Goal: Task Accomplishment & Management: Use online tool/utility

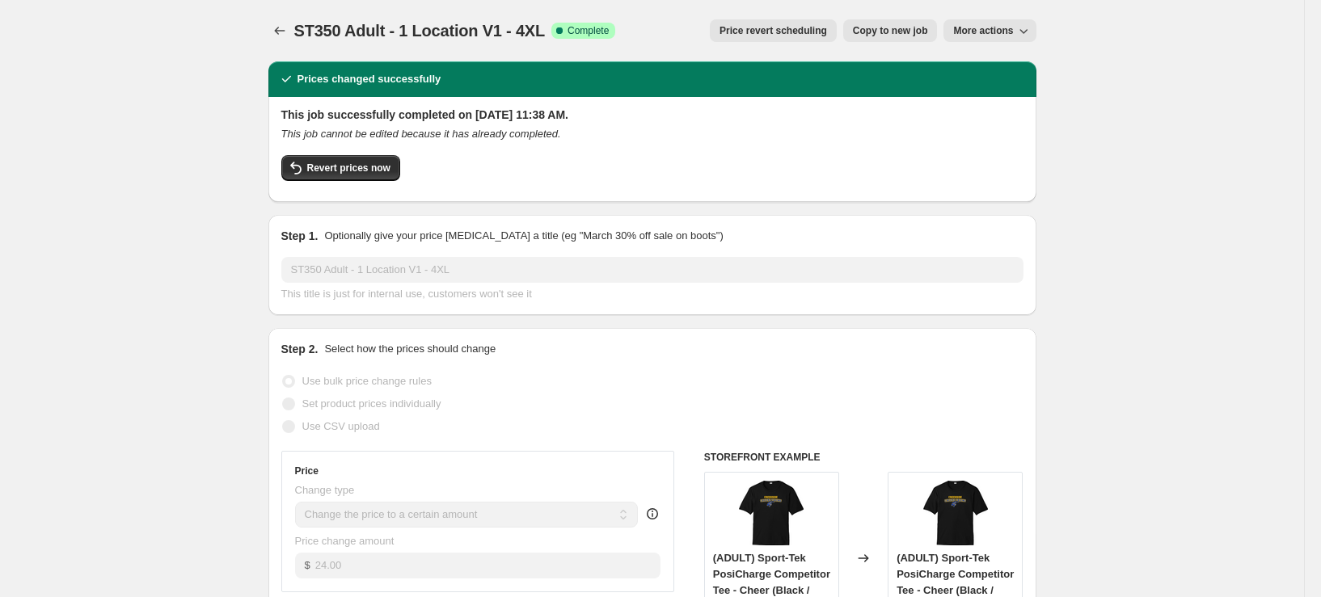
select select "remove"
select select "tag"
select select "title"
click at [1011, 27] on span "More actions" at bounding box center [983, 30] width 60 height 13
click at [982, 95] on span "Delete job" at bounding box center [980, 92] width 48 height 12
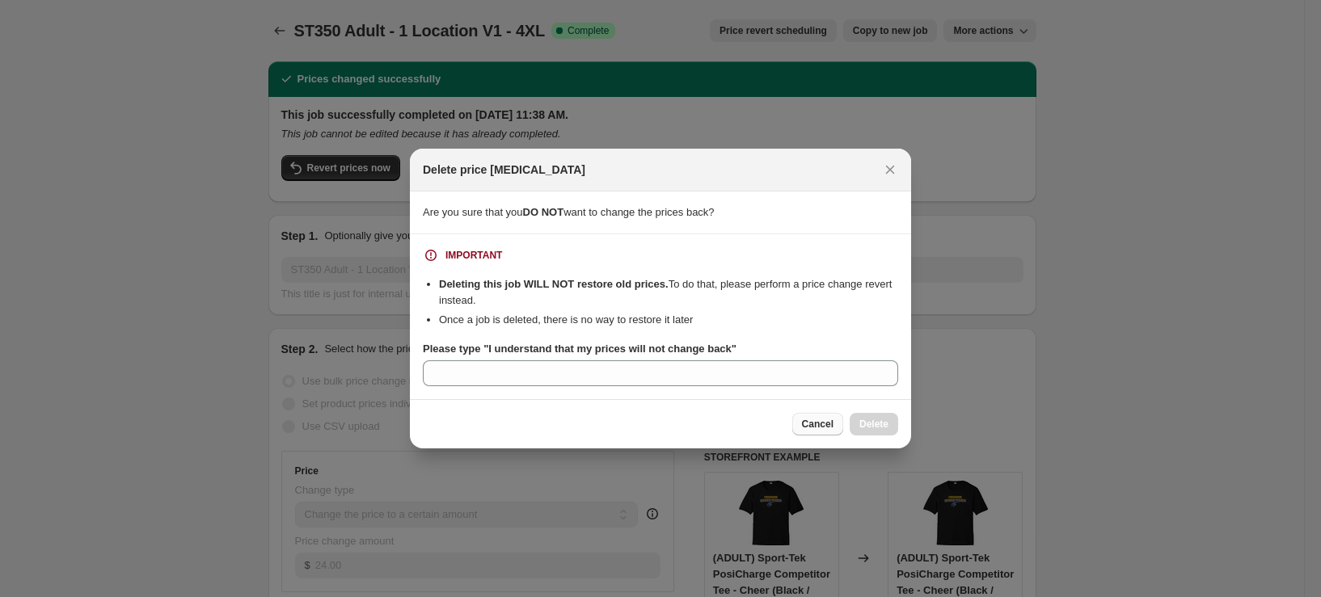
click at [814, 430] on span "Cancel" at bounding box center [818, 424] width 32 height 13
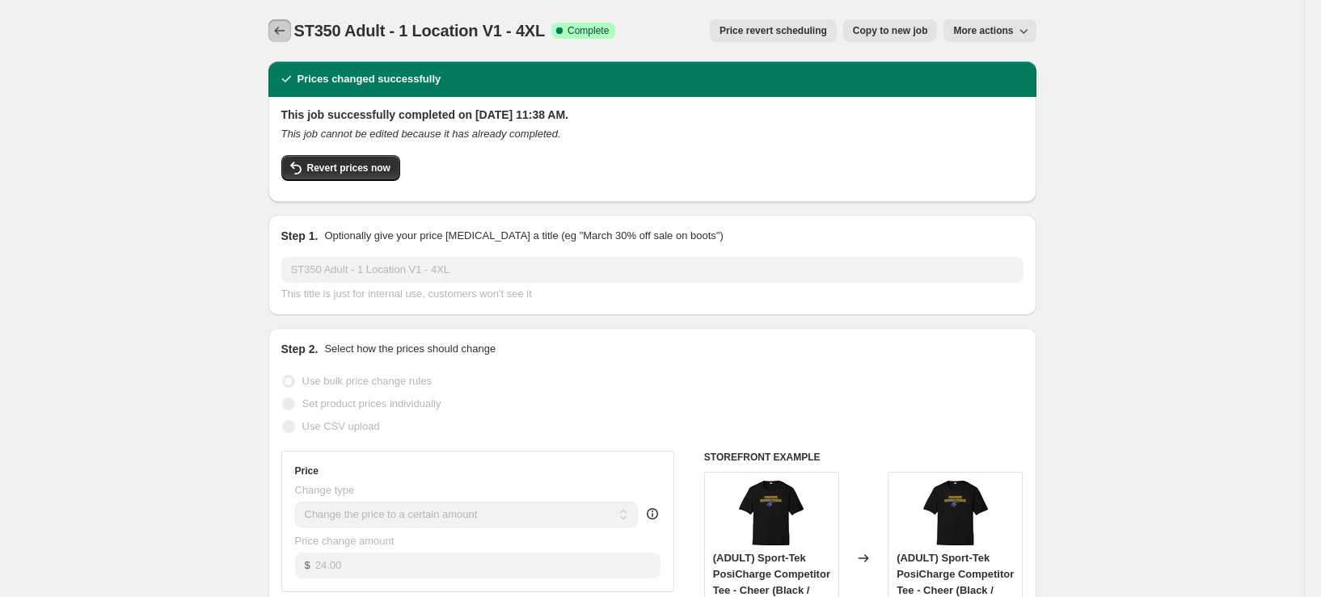
click at [282, 31] on icon "Price change jobs" at bounding box center [280, 31] width 16 height 16
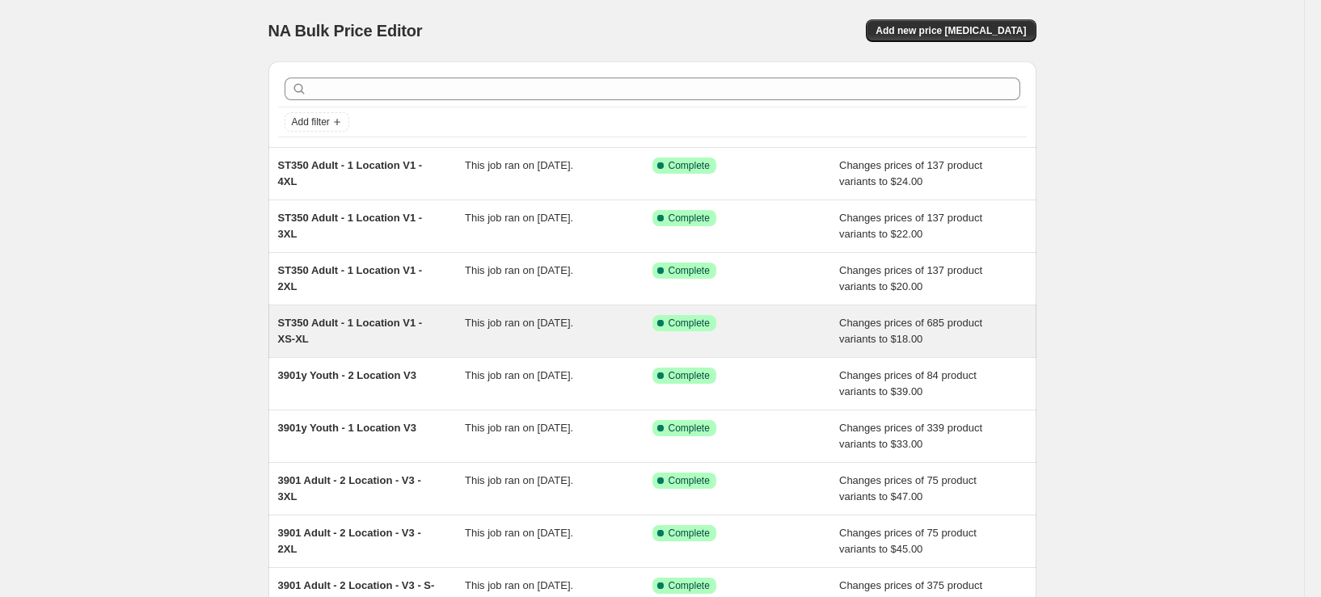
click at [390, 342] on div "ST350 Adult - 1 Location V1 - XS-XL" at bounding box center [372, 331] width 188 height 32
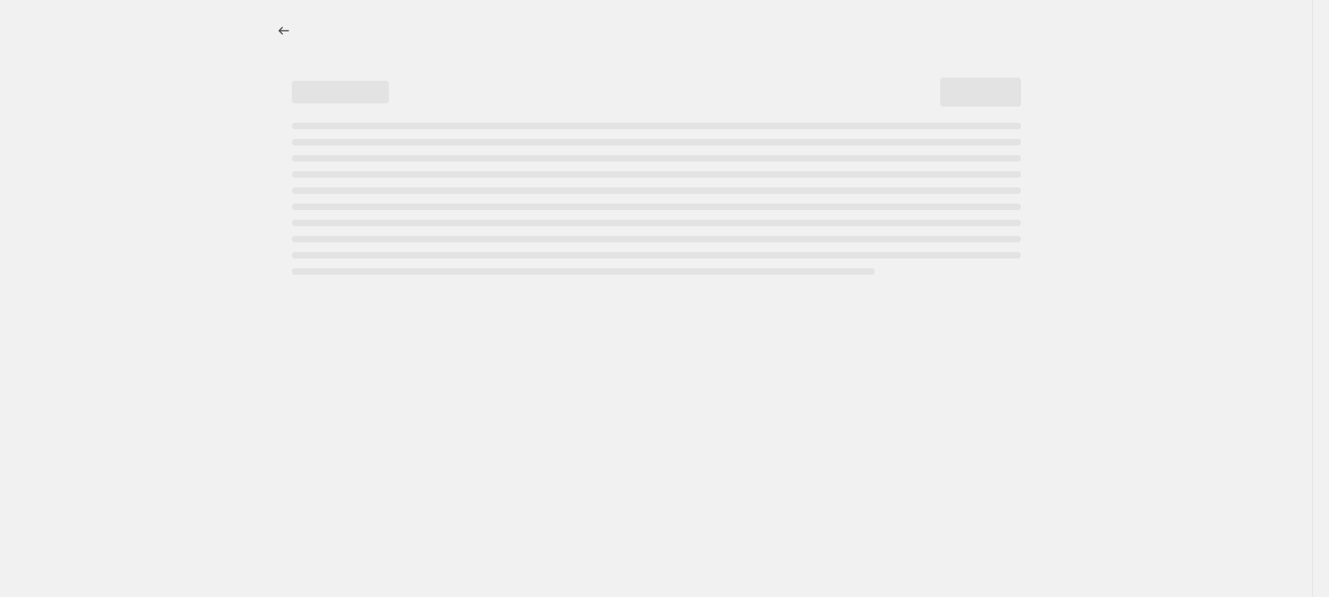
select select "remove"
select select "tag"
select select "title"
select select "not_equal"
select select "title"
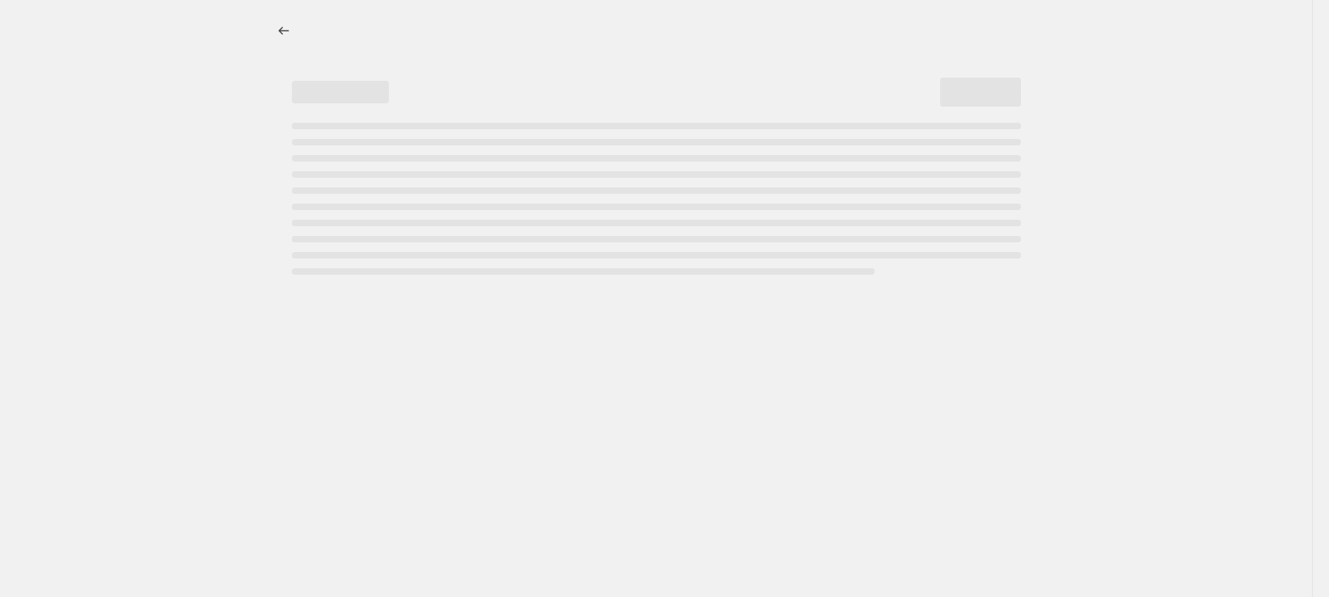
select select "not_equal"
select select "title"
select select "not_equal"
select select "title"
select select "not_equal"
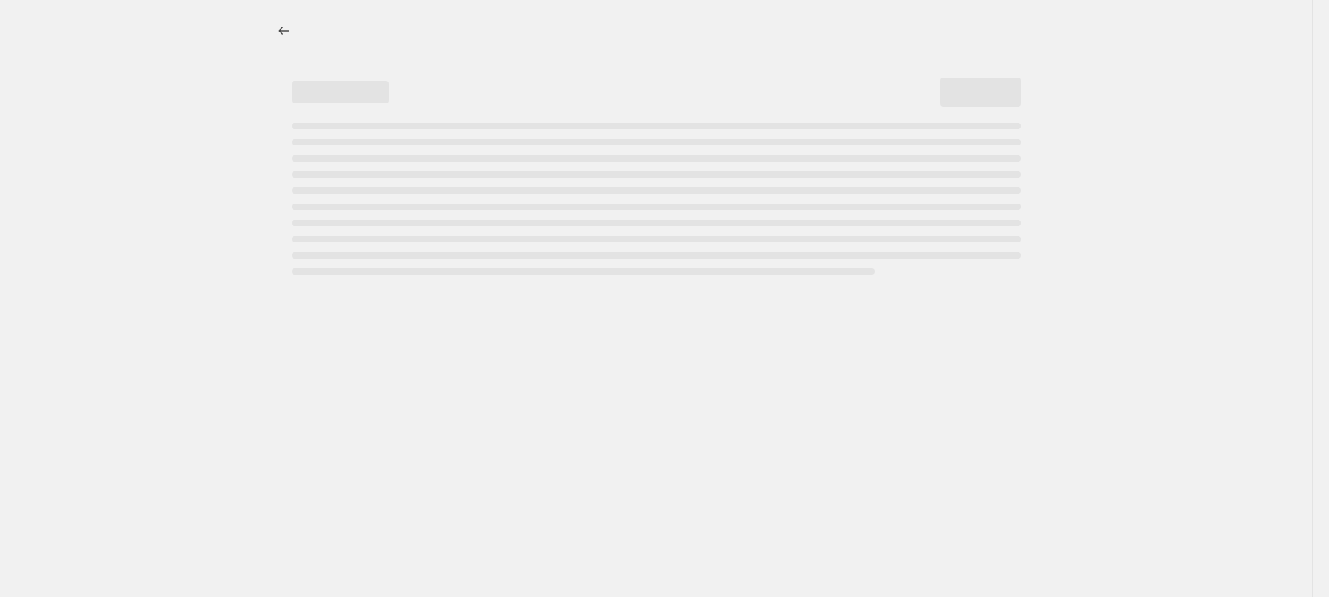
select select "title"
select select "not_equal"
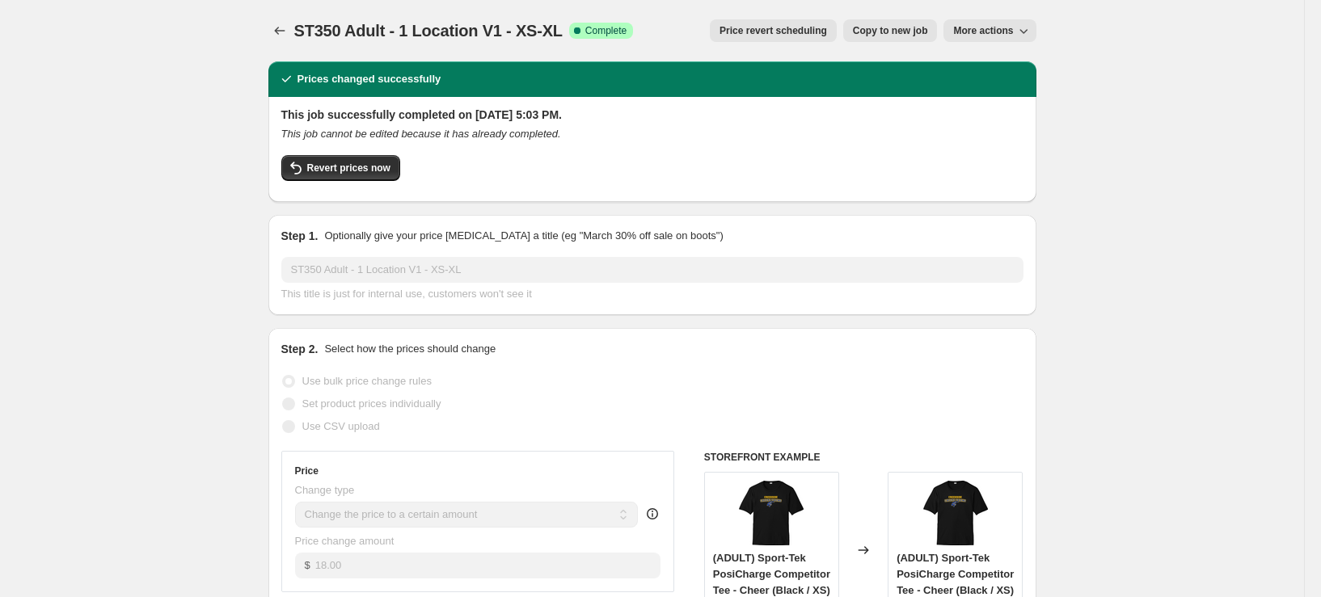
click at [891, 29] on span "Copy to new job" at bounding box center [890, 30] width 75 height 13
select select "remove"
select select "tag"
select select "title"
select select "not_equal"
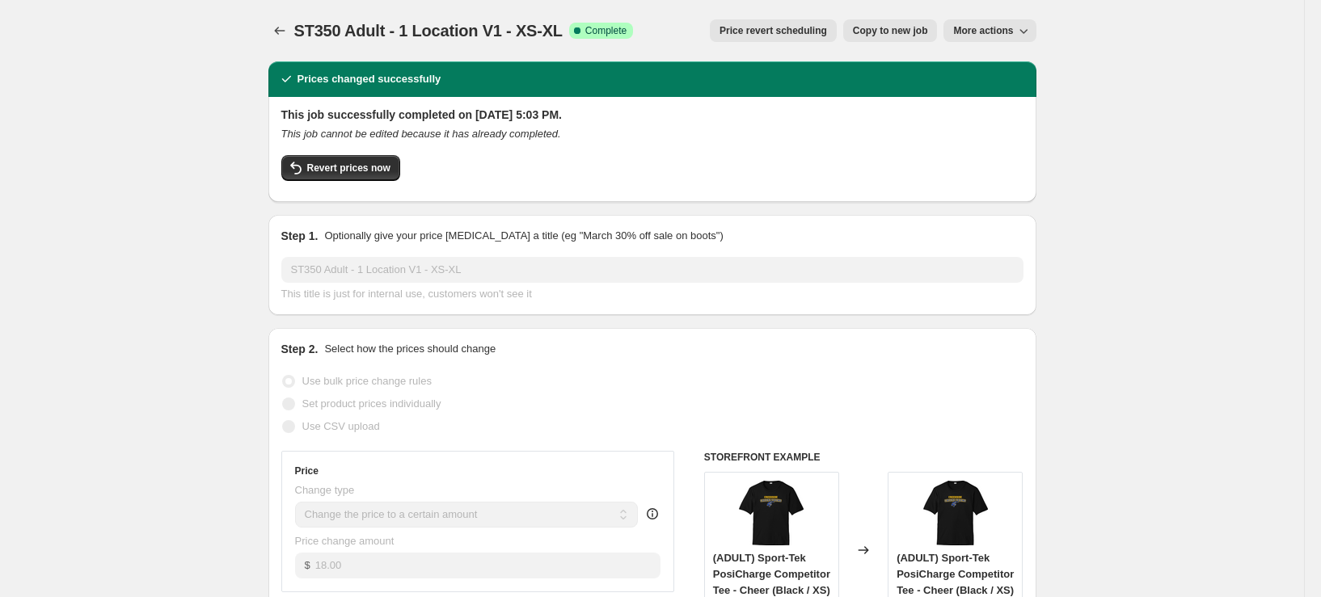
select select "title"
select select "not_equal"
select select "title"
select select "not_equal"
select select "title"
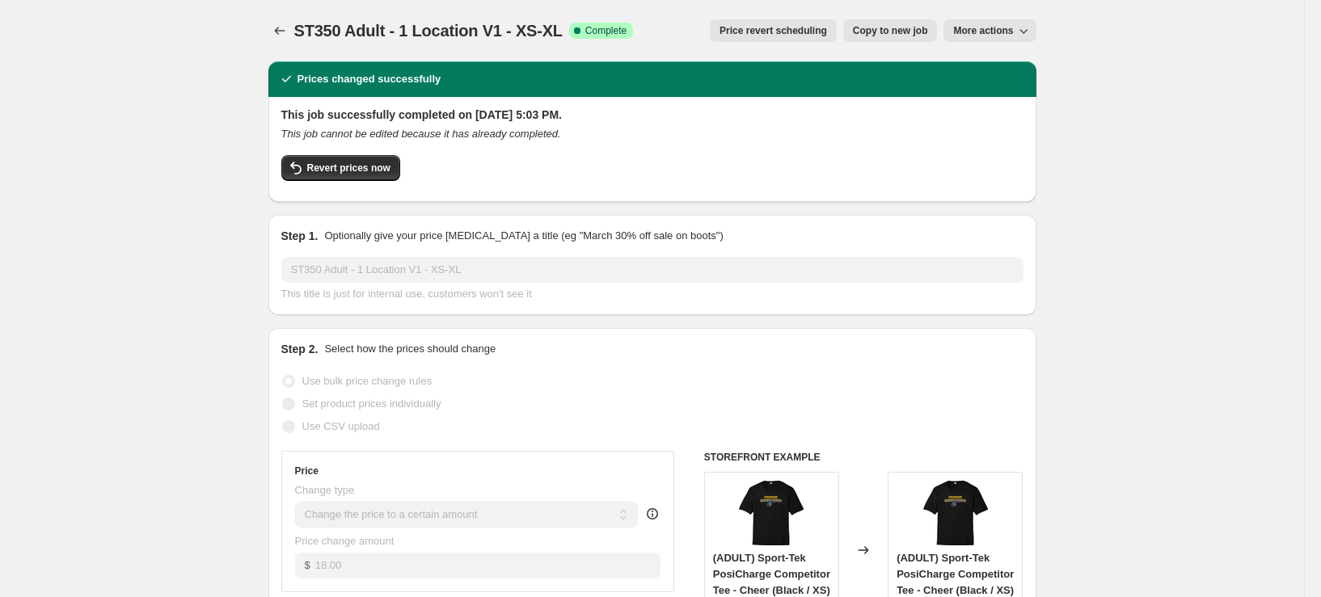
select select "not_equal"
select select "title"
select select "not_equal"
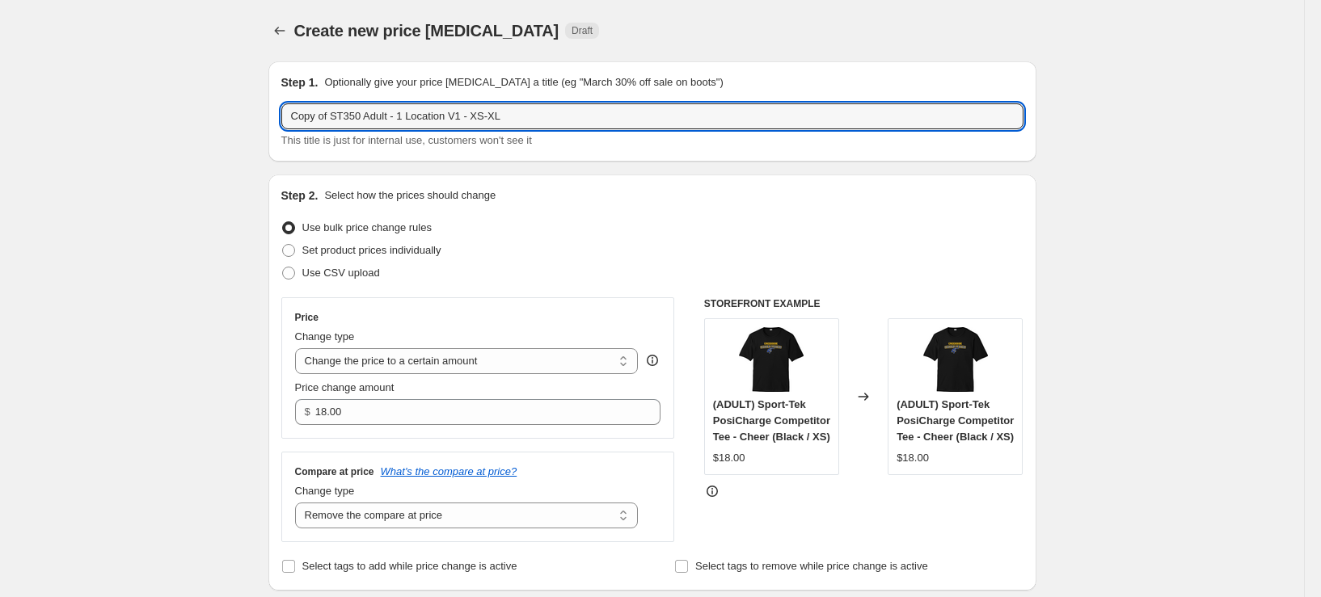
drag, startPoint x: 336, startPoint y: 117, endPoint x: 122, endPoint y: 122, distance: 214.3
click at [431, 117] on input "ST350 Adult - 1 Location V1 - XS-XL" at bounding box center [652, 116] width 742 height 26
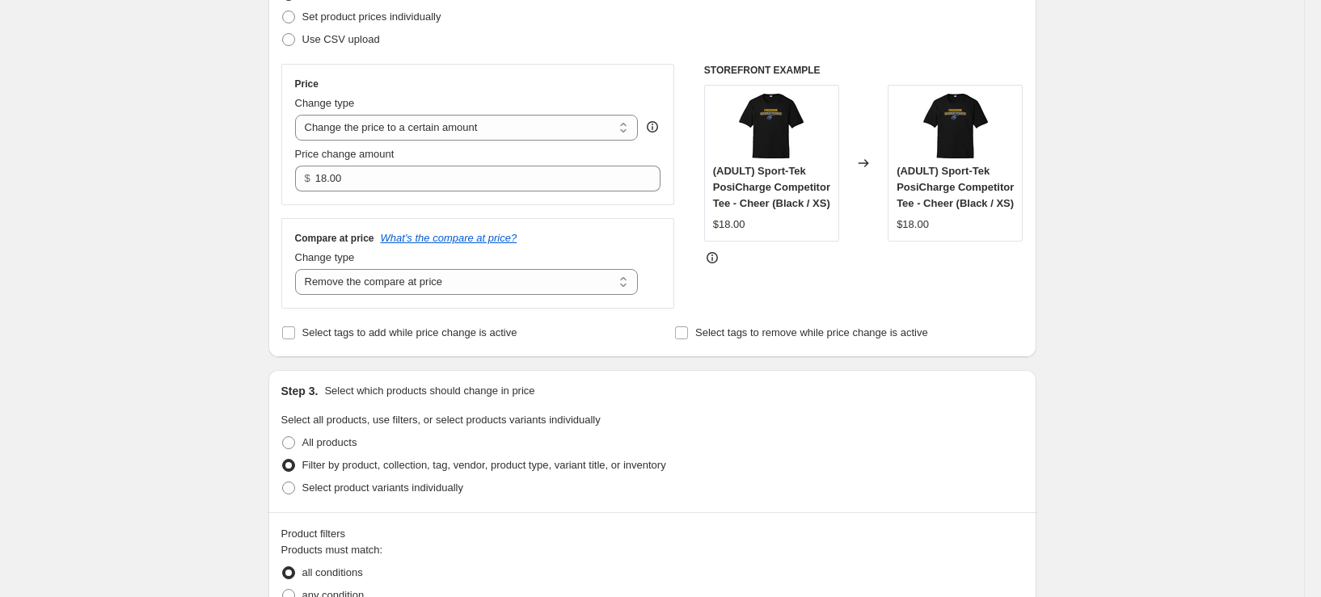
scroll to position [243, 0]
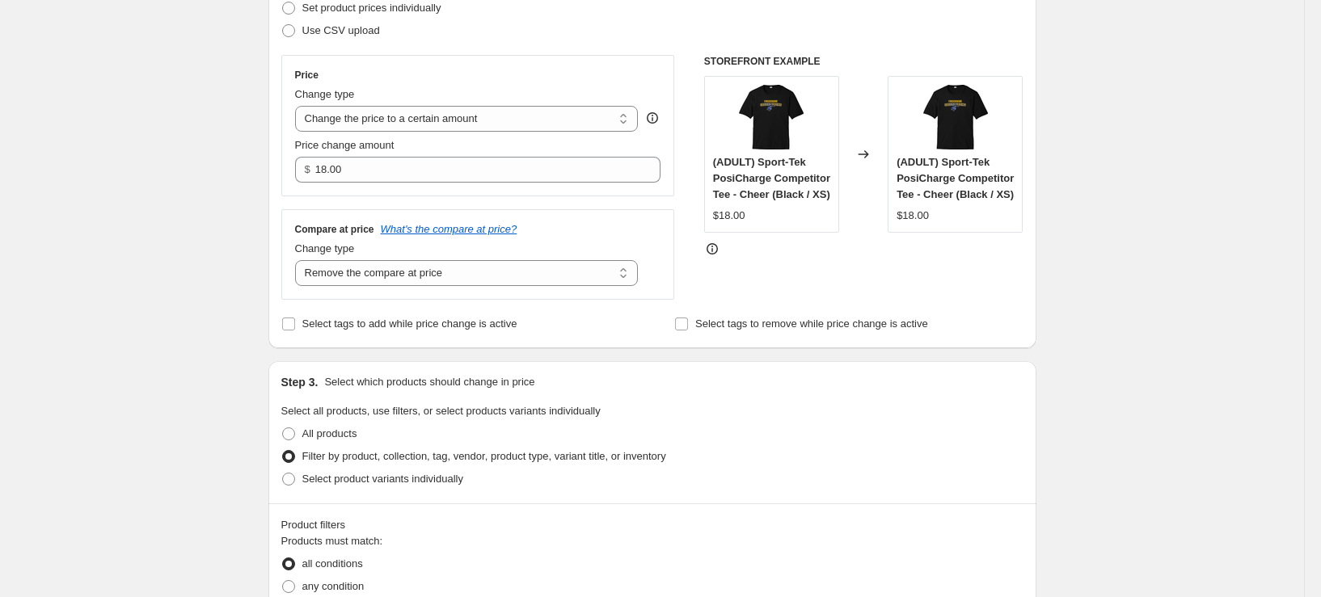
type input "ST350 Adult - 1 Location V2 - XS-XL"
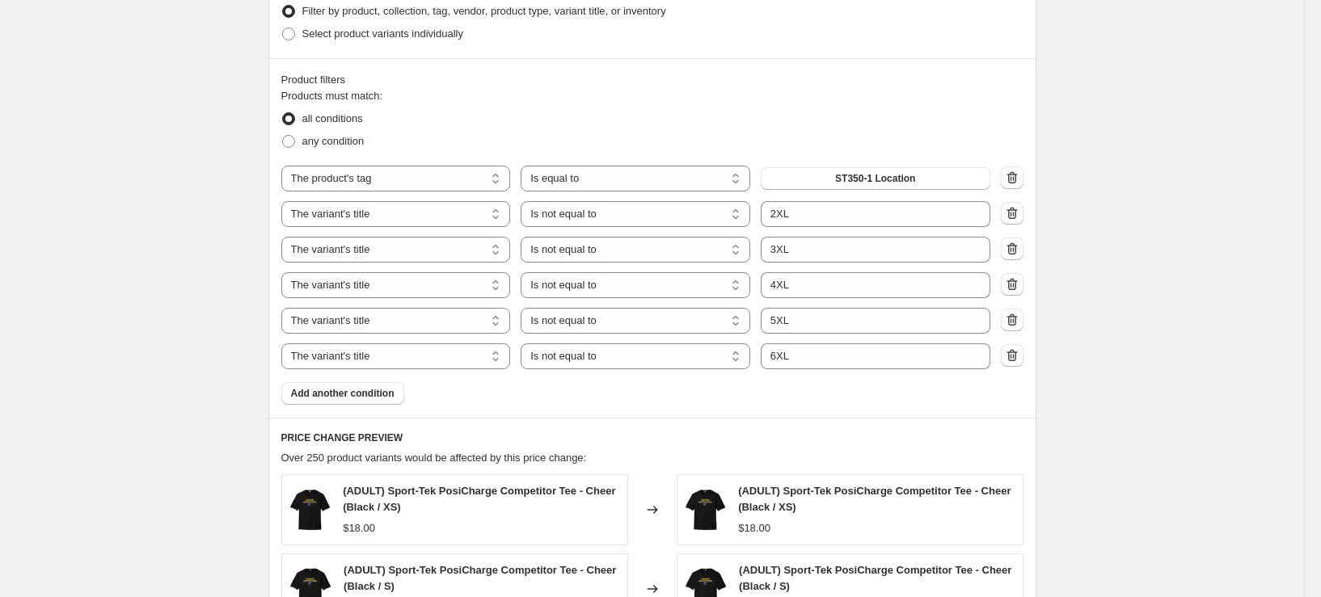
scroll to position [728, 0]
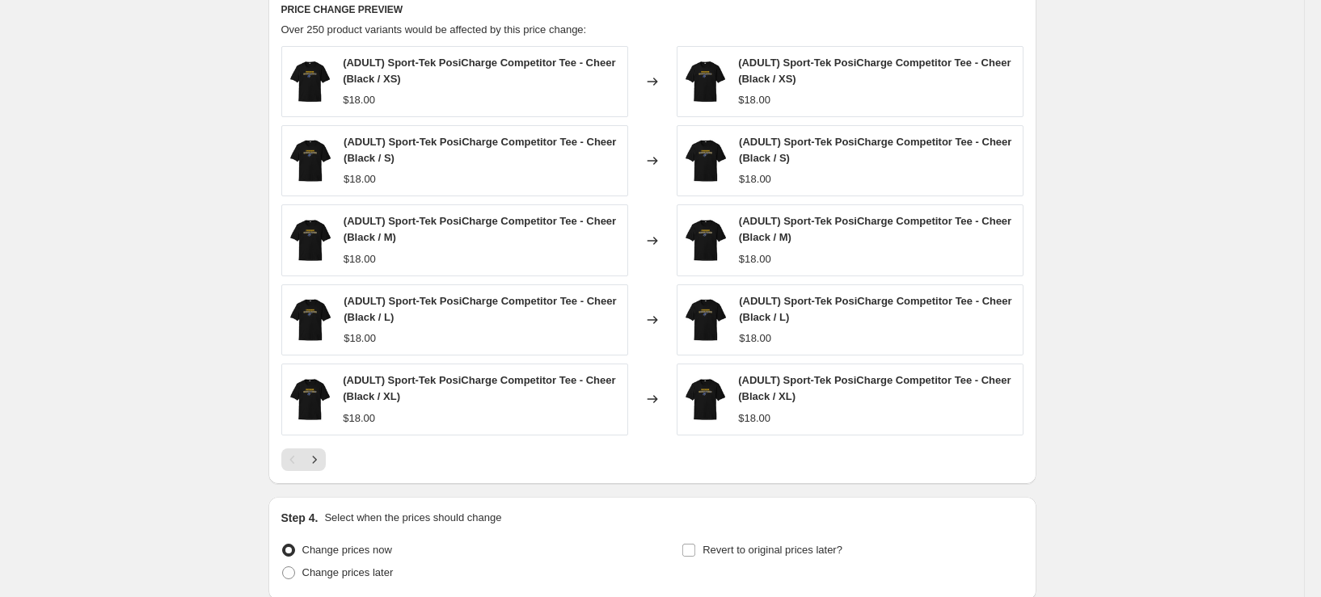
scroll to position [1254, 0]
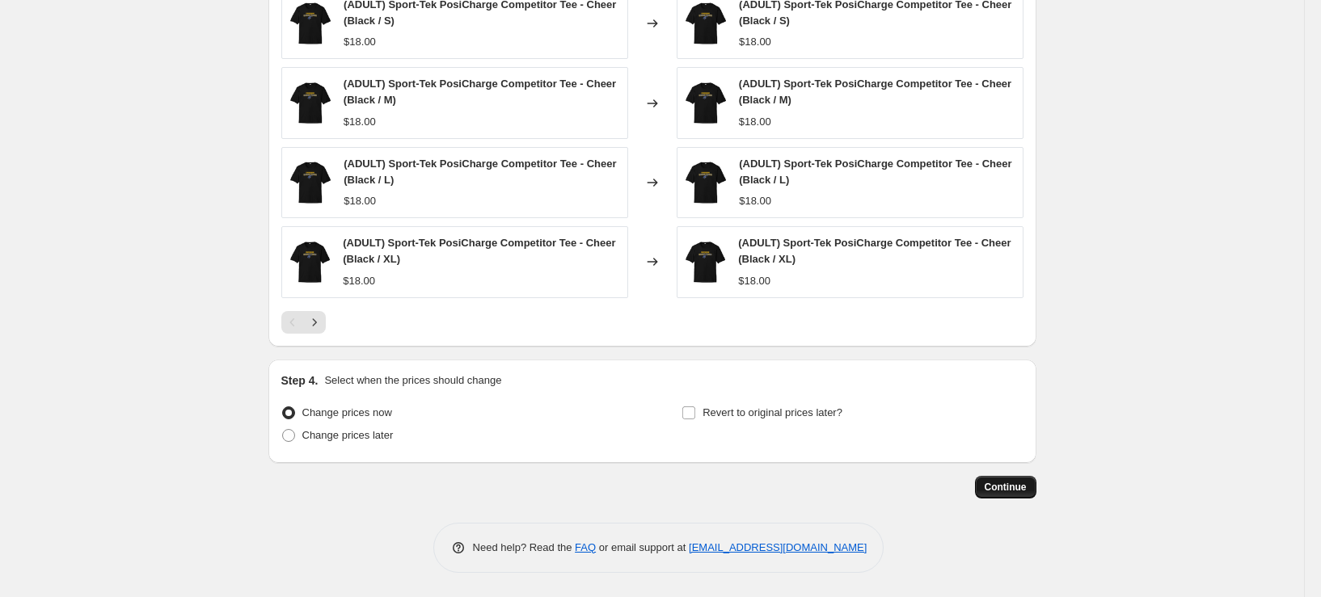
click at [1009, 491] on span "Continue" at bounding box center [1006, 487] width 42 height 13
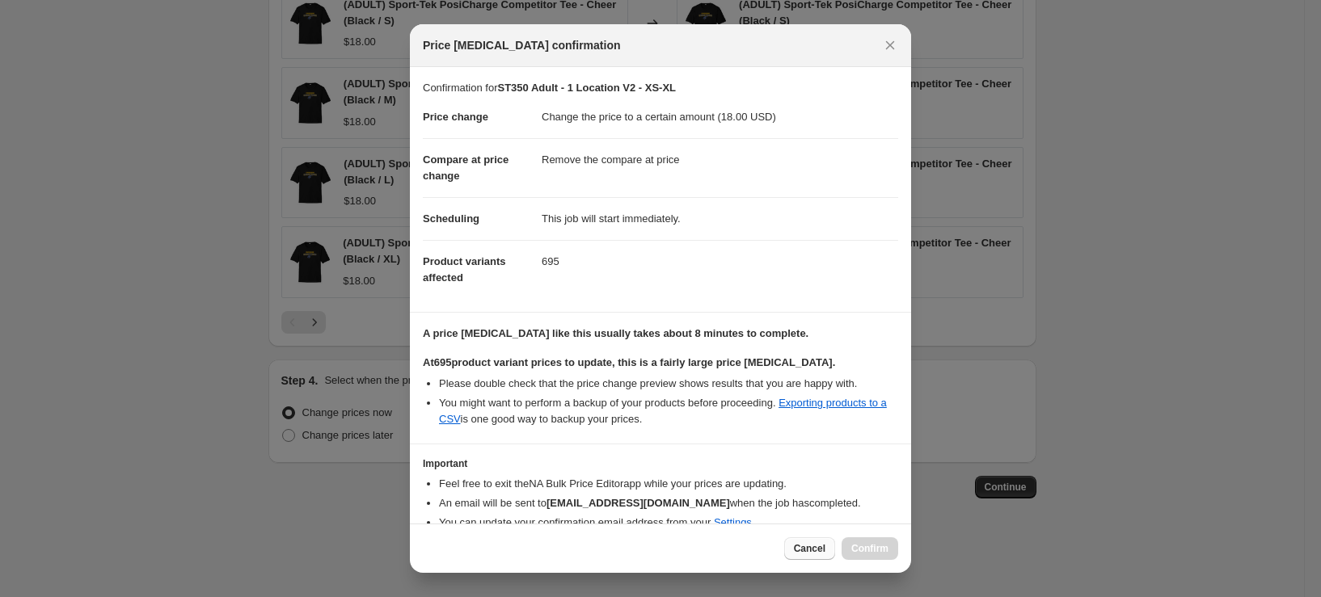
click at [812, 548] on span "Cancel" at bounding box center [810, 548] width 32 height 13
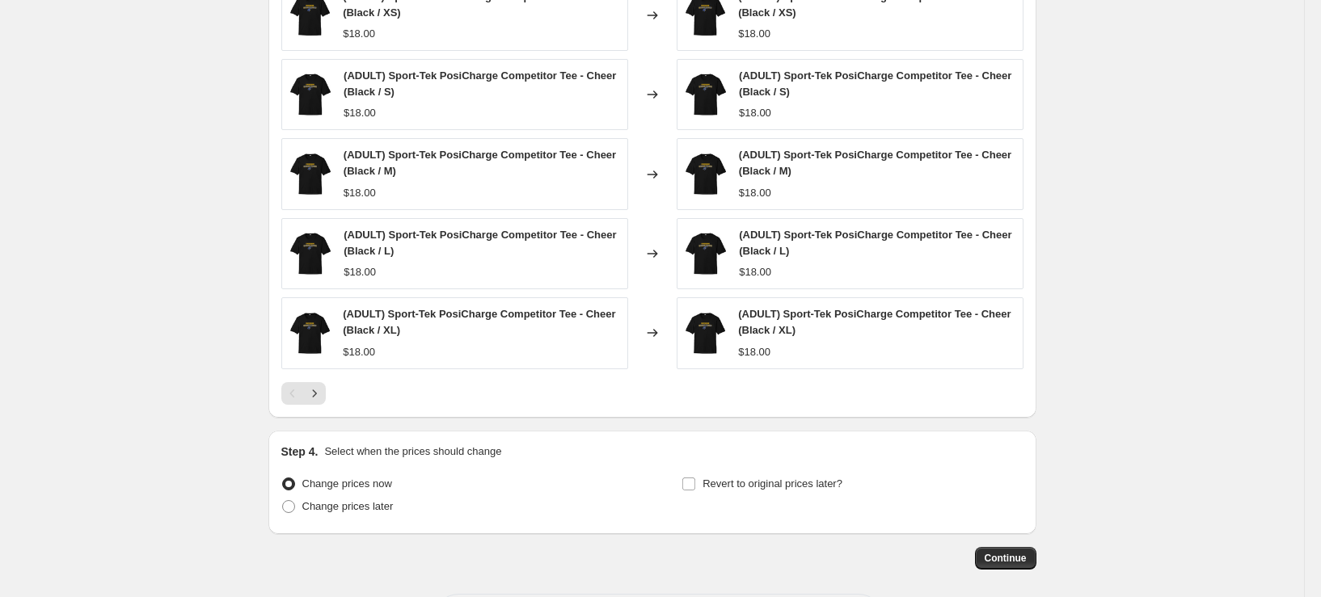
scroll to position [1092, 0]
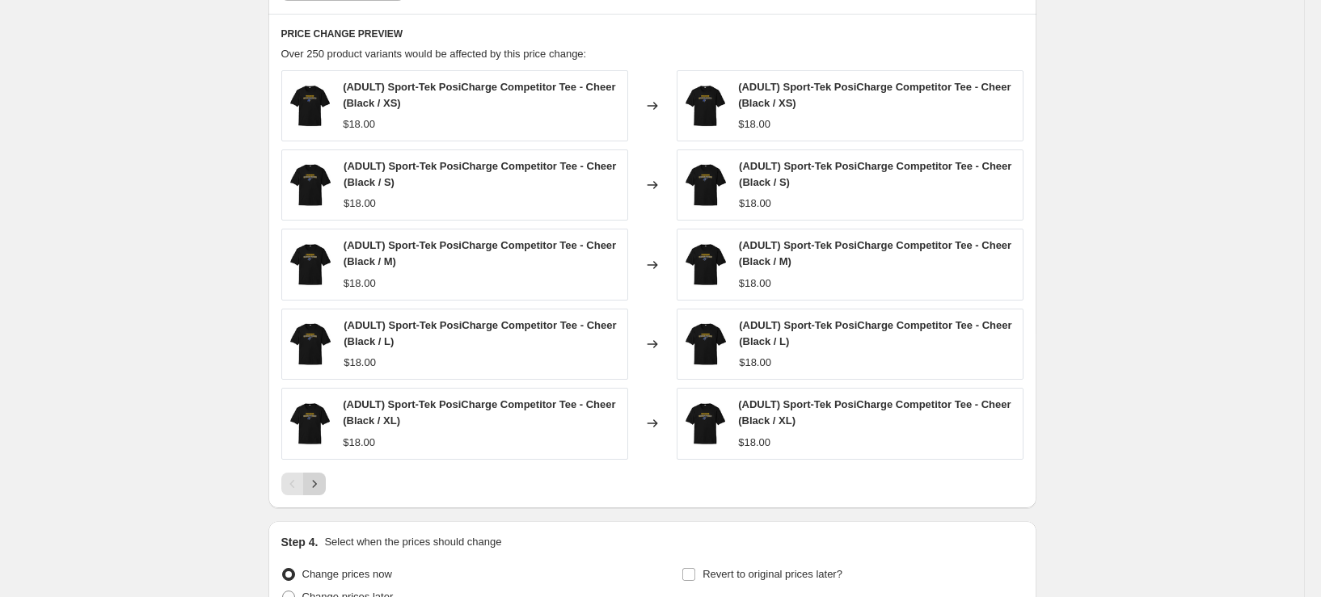
click at [323, 482] on icon "Next" at bounding box center [314, 484] width 16 height 16
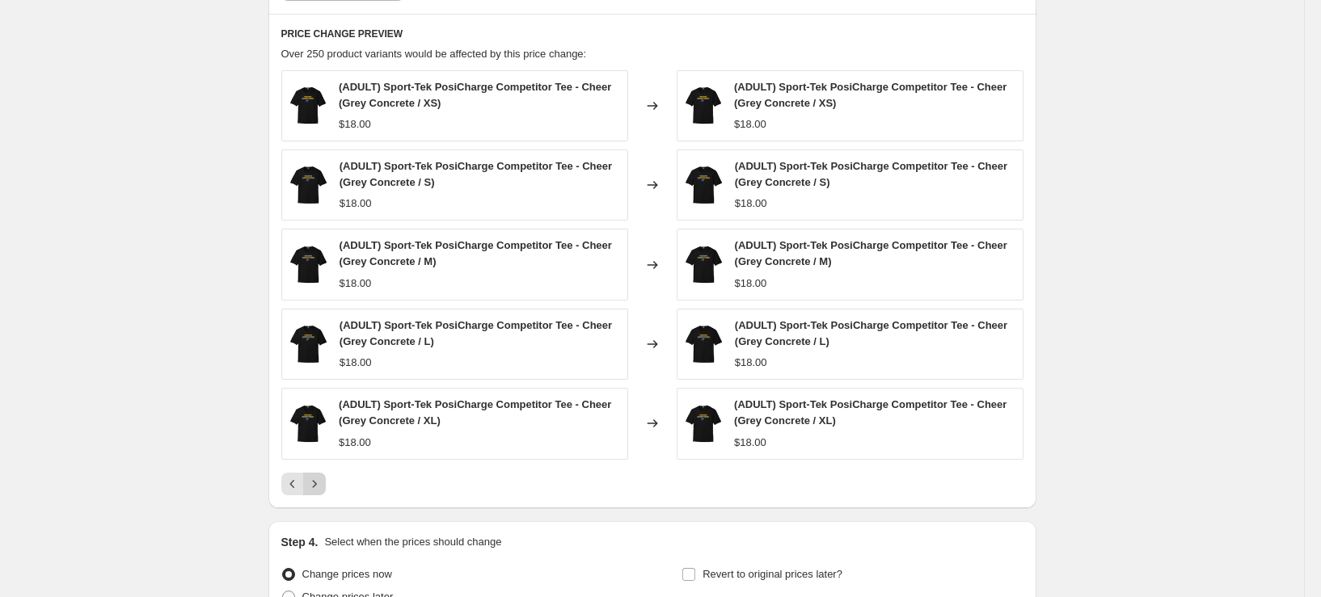
click at [323, 482] on icon "Next" at bounding box center [314, 484] width 16 height 16
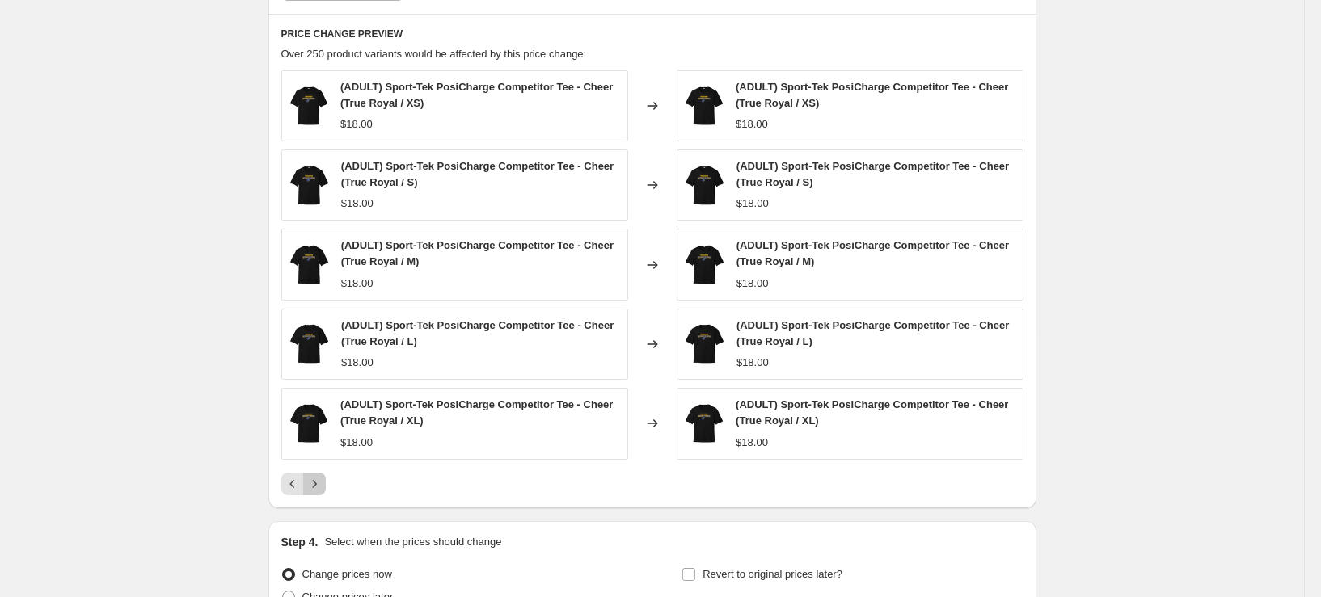
click at [323, 482] on icon "Next" at bounding box center [314, 484] width 16 height 16
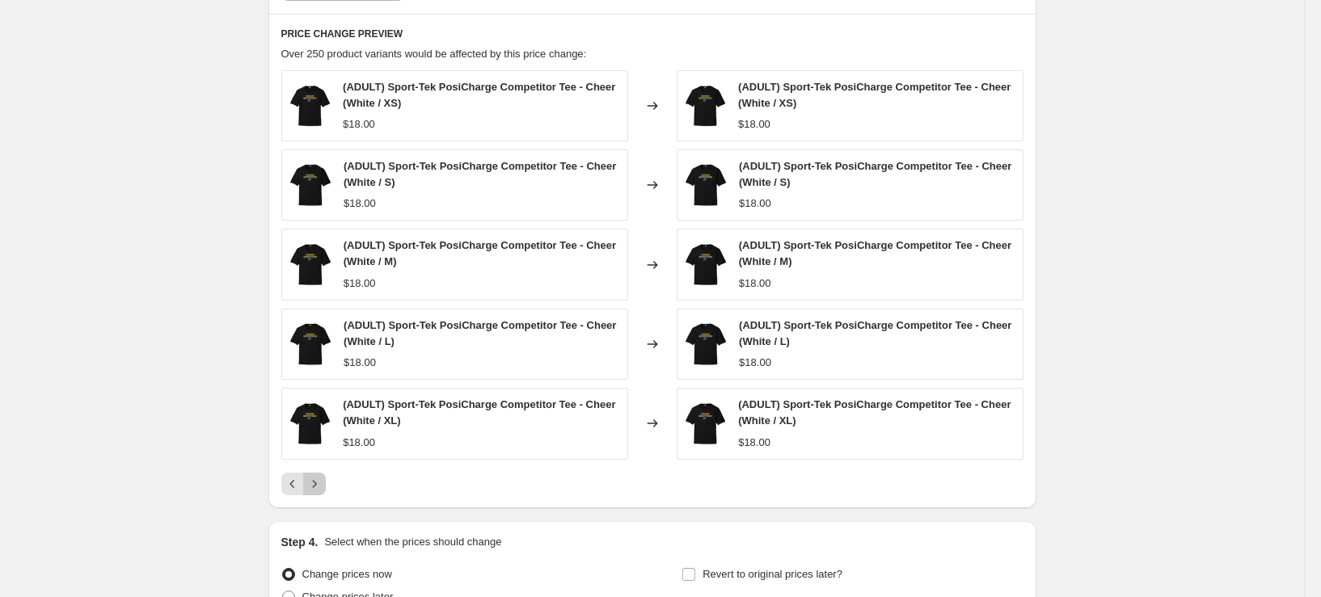
click at [323, 482] on icon "Next" at bounding box center [314, 484] width 16 height 16
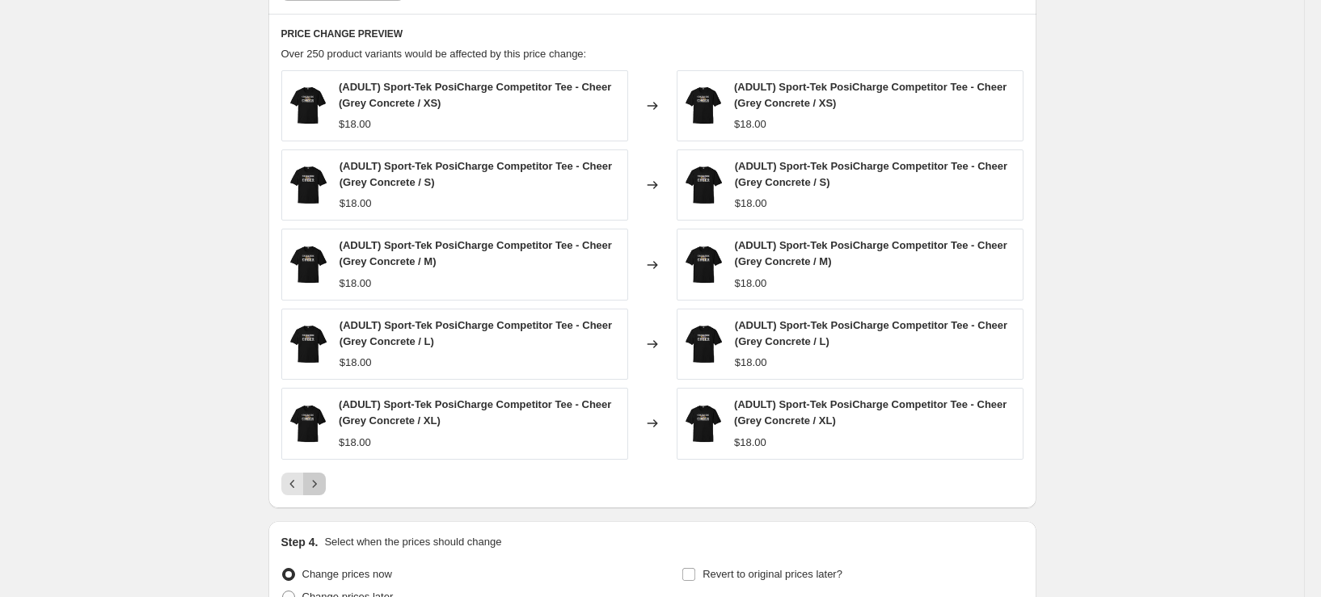
click at [323, 482] on icon "Next" at bounding box center [314, 484] width 16 height 16
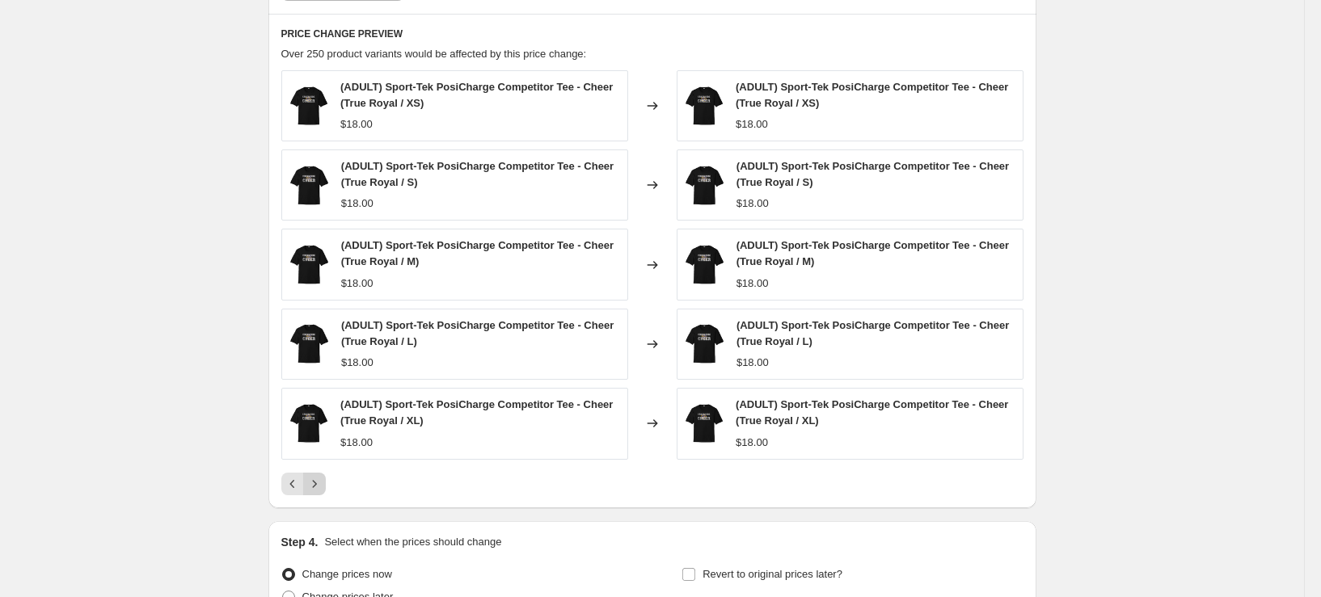
click at [323, 482] on icon "Next" at bounding box center [314, 484] width 16 height 16
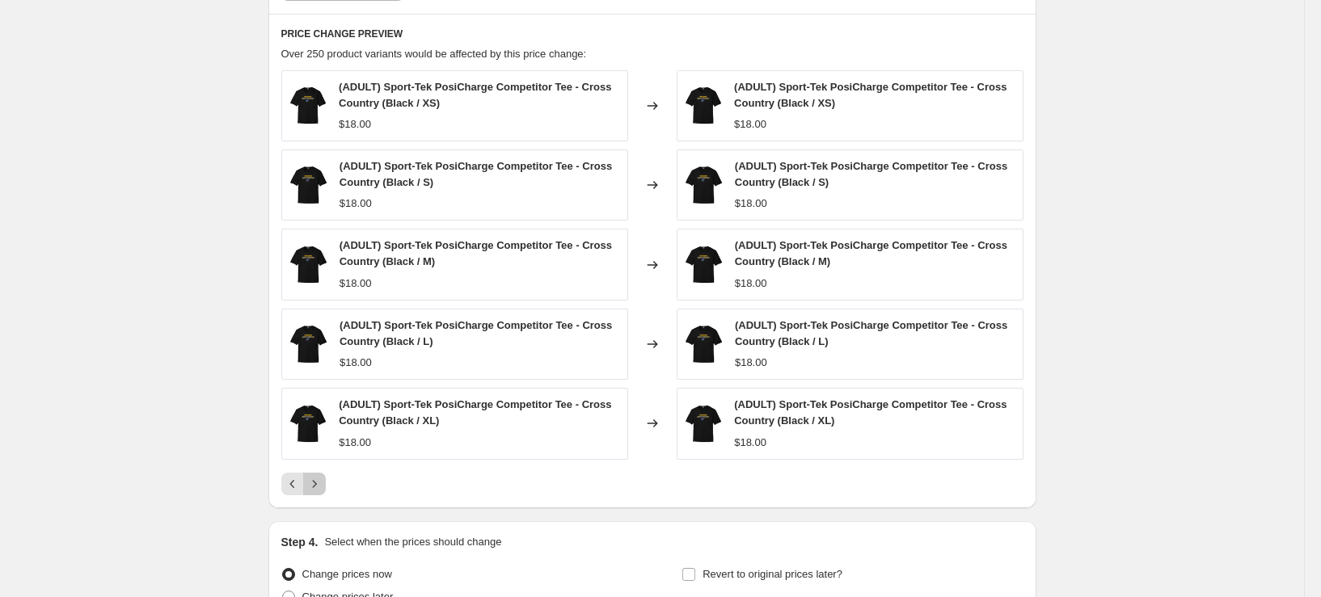
click at [323, 482] on icon "Next" at bounding box center [314, 484] width 16 height 16
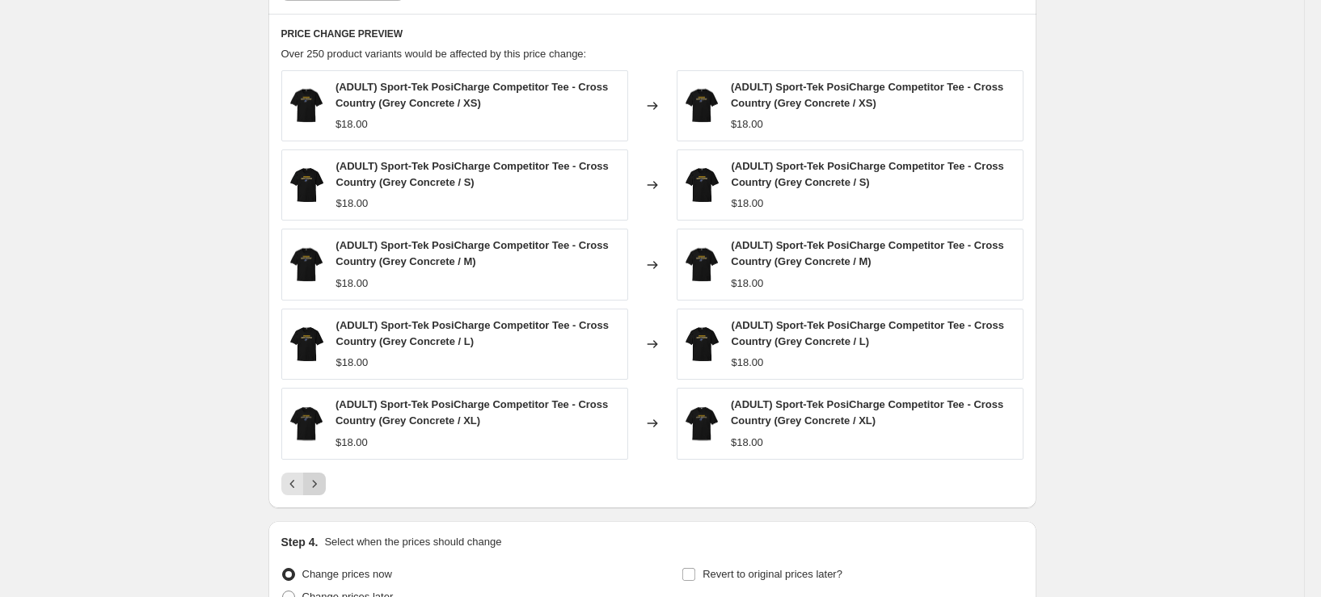
click at [323, 482] on icon "Next" at bounding box center [314, 484] width 16 height 16
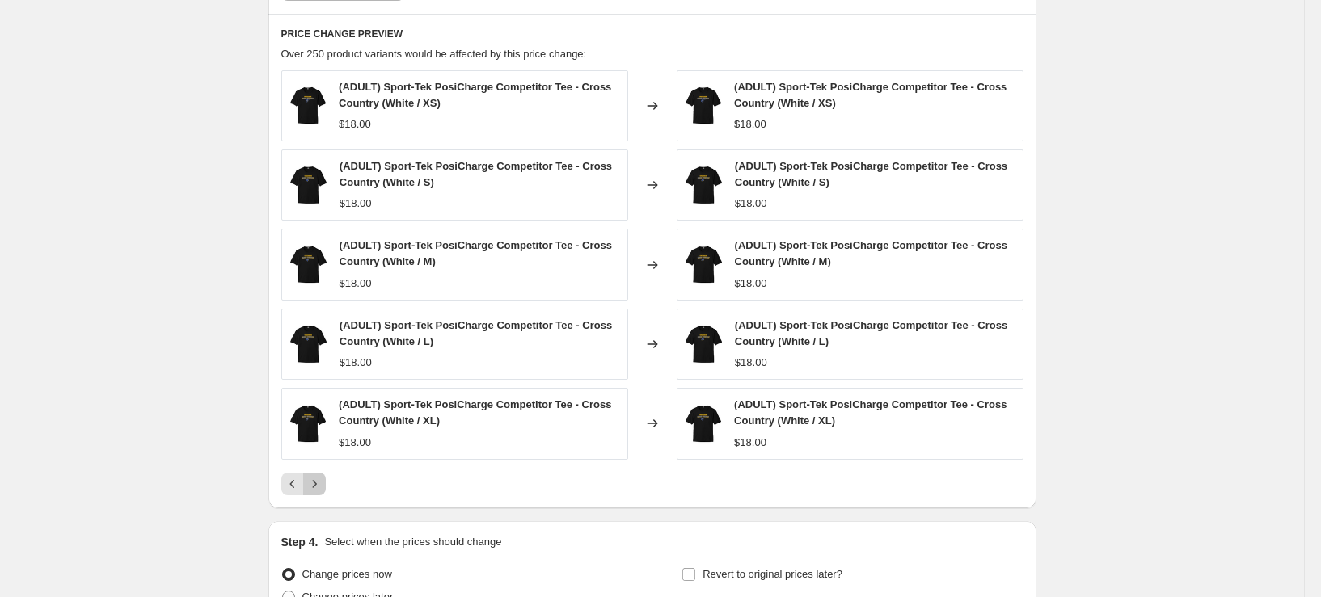
click at [323, 482] on icon "Next" at bounding box center [314, 484] width 16 height 16
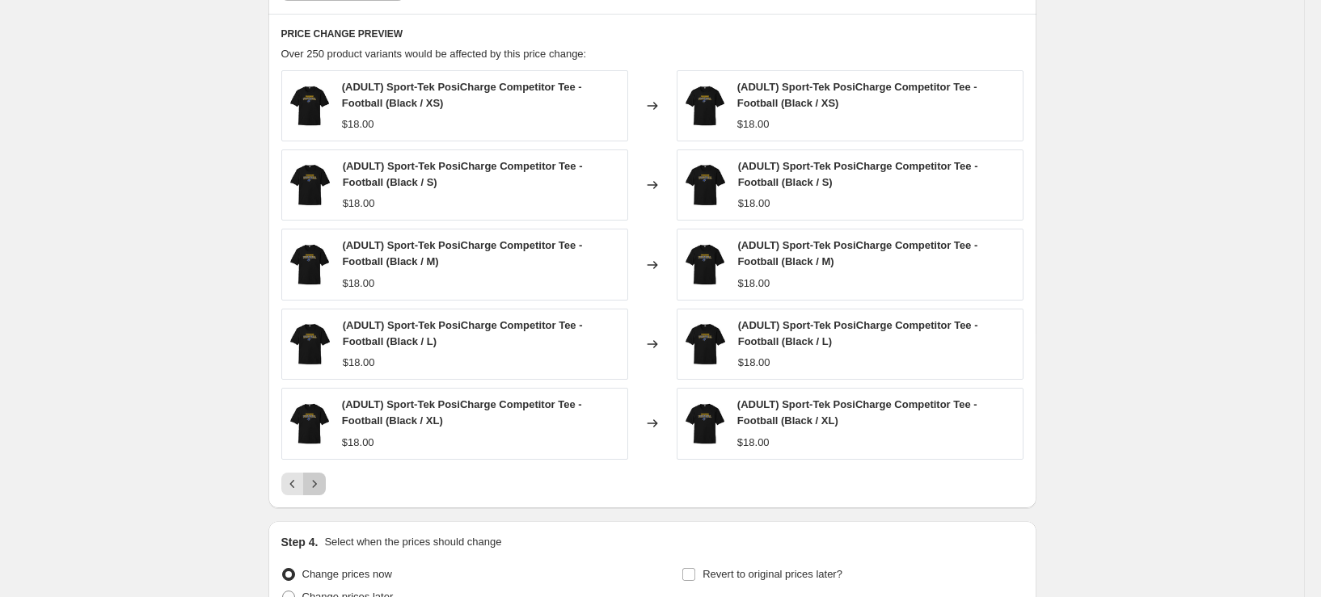
click at [323, 482] on icon "Next" at bounding box center [314, 484] width 16 height 16
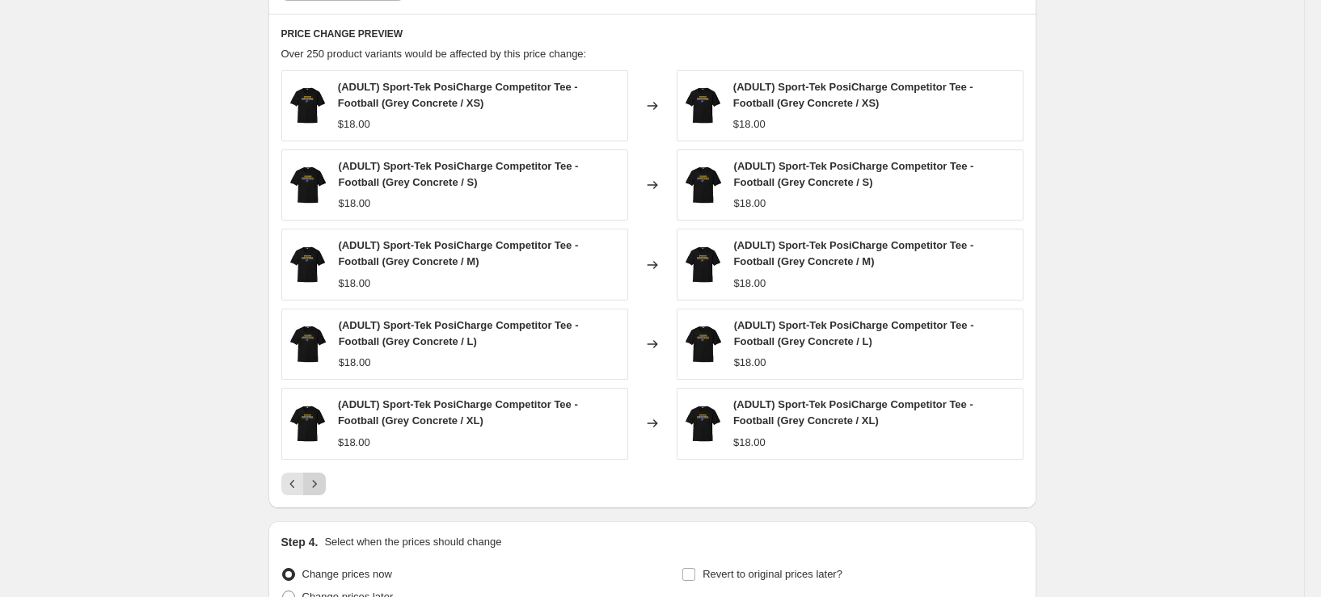
click at [323, 482] on icon "Next" at bounding box center [314, 484] width 16 height 16
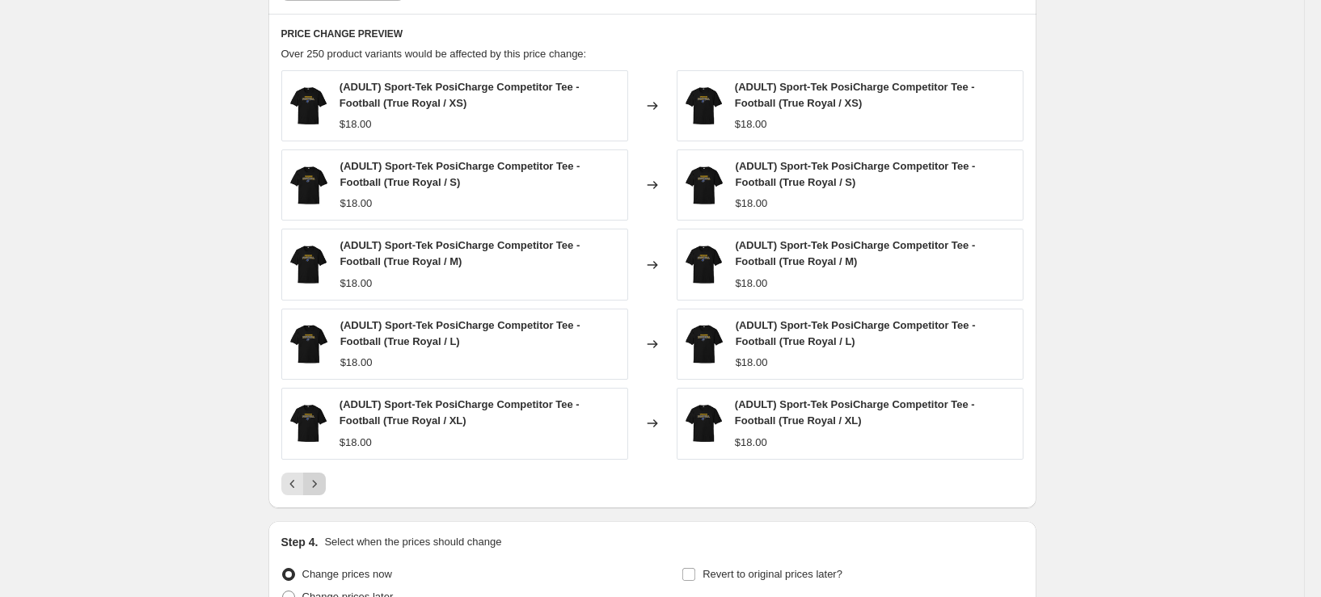
click at [323, 482] on icon "Next" at bounding box center [314, 484] width 16 height 16
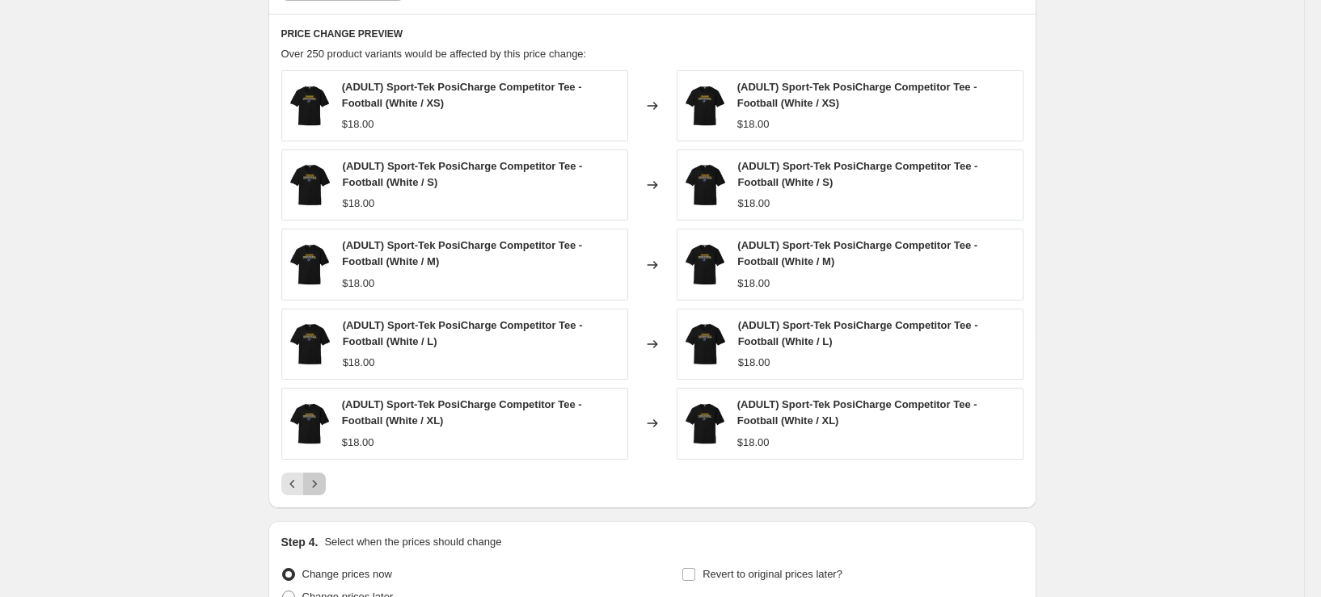
click at [323, 482] on icon "Next" at bounding box center [314, 484] width 16 height 16
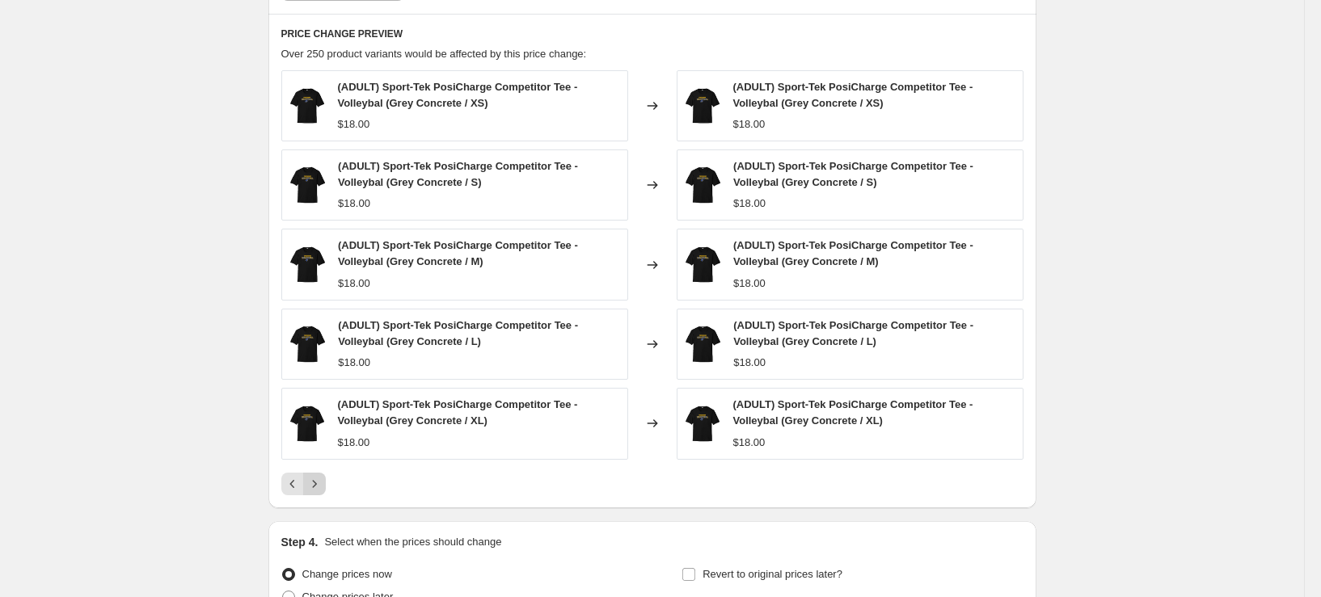
click at [323, 482] on icon "Next" at bounding box center [314, 484] width 16 height 16
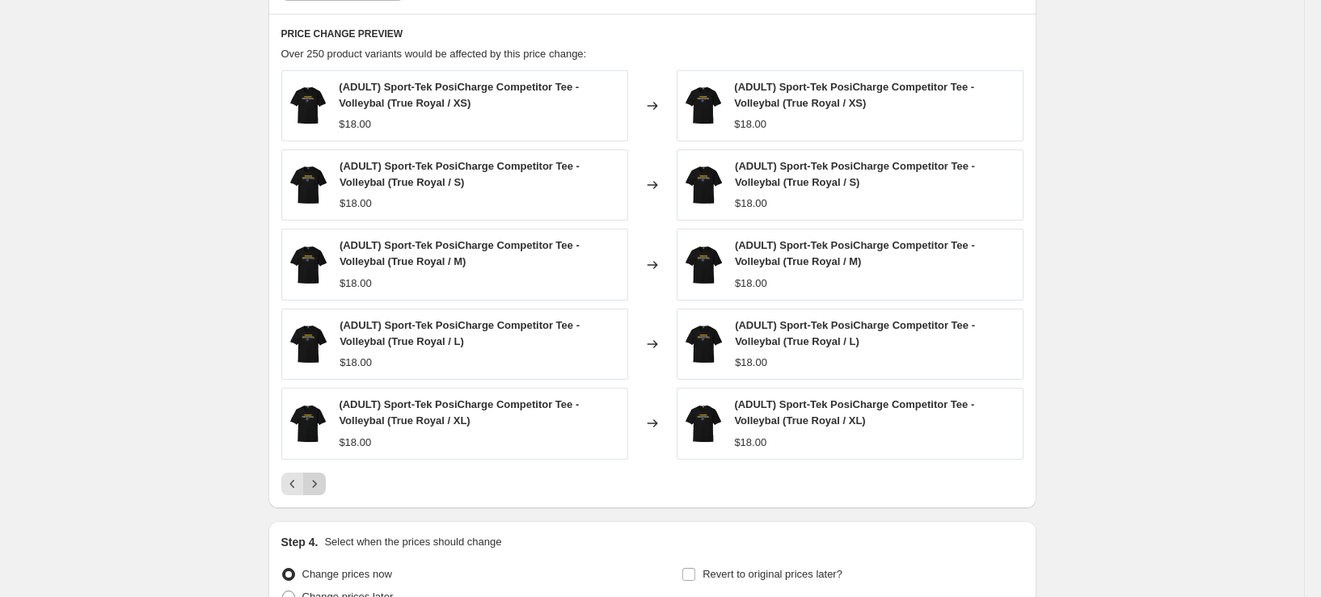
click at [323, 482] on icon "Next" at bounding box center [314, 484] width 16 height 16
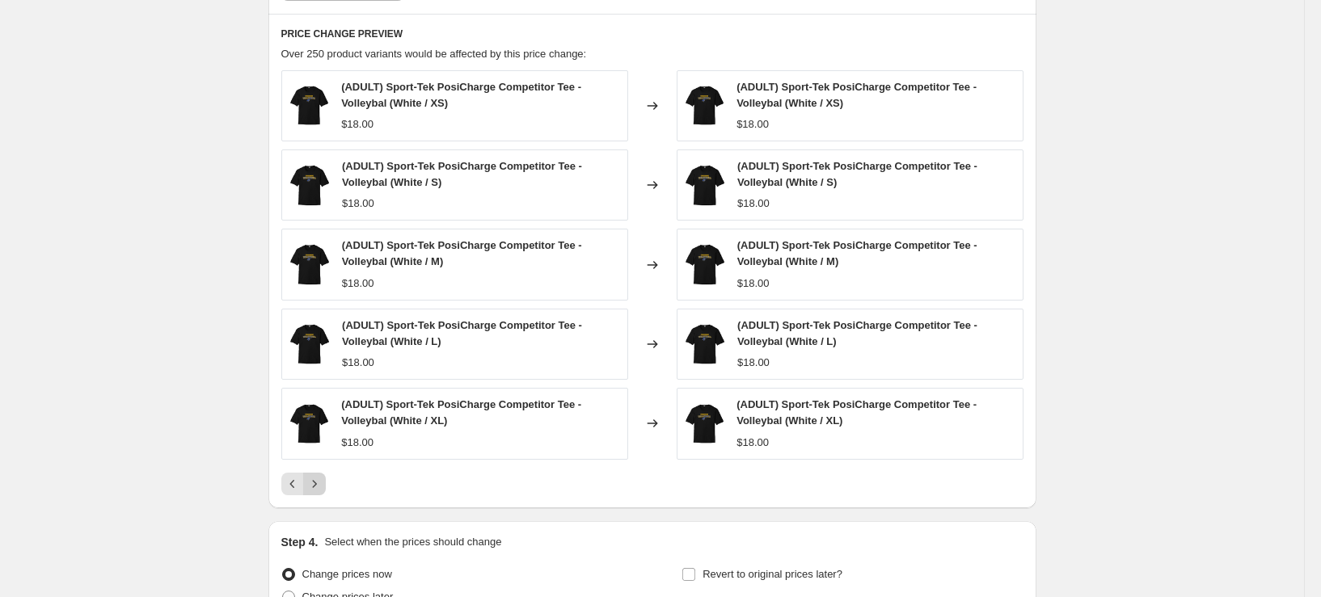
click at [323, 482] on icon "Next" at bounding box center [314, 484] width 16 height 16
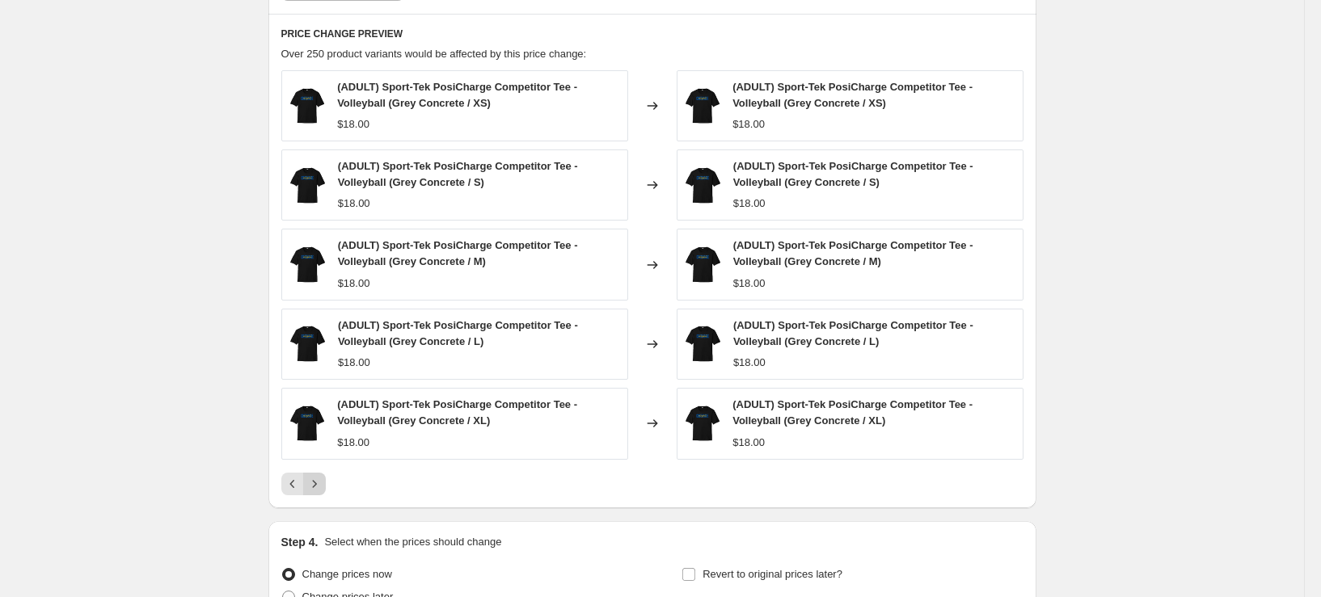
click at [323, 482] on icon "Next" at bounding box center [314, 484] width 16 height 16
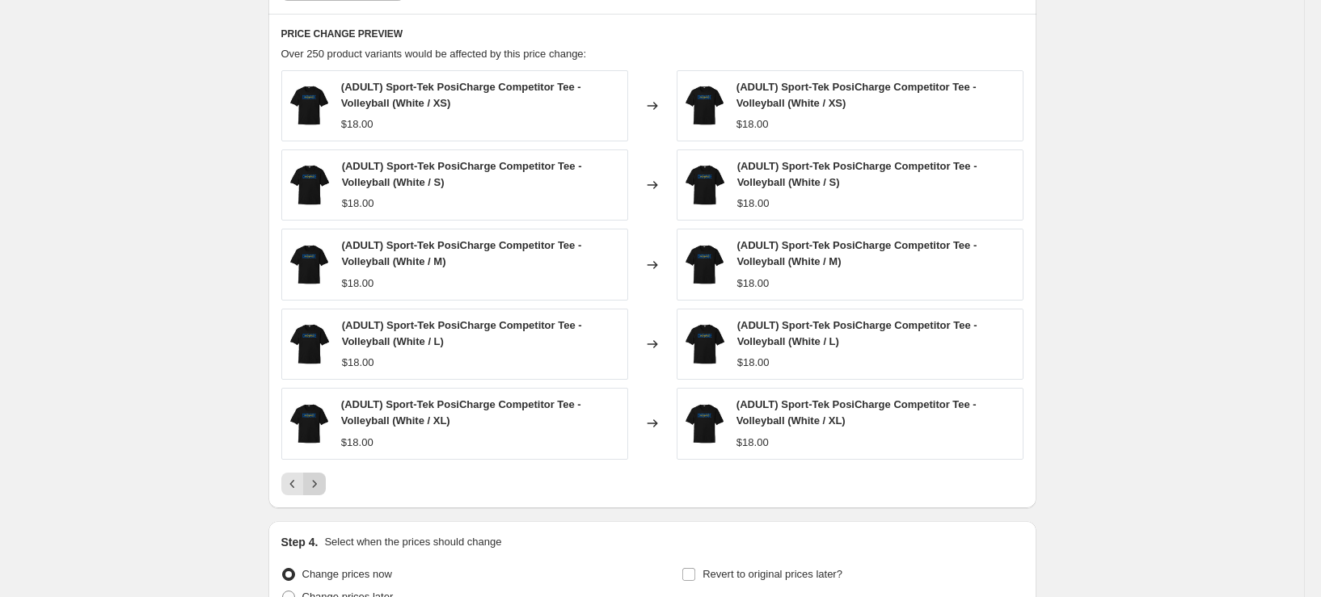
click at [323, 482] on icon "Next" at bounding box center [314, 484] width 16 height 16
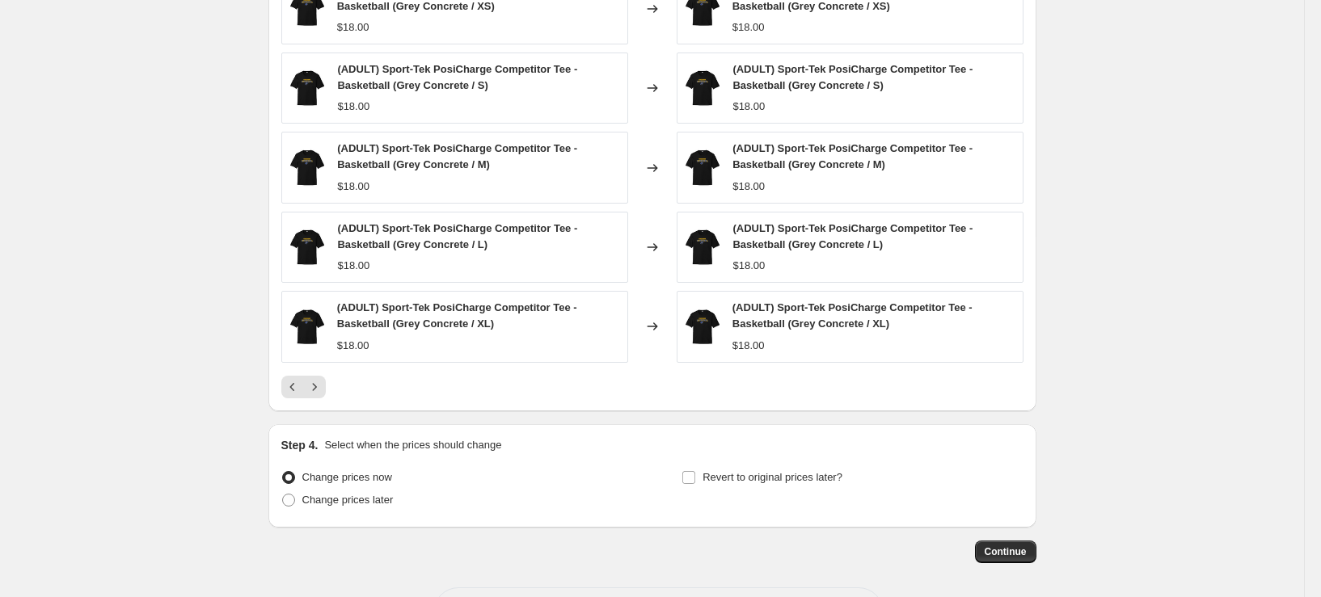
scroll to position [1254, 0]
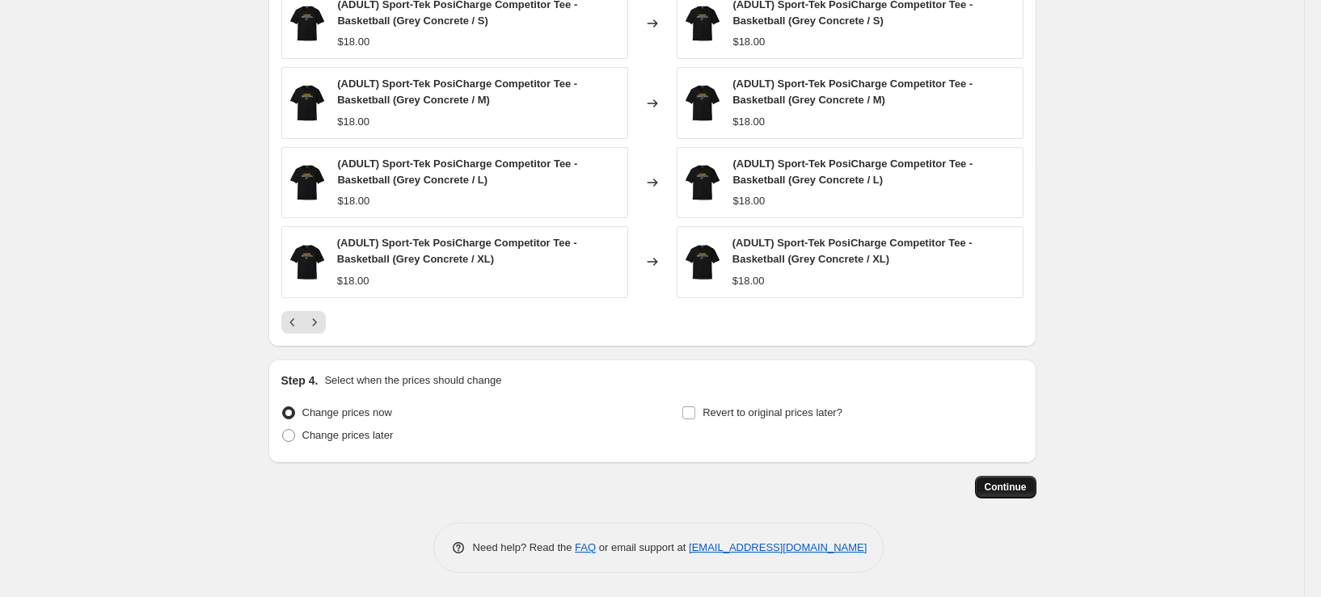
click at [1021, 492] on span "Continue" at bounding box center [1006, 487] width 42 height 13
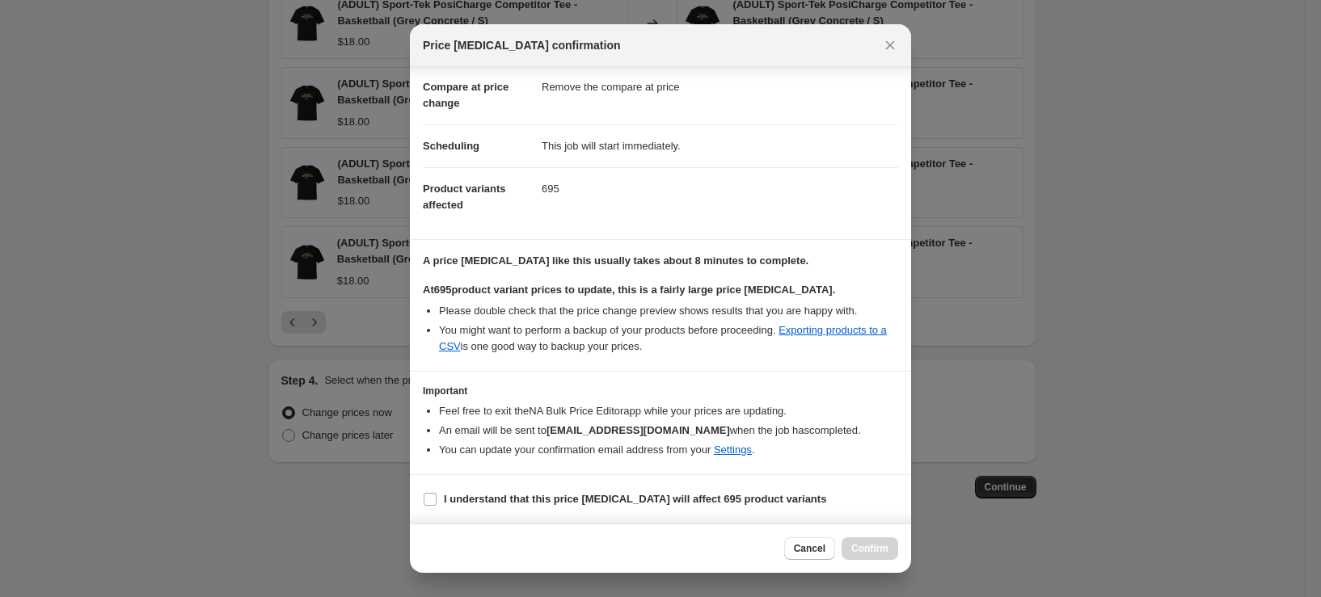
scroll to position [0, 0]
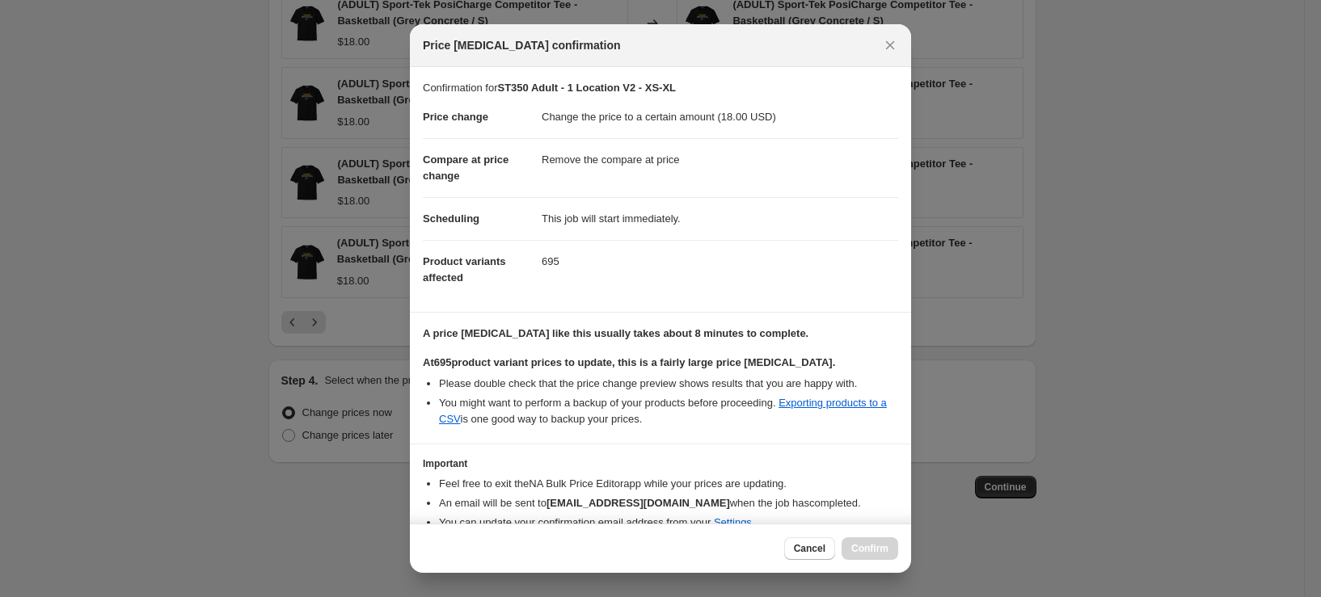
click at [882, 551] on div "Cancel Confirm" at bounding box center [841, 549] width 114 height 23
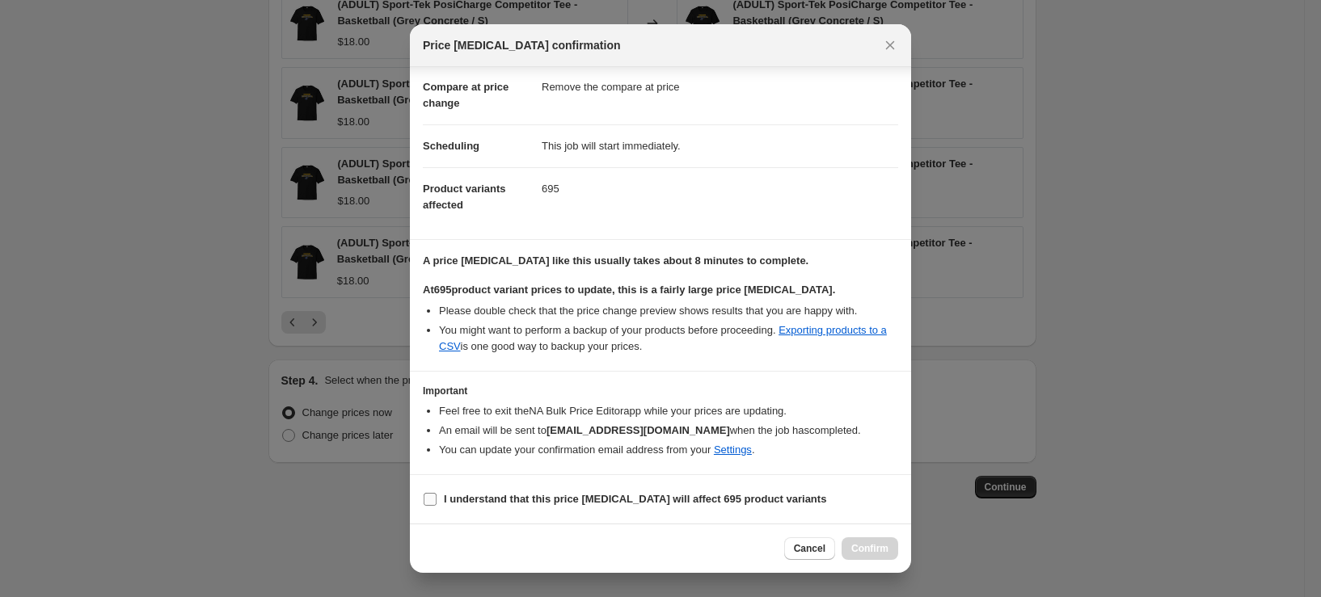
click at [429, 494] on input "I understand that this price change job will affect 695 product variants" at bounding box center [430, 499] width 13 height 13
checkbox input "true"
click at [881, 549] on span "Confirm" at bounding box center [869, 548] width 37 height 13
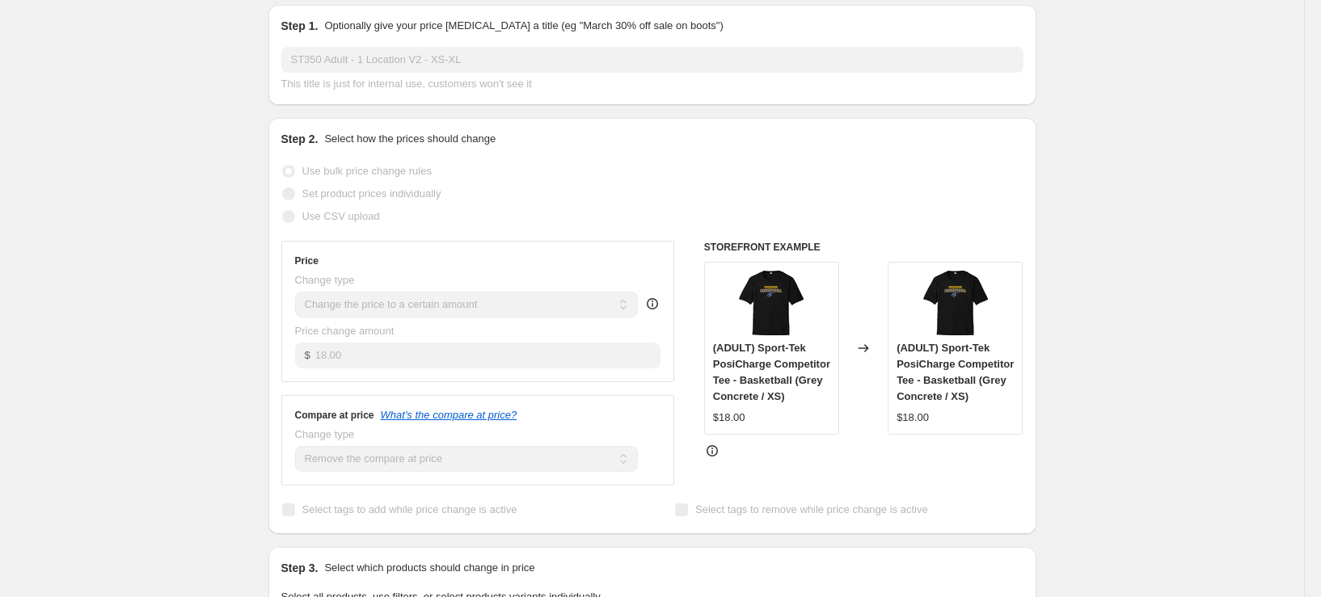
scroll to position [2, 0]
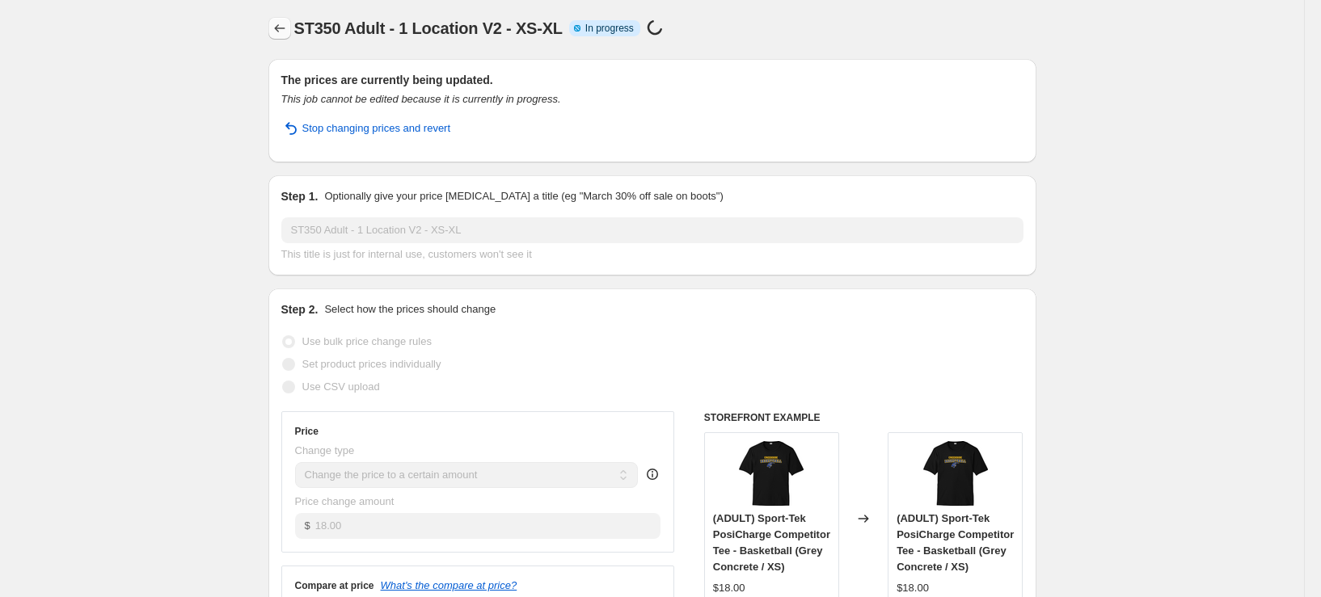
click at [283, 33] on icon "Price change jobs" at bounding box center [280, 28] width 16 height 16
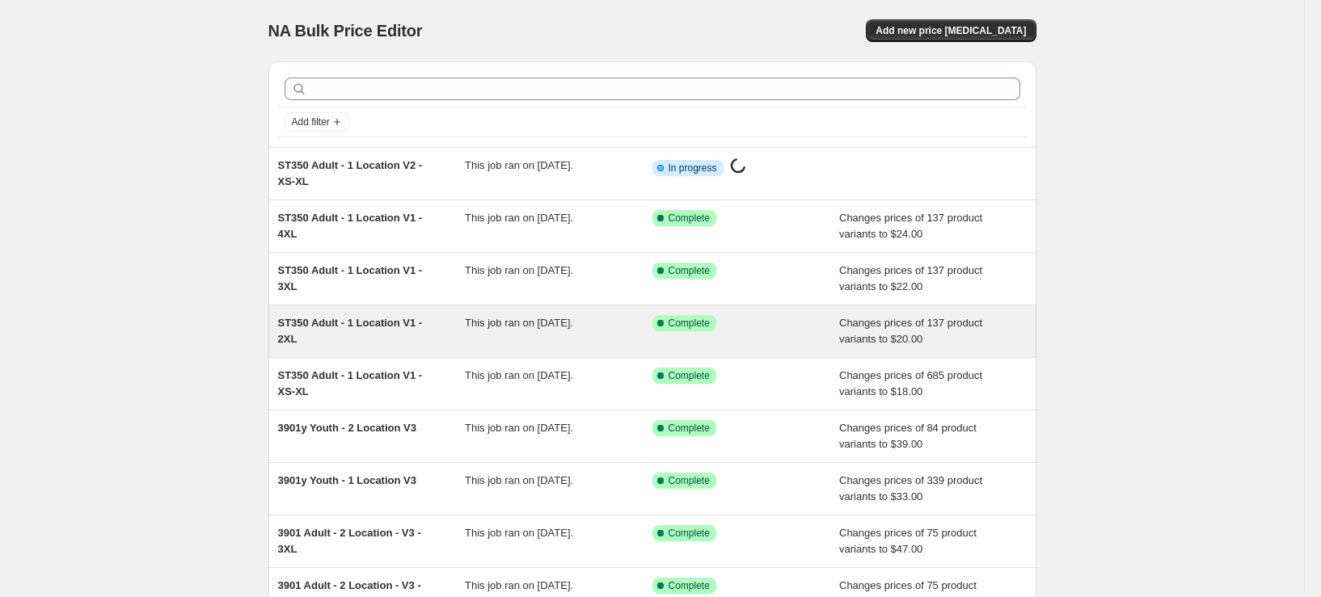
click at [369, 345] on div "ST350 Adult - 1 Location V1 - 2XL" at bounding box center [372, 331] width 188 height 32
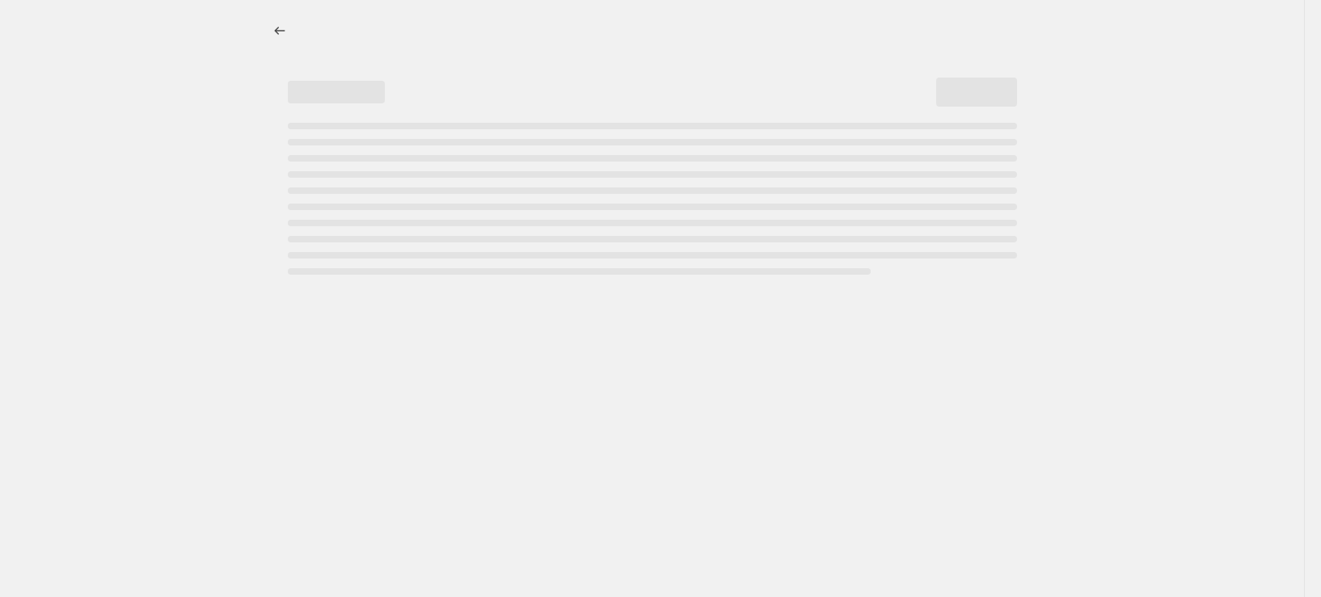
select select "remove"
select select "tag"
select select "title"
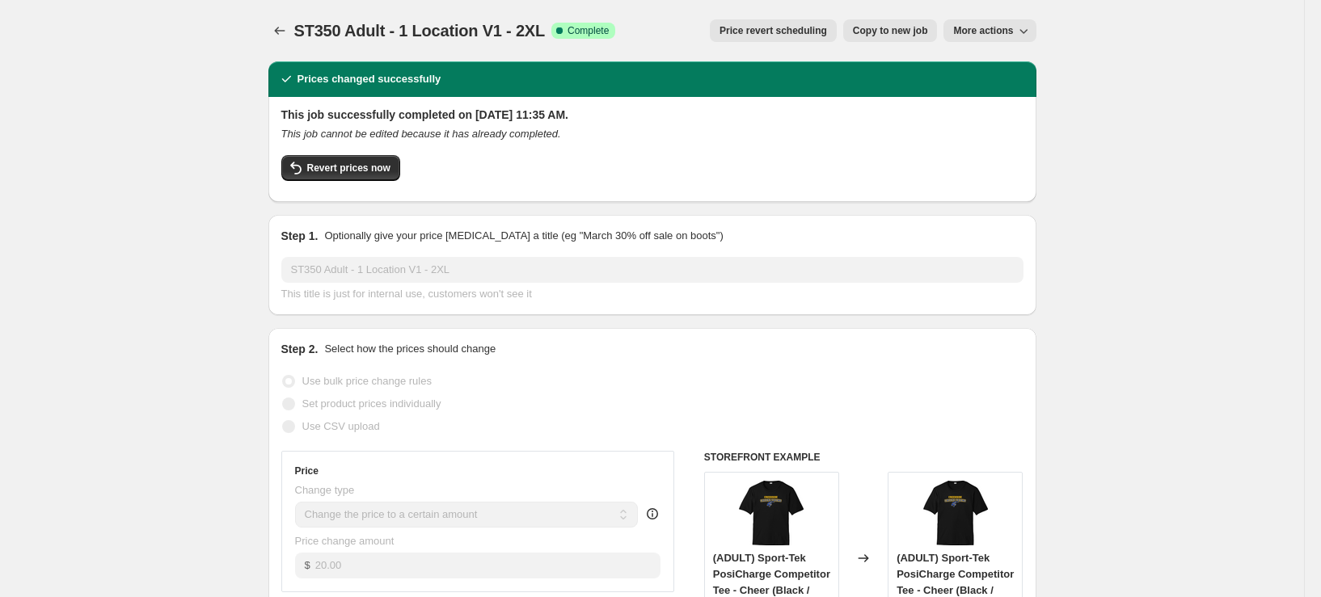
click at [923, 28] on span "Copy to new job" at bounding box center [890, 30] width 75 height 13
select select "remove"
select select "tag"
select select "title"
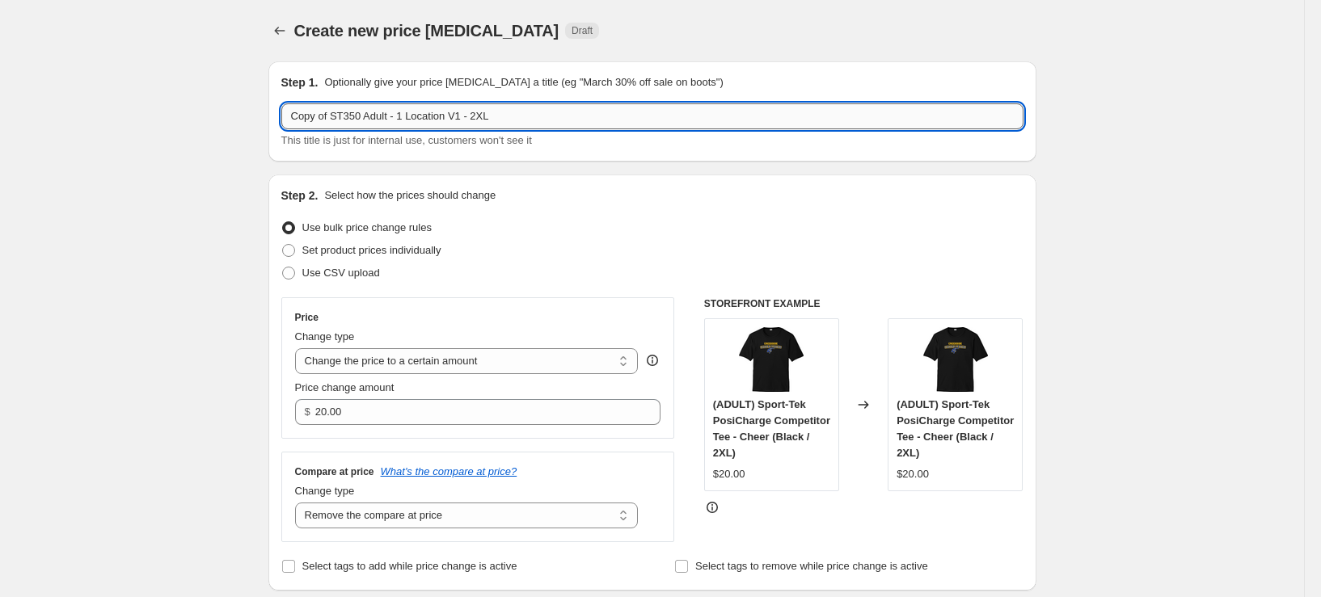
click at [374, 120] on input "Copy of ST350 Adult - 1 Location V1 - 2XL" at bounding box center [652, 116] width 742 height 26
drag, startPoint x: 338, startPoint y: 116, endPoint x: 183, endPoint y: 139, distance: 156.9
click at [433, 111] on input "ST350 Adult - 1 Location V1 - 2XL" at bounding box center [652, 116] width 742 height 26
type input "ST350 Adult - 1 Location V2 - 2XL"
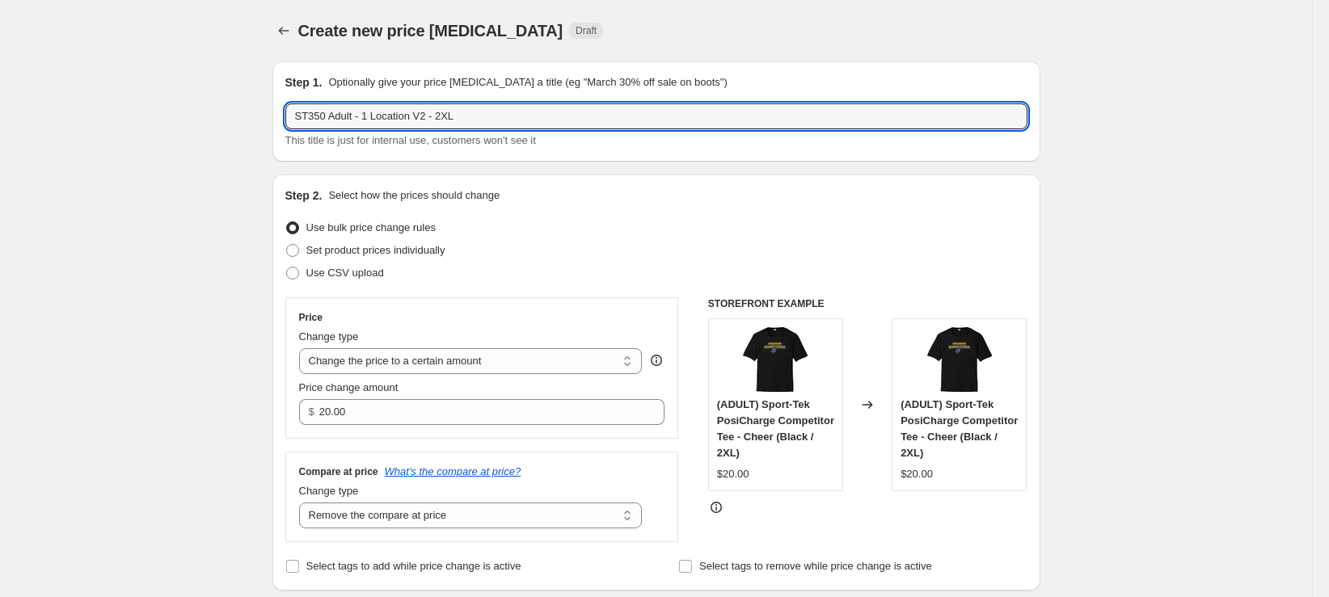
select select "remove"
select select "tag"
select select "title"
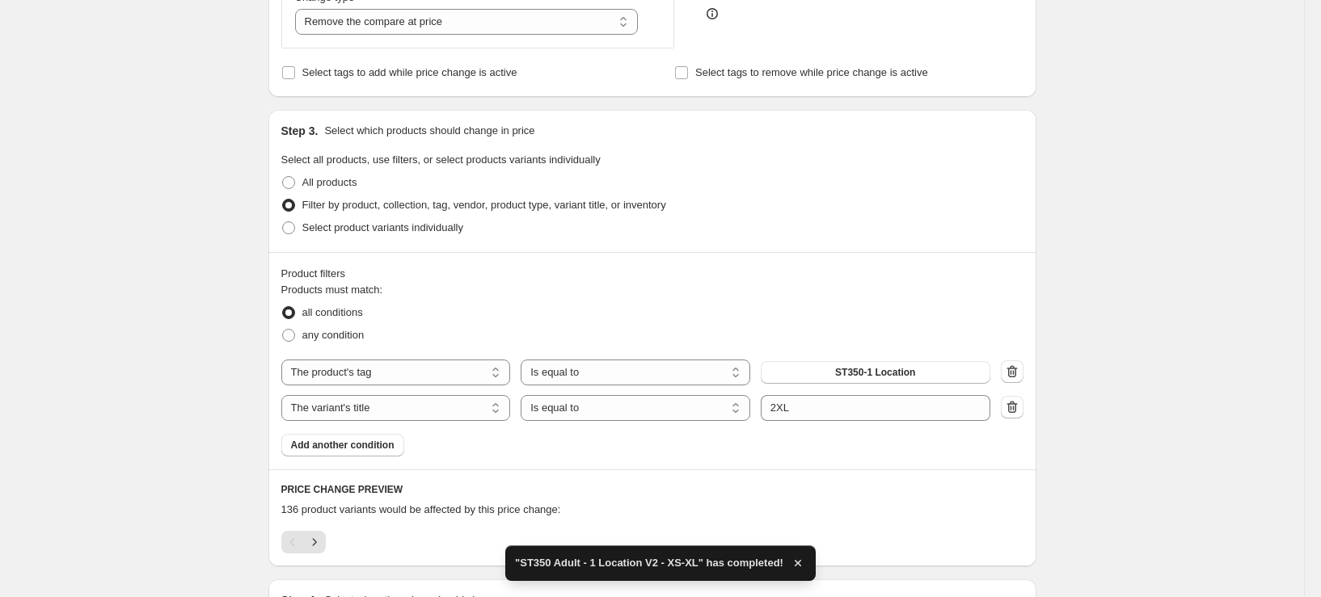
scroll to position [714, 0]
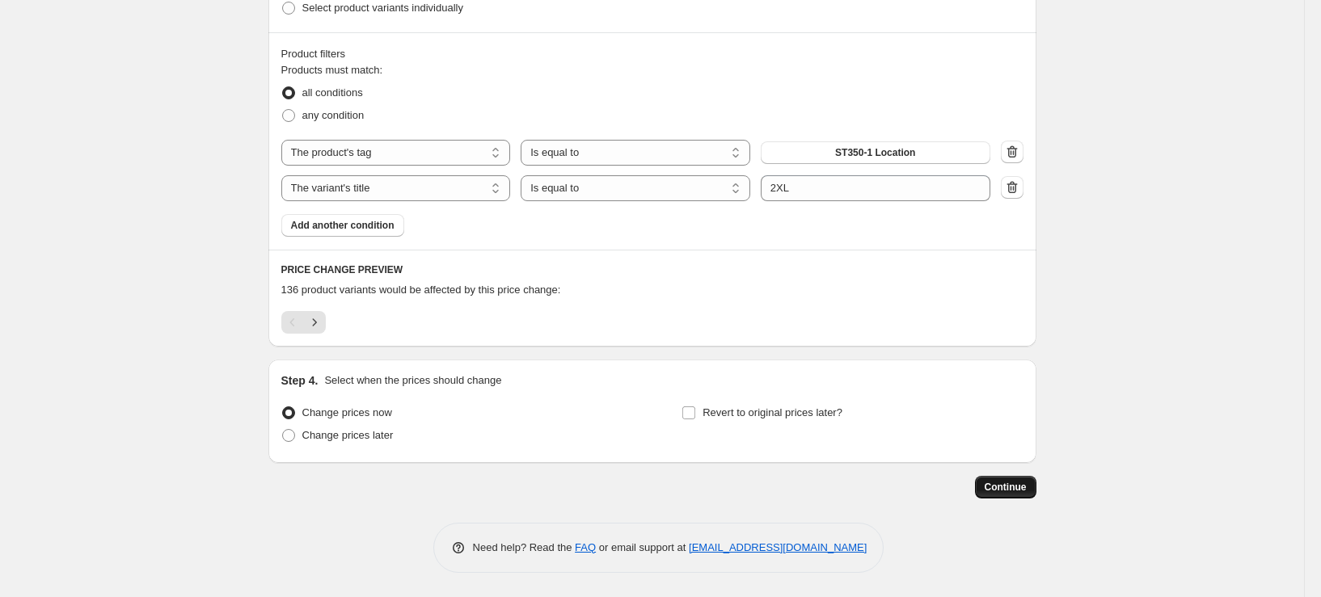
click at [1035, 482] on button "Continue" at bounding box center [1005, 487] width 61 height 23
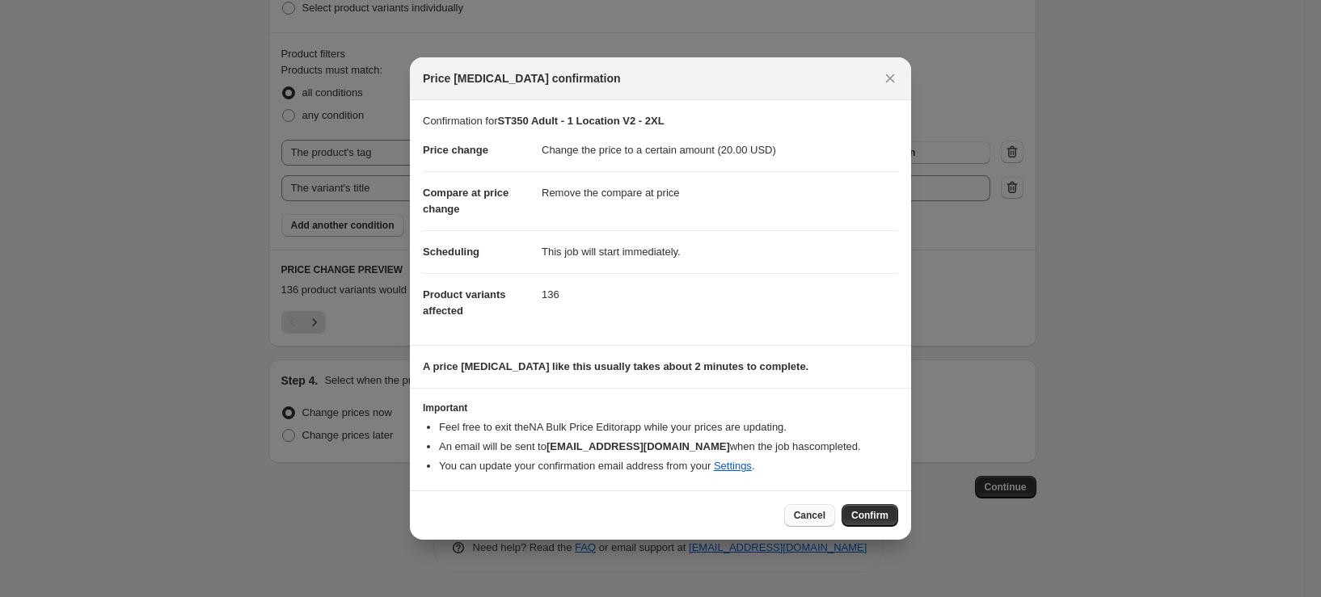
click at [808, 510] on span "Cancel" at bounding box center [810, 515] width 32 height 13
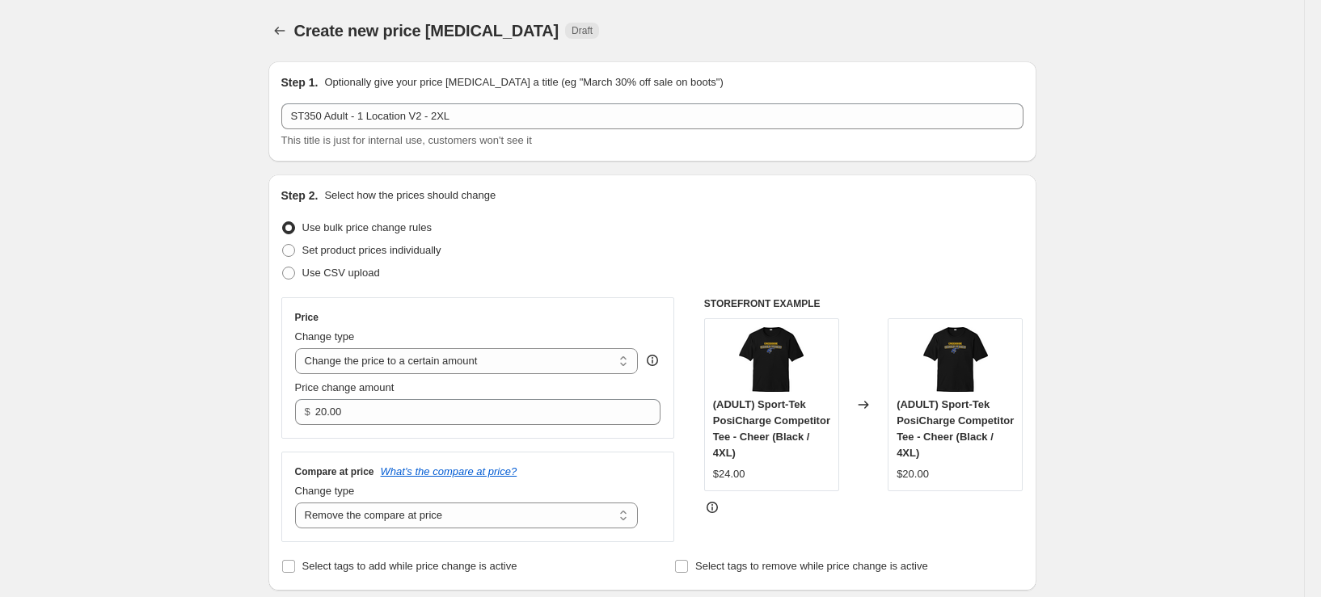
scroll to position [485, 0]
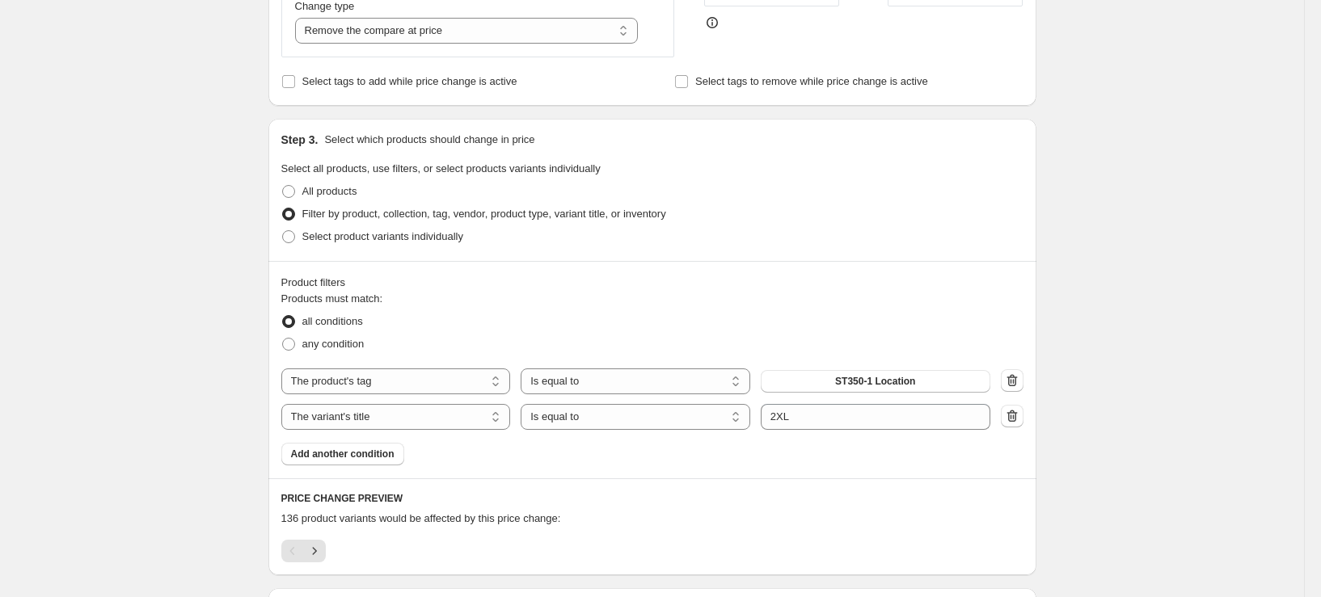
click at [863, 461] on div "Products must match: all conditions any condition The product The product's col…" at bounding box center [652, 378] width 742 height 175
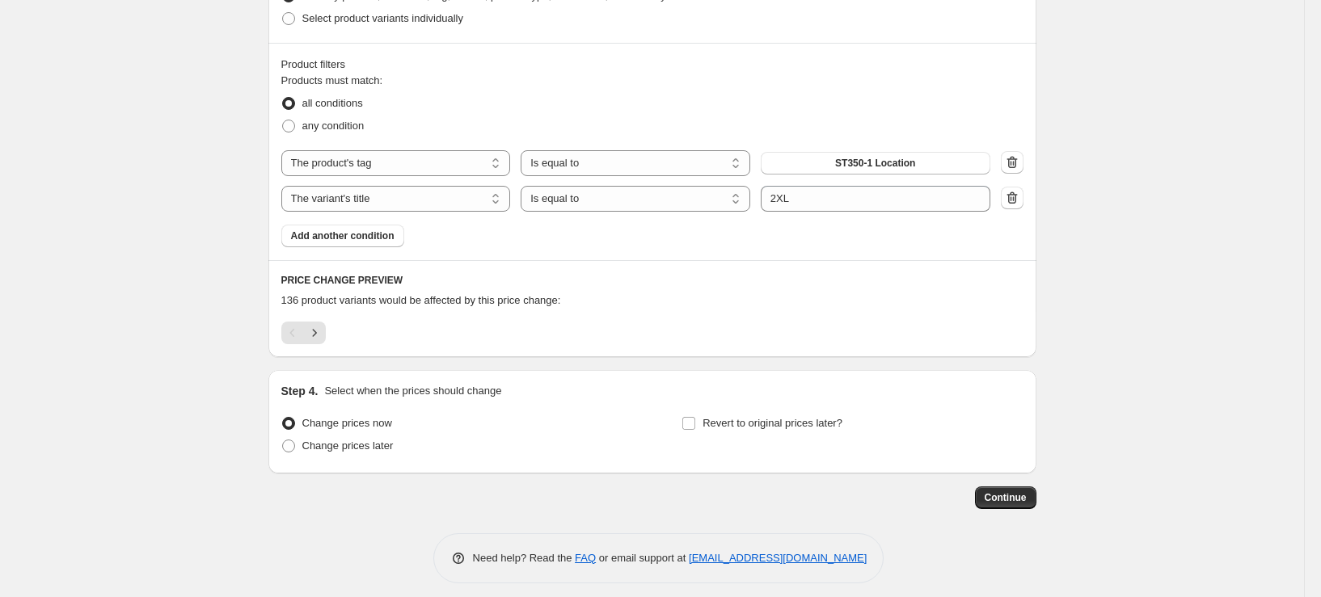
scroll to position [714, 0]
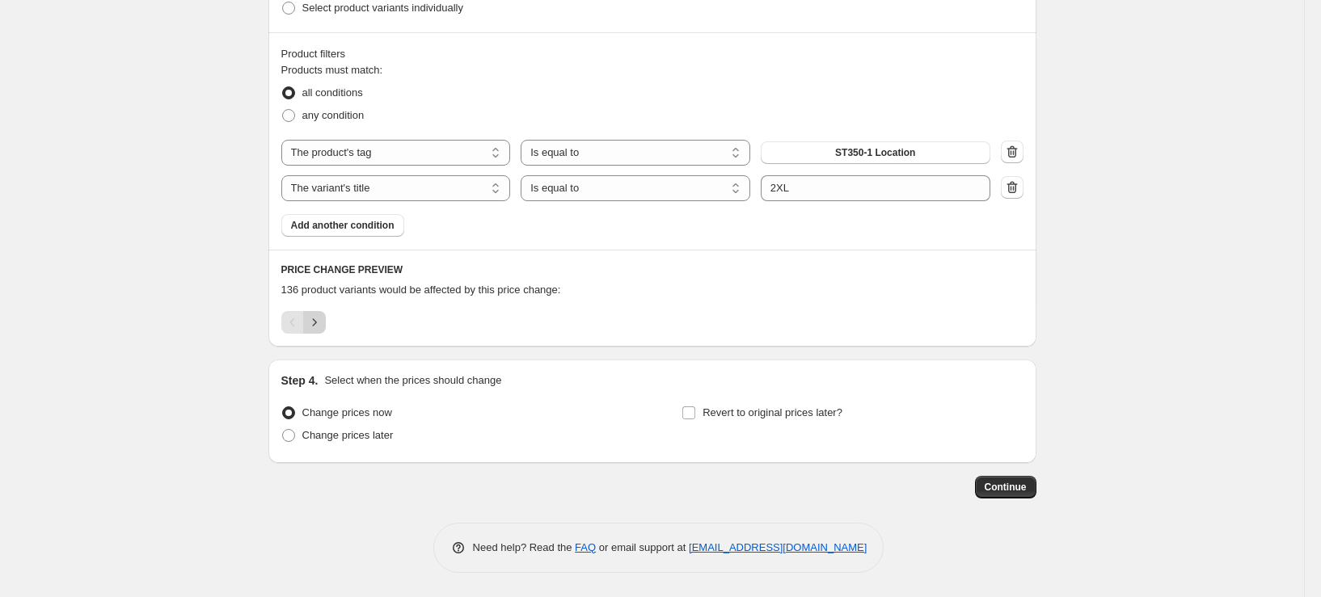
click at [323, 329] on icon "Next" at bounding box center [314, 322] width 16 height 16
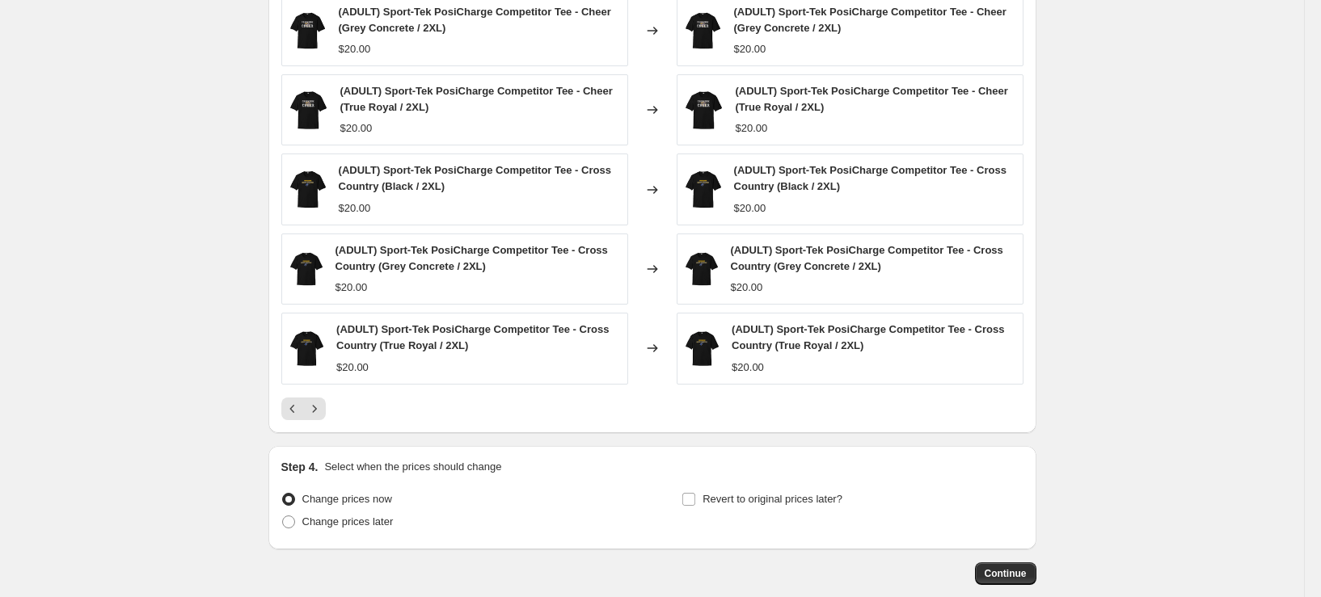
scroll to position [1037, 0]
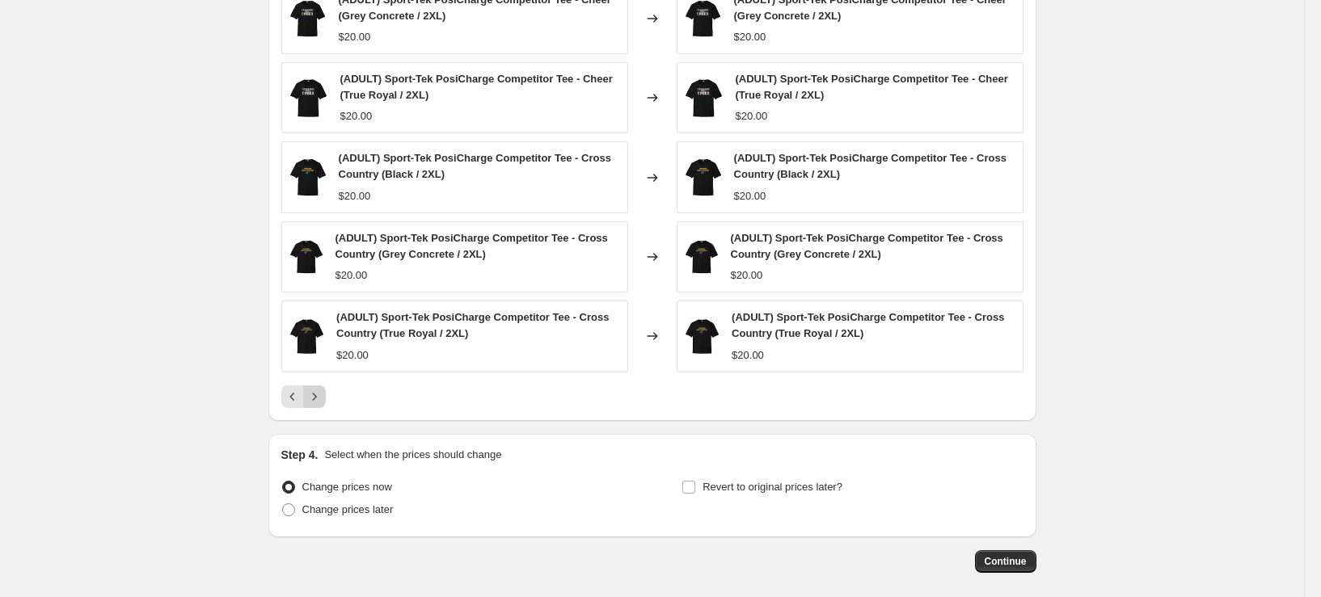
click at [319, 398] on icon "Next" at bounding box center [314, 397] width 16 height 16
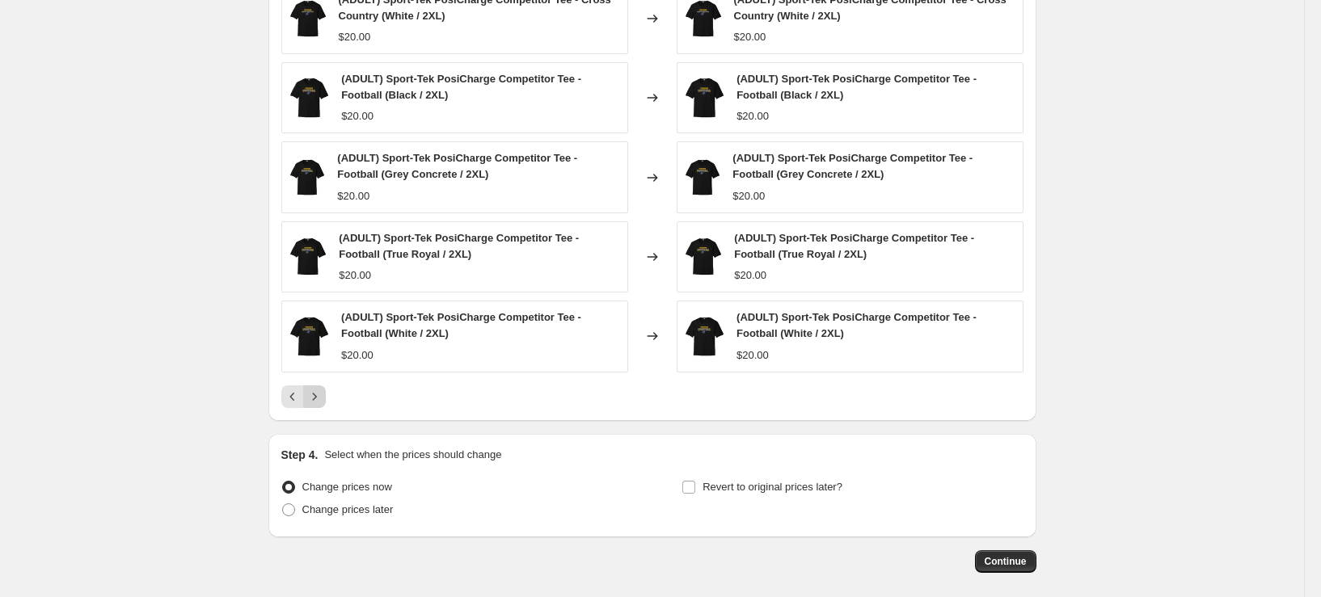
click at [319, 407] on button "Next" at bounding box center [314, 397] width 23 height 23
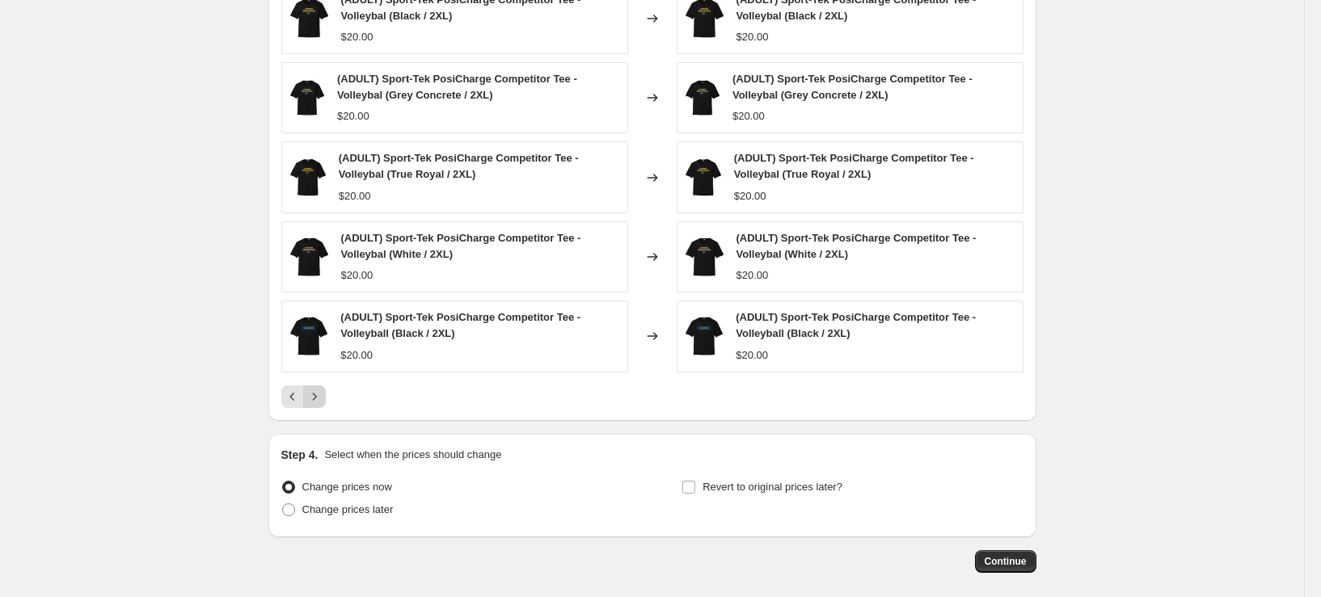
click at [323, 399] on icon "Next" at bounding box center [314, 397] width 16 height 16
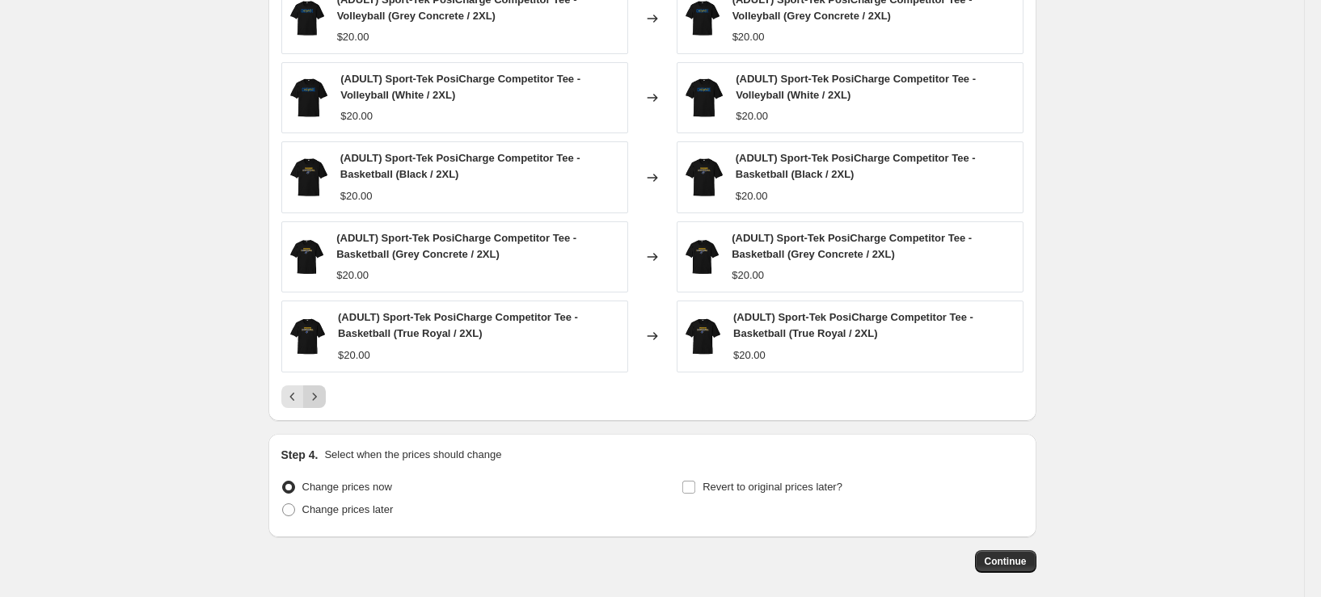
click at [323, 399] on icon "Next" at bounding box center [314, 397] width 16 height 16
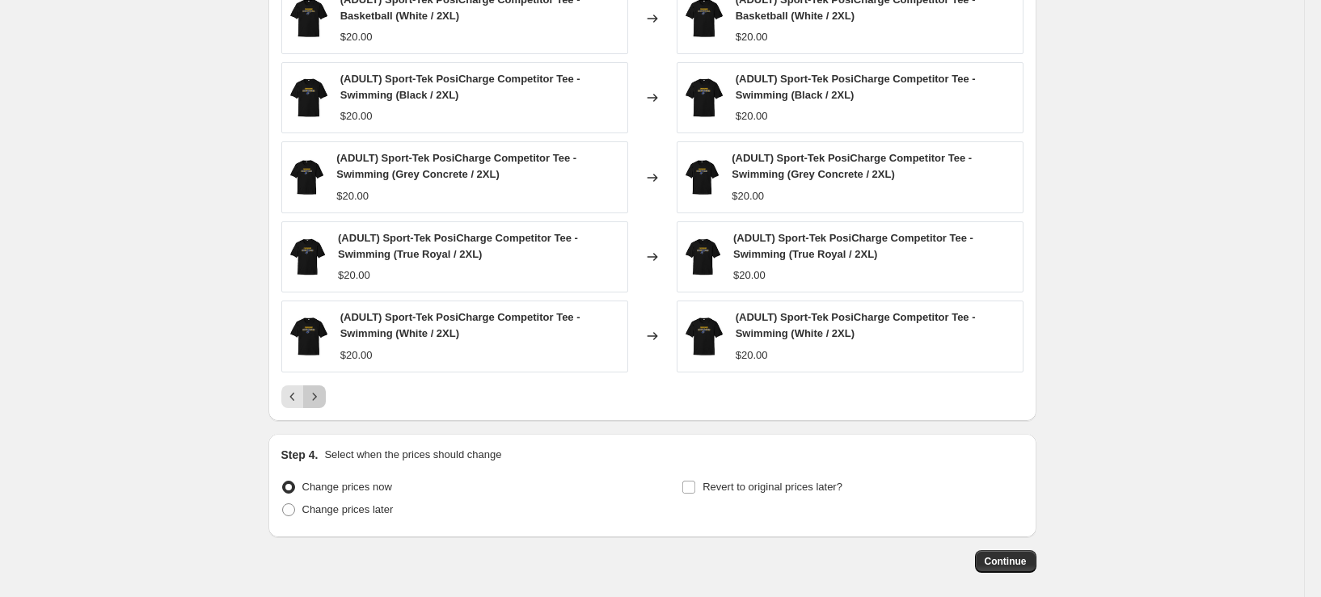
click at [322, 398] on icon "Next" at bounding box center [314, 397] width 16 height 16
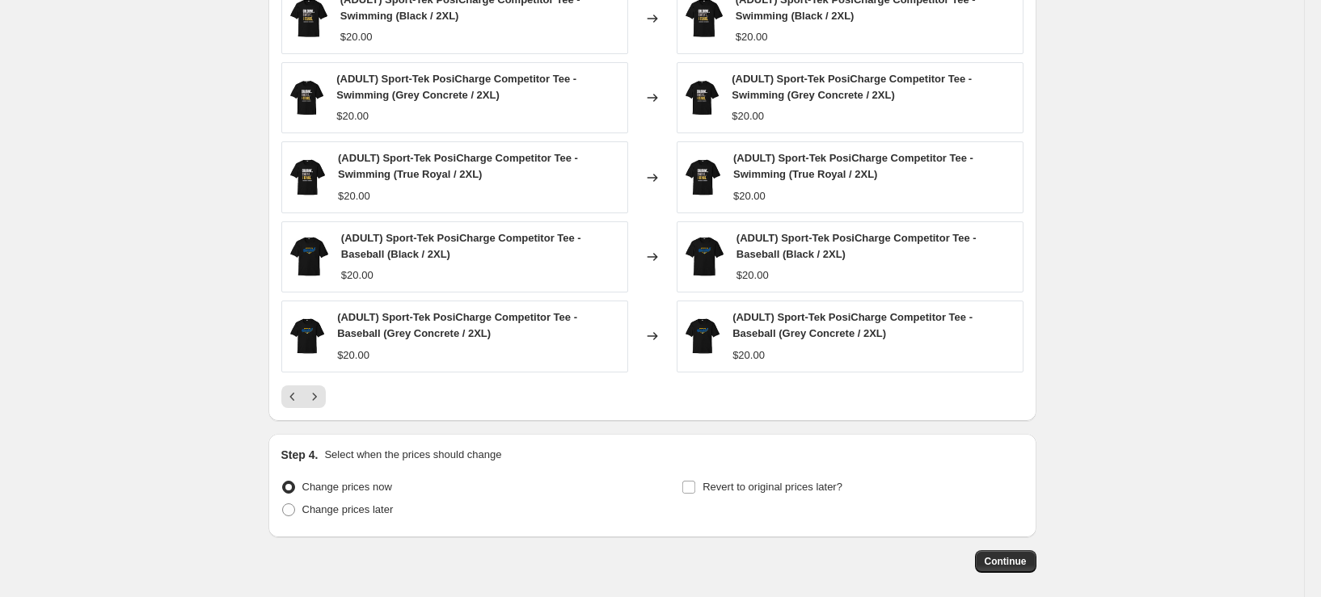
click at [321, 398] on icon "Next" at bounding box center [314, 397] width 16 height 16
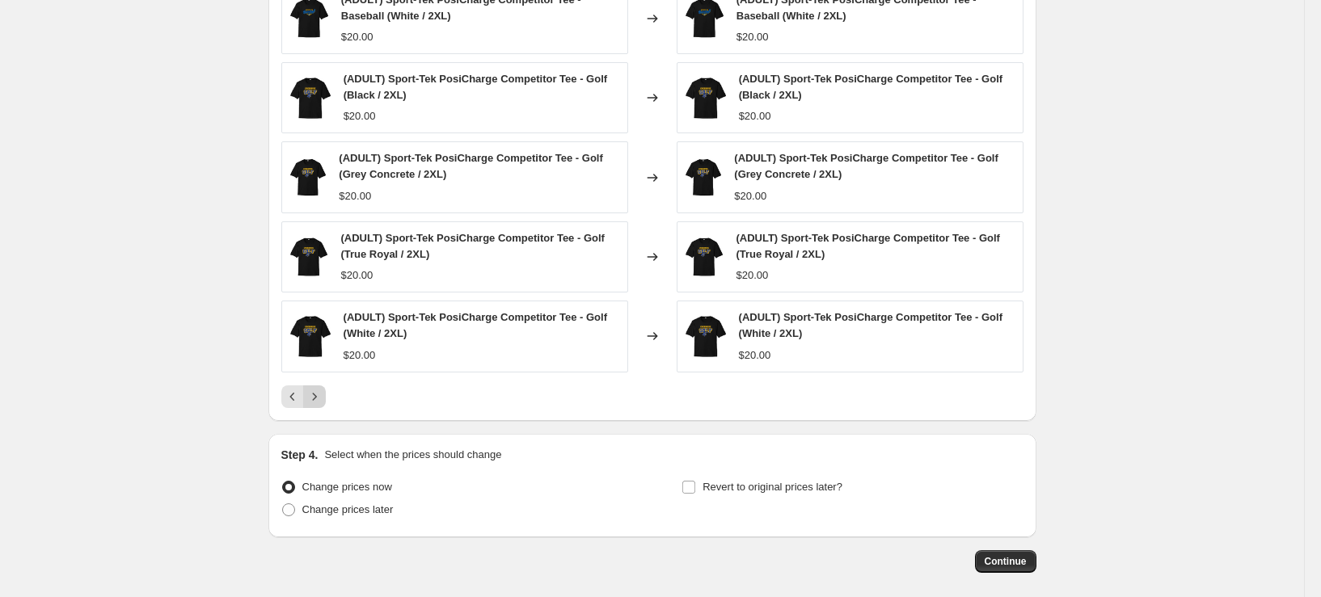
click at [321, 397] on icon "Next" at bounding box center [314, 397] width 16 height 16
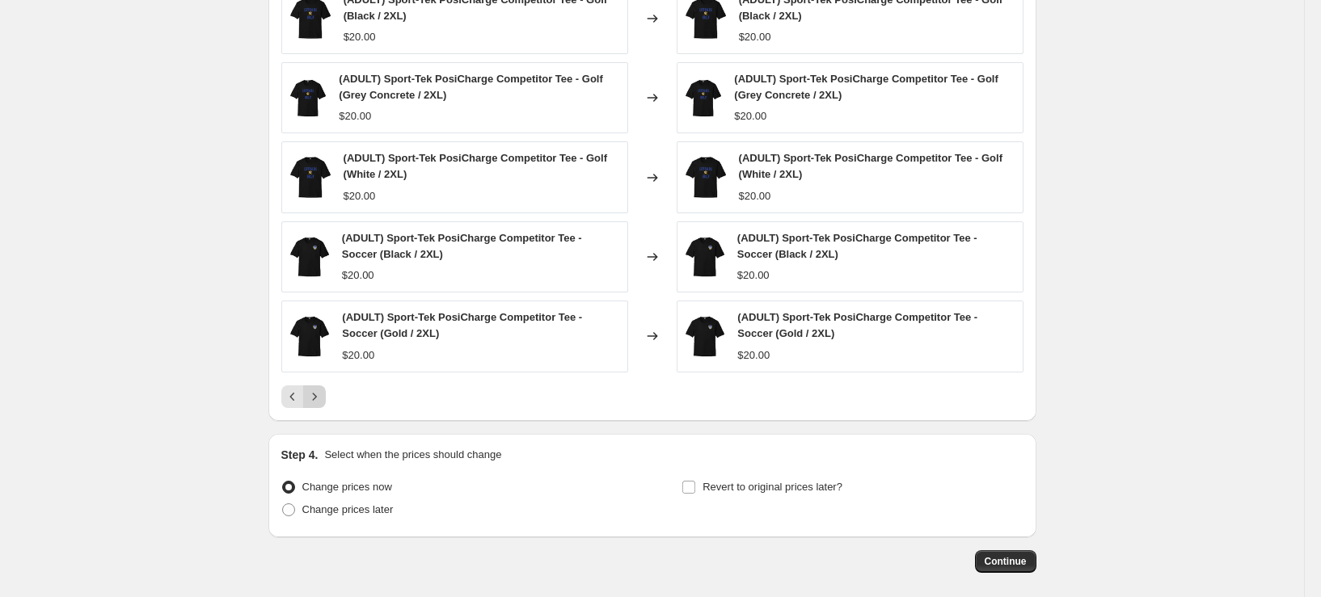
click at [322, 393] on icon "Next" at bounding box center [314, 397] width 16 height 16
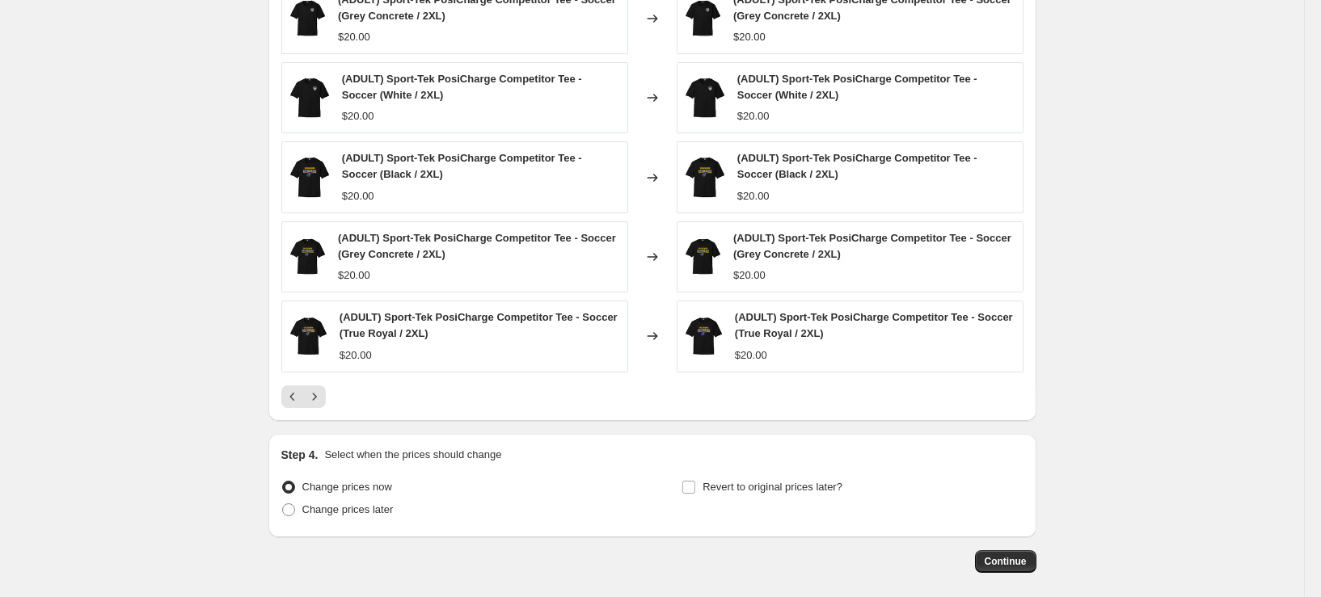
click at [323, 391] on icon "Next" at bounding box center [314, 397] width 16 height 16
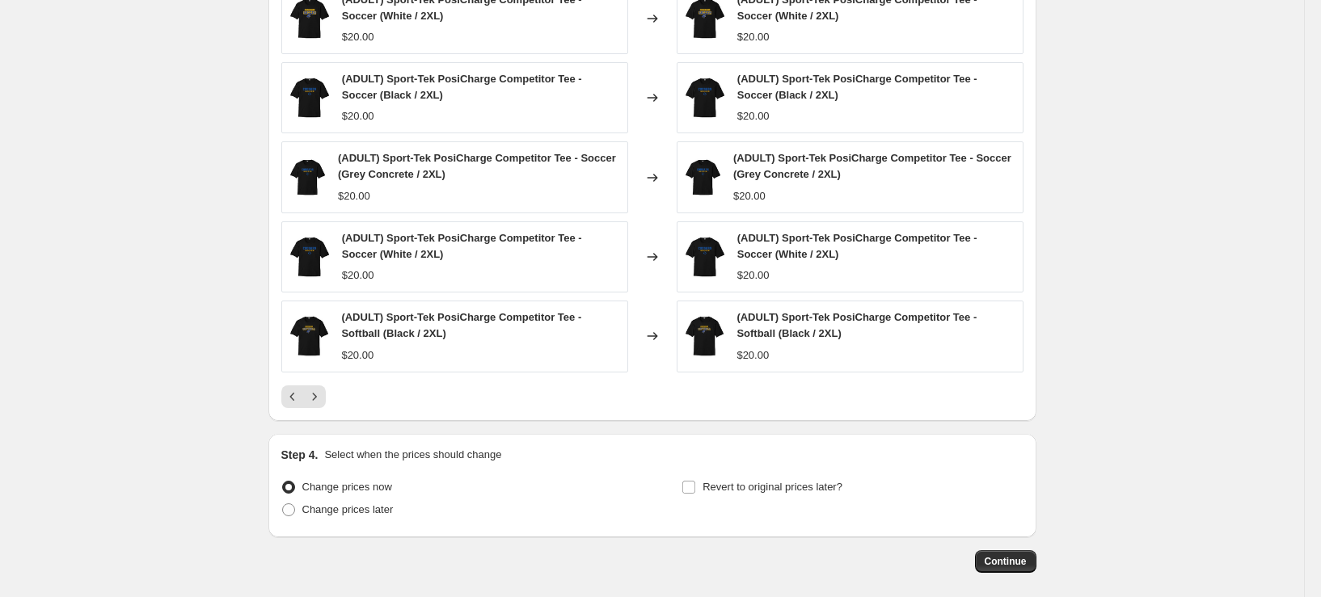
click at [323, 391] on icon "Next" at bounding box center [314, 397] width 16 height 16
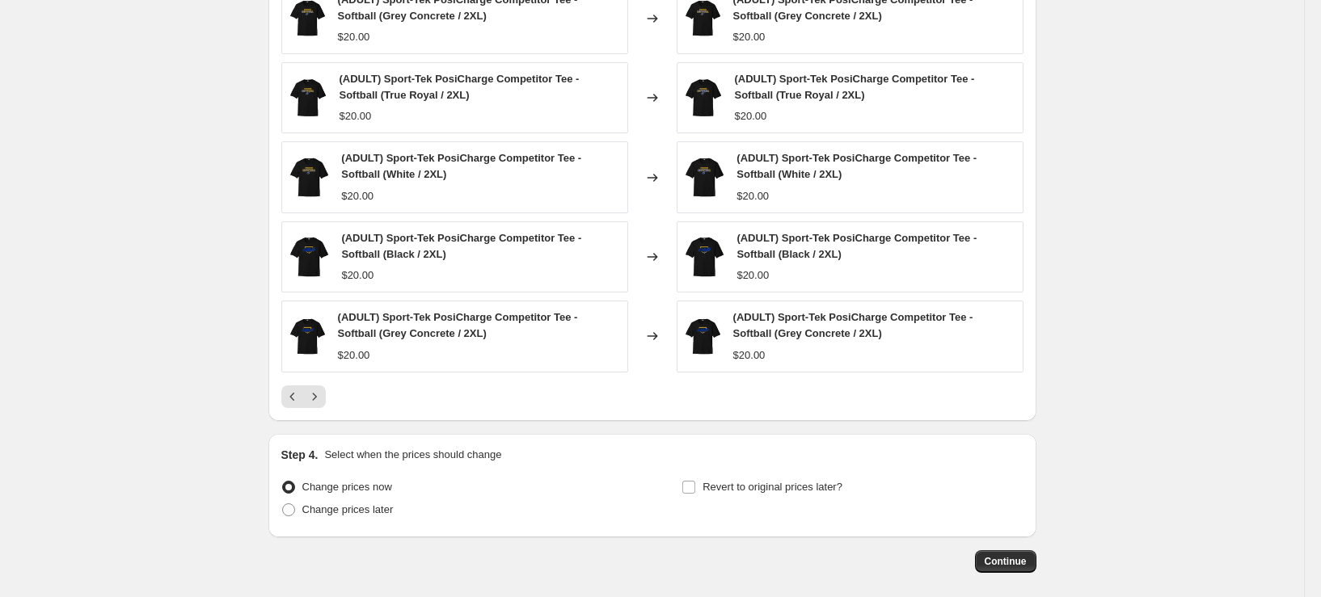
click at [323, 391] on icon "Next" at bounding box center [314, 397] width 16 height 16
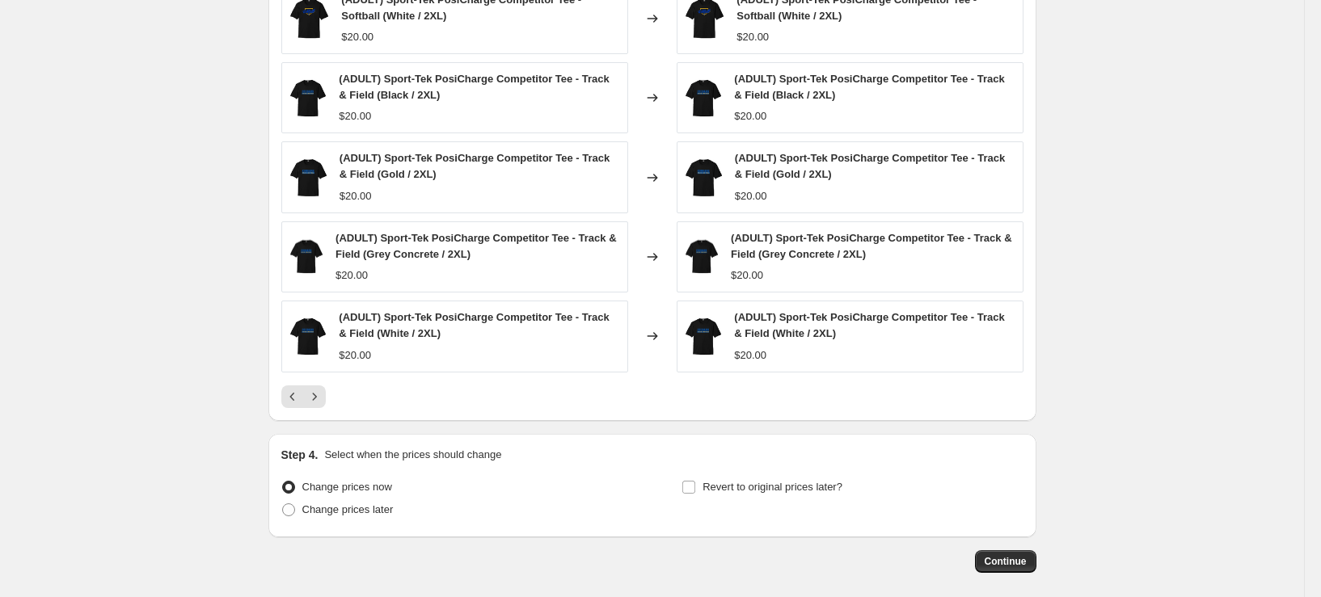
click at [323, 391] on icon "Next" at bounding box center [314, 397] width 16 height 16
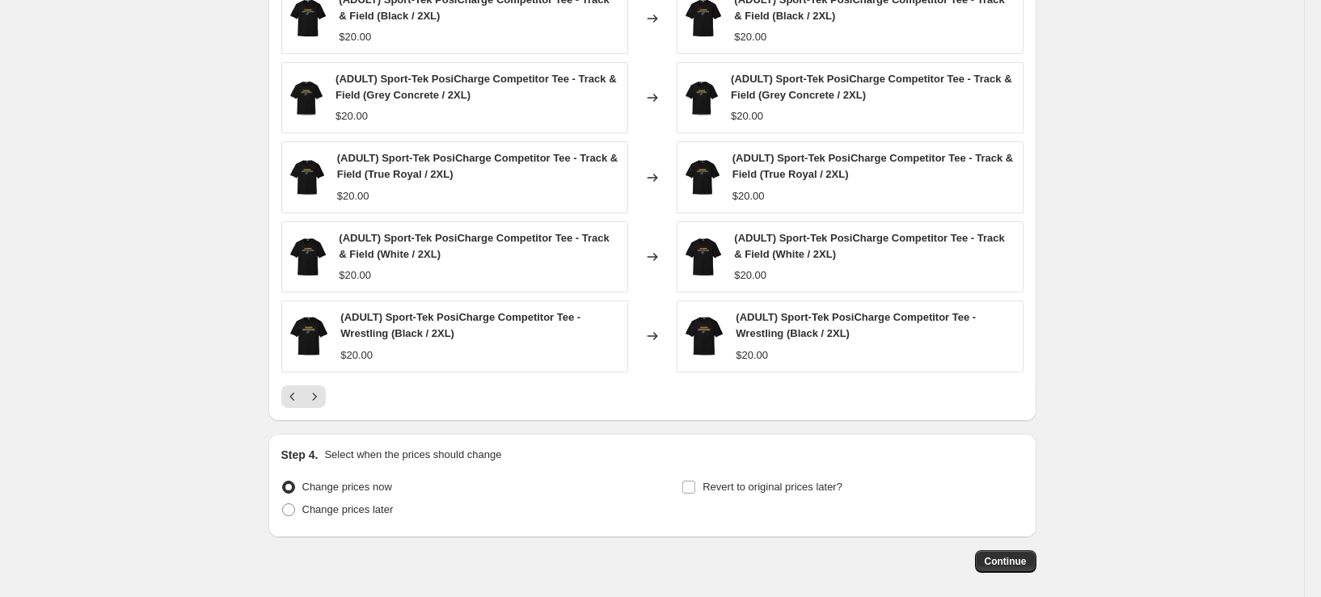
click at [323, 390] on icon "Next" at bounding box center [314, 397] width 16 height 16
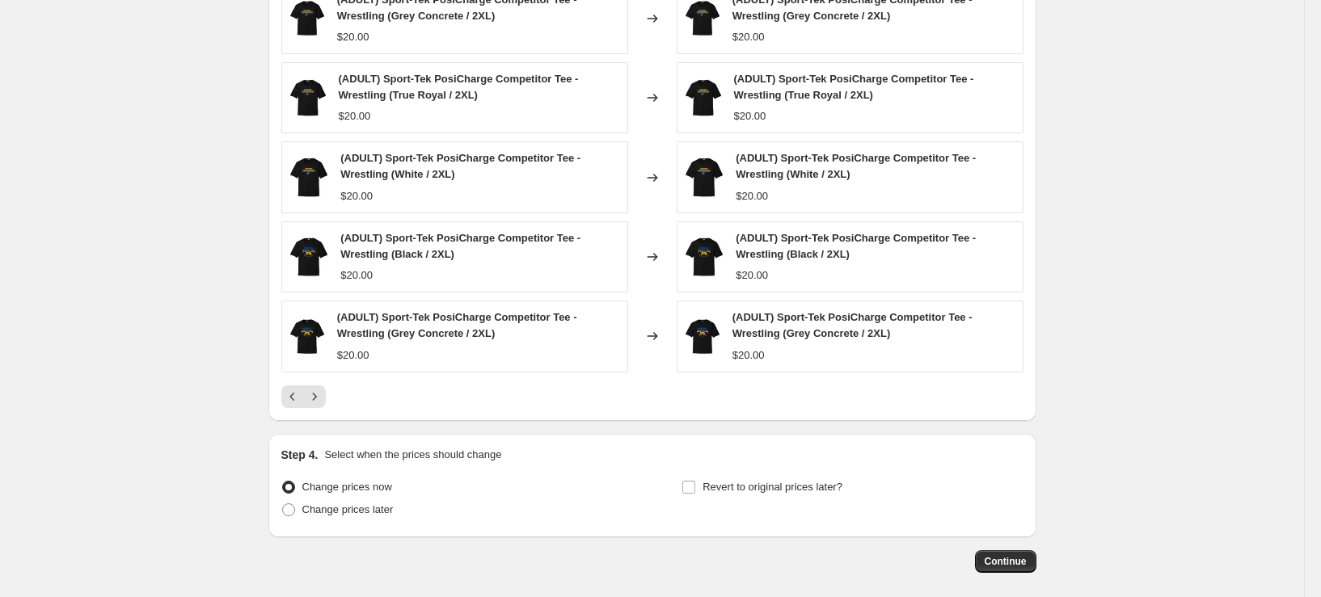
click at [323, 390] on icon "Next" at bounding box center [314, 397] width 16 height 16
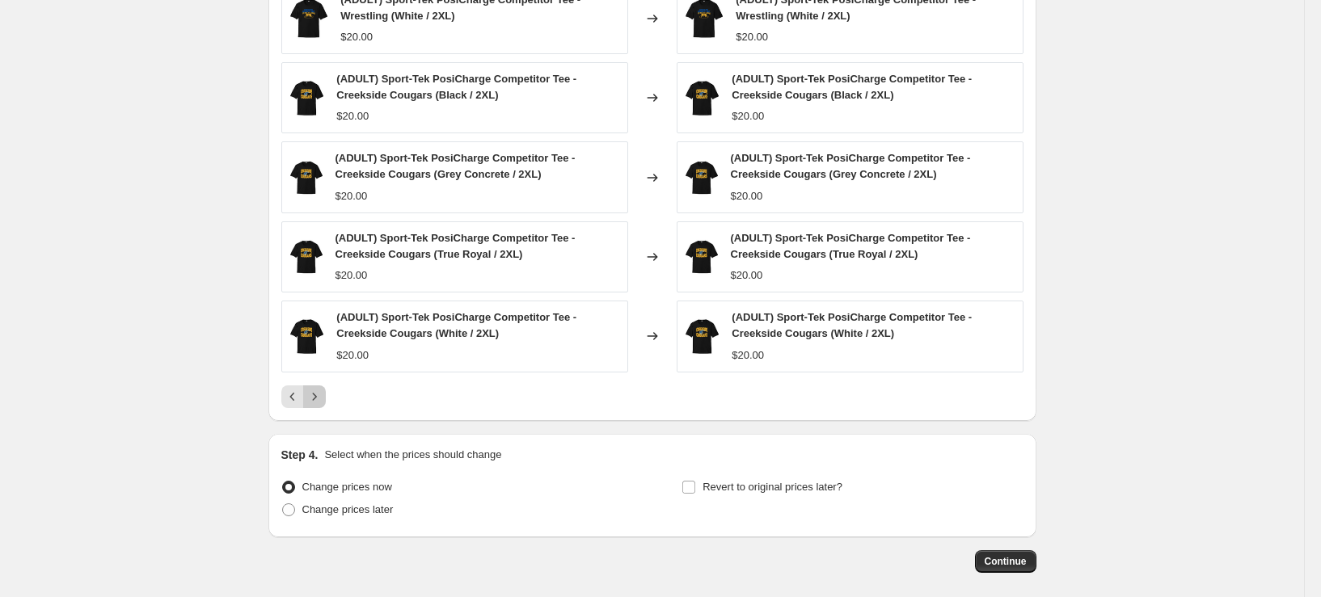
click at [323, 390] on icon "Next" at bounding box center [314, 397] width 16 height 16
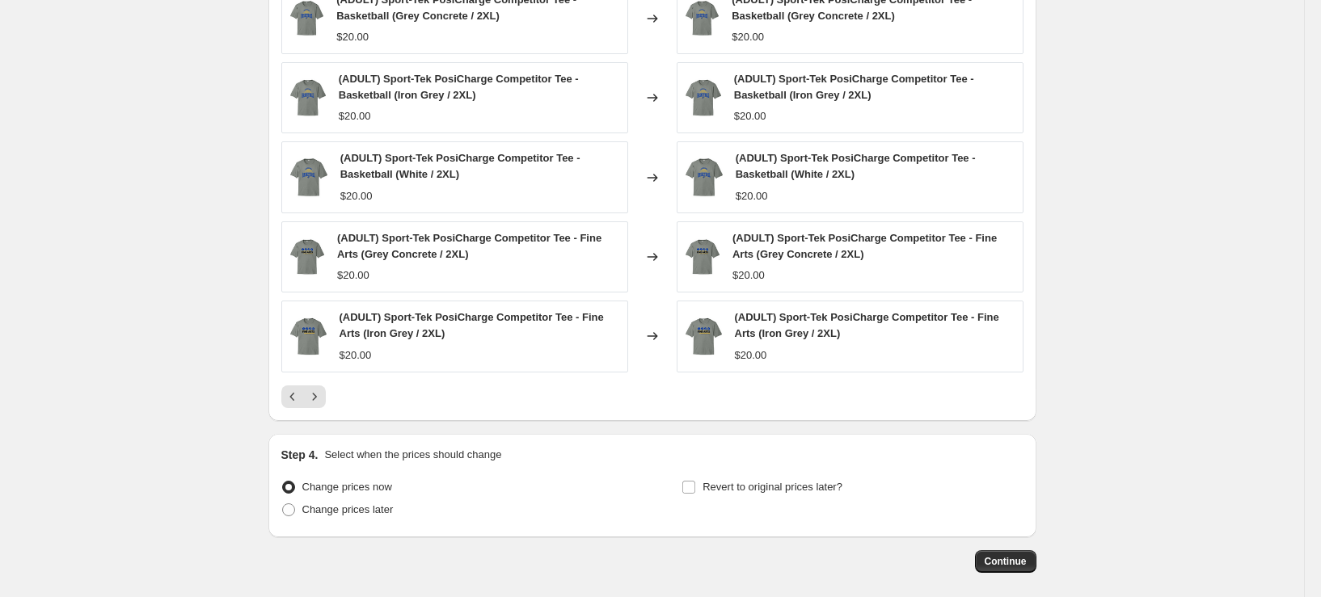
click at [323, 390] on icon "Next" at bounding box center [314, 397] width 16 height 16
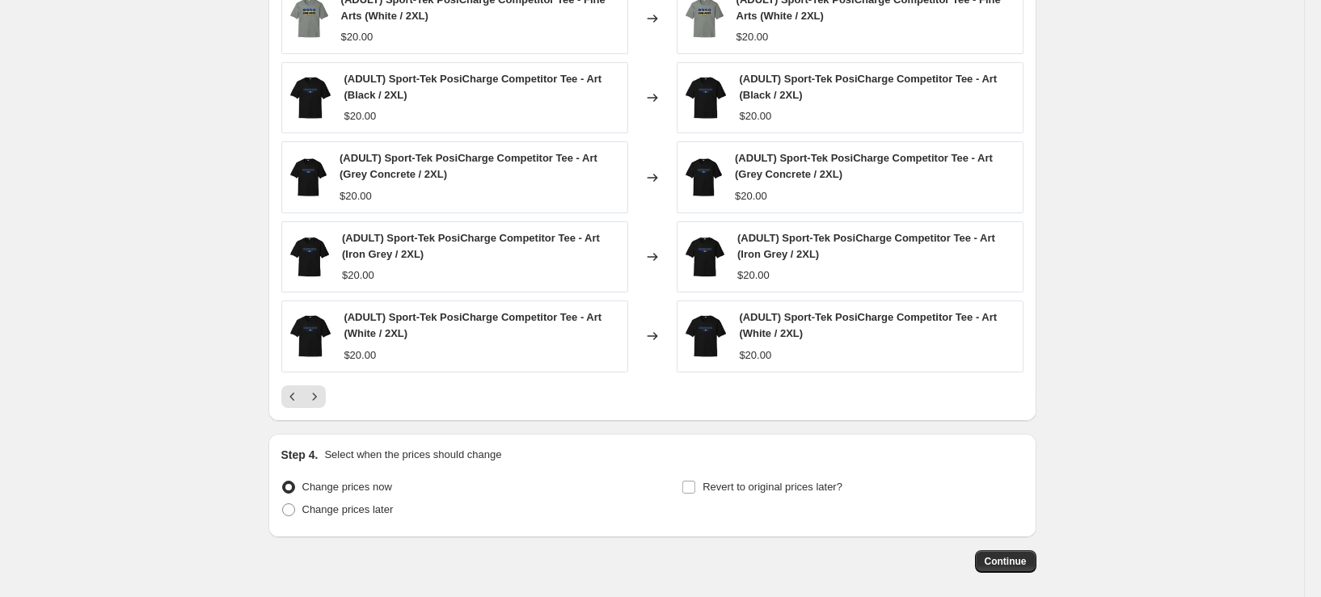
click at [323, 390] on icon "Next" at bounding box center [314, 397] width 16 height 16
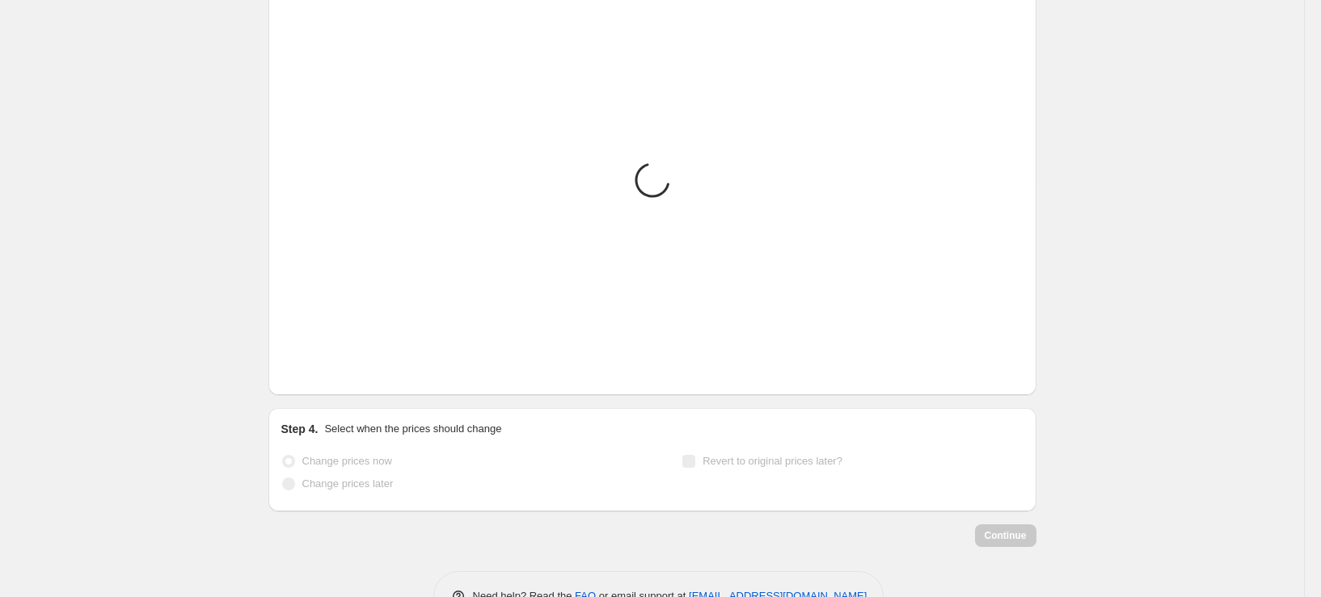
click at [323, 379] on icon "Next" at bounding box center [314, 371] width 16 height 16
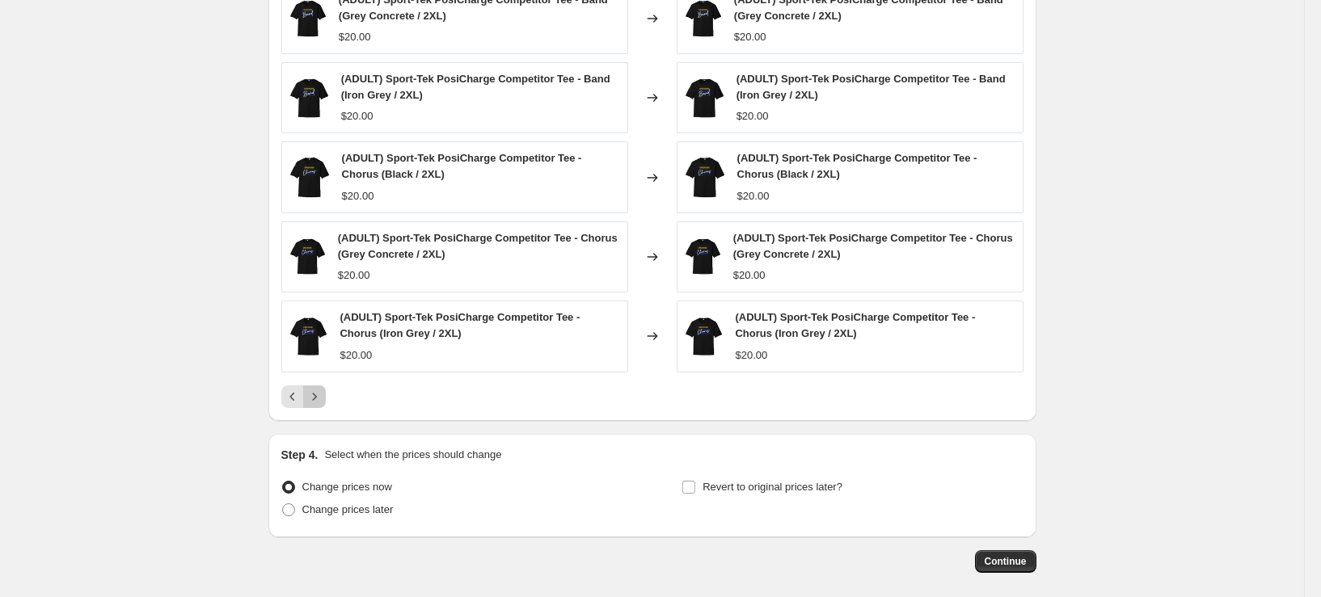
click at [323, 390] on icon "Next" at bounding box center [314, 397] width 16 height 16
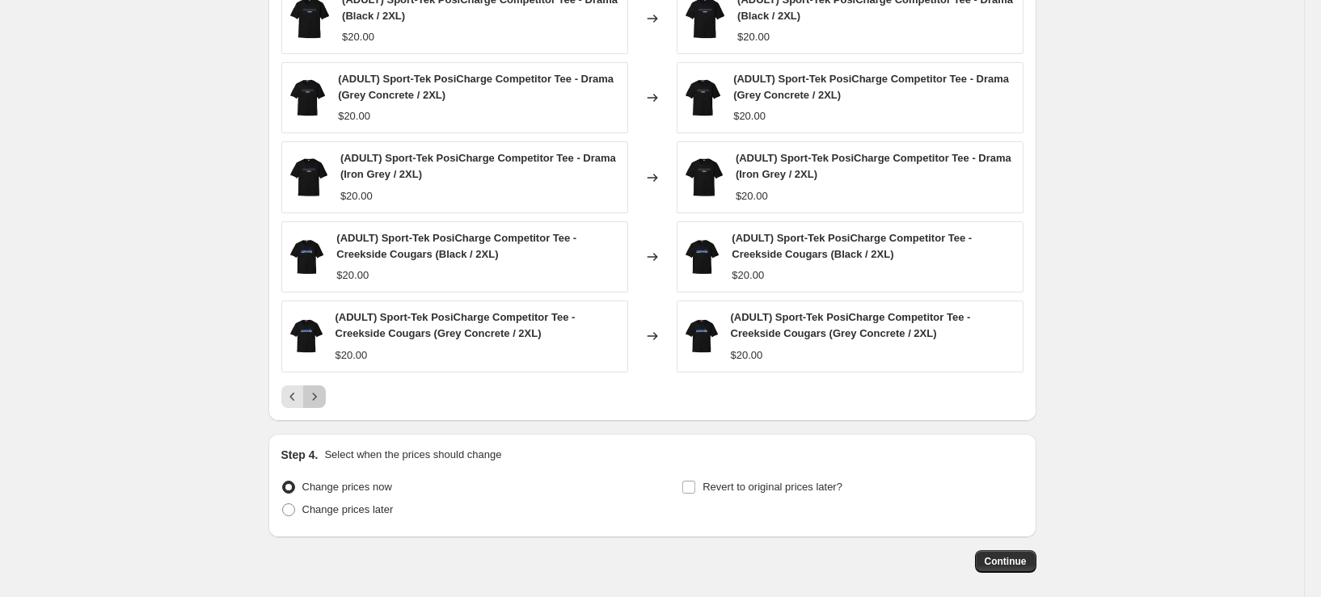
click at [323, 390] on icon "Next" at bounding box center [314, 397] width 16 height 16
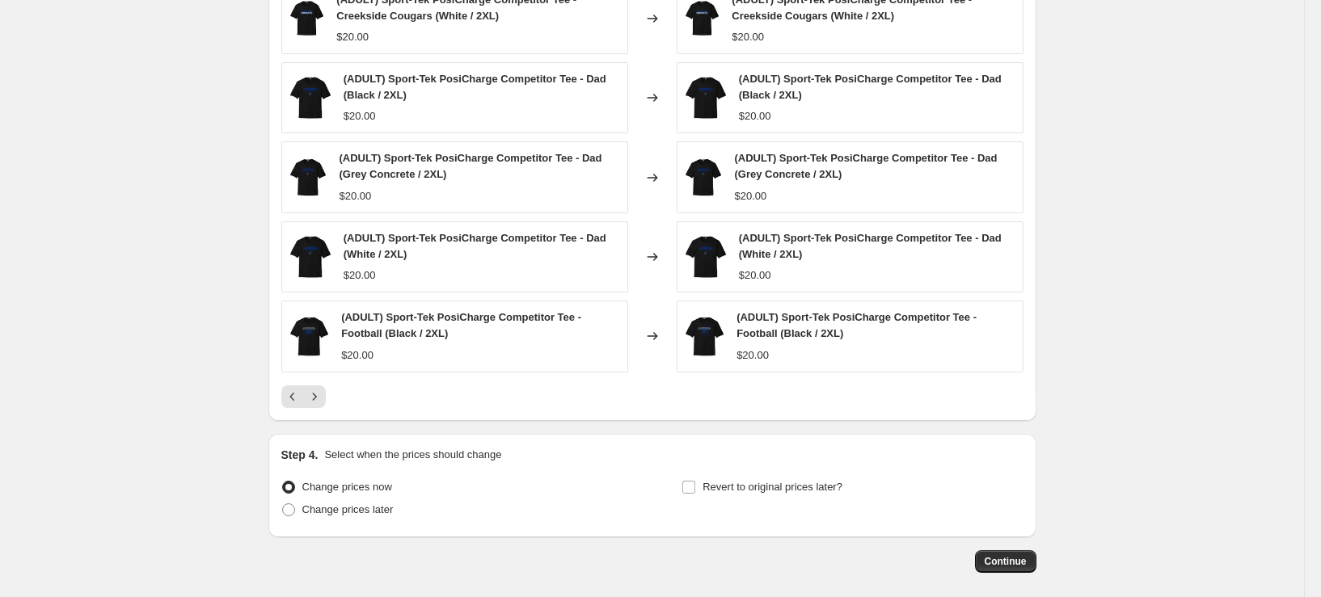
click at [323, 390] on icon "Next" at bounding box center [314, 397] width 16 height 16
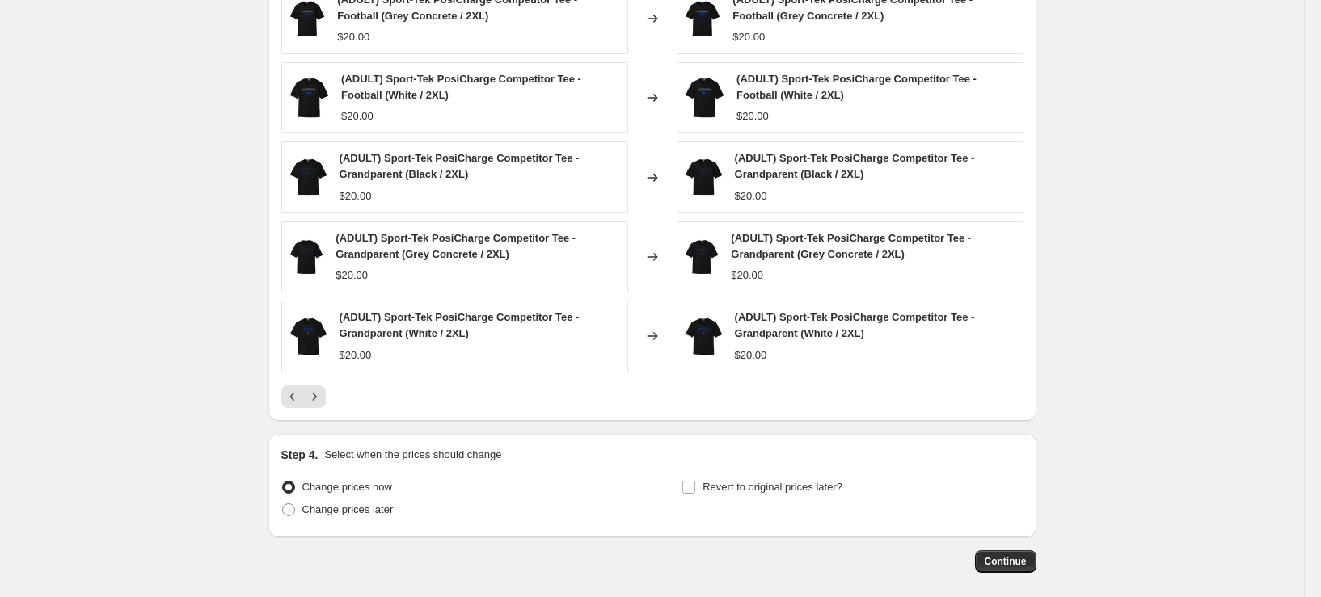
click at [323, 390] on icon "Next" at bounding box center [314, 397] width 16 height 16
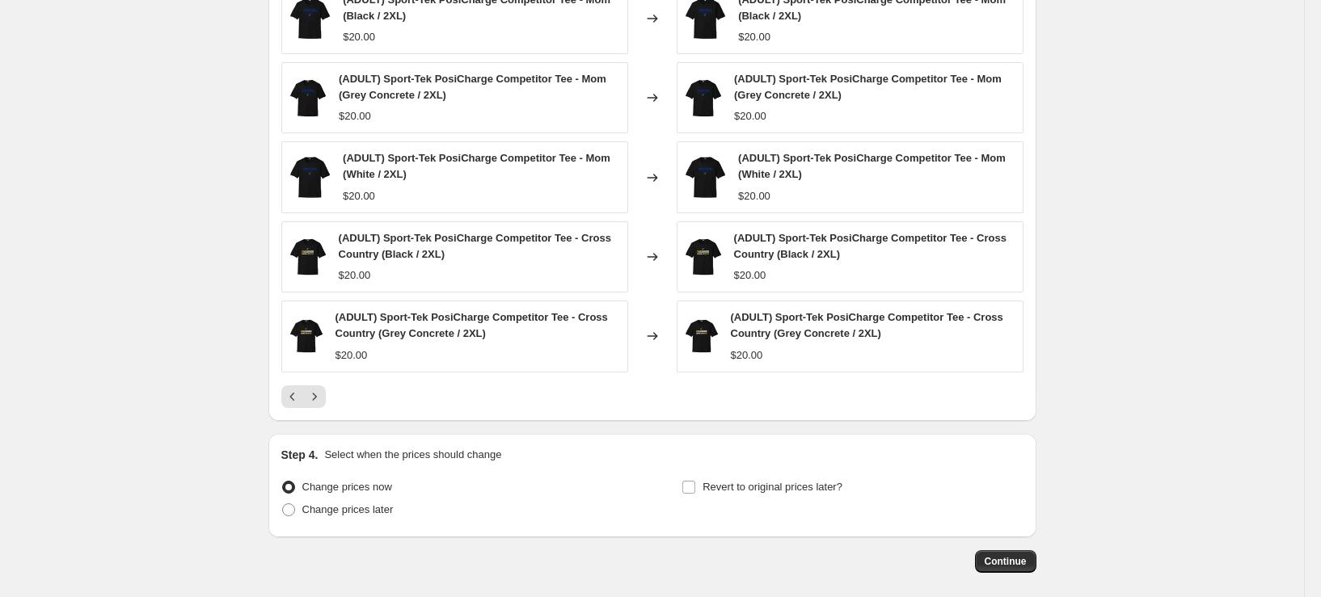
click at [323, 390] on icon "Next" at bounding box center [314, 397] width 16 height 16
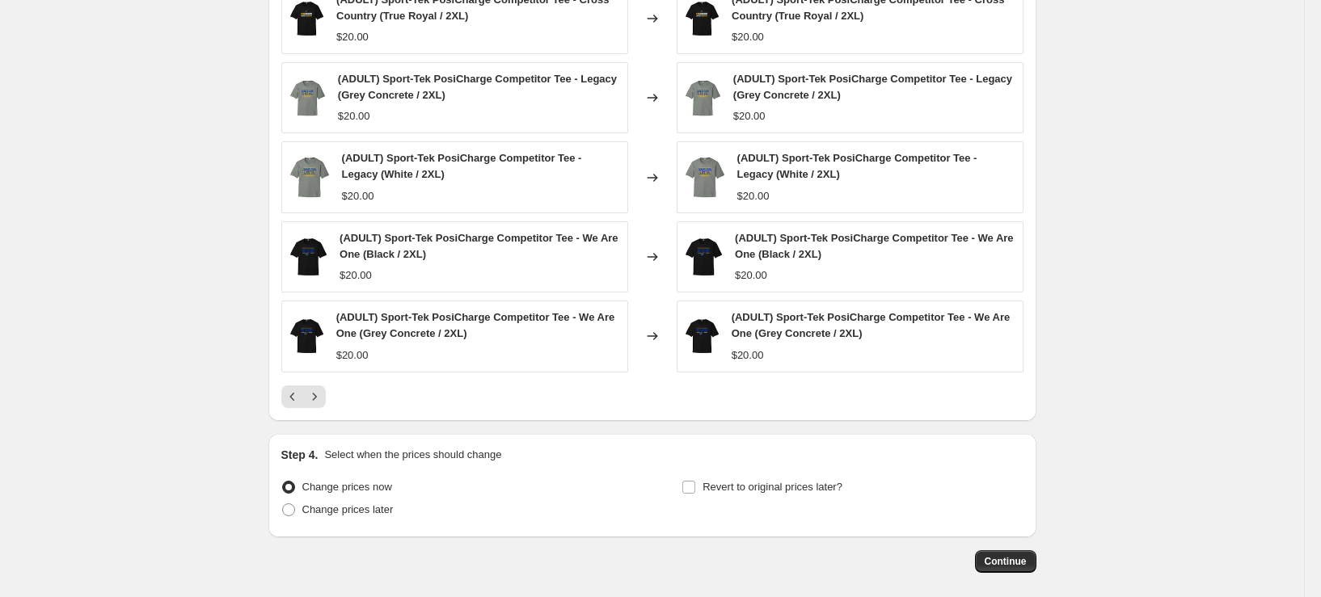
click at [323, 390] on icon "Next" at bounding box center [314, 397] width 16 height 16
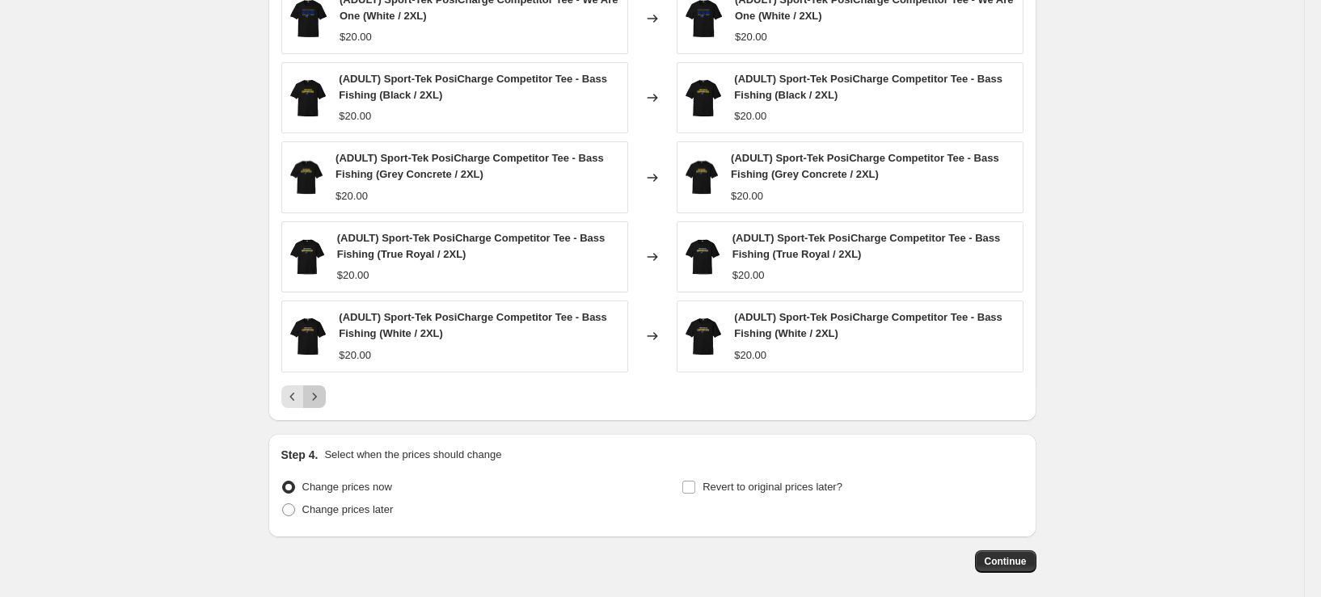
click at [323, 390] on icon "Next" at bounding box center [314, 397] width 16 height 16
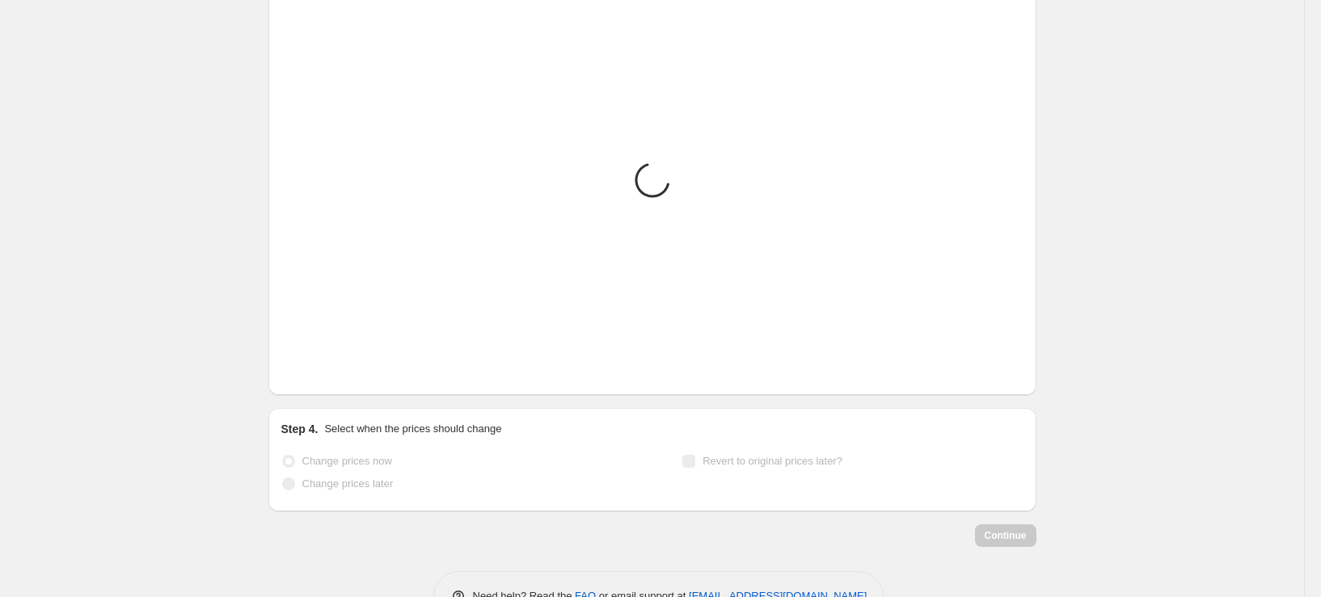
click at [323, 379] on icon "Next" at bounding box center [314, 371] width 16 height 16
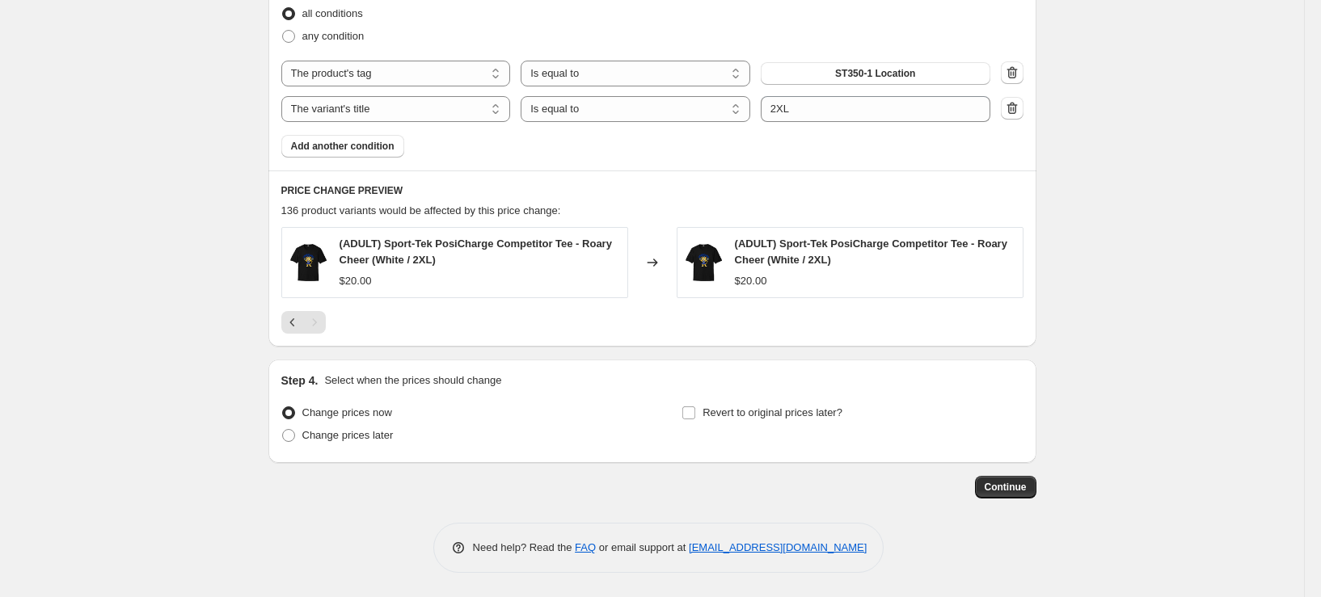
click at [323, 390] on div "Step 4. Select when the prices should change Change prices now Change prices la…" at bounding box center [652, 412] width 742 height 78
click at [302, 331] on button "Previous" at bounding box center [292, 322] width 23 height 23
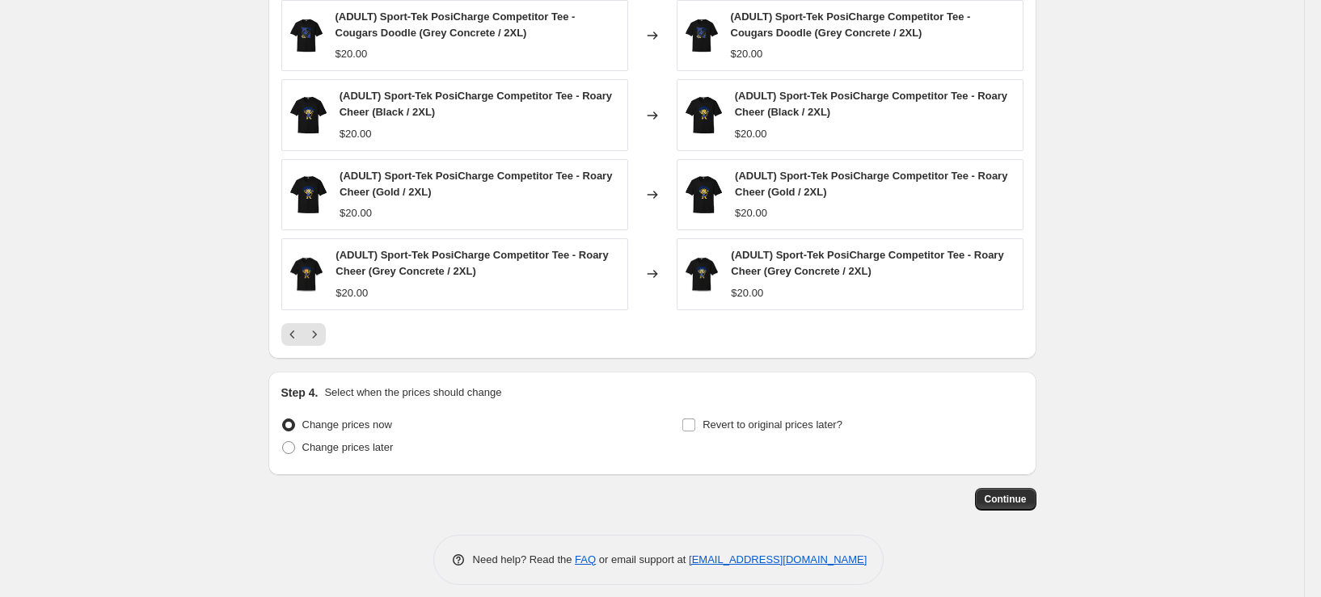
scroll to position [1112, 0]
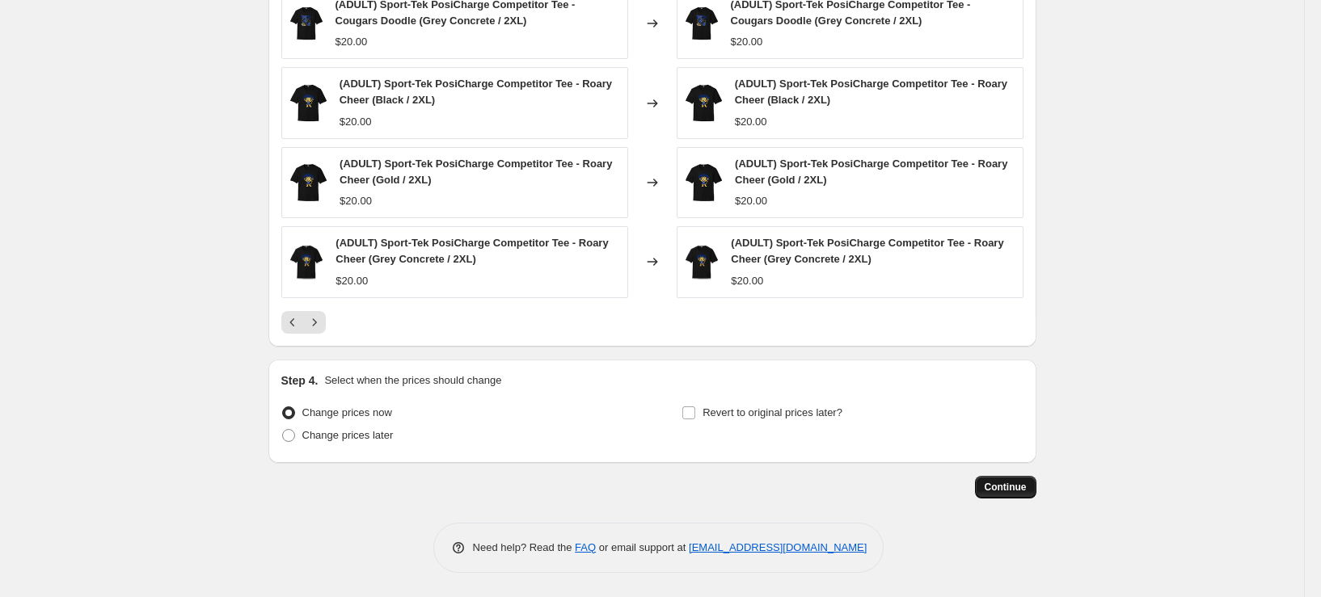
click at [1001, 486] on span "Continue" at bounding box center [1006, 487] width 42 height 13
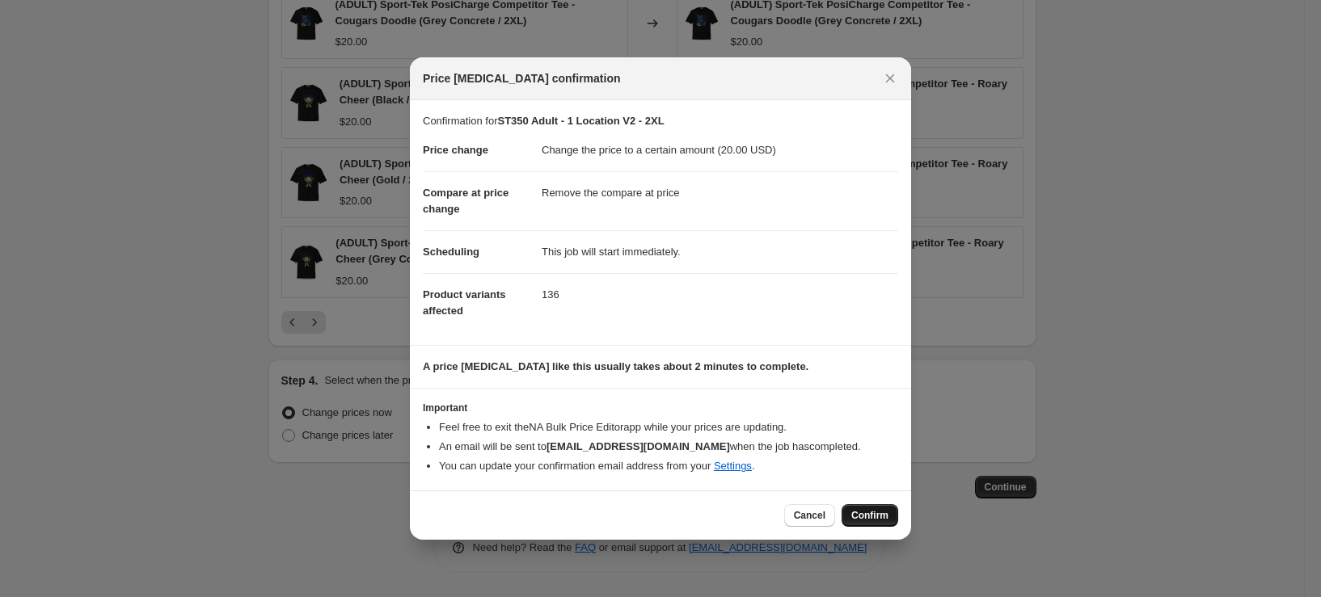
click at [852, 513] on span "Confirm" at bounding box center [869, 515] width 37 height 13
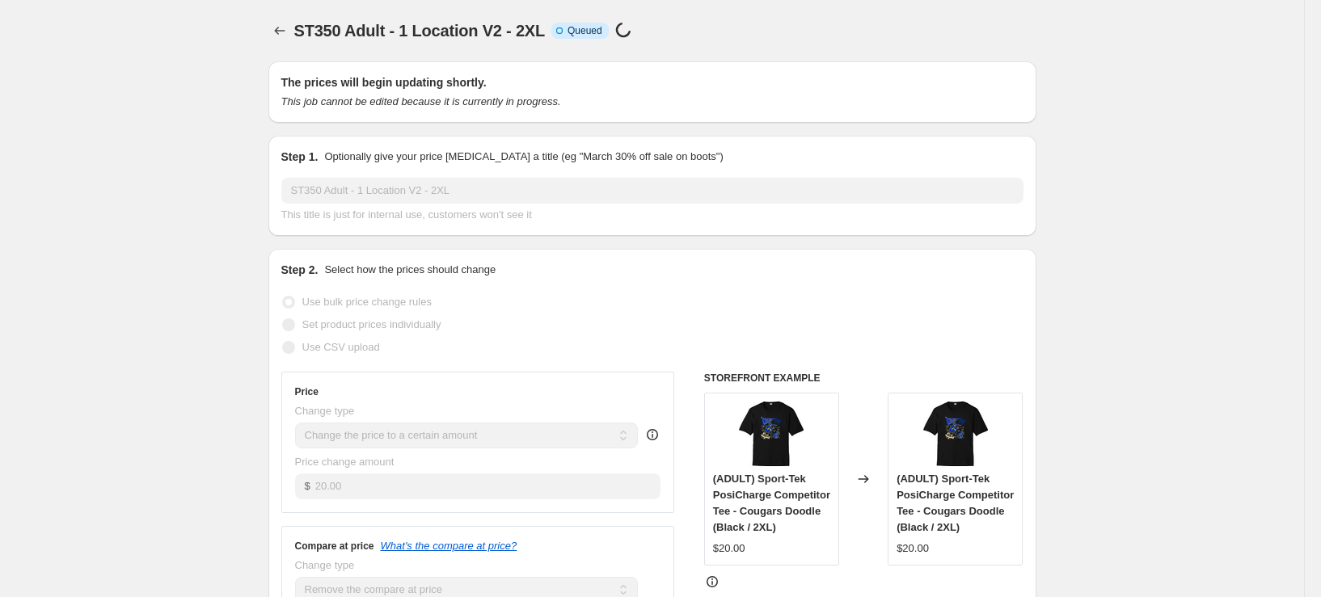
scroll to position [1112, 0]
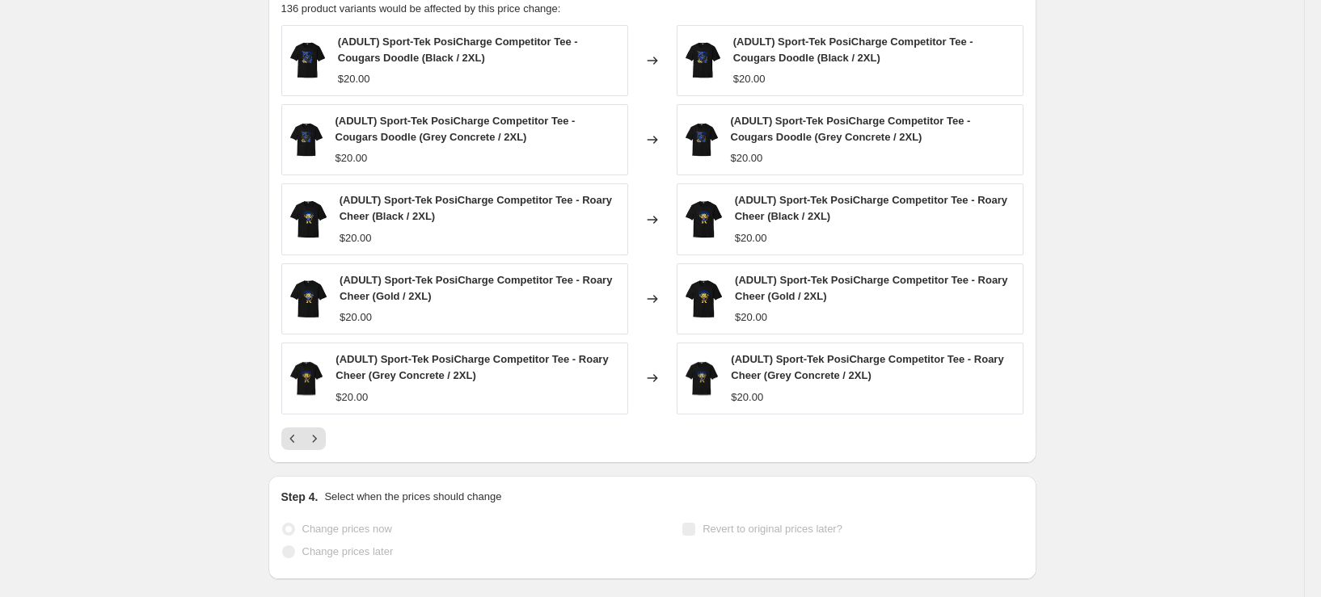
select select "remove"
select select "tag"
select select "title"
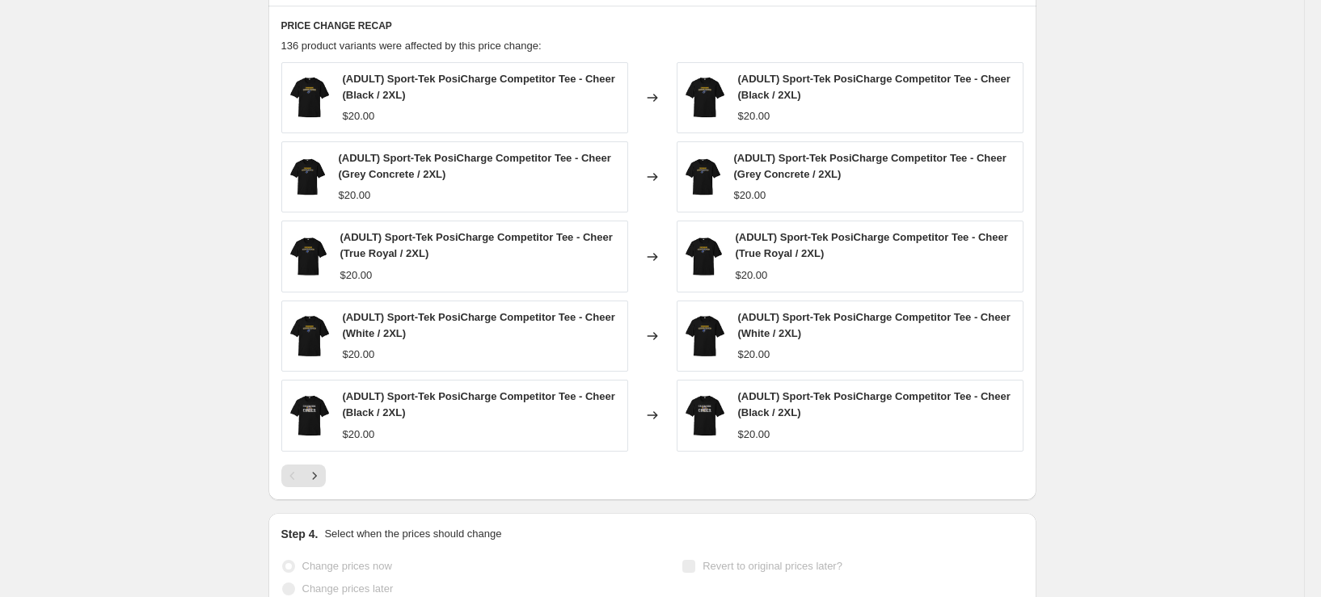
scroll to position [0, 0]
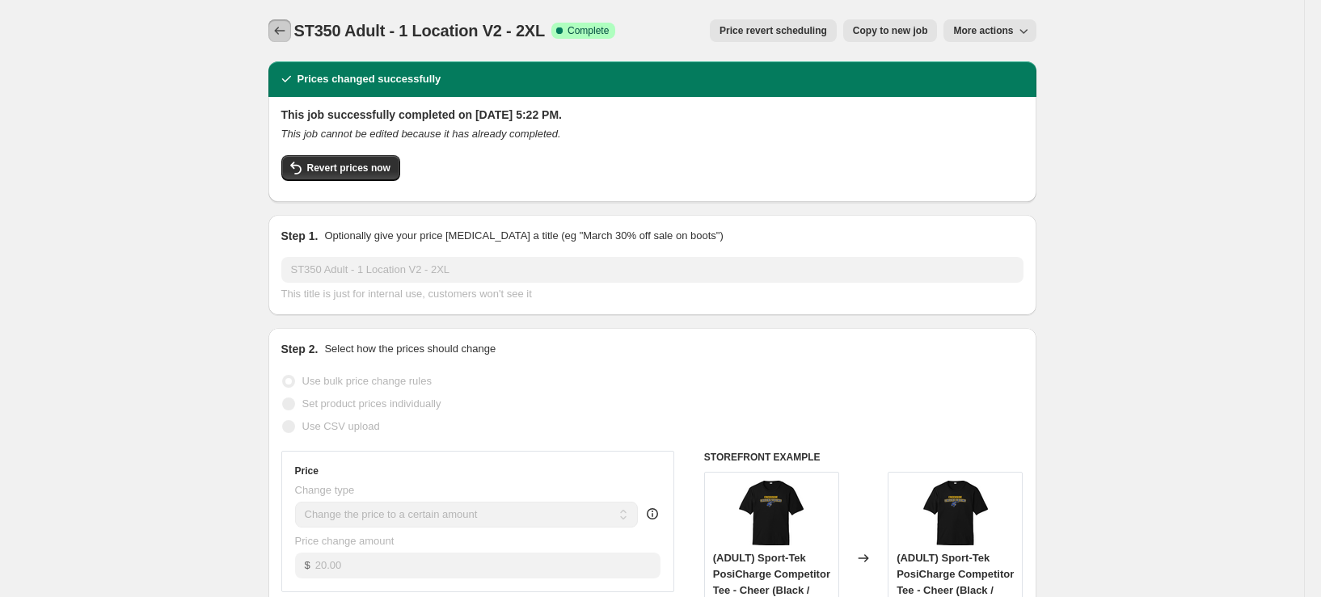
click at [279, 29] on icon "Price change jobs" at bounding box center [280, 31] width 16 height 16
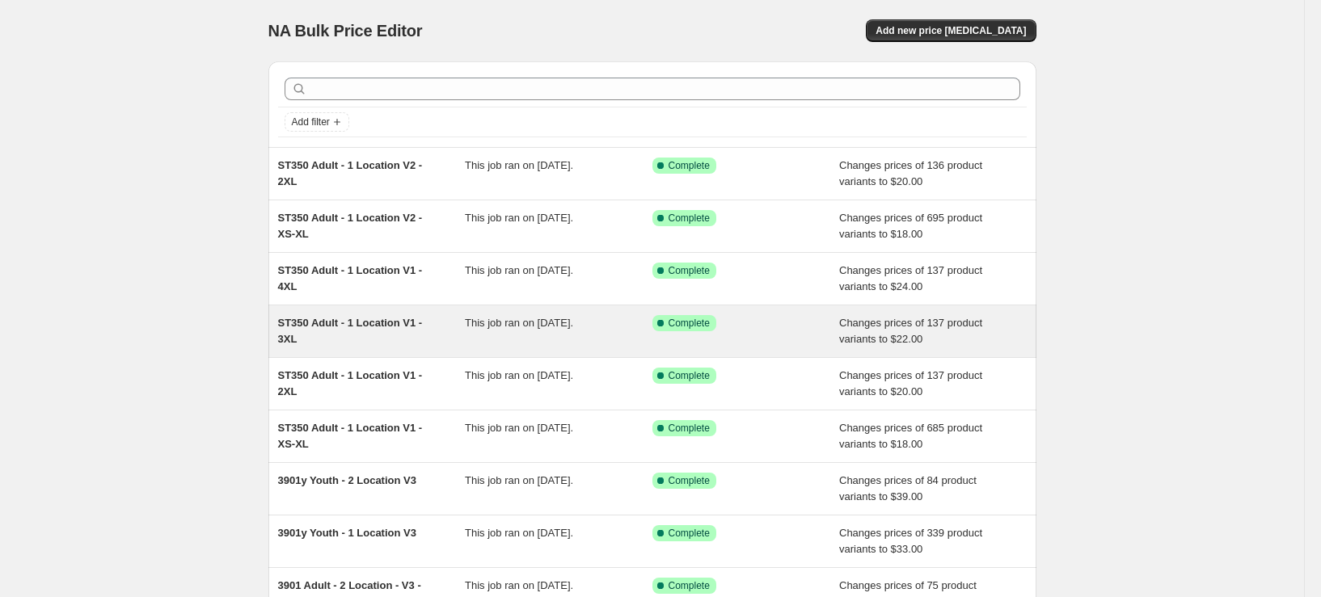
click at [350, 339] on div "ST350 Adult - 1 Location V1 - 3XL" at bounding box center [372, 331] width 188 height 32
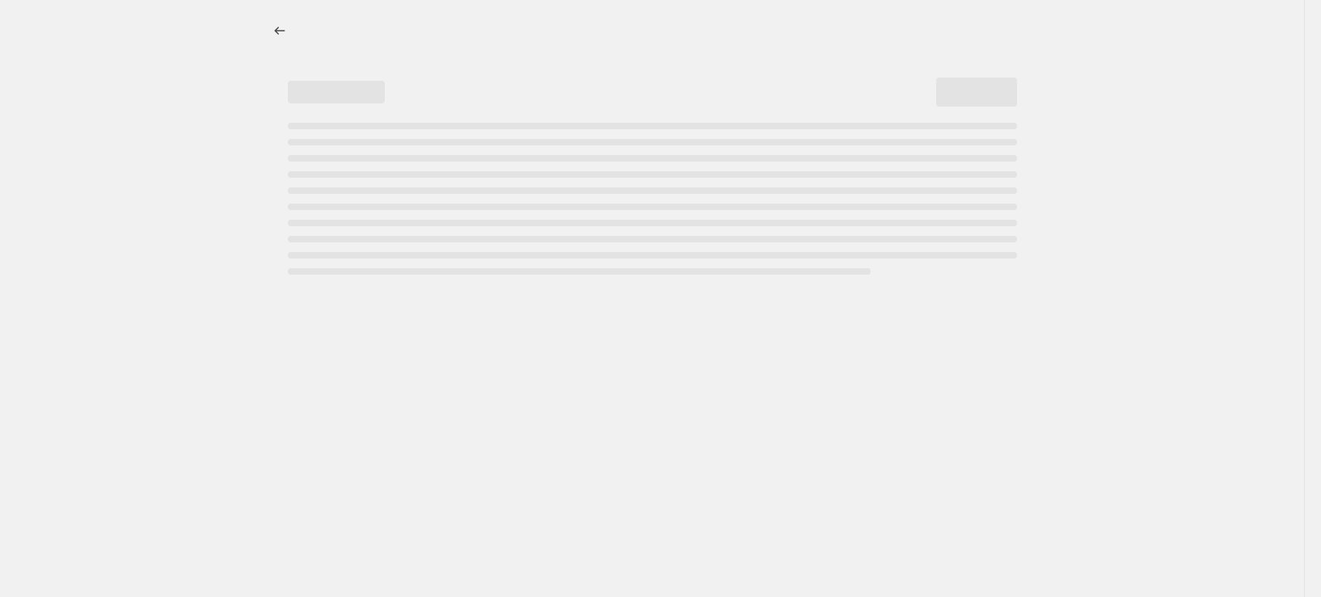
select select "remove"
select select "tag"
select select "title"
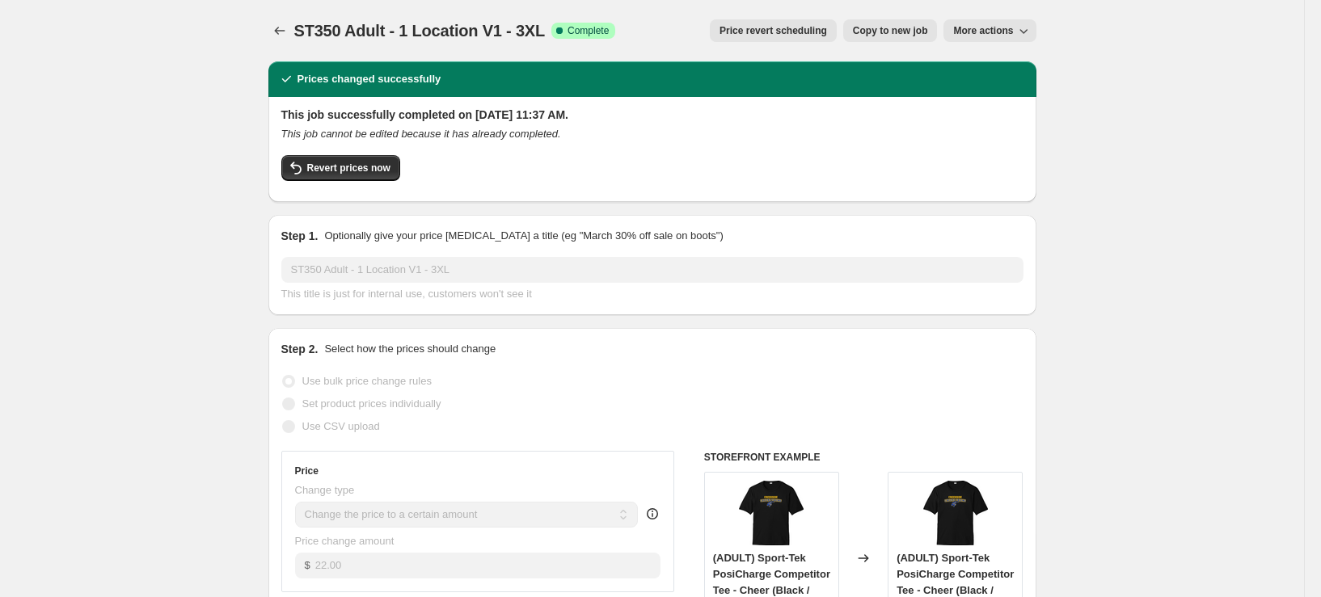
click at [910, 27] on span "Copy to new job" at bounding box center [890, 30] width 75 height 13
select select "remove"
select select "tag"
select select "title"
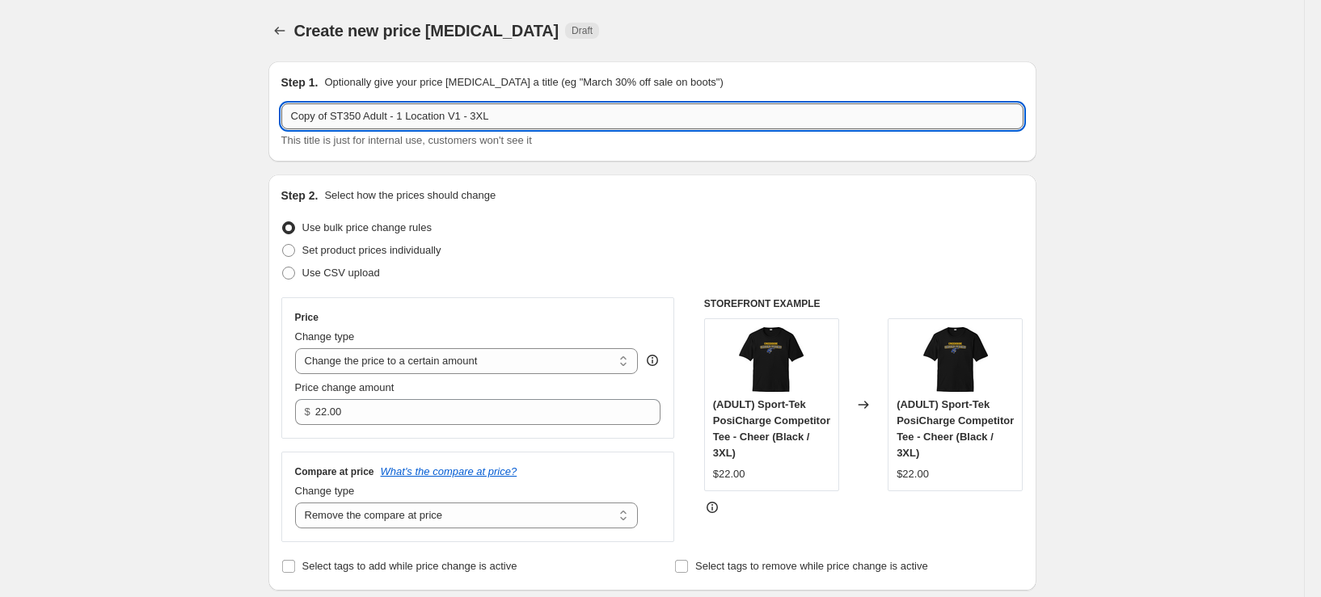
click at [336, 119] on input "Copy of ST350 Adult - 1 Location V1 - 3XL" at bounding box center [652, 116] width 742 height 26
click at [432, 115] on input "ST350 Adult - 1 Location V1 - 3XL" at bounding box center [652, 116] width 742 height 26
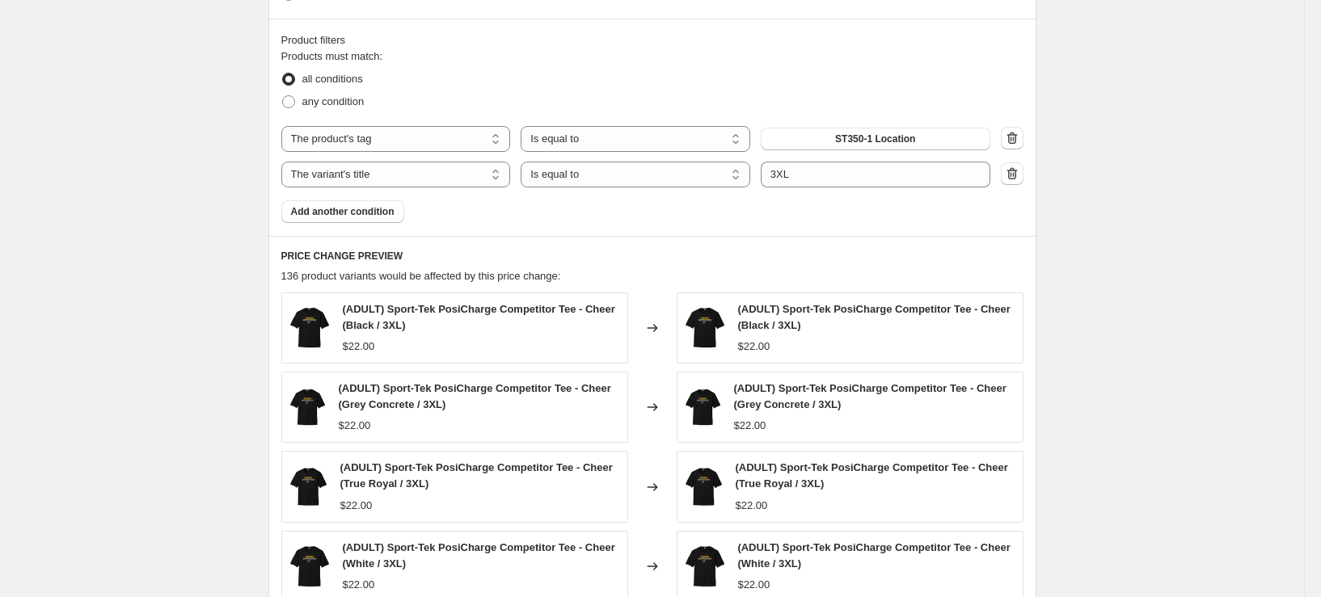
scroll to position [1112, 0]
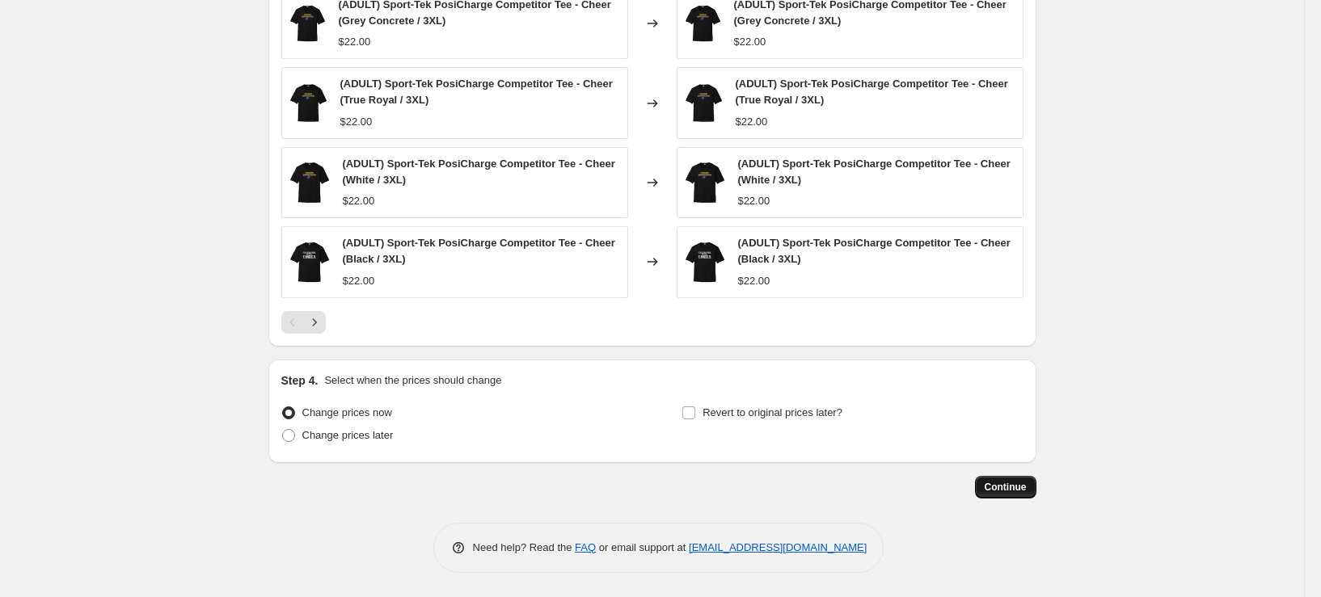
type input "ST350 Adult - 1 Location V2 - 3XL"
click at [1010, 488] on span "Continue" at bounding box center [1006, 487] width 42 height 13
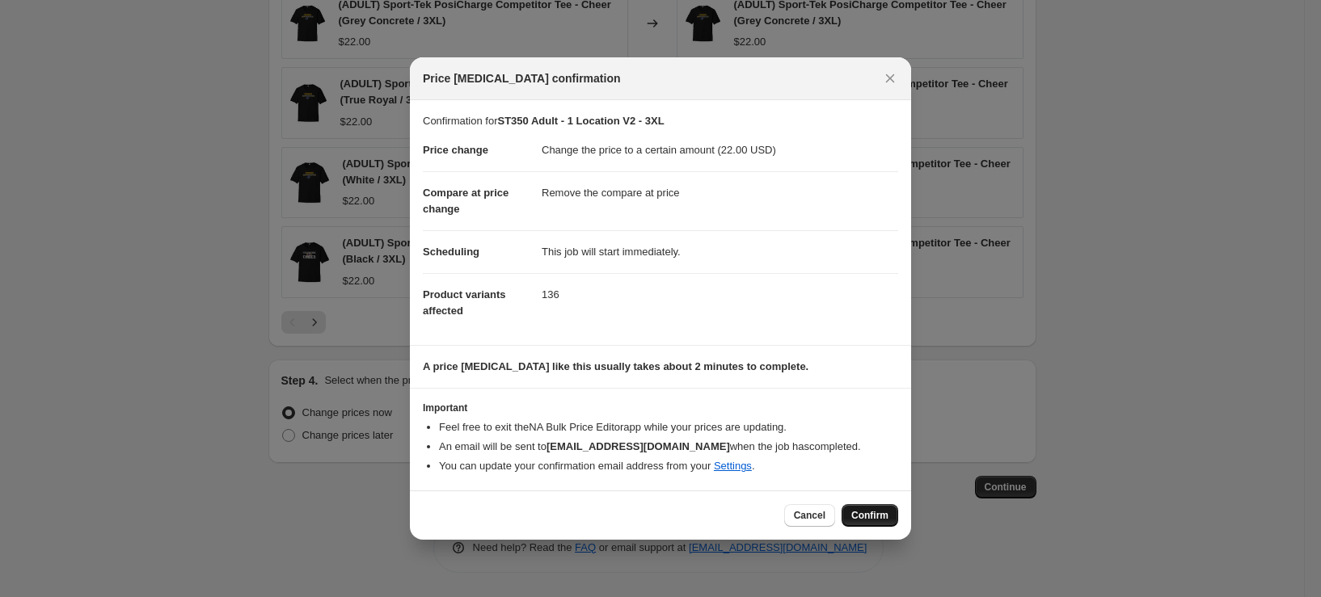
click at [863, 520] on span "Confirm" at bounding box center [869, 515] width 37 height 13
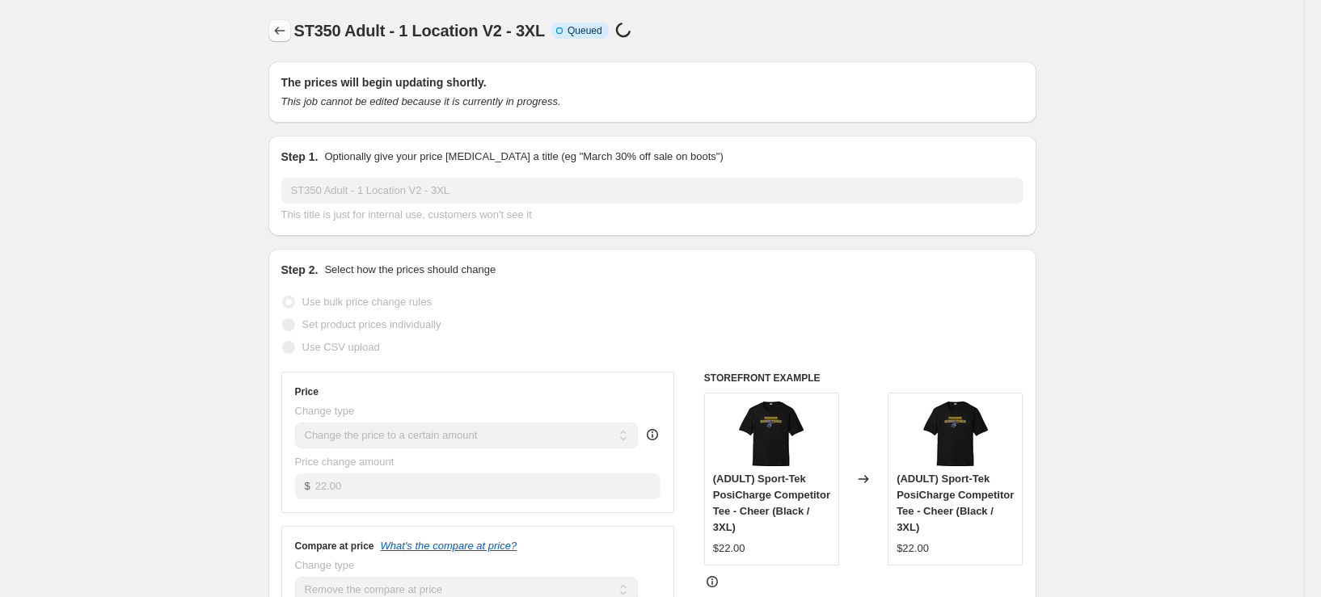
click at [288, 34] on icon "Price change jobs" at bounding box center [280, 31] width 16 height 16
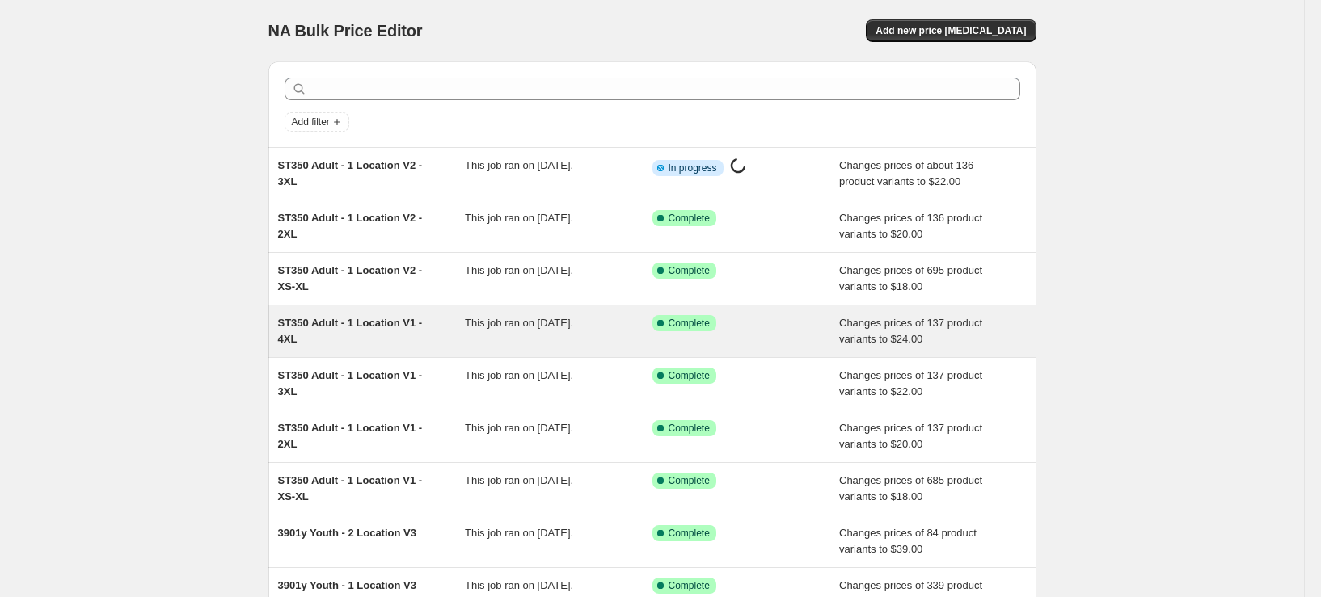
click at [371, 333] on div "ST350 Adult - 1 Location V1 - 4XL" at bounding box center [372, 331] width 188 height 32
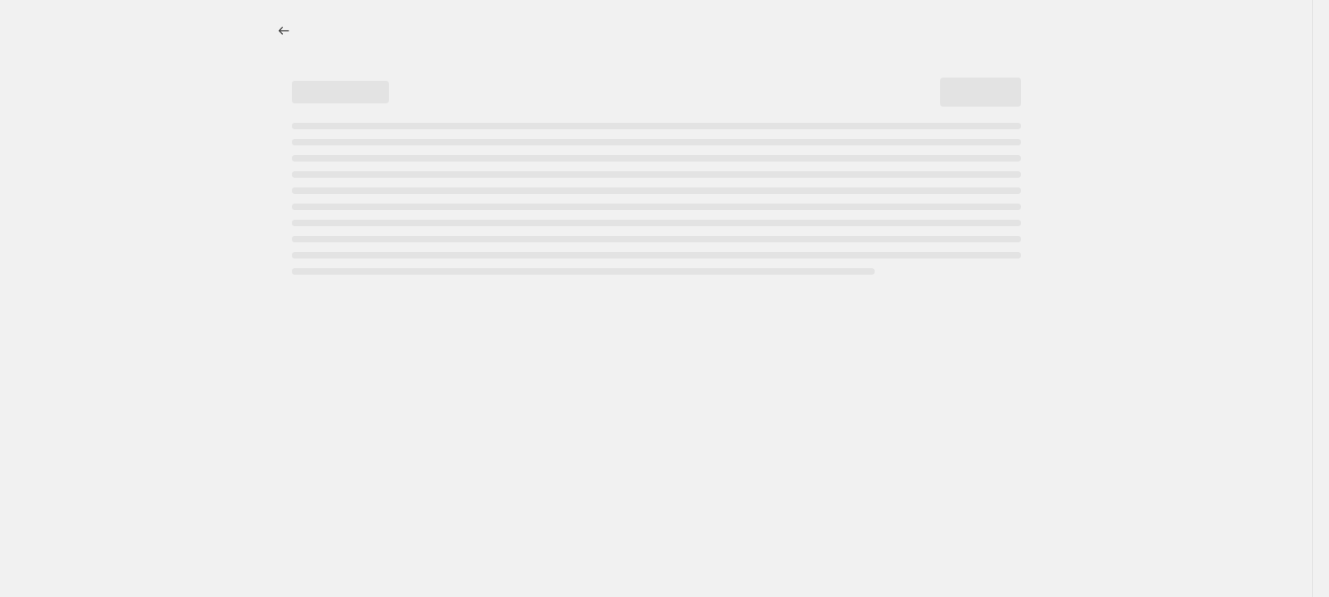
select select "remove"
select select "tag"
select select "title"
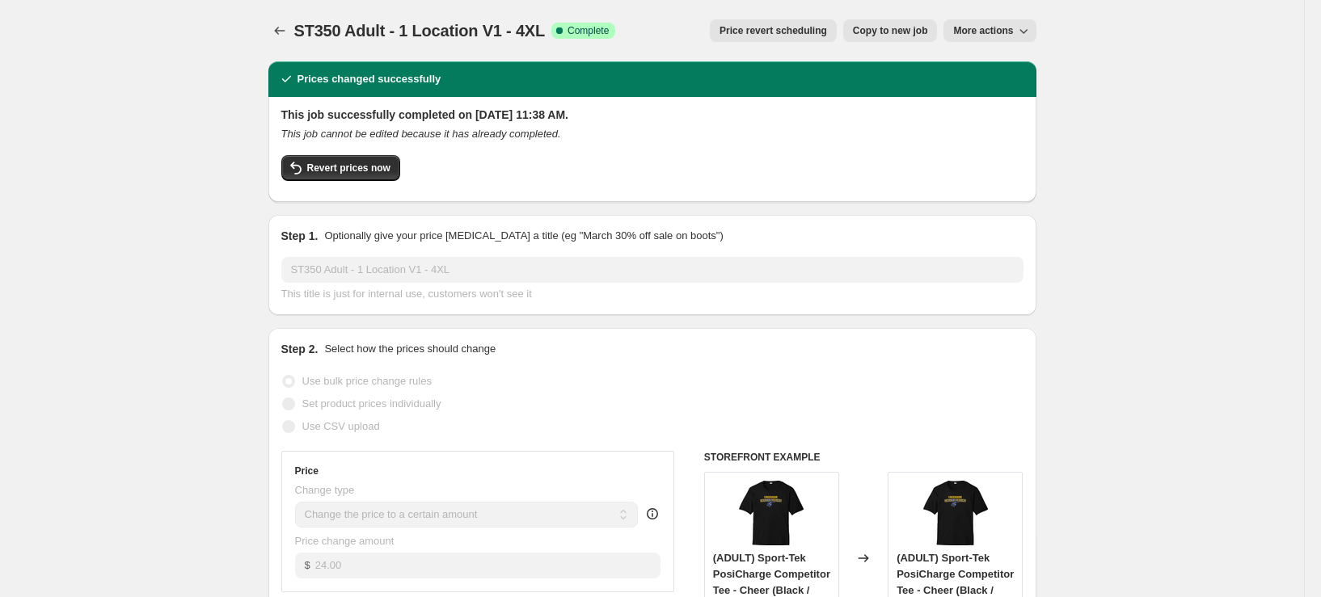
click at [874, 27] on span "Copy to new job" at bounding box center [890, 30] width 75 height 13
select select "remove"
select select "tag"
select select "title"
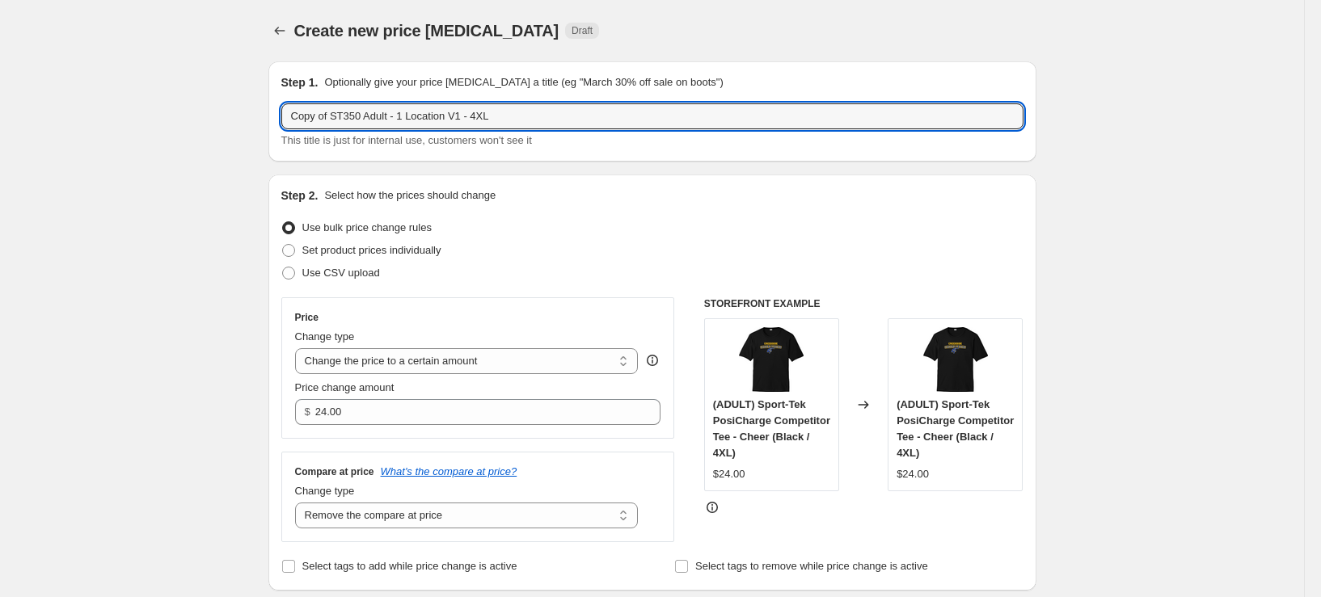
drag, startPoint x: 337, startPoint y: 118, endPoint x: 221, endPoint y: 121, distance: 116.5
click at [433, 116] on input "ST350 Adult - 1 Location V1 - 4XL" at bounding box center [652, 116] width 742 height 26
type input "ST350 Adult - 1 Location V2 - 4XL"
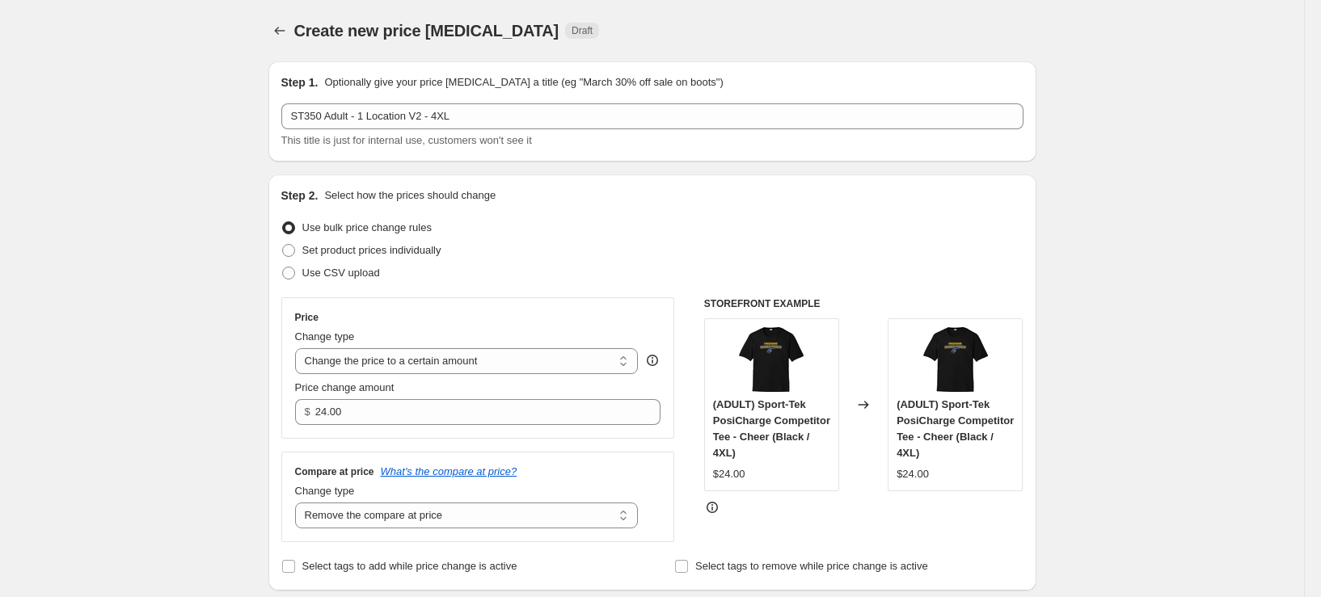
select select "remove"
select select "tag"
select select "title"
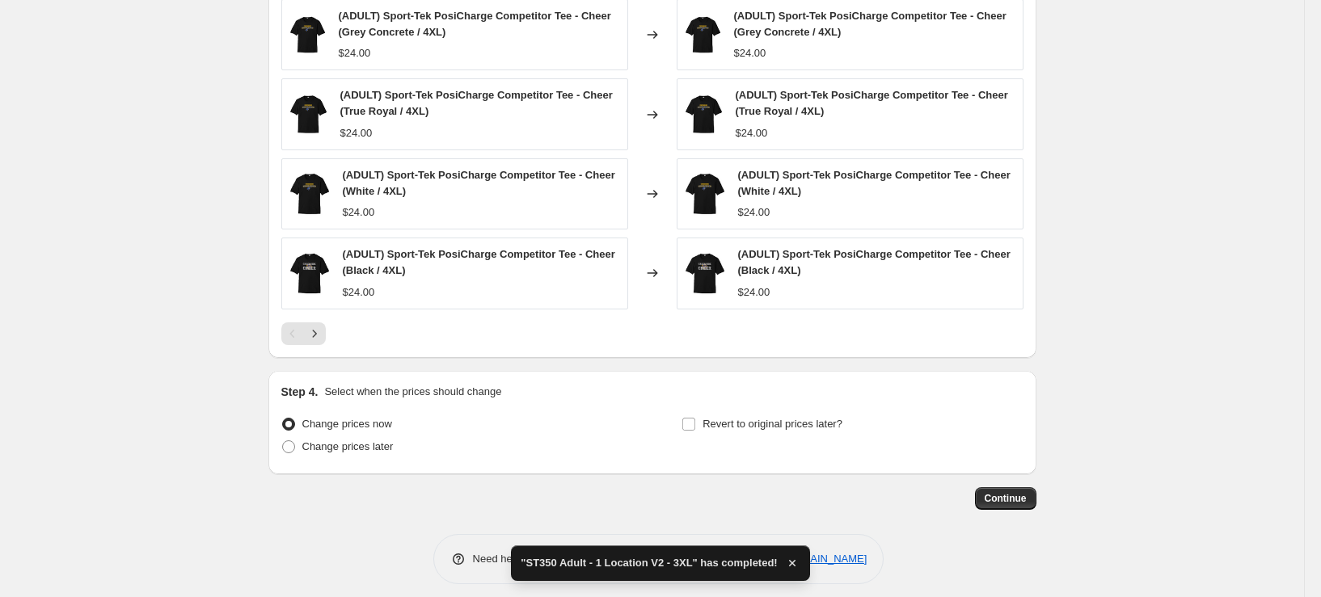
scroll to position [1112, 0]
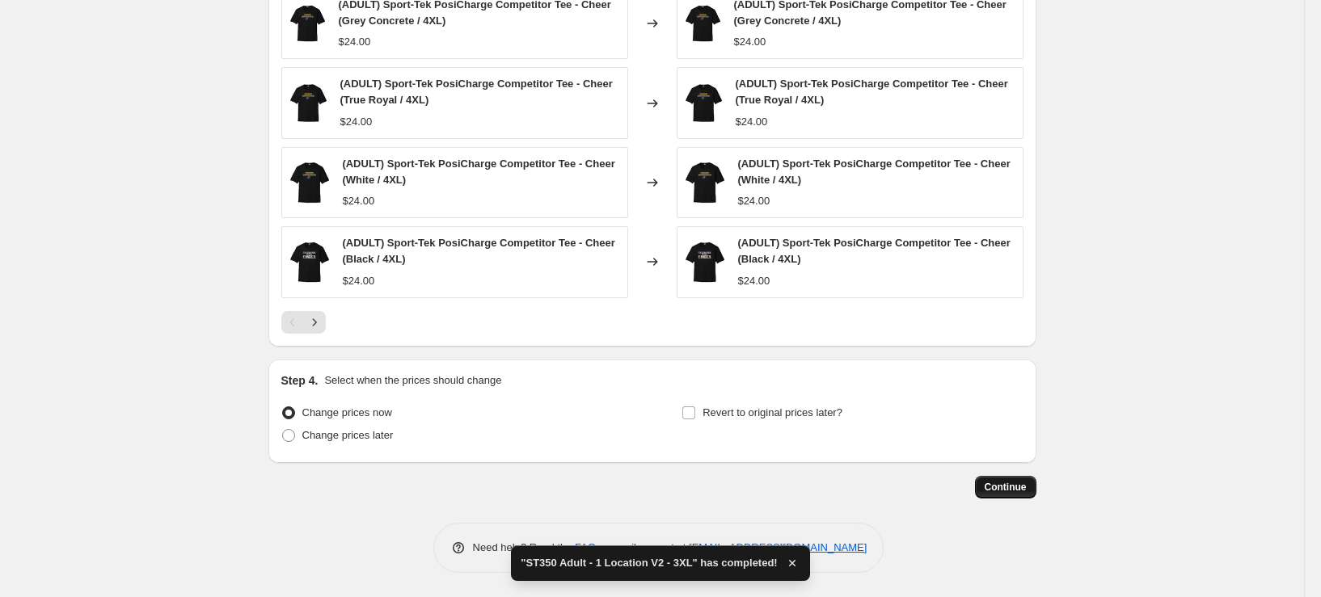
click at [997, 483] on span "Continue" at bounding box center [1006, 487] width 42 height 13
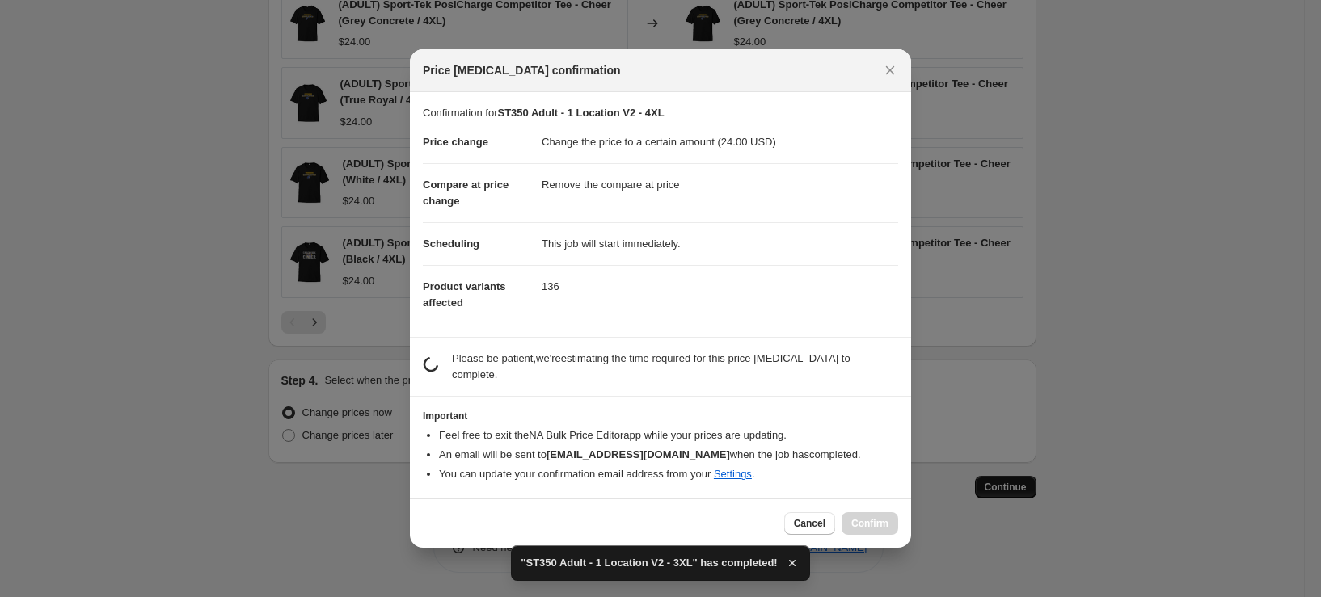
scroll to position [0, 0]
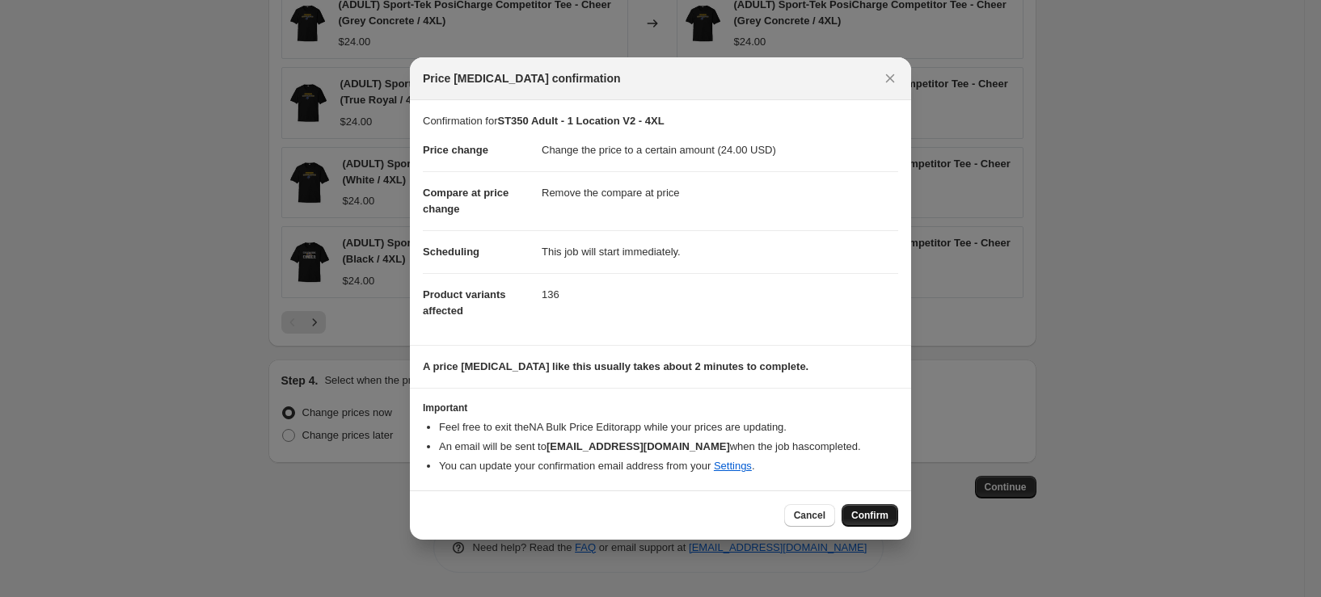
click at [869, 519] on span "Confirm" at bounding box center [869, 515] width 37 height 13
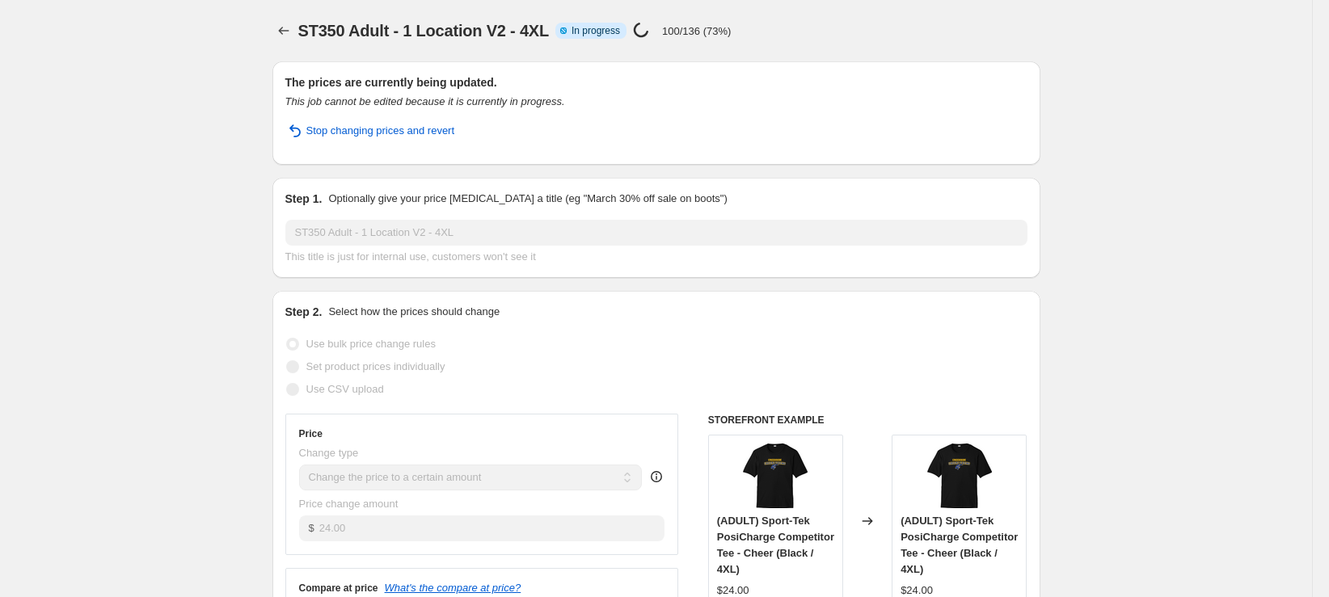
select select "remove"
select select "tag"
select select "title"
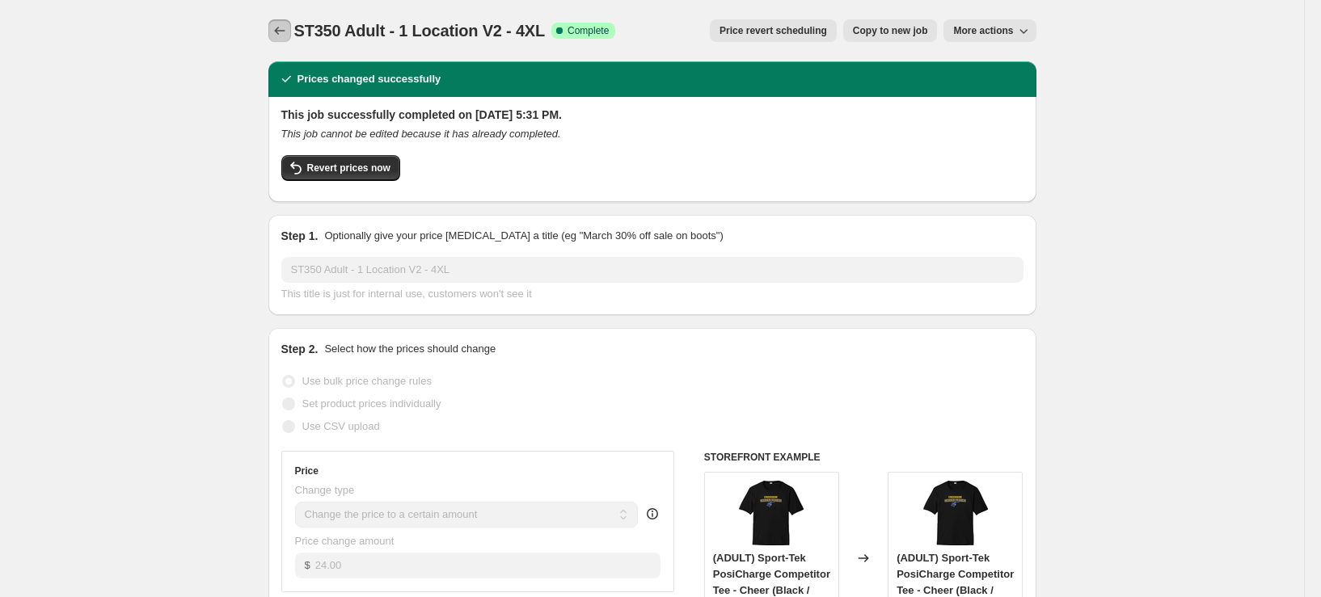
click at [276, 35] on icon "Price change jobs" at bounding box center [280, 31] width 16 height 16
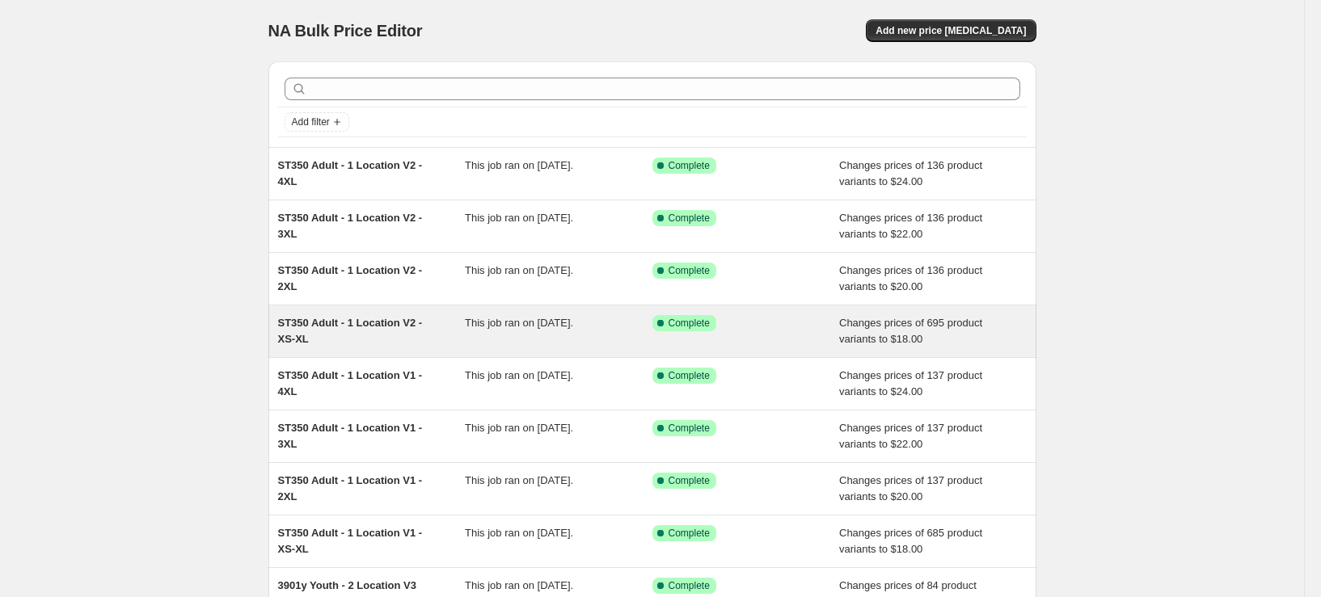
click at [382, 342] on div "ST350 Adult - 1 Location V2 - XS-XL" at bounding box center [372, 331] width 188 height 32
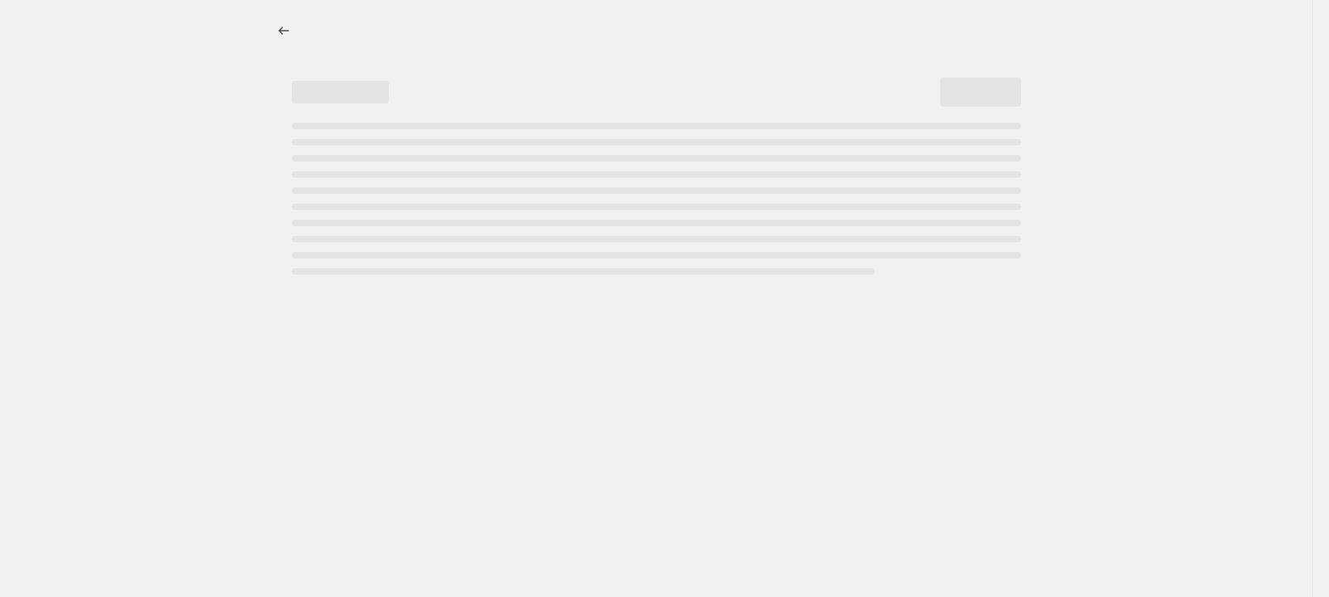
select select "remove"
select select "tag"
select select "title"
select select "not_equal"
select select "title"
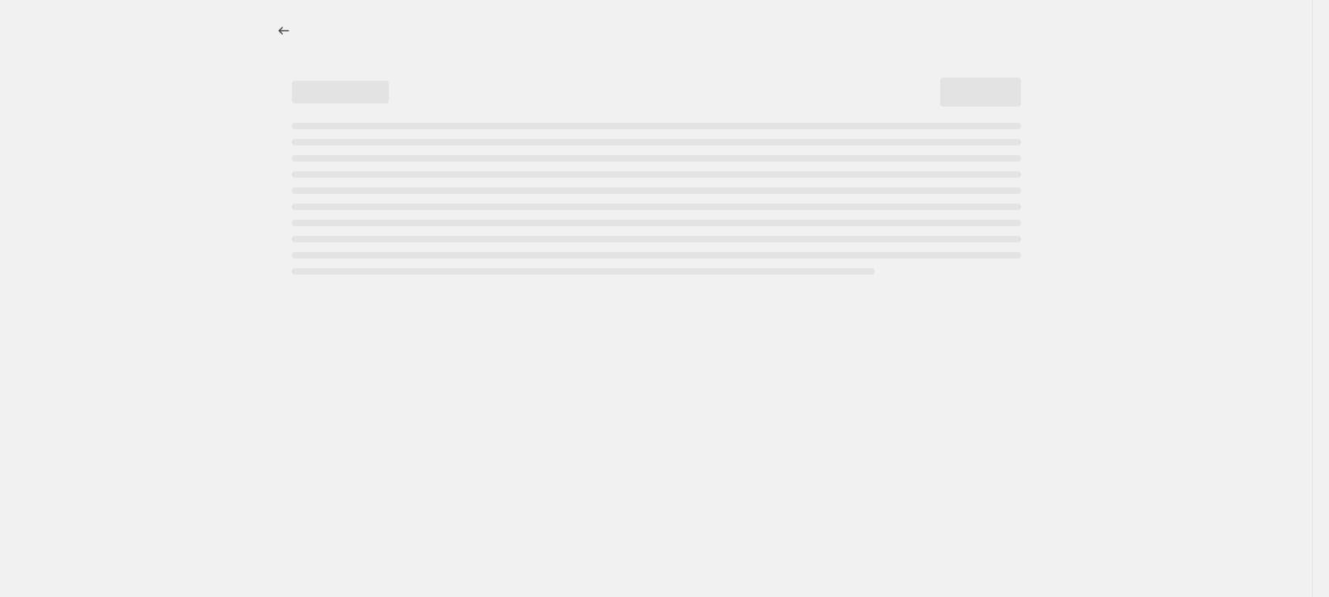
select select "not_equal"
select select "title"
select select "not_equal"
select select "title"
select select "not_equal"
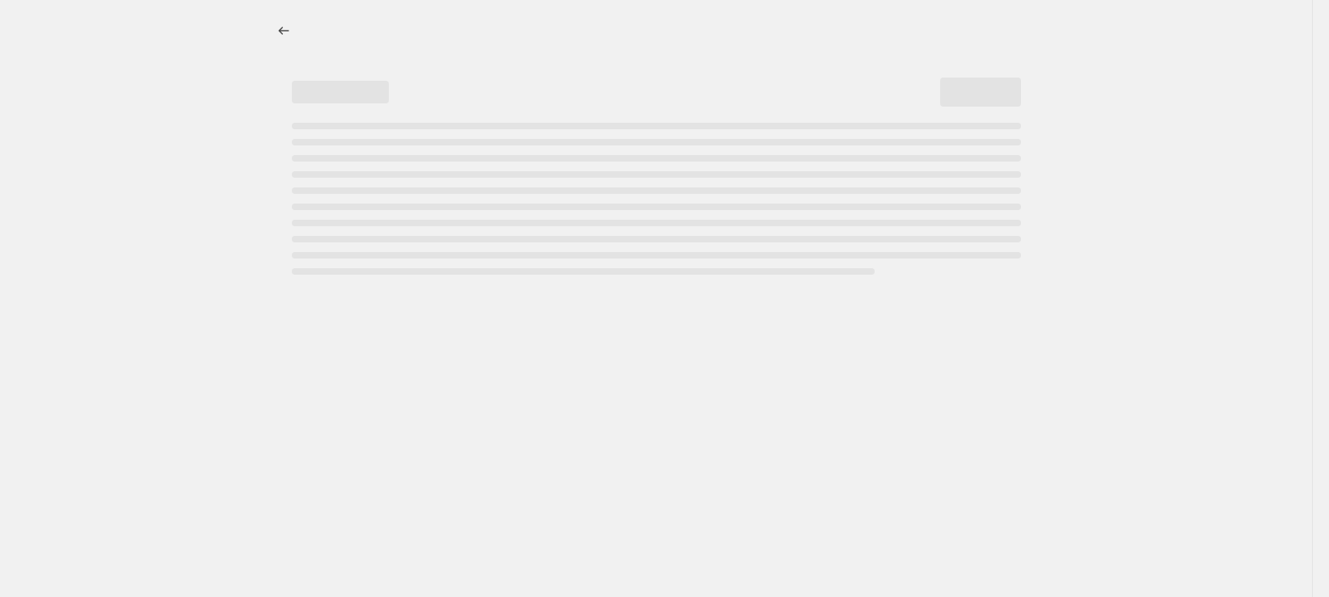
select select "title"
select select "not_equal"
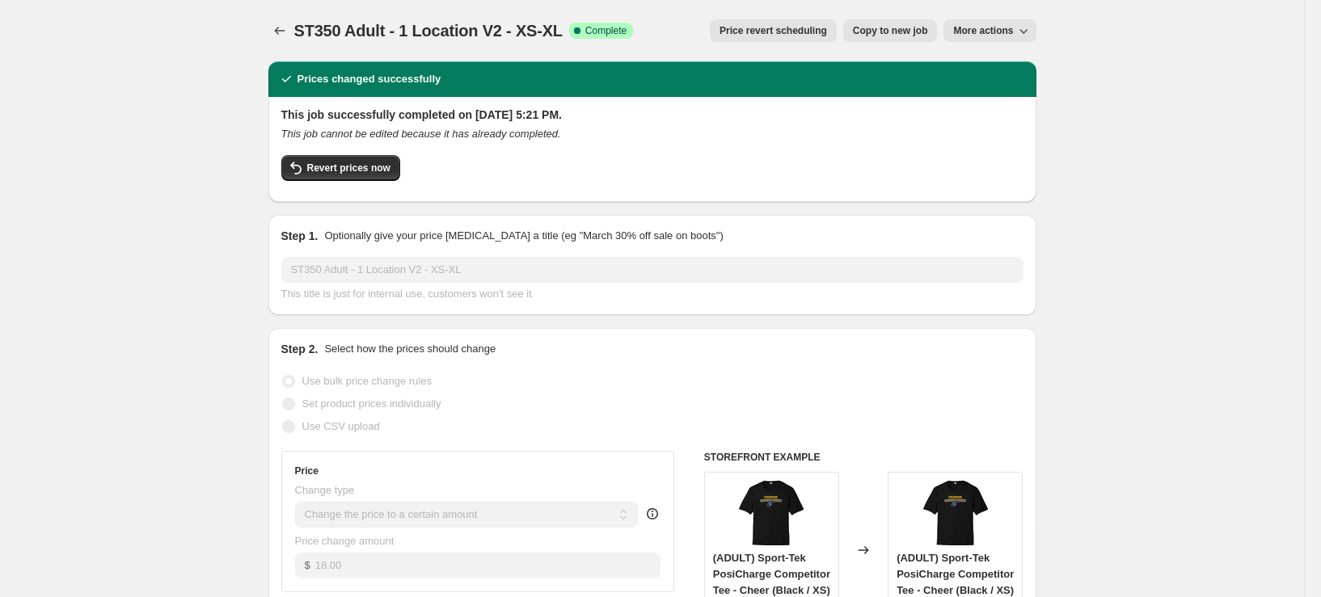
click at [915, 30] on span "Copy to new job" at bounding box center [890, 30] width 75 height 13
select select "remove"
select select "tag"
select select "title"
select select "not_equal"
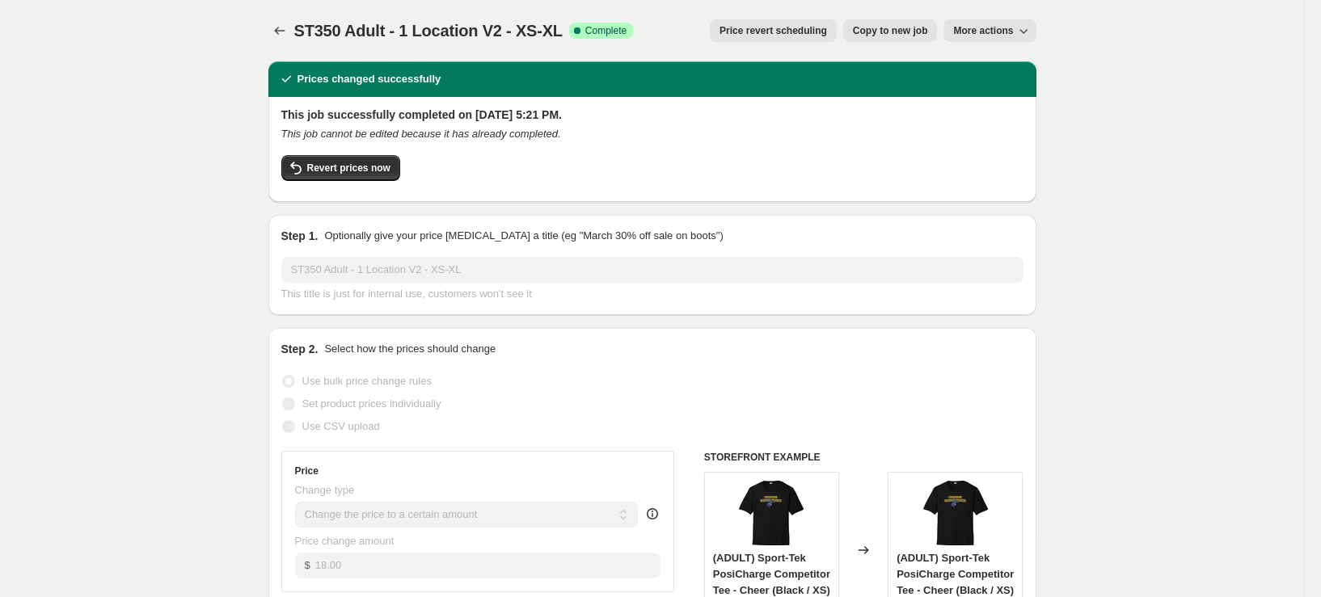
select select "title"
select select "not_equal"
select select "title"
select select "not_equal"
select select "title"
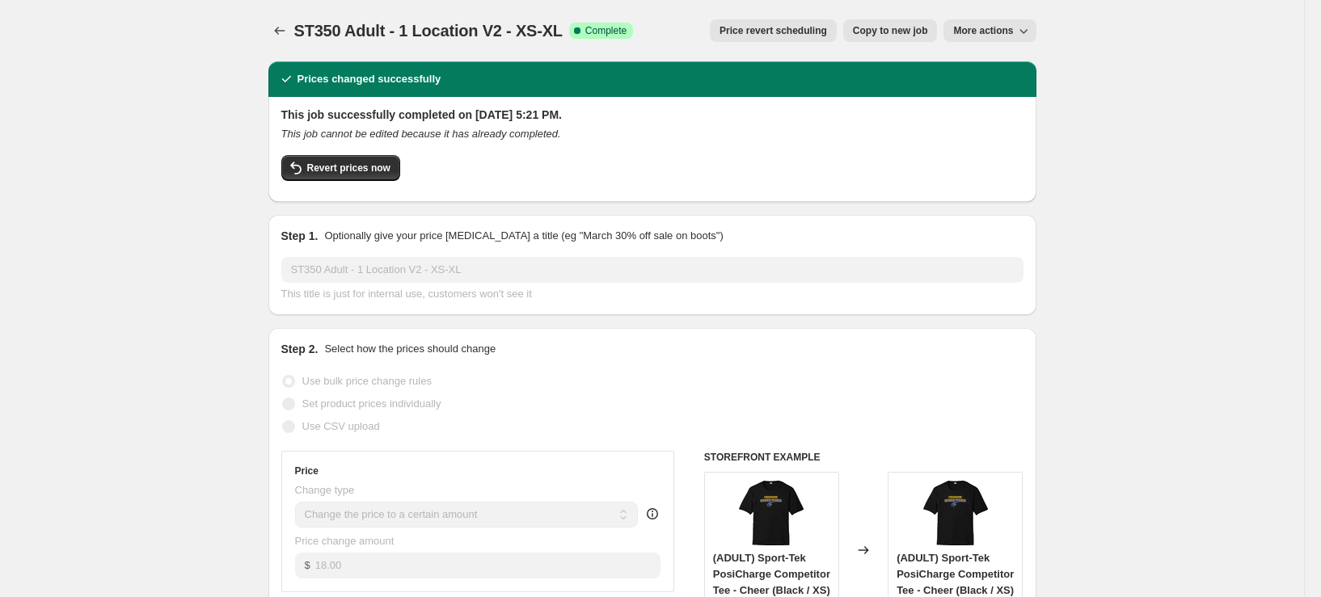
select select "not_equal"
select select "title"
select select "not_equal"
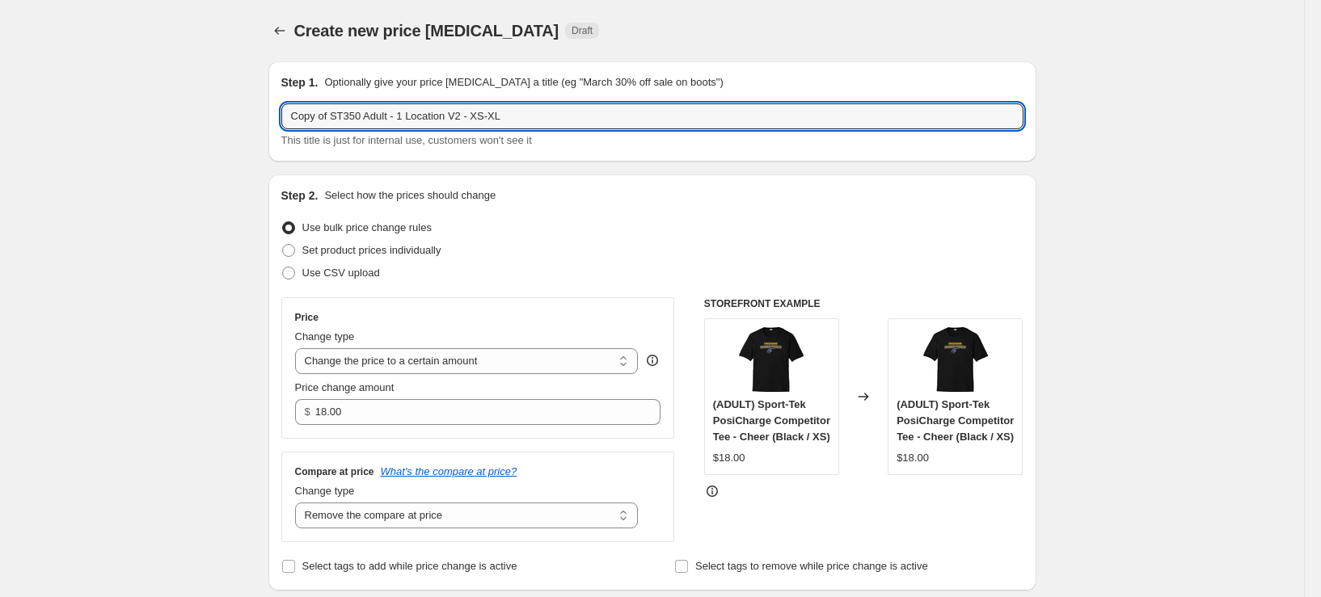
drag, startPoint x: 336, startPoint y: 118, endPoint x: 231, endPoint y: 123, distance: 105.2
click at [371, 115] on input "ST350 Adult - 1 Location V2 - XS-XL" at bounding box center [652, 116] width 742 height 26
click at [417, 116] on input "ST350 Adult - 2 Location V2 - XS-XL" at bounding box center [652, 116] width 742 height 26
click at [441, 114] on input "ST350 Adult - 2 Locations V2 - XS-XL" at bounding box center [652, 116] width 742 height 26
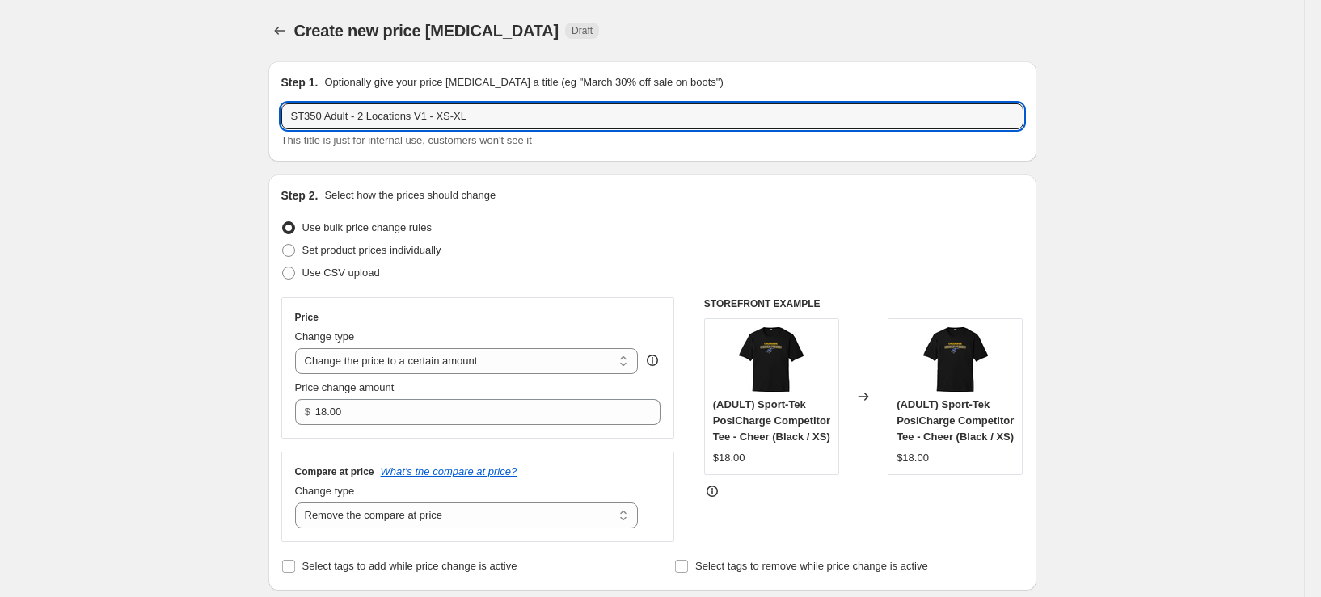
type input "ST350 Adult - 2 Locations V1 - XS-XL"
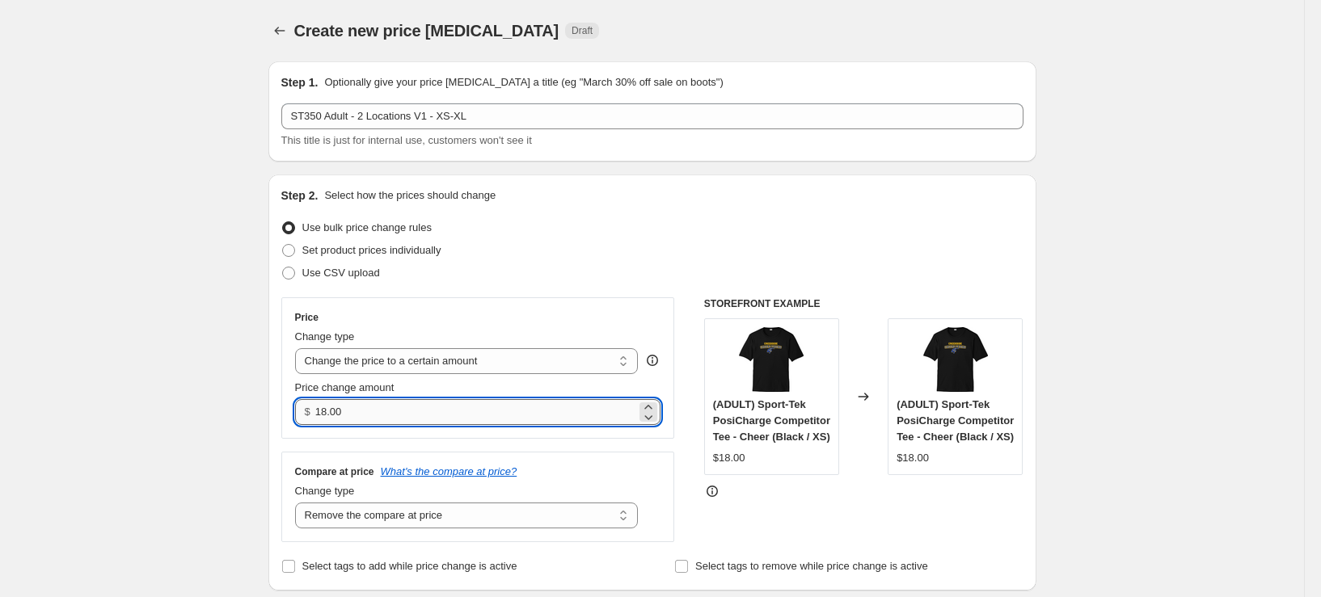
click at [413, 415] on input "18.00" at bounding box center [475, 412] width 321 height 26
type input "23.00"
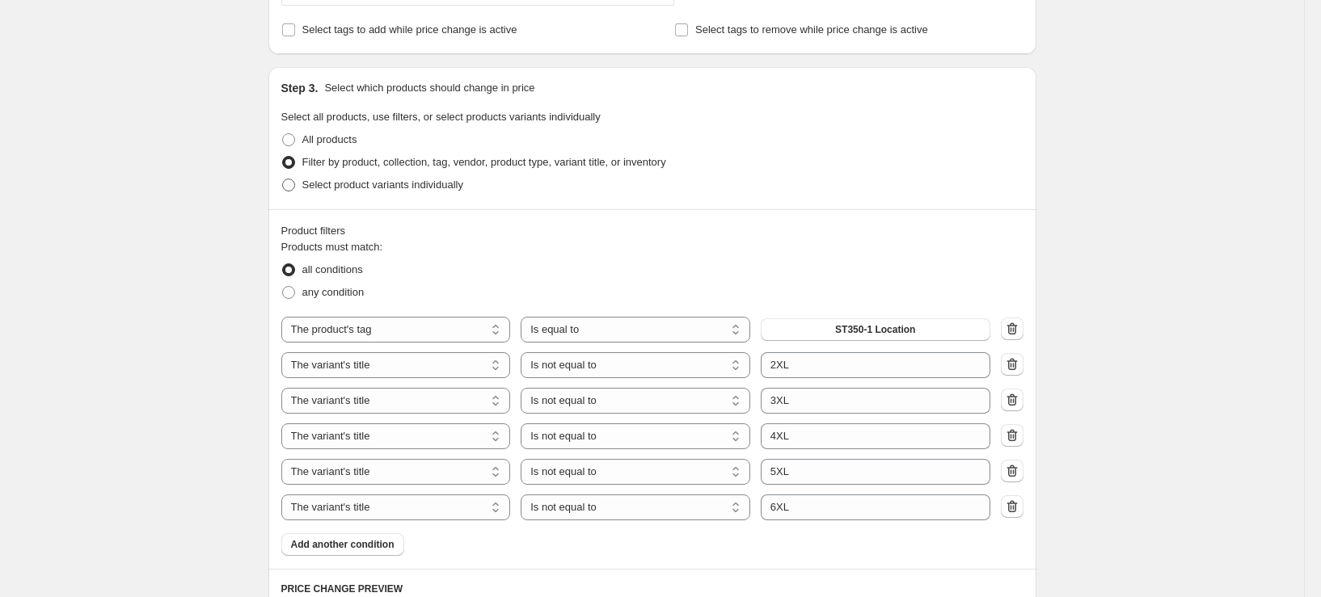
scroll to position [566, 0]
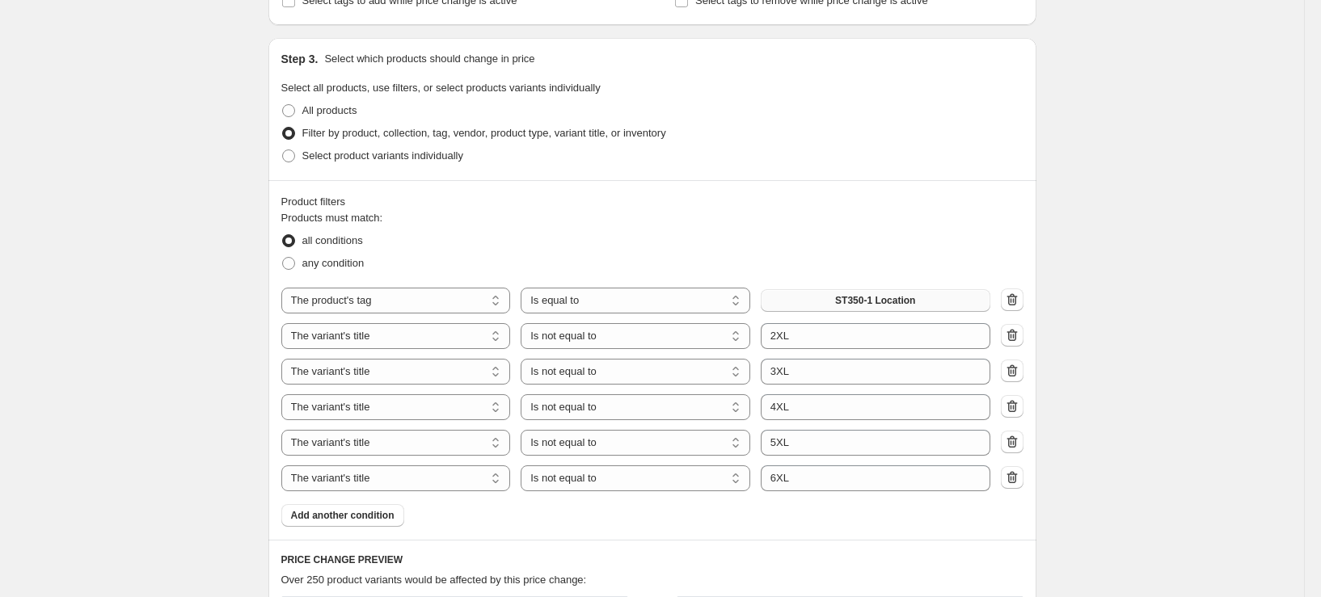
click at [963, 296] on button "ST350-1 Location" at bounding box center [876, 300] width 230 height 23
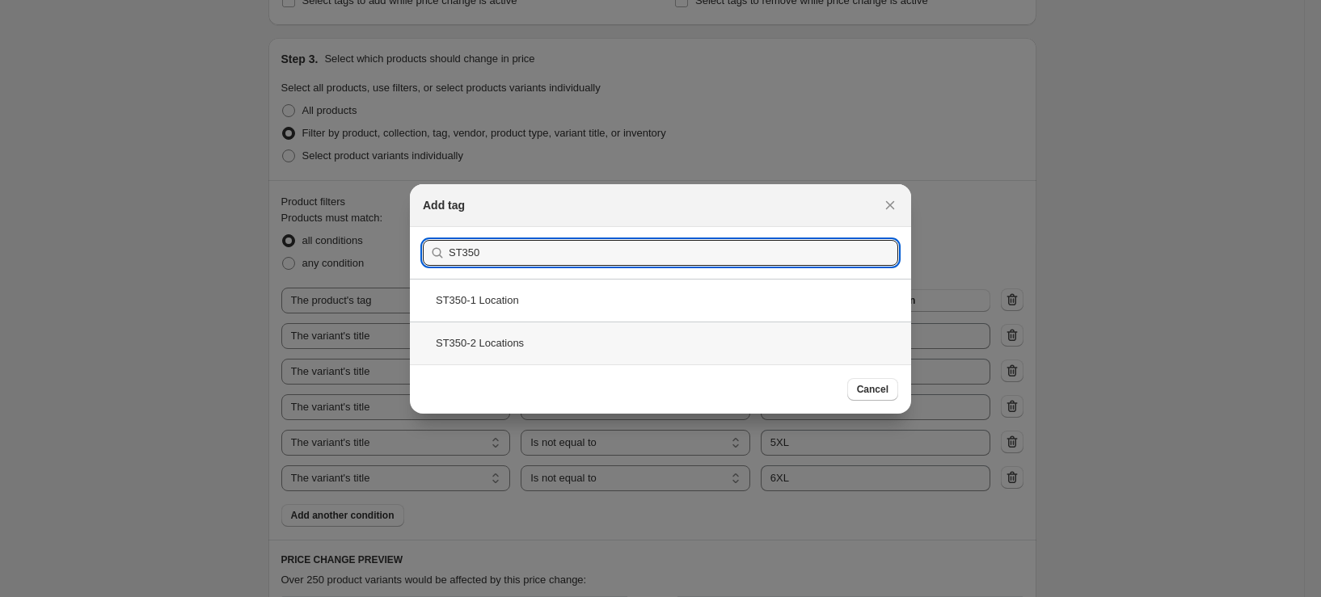
type input "ST350"
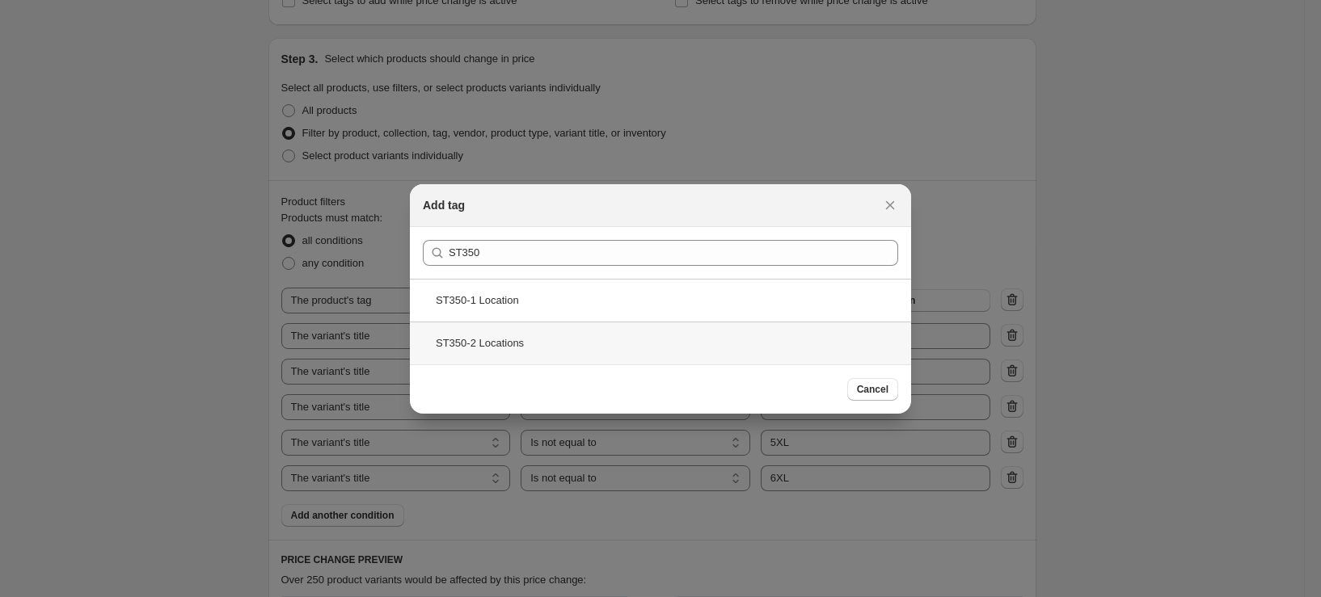
click at [509, 342] on div "ST350-2 Locations" at bounding box center [660, 343] width 501 height 43
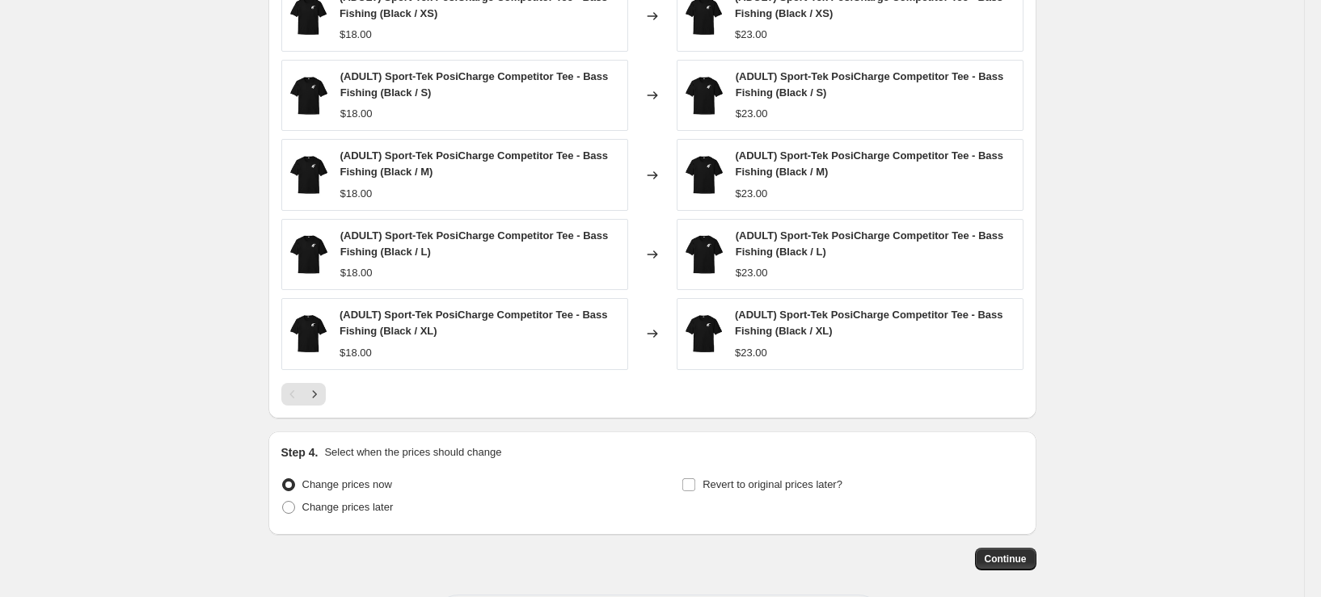
scroll to position [1213, 0]
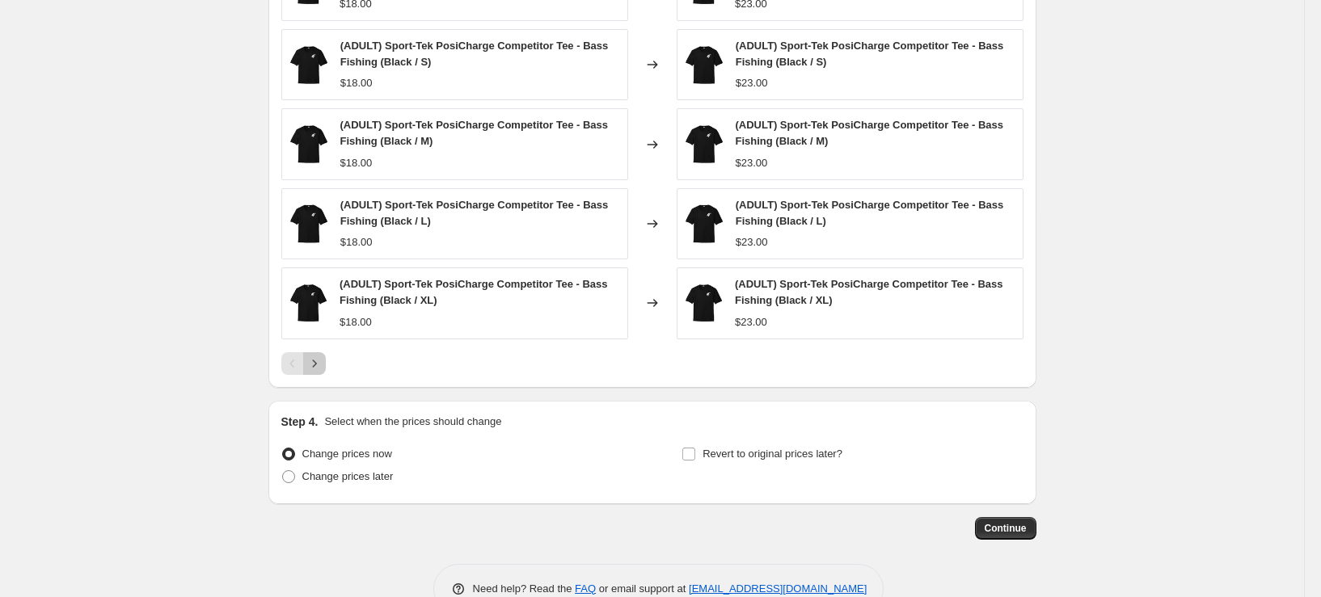
click at [323, 365] on icon "Next" at bounding box center [314, 364] width 16 height 16
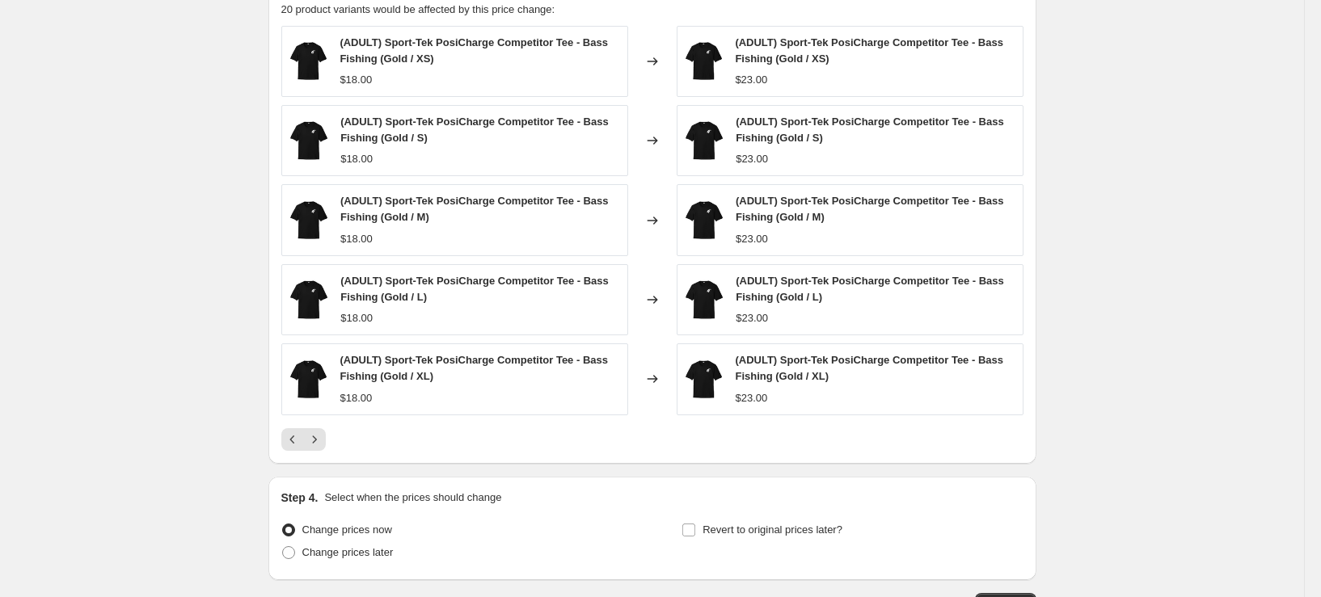
scroll to position [1051, 0]
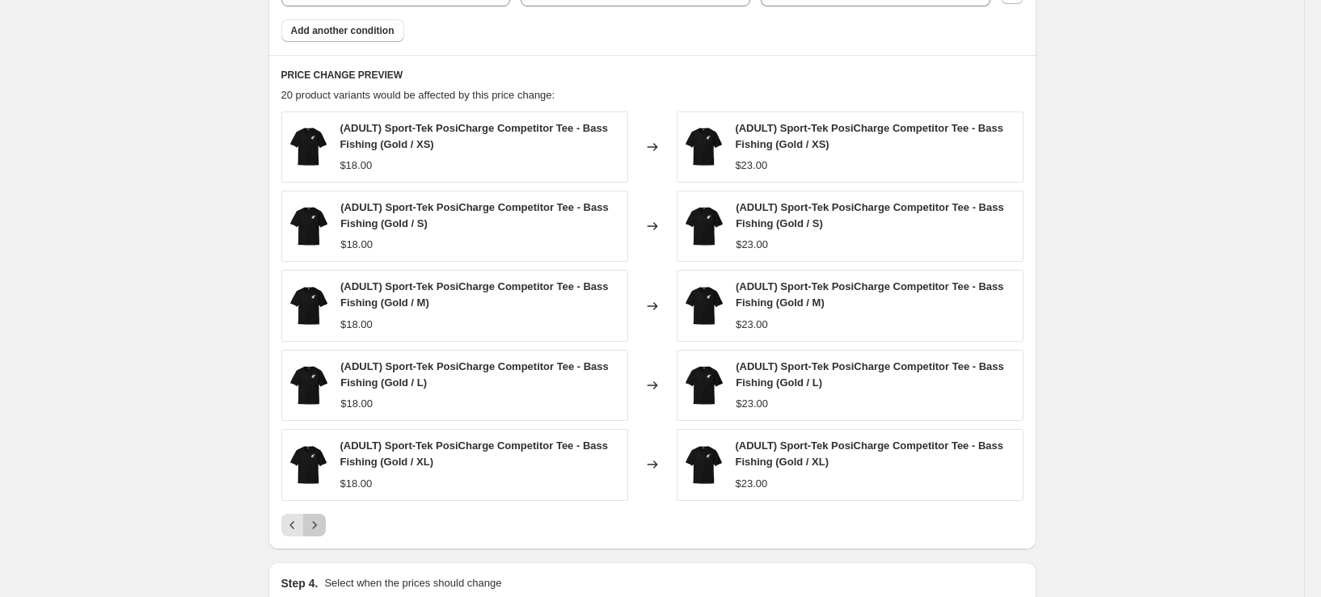
click at [323, 520] on icon "Next" at bounding box center [314, 525] width 16 height 16
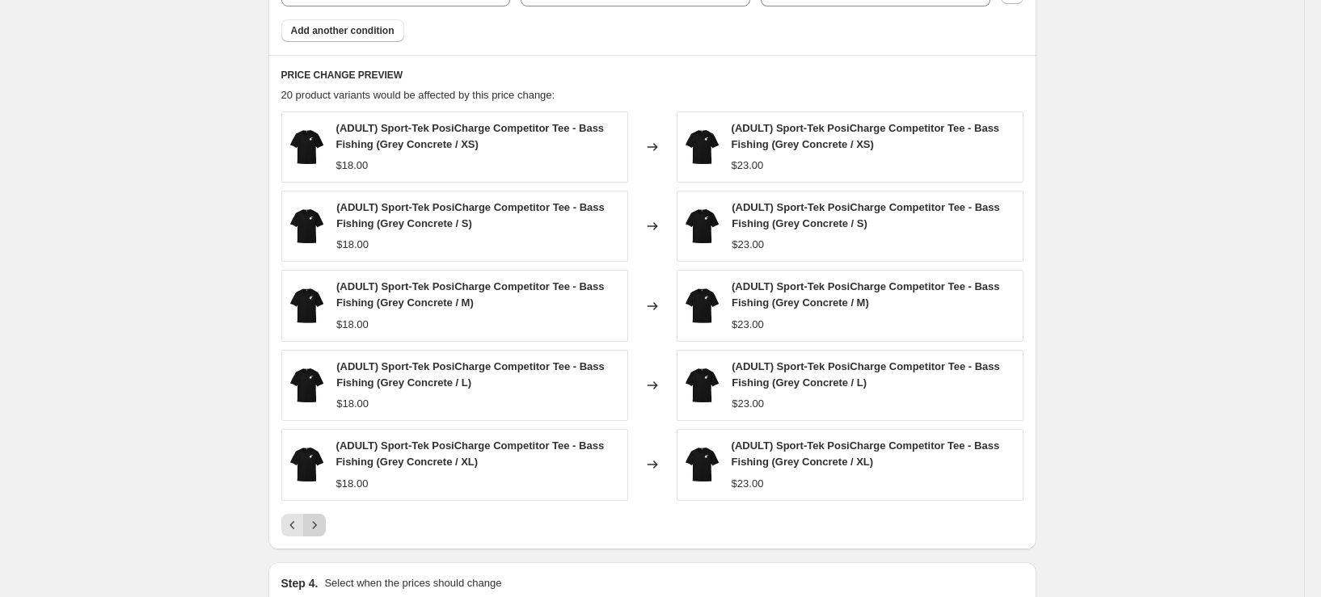
click at [322, 527] on icon "Next" at bounding box center [314, 525] width 16 height 16
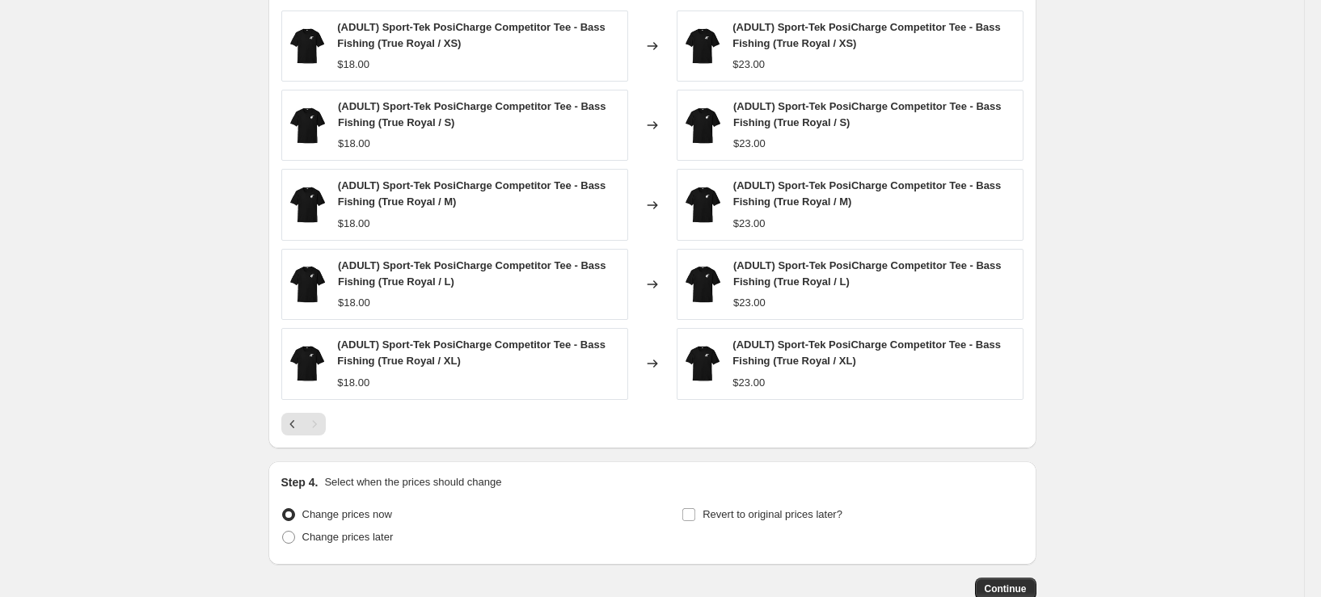
scroll to position [1254, 0]
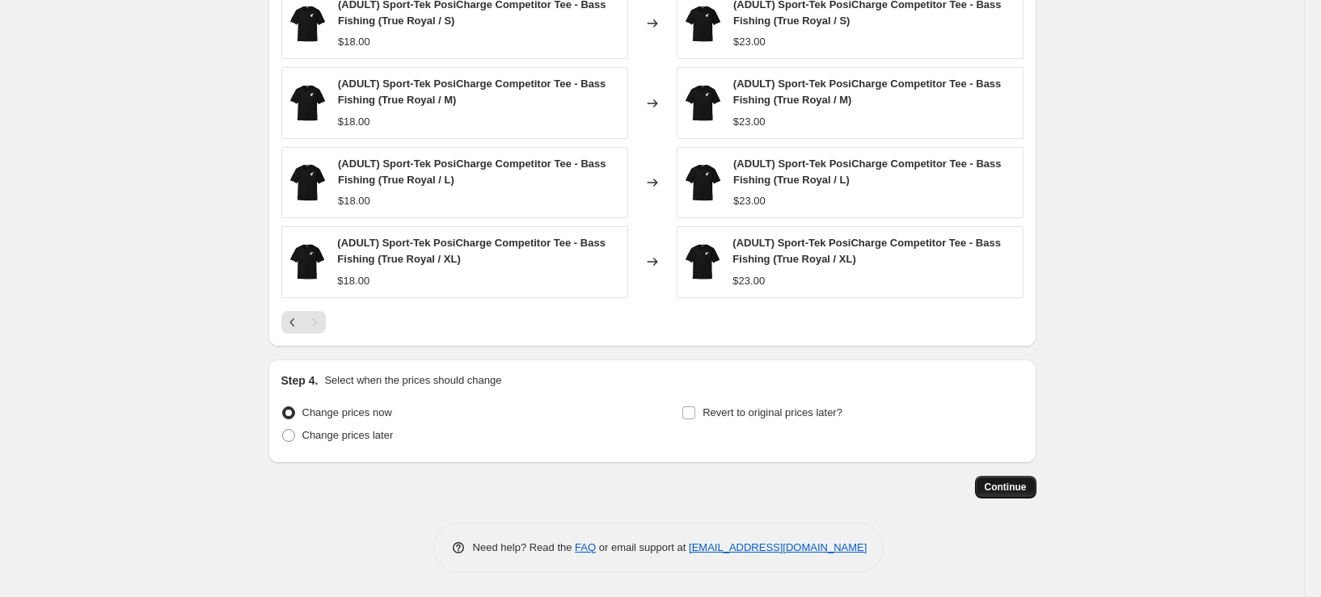
click at [1025, 489] on span "Continue" at bounding box center [1006, 487] width 42 height 13
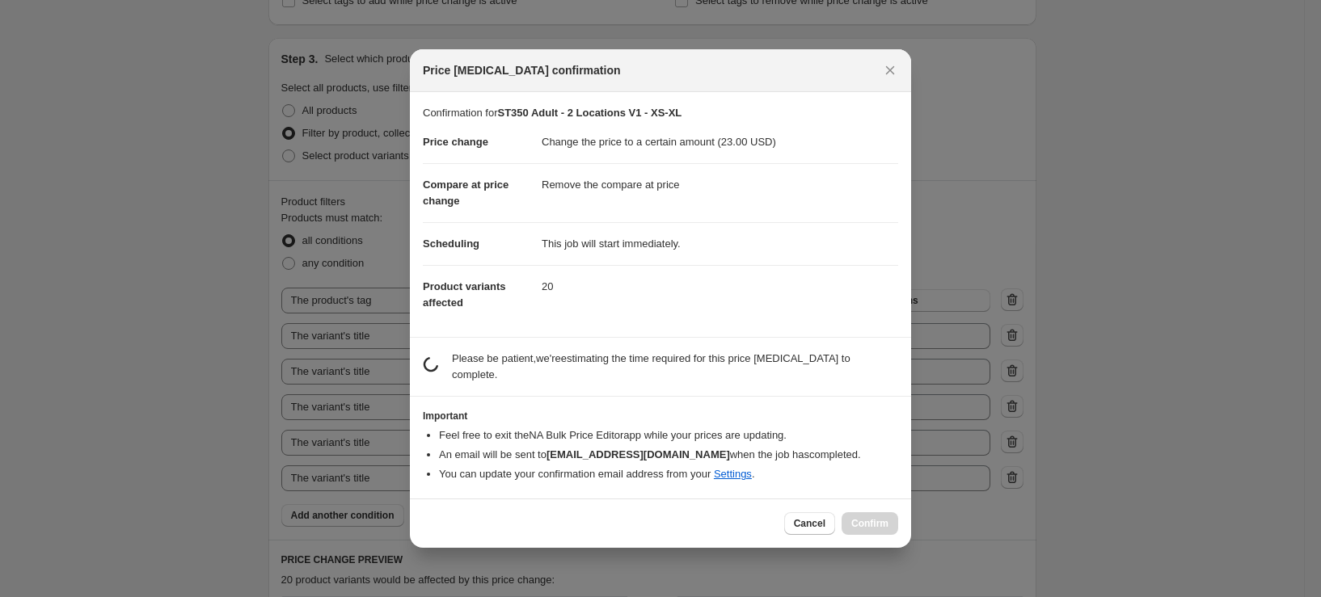
scroll to position [0, 0]
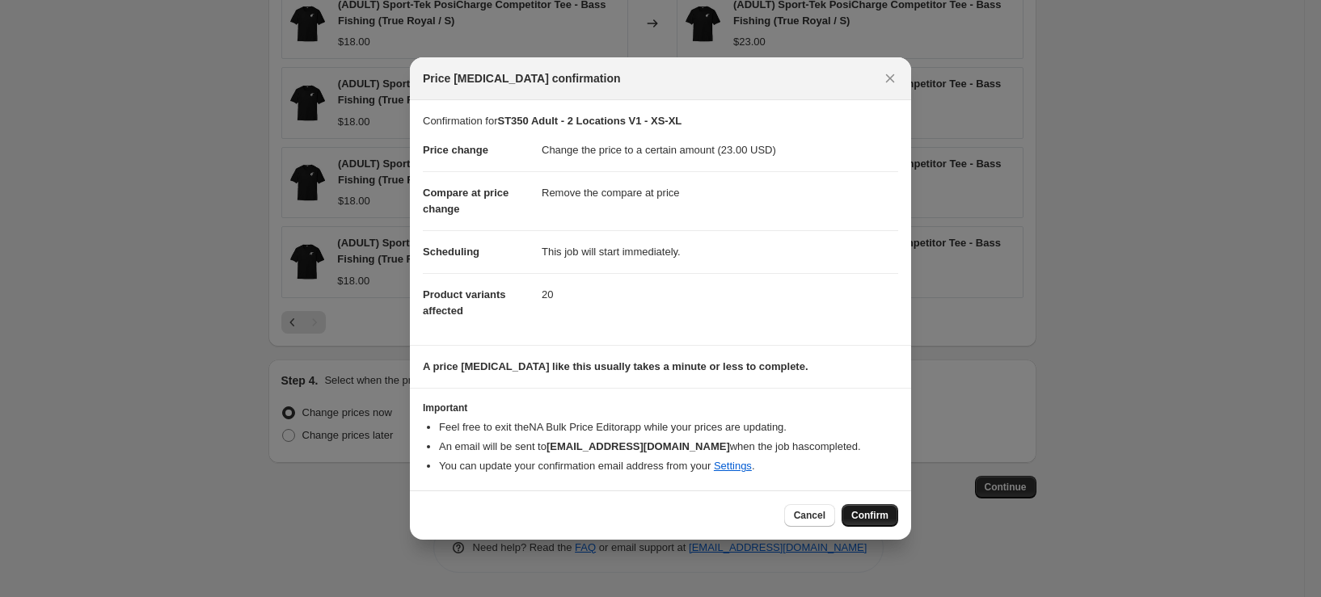
click at [871, 508] on button "Confirm" at bounding box center [870, 515] width 57 height 23
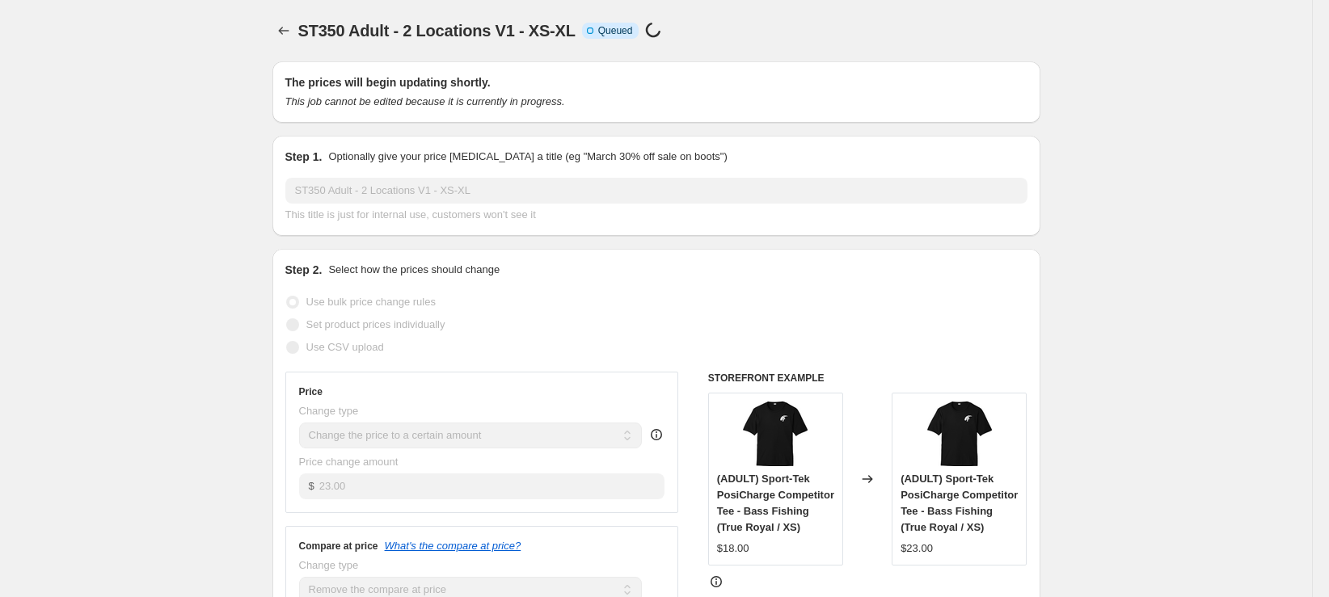
select select "remove"
select select "tag"
select select "title"
select select "not_equal"
select select "title"
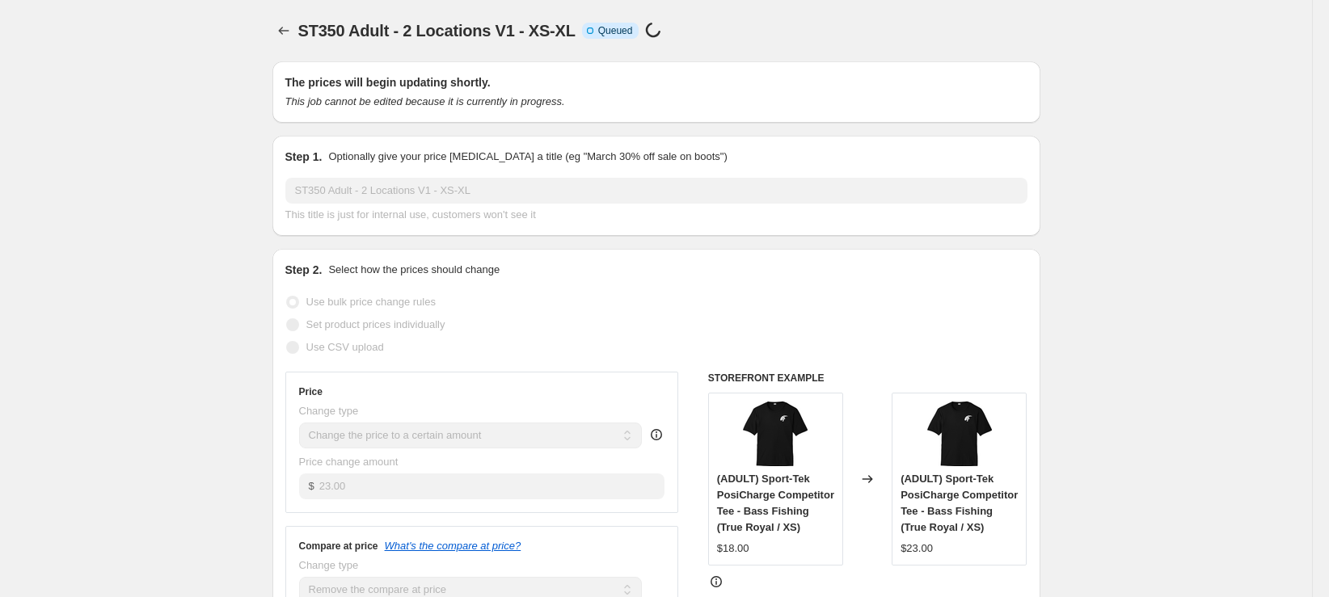
select select "not_equal"
select select "title"
select select "not_equal"
select select "title"
select select "not_equal"
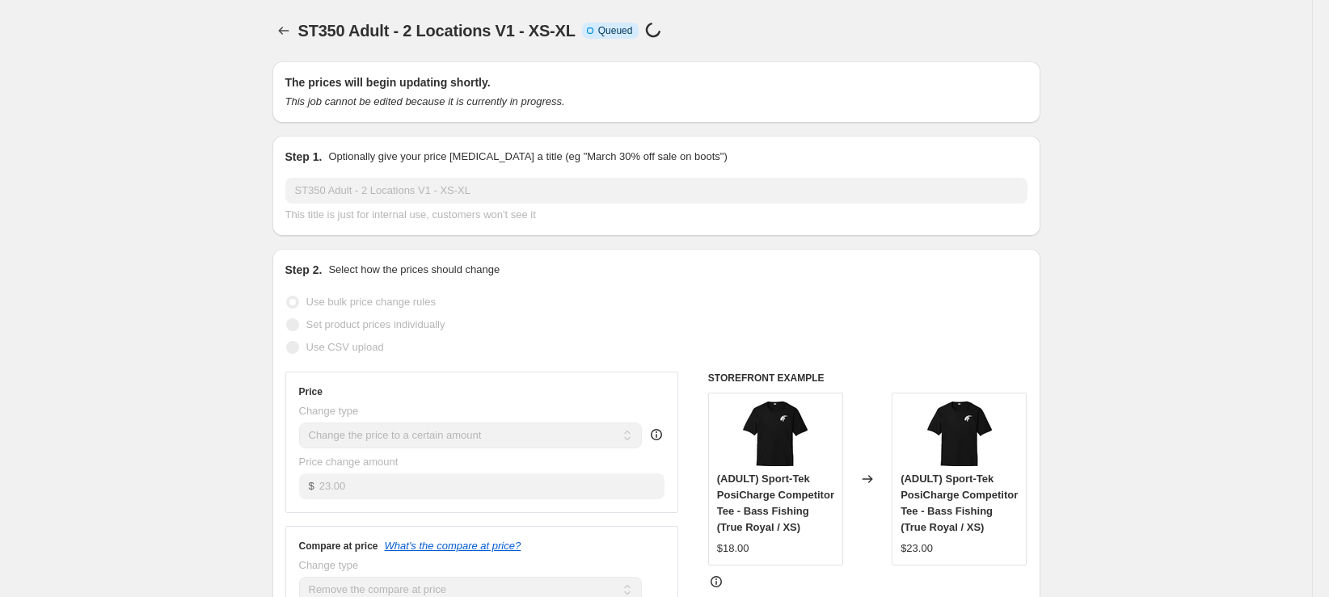
select select "title"
select select "not_equal"
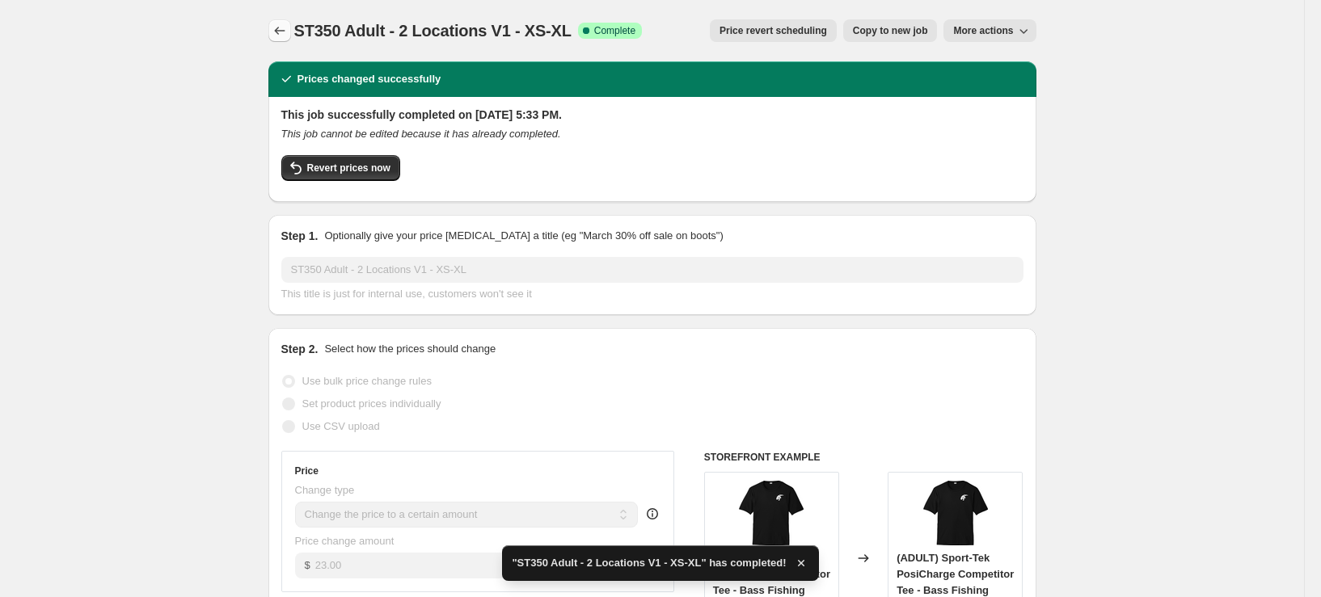
click at [276, 29] on icon "Price change jobs" at bounding box center [280, 31] width 16 height 16
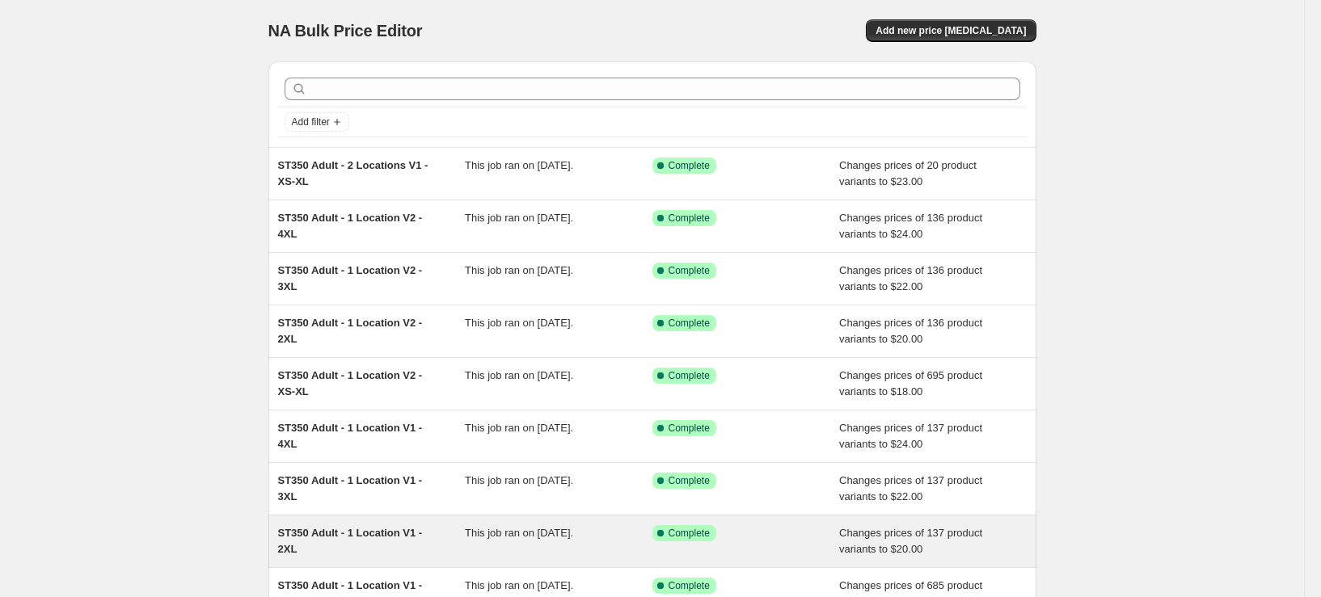
click at [386, 555] on div "ST350 Adult - 1 Location V1 - 2XL" at bounding box center [372, 542] width 188 height 32
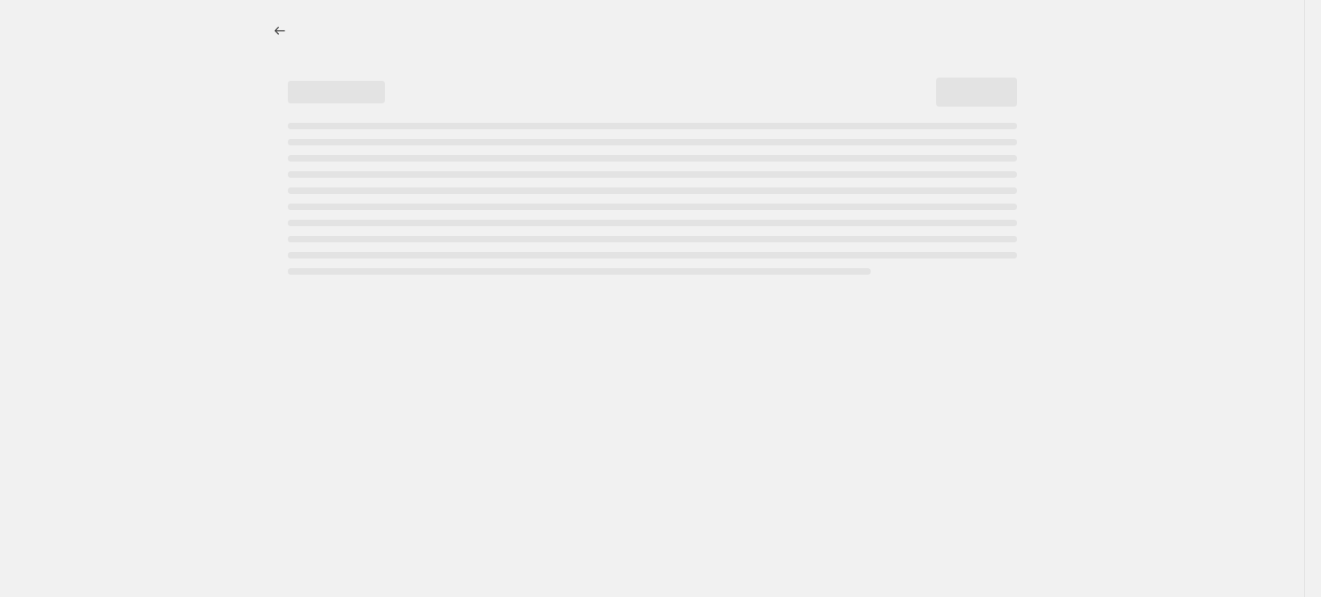
select select "remove"
select select "tag"
select select "title"
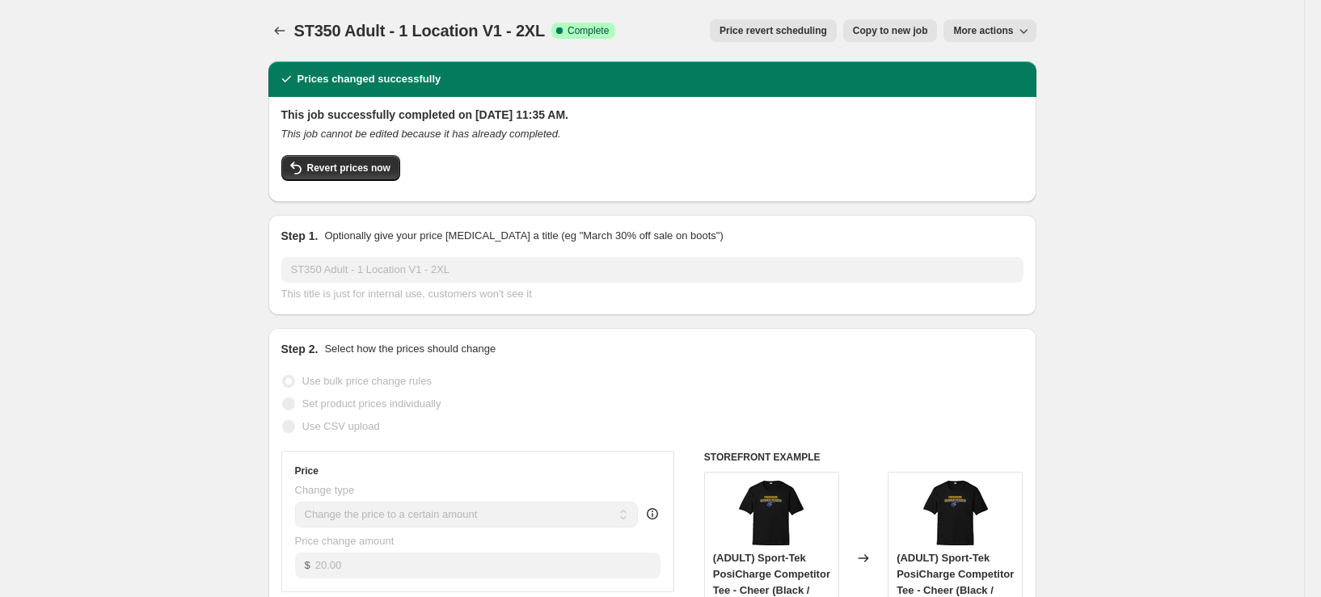
click at [914, 25] on span "Copy to new job" at bounding box center [890, 30] width 75 height 13
select select "remove"
select select "tag"
select select "title"
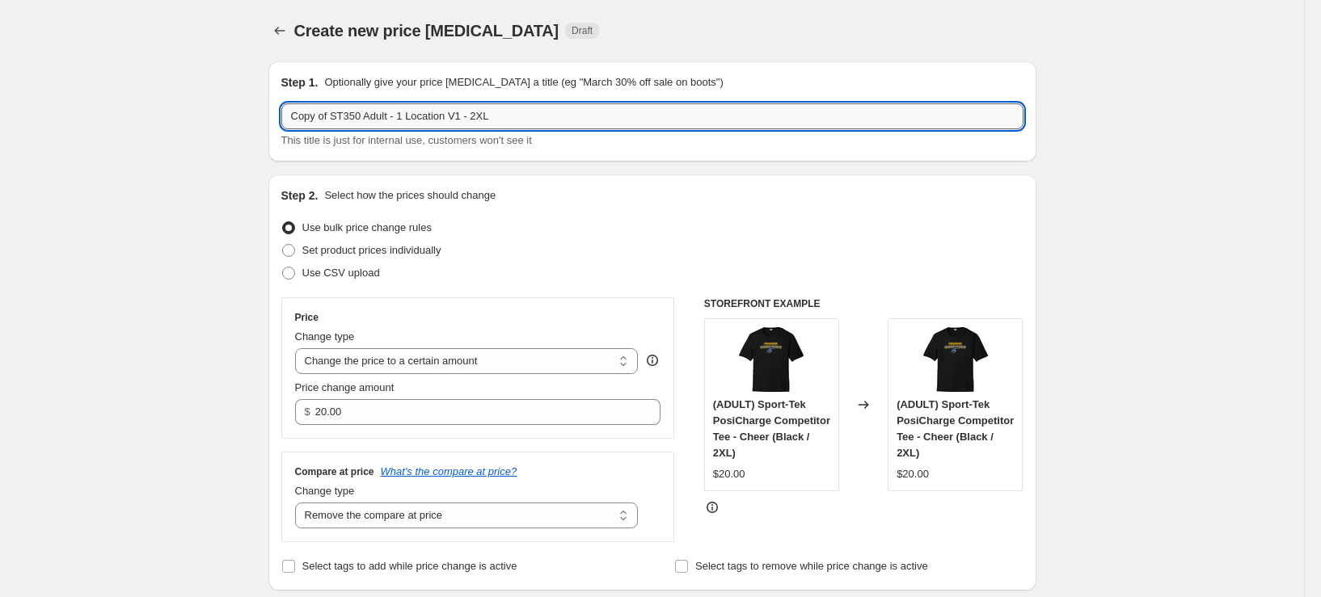
click at [414, 123] on input "Copy of ST350 Adult - 1 Location V1 - 2XL" at bounding box center [652, 116] width 742 height 26
click at [462, 117] on input "Copy of ST350 Adult - 2 Location V1 - 2XL" at bounding box center [652, 116] width 742 height 26
drag, startPoint x: 338, startPoint y: 116, endPoint x: 87, endPoint y: 125, distance: 251.6
type input "ST350 Adult - 2 Locations V1 - 2XL"
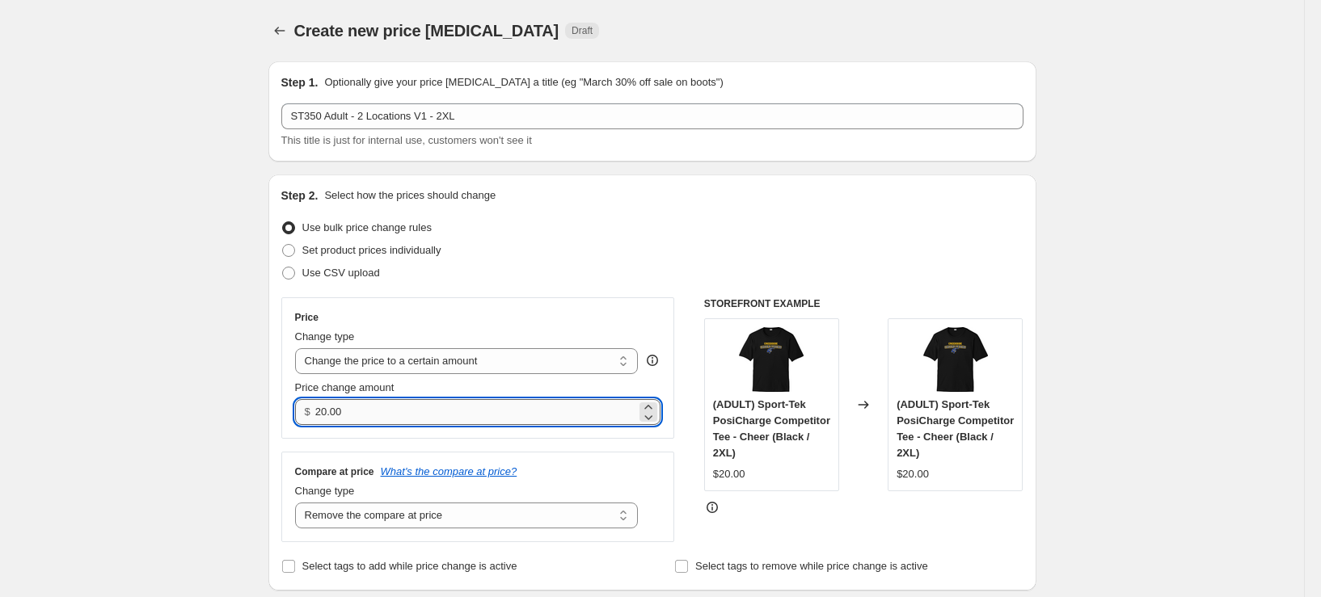
drag, startPoint x: 352, startPoint y: 420, endPoint x: 327, endPoint y: 420, distance: 25.1
click at [327, 420] on input "20.00" at bounding box center [475, 412] width 321 height 26
type input "23.00"
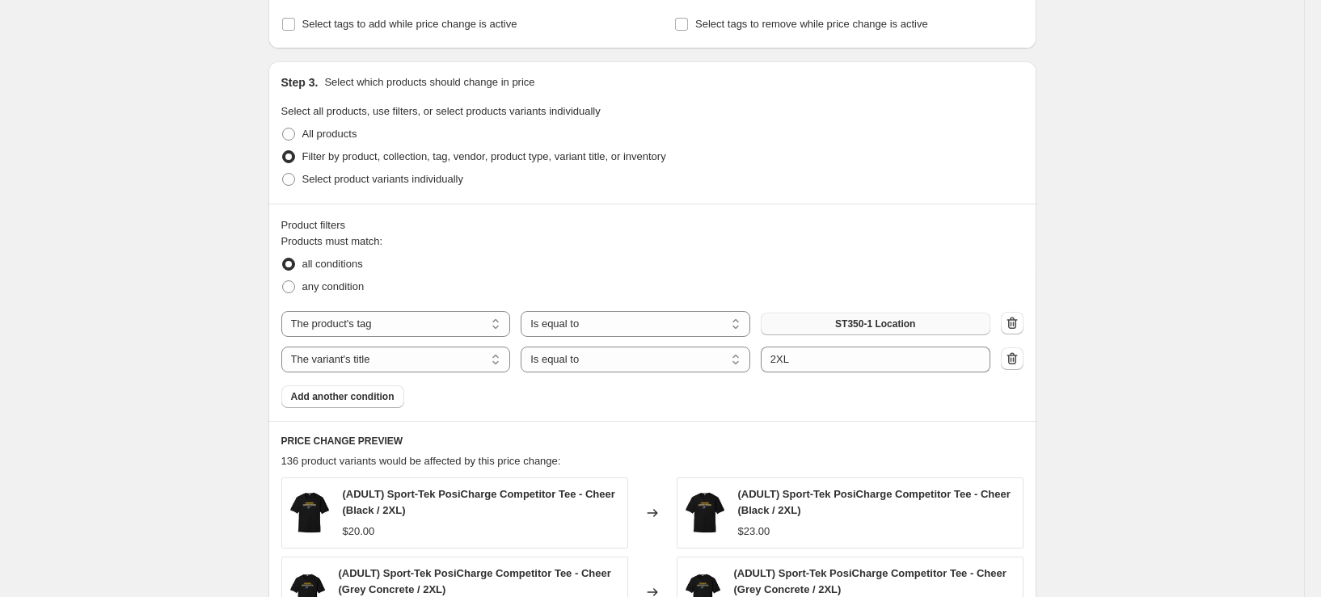
scroll to position [566, 0]
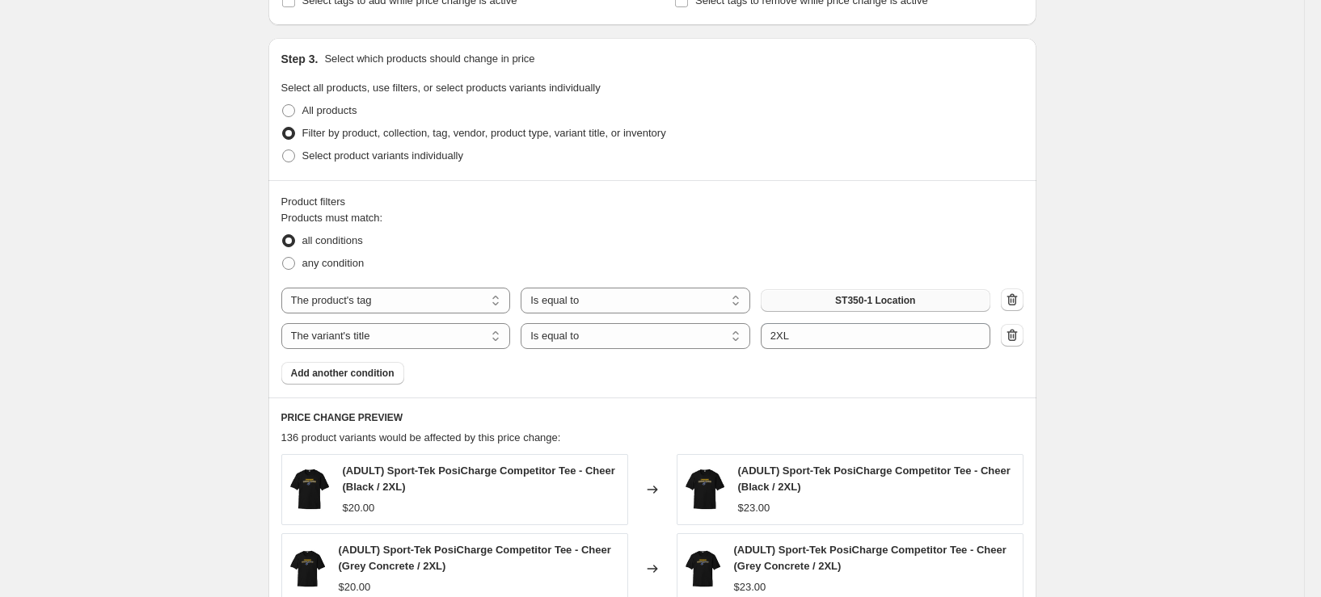
click at [932, 292] on button "ST350-1 Location" at bounding box center [876, 300] width 230 height 23
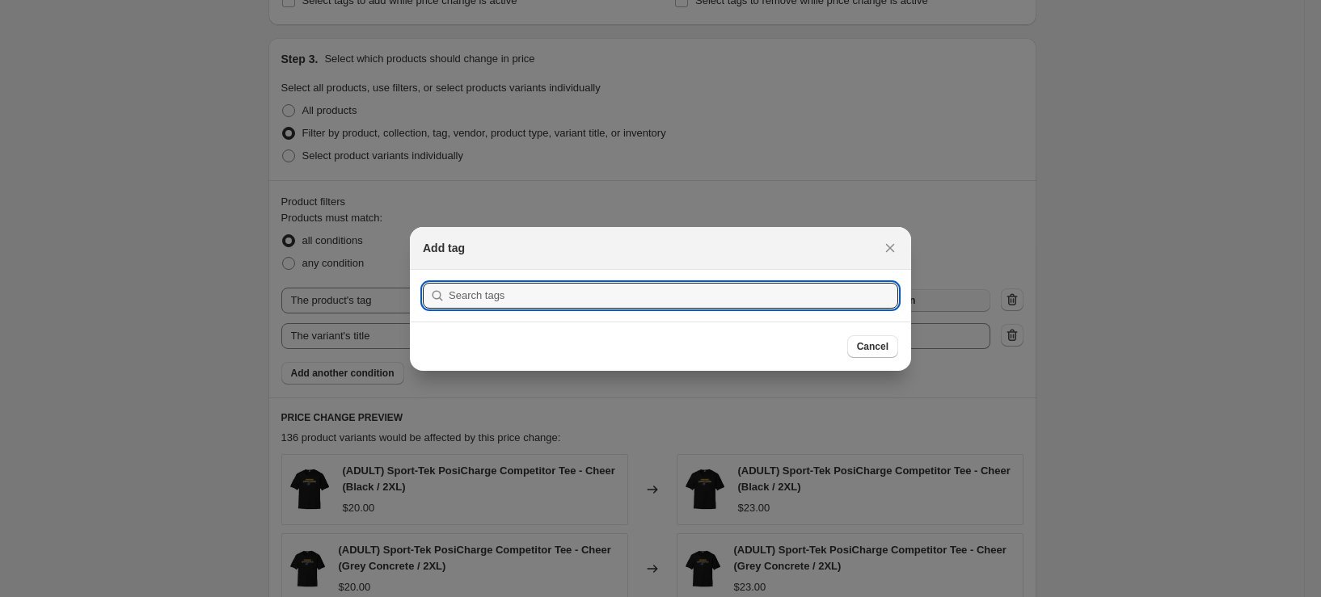
scroll to position [0, 0]
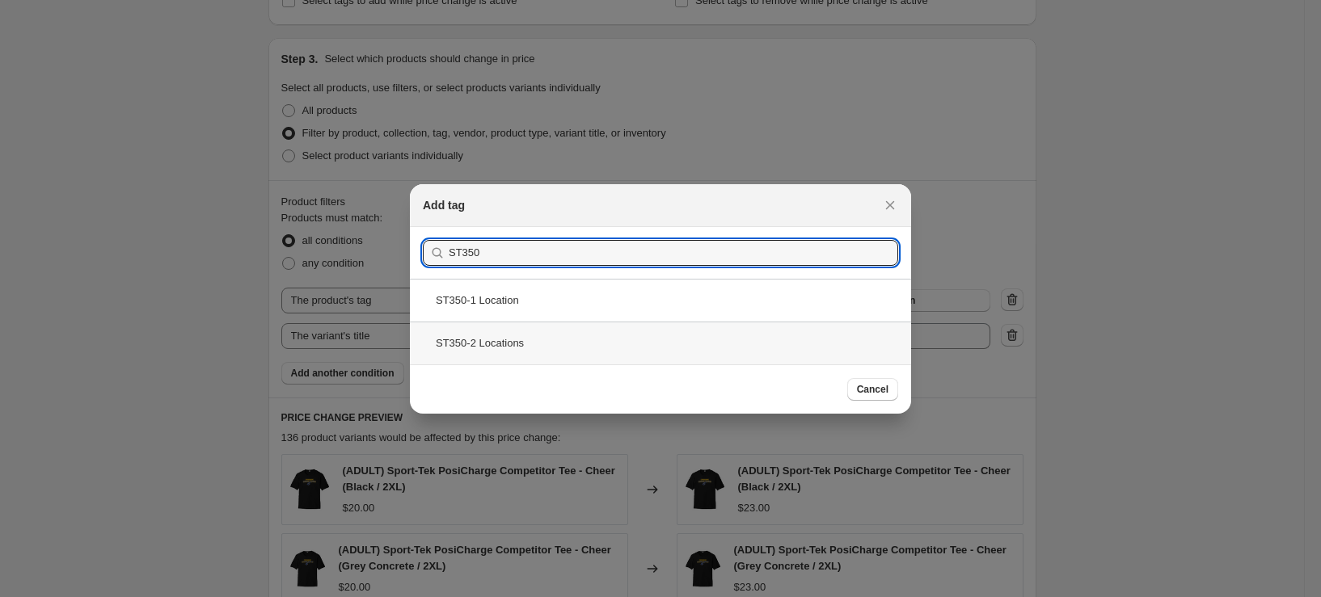
type input "ST350"
click at [561, 343] on div "ST350-2 Locations" at bounding box center [660, 343] width 501 height 43
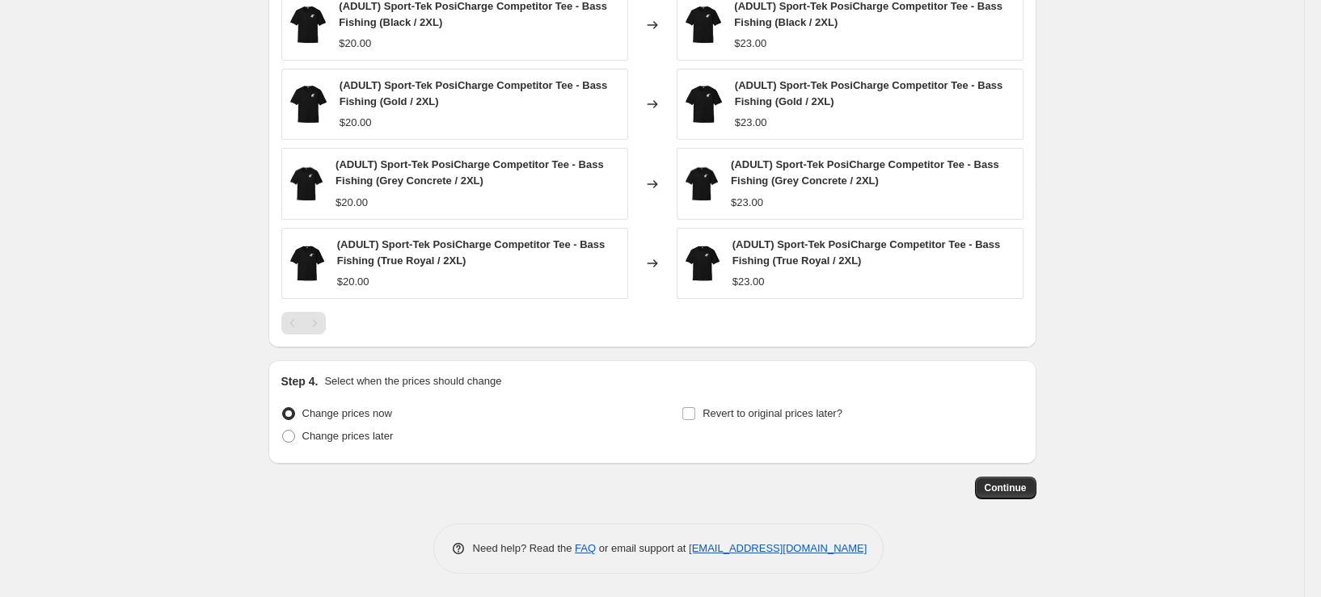
scroll to position [1032, 0]
click at [1023, 491] on span "Continue" at bounding box center [1006, 487] width 42 height 13
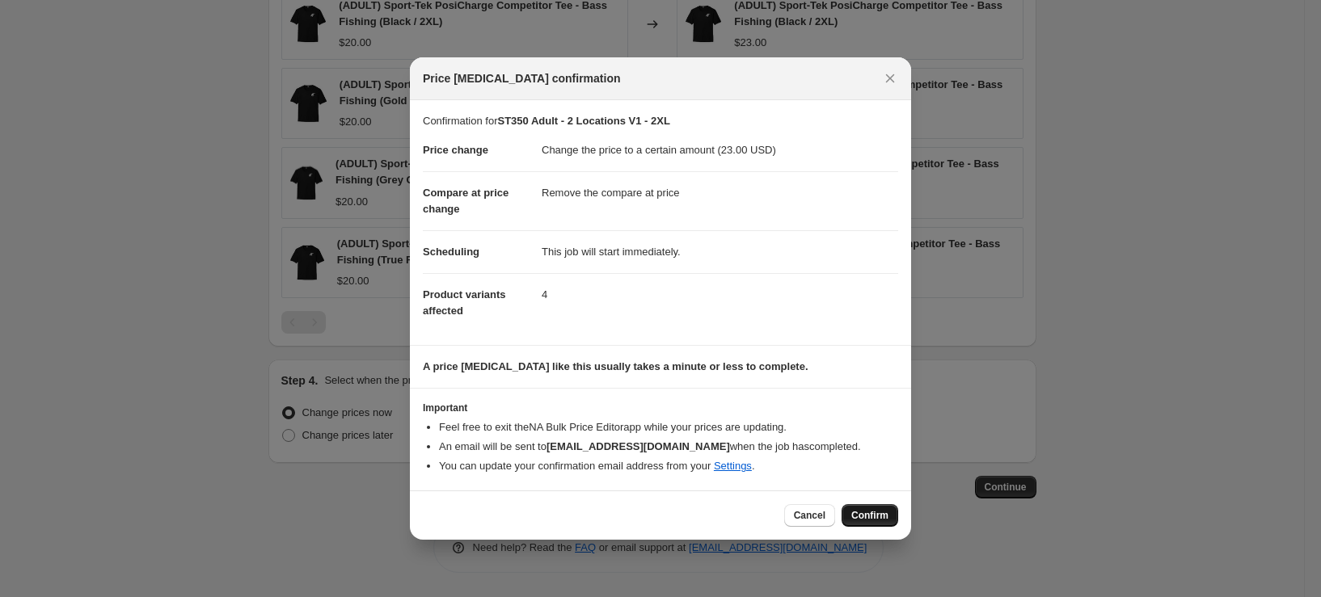
click at [851, 508] on button "Confirm" at bounding box center [870, 515] width 57 height 23
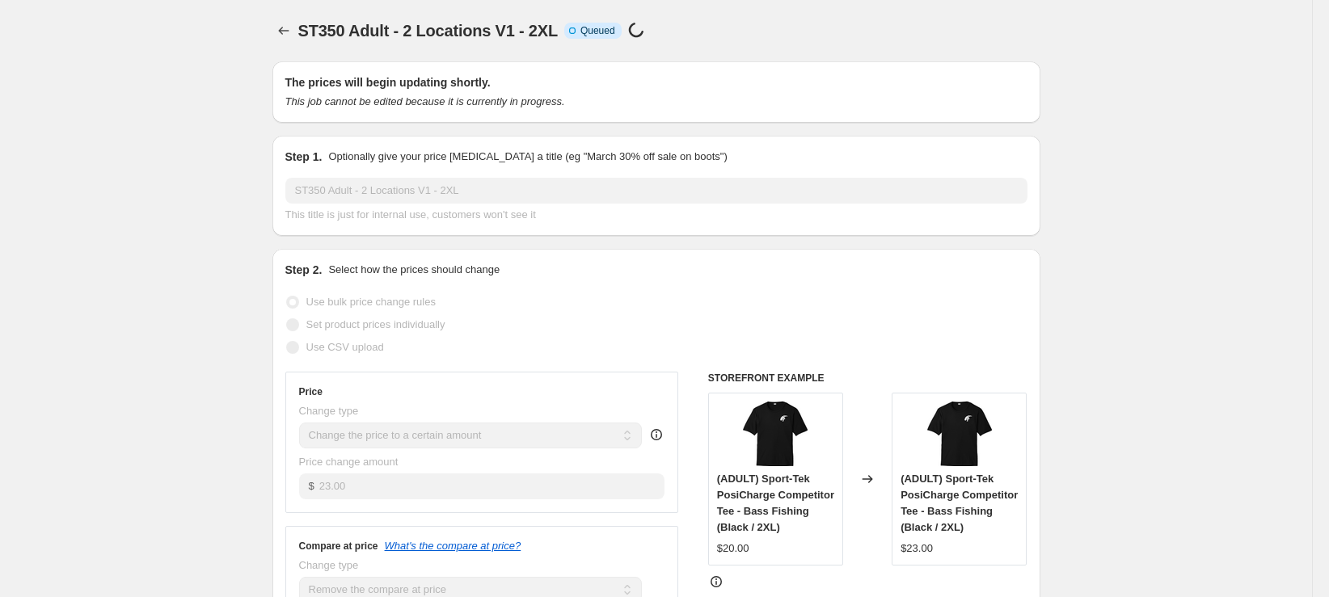
select select "remove"
select select "tag"
select select "title"
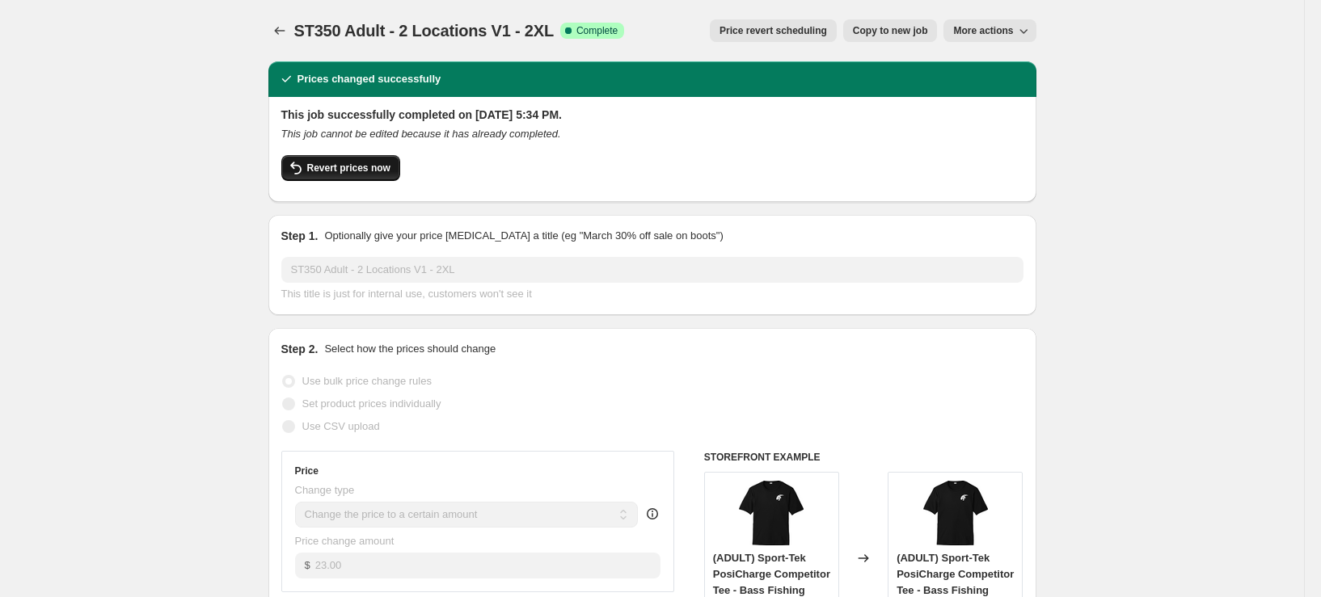
click at [327, 167] on span "Revert prices now" at bounding box center [348, 168] width 83 height 13
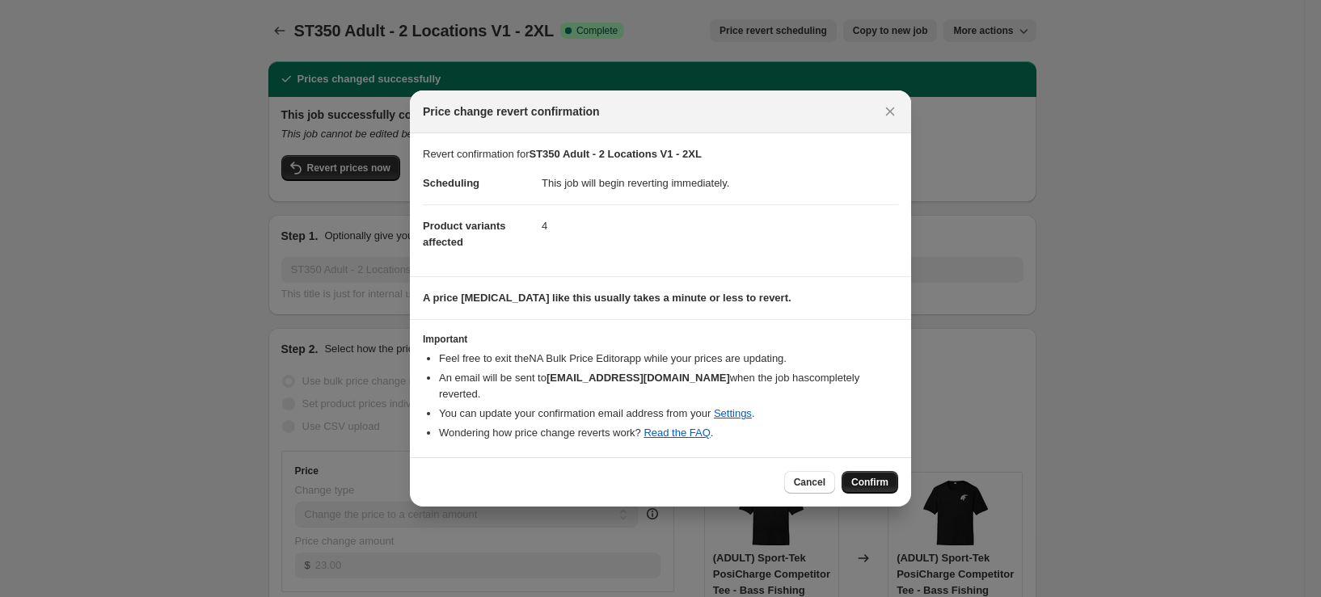
click at [888, 485] on span "Confirm" at bounding box center [869, 482] width 37 height 13
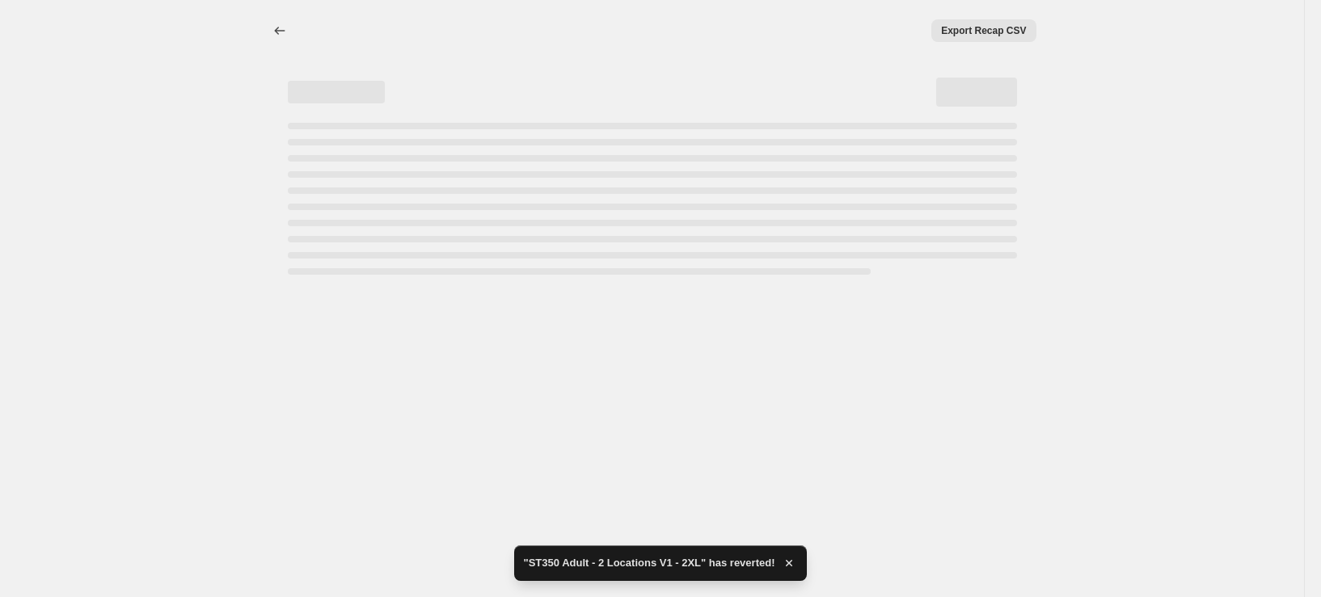
select select "remove"
select select "tag"
select select "title"
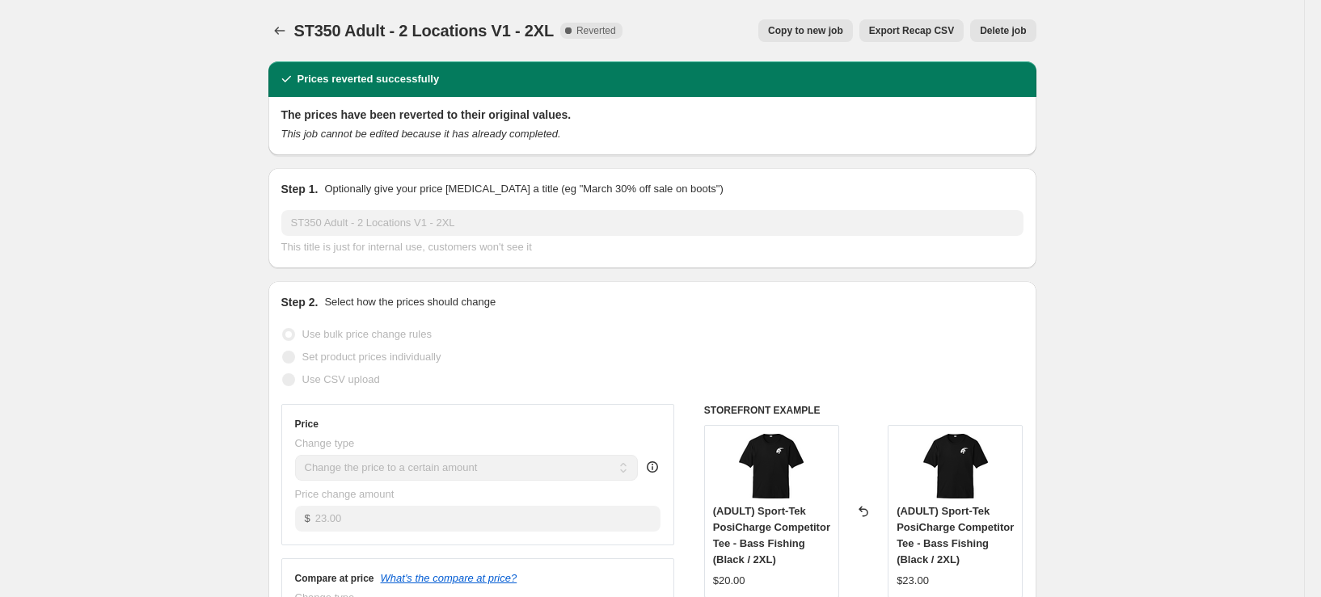
click at [829, 24] on button "Copy to new job" at bounding box center [805, 30] width 95 height 23
select select "remove"
select select "tag"
select select "title"
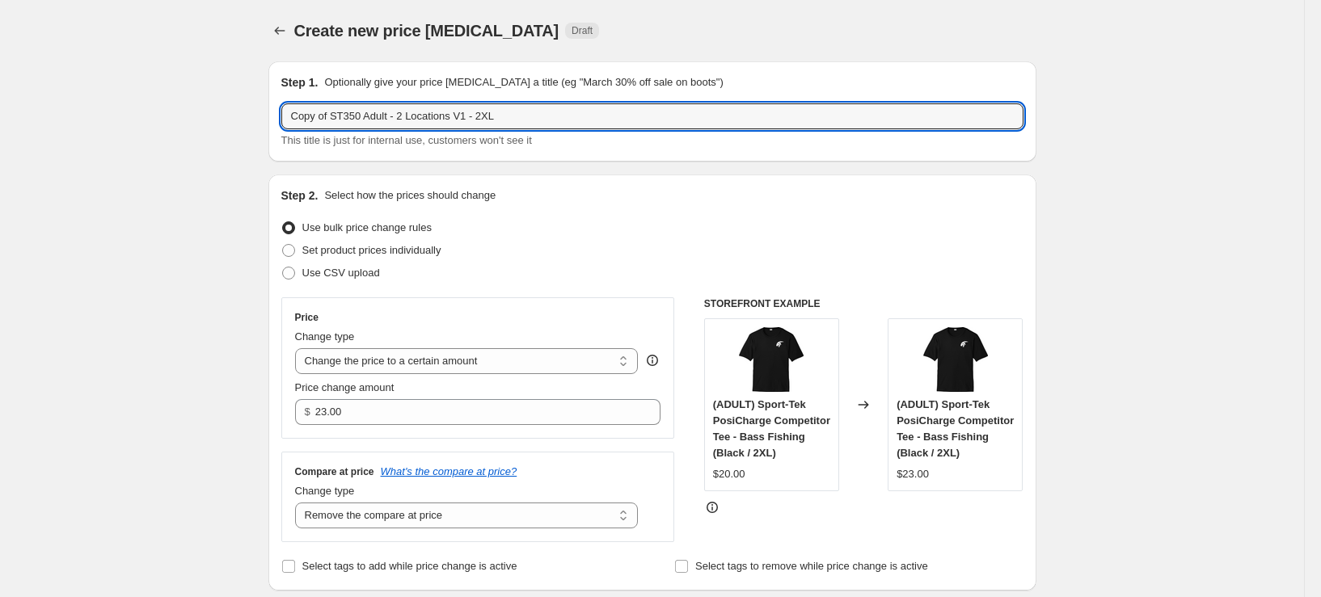
drag, startPoint x: 336, startPoint y: 115, endPoint x: 236, endPoint y: 126, distance: 100.9
click at [441, 118] on input "ST350 Adult - 2 Locations V1 - 2XL" at bounding box center [652, 116] width 742 height 26
type input "ST350 Adult - 2 Locations V2 - 2XL"
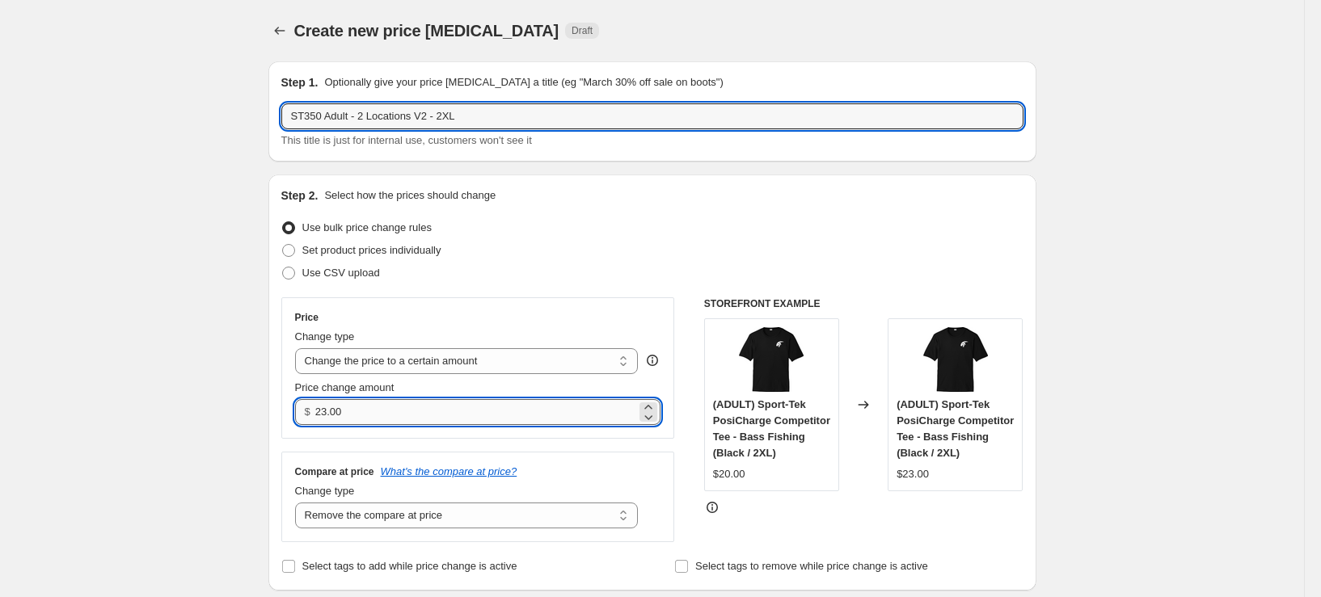
click at [329, 415] on input "23.00" at bounding box center [475, 412] width 321 height 26
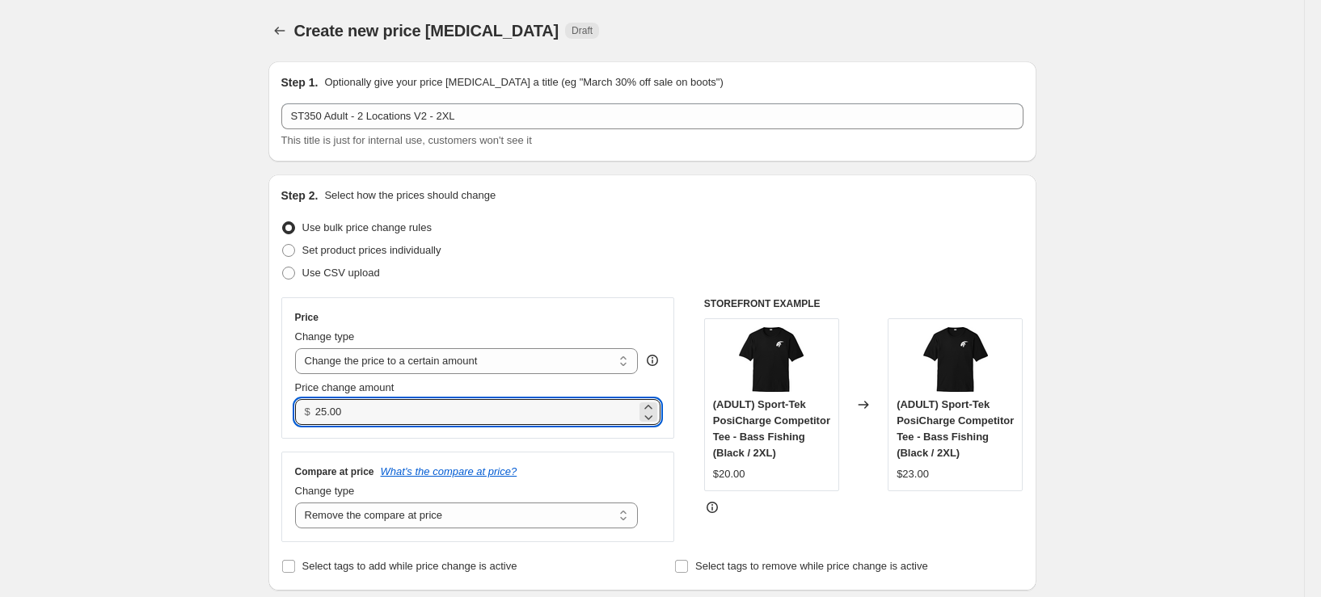
type input "25.00"
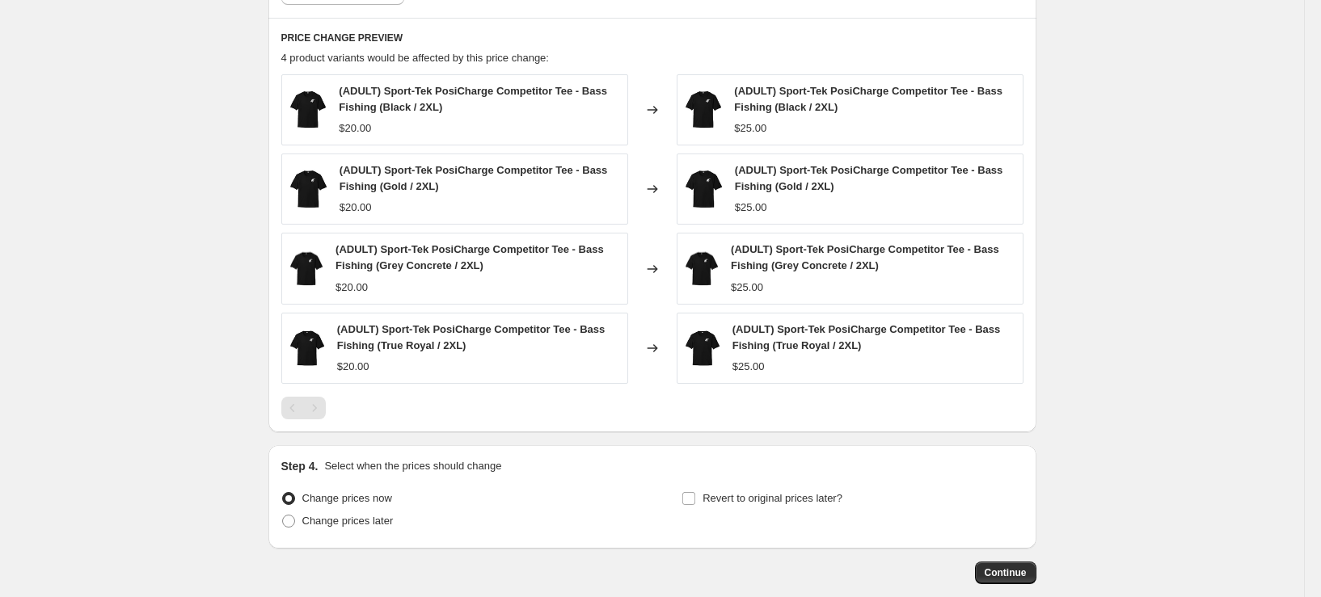
scroll to position [1032, 0]
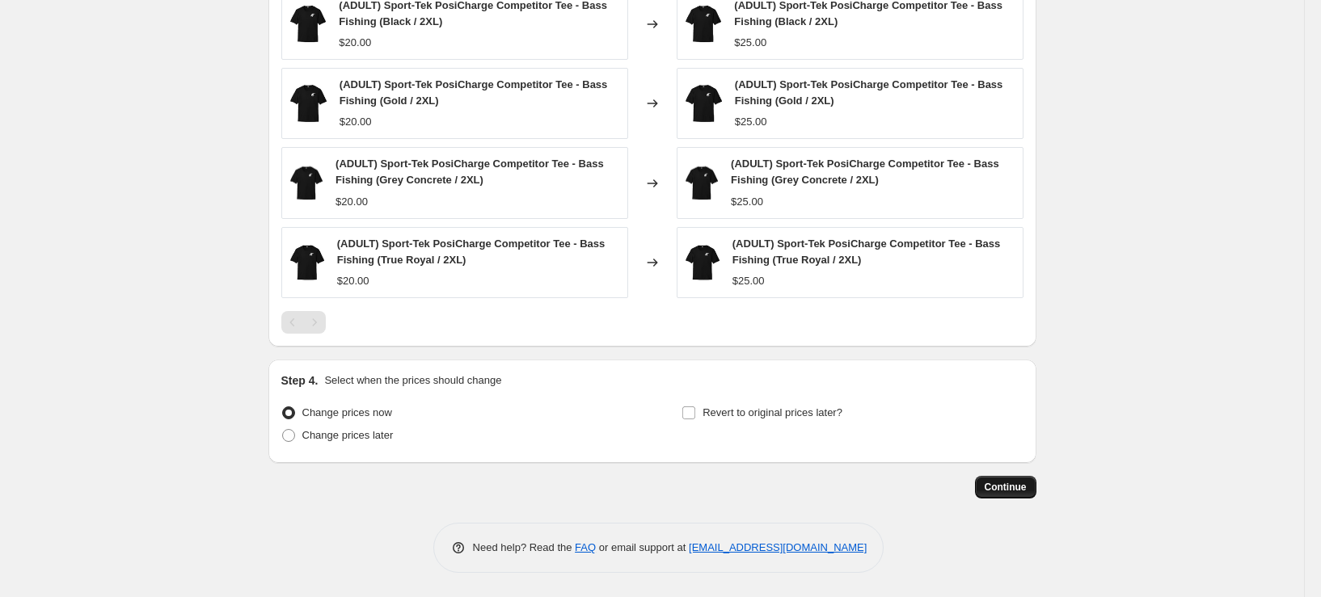
click at [1015, 488] on span "Continue" at bounding box center [1006, 487] width 42 height 13
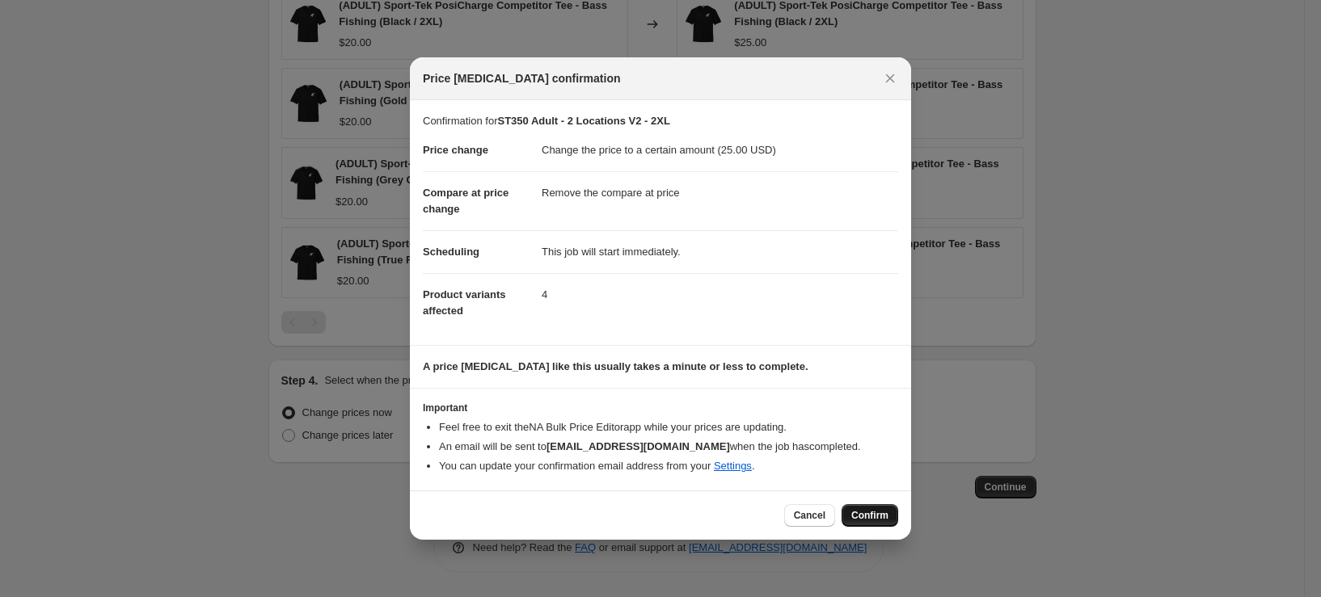
click at [878, 509] on button "Confirm" at bounding box center [870, 515] width 57 height 23
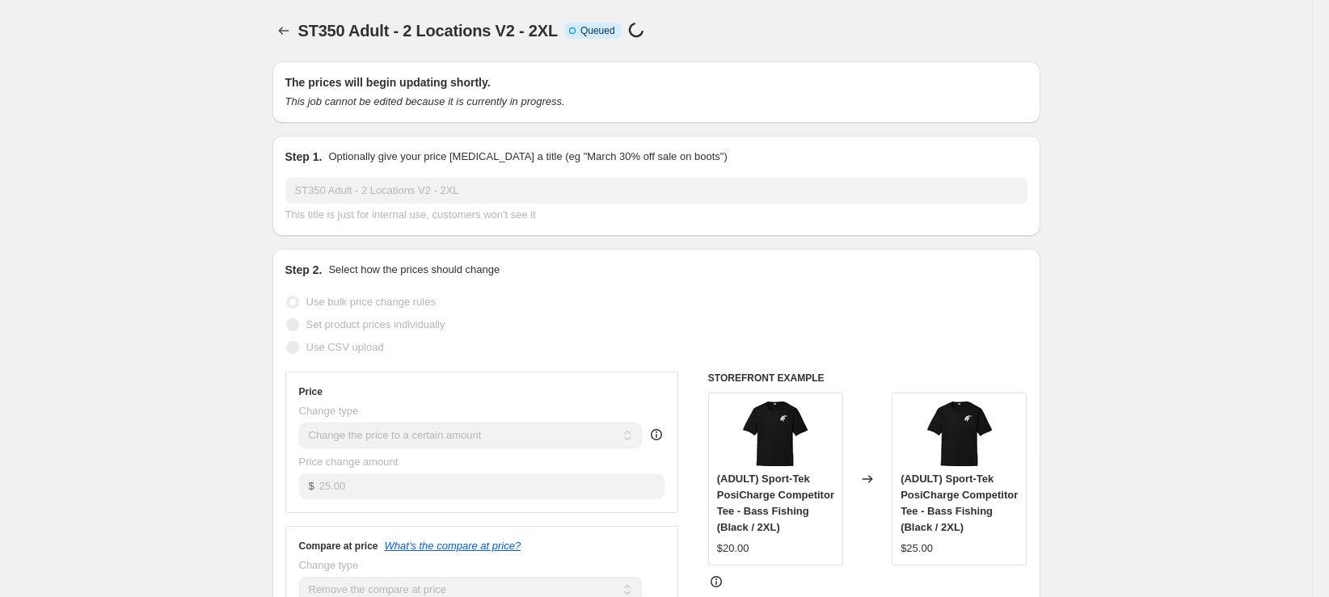
select select "remove"
select select "tag"
select select "title"
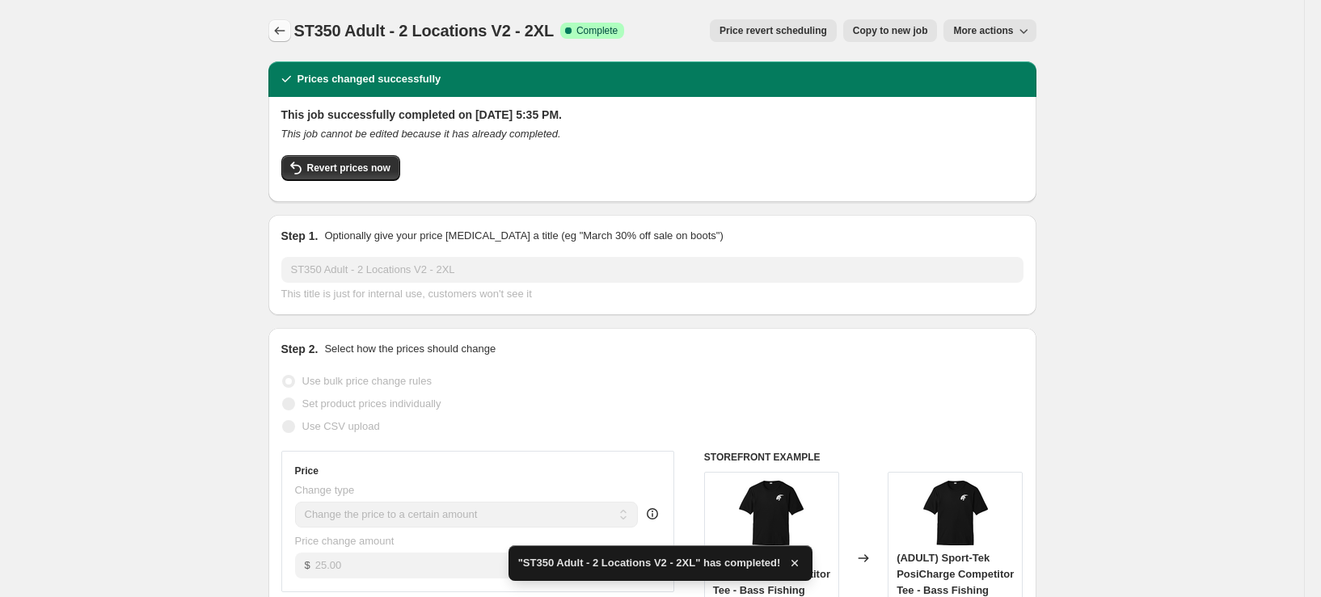
click at [276, 27] on icon "Price change jobs" at bounding box center [280, 31] width 16 height 16
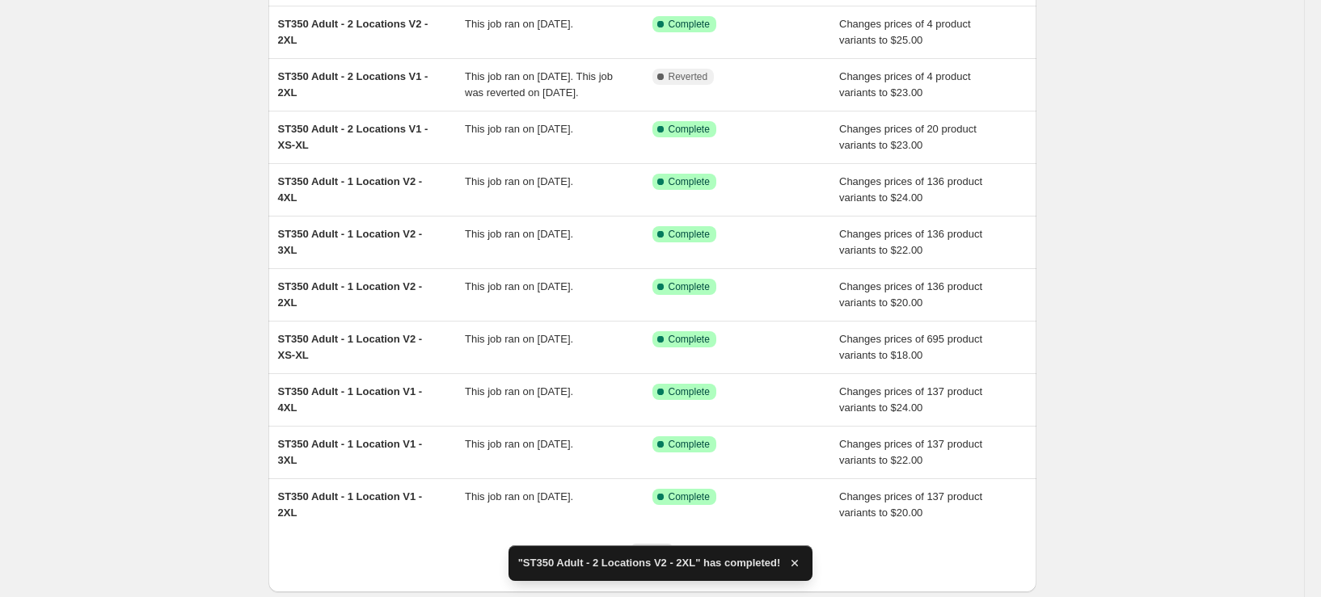
scroll to position [162, 0]
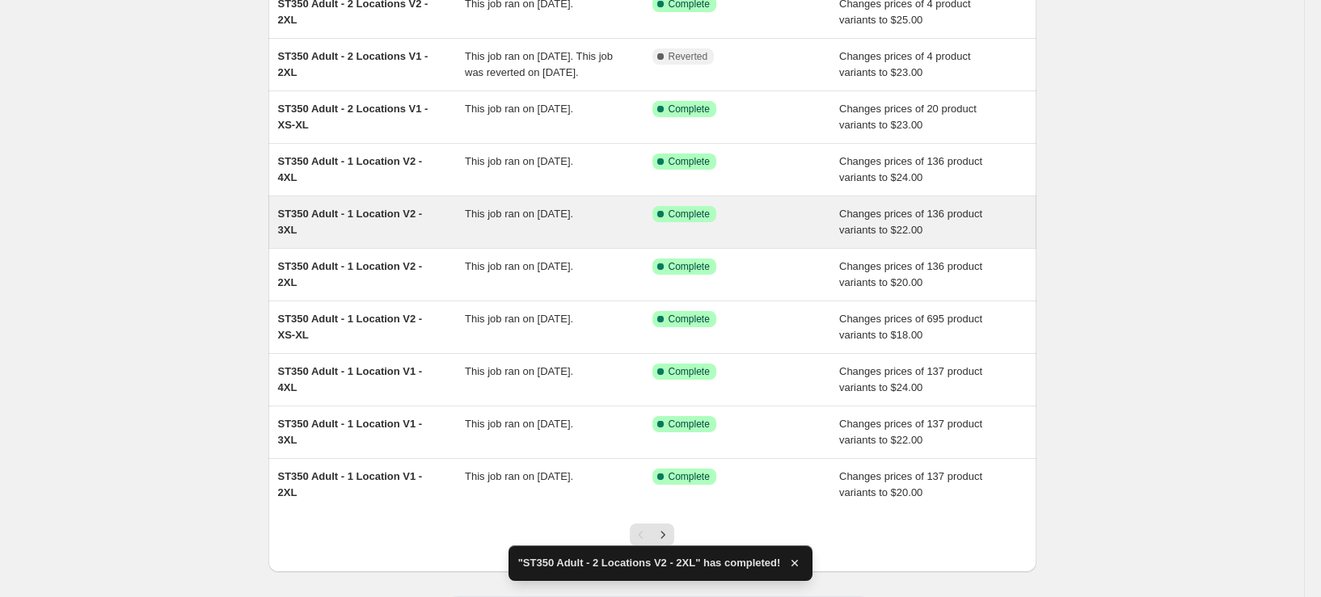
click at [418, 238] on div "ST350 Adult - 1 Location V2 - 3XL" at bounding box center [372, 222] width 188 height 32
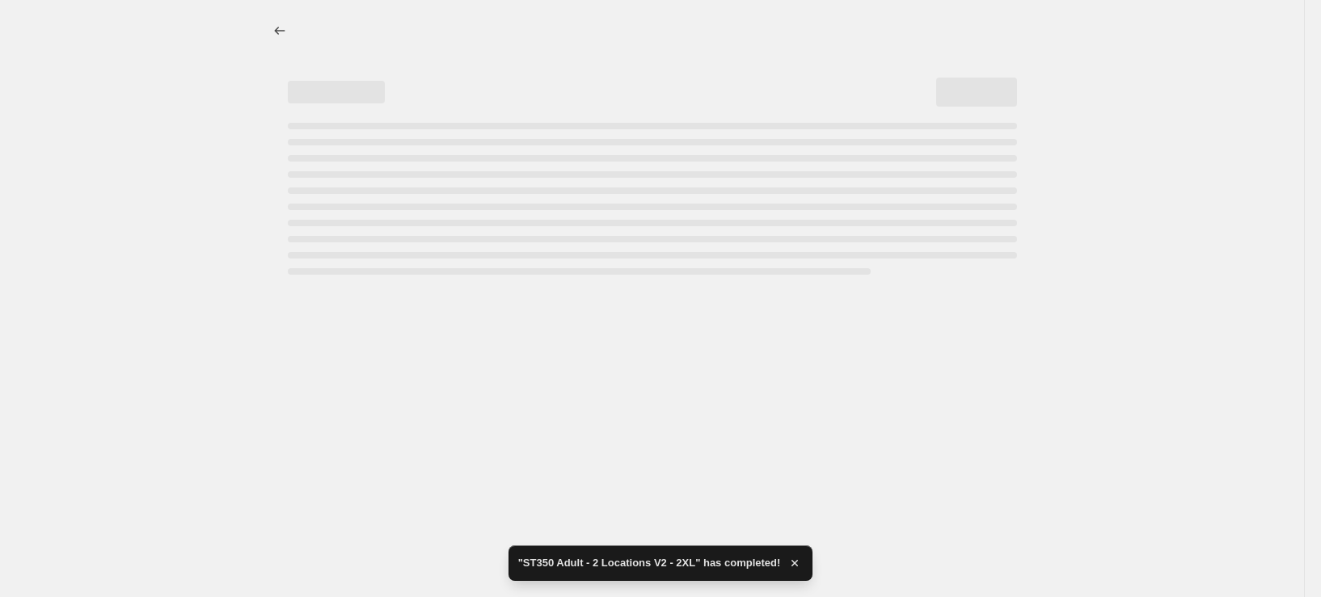
select select "remove"
select select "tag"
select select "title"
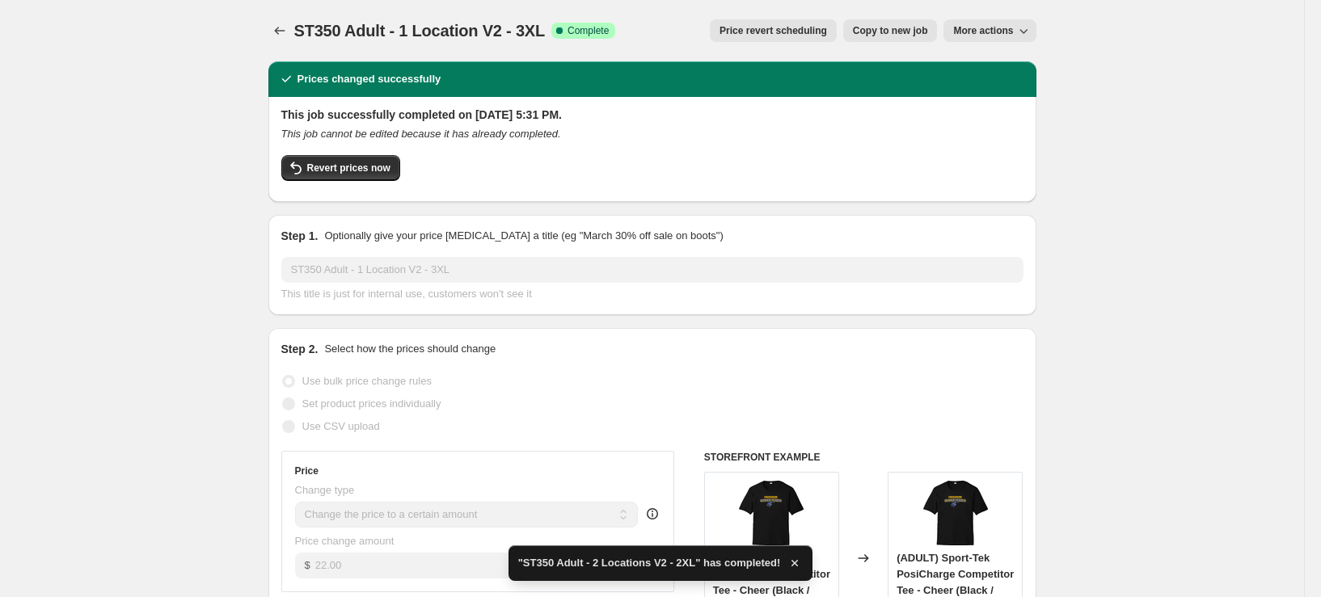
click at [889, 27] on span "Copy to new job" at bounding box center [890, 30] width 75 height 13
select select "remove"
select select "tag"
select select "title"
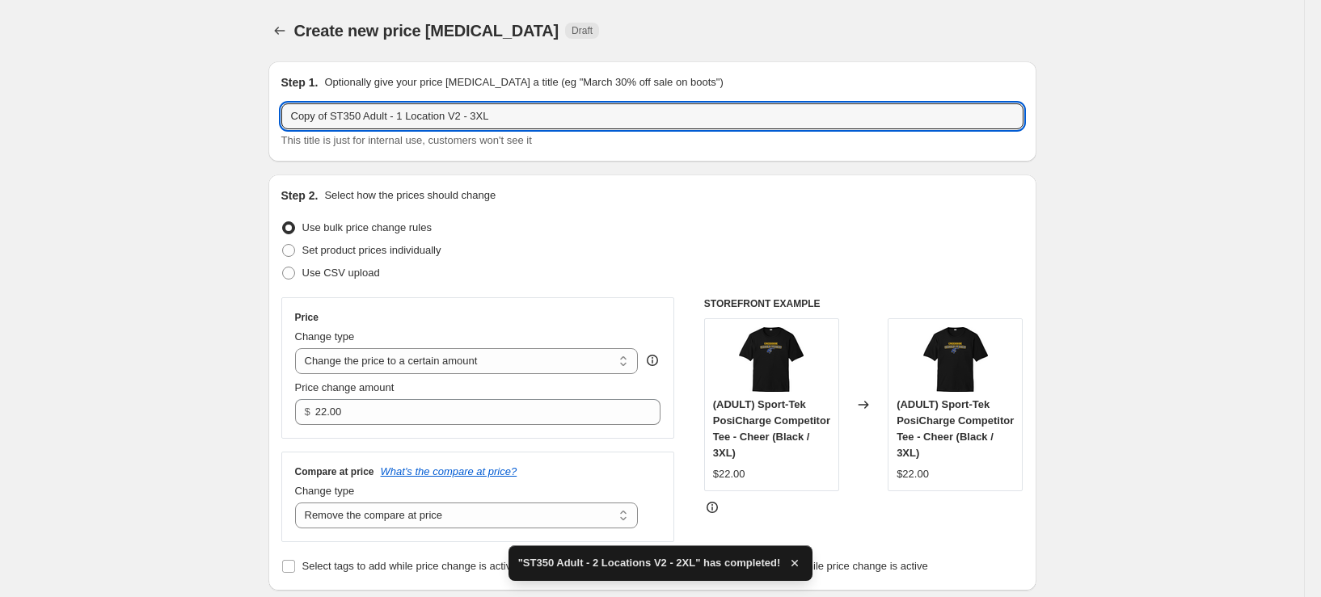
drag, startPoint x: 336, startPoint y: 116, endPoint x: 212, endPoint y: 126, distance: 124.9
click at [369, 117] on input "ST350 Adult - 1 Location V2 - 3XL" at bounding box center [652, 116] width 742 height 26
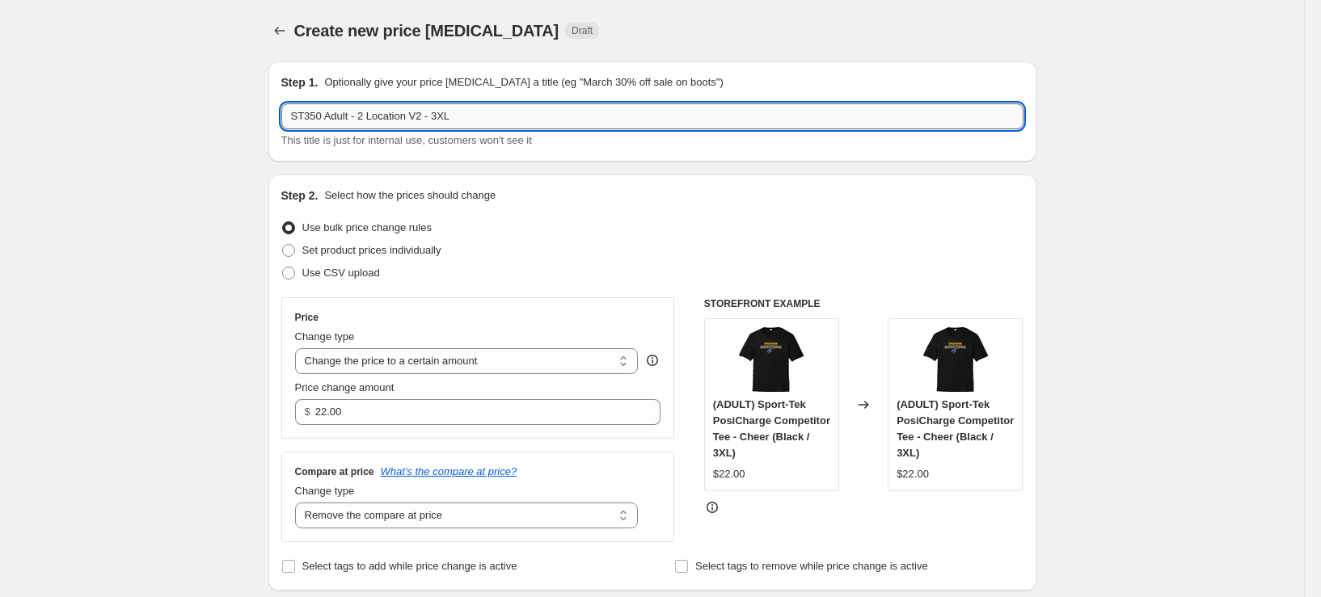
click at [420, 120] on input "ST350 Adult - 2 Location V2 - 3XL" at bounding box center [652, 116] width 742 height 26
click at [441, 112] on input "ST350 Adult - 2 Locations V2 - 3XL" at bounding box center [652, 116] width 742 height 26
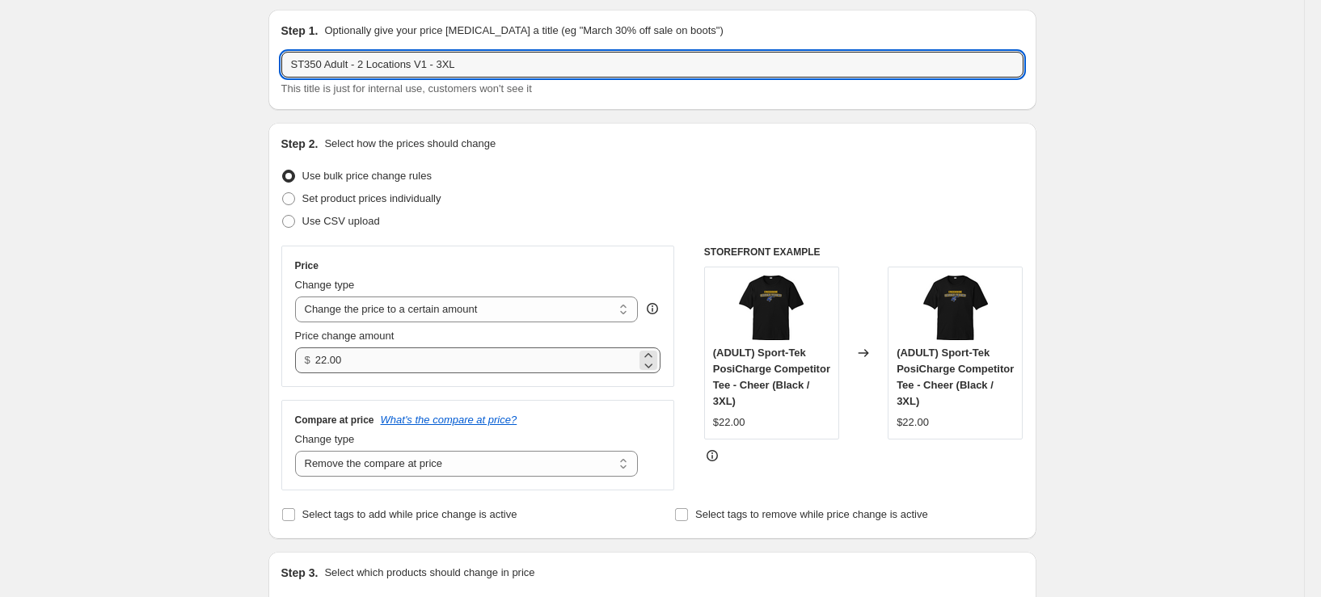
scroll to position [81, 0]
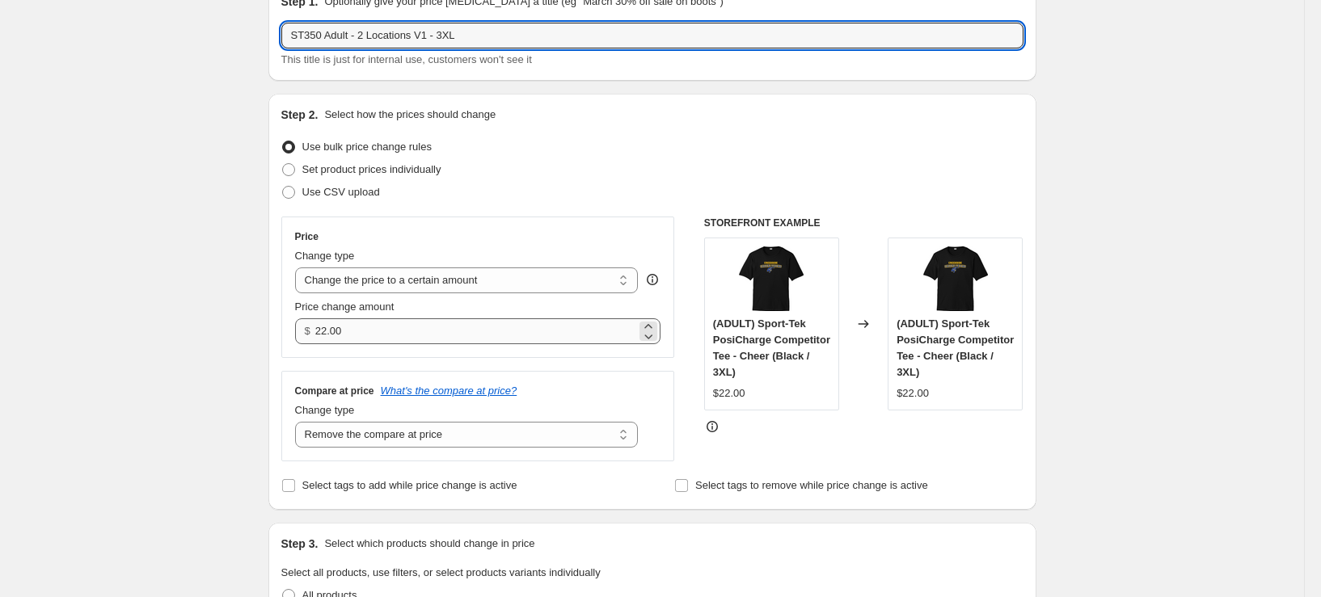
type input "ST350 Adult - 2 Locations V1 - 3XL"
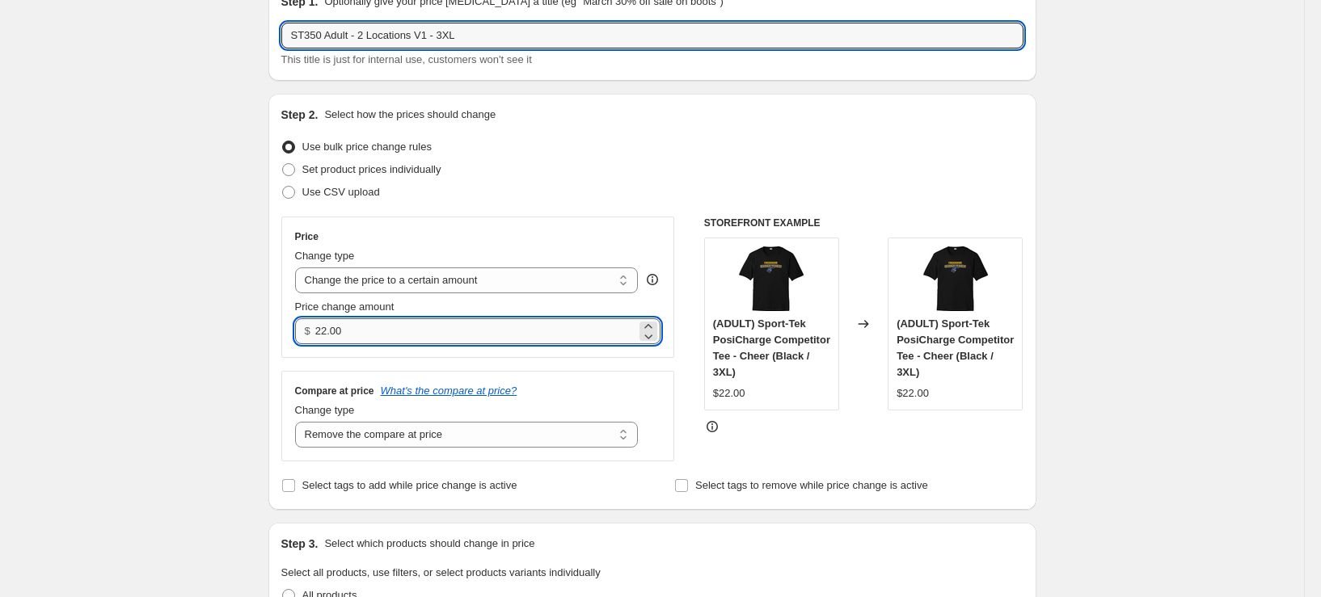
click at [330, 336] on input "22.00" at bounding box center [475, 332] width 321 height 26
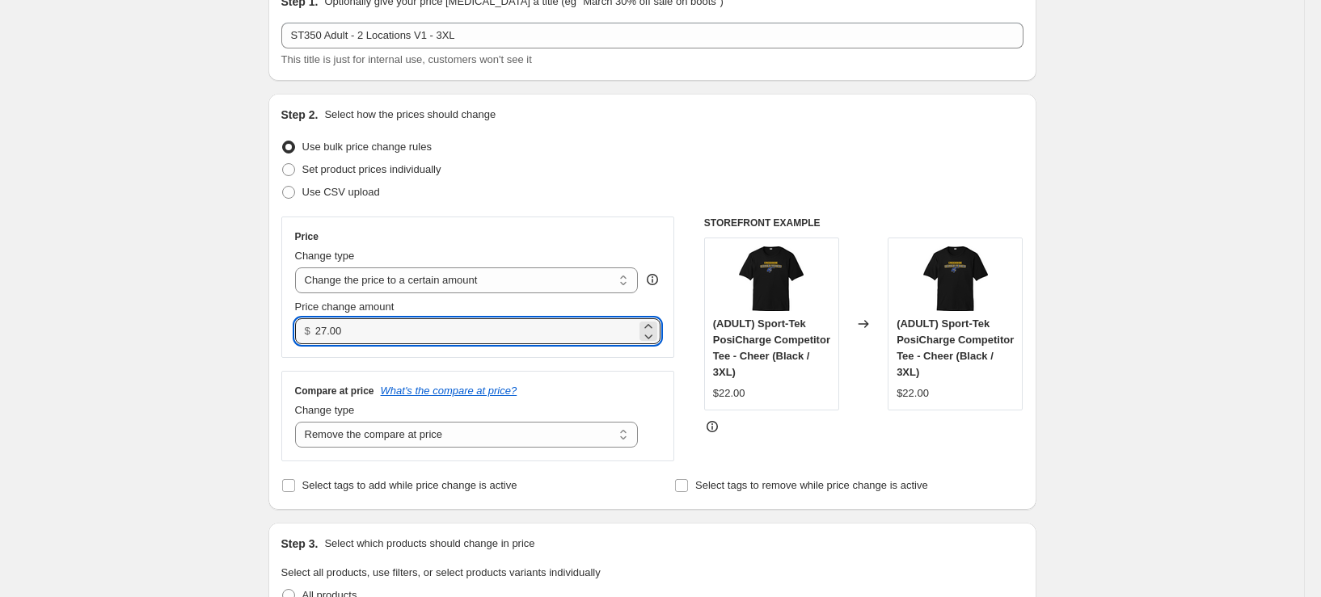
type input "27.00"
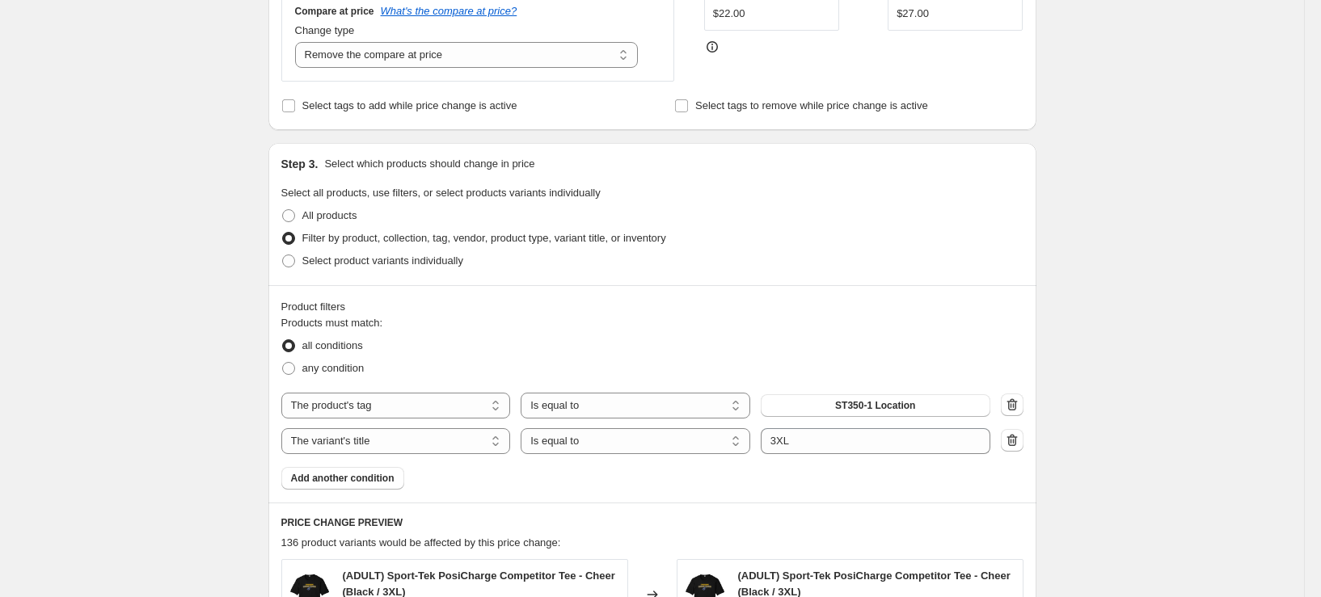
scroll to position [485, 0]
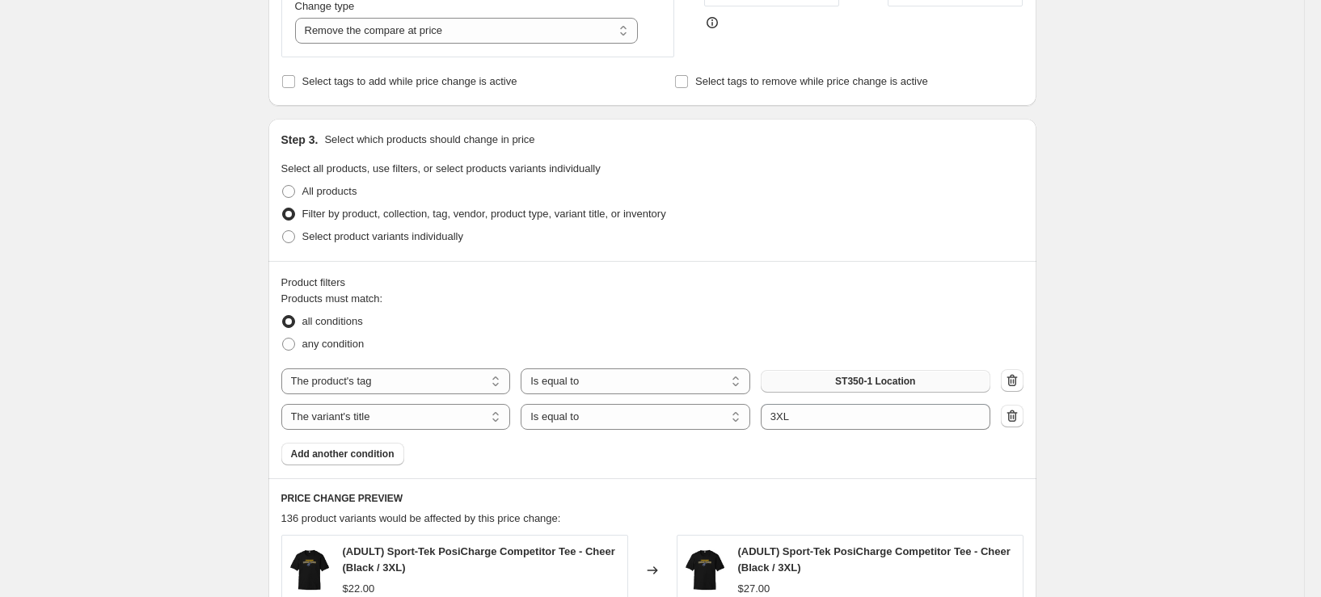
click at [880, 382] on span "ST350-1 Location" at bounding box center [875, 381] width 80 height 13
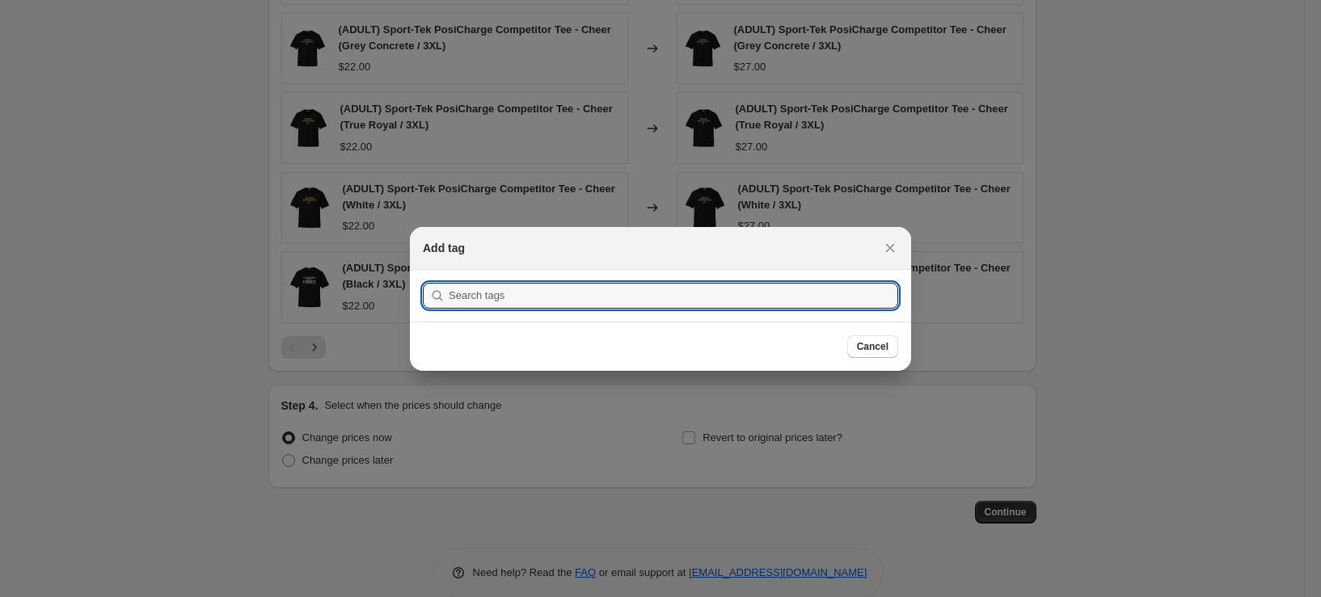
scroll to position [0, 0]
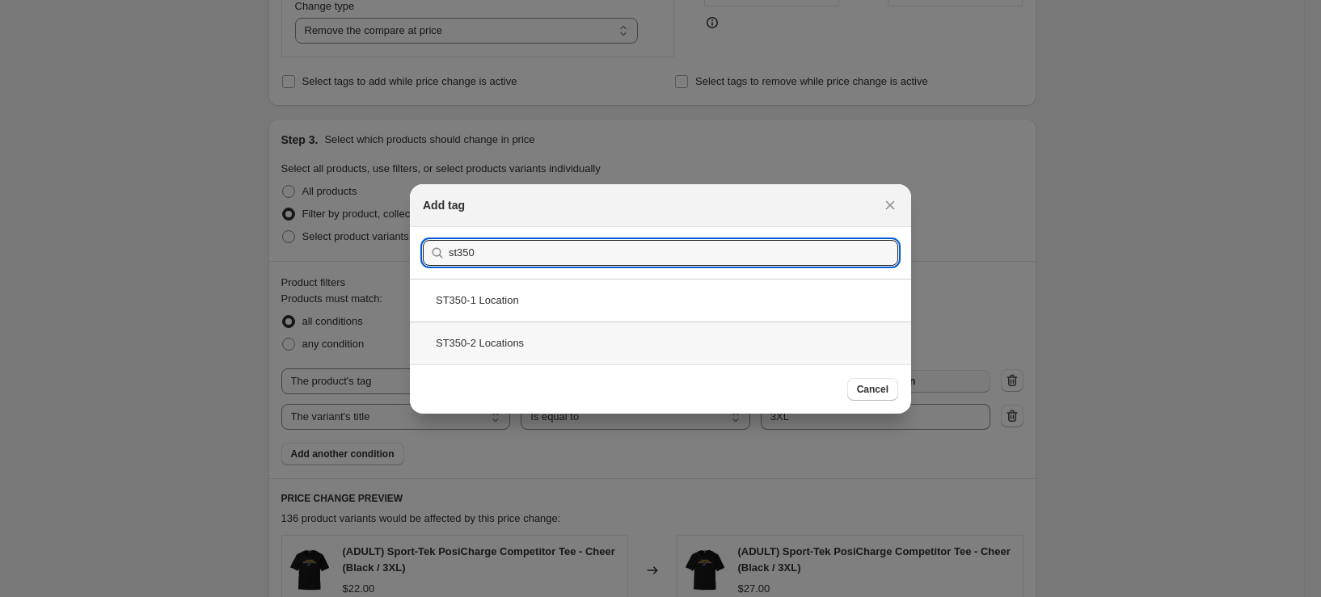
type input "st350"
click at [542, 351] on div "ST350-2 Locations" at bounding box center [660, 343] width 501 height 43
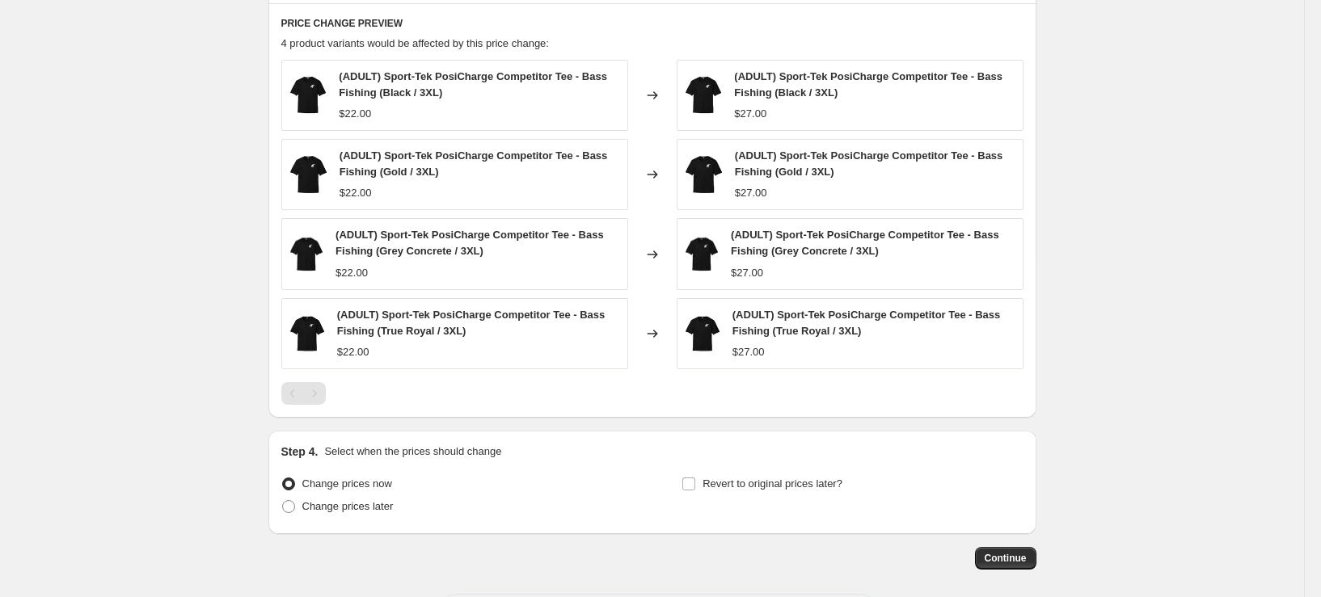
scroll to position [1032, 0]
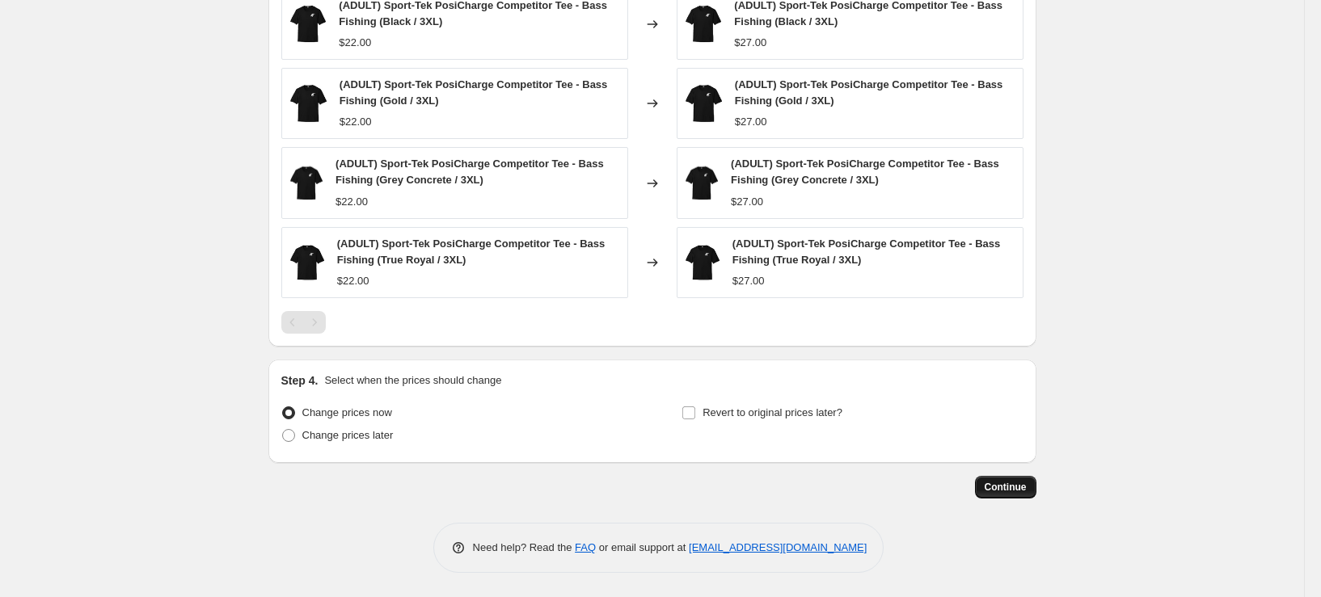
click at [1019, 487] on span "Continue" at bounding box center [1006, 487] width 42 height 13
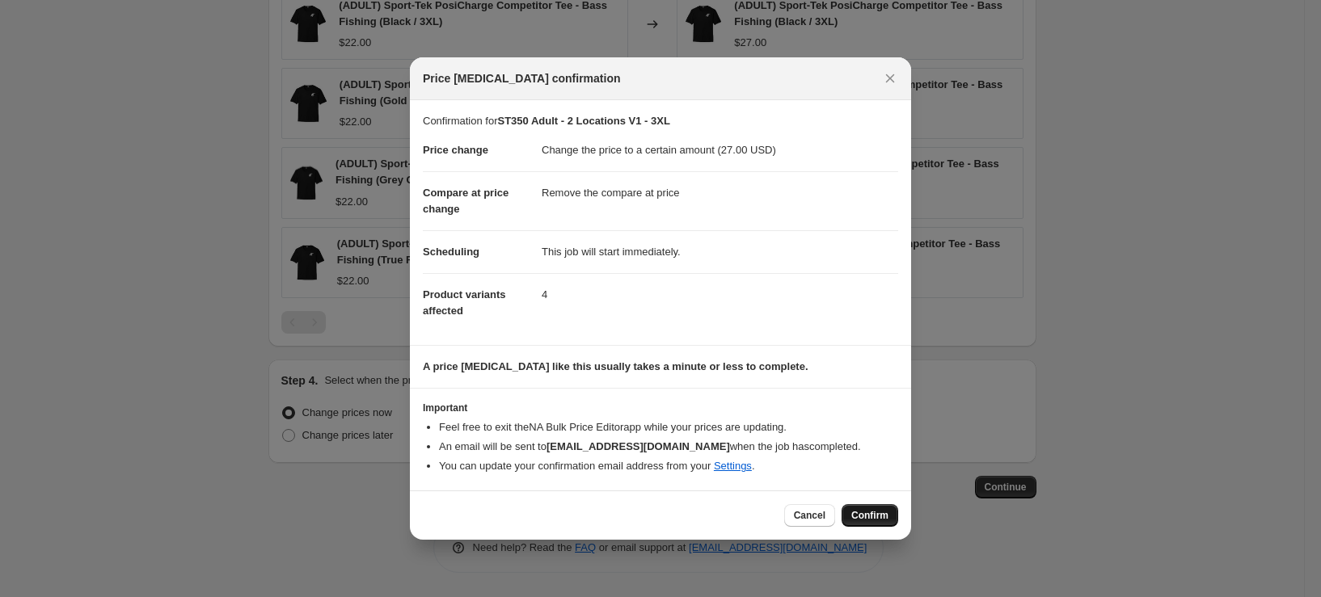
click at [880, 511] on span "Confirm" at bounding box center [869, 515] width 37 height 13
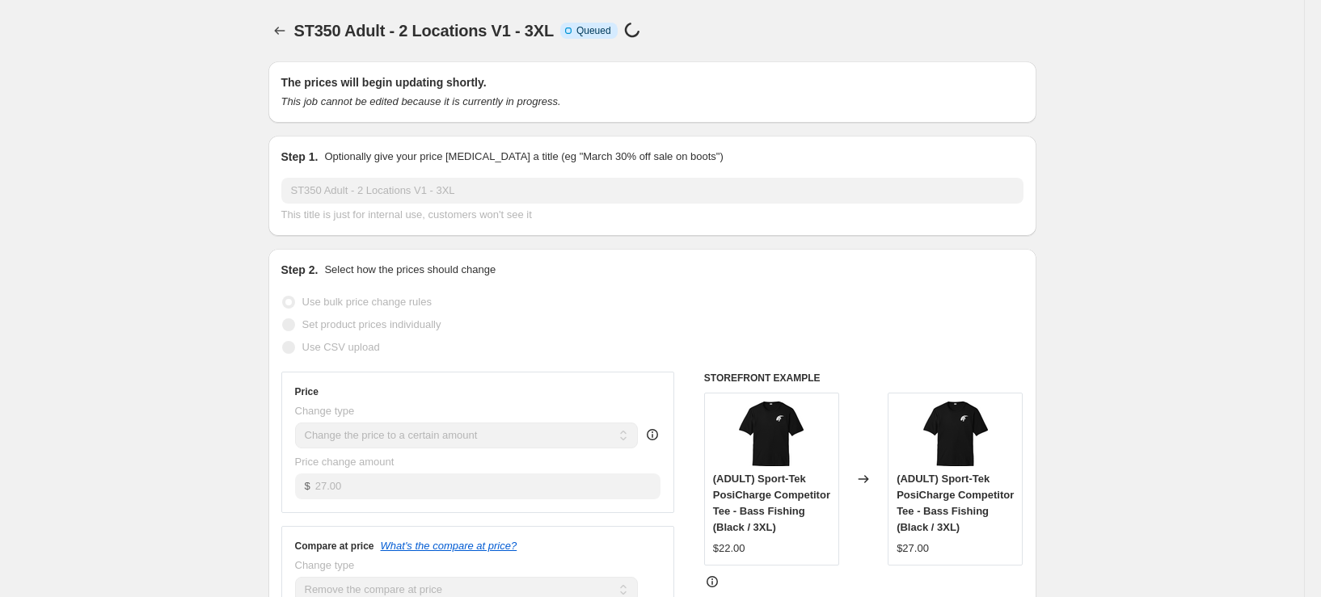
scroll to position [1032, 0]
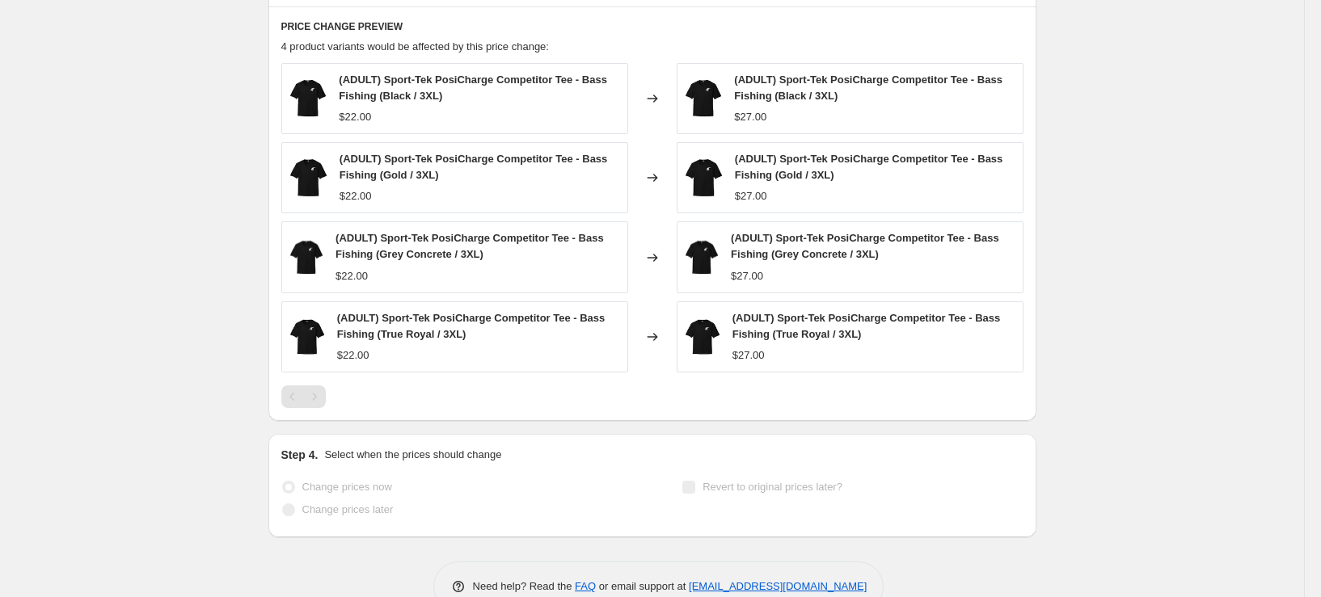
select select "remove"
select select "tag"
select select "title"
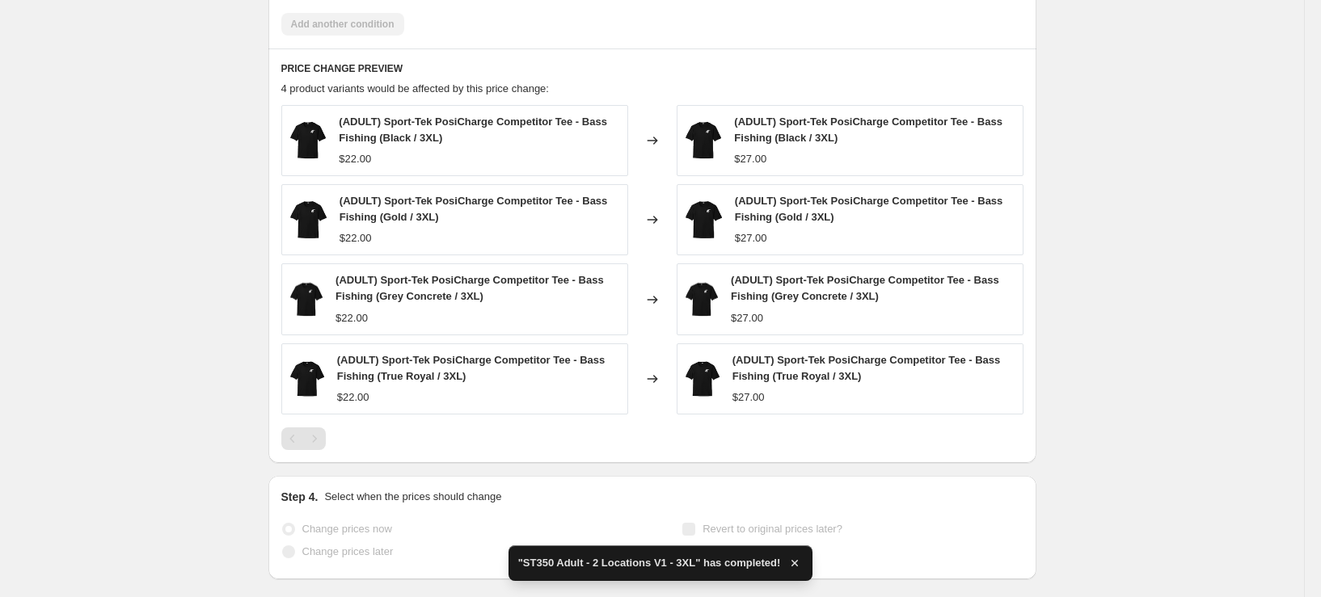
scroll to position [0, 0]
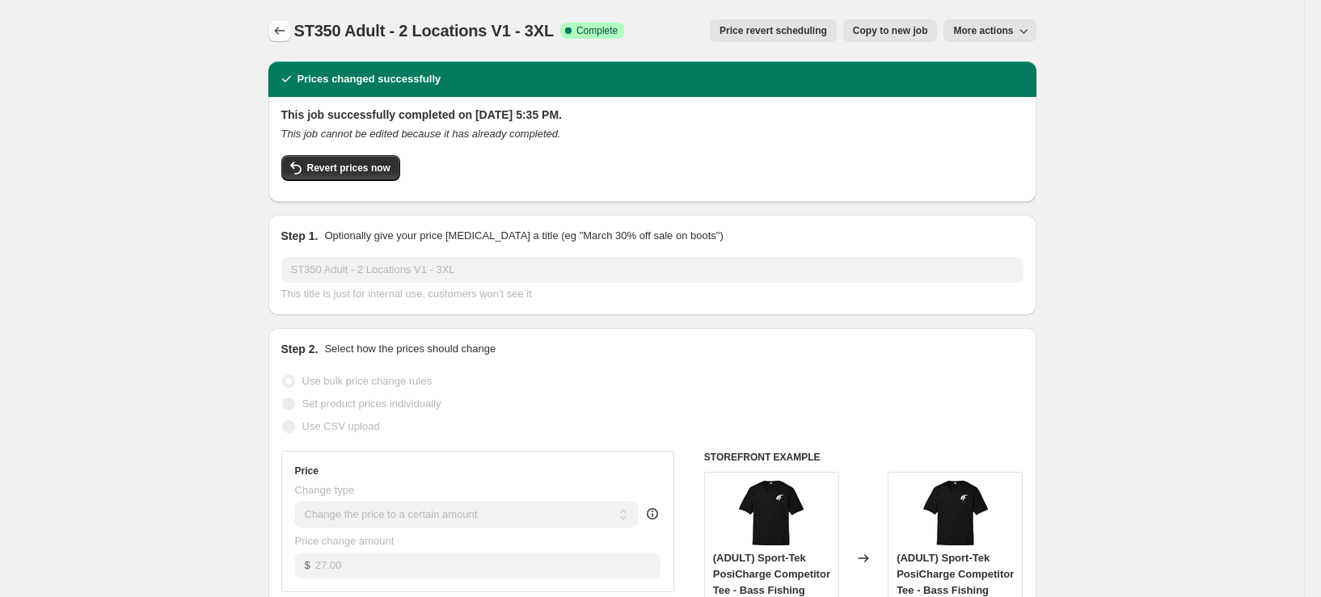
click at [277, 32] on icon "Price change jobs" at bounding box center [280, 31] width 16 height 16
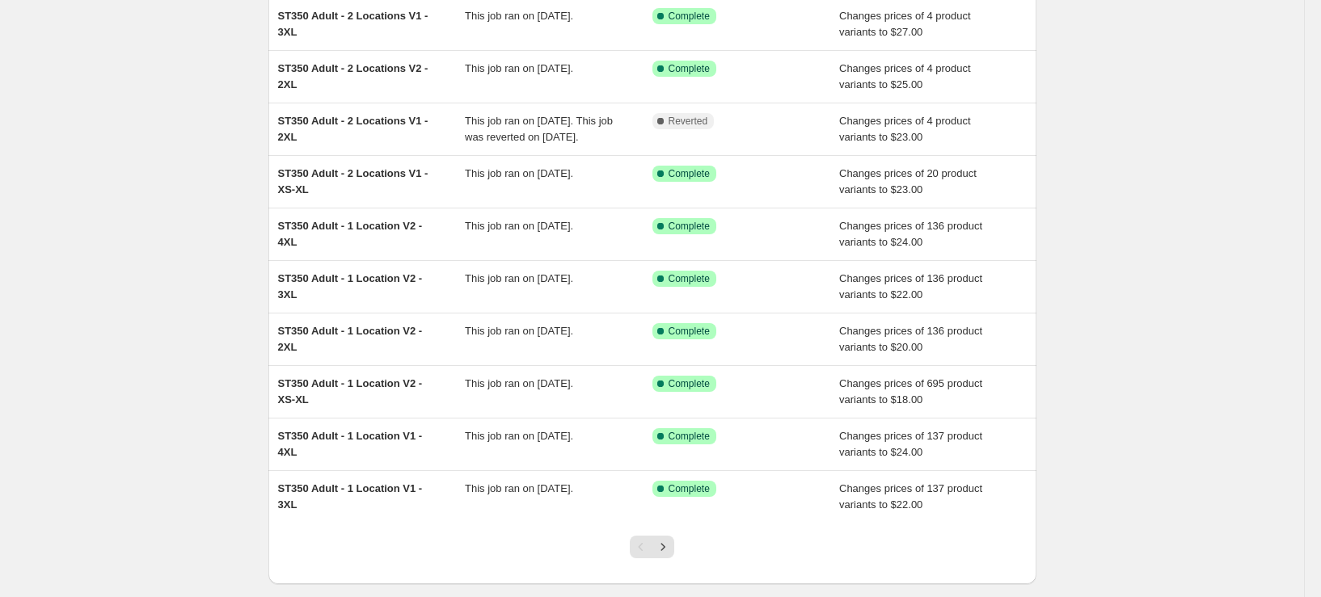
scroll to position [162, 0]
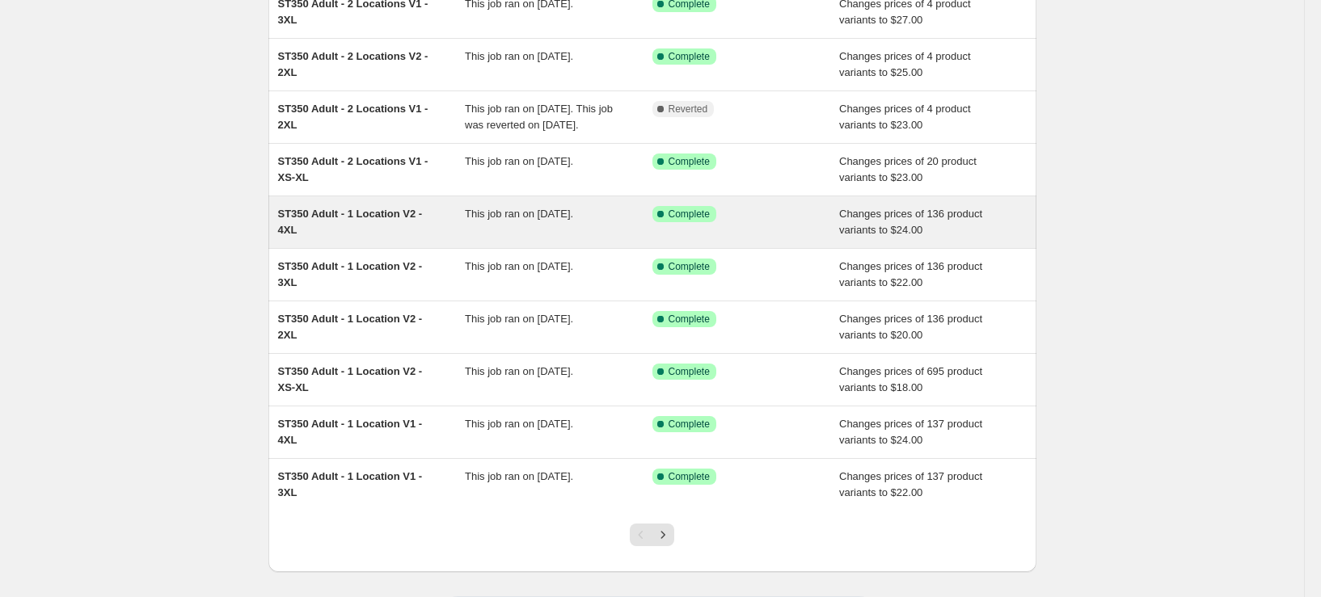
click at [363, 248] on div "ST350 Adult - 1 Location V2 - 4XL This job ran on September 26, 2025. Success C…" at bounding box center [652, 222] width 768 height 52
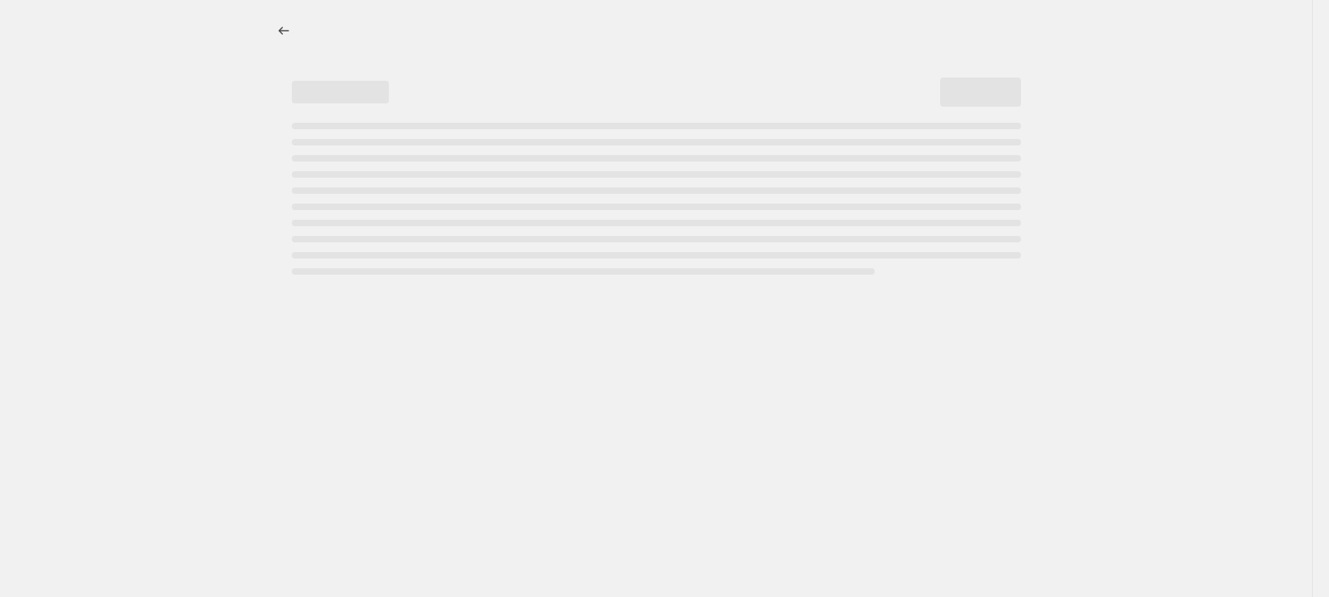
select select "remove"
select select "tag"
select select "title"
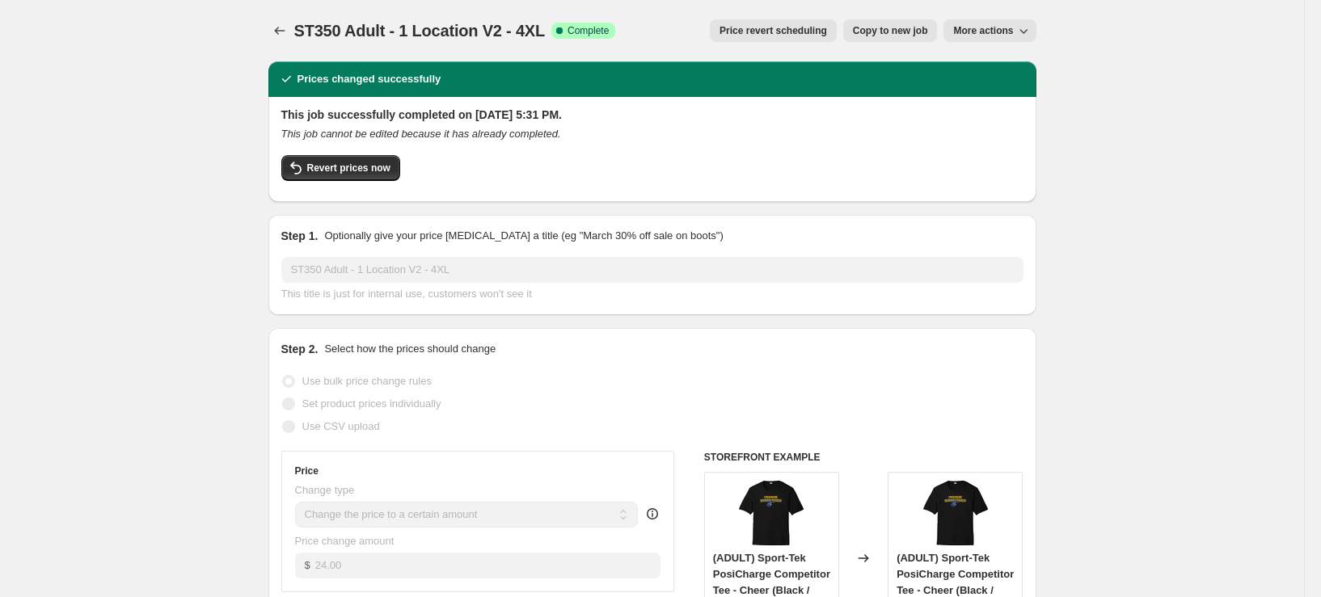
click at [869, 21] on button "Copy to new job" at bounding box center [890, 30] width 95 height 23
select select "remove"
select select "tag"
select select "title"
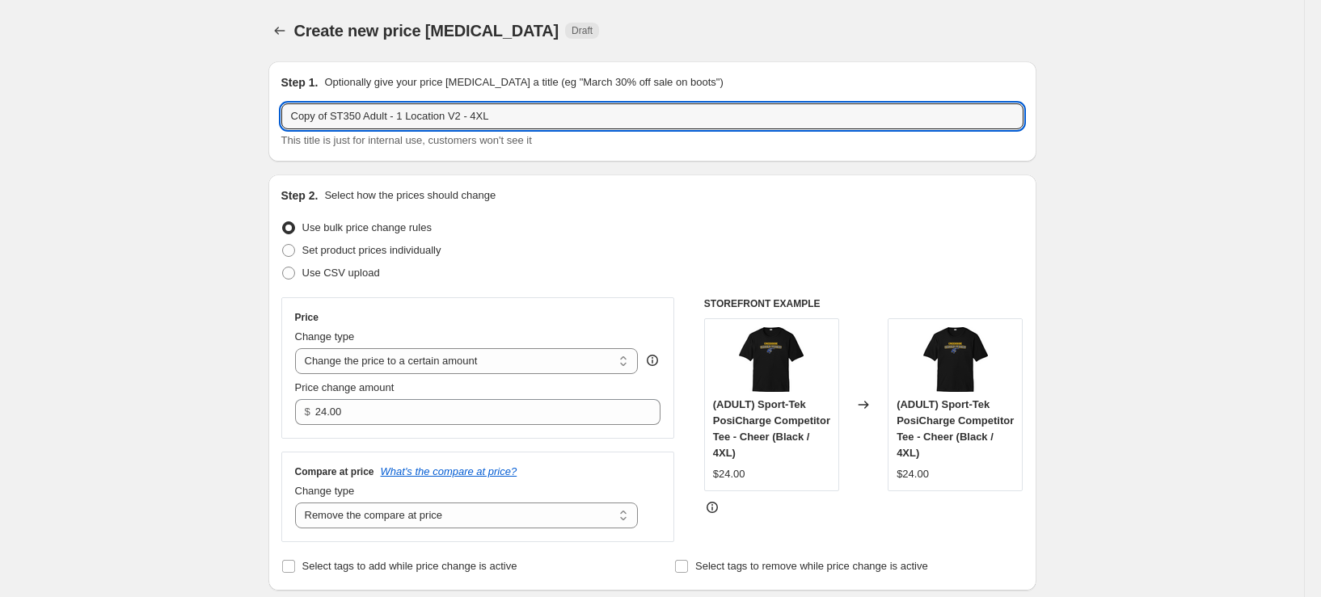
drag, startPoint x: 340, startPoint y: 121, endPoint x: 247, endPoint y: 133, distance: 93.8
click at [434, 113] on input "ST350 Adult - 1 Location V2 - 4XL" at bounding box center [652, 116] width 742 height 26
click at [371, 117] on input "ST350 Adult - 1 Location V1 - 4XL" at bounding box center [652, 116] width 742 height 26
click at [423, 118] on input "ST350 Adult - 2 Location V1 - 4XL" at bounding box center [652, 116] width 742 height 26
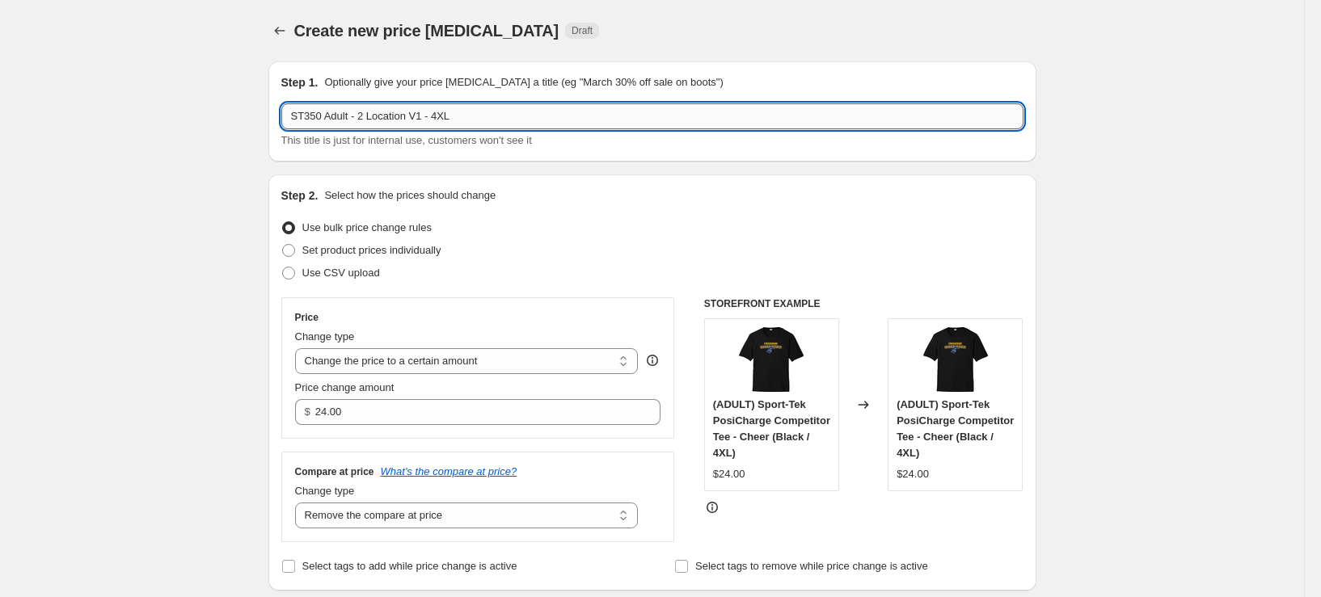
click at [419, 118] on input "ST350 Adult - 2 Location V1 - 4XL" at bounding box center [652, 116] width 742 height 26
type input "ST350 Adult - 2 Locations V1 - 4XL"
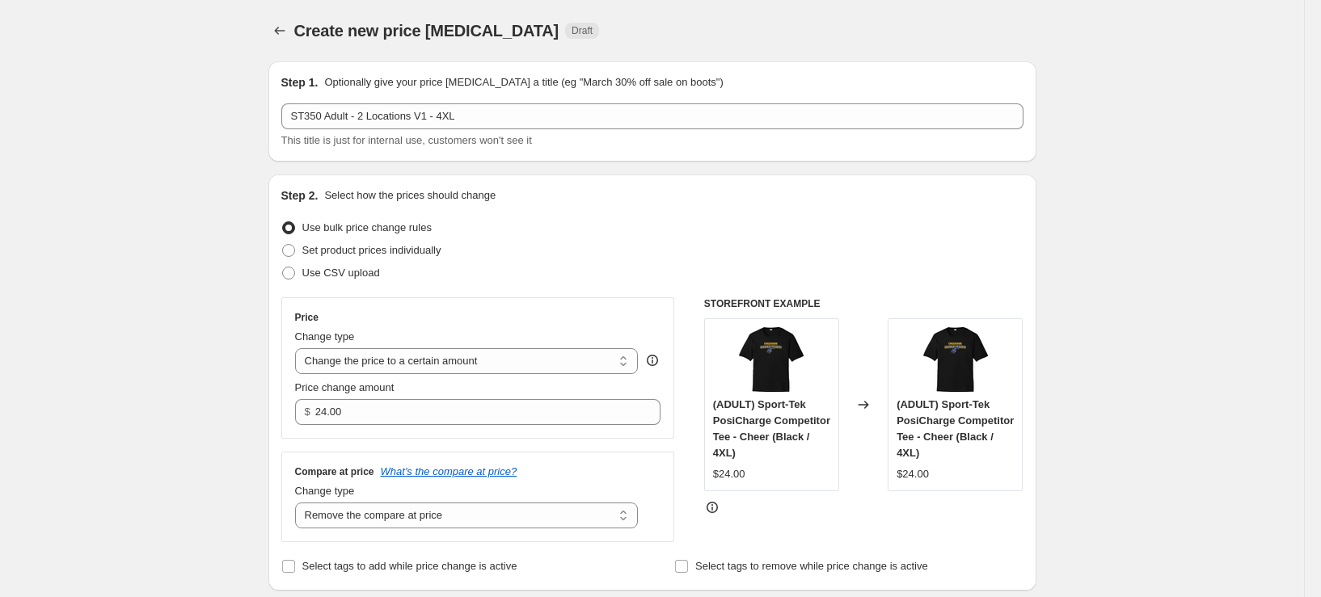
click at [331, 412] on input "24.00" at bounding box center [475, 412] width 321 height 26
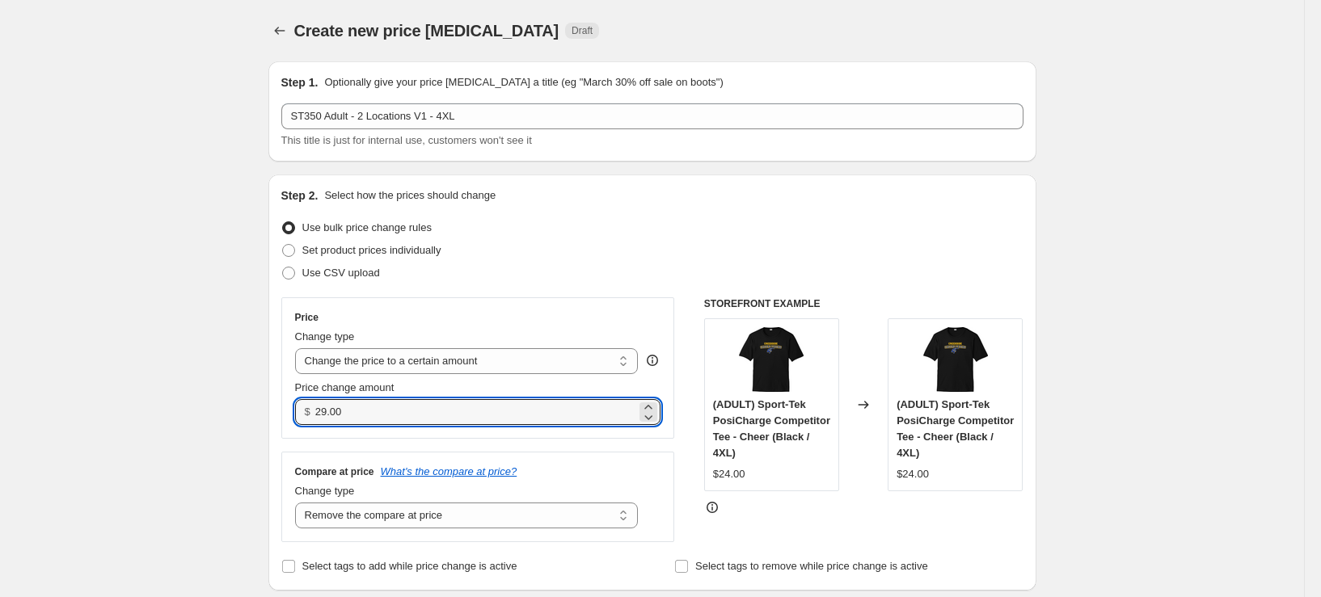
type input "29.00"
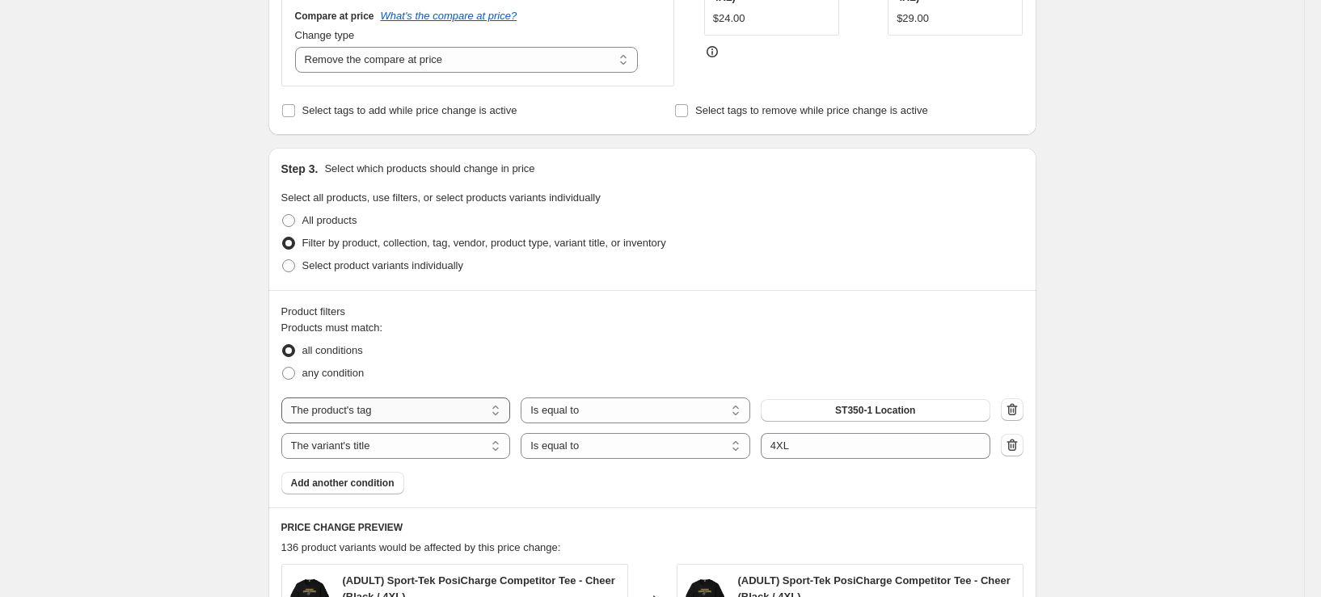
scroll to position [485, 0]
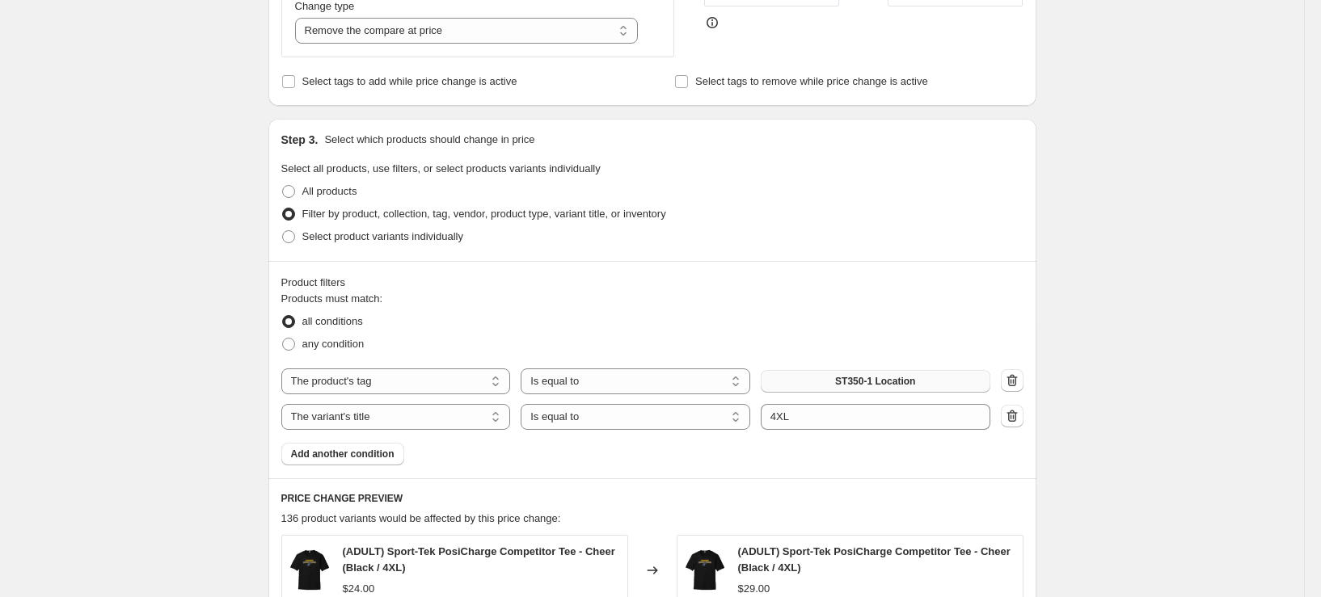
click at [884, 374] on button "ST350-1 Location" at bounding box center [876, 381] width 230 height 23
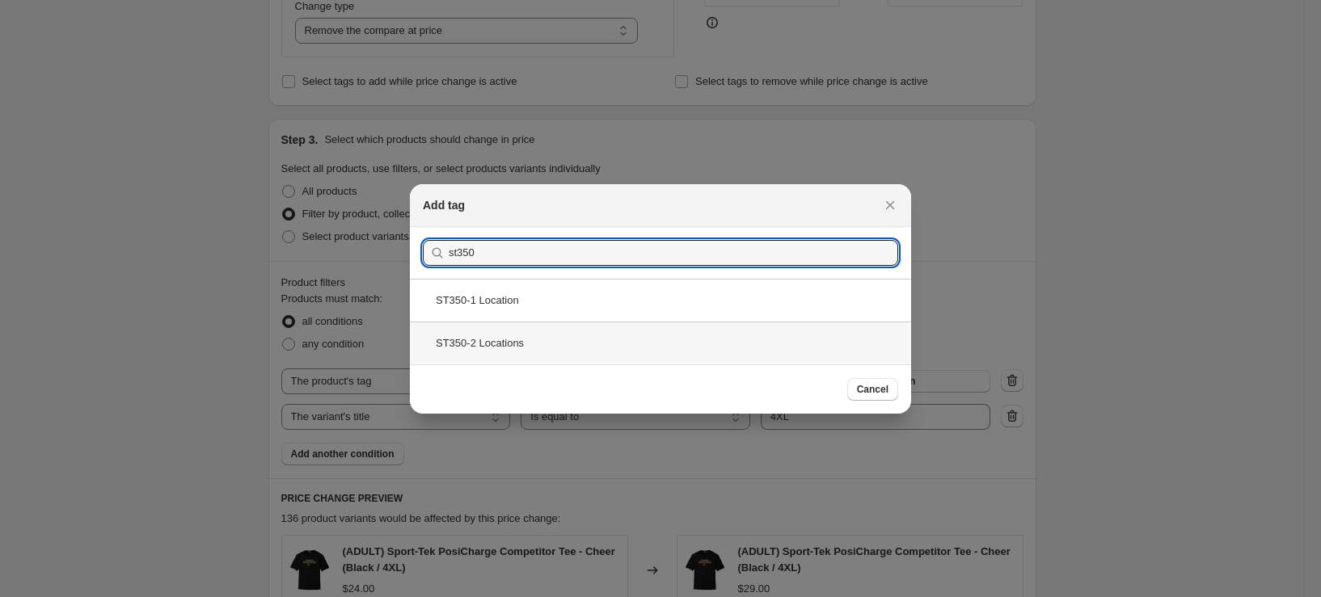
type input "st350"
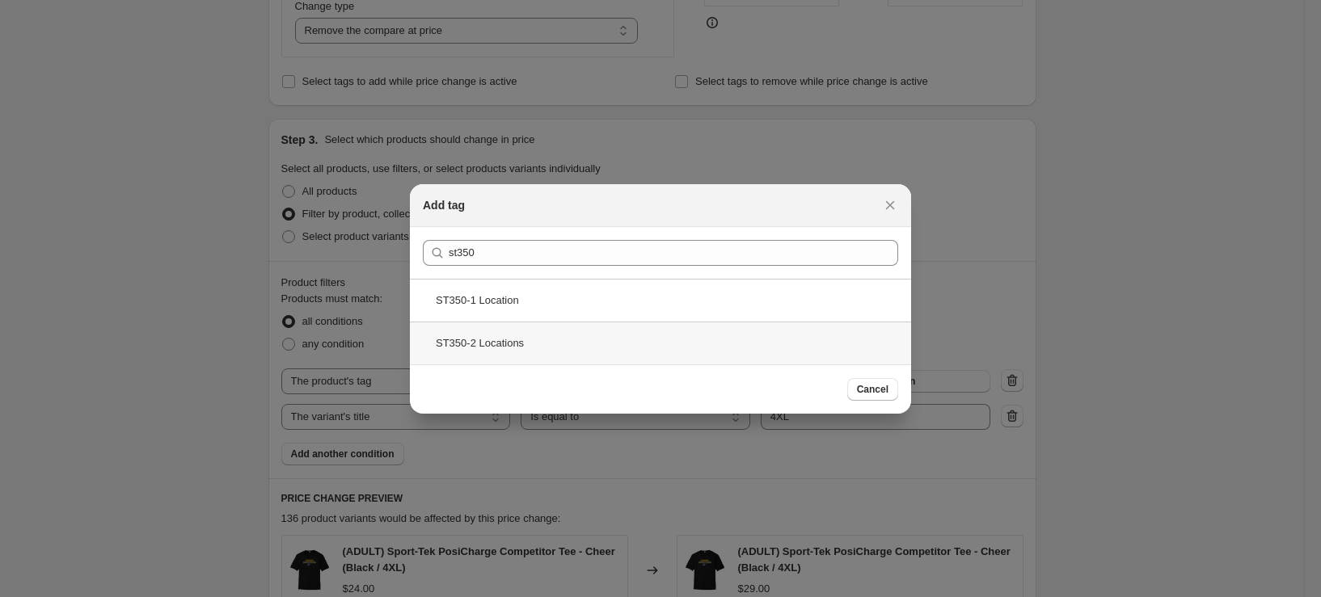
click at [510, 353] on div "ST350-2 Locations" at bounding box center [660, 343] width 501 height 43
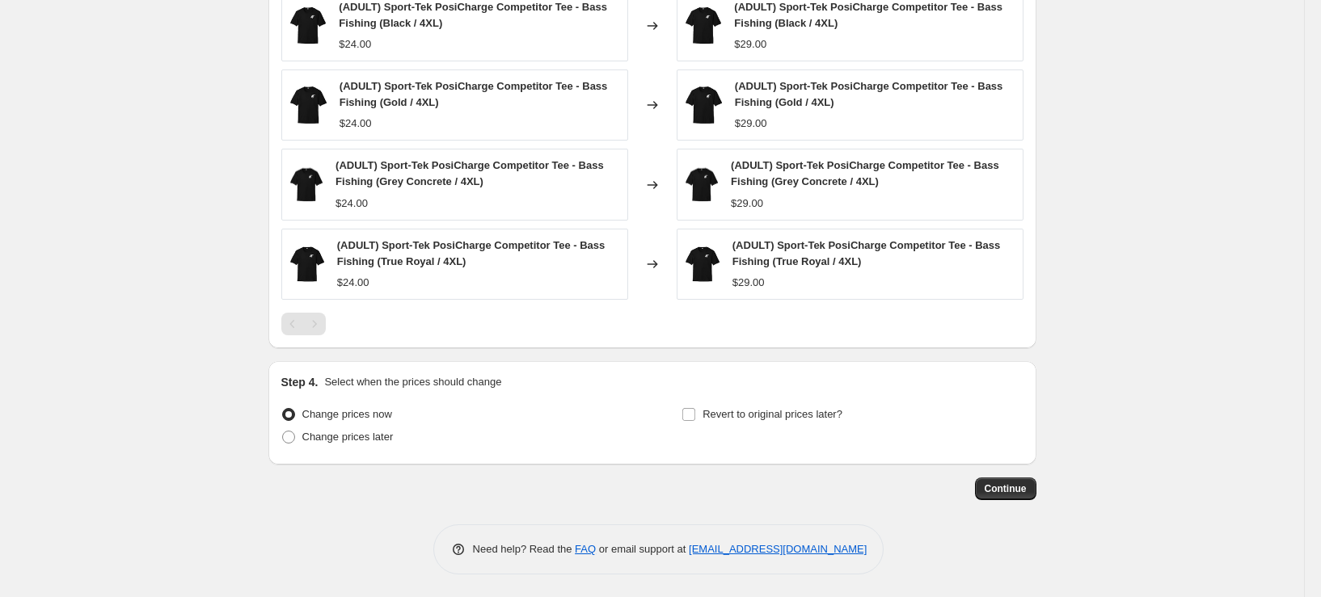
scroll to position [1032, 0]
click at [1007, 485] on span "Continue" at bounding box center [1006, 487] width 42 height 13
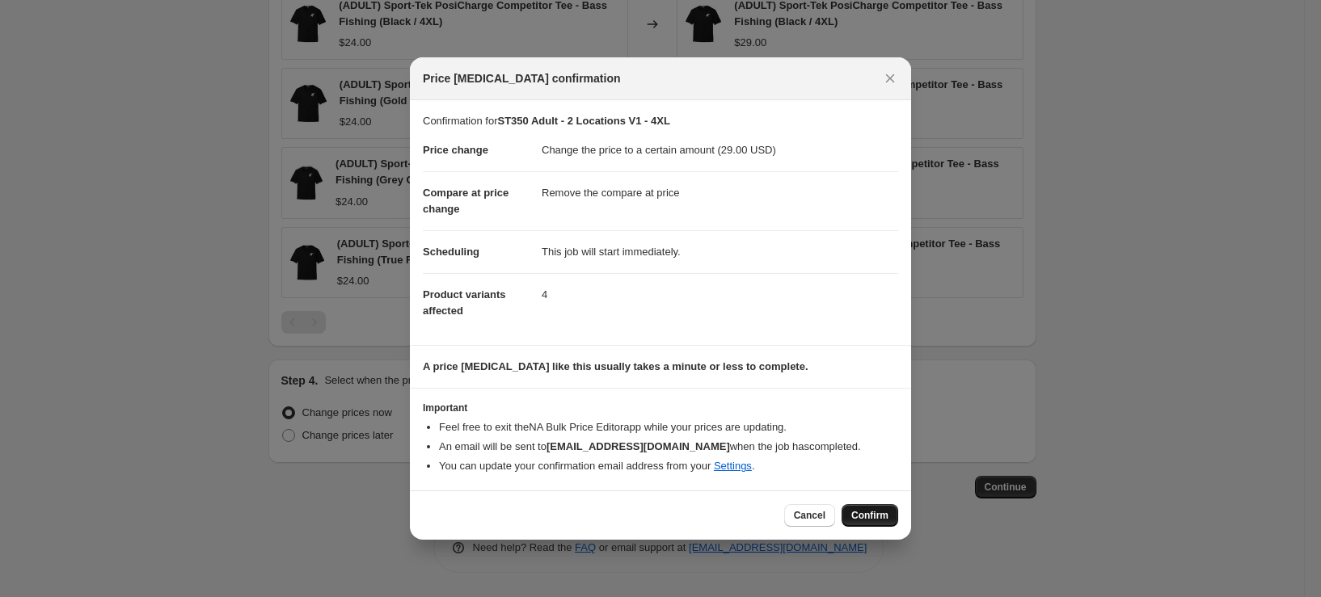
click at [875, 511] on span "Confirm" at bounding box center [869, 515] width 37 height 13
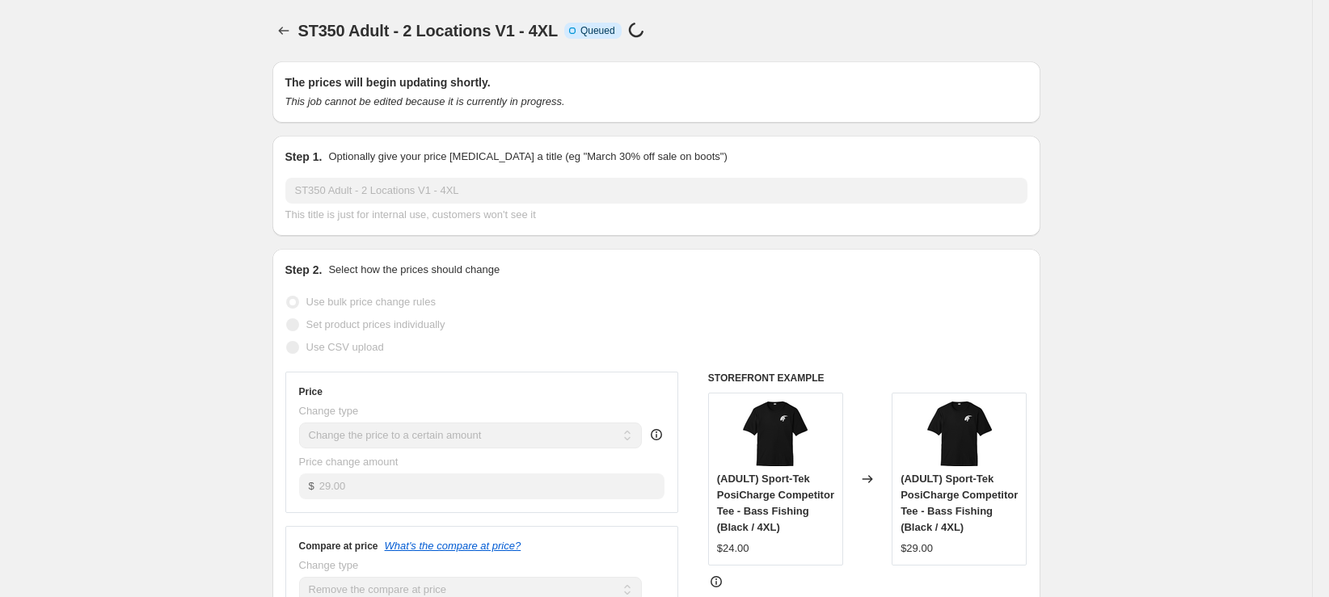
select select "remove"
select select "tag"
select select "title"
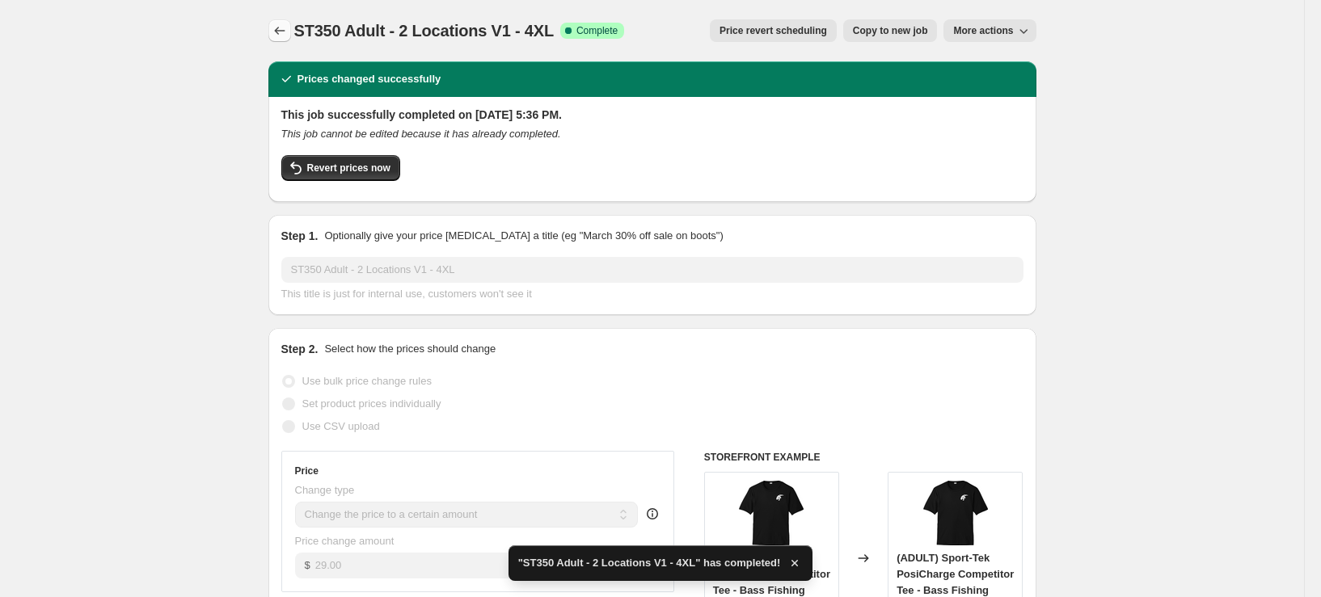
click at [279, 35] on icon "Price change jobs" at bounding box center [280, 31] width 16 height 16
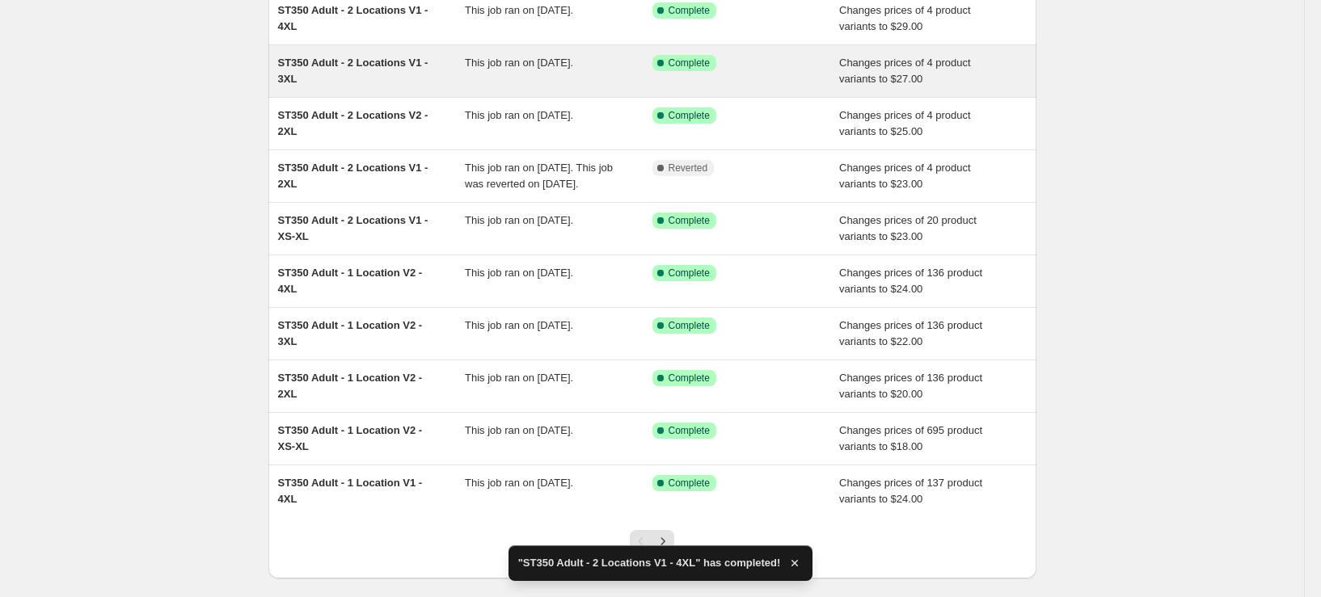
scroll to position [162, 0]
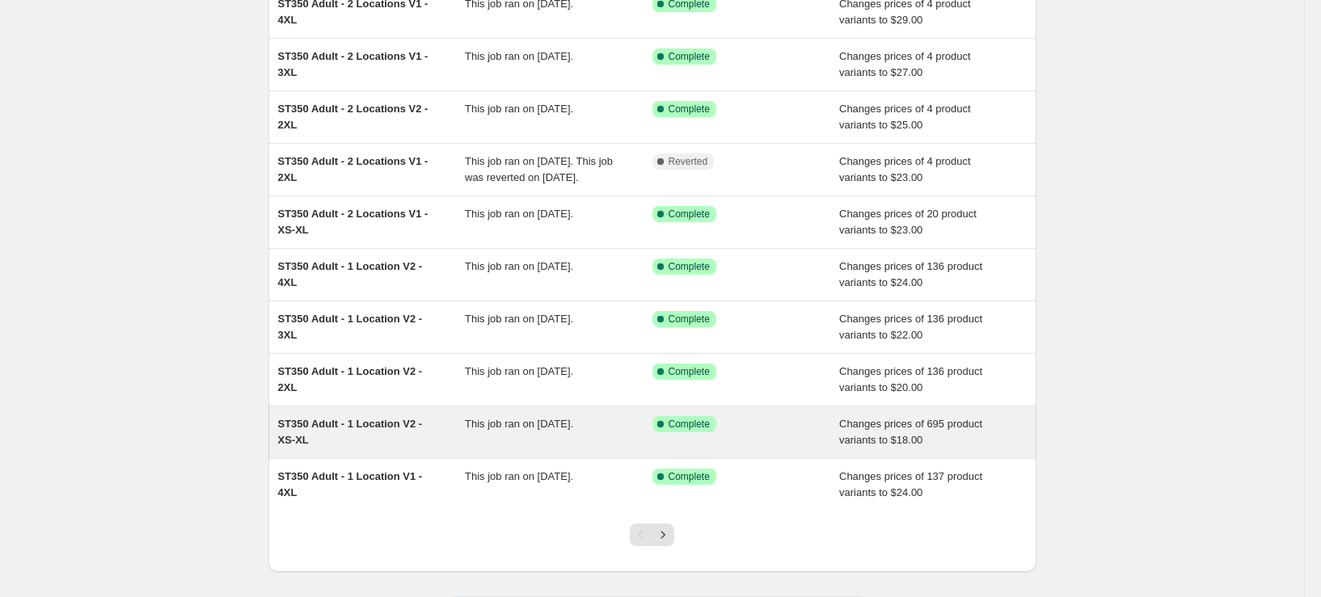
click at [362, 458] on div "ST350 Adult - 1 Location V2 - XS-XL This job ran on September 26, 2025. Success…" at bounding box center [652, 433] width 768 height 52
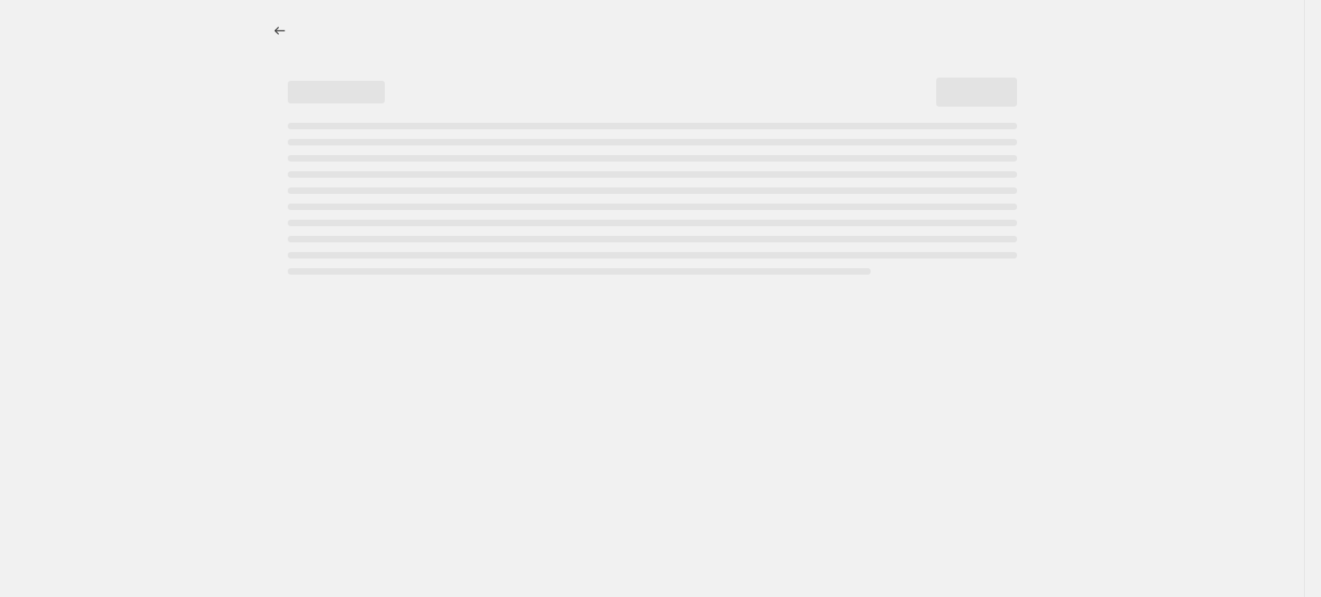
select select "remove"
select select "tag"
select select "title"
select select "not_equal"
select select "title"
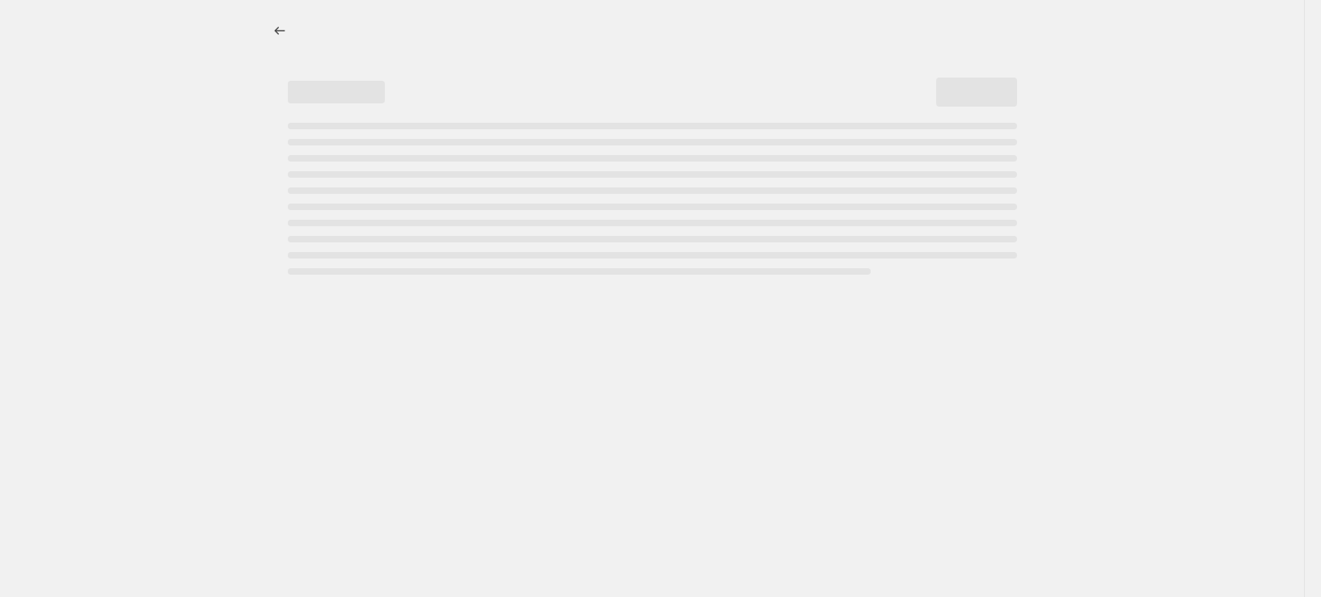
select select "not_equal"
select select "title"
select select "not_equal"
select select "title"
select select "not_equal"
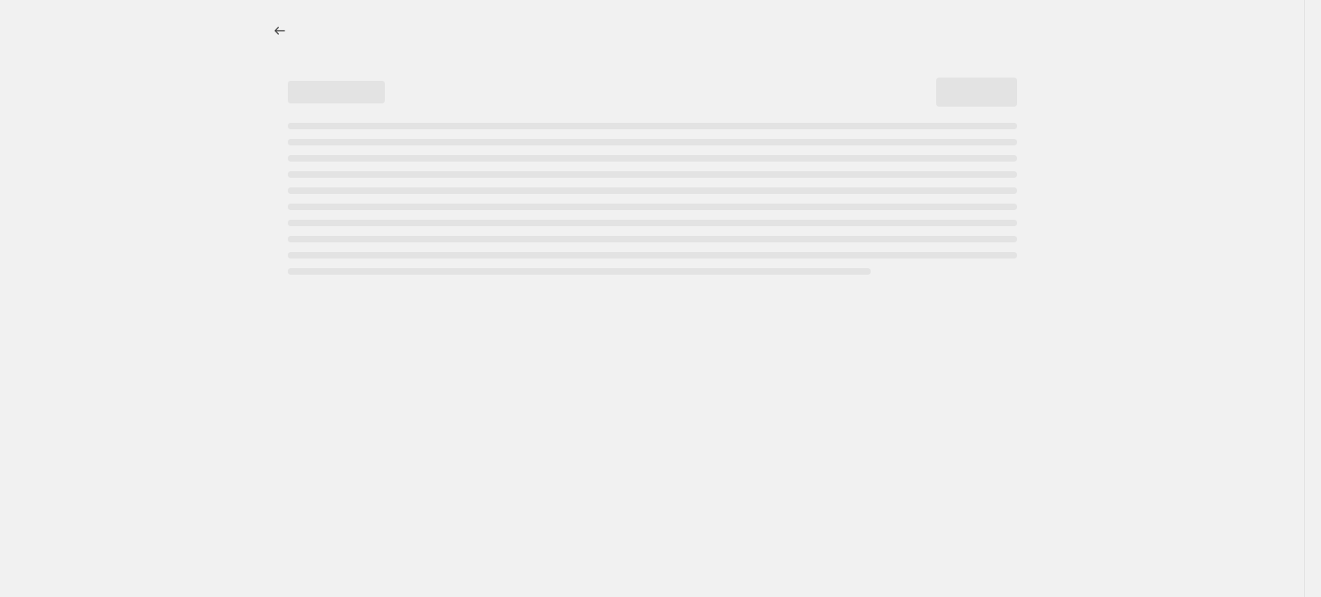
select select "title"
select select "not_equal"
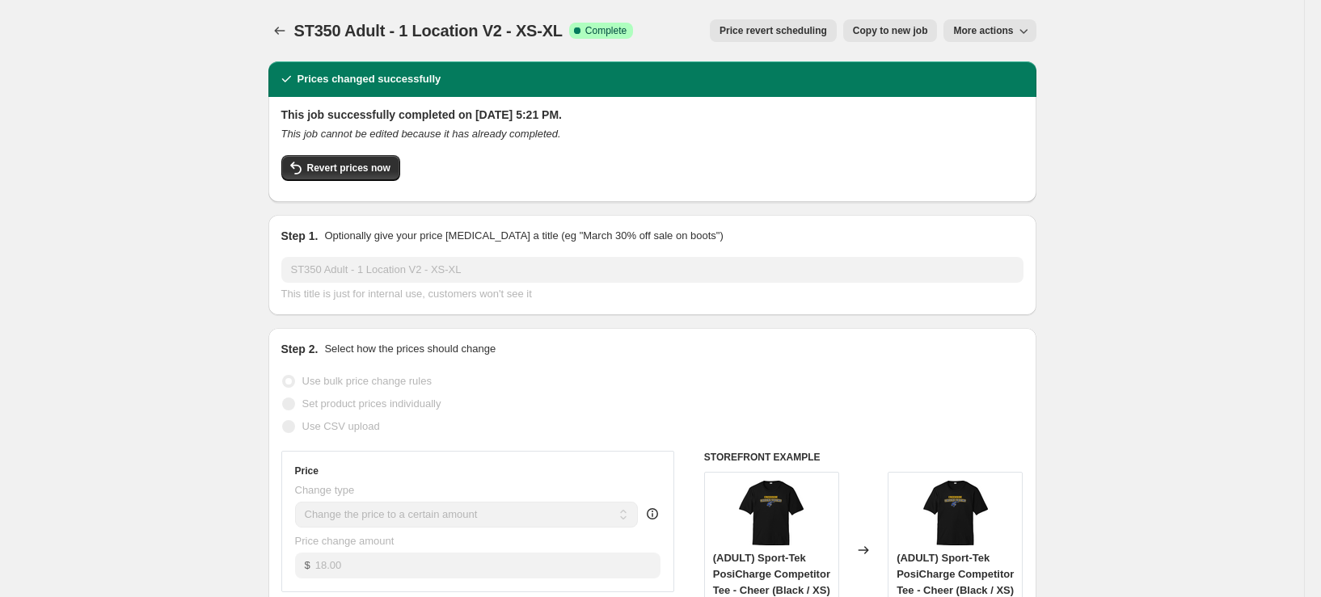
click at [897, 39] on button "Copy to new job" at bounding box center [890, 30] width 95 height 23
select select "remove"
select select "tag"
select select "title"
select select "not_equal"
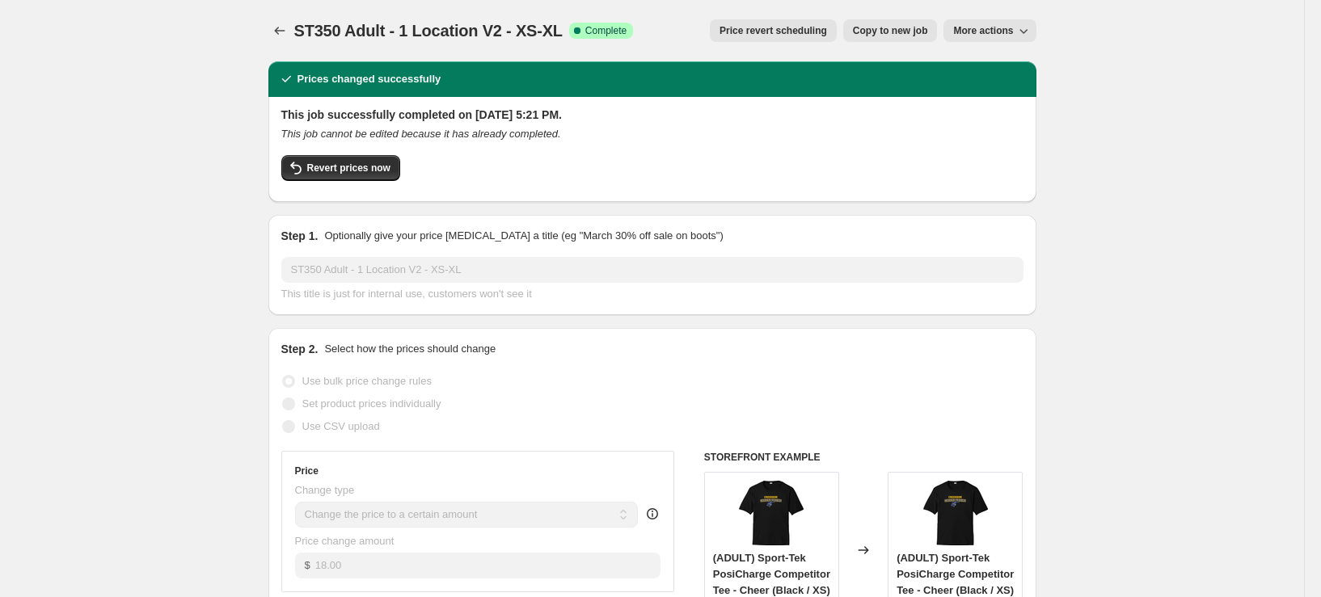
select select "title"
select select "not_equal"
select select "title"
select select "not_equal"
select select "title"
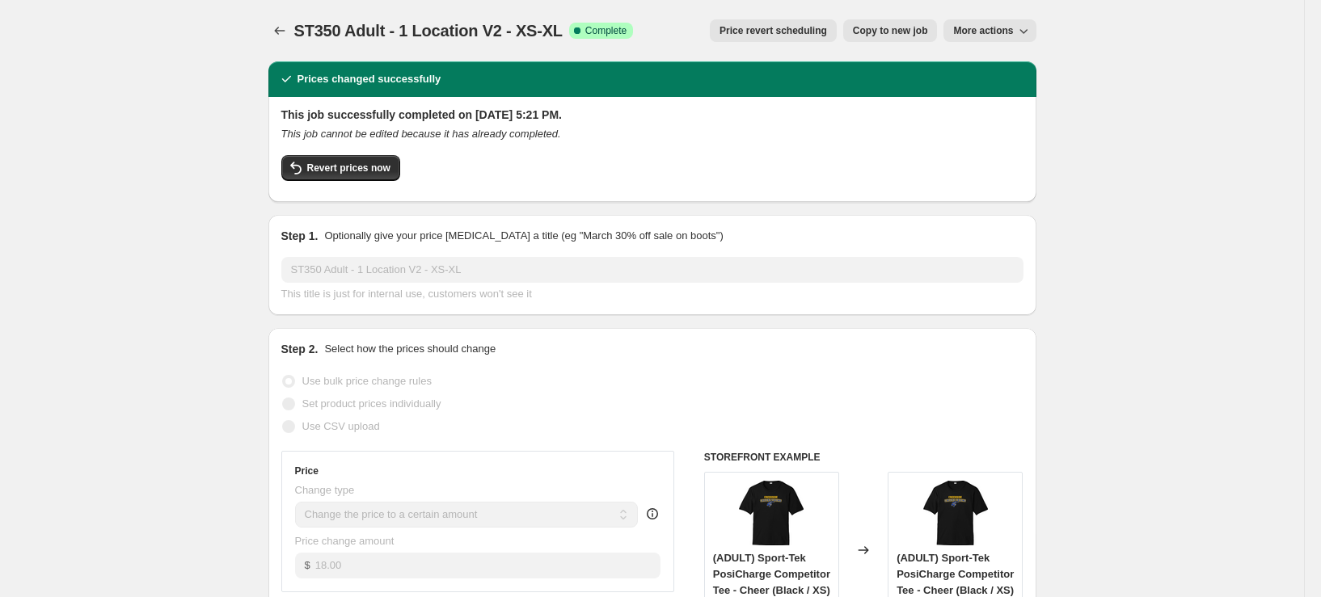
select select "not_equal"
select select "title"
select select "not_equal"
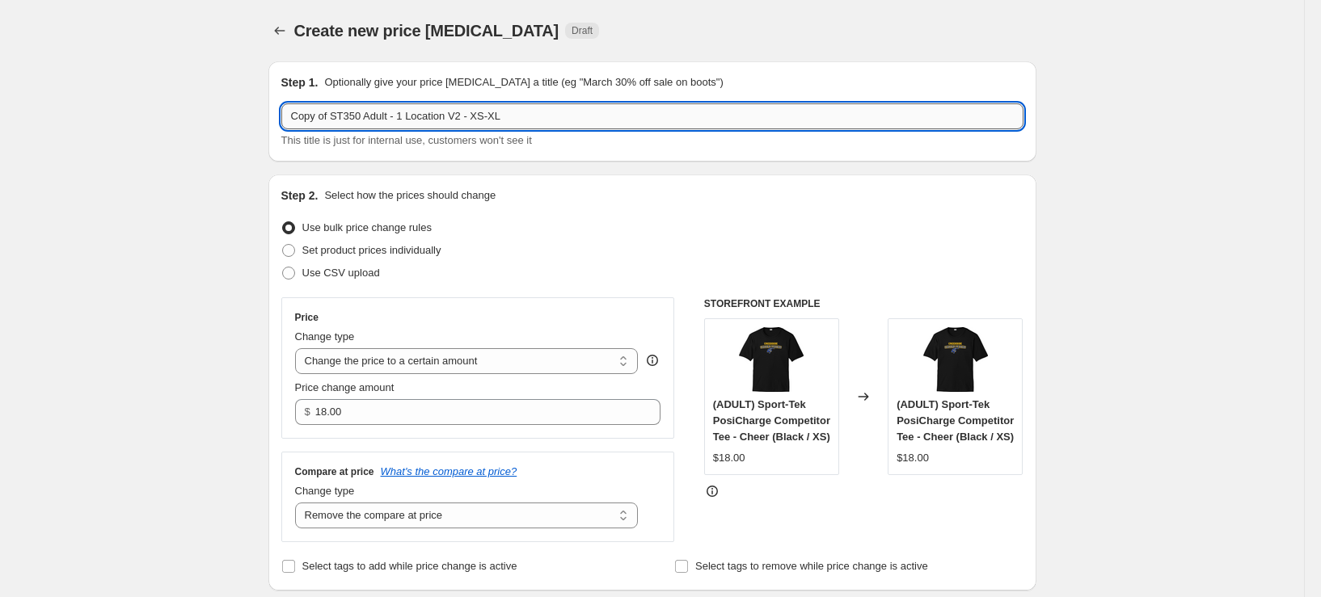
click at [335, 120] on input "Copy of ST350 Adult - 1 Location V2 - XS-XL" at bounding box center [652, 116] width 742 height 26
click at [339, 120] on input "Copy of ST350 Adult - 1 Location V2 - XS-XL" at bounding box center [652, 116] width 742 height 26
click at [325, 118] on input "ST350 Adult - 1 Location V2 - XS-XL" at bounding box center [652, 116] width 742 height 26
click at [445, 117] on input "ST350LS Adult - 1 Location V2 - XS-XL" at bounding box center [652, 116] width 742 height 26
type input "ST350LS Adult - 1 Location V1 - XS-XL"
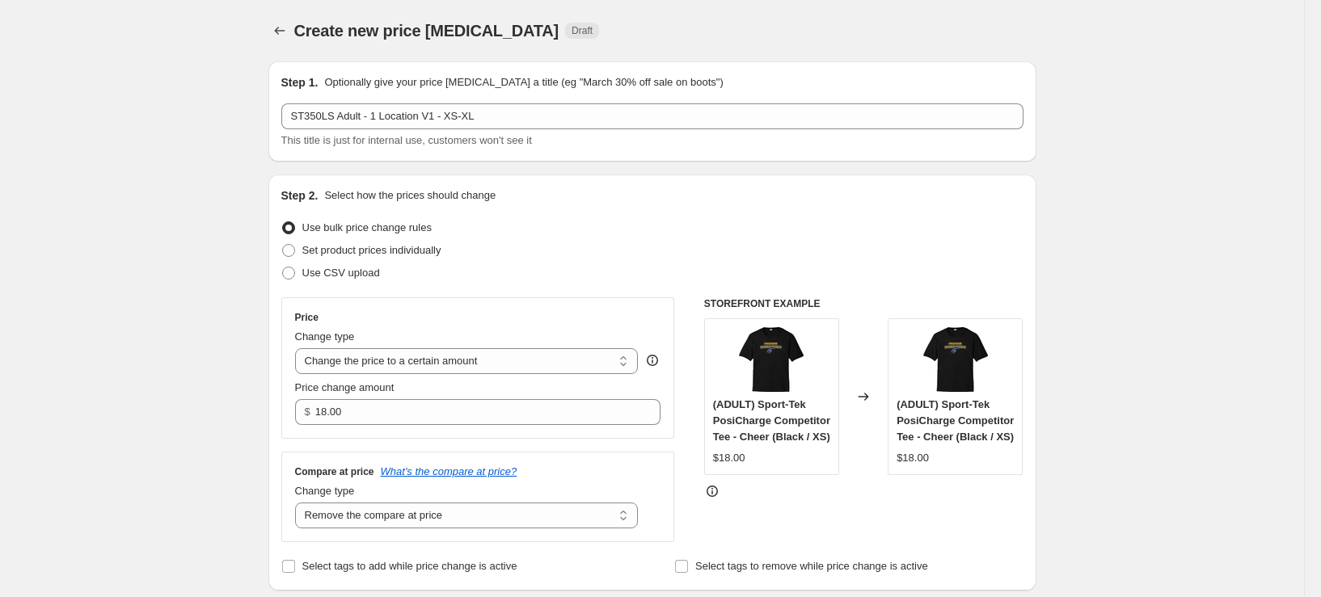
click at [496, 272] on div "Use CSV upload" at bounding box center [652, 273] width 742 height 23
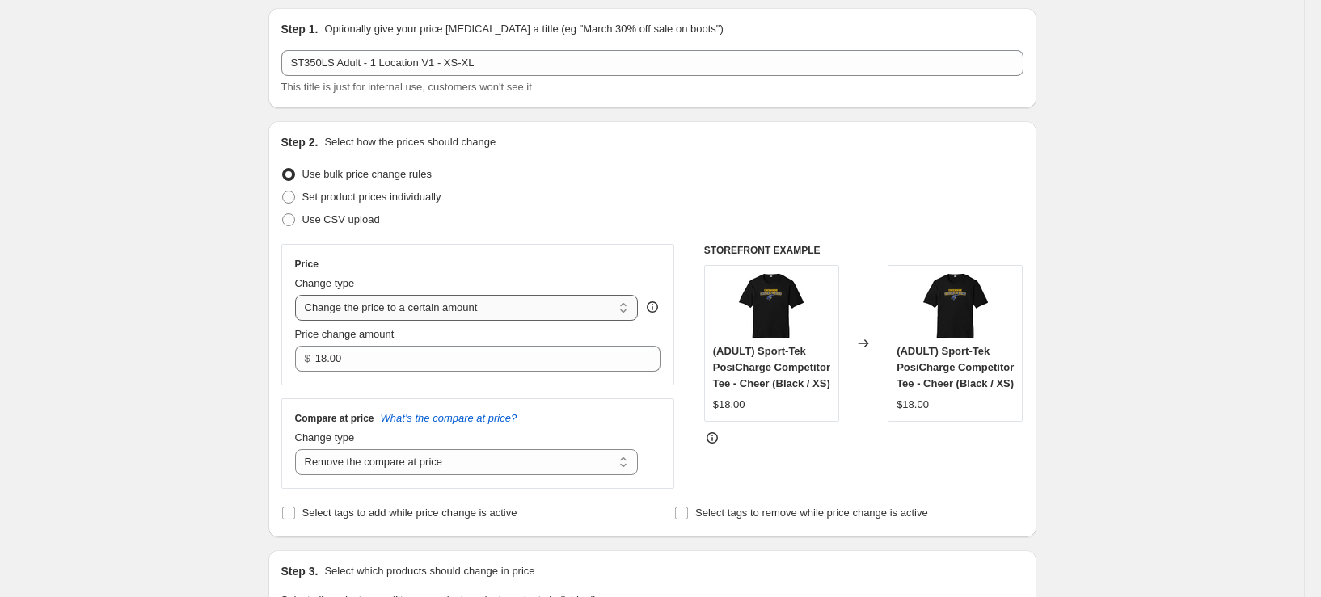
scroll to position [81, 0]
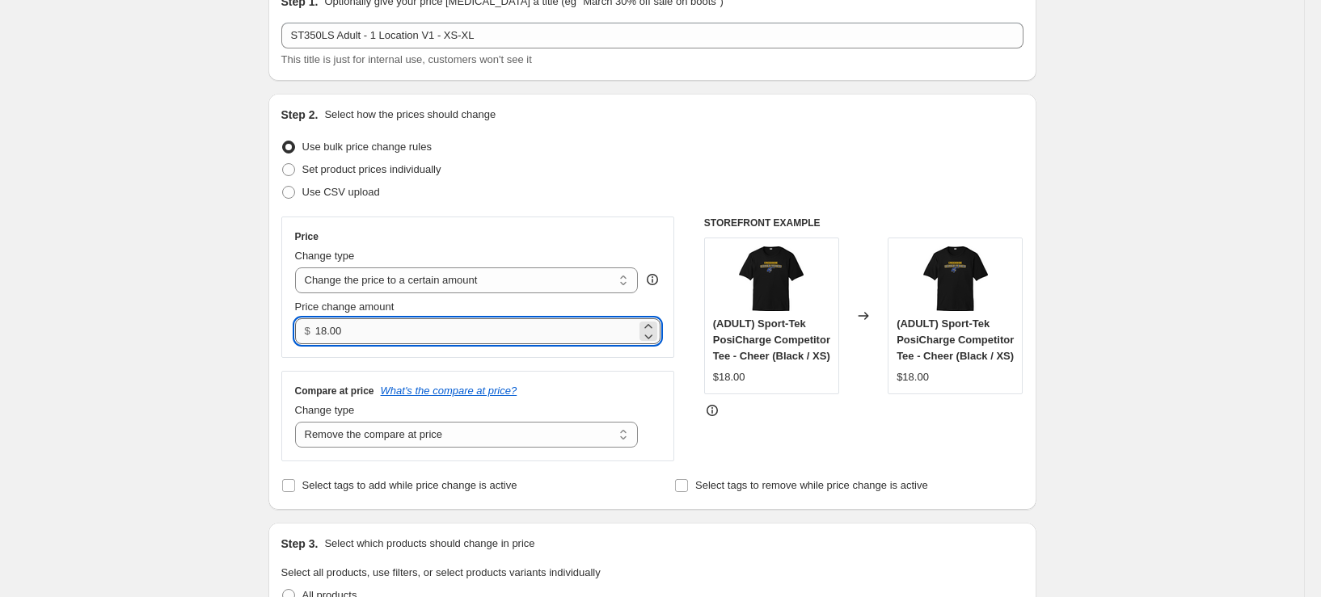
click at [428, 340] on input "18.00" at bounding box center [475, 332] width 321 height 26
type input "22.00"
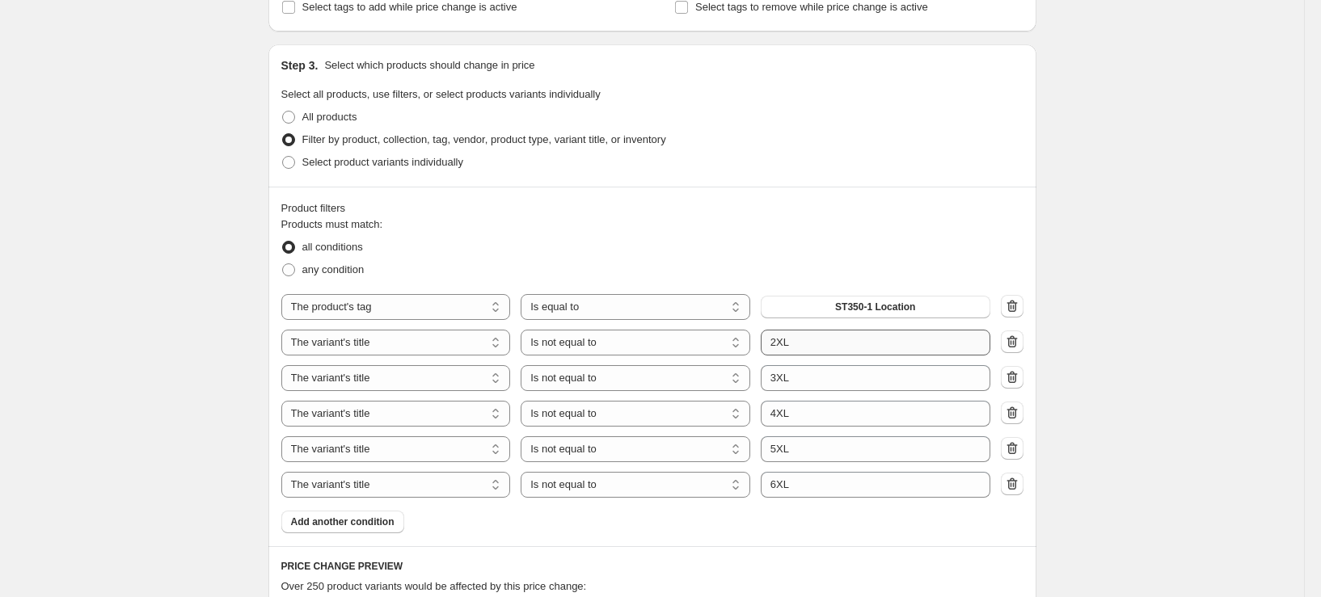
scroll to position [566, 0]
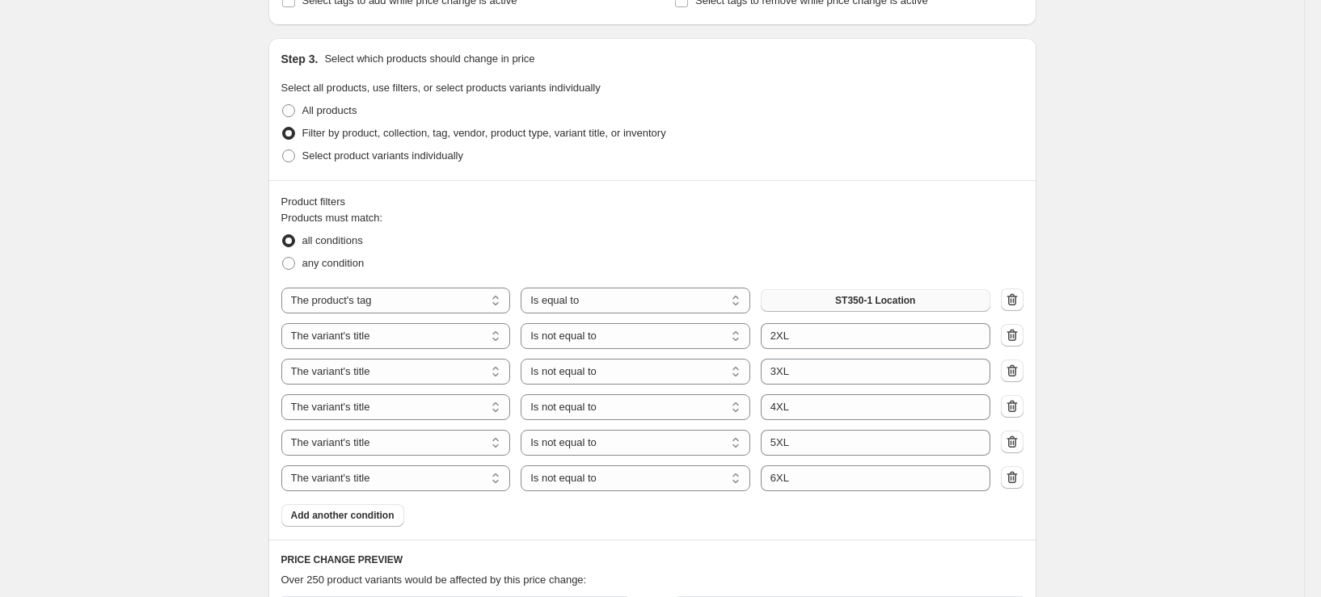
click at [868, 299] on span "ST350-1 Location" at bounding box center [875, 300] width 80 height 13
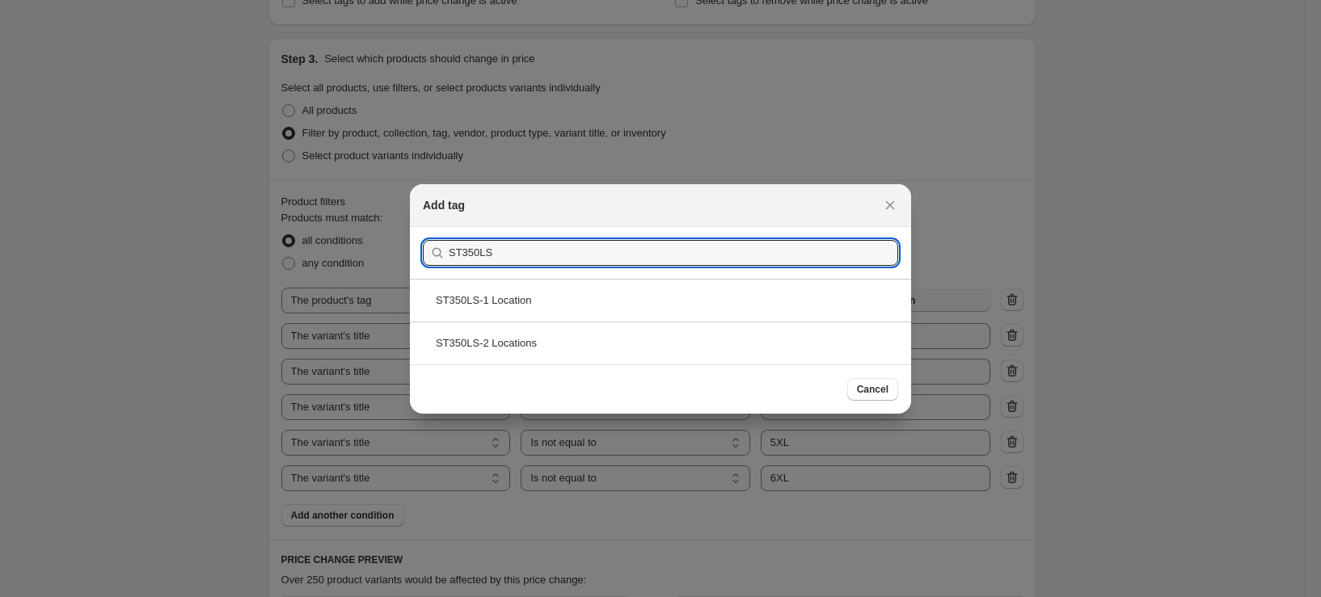
type input "ST350LS"
click at [555, 279] on div "ST350LS-1 Location" at bounding box center [660, 300] width 501 height 43
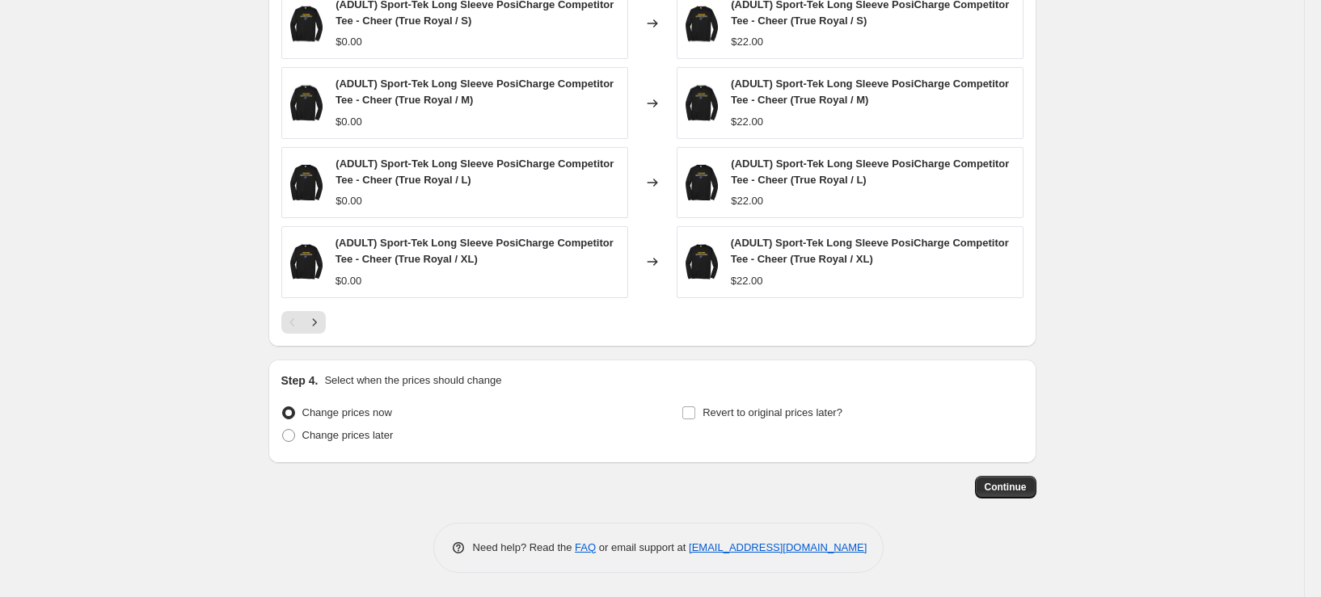
scroll to position [1260, 0]
click at [1027, 492] on span "Continue" at bounding box center [1006, 487] width 42 height 13
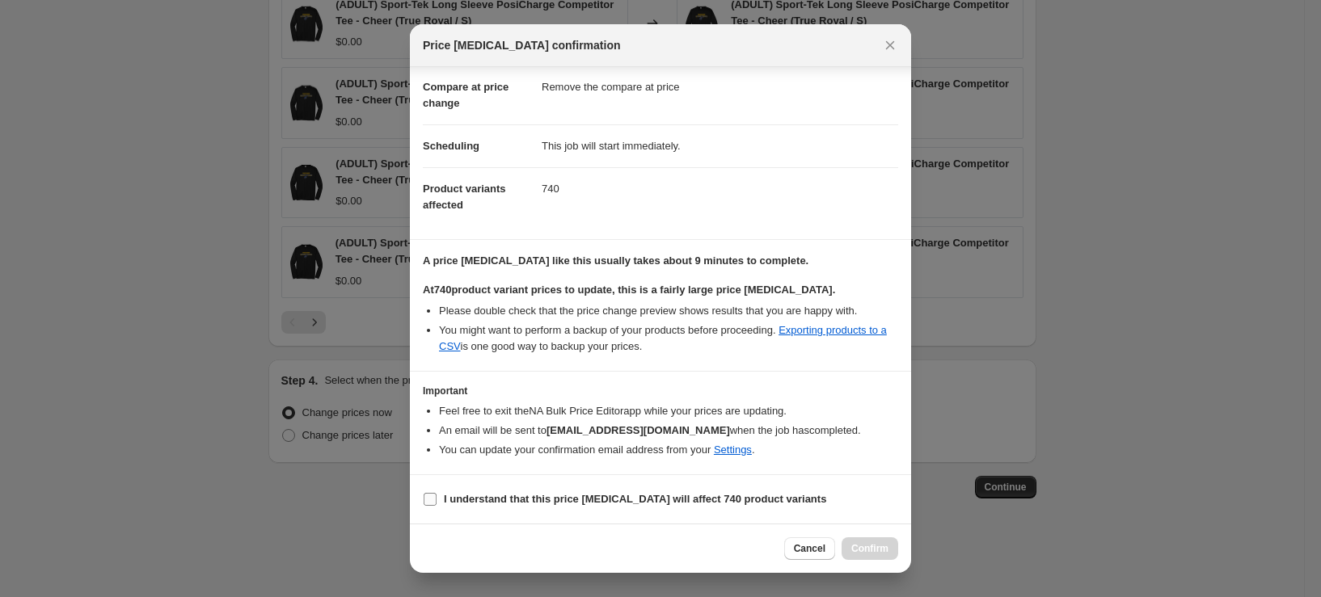
scroll to position [89, 0]
click at [524, 500] on b "I understand that this price change job will affect 740 product variants" at bounding box center [635, 499] width 382 height 12
click at [437, 500] on input "I understand that this price change job will affect 740 product variants" at bounding box center [430, 499] width 13 height 13
checkbox input "true"
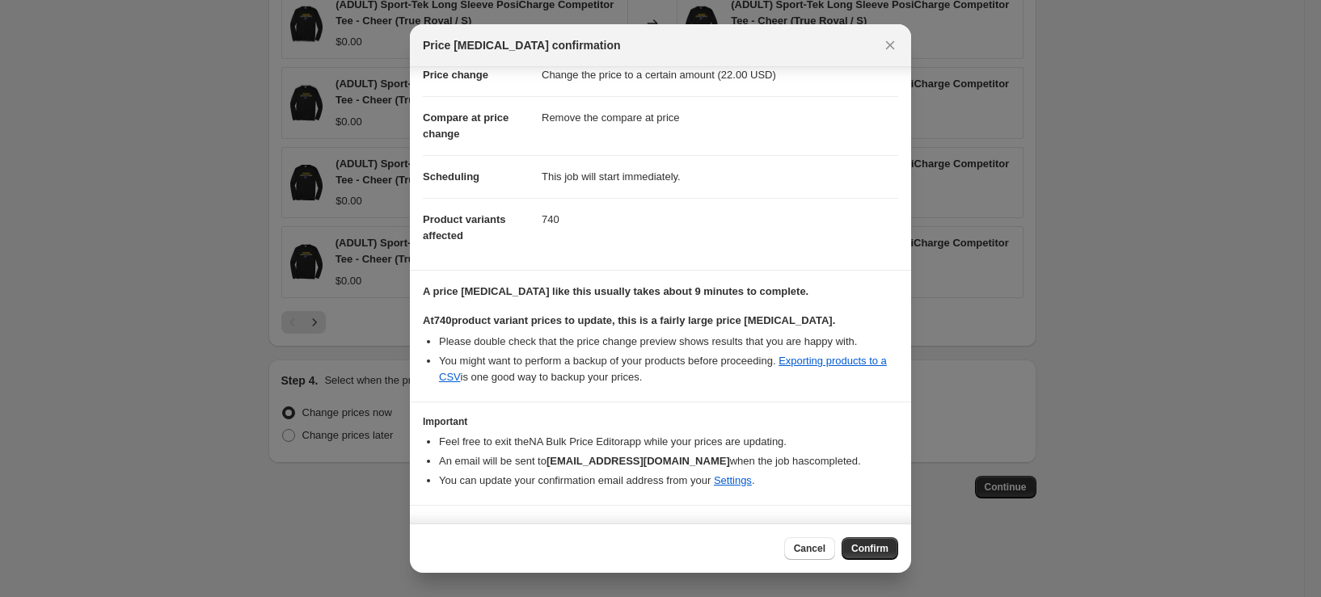
scroll to position [0, 0]
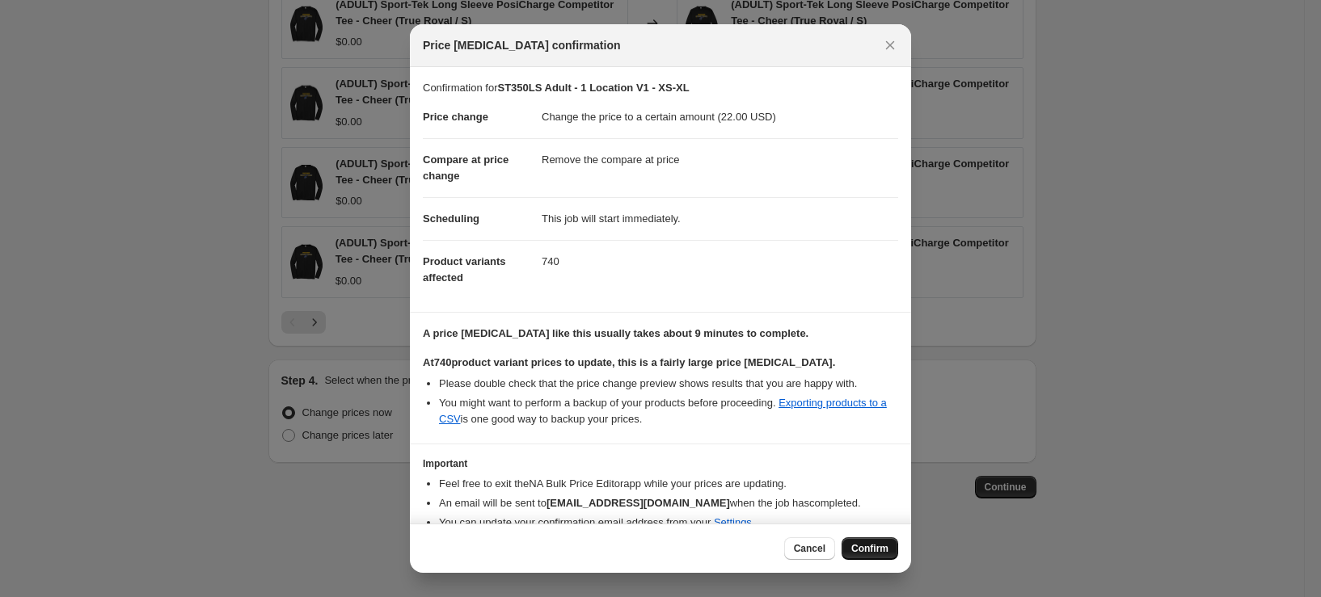
click at [863, 544] on span "Confirm" at bounding box center [869, 548] width 37 height 13
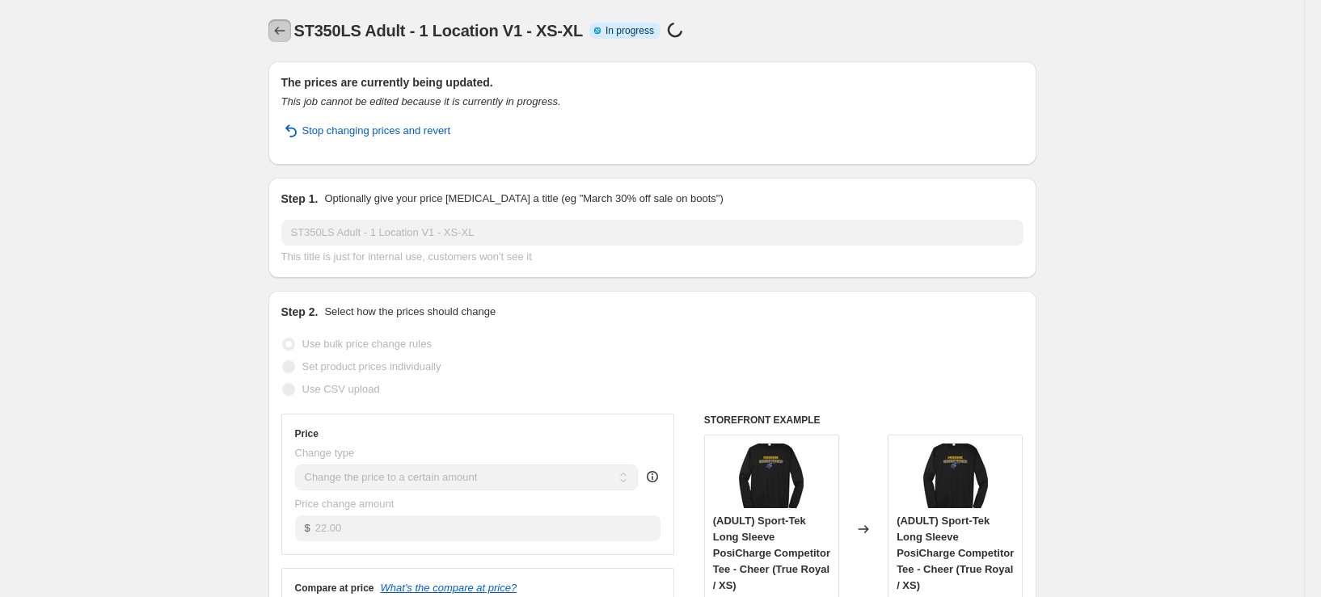
click at [285, 35] on icon "Price change jobs" at bounding box center [280, 31] width 16 height 16
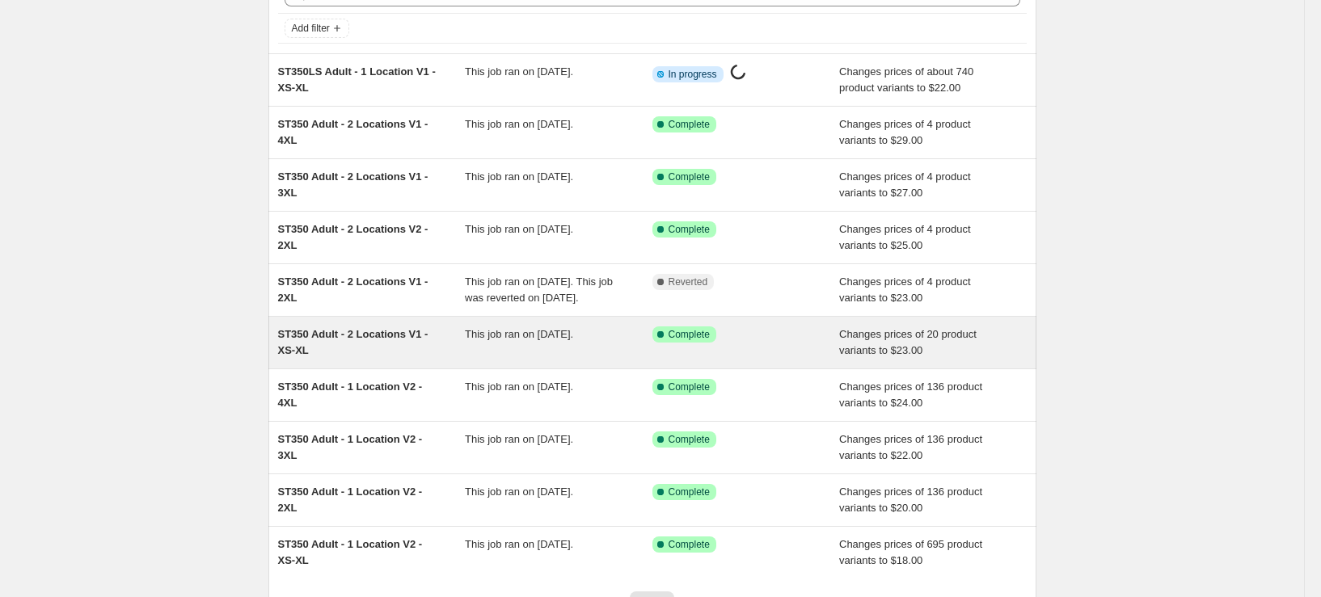
scroll to position [243, 0]
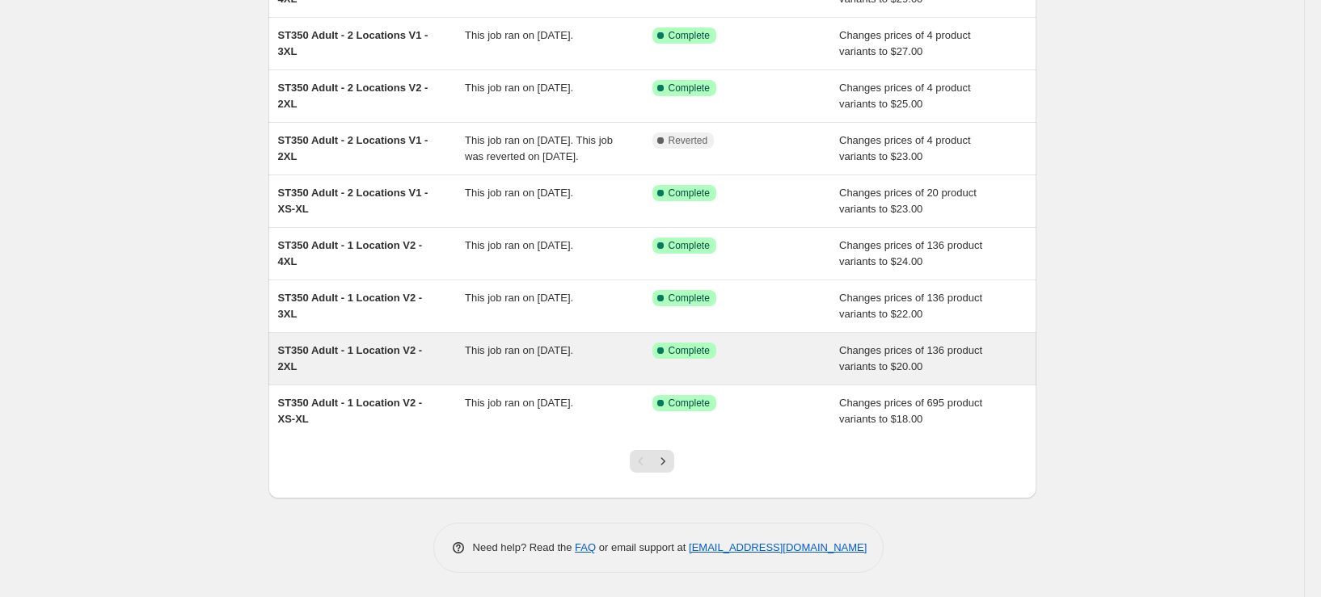
click at [386, 375] on div "ST350 Adult - 1 Location V2 - 2XL" at bounding box center [372, 359] width 188 height 32
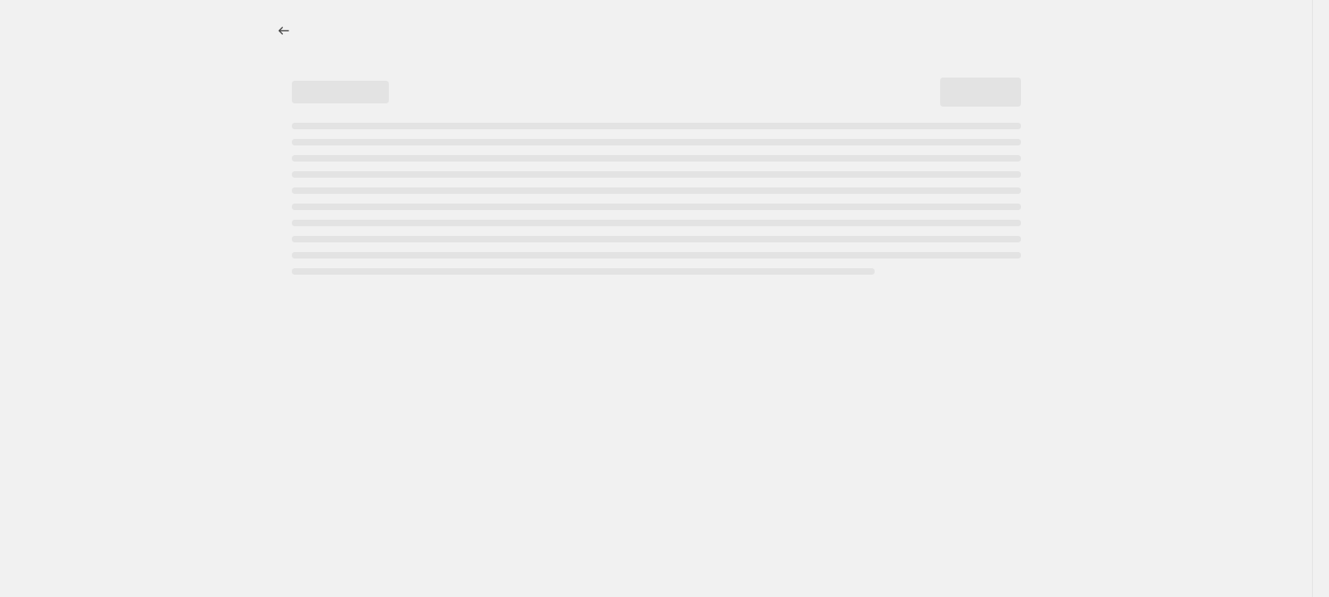
select select "remove"
select select "tag"
select select "title"
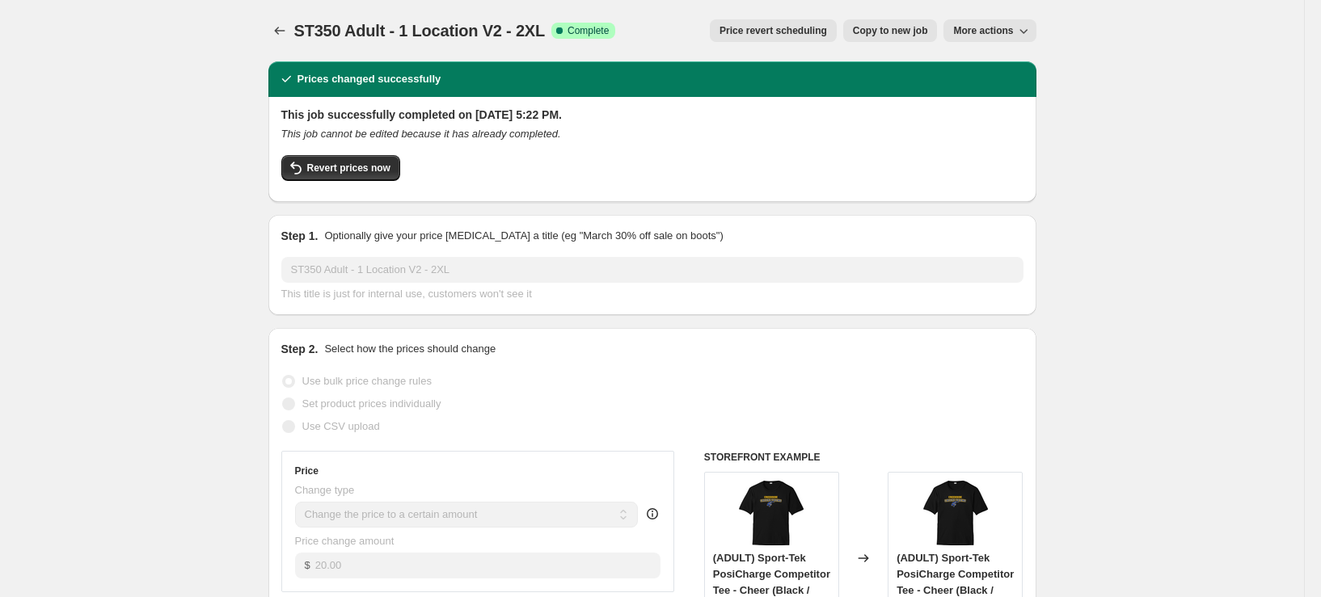
click at [883, 24] on button "Copy to new job" at bounding box center [890, 30] width 95 height 23
select select "remove"
select select "tag"
select select "title"
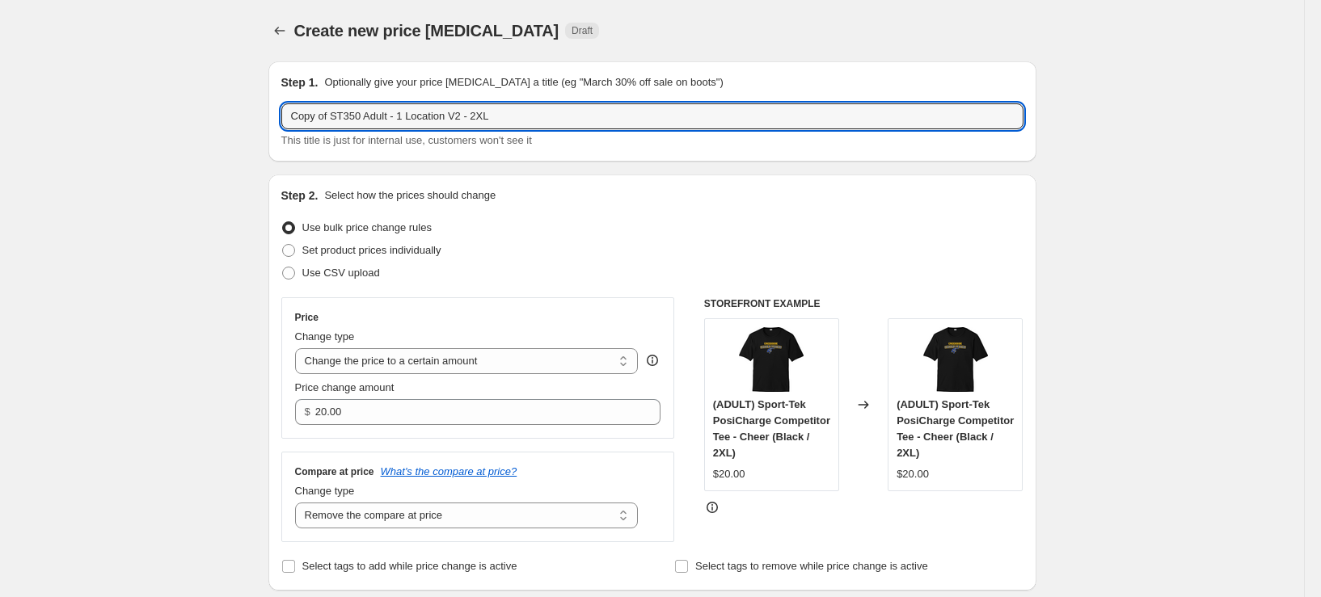
drag, startPoint x: 337, startPoint y: 115, endPoint x: 222, endPoint y: 121, distance: 115.0
click at [327, 112] on input "ST350 Adult - 1 Location V2 - 2XL" at bounding box center [652, 116] width 742 height 26
click at [445, 122] on input "ST350LS Adult - 1 Location V2 - 2XL" at bounding box center [652, 116] width 742 height 26
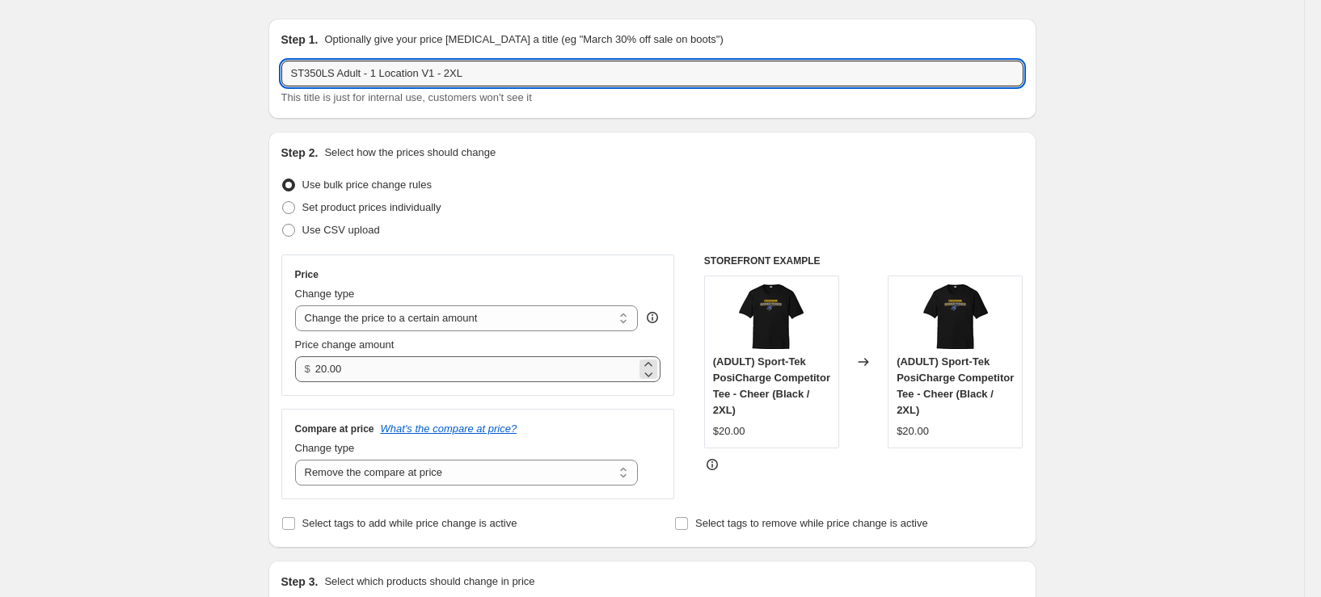
scroll to position [81, 0]
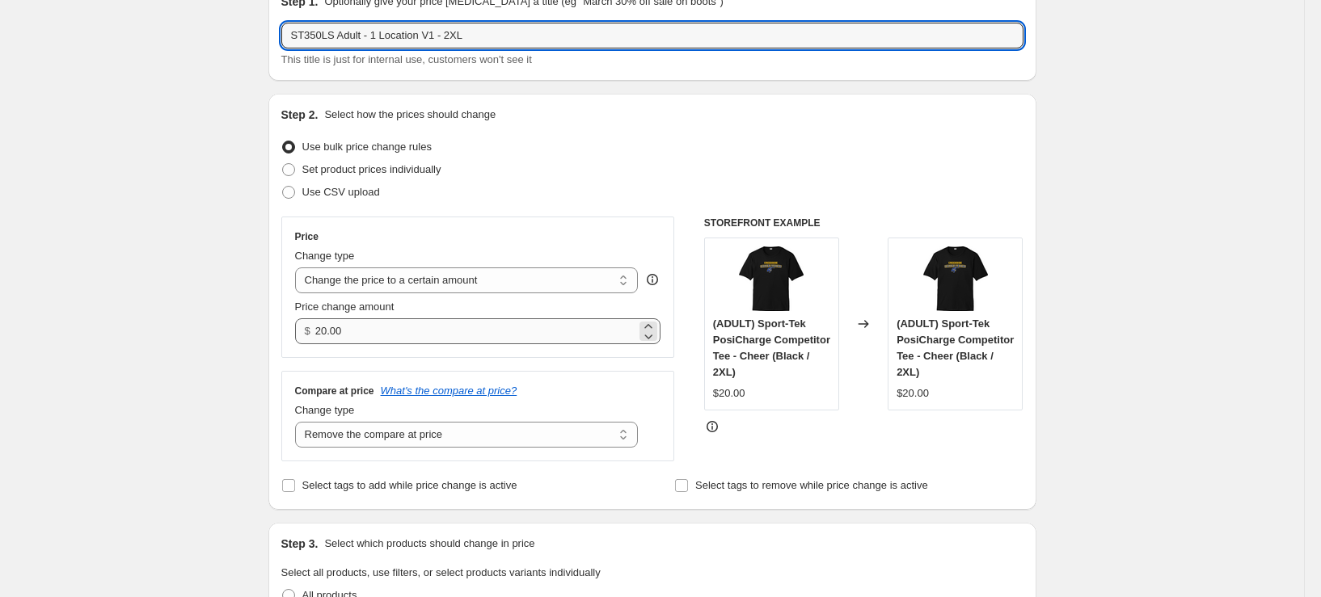
type input "ST350LS Adult - 1 Location V1 - 2XL"
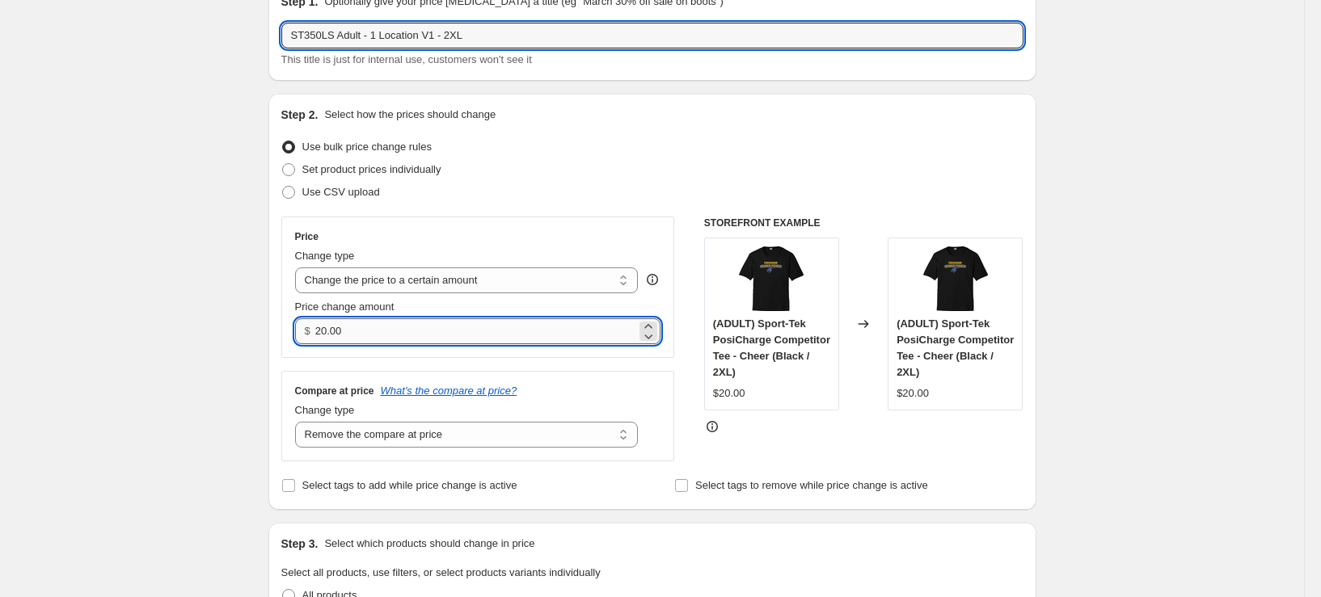
click at [517, 332] on input "20.00" at bounding box center [475, 332] width 321 height 26
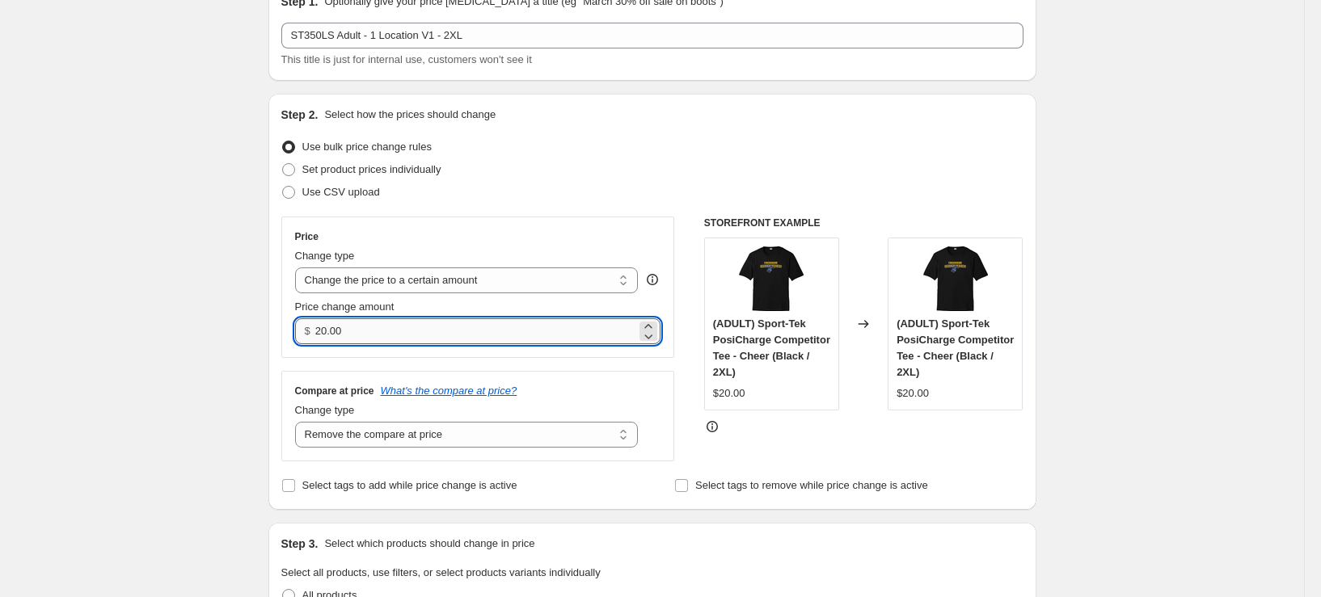
click at [517, 332] on input "20.00" at bounding box center [475, 332] width 321 height 26
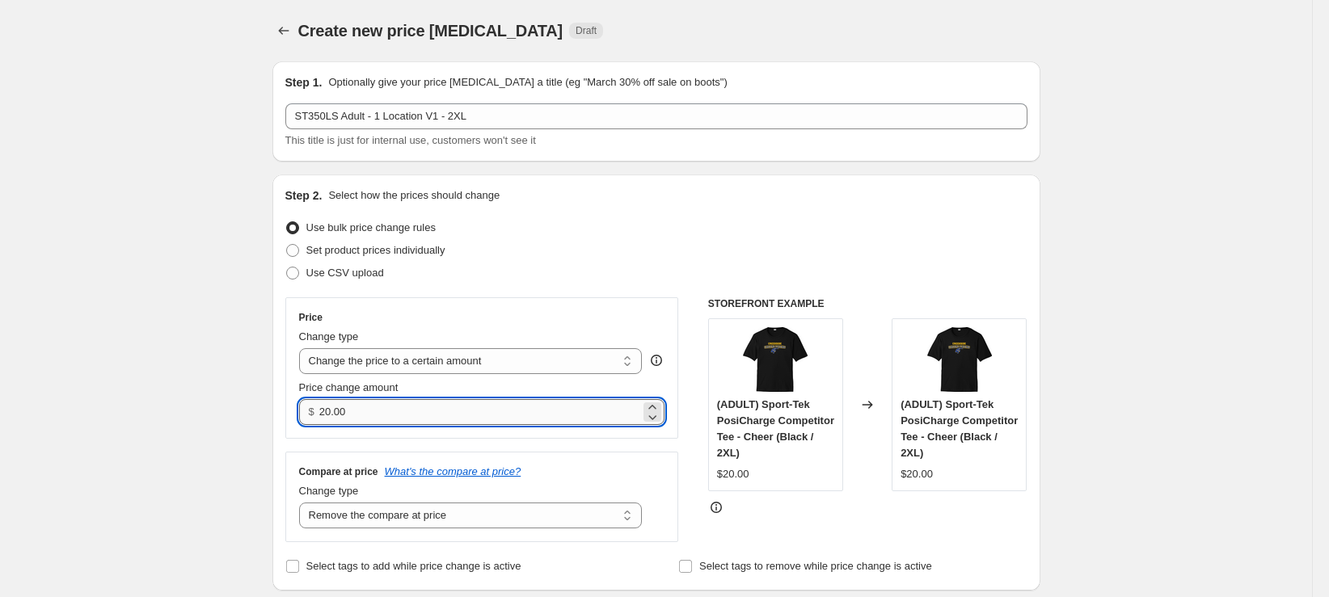
select select "remove"
select select "tag"
select select "title"
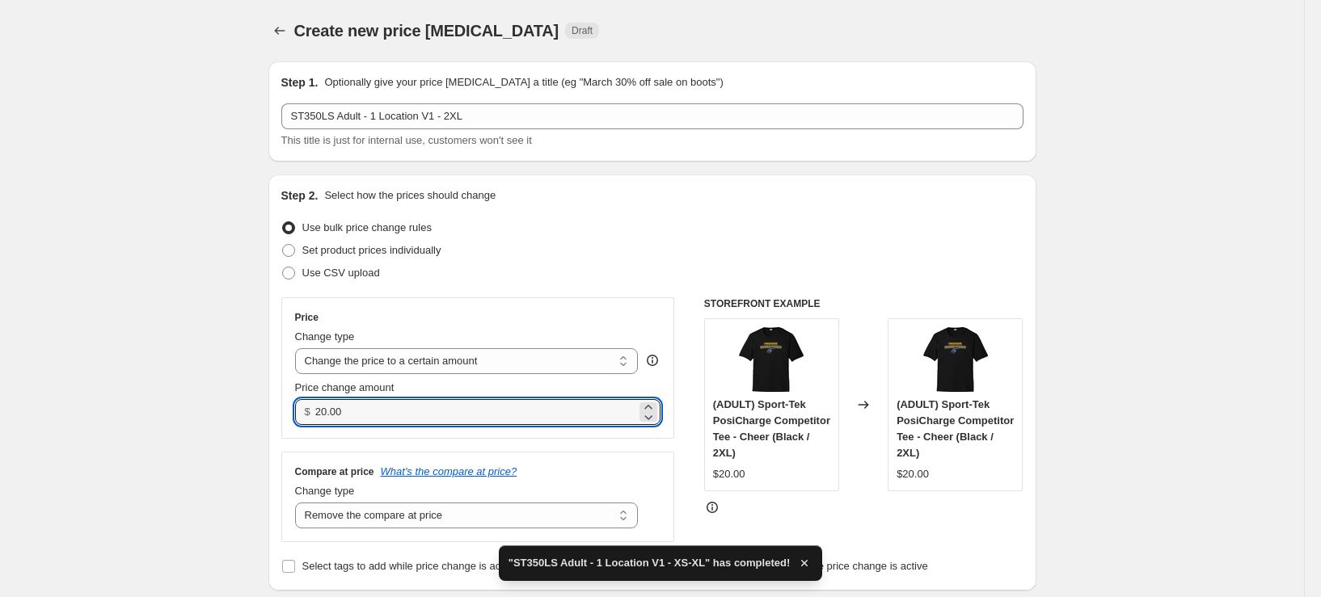
drag, startPoint x: 382, startPoint y: 417, endPoint x: 328, endPoint y: 427, distance: 55.0
click at [328, 427] on div "Price Change type Change the price to a certain amount Change the price by a ce…" at bounding box center [478, 368] width 394 height 141
type input "24.00"
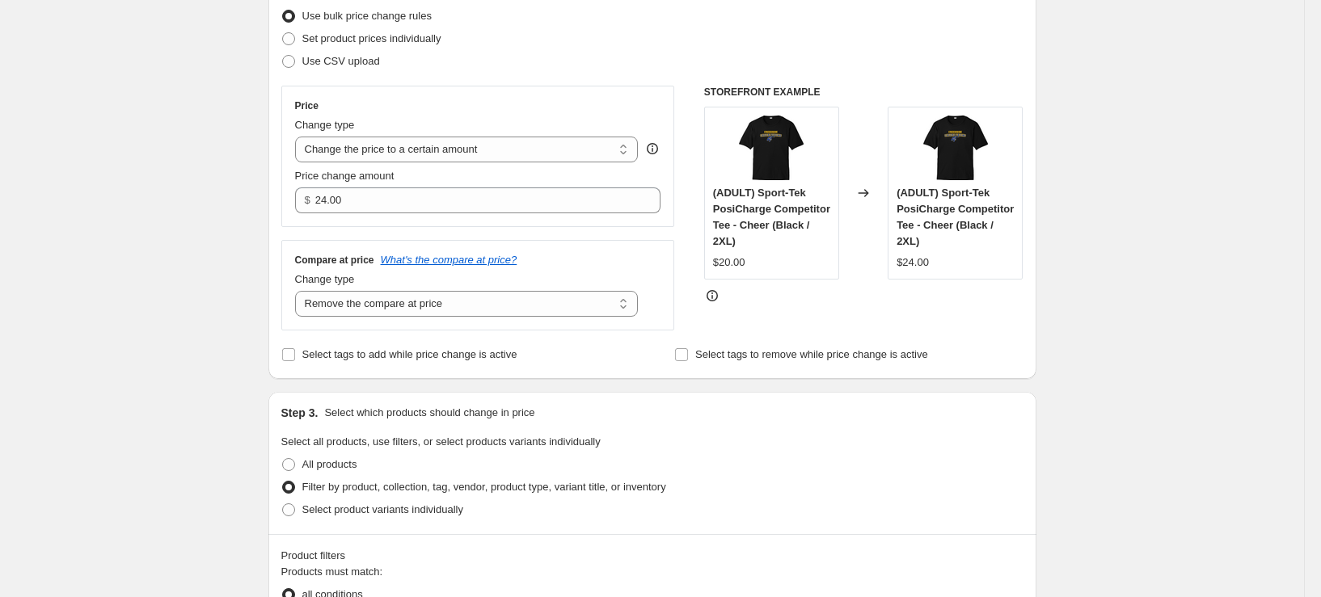
scroll to position [323, 0]
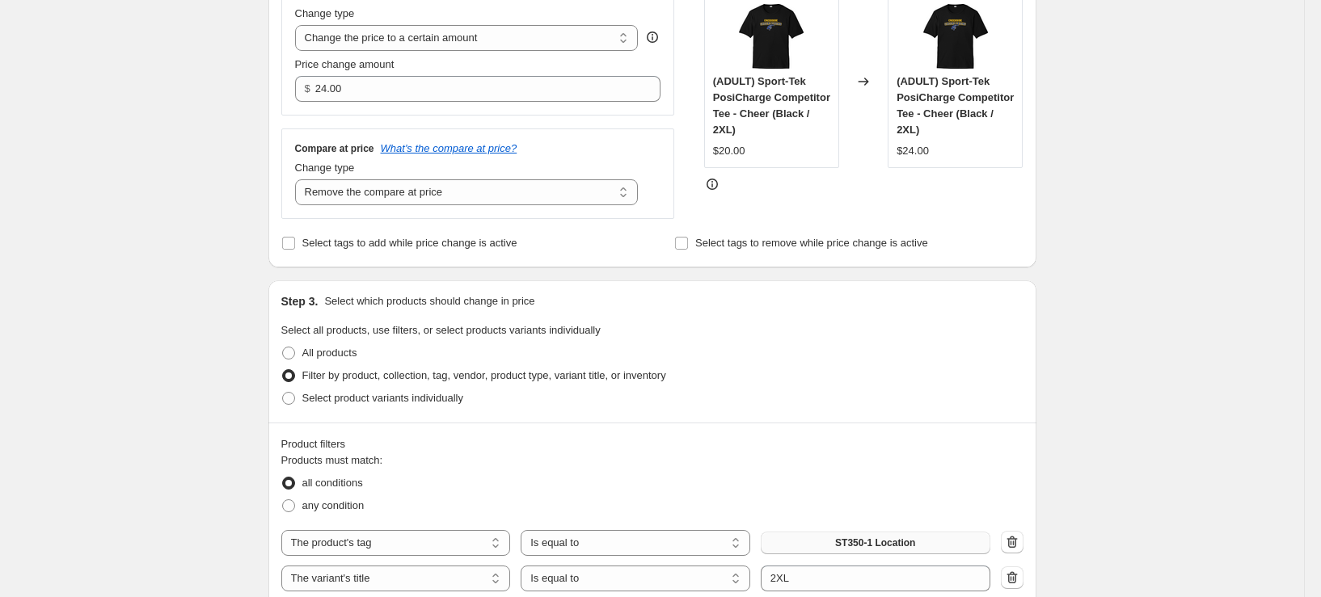
click at [843, 538] on span "ST350-1 Location" at bounding box center [875, 543] width 80 height 13
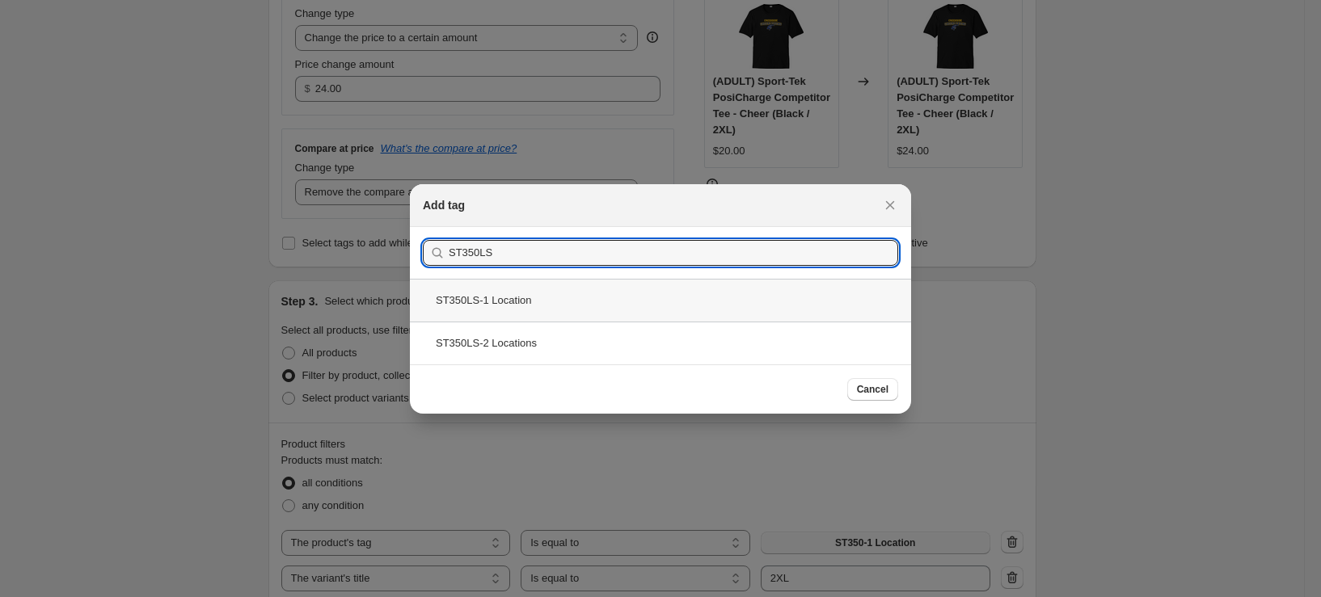
type input "ST350LS"
click at [533, 301] on div "ST350LS-1 Location" at bounding box center [660, 300] width 501 height 43
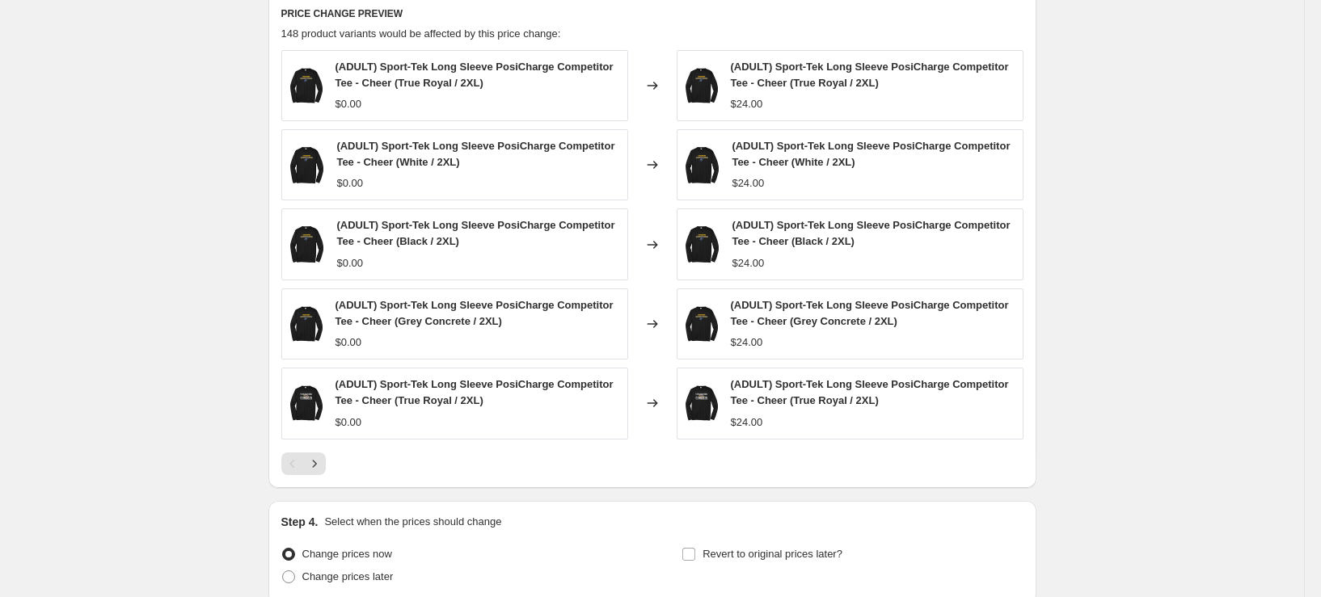
scroll to position [1117, 0]
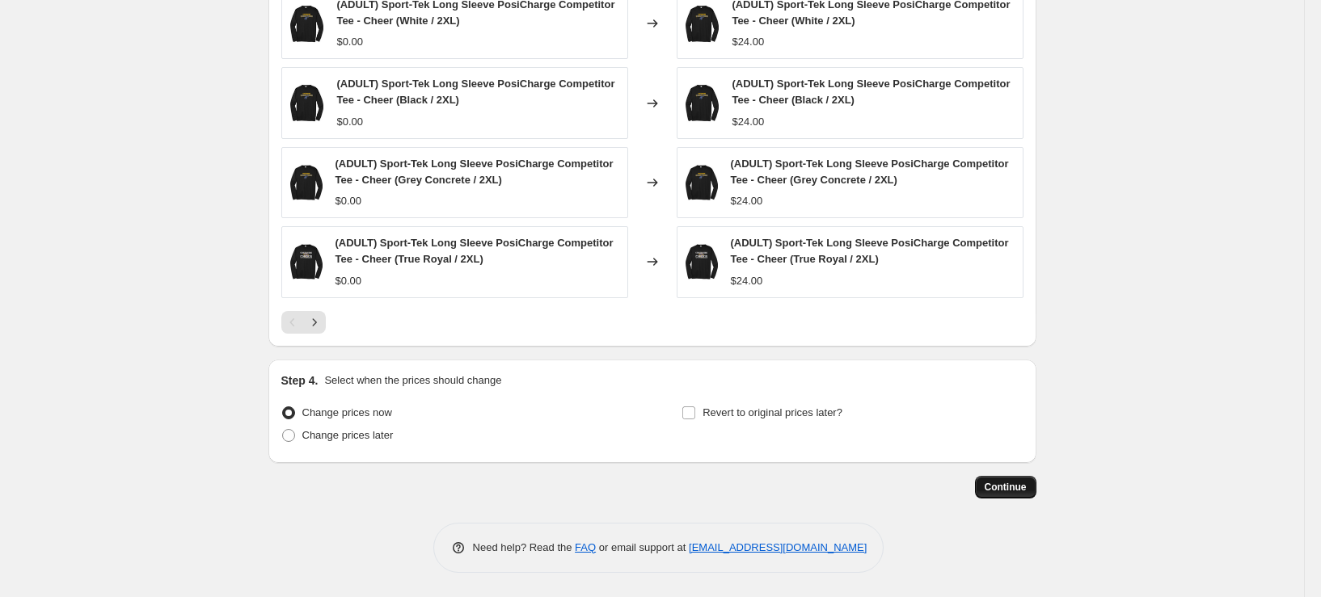
click at [1019, 487] on span "Continue" at bounding box center [1006, 487] width 42 height 13
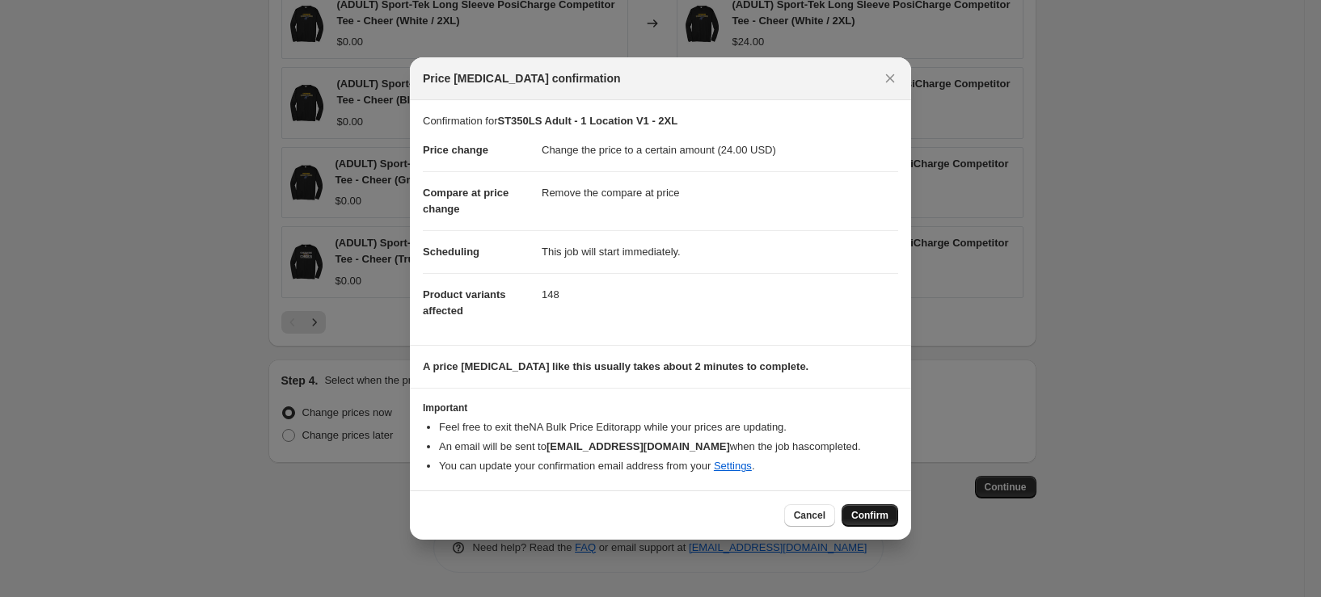
click at [880, 517] on span "Confirm" at bounding box center [869, 515] width 37 height 13
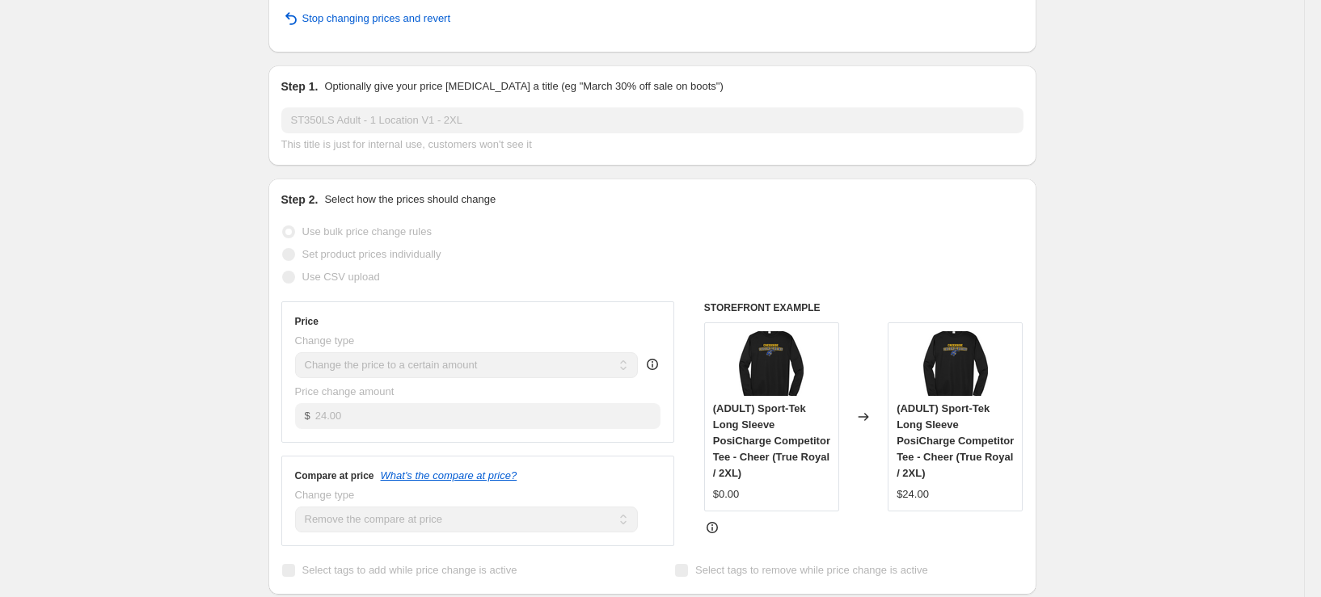
scroll to position [27, 0]
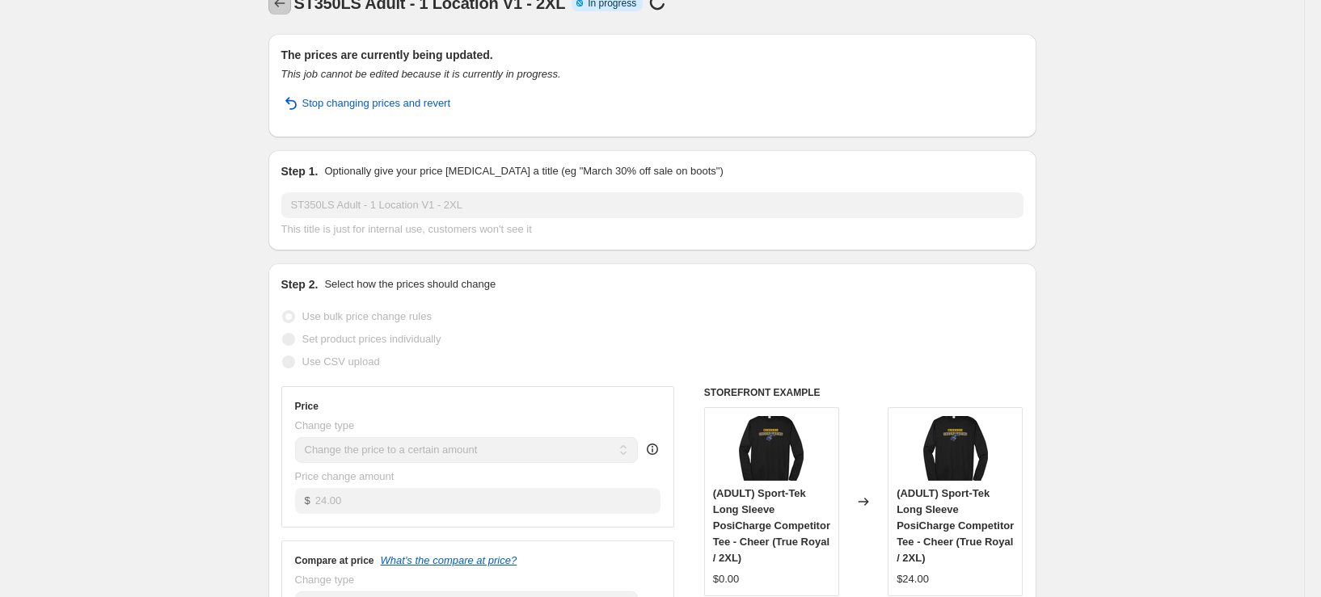
click at [281, 11] on icon "Price change jobs" at bounding box center [280, 3] width 16 height 16
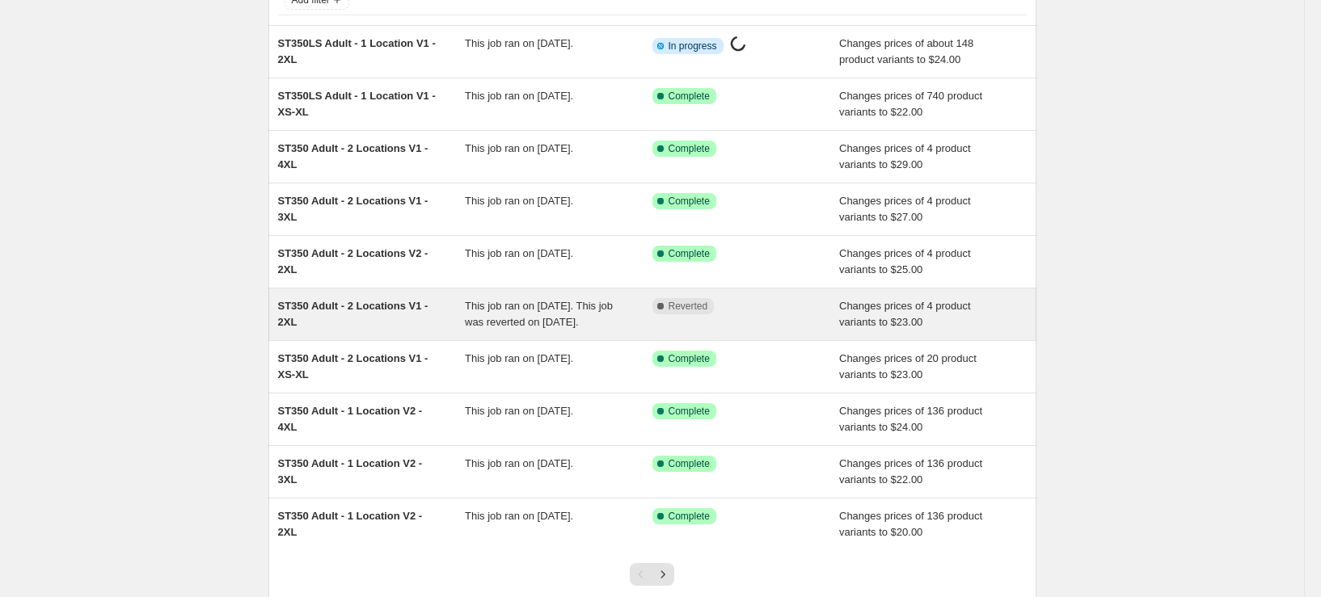
scroll to position [162, 0]
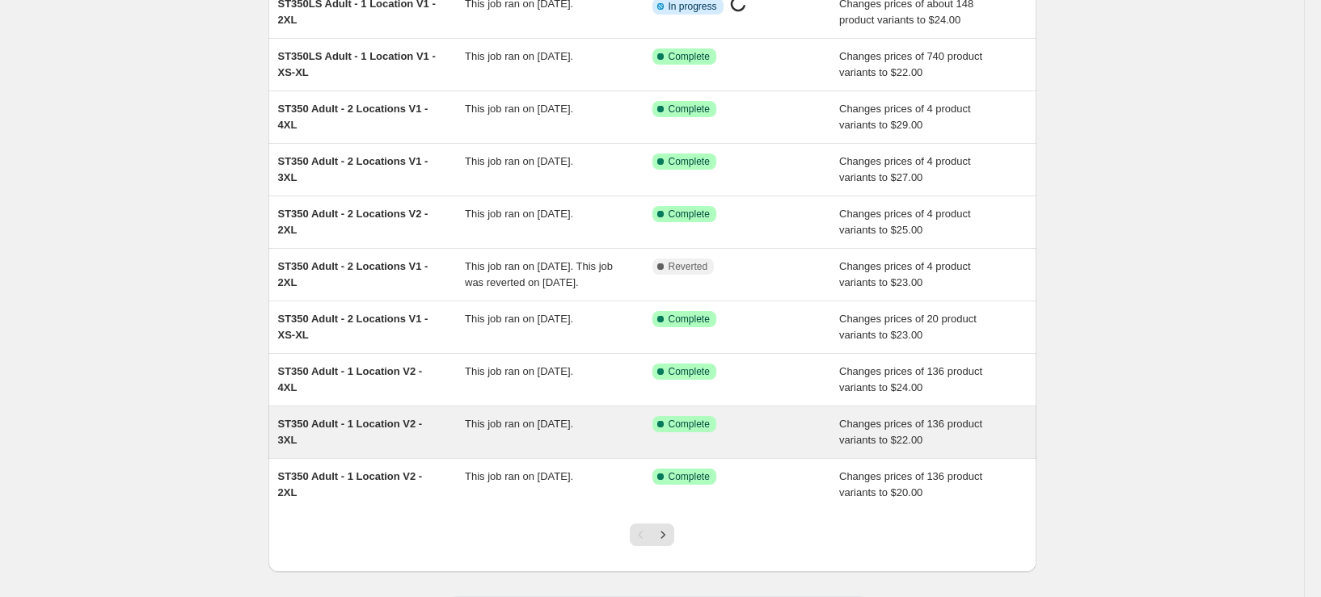
click at [371, 458] on div "ST350 Adult - 1 Location V2 - 3XL This job ran on September 26, 2025. Success C…" at bounding box center [652, 433] width 768 height 52
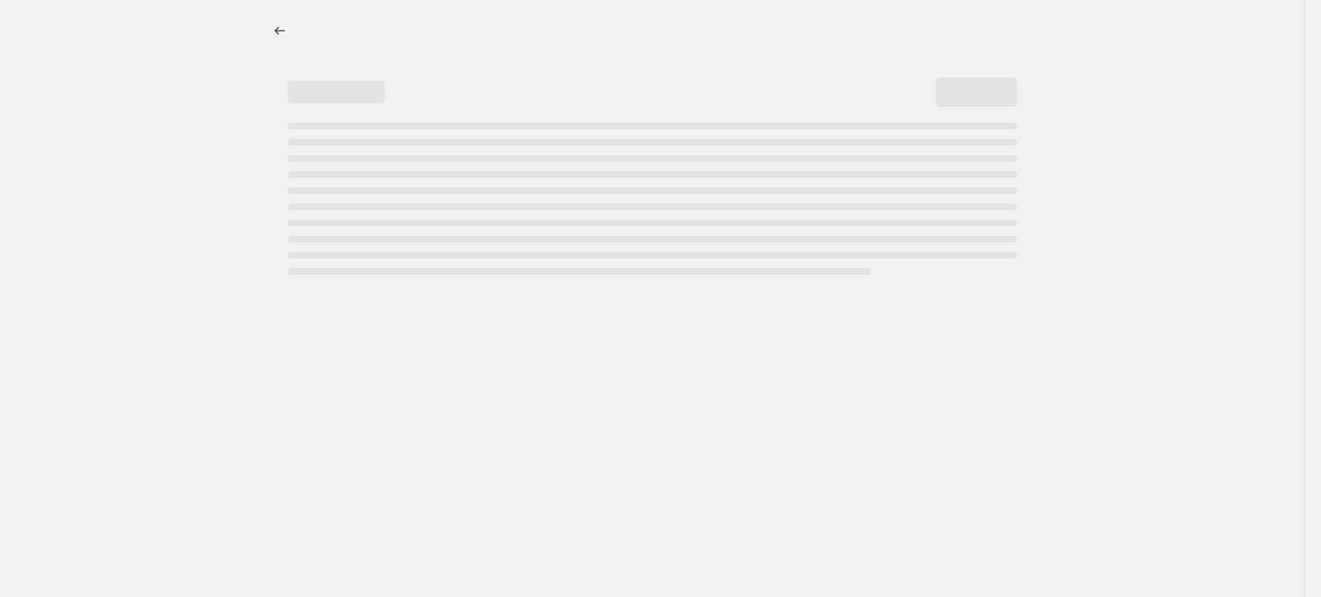
select select "remove"
select select "tag"
select select "title"
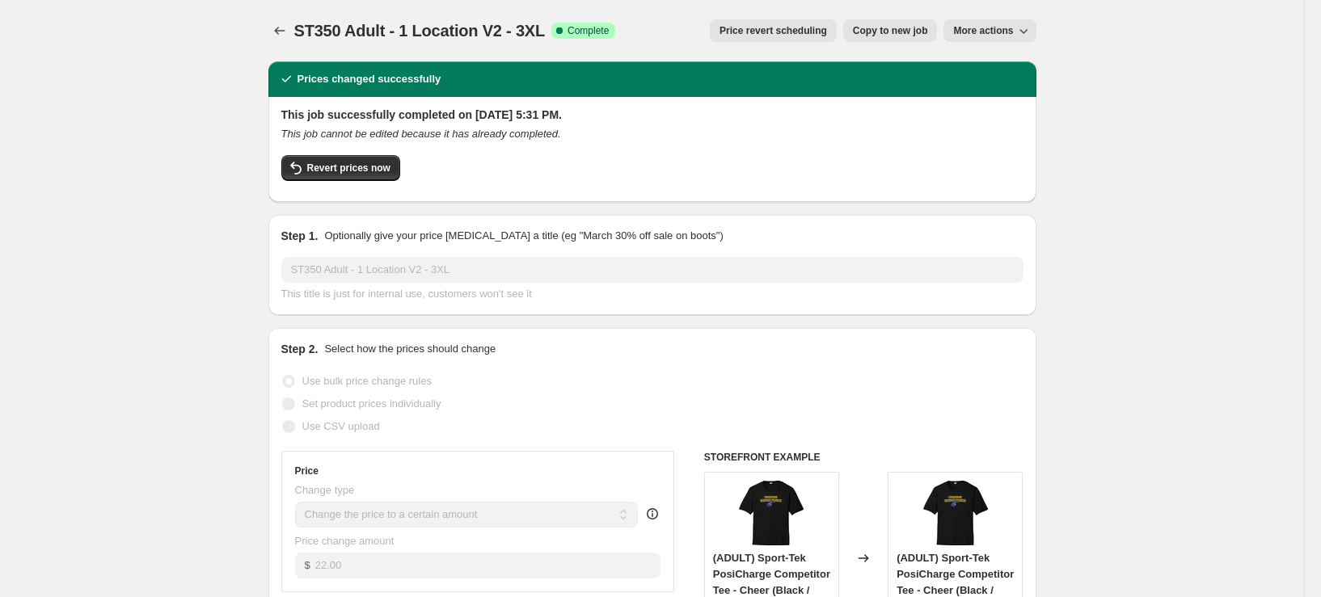
click at [911, 37] on button "Copy to new job" at bounding box center [890, 30] width 95 height 23
select select "remove"
select select "tag"
select select "title"
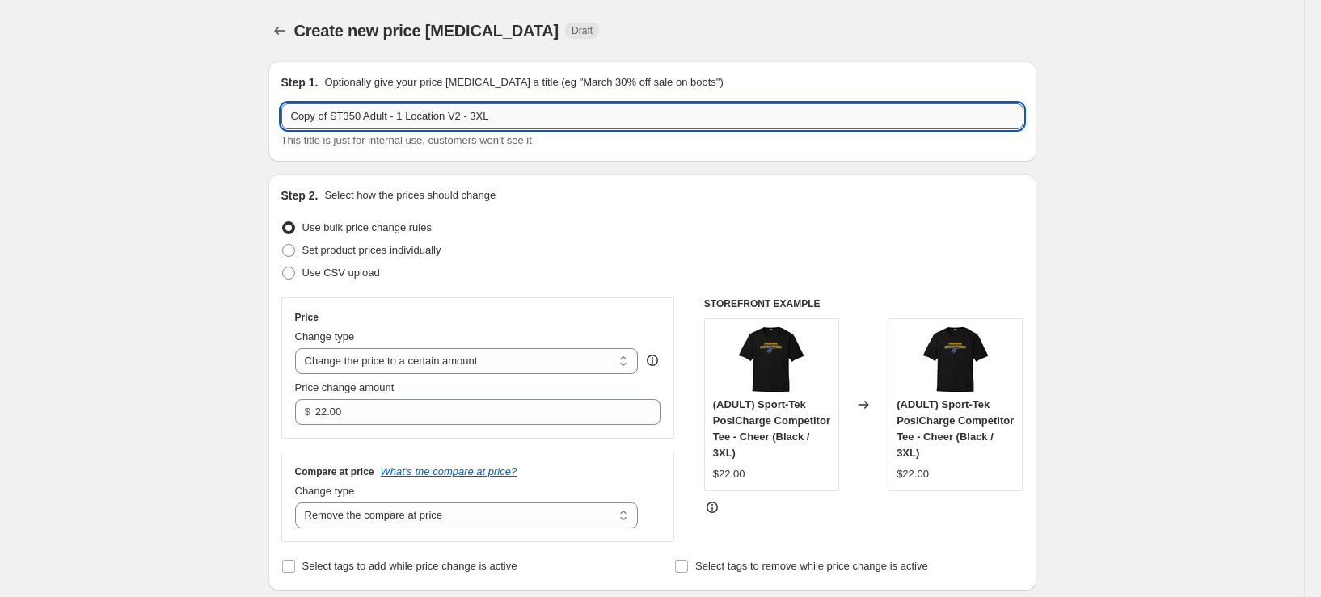
click at [337, 118] on input "Copy of ST350 Adult - 1 Location V2 - 3XL" at bounding box center [652, 116] width 742 height 26
type input "ST350 Adult - 1 Location V2 - 3XL"
click at [328, 123] on input "ST350 Adult - 1 Location V2 - 3XL" at bounding box center [652, 116] width 742 height 26
select select "remove"
select select "tag"
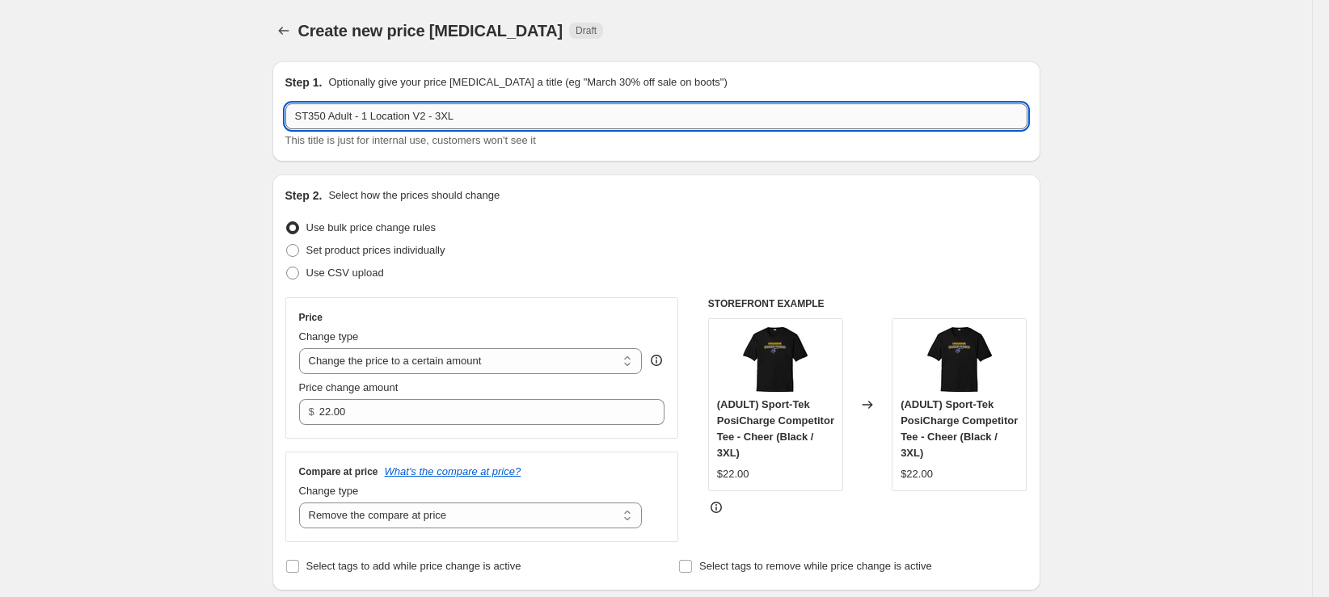
select select "title"
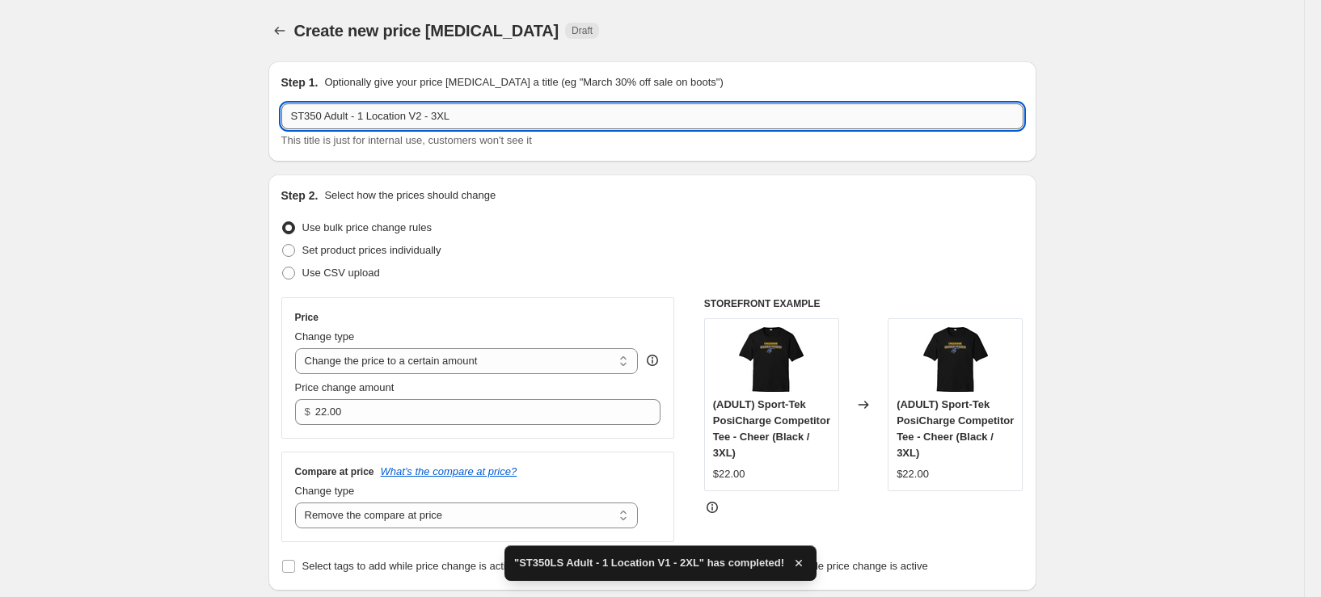
click at [326, 122] on input "ST350 Adult - 1 Location V2 - 3XL" at bounding box center [652, 116] width 742 height 26
click at [448, 114] on input "ST350LS Adult - 1 Location V2 - 3XL" at bounding box center [652, 116] width 742 height 26
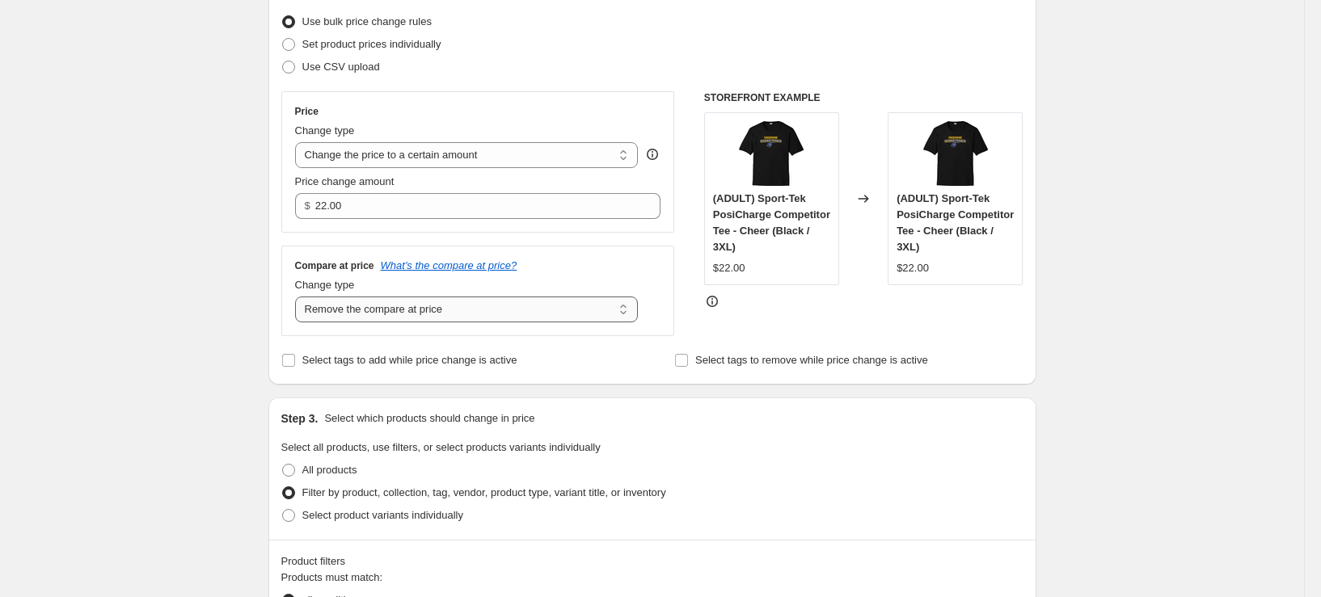
scroll to position [243, 0]
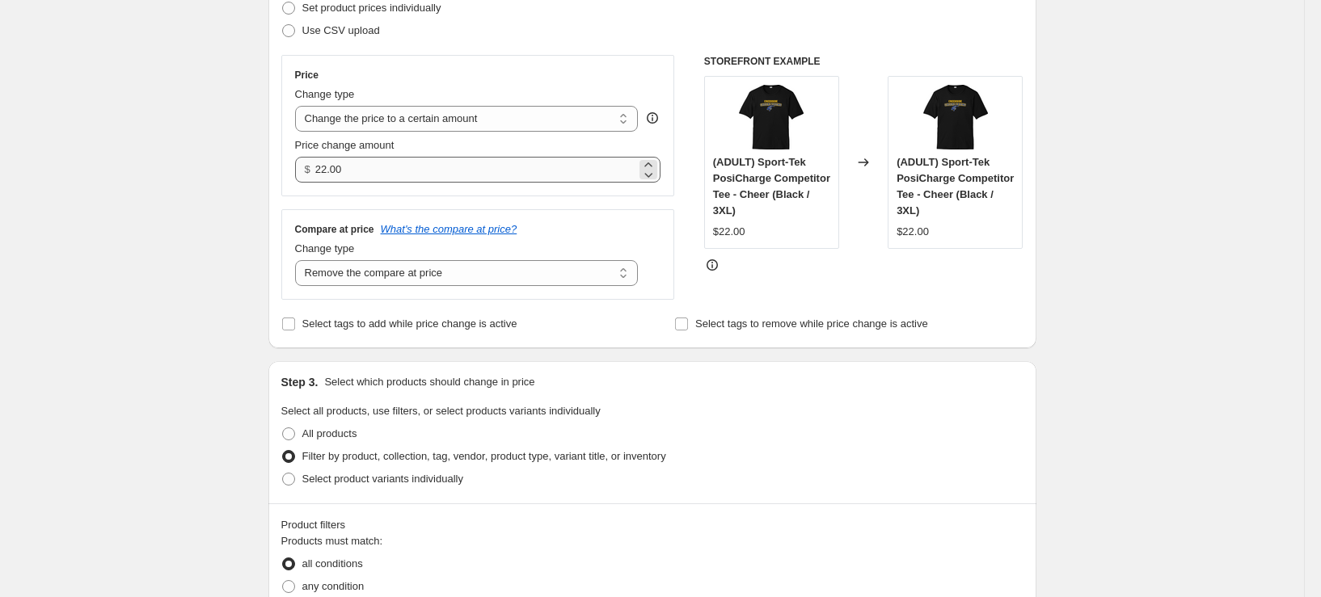
type input "ST350LS Adult - 1 Location V1 - 3XL"
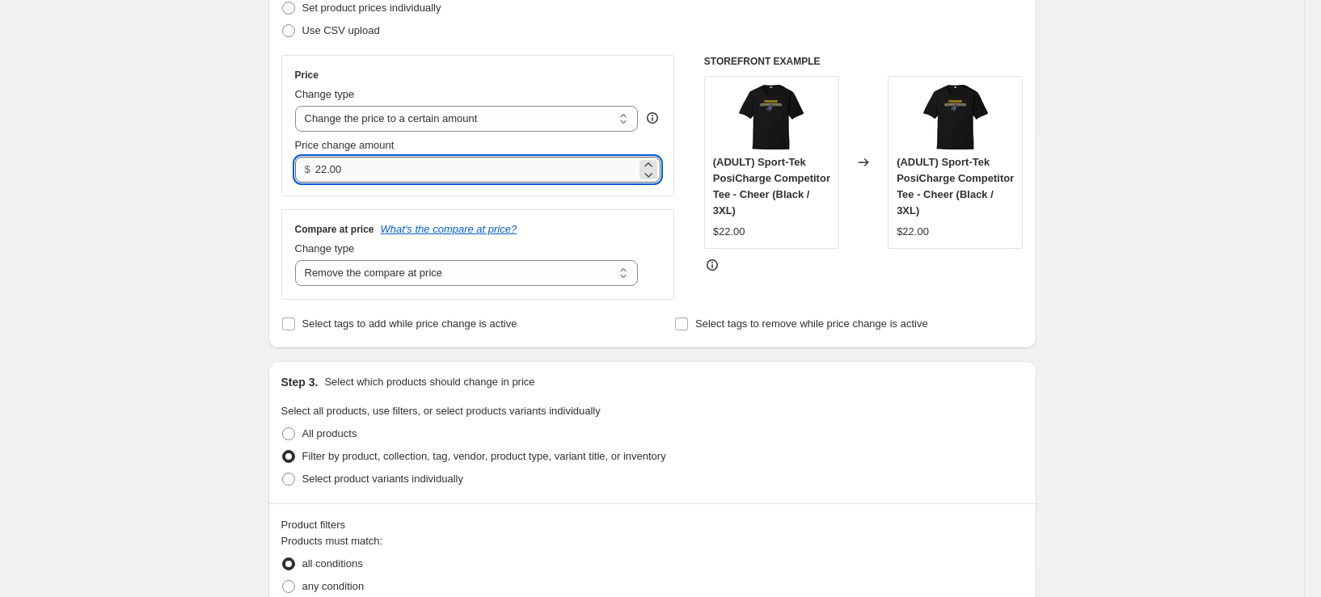
click at [331, 173] on input "22.00" at bounding box center [475, 170] width 321 height 26
type input "26.00"
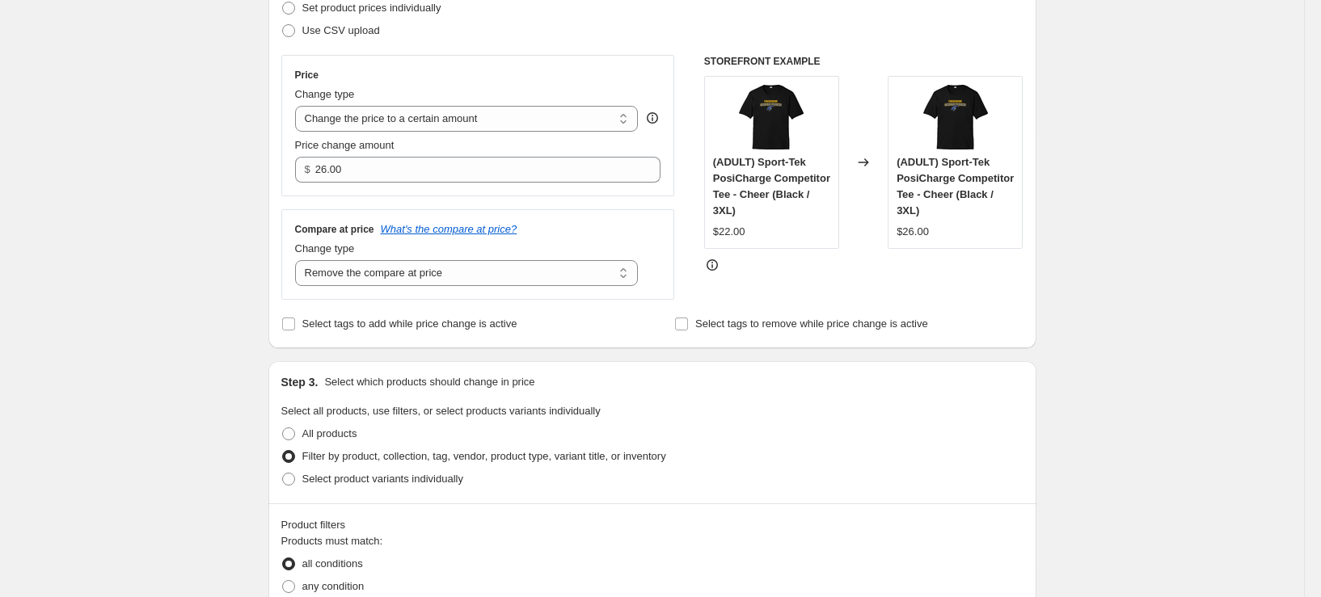
scroll to position [404, 0]
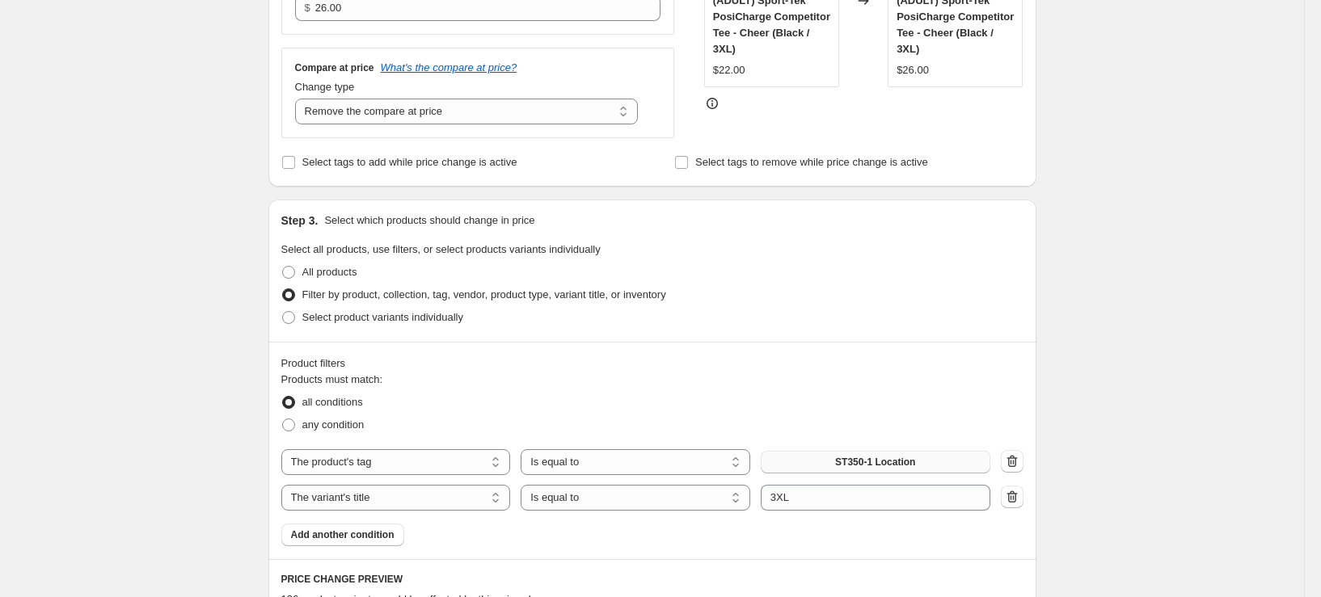
click at [878, 460] on span "ST350-1 Location" at bounding box center [875, 462] width 80 height 13
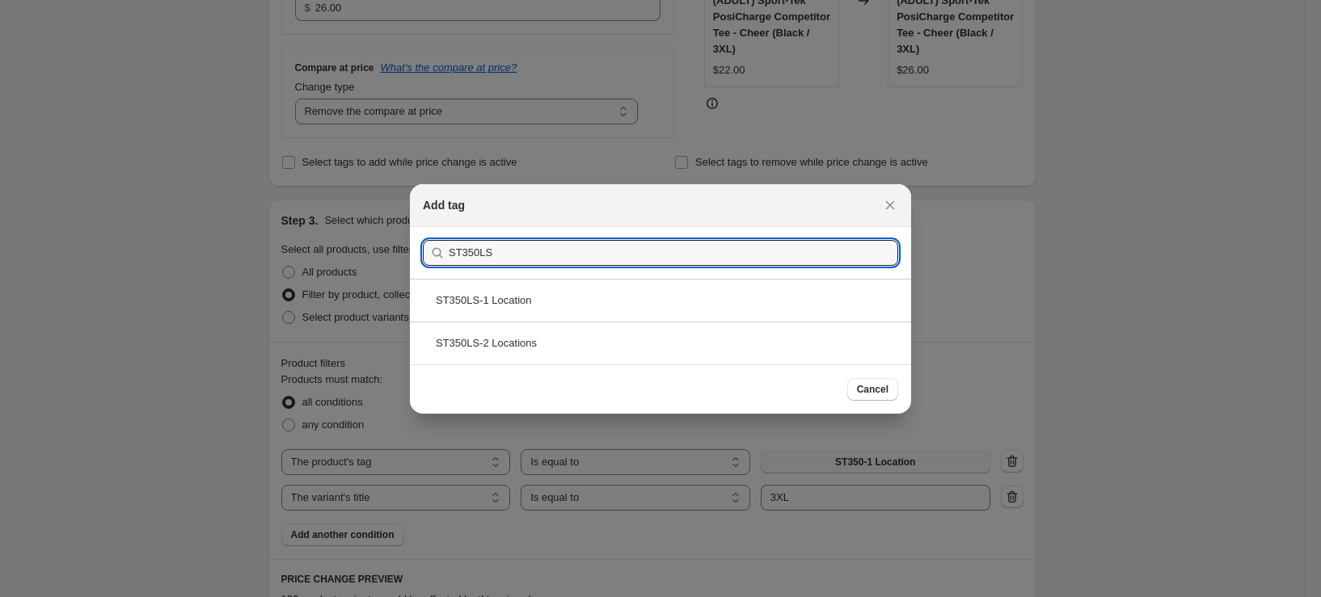
click at [564, 300] on div "ST350LS-1 Location" at bounding box center [660, 300] width 501 height 43
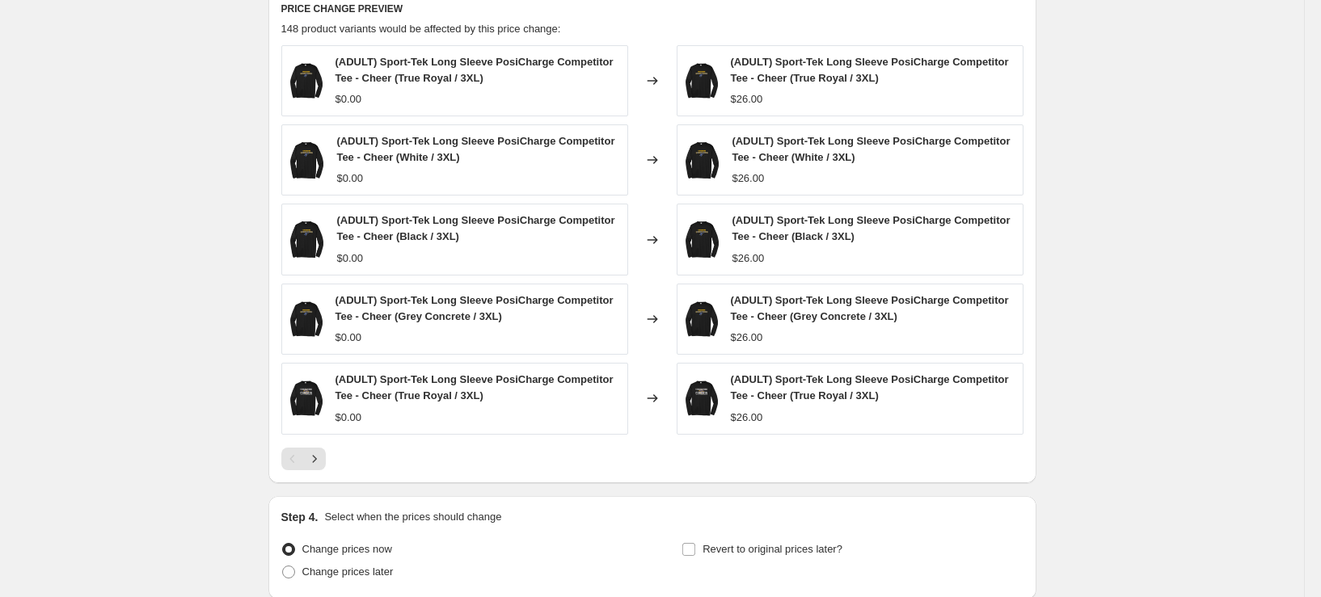
scroll to position [1117, 0]
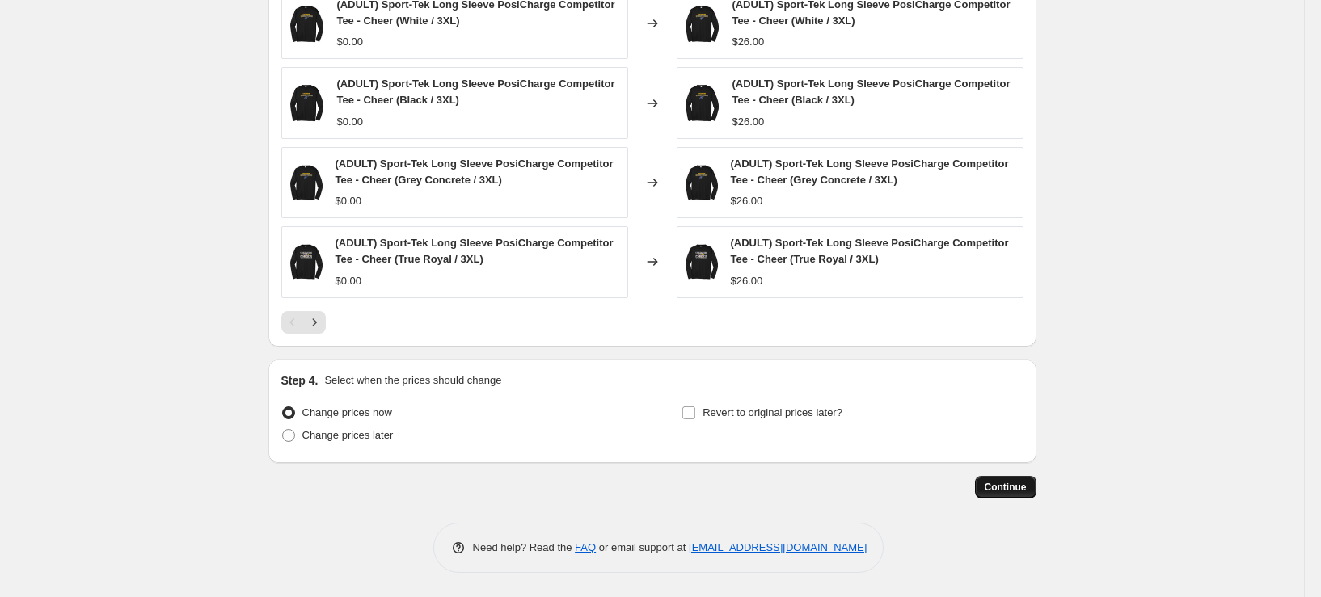
click at [1023, 476] on button "Continue" at bounding box center [1005, 487] width 61 height 23
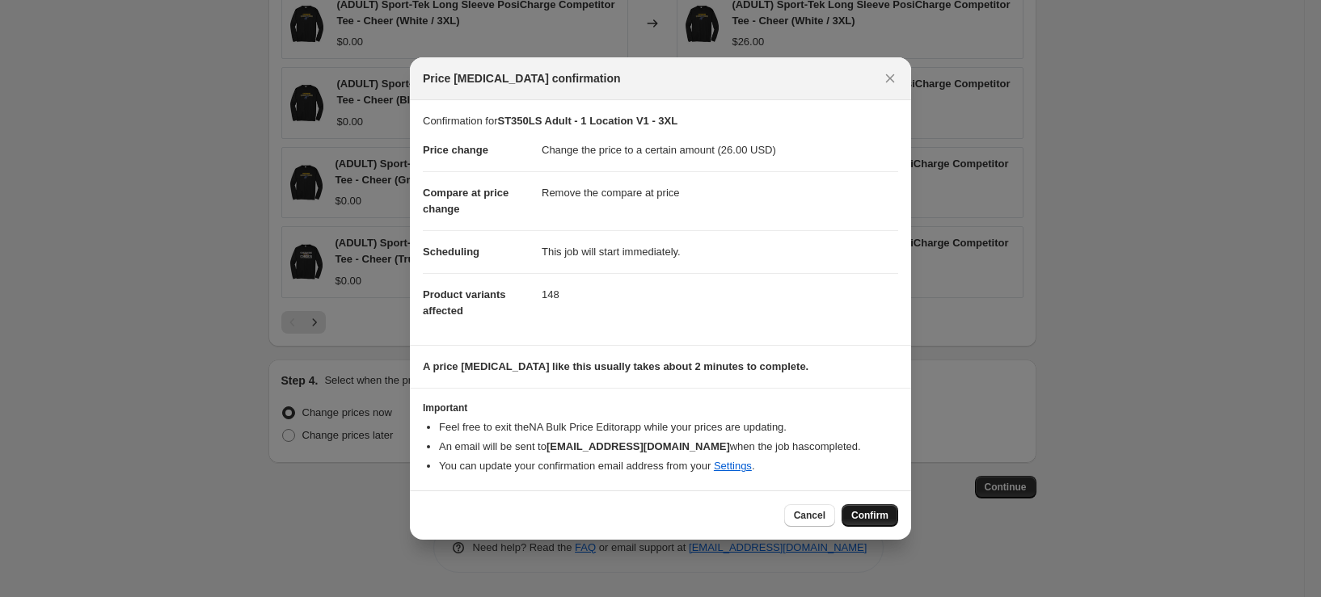
click at [851, 508] on button "Confirm" at bounding box center [870, 515] width 57 height 23
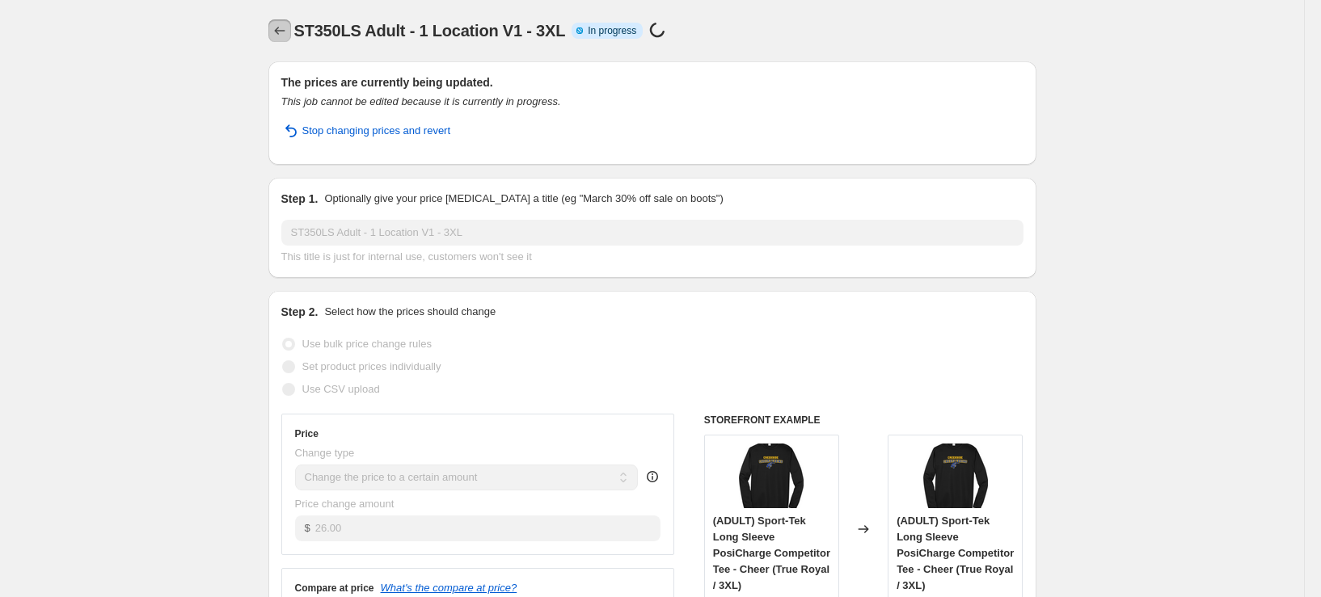
click at [276, 32] on icon "Price change jobs" at bounding box center [280, 31] width 16 height 16
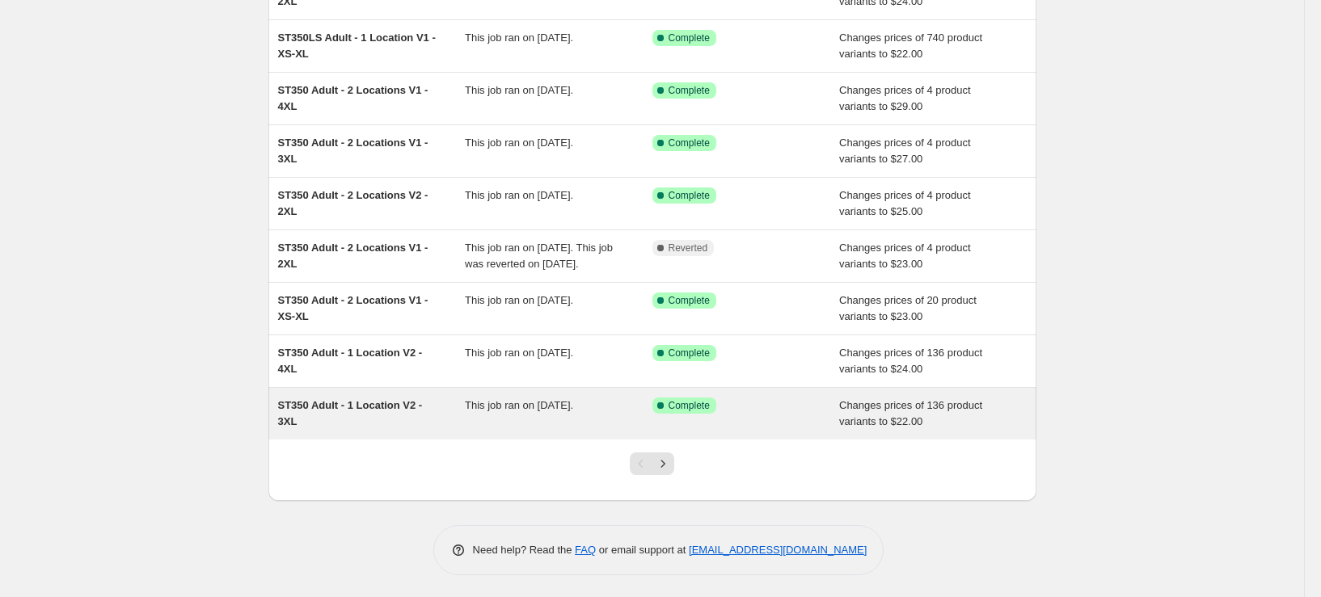
scroll to position [251, 0]
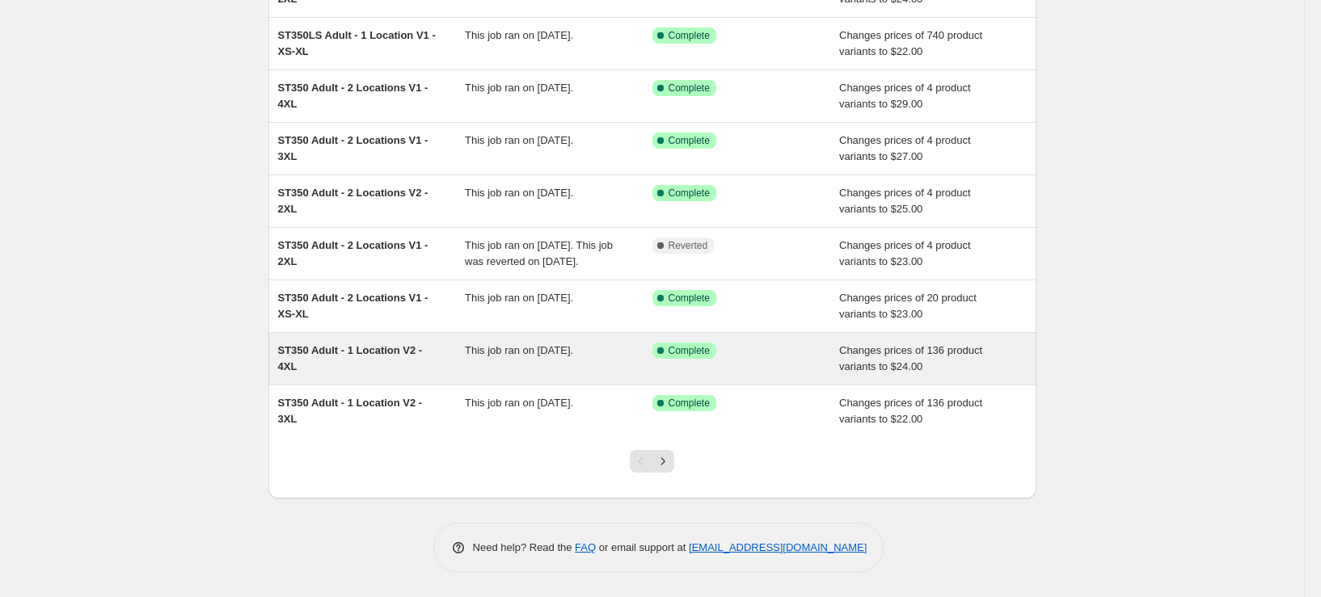
click at [373, 365] on div "ST350 Adult - 1 Location V2 - 4XL" at bounding box center [372, 359] width 188 height 32
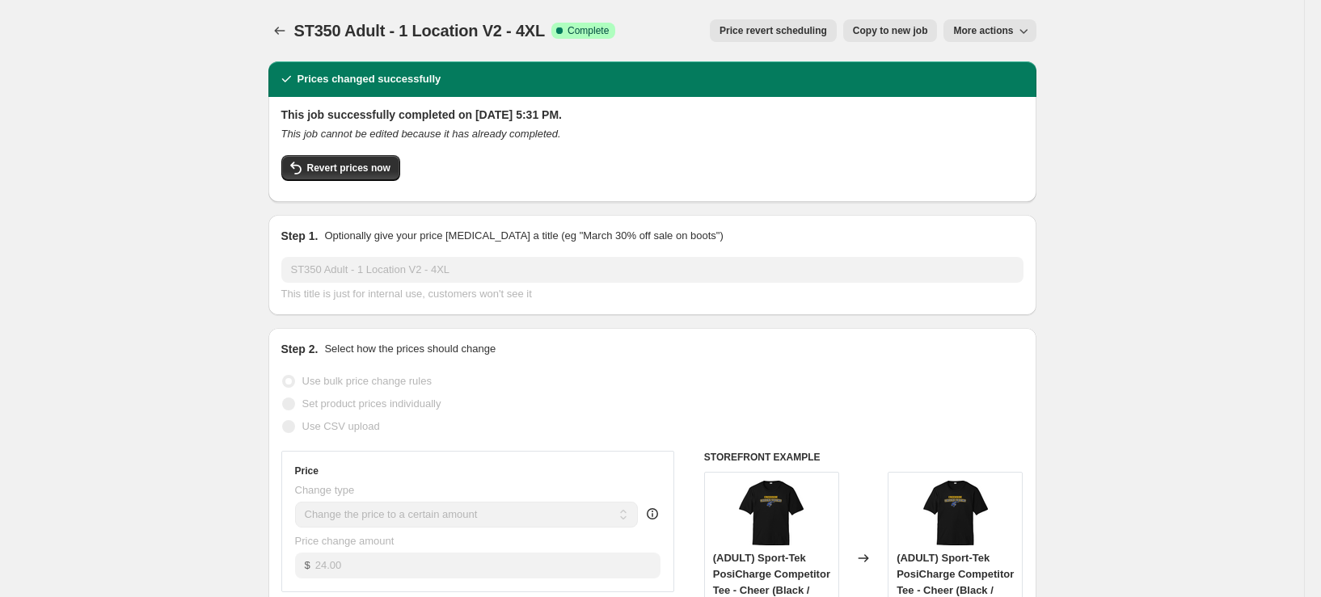
click at [896, 21] on button "Copy to new job" at bounding box center [890, 30] width 95 height 23
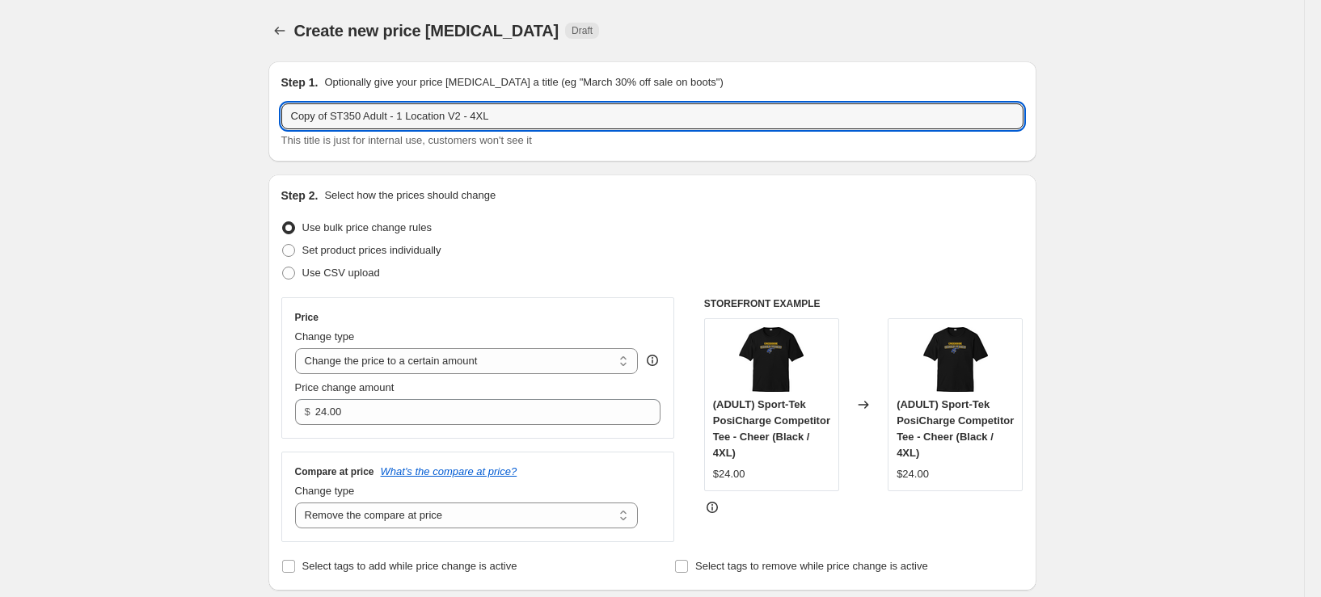
drag, startPoint x: 337, startPoint y: 120, endPoint x: 266, endPoint y: 128, distance: 71.5
click at [327, 119] on input "ST350 Adult - 1 Location V2 - 4XL" at bounding box center [652, 116] width 742 height 26
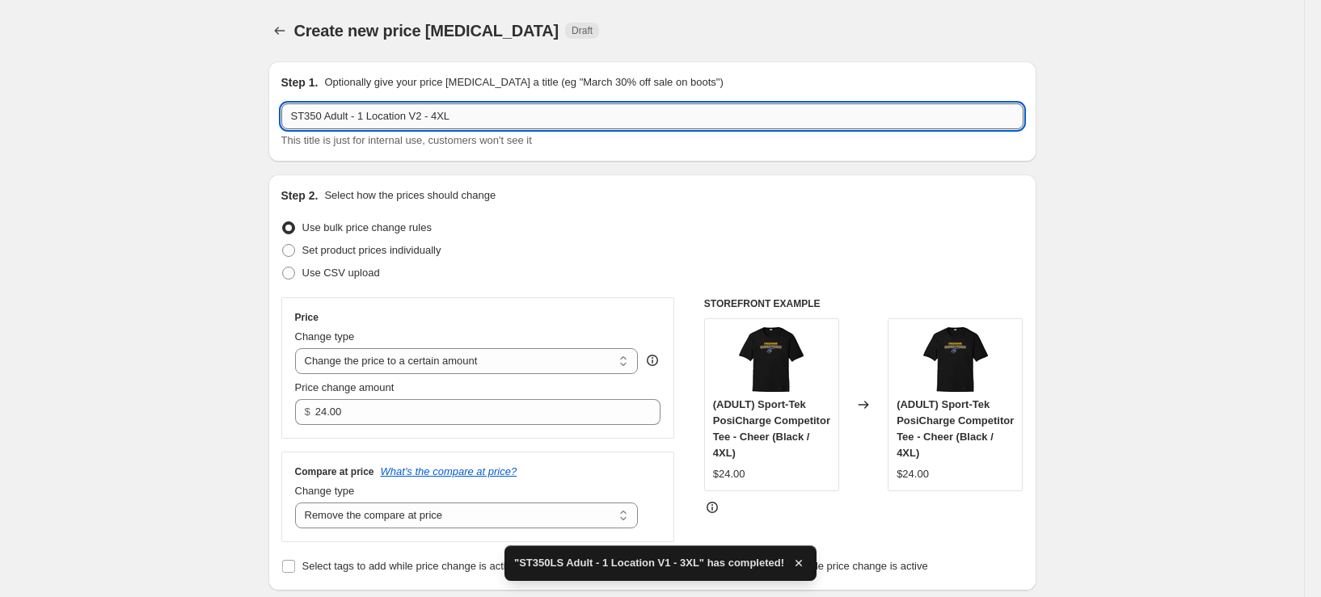
click at [323, 119] on input "ST350 Adult - 1 Location V2 - 4XL" at bounding box center [652, 116] width 742 height 26
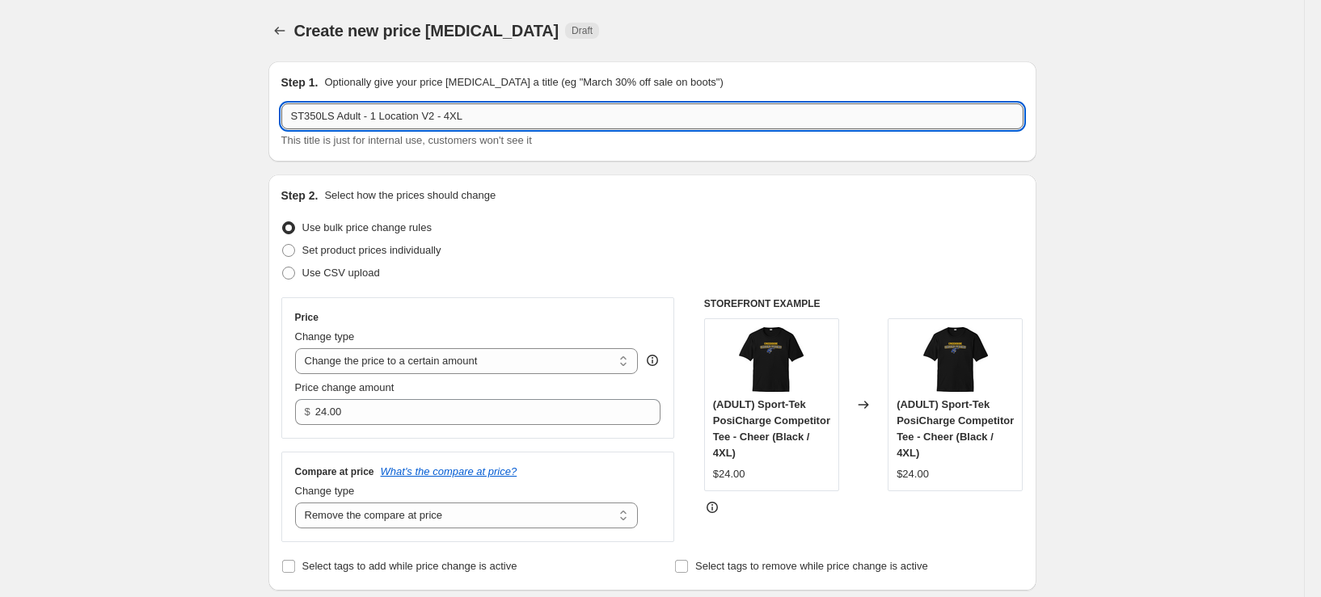
click at [446, 116] on input "ST350LS Adult - 1 Location V2 - 4XL" at bounding box center [652, 116] width 742 height 26
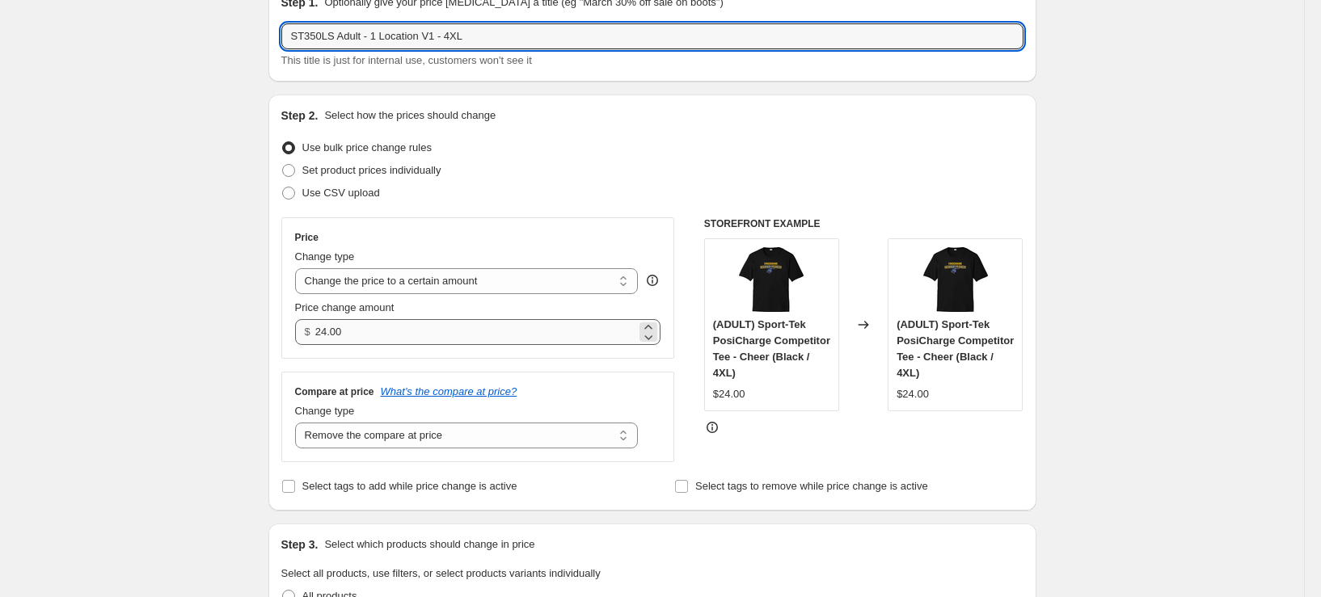
scroll to position [81, 0]
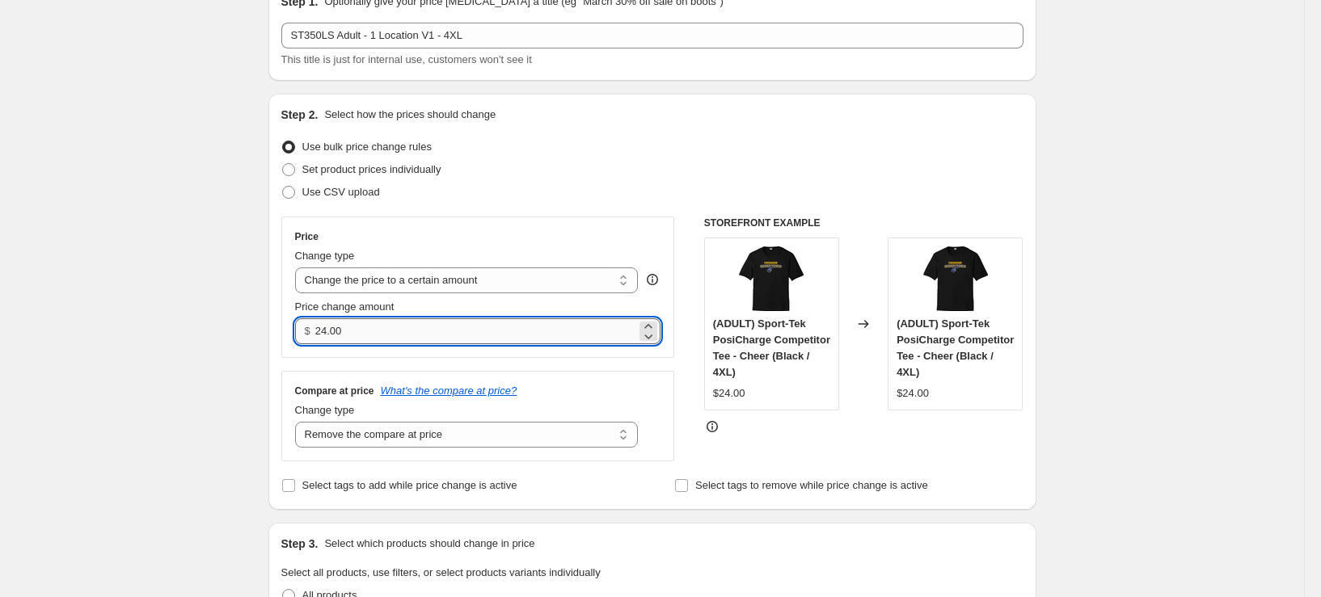
click at [331, 336] on input "24.00" at bounding box center [475, 332] width 321 height 26
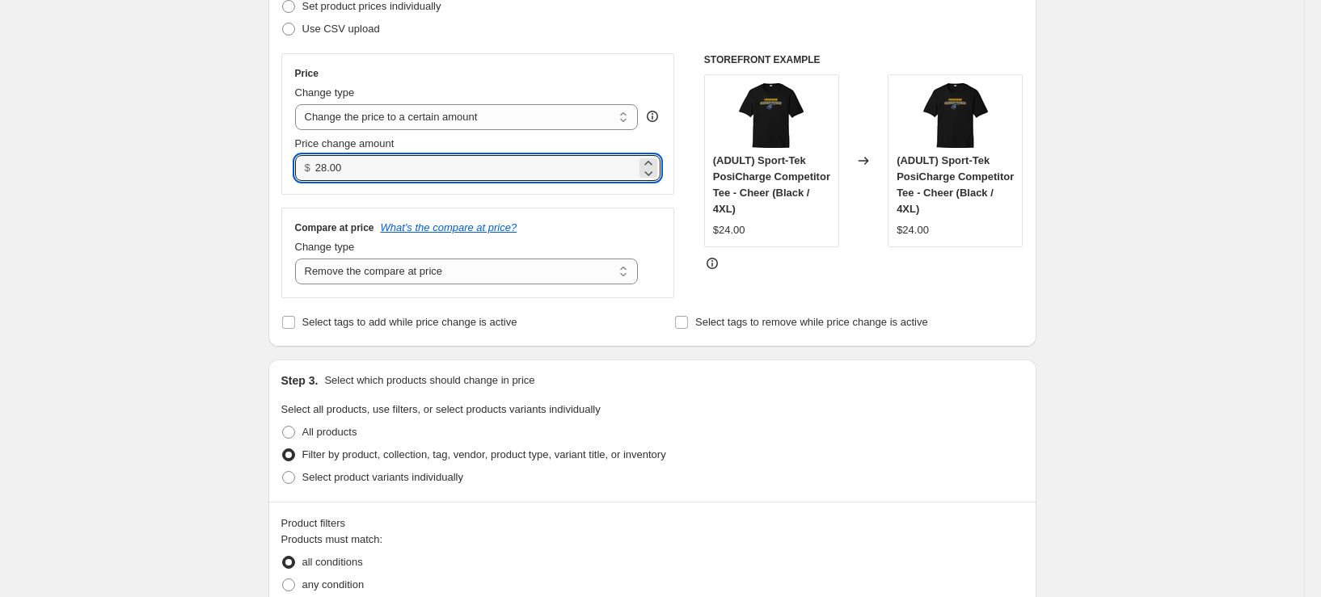
scroll to position [485, 0]
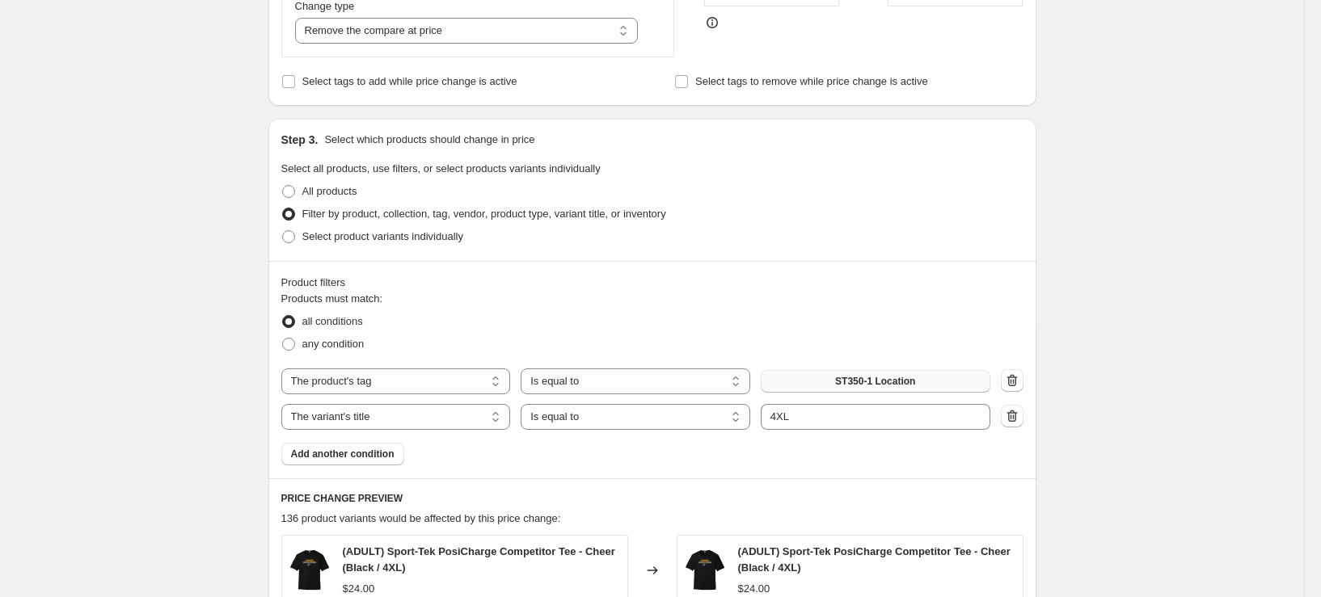
click at [834, 382] on button "ST350-1 Location" at bounding box center [876, 381] width 230 height 23
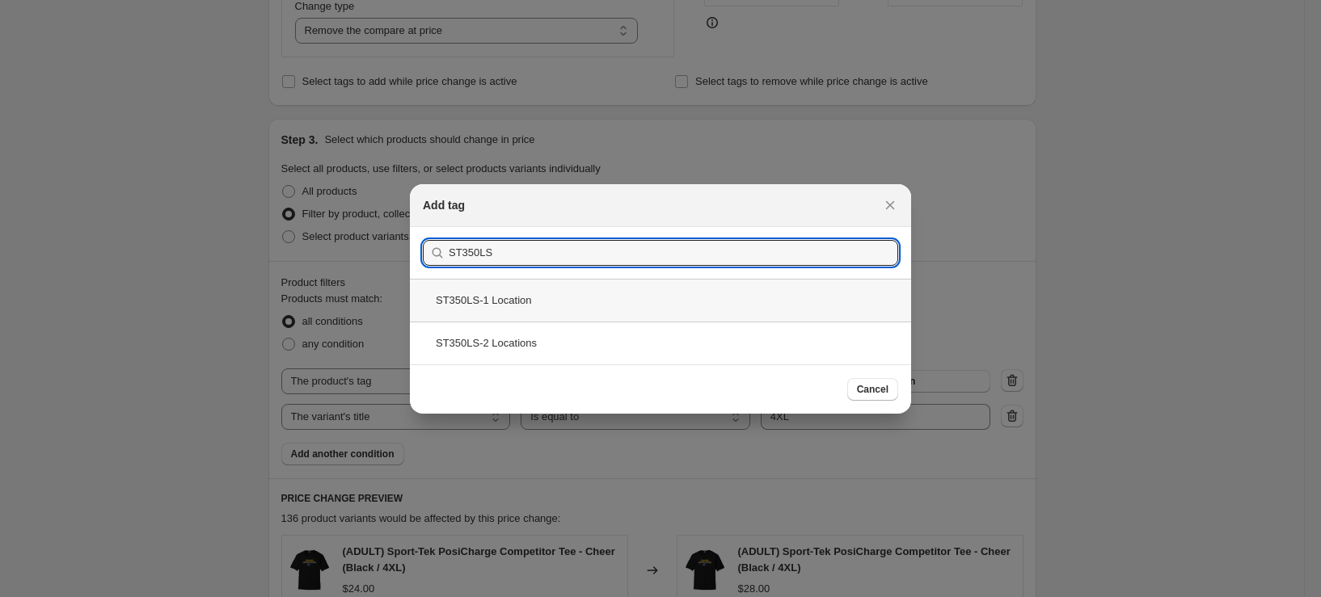
click at [616, 305] on div "ST350LS-1 Location" at bounding box center [660, 300] width 501 height 43
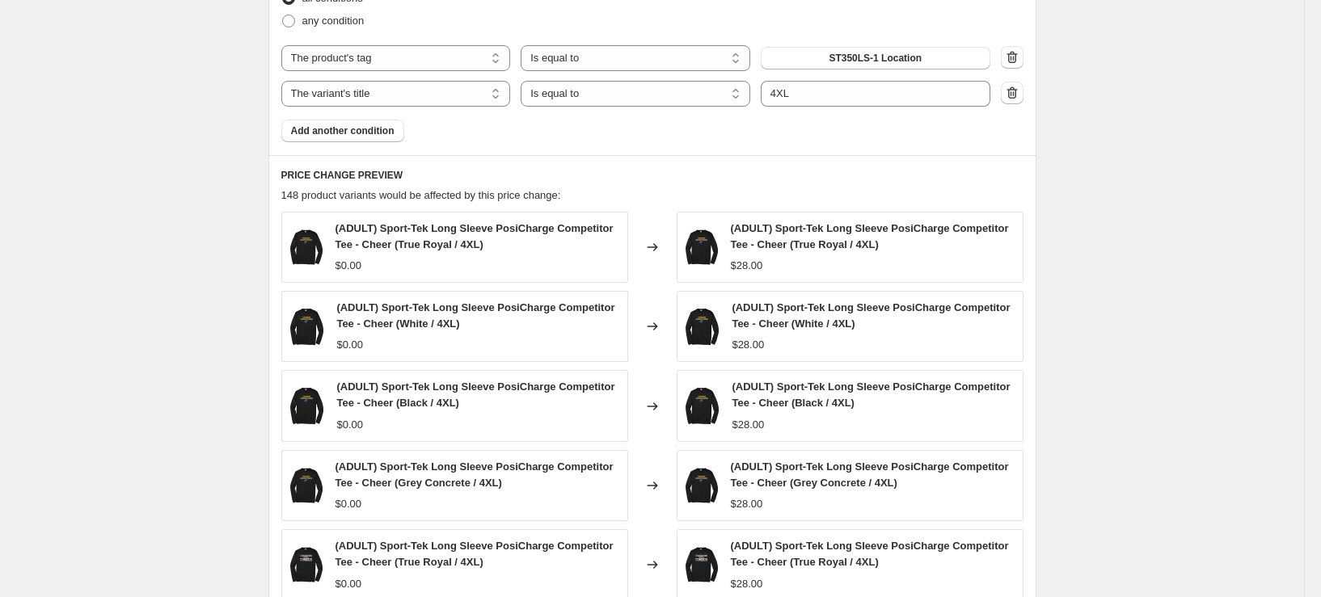
scroll to position [1117, 0]
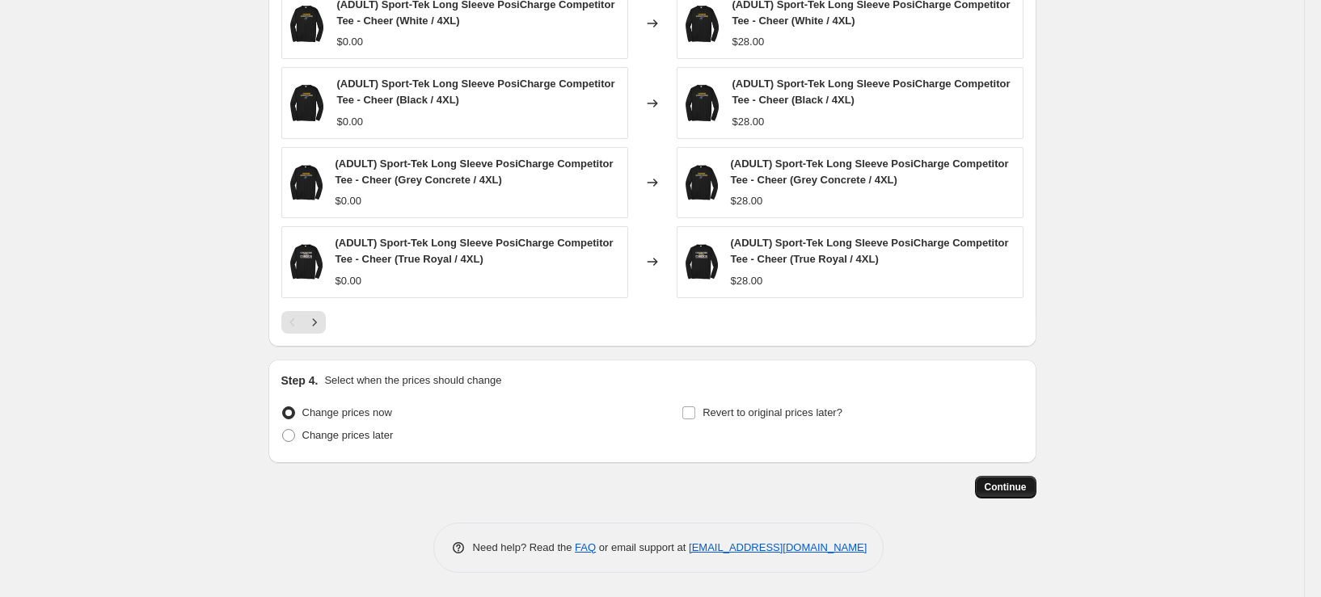
click at [1017, 493] on span "Continue" at bounding box center [1006, 487] width 42 height 13
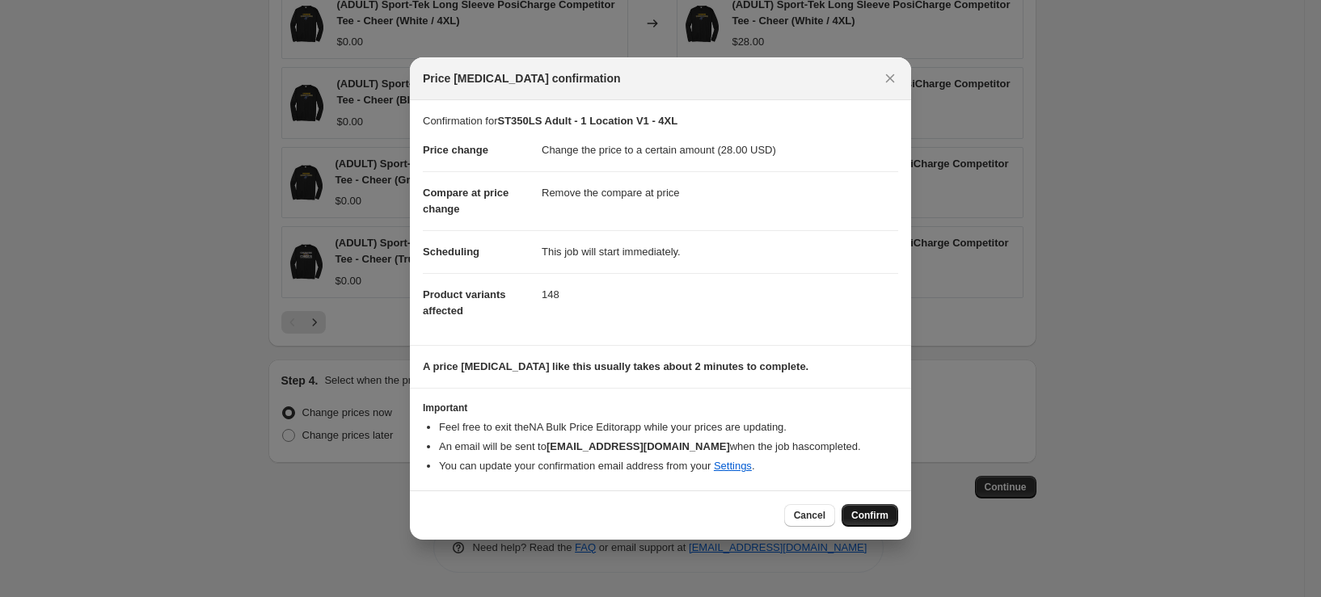
click at [871, 522] on span "Confirm" at bounding box center [869, 515] width 37 height 13
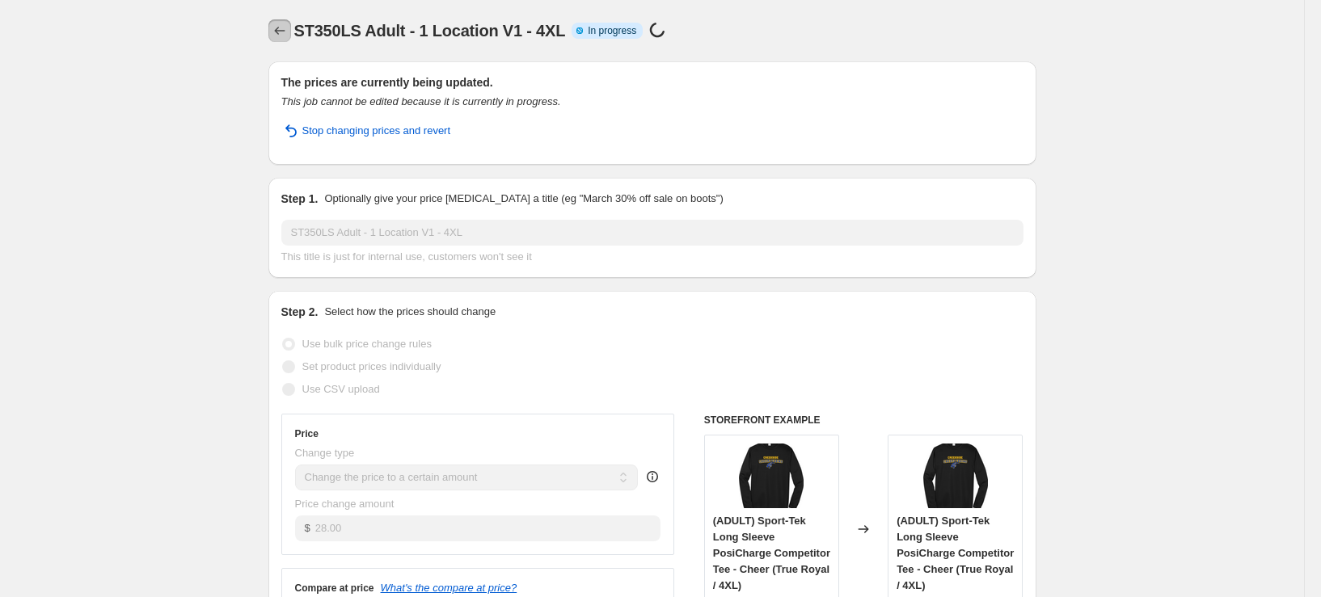
click at [275, 38] on icon "Price change jobs" at bounding box center [280, 31] width 16 height 16
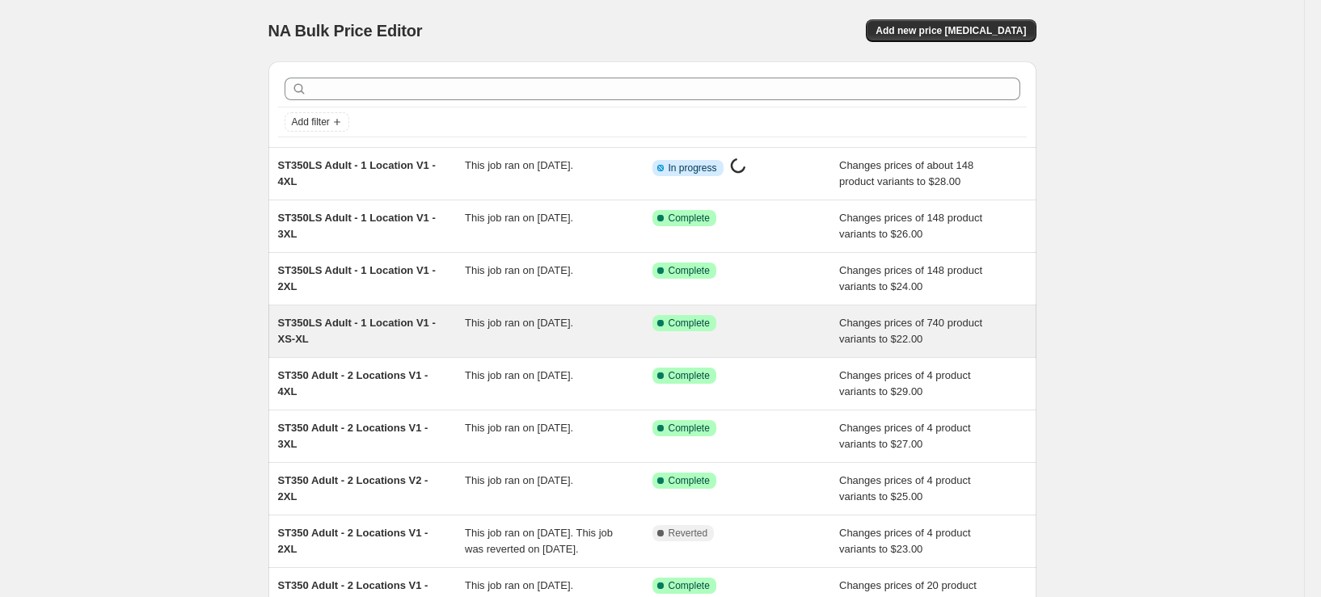
click at [398, 338] on div "ST350LS Adult - 1 Location V1 - XS-XL" at bounding box center [372, 331] width 188 height 32
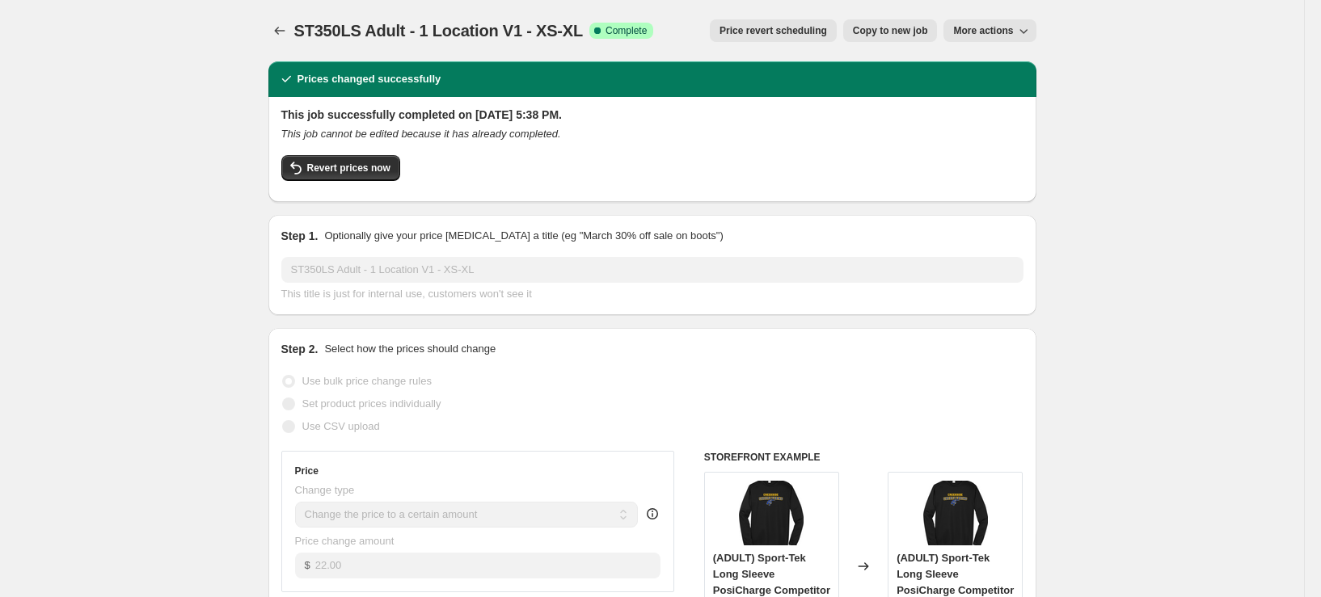
click at [901, 28] on span "Copy to new job" at bounding box center [890, 30] width 75 height 13
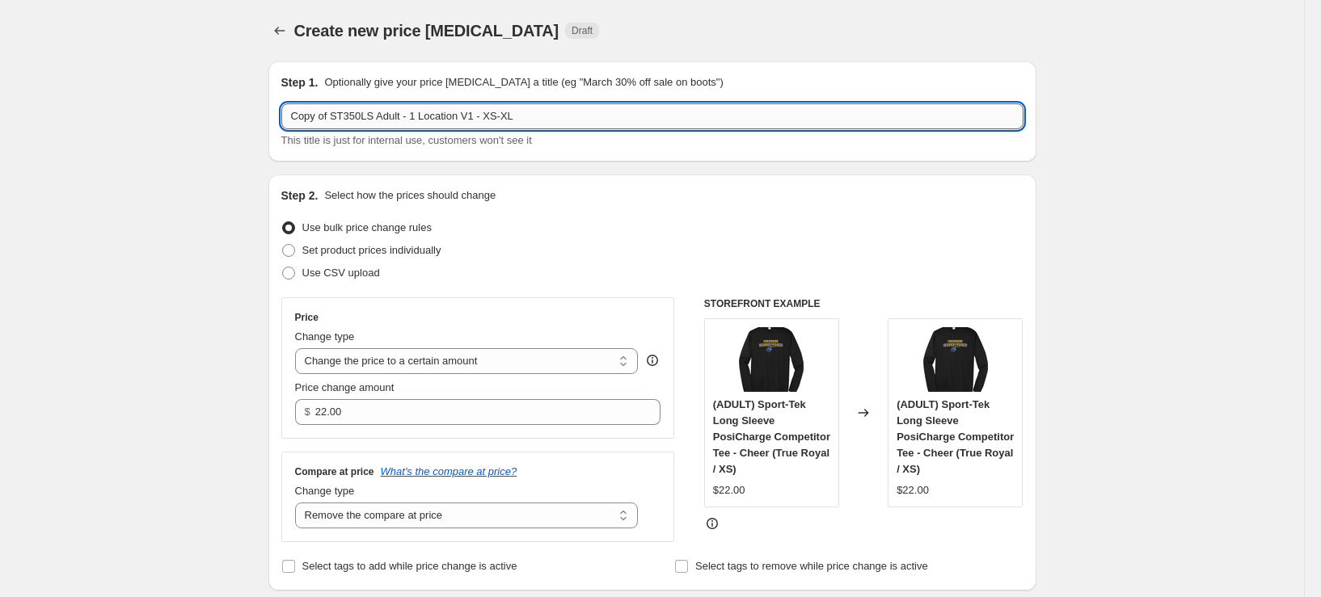
click at [425, 115] on input "Copy of ST350LS Adult - 1 Location V1 - XS-XL" at bounding box center [652, 116] width 742 height 26
click at [473, 120] on input "Copy of ST350LS Adult - 2 Location V1 - XS-XL" at bounding box center [652, 116] width 742 height 26
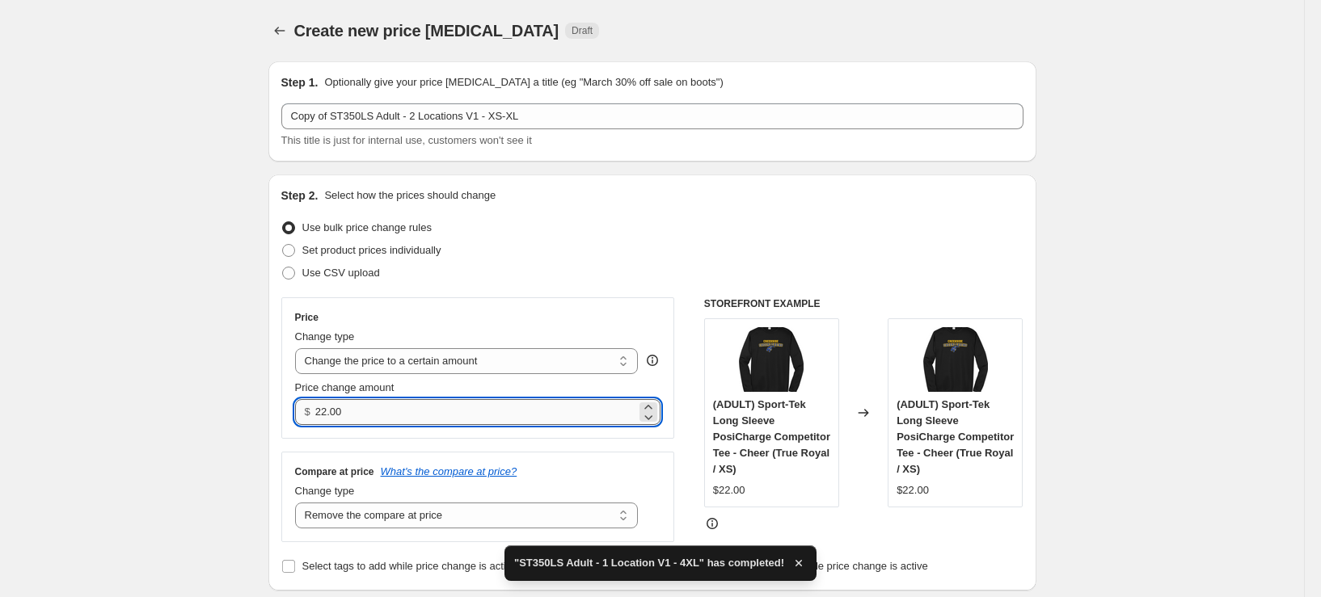
click at [393, 419] on input "22.00" at bounding box center [475, 412] width 321 height 26
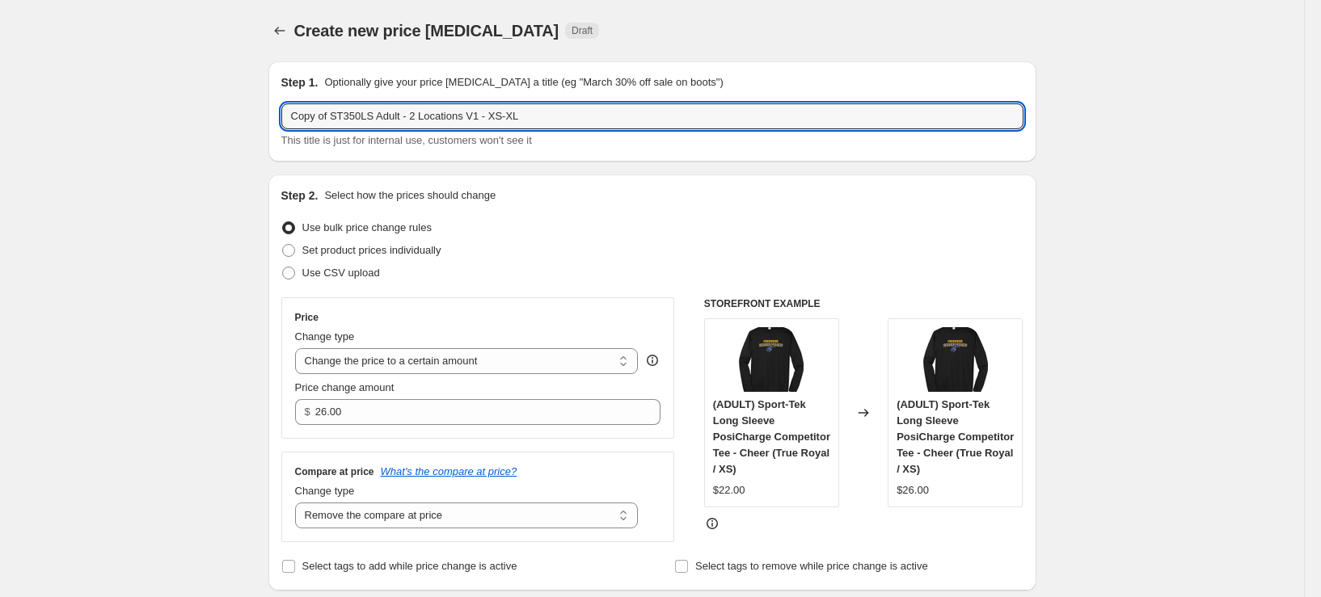
drag, startPoint x: 338, startPoint y: 116, endPoint x: 233, endPoint y: 127, distance: 105.6
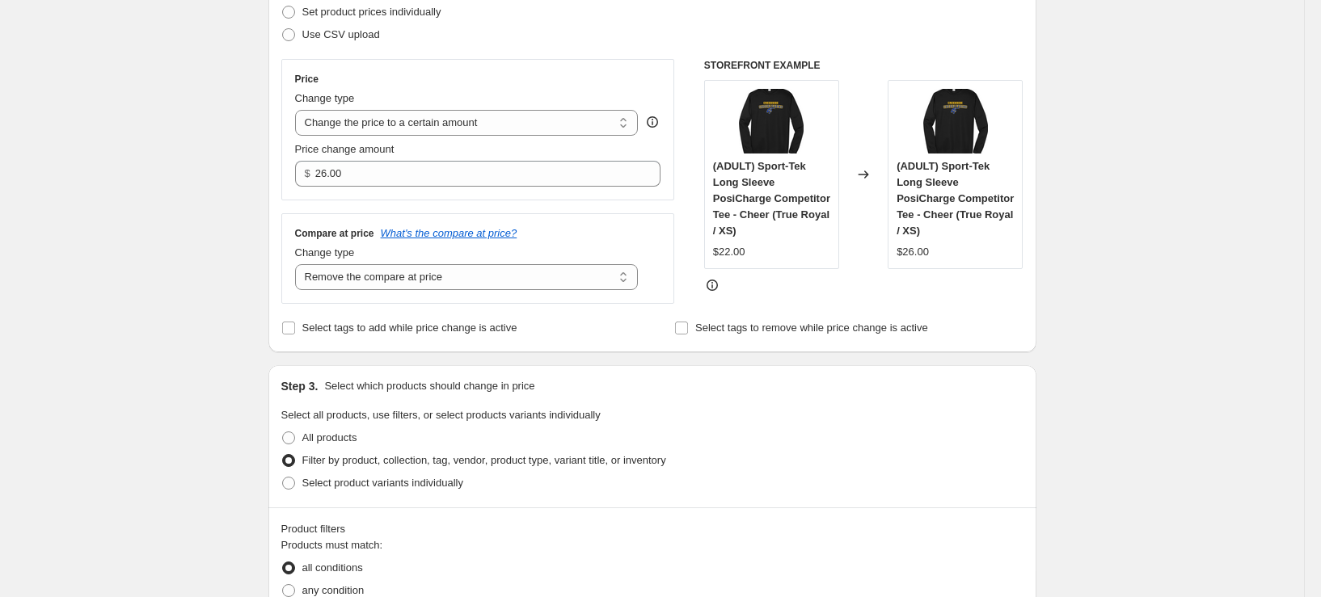
scroll to position [404, 0]
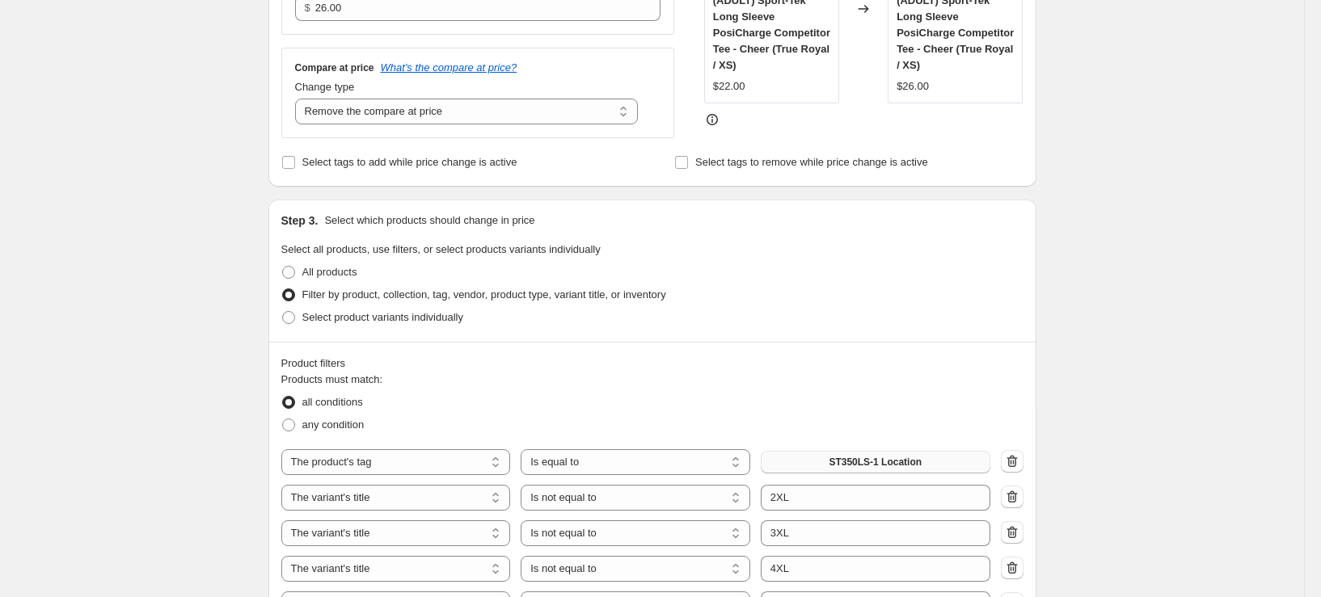
click at [922, 469] on span "ST350LS-1 Location" at bounding box center [875, 462] width 93 height 13
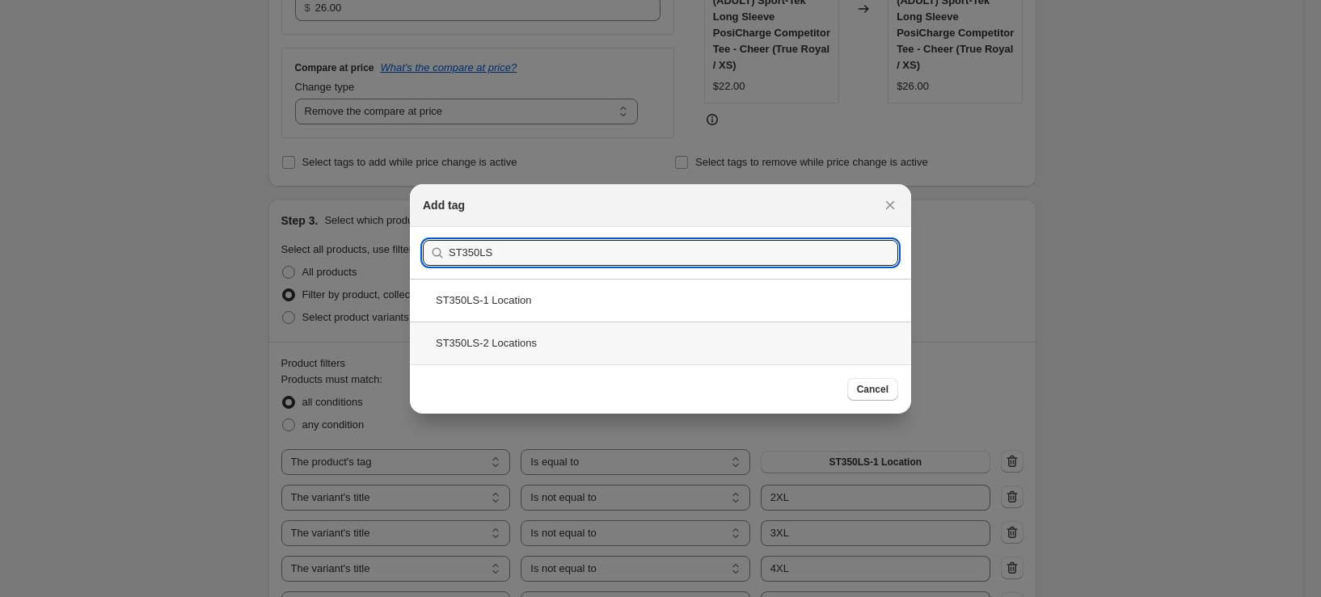
click at [521, 338] on div "ST350LS-2 Locations" at bounding box center [660, 343] width 501 height 43
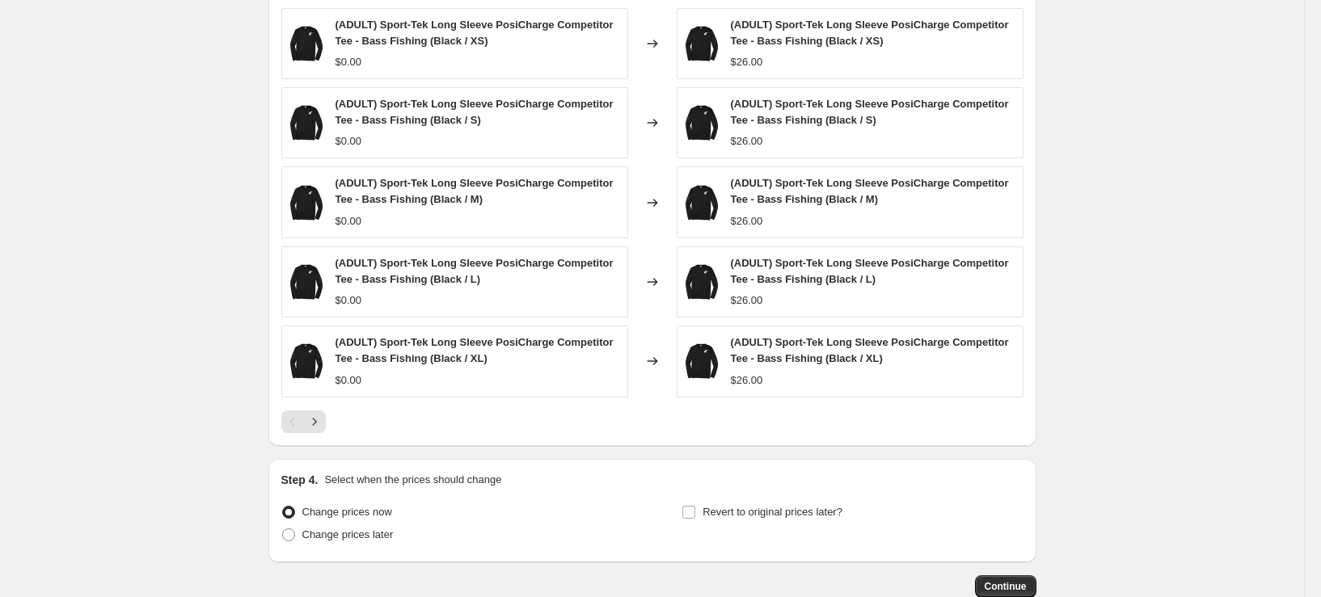
scroll to position [1254, 0]
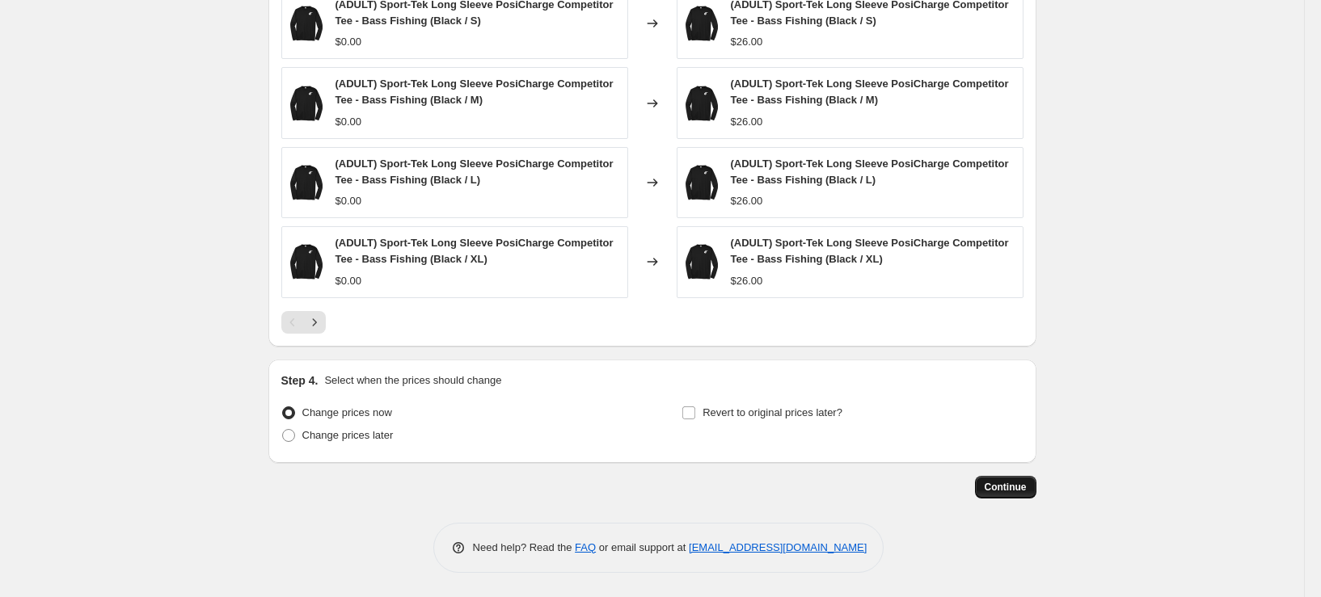
click at [1019, 492] on span "Continue" at bounding box center [1006, 487] width 42 height 13
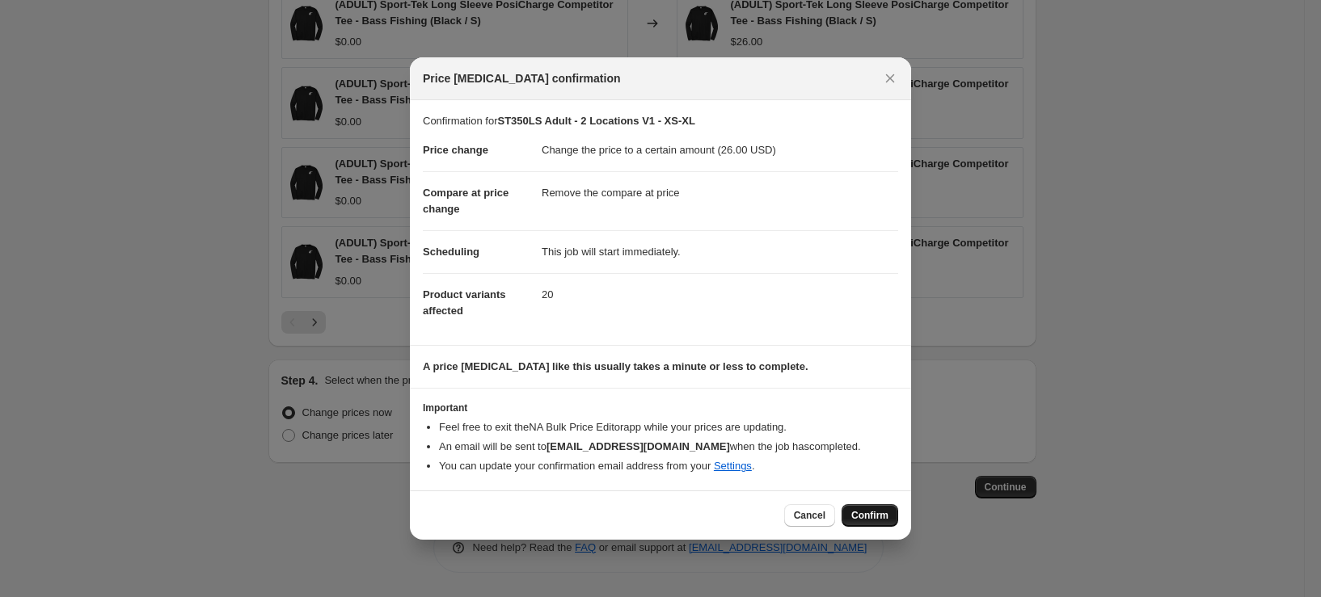
click at [865, 524] on button "Confirm" at bounding box center [870, 515] width 57 height 23
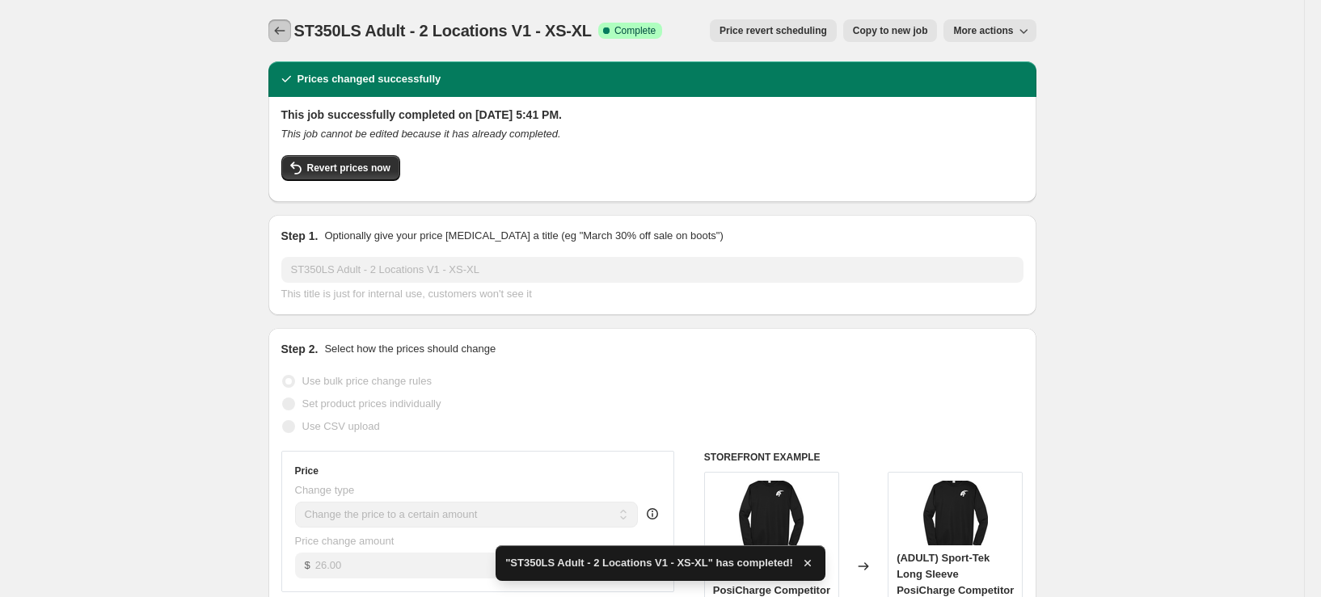
click at [276, 22] on button "Price change jobs" at bounding box center [279, 30] width 23 height 23
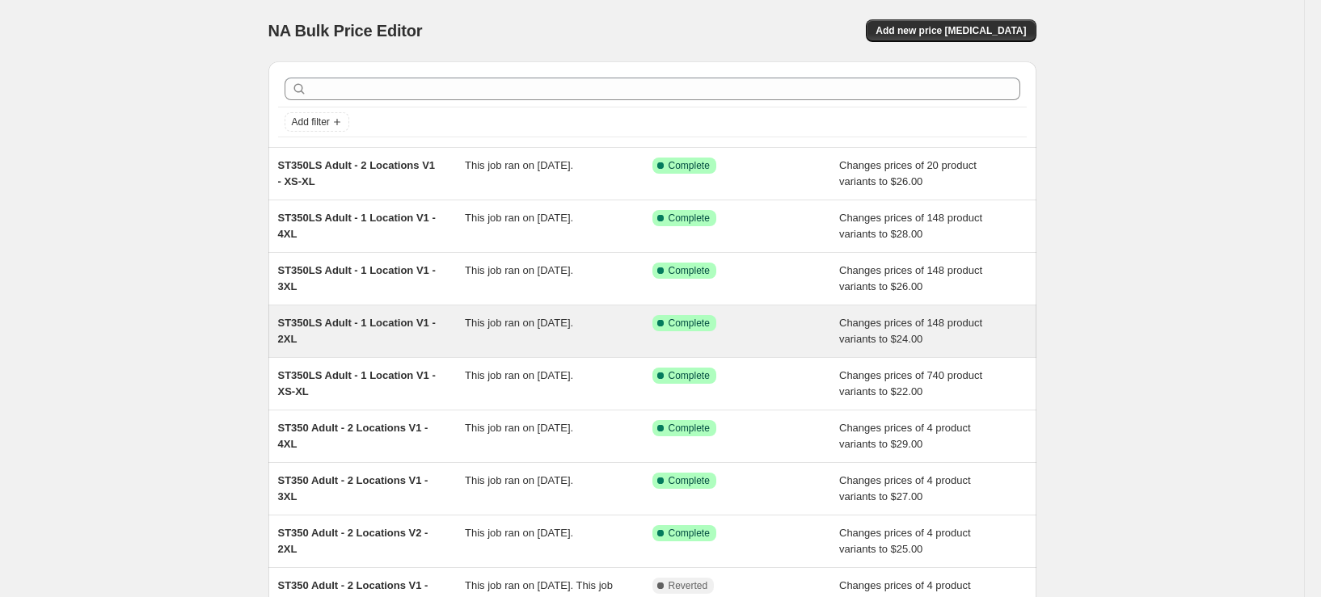
click at [358, 350] on div "ST350LS Adult - 1 Location V1 - 2XL This job ran on September 26, 2025. Success…" at bounding box center [652, 332] width 768 height 52
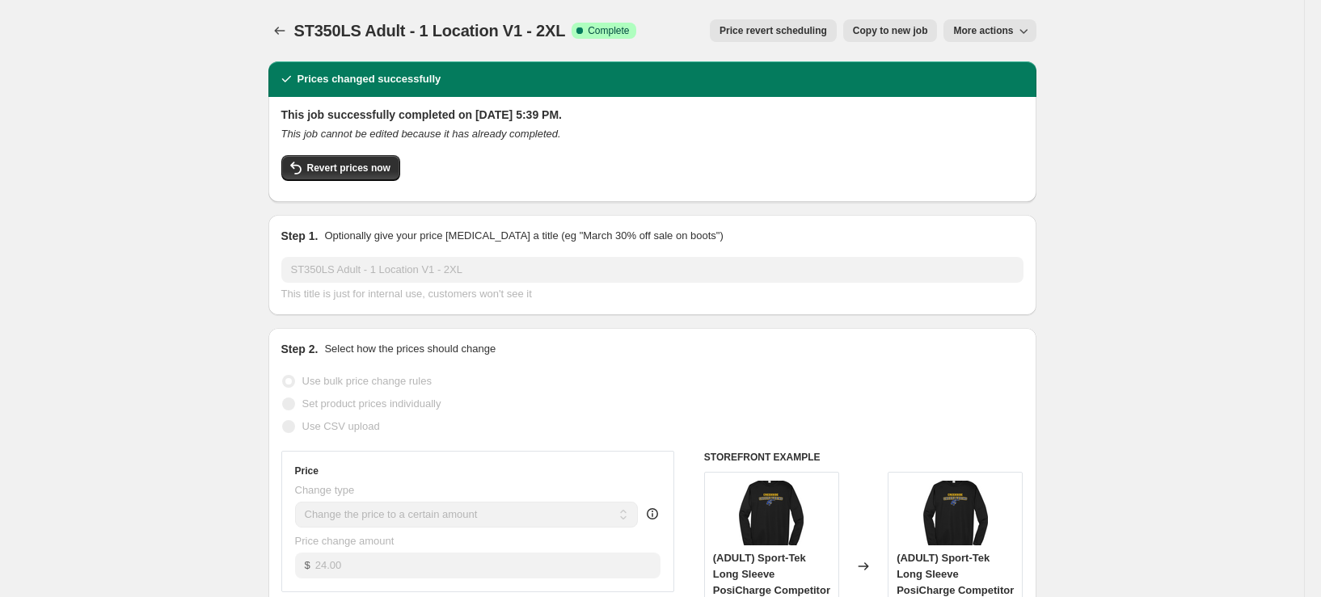
click at [914, 34] on span "Copy to new job" at bounding box center [890, 30] width 75 height 13
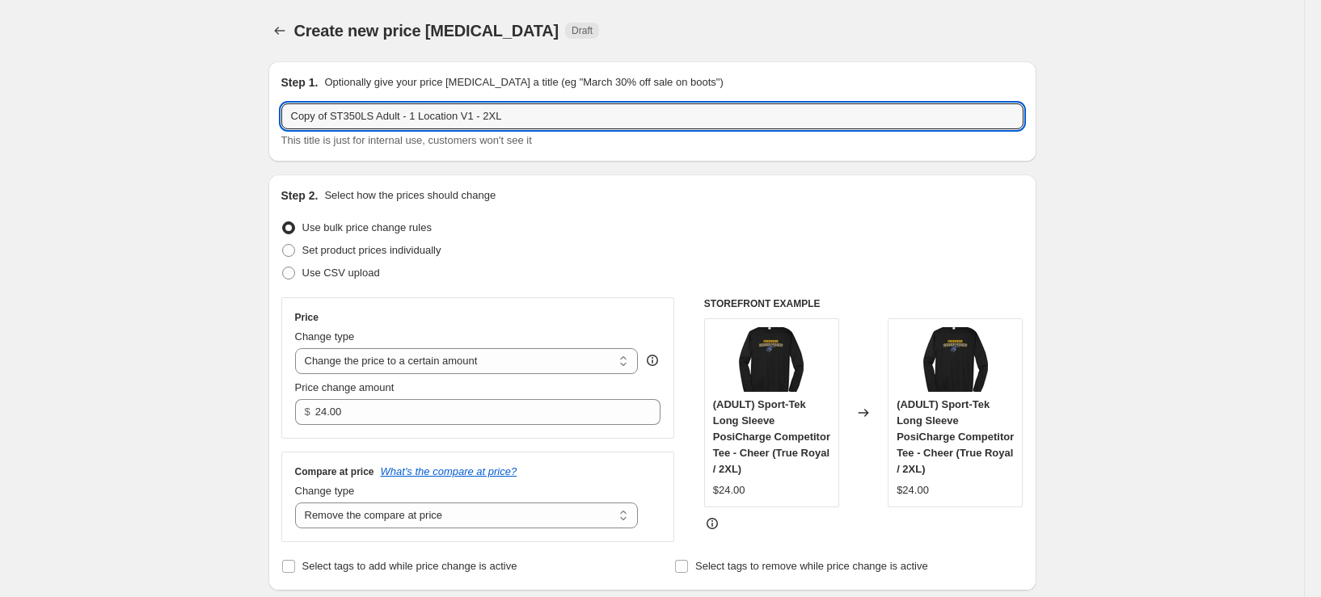
drag, startPoint x: 338, startPoint y: 113, endPoint x: 222, endPoint y: 125, distance: 117.0
click at [383, 116] on input "ST350LS Adult - 1 Location V1 - 2XL" at bounding box center [652, 116] width 742 height 26
click at [424, 119] on input "ST350LS Adult - Location V1 - 2XL" at bounding box center [652, 116] width 742 height 26
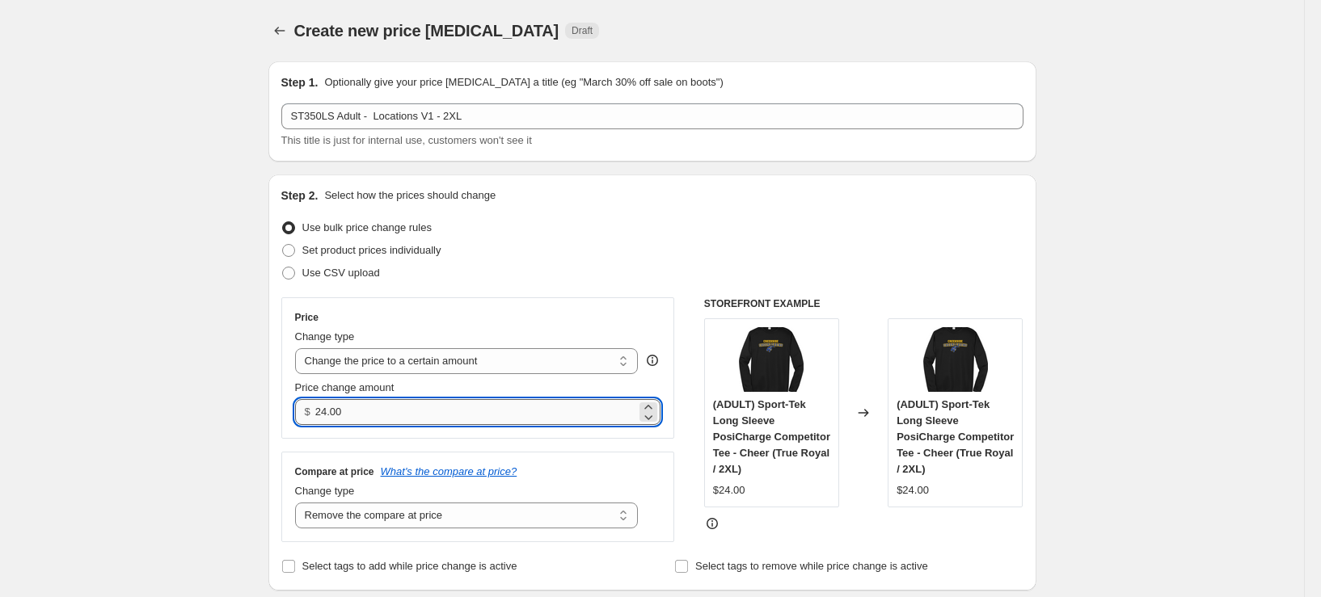
click at [331, 414] on input "24.00" at bounding box center [475, 412] width 321 height 26
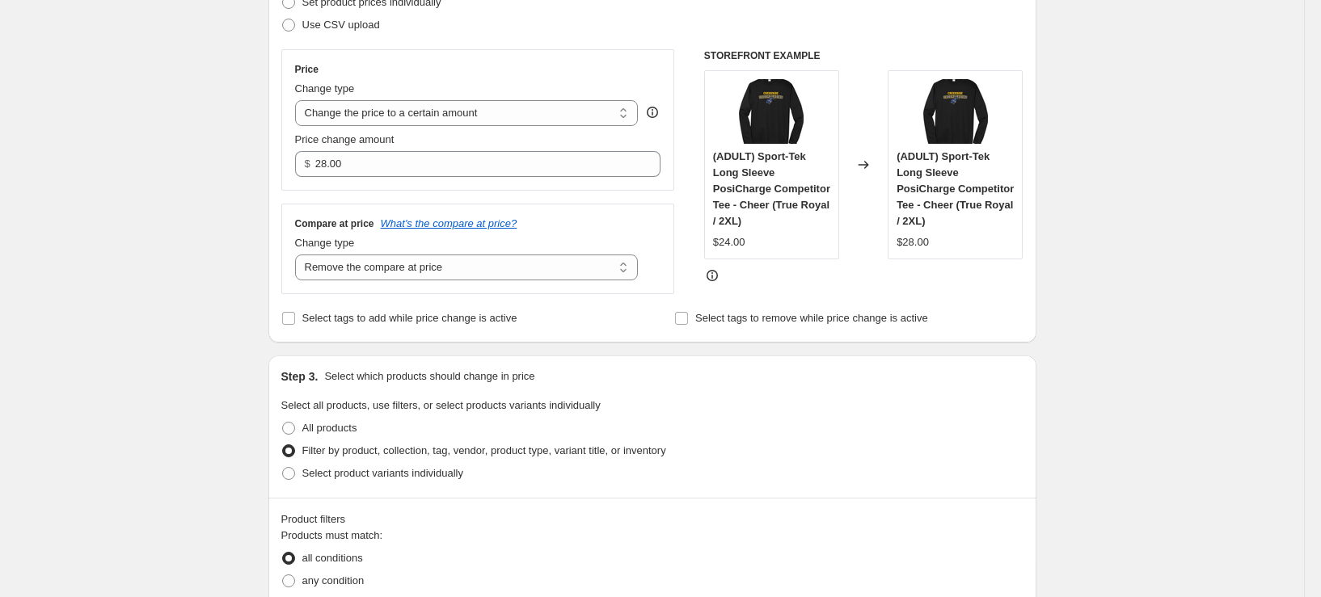
scroll to position [404, 0]
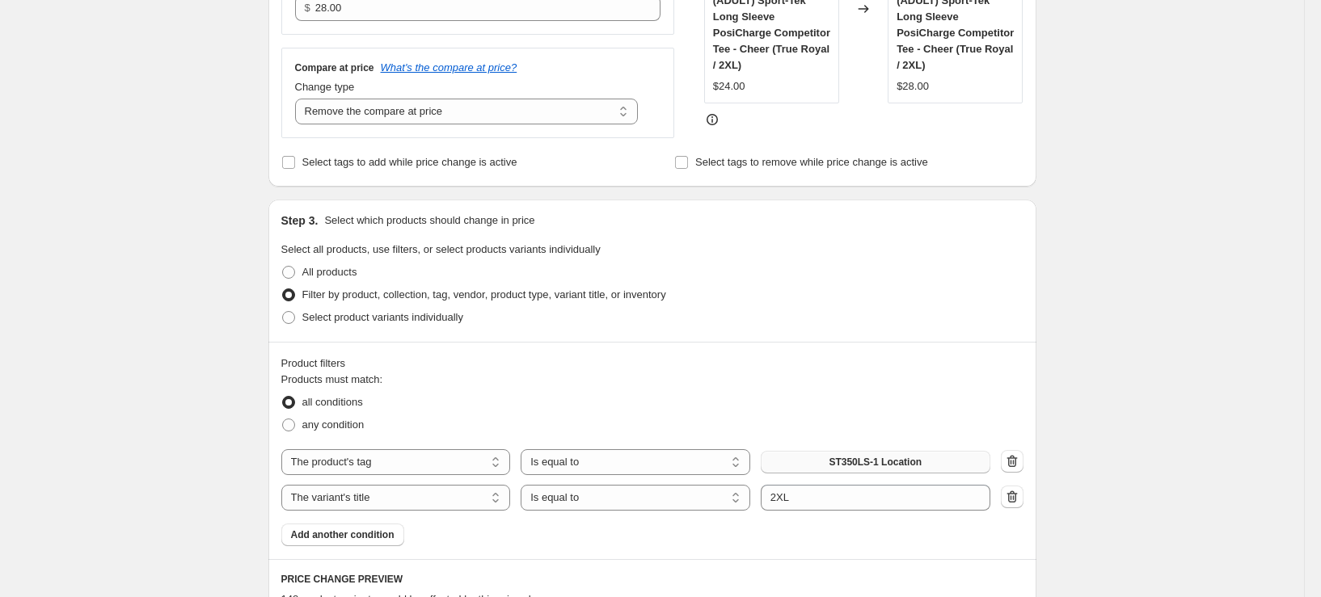
click at [889, 469] on span "ST350LS-1 Location" at bounding box center [875, 462] width 93 height 13
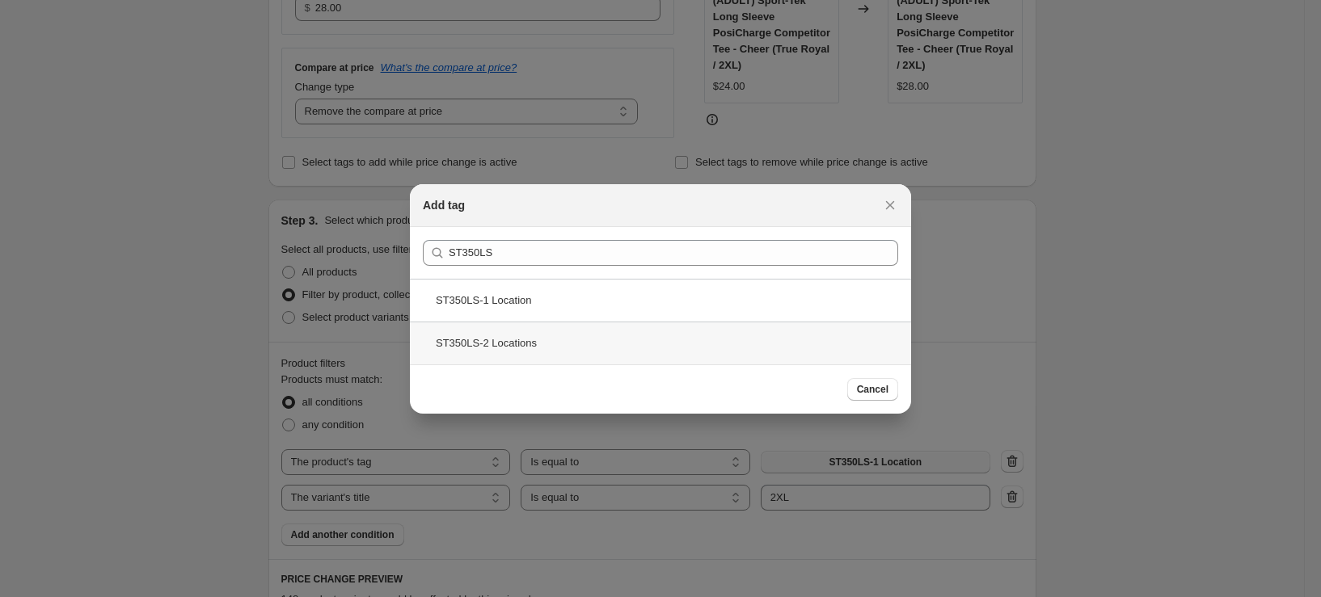
click at [521, 341] on div "ST350LS-2 Locations" at bounding box center [660, 343] width 501 height 43
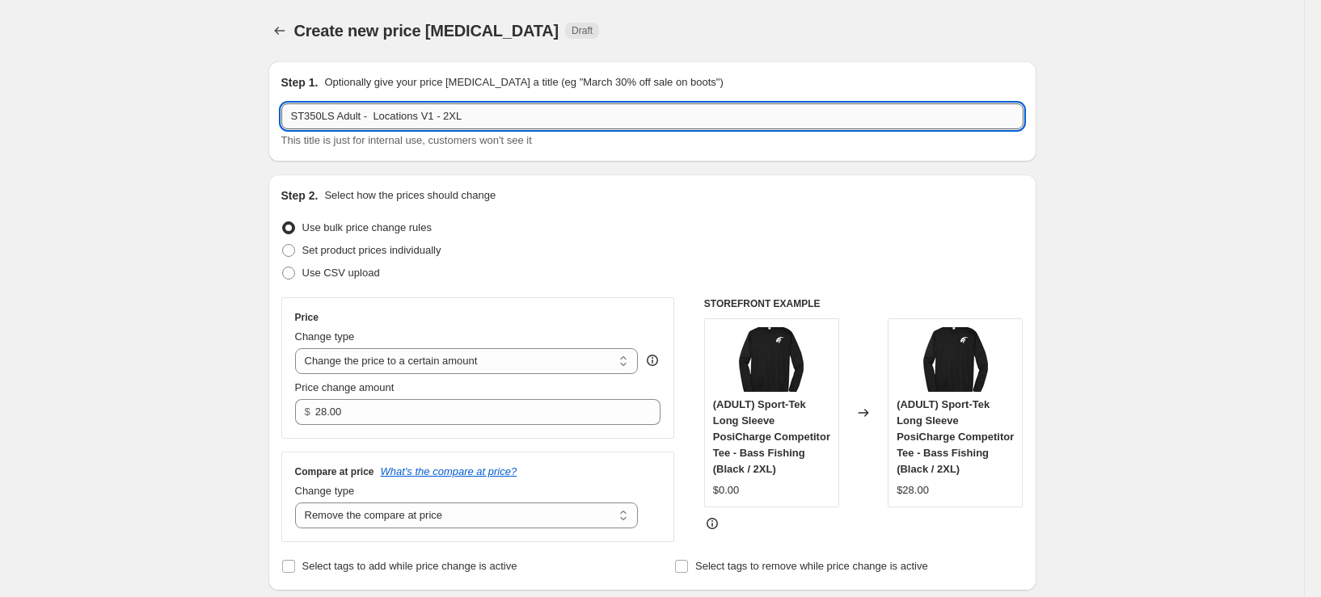
click at [378, 119] on input "ST350LS Adult - Locations V1 - 2XL" at bounding box center [652, 116] width 742 height 26
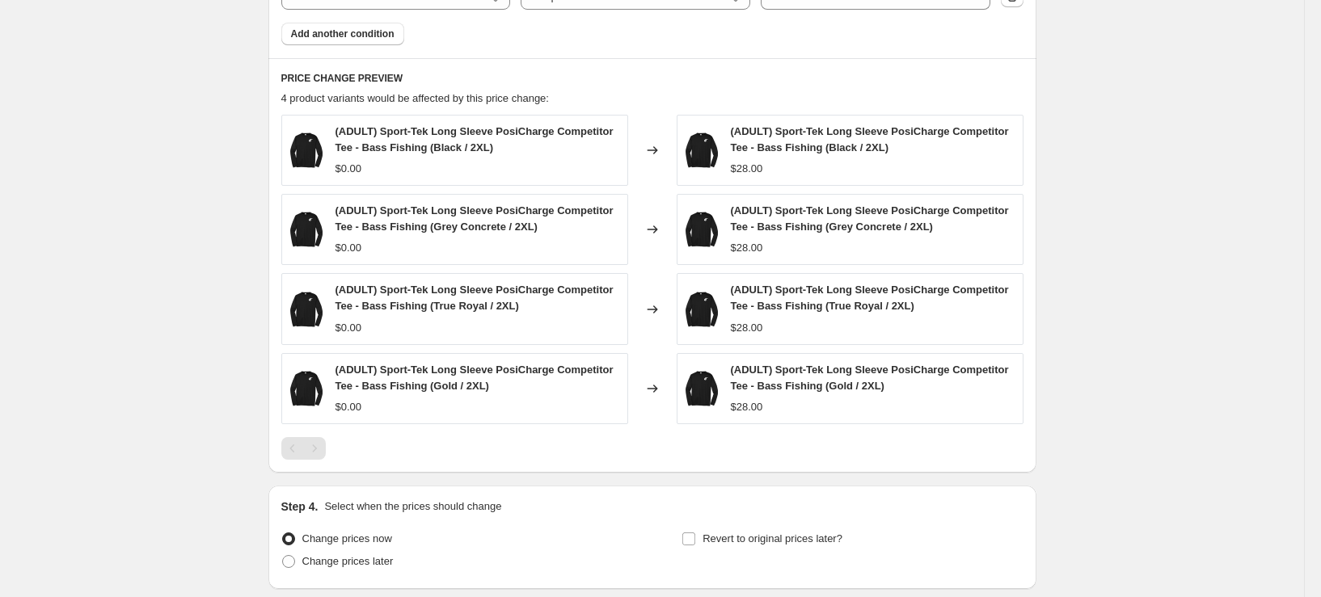
scroll to position [1032, 0]
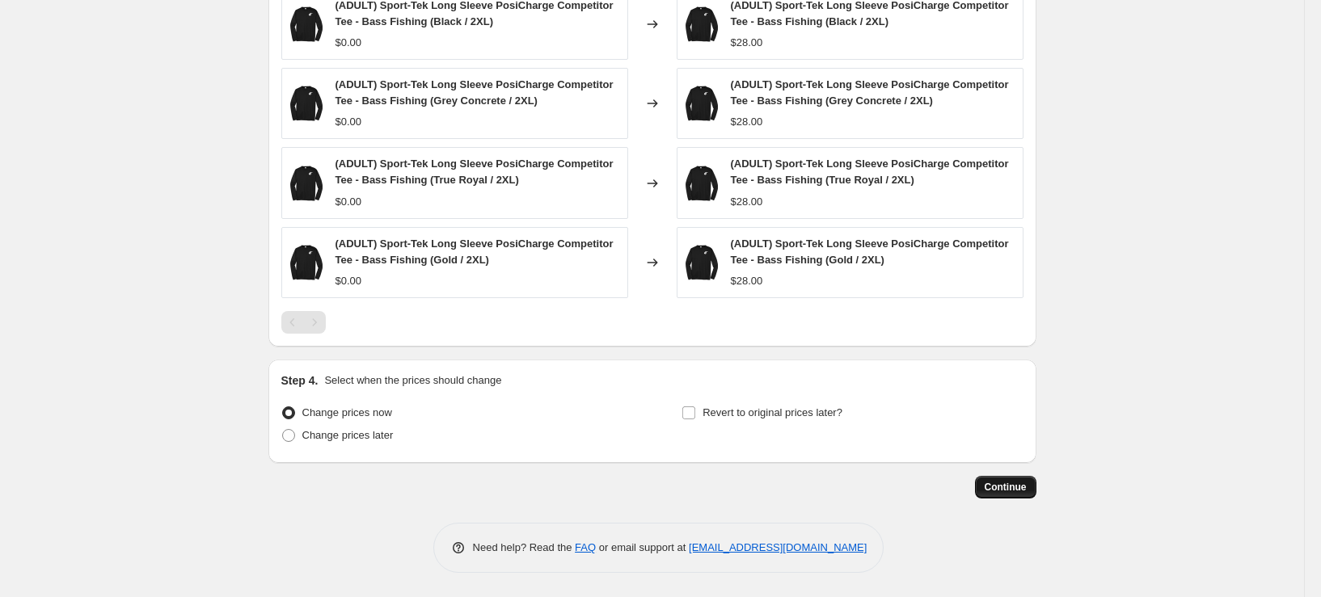
click at [1023, 484] on span "Continue" at bounding box center [1006, 487] width 42 height 13
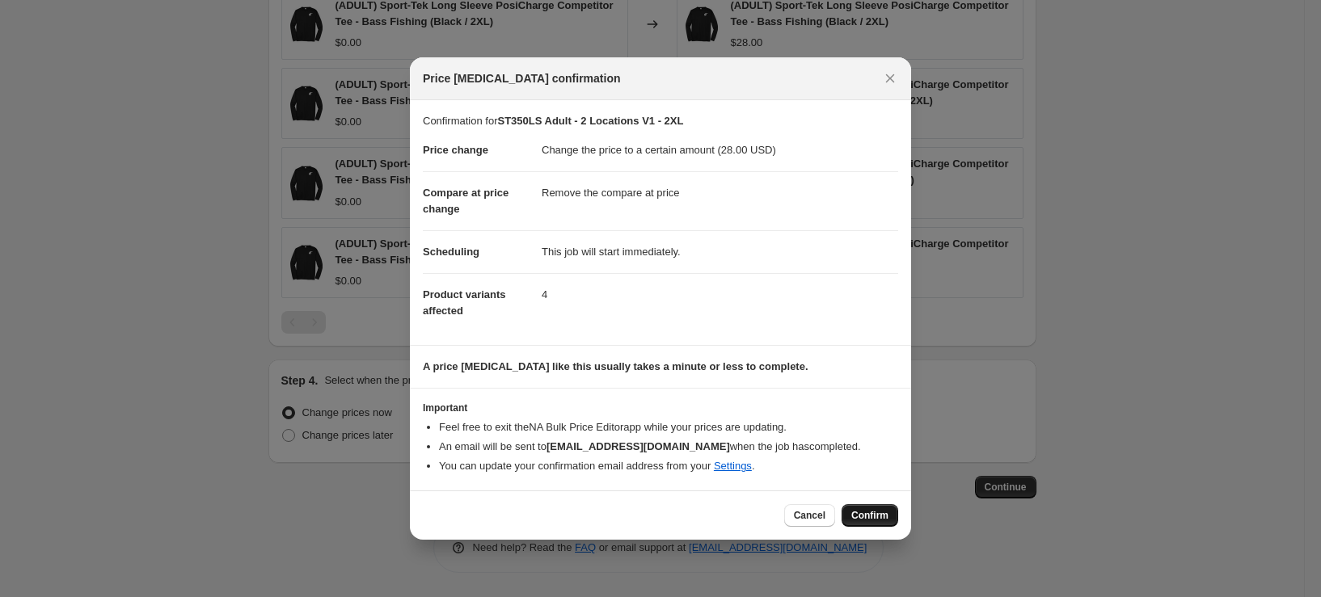
click at [884, 516] on span "Confirm" at bounding box center [869, 515] width 37 height 13
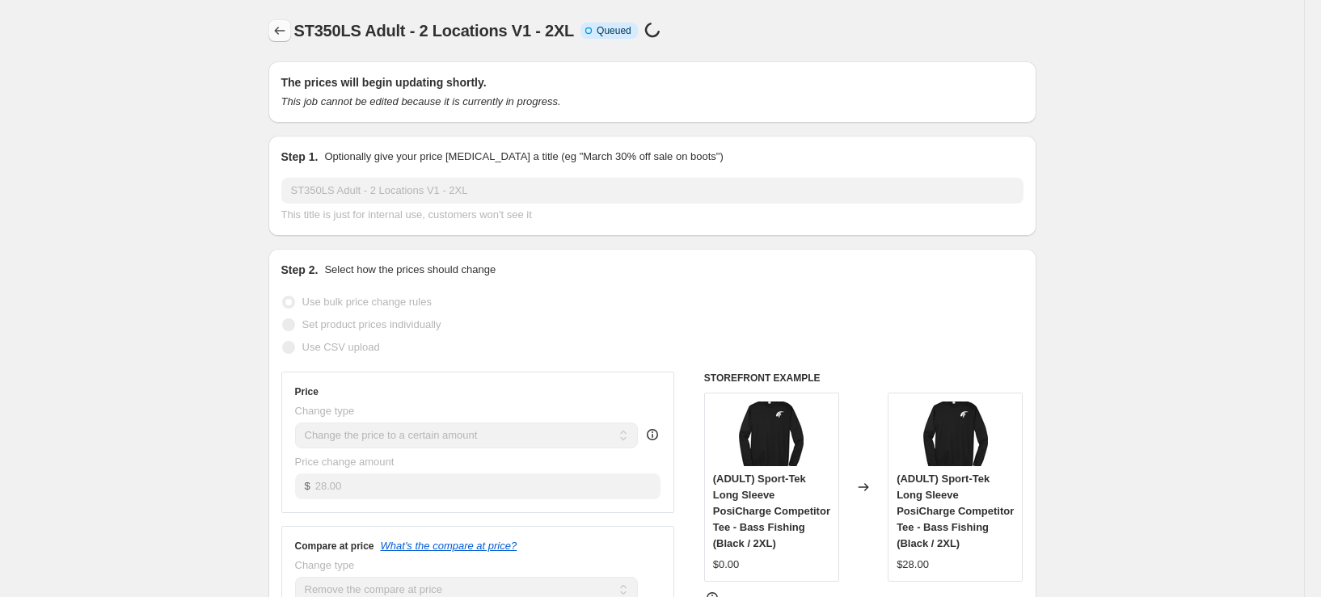
click at [283, 36] on icon "Price change jobs" at bounding box center [280, 31] width 16 height 16
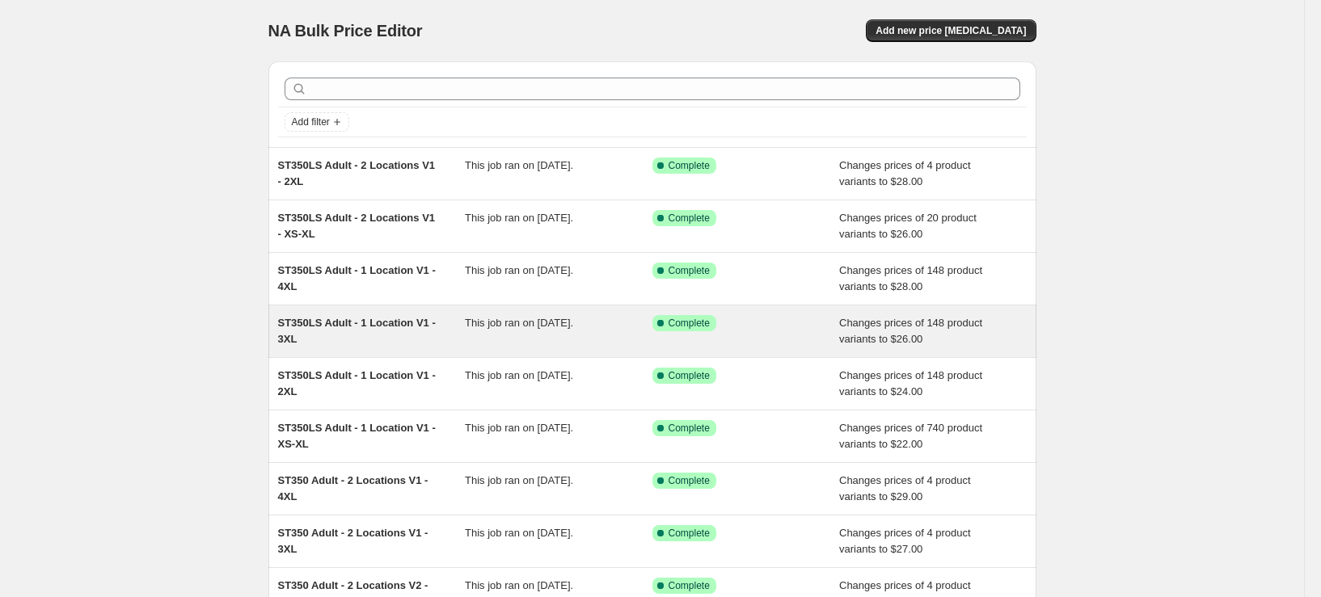
click at [414, 336] on div "ST350LS Adult - 1 Location V1 - 3XL" at bounding box center [372, 331] width 188 height 32
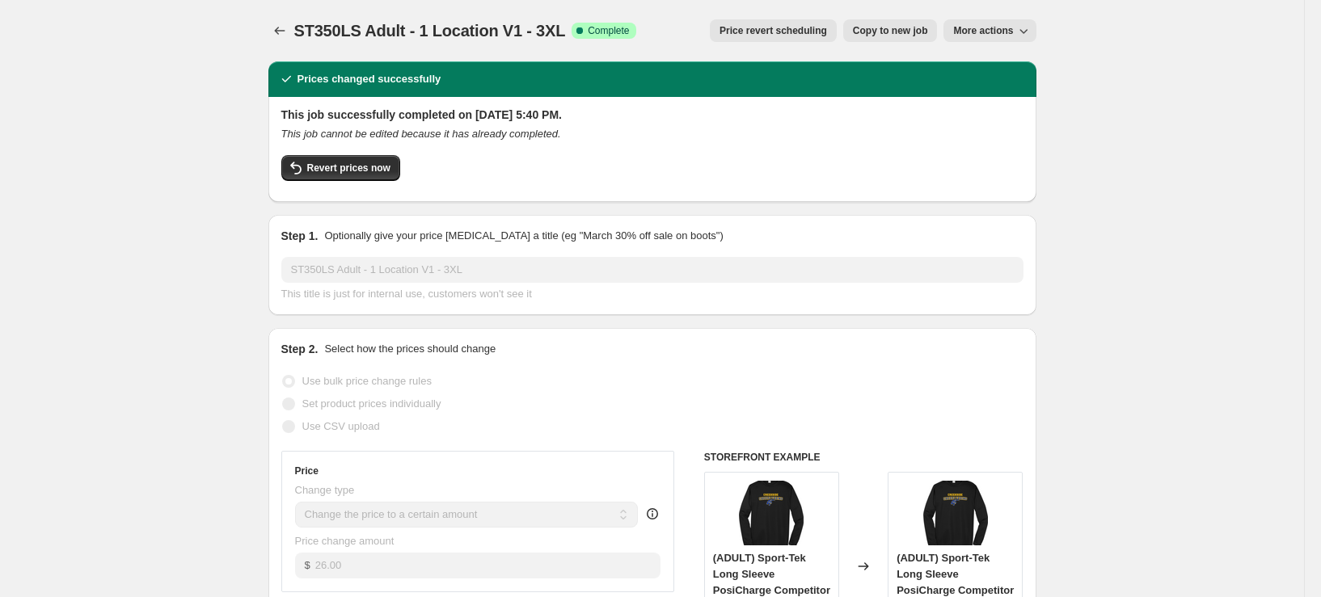
click at [903, 32] on span "Copy to new job" at bounding box center [890, 30] width 75 height 13
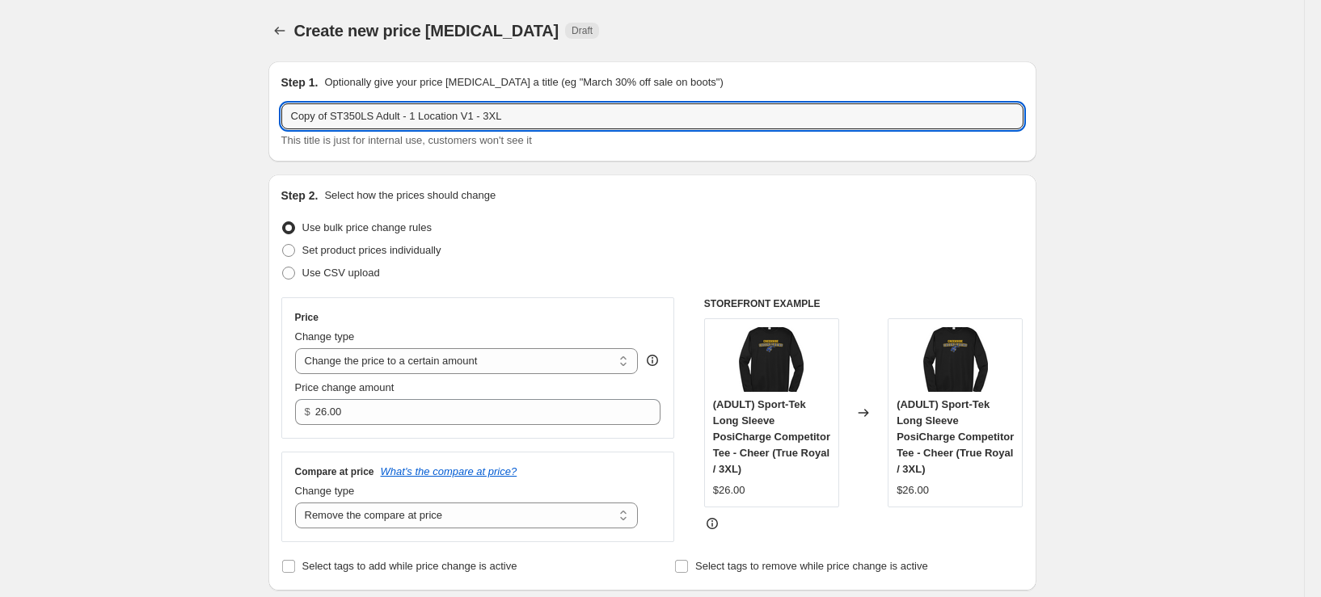
drag, startPoint x: 337, startPoint y: 117, endPoint x: 243, endPoint y: 123, distance: 94.8
click at [383, 119] on input "ST350LS Adult - 1 Location V1 - 3XL" at bounding box center [652, 116] width 742 height 26
click at [433, 117] on input "ST350LS Adult - 2 Location V1 - 3XL" at bounding box center [652, 116] width 742 height 26
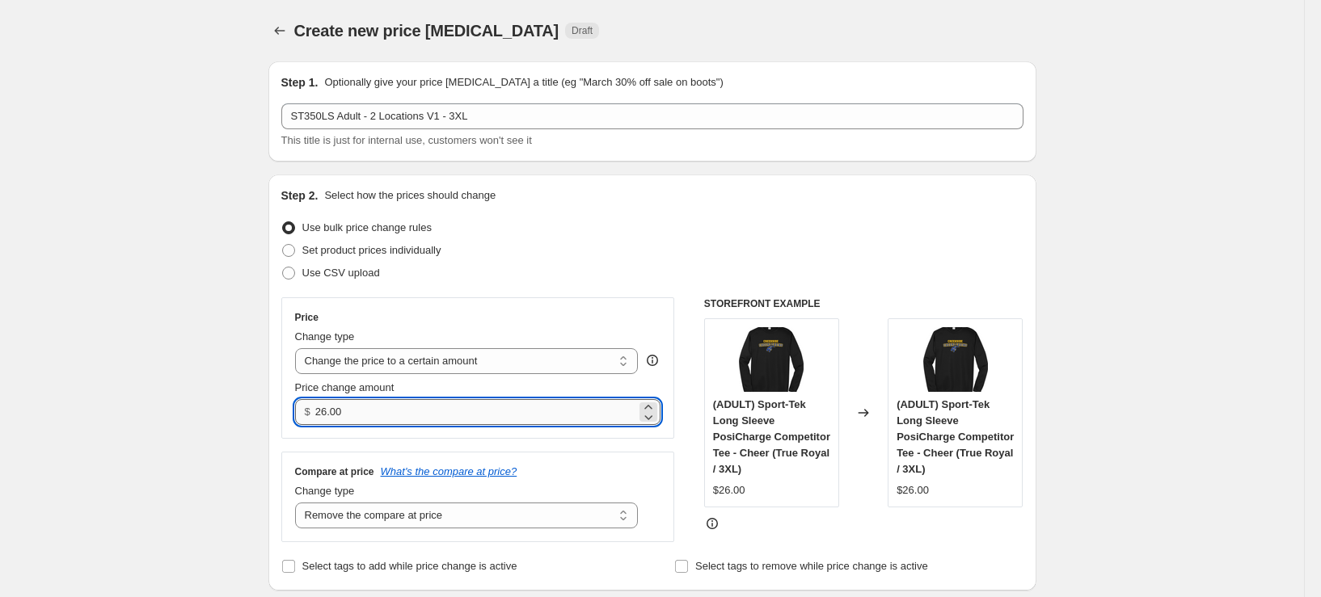
click at [331, 411] on input "26.00" at bounding box center [475, 412] width 321 height 26
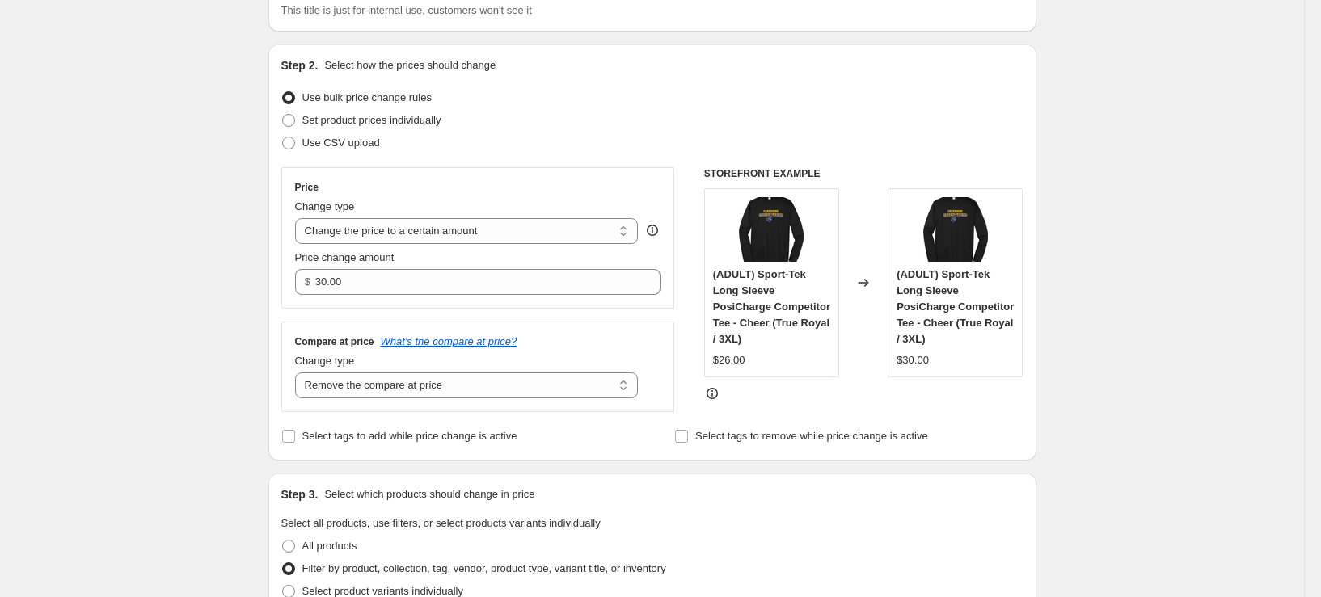
scroll to position [404, 0]
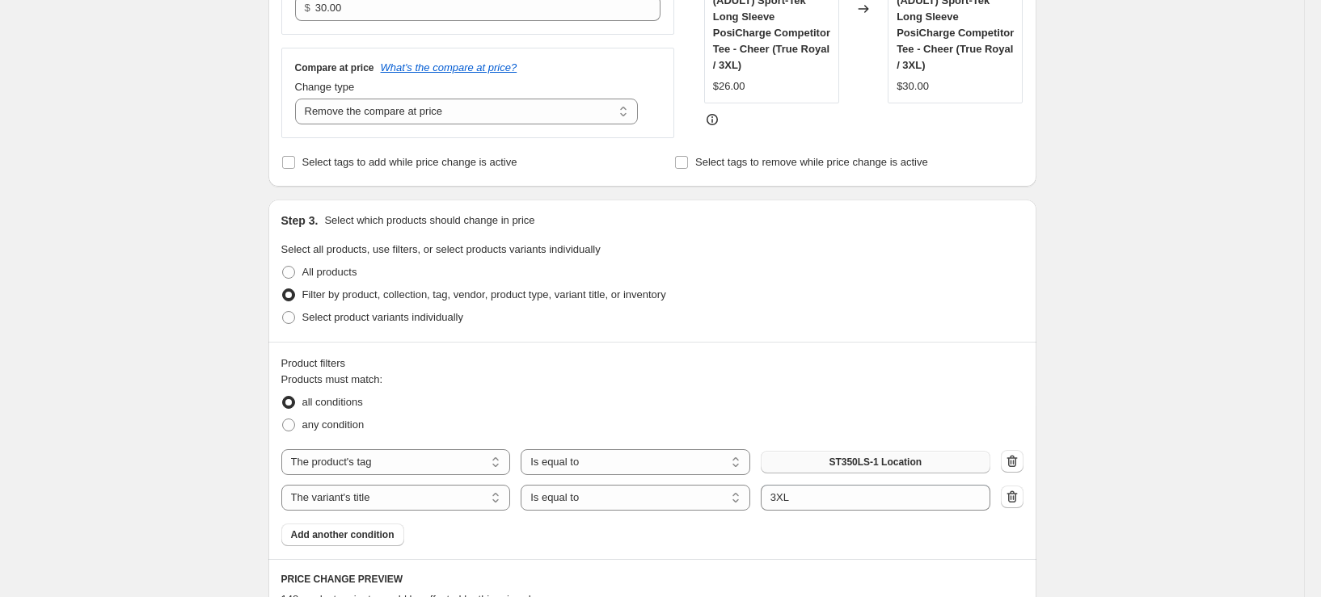
click at [859, 462] on span "ST350LS-1 Location" at bounding box center [875, 462] width 93 height 13
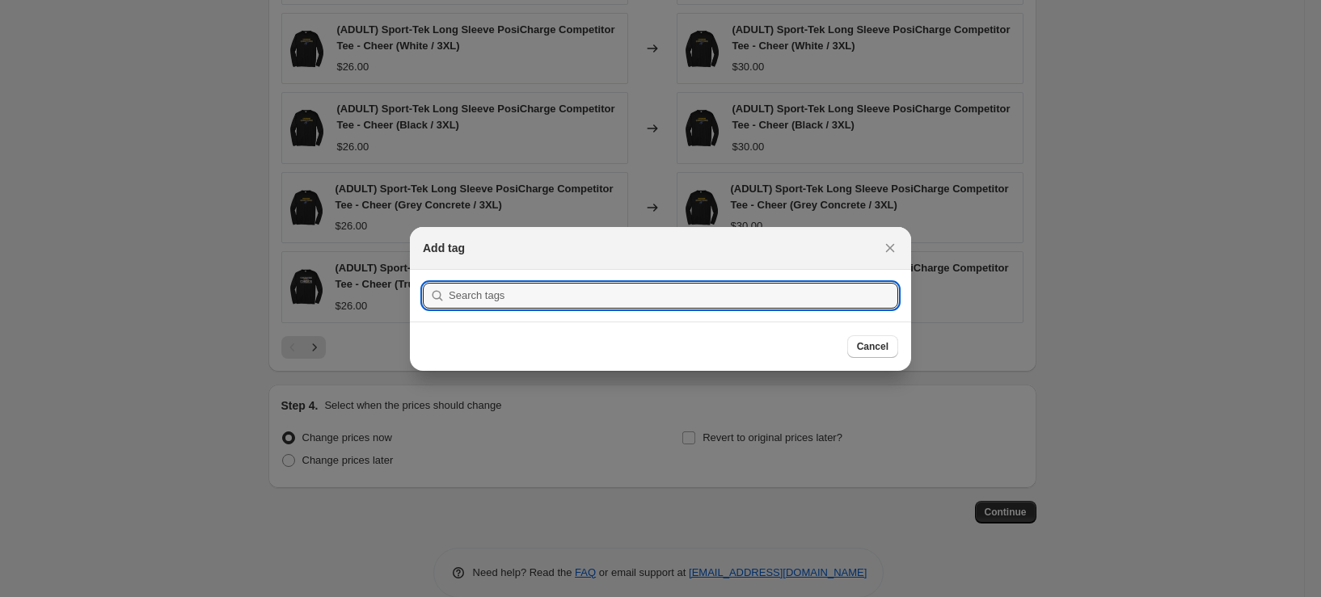
scroll to position [0, 0]
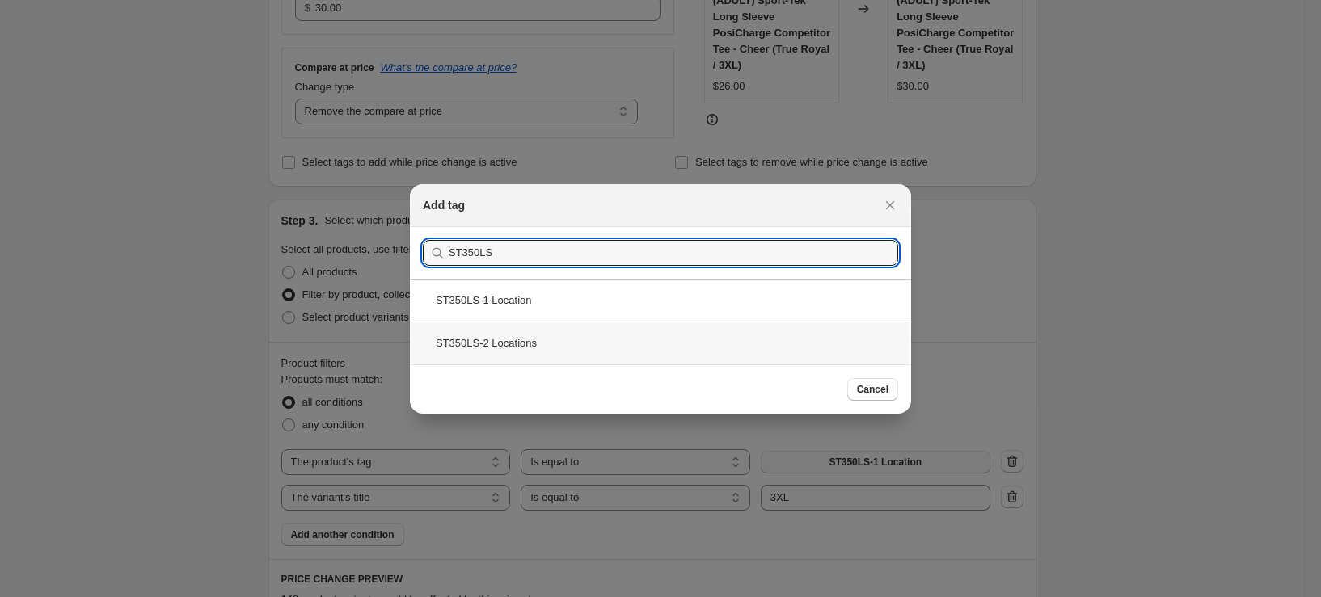
click at [517, 356] on div "ST350LS-2 Locations" at bounding box center [660, 343] width 501 height 43
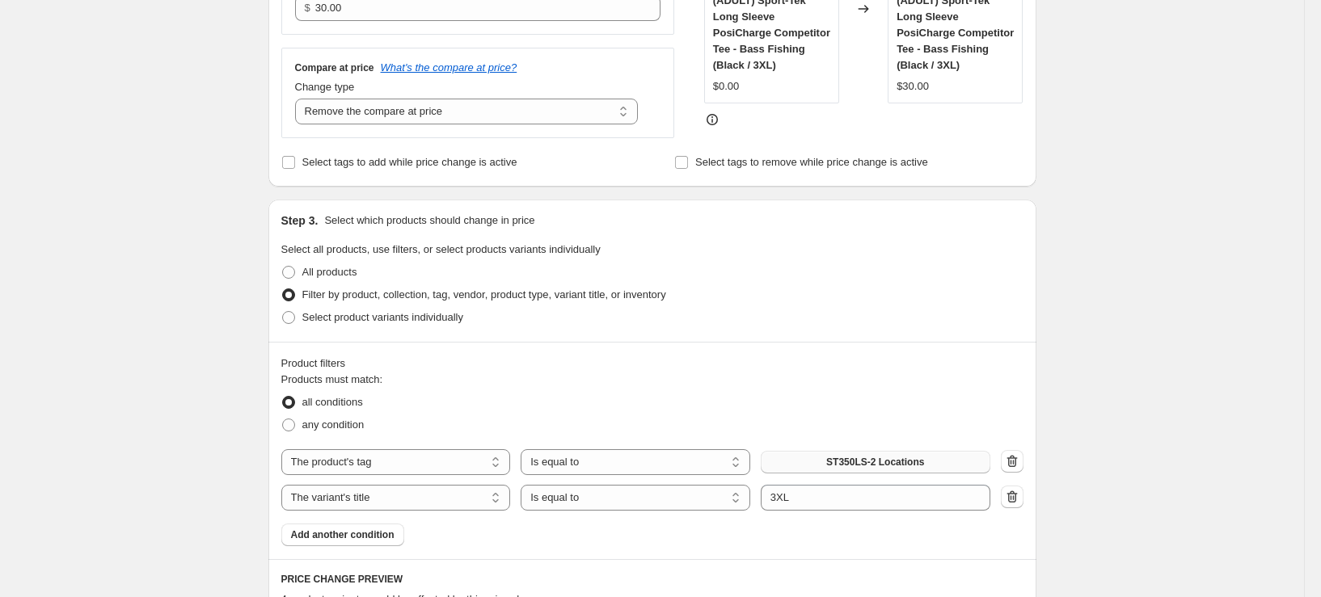
click at [141, 302] on div "Create new price change job. This page is ready Create new price change job Dra…" at bounding box center [652, 410] width 1304 height 1629
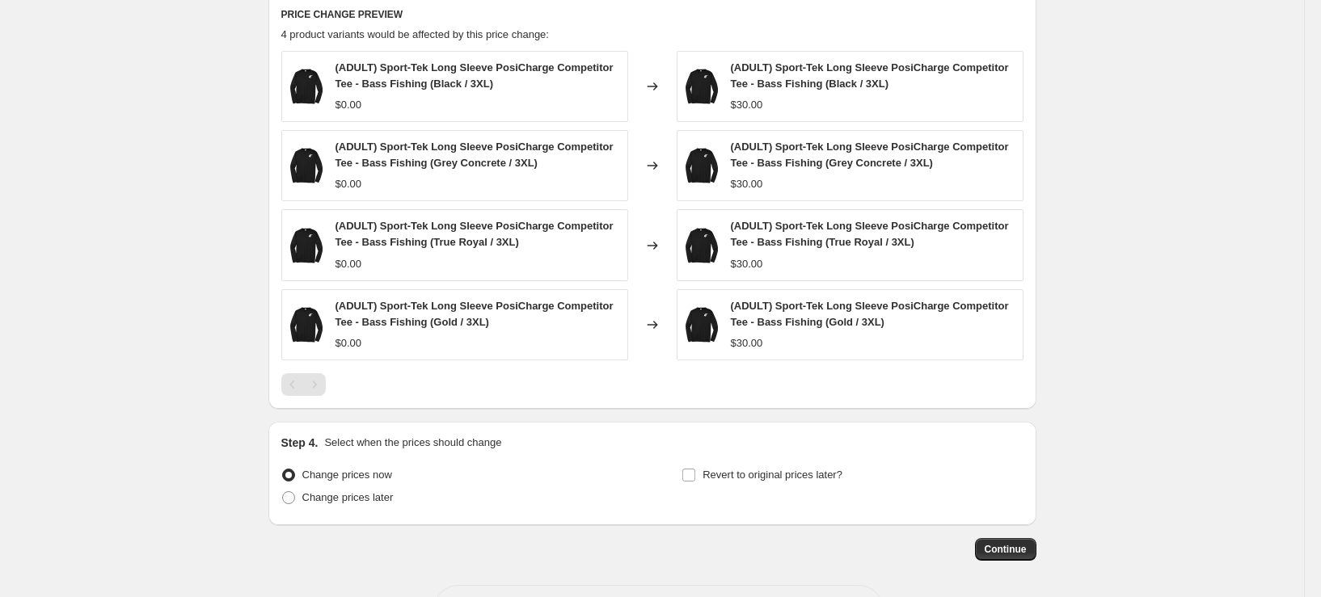
scroll to position [970, 0]
click at [999, 546] on span "Continue" at bounding box center [1006, 548] width 42 height 13
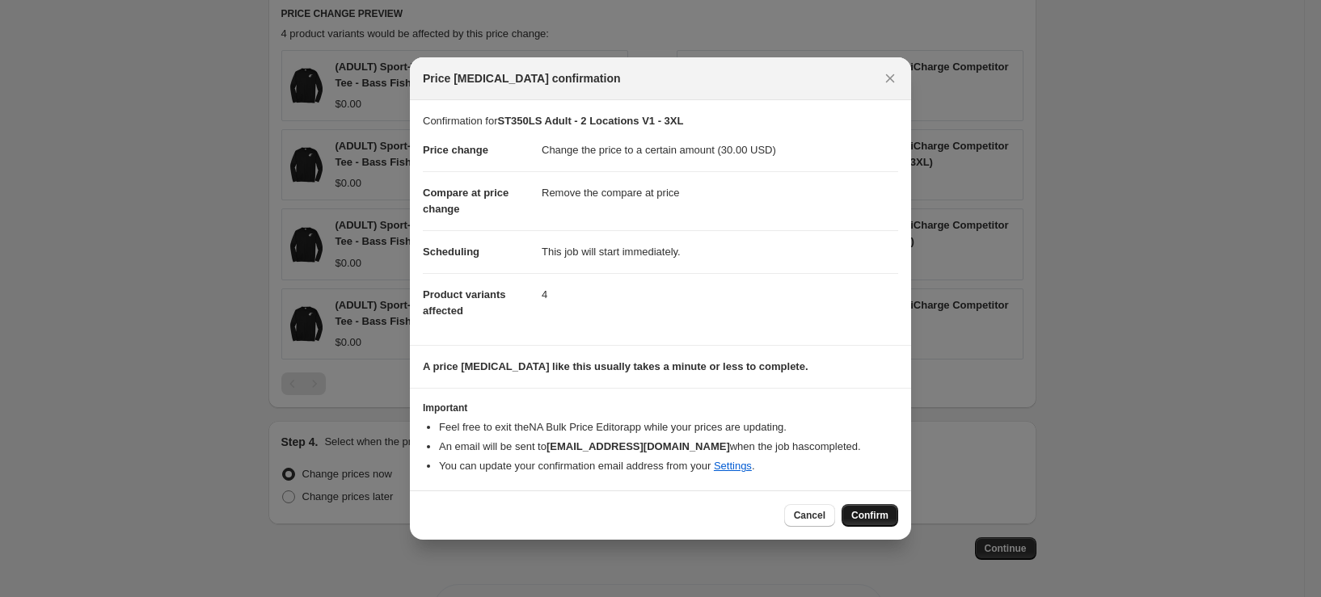
click at [867, 513] on span "Confirm" at bounding box center [869, 515] width 37 height 13
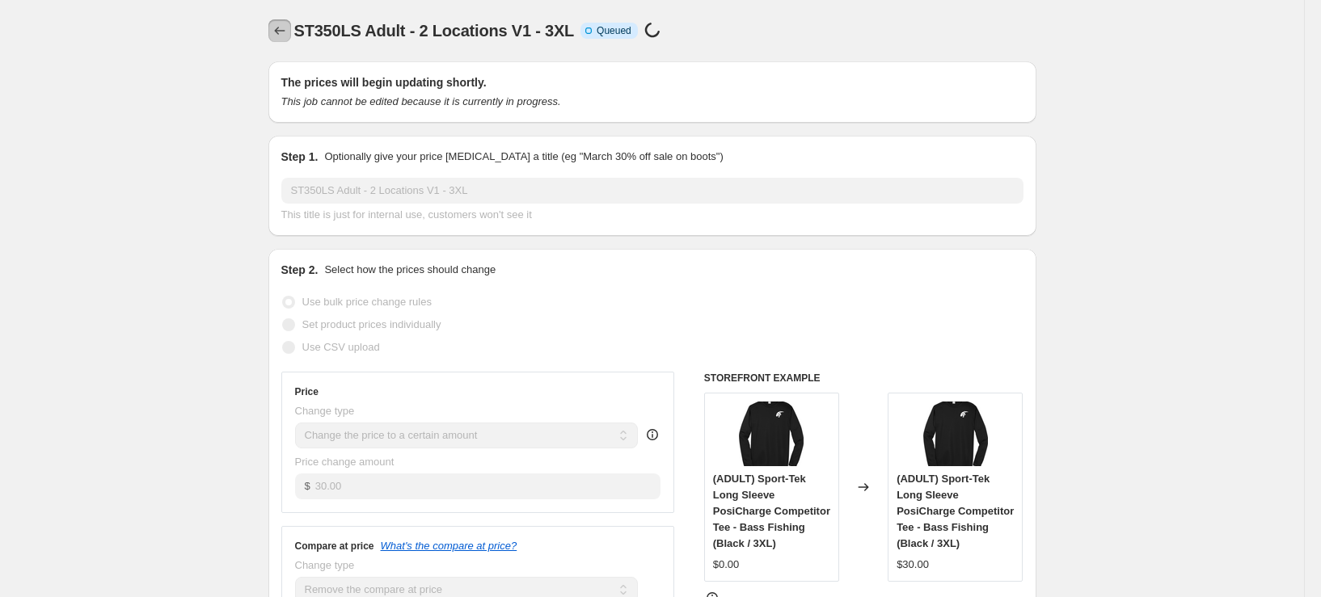
click at [285, 36] on icon "Price change jobs" at bounding box center [280, 31] width 16 height 16
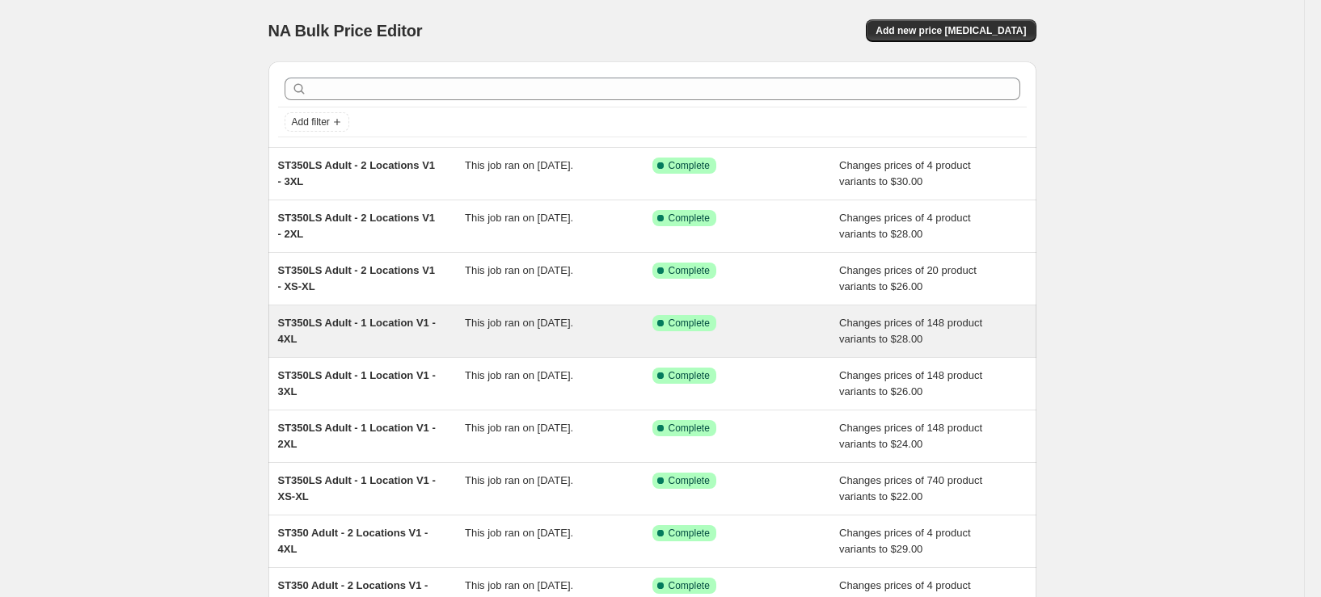
click at [366, 348] on div "ST350LS Adult - 1 Location V1 - 4XL This job ran on September 26, 2025. Success…" at bounding box center [652, 332] width 768 height 52
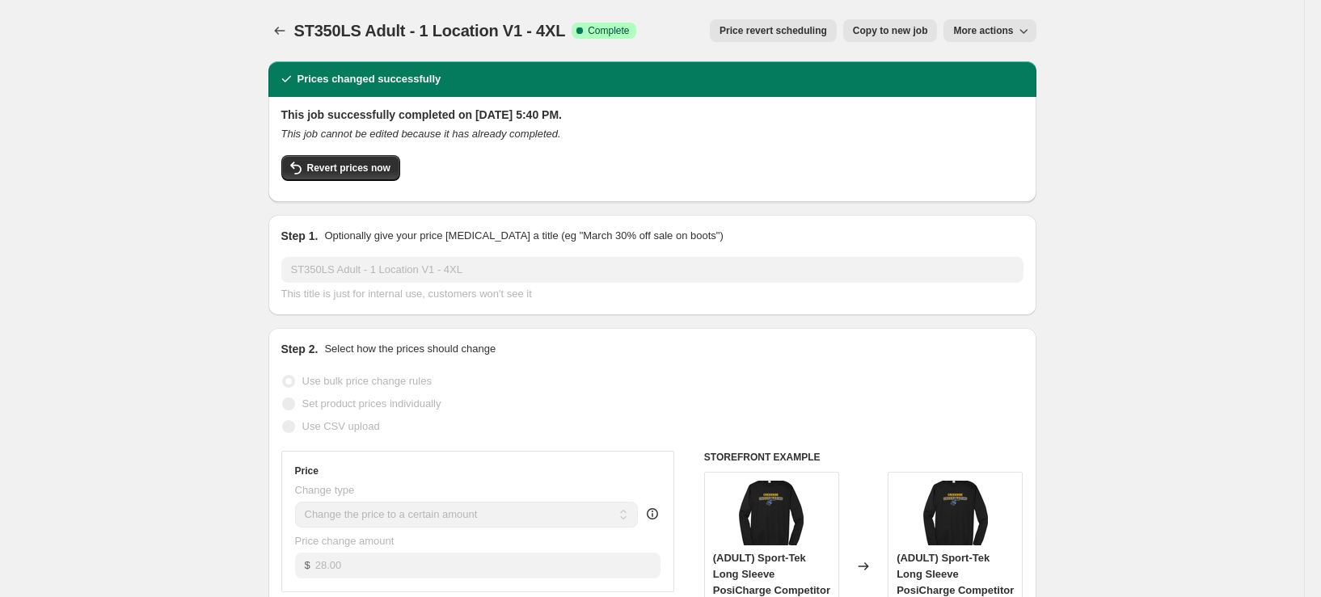
click at [895, 32] on span "Copy to new job" at bounding box center [890, 30] width 75 height 13
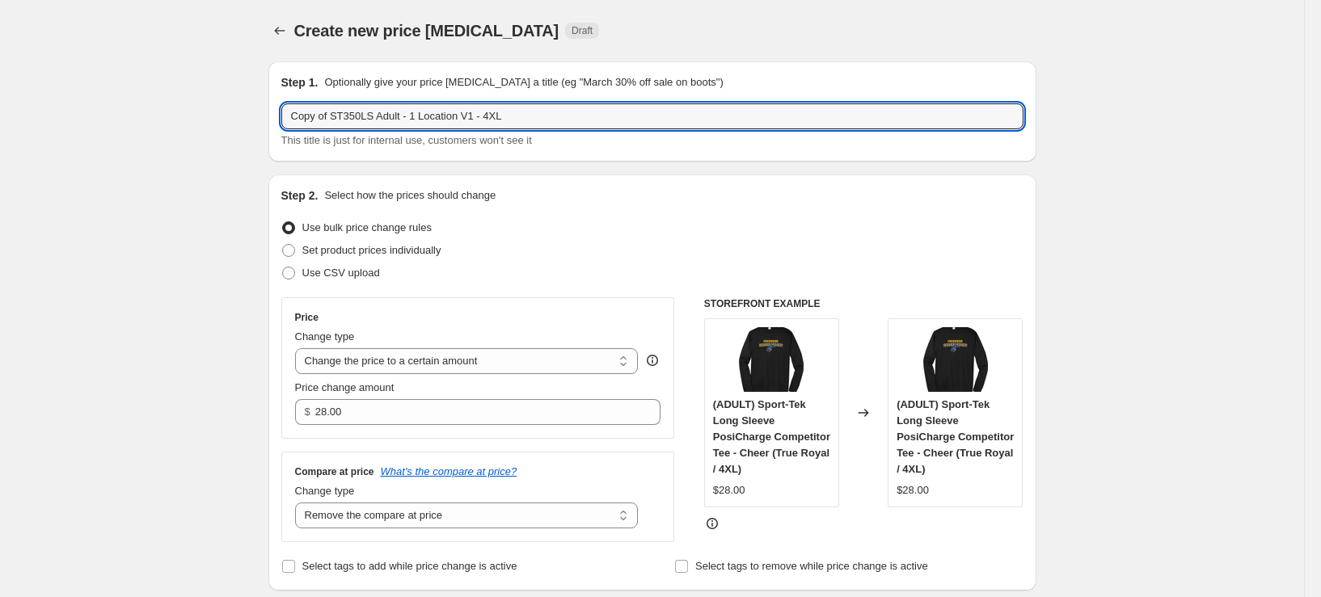
drag, startPoint x: 337, startPoint y: 113, endPoint x: 225, endPoint y: 131, distance: 113.8
click at [385, 112] on input "ST350LS Adult - 1 Location V1 - 4XL" at bounding box center [652, 116] width 742 height 26
click at [432, 112] on input "ST350LS Adult - 2 Location V1 - 4XL" at bounding box center [652, 116] width 742 height 26
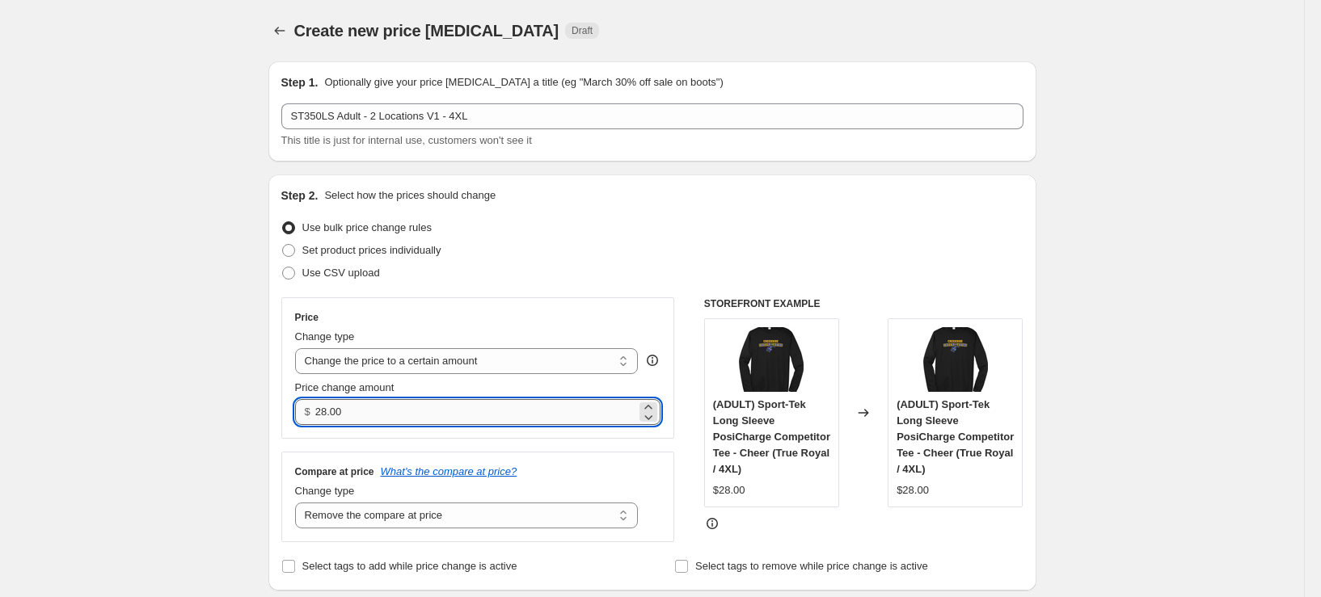
click at [331, 408] on input "28.00" at bounding box center [475, 412] width 321 height 26
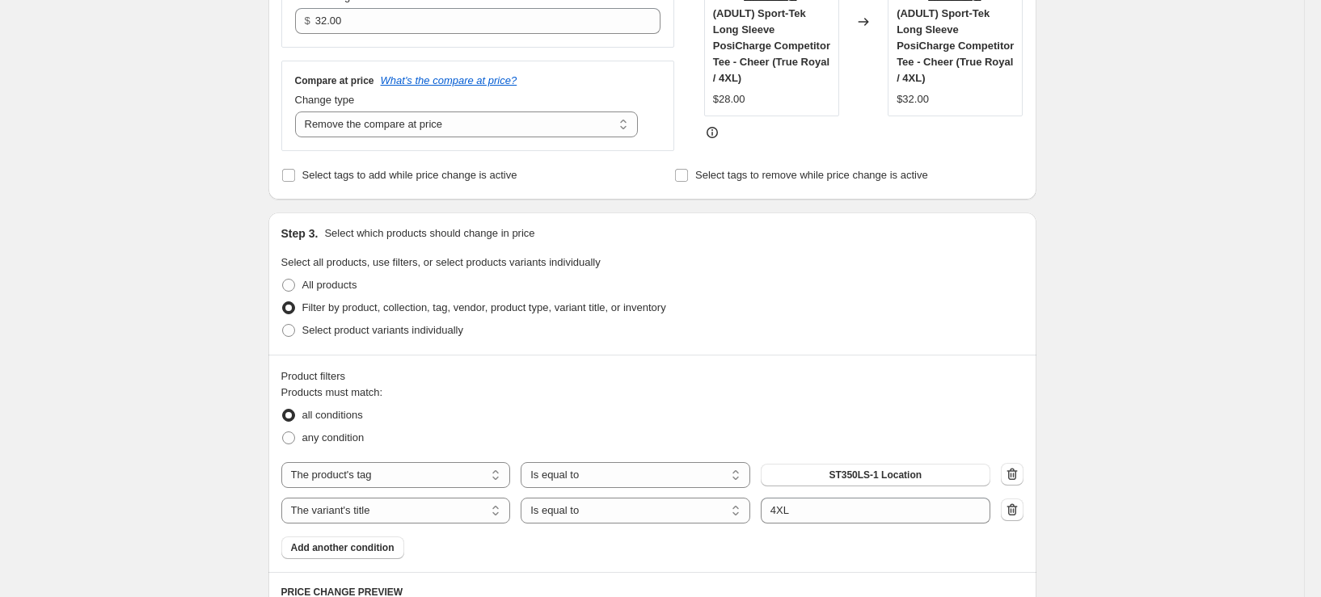
scroll to position [404, 0]
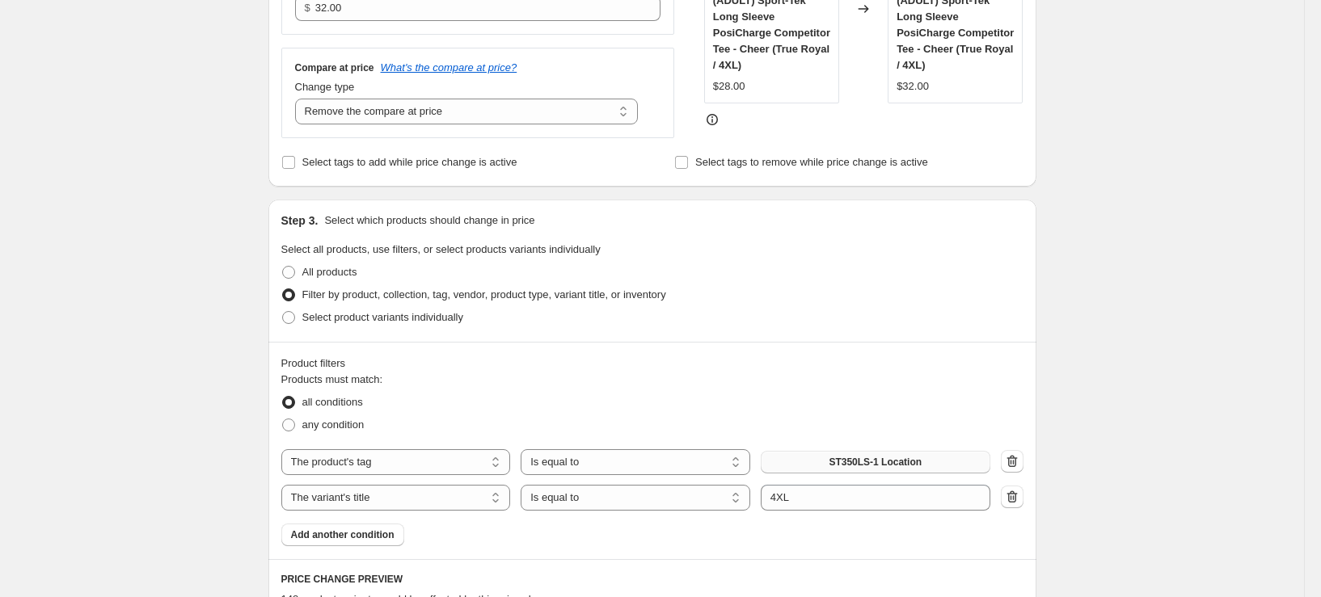
click at [842, 462] on button "ST350LS-1 Location" at bounding box center [876, 462] width 230 height 23
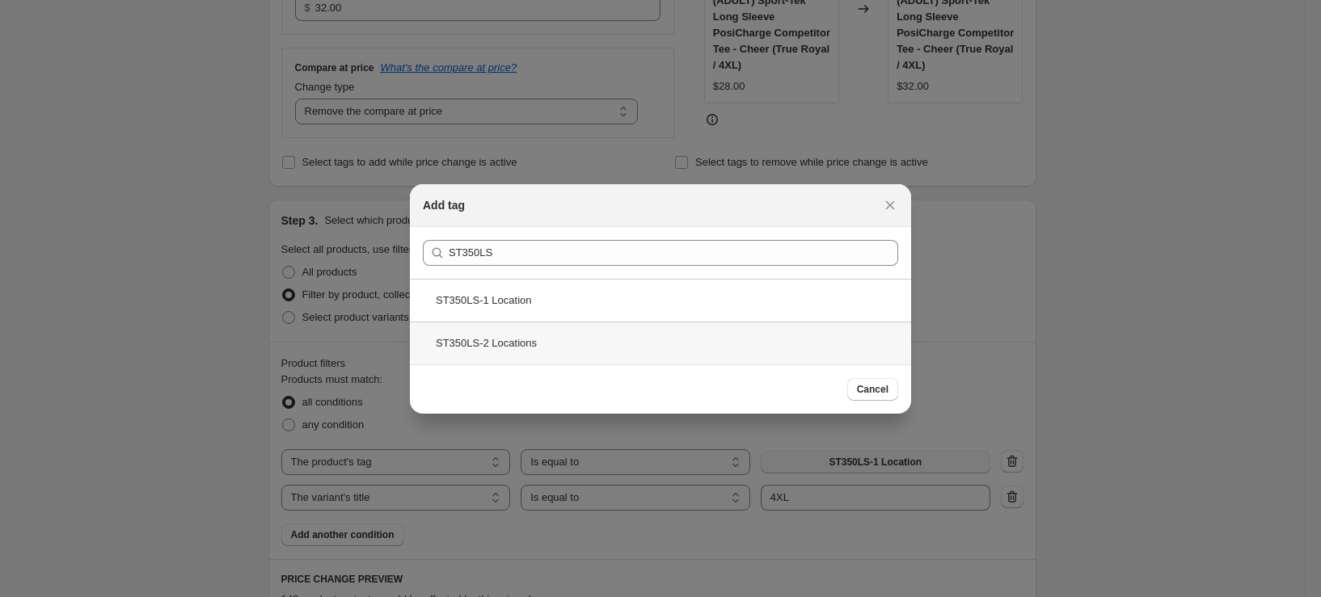
click at [527, 355] on div "ST350LS-2 Locations" at bounding box center [660, 343] width 501 height 43
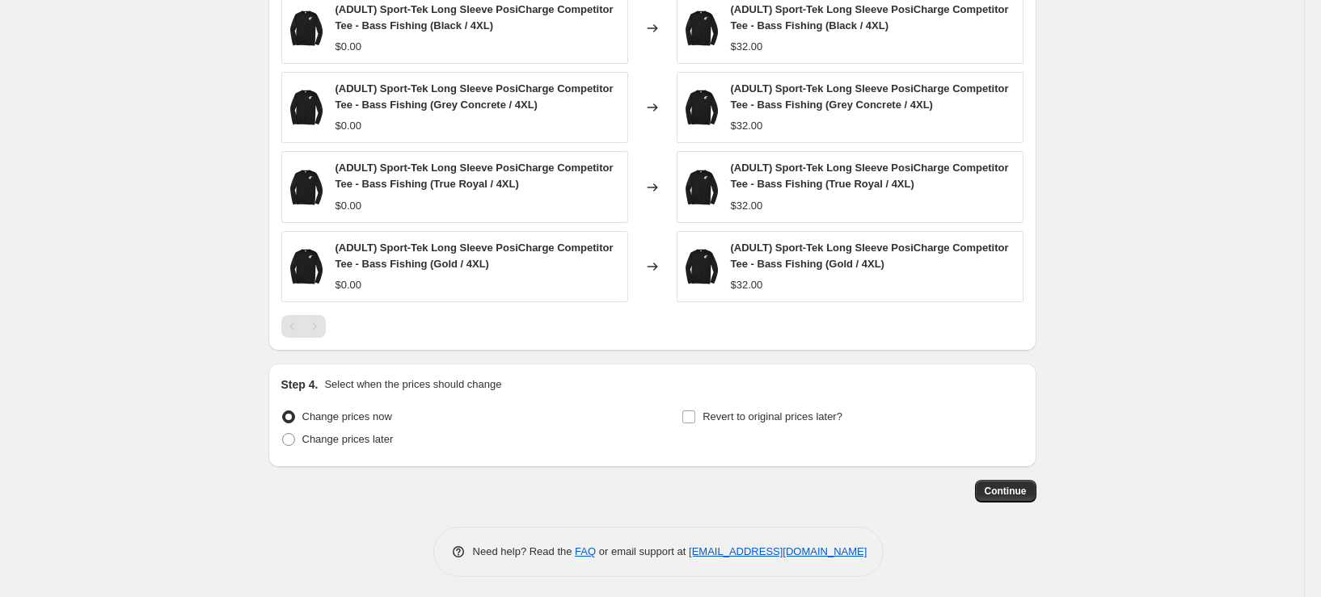
scroll to position [1032, 0]
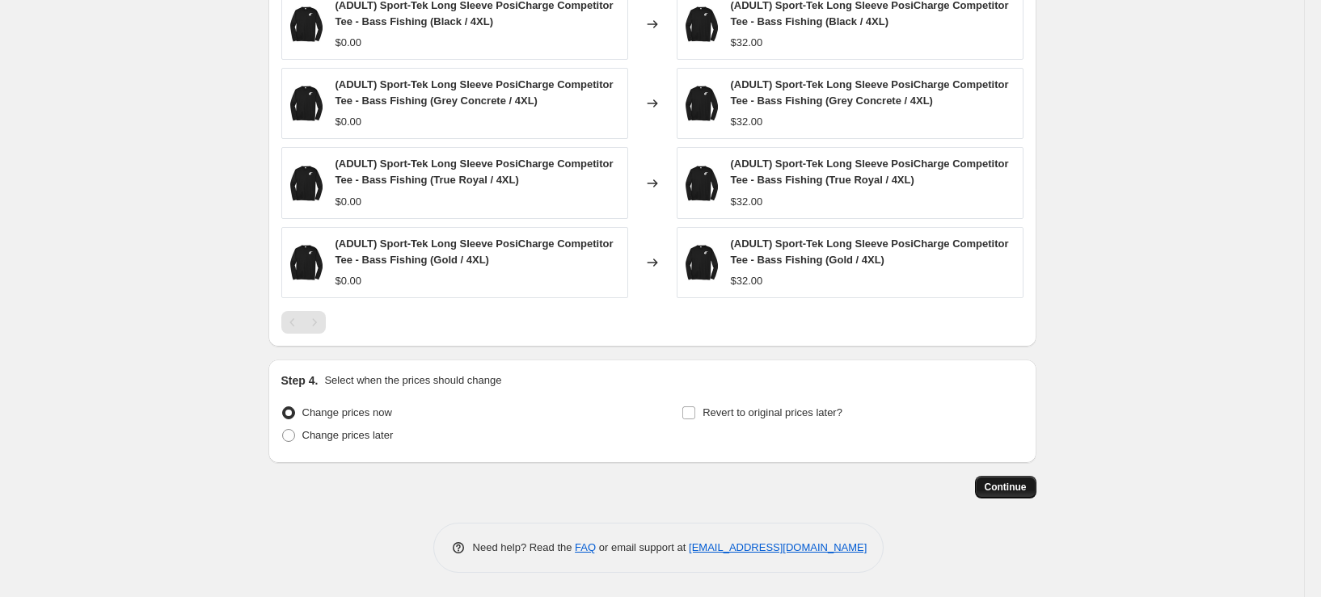
click at [998, 485] on span "Continue" at bounding box center [1006, 487] width 42 height 13
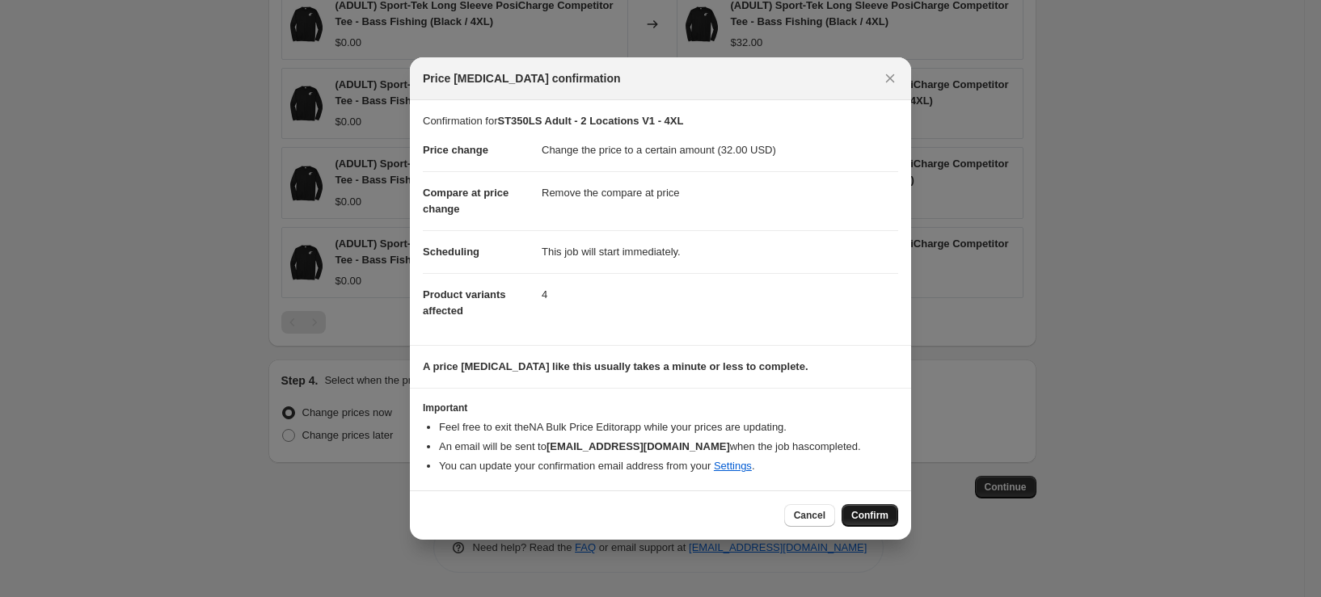
click at [874, 521] on span "Confirm" at bounding box center [869, 515] width 37 height 13
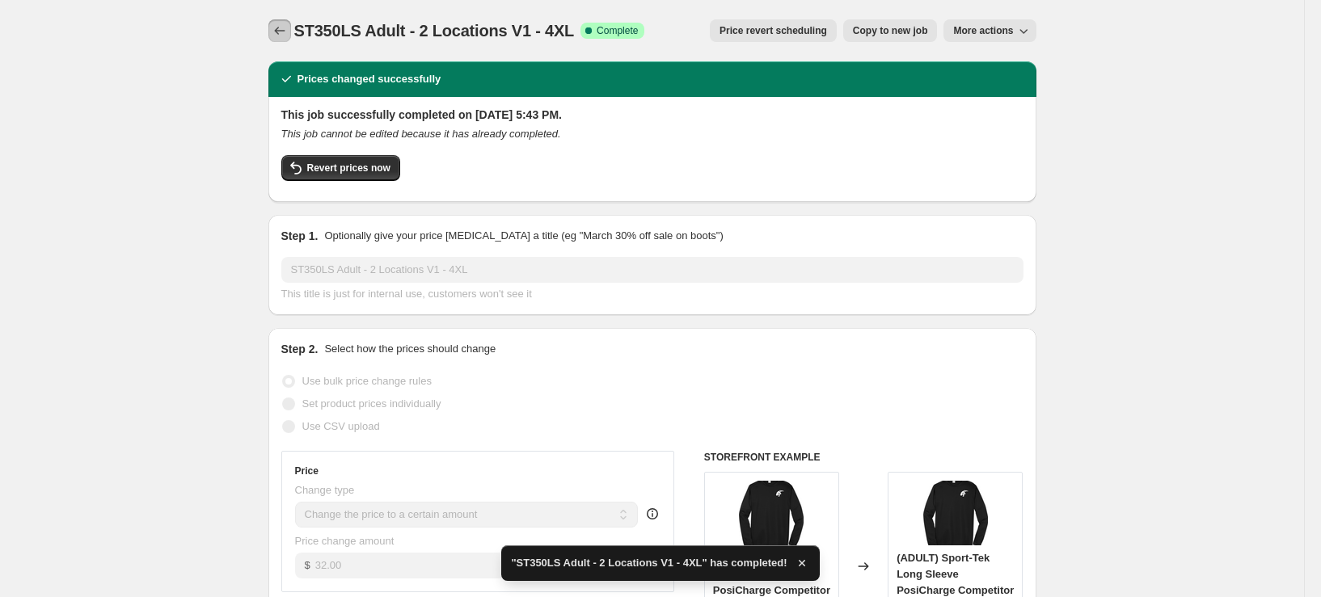
click at [287, 40] on button "Price change jobs" at bounding box center [279, 30] width 23 height 23
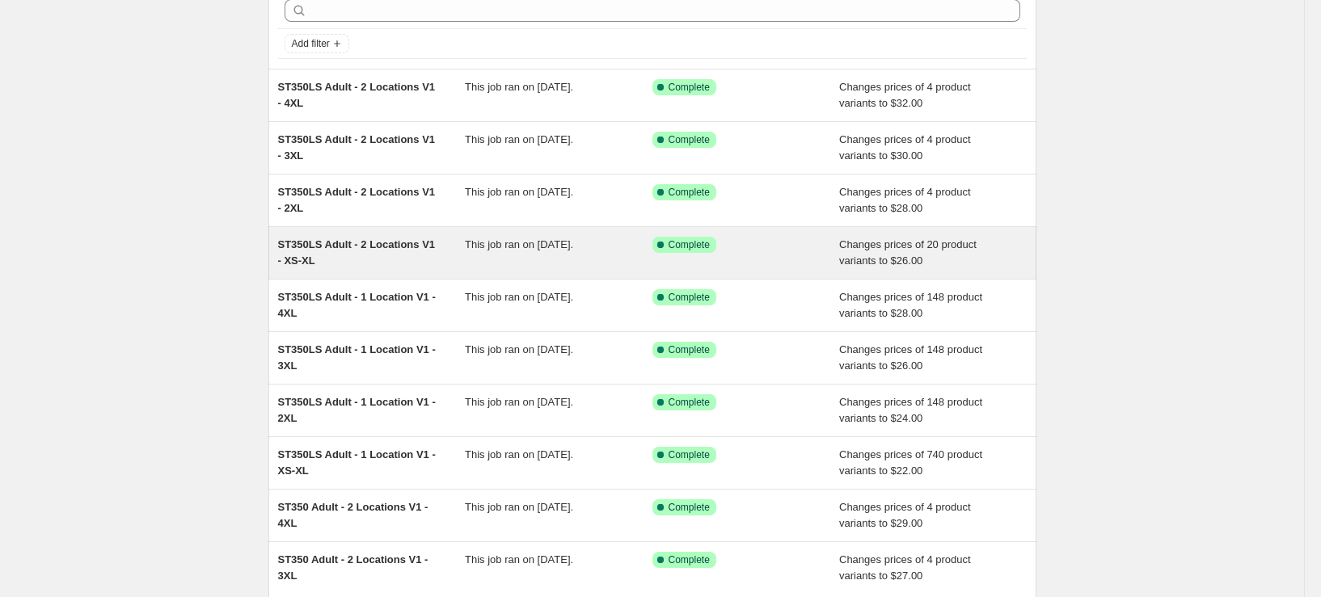
scroll to position [235, 0]
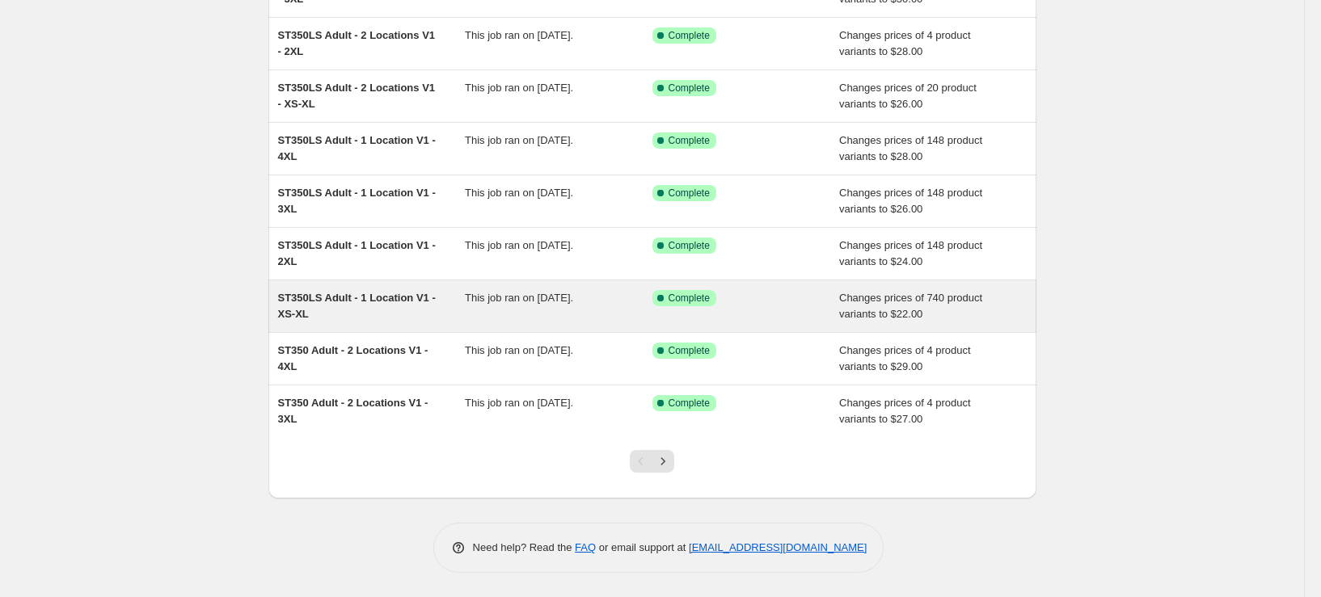
click at [346, 315] on div "ST350LS Adult - 1 Location V1 - XS-XL" at bounding box center [372, 306] width 188 height 32
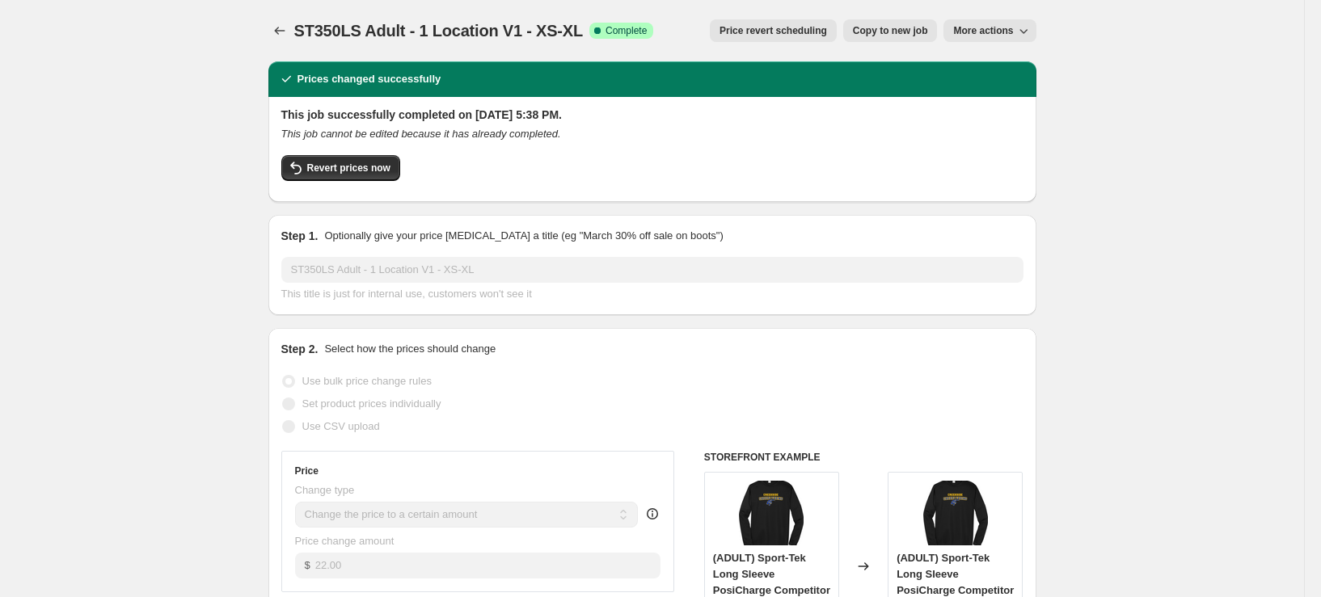
click at [871, 36] on span "Copy to new job" at bounding box center [890, 30] width 75 height 13
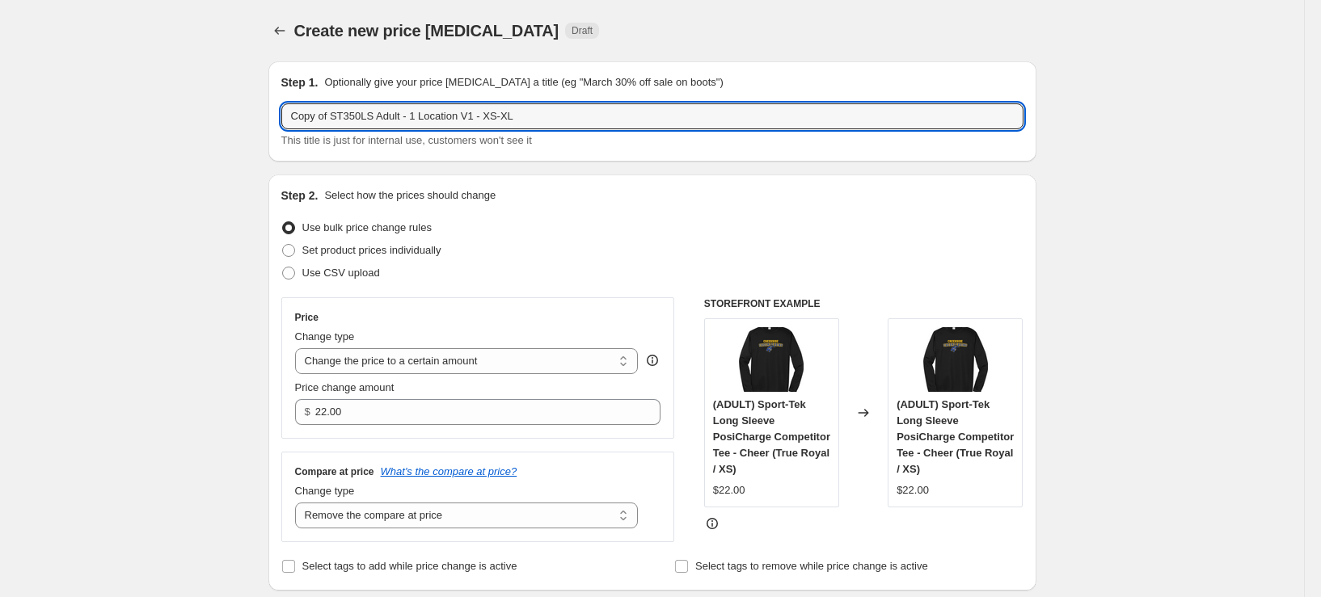
drag, startPoint x: 336, startPoint y: 123, endPoint x: 196, endPoint y: 142, distance: 142.0
click at [347, 119] on input "YST350LS Adult - 1 Location V1 - XS-XL" at bounding box center [652, 116] width 742 height 26
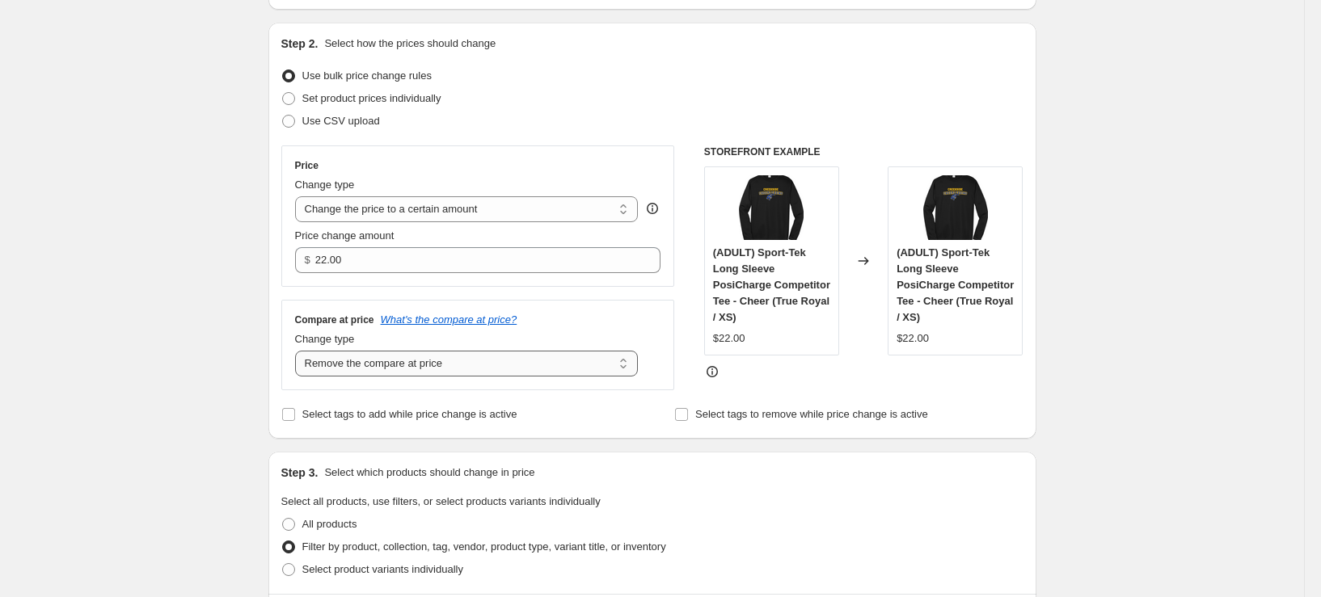
scroll to position [162, 0]
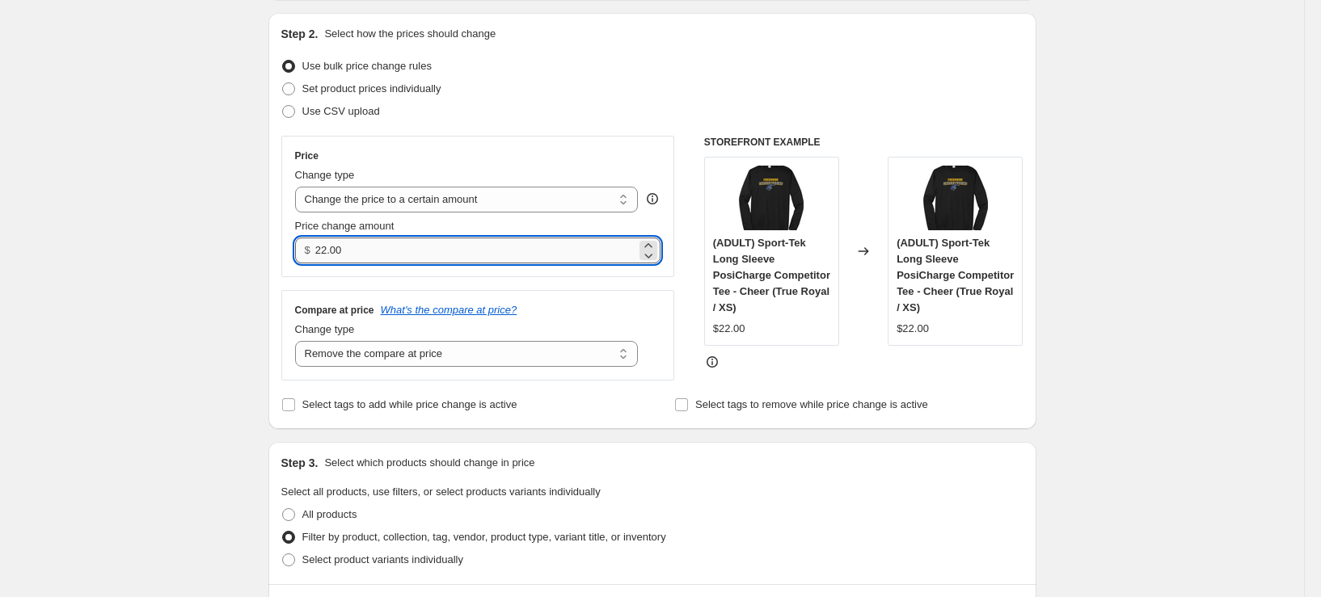
click at [377, 250] on input "22.00" at bounding box center [475, 251] width 321 height 26
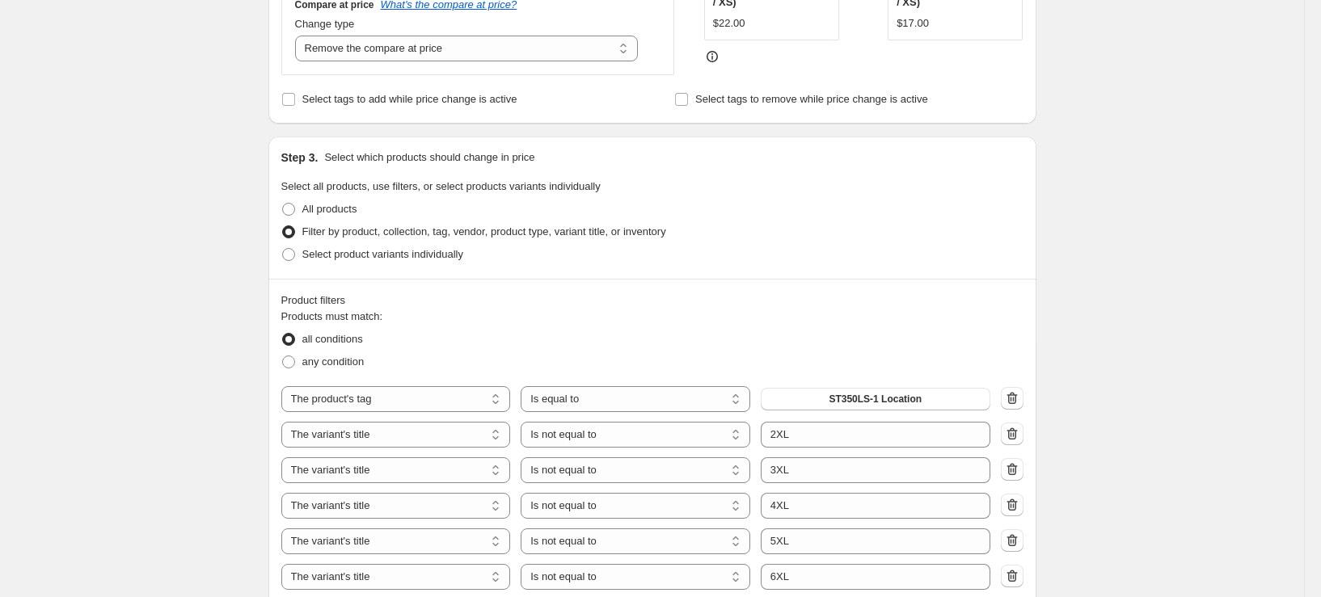
scroll to position [647, 0]
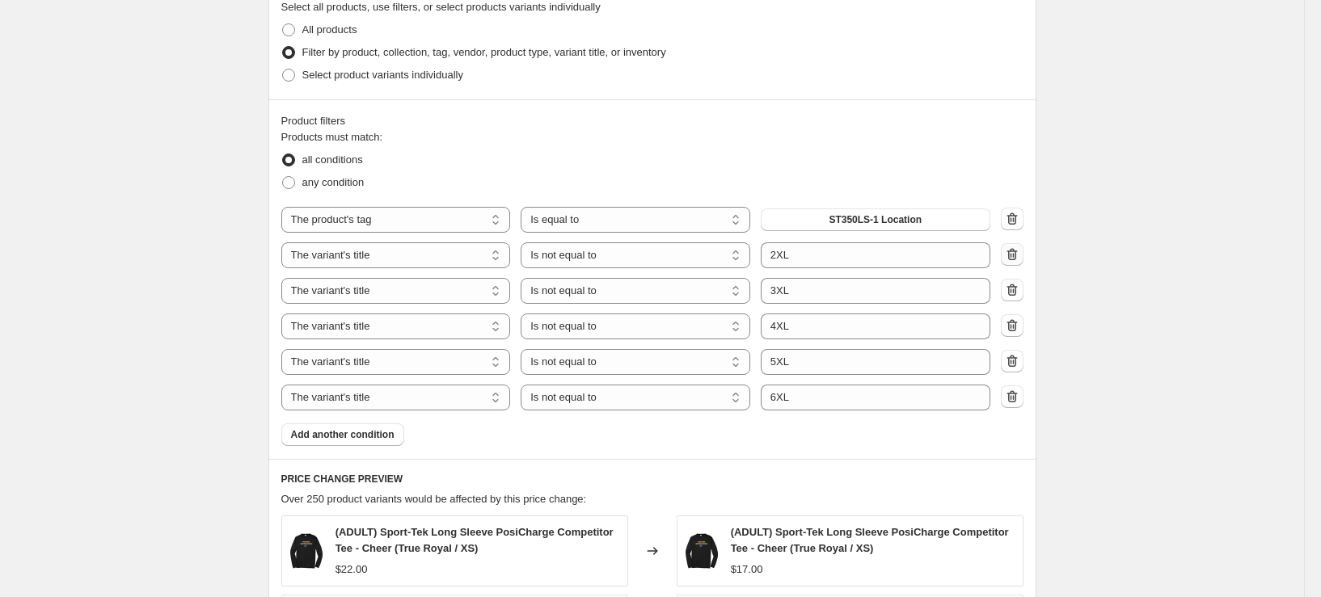
click at [1024, 260] on button "button" at bounding box center [1012, 254] width 23 height 23
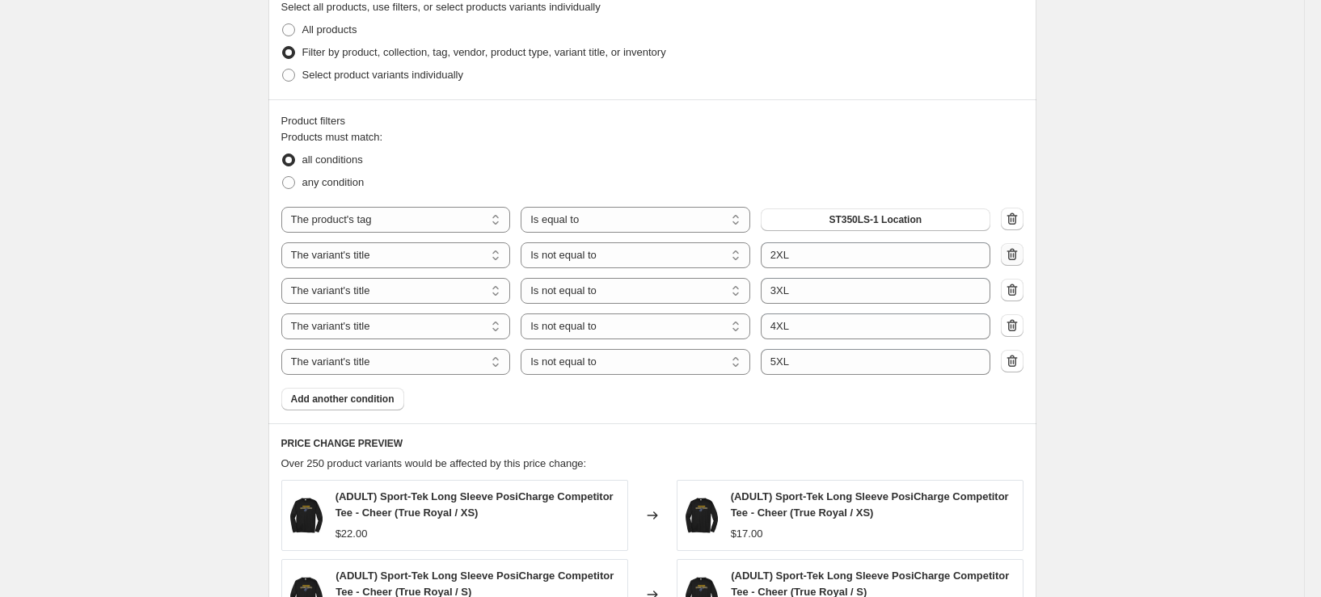
click at [1017, 261] on icon "button" at bounding box center [1012, 255] width 11 height 12
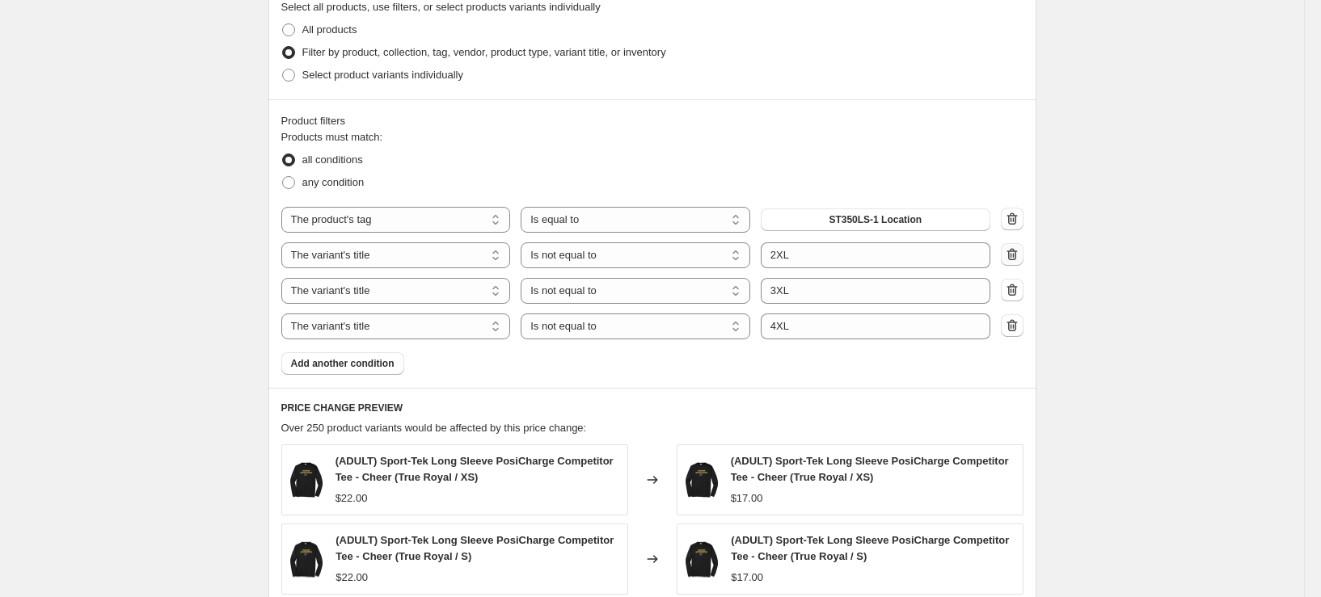
click at [1019, 263] on icon "button" at bounding box center [1012, 255] width 16 height 16
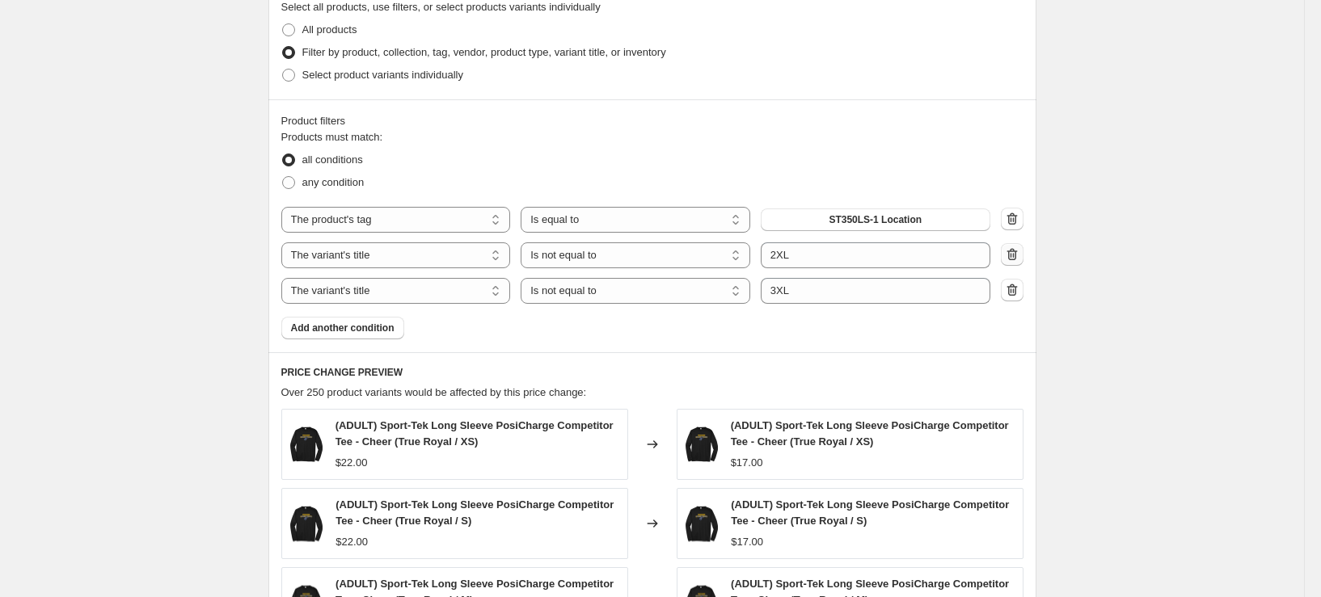
click at [1019, 263] on icon "button" at bounding box center [1012, 255] width 16 height 16
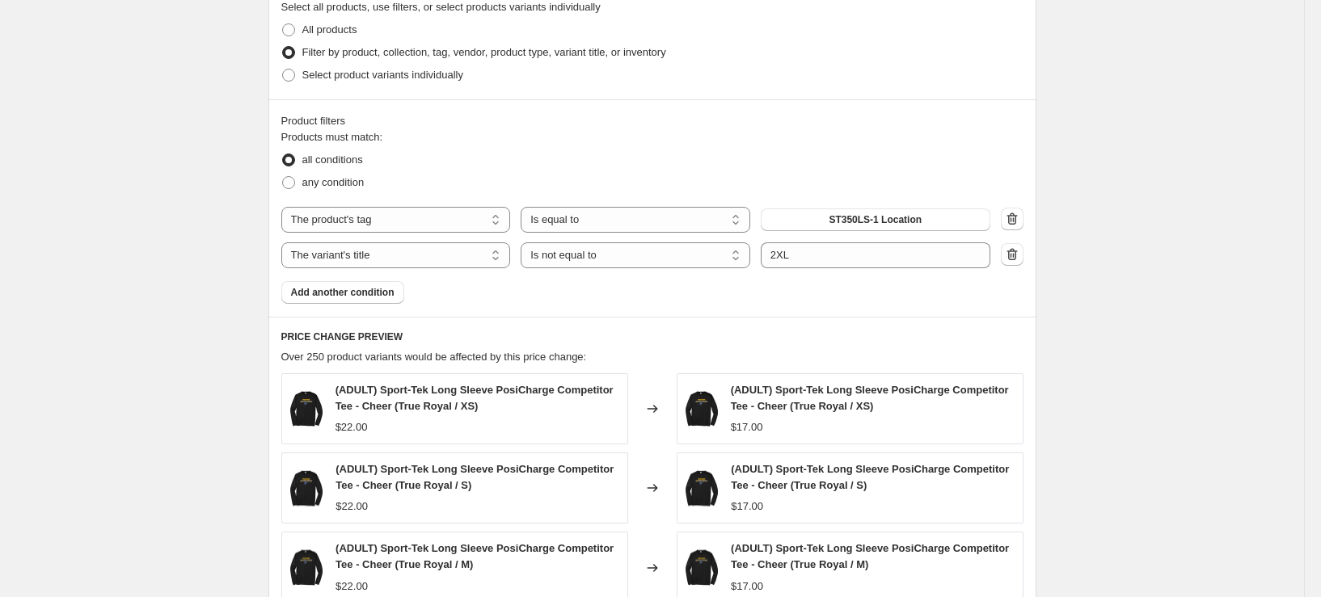
click at [1019, 263] on icon "button" at bounding box center [1012, 255] width 16 height 16
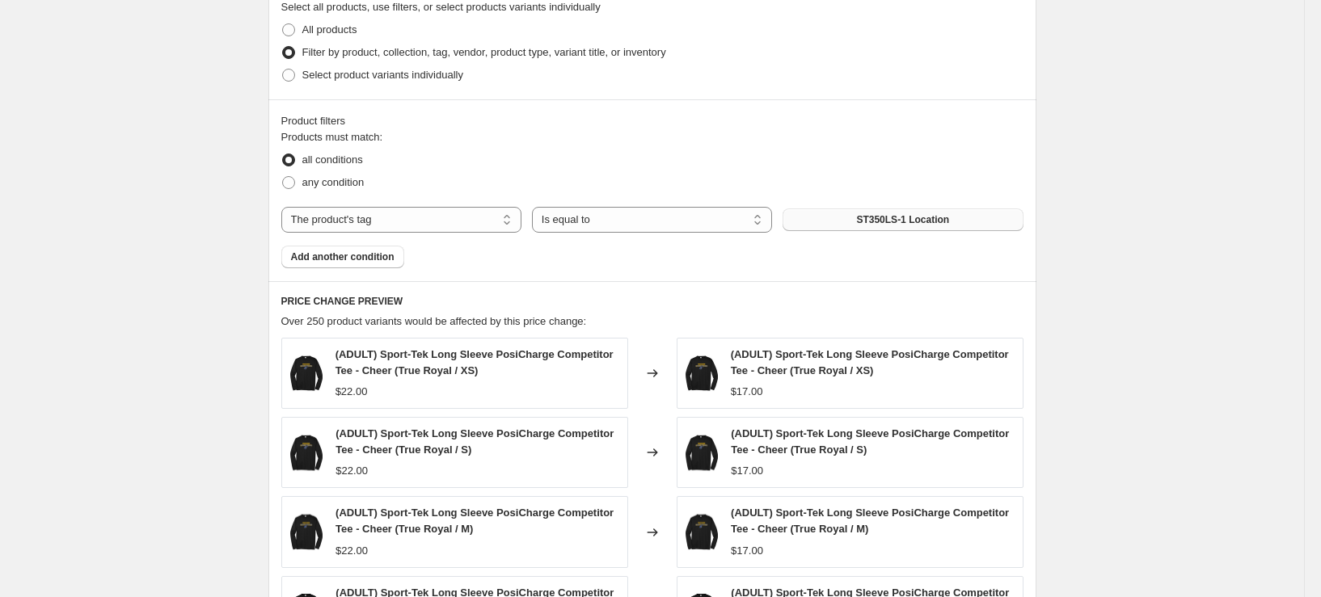
click at [909, 226] on span "ST350LS-1 Location" at bounding box center [902, 219] width 93 height 13
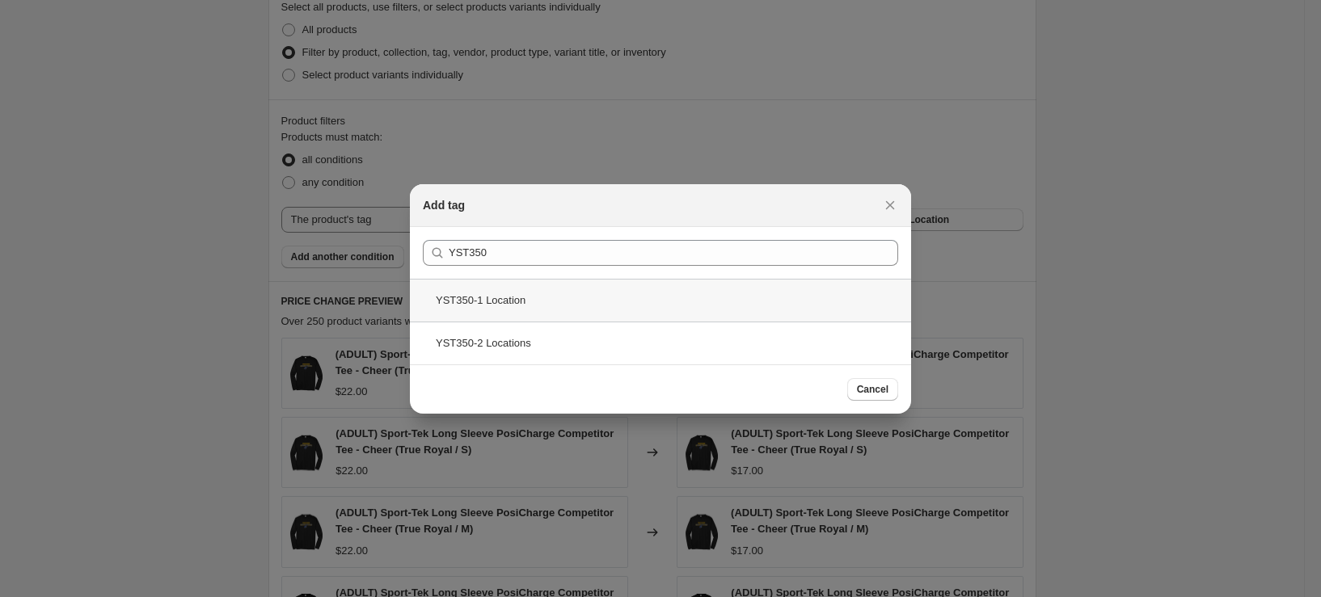
click at [500, 307] on div "YST350-1 Location" at bounding box center [660, 300] width 501 height 43
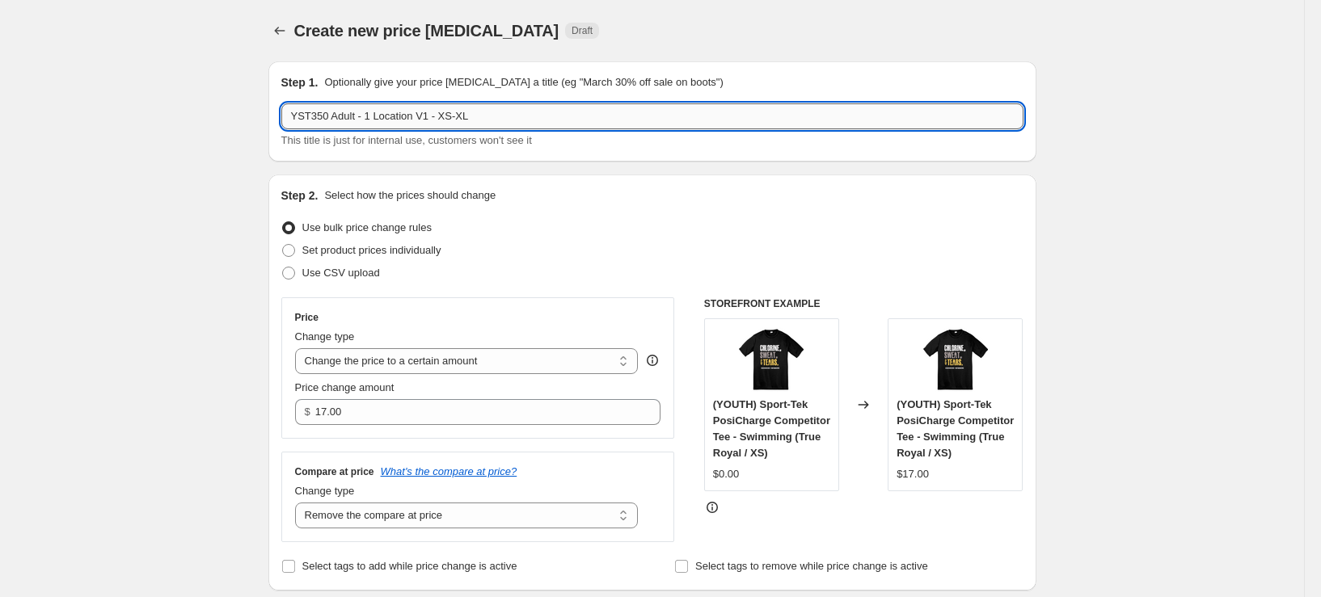
click at [361, 113] on input "YST350 Adult - 1 Location V1 - XS-XL" at bounding box center [652, 116] width 742 height 26
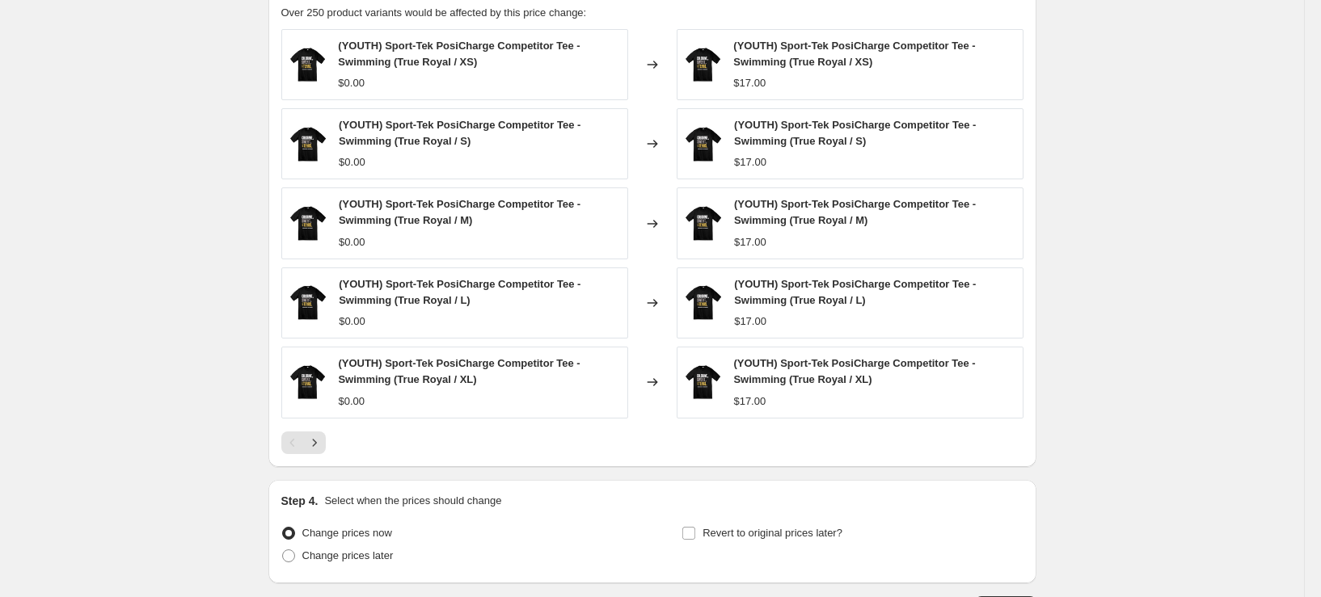
scroll to position [1076, 0]
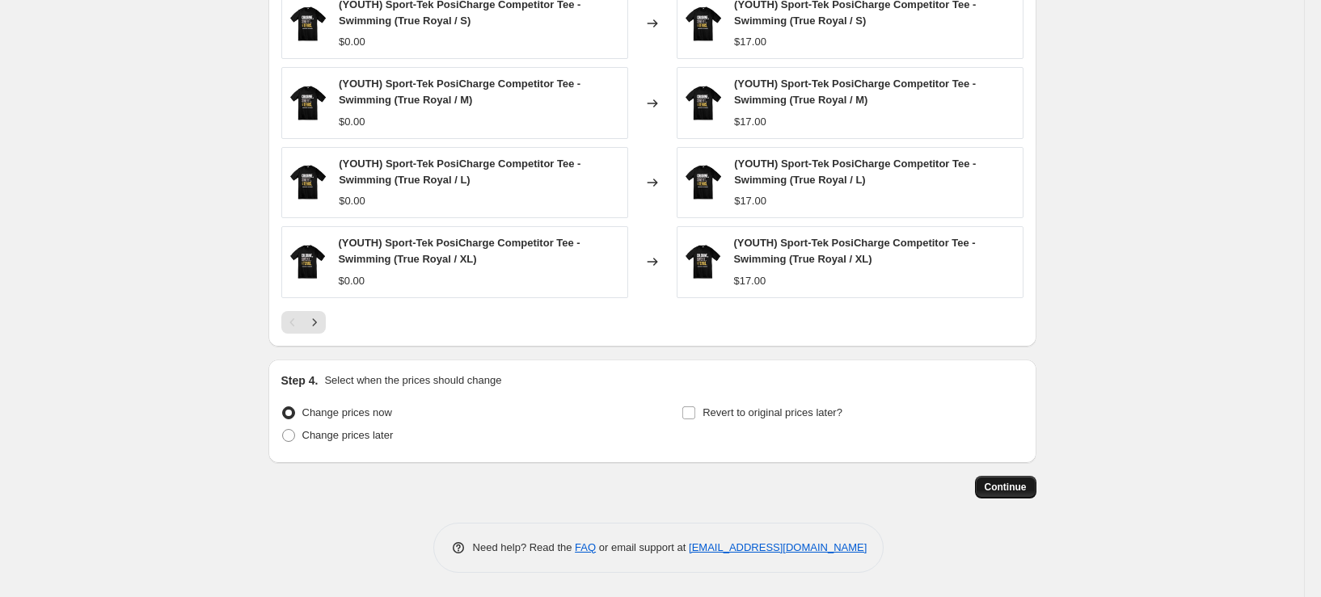
click at [1012, 491] on span "Continue" at bounding box center [1006, 487] width 42 height 13
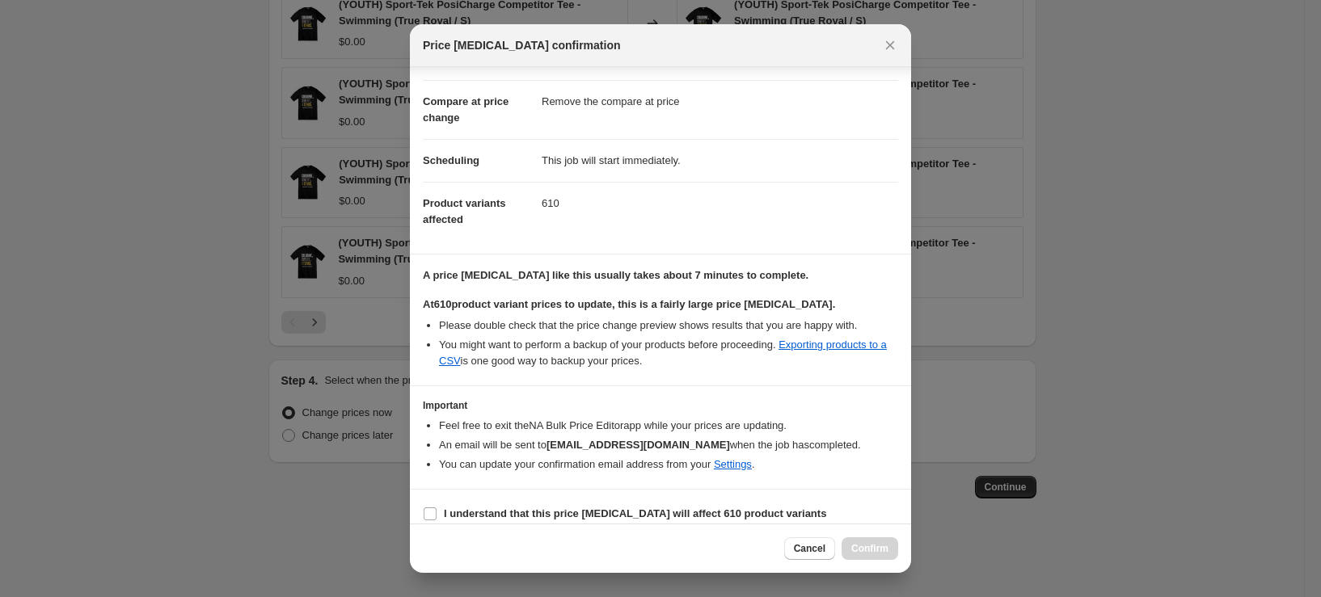
scroll to position [89, 0]
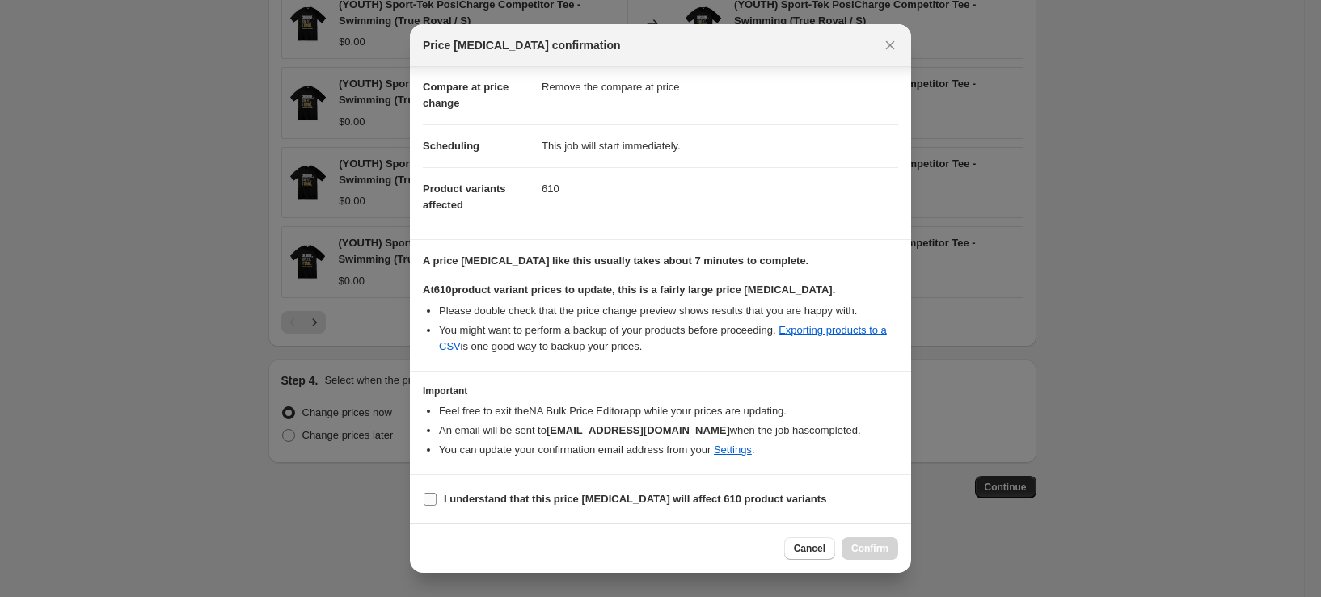
click at [543, 505] on b "I understand that this price change job will affect 610 product variants" at bounding box center [635, 499] width 382 height 12
click at [437, 505] on input "I understand that this price change job will affect 610 product variants" at bounding box center [430, 499] width 13 height 13
click at [878, 543] on span "Confirm" at bounding box center [869, 548] width 37 height 13
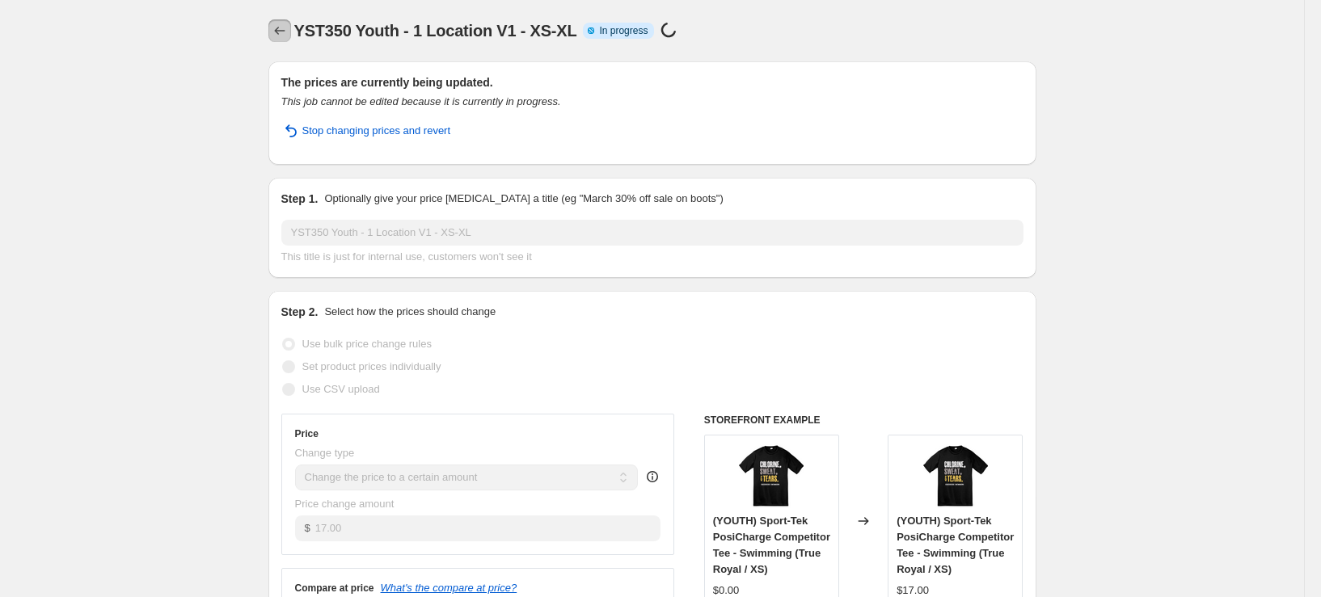
click at [283, 29] on icon "Price change jobs" at bounding box center [280, 31] width 16 height 16
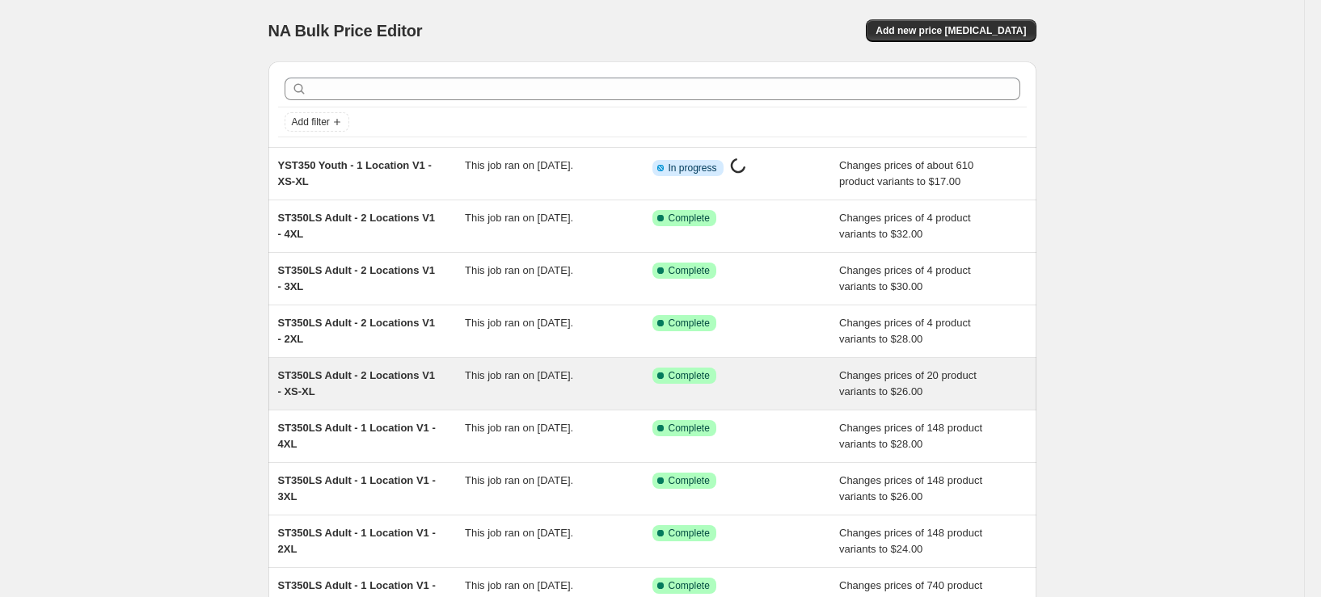
click at [403, 386] on div "ST350LS Adult - 2 Locations V1 - XS-XL" at bounding box center [372, 384] width 188 height 32
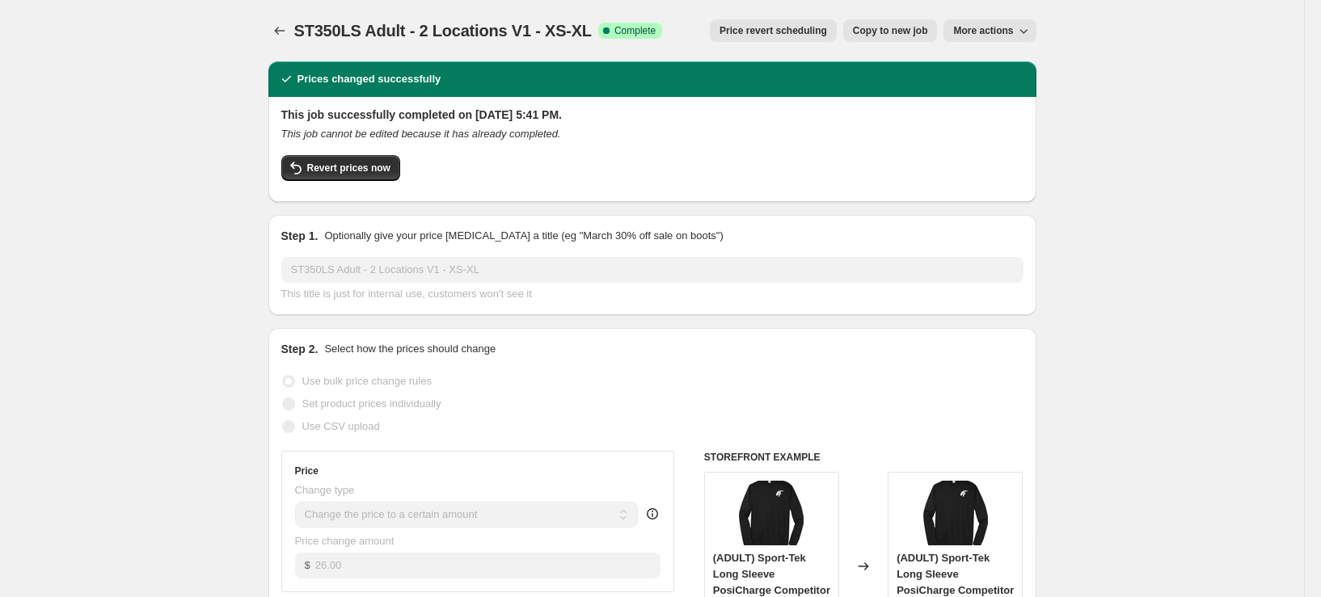
click at [911, 24] on button "Copy to new job" at bounding box center [890, 30] width 95 height 23
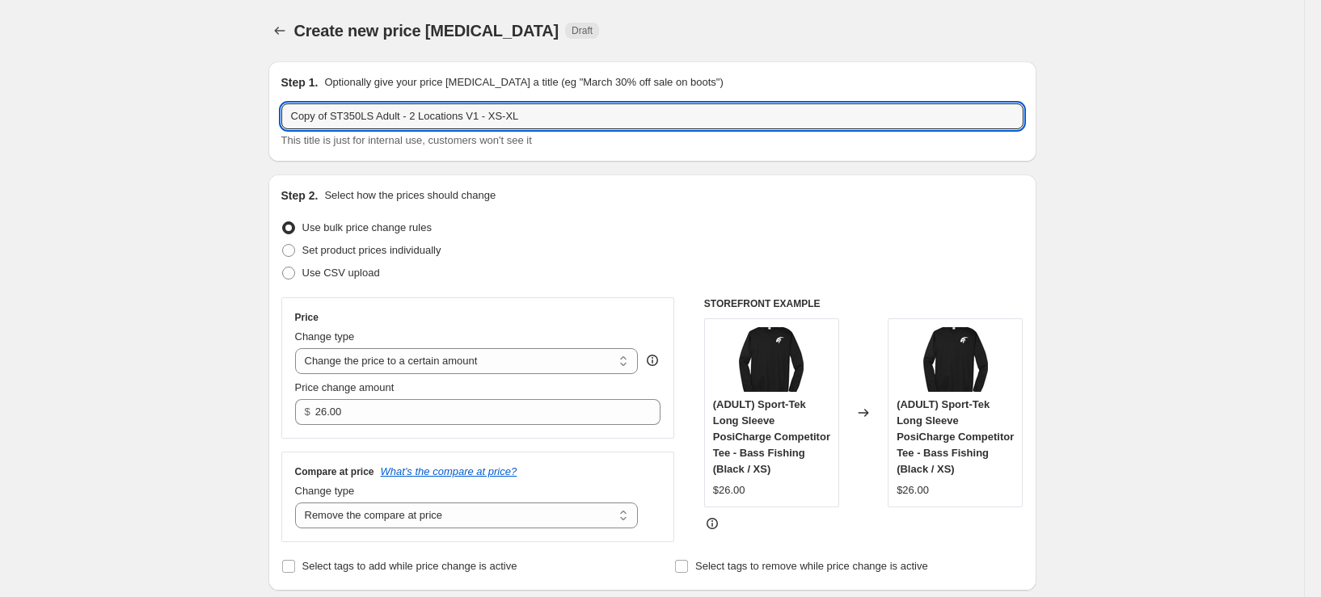
drag, startPoint x: 335, startPoint y: 122, endPoint x: 145, endPoint y: 142, distance: 191.1
click at [378, 116] on input "YST350LS Adult - 2 Locations V1 - XS-XL" at bounding box center [652, 116] width 742 height 26
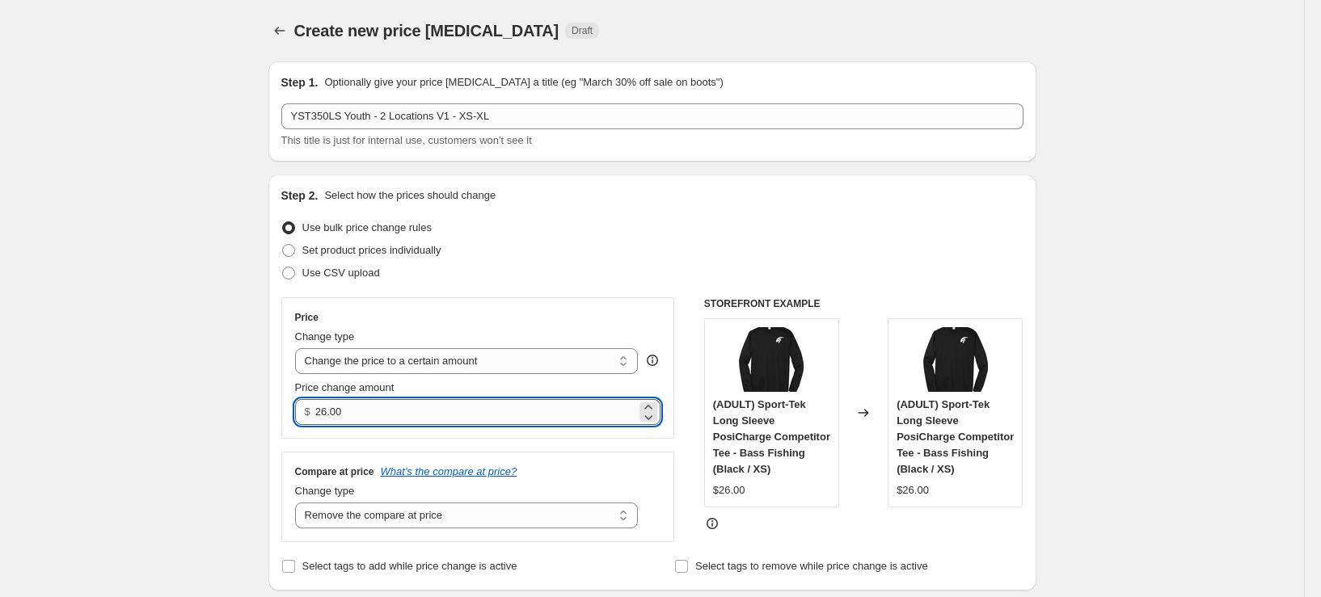
click at [454, 413] on input "26.00" at bounding box center [475, 412] width 321 height 26
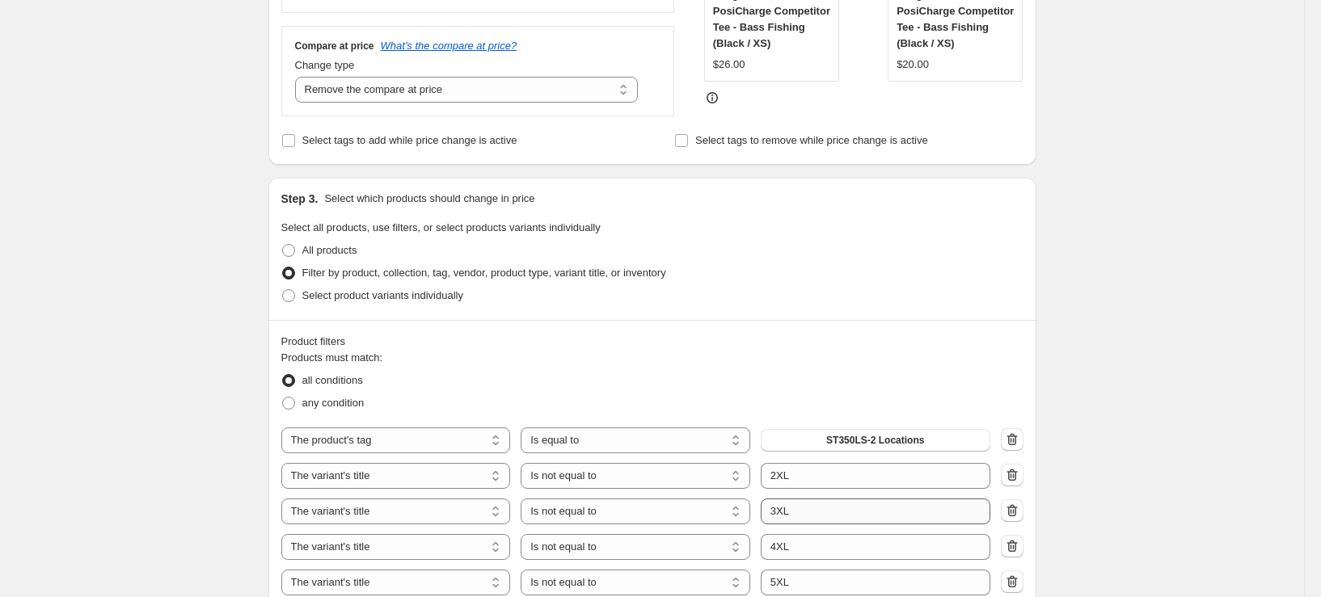
scroll to position [485, 0]
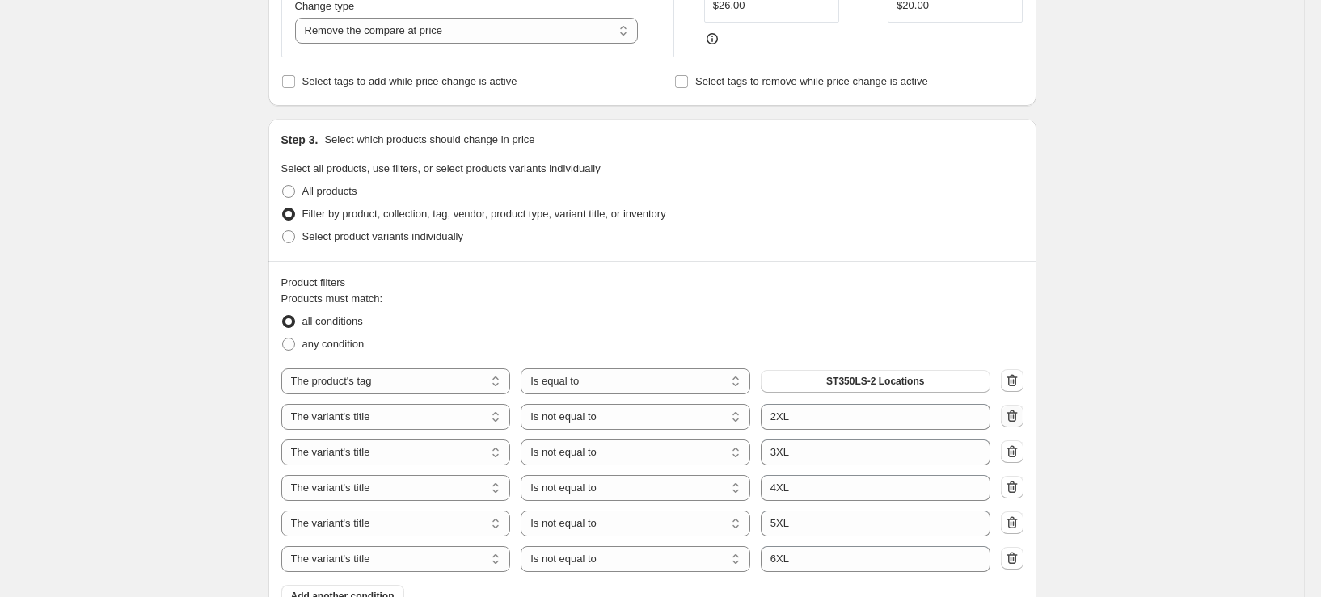
click at [1015, 422] on icon "button" at bounding box center [1012, 416] width 16 height 16
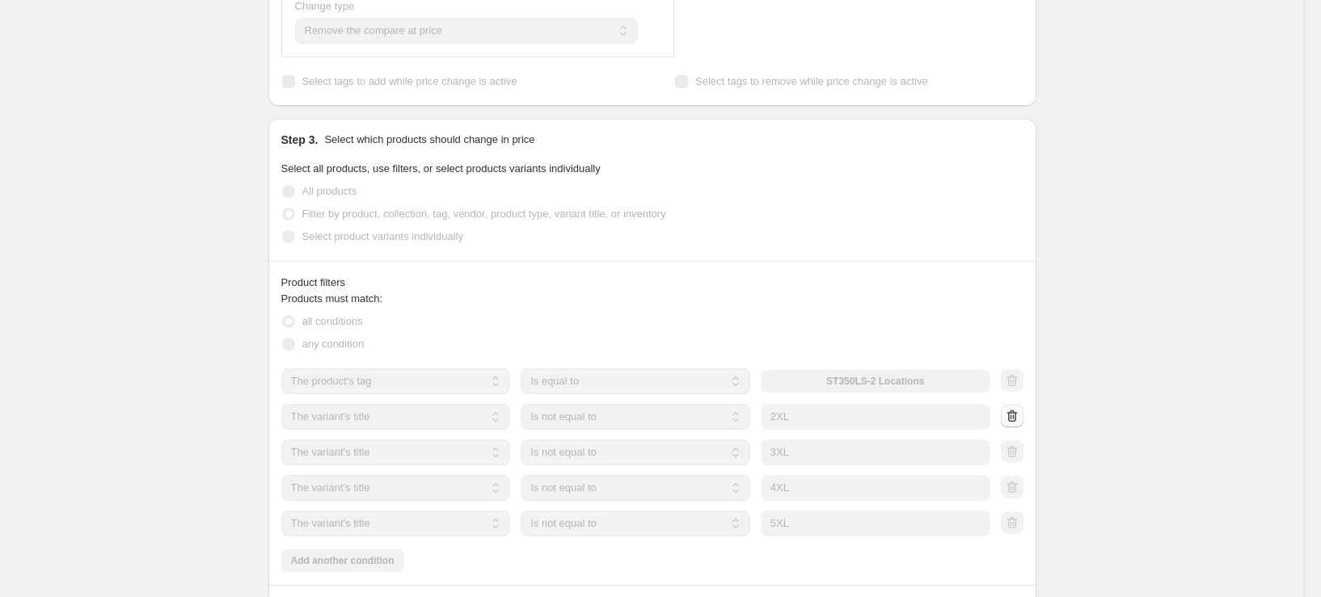
click at [1015, 422] on div at bounding box center [1012, 417] width 23 height 24
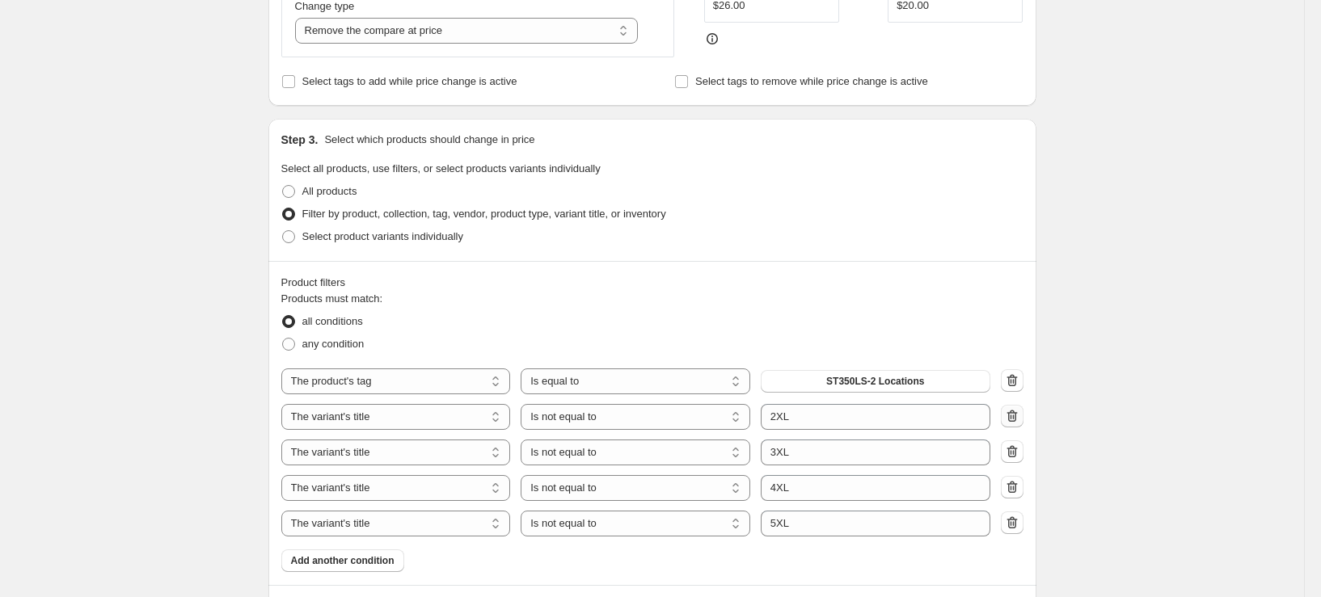
click at [1015, 422] on icon "button" at bounding box center [1012, 416] width 16 height 16
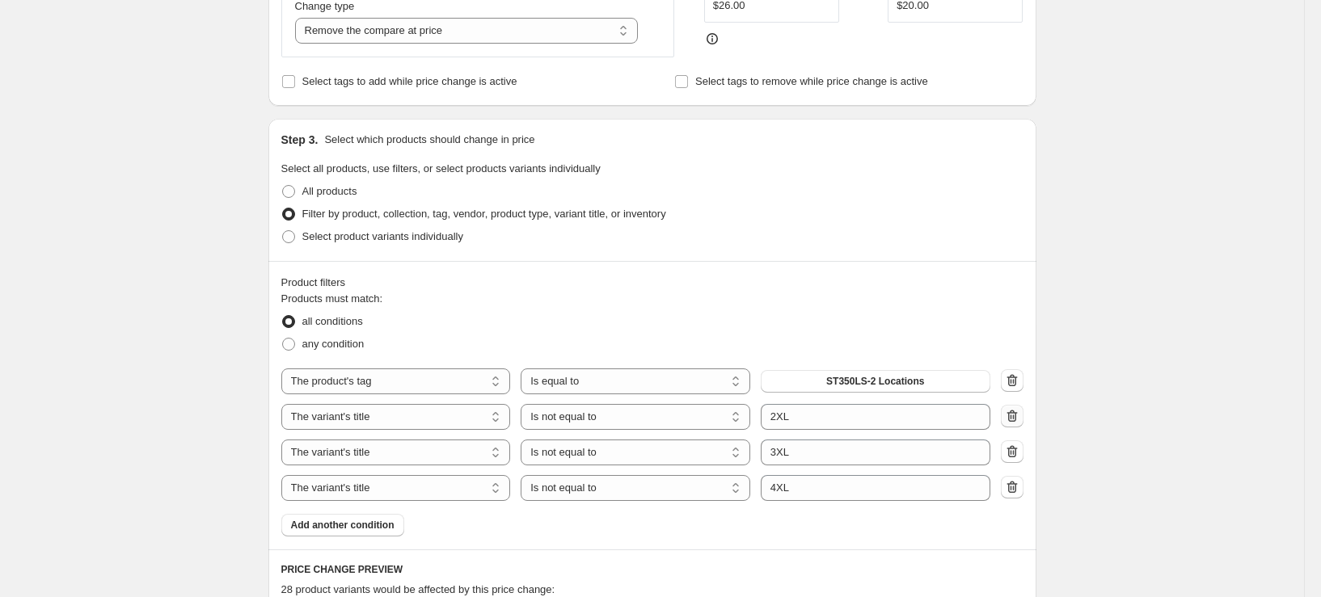
click at [1015, 422] on icon "button" at bounding box center [1012, 416] width 16 height 16
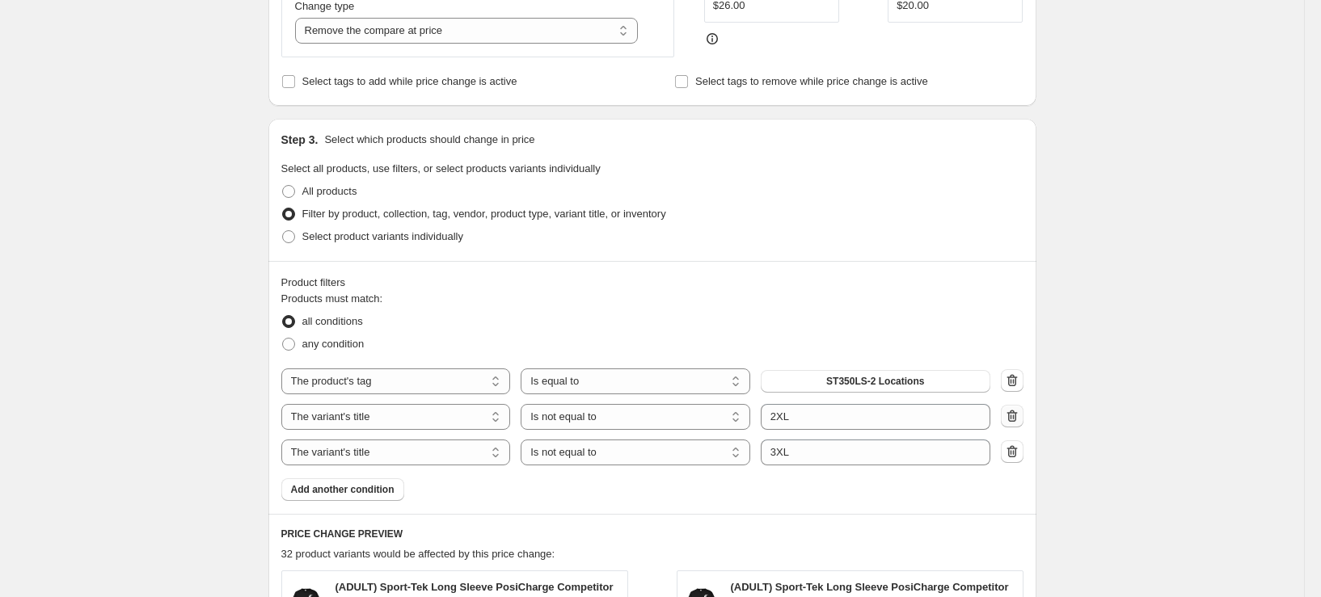
click at [1015, 422] on icon "button" at bounding box center [1012, 416] width 16 height 16
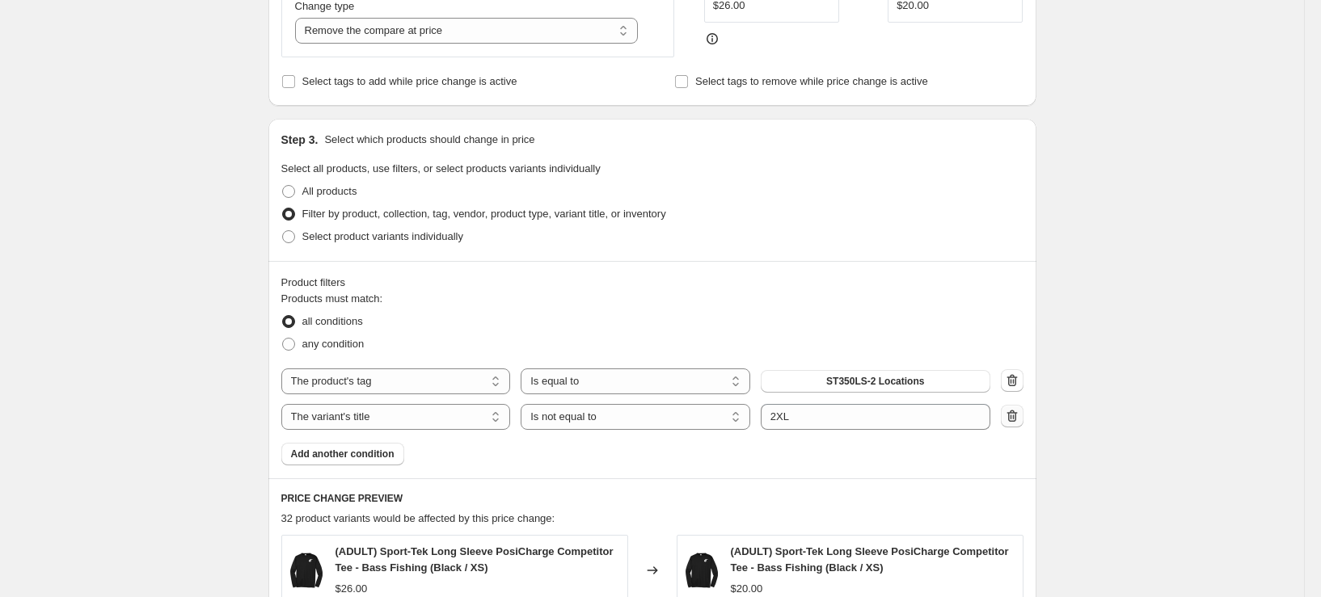
click at [1015, 422] on icon "button" at bounding box center [1012, 416] width 16 height 16
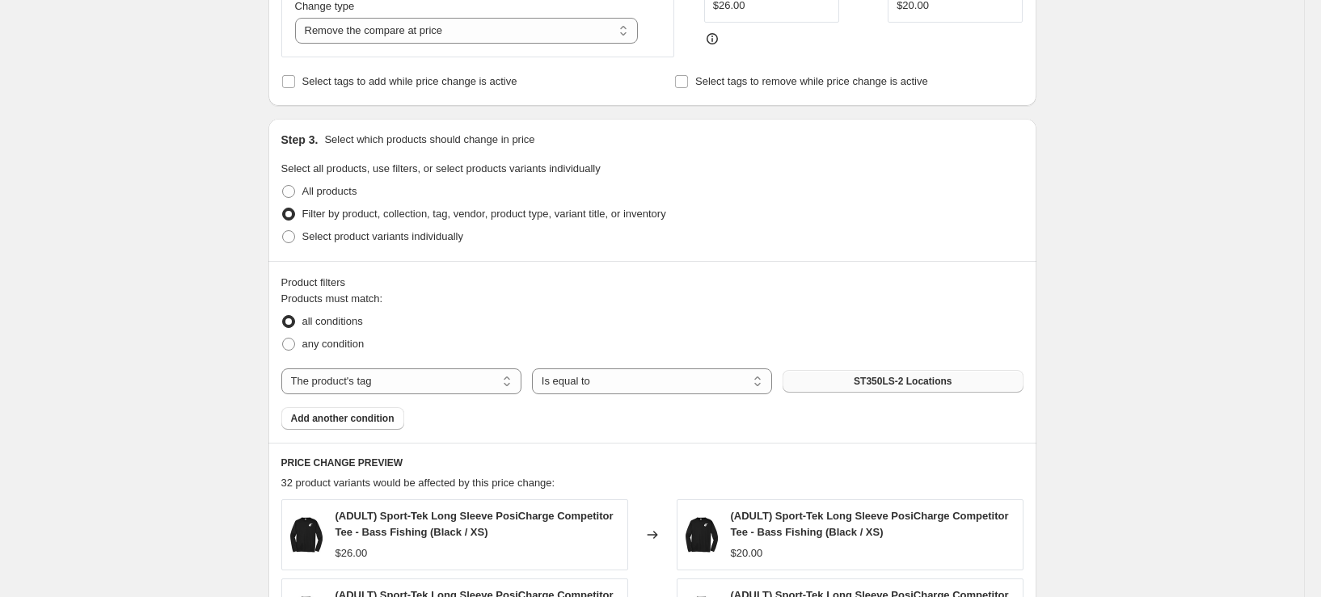
click at [888, 374] on button "ST350LS-2 Locations" at bounding box center [903, 381] width 240 height 23
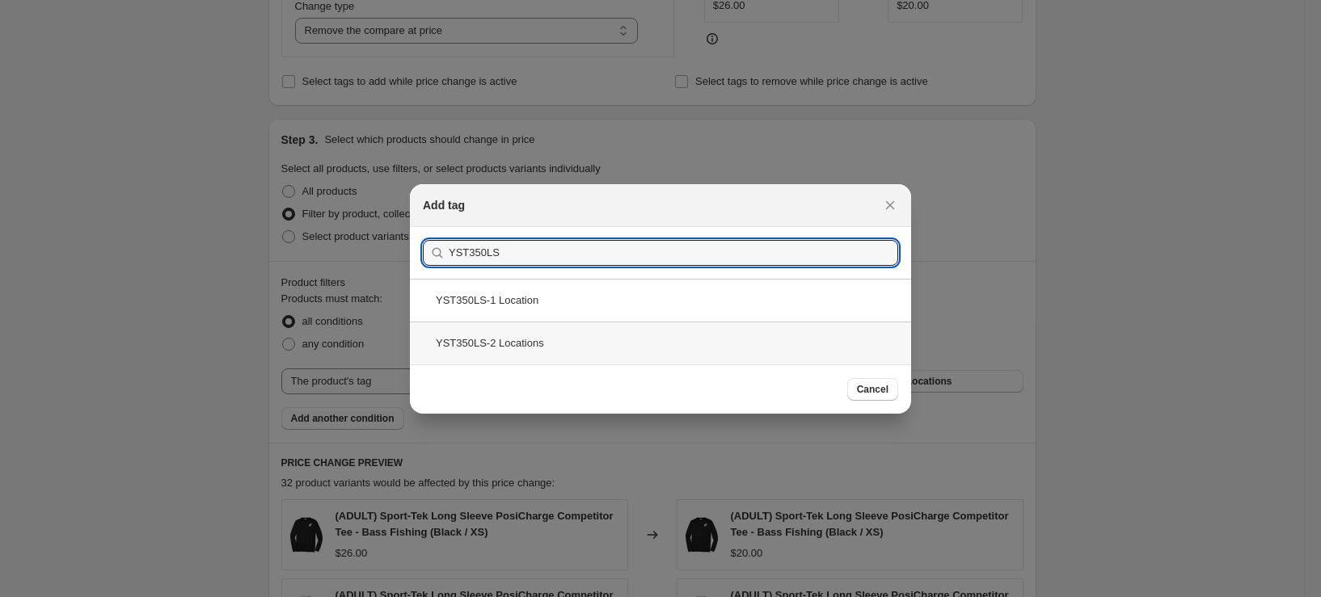
click at [558, 352] on div "YST350LS-2 Locations" at bounding box center [660, 343] width 501 height 43
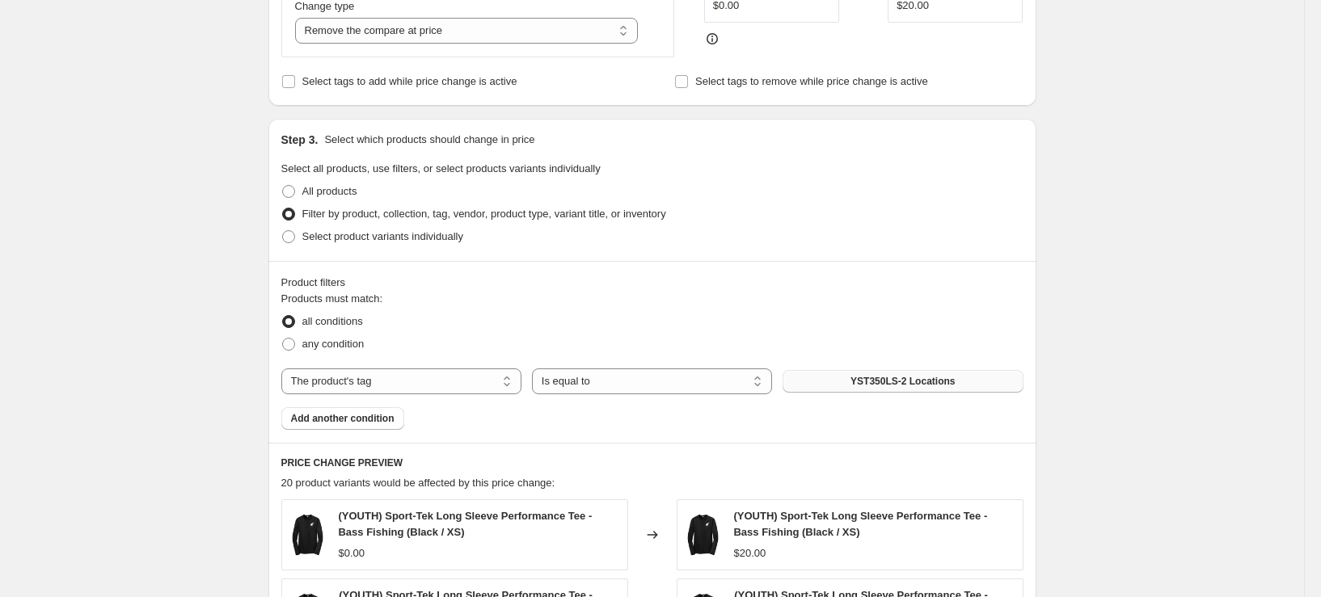
click at [990, 386] on button "YST350LS-2 Locations" at bounding box center [903, 381] width 240 height 23
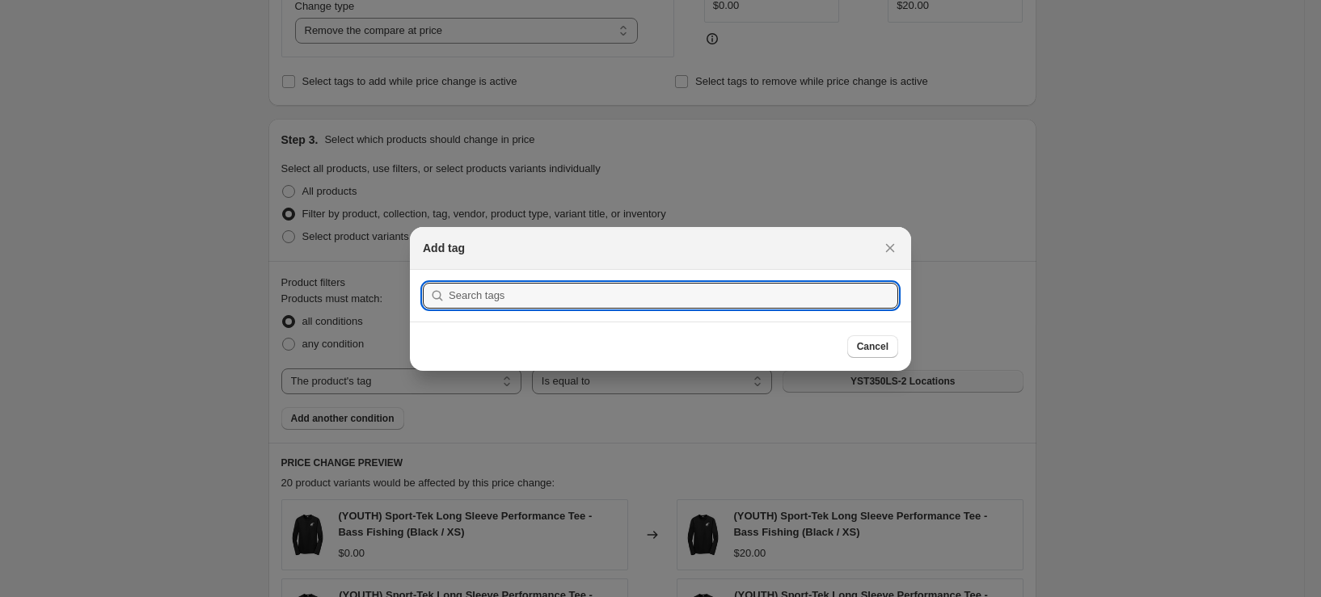
scroll to position [0, 0]
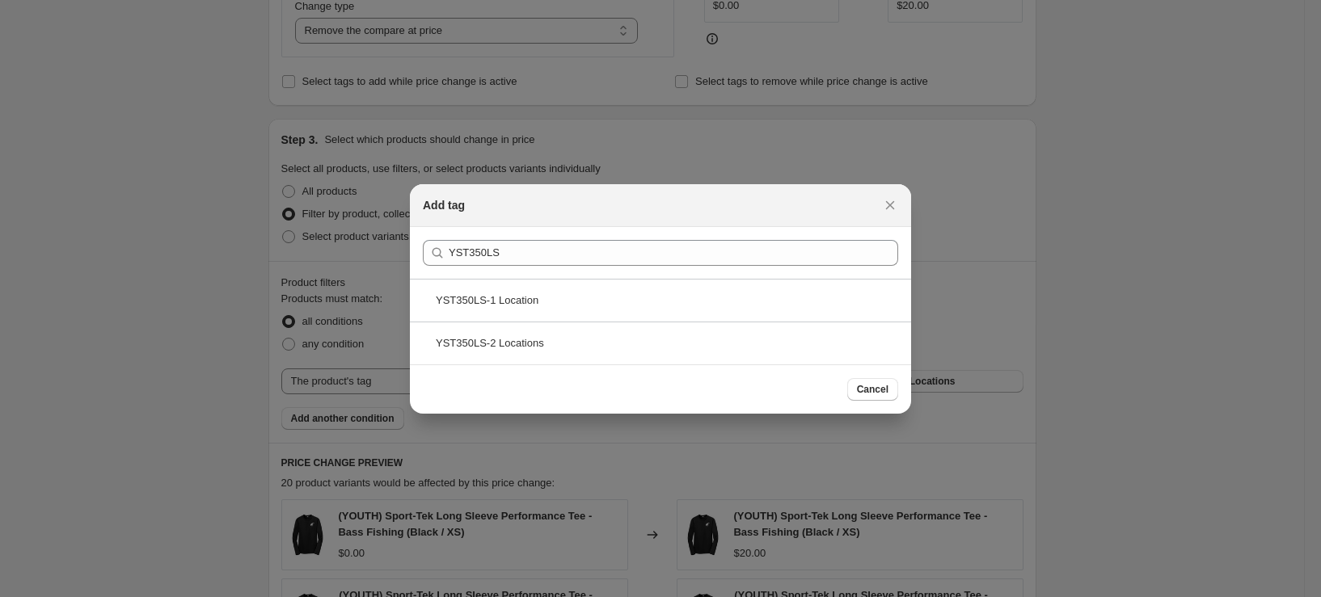
click at [499, 303] on div "YST350LS-1 Location" at bounding box center [660, 300] width 501 height 43
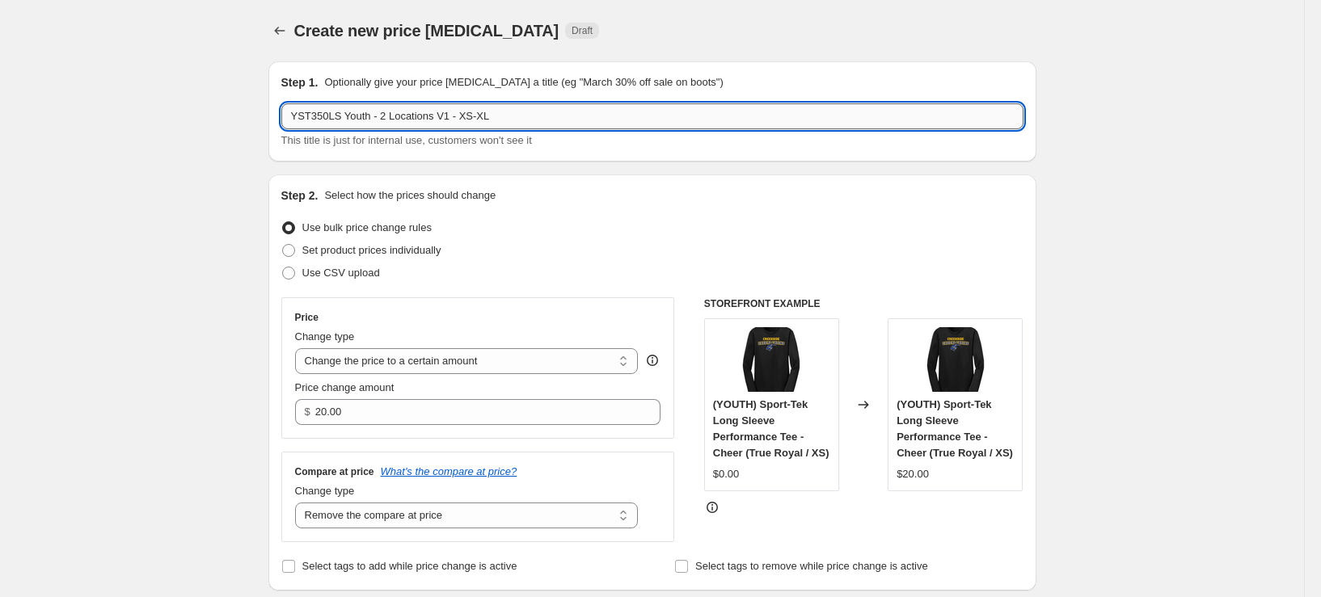
click at [394, 119] on input "YST350LS Youth - 2 Locations V1 - XS-XL" at bounding box center [652, 116] width 742 height 26
click at [444, 114] on input "YST350LS Youth - 1 Locations V1 - XS-XL" at bounding box center [652, 116] width 742 height 26
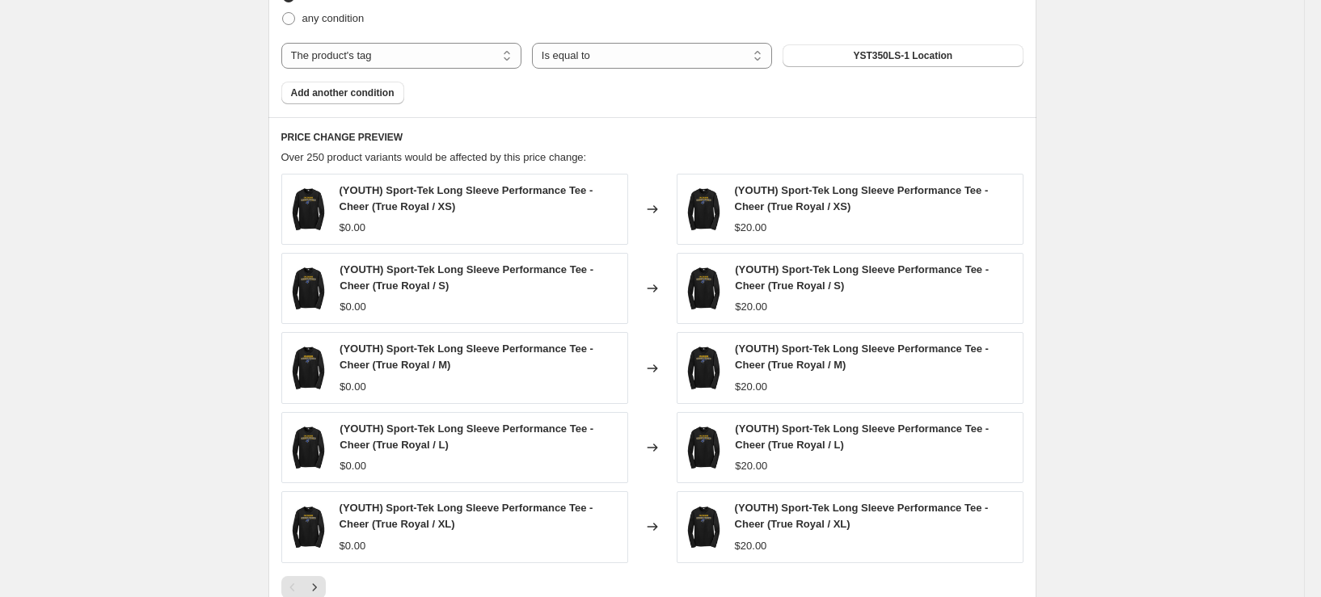
scroll to position [970, 0]
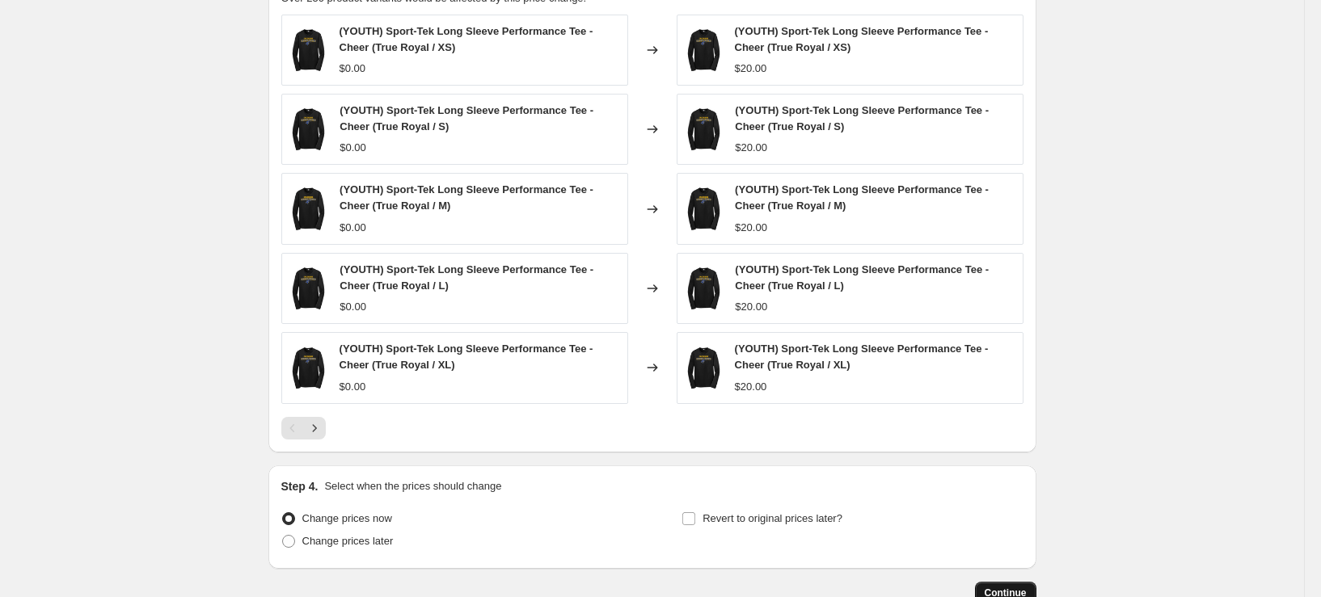
click at [1009, 593] on span "Continue" at bounding box center [1006, 593] width 42 height 13
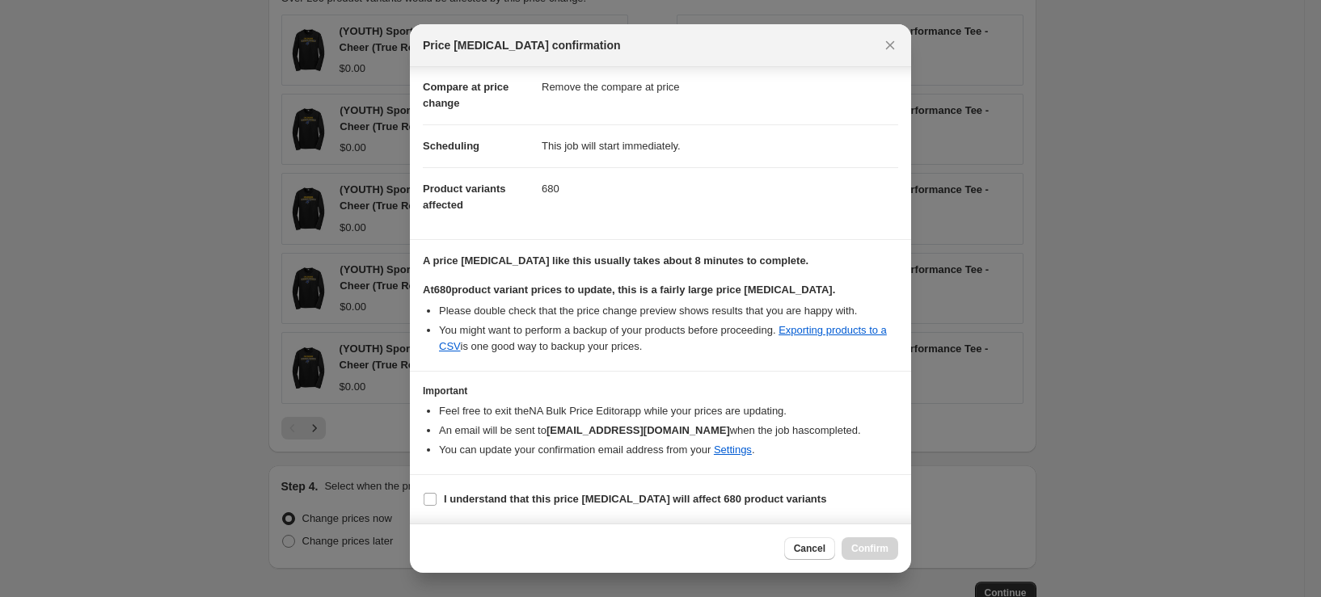
scroll to position [89, 0]
click at [433, 501] on input "I understand that this price change job will affect 680 product variants" at bounding box center [430, 499] width 13 height 13
click at [881, 546] on span "Confirm" at bounding box center [869, 548] width 37 height 13
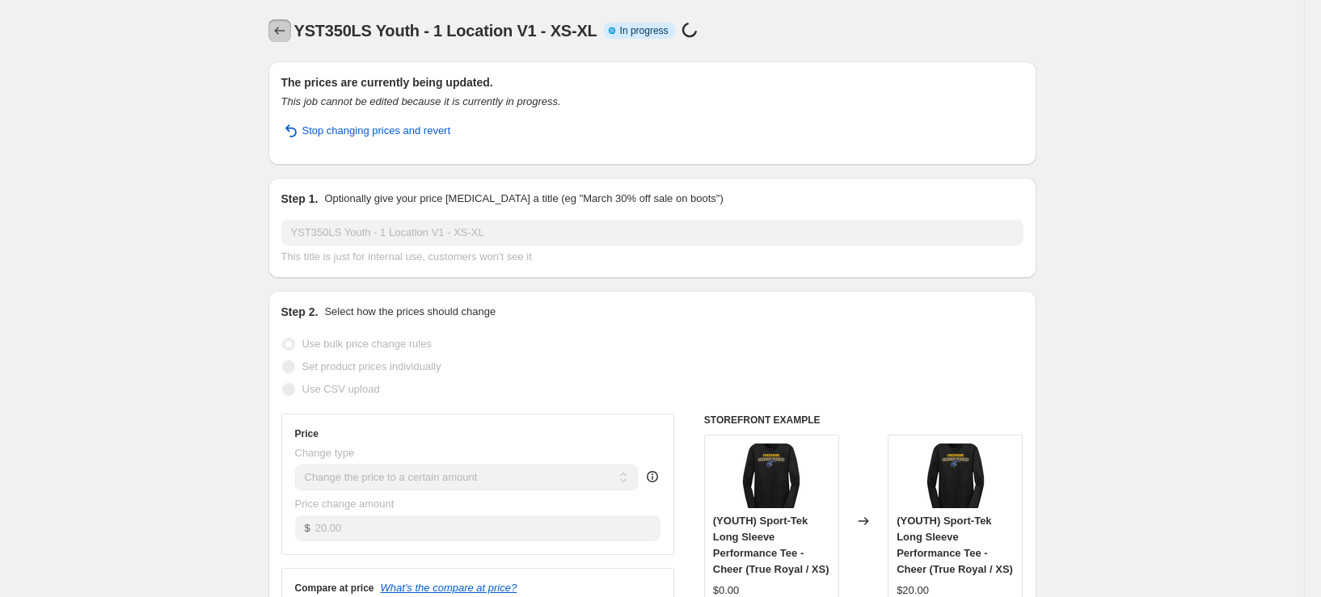
click at [285, 35] on icon "Price change jobs" at bounding box center [280, 31] width 16 height 16
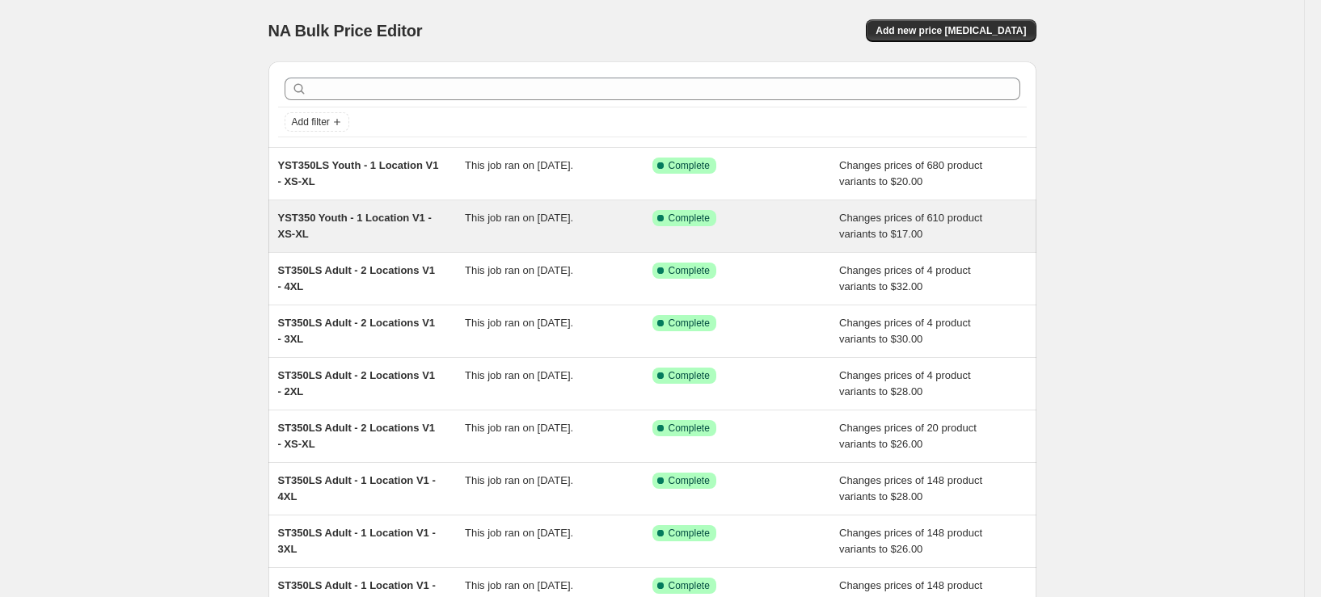
drag, startPoint x: 0, startPoint y: 0, endPoint x: 424, endPoint y: 244, distance: 489.0
click at [424, 244] on div "YST350 Youth - 1 Location V1 - XS-XL This job ran on September 26, 2025. Succes…" at bounding box center [652, 227] width 768 height 52
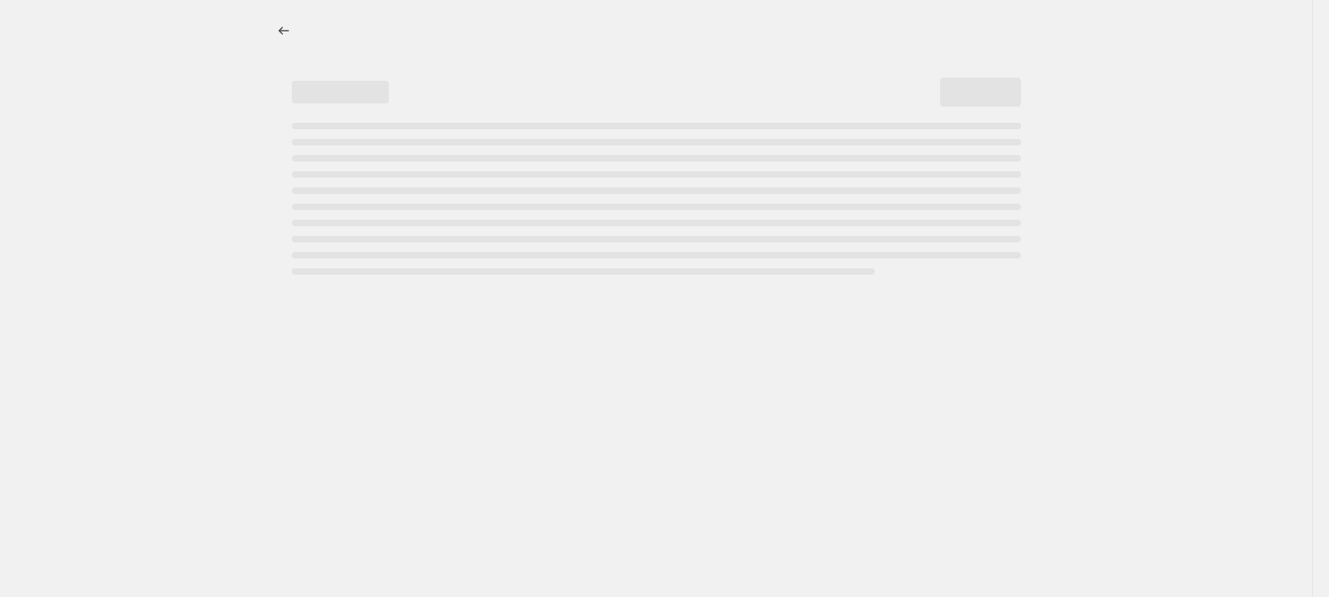
select select "remove"
select select "tag"
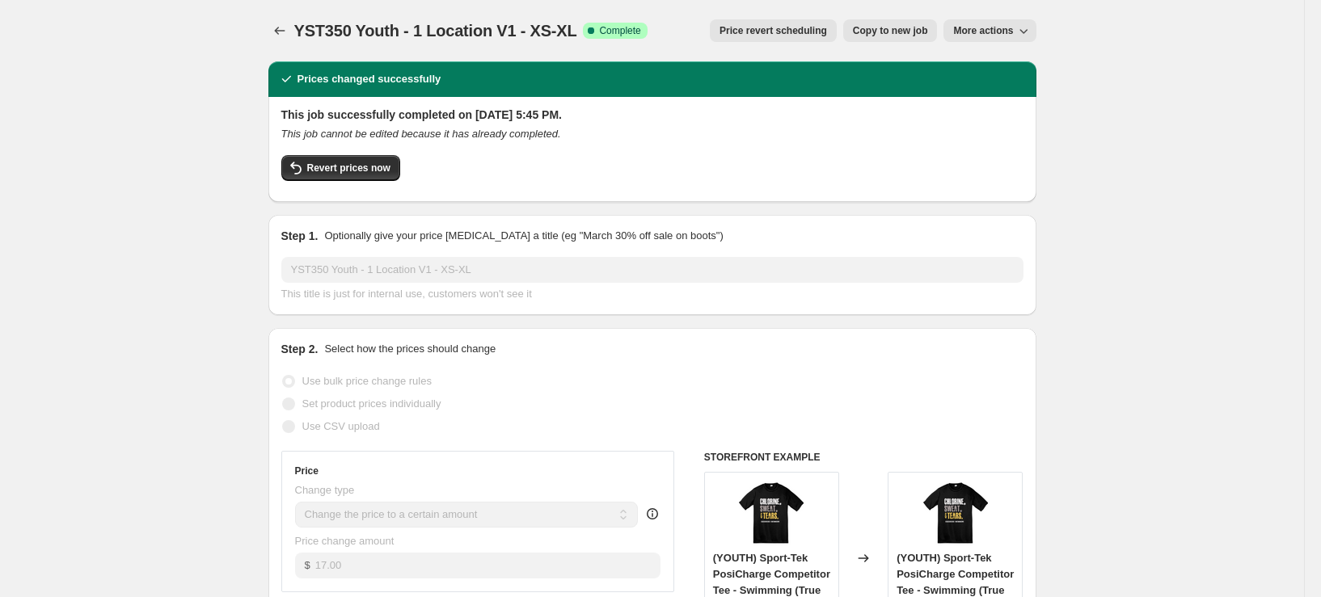
click at [872, 28] on span "Copy to new job" at bounding box center [890, 30] width 75 height 13
select select "remove"
select select "tag"
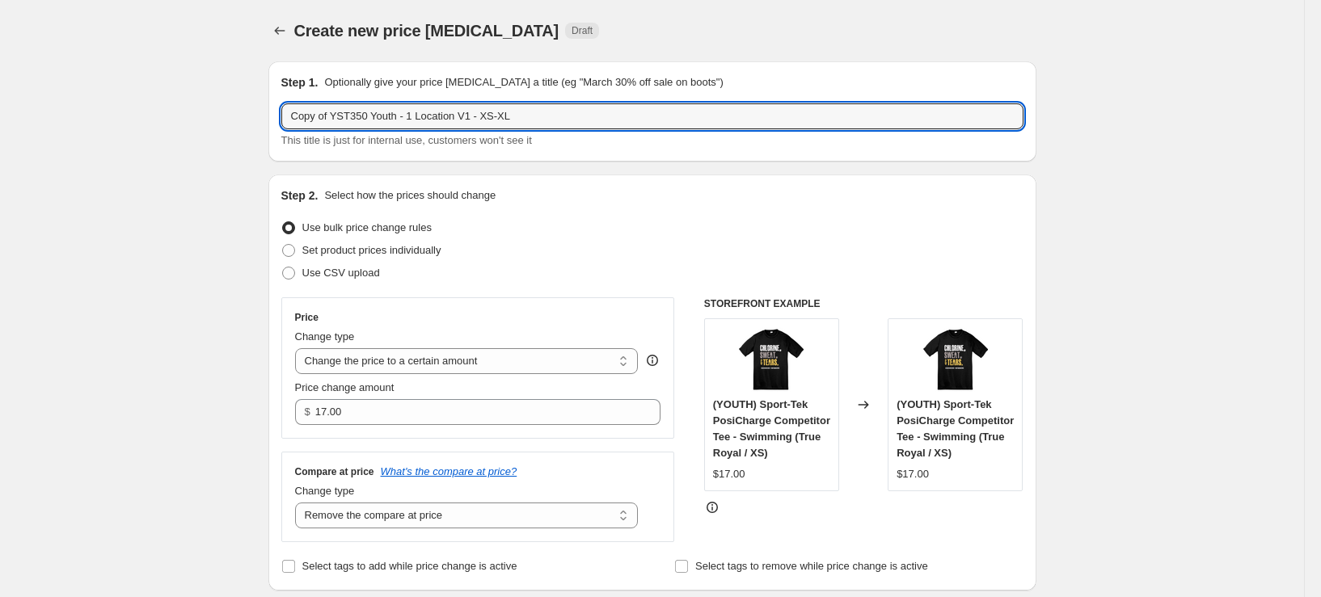
drag, startPoint x: 337, startPoint y: 118, endPoint x: 217, endPoint y: 135, distance: 120.9
click at [380, 115] on input "YST350 Youth - 1 Location V1 - XS-XL" at bounding box center [652, 116] width 742 height 26
click at [428, 117] on input "YST350 Youth - 2 Location V1 - XS-XL" at bounding box center [652, 116] width 742 height 26
type input "YST350 Youth - 2 Locations V1 - XS-XL"
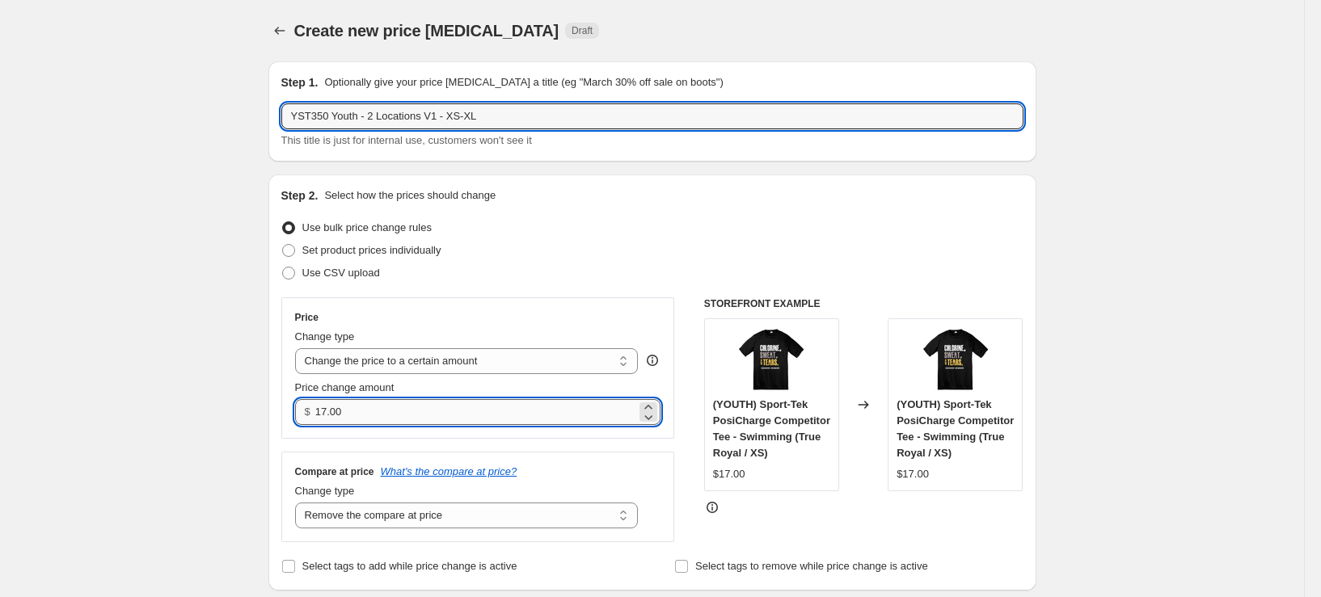
click at [409, 412] on input "17.00" at bounding box center [475, 412] width 321 height 26
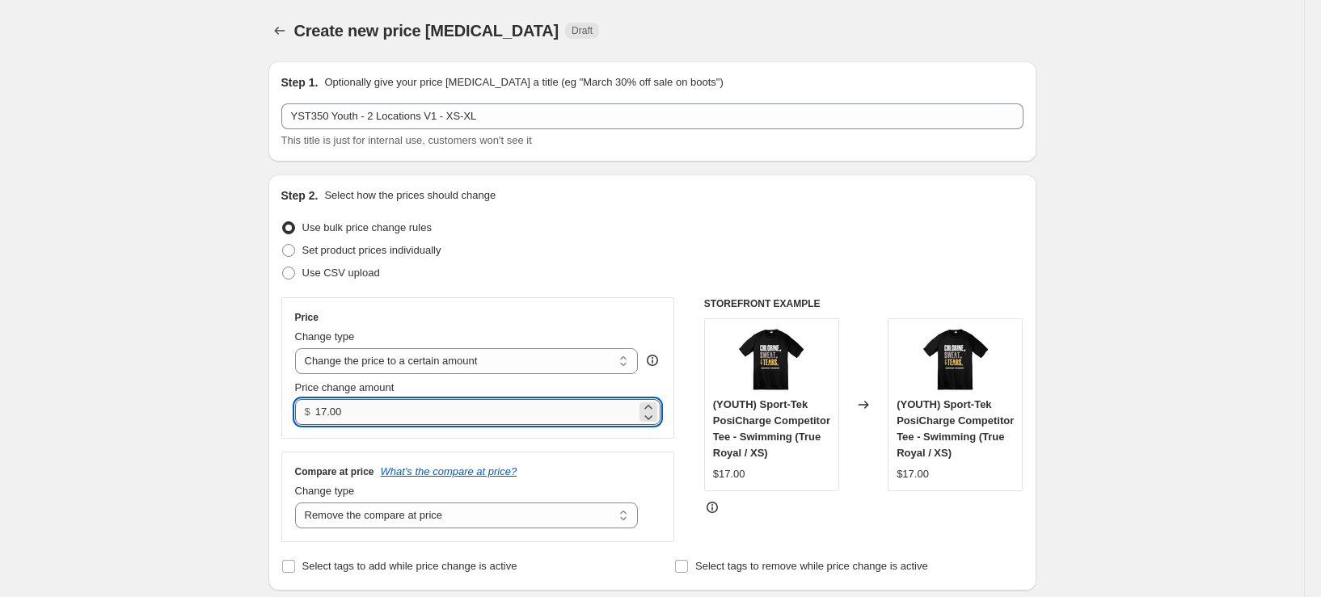
click at [409, 412] on input "17.00" at bounding box center [475, 412] width 321 height 26
type input "22.00"
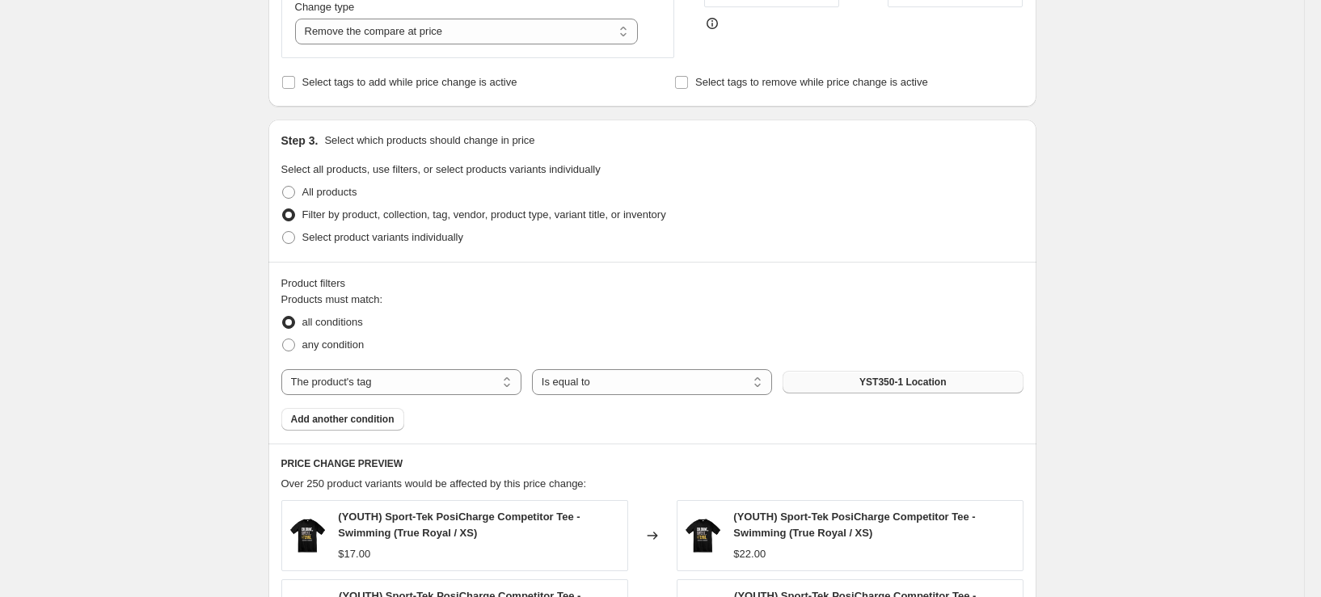
scroll to position [485, 0]
click at [893, 388] on span "YST350-1 Location" at bounding box center [902, 381] width 87 height 13
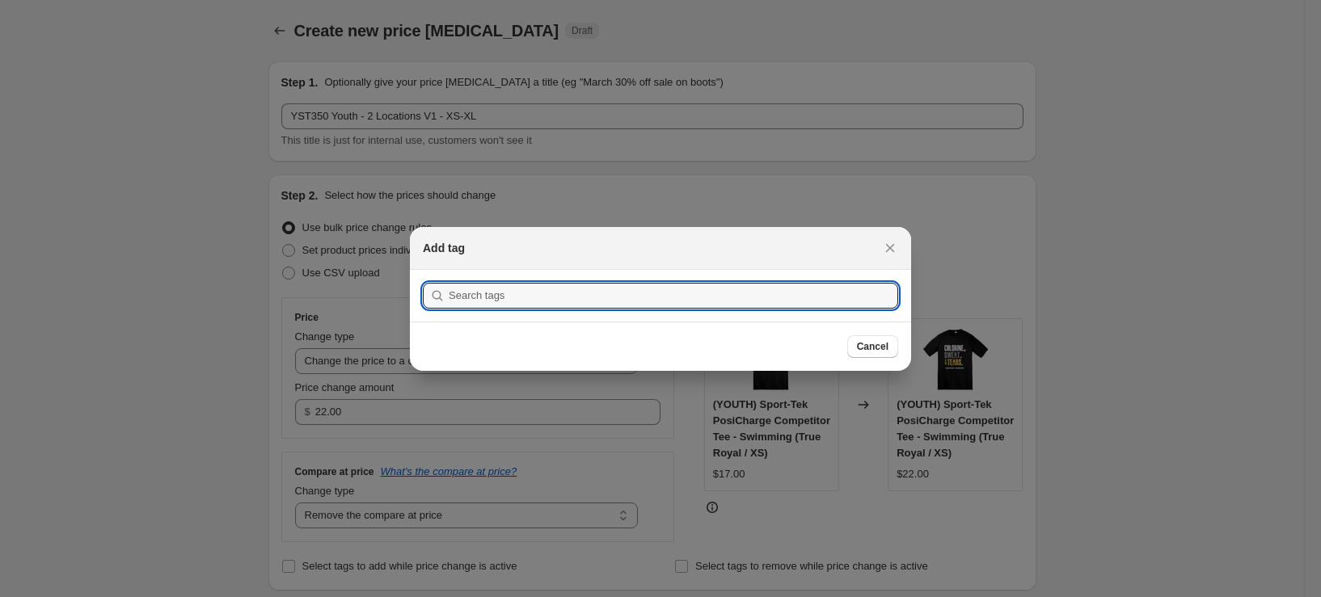
scroll to position [0, 0]
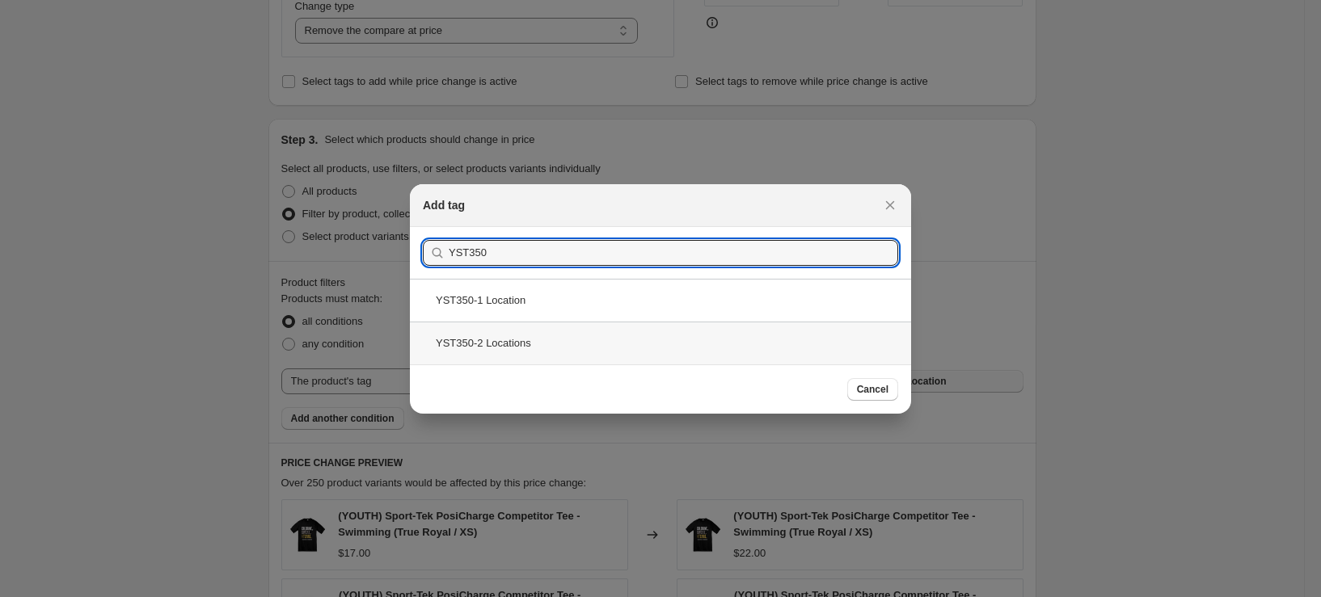
type input "YST350"
click at [542, 353] on div "YST350-2 Locations" at bounding box center [660, 343] width 501 height 43
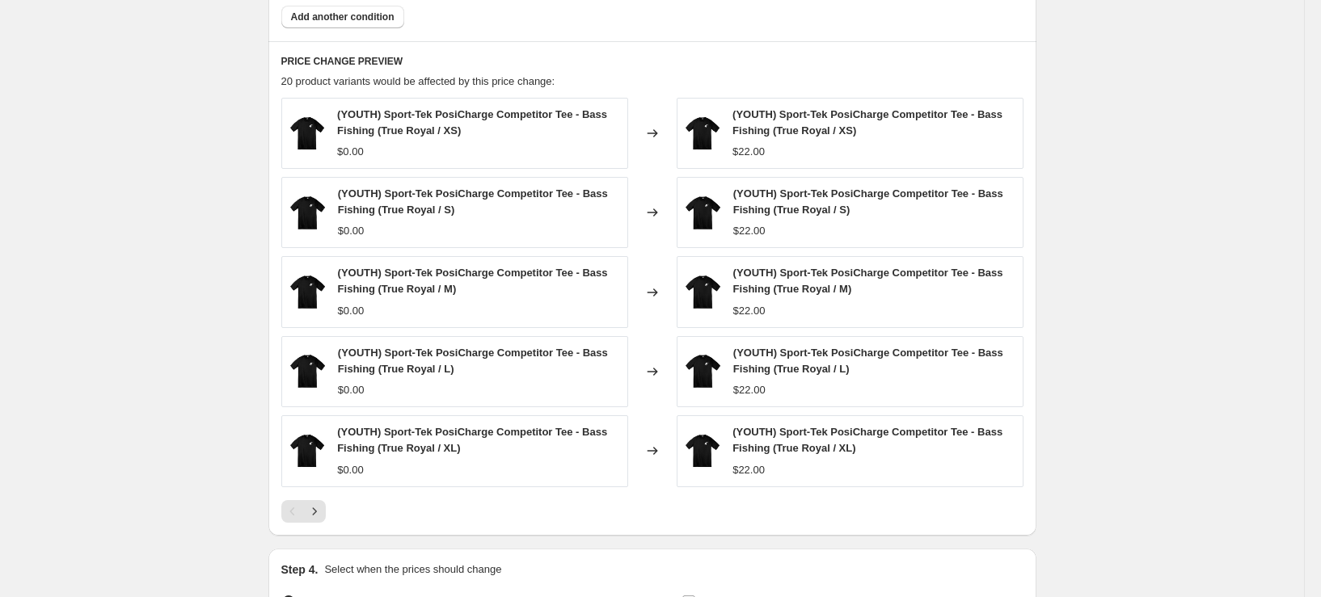
scroll to position [1051, 0]
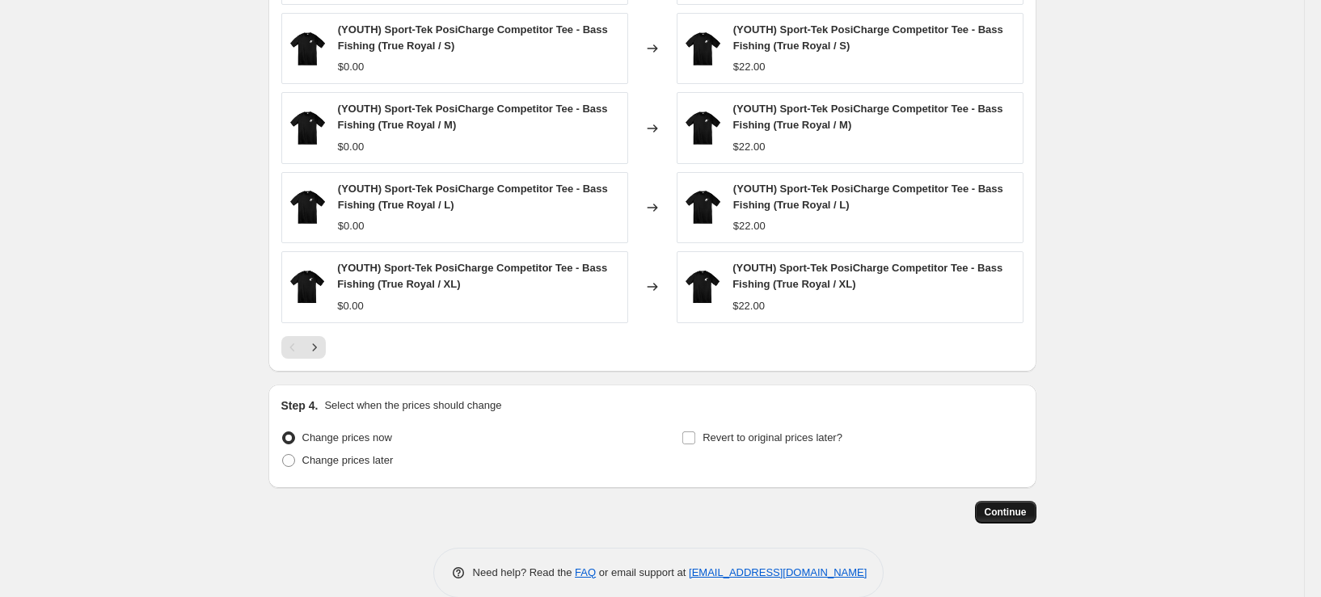
click at [1013, 506] on span "Continue" at bounding box center [1006, 512] width 42 height 13
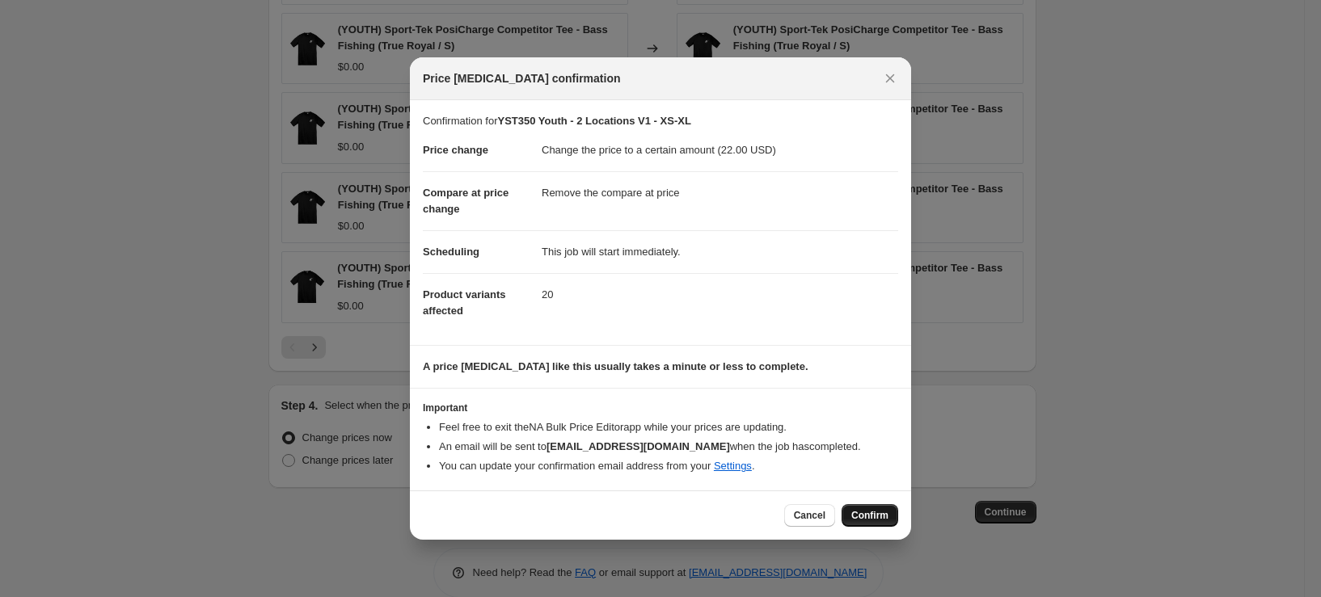
click at [874, 513] on span "Confirm" at bounding box center [869, 515] width 37 height 13
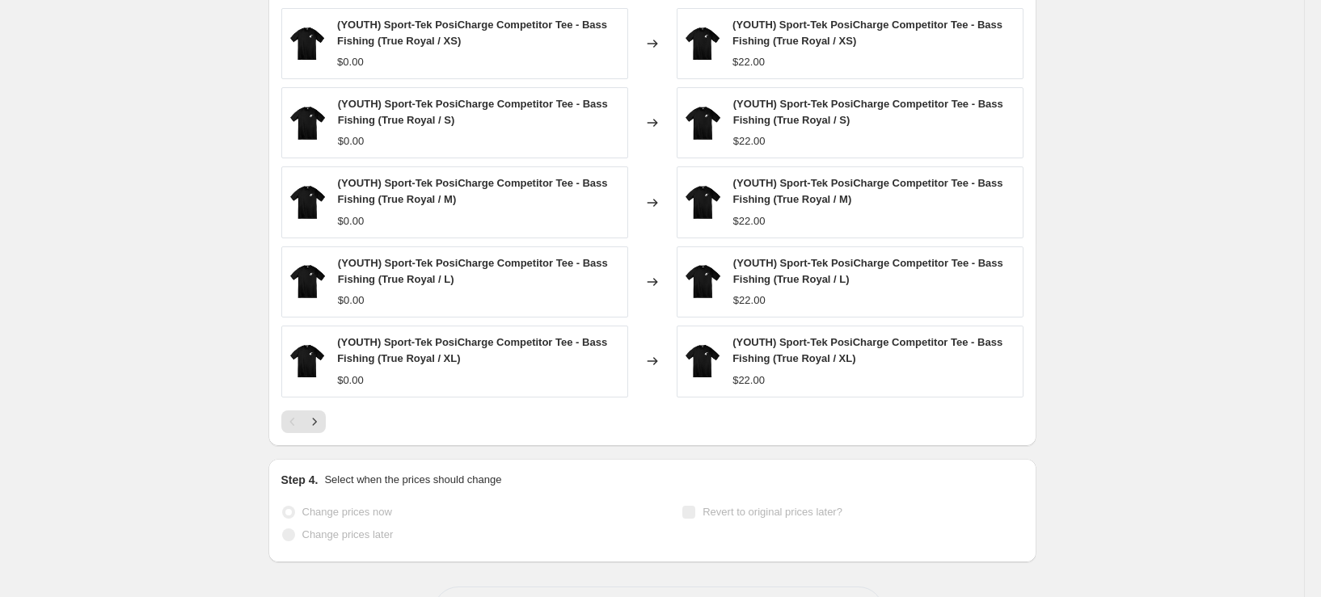
select select "remove"
select select "tag"
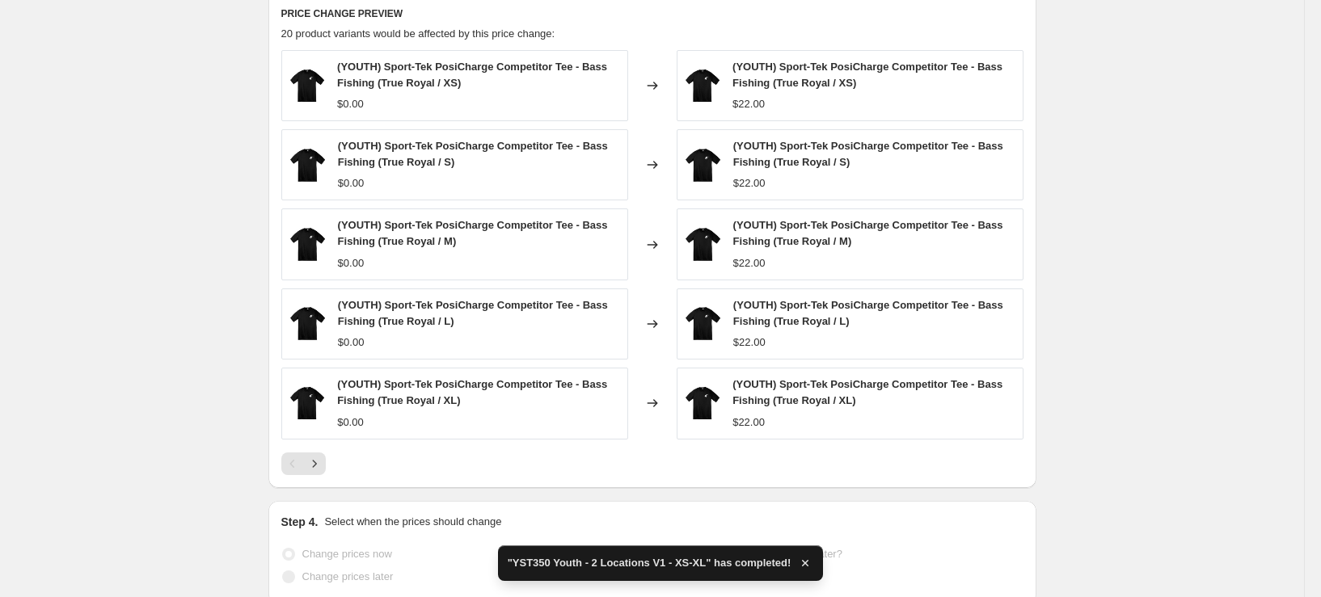
scroll to position [0, 0]
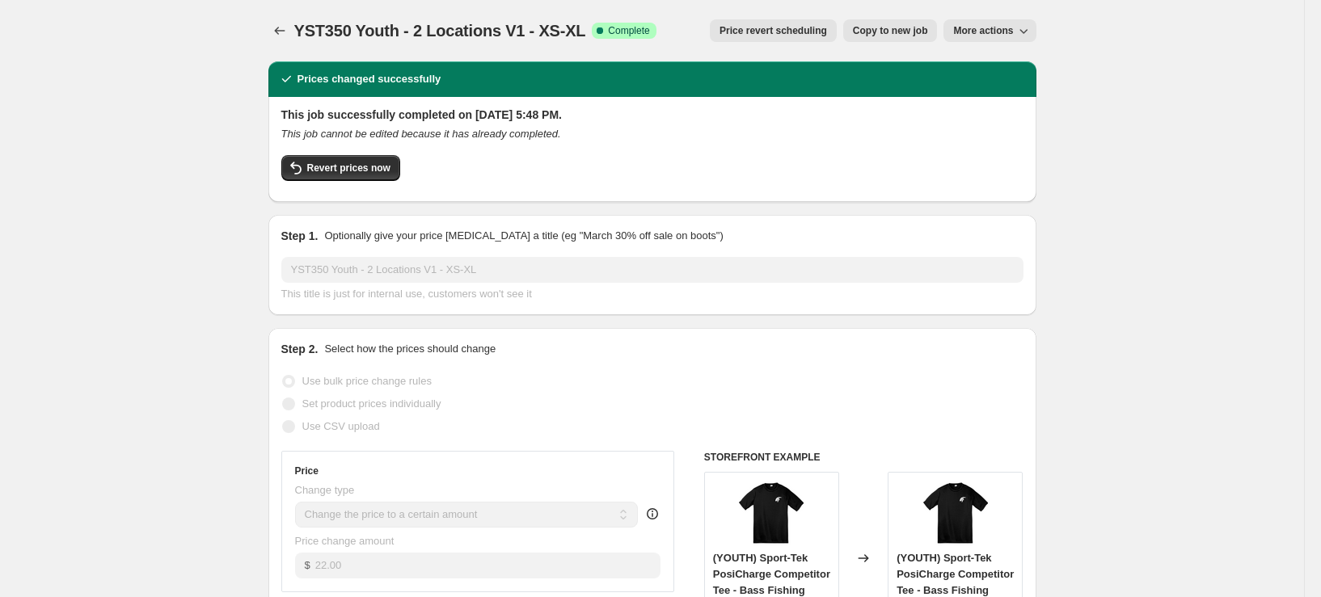
click at [890, 28] on span "Copy to new job" at bounding box center [890, 30] width 75 height 13
select select "remove"
select select "tag"
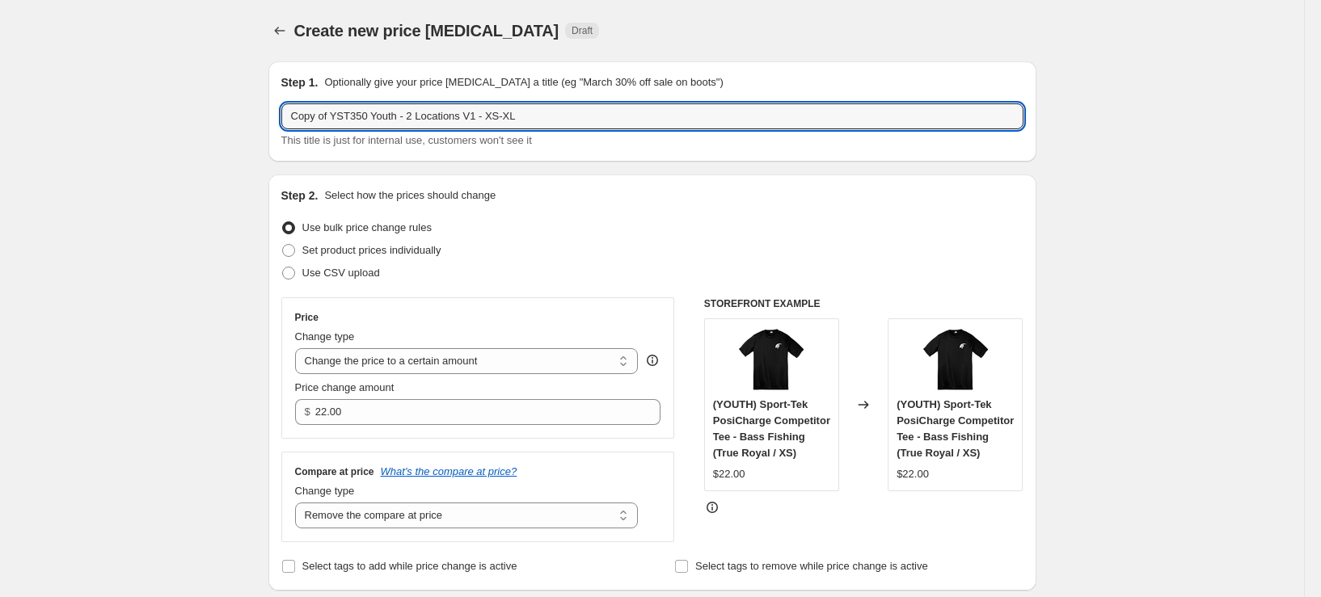
drag, startPoint x: 338, startPoint y: 110, endPoint x: 217, endPoint y: 125, distance: 121.4
click at [333, 120] on input "YST350 Youth - 2 Locations V1 - XS-XL" at bounding box center [652, 116] width 742 height 26
type input "YST350LS Youth - 2 Locations V1 - XS-XL"
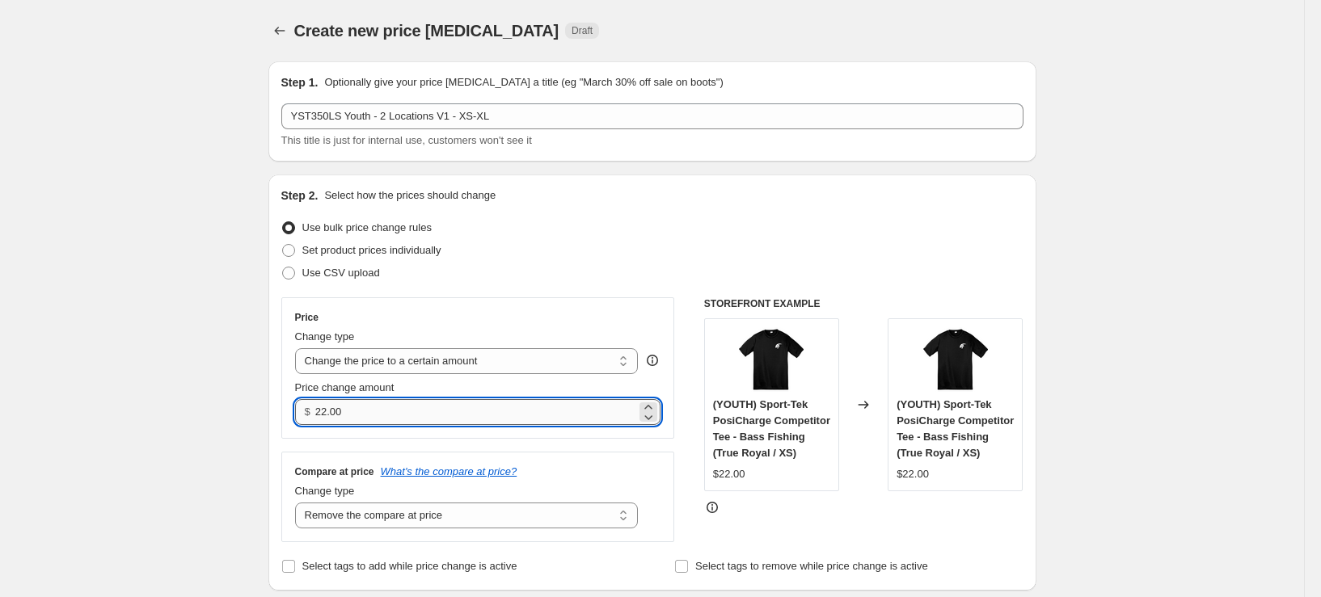
click at [405, 415] on input "22.00" at bounding box center [475, 412] width 321 height 26
type input "25.00"
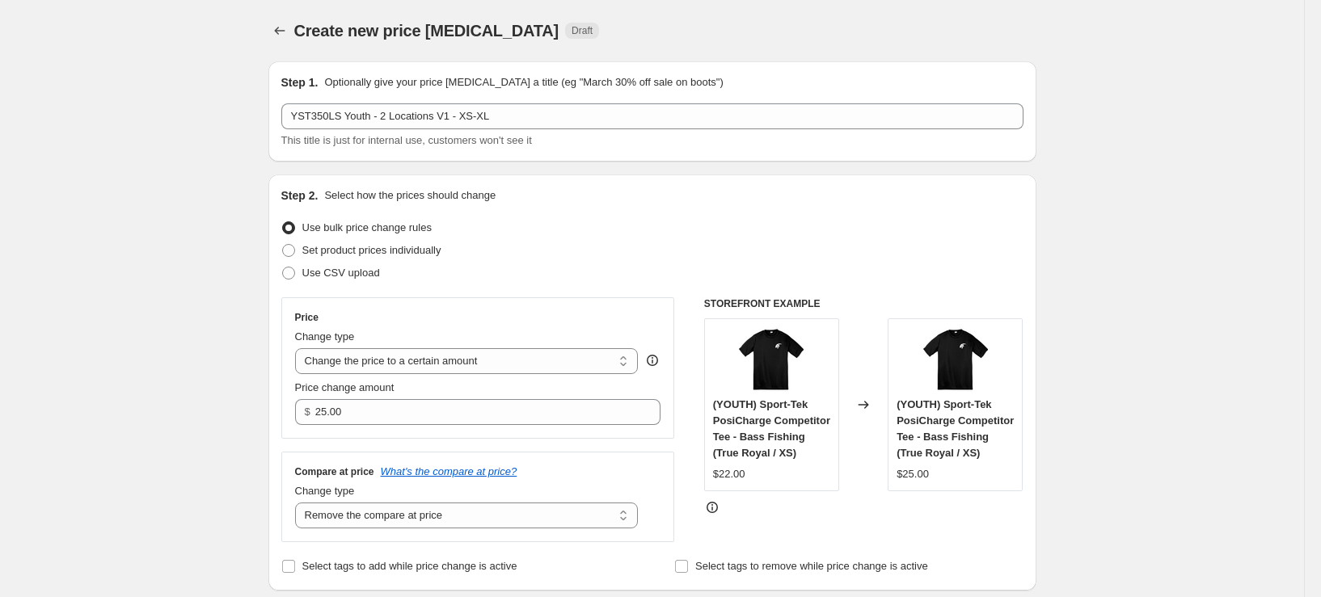
scroll to position [485, 0]
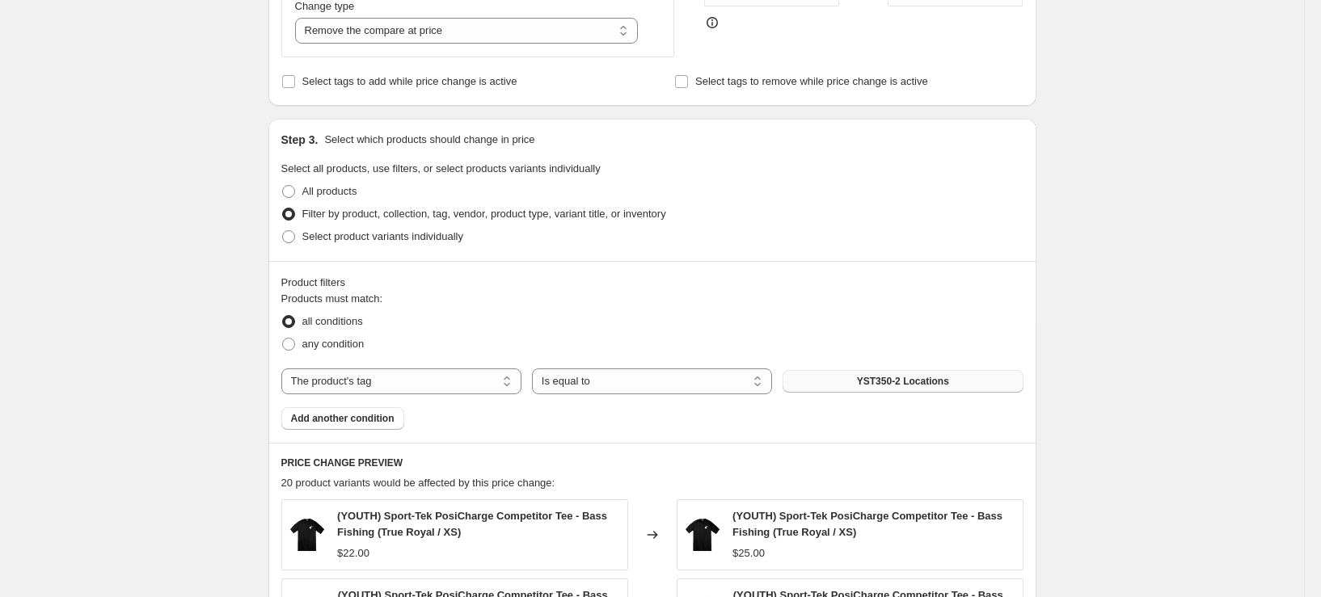
click at [865, 393] on button "YST350-2 Locations" at bounding box center [903, 381] width 240 height 23
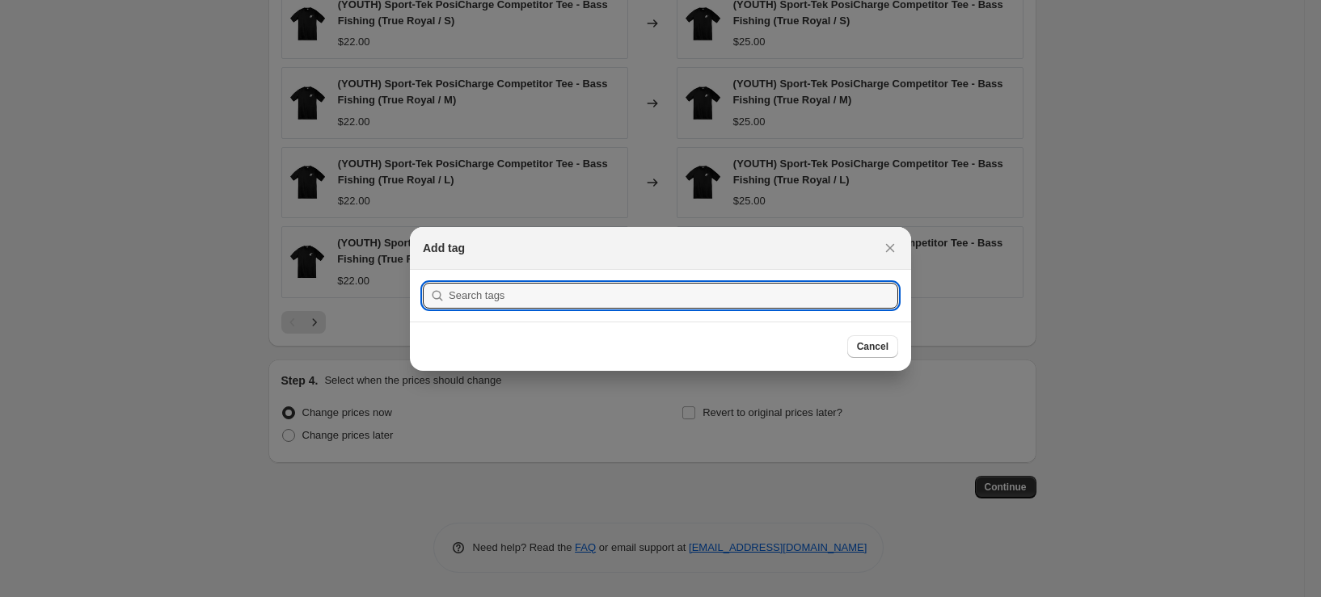
scroll to position [0, 0]
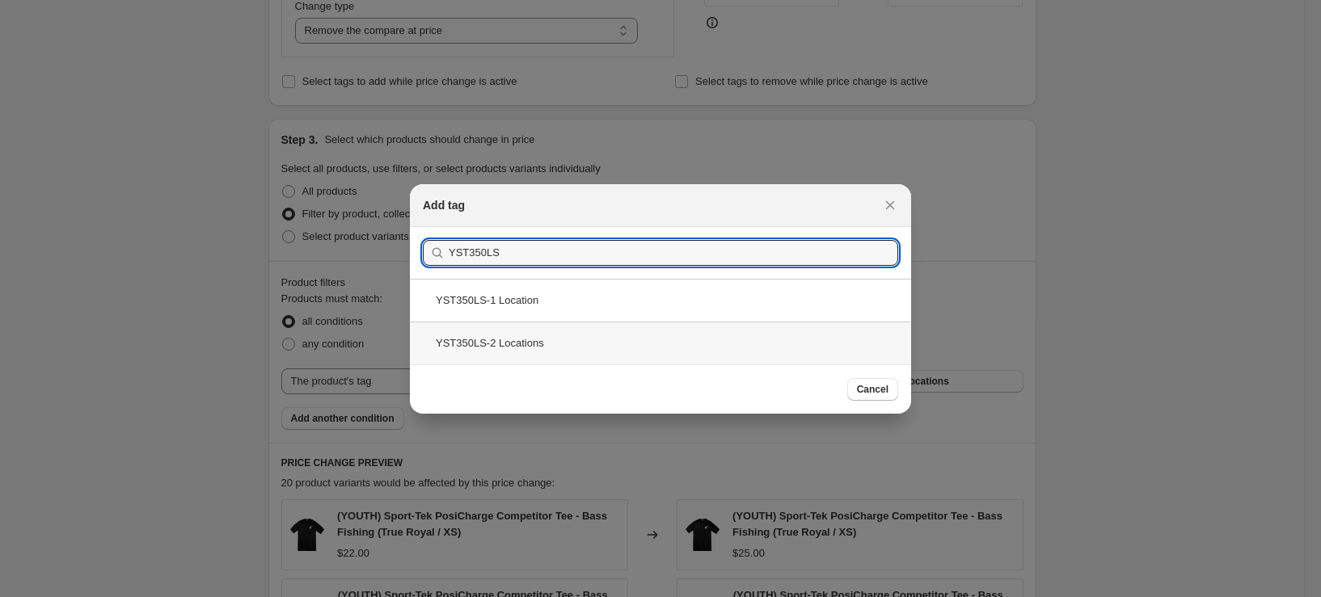
type input "YST350LS"
click at [540, 334] on div "YST350LS-2 Locations" at bounding box center [660, 343] width 501 height 43
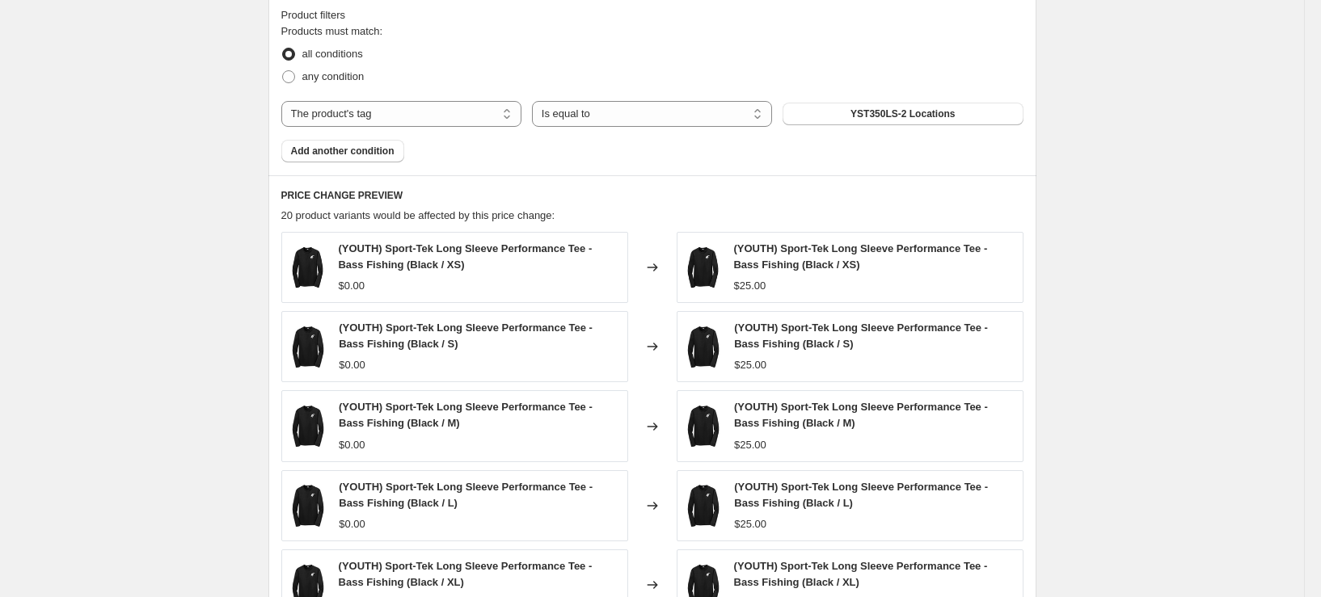
scroll to position [1076, 0]
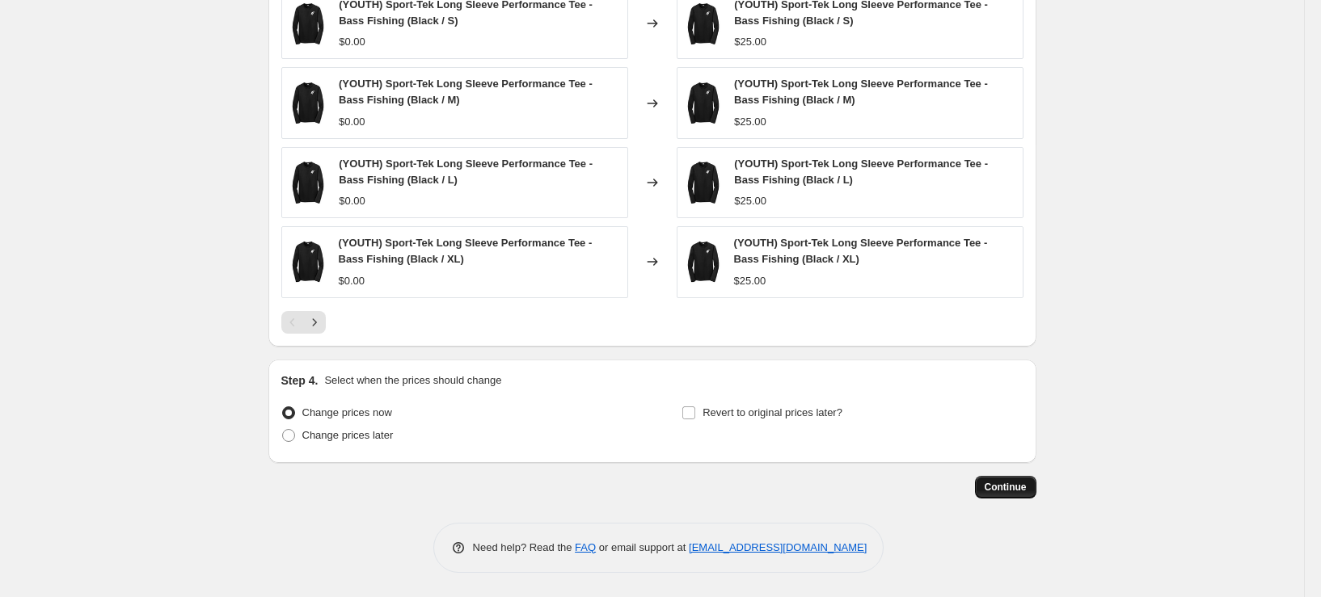
click at [1015, 486] on span "Continue" at bounding box center [1006, 487] width 42 height 13
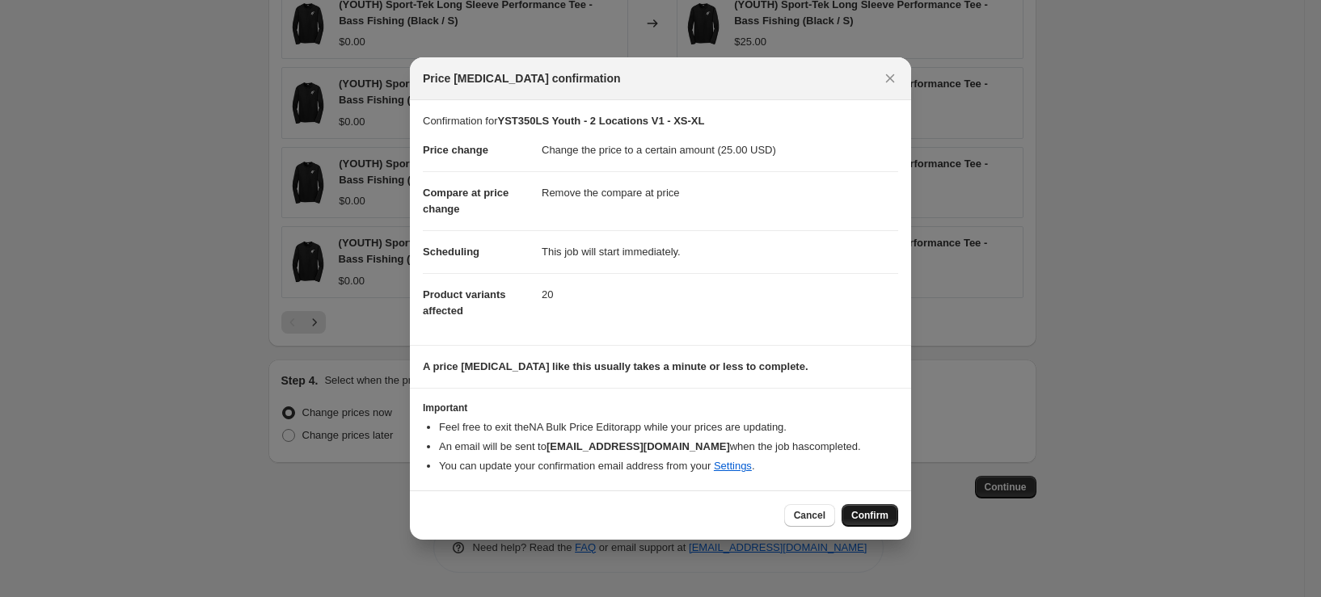
click at [883, 516] on span "Confirm" at bounding box center [869, 515] width 37 height 13
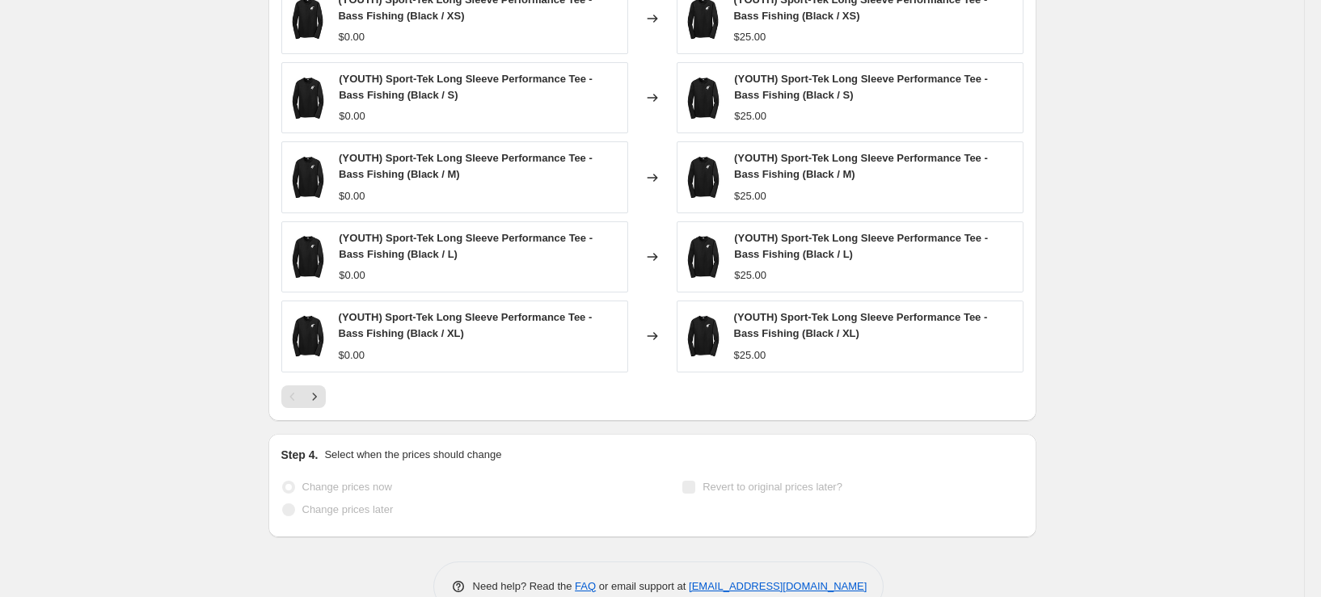
select select "remove"
select select "tag"
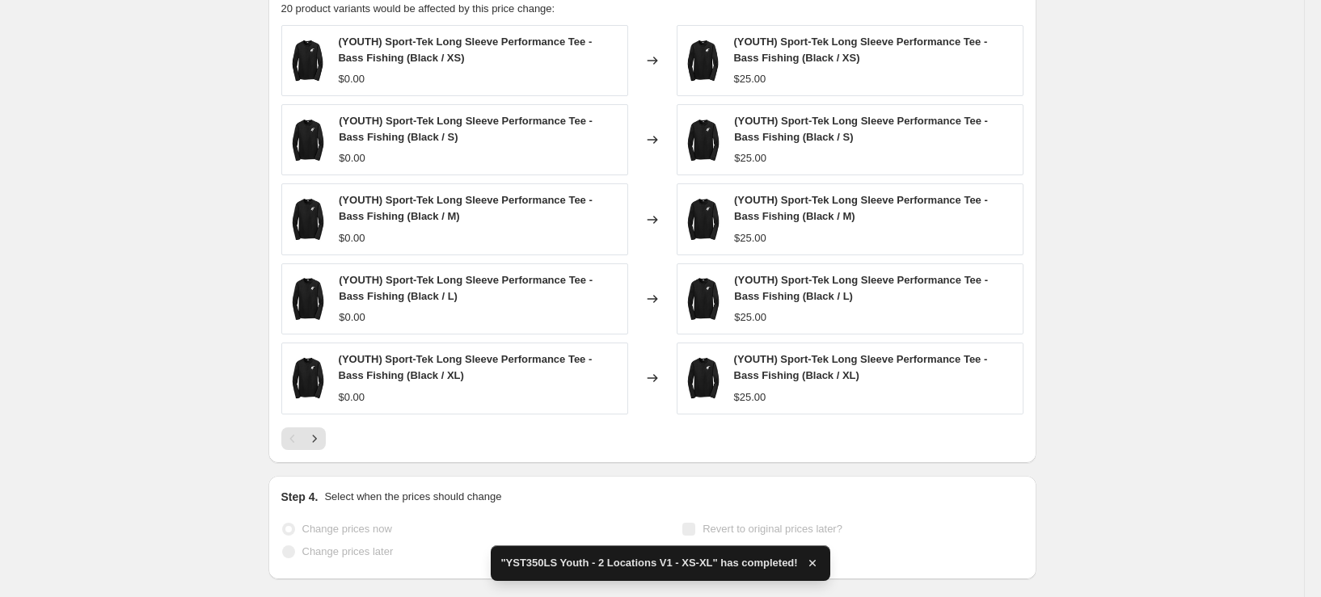
scroll to position [0, 0]
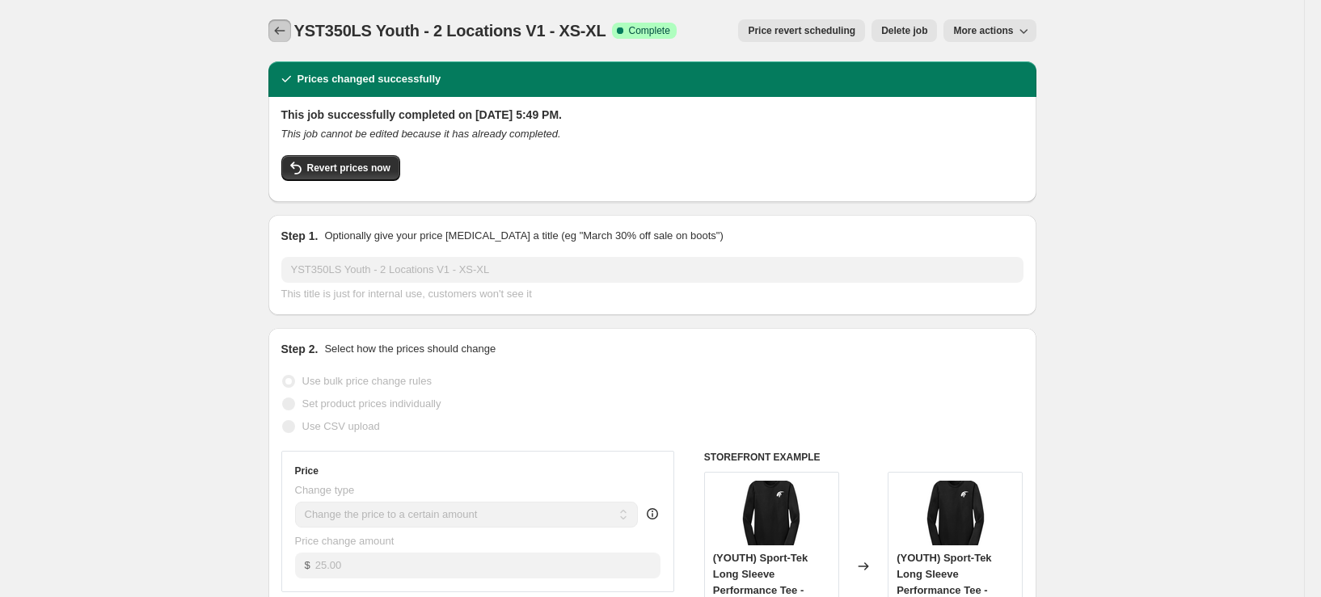
click at [288, 23] on icon "Price change jobs" at bounding box center [280, 31] width 16 height 16
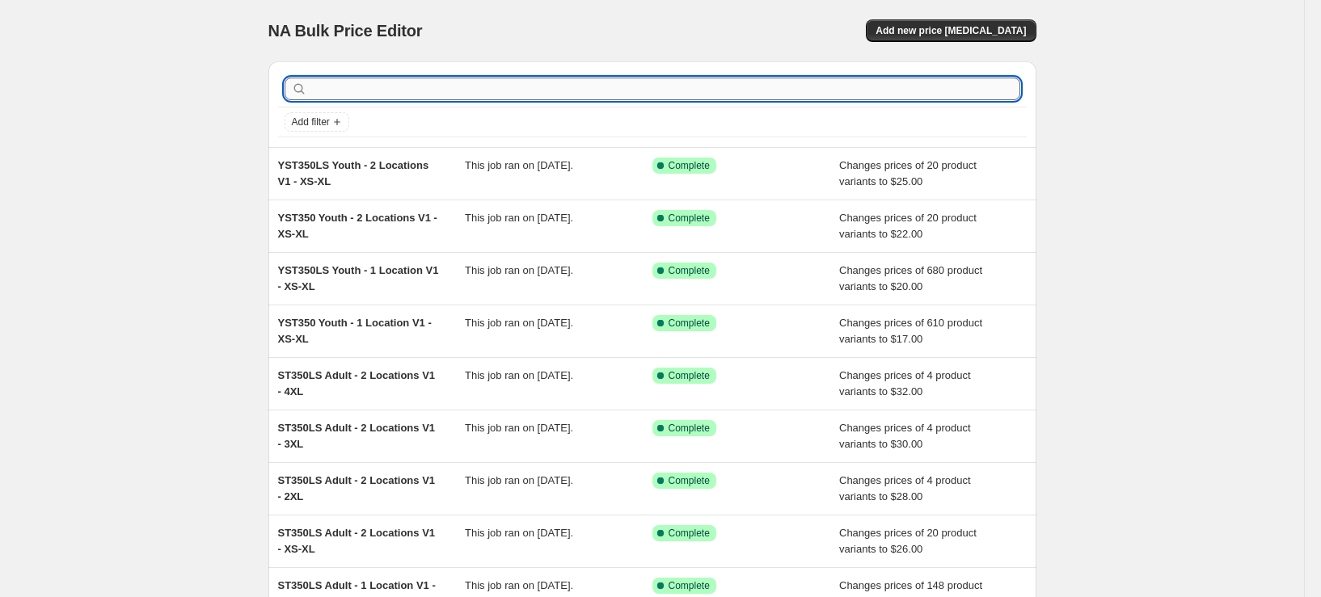
click at [381, 85] on input "text" at bounding box center [665, 89] width 710 height 23
type input "3719"
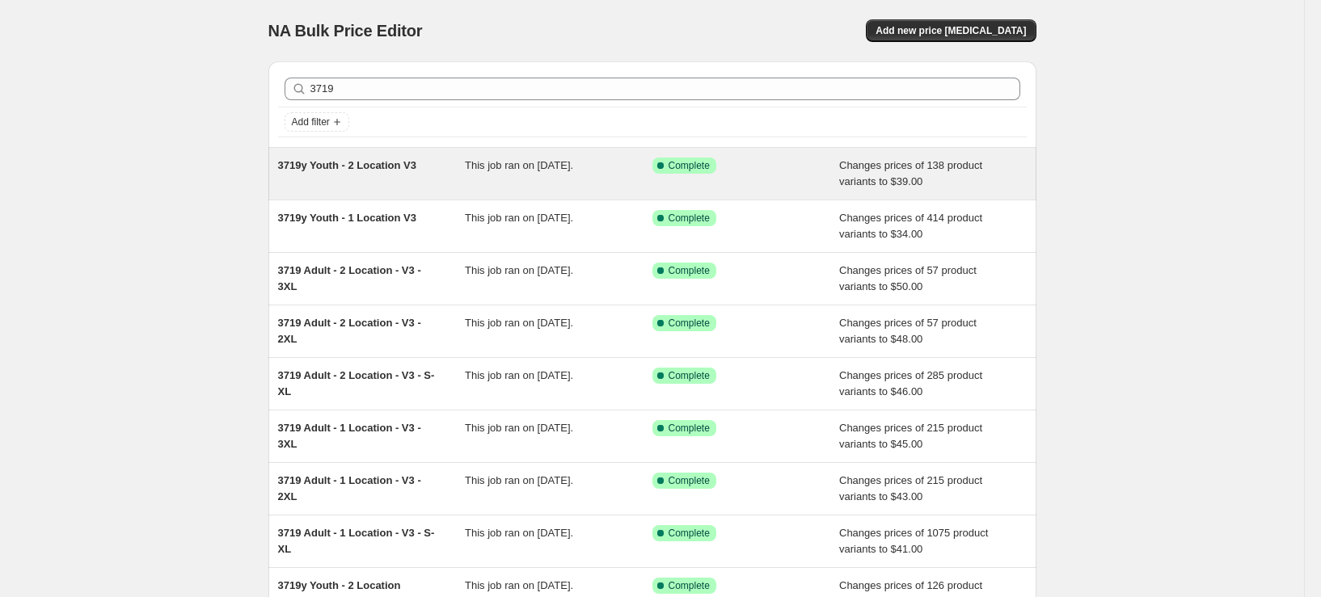
click at [382, 179] on div "3719y Youth - 2 Location V3" at bounding box center [372, 174] width 188 height 32
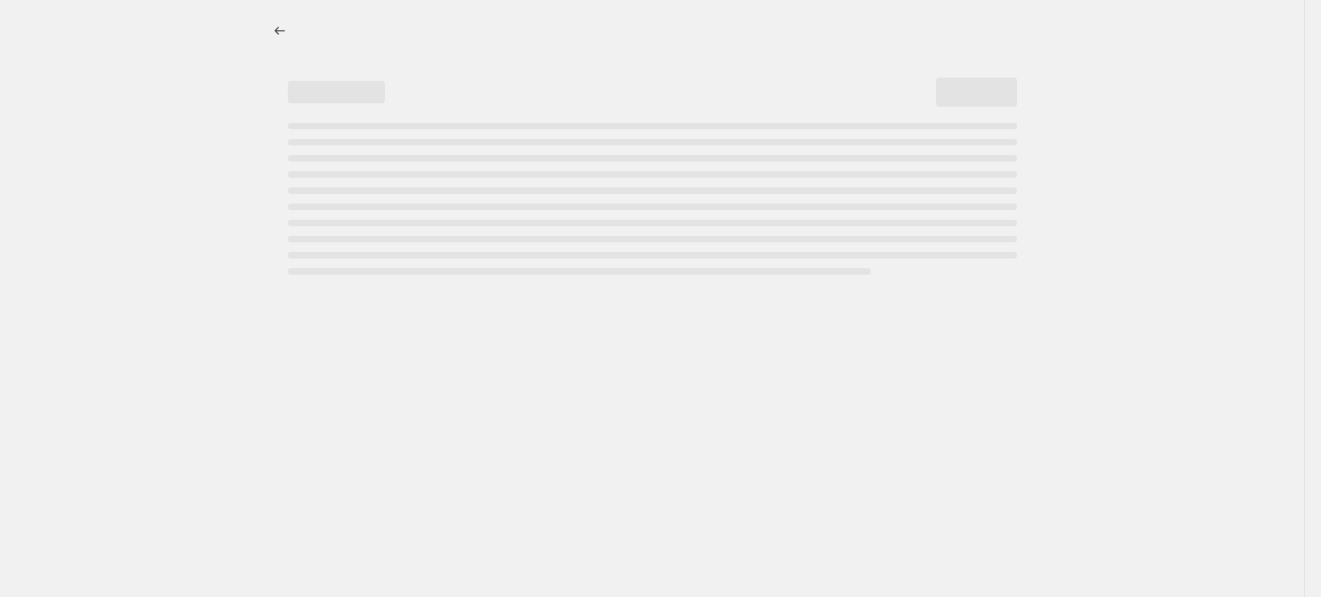
select select "remove"
select select "tag"
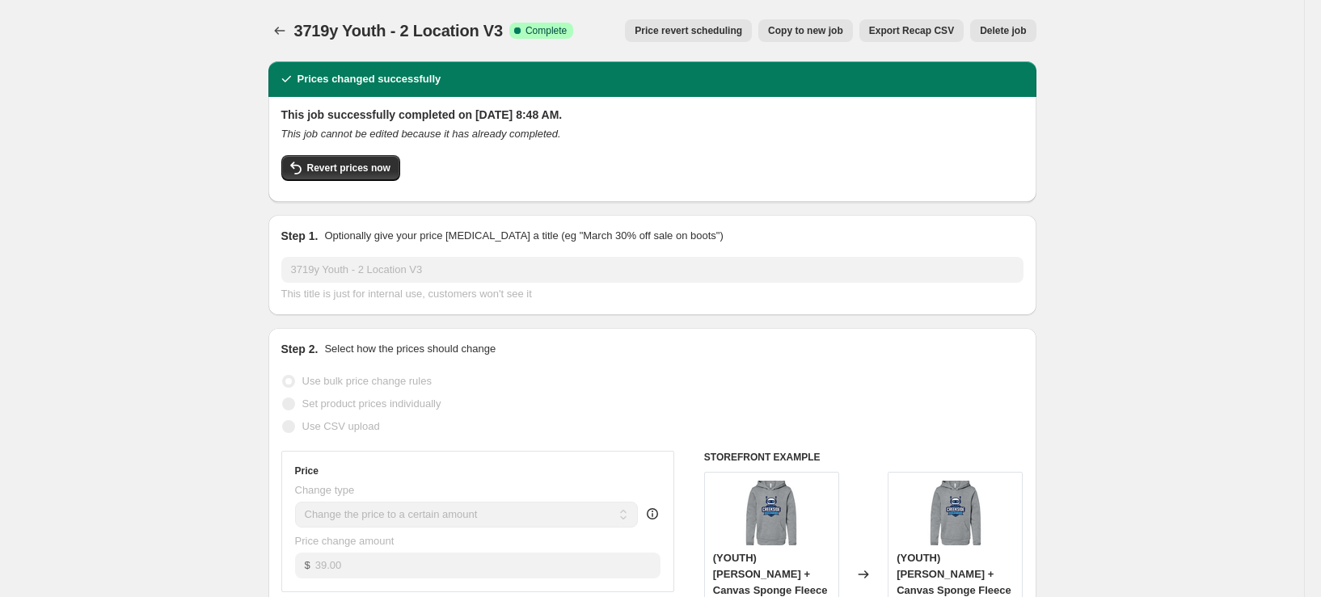
click at [802, 39] on button "Copy to new job" at bounding box center [805, 30] width 95 height 23
select select "remove"
select select "tag"
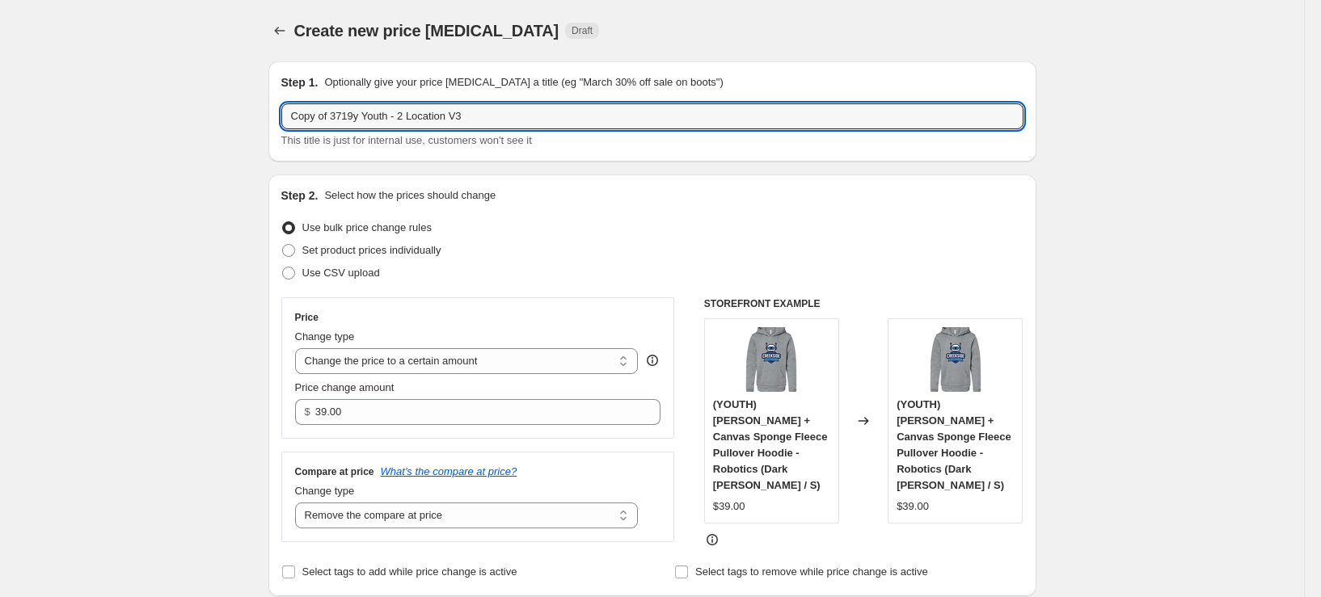
drag, startPoint x: 336, startPoint y: 113, endPoint x: 226, endPoint y: 123, distance: 111.2
click at [322, 117] on input "3719y Youth - 2 Location V3" at bounding box center [652, 116] width 742 height 26
click at [418, 115] on input "3719Y Youth - 2 Location V3" at bounding box center [652, 116] width 742 height 26
click at [481, 113] on input "3719Y Youth - 2 Locations V3" at bounding box center [652, 116] width 742 height 26
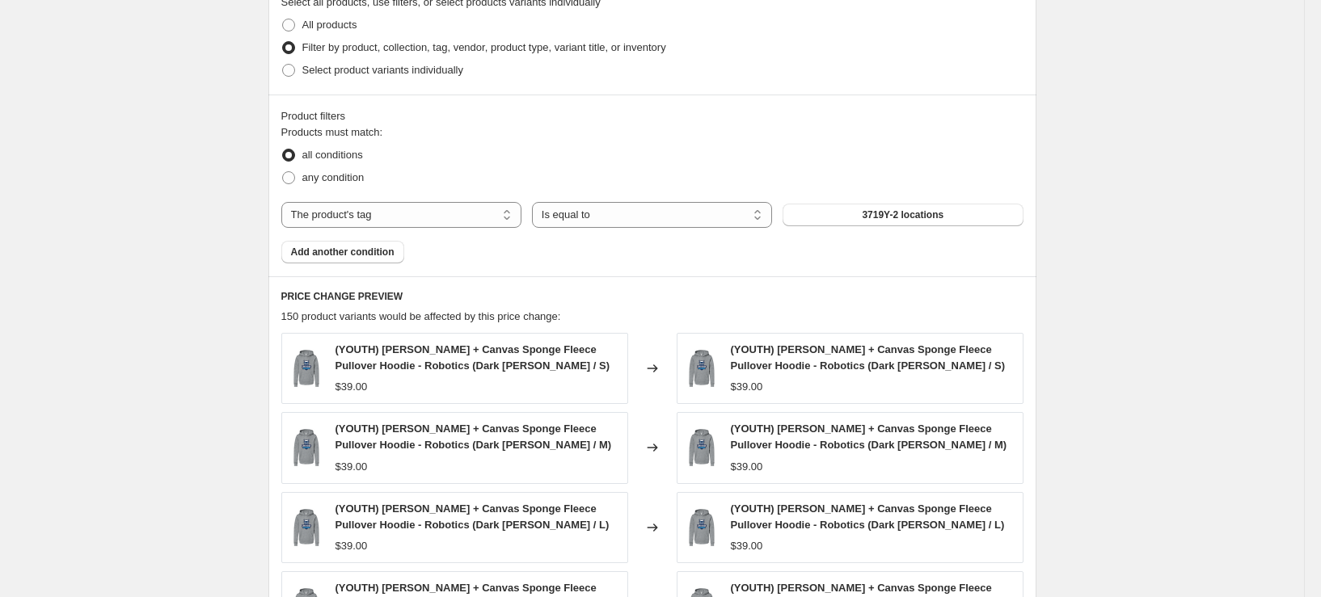
scroll to position [889, 0]
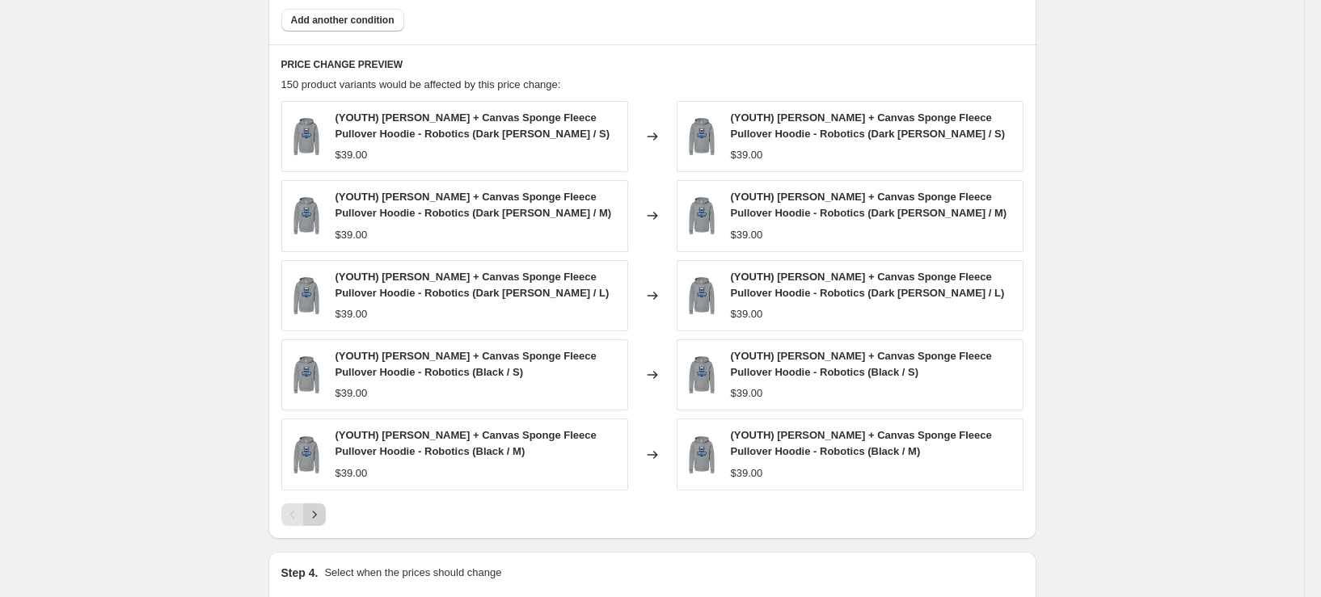
type input "3719Y Youth - 2 Locations - V4"
click at [323, 507] on icon "Next" at bounding box center [314, 515] width 16 height 16
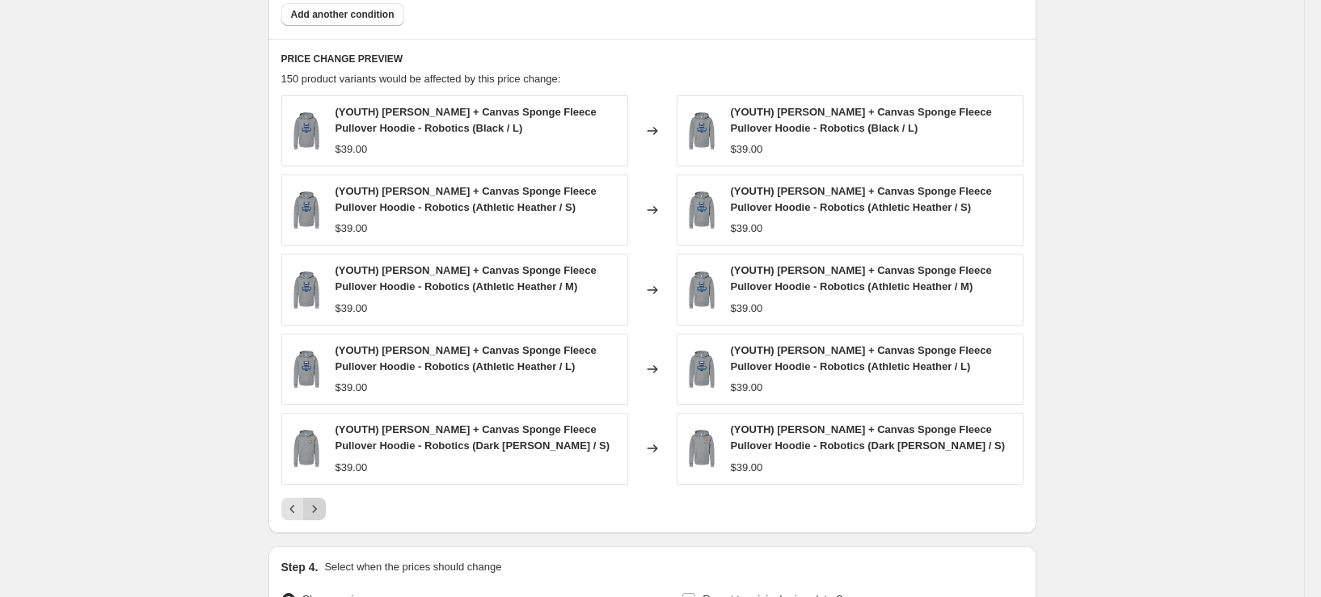
click at [323, 507] on icon "Next" at bounding box center [314, 509] width 16 height 16
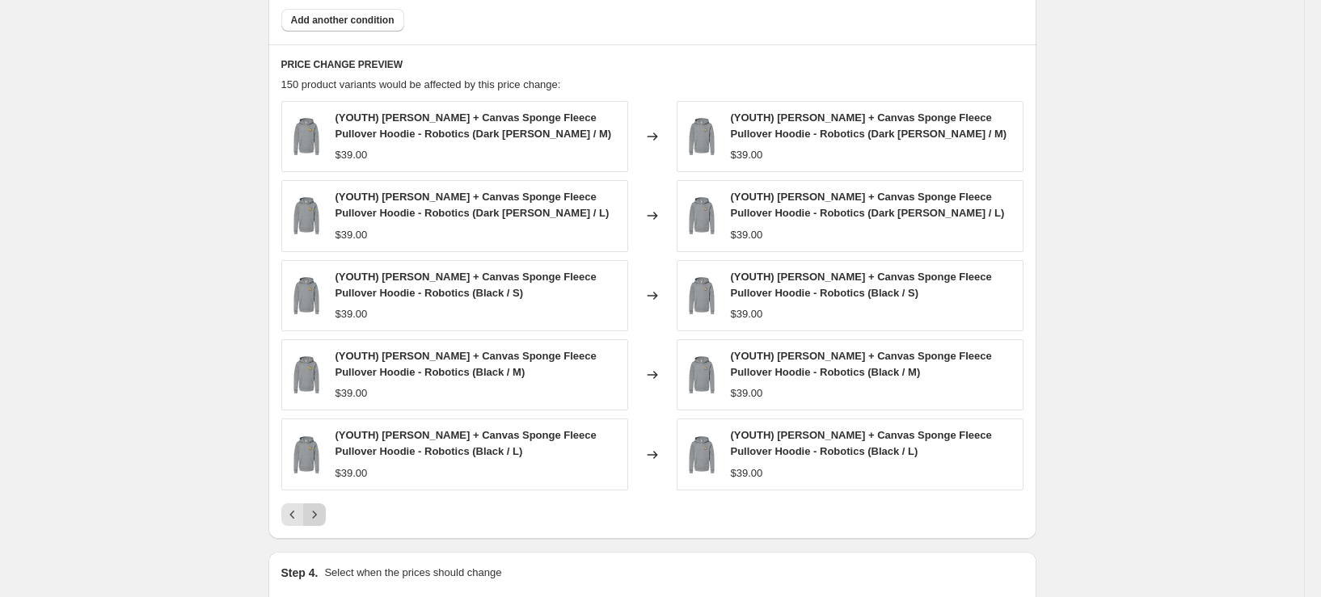
click at [323, 507] on icon "Next" at bounding box center [314, 515] width 16 height 16
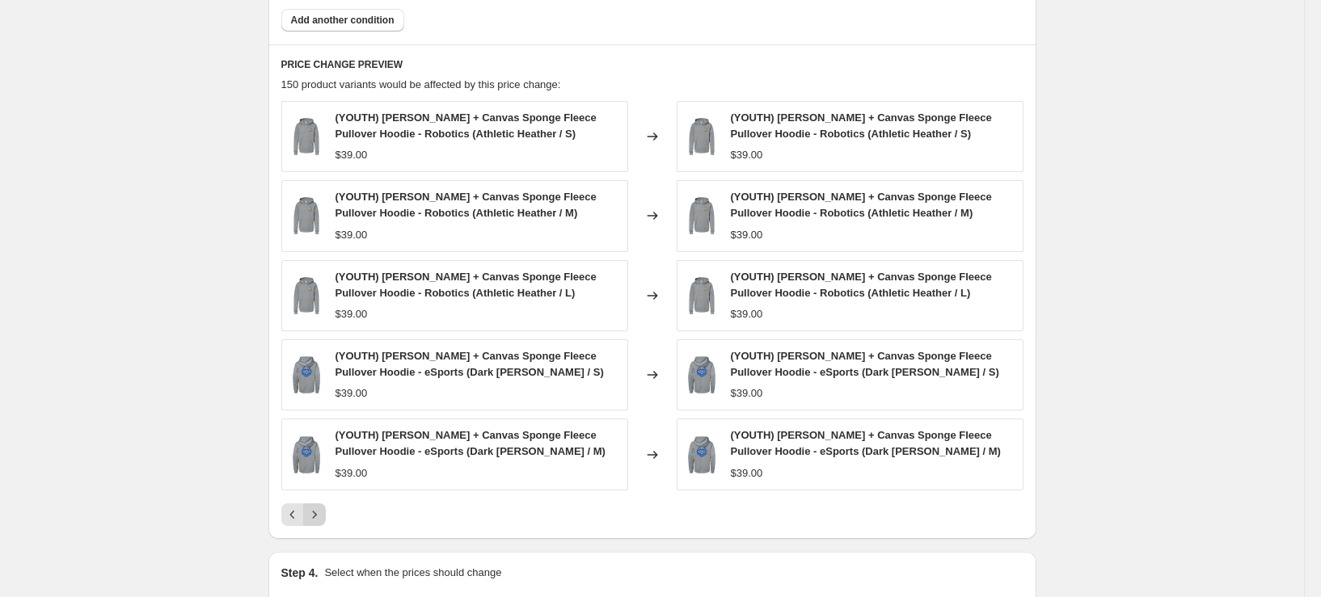
click at [323, 507] on icon "Next" at bounding box center [314, 515] width 16 height 16
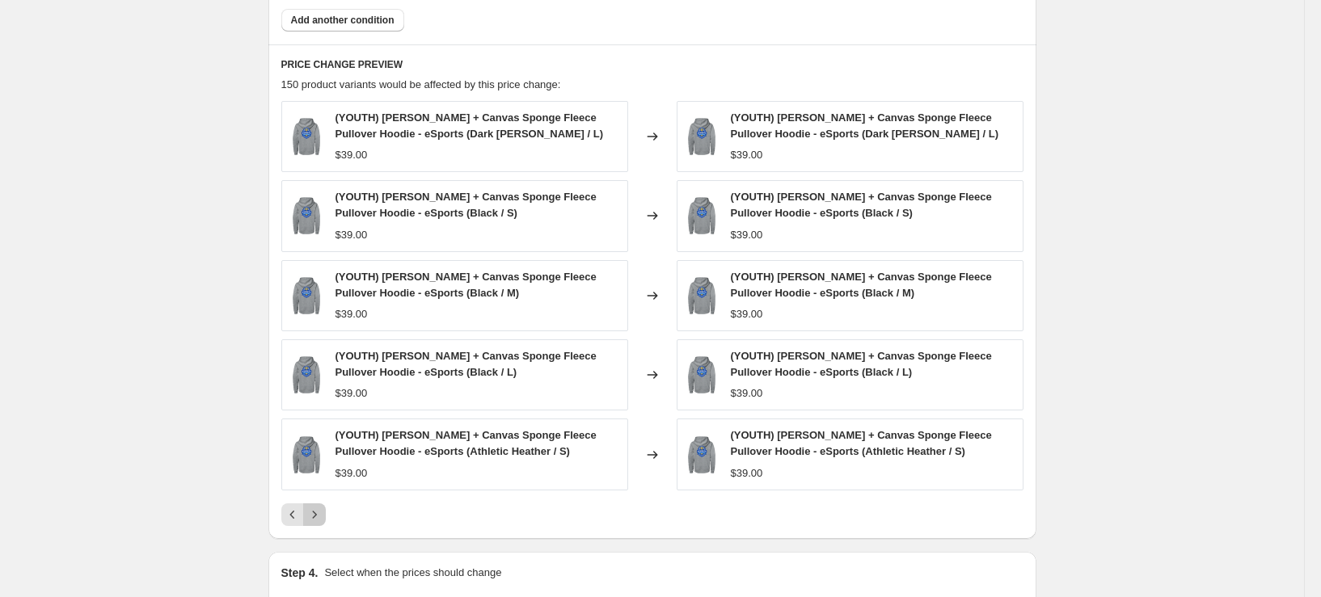
click at [323, 507] on icon "Next" at bounding box center [314, 515] width 16 height 16
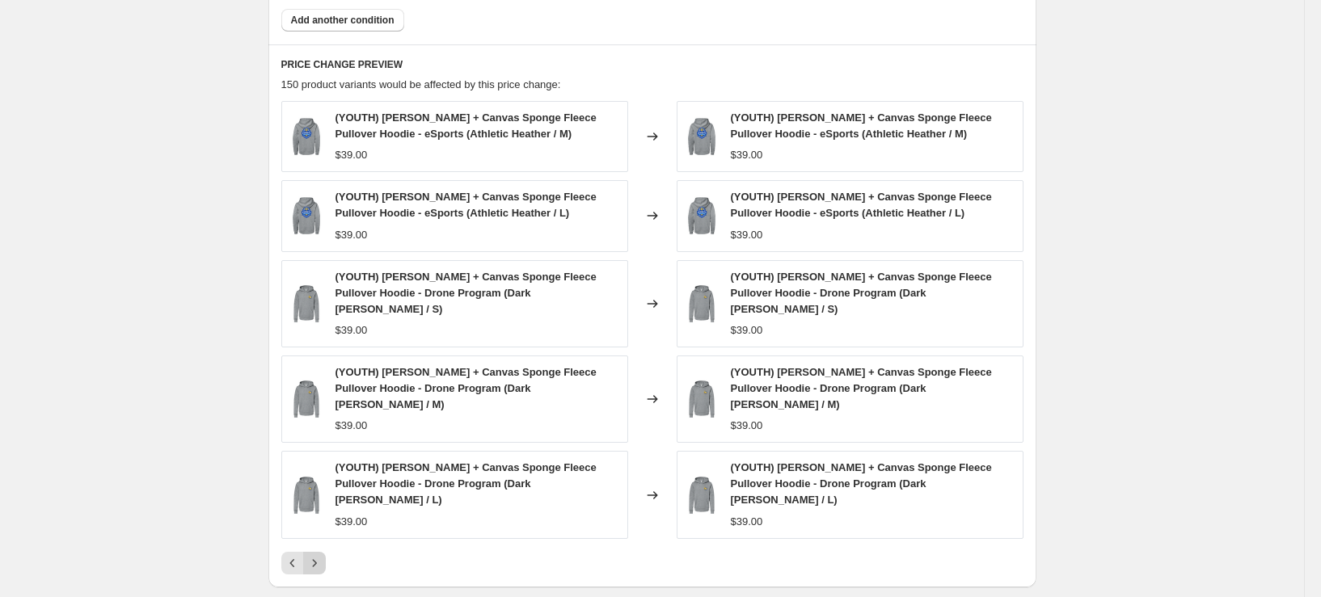
click at [323, 555] on icon "Next" at bounding box center [314, 563] width 16 height 16
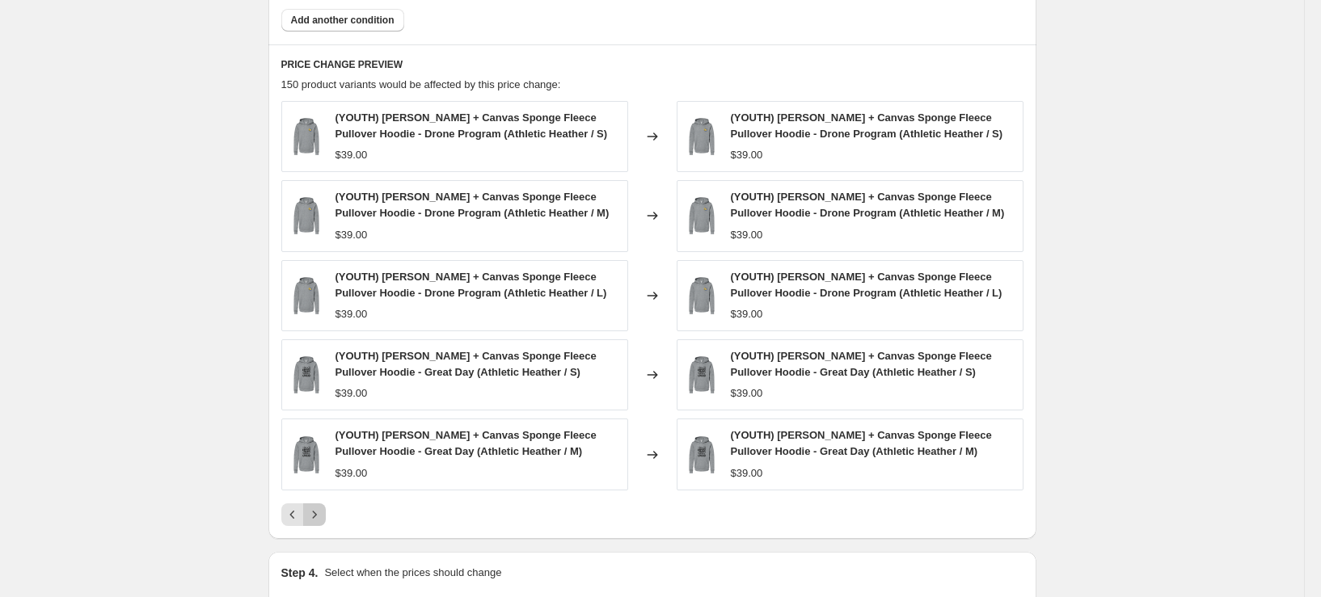
click at [323, 507] on icon "Next" at bounding box center [314, 515] width 16 height 16
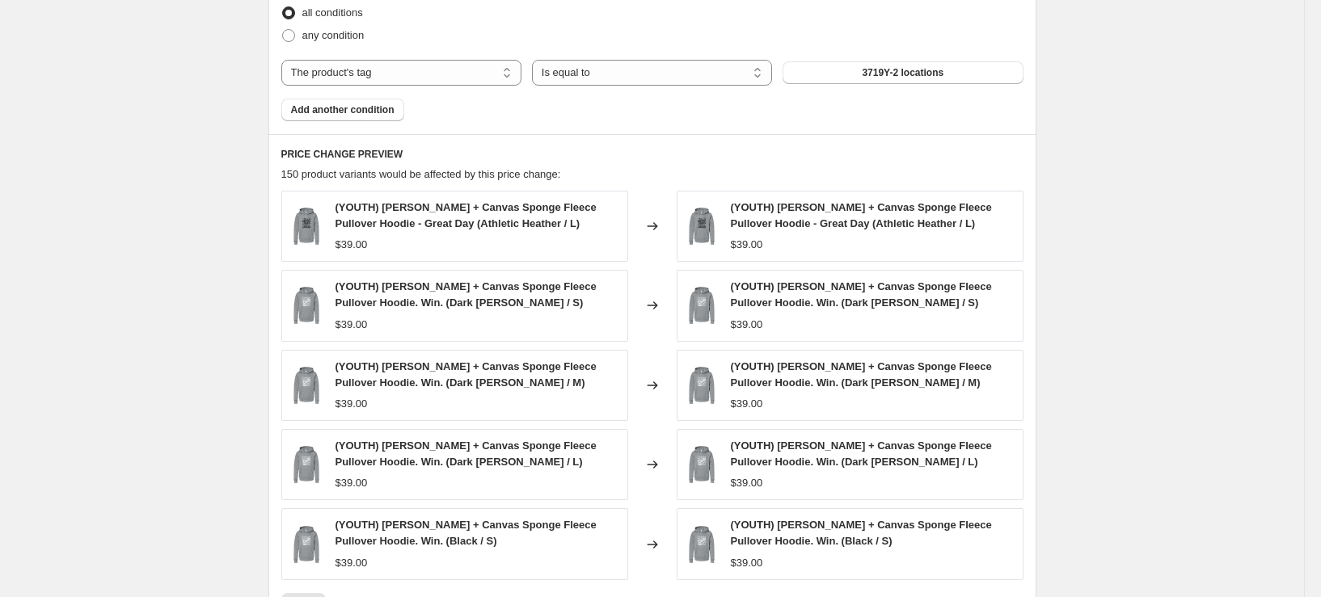
scroll to position [566, 0]
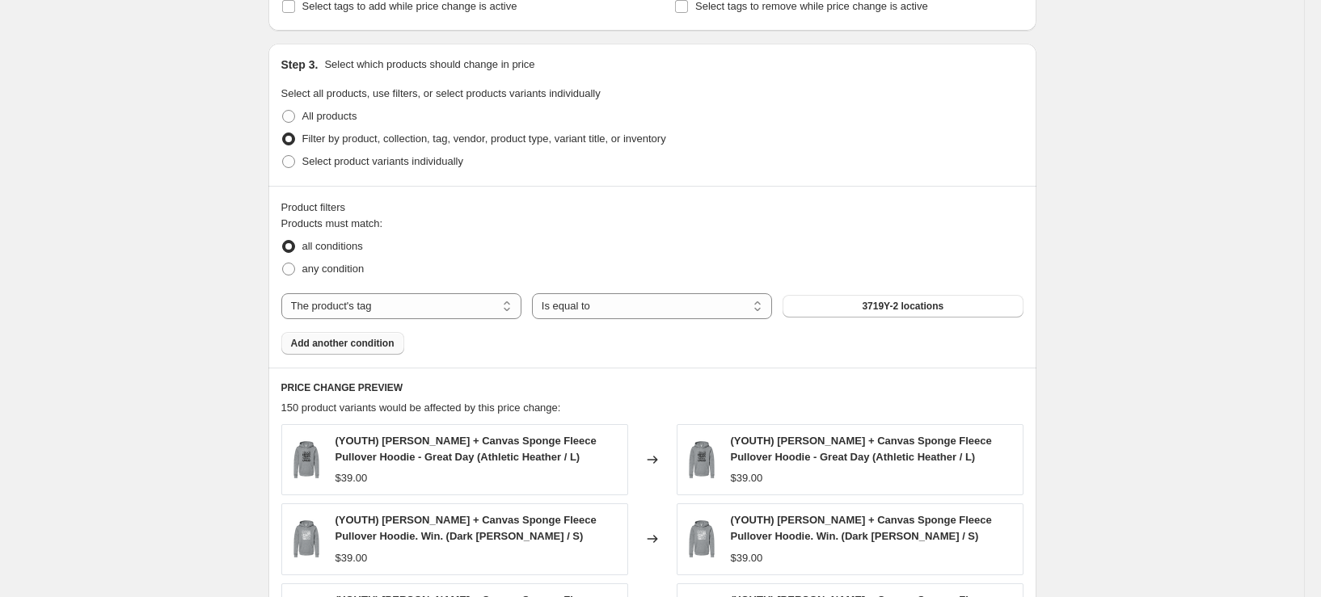
click at [390, 346] on button "Add another condition" at bounding box center [342, 343] width 123 height 23
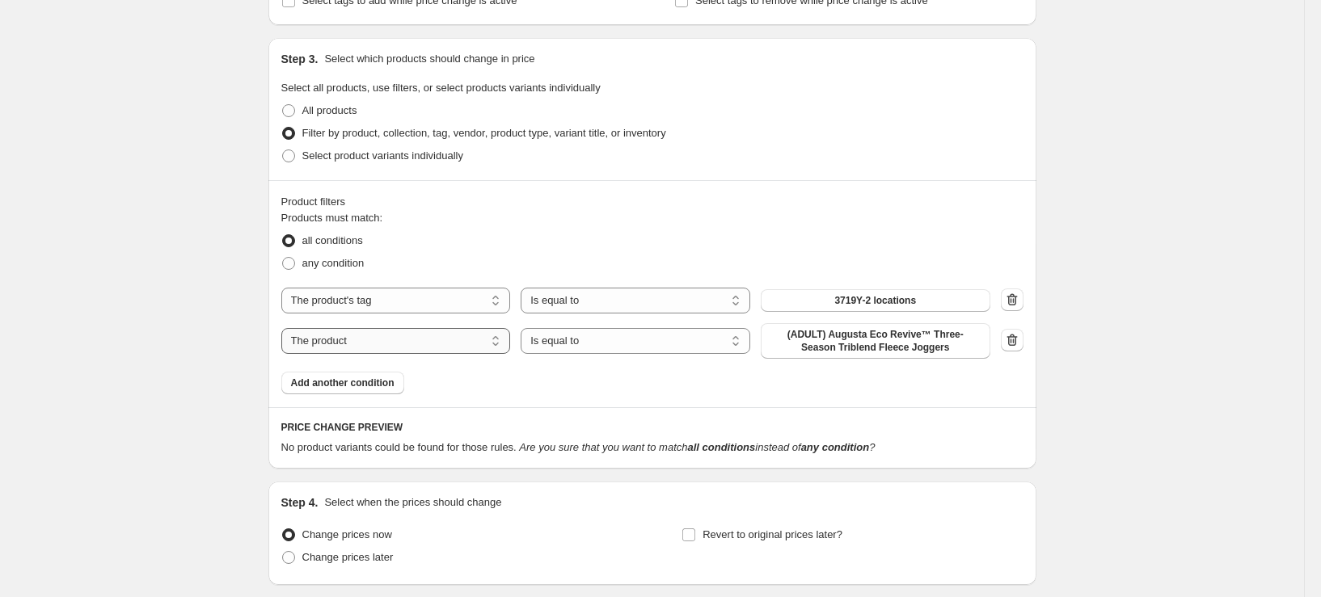
click at [479, 342] on select "The product The product's collection The product's tag The product's vendor The…" at bounding box center [396, 341] width 230 height 26
select select "tag"
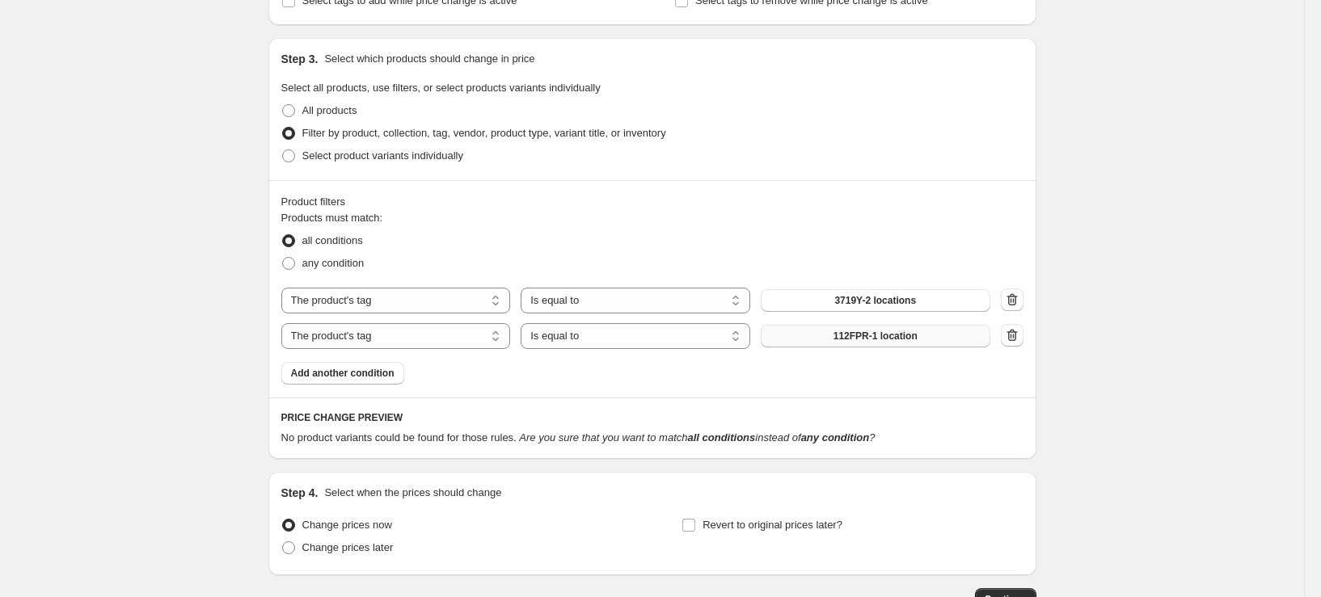
click at [905, 327] on button "112FPR-1 location" at bounding box center [876, 336] width 230 height 23
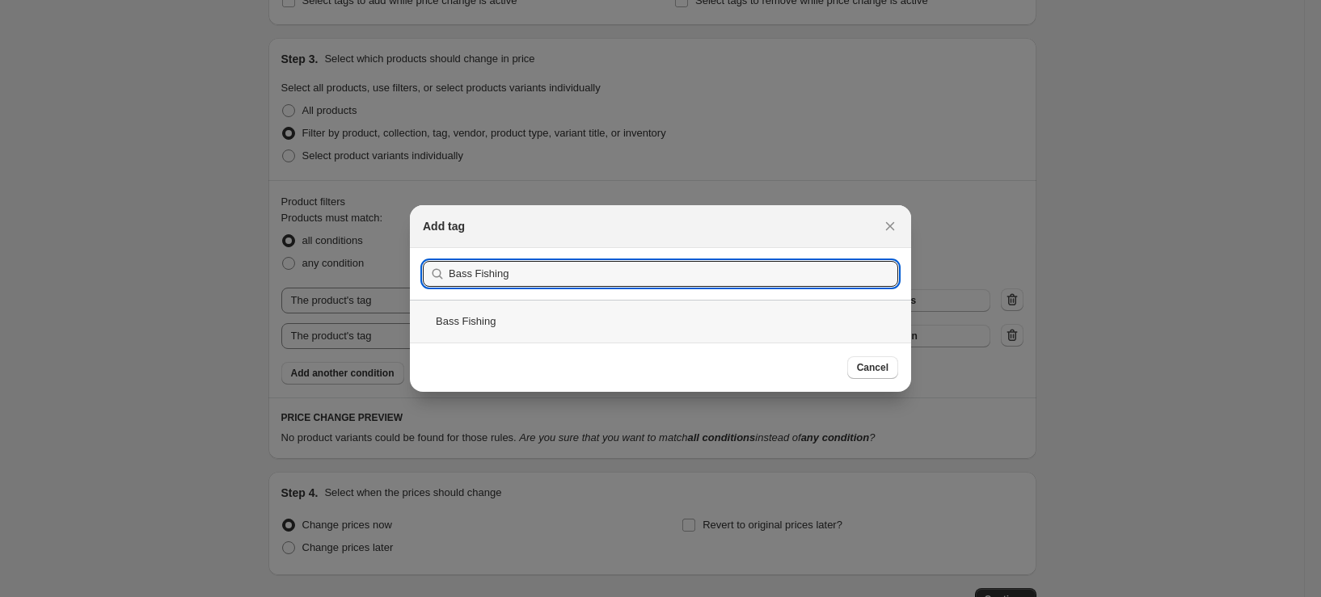
type input "Bass Fishing"
click at [666, 330] on div "Bass Fishing" at bounding box center [660, 321] width 501 height 43
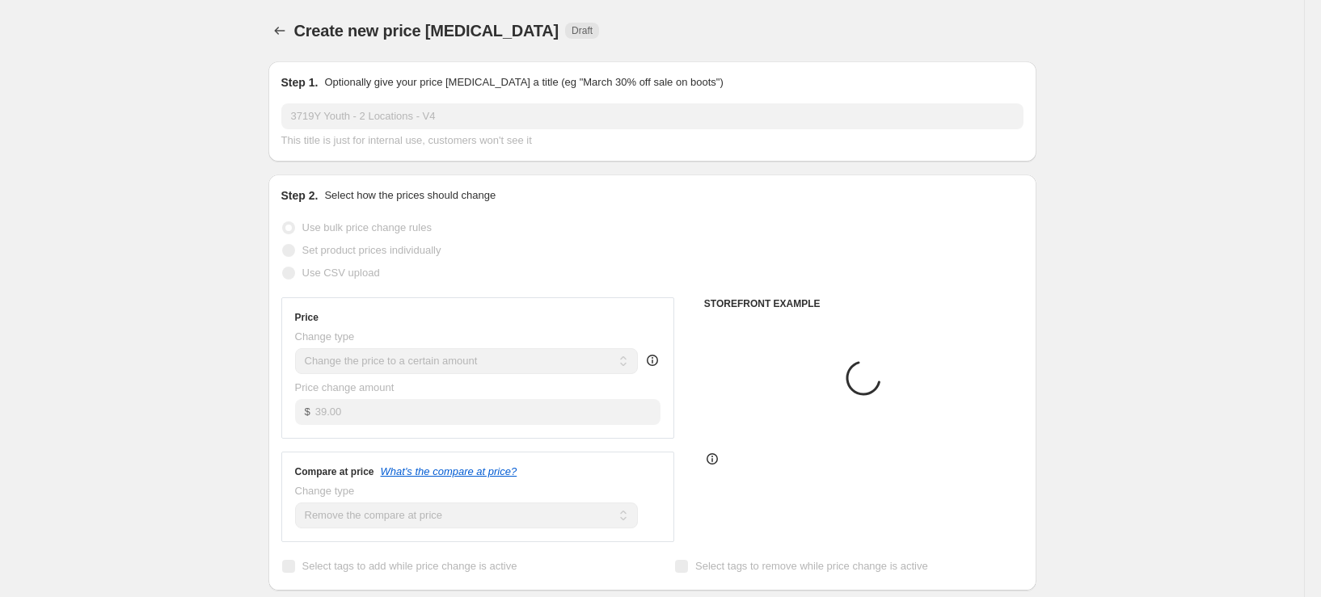
scroll to position [566, 0]
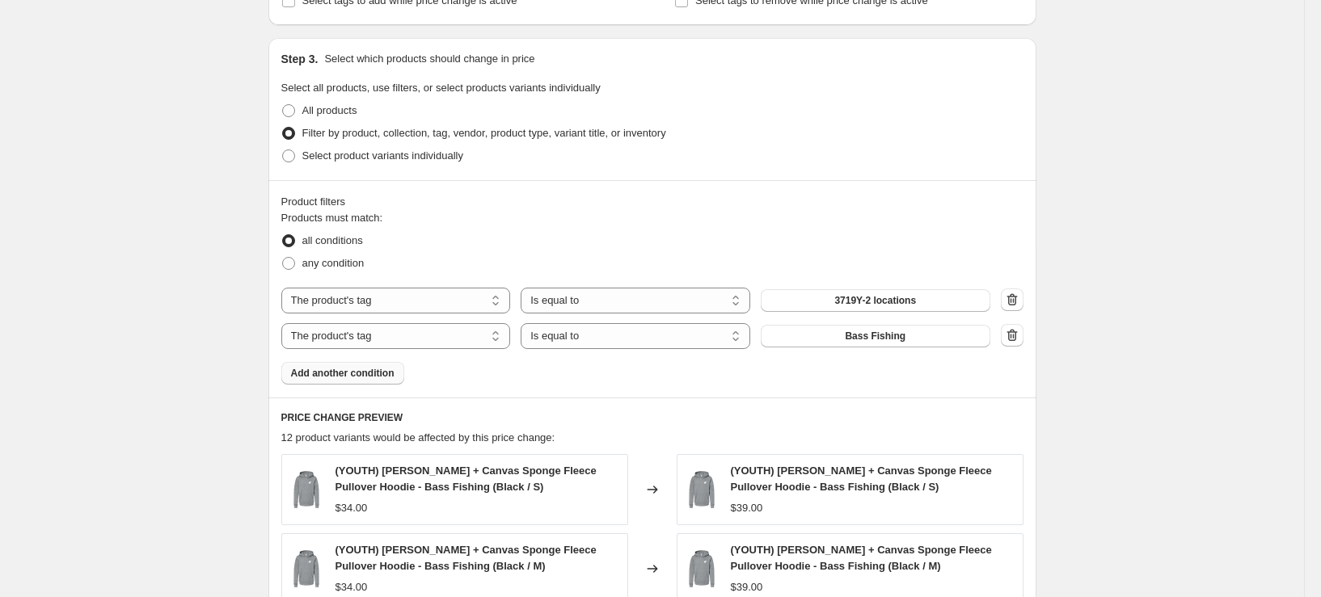
click at [391, 384] on button "Add another condition" at bounding box center [342, 373] width 123 height 23
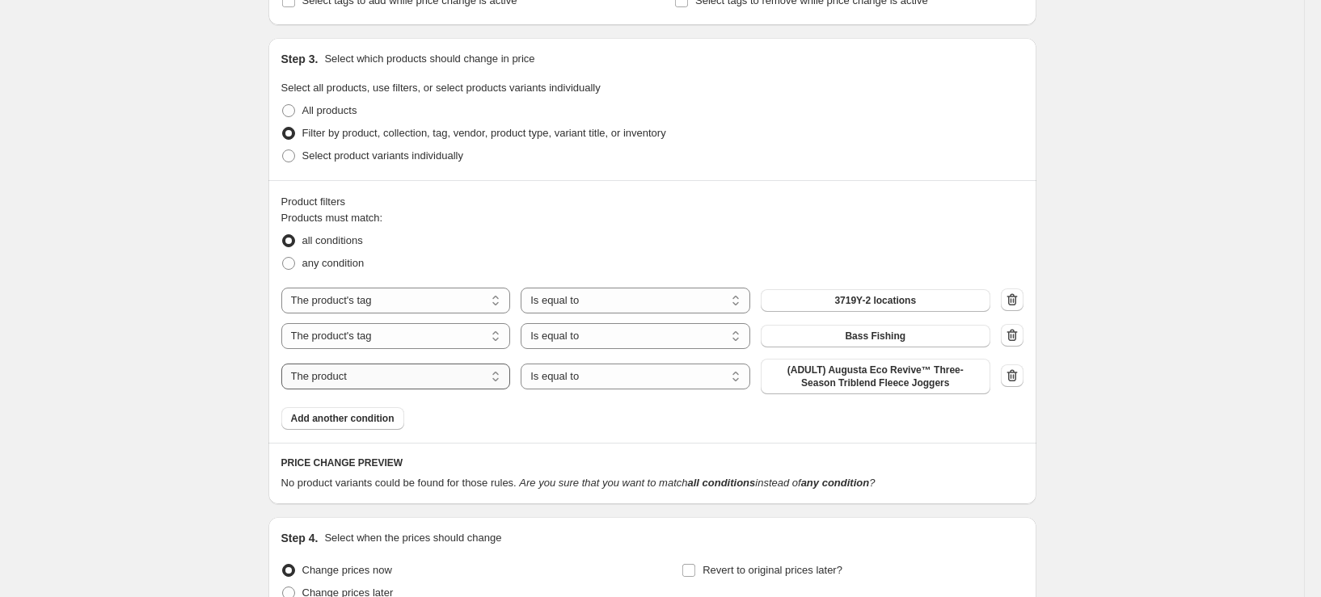
click at [391, 372] on select "The product The product's collection The product's tag The product's vendor The…" at bounding box center [396, 377] width 230 height 26
select select "tag"
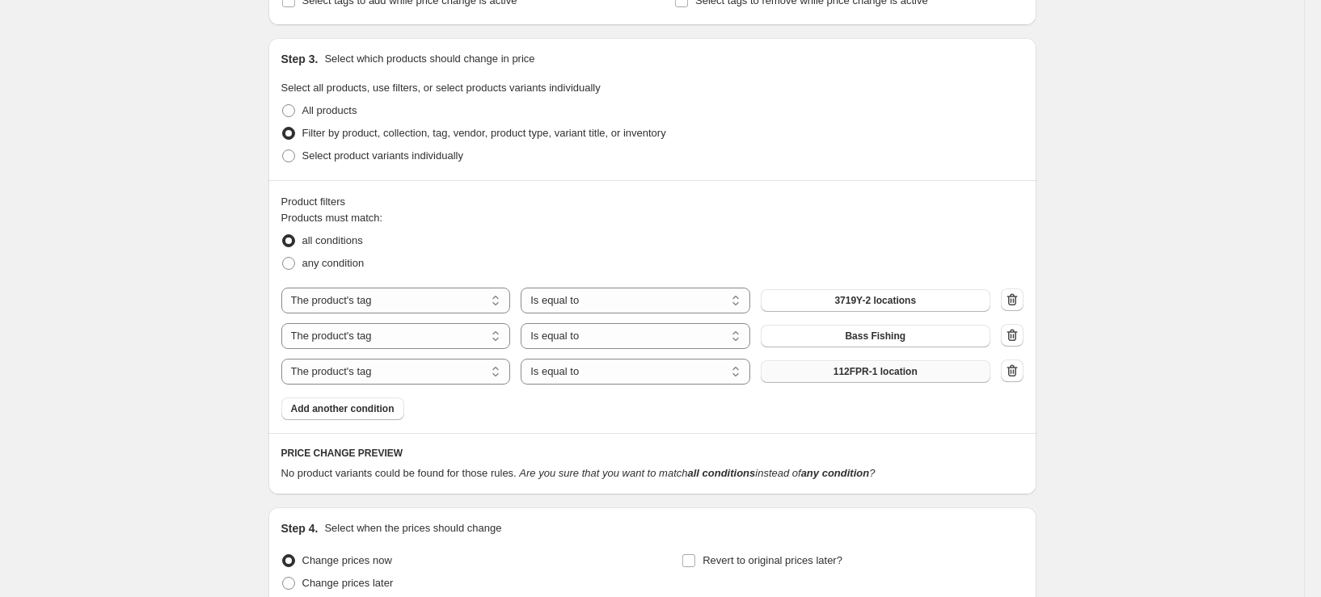
click at [834, 370] on button "112FPR-1 location" at bounding box center [876, 372] width 230 height 23
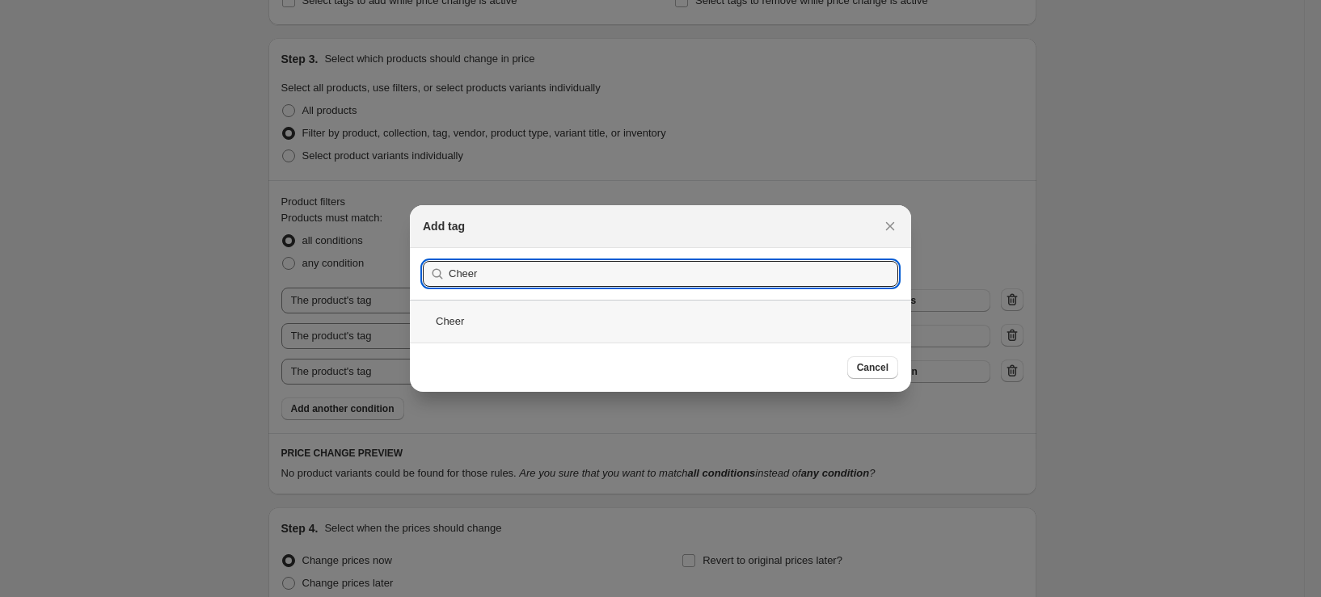
type input "Cheer"
click at [517, 315] on div "Cheer" at bounding box center [660, 321] width 501 height 43
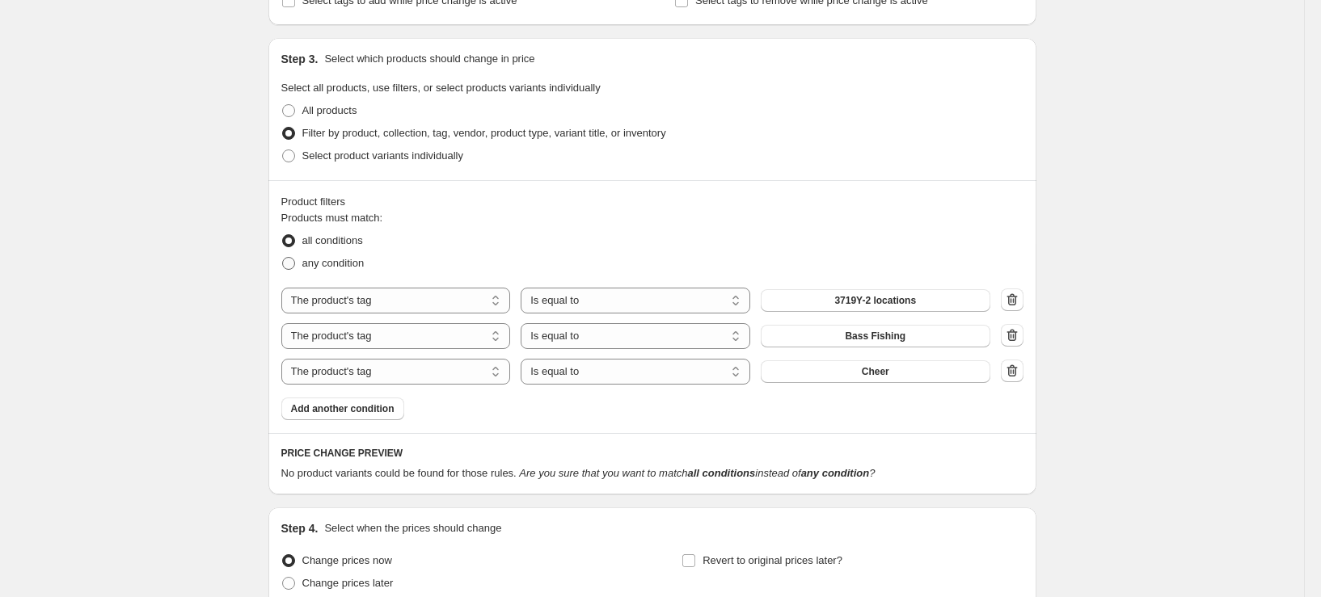
click at [359, 269] on span "any condition" at bounding box center [333, 263] width 62 height 12
click at [283, 258] on input "any condition" at bounding box center [282, 257] width 1 height 1
radio input "true"
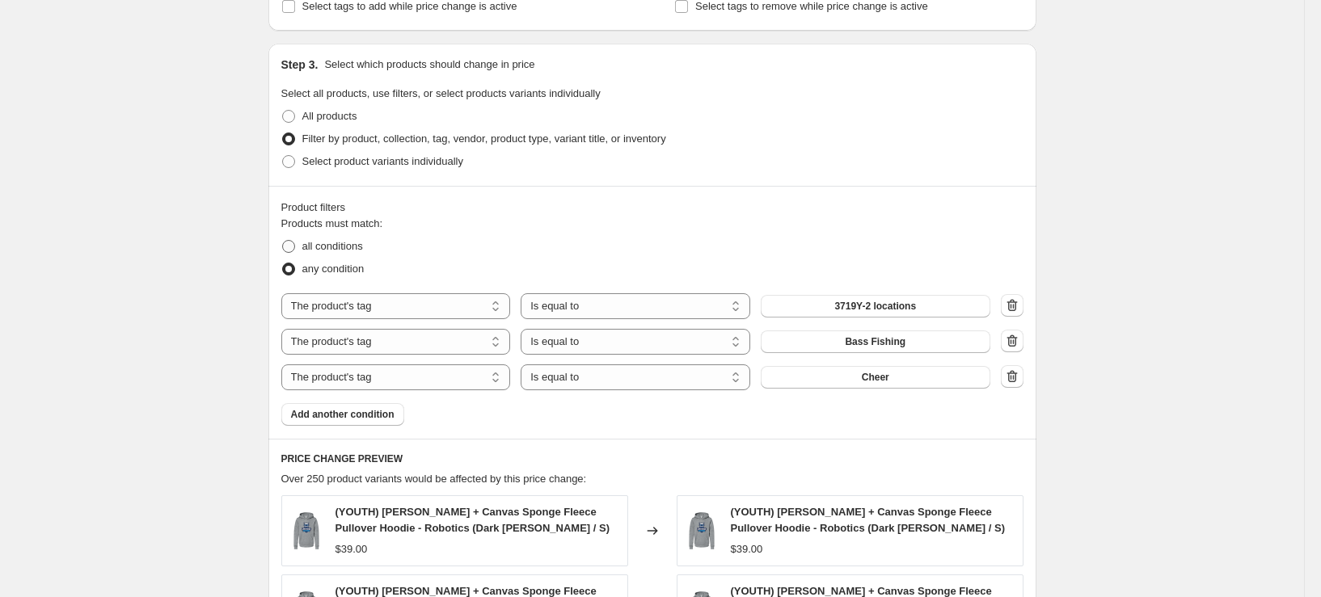
click at [323, 240] on span "all conditions" at bounding box center [332, 246] width 61 height 12
click at [283, 240] on input "all conditions" at bounding box center [282, 240] width 1 height 1
radio input "true"
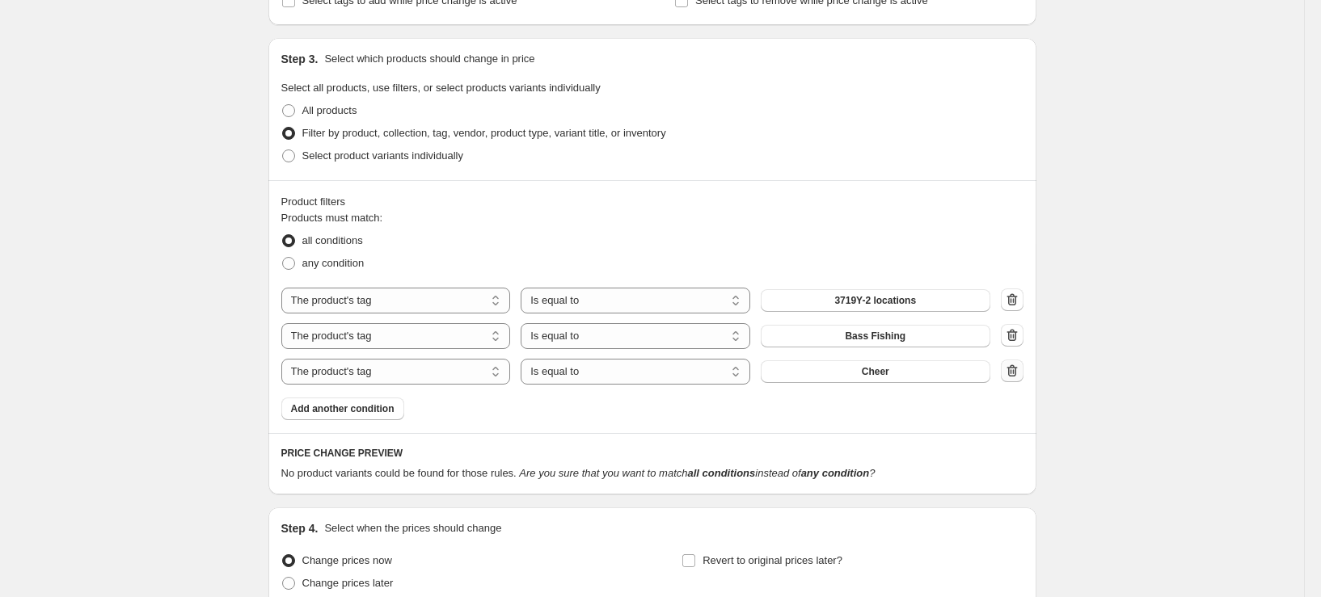
click at [1015, 372] on icon "button" at bounding box center [1012, 371] width 16 height 16
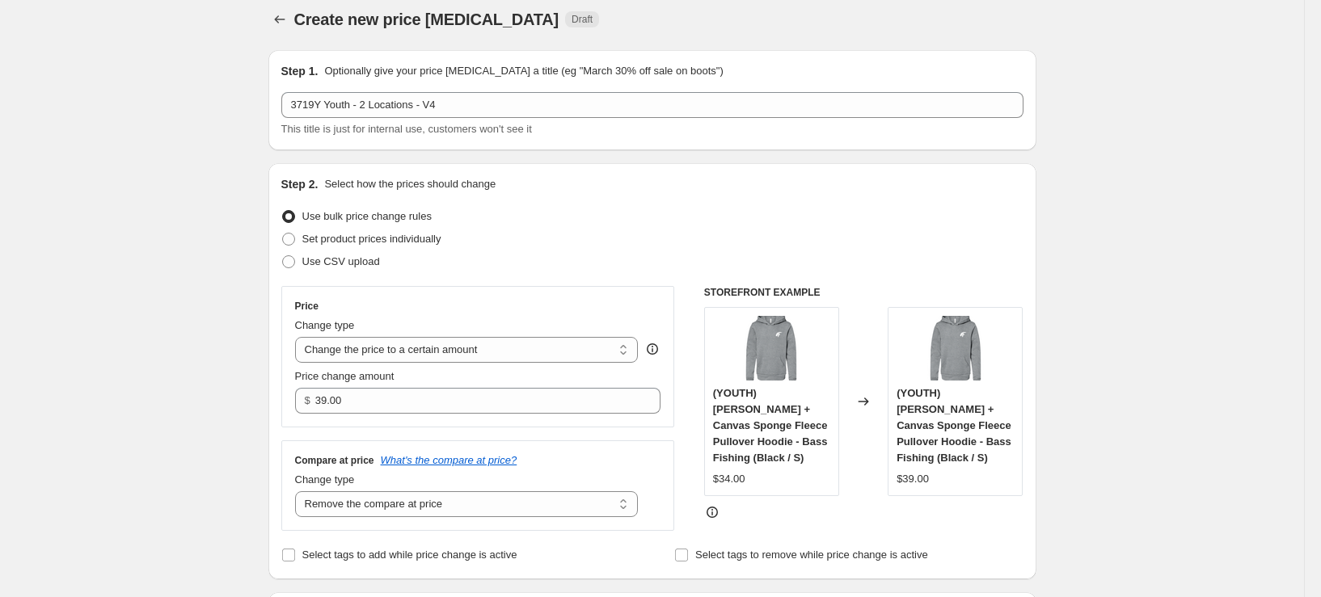
scroll to position [0, 0]
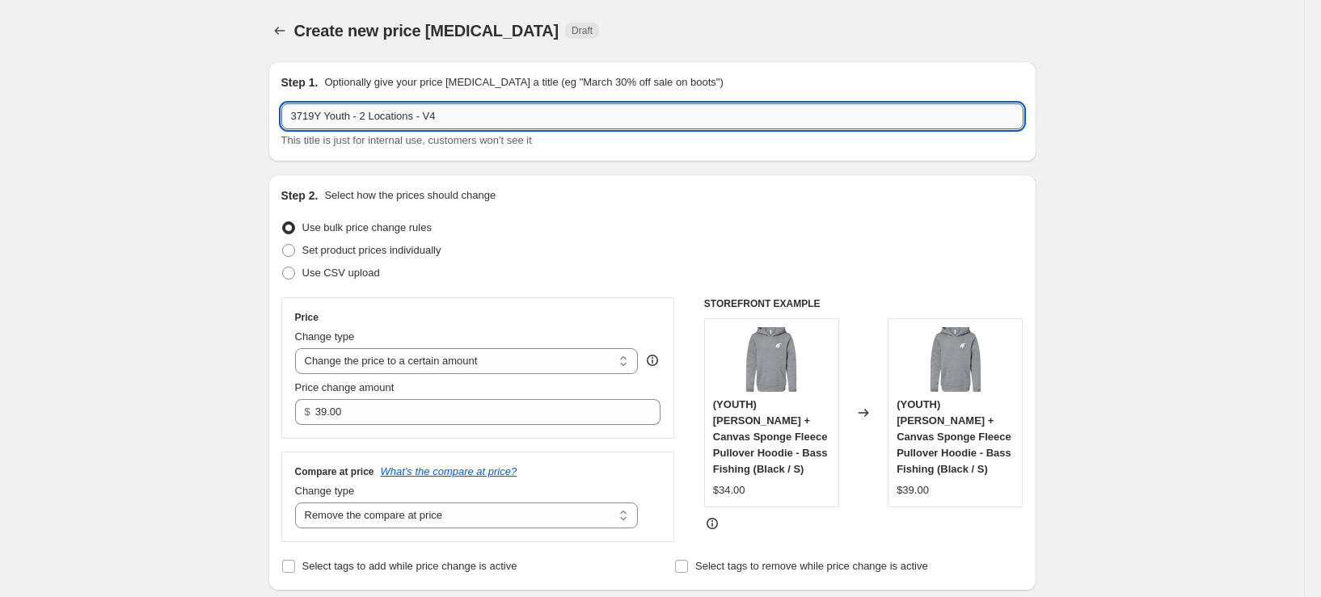
click at [491, 108] on input "3719Y Youth - 2 Locations - V4" at bounding box center [652, 116] width 742 height 26
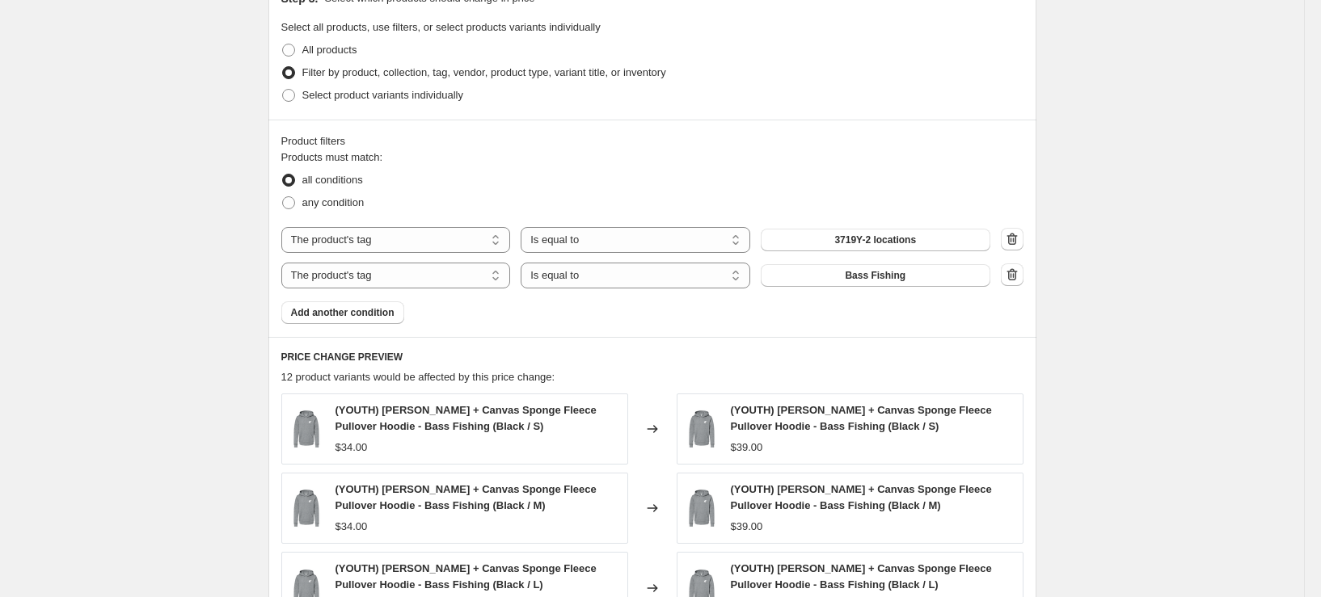
scroll to position [1031, 0]
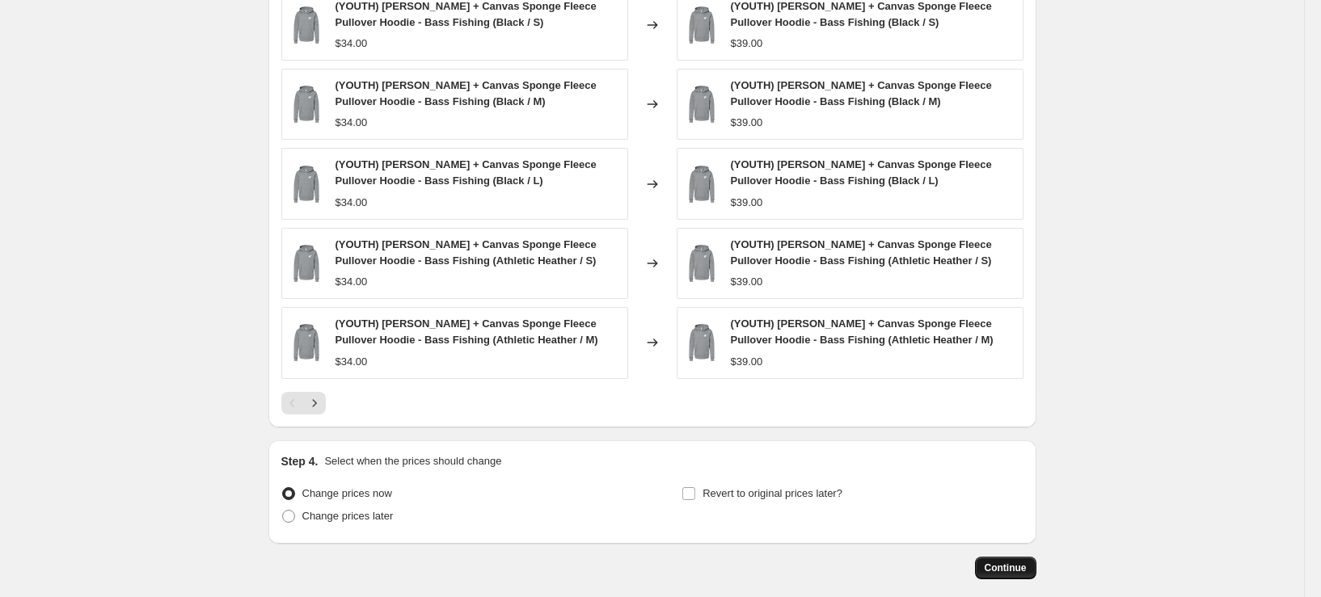
type input "3719Y Youth - 2 Locations - Bass Fishing"
click at [1000, 572] on span "Continue" at bounding box center [1006, 568] width 42 height 13
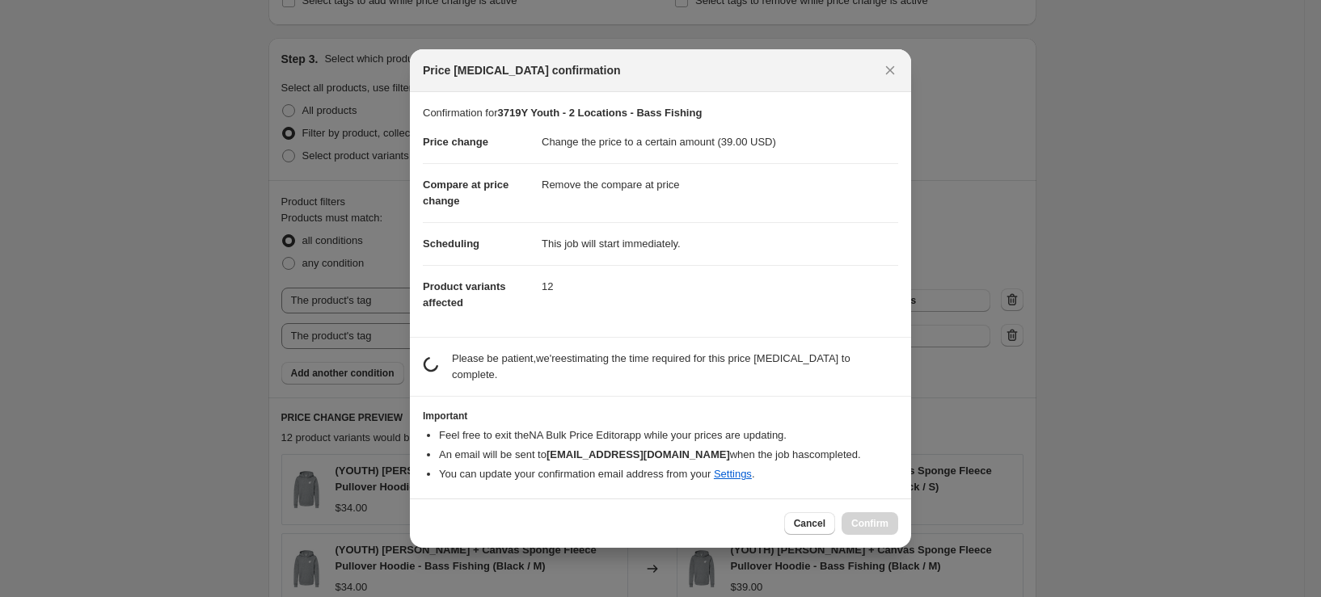
scroll to position [0, 0]
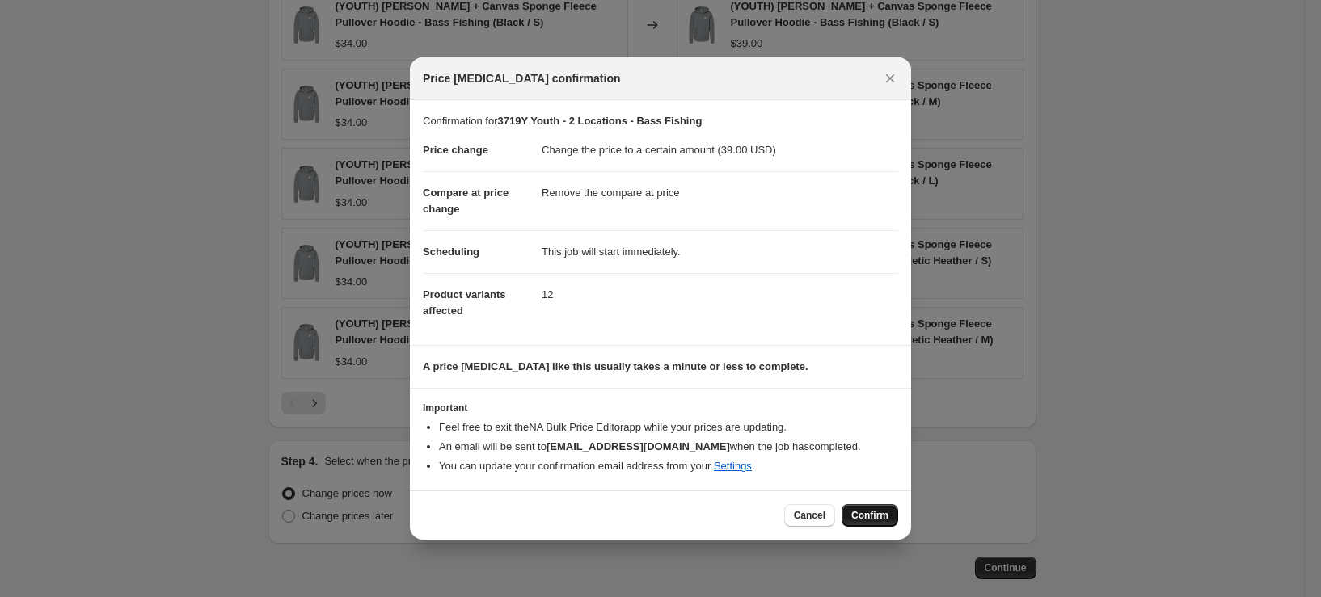
click at [855, 510] on span "Confirm" at bounding box center [869, 515] width 37 height 13
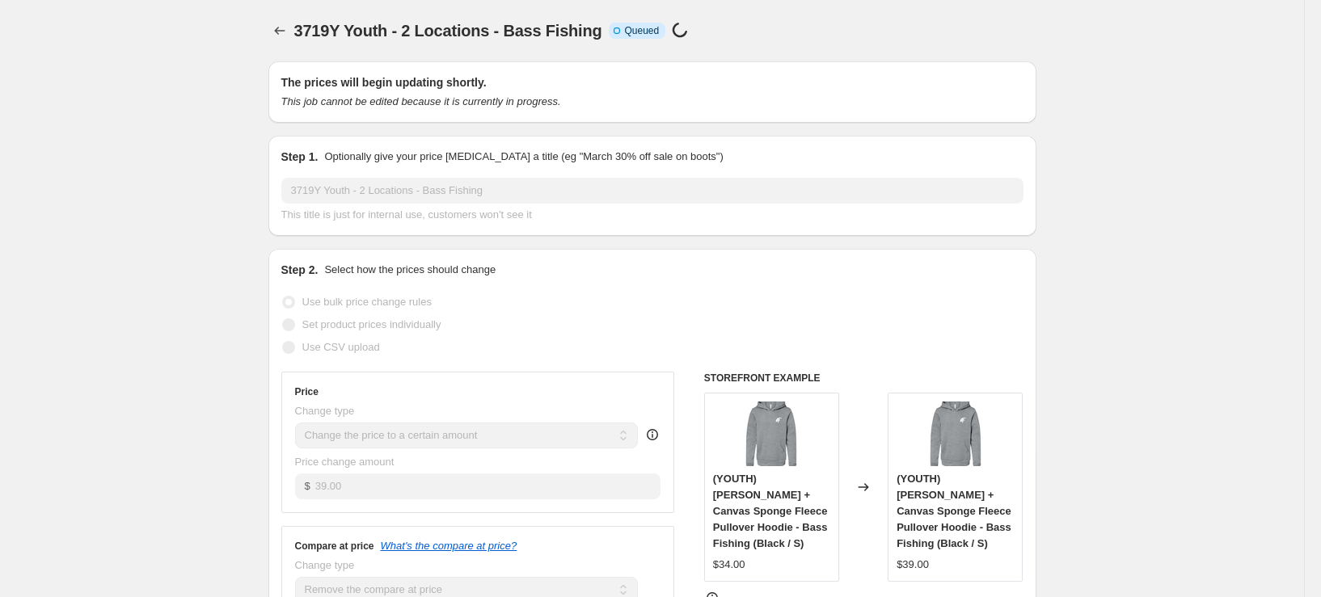
select select "remove"
select select "tag"
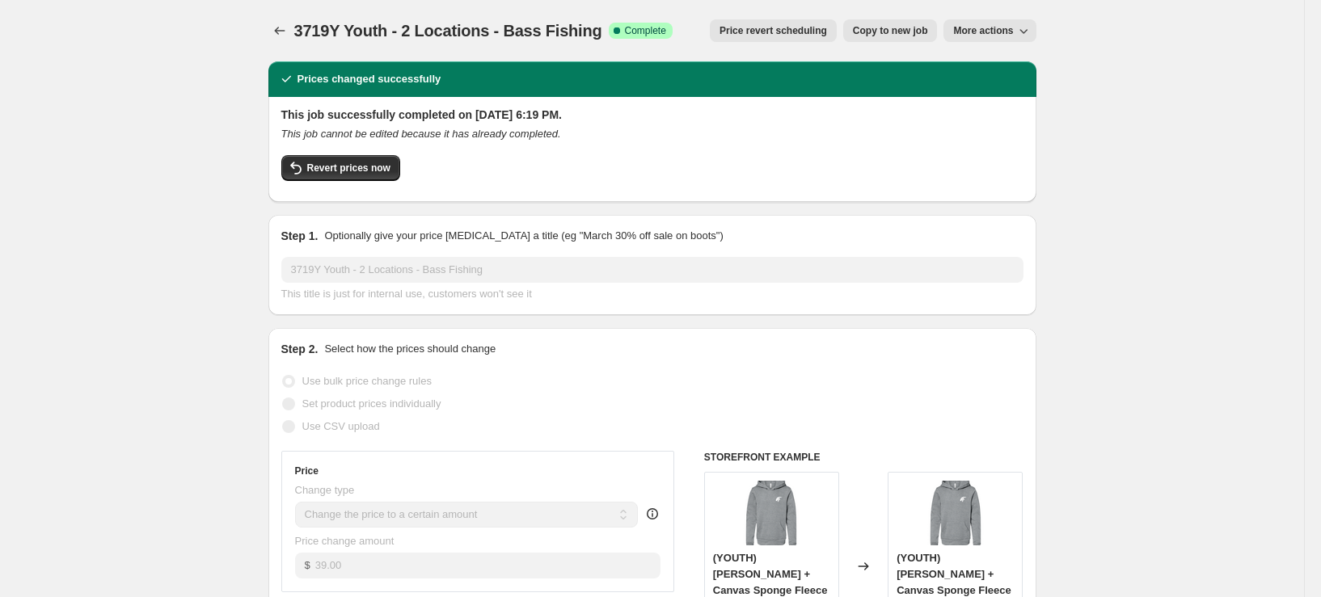
click at [913, 32] on span "Copy to new job" at bounding box center [890, 30] width 75 height 13
select select "remove"
select select "tag"
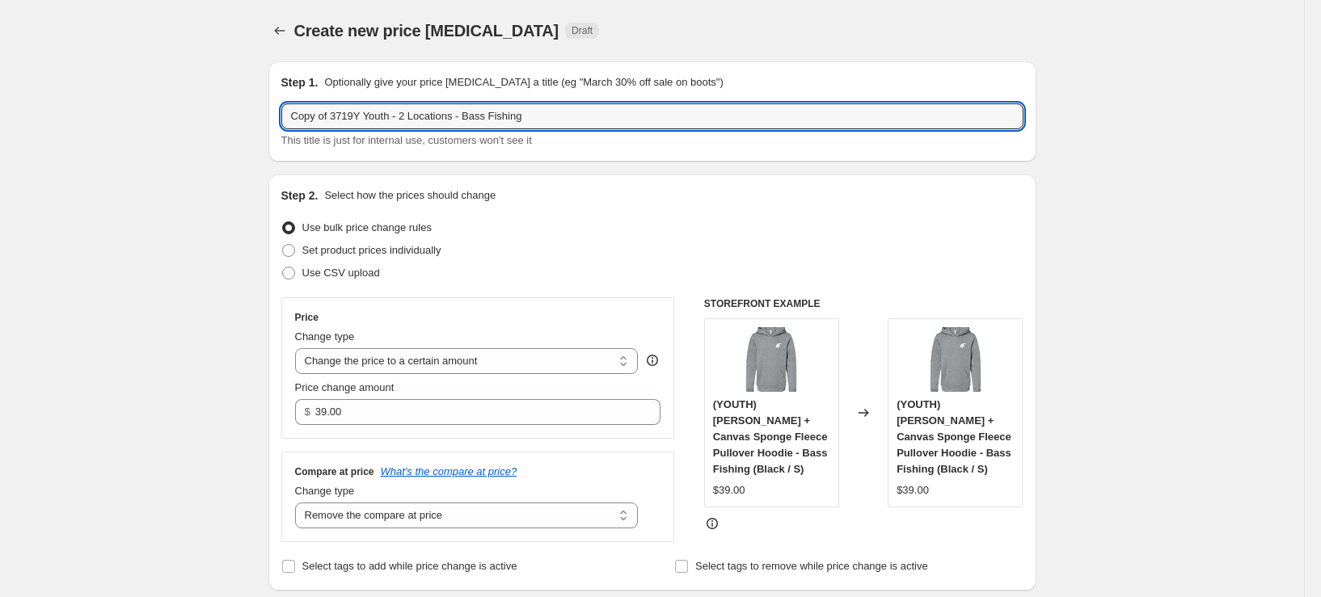
drag, startPoint x: 336, startPoint y: 112, endPoint x: 161, endPoint y: 129, distance: 176.2
drag, startPoint x: 526, startPoint y: 120, endPoint x: 438, endPoint y: 126, distance: 88.3
click at [438, 126] on input "3719Y Youth - 2 Locations - Bass Fishing" at bounding box center [652, 116] width 742 height 26
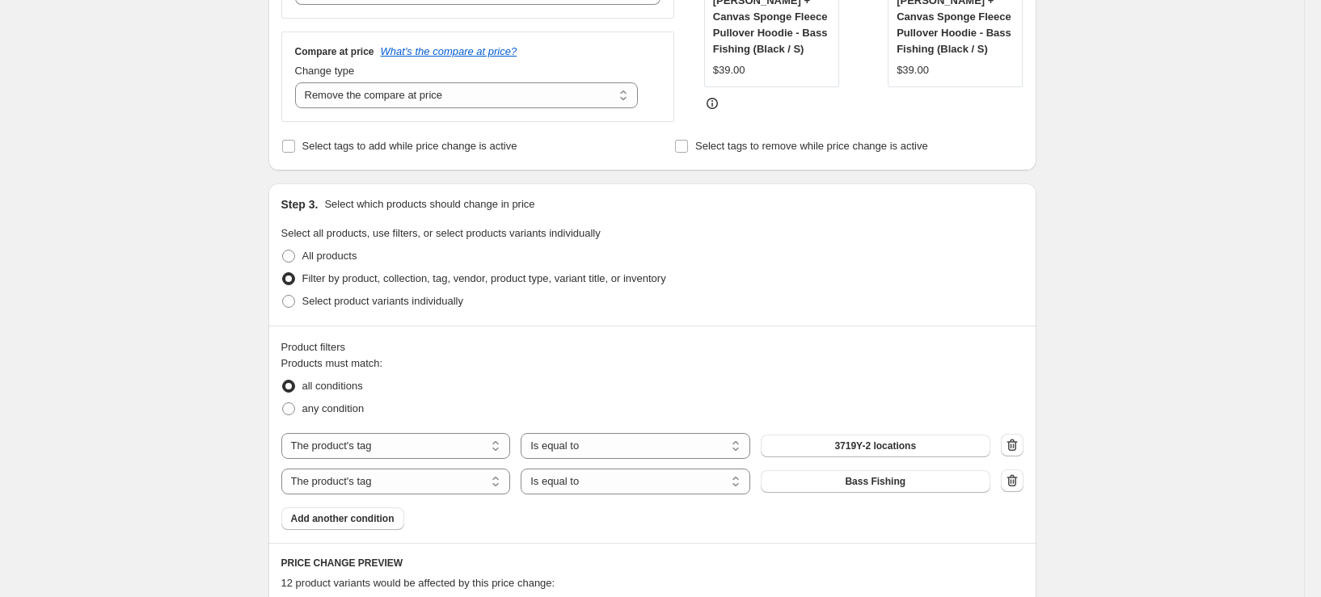
scroll to position [566, 0]
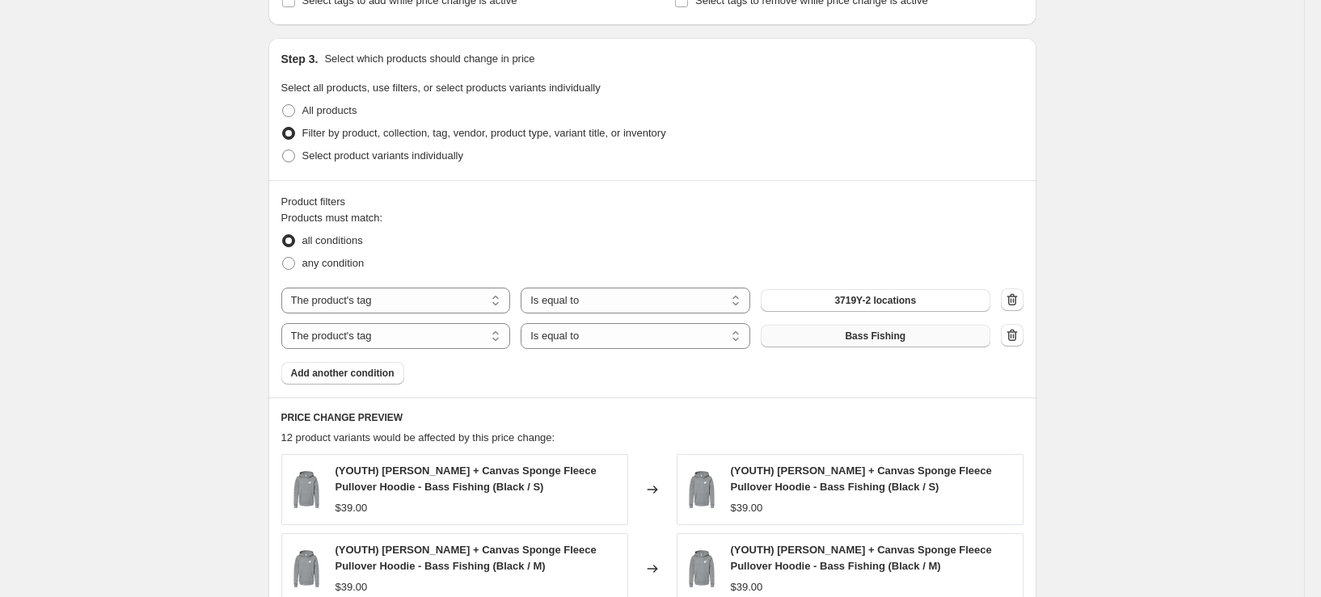
type input "3719Y Youth - 2 Locations - Cheer"
click at [893, 331] on span "Bass Fishing" at bounding box center [875, 336] width 61 height 13
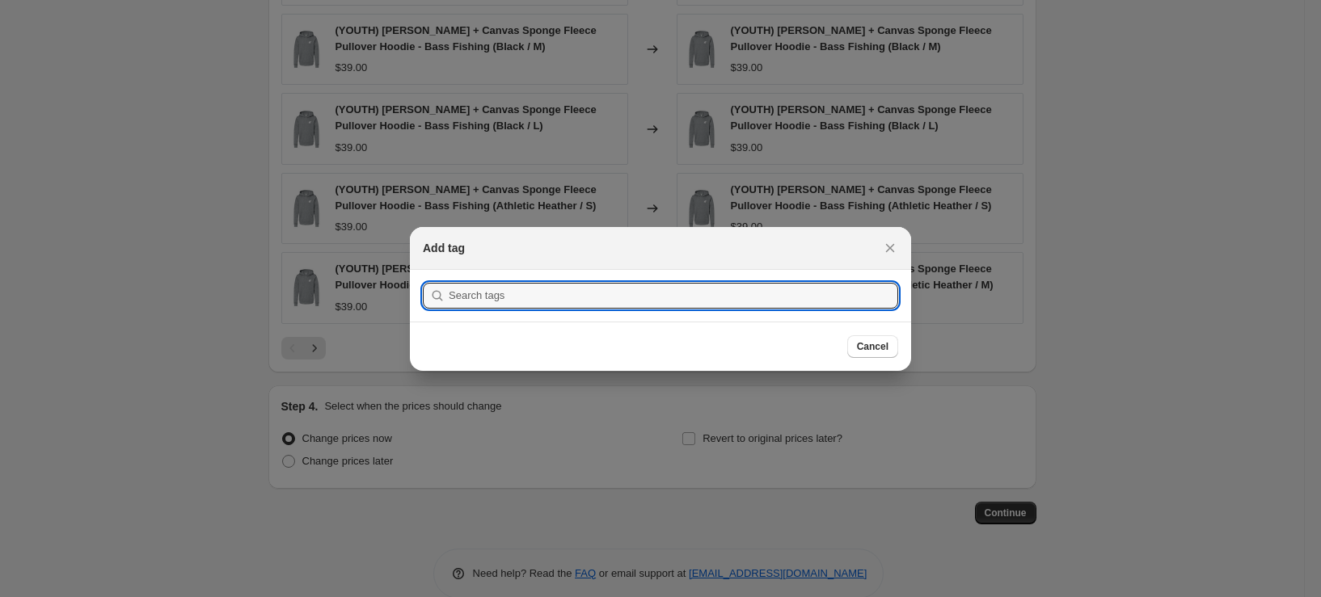
scroll to position [0, 0]
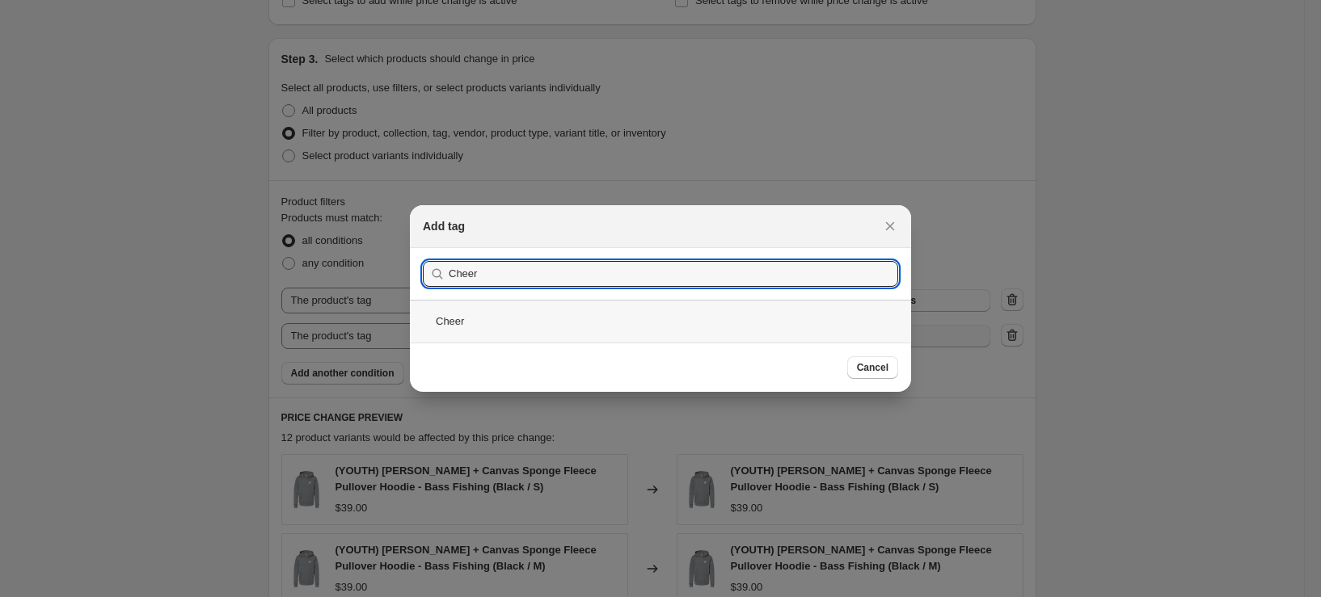
type input "Cheer"
click at [484, 308] on div "Cheer" at bounding box center [660, 321] width 501 height 43
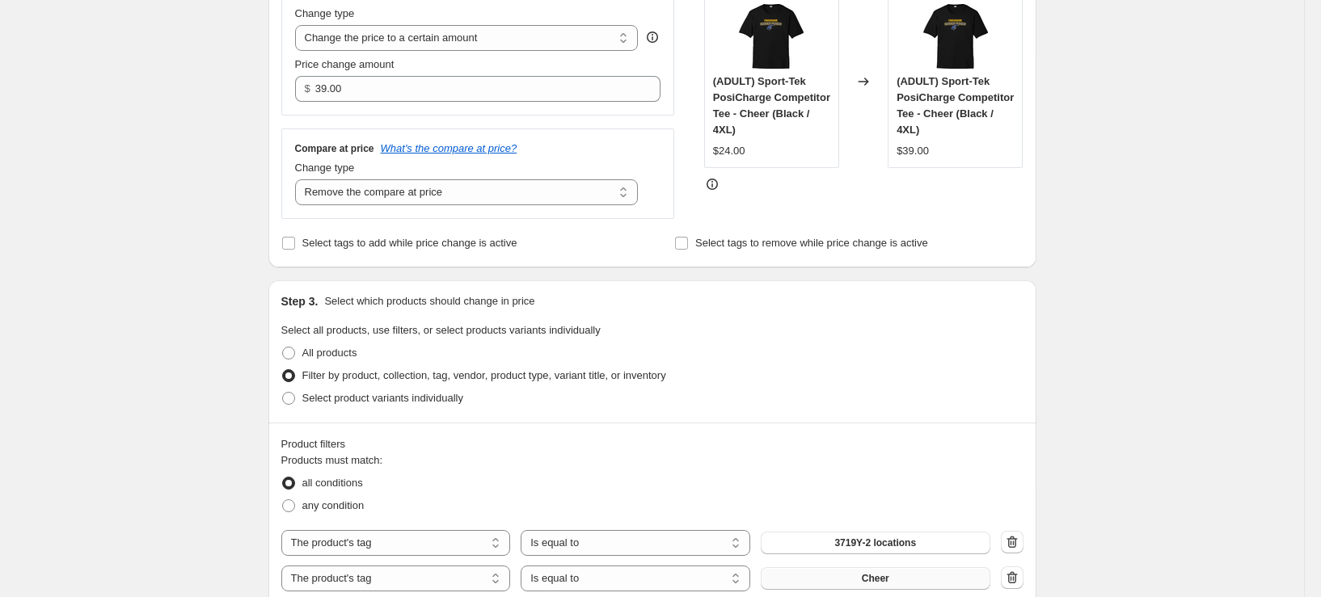
scroll to position [678, 0]
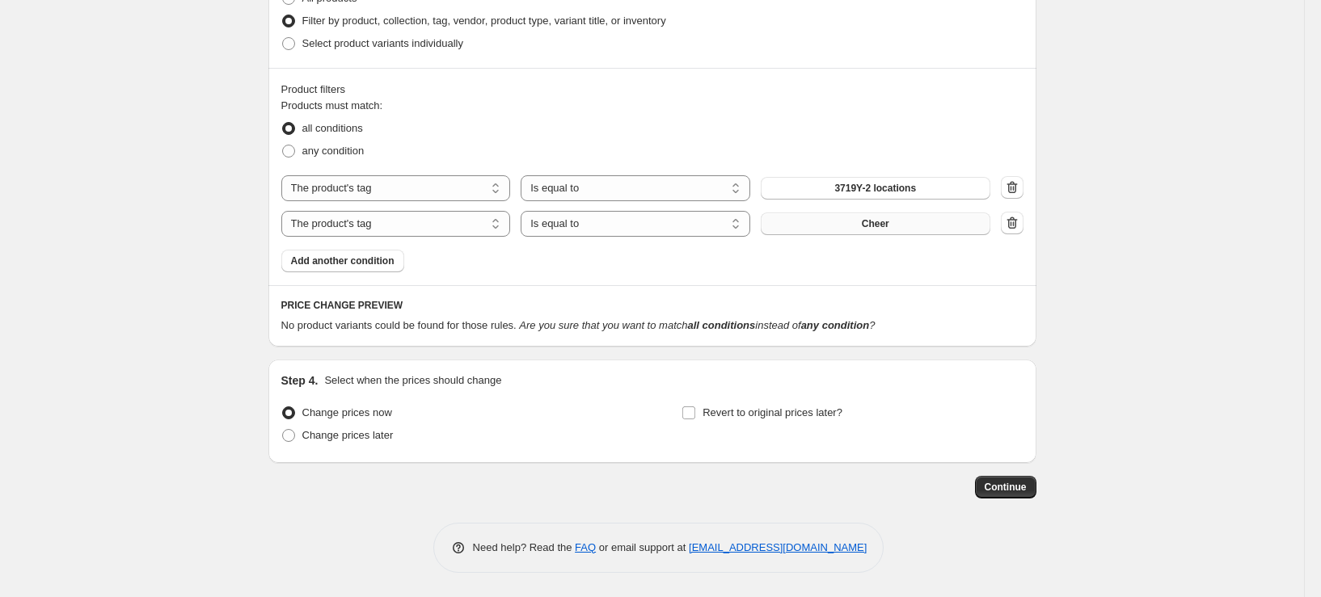
click at [915, 263] on div "Products must match: all conditions any condition The product The product's col…" at bounding box center [652, 185] width 742 height 175
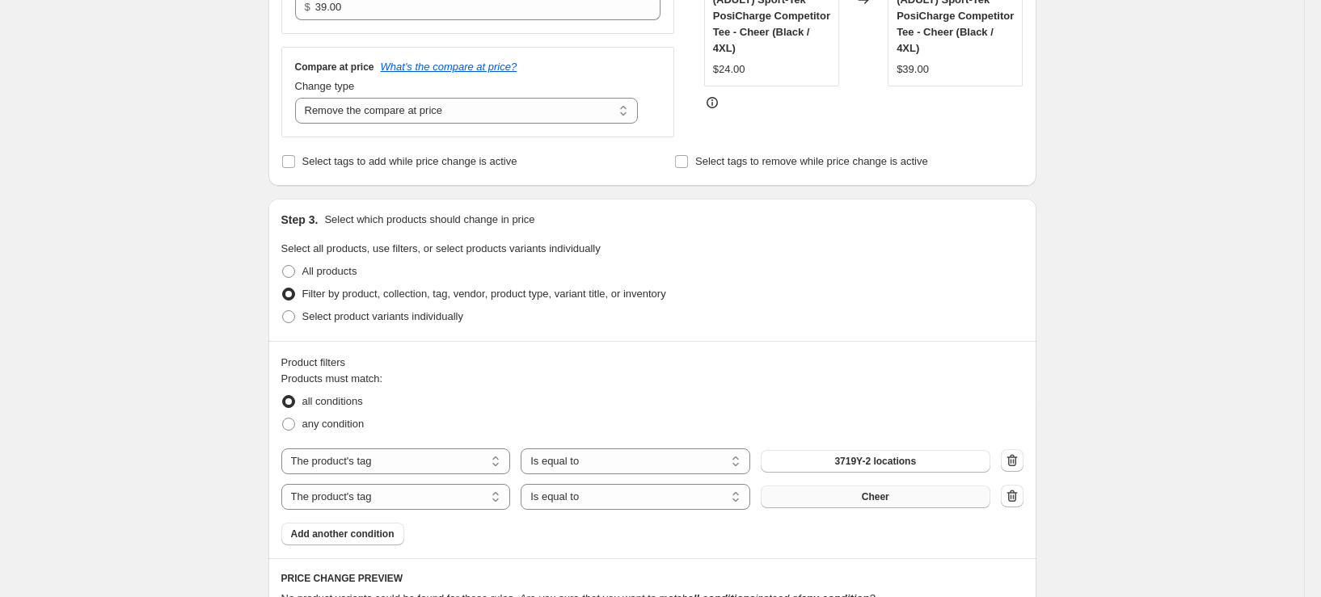
scroll to position [647, 0]
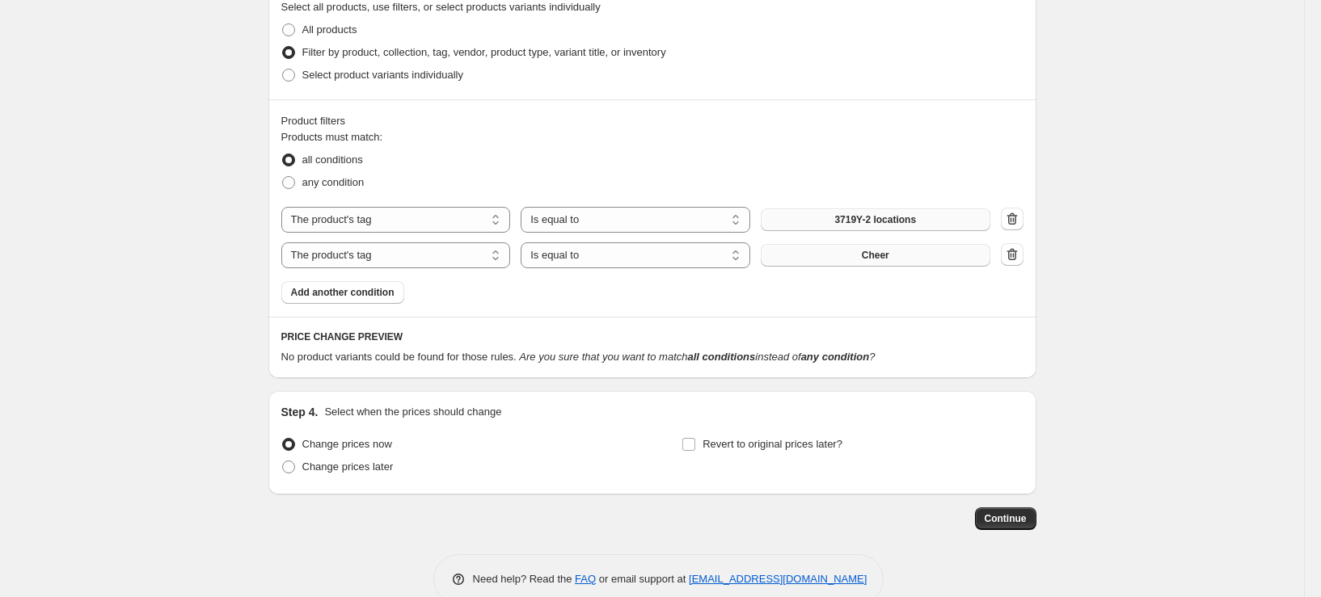
click at [880, 210] on button "3719Y-2 locations" at bounding box center [876, 220] width 230 height 23
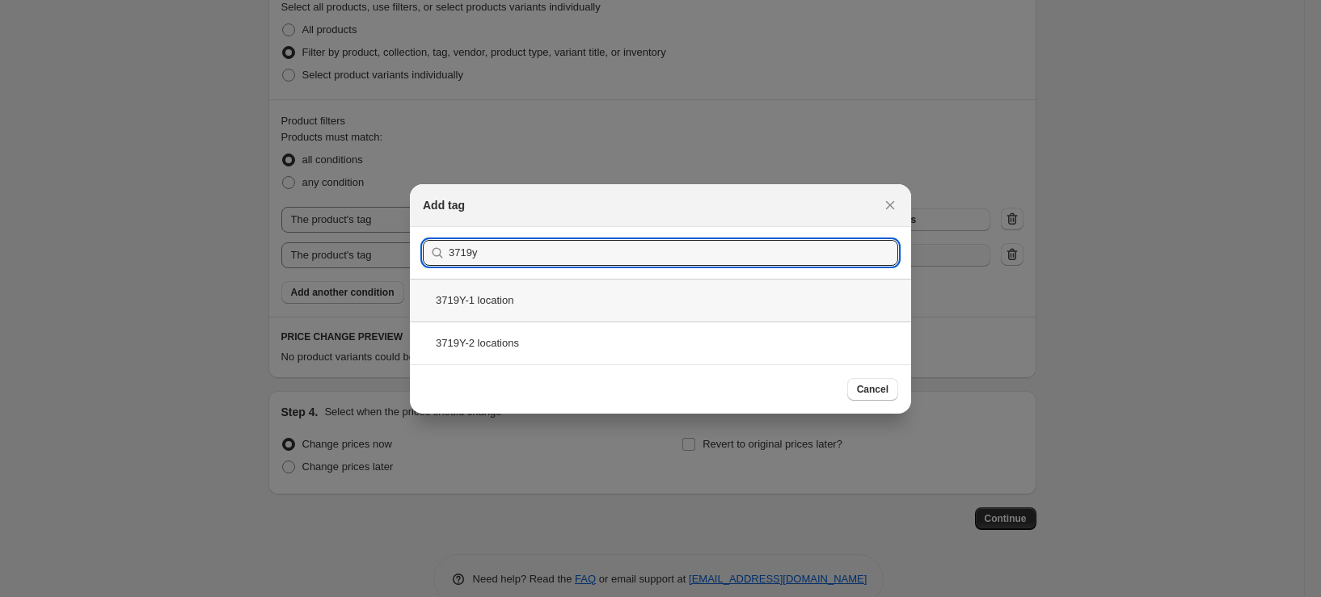
type input "3719y"
click at [542, 317] on div "3719Y-1 location" at bounding box center [660, 300] width 501 height 43
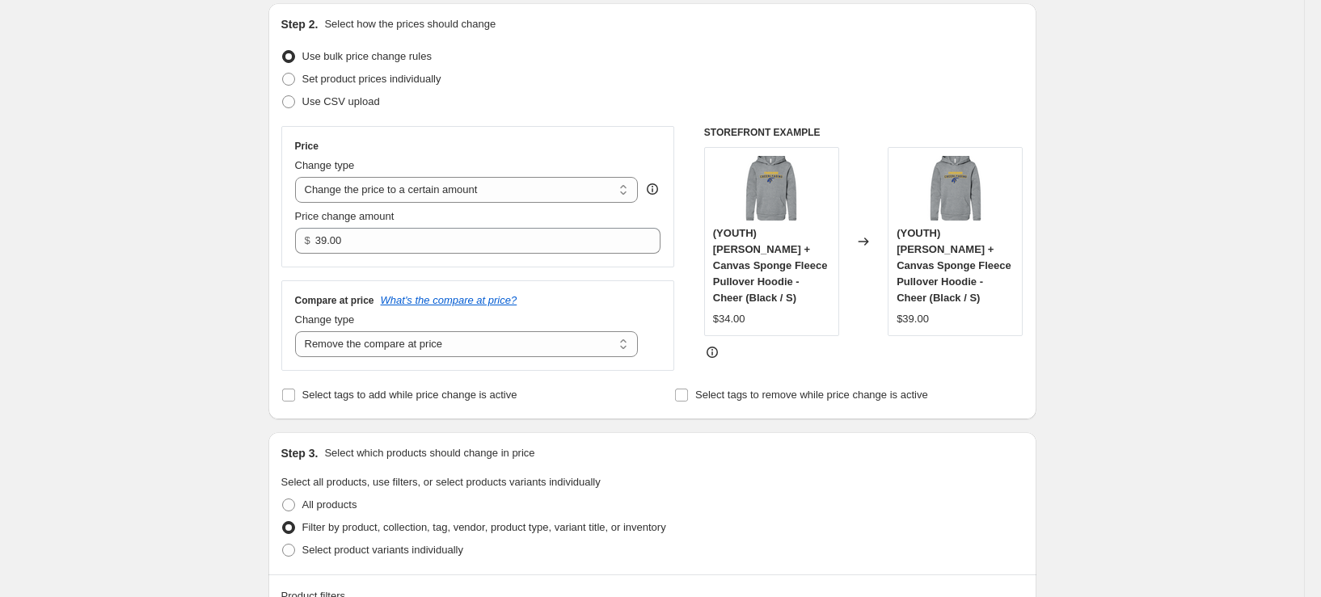
scroll to position [162, 0]
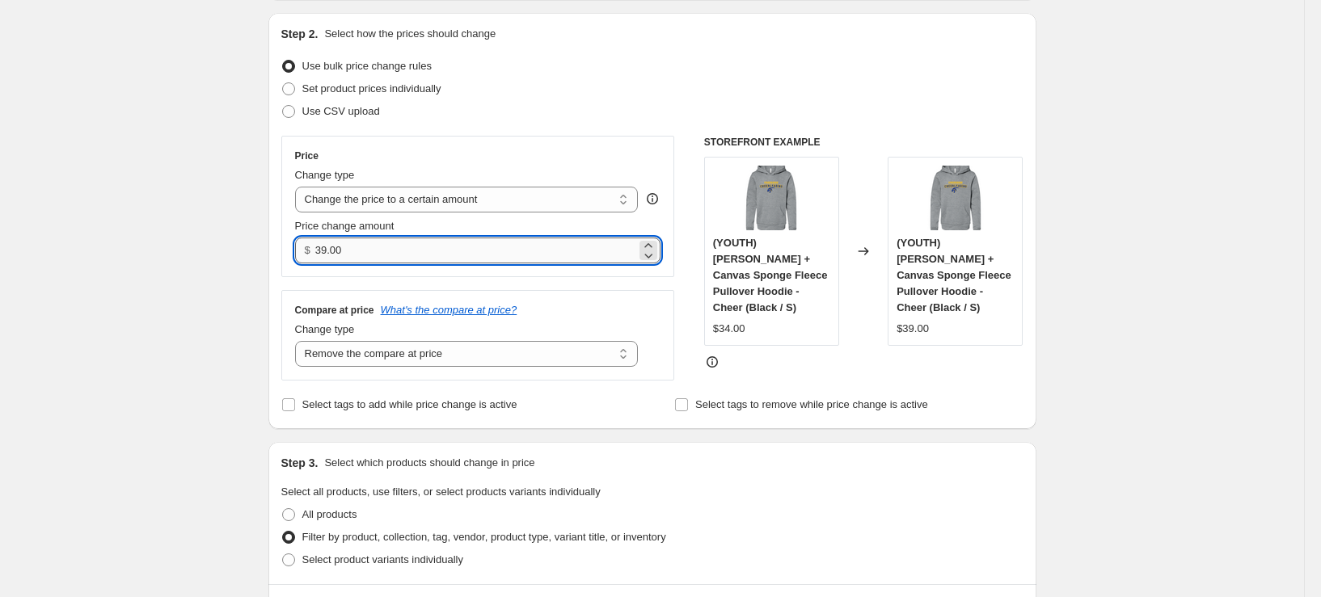
click at [591, 245] on input "39.00" at bounding box center [475, 251] width 321 height 26
type input "34.00"
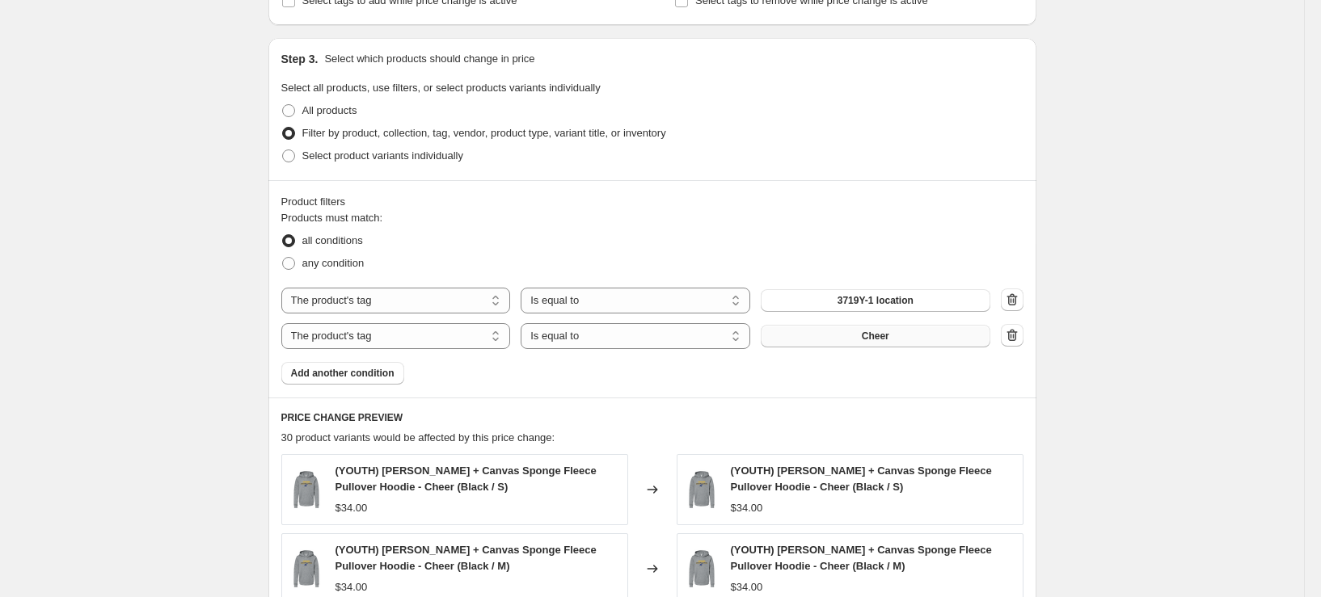
scroll to position [889, 0]
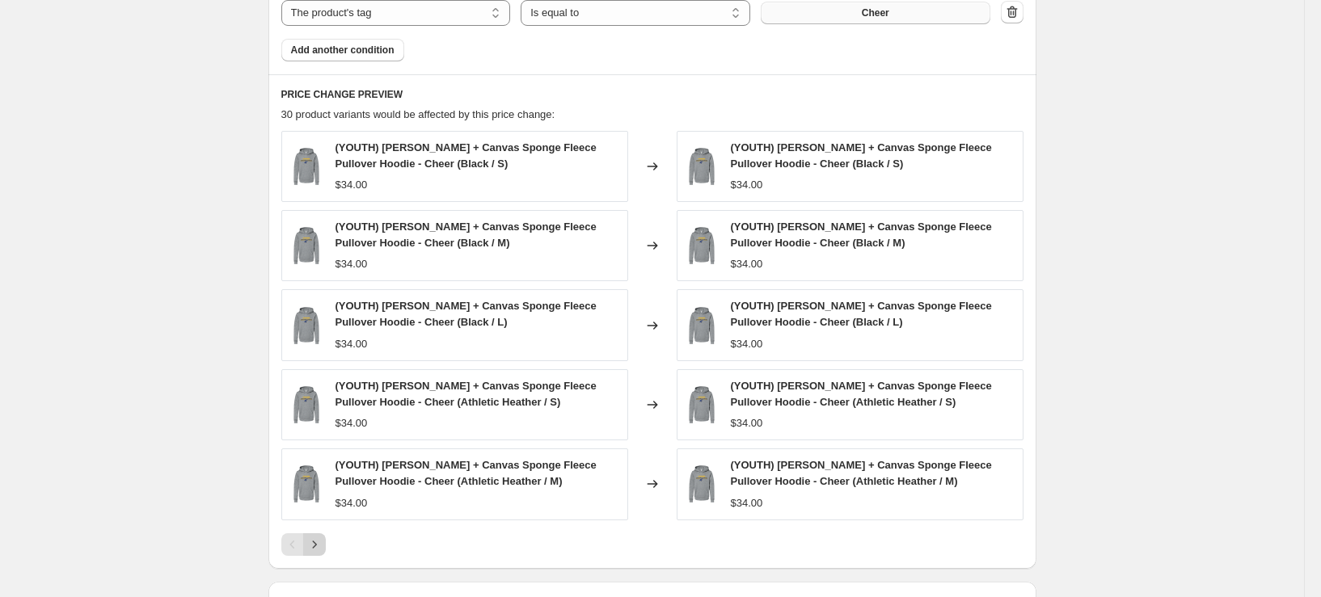
click at [323, 550] on icon "Next" at bounding box center [314, 545] width 16 height 16
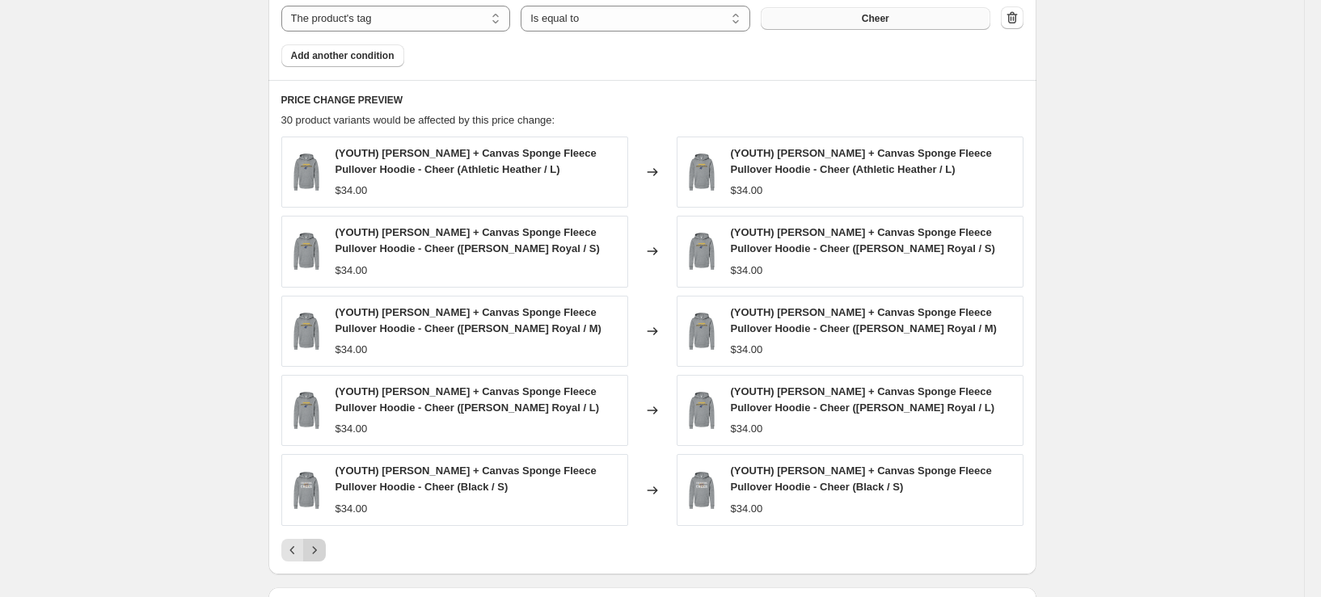
click at [323, 550] on icon "Next" at bounding box center [314, 550] width 16 height 16
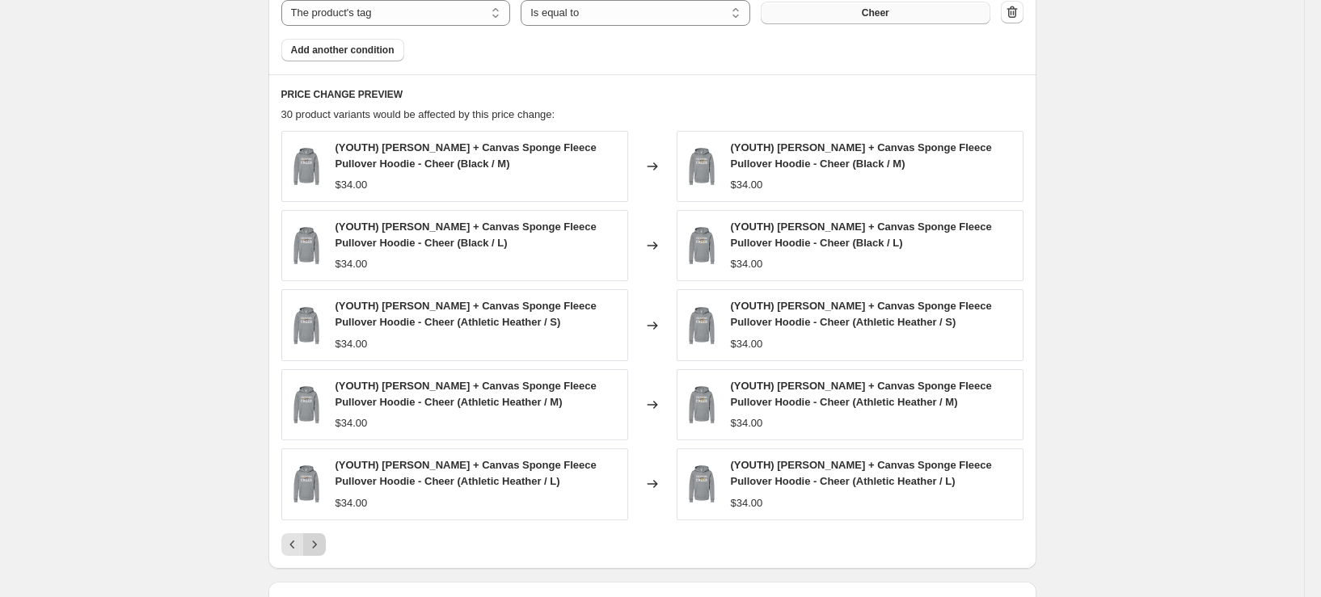
click at [323, 550] on icon "Next" at bounding box center [314, 545] width 16 height 16
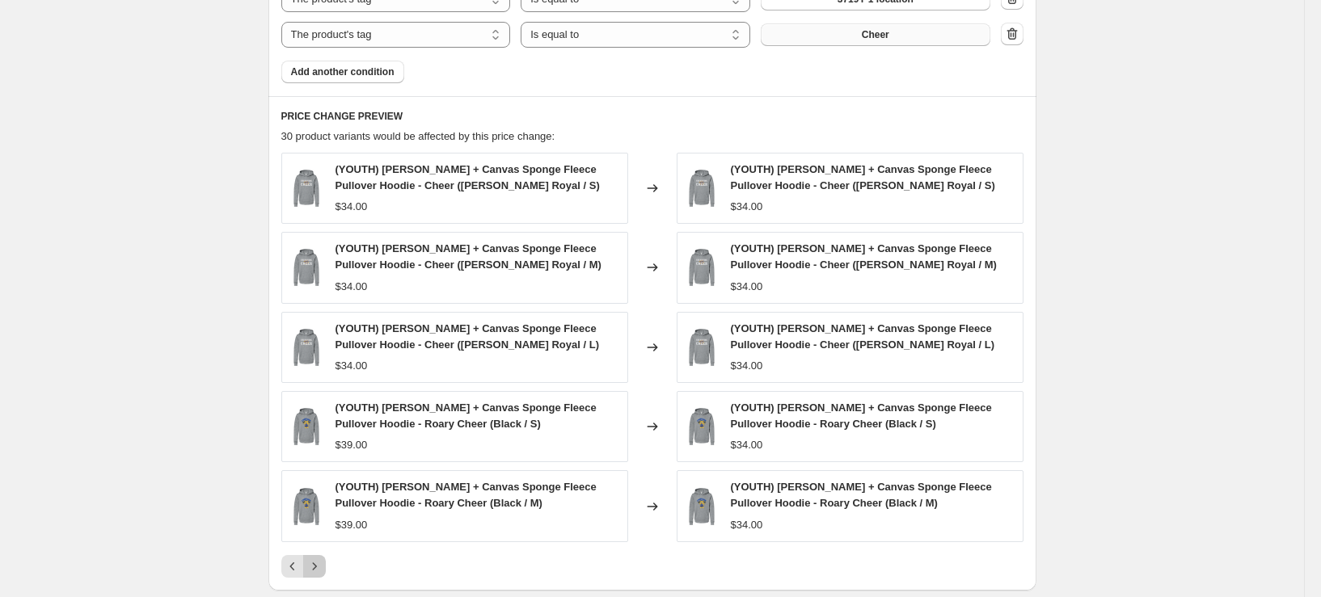
click at [323, 559] on icon "Next" at bounding box center [314, 567] width 16 height 16
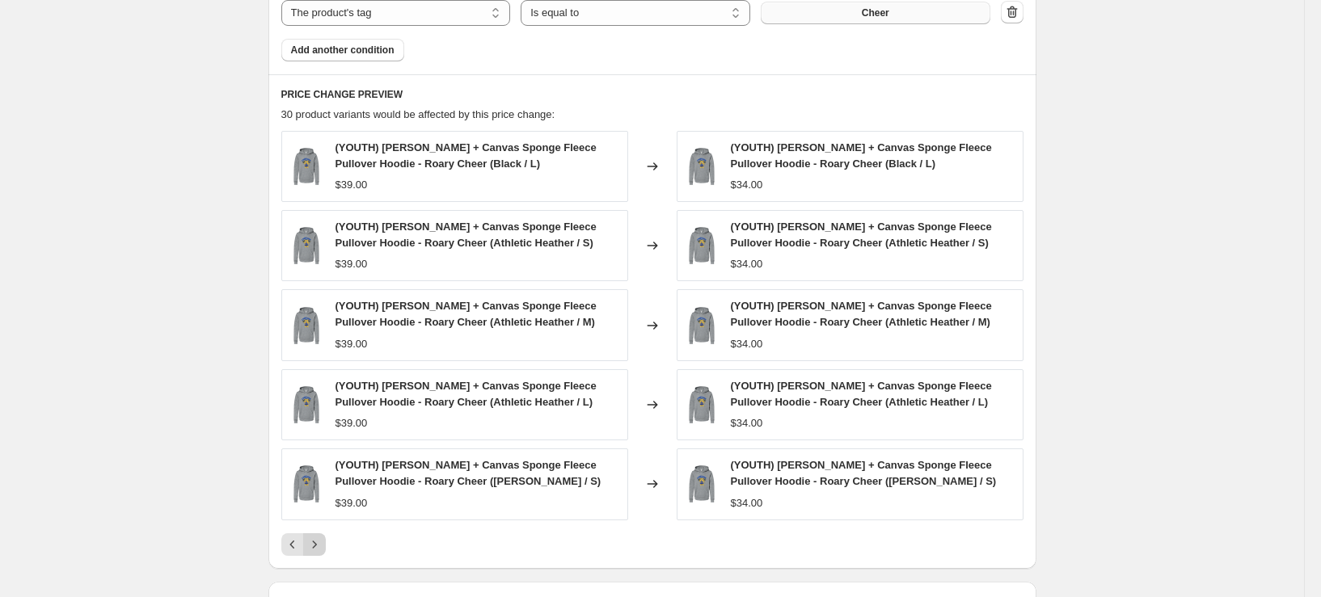
click at [323, 550] on icon "Next" at bounding box center [314, 545] width 16 height 16
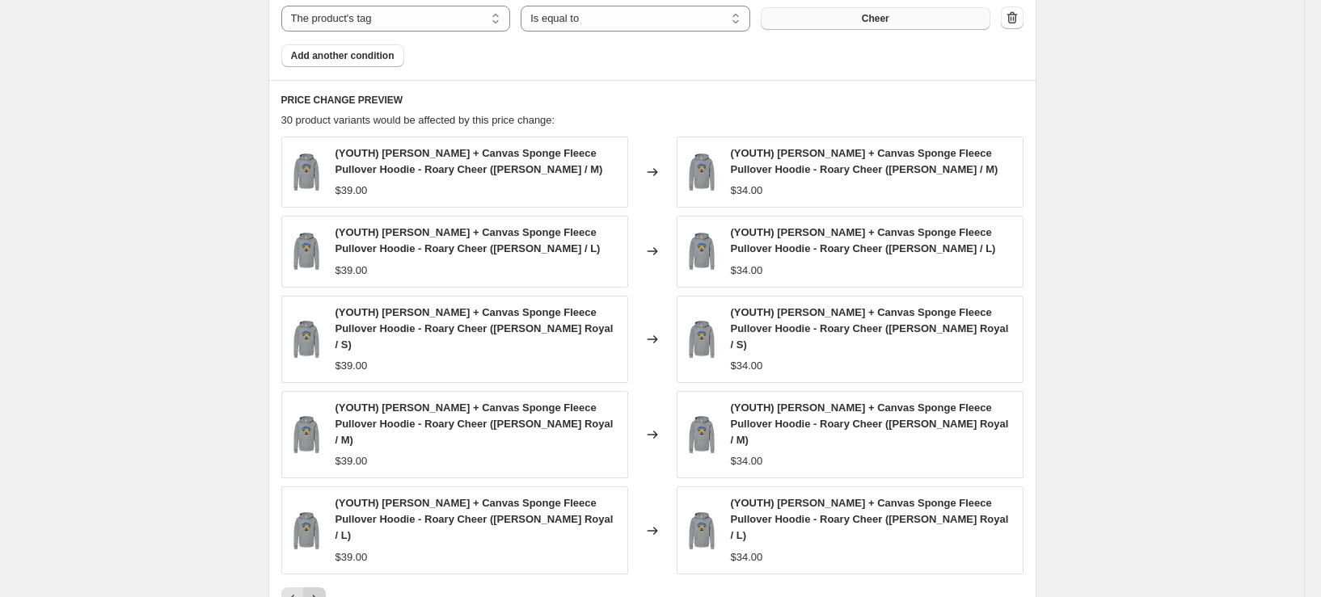
click at [323, 588] on div "Pagination" at bounding box center [314, 599] width 23 height 23
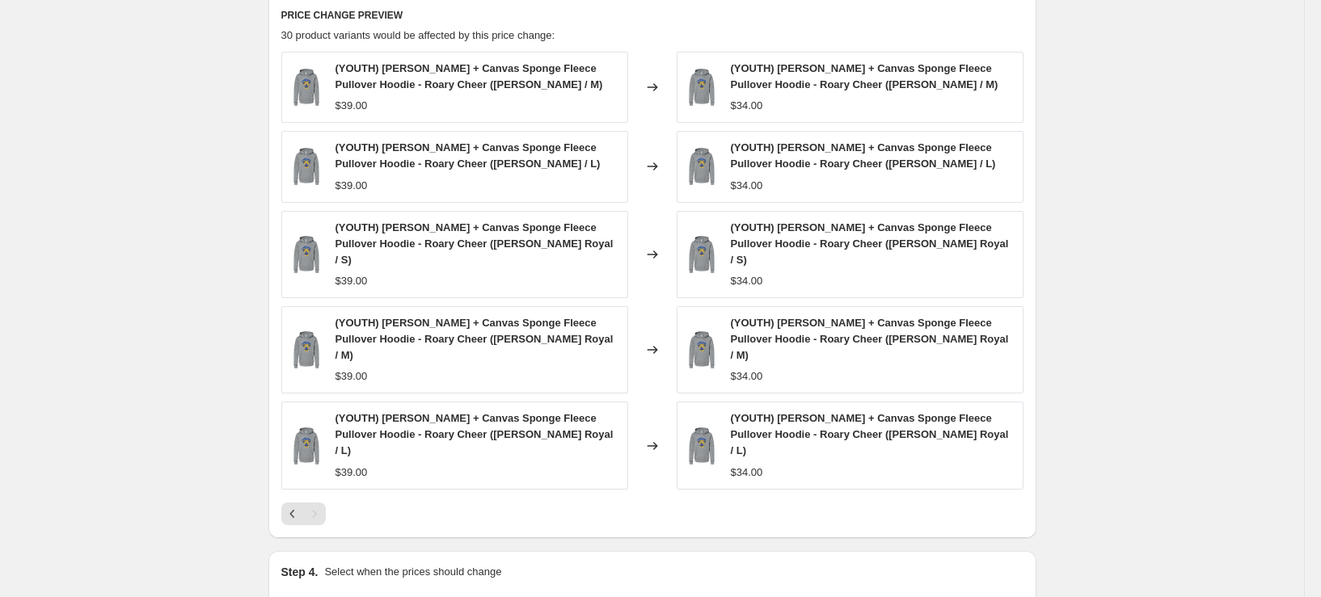
scroll to position [1112, 0]
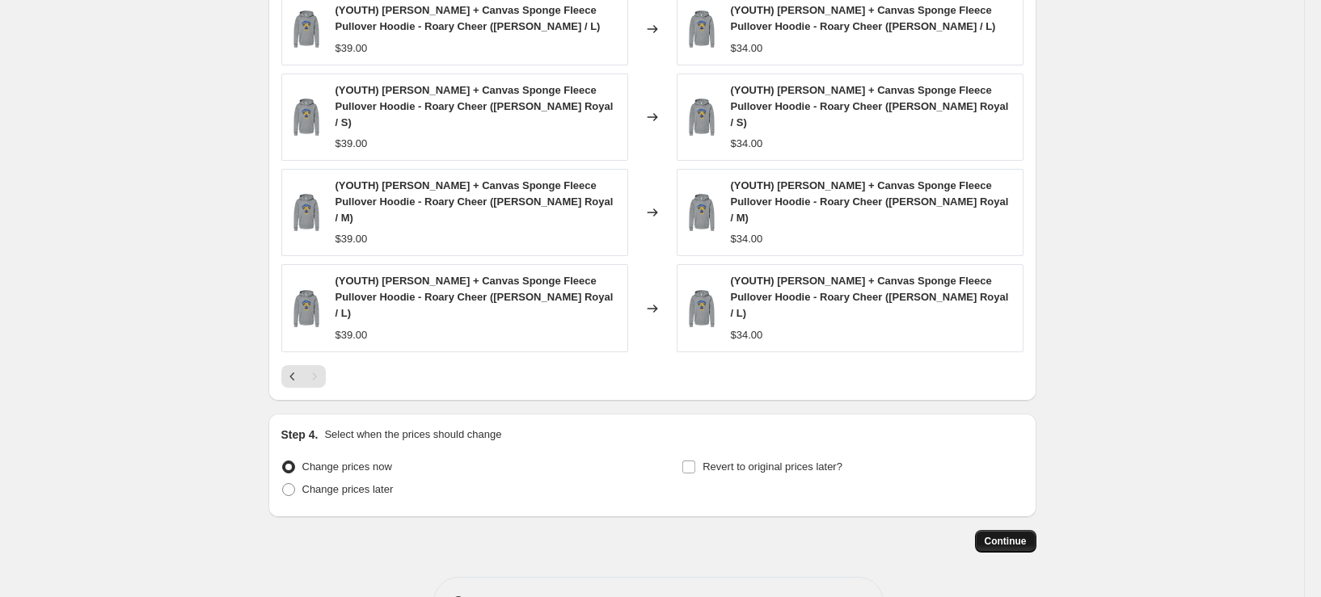
click at [1004, 530] on button "Continue" at bounding box center [1005, 541] width 61 height 23
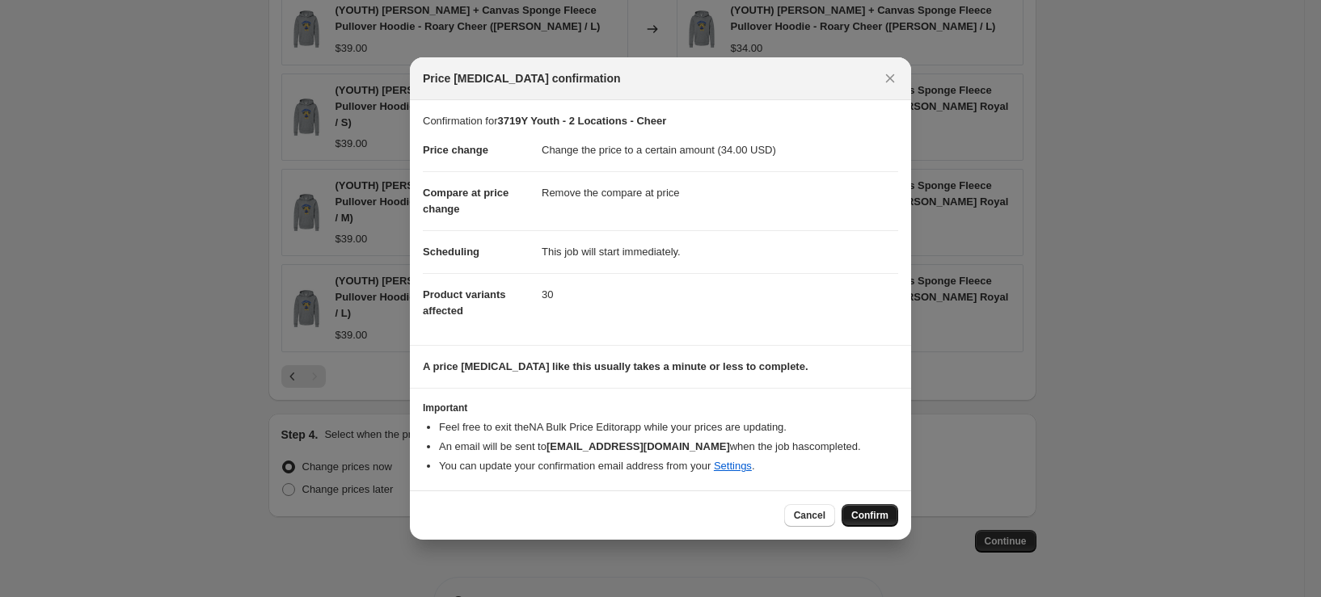
click at [871, 514] on span "Confirm" at bounding box center [869, 515] width 37 height 13
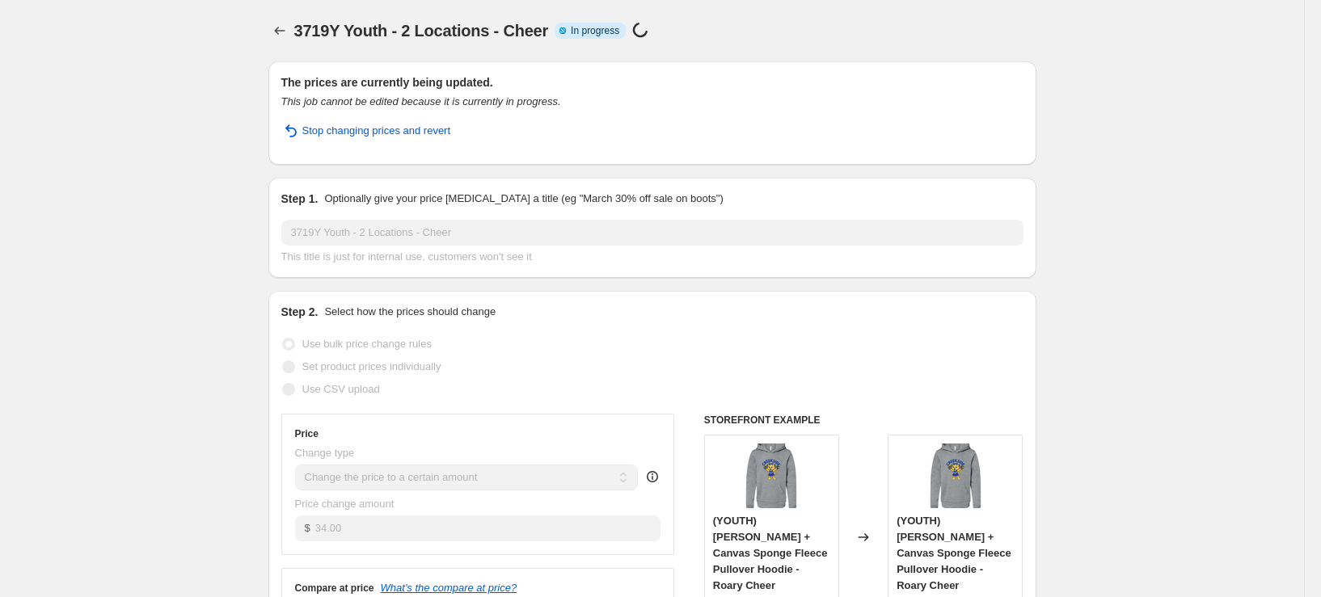
select select "remove"
select select "tag"
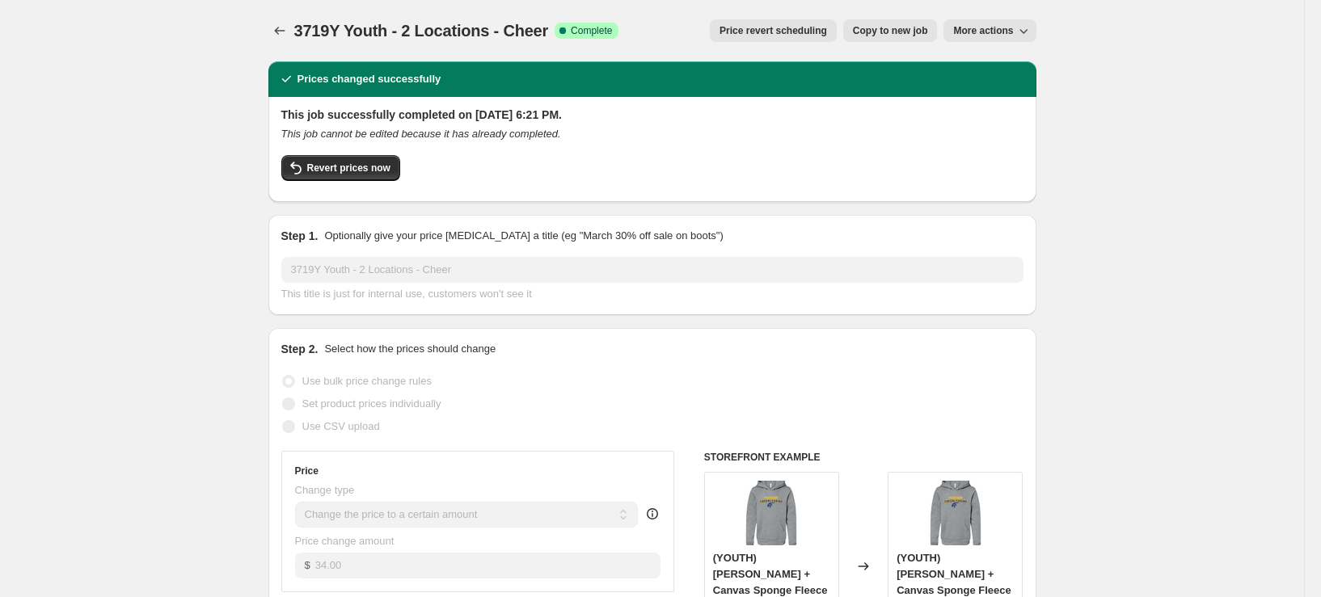
click at [918, 35] on span "Copy to new job" at bounding box center [890, 30] width 75 height 13
select select "remove"
select select "tag"
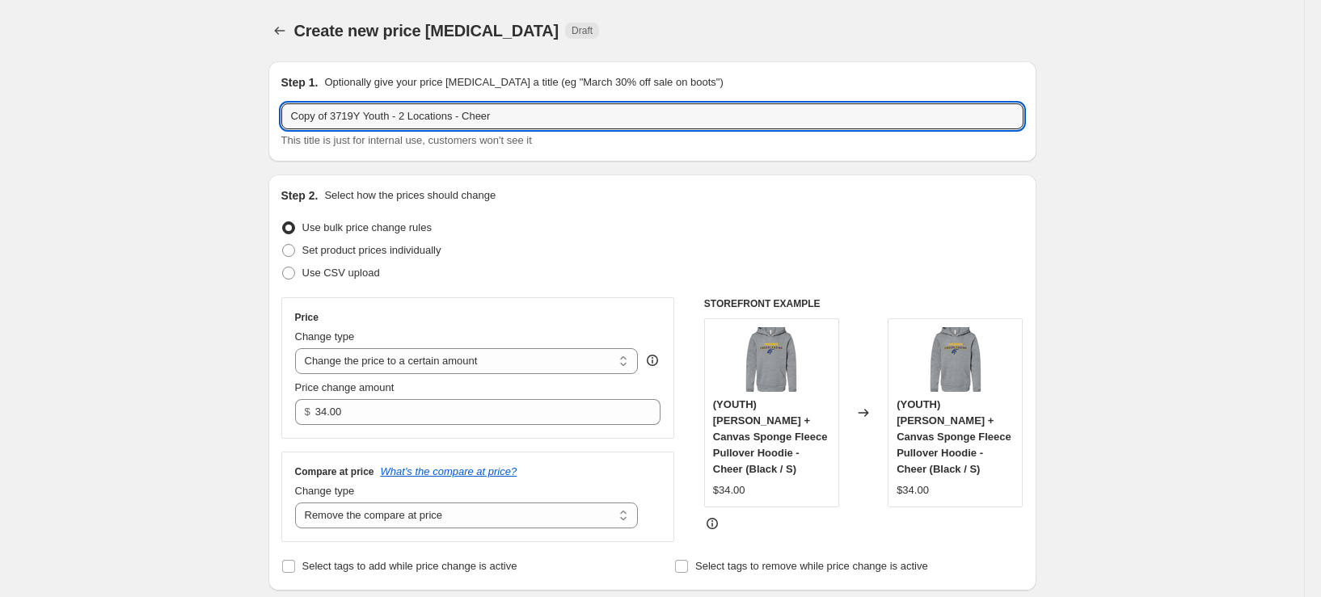
drag, startPoint x: 336, startPoint y: 115, endPoint x: 204, endPoint y: 120, distance: 132.7
drag, startPoint x: 318, startPoint y: 118, endPoint x: 301, endPoint y: 118, distance: 17.0
click at [301, 118] on input "3719Y Youth - 2 Locations - Cheer" at bounding box center [652, 116] width 742 height 26
type input "3901Y Youth - 2 Locations - Cheer"
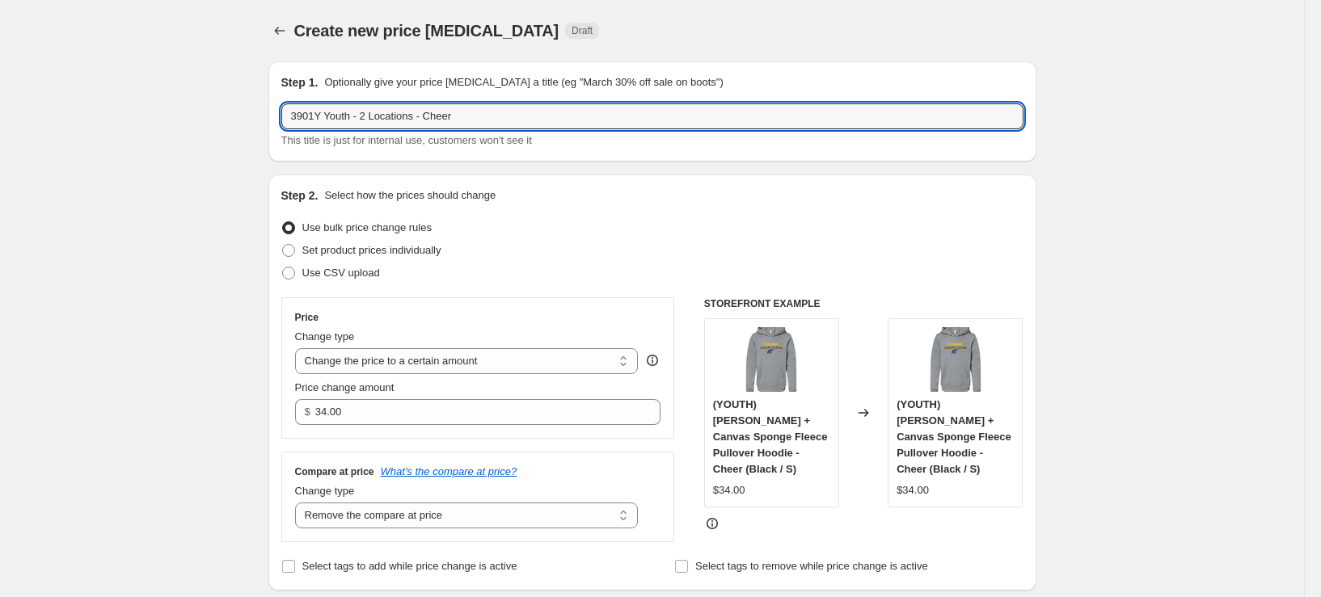
click at [687, 328] on div "Price Change type Change the price to a certain amount Change the price by a ce…" at bounding box center [652, 420] width 742 height 245
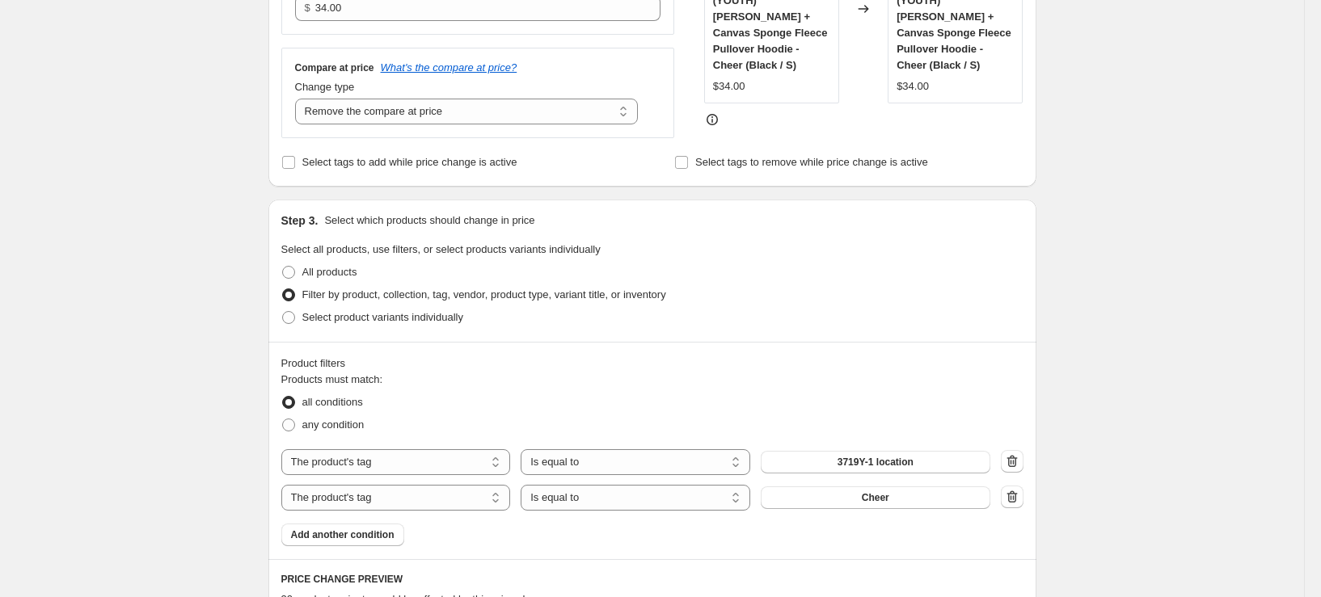
scroll to position [889, 0]
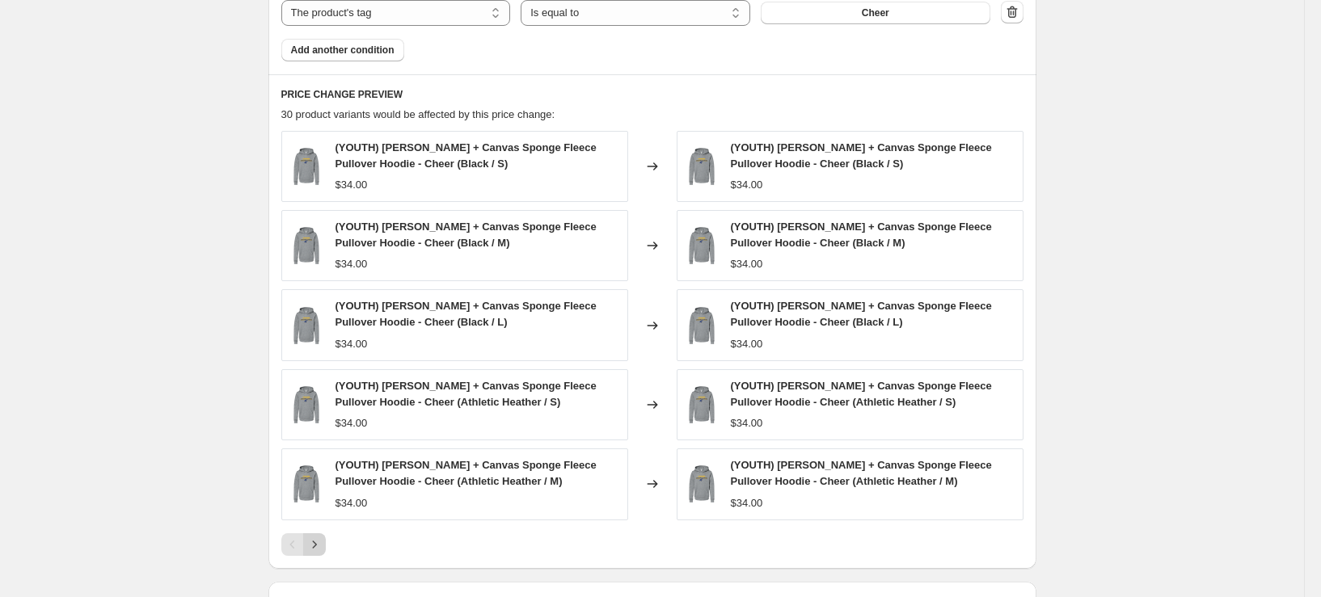
click at [319, 551] on icon "Next" at bounding box center [314, 545] width 16 height 16
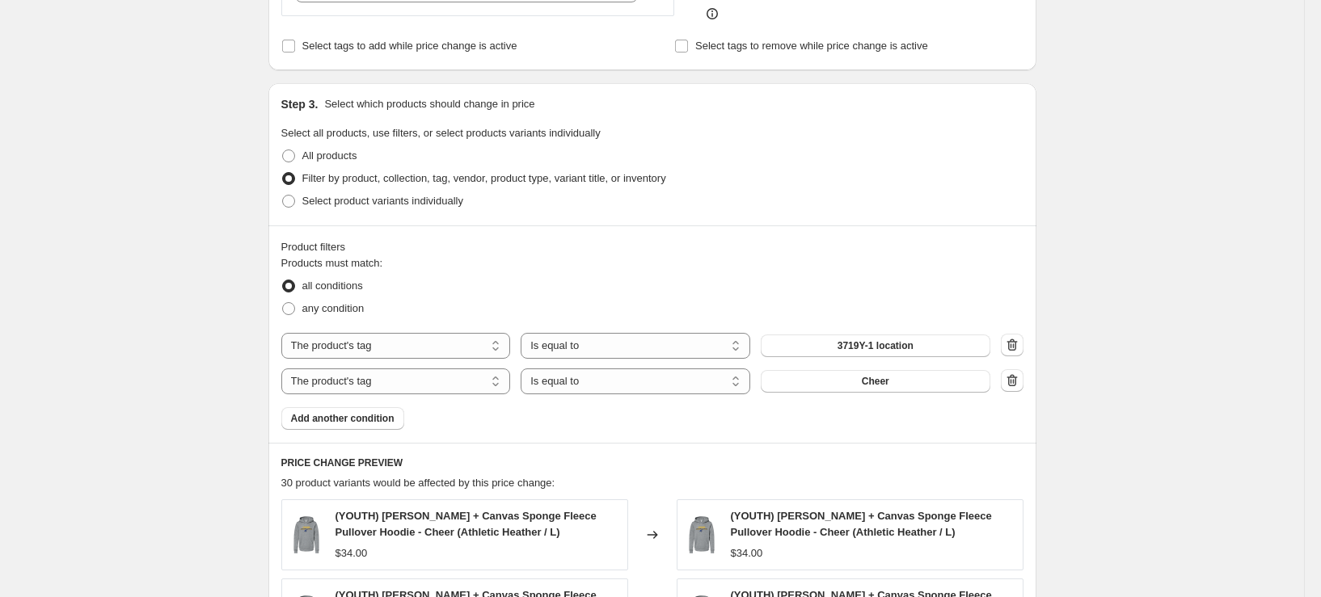
scroll to position [485, 0]
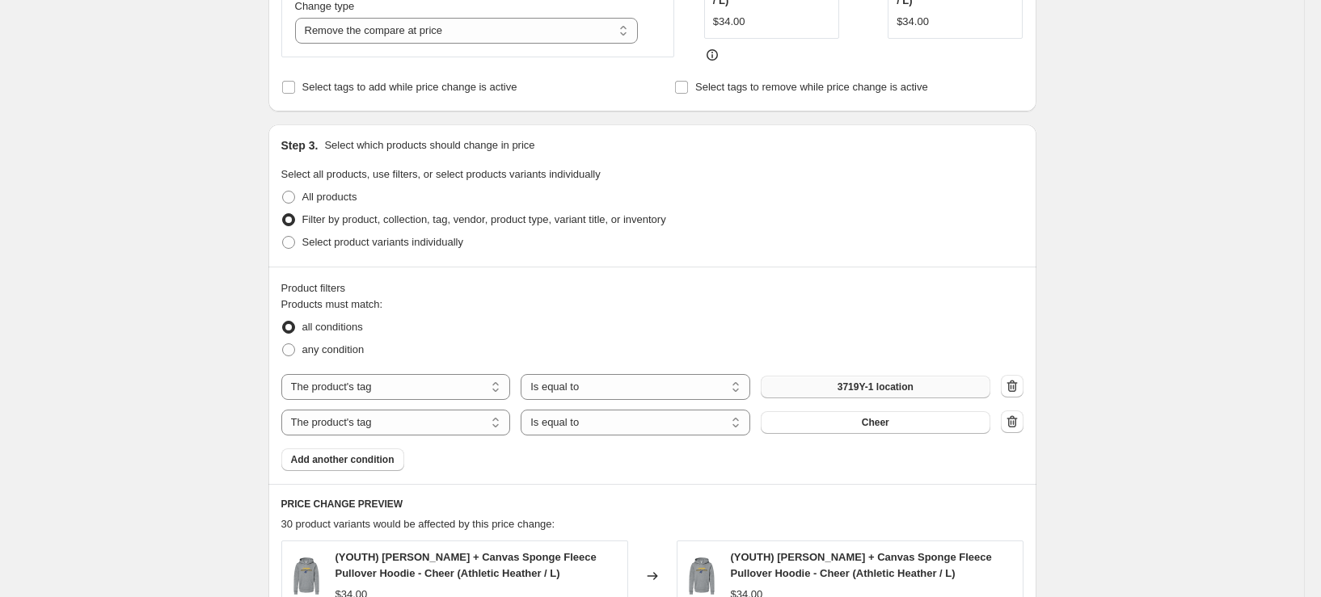
click at [890, 387] on span "3719Y-1 location" at bounding box center [876, 387] width 76 height 13
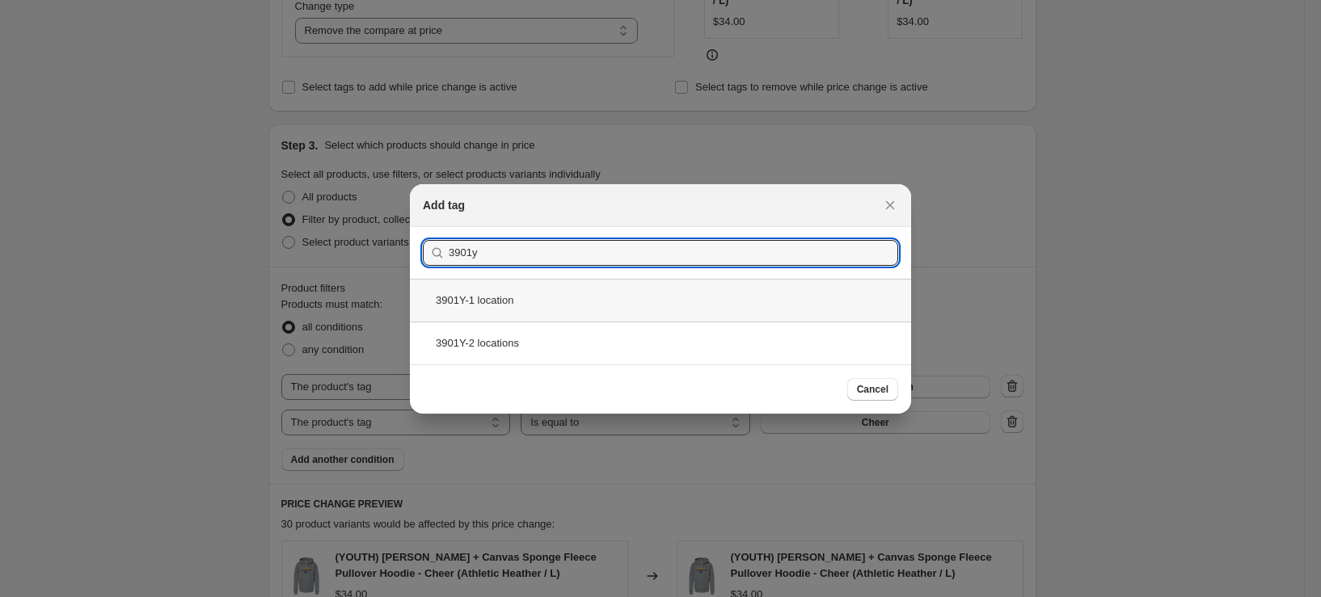
type input "3901y"
click at [597, 307] on div "3901Y-1 location" at bounding box center [660, 300] width 501 height 43
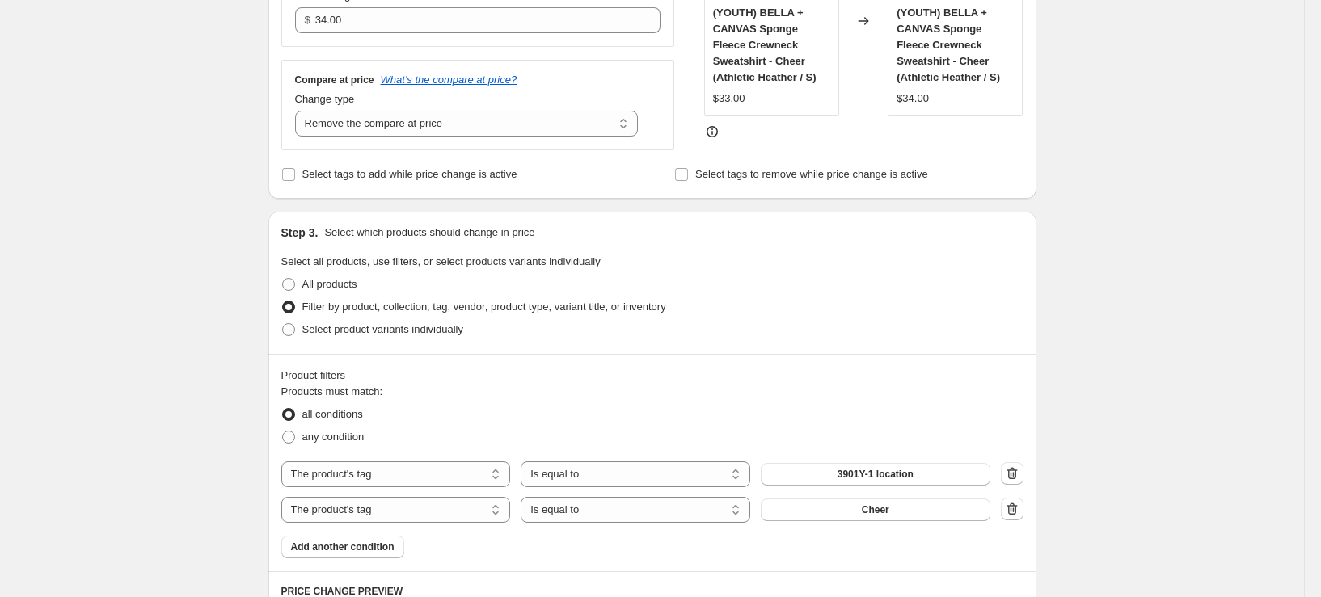
scroll to position [243, 0]
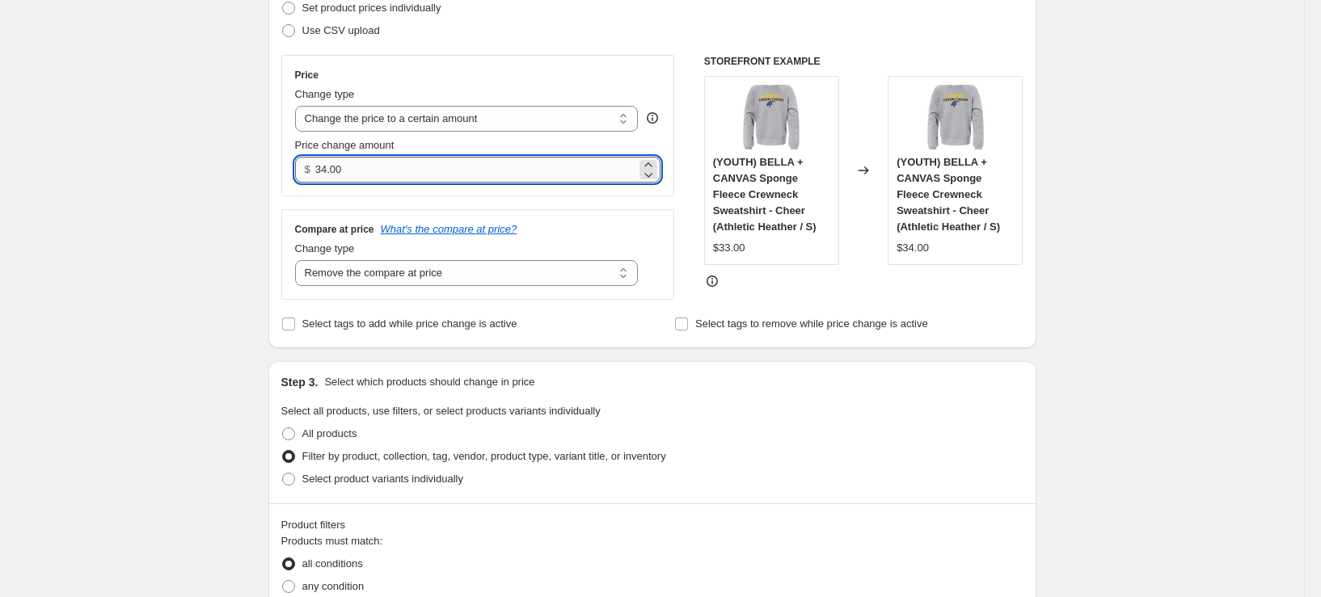
click at [365, 181] on input "34.00" at bounding box center [475, 170] width 321 height 26
click at [382, 171] on input "34.00" at bounding box center [475, 170] width 321 height 26
type input "33.00"
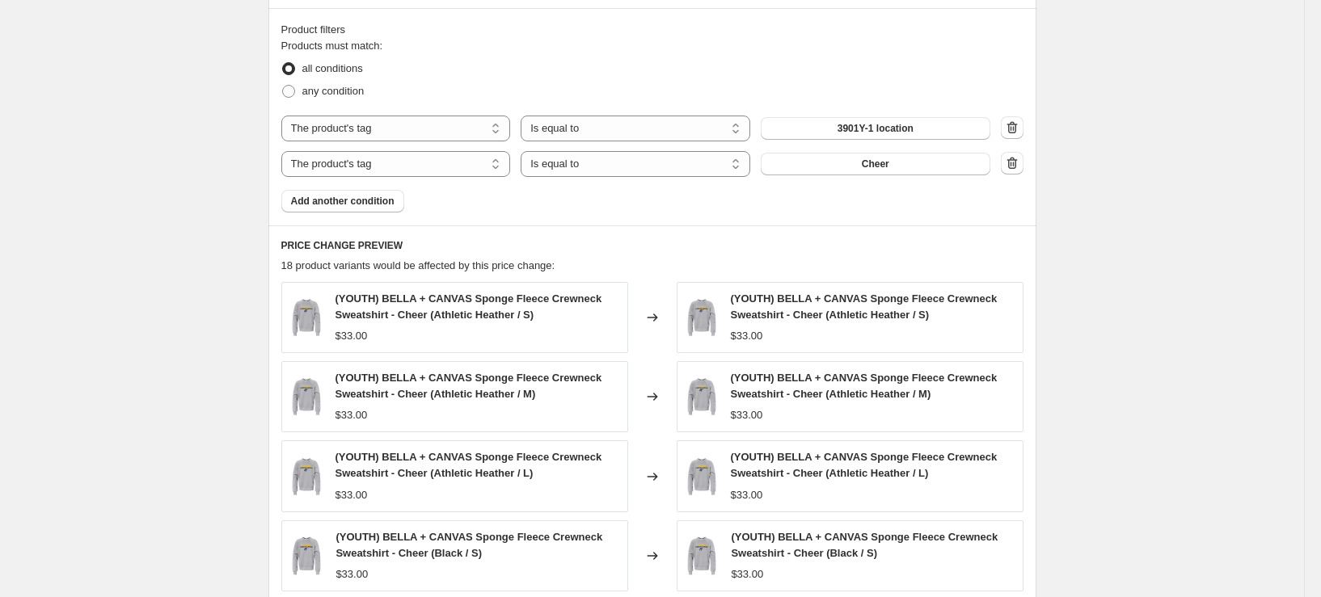
scroll to position [970, 0]
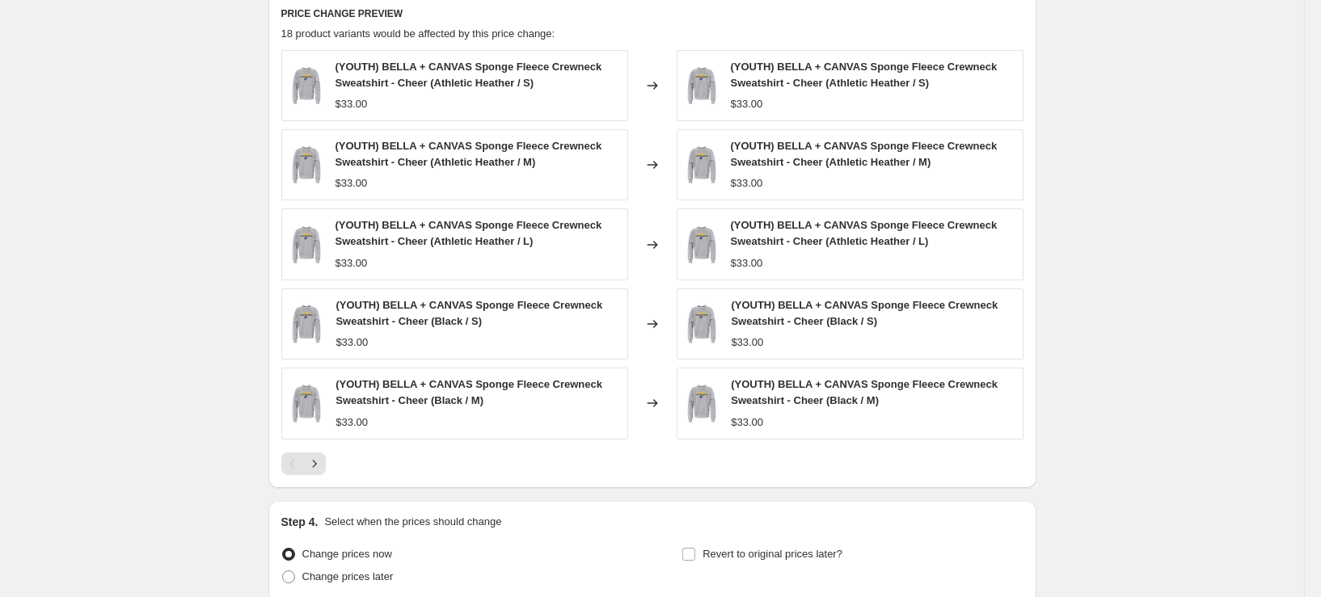
click at [322, 464] on icon "Next" at bounding box center [314, 464] width 16 height 16
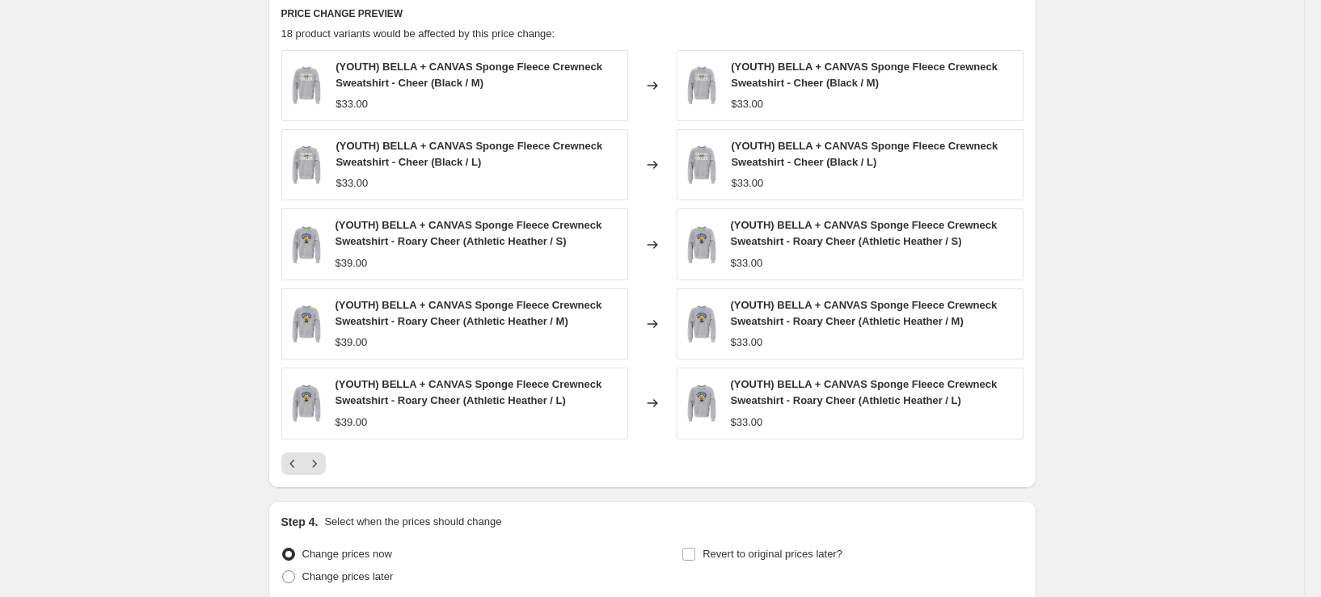
click at [322, 464] on icon "Next" at bounding box center [314, 464] width 16 height 16
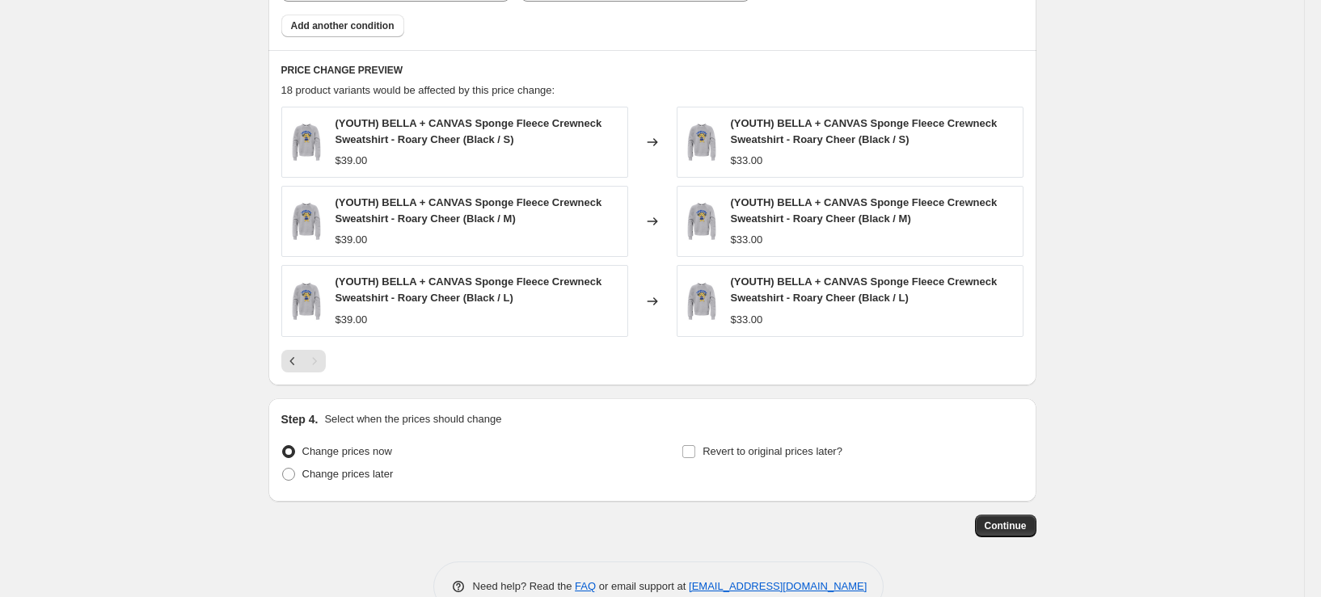
scroll to position [952, 0]
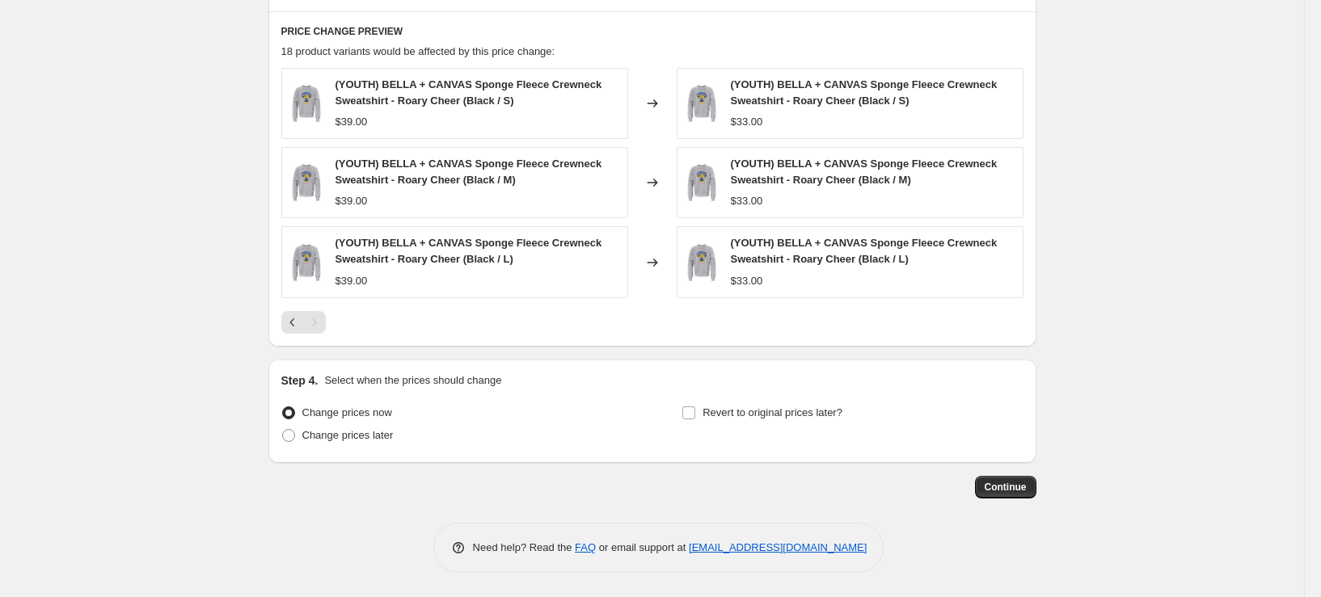
click at [1027, 488] on span "Continue" at bounding box center [1006, 487] width 42 height 13
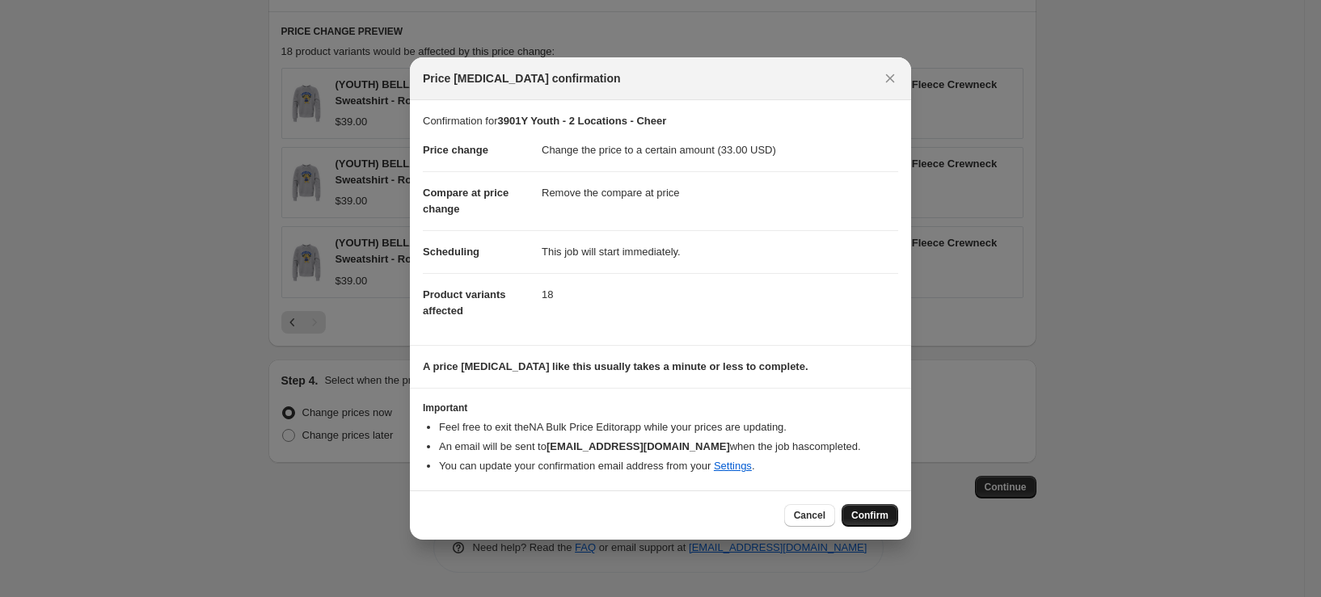
click at [885, 517] on span "Confirm" at bounding box center [869, 515] width 37 height 13
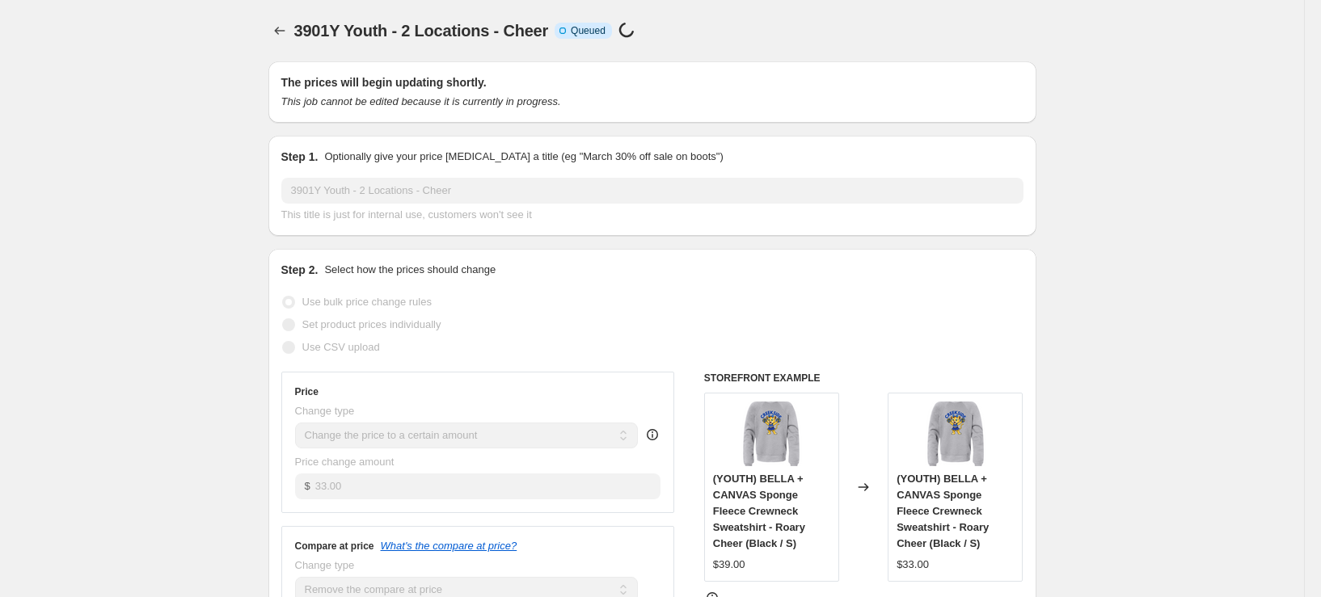
select select "remove"
select select "tag"
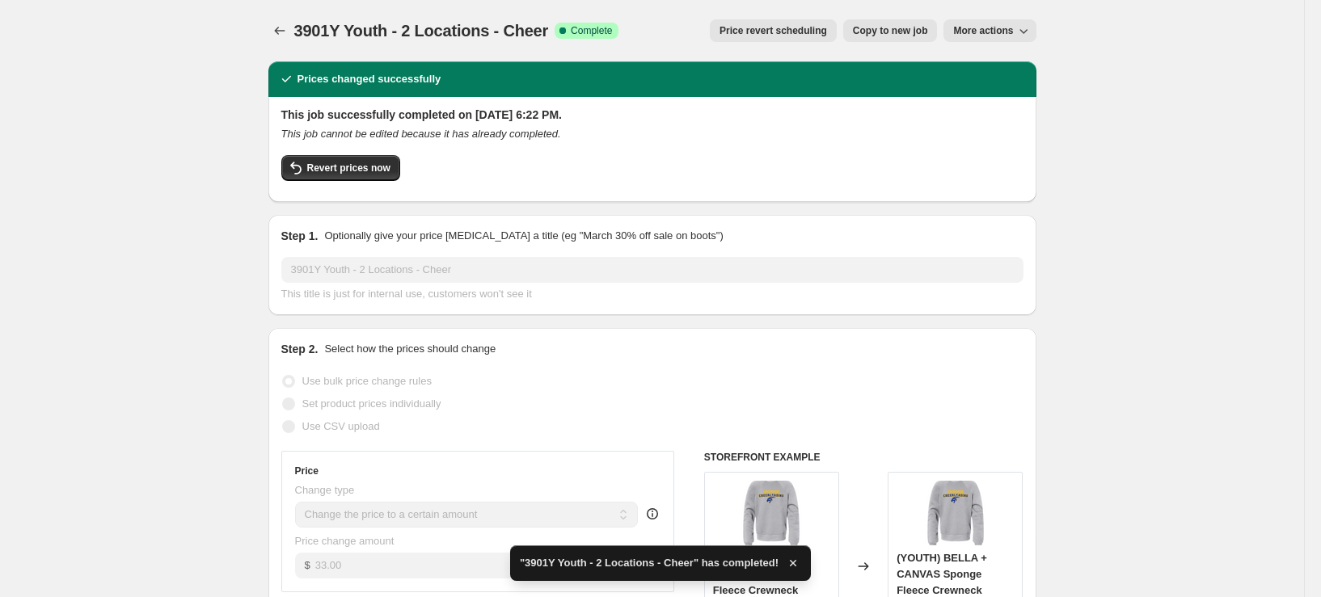
click at [910, 35] on span "Copy to new job" at bounding box center [890, 30] width 75 height 13
select select "remove"
select select "tag"
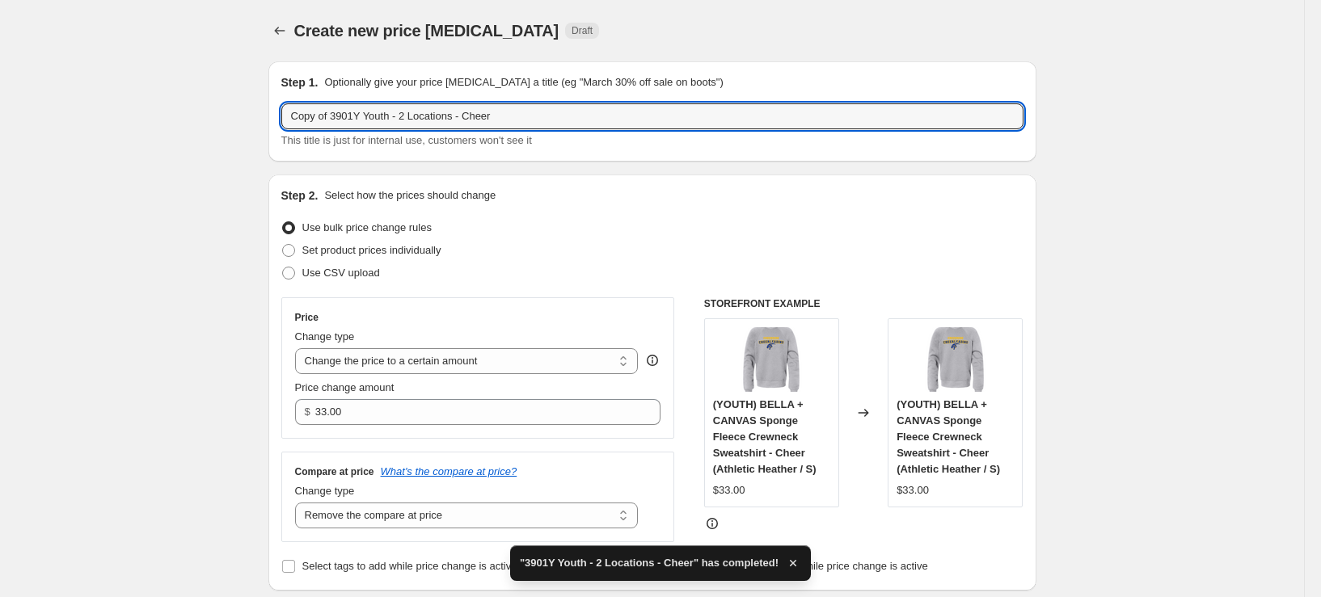
drag, startPoint x: 336, startPoint y: 116, endPoint x: 123, endPoint y: 116, distance: 213.4
drag, startPoint x: 522, startPoint y: 118, endPoint x: 439, endPoint y: 120, distance: 83.3
click at [439, 120] on input "3901Y Youth - 2 Locations - Cheer" at bounding box center [652, 116] width 742 height 26
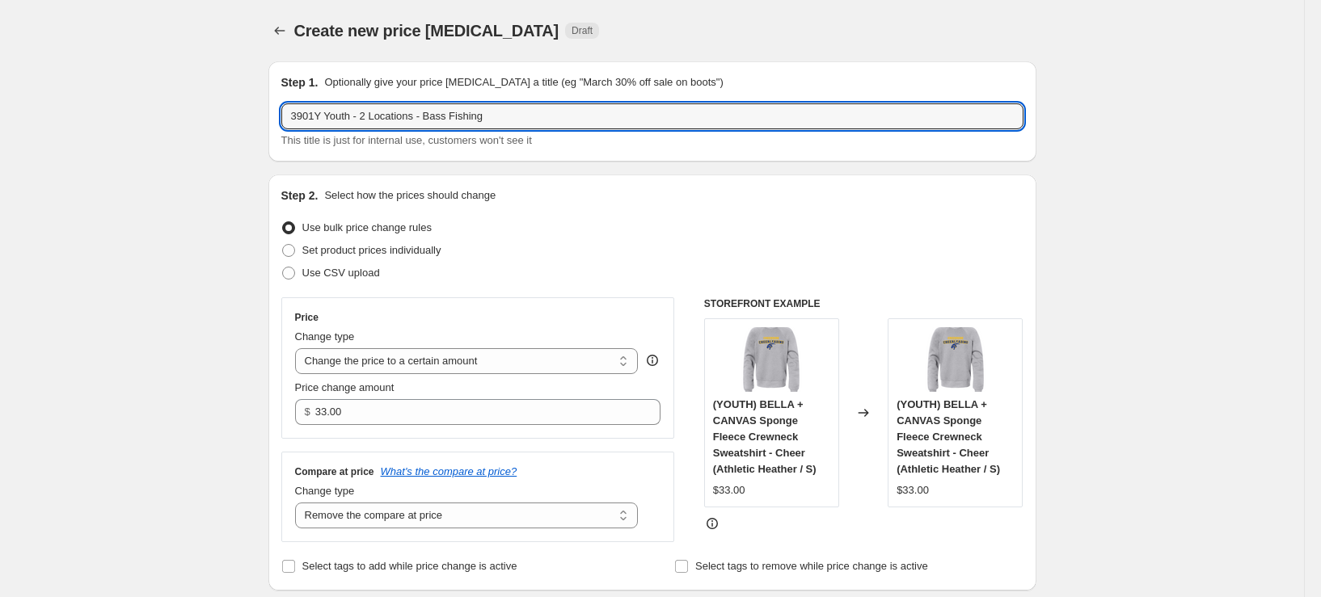
type input "3901Y Youth - 2 Locations - Bass Fishing"
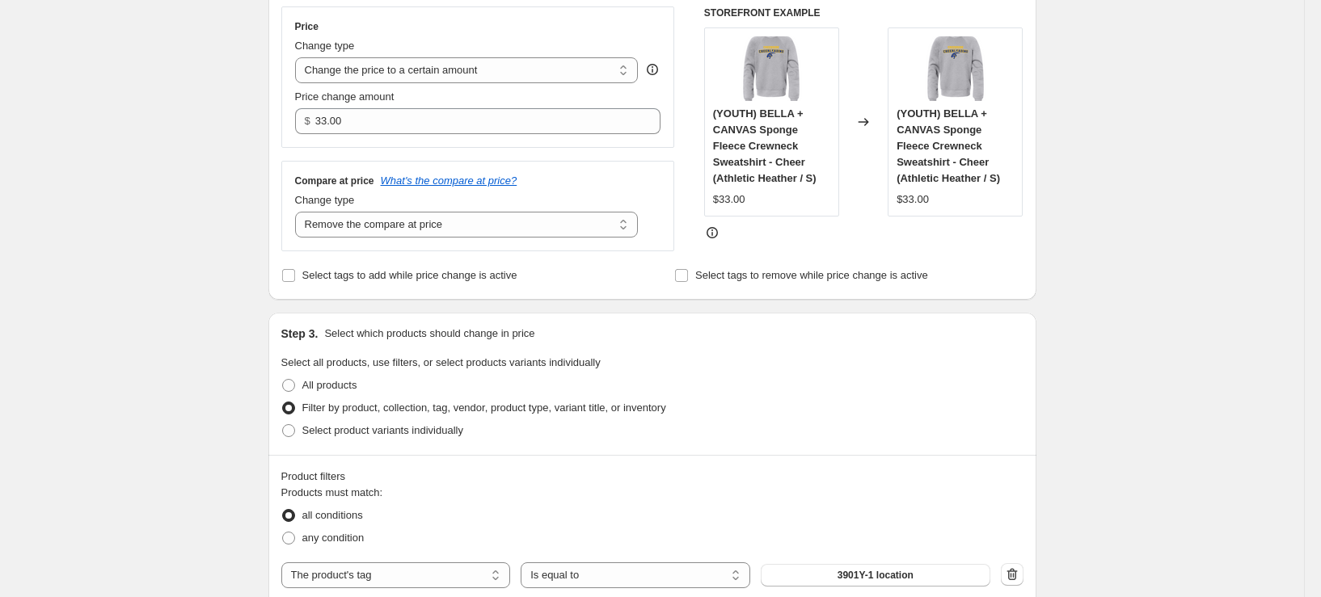
scroll to position [404, 0]
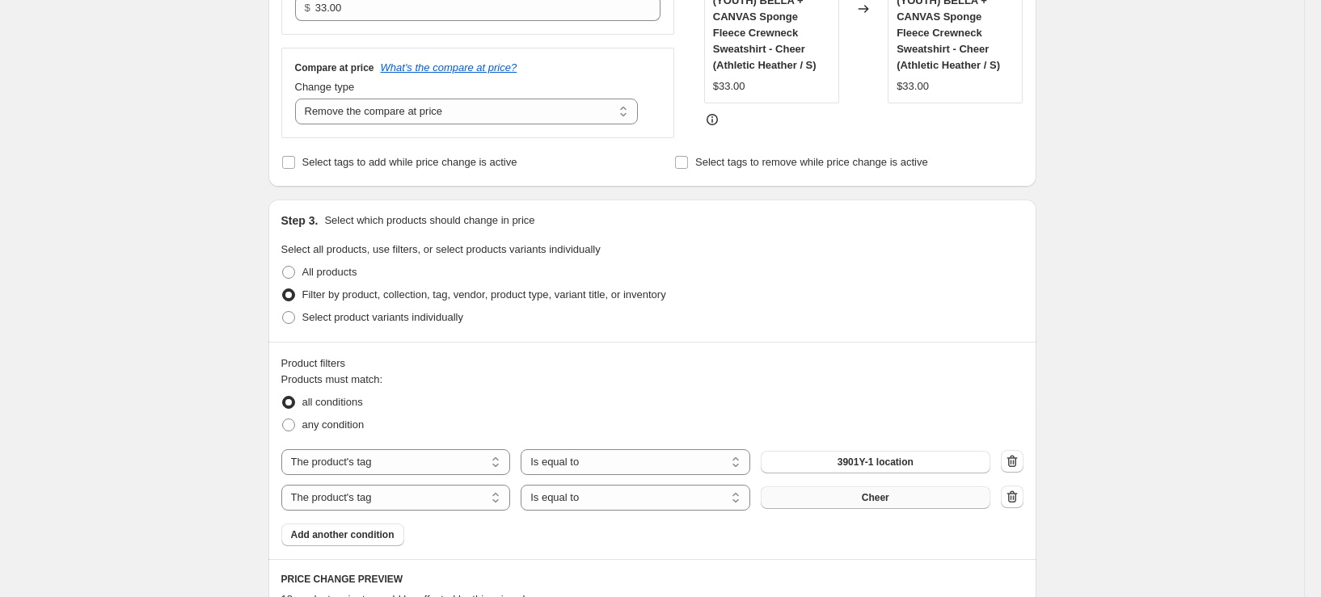
click at [895, 498] on button "Cheer" at bounding box center [876, 498] width 230 height 23
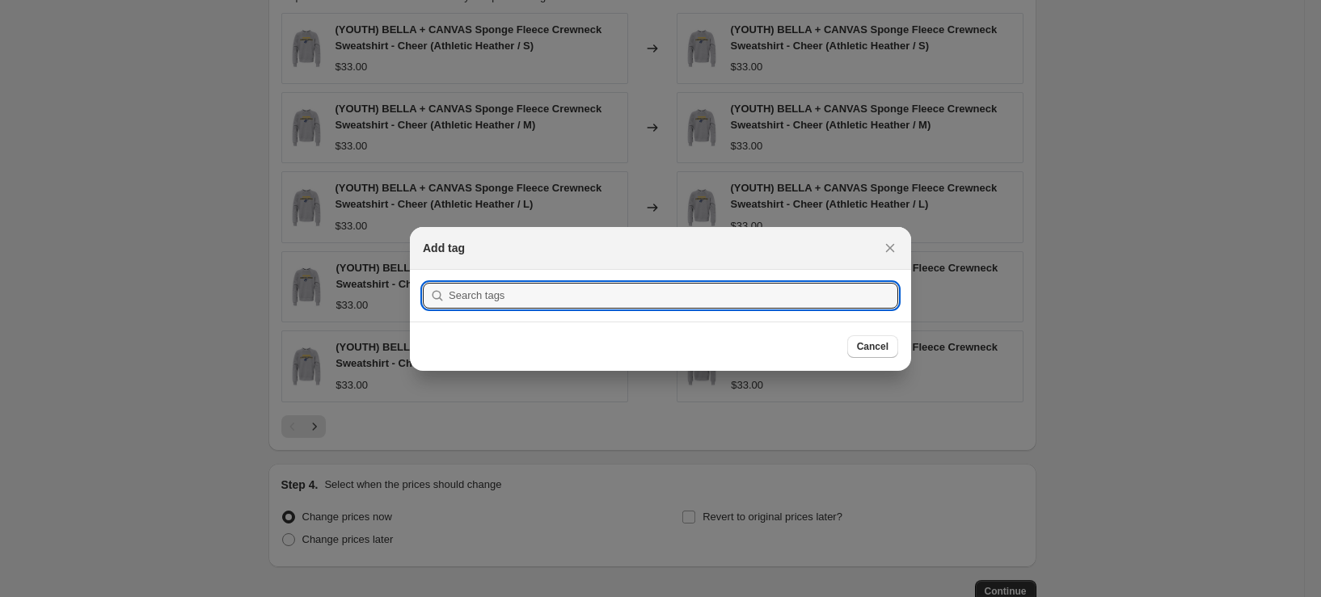
scroll to position [0, 0]
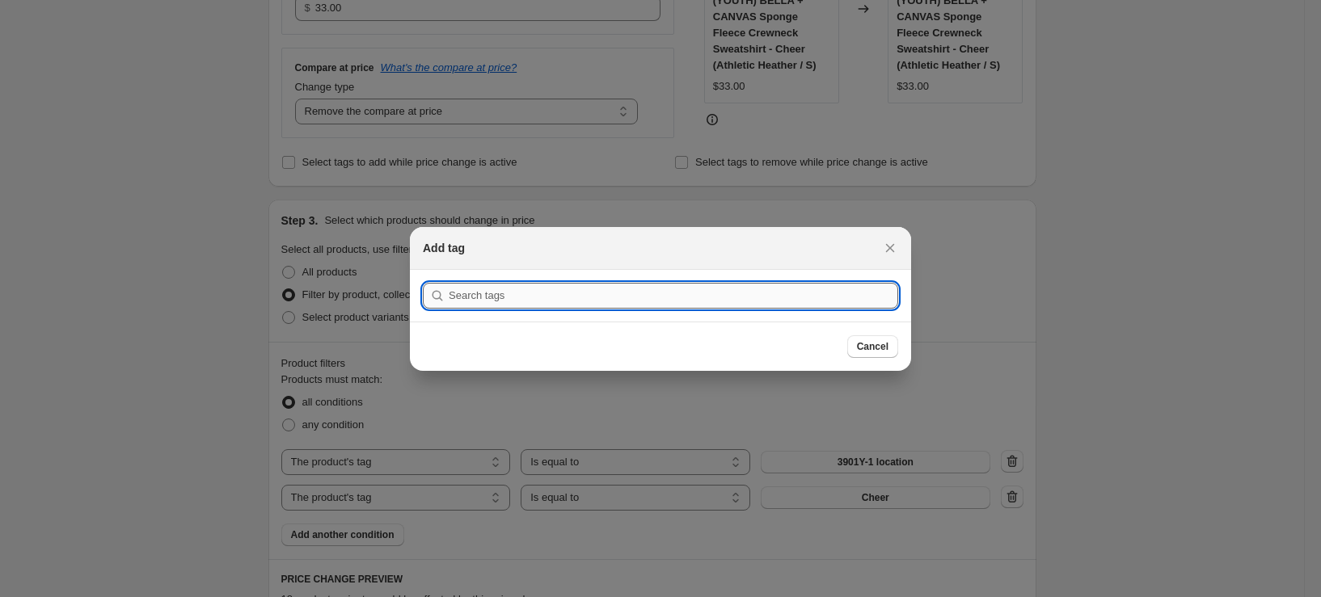
click at [521, 302] on input ":r440:" at bounding box center [674, 296] width 450 height 26
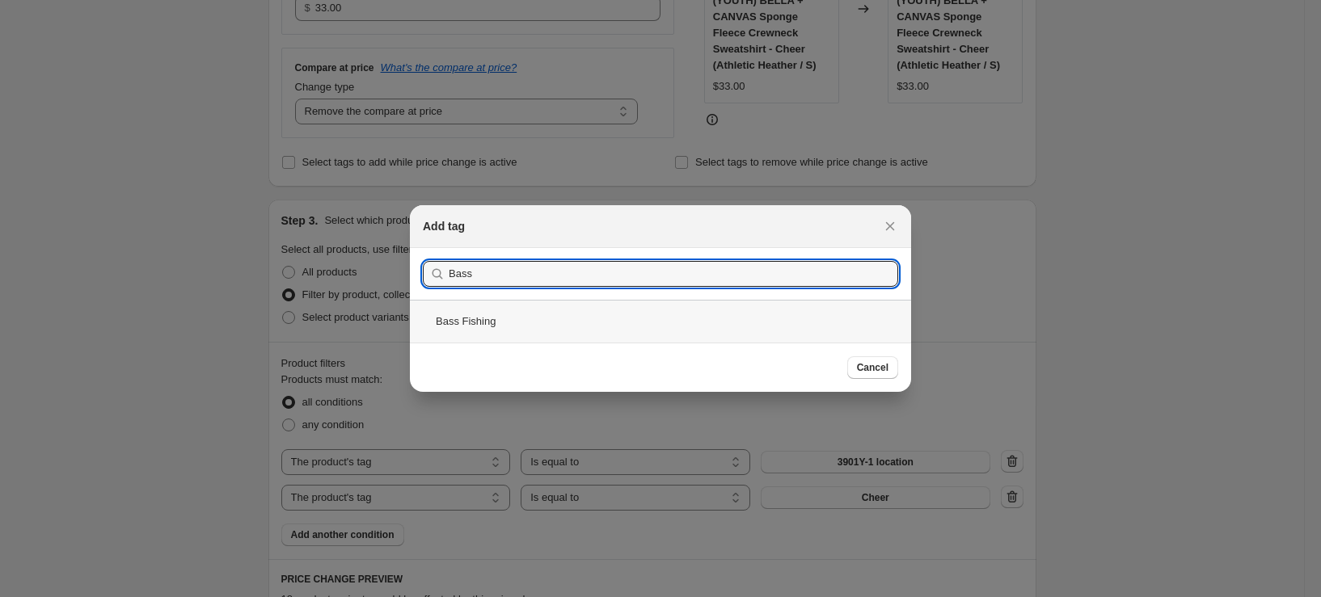
type input "Bass"
click at [509, 329] on div "Bass Fishing" at bounding box center [660, 321] width 501 height 43
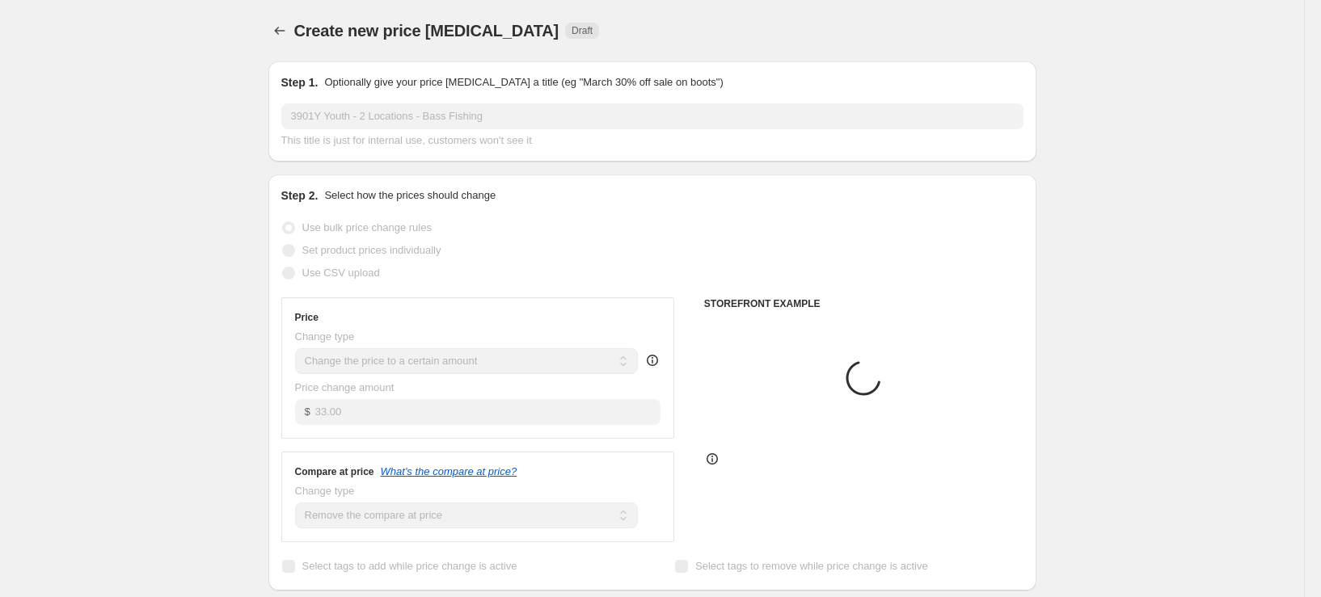
scroll to position [404, 0]
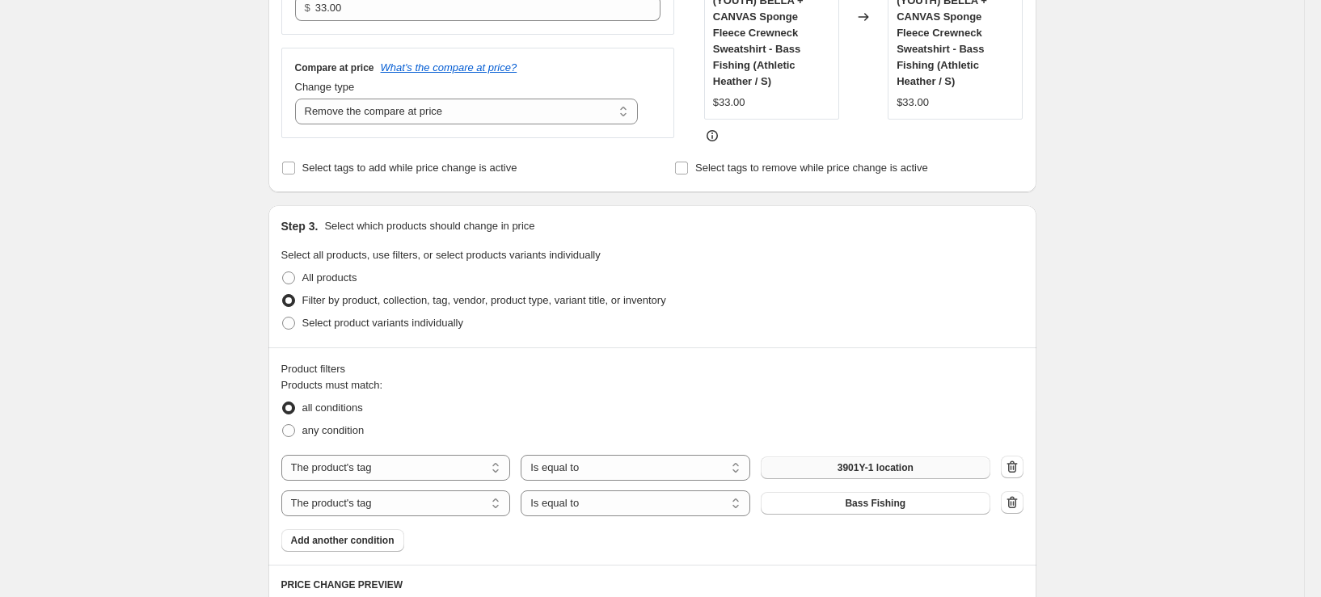
click at [927, 469] on button "3901Y-1 location" at bounding box center [876, 468] width 230 height 23
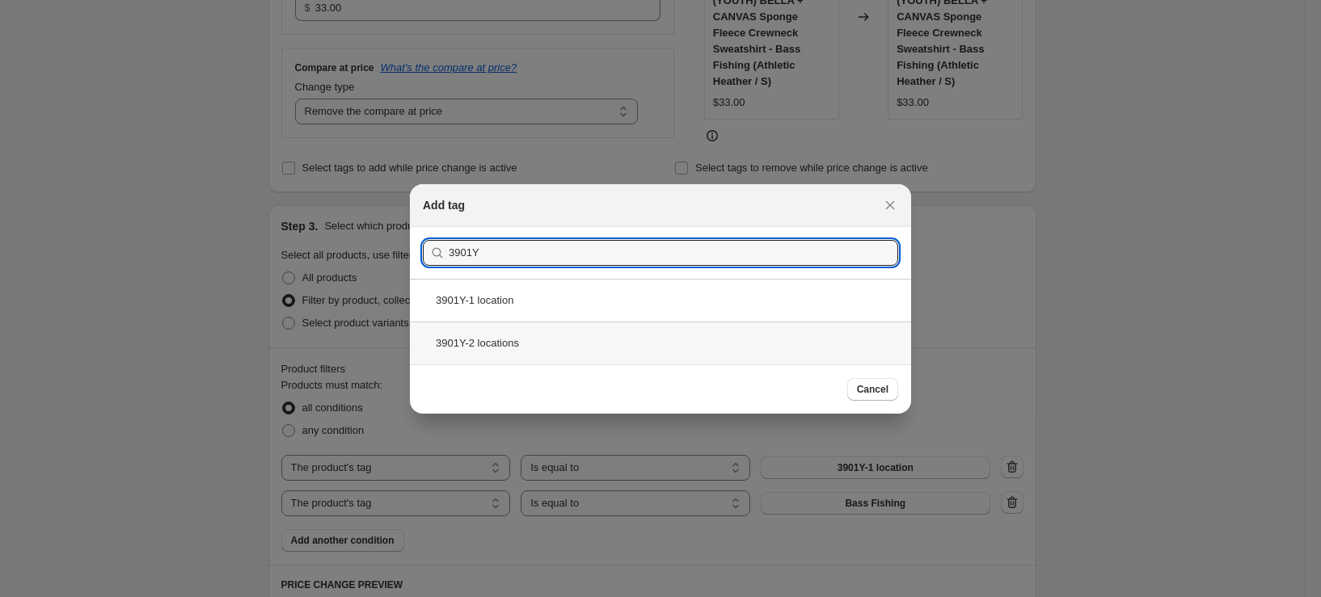
type input "3901Y"
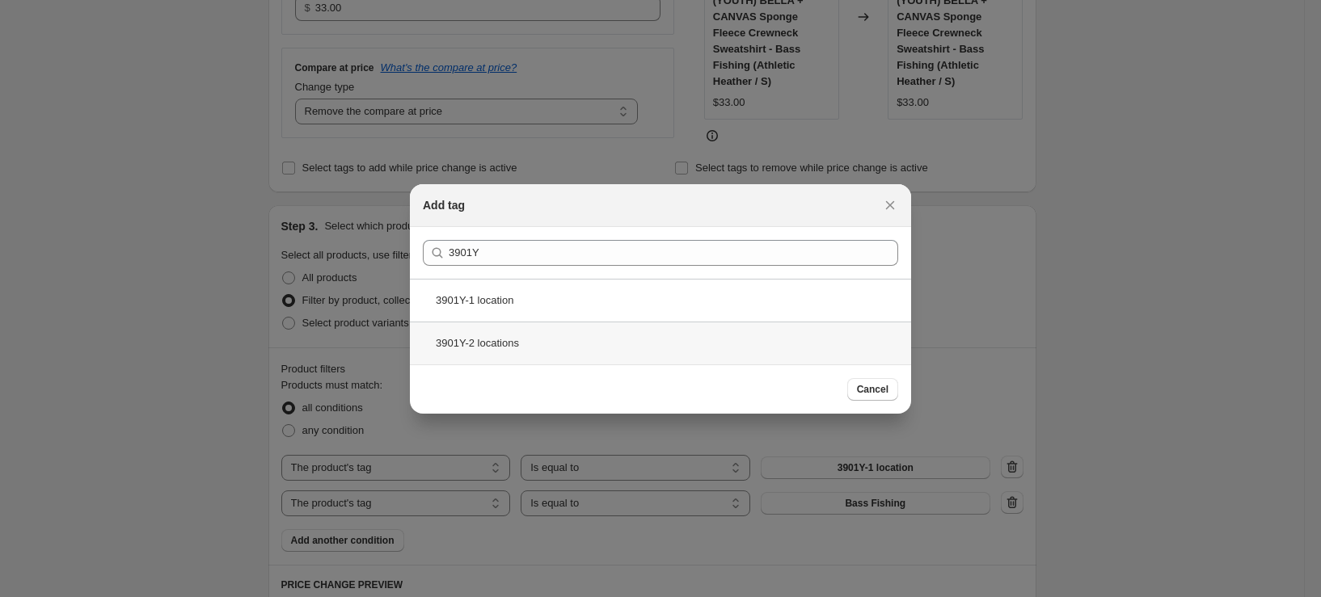
click at [537, 340] on div "3901Y-2 locations" at bounding box center [660, 343] width 501 height 43
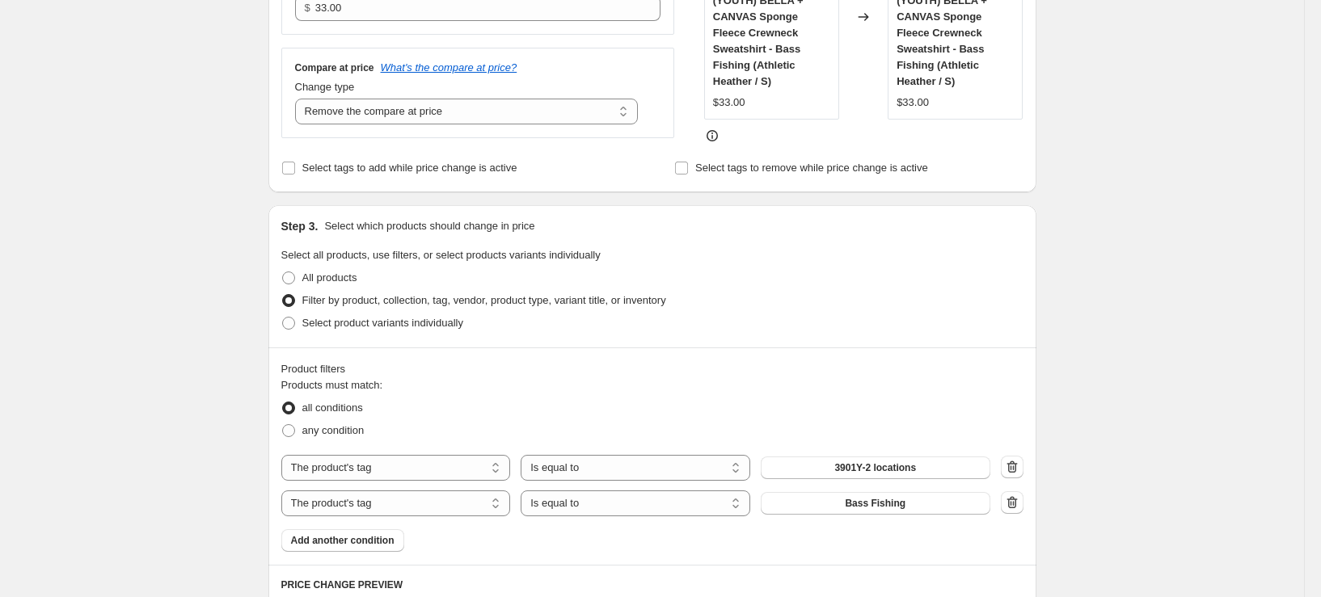
click at [1056, 302] on div "Create new price change job. This page is ready Create new price change job Dra…" at bounding box center [652, 453] width 807 height 1715
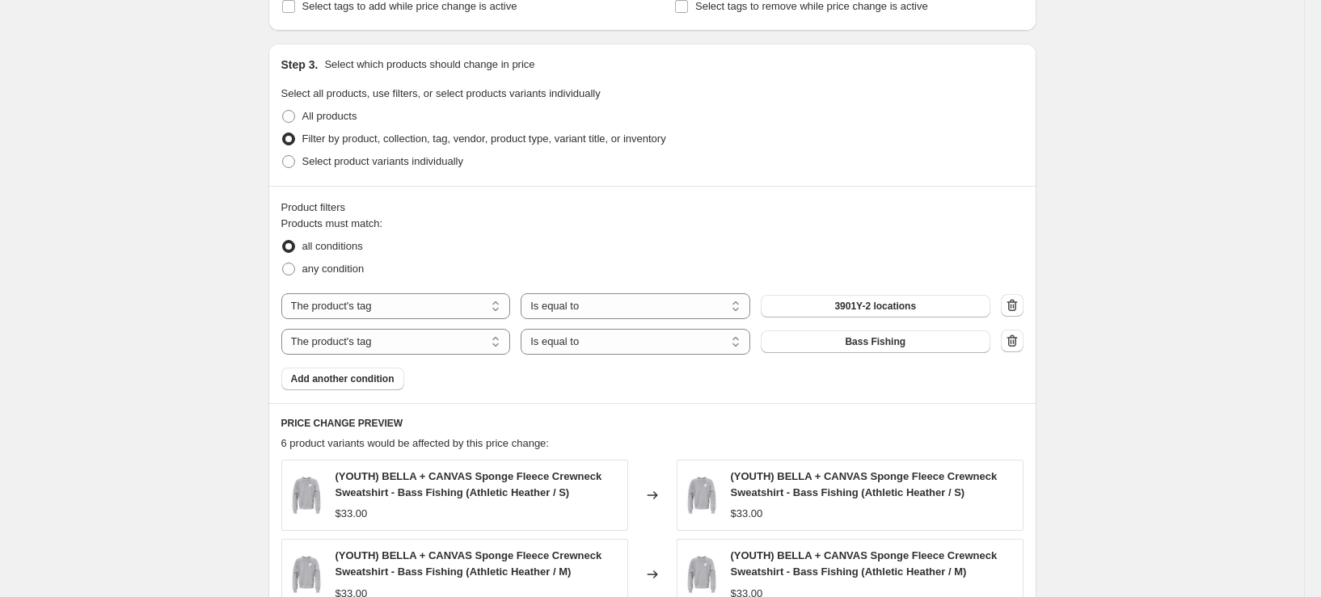
scroll to position [323, 0]
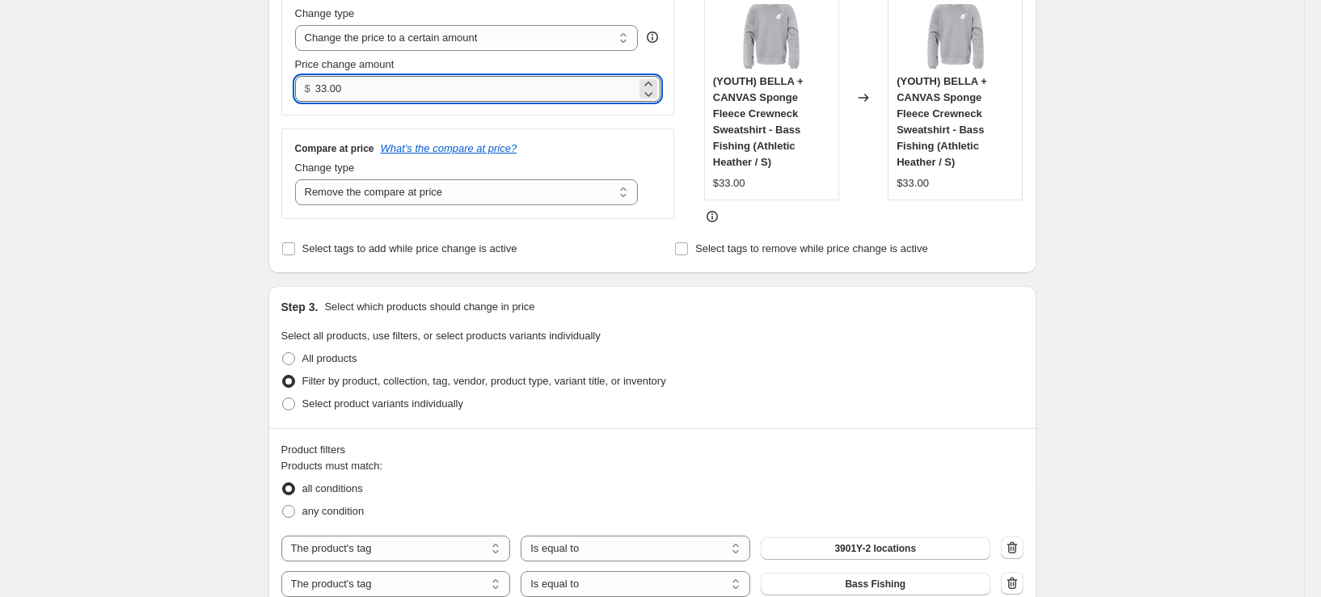
click at [374, 79] on input "33.00" at bounding box center [475, 89] width 321 height 26
click at [372, 83] on input "33.00" at bounding box center [475, 89] width 321 height 26
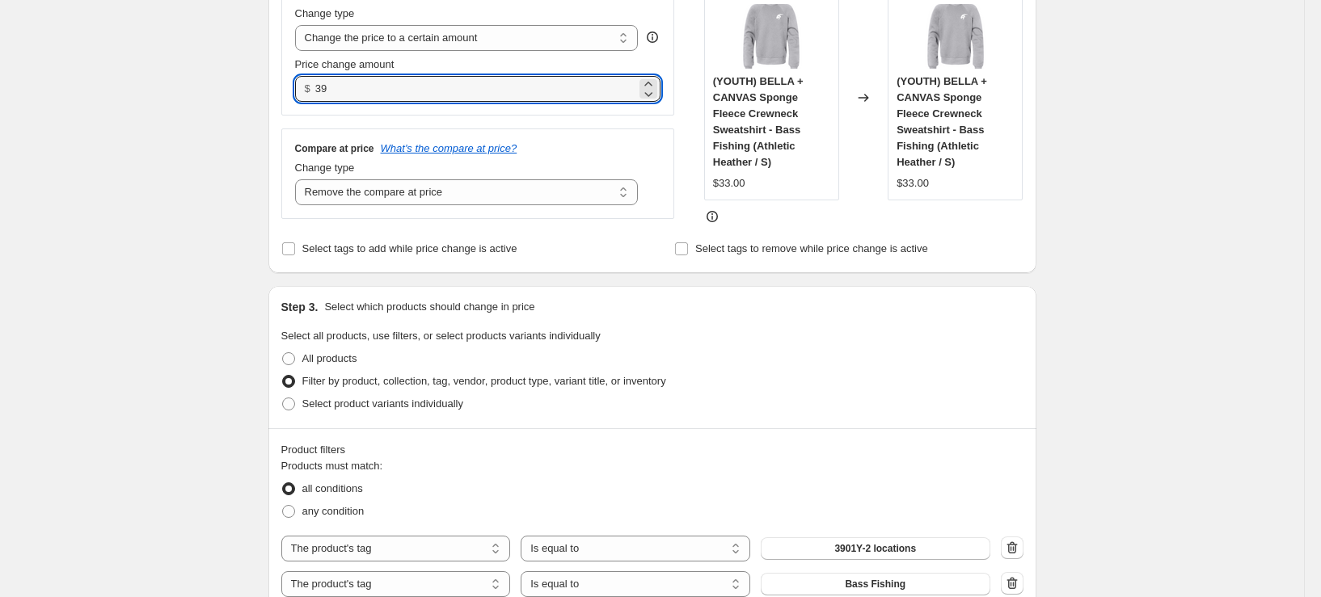
type input "39.00"
click at [157, 146] on div "Create new price change job. This page is ready Create new price change job Dra…" at bounding box center [652, 534] width 1304 height 1715
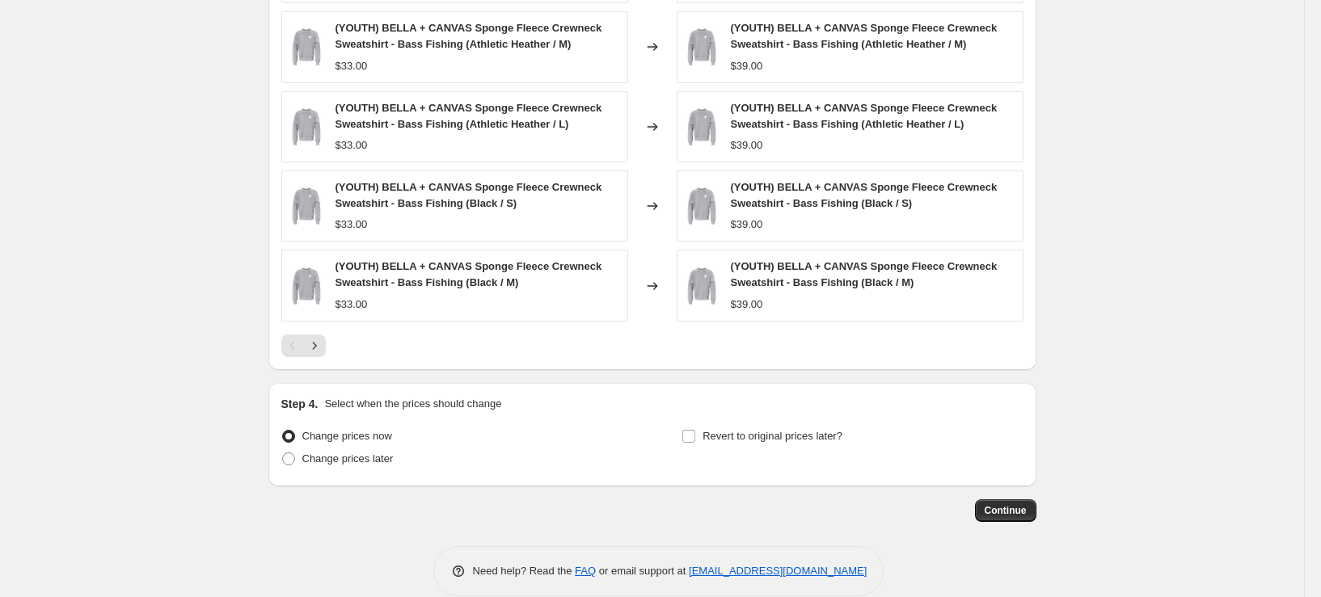
scroll to position [875, 0]
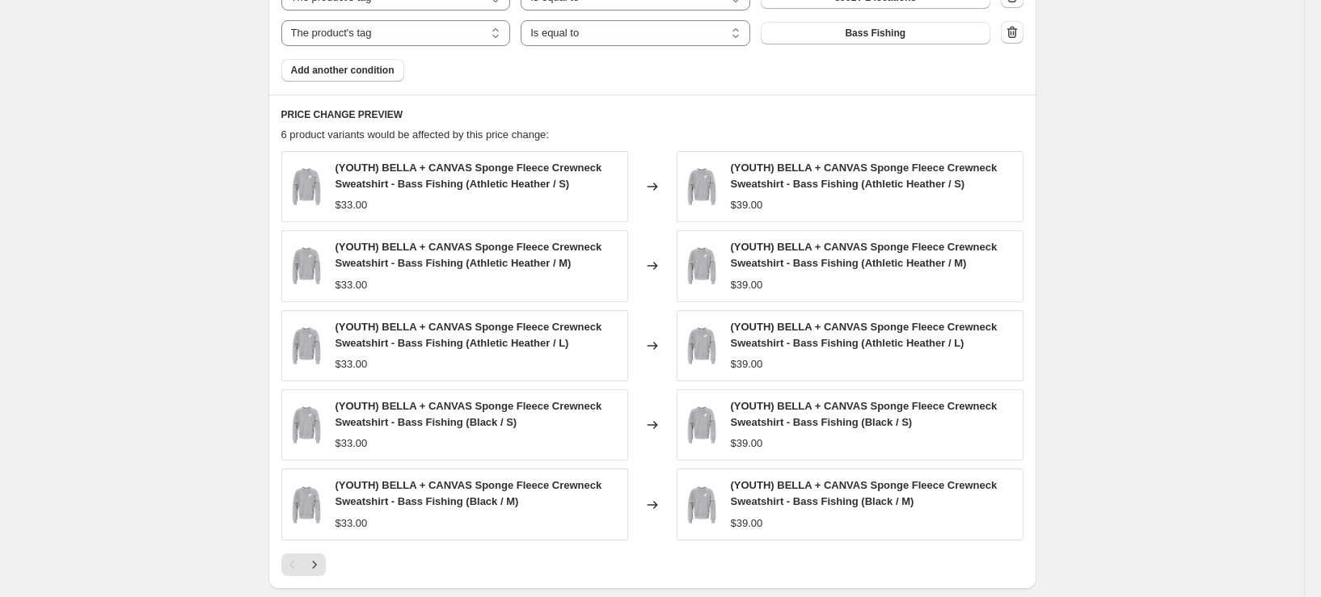
click at [330, 564] on div at bounding box center [652, 565] width 742 height 23
click at [319, 568] on icon "Next" at bounding box center [314, 565] width 16 height 16
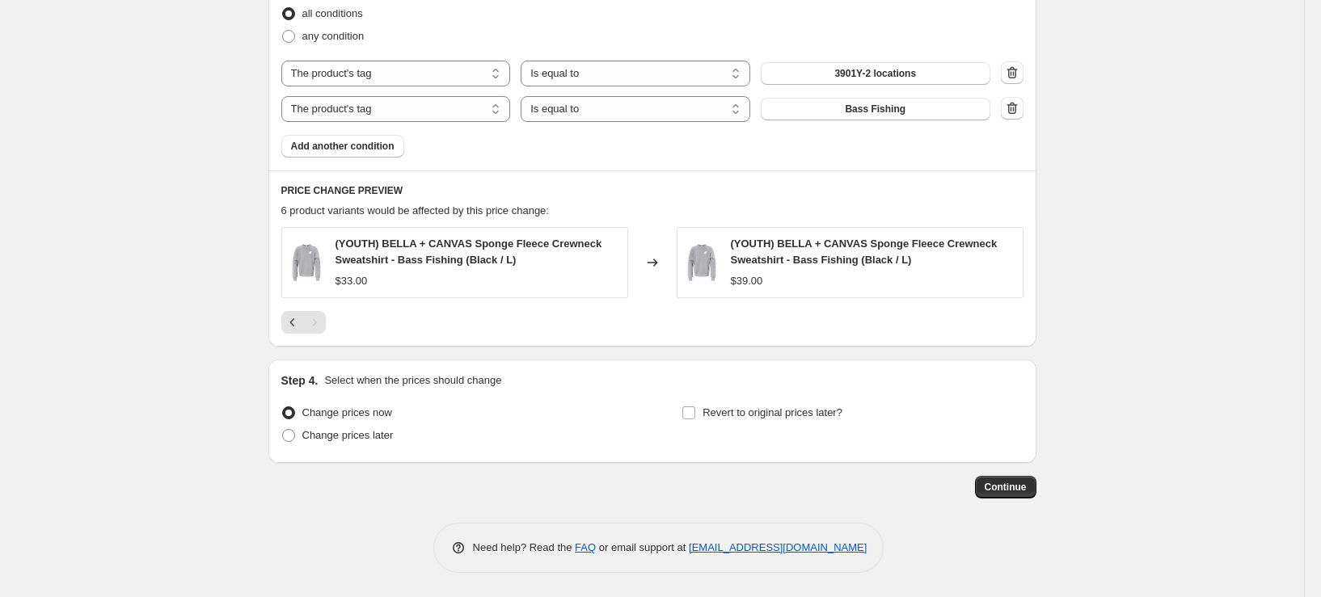
scroll to position [793, 0]
click at [1009, 483] on span "Continue" at bounding box center [1006, 487] width 42 height 13
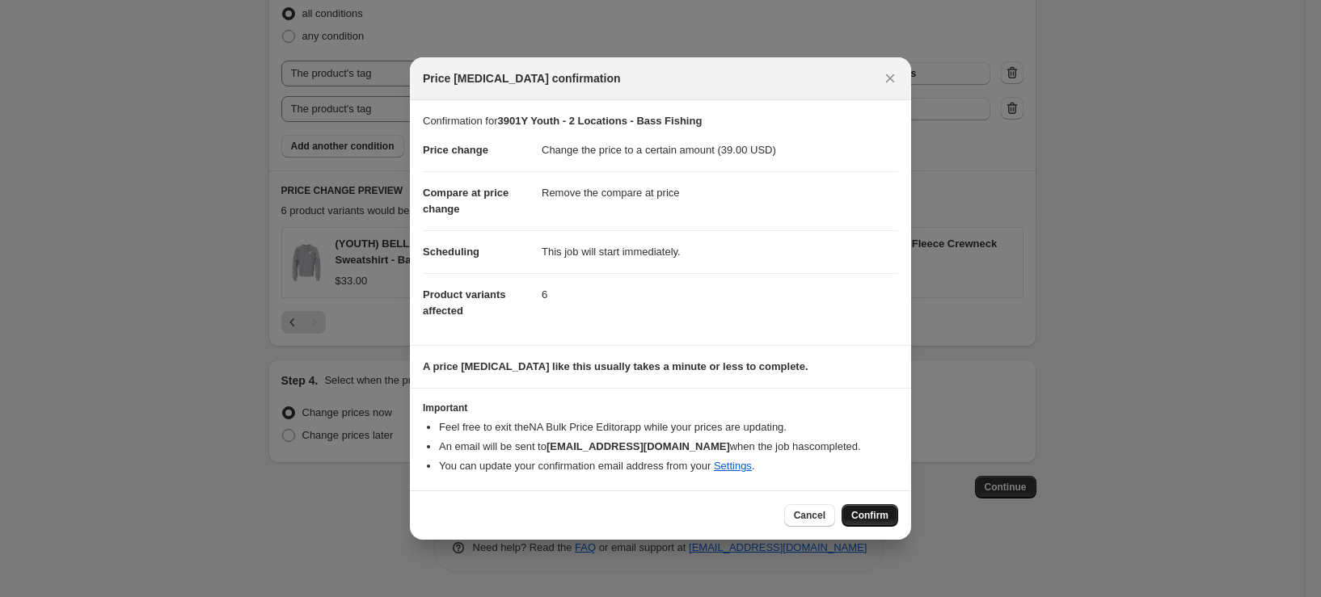
click at [874, 510] on span "Confirm" at bounding box center [869, 515] width 37 height 13
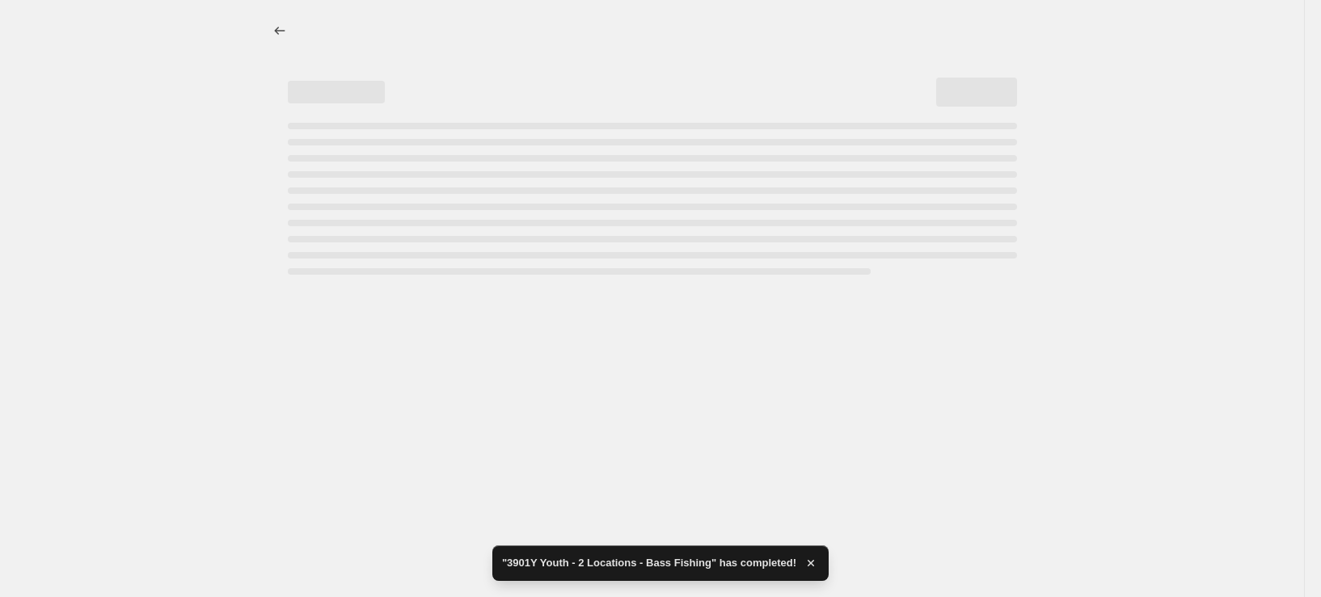
select select "remove"
select select "tag"
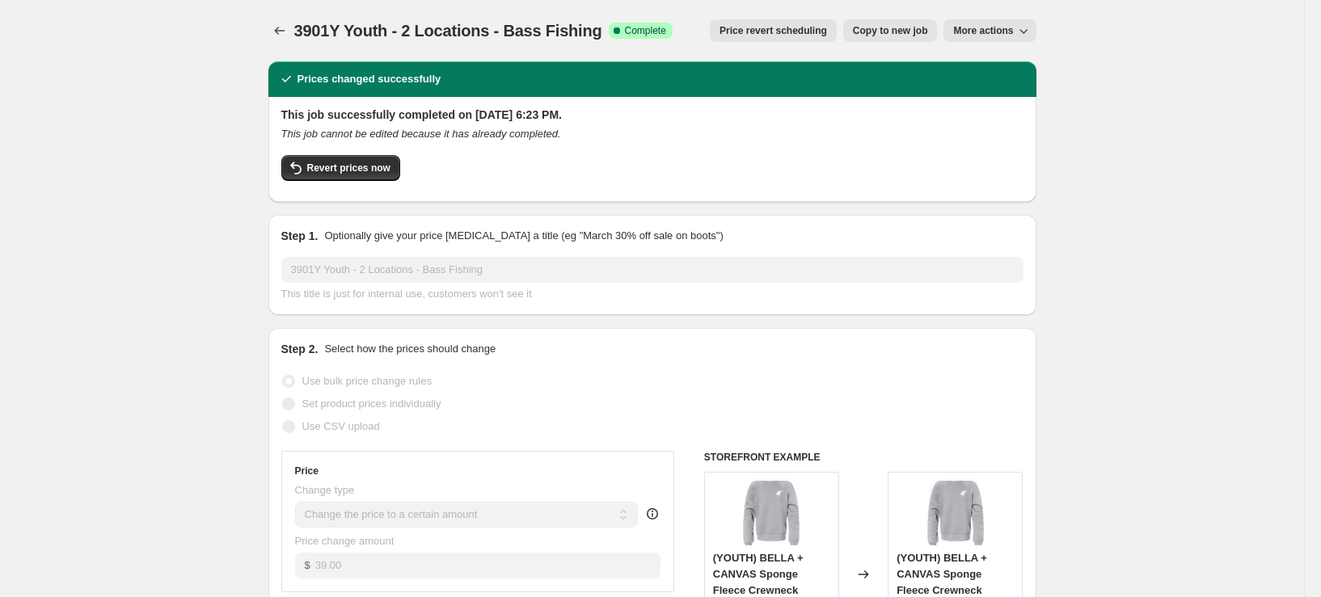
click at [901, 41] on button "Copy to new job" at bounding box center [890, 30] width 95 height 23
select select "remove"
select select "tag"
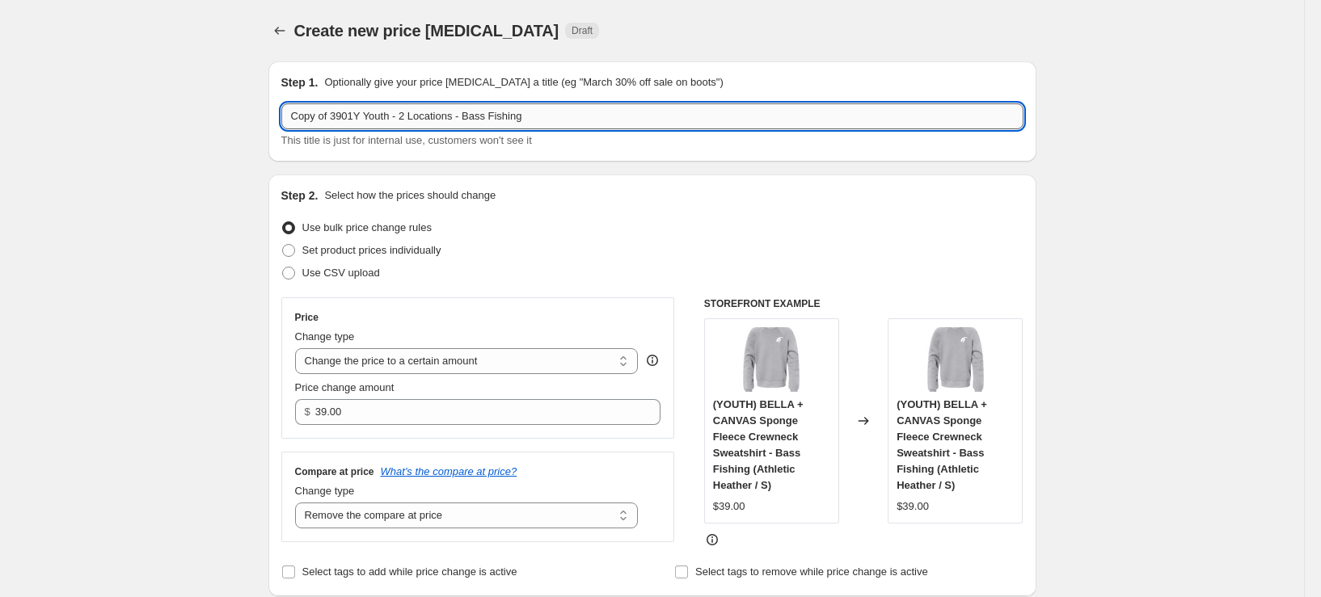
drag, startPoint x: 339, startPoint y: 120, endPoint x: 287, endPoint y: 120, distance: 51.7
click at [287, 120] on input "Copy of 3901Y Youth - 2 Locations - Bass Fishing" at bounding box center [652, 116] width 742 height 26
click at [309, 121] on input "3901Y Youth - 2 Locations - Bass Fishing" at bounding box center [652, 116] width 742 height 26
type input "3501Y Youth - 2 Locations - Bass Fishing"
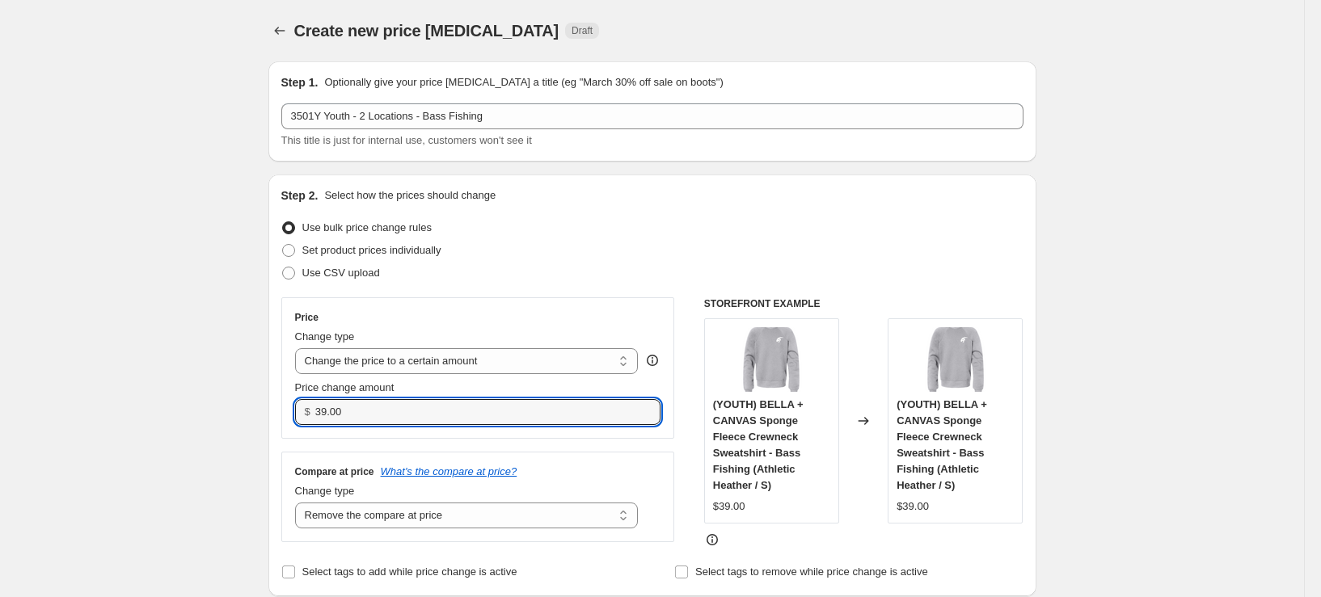
drag, startPoint x: 361, startPoint y: 411, endPoint x: 267, endPoint y: 411, distance: 93.8
type input "27.00"
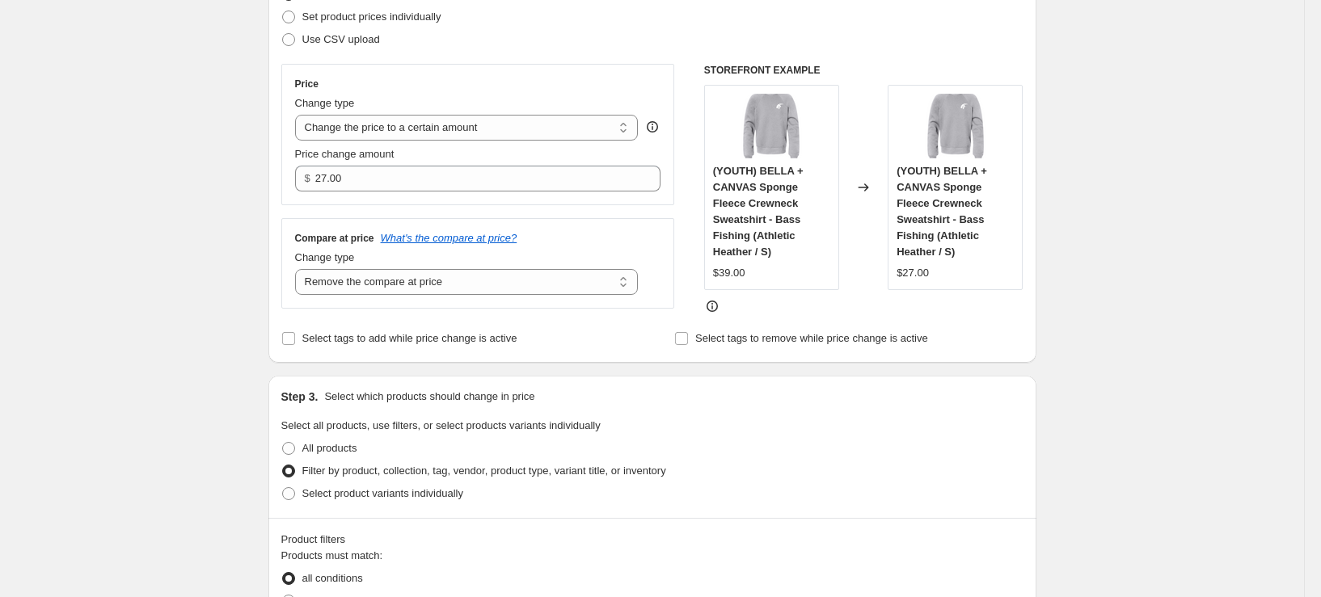
scroll to position [404, 0]
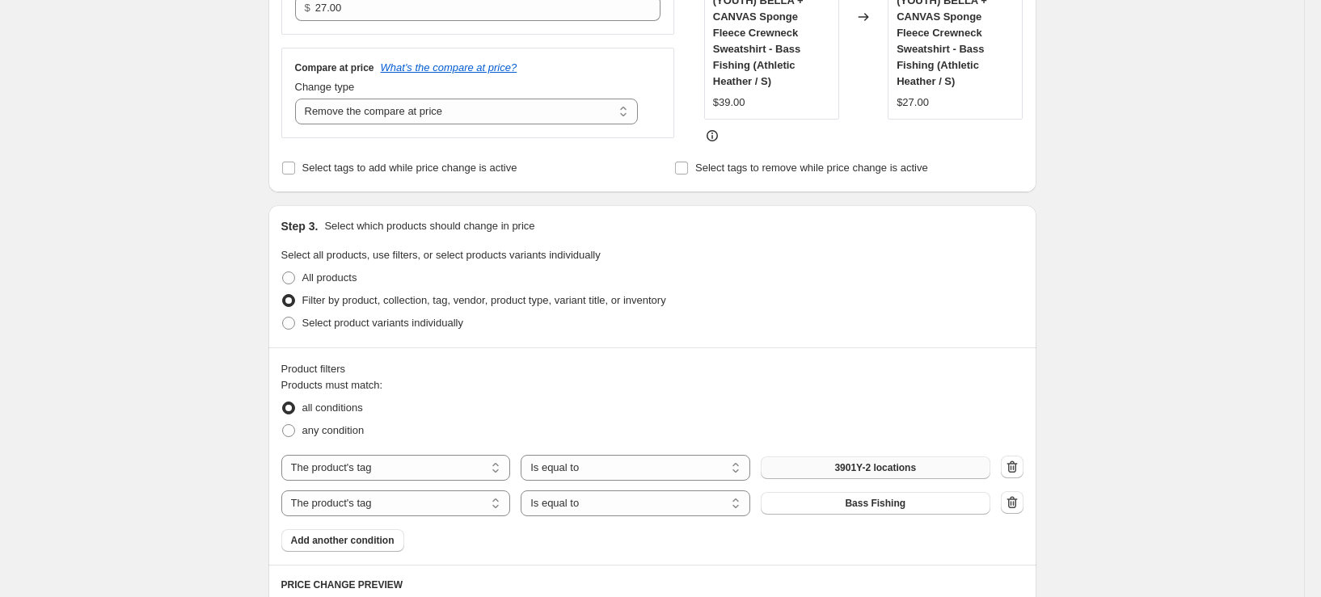
click at [935, 466] on button "3901Y-2 locations" at bounding box center [876, 468] width 230 height 23
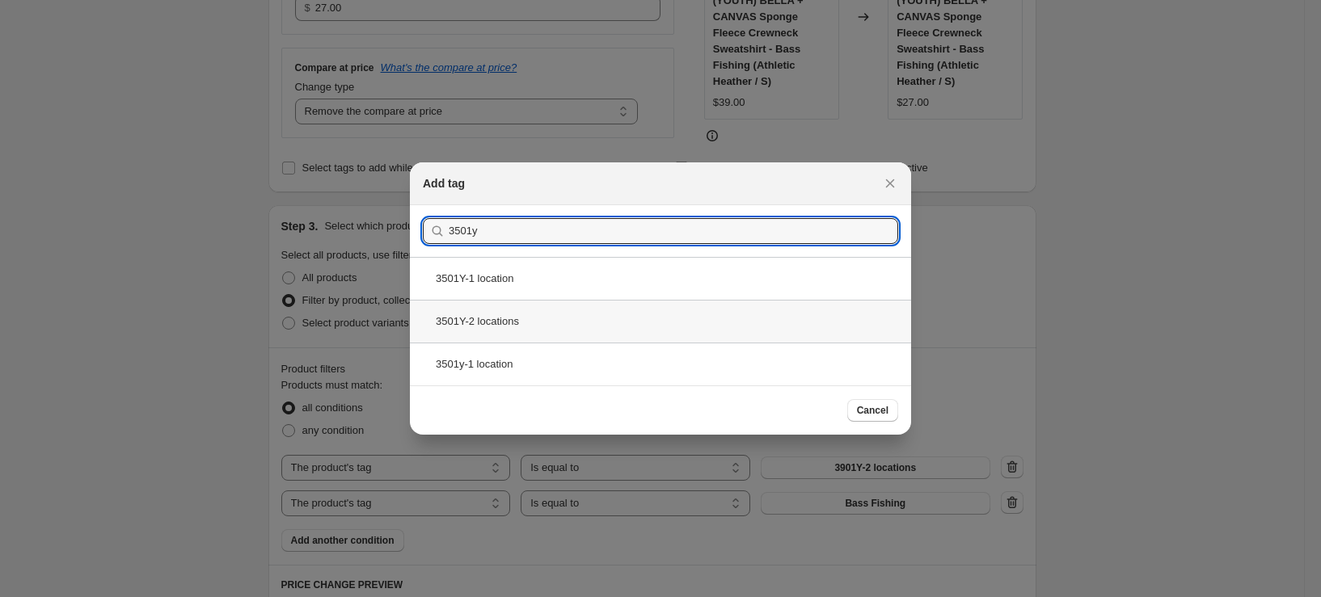
type input "3501y"
click at [551, 314] on div "3501Y-2 locations" at bounding box center [660, 321] width 501 height 43
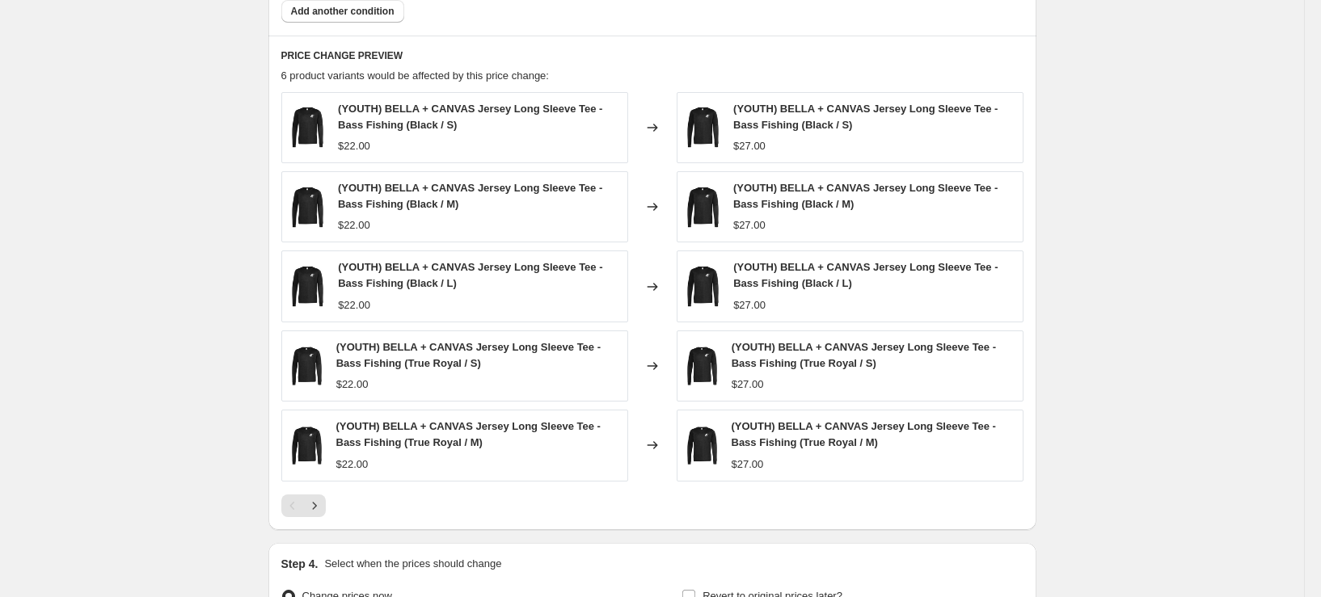
scroll to position [970, 0]
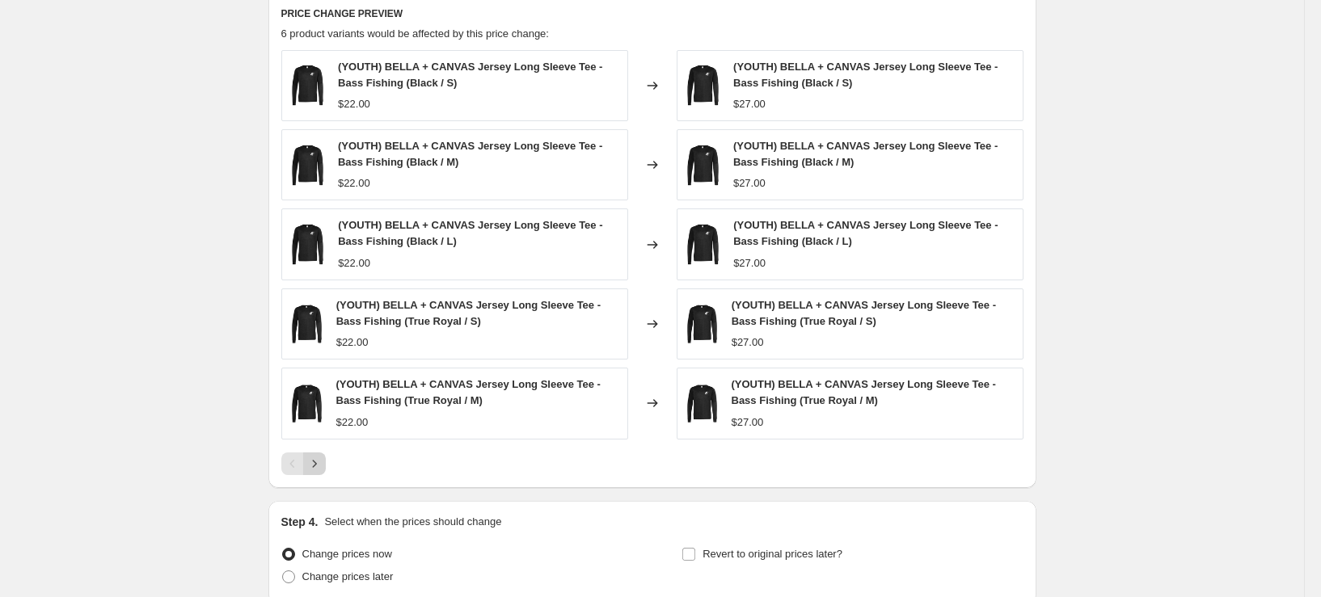
click at [322, 470] on icon "Next" at bounding box center [314, 464] width 16 height 16
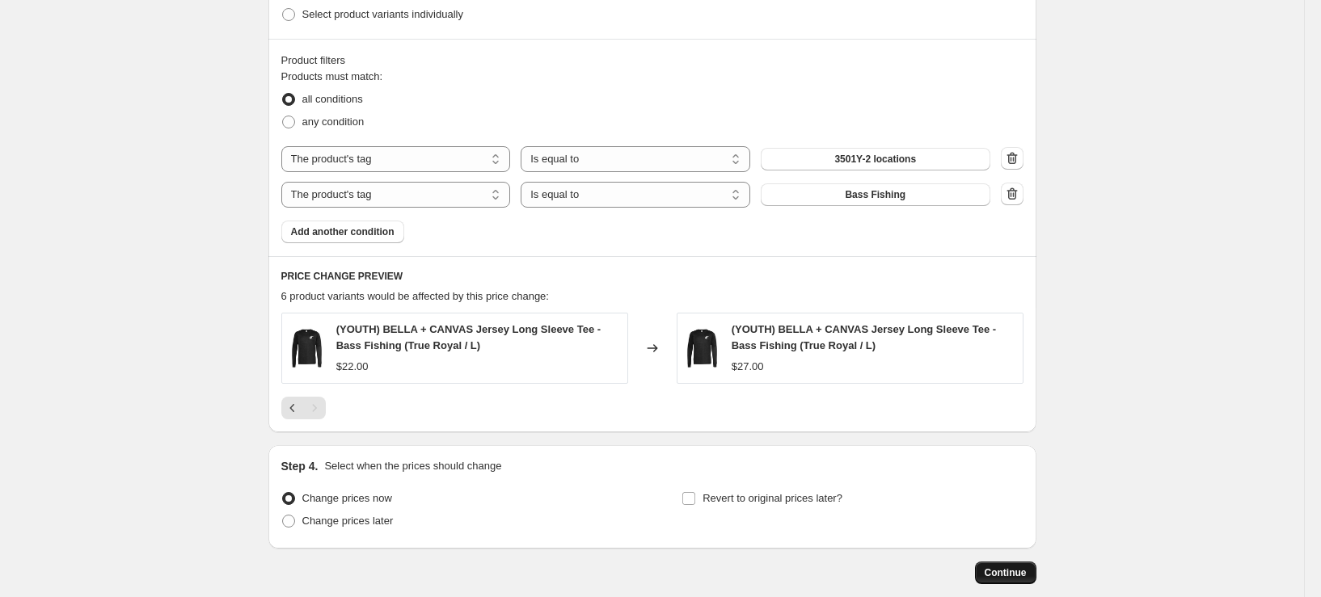
scroll to position [793, 0]
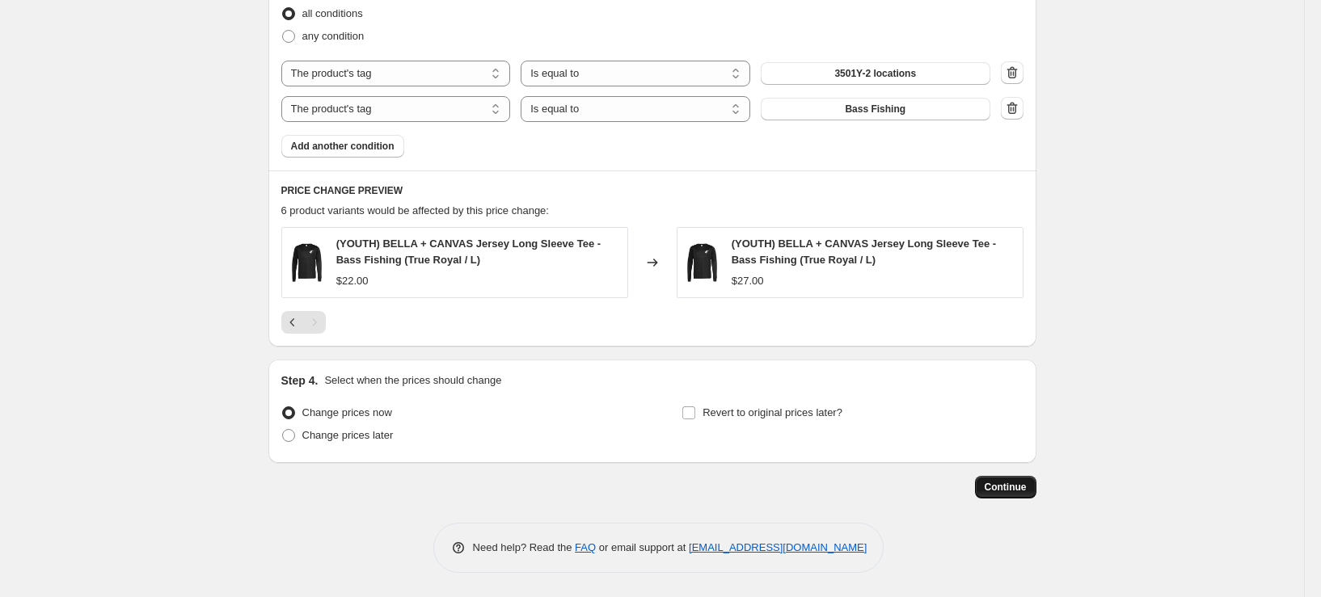
click at [1027, 490] on span "Continue" at bounding box center [1006, 487] width 42 height 13
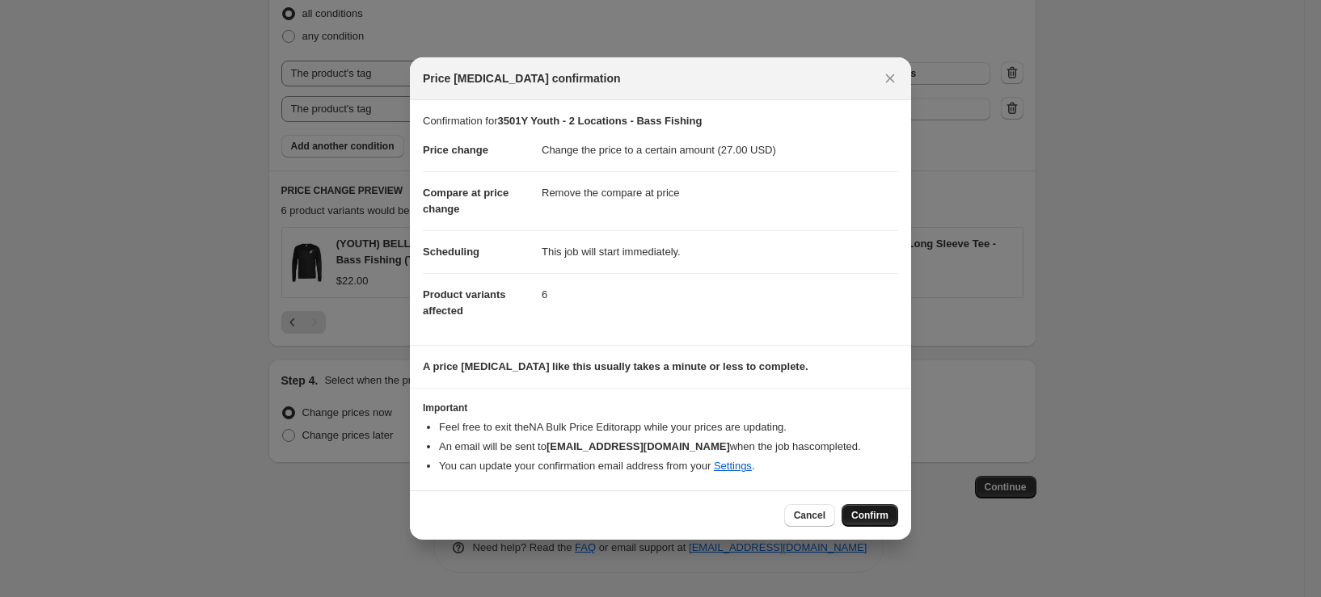
click at [861, 514] on span "Confirm" at bounding box center [869, 515] width 37 height 13
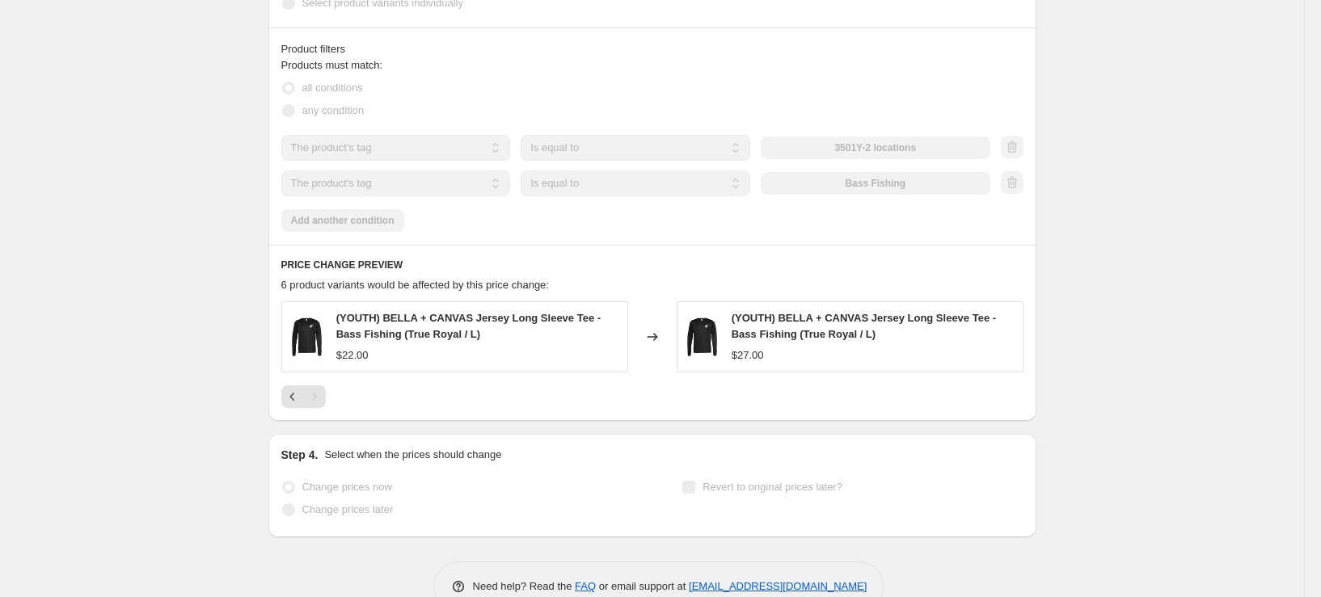
select select "remove"
select select "tag"
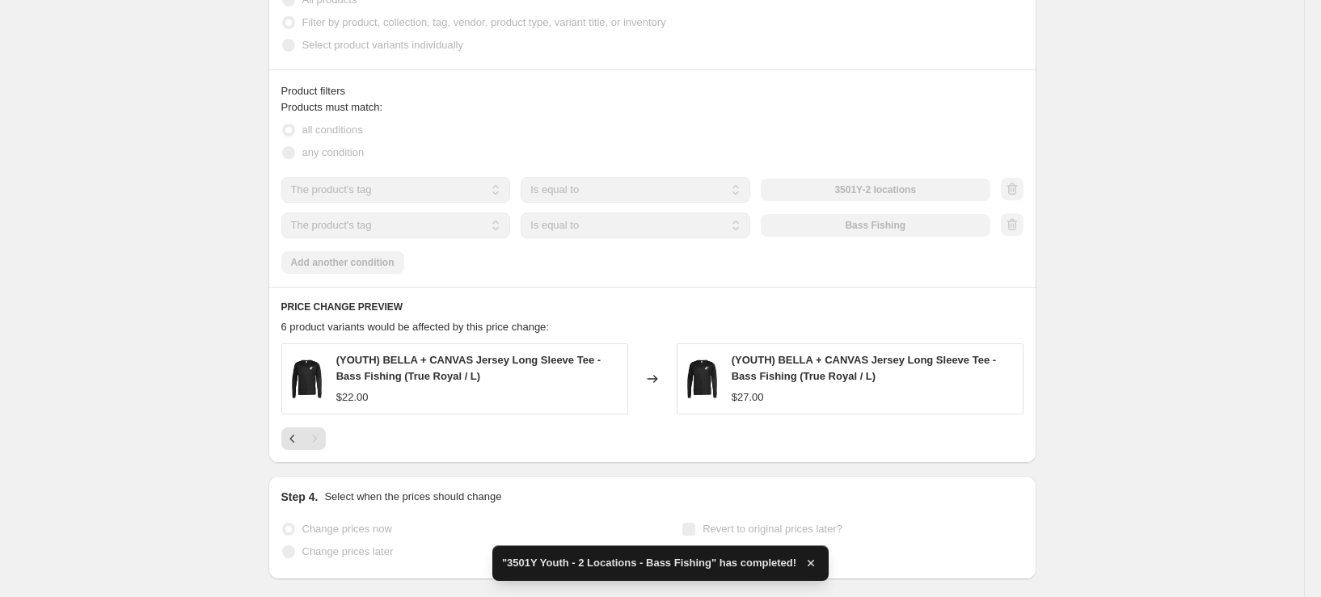
scroll to position [0, 0]
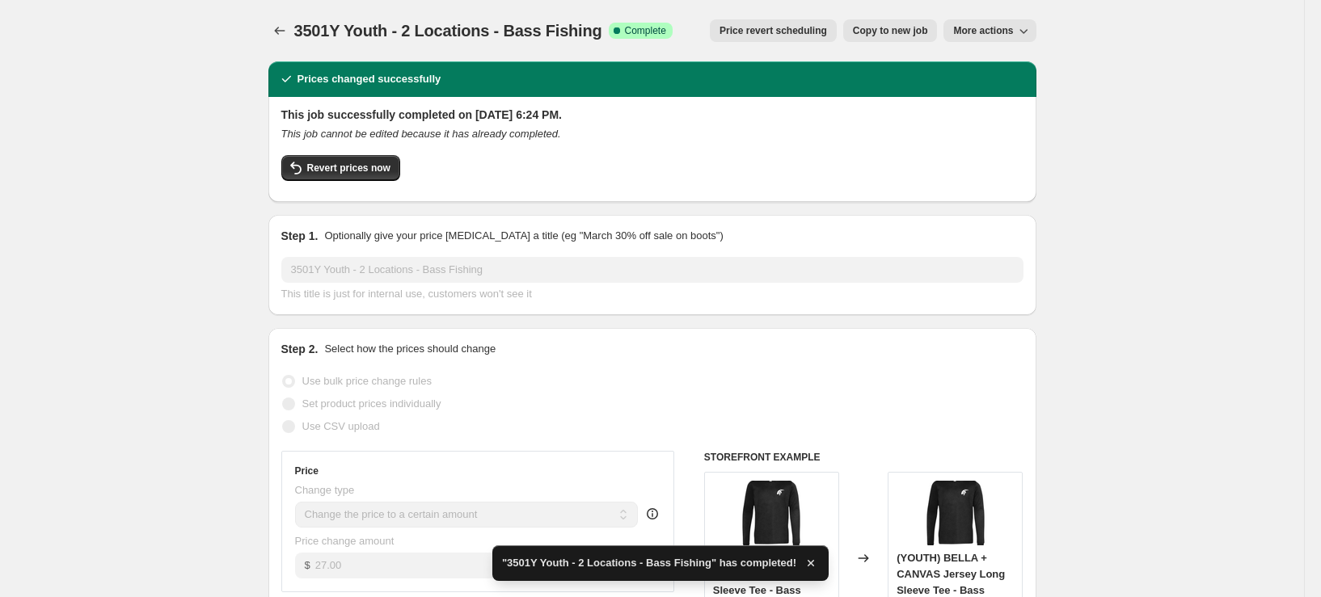
click at [876, 34] on span "Copy to new job" at bounding box center [890, 30] width 75 height 13
select select "remove"
select select "tag"
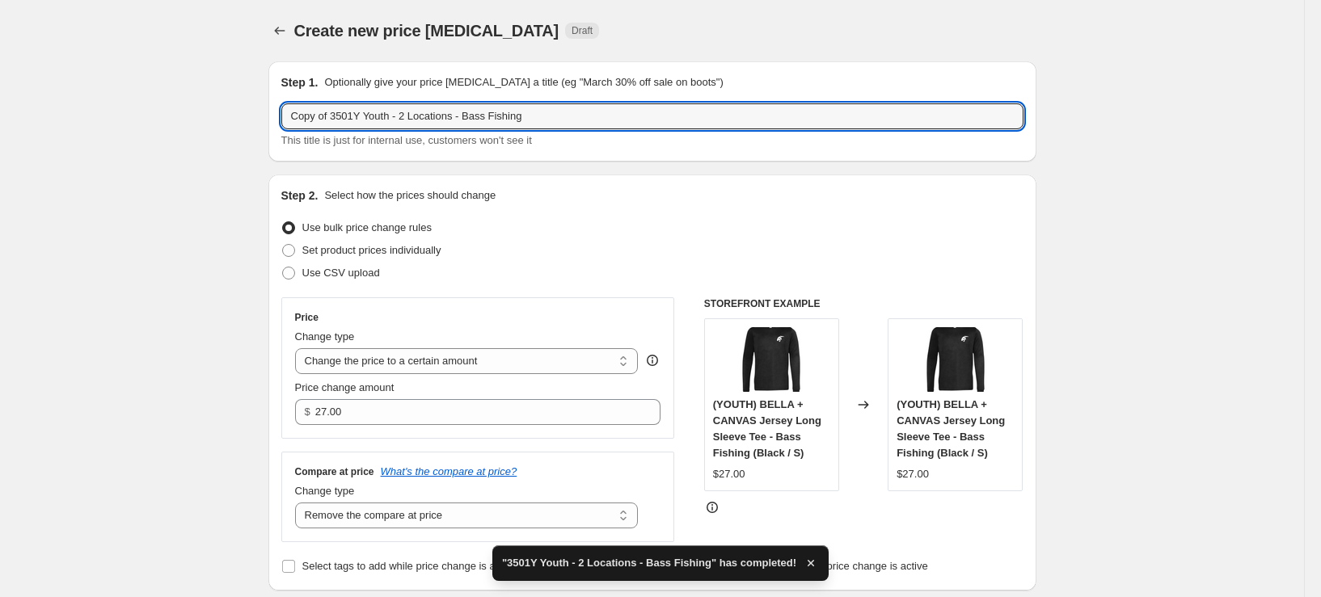
drag, startPoint x: 336, startPoint y: 116, endPoint x: 159, endPoint y: 134, distance: 177.1
drag, startPoint x: 513, startPoint y: 112, endPoint x: 441, endPoint y: 120, distance: 73.1
click at [441, 120] on input "3501Y Youth - 2 Locations - Bass Fishing" at bounding box center [652, 116] width 742 height 26
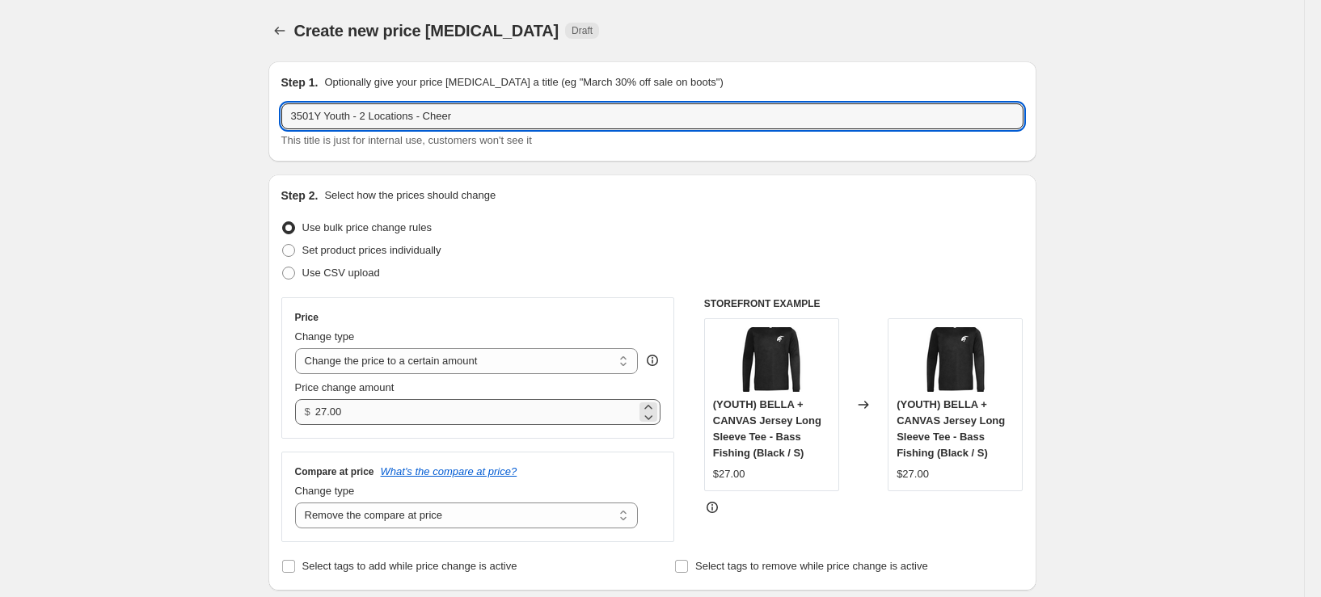
type input "3501Y Youth - 2 Locations - Cheer"
click at [393, 416] on input "27.00" at bounding box center [475, 412] width 321 height 26
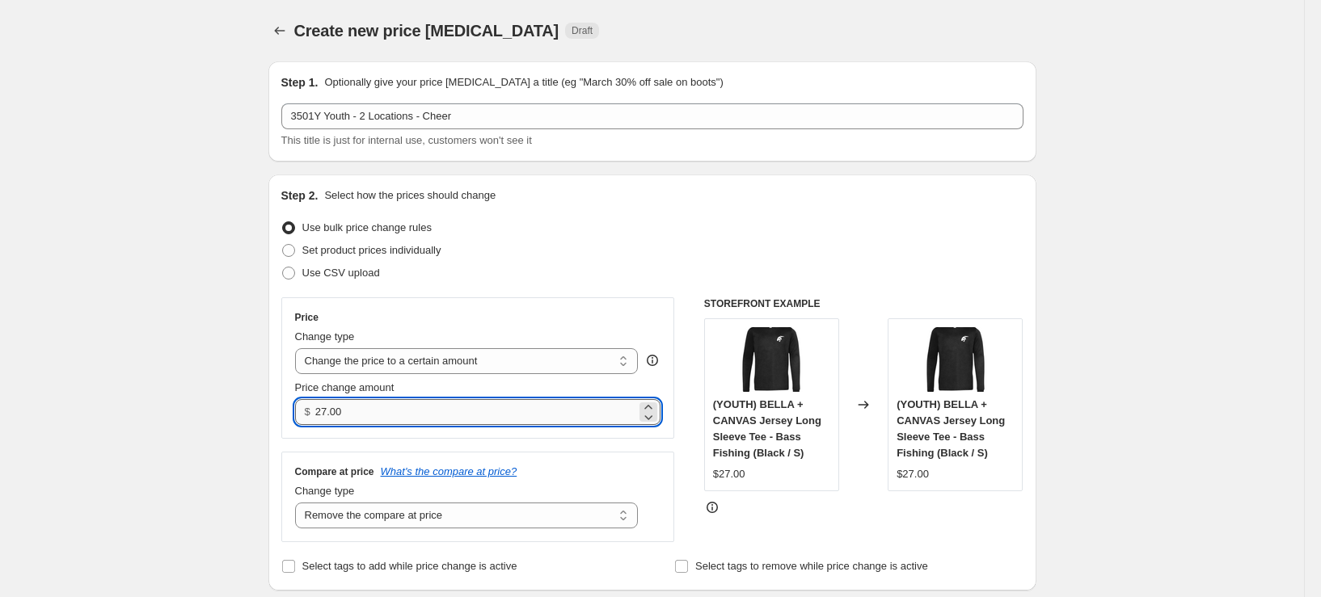
click at [393, 416] on input "27.00" at bounding box center [475, 412] width 321 height 26
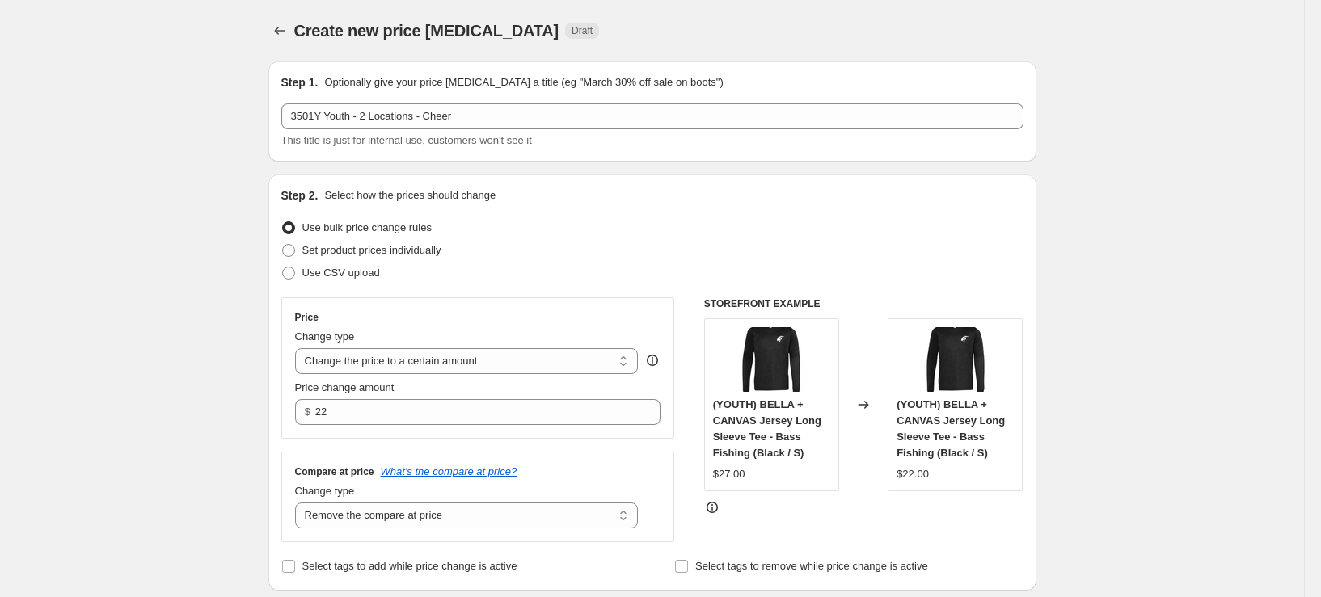
type input "22.00"
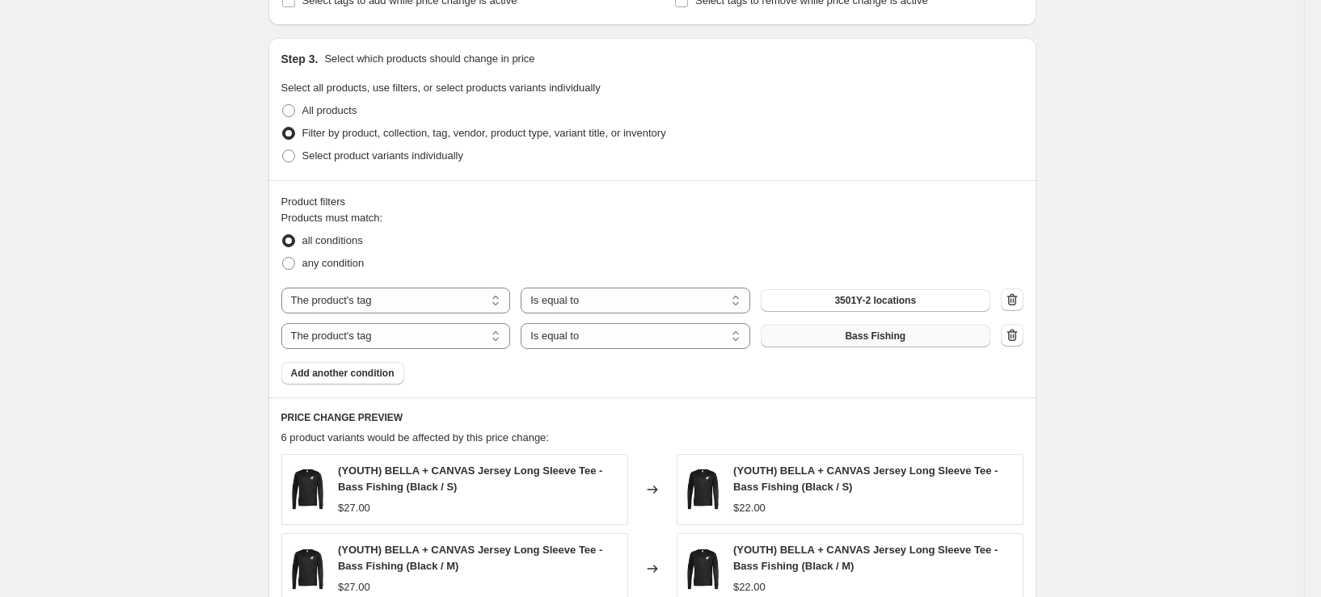
click at [905, 333] on span "Bass Fishing" at bounding box center [875, 336] width 61 height 13
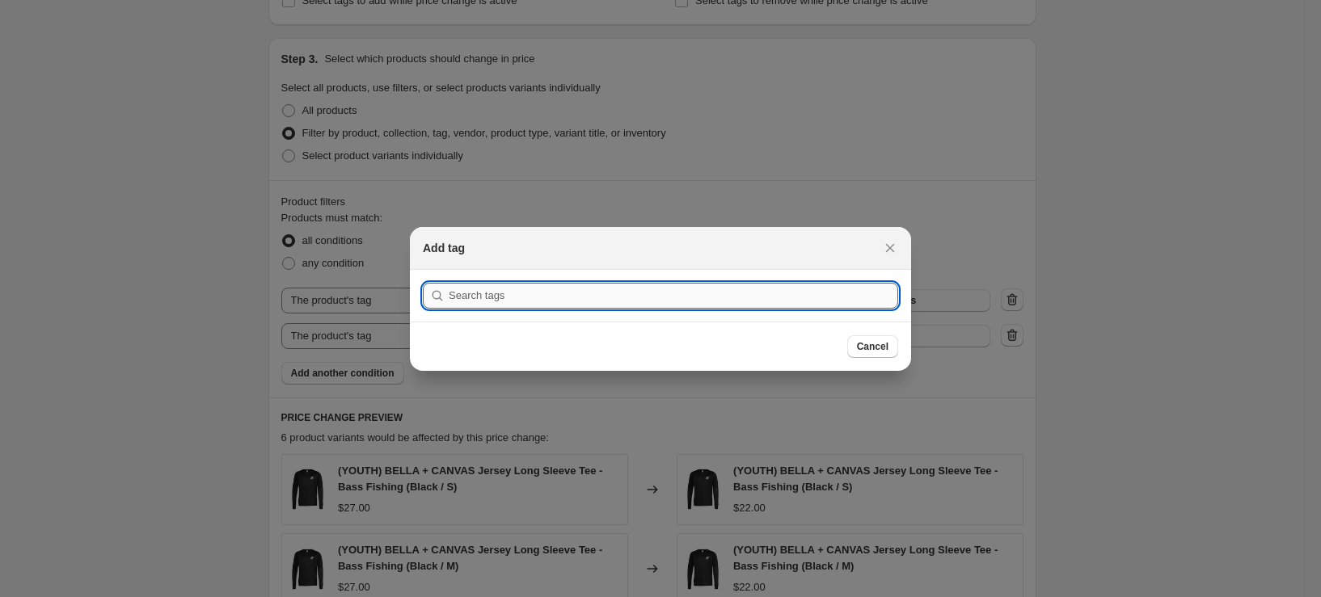
click at [585, 285] on input ":r4aa:" at bounding box center [674, 296] width 450 height 26
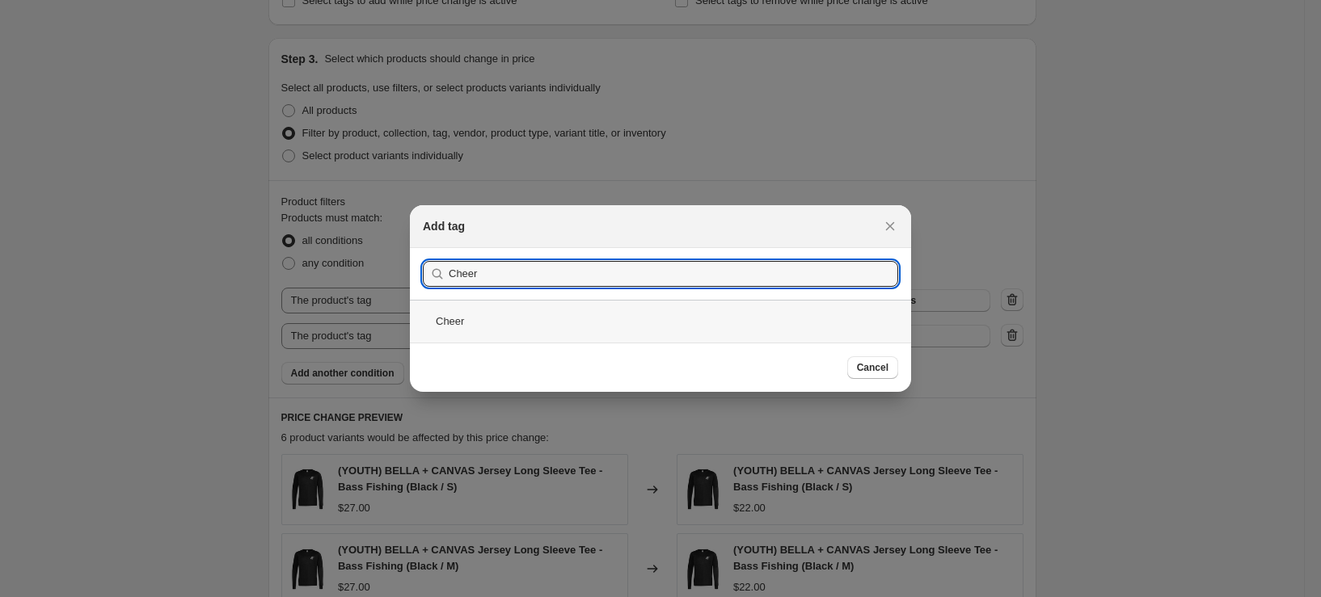
type input "Cheer"
click at [507, 324] on div "Cheer" at bounding box center [660, 321] width 501 height 43
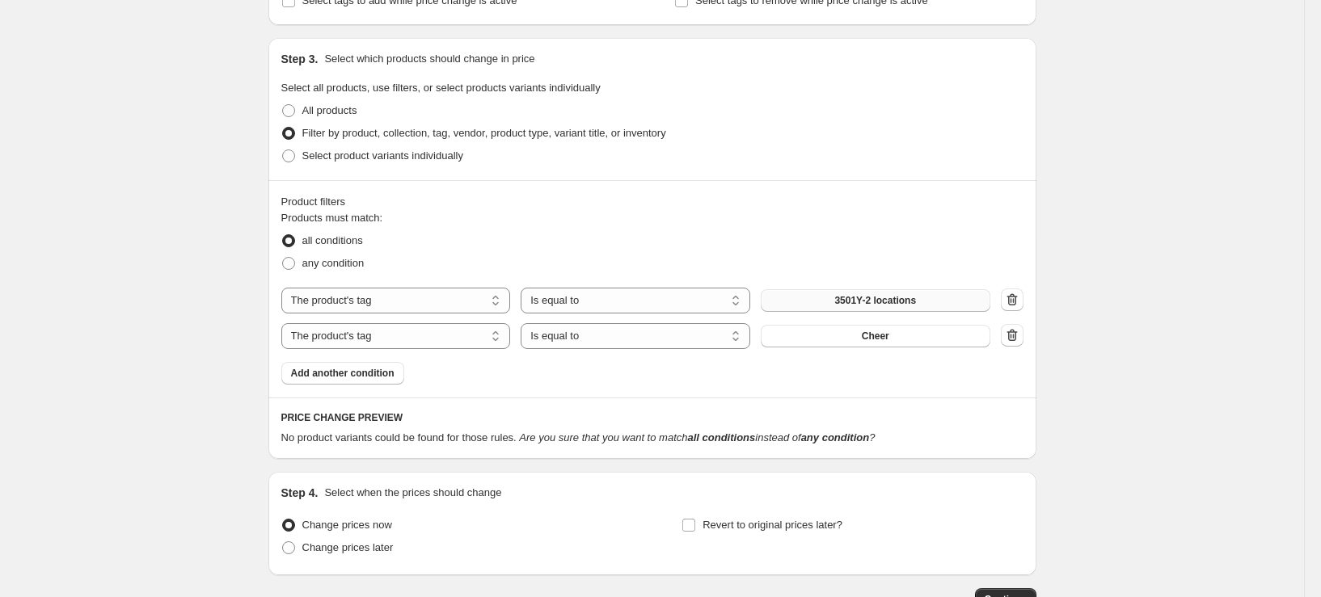
click at [883, 302] on span "3501Y-2 locations" at bounding box center [875, 300] width 82 height 13
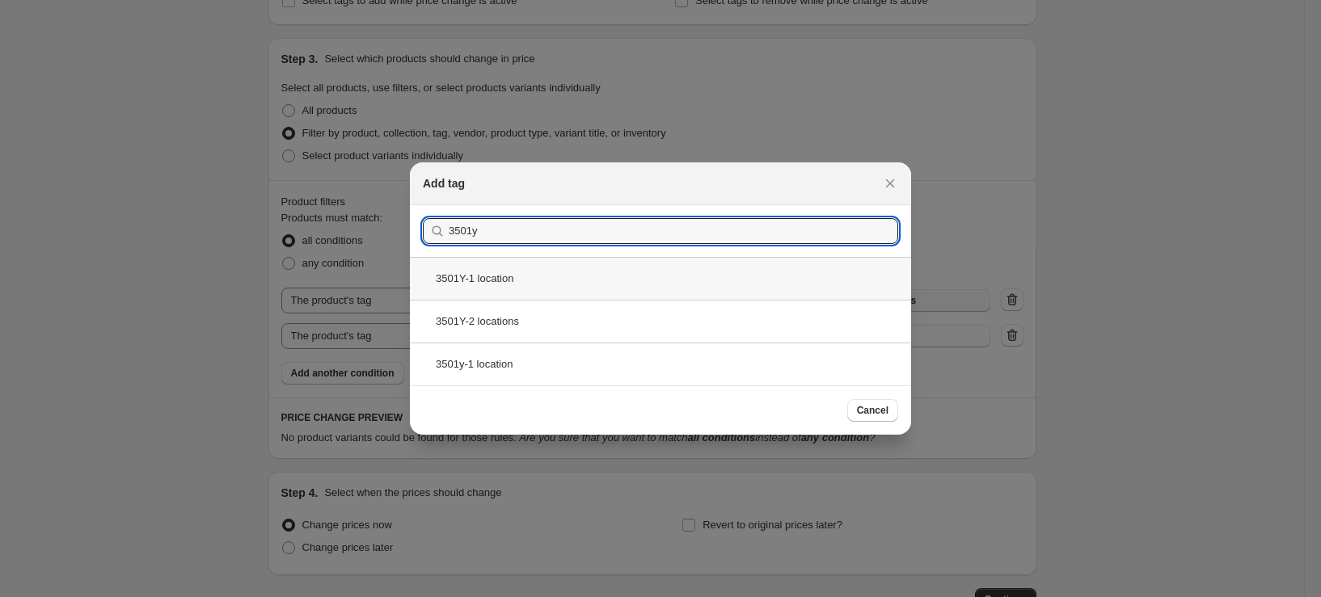
type input "3501y"
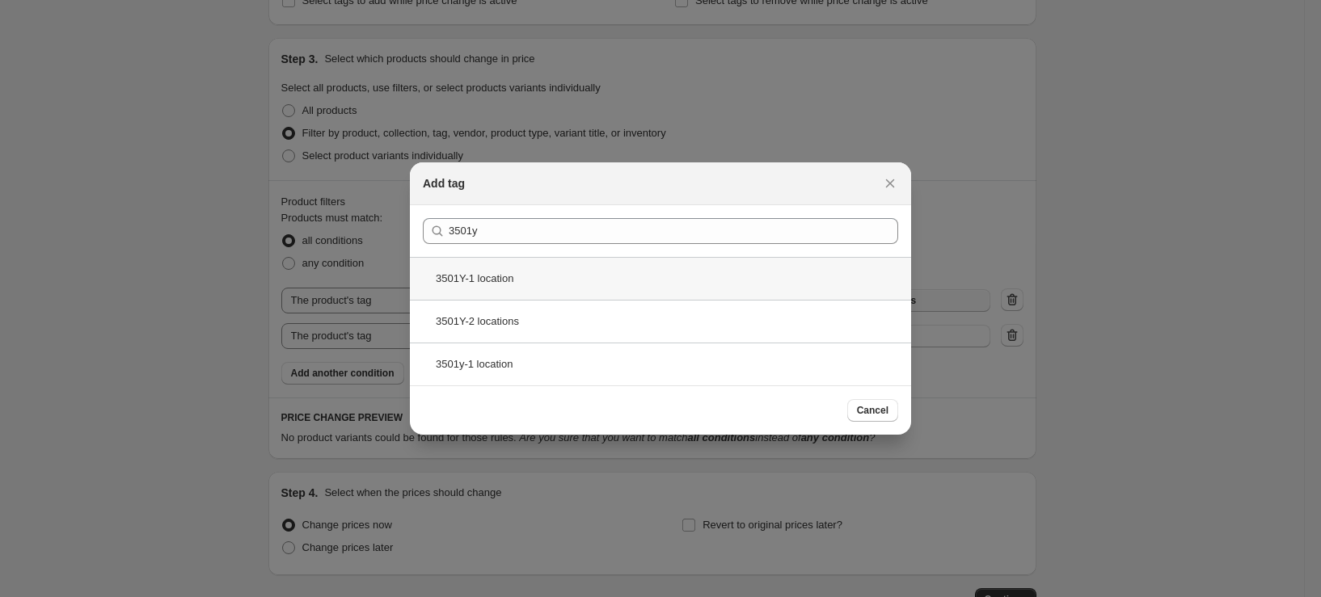
click at [505, 281] on div "3501Y-1 location" at bounding box center [660, 278] width 501 height 43
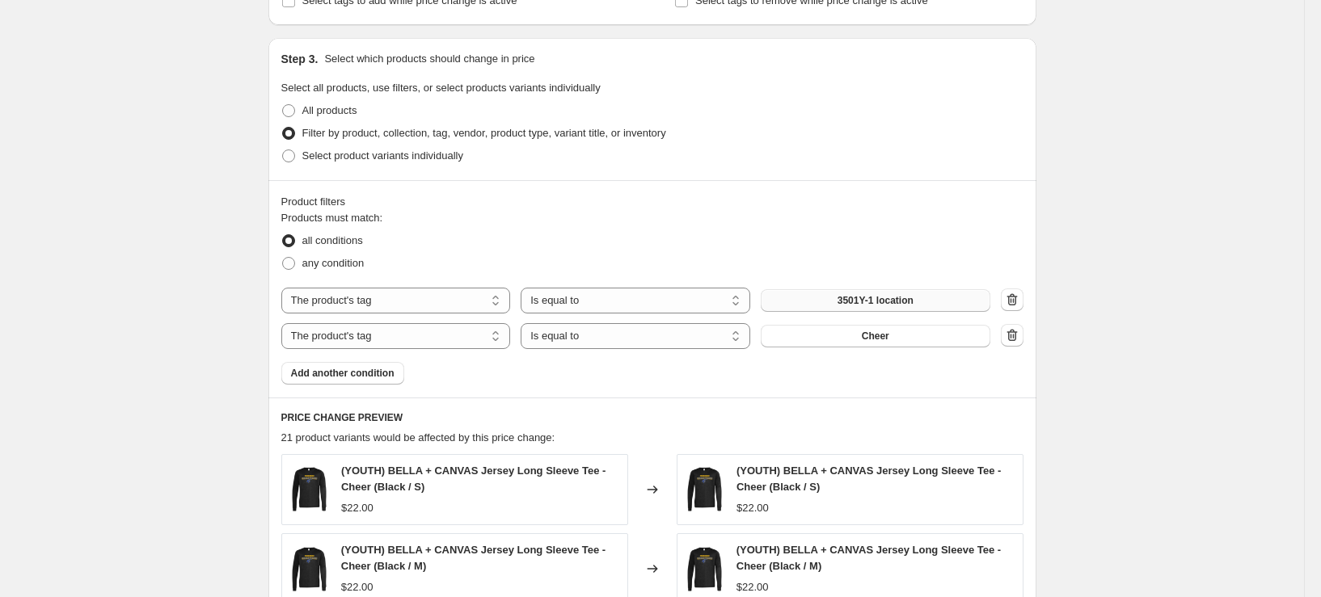
scroll to position [889, 0]
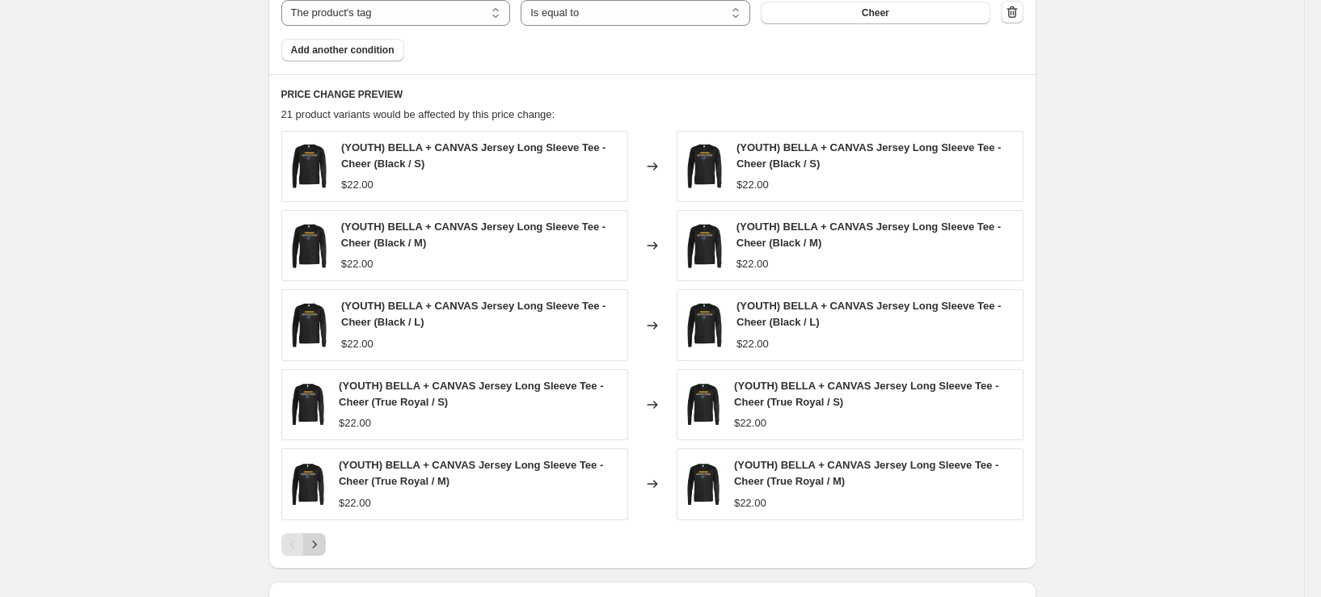
click at [323, 547] on icon "Next" at bounding box center [314, 545] width 16 height 16
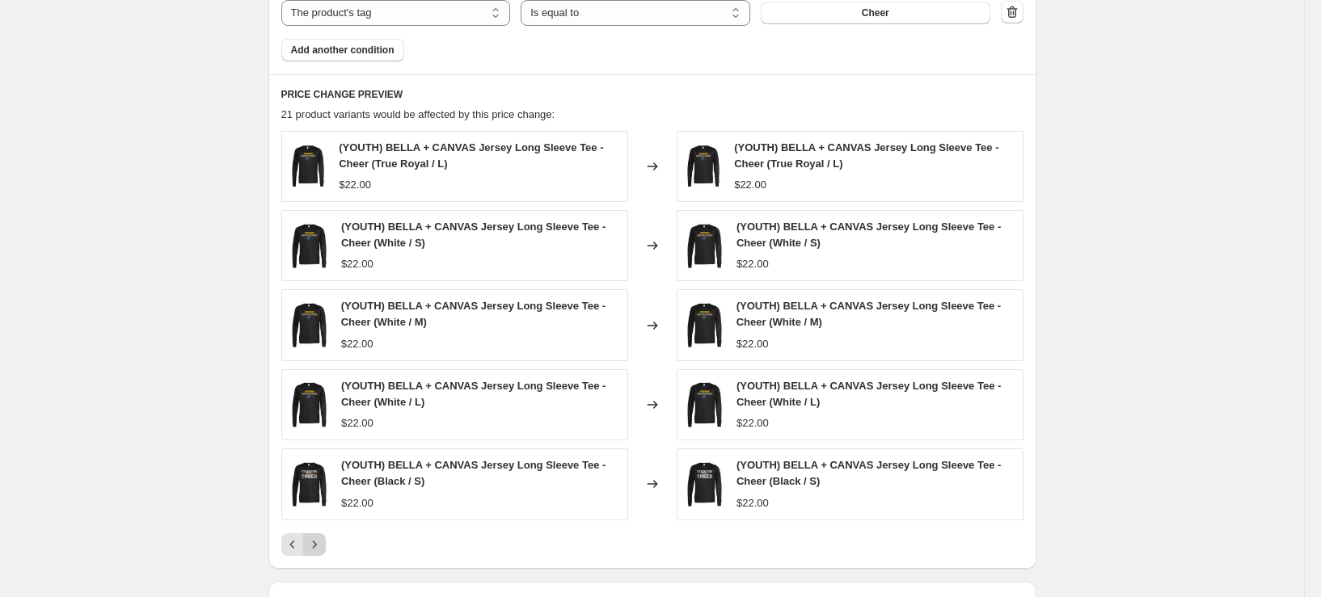
click at [323, 547] on icon "Next" at bounding box center [314, 545] width 16 height 16
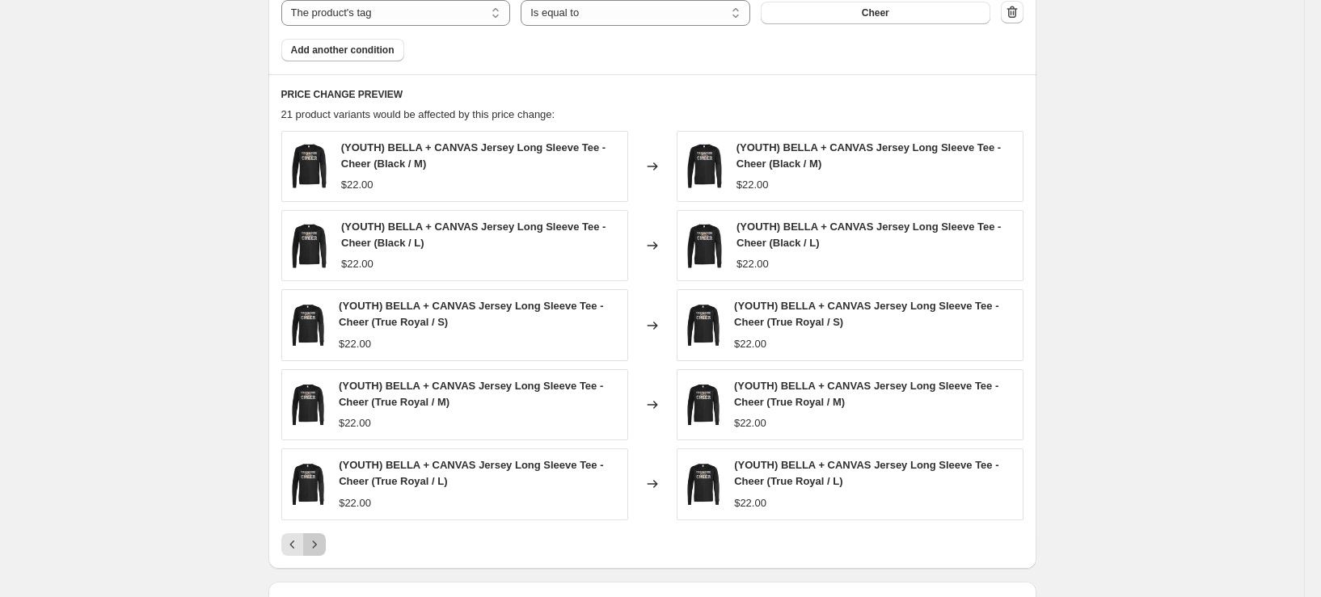
click at [323, 547] on icon "Next" at bounding box center [314, 545] width 16 height 16
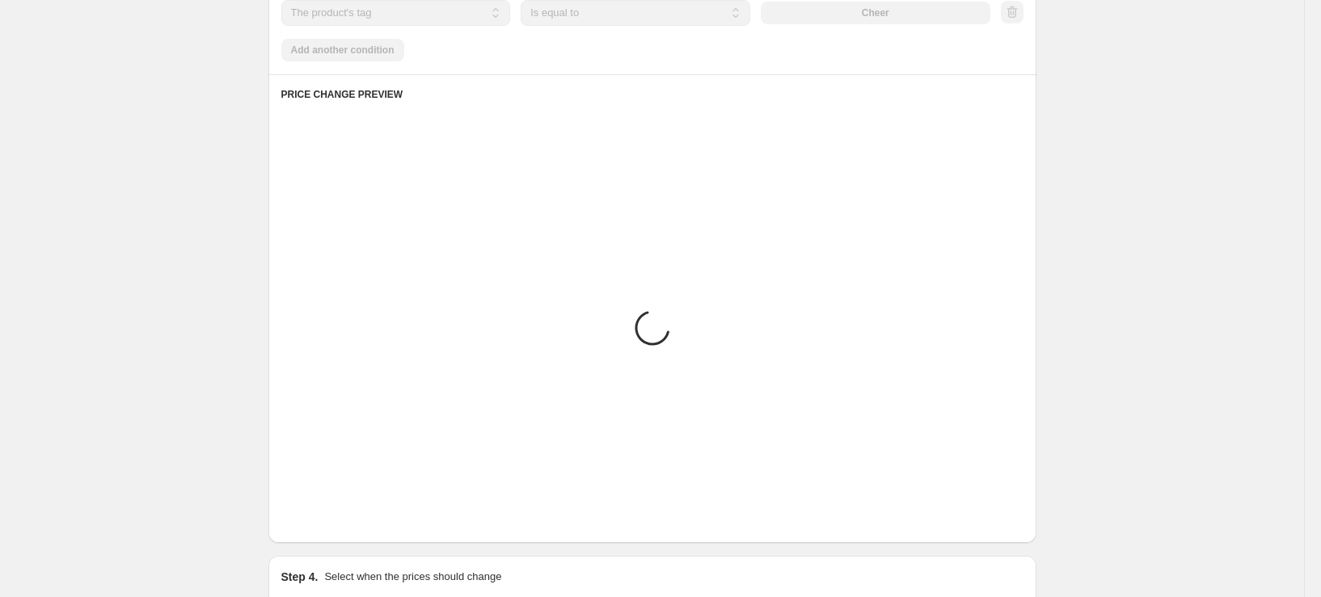
scroll to position [793, 0]
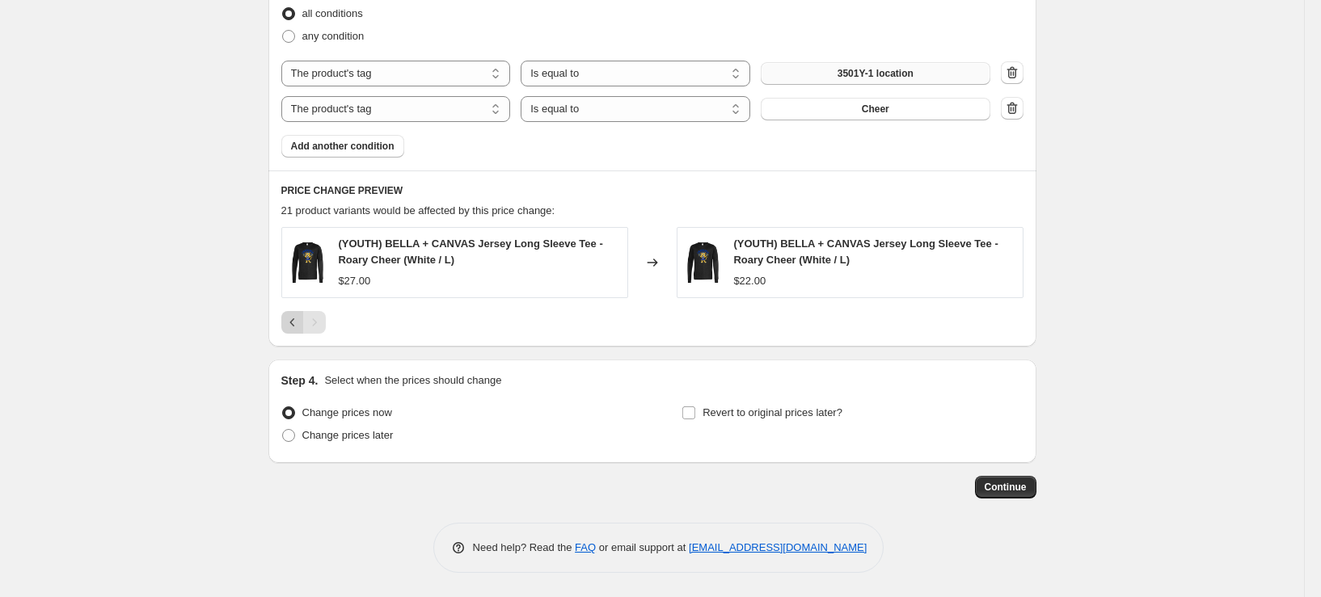
click at [289, 321] on icon "Previous" at bounding box center [293, 322] width 16 height 16
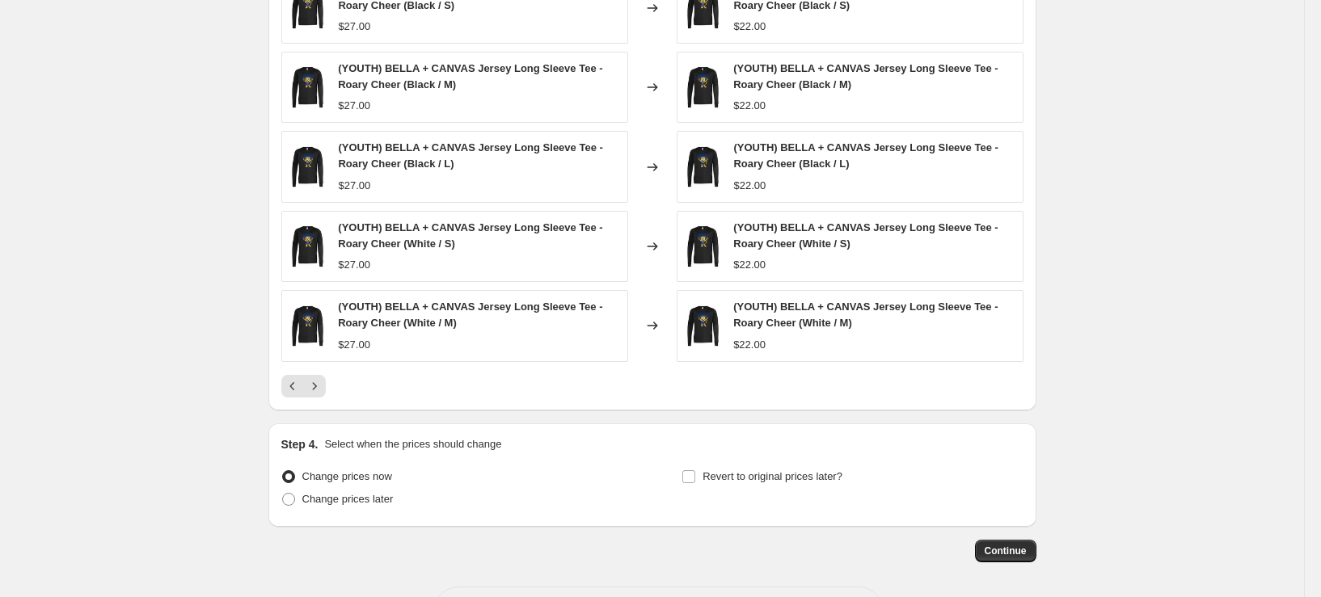
scroll to position [1112, 0]
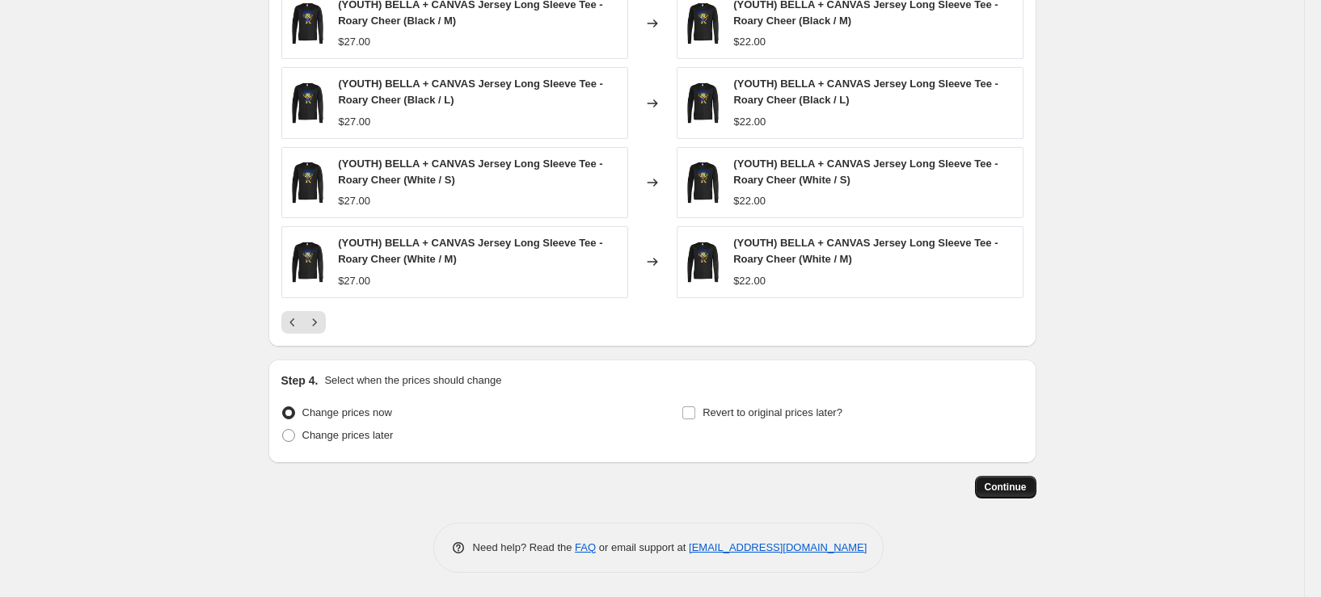
click at [994, 483] on span "Continue" at bounding box center [1006, 487] width 42 height 13
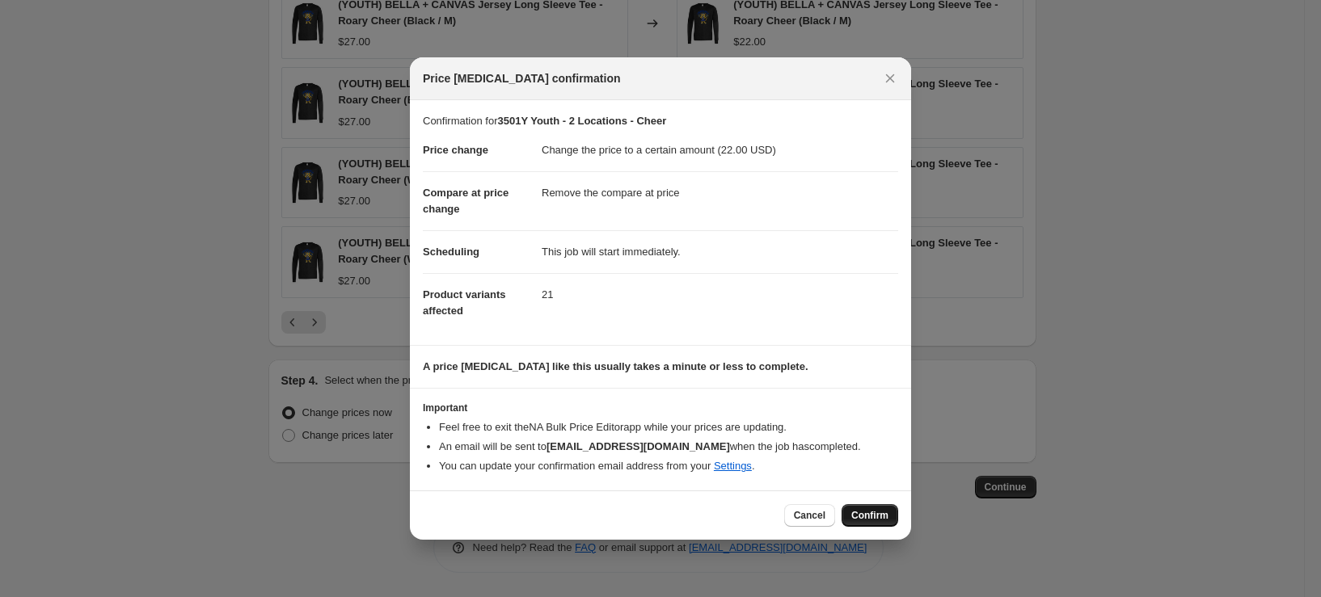
click at [879, 517] on span "Confirm" at bounding box center [869, 515] width 37 height 13
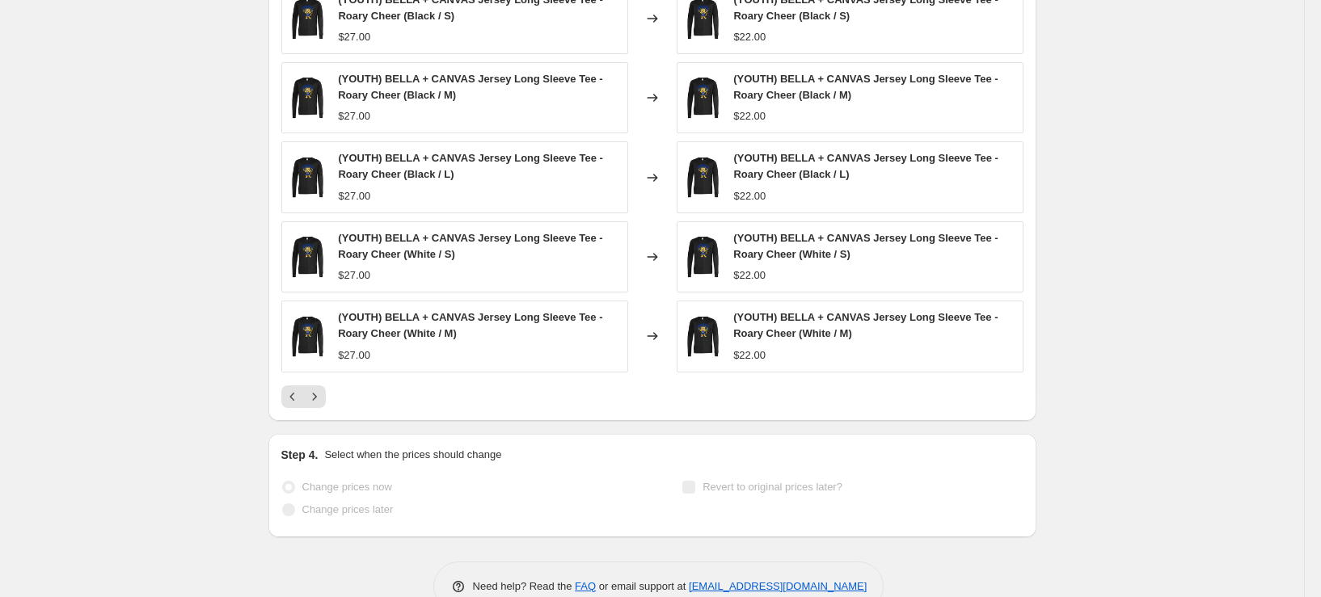
select select "remove"
select select "tag"
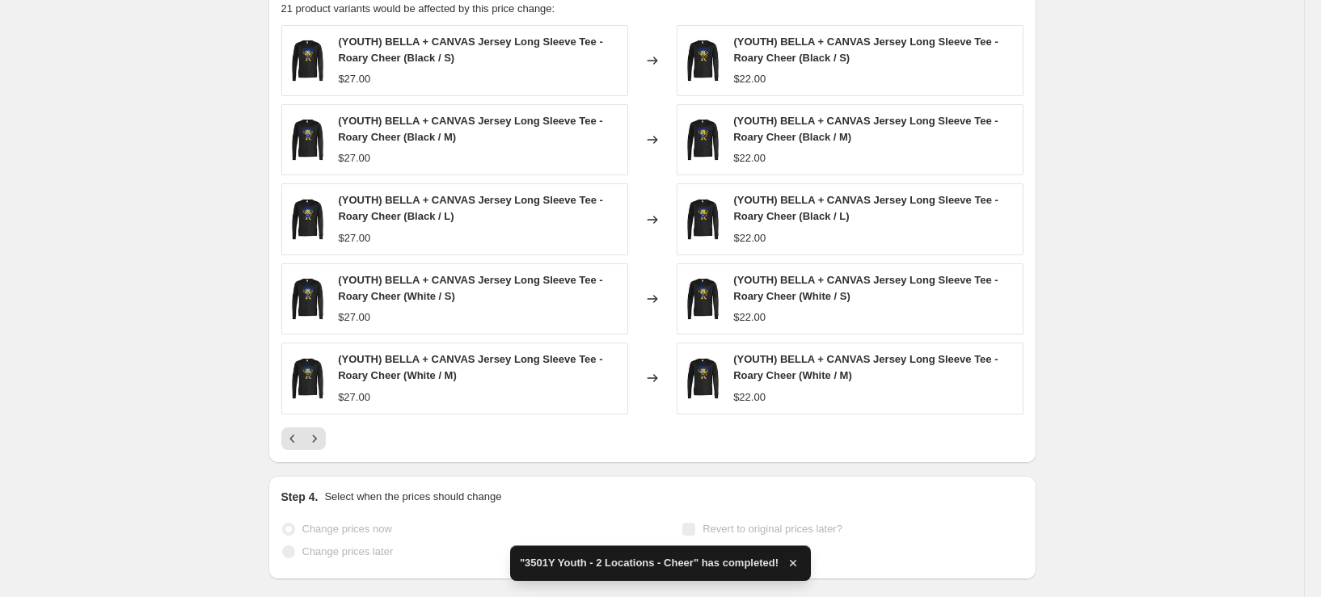
scroll to position [0, 0]
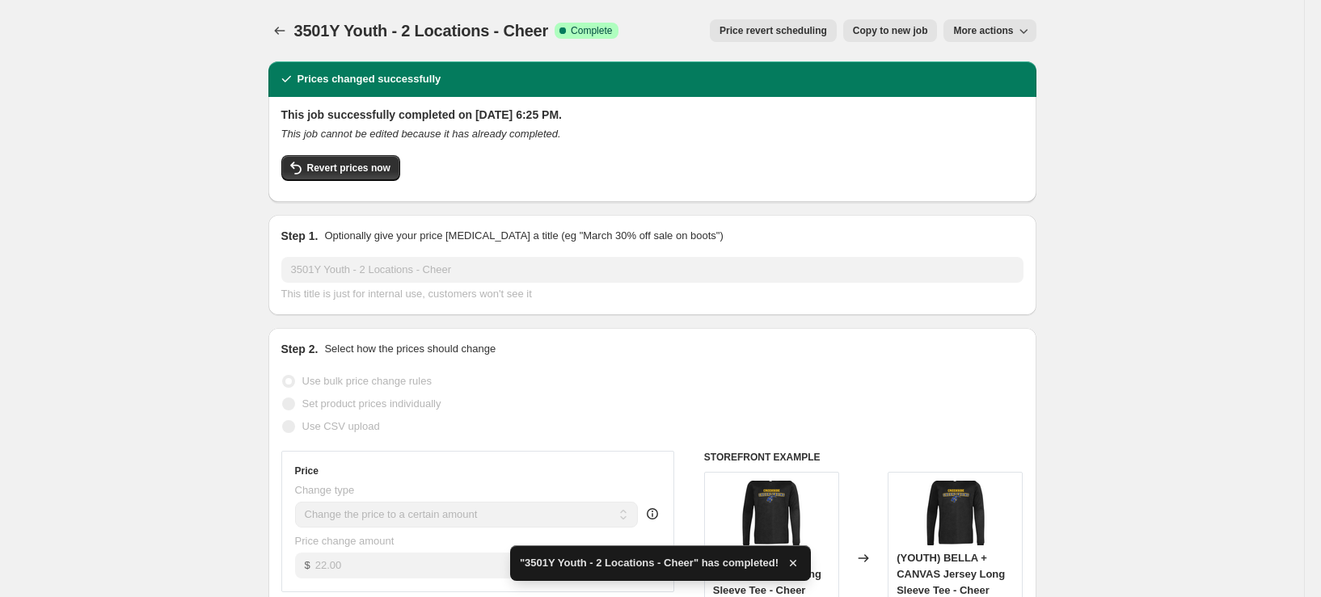
click at [921, 23] on button "Copy to new job" at bounding box center [890, 30] width 95 height 23
select select "remove"
select select "tag"
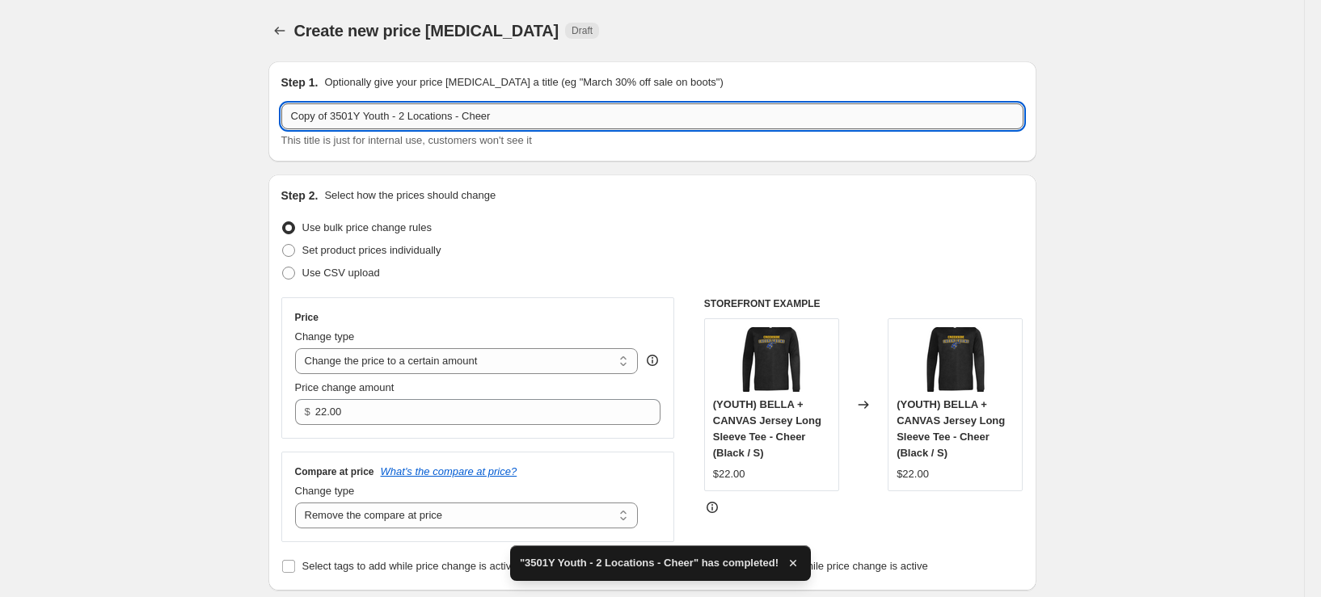
drag, startPoint x: 336, startPoint y: 118, endPoint x: 296, endPoint y: 118, distance: 39.6
click at [296, 118] on input "Copy of 3501Y Youth - 2 Locations - Cheer" at bounding box center [652, 116] width 742 height 26
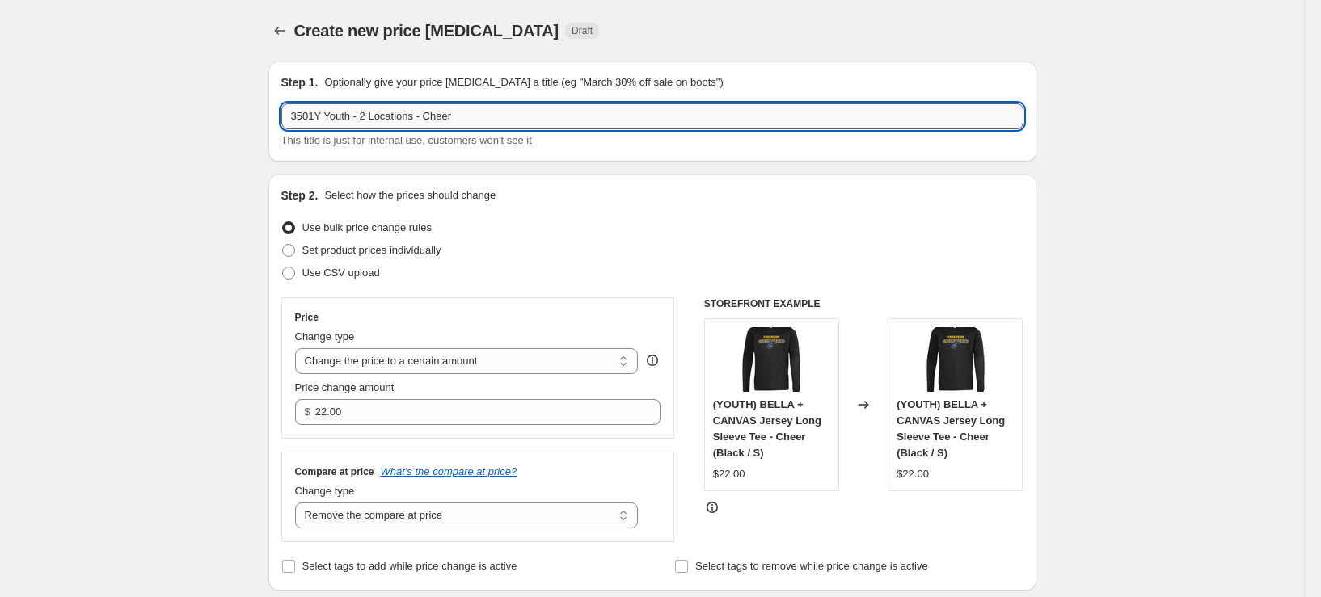
drag, startPoint x: 318, startPoint y: 119, endPoint x: 302, endPoint y: 119, distance: 16.2
click at [302, 119] on input "3501Y Youth - 2 Locations - Cheer" at bounding box center [652, 116] width 742 height 26
type input "3413Y Youth - 2 Locations - Cheer"
click at [357, 404] on input "22.00" at bounding box center [475, 412] width 321 height 26
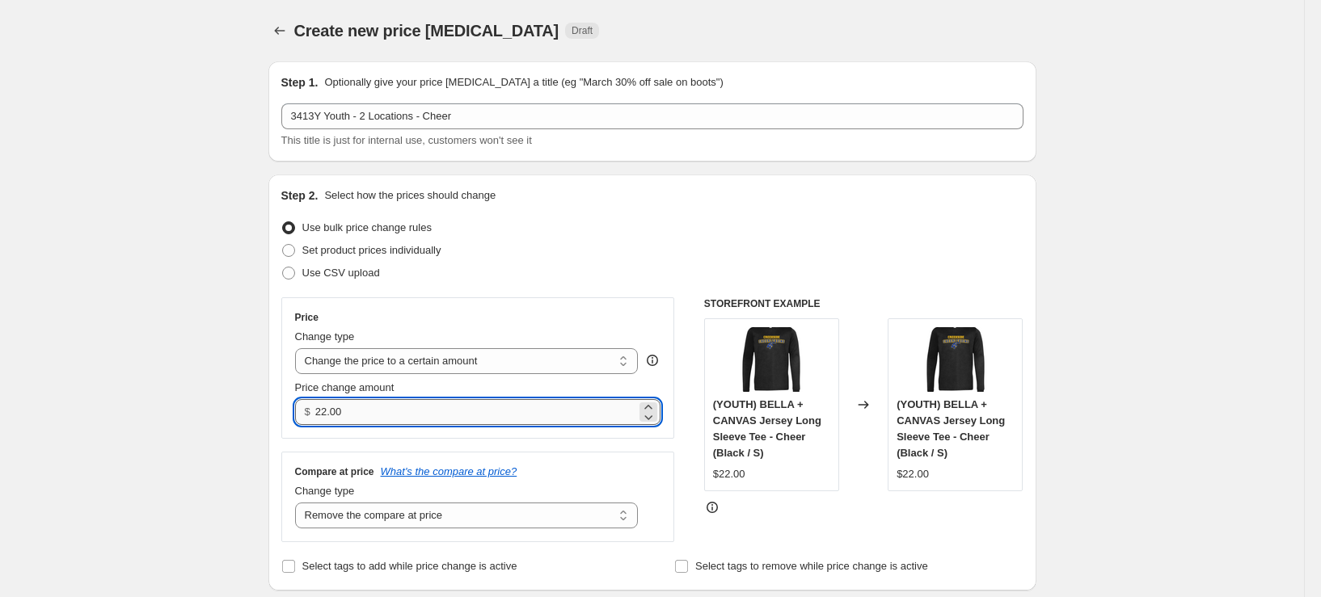
click at [357, 404] on input "22.00" at bounding box center [475, 412] width 321 height 26
click at [355, 407] on input "18.96" at bounding box center [475, 412] width 321 height 26
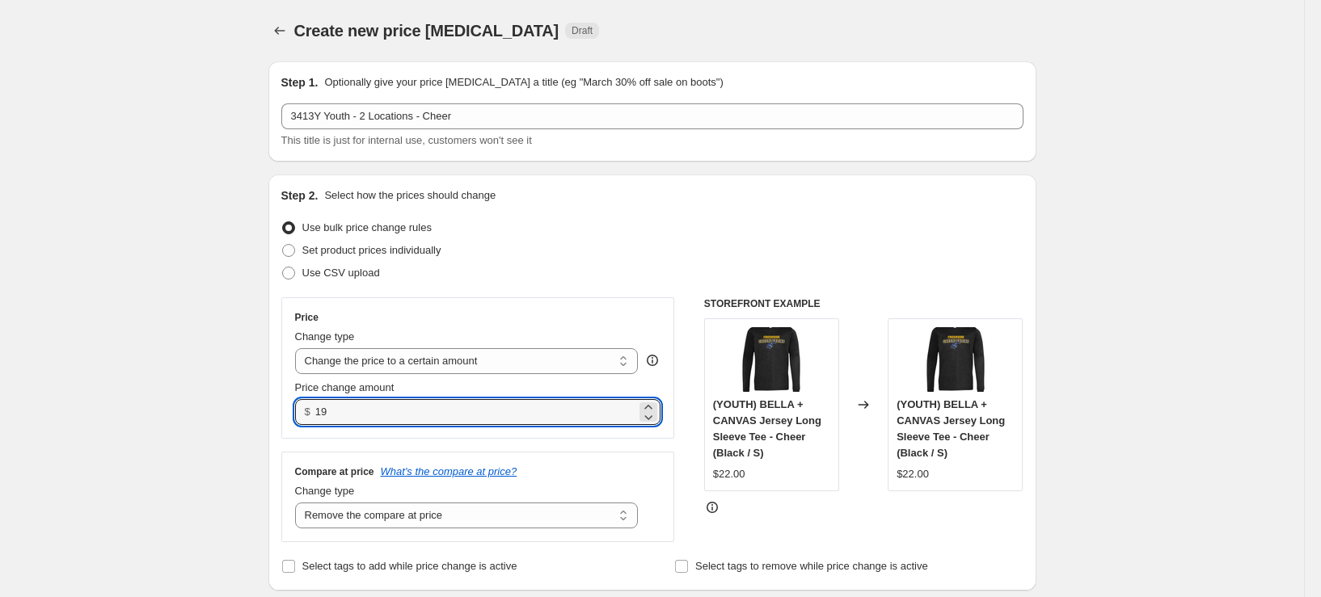
type input "19.00"
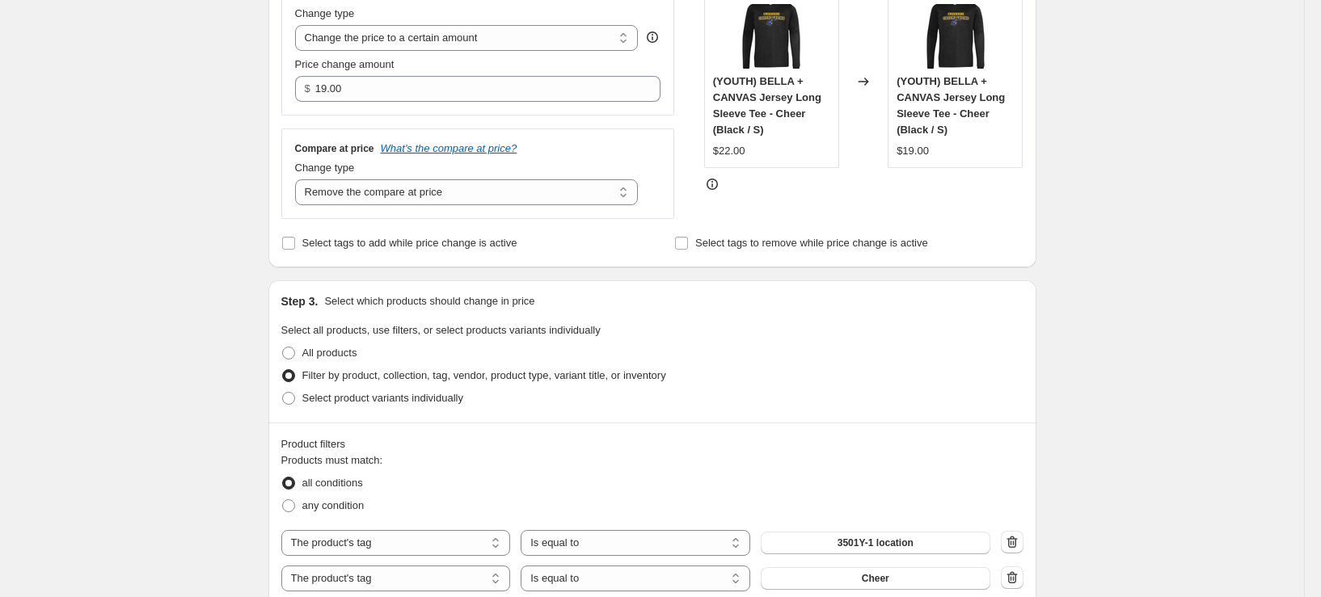
scroll to position [404, 0]
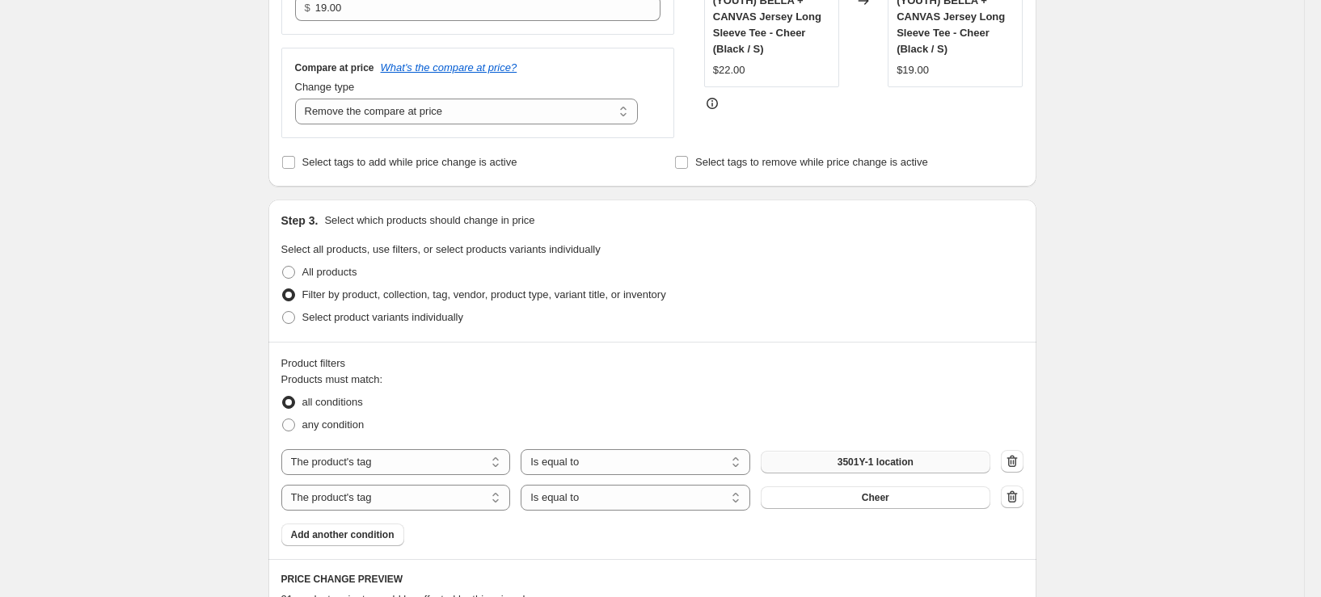
click at [908, 458] on span "3501Y-1 location" at bounding box center [876, 462] width 76 height 13
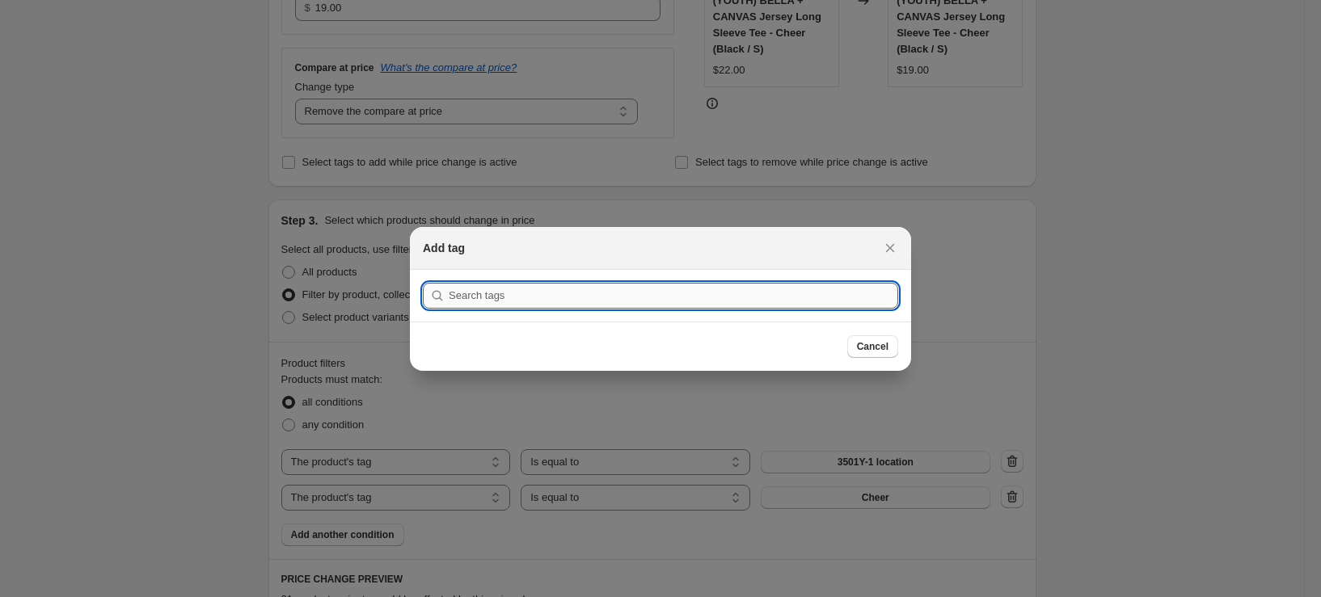
type input "4"
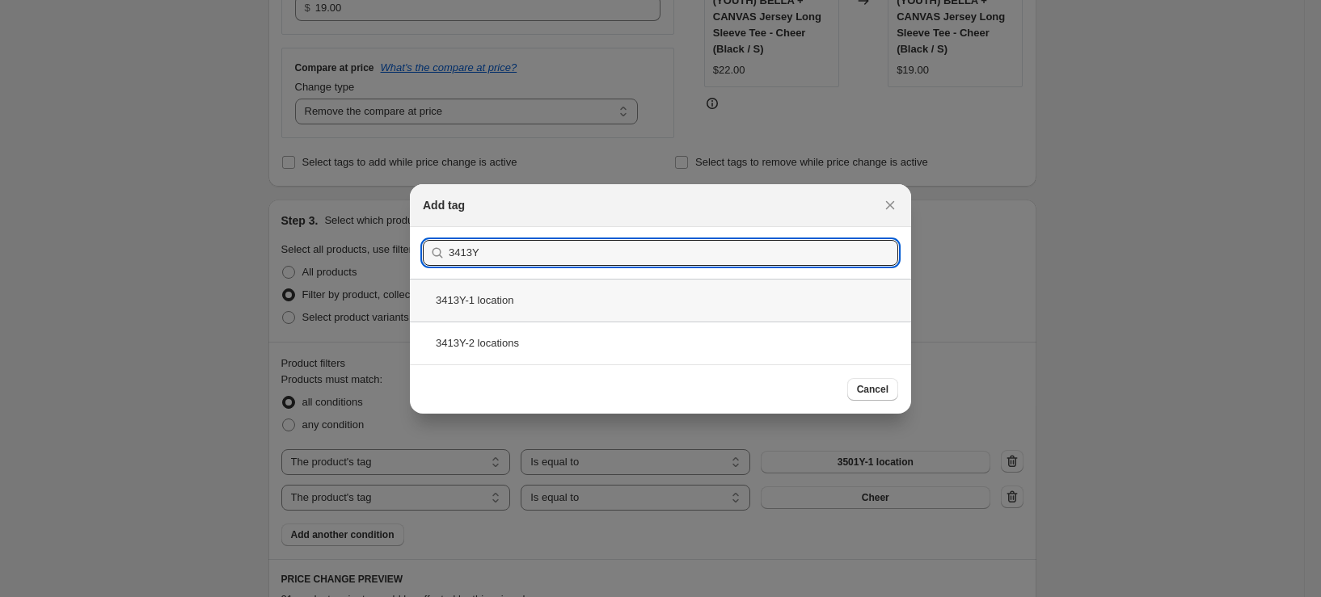
type input "3413Y"
click at [499, 306] on div "3413Y-1 location" at bounding box center [660, 300] width 501 height 43
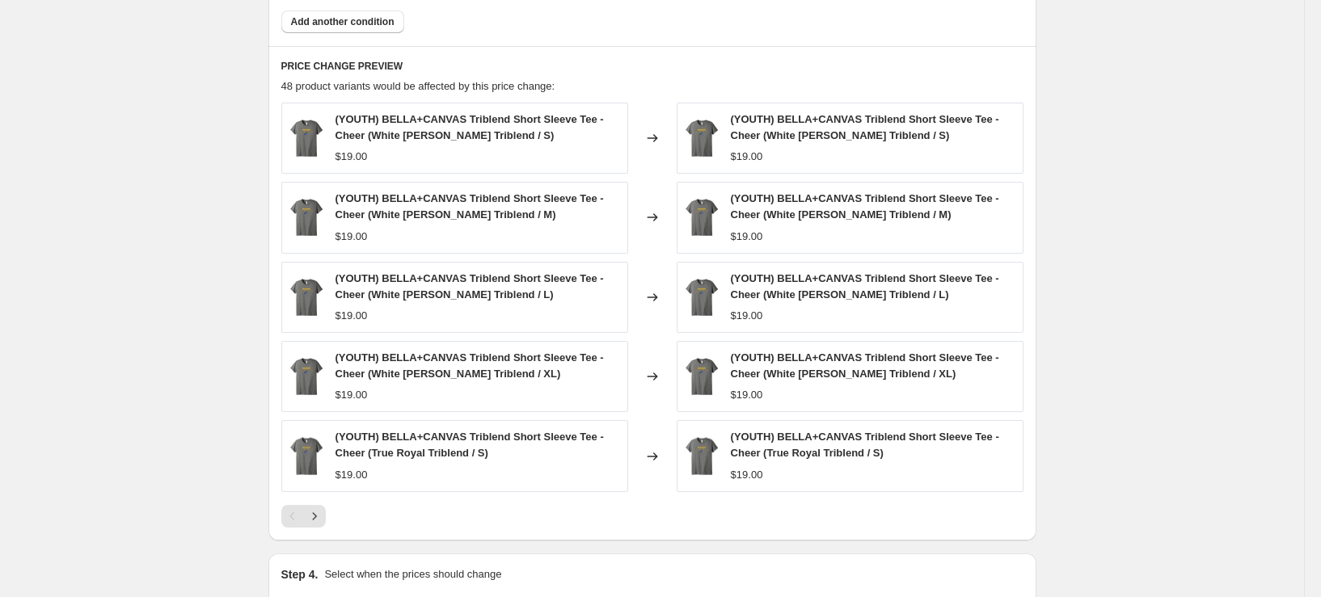
scroll to position [970, 0]
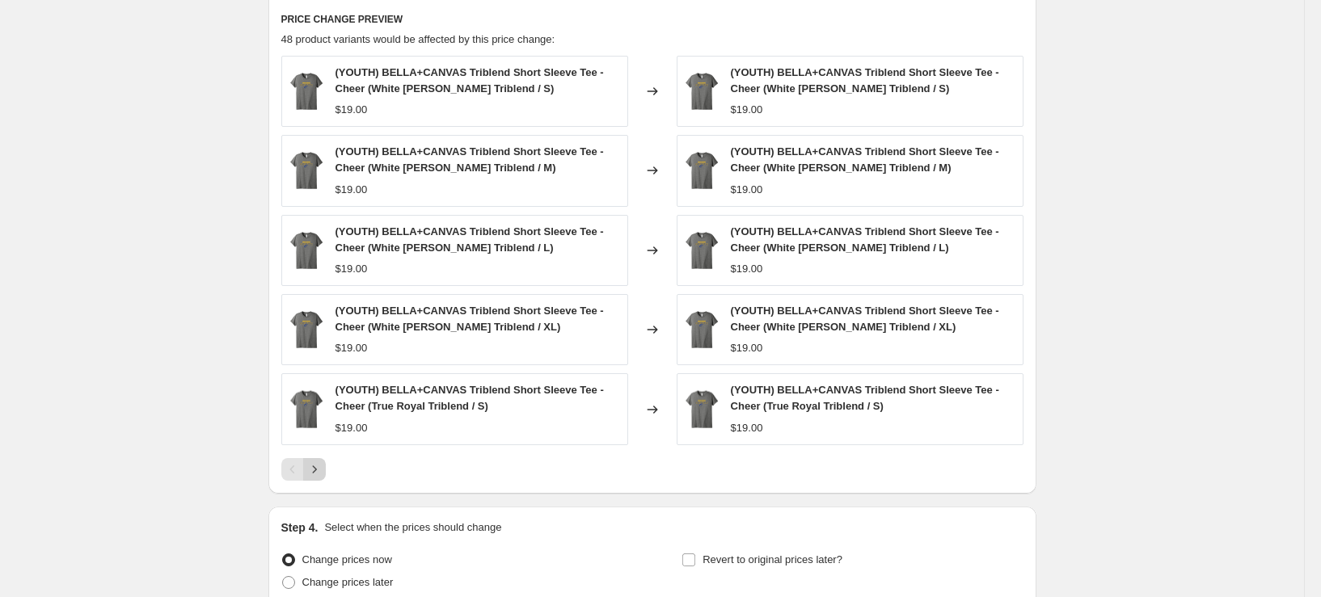
click at [323, 466] on icon "Next" at bounding box center [314, 470] width 16 height 16
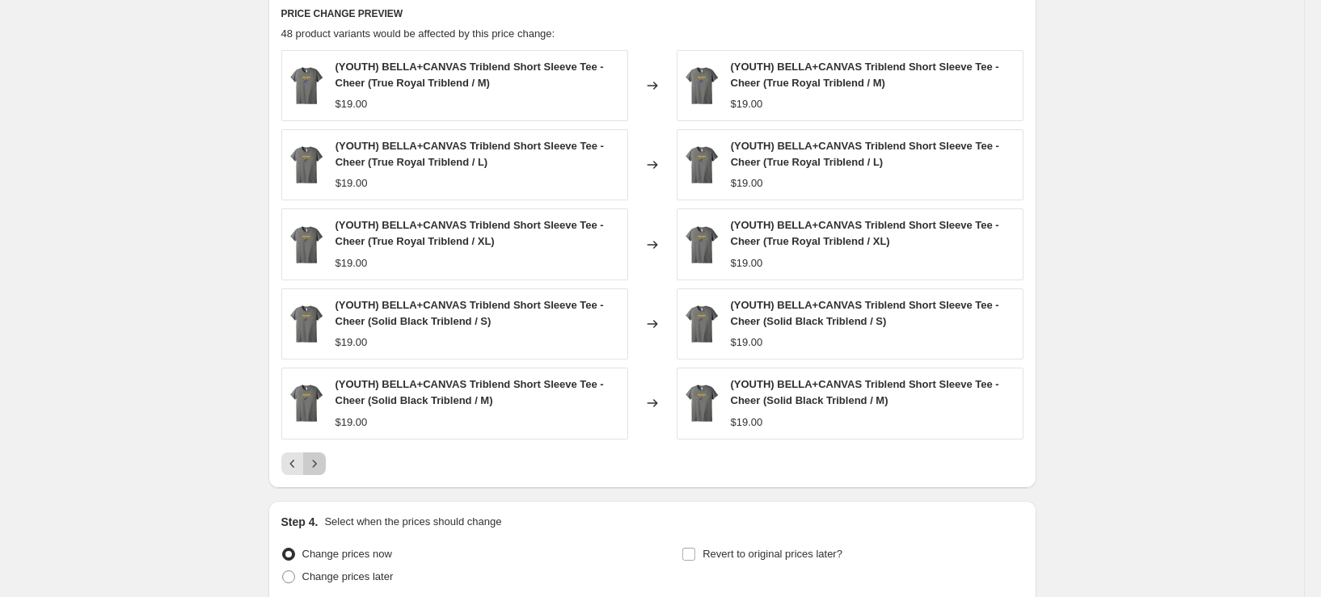
click at [323, 466] on icon "Next" at bounding box center [314, 464] width 16 height 16
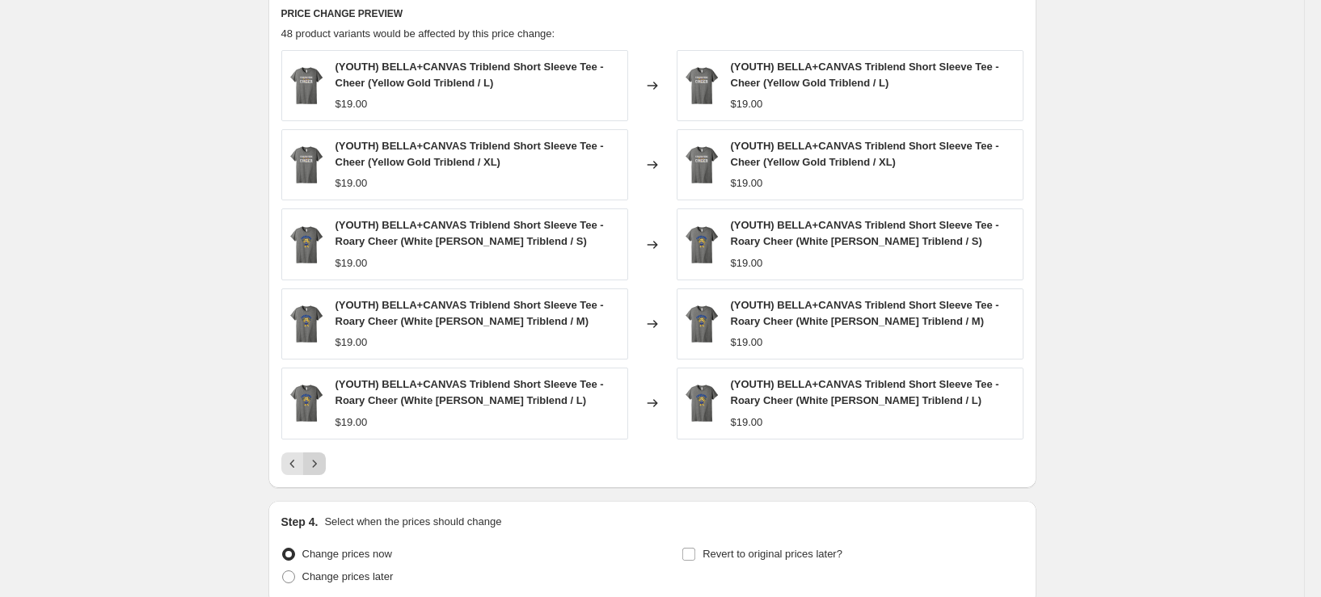
click at [323, 466] on icon "Next" at bounding box center [314, 464] width 16 height 16
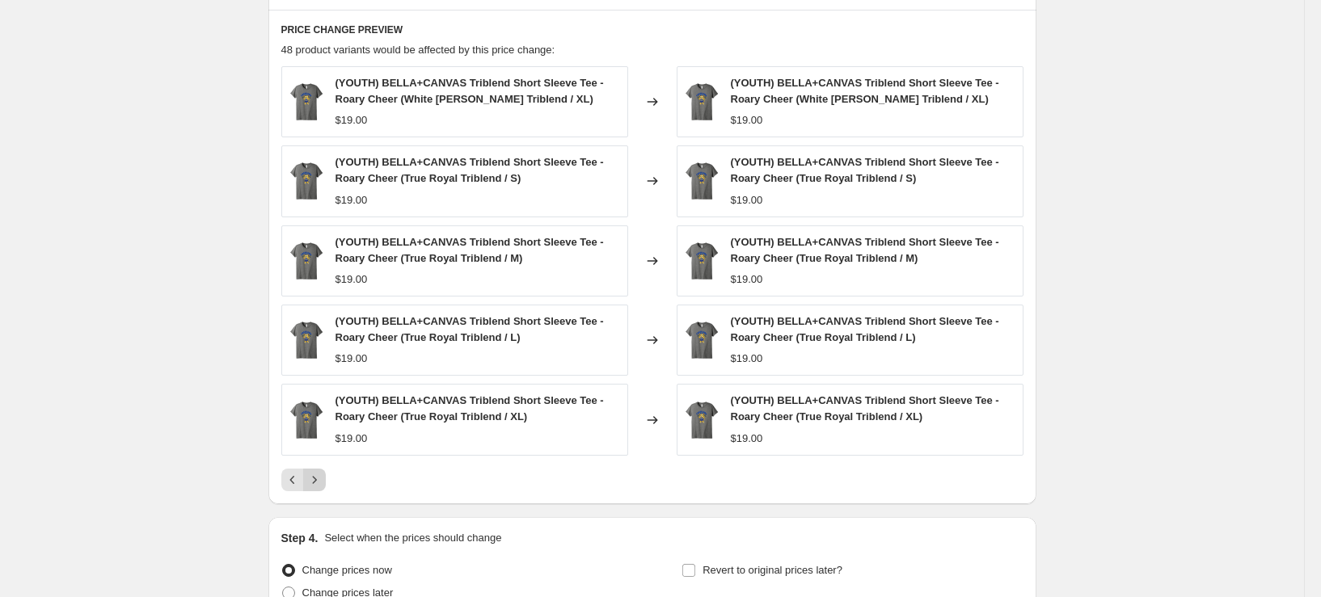
click at [323, 472] on icon "Next" at bounding box center [314, 480] width 16 height 16
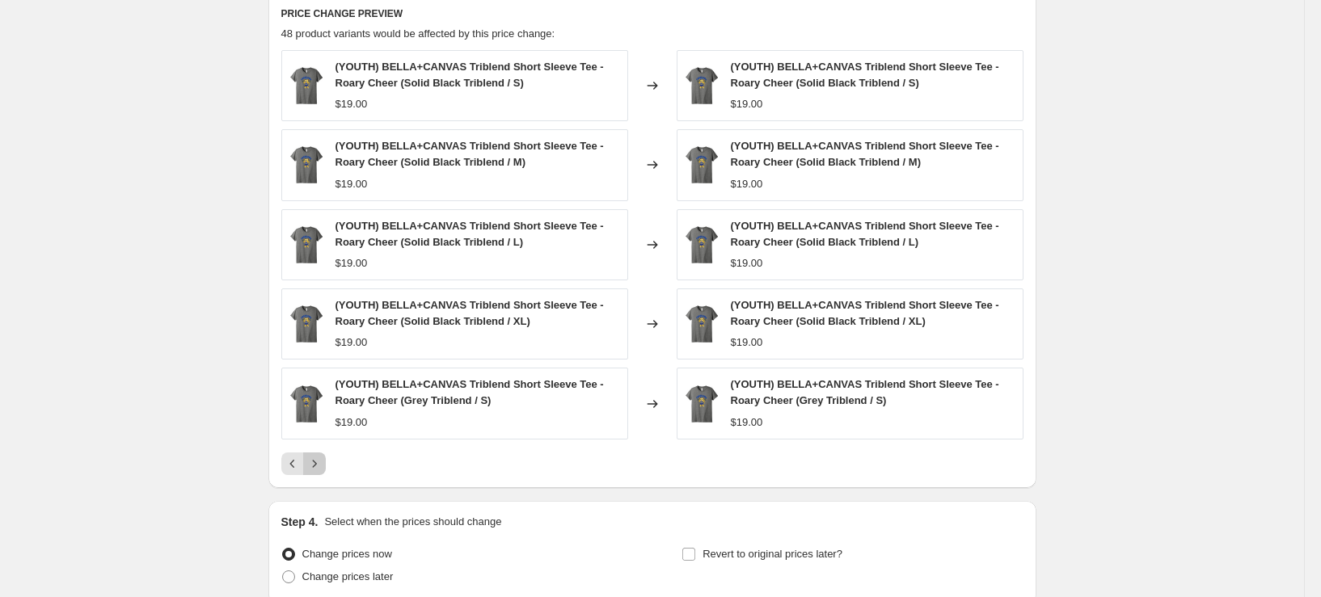
click at [323, 466] on icon "Next" at bounding box center [314, 464] width 16 height 16
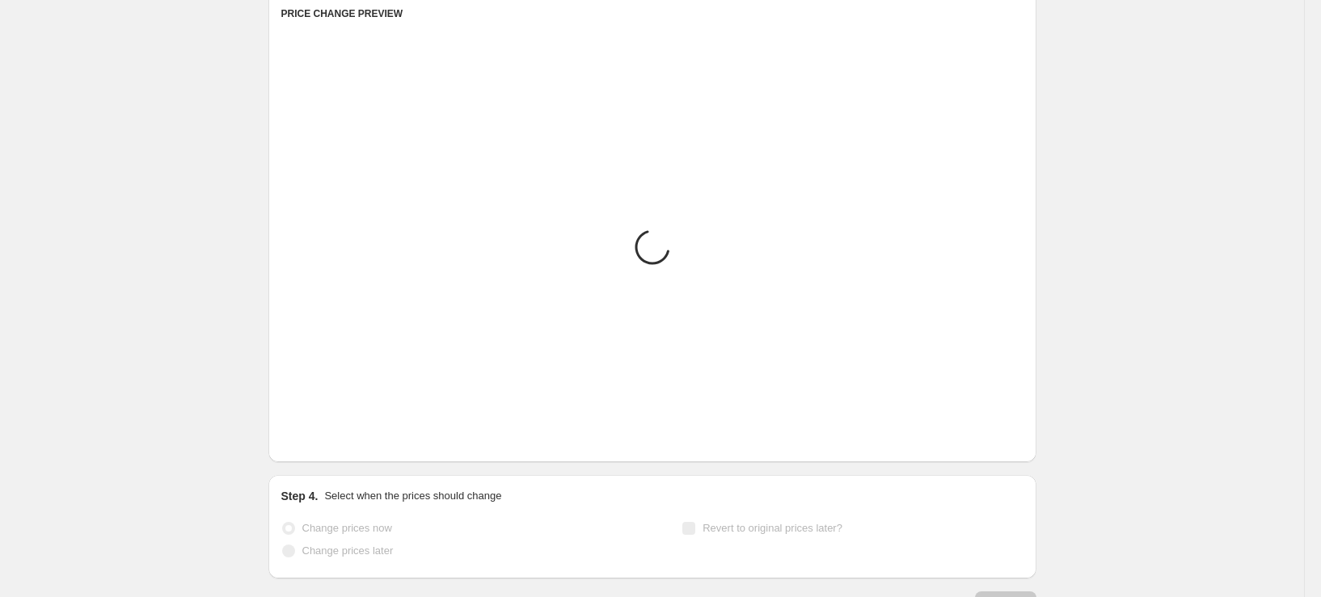
scroll to position [952, 0]
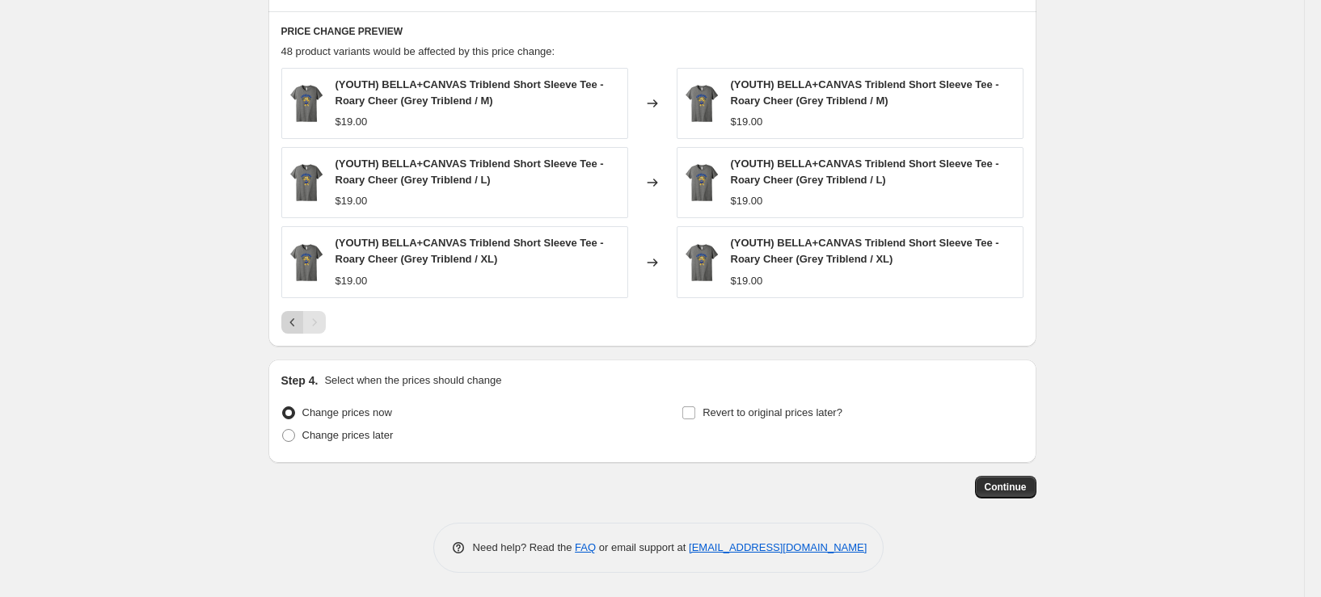
click at [294, 321] on icon "Previous" at bounding box center [291, 323] width 5 height 8
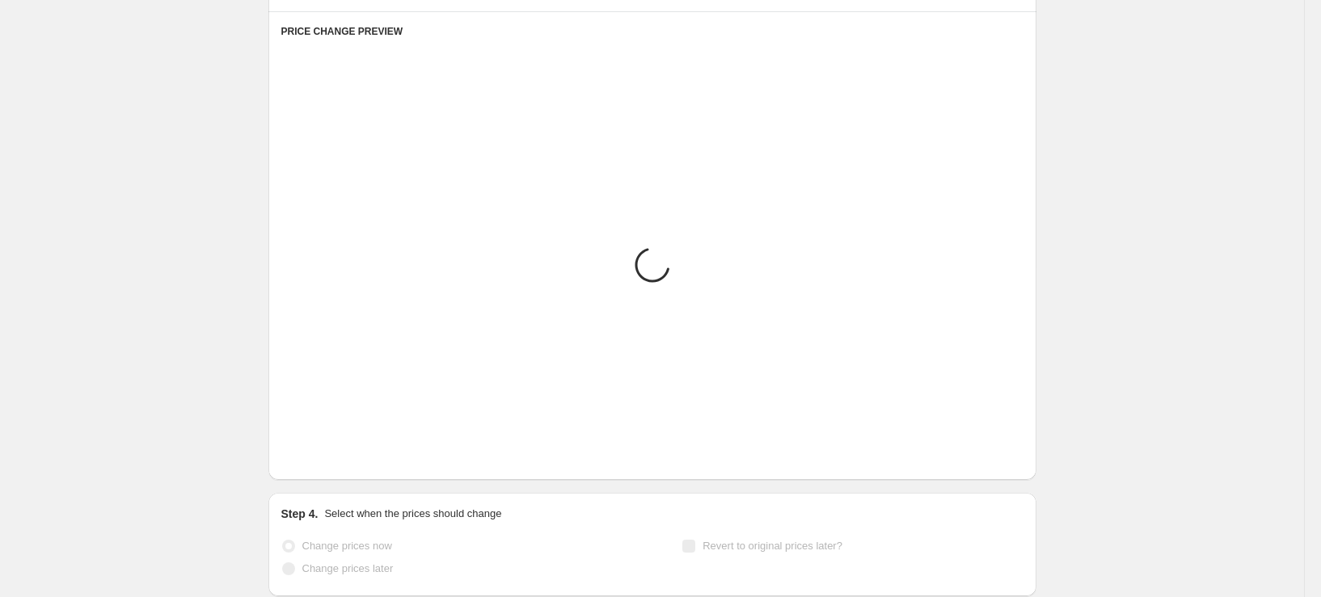
scroll to position [958, 0]
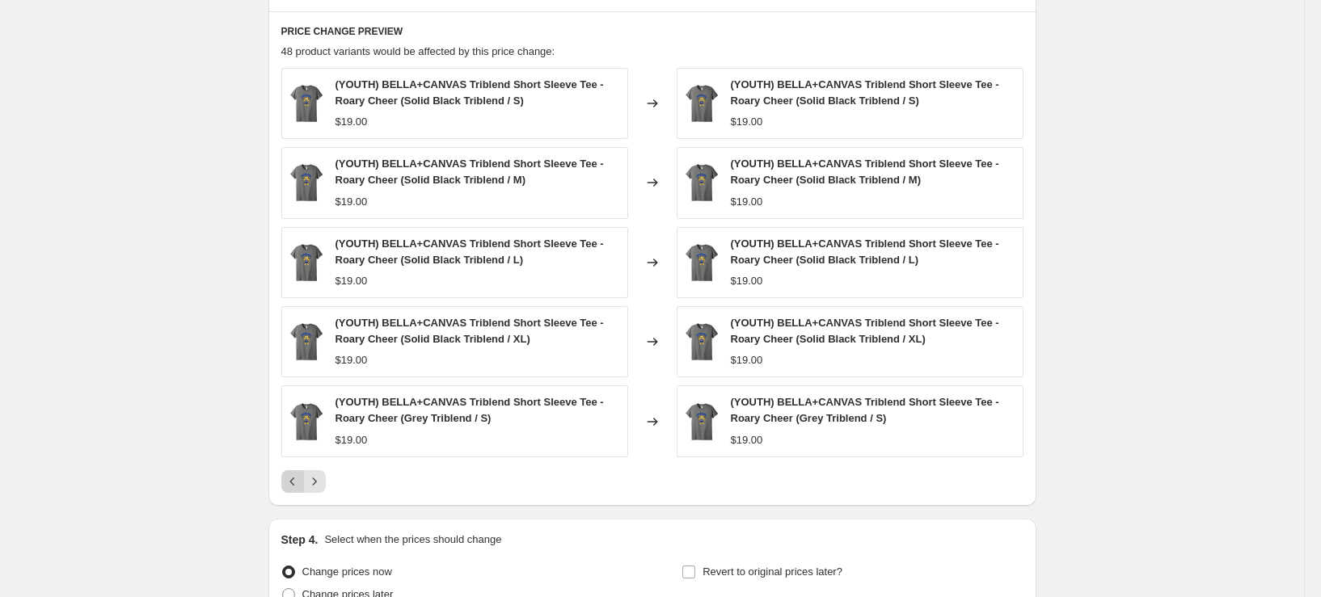
click at [290, 479] on icon "Previous" at bounding box center [293, 482] width 16 height 16
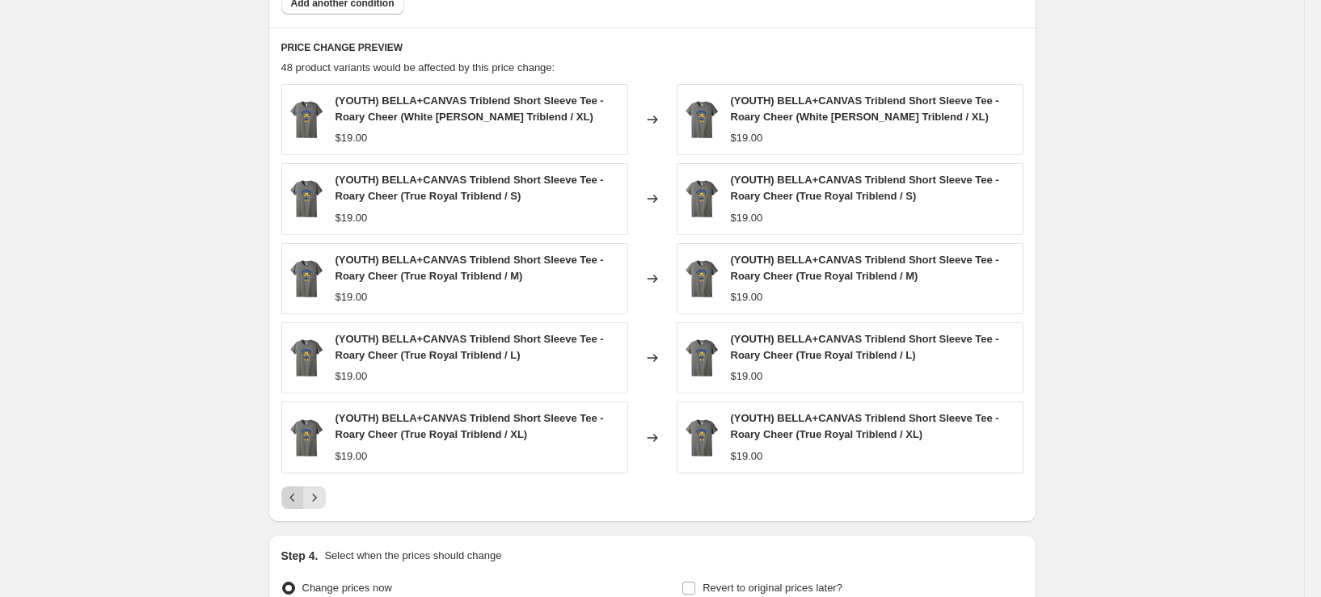
click at [289, 490] on icon "Previous" at bounding box center [293, 498] width 16 height 16
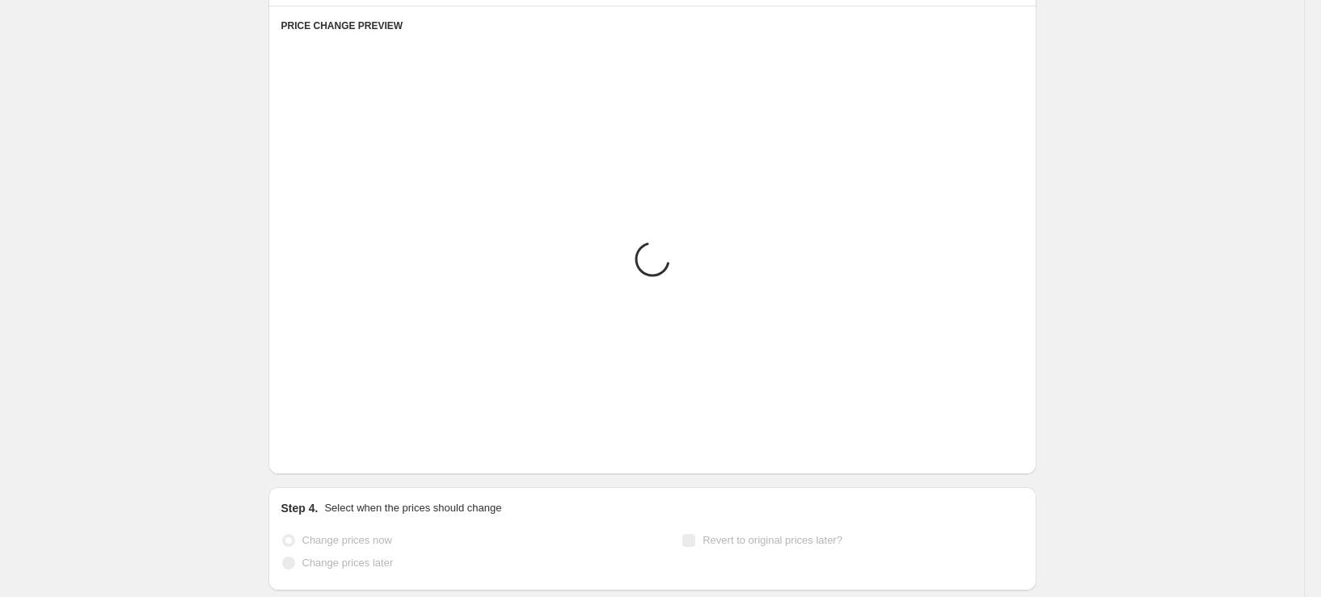
scroll to position [952, 0]
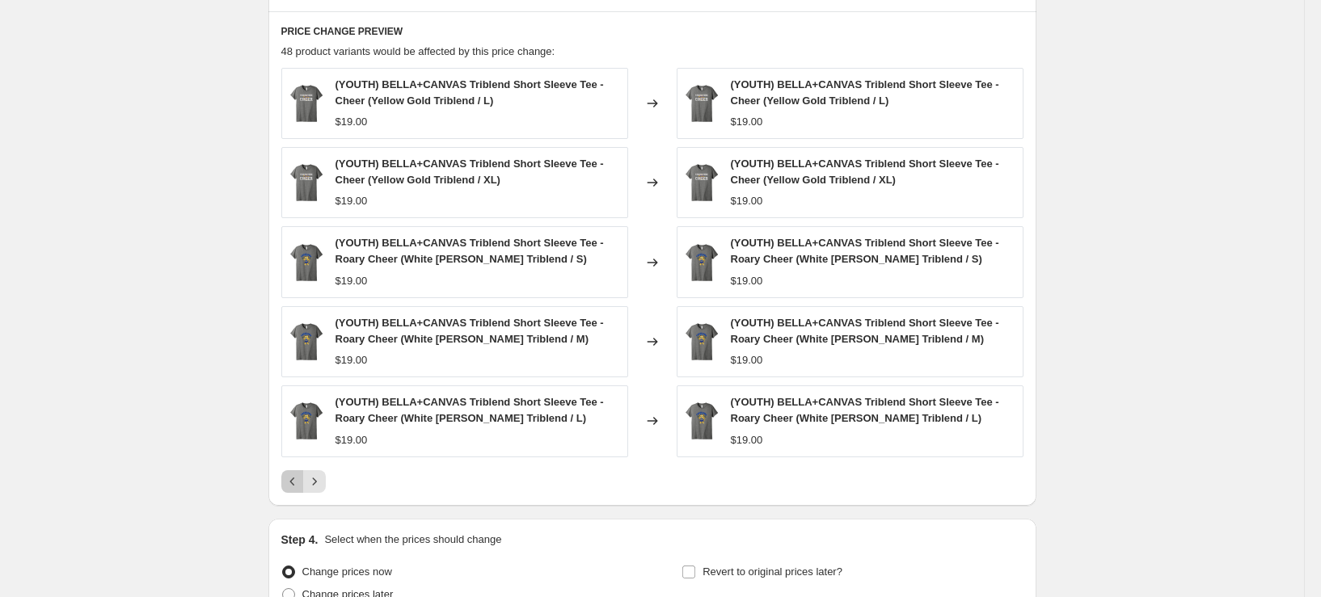
click at [291, 486] on icon "Previous" at bounding box center [293, 482] width 16 height 16
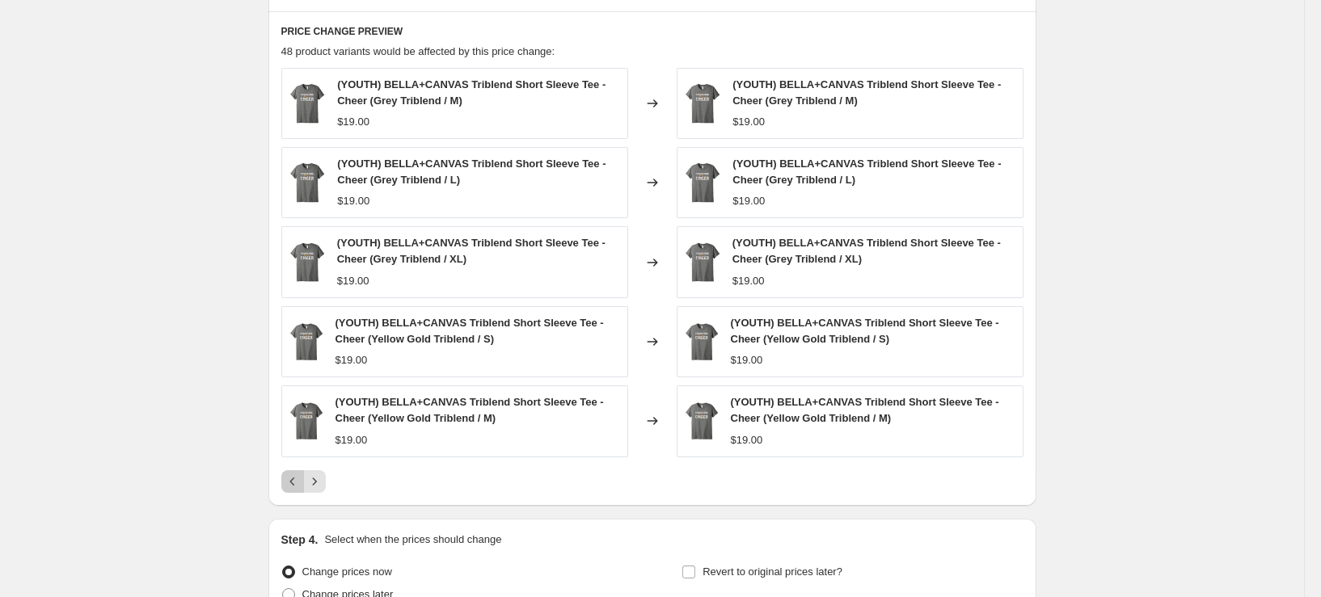
click at [291, 486] on icon "Previous" at bounding box center [293, 482] width 16 height 16
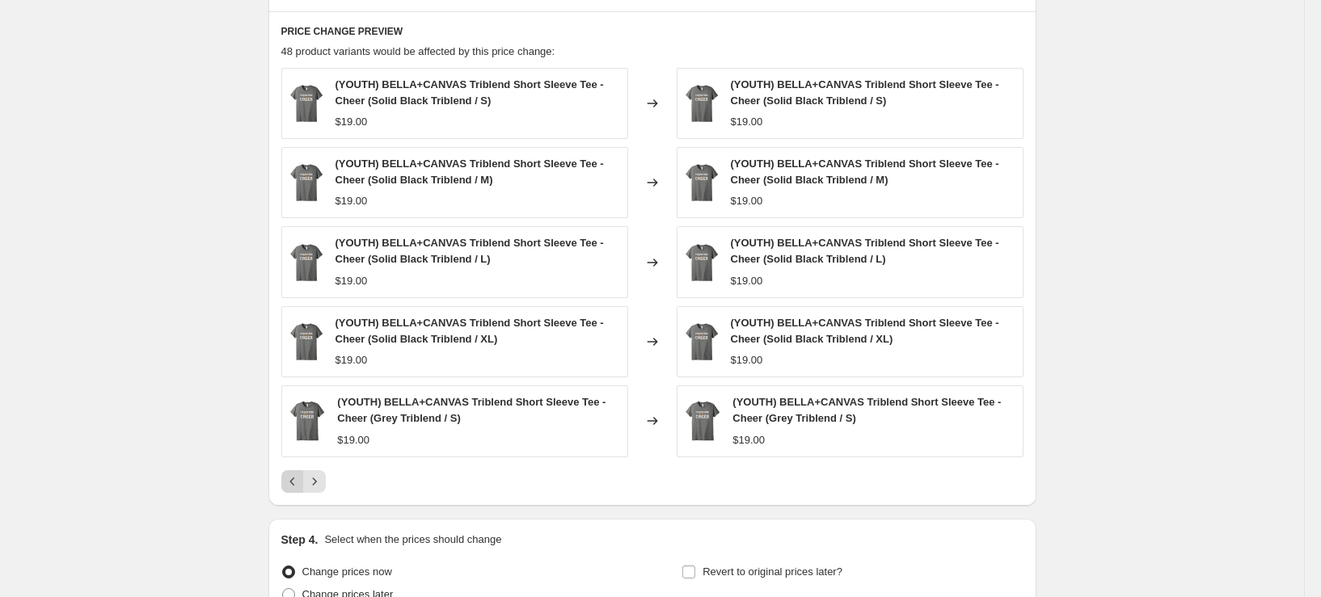
click at [291, 486] on icon "Previous" at bounding box center [293, 482] width 16 height 16
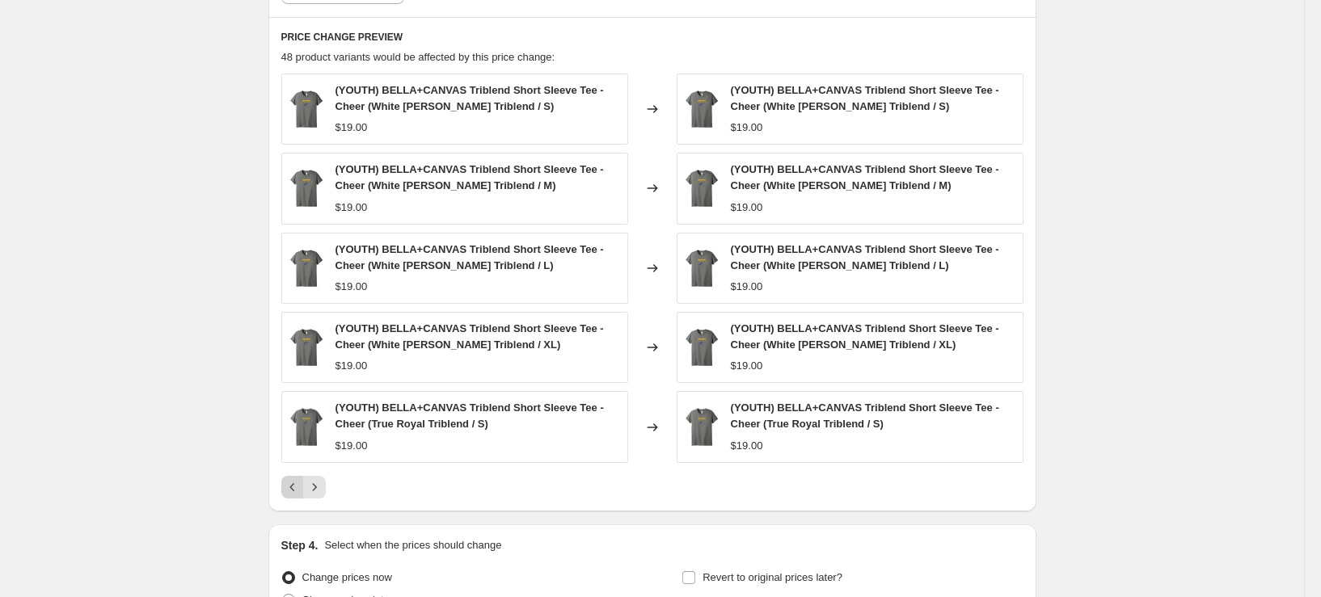
click at [291, 486] on div "Pagination" at bounding box center [292, 487] width 23 height 23
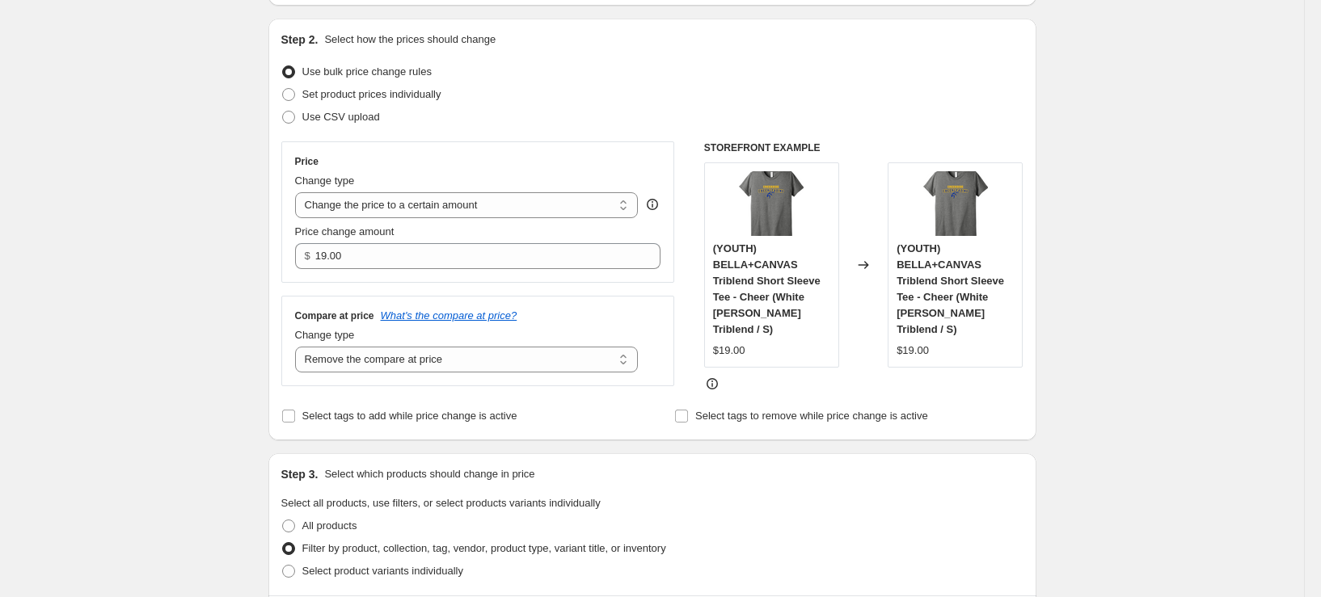
scroll to position [0, 0]
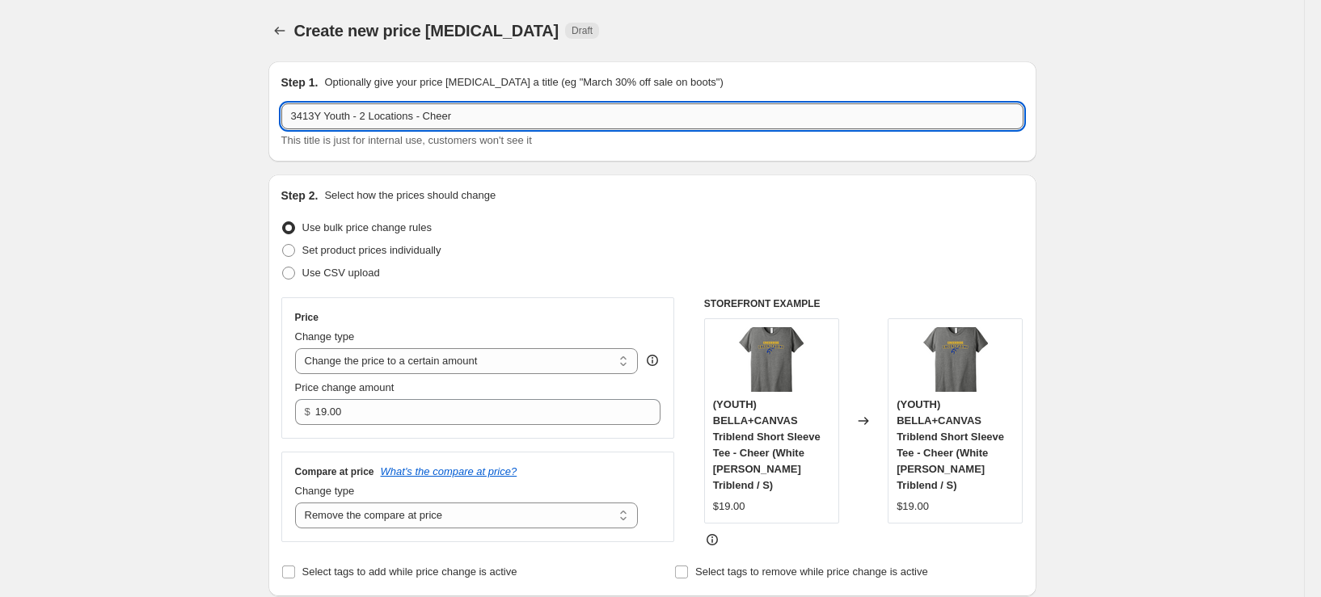
click at [487, 116] on input "3413Y Youth - 2 Locations - Cheer" at bounding box center [652, 116] width 742 height 26
type input "3413Y Youth - 2 Locations - Cheer"
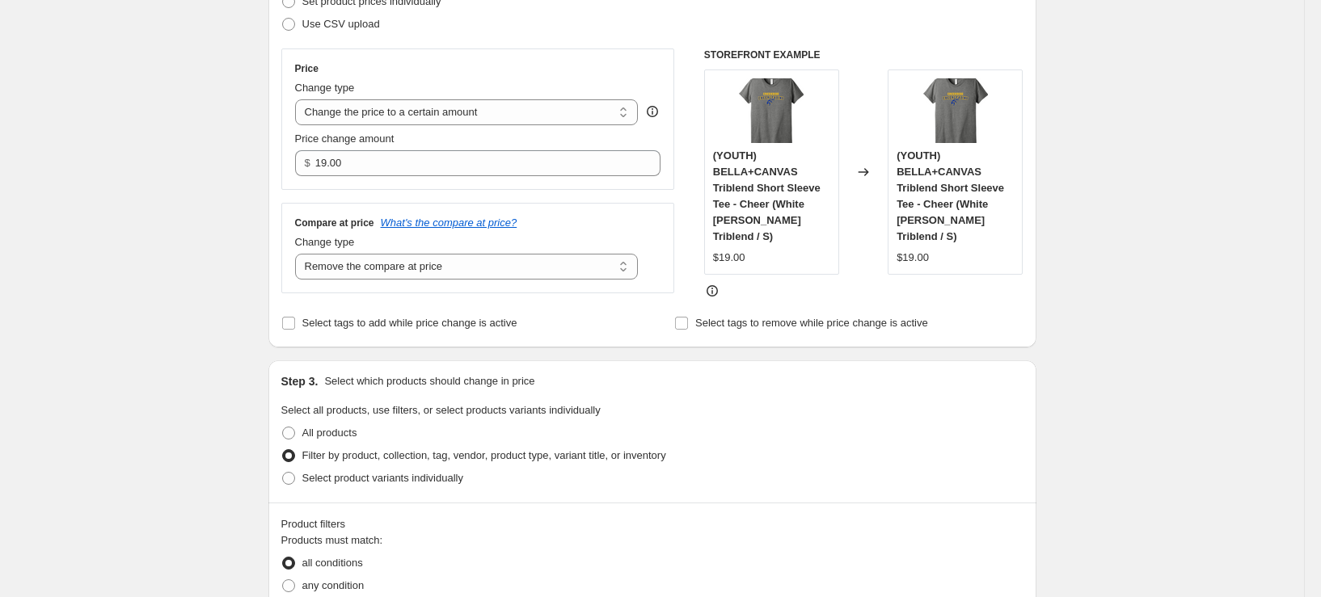
scroll to position [485, 0]
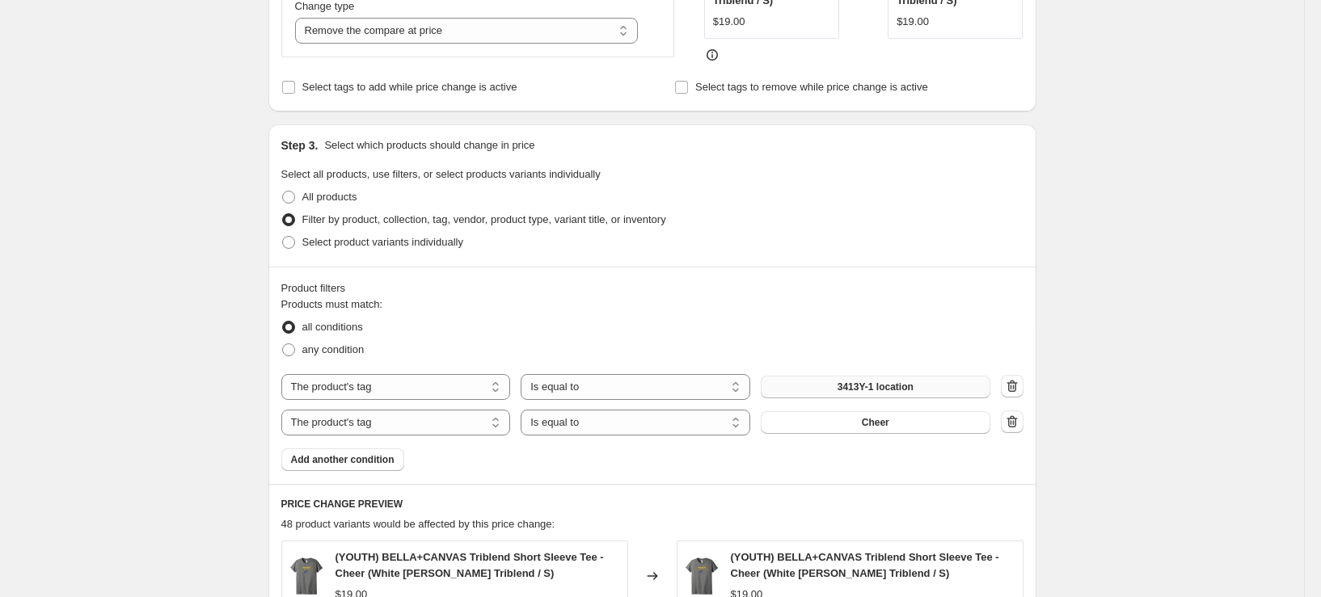
click at [927, 376] on button "3413Y-1 location" at bounding box center [876, 387] width 230 height 23
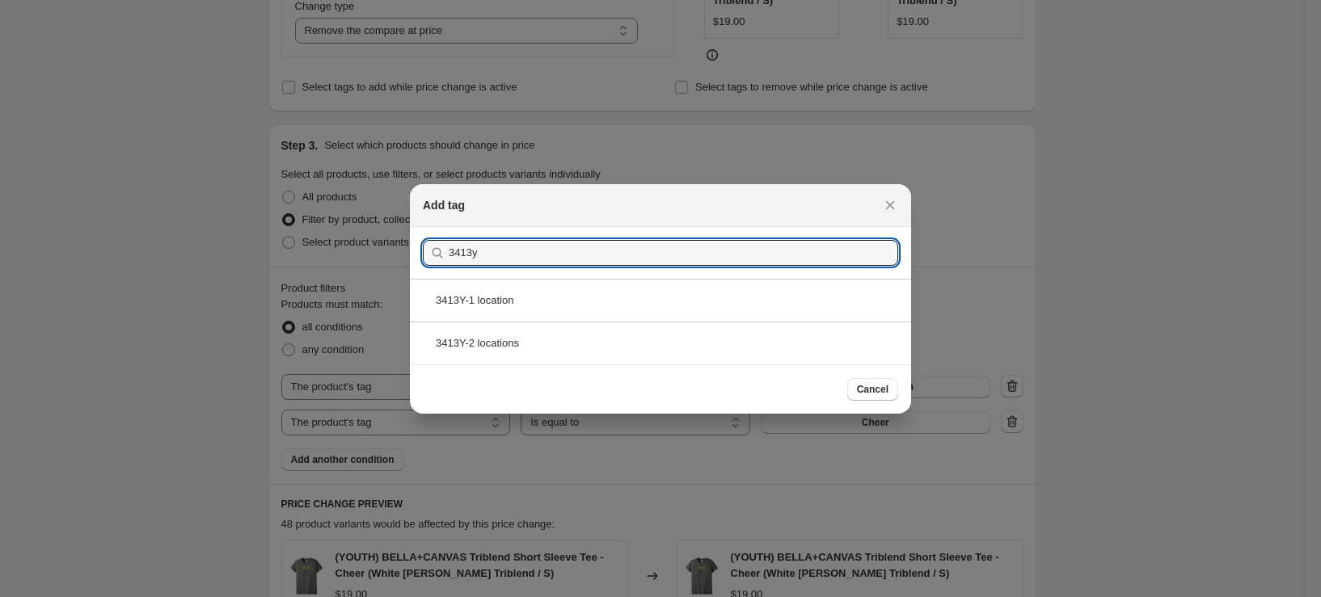
type input "3413y"
click at [1097, 364] on div at bounding box center [660, 298] width 1321 height 597
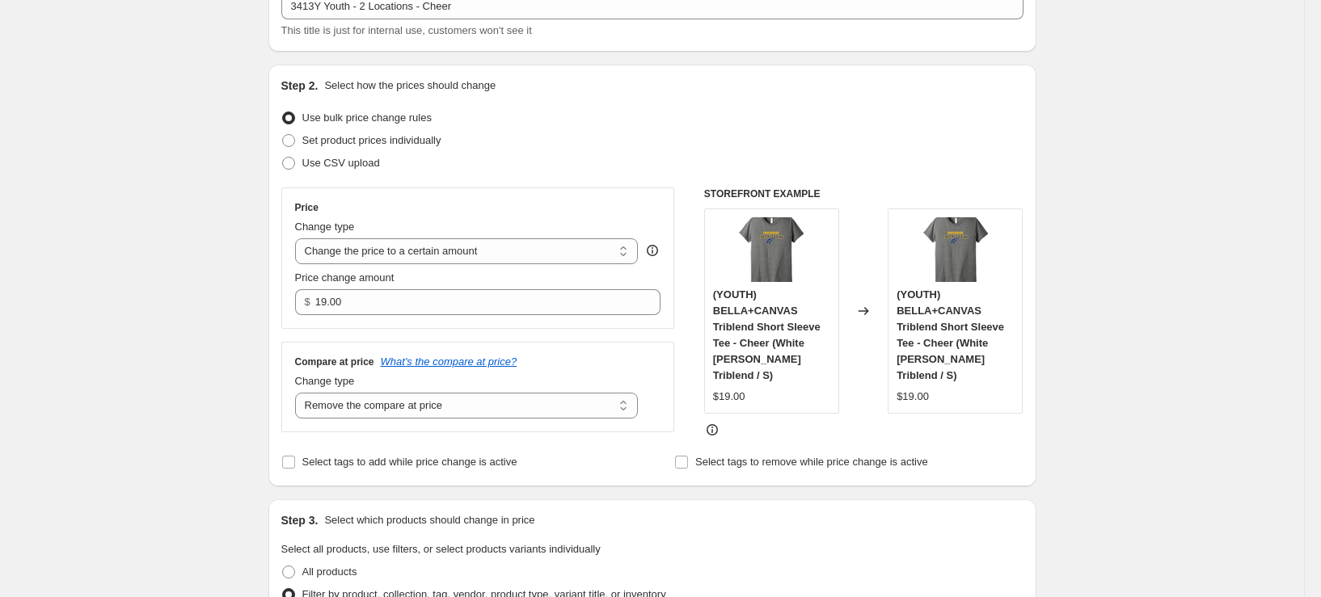
scroll to position [0, 0]
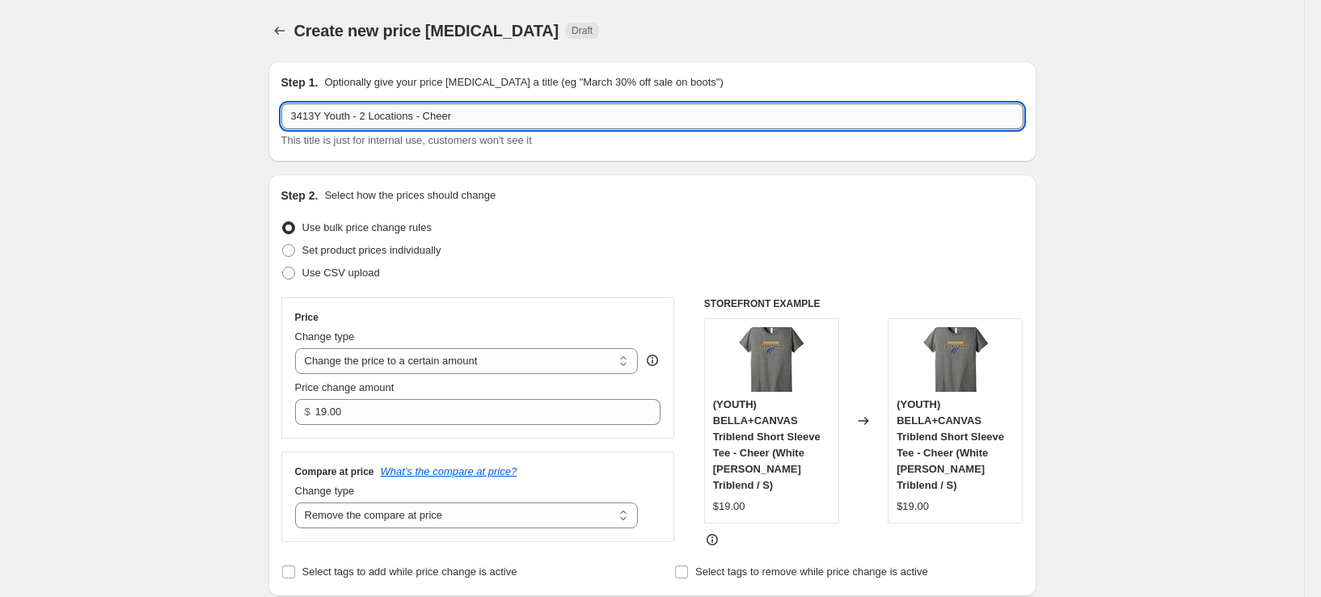
drag, startPoint x: 576, startPoint y: 124, endPoint x: 439, endPoint y: 124, distance: 136.6
click at [439, 124] on input "3413Y Youth - 2 Locations - Cheer" at bounding box center [652, 116] width 742 height 26
type input "3413Y Youth - 2 Locations - Bass Fishing"
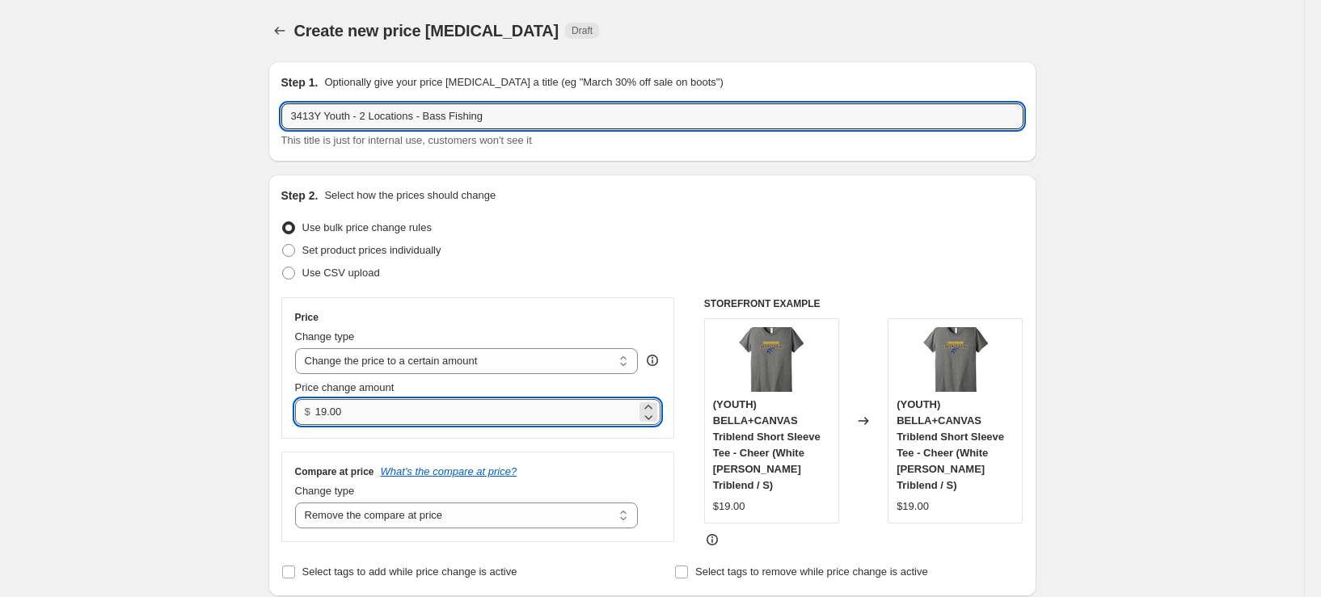
click at [350, 412] on input "19.00" at bounding box center [475, 412] width 321 height 26
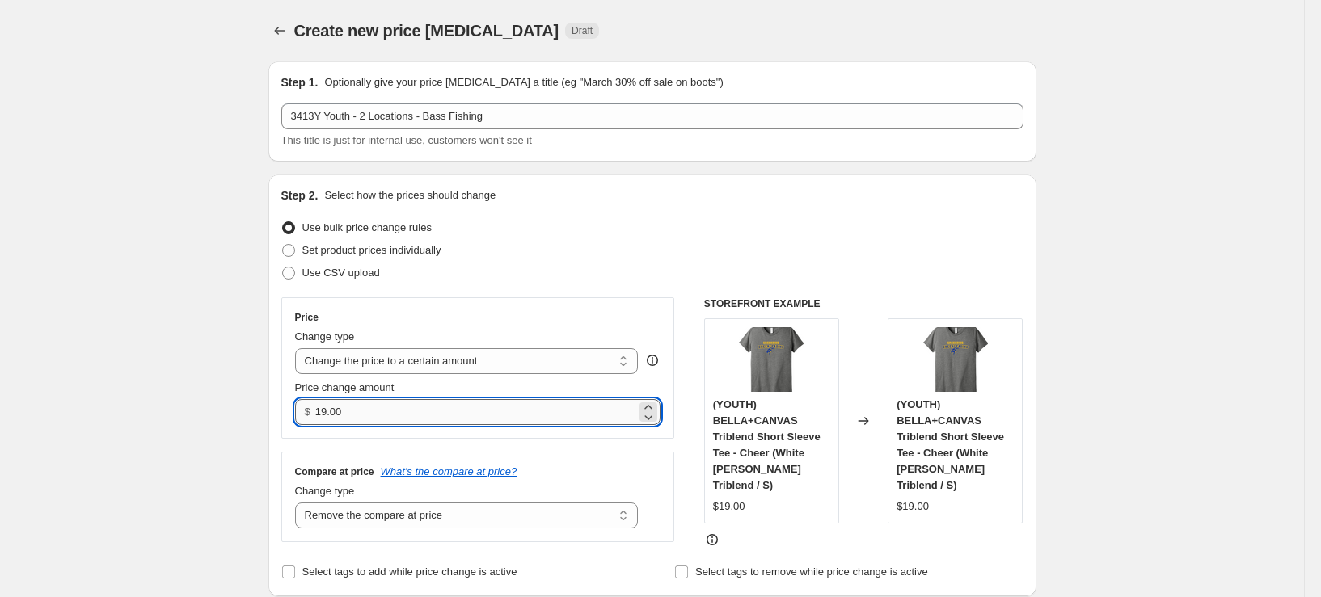
click at [350, 412] on input "19.00" at bounding box center [475, 412] width 321 height 26
type input "25.00"
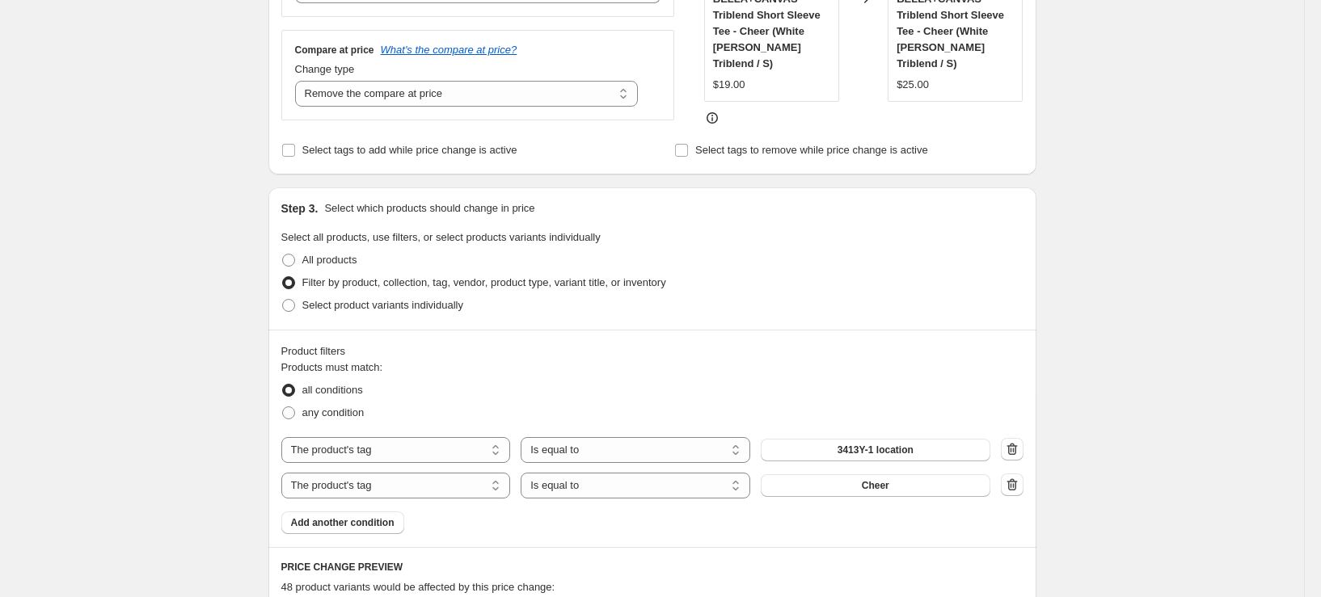
scroll to position [566, 0]
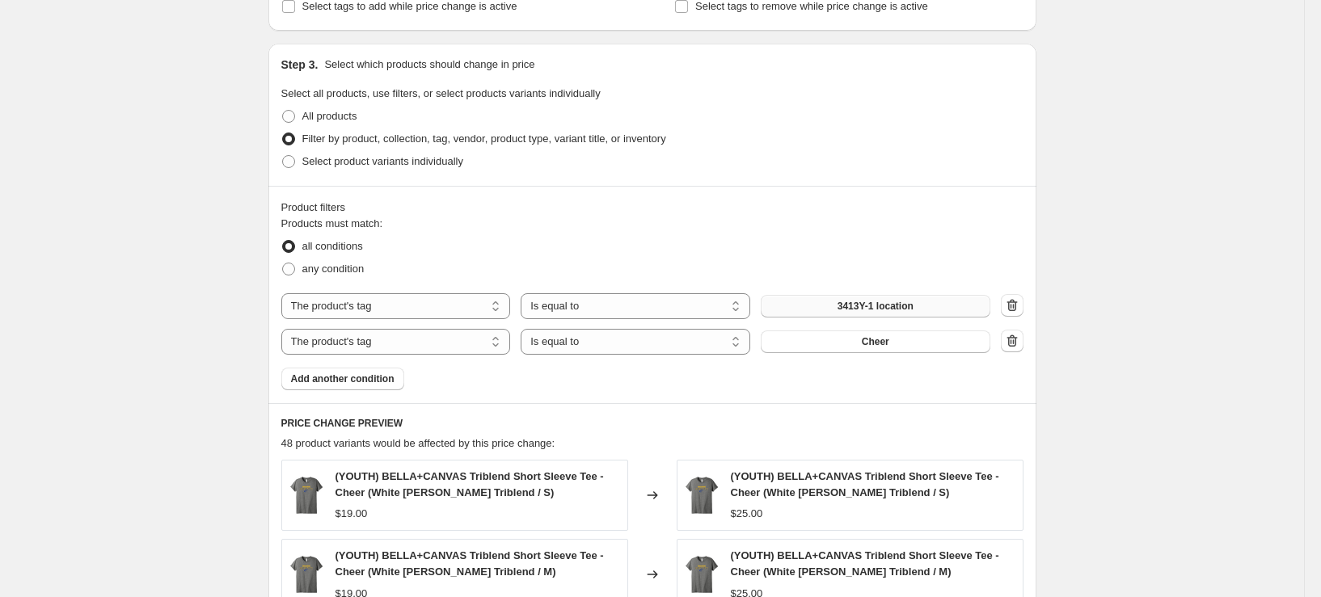
click at [922, 302] on button "3413Y-1 location" at bounding box center [876, 306] width 230 height 23
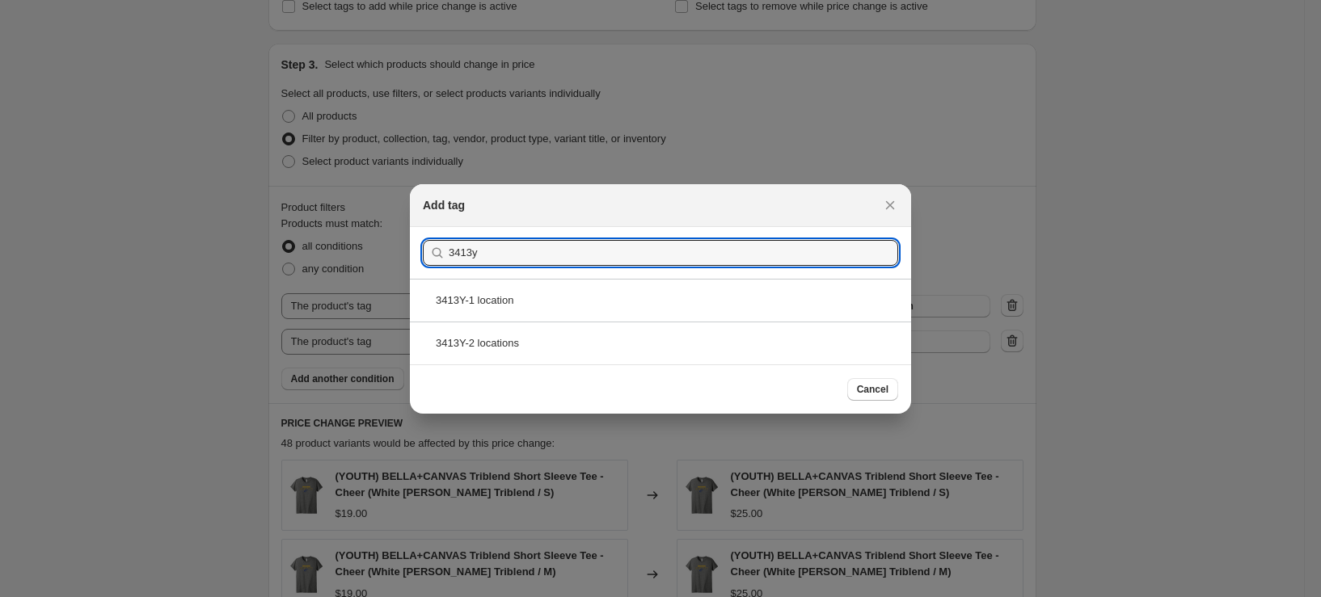
type input "3413y"
click at [490, 348] on div "3413Y-2 locations" at bounding box center [660, 343] width 501 height 43
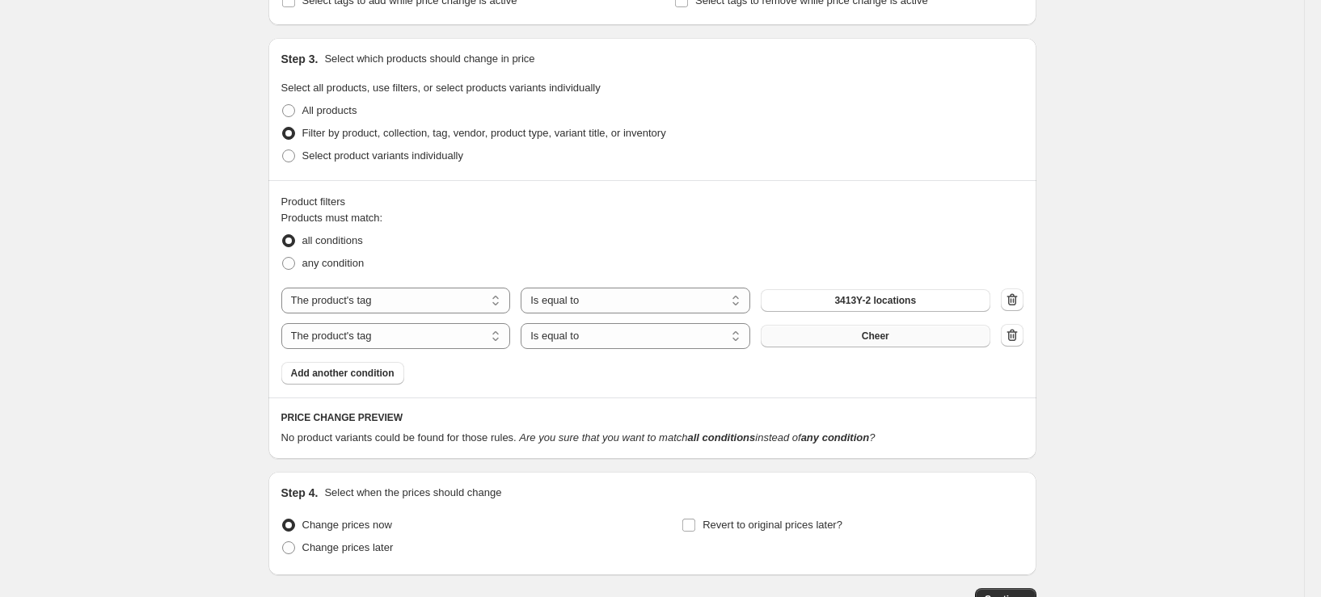
click at [889, 339] on span "Cheer" at bounding box center [875, 336] width 27 height 13
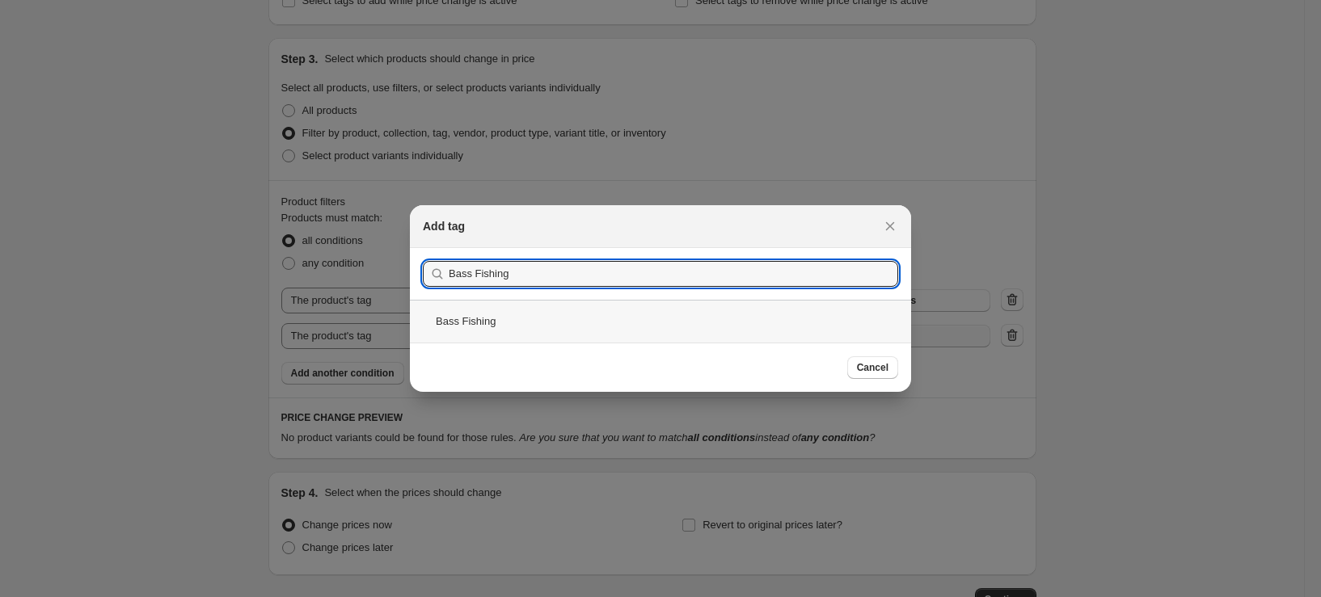
type input "Bass Fishing"
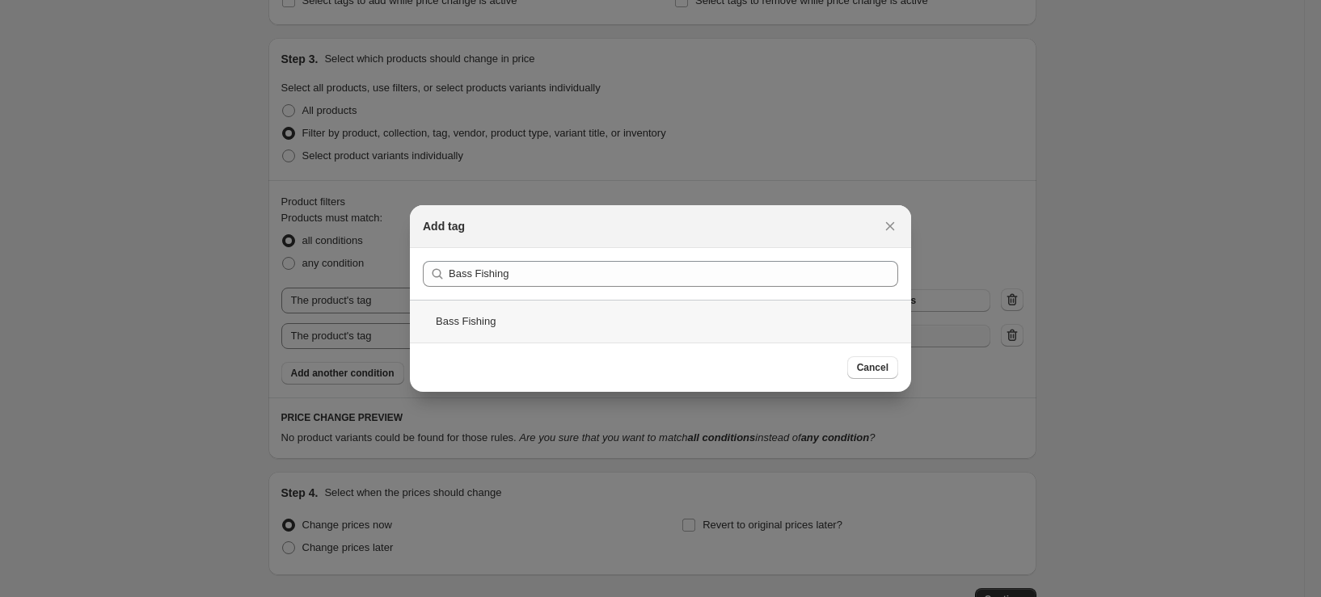
click at [546, 323] on div "Bass Fishing" at bounding box center [660, 321] width 501 height 43
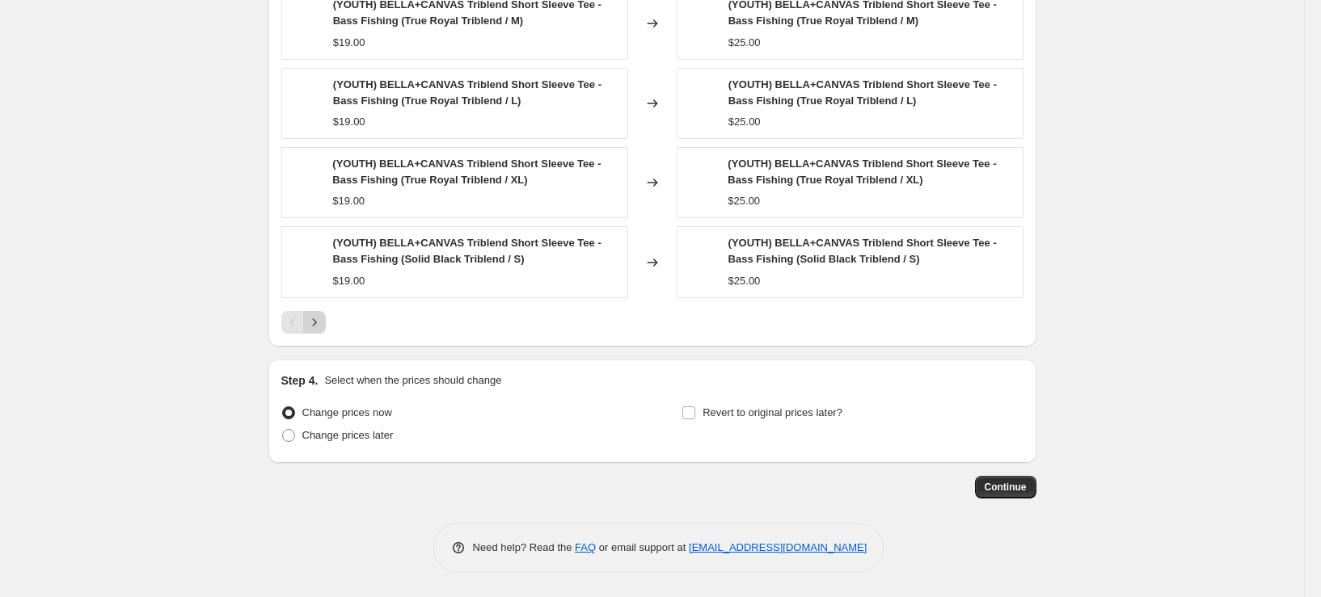
click at [323, 327] on icon "Next" at bounding box center [314, 322] width 16 height 16
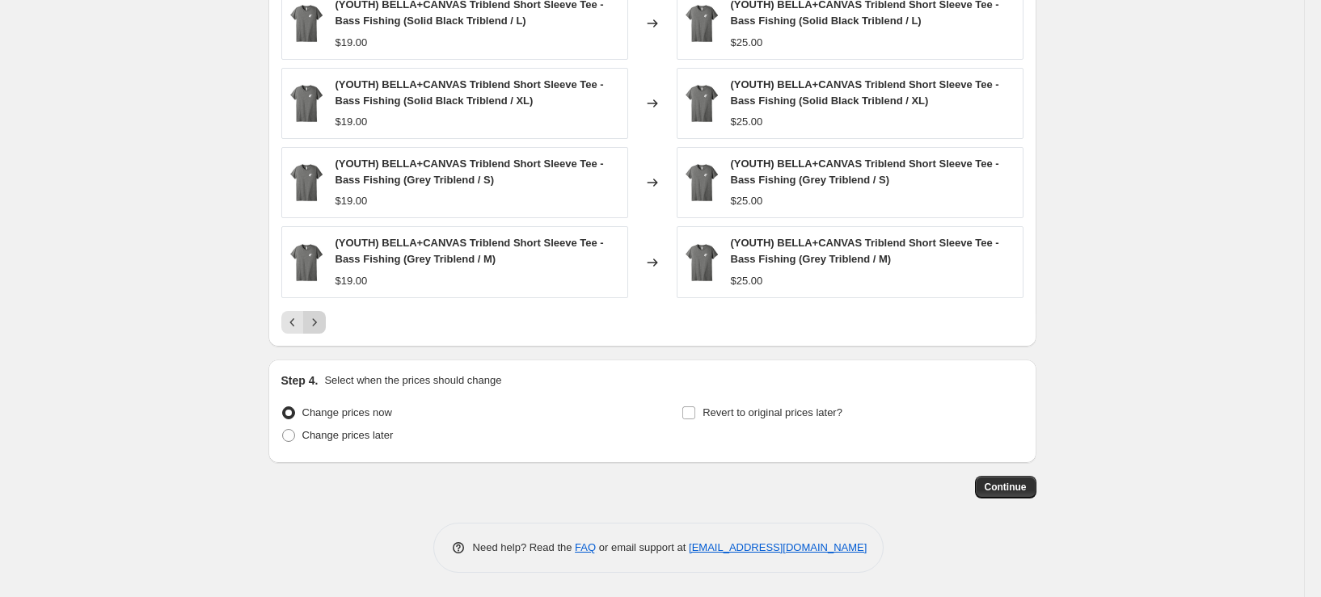
click at [323, 327] on icon "Next" at bounding box center [314, 322] width 16 height 16
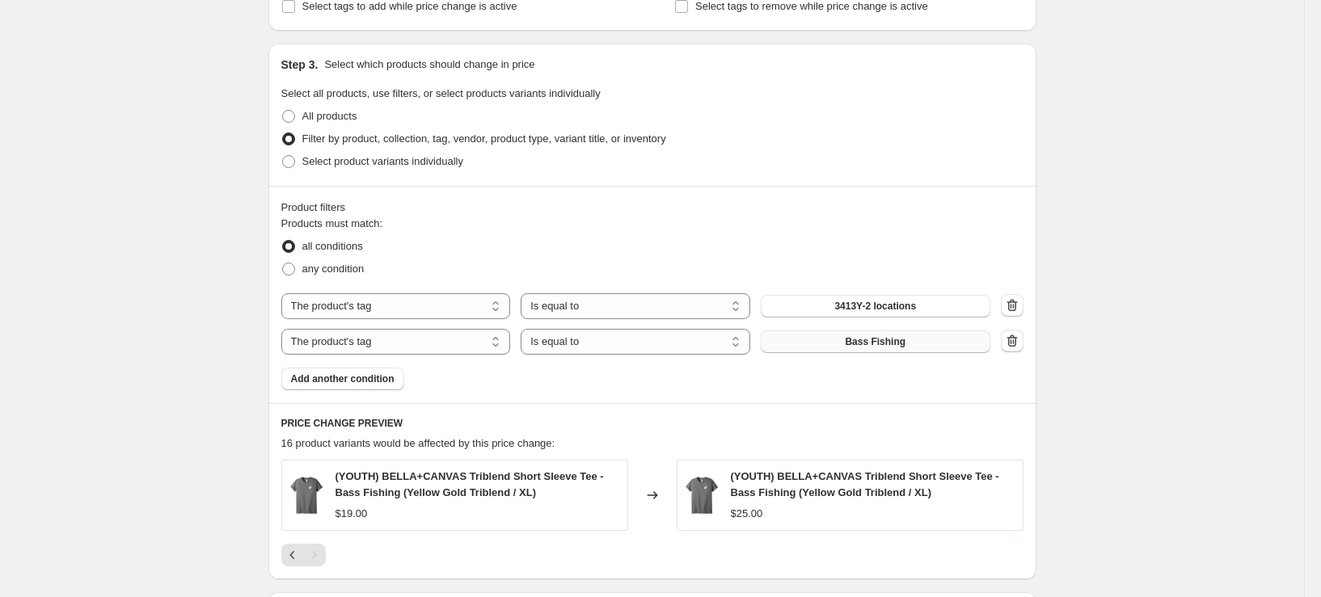
scroll to position [799, 0]
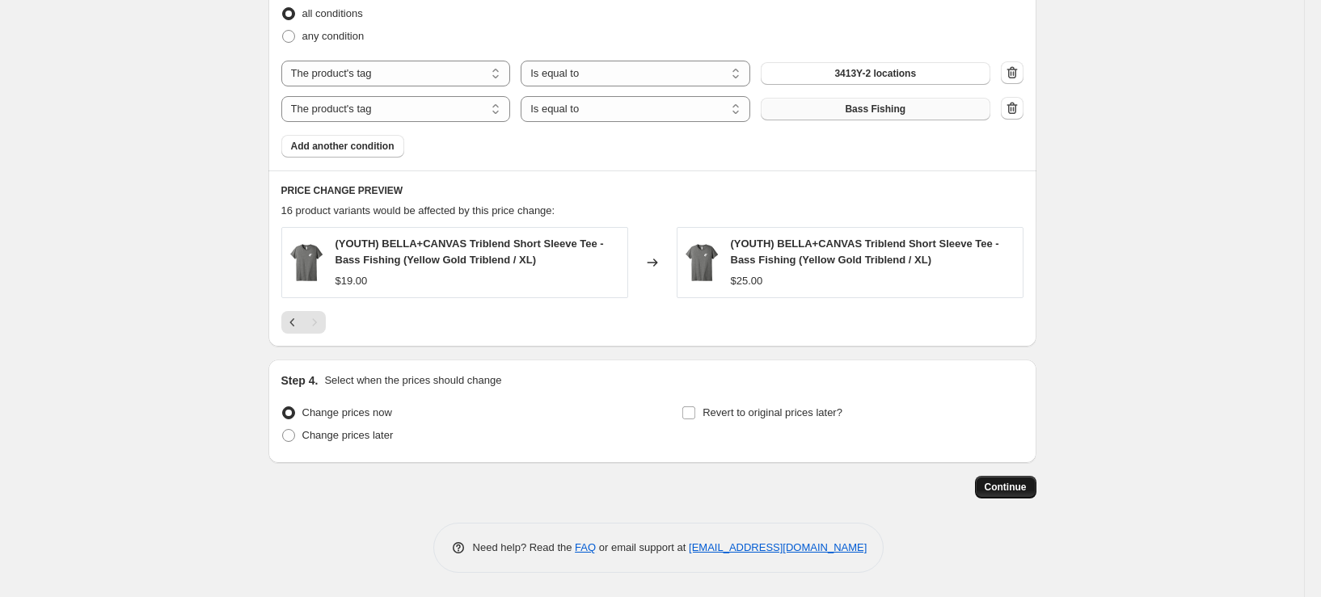
click at [994, 488] on span "Continue" at bounding box center [1006, 487] width 42 height 13
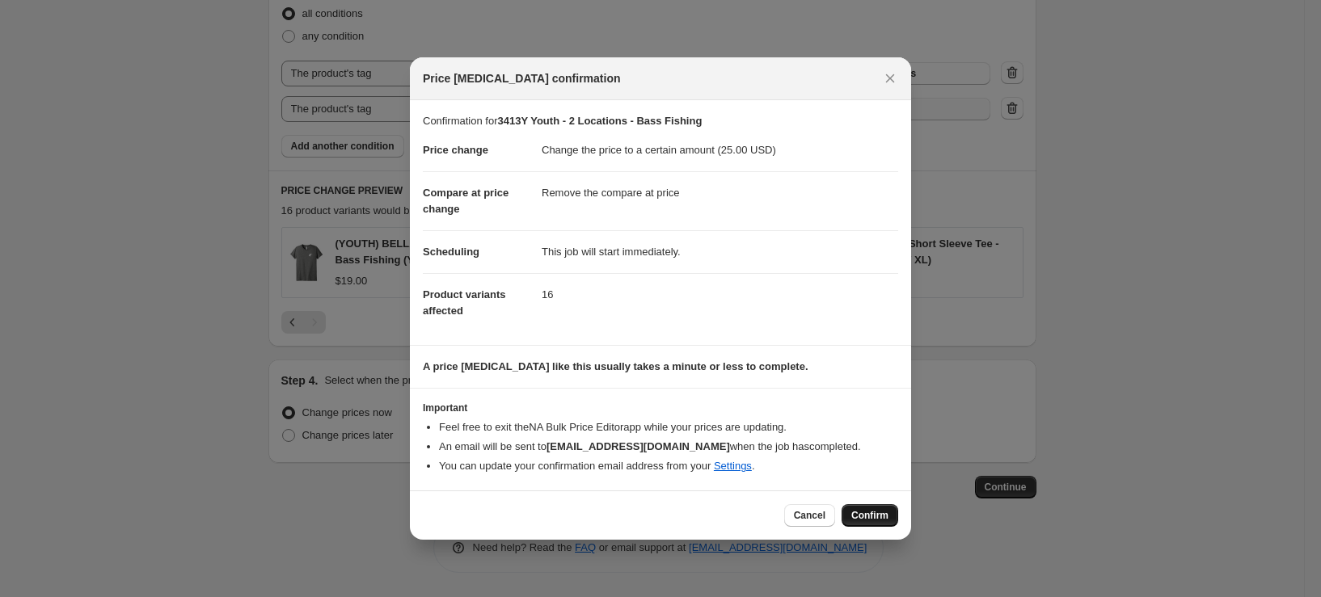
click at [869, 518] on span "Confirm" at bounding box center [869, 515] width 37 height 13
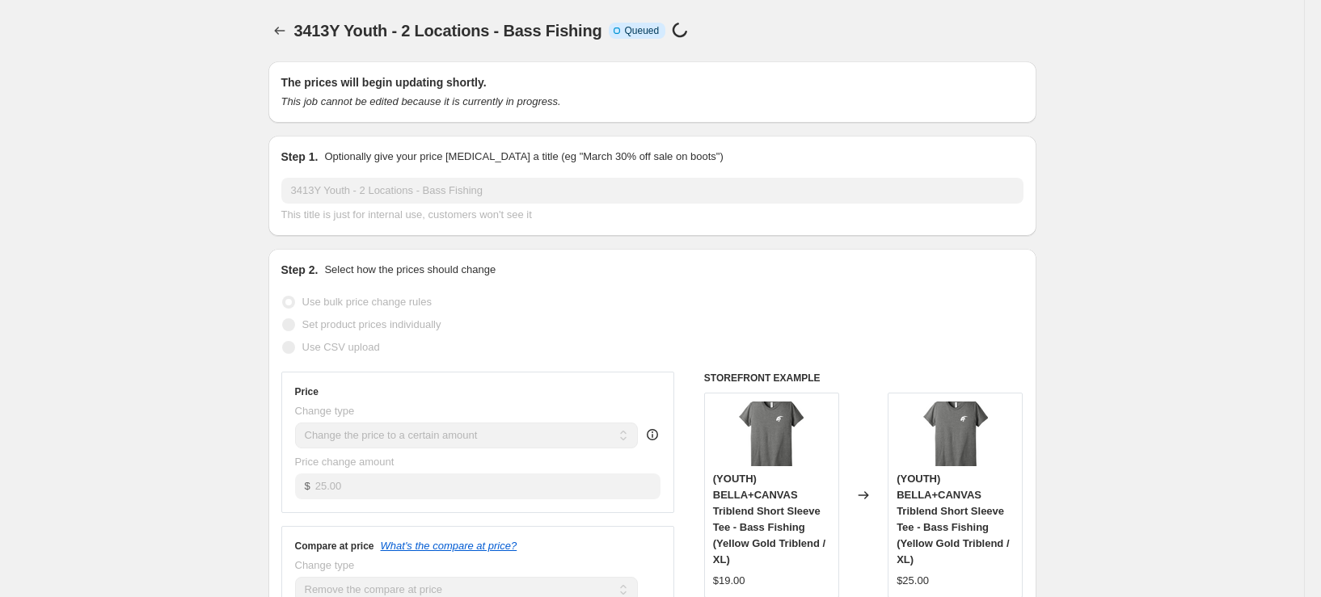
select select "remove"
select select "tag"
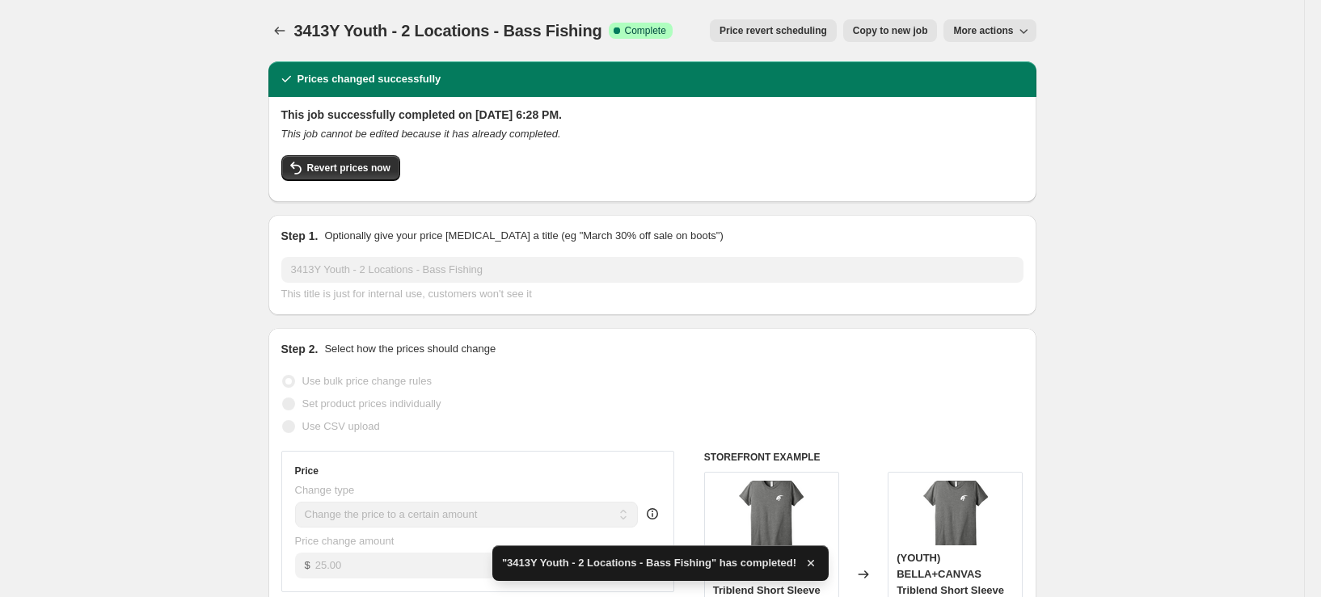
click at [915, 32] on span "Copy to new job" at bounding box center [890, 30] width 75 height 13
select select "remove"
select select "tag"
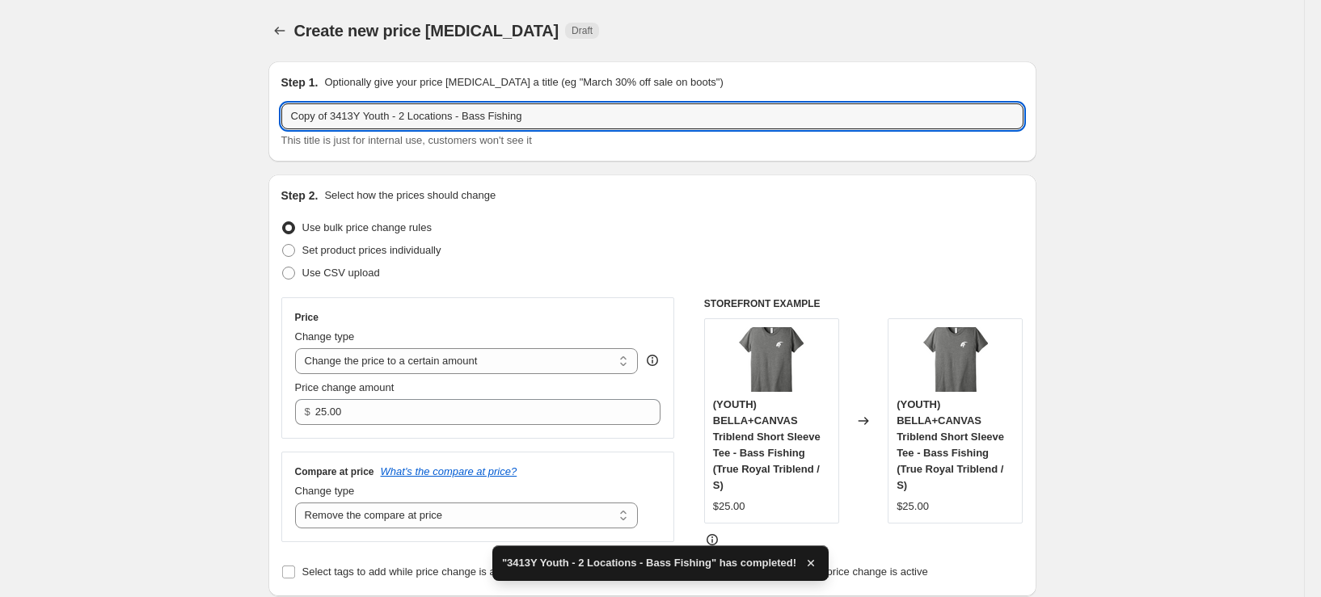
drag, startPoint x: 337, startPoint y: 118, endPoint x: 6, endPoint y: 140, distance: 331.4
click at [324, 117] on input "3413Y Youth - 2 Locations - Bass Fishing" at bounding box center [652, 116] width 742 height 26
click at [349, 119] on input "3413 Youth - 2 Locations - Bass Fishing" at bounding box center [652, 116] width 742 height 26
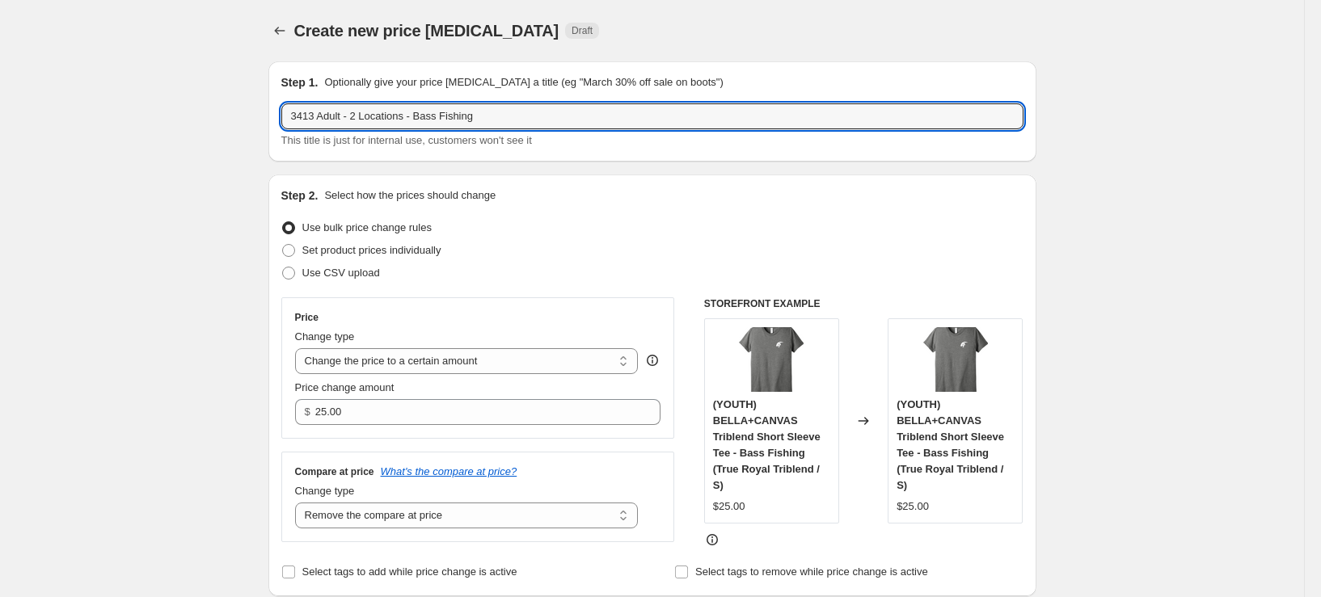
type input "3413 Adult - 2 Locations - Bass Fishing"
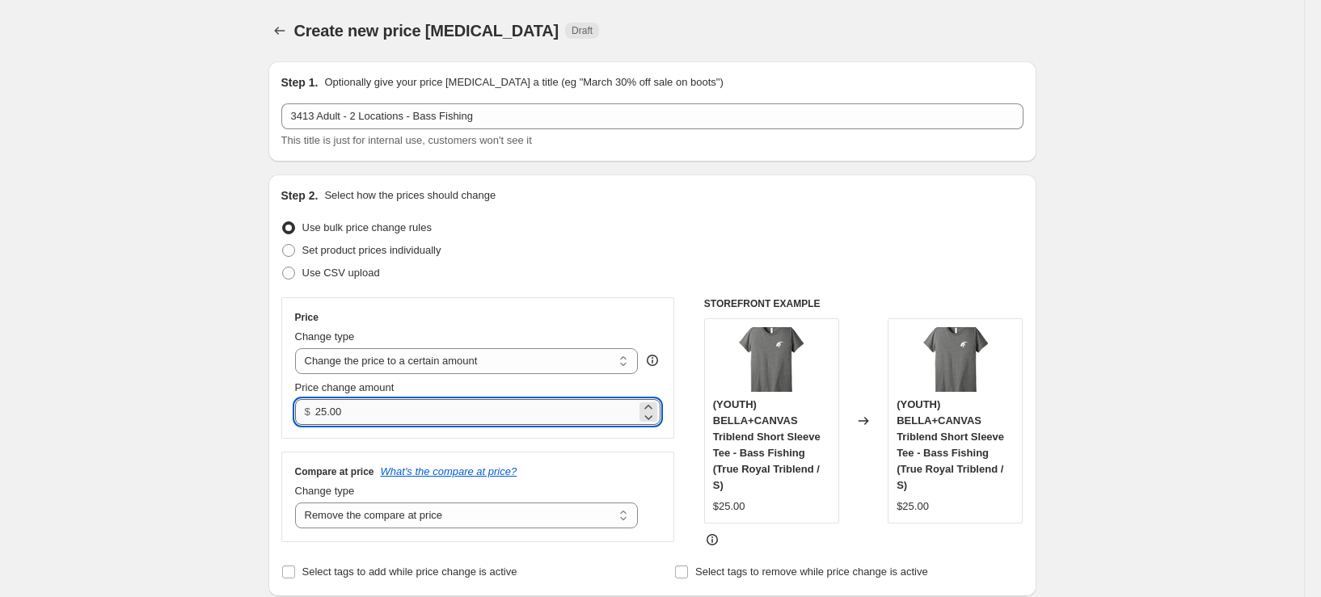
click at [374, 407] on input "25.00" at bounding box center [475, 412] width 321 height 26
type input "27.00"
click at [272, 423] on div "Step 2. Select how the prices should change Use bulk price change rules Set pro…" at bounding box center [652, 386] width 768 height 422
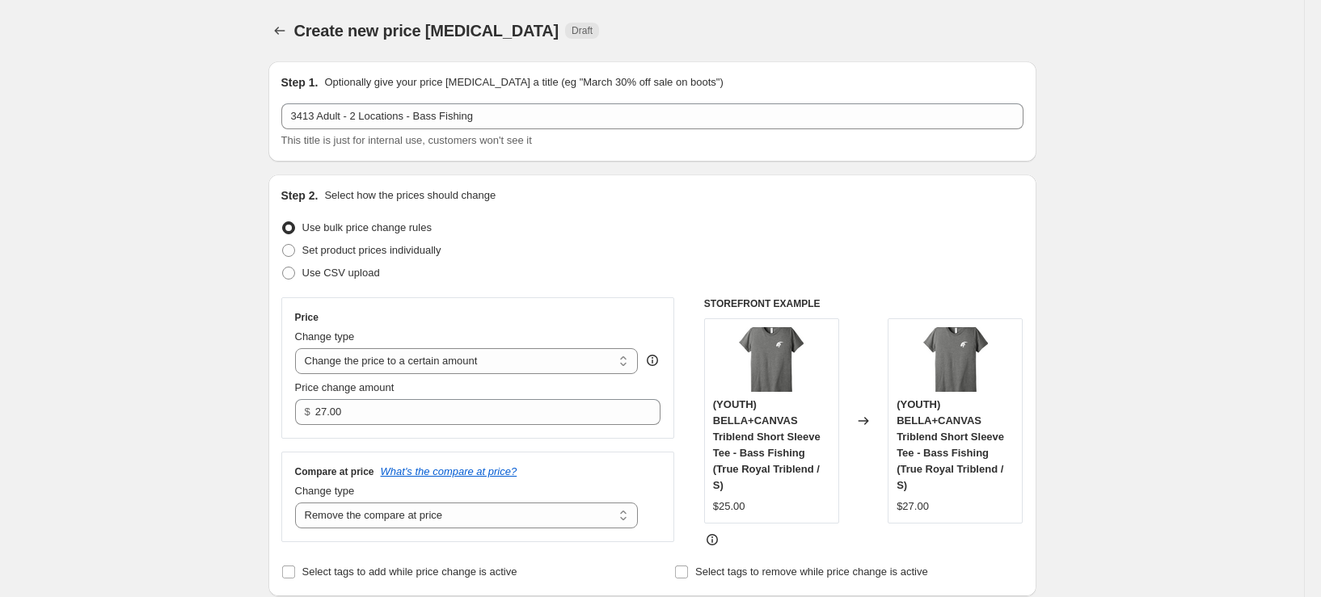
scroll to position [485, 0]
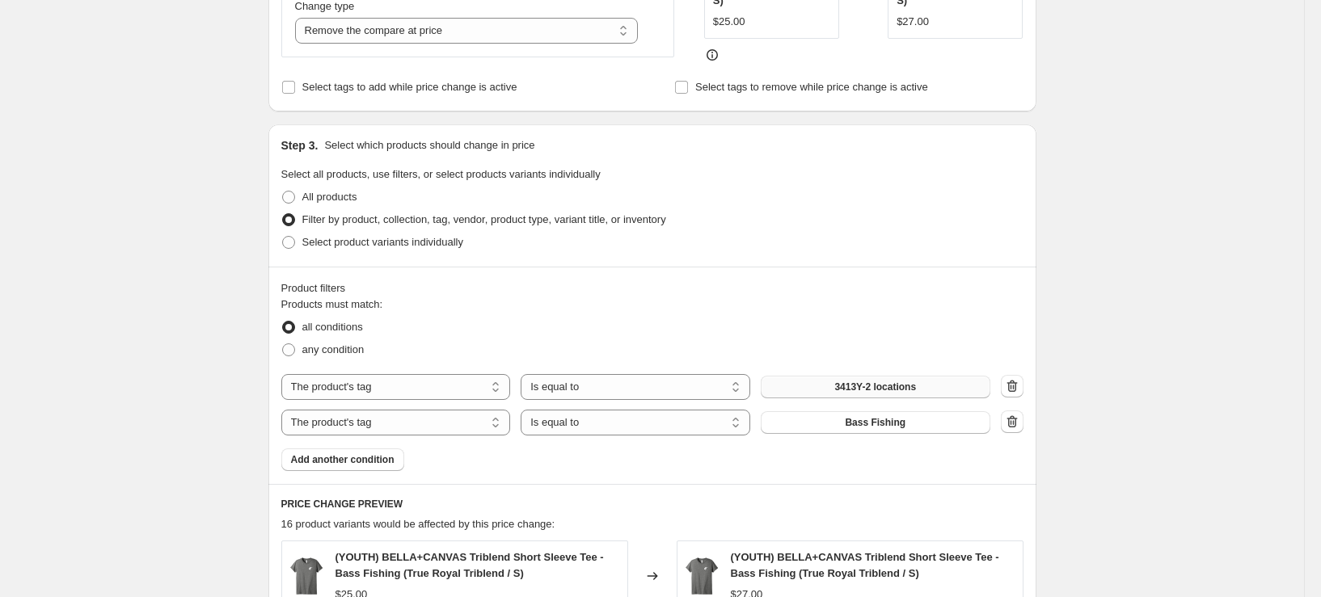
click at [898, 387] on span "3413Y-2 locations" at bounding box center [875, 387] width 82 height 13
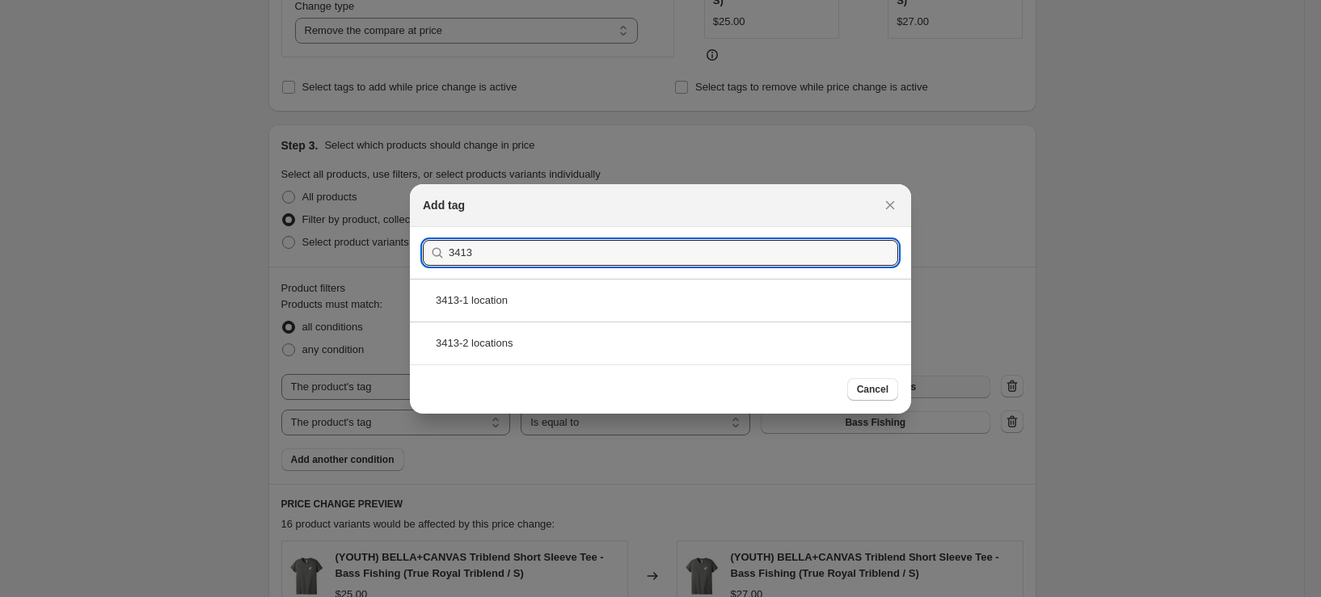
type input "3413"
click at [530, 352] on div "3413-2 locations" at bounding box center [660, 343] width 501 height 43
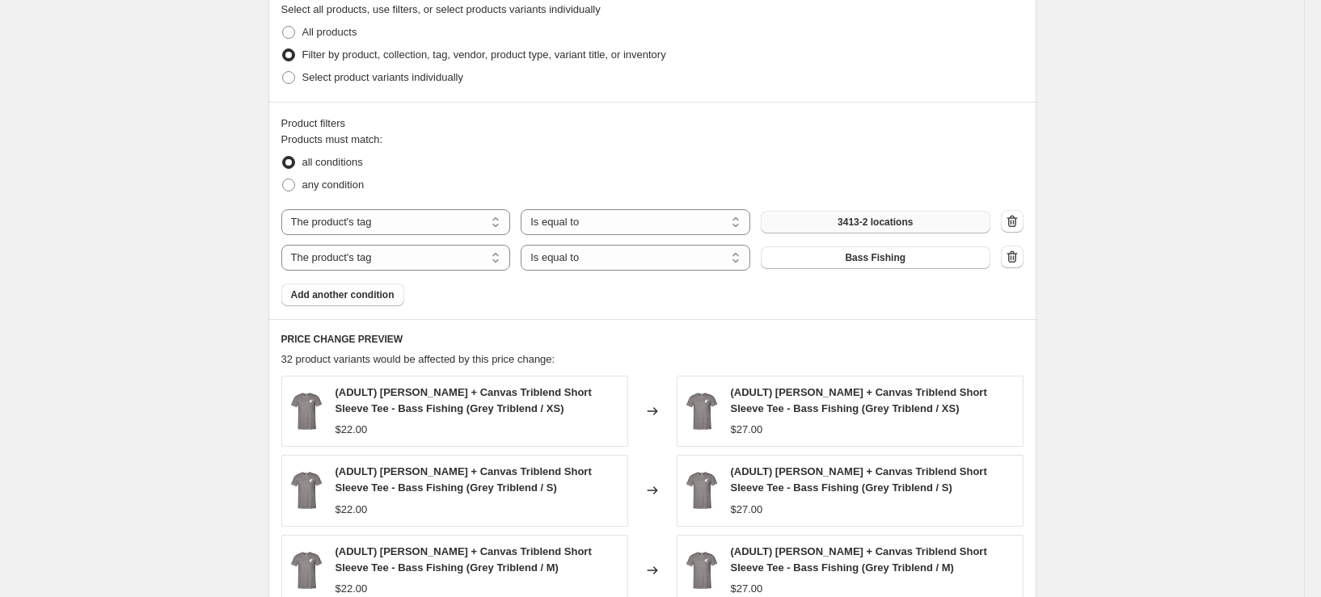
scroll to position [970, 0]
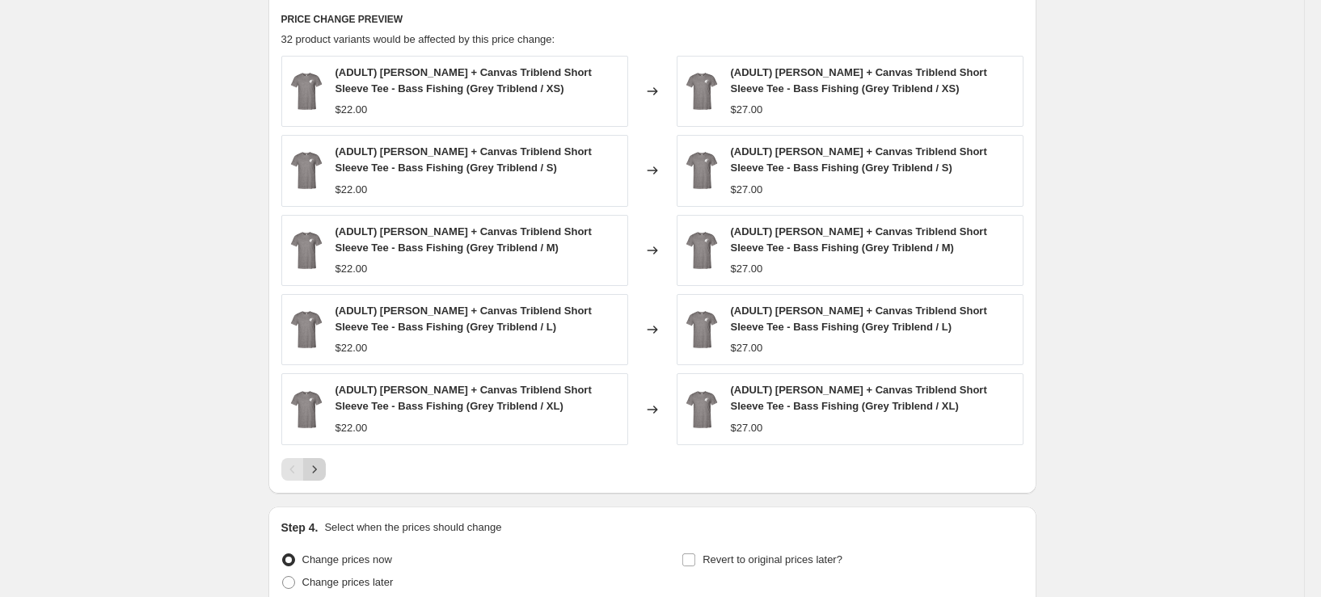
click at [322, 467] on icon "Next" at bounding box center [314, 470] width 16 height 16
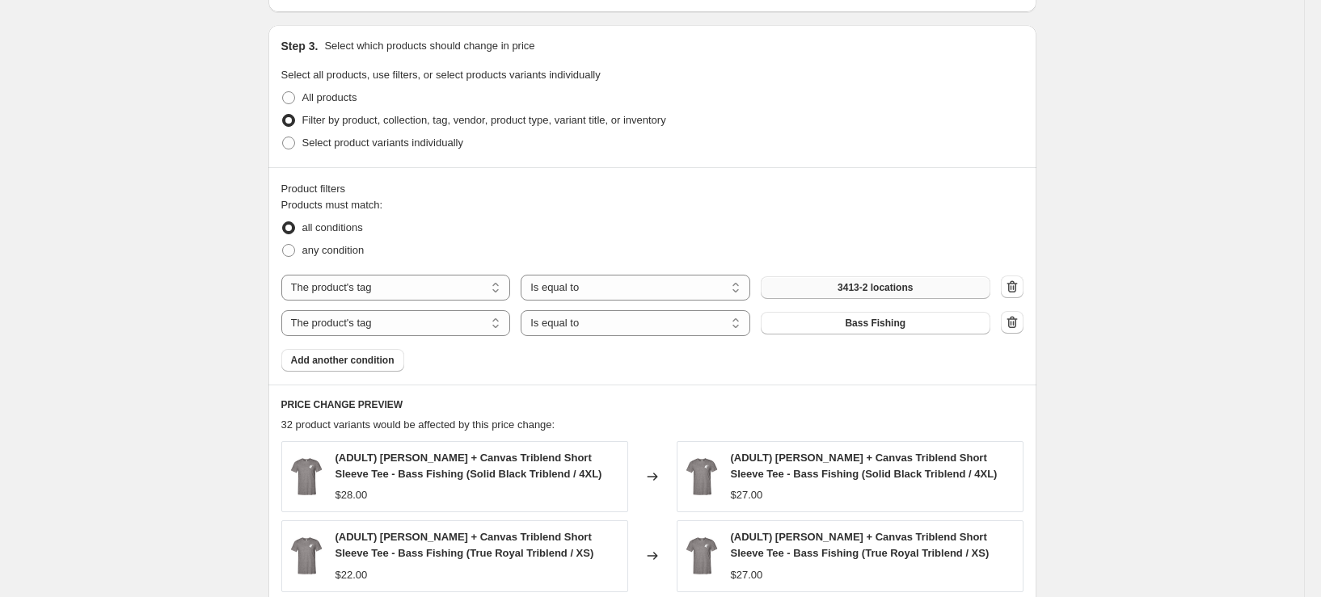
scroll to position [566, 0]
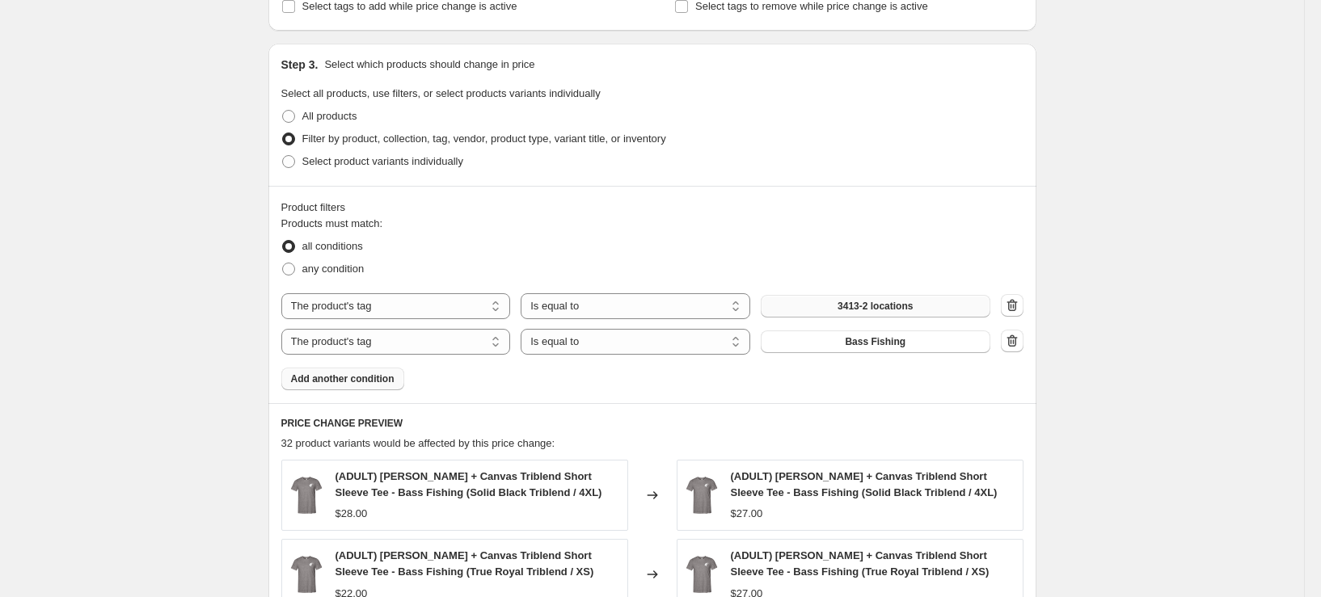
click at [355, 379] on span "Add another condition" at bounding box center [342, 379] width 103 height 13
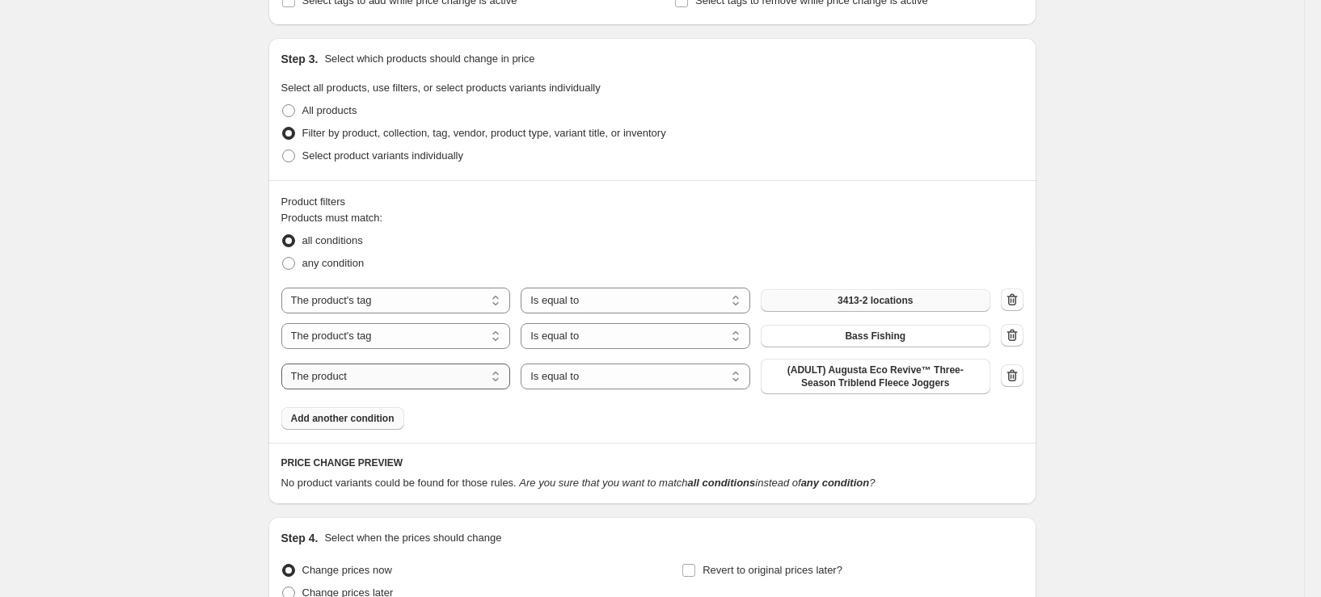
click at [356, 378] on select "The product The product's collection The product's tag The product's vendor The…" at bounding box center [396, 377] width 230 height 26
select select "title"
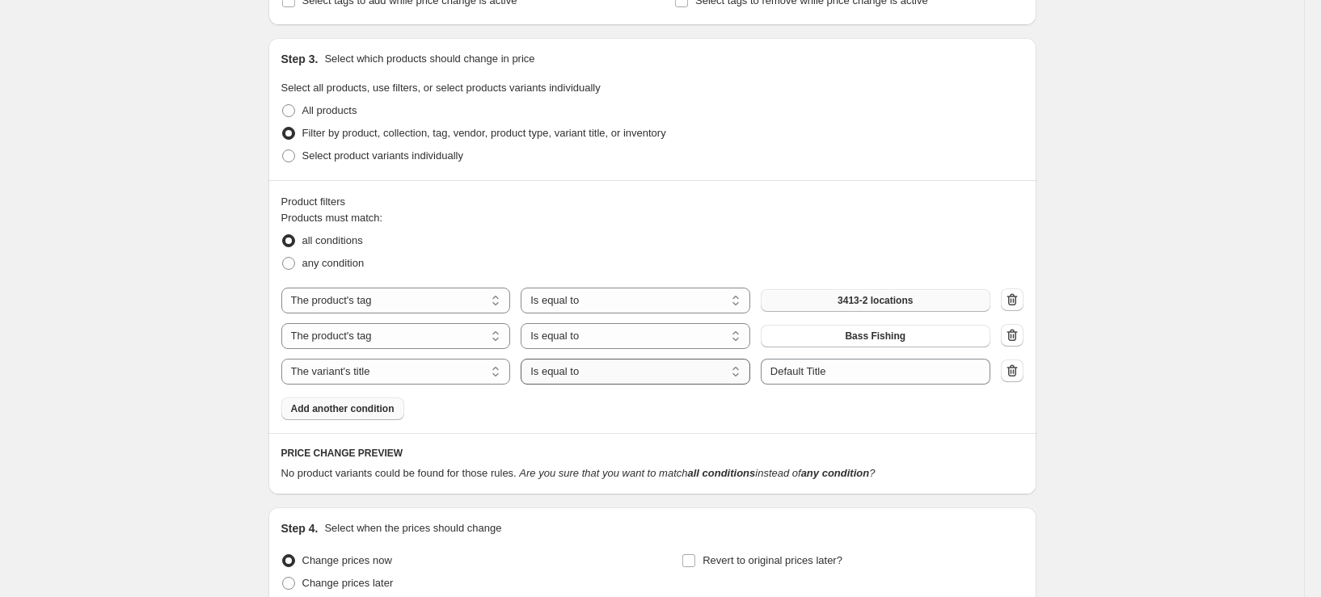
click at [662, 382] on select "Is equal to Is not equal to Contains" at bounding box center [636, 372] width 230 height 26
select select "not_equal"
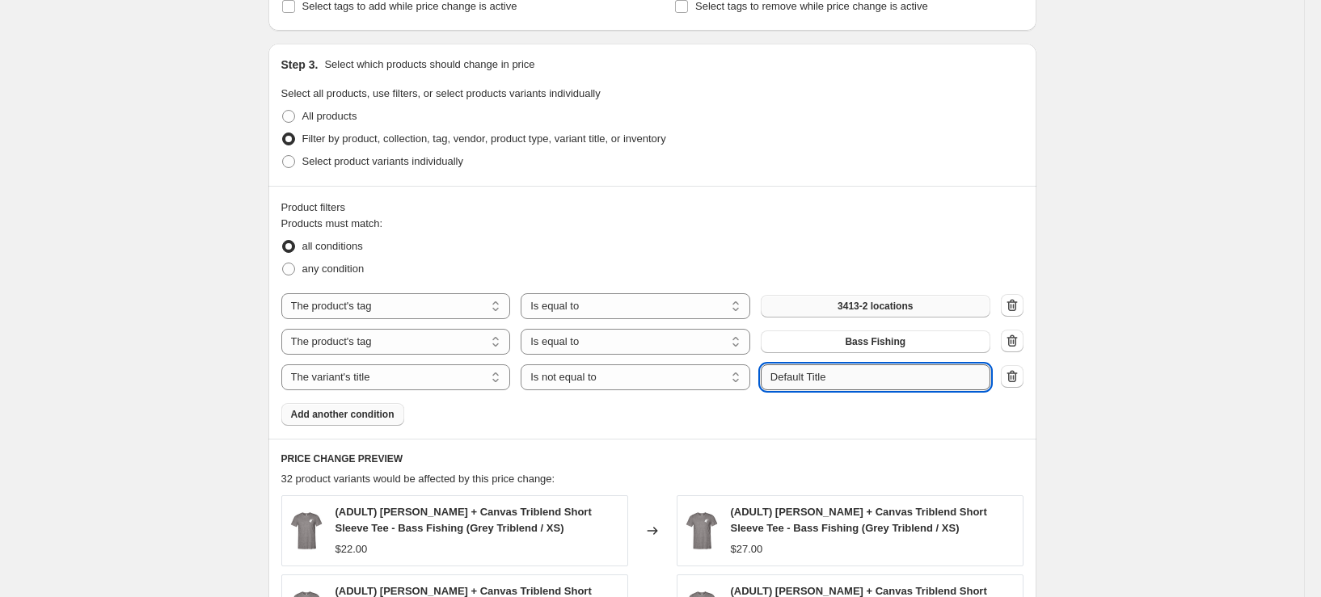
click at [895, 379] on input "Default Title" at bounding box center [876, 378] width 230 height 26
type input "2XL"
click at [374, 408] on span "Add another condition" at bounding box center [342, 414] width 103 height 13
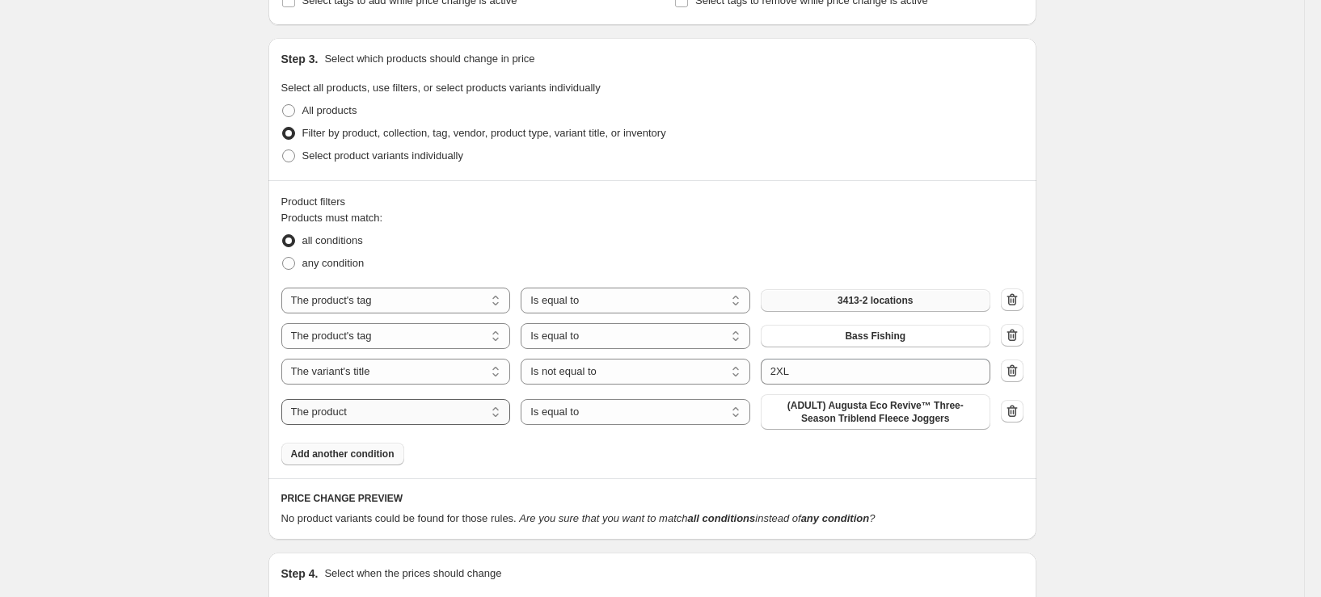
click at [376, 407] on select "The product The product's collection The product's tag The product's vendor The…" at bounding box center [396, 412] width 230 height 26
select select "title"
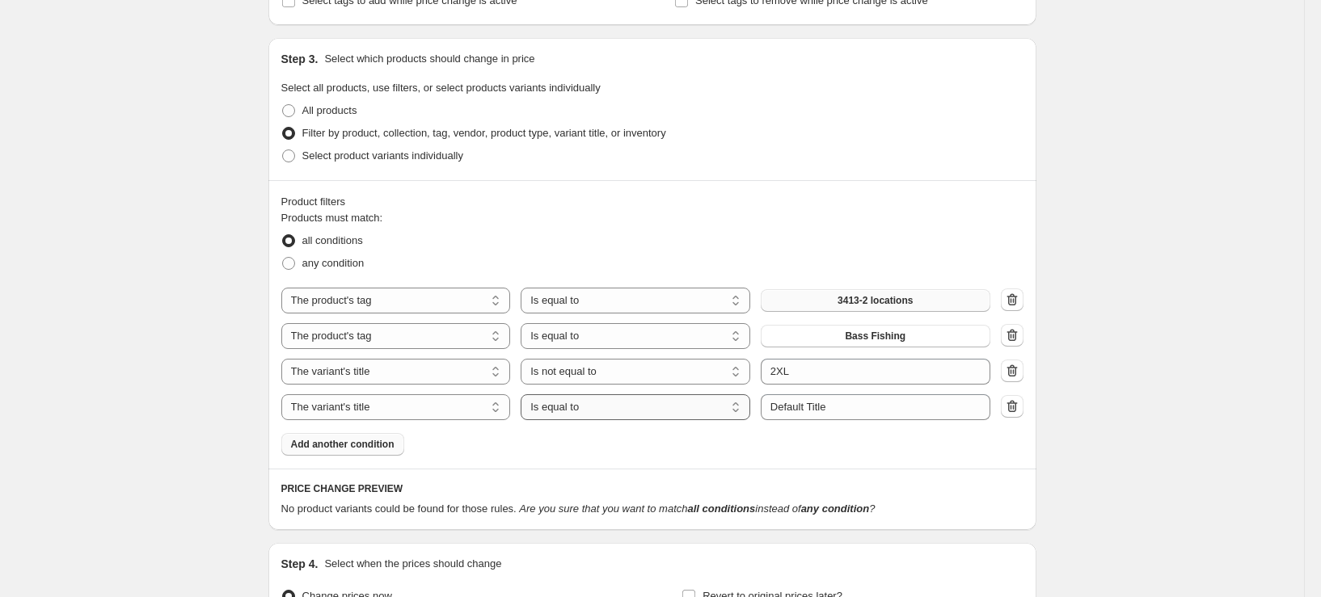
click at [614, 412] on select "Is equal to Is not equal to Contains" at bounding box center [636, 408] width 230 height 26
select select "not_equal"
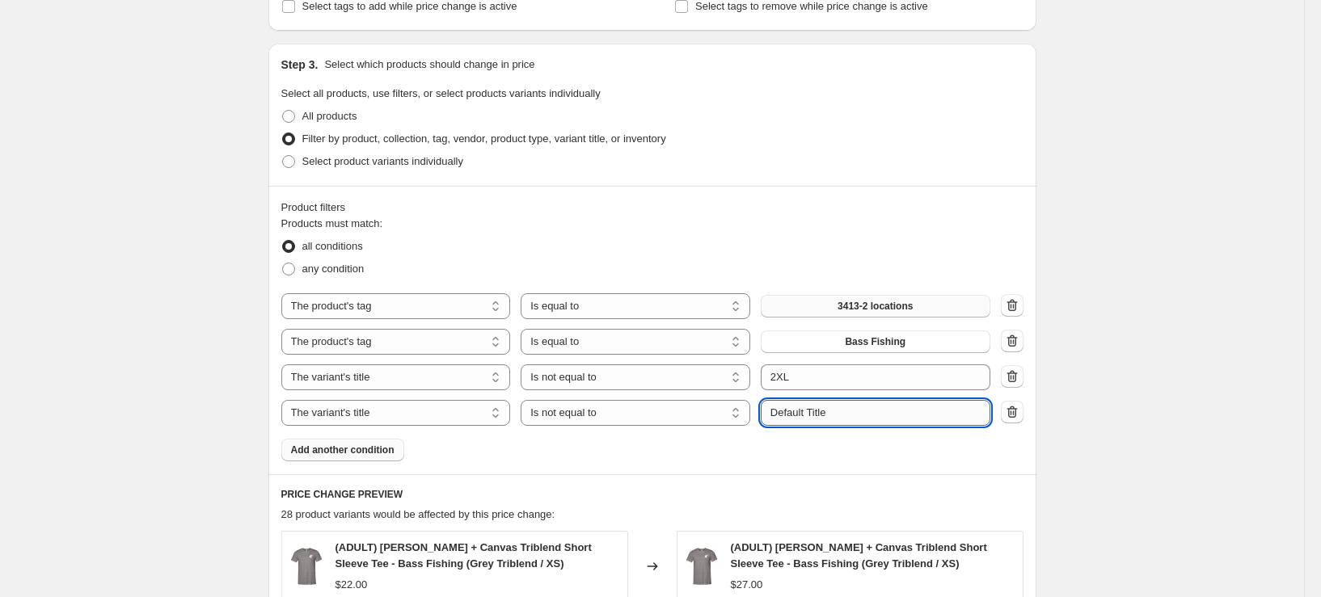
click at [827, 406] on input "Default Title" at bounding box center [876, 413] width 230 height 26
click at [827, 405] on input "Default Tit3le" at bounding box center [876, 413] width 230 height 26
type input "3XL"
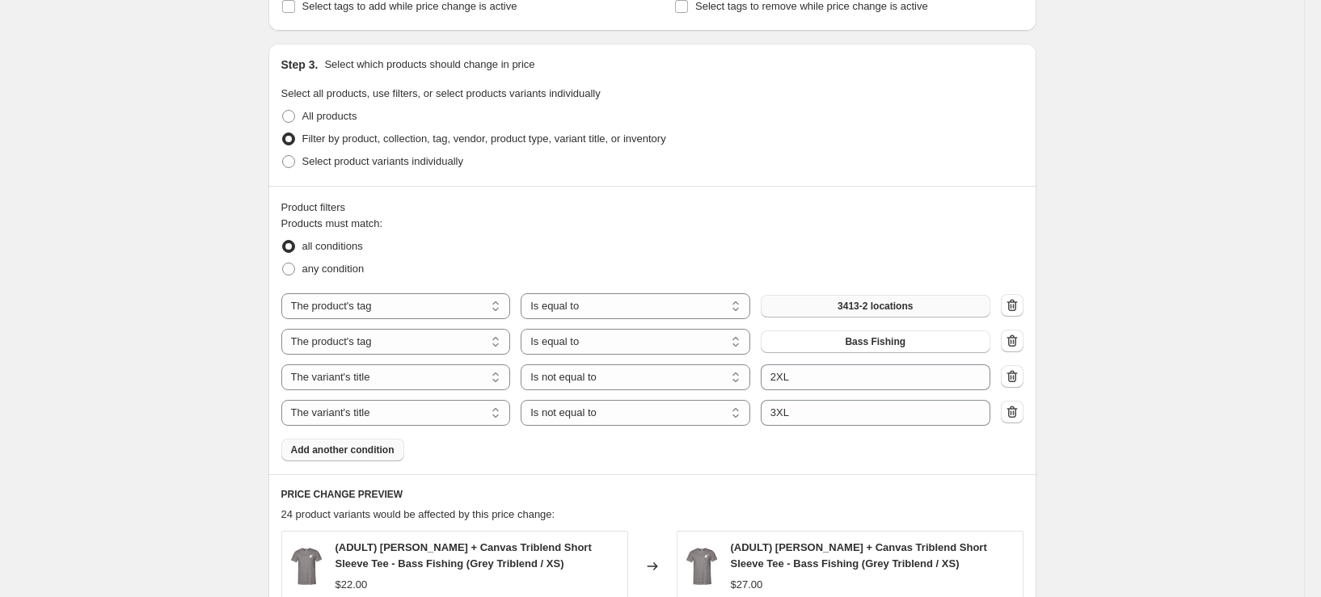
click at [376, 444] on span "Add another condition" at bounding box center [342, 450] width 103 height 13
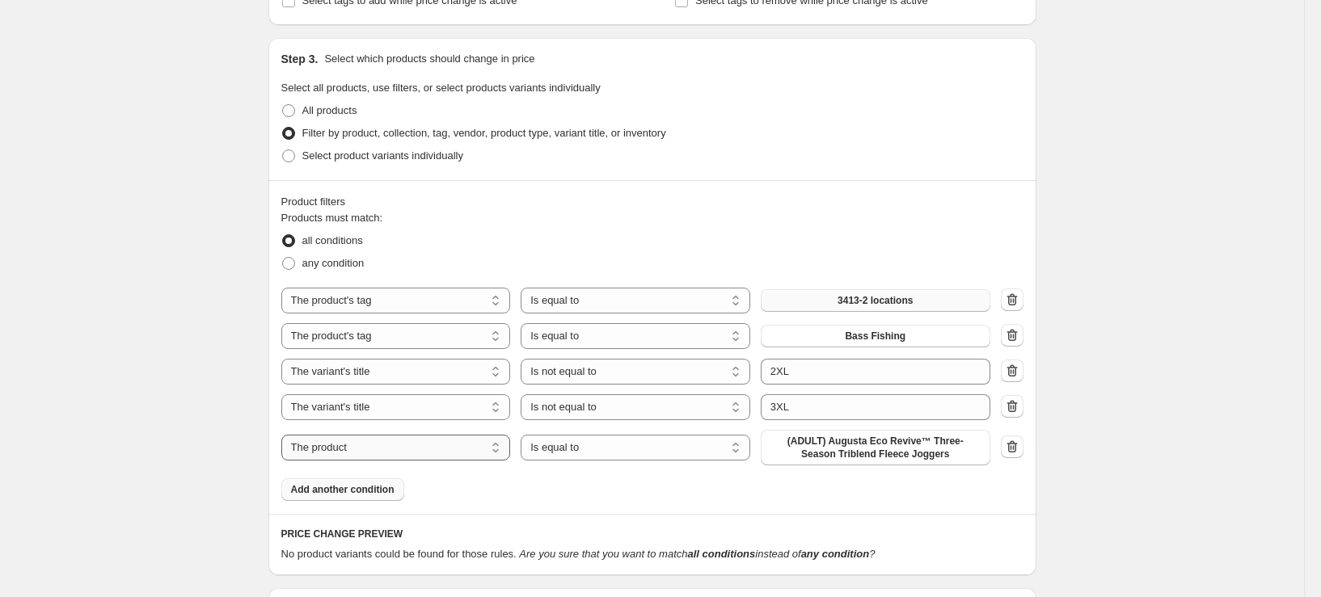
click at [365, 454] on select "The product The product's collection The product's tag The product's vendor The…" at bounding box center [396, 448] width 230 height 26
select select "title"
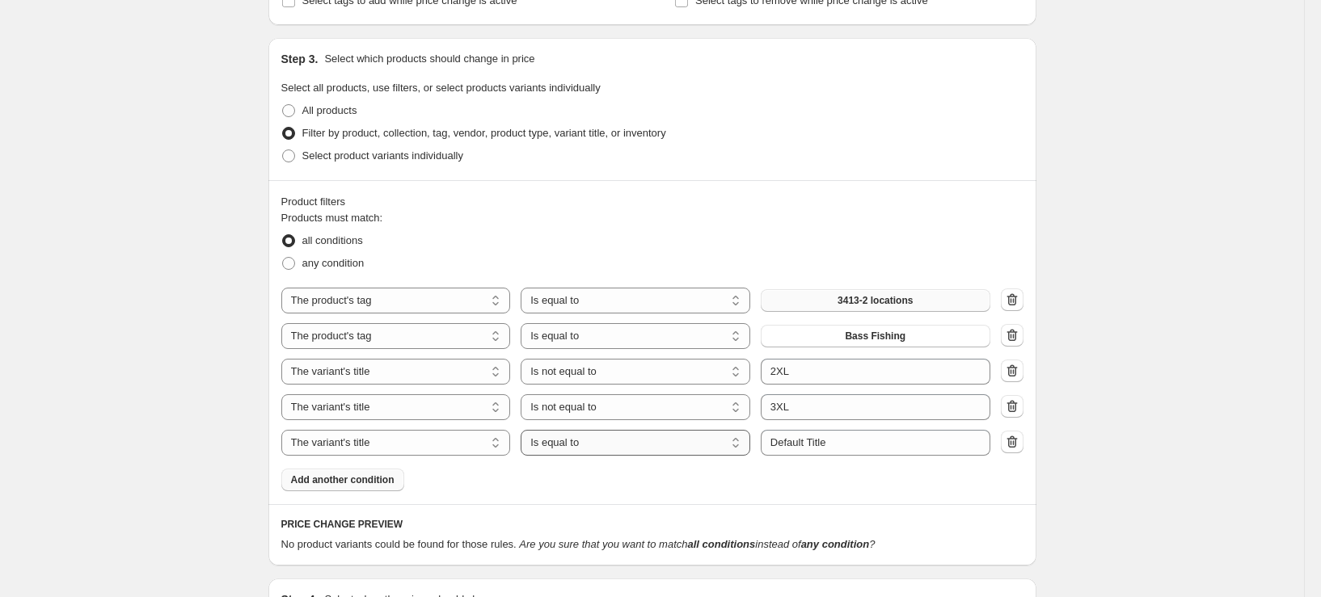
click at [605, 446] on select "Is equal to Is not equal to Contains" at bounding box center [636, 443] width 230 height 26
select select "not_equal"
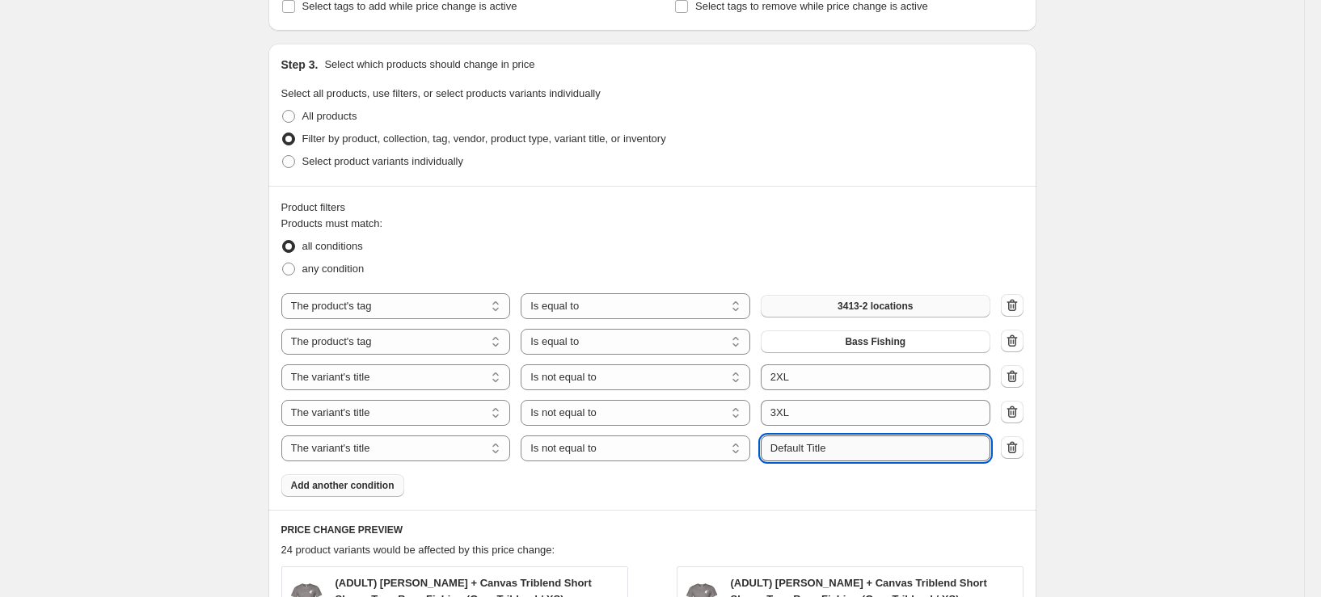
click at [855, 437] on input "Default Title" at bounding box center [876, 449] width 230 height 26
type input "4XL"
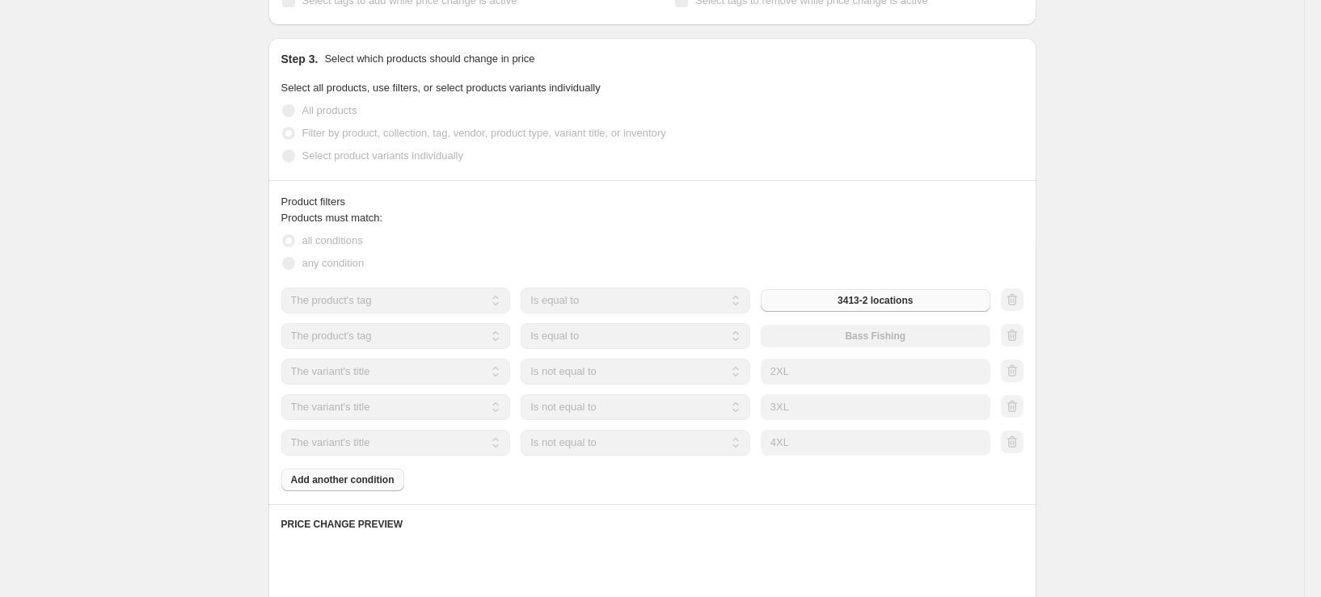
click at [150, 372] on div "Create new price change job. This page is ready Create new price change job Dra…" at bounding box center [652, 329] width 1304 height 1790
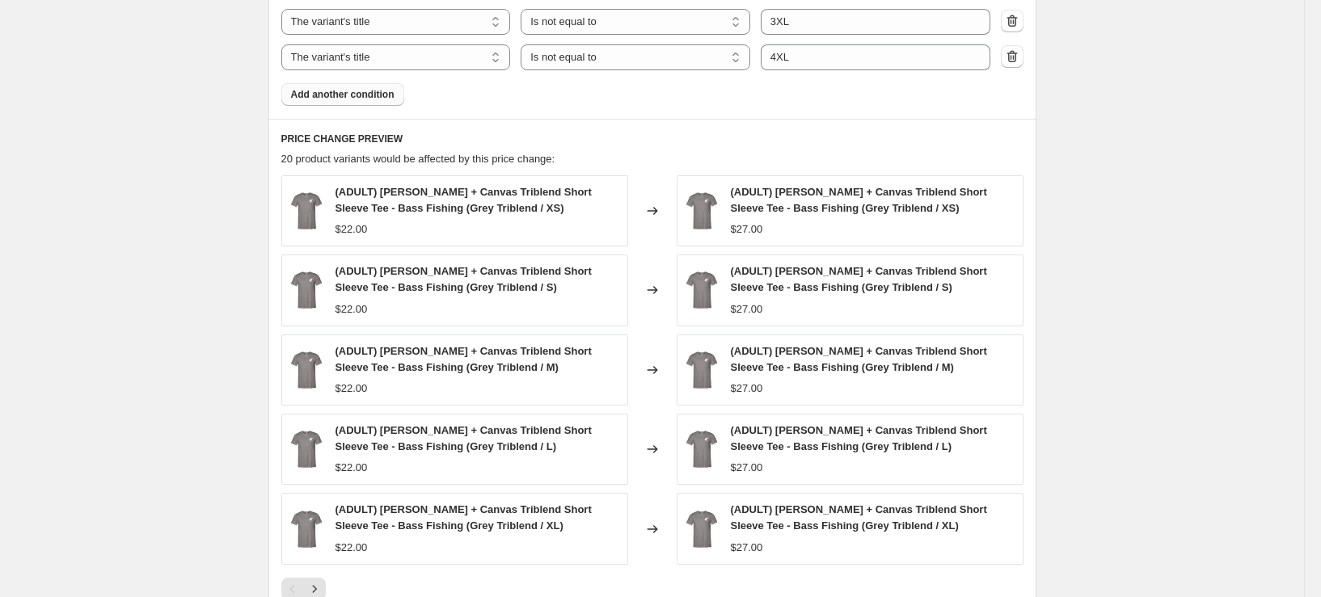
scroll to position [1051, 0]
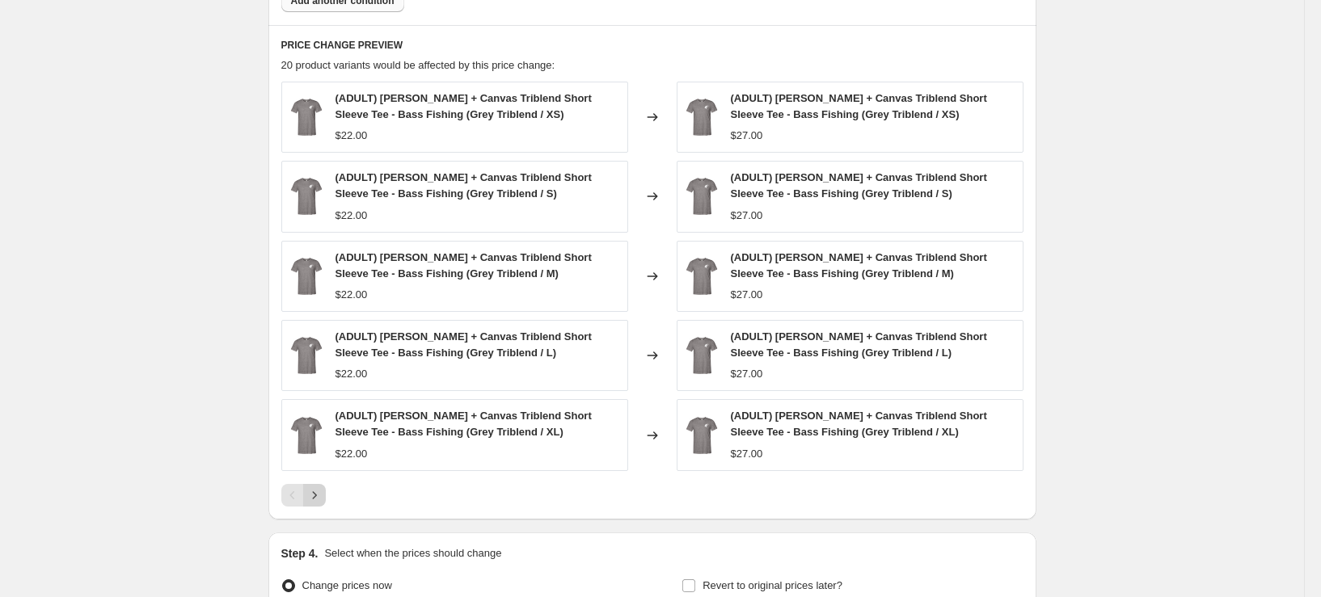
click at [323, 490] on icon "Next" at bounding box center [314, 496] width 16 height 16
click at [326, 490] on div "Pagination" at bounding box center [314, 495] width 23 height 23
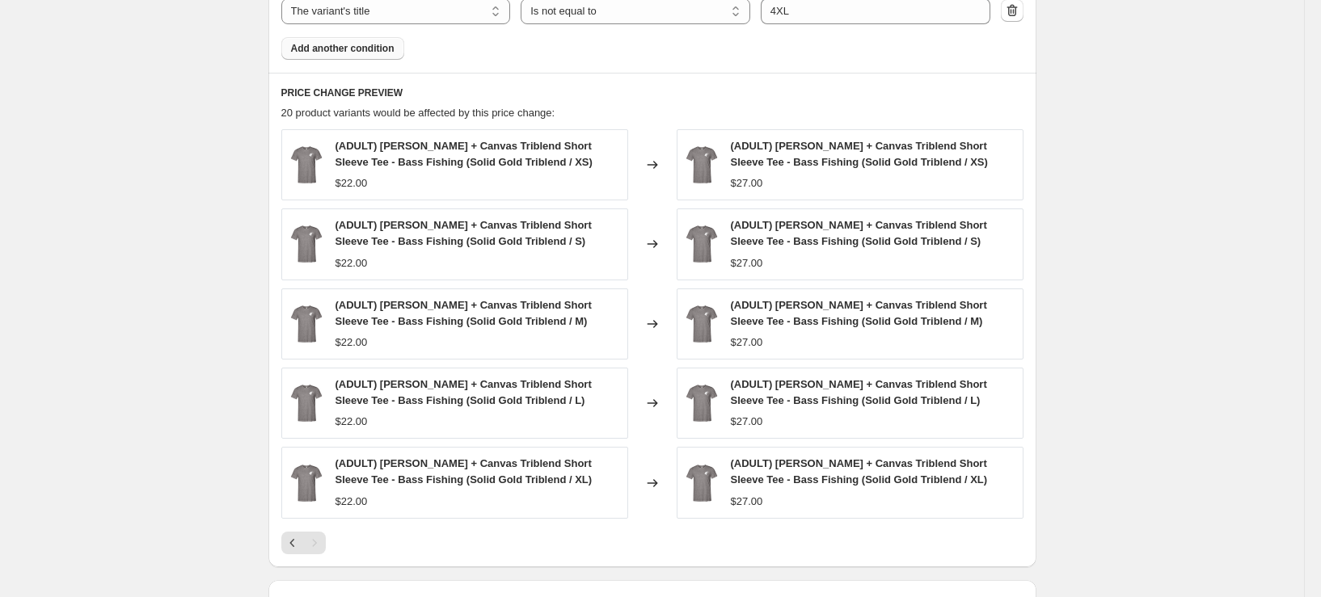
scroll to position [1213, 0]
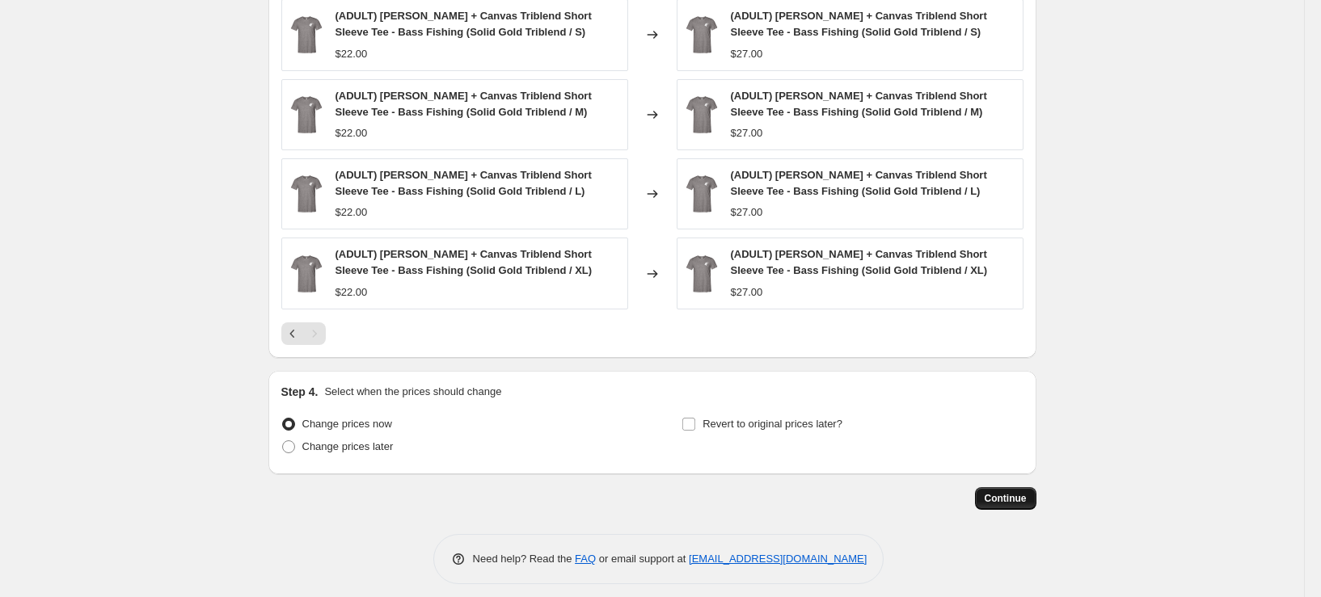
click at [991, 488] on button "Continue" at bounding box center [1005, 499] width 61 height 23
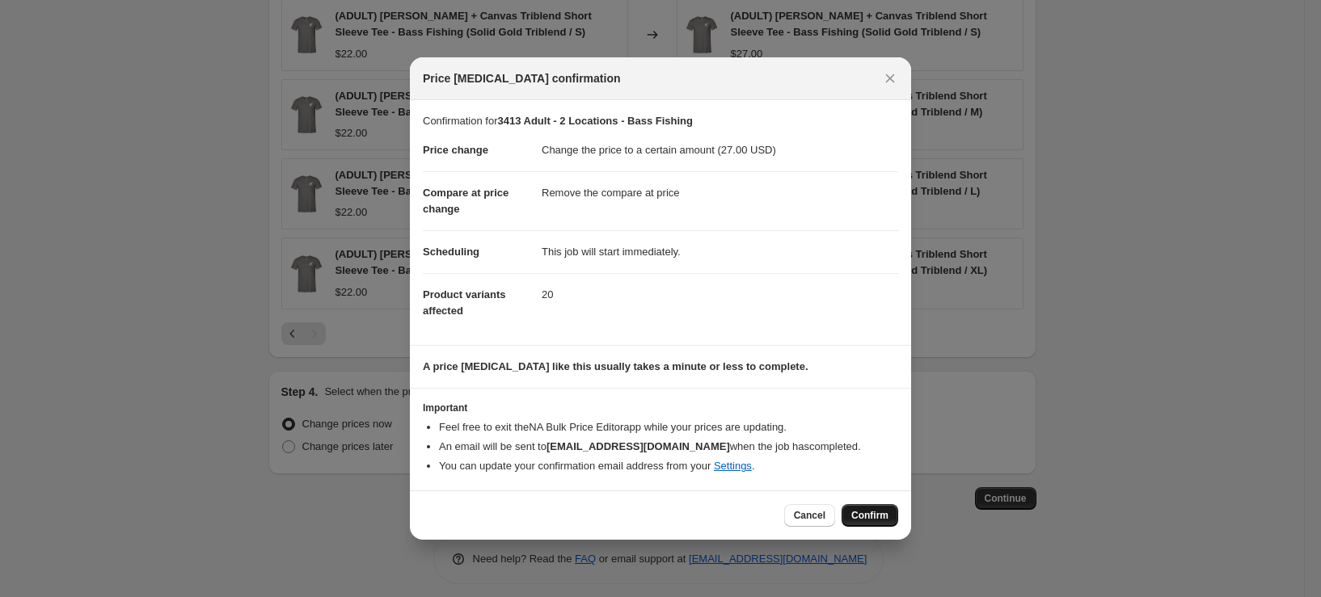
click at [871, 512] on span "Confirm" at bounding box center [869, 515] width 37 height 13
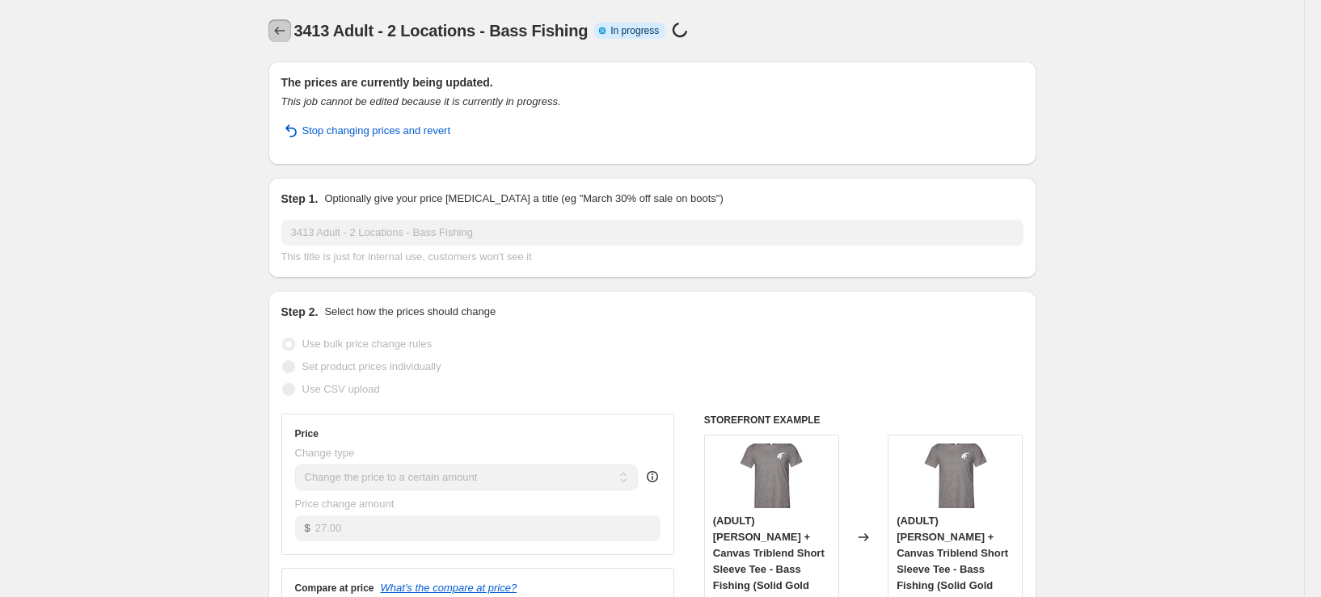
click at [291, 35] on button "Price change jobs" at bounding box center [279, 30] width 23 height 23
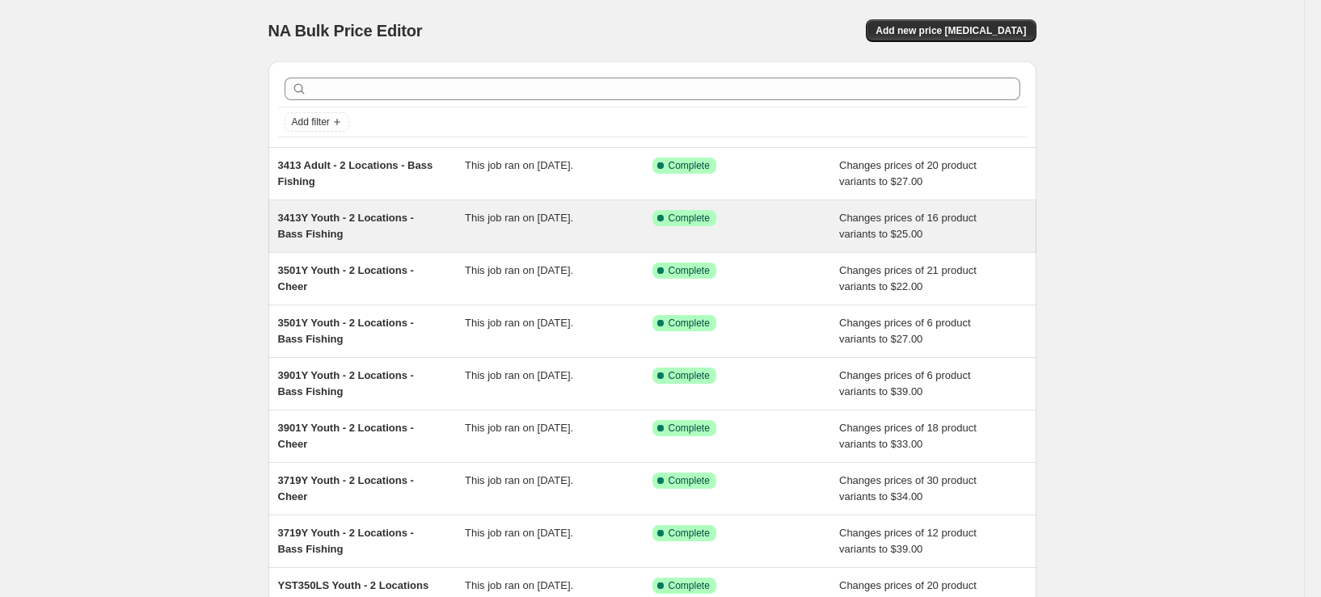
click at [378, 243] on div "3413Y Youth - 2 Locations - Bass Fishing This job ran on September 26, 2025. Su…" at bounding box center [652, 227] width 768 height 52
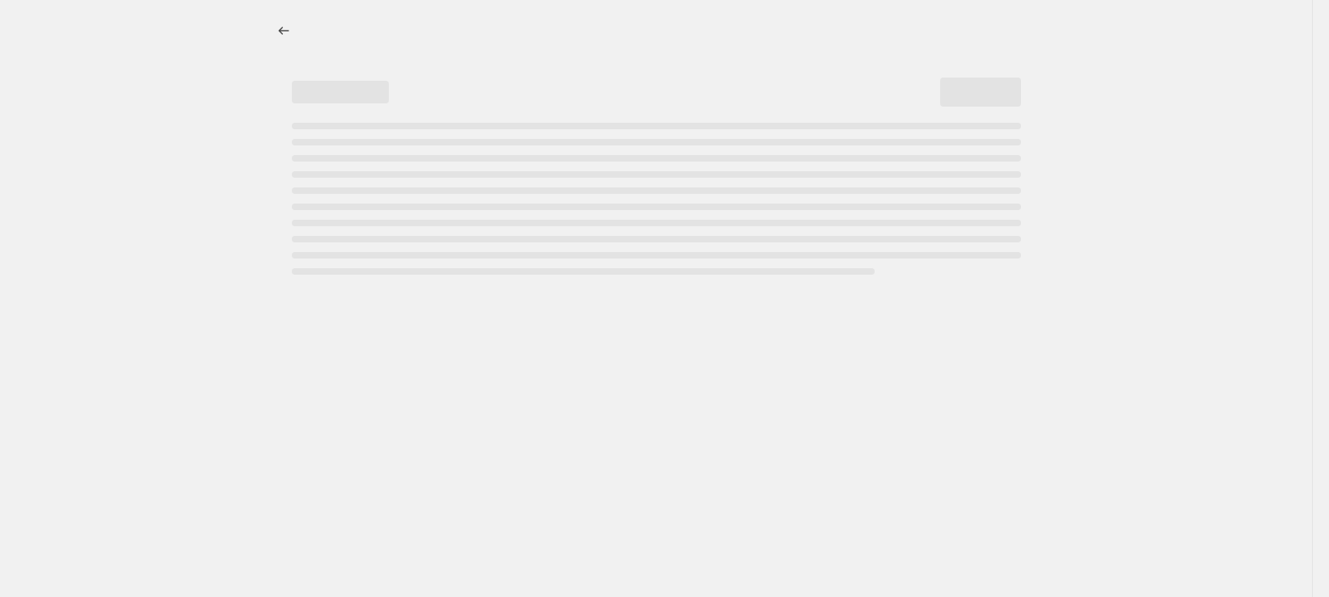
select select "remove"
select select "tag"
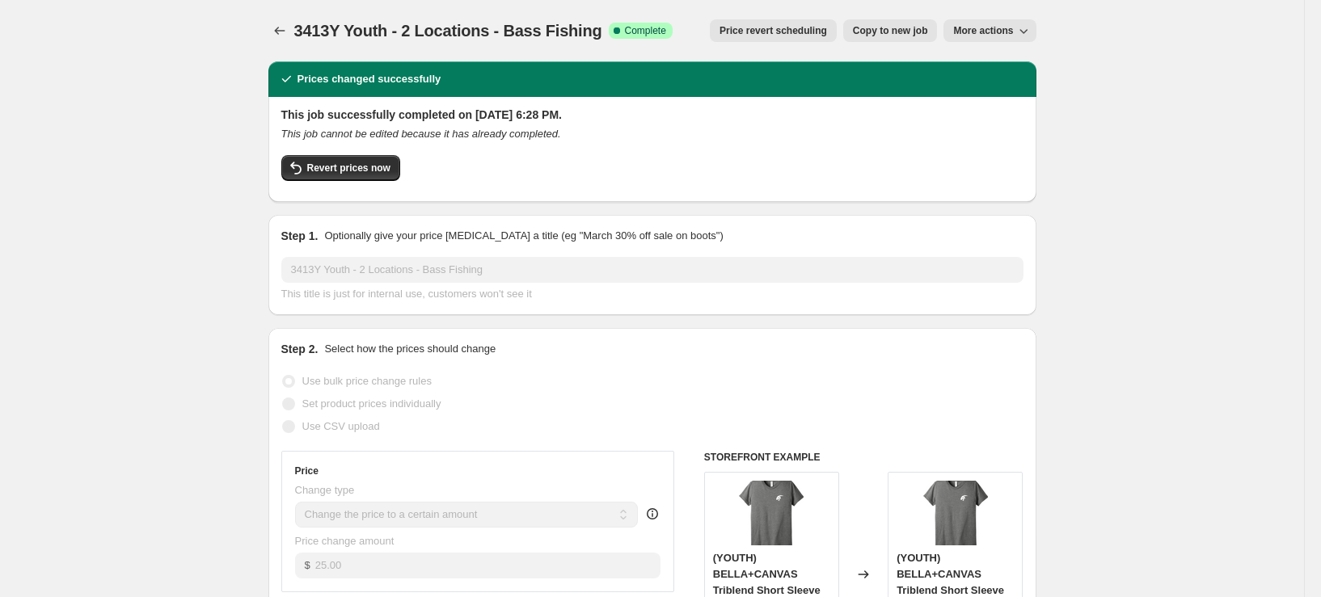
click at [918, 28] on span "Copy to new job" at bounding box center [890, 30] width 75 height 13
select select "remove"
select select "tag"
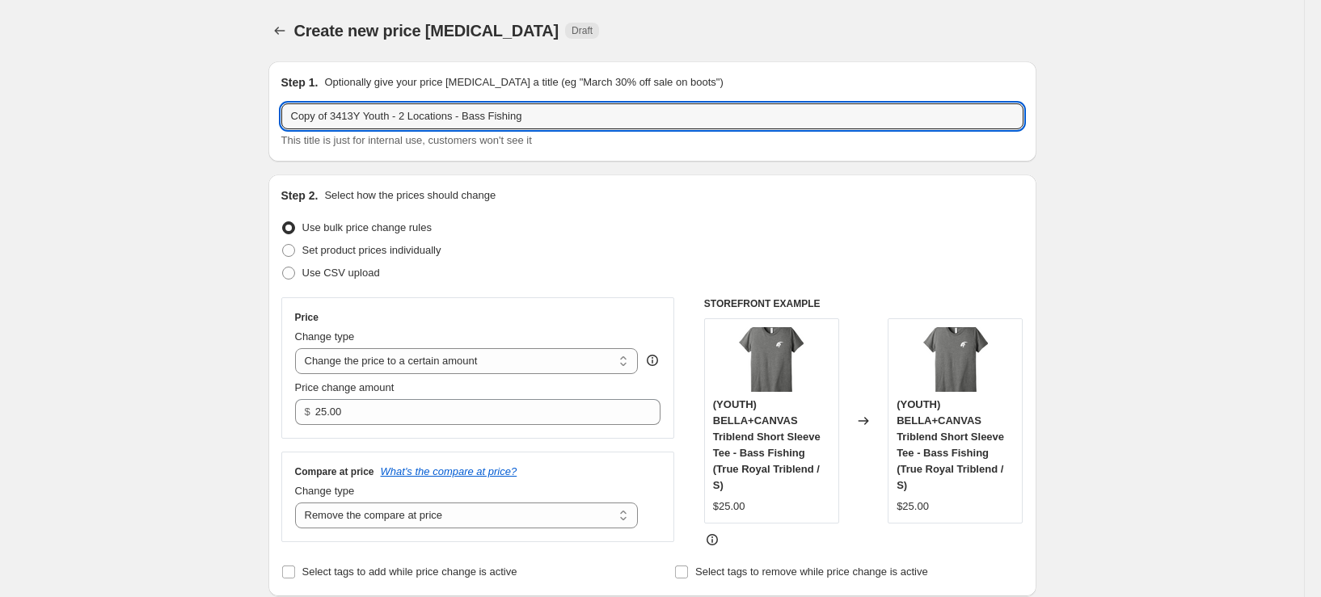
drag, startPoint x: 337, startPoint y: 117, endPoint x: 226, endPoint y: 129, distance: 111.4
click at [325, 120] on input "3413Y Youth - 2 Locations - Bass Fishing" at bounding box center [652, 116] width 742 height 26
click at [350, 121] on input "3413 Youth - 2 Locations - Bass Fishing" at bounding box center [652, 116] width 742 height 26
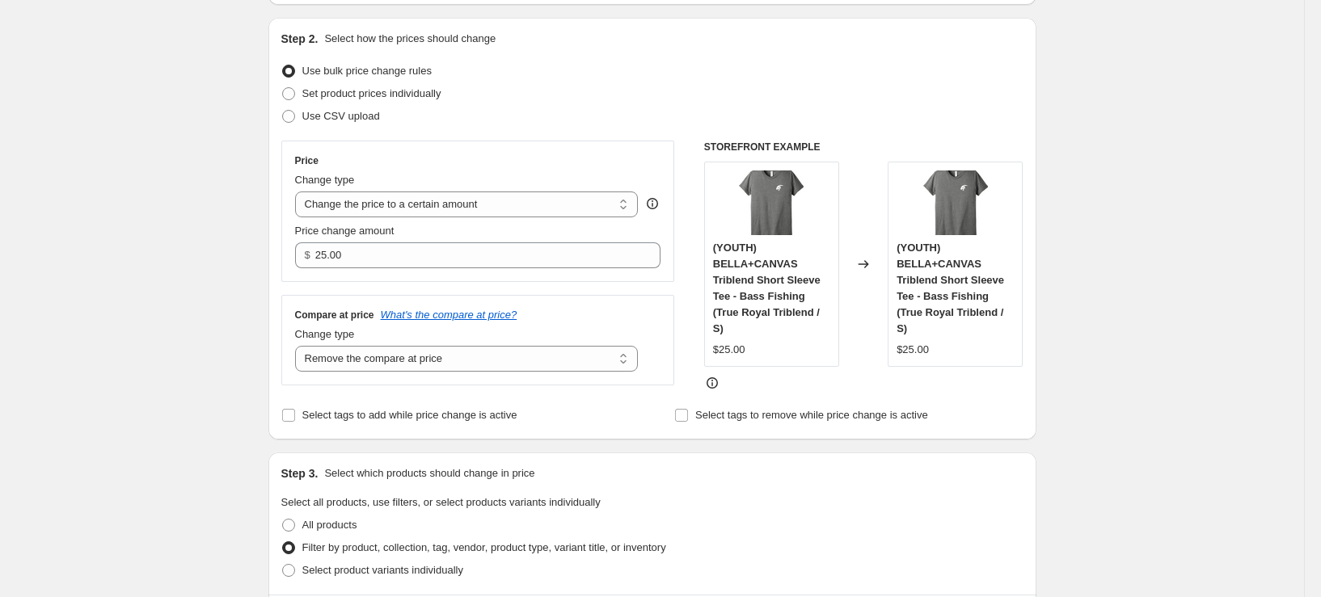
scroll to position [162, 0]
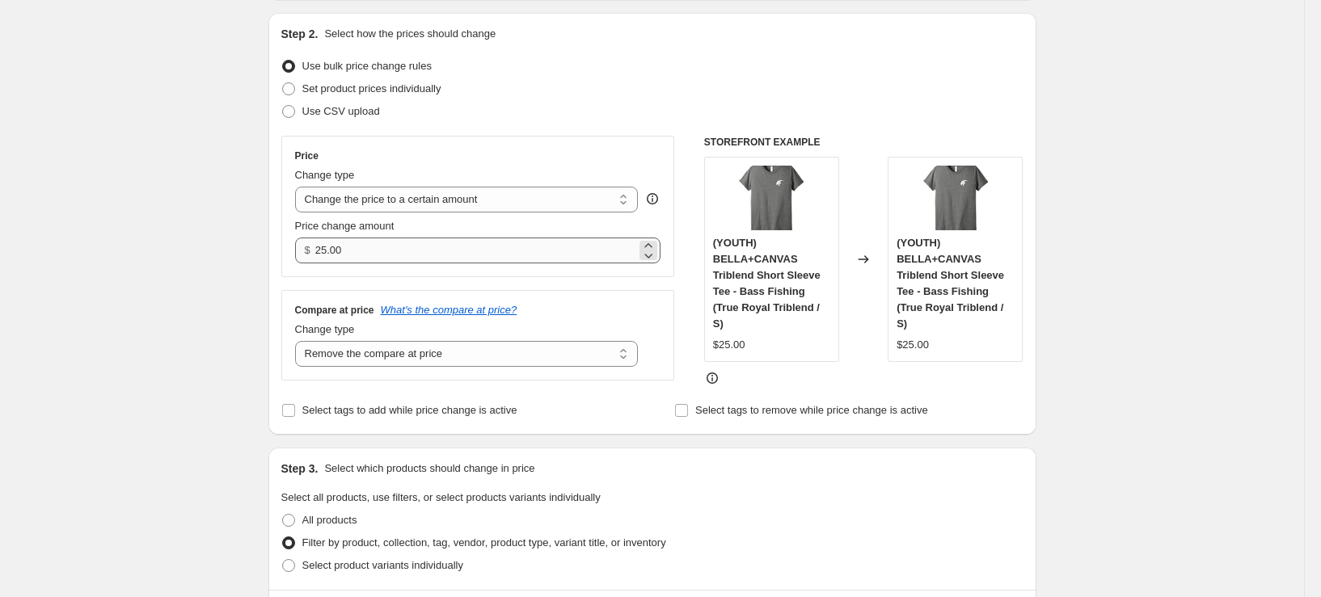
type input "3413 Adult - 2 Locations - Bass Fishing"
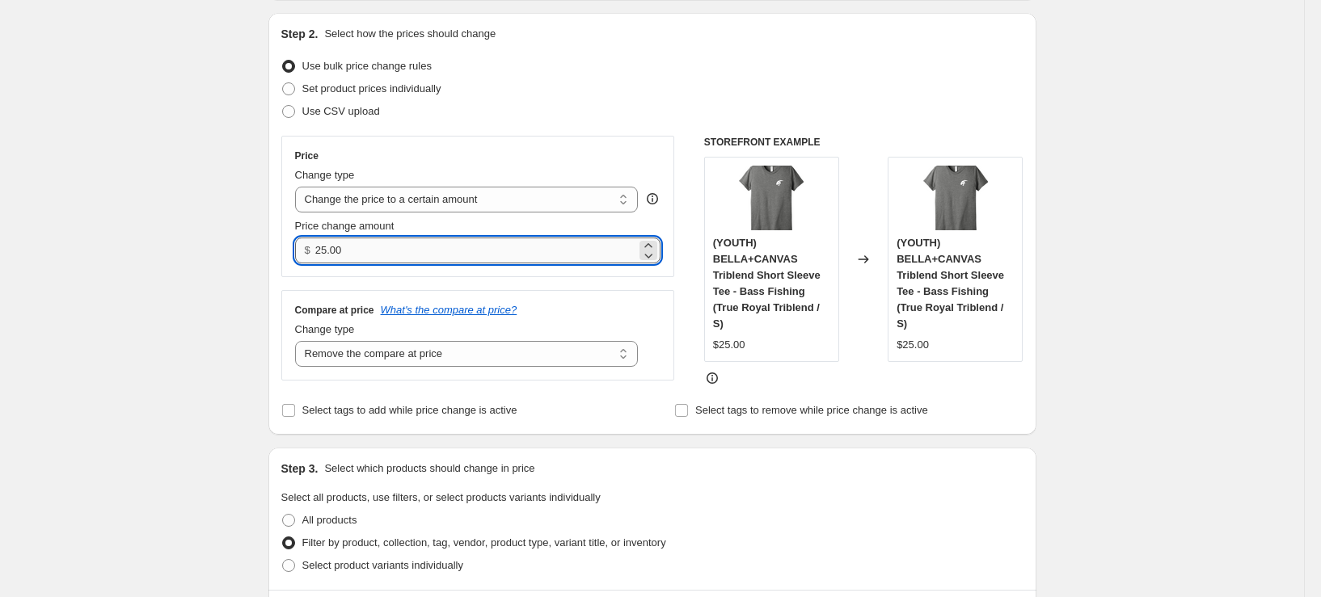
click at [403, 255] on input "25.00" at bounding box center [475, 251] width 321 height 26
drag, startPoint x: 404, startPoint y: 254, endPoint x: 188, endPoint y: 280, distance: 218.2
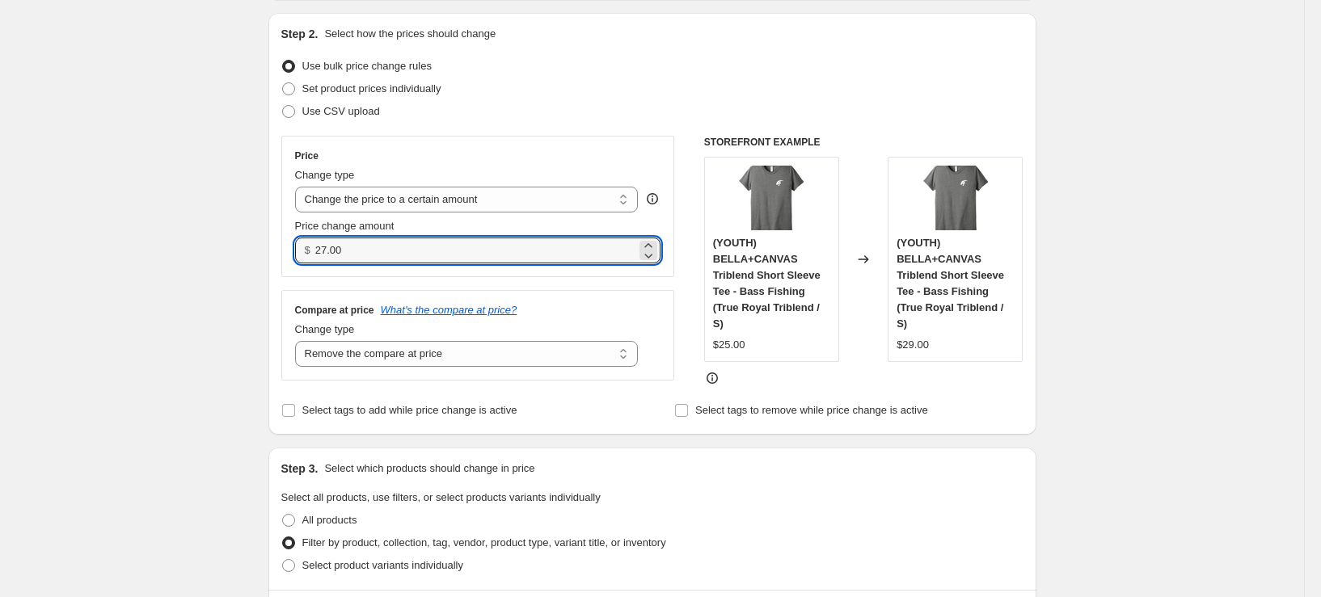
type input "27.00"
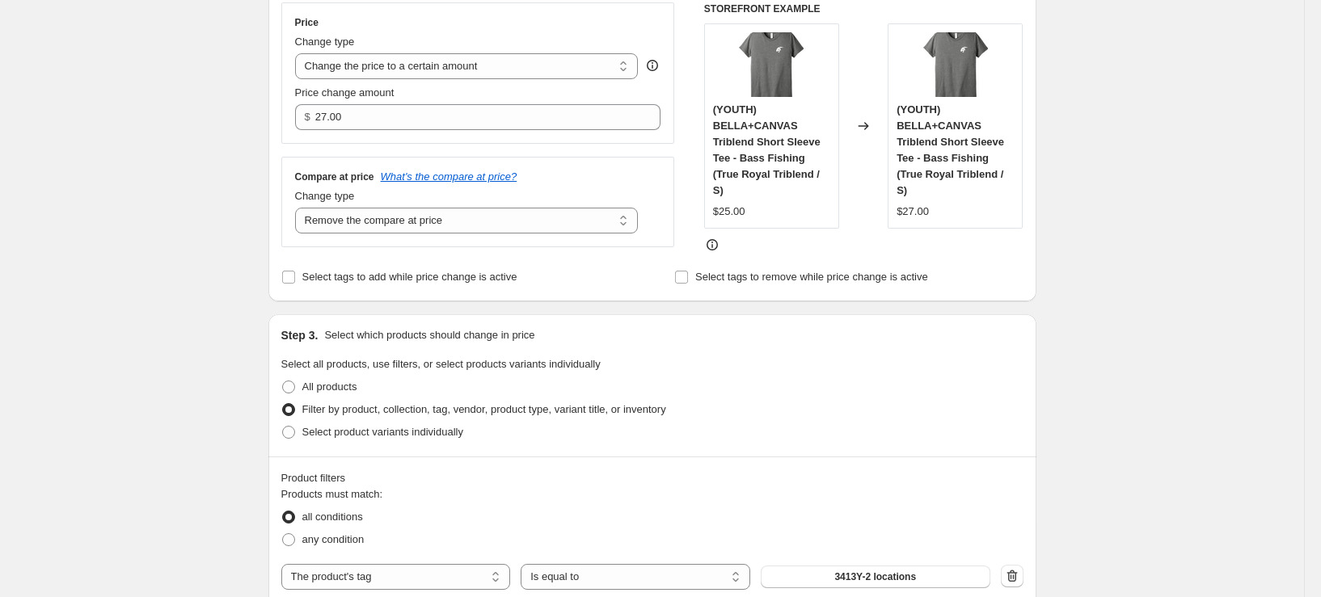
scroll to position [485, 0]
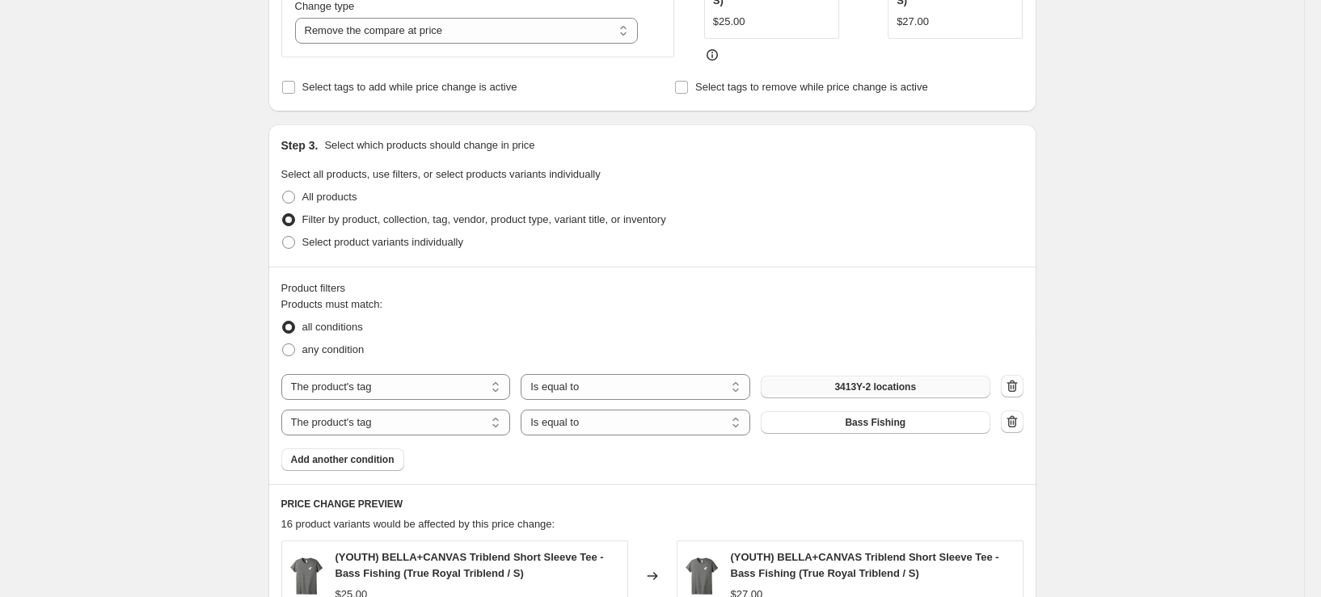
click at [876, 387] on span "3413Y-2 locations" at bounding box center [875, 387] width 82 height 13
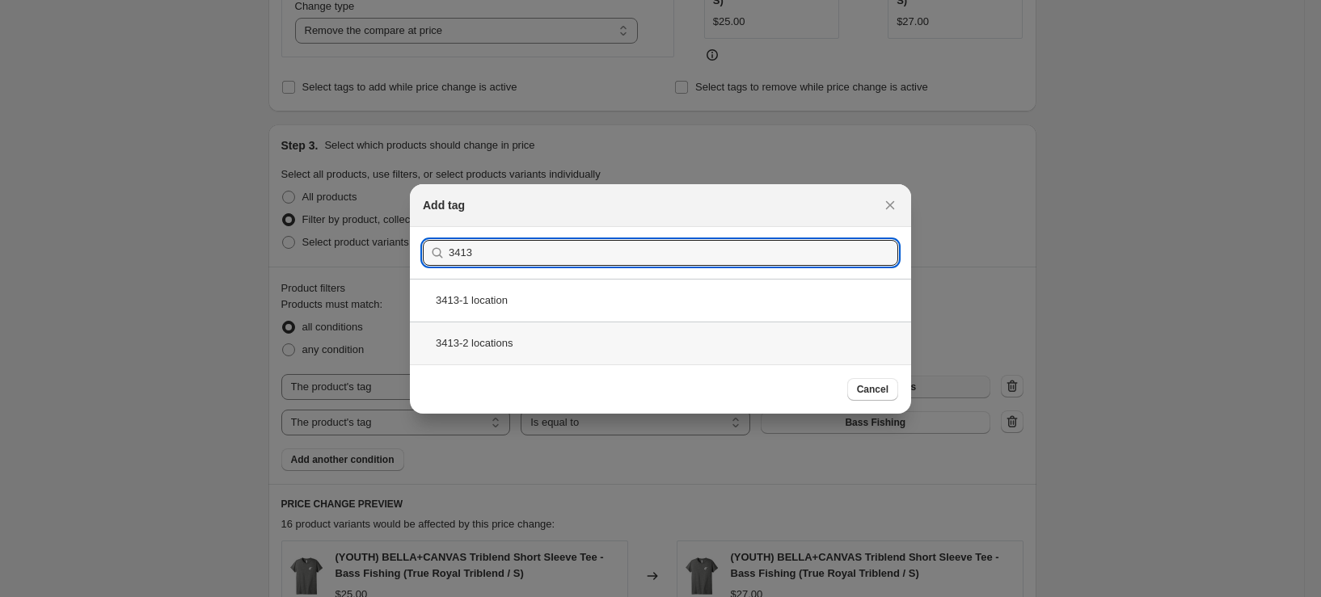
type input "3413"
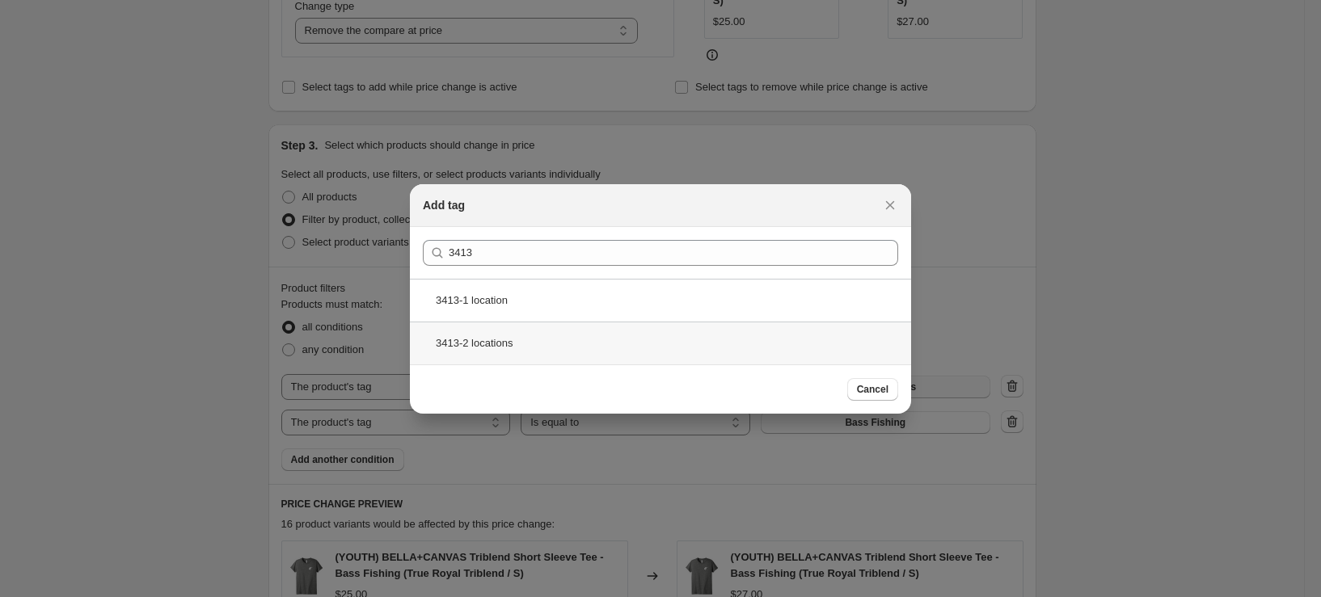
click at [534, 343] on div "3413-2 locations" at bounding box center [660, 343] width 501 height 43
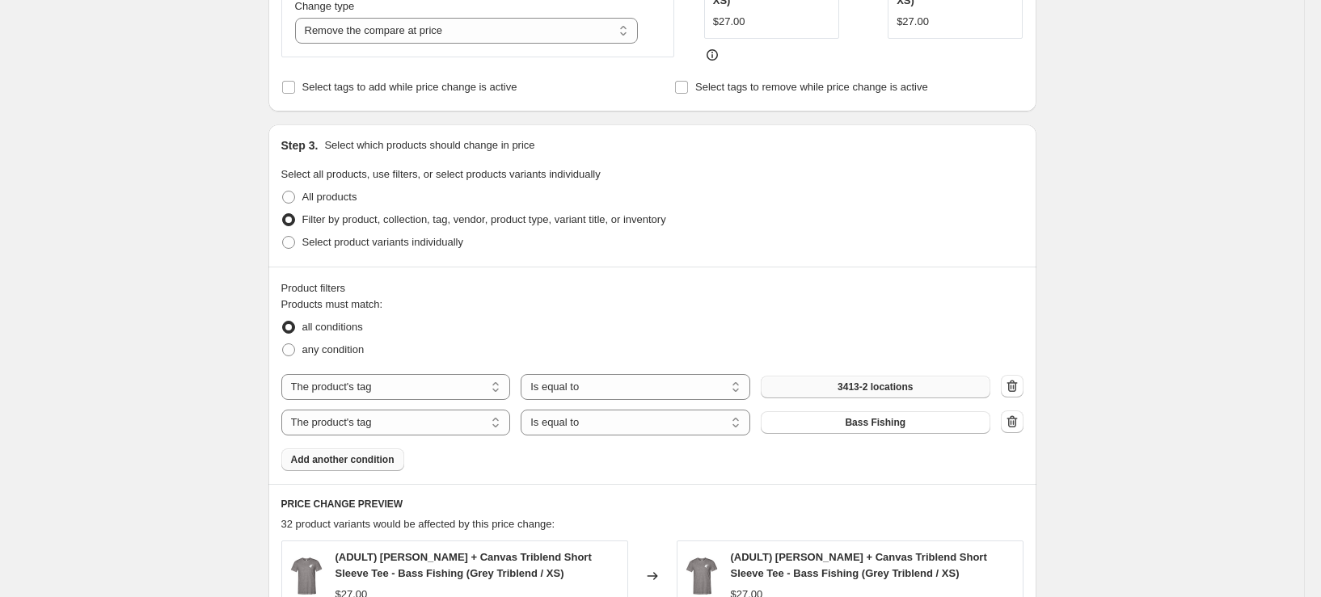
click at [345, 458] on span "Add another condition" at bounding box center [342, 460] width 103 height 13
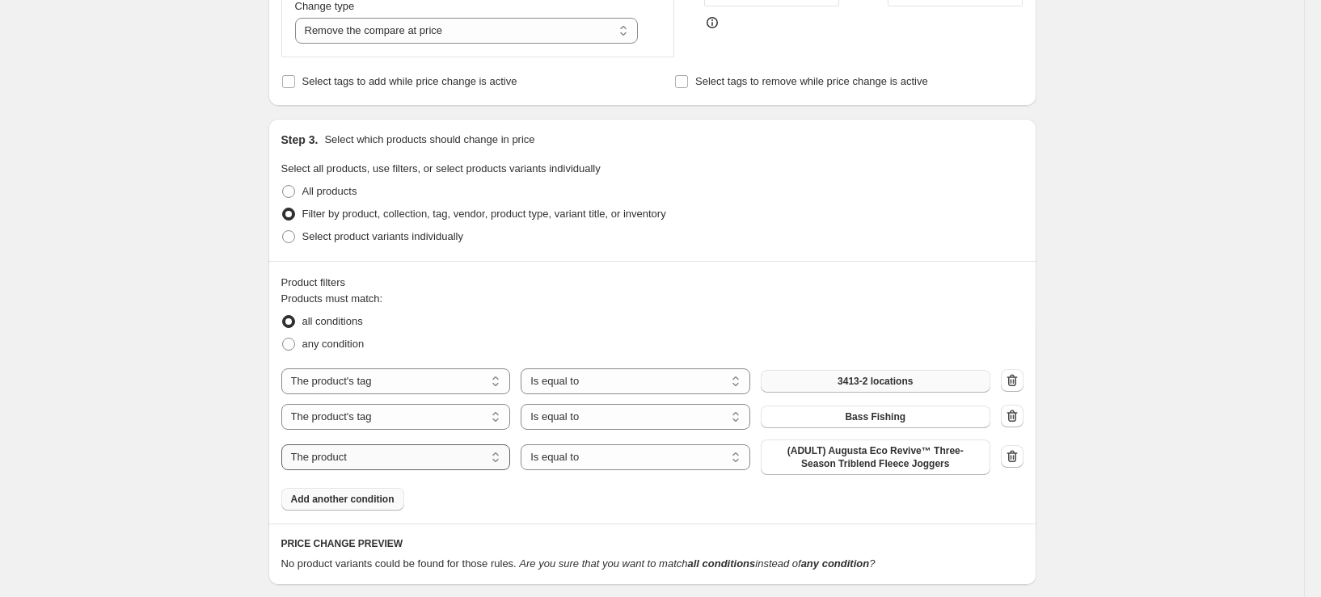
click at [442, 466] on select "The product The product's collection The product's tag The product's vendor The…" at bounding box center [396, 458] width 230 height 26
select select "title"
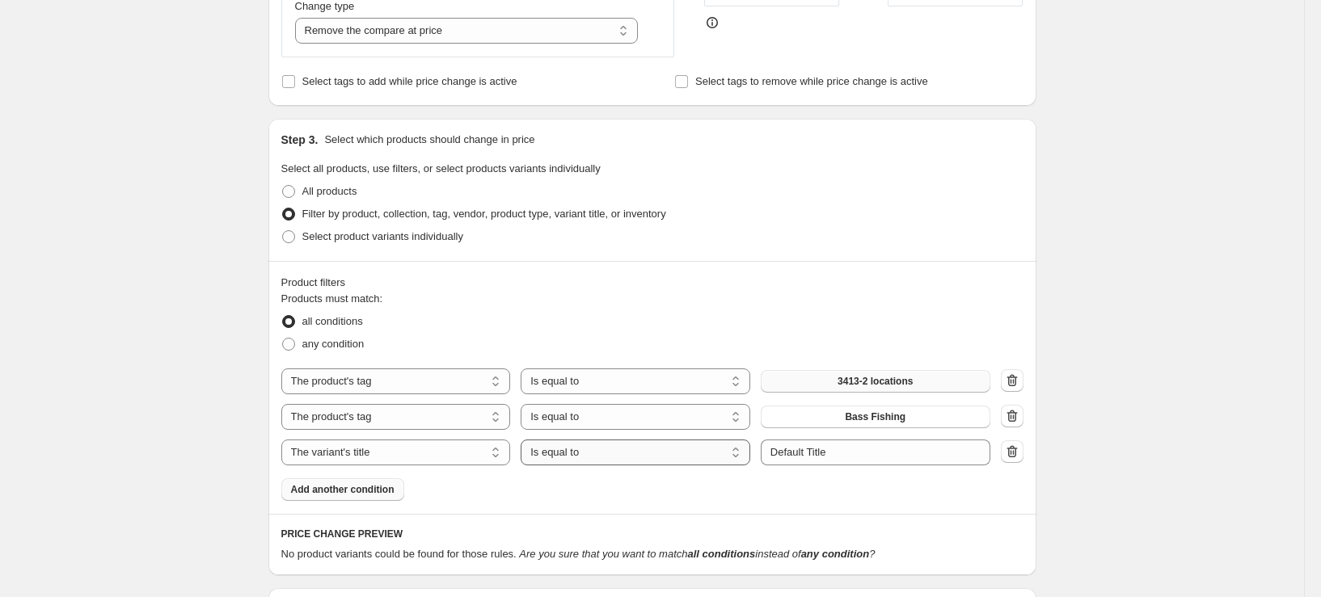
click at [620, 459] on select "Is equal to Is not equal to Contains" at bounding box center [636, 453] width 230 height 26
click at [525, 440] on select "Is equal to Is not equal to Contains" at bounding box center [636, 453] width 230 height 26
click at [864, 455] on input "Default Title" at bounding box center [876, 453] width 230 height 26
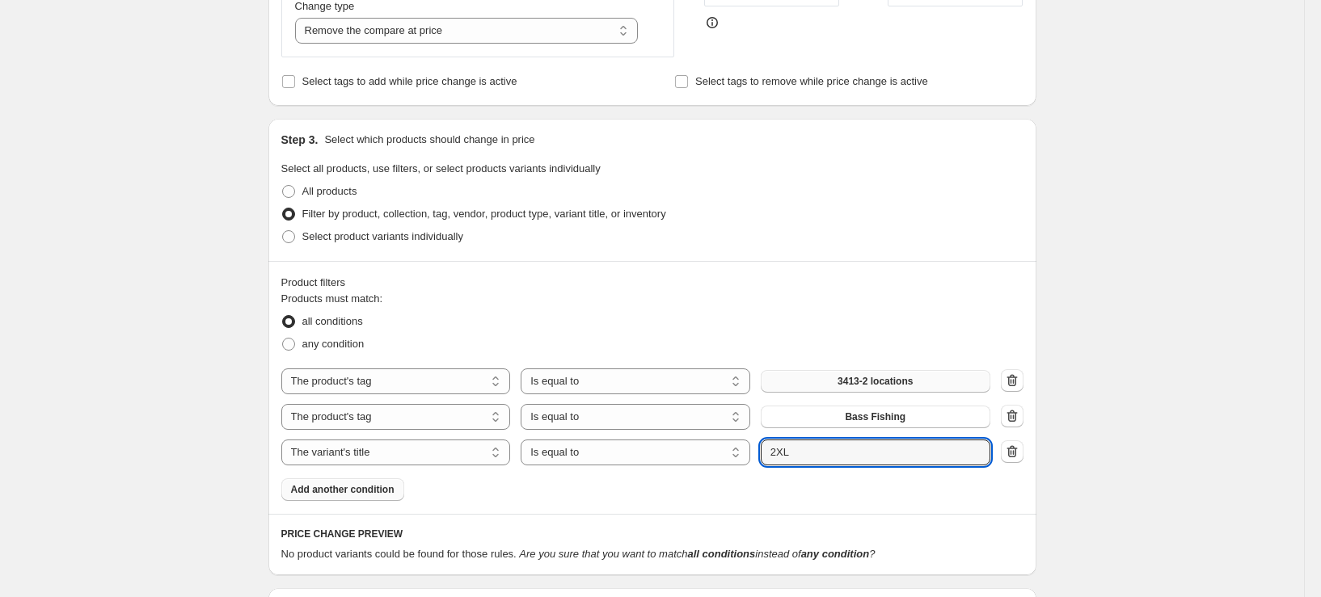
type input "2XL"
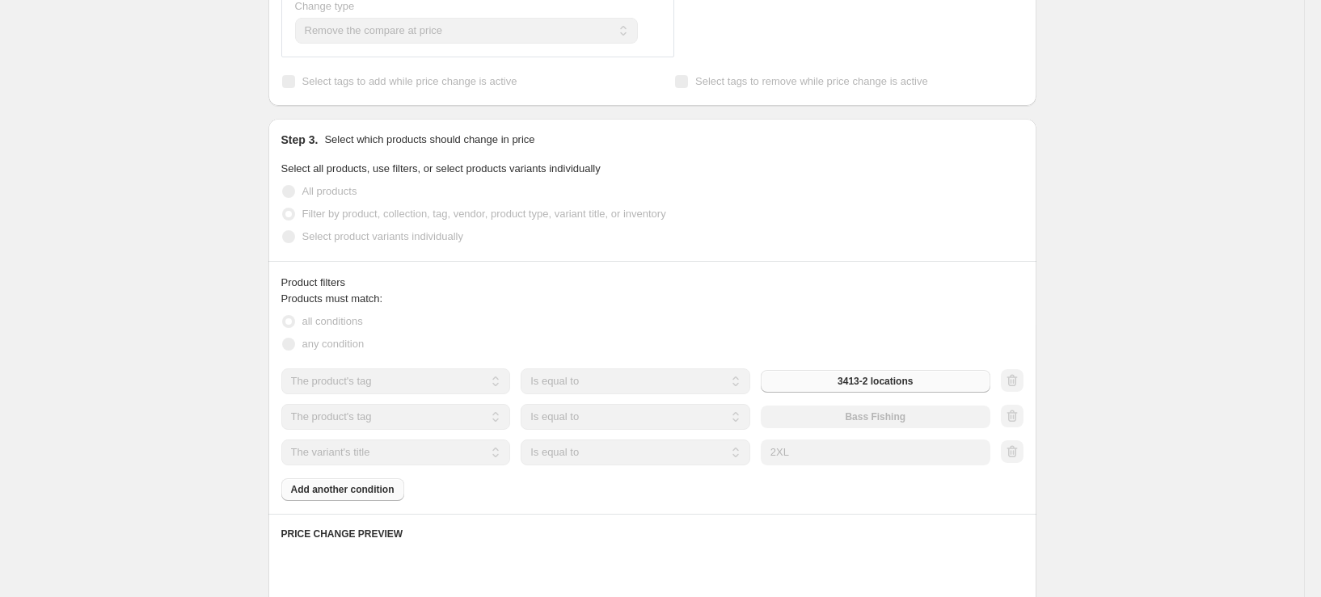
click at [1093, 428] on div "Create new price change job. This page is ready Create new price change job Dra…" at bounding box center [652, 374] width 1304 height 1719
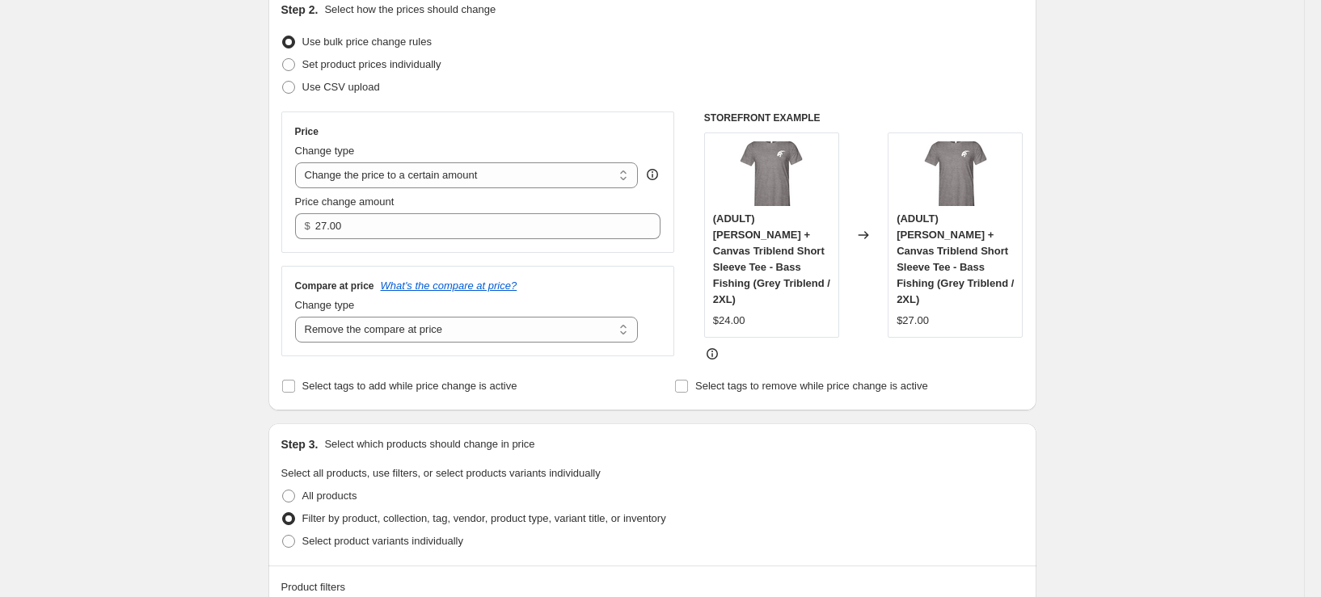
scroll to position [0, 0]
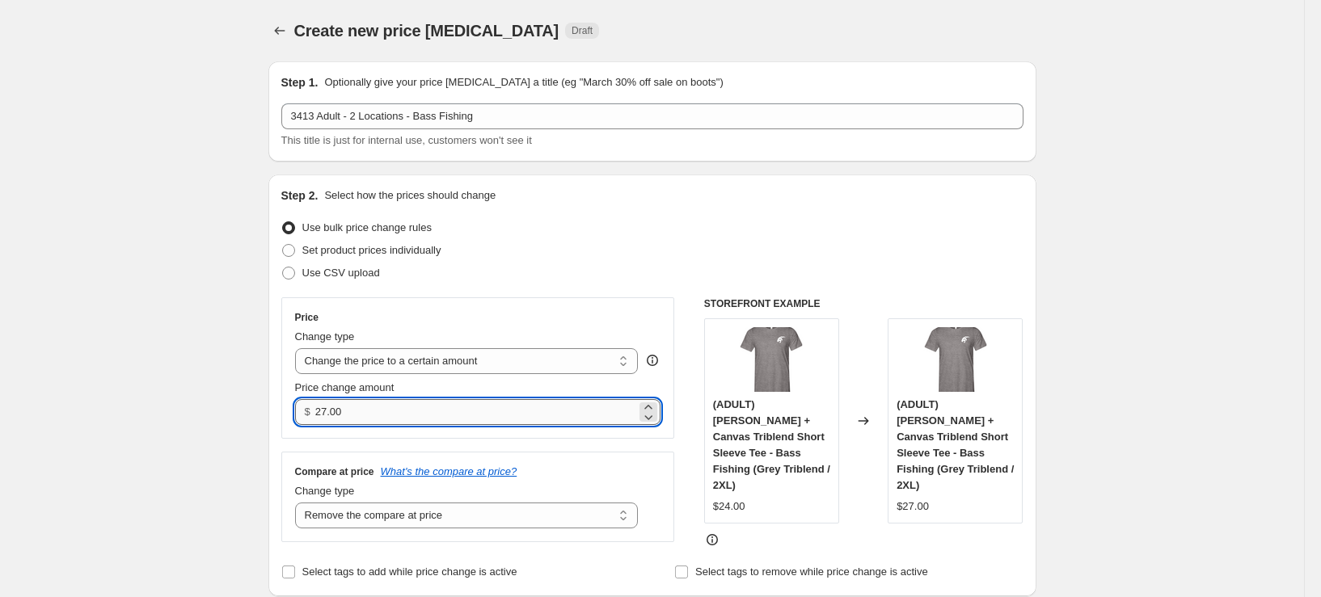
click at [337, 407] on input "27.00" at bounding box center [475, 412] width 321 height 26
type input "29.00"
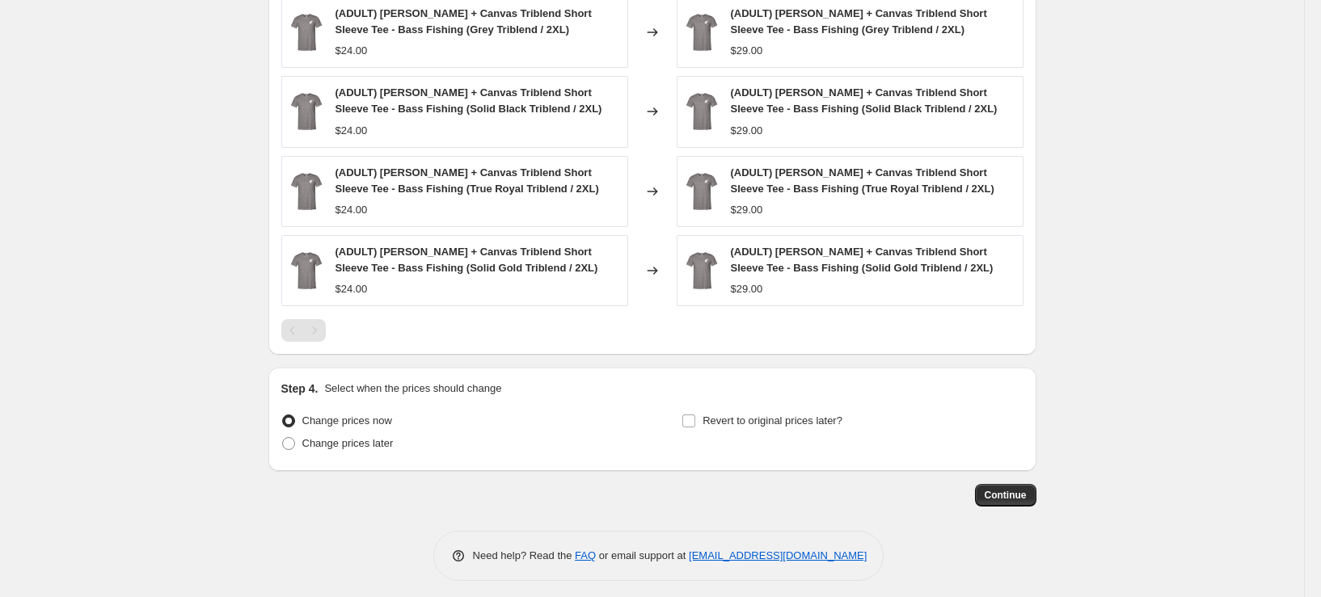
scroll to position [1067, 0]
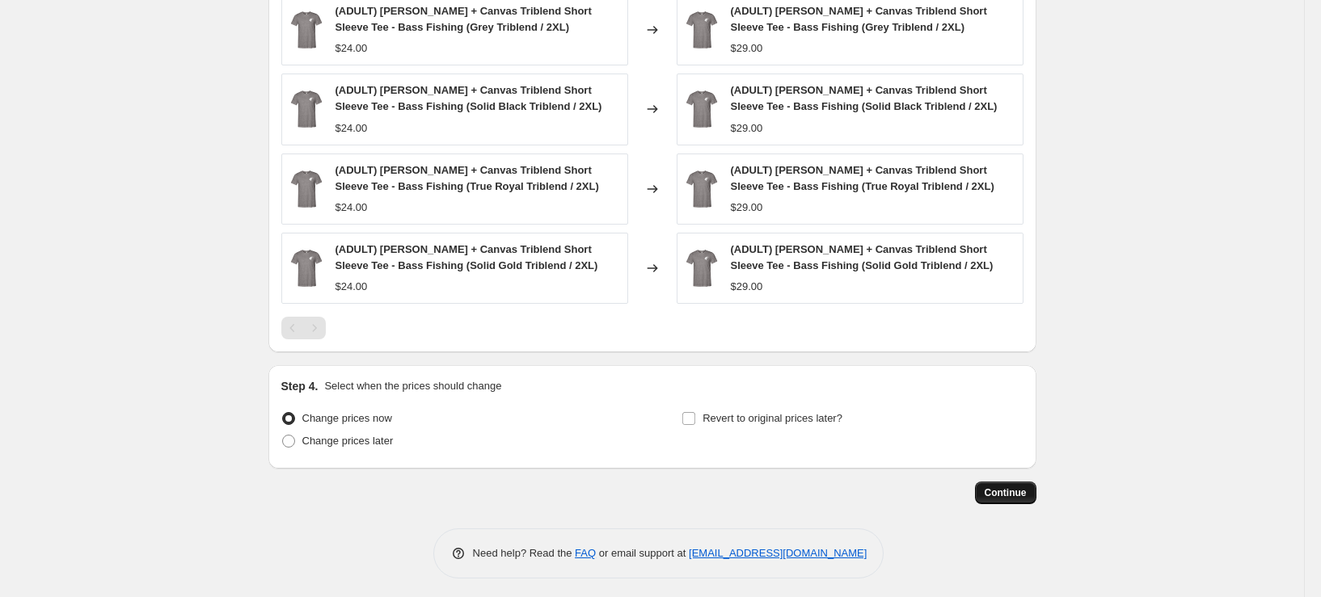
click at [995, 489] on span "Continue" at bounding box center [1006, 493] width 42 height 13
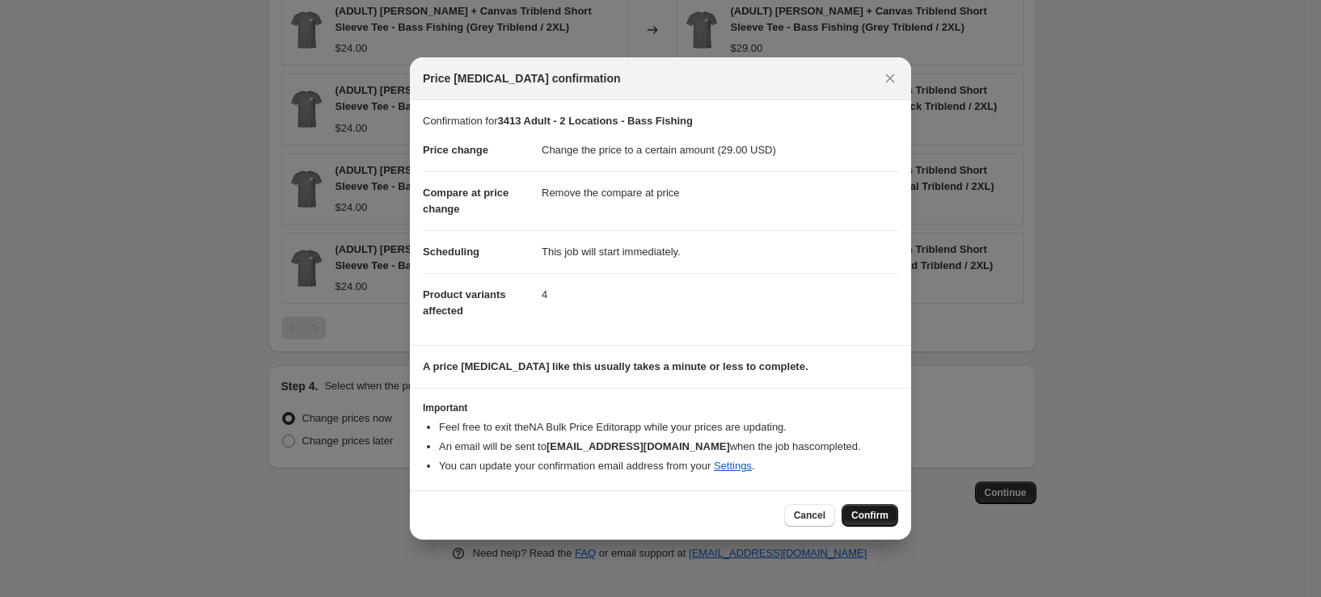
click at [875, 509] on button "Confirm" at bounding box center [870, 515] width 57 height 23
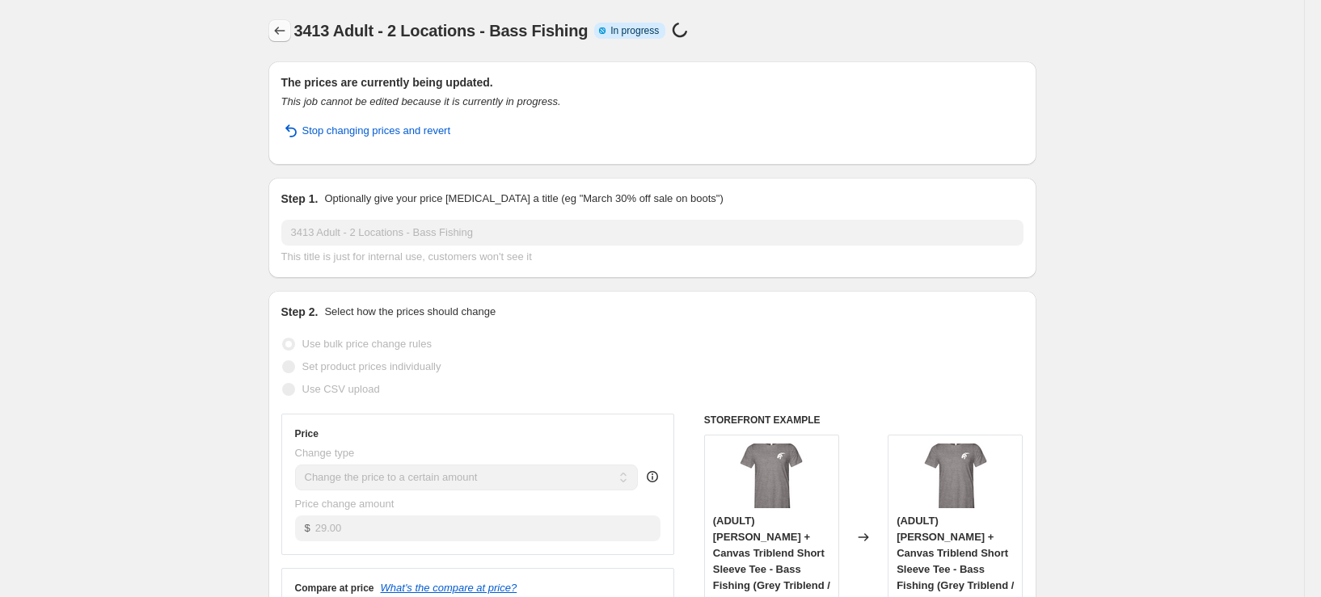
click at [286, 32] on icon "Price change jobs" at bounding box center [280, 31] width 16 height 16
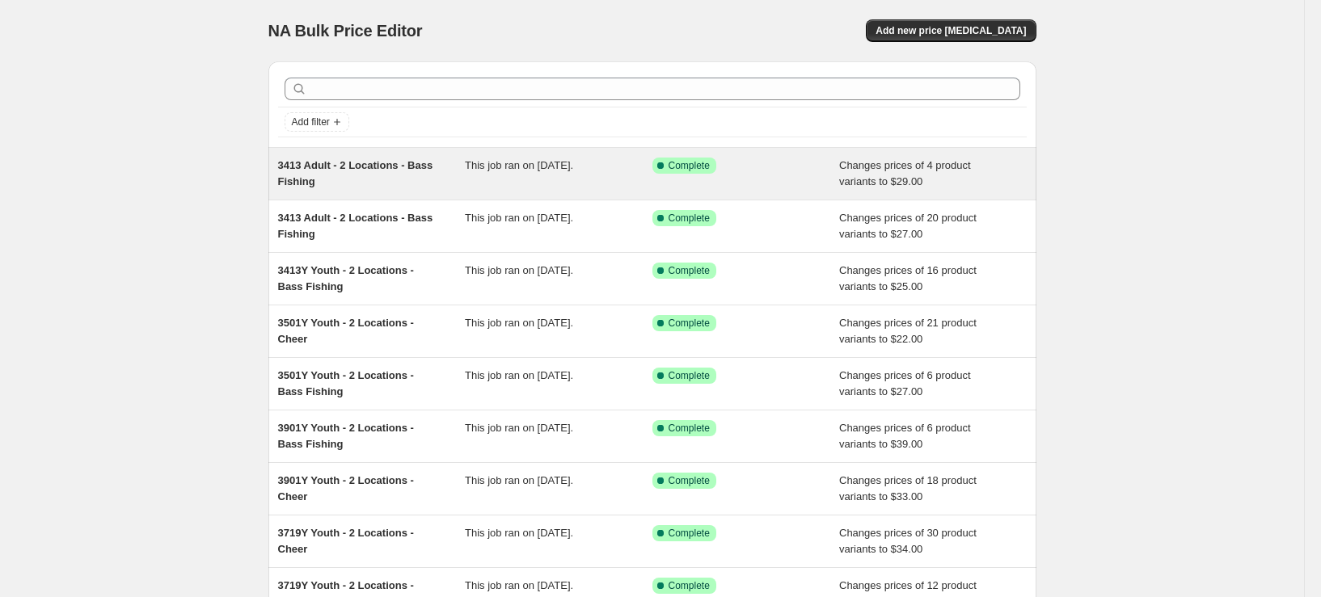
click at [374, 183] on div "3413 Adult - 2 Locations - Bass Fishing" at bounding box center [372, 174] width 188 height 32
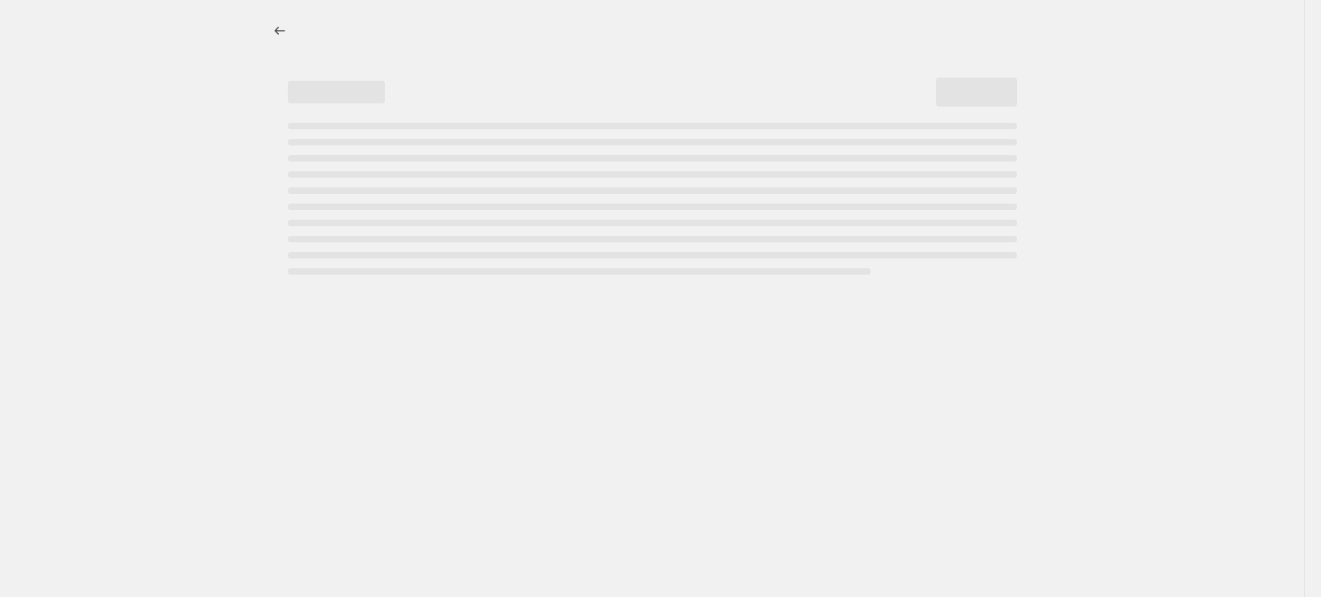
select select "remove"
select select "tag"
select select "title"
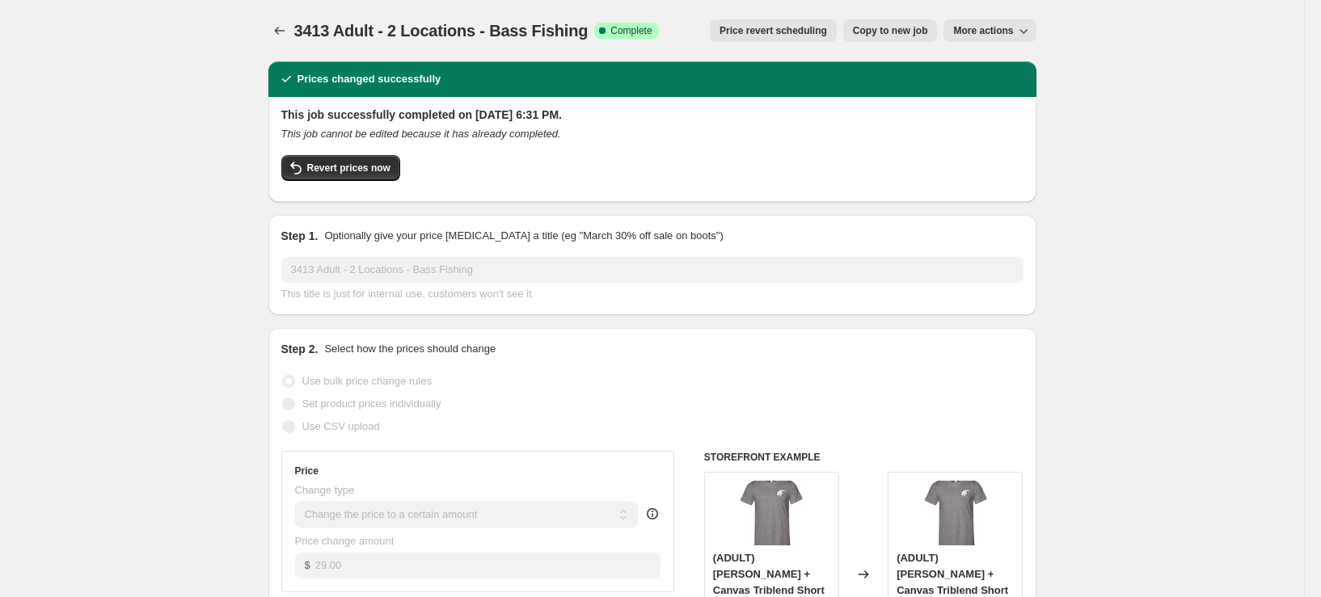
click at [876, 32] on span "Copy to new job" at bounding box center [890, 30] width 75 height 13
select select "remove"
select select "tag"
select select "title"
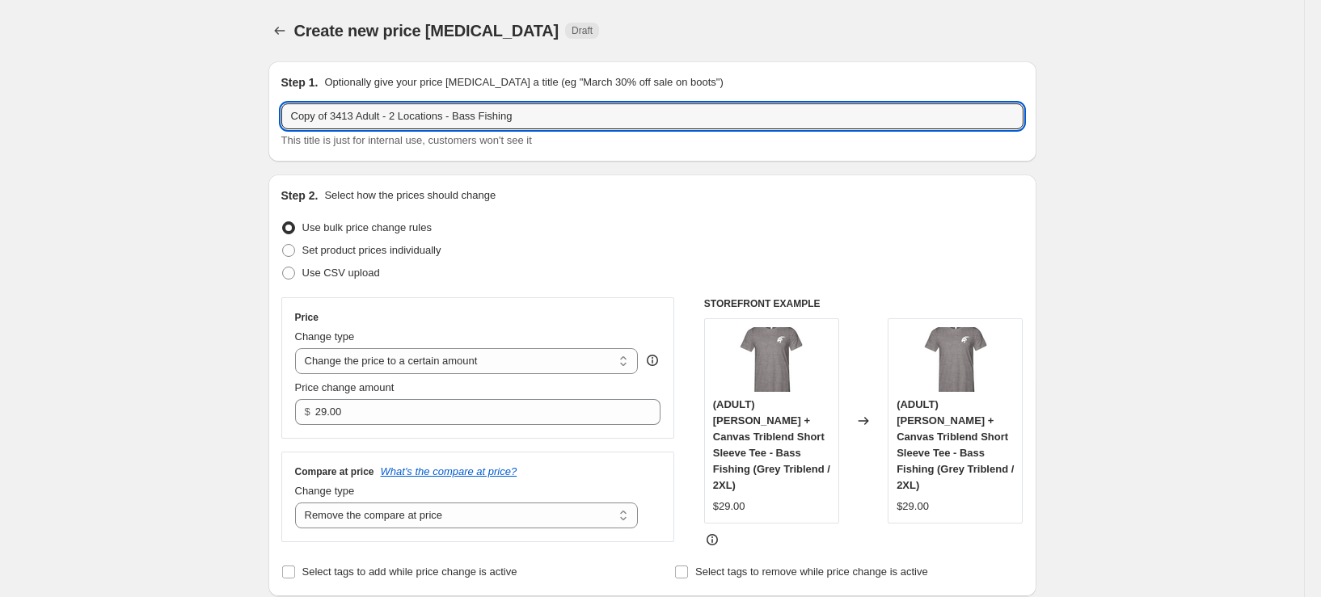
drag, startPoint x: 338, startPoint y: 117, endPoint x: 246, endPoint y: 129, distance: 93.0
click at [516, 120] on input "3413 Adult - 2 Locations - Bass Fishing" at bounding box center [652, 116] width 742 height 26
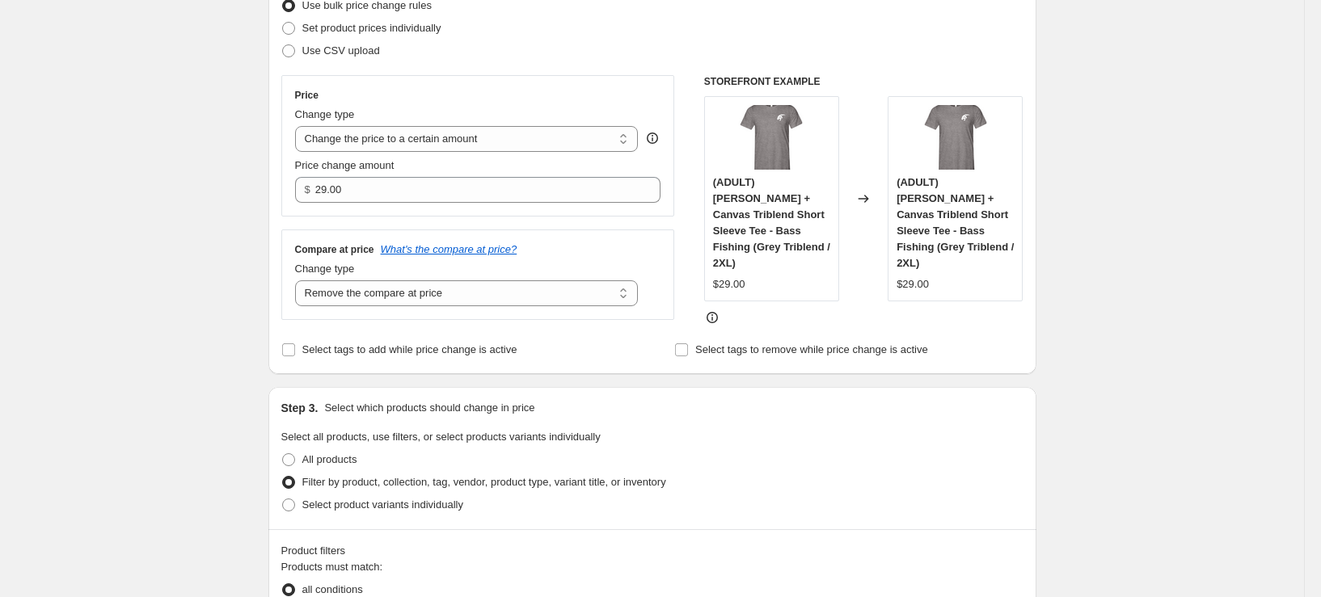
scroll to position [323, 0]
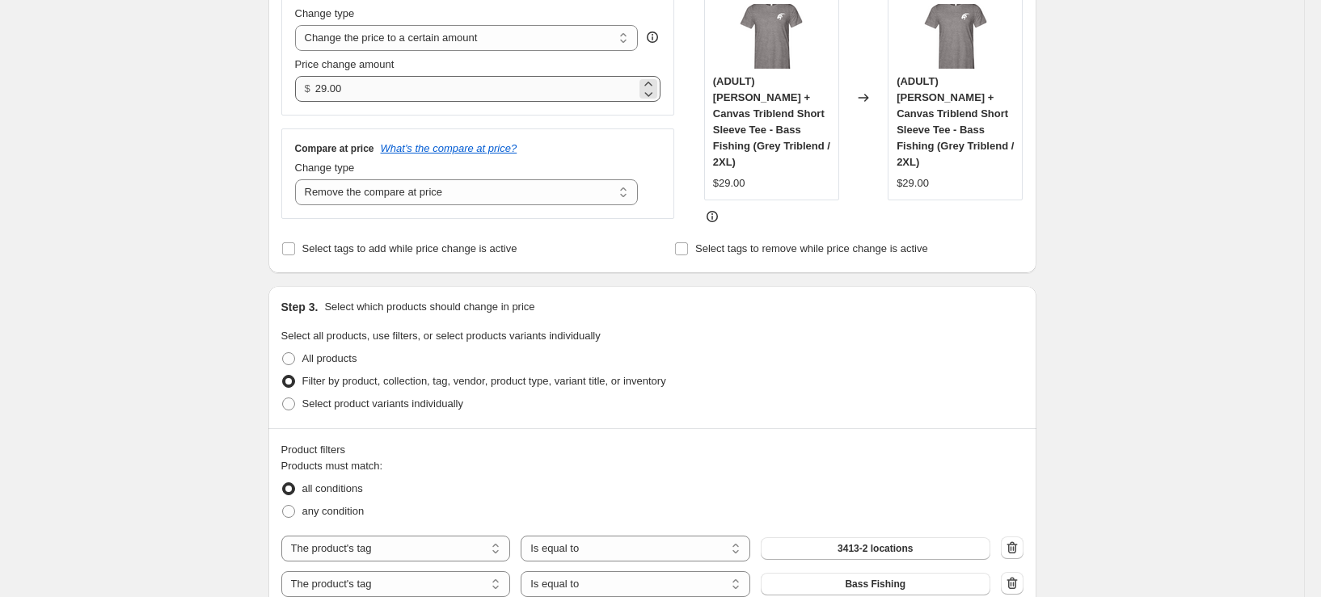
type input "3413 Adult - 2 Locations - Bass Fishing - 3XL"
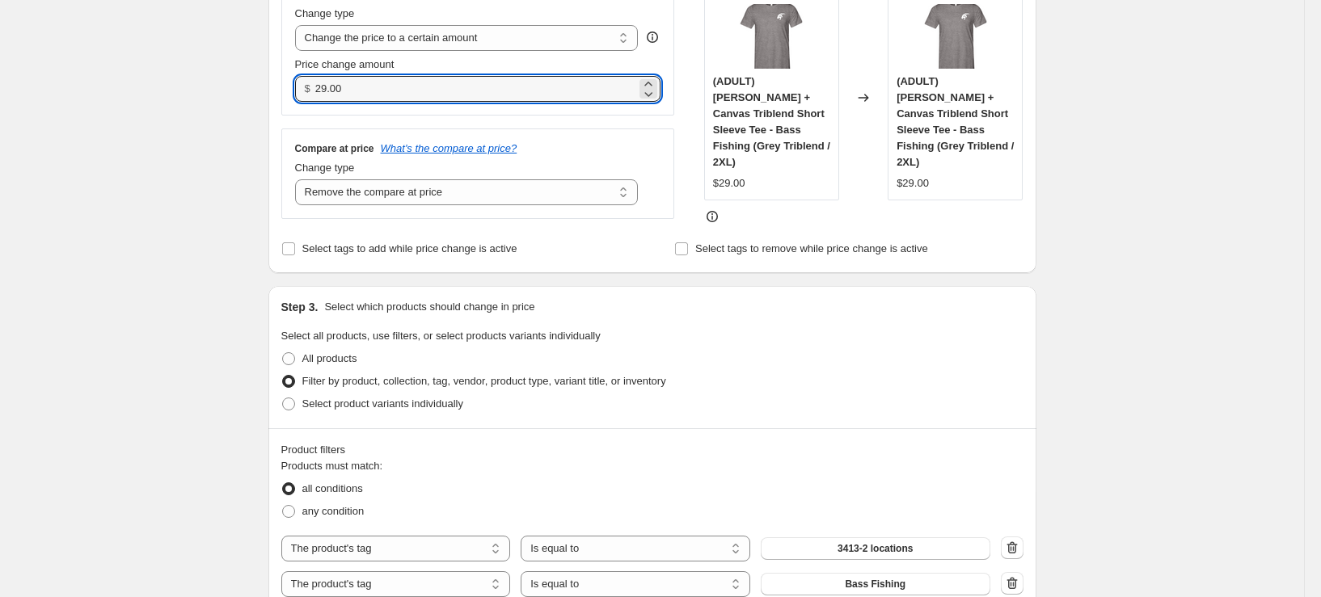
drag, startPoint x: 378, startPoint y: 86, endPoint x: 303, endPoint y: 94, distance: 74.8
click at [304, 93] on div "$ 29.00" at bounding box center [478, 89] width 366 height 26
type input "31.00"
click at [261, 127] on div "Step 1. Optionally give your price change job a title (eg "March 30% off sale o…" at bounding box center [645, 486] width 781 height 1523
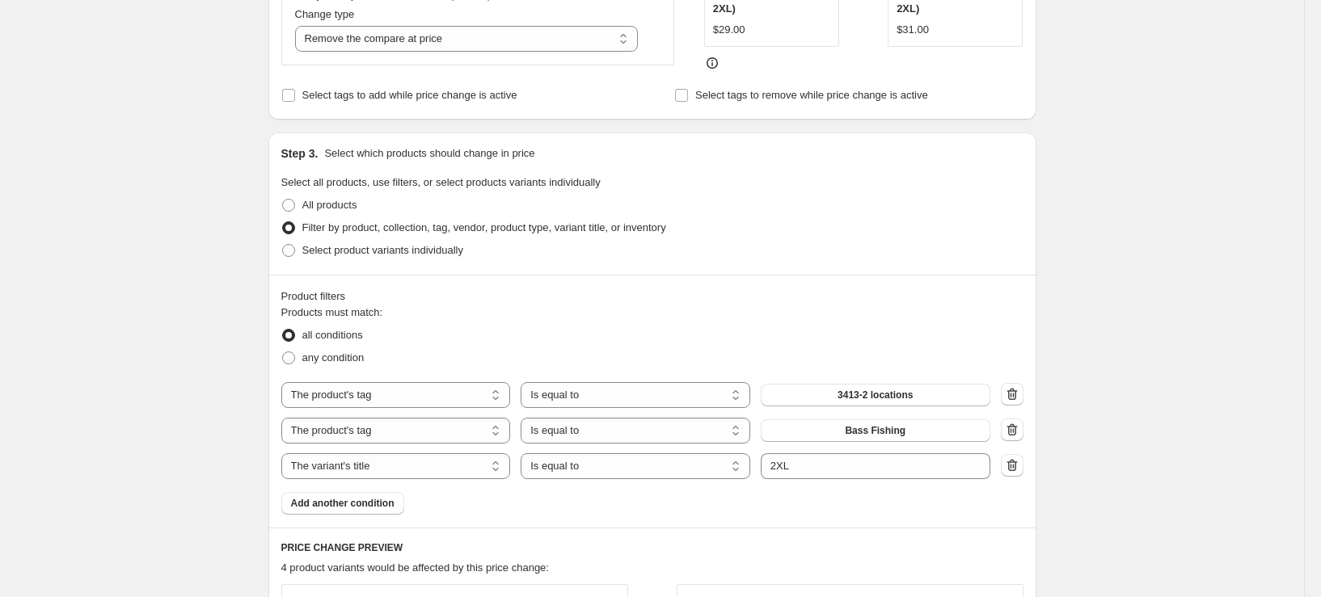
scroll to position [566, 0]
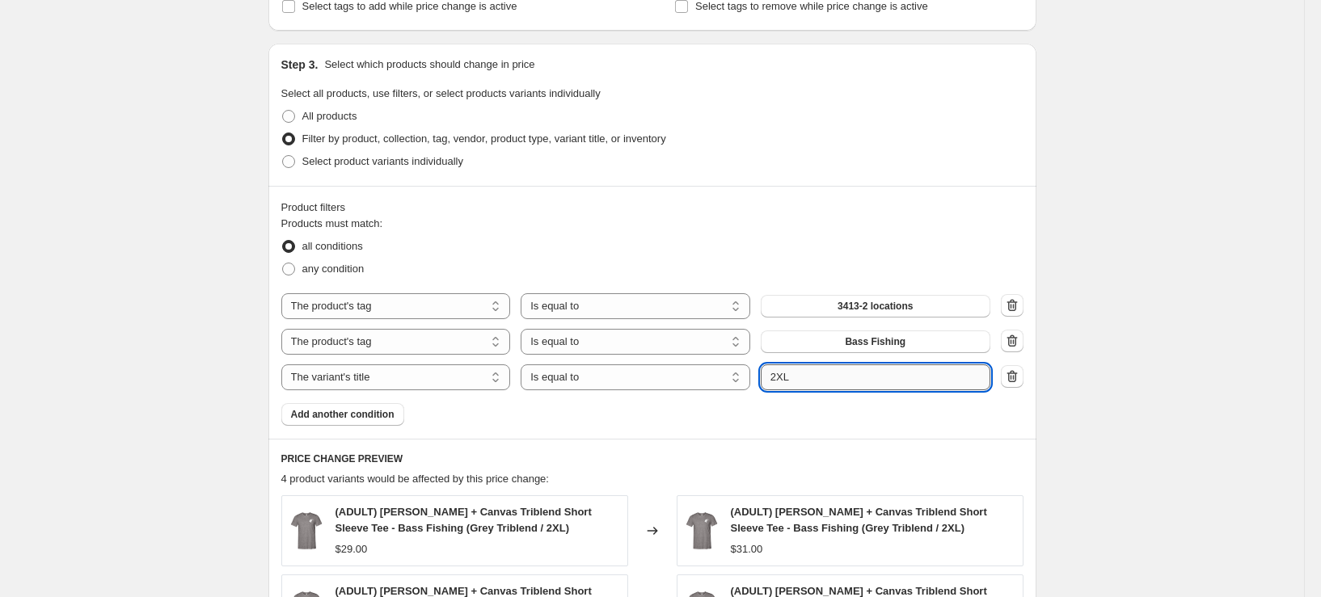
click at [865, 372] on input "2XL" at bounding box center [876, 378] width 230 height 26
type input "3XL"
click at [279, 174] on div "Step 3. Select which products should change in price Select all products, use f…" at bounding box center [652, 115] width 768 height 142
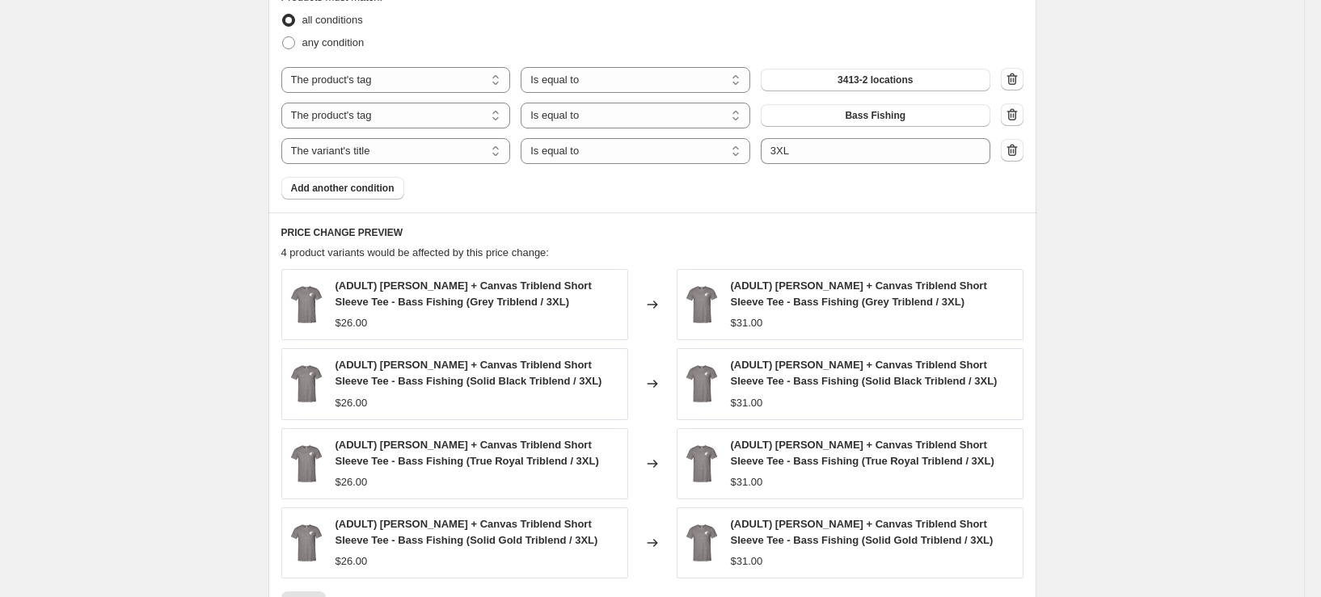
scroll to position [970, 0]
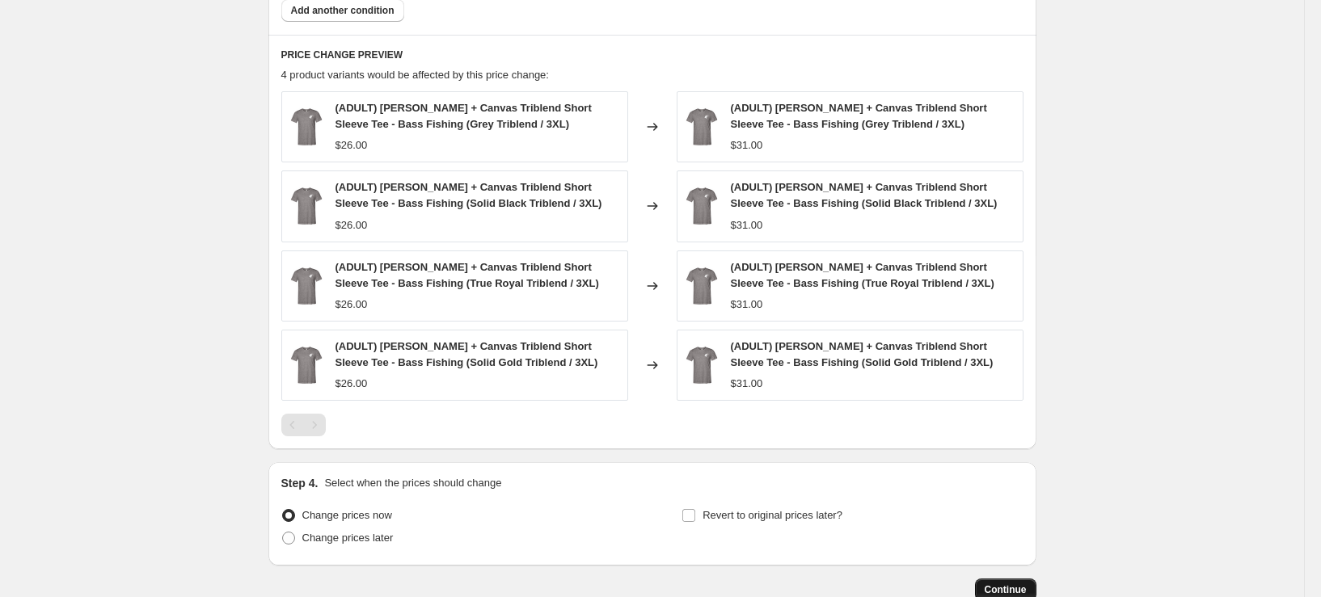
click at [1024, 579] on button "Continue" at bounding box center [1005, 590] width 61 height 23
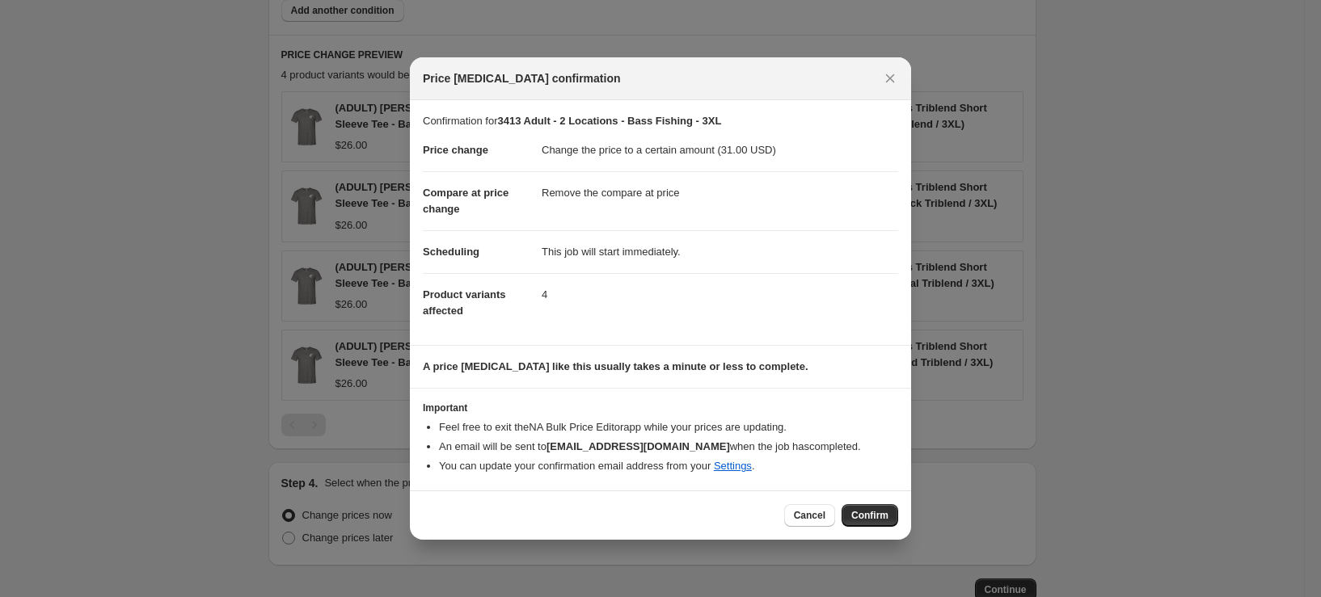
click at [859, 503] on div "Cancel Confirm" at bounding box center [660, 515] width 501 height 49
click at [860, 509] on button "Confirm" at bounding box center [870, 515] width 57 height 23
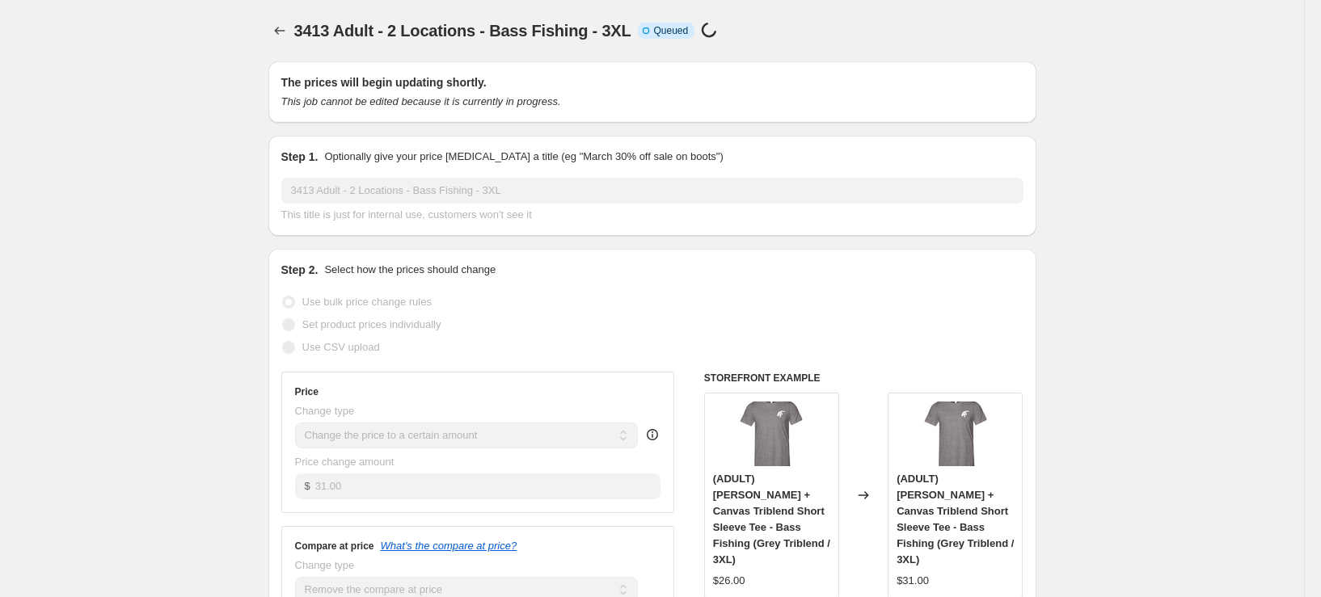
select select "remove"
select select "tag"
select select "title"
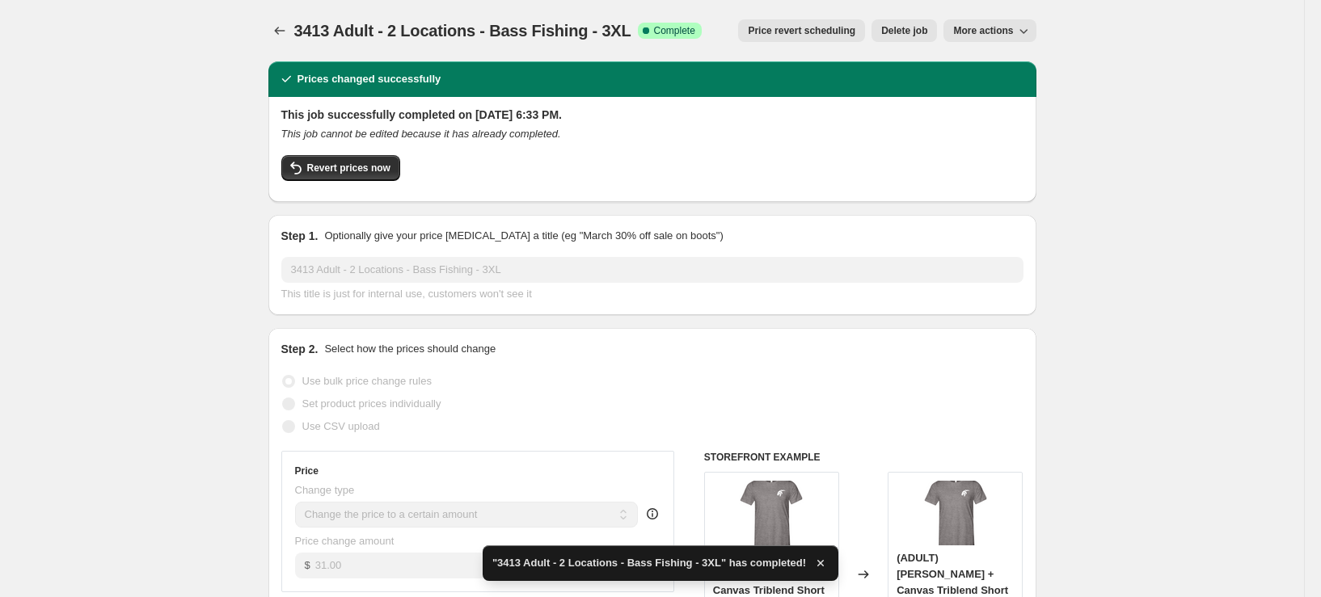
click at [996, 32] on span "More actions" at bounding box center [983, 30] width 60 height 13
click at [997, 58] on span "Copy to new job" at bounding box center [993, 64] width 75 height 12
select select "remove"
select select "tag"
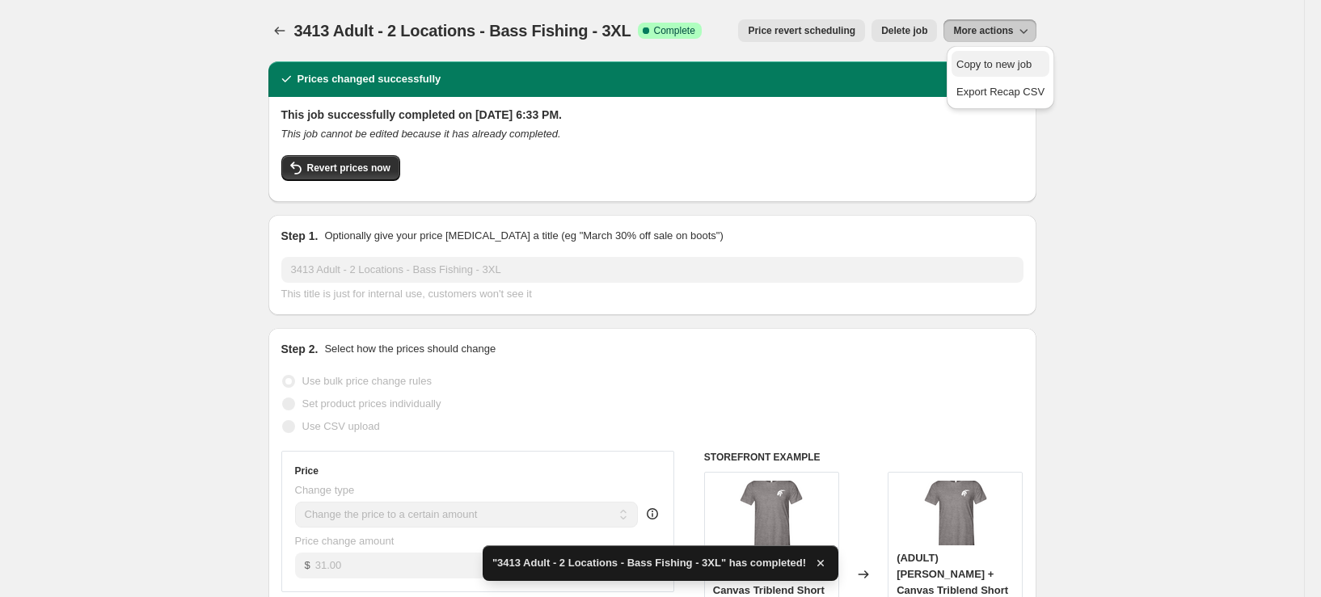
select select "title"
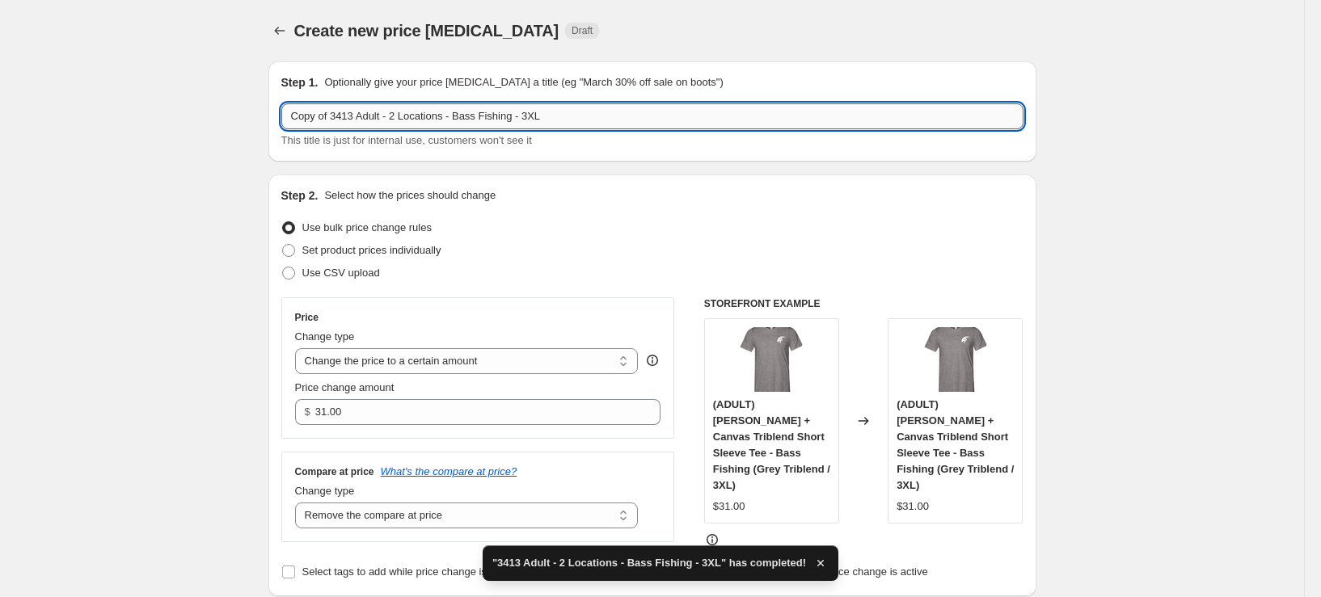
click at [549, 119] on input "Copy of 3413 Adult - 2 Locations - Bass Fishing - 3XL" at bounding box center [652, 116] width 742 height 26
drag, startPoint x: 336, startPoint y: 117, endPoint x: 195, endPoint y: 117, distance: 140.7
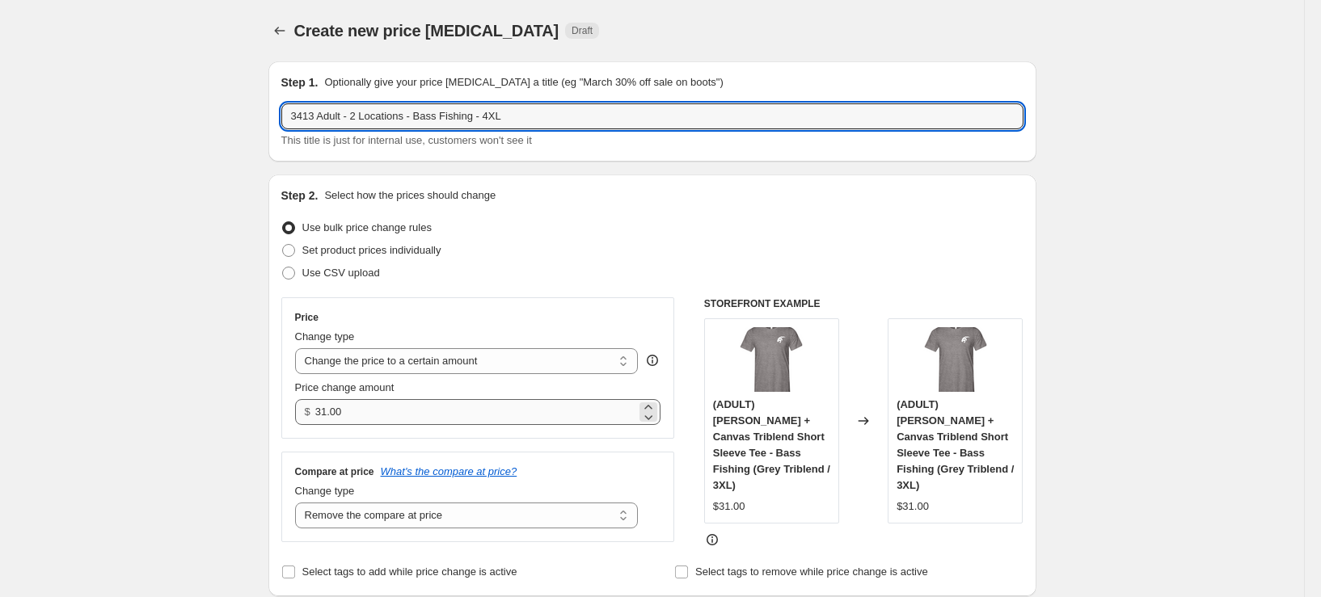
type input "3413 Adult - 2 Locations - Bass Fishing - 4XL"
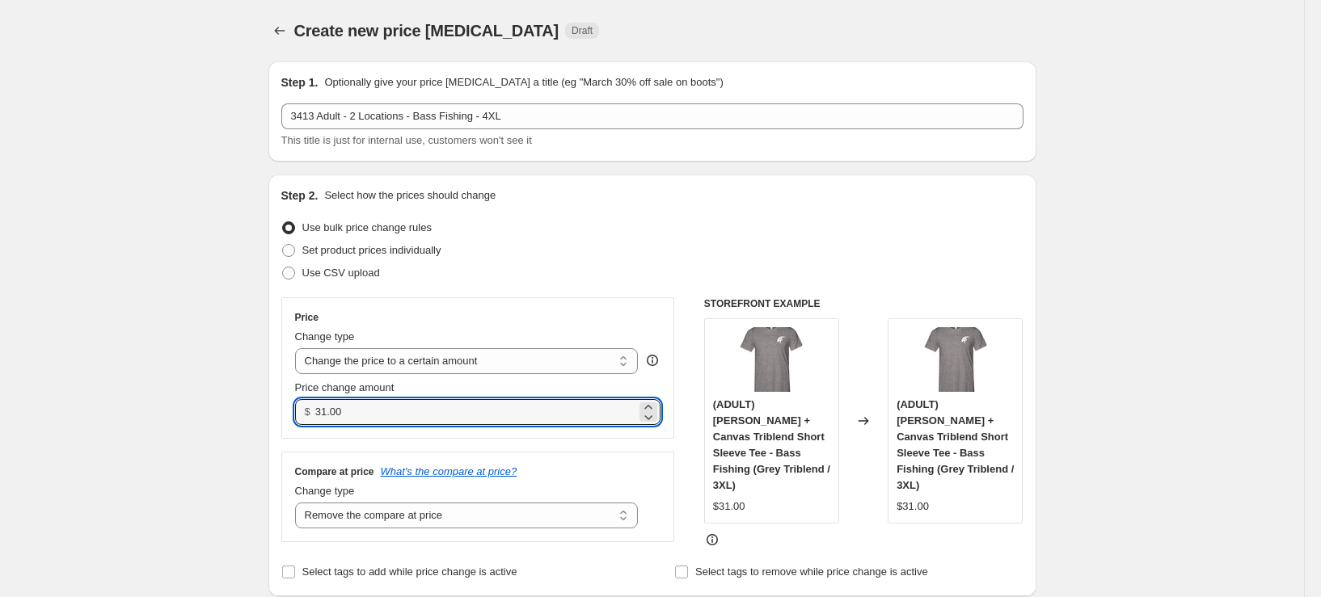
drag, startPoint x: 367, startPoint y: 412, endPoint x: 318, endPoint y: 426, distance: 51.2
click at [318, 426] on div "Price Change type Change the price to a certain amount Change the price by a ce…" at bounding box center [478, 368] width 394 height 141
type input "33.00"
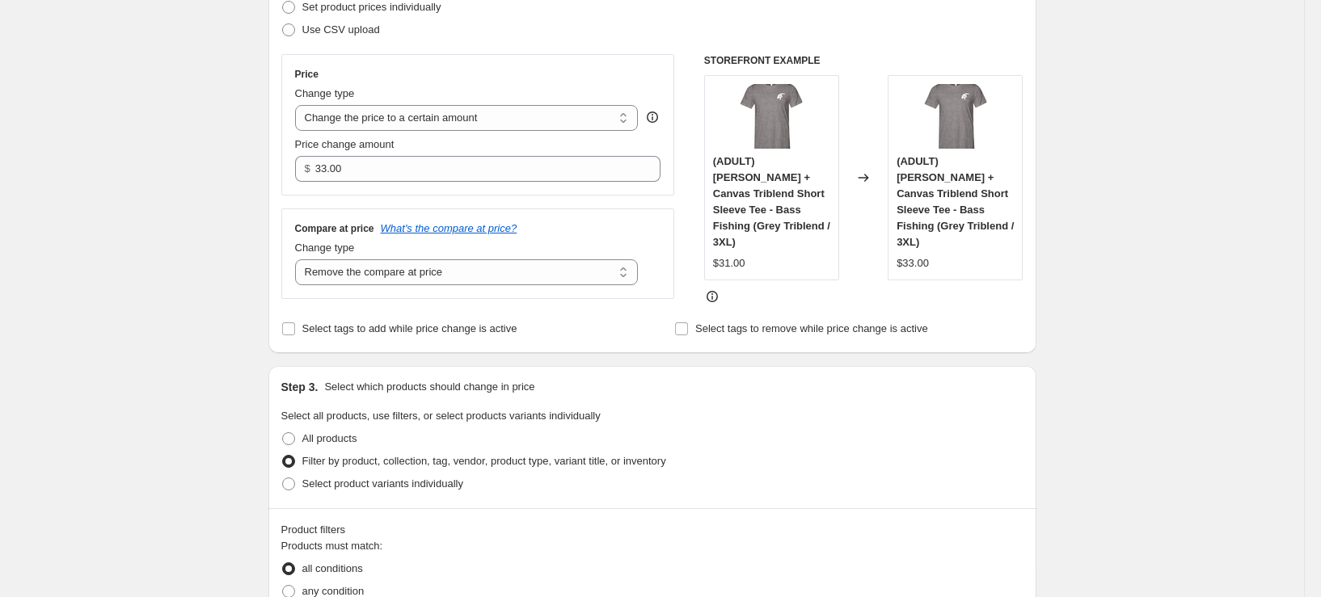
scroll to position [404, 0]
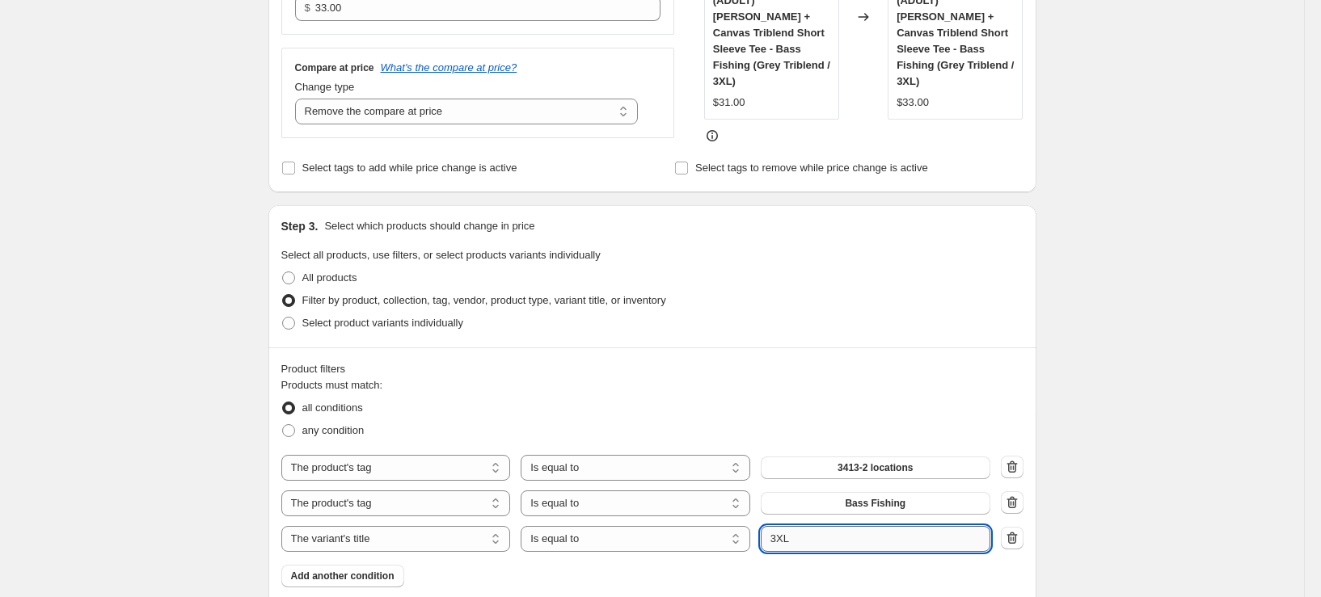
click at [886, 536] on input "3XL" at bounding box center [876, 539] width 230 height 26
type input "4XL"
click at [1104, 423] on div "Create new price change job. This page is ready Create new price change job Dra…" at bounding box center [652, 431] width 1304 height 1670
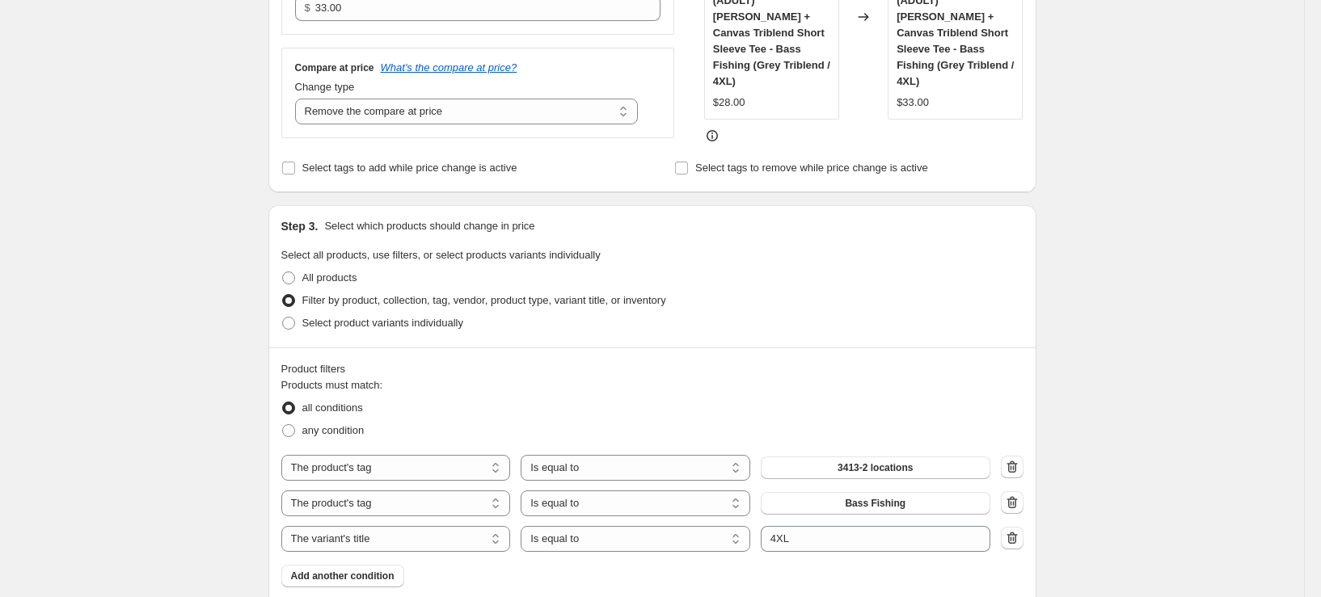
scroll to position [970, 0]
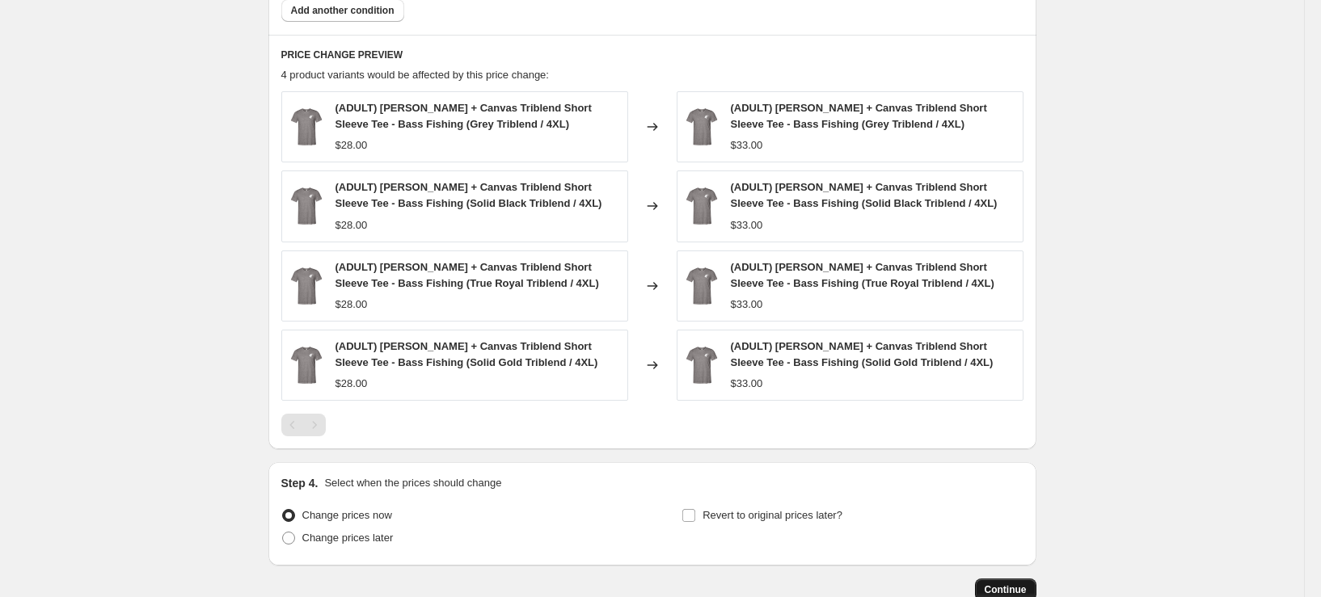
click at [1020, 588] on span "Continue" at bounding box center [1006, 590] width 42 height 13
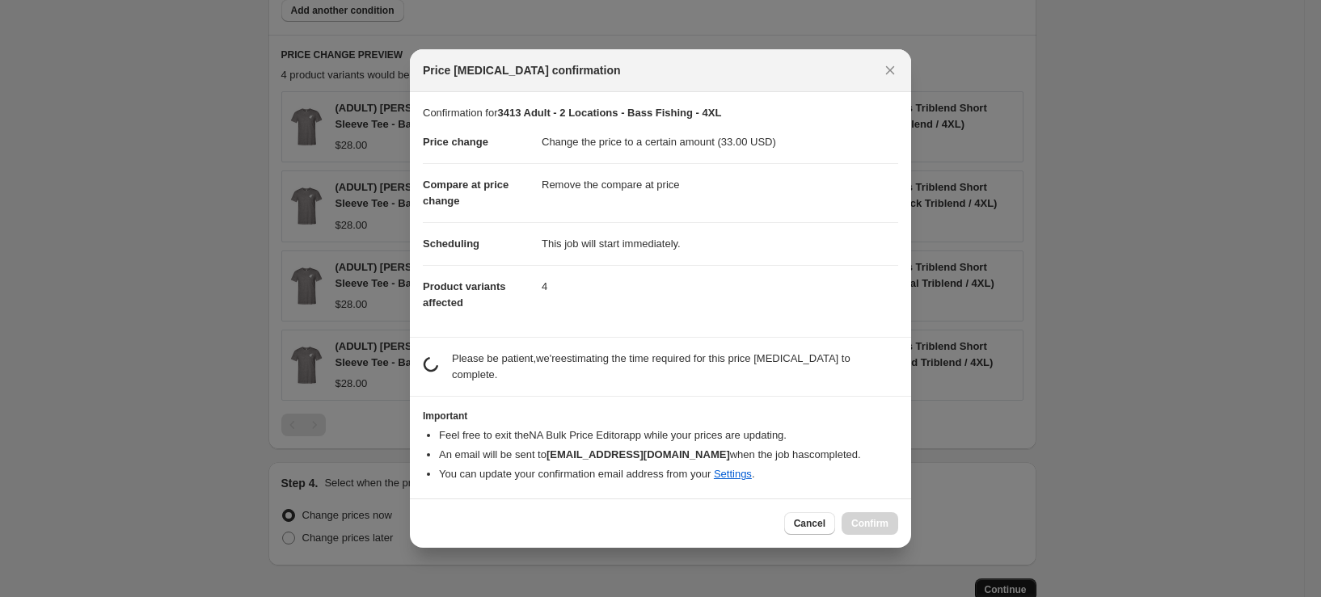
scroll to position [0, 0]
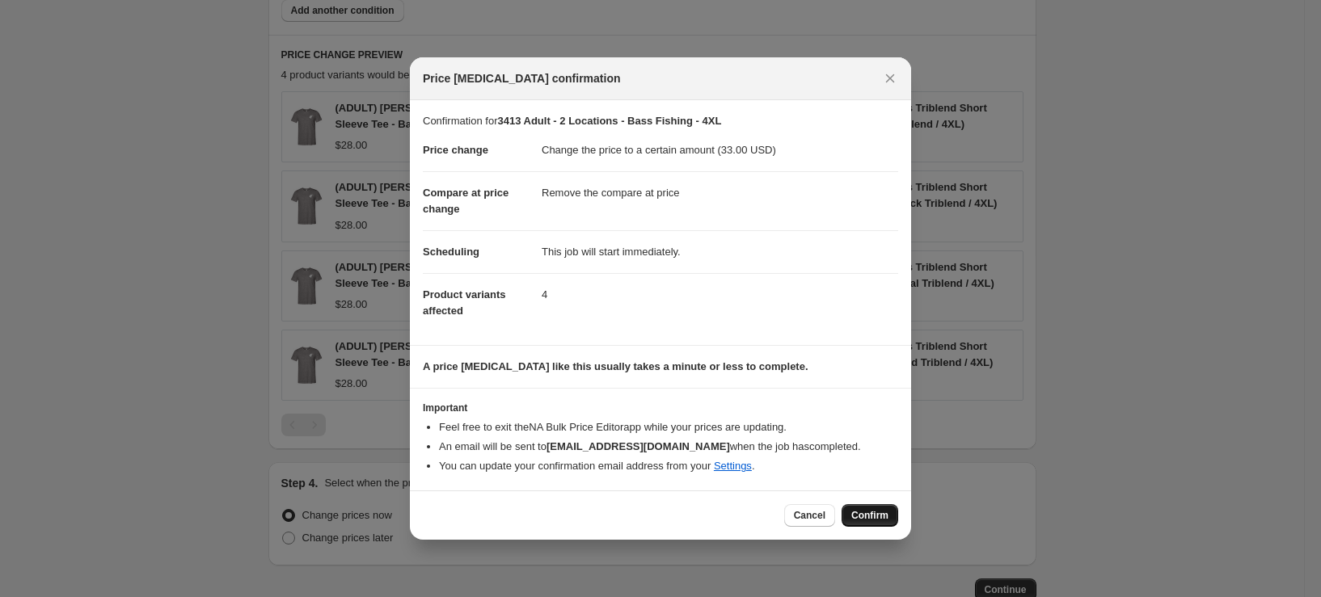
click at [861, 515] on span "Confirm" at bounding box center [869, 515] width 37 height 13
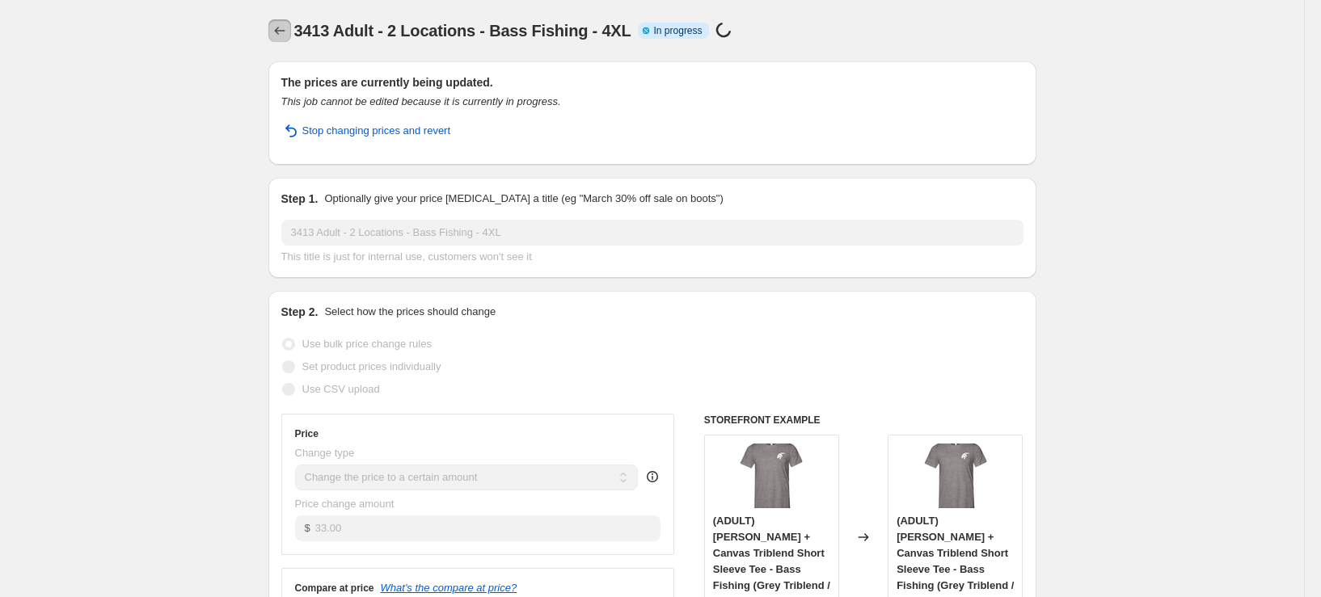
click at [286, 26] on icon "Price change jobs" at bounding box center [280, 31] width 16 height 16
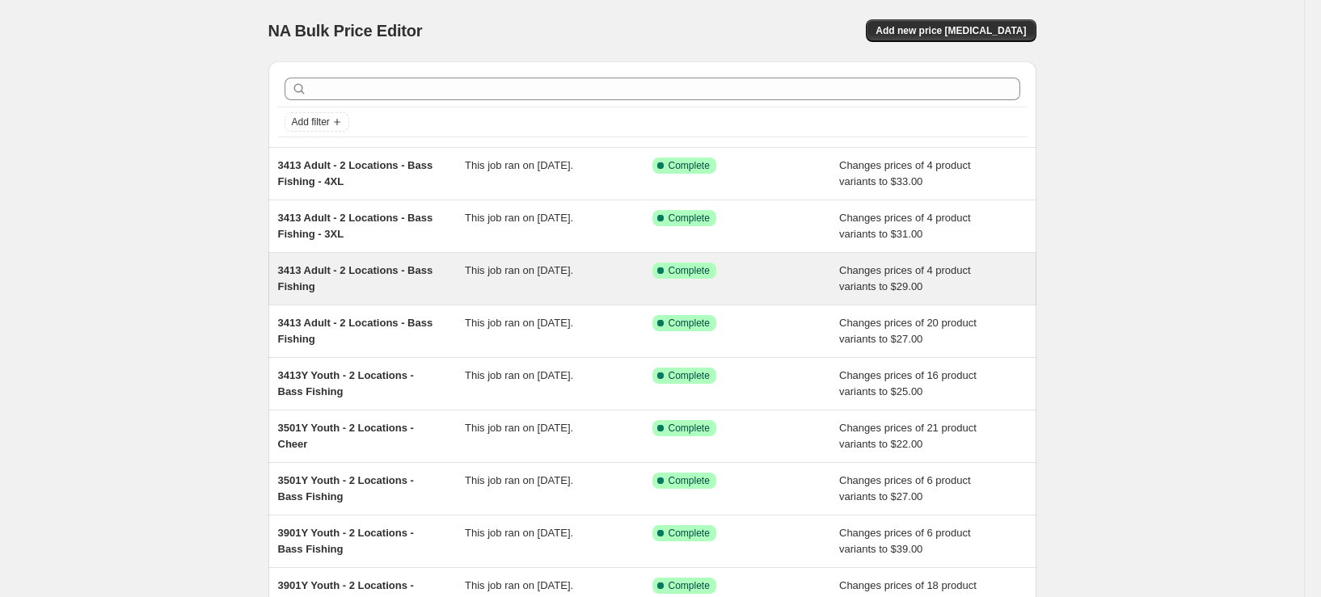
click at [335, 278] on div "3413 Adult - 2 Locations - Bass Fishing" at bounding box center [372, 279] width 188 height 32
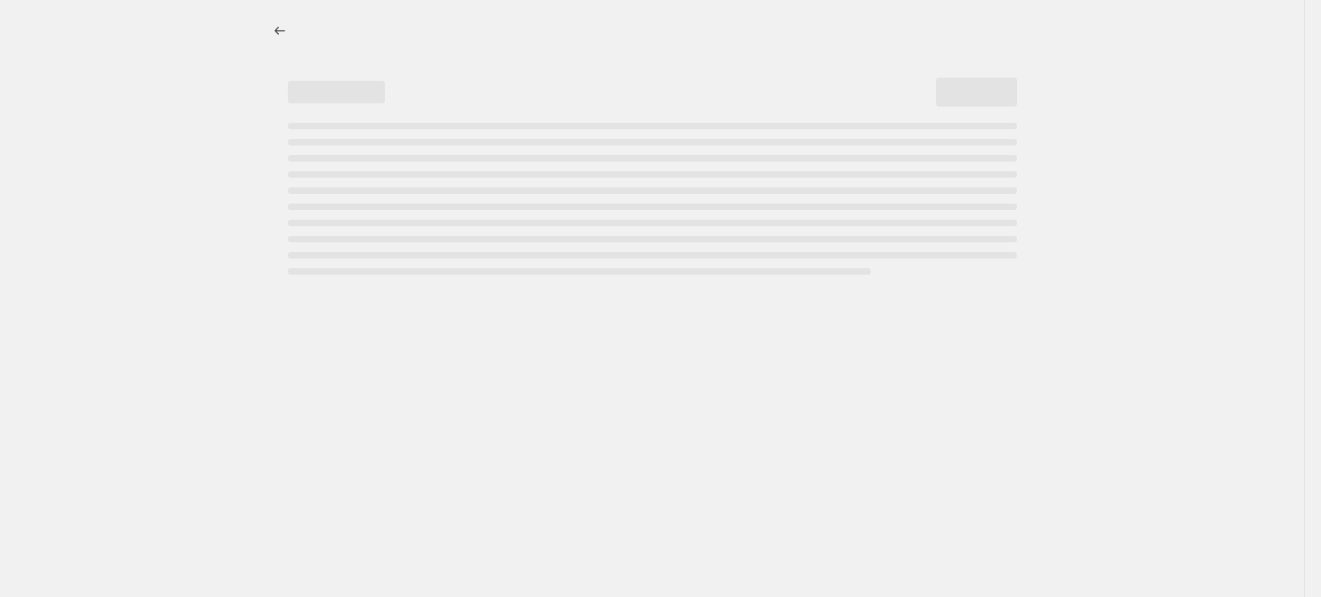
select select "remove"
select select "tag"
select select "title"
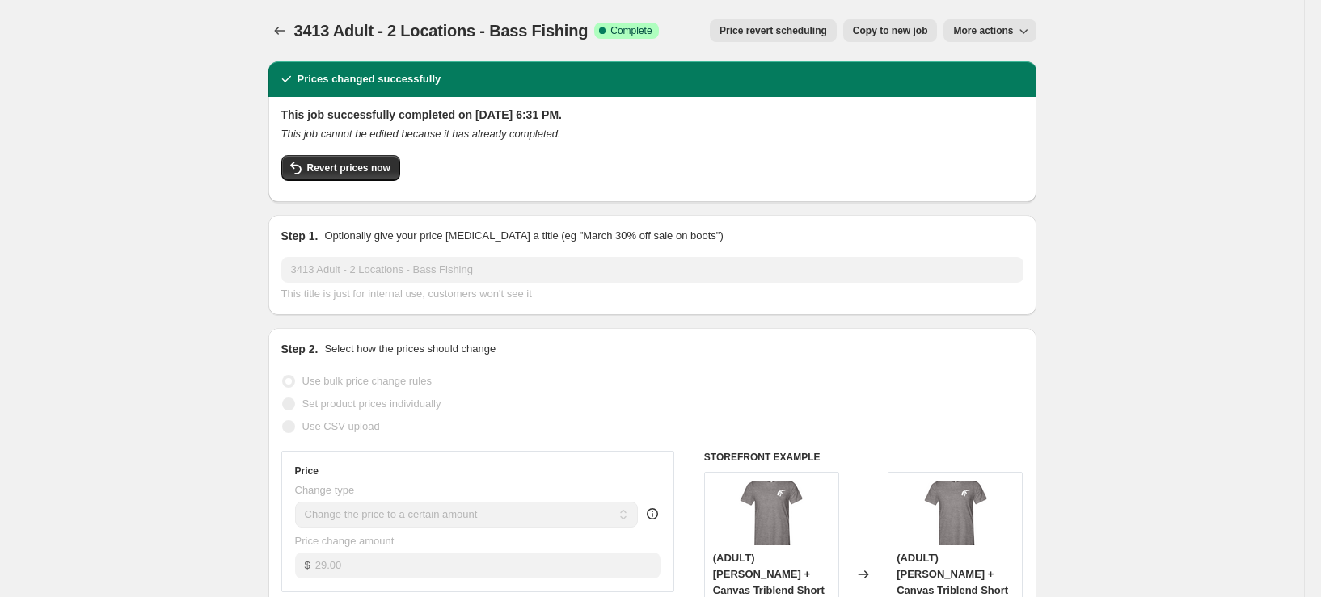
click at [1006, 36] on span "More actions" at bounding box center [983, 30] width 60 height 13
click at [281, 32] on icon "Price change jobs" at bounding box center [280, 31] width 16 height 16
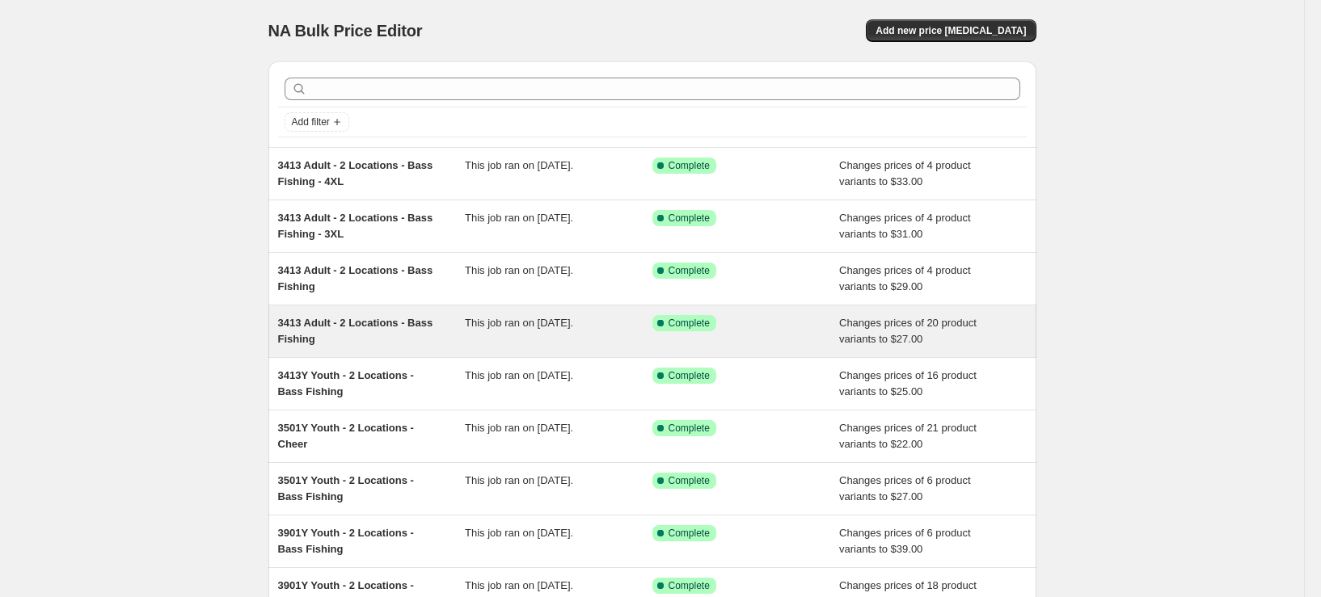
click at [344, 350] on div "3413 Adult - 2 Locations - Bass Fishing This job ran on September 26, 2025. Suc…" at bounding box center [652, 332] width 768 height 52
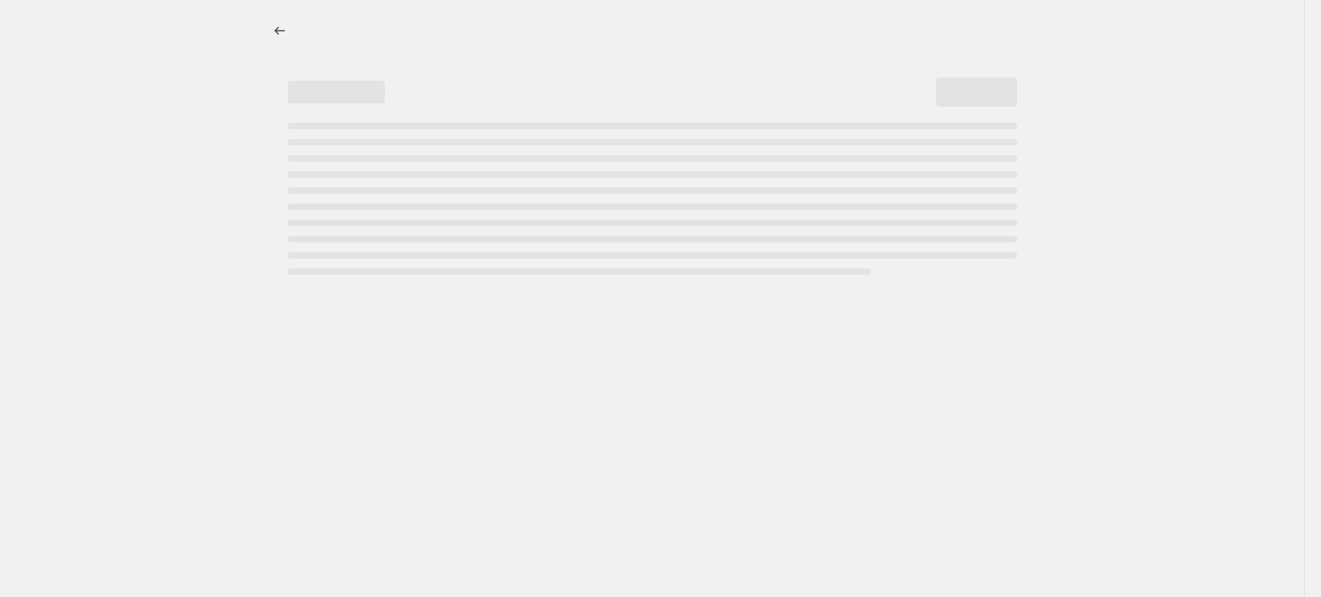
select select "remove"
select select "tag"
select select "title"
select select "not_equal"
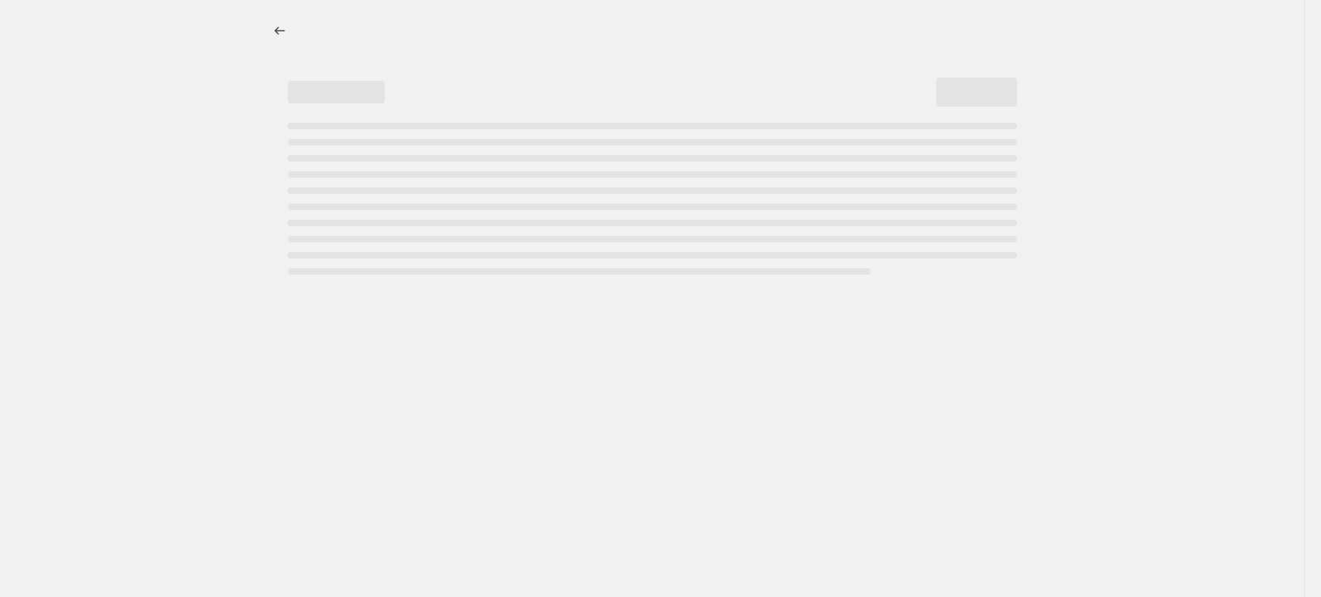
select select "title"
select select "not_equal"
select select "title"
select select "not_equal"
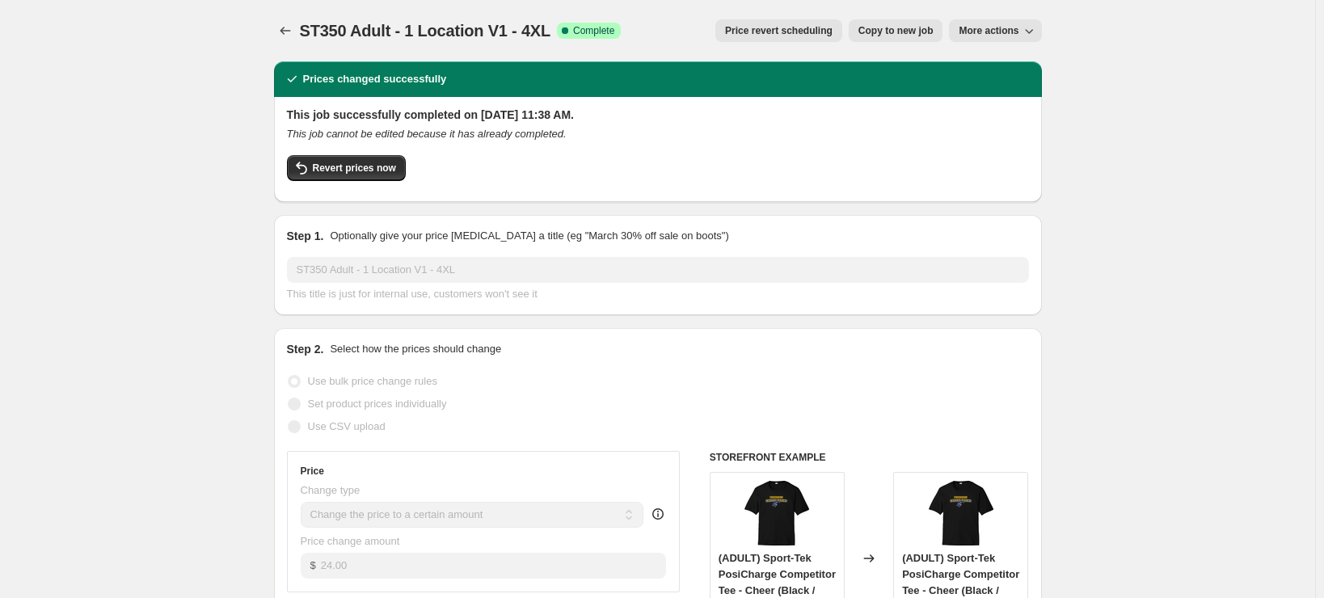
select select "remove"
select select "tag"
select select "title"
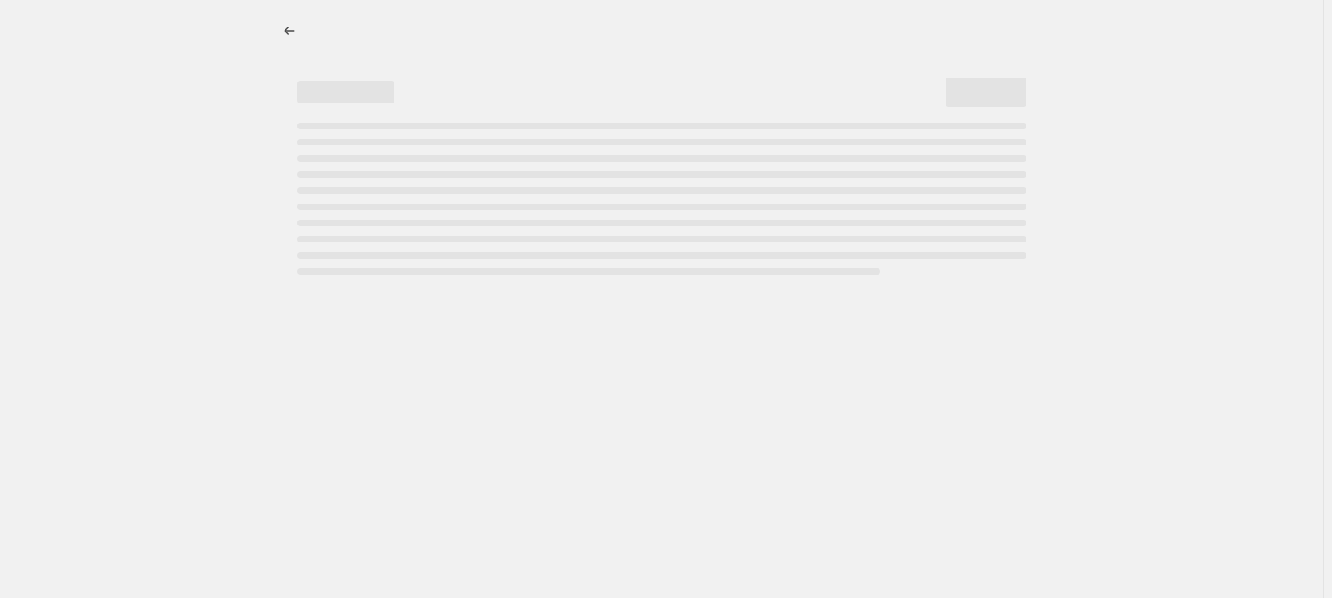
select select "remove"
select select "tag"
select select "title"
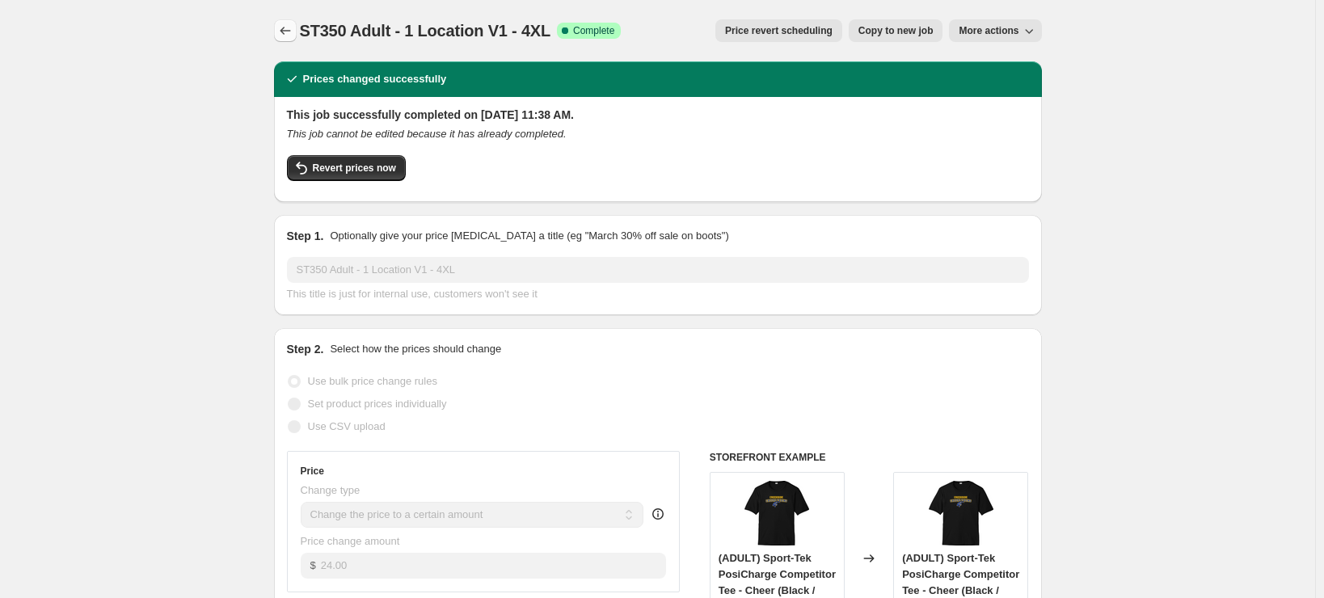
click at [277, 26] on button "Price change jobs" at bounding box center [285, 30] width 23 height 23
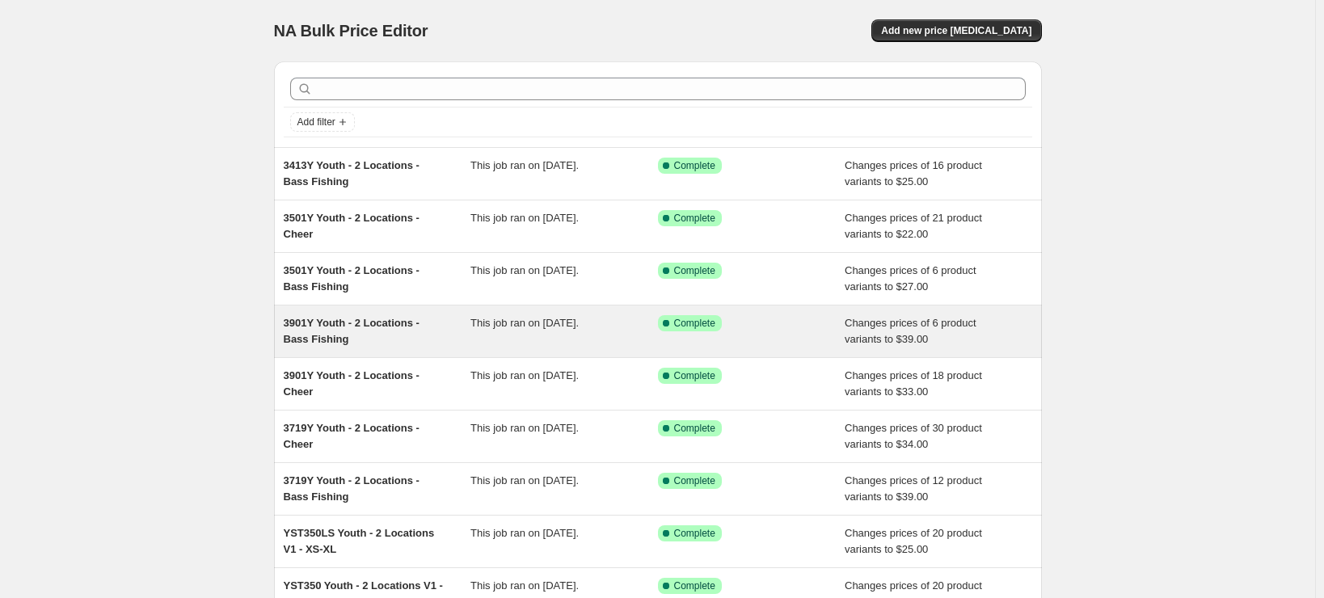
scroll to position [234, 0]
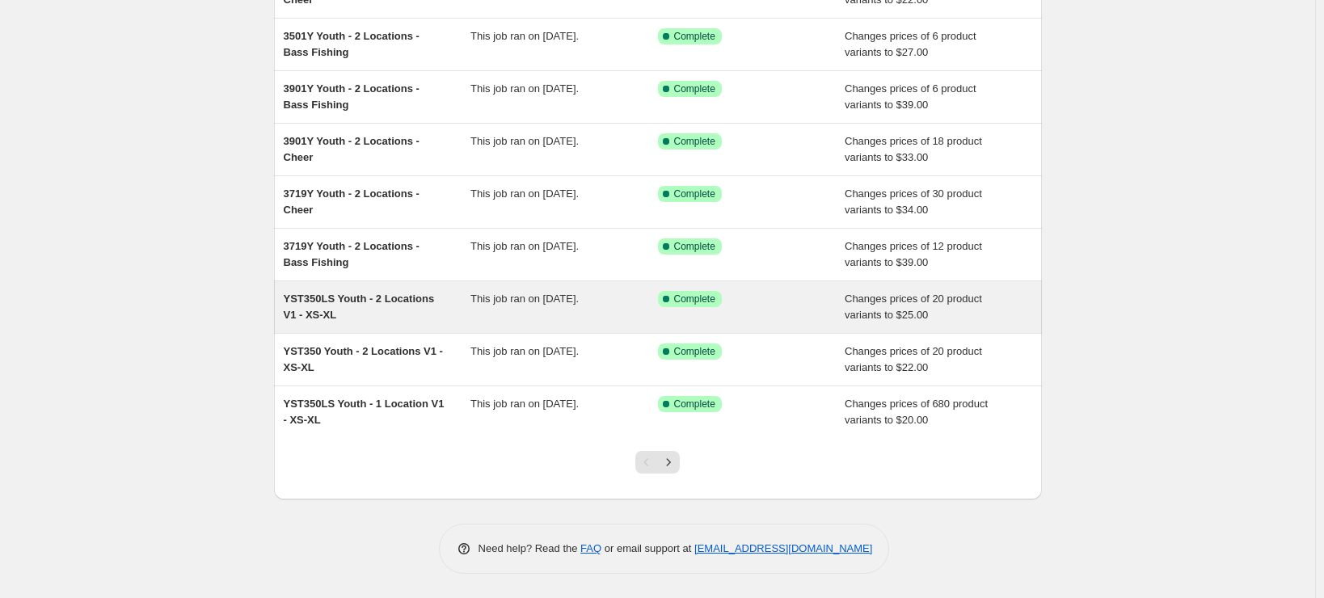
click at [388, 318] on div "YST350LS Youth - 2 Locations V1 - XS-XL" at bounding box center [378, 307] width 188 height 32
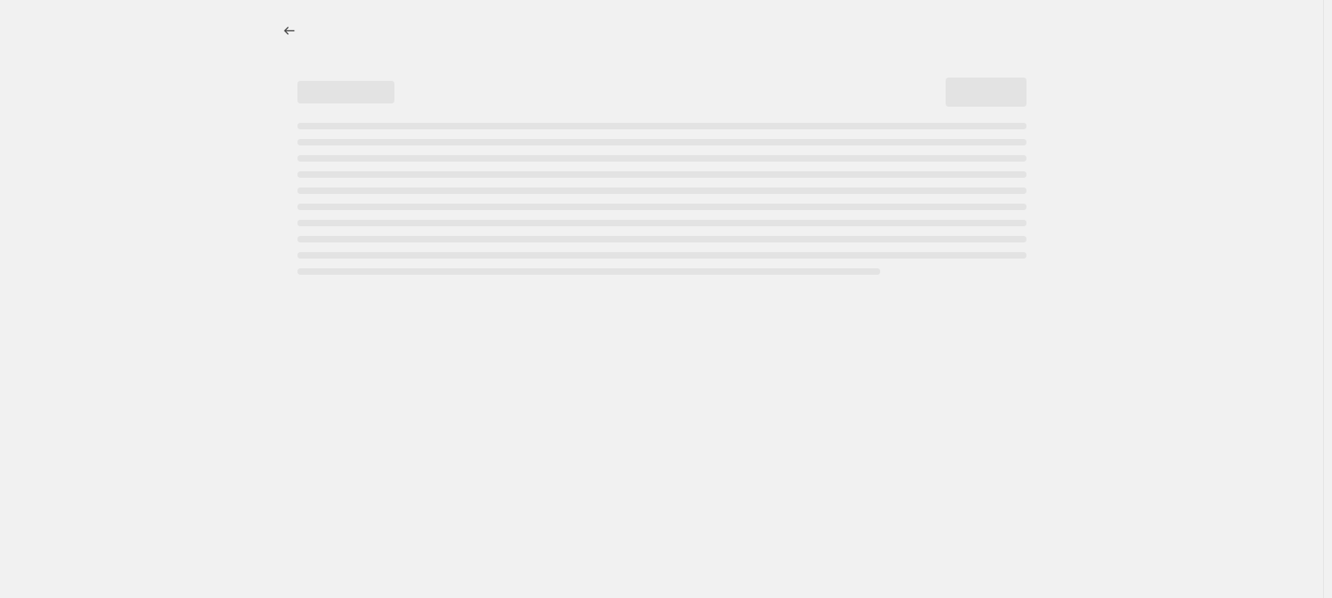
select select "remove"
select select "tag"
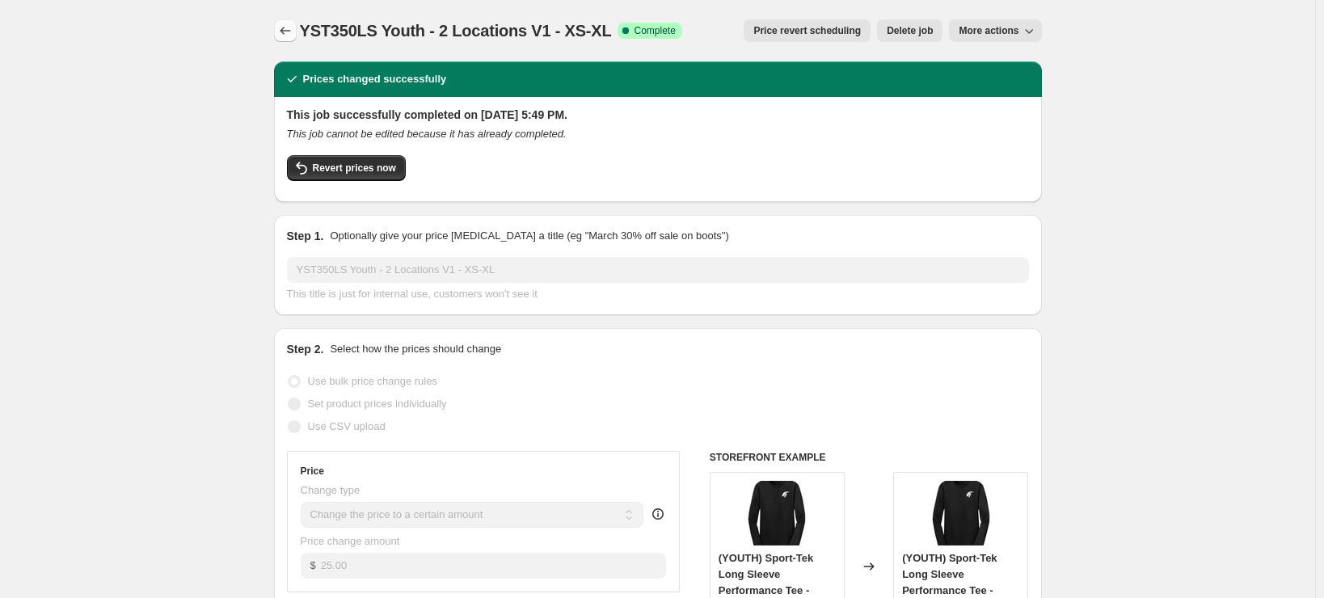
click at [289, 37] on icon "Price change jobs" at bounding box center [285, 31] width 16 height 16
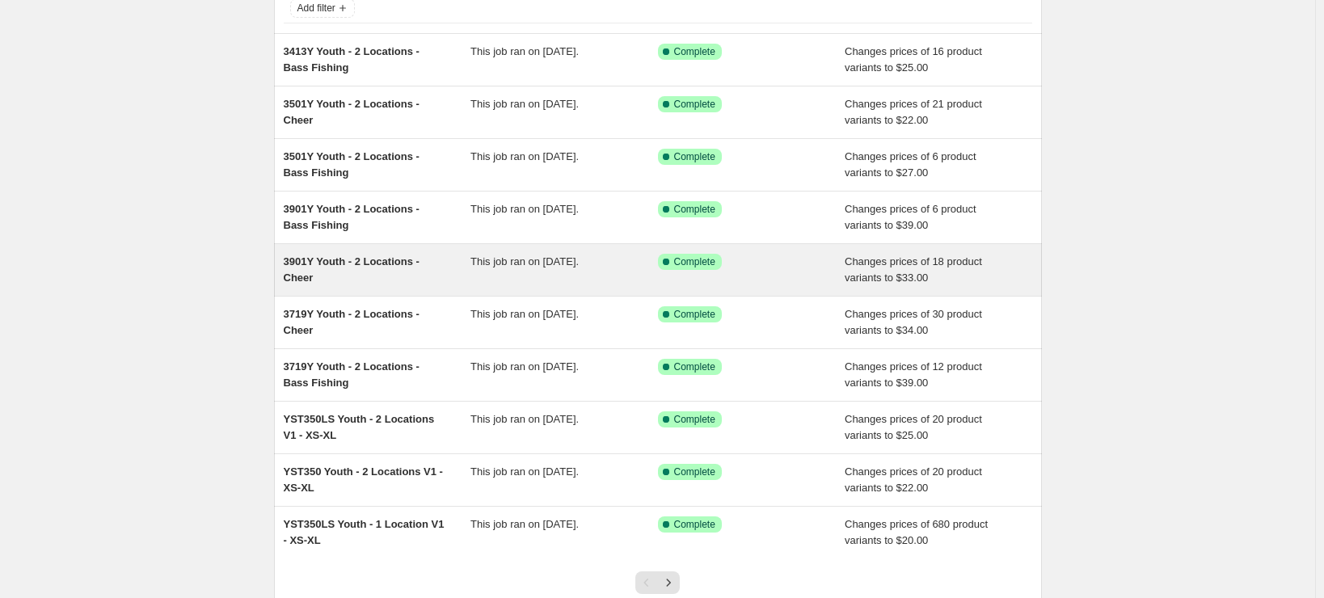
scroll to position [234, 0]
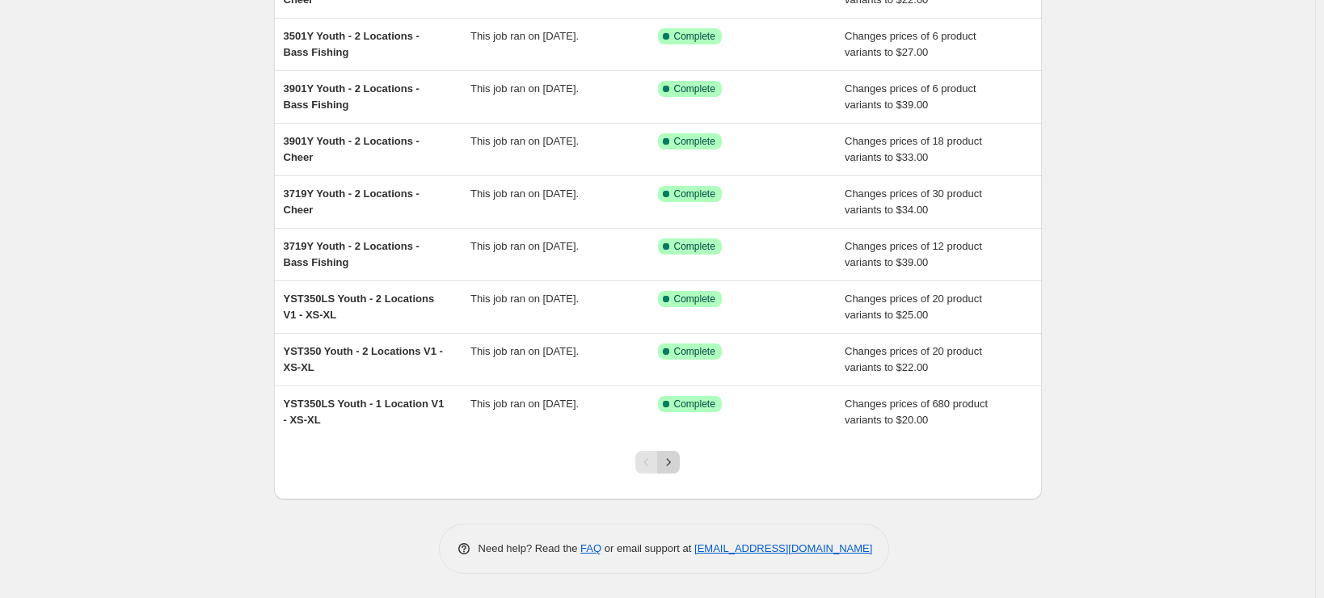
click at [680, 466] on button "Next" at bounding box center [668, 462] width 23 height 23
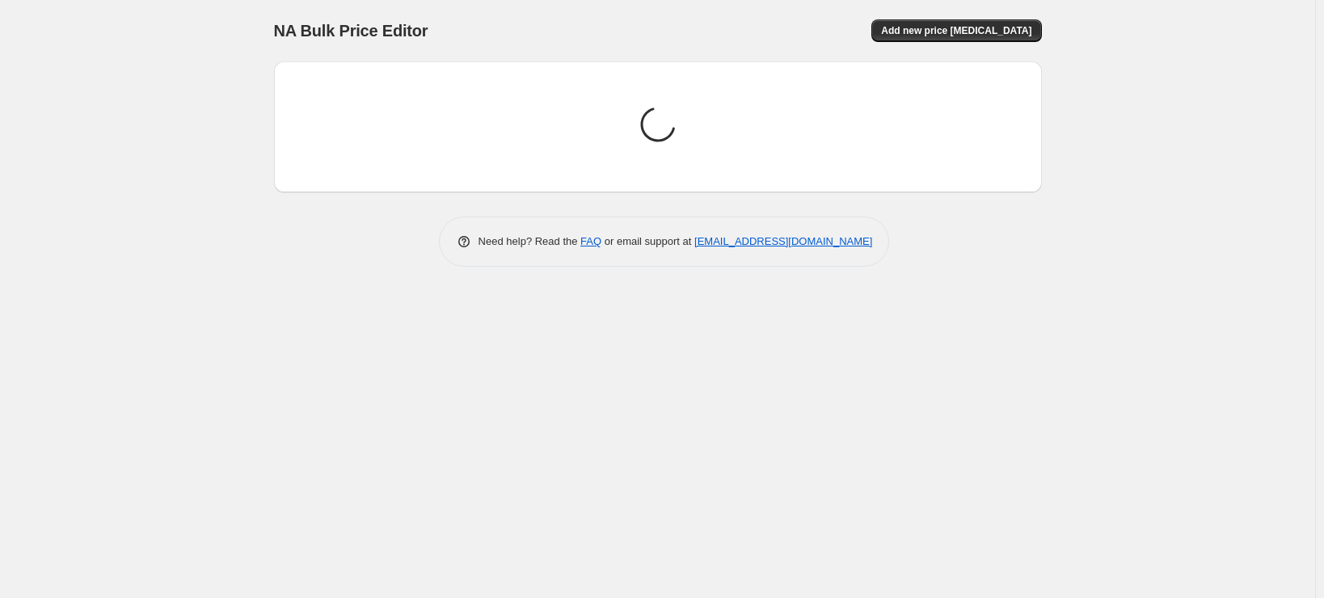
scroll to position [0, 0]
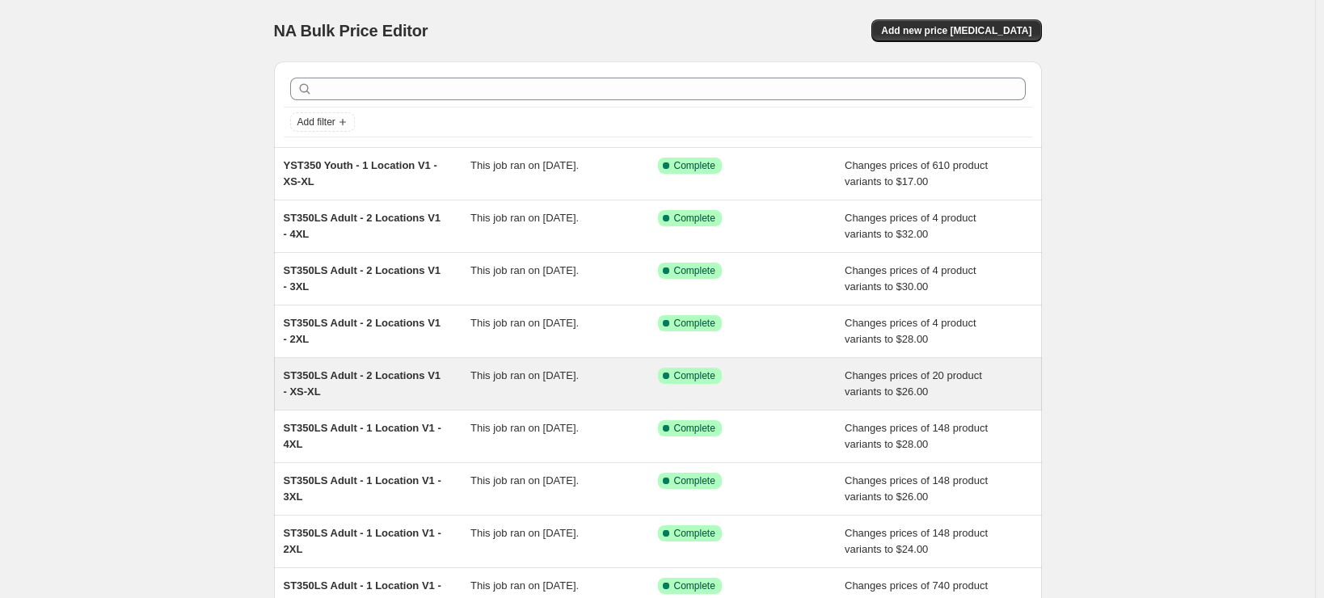
click at [382, 399] on div "ST350LS Adult - 2 Locations V1 - XS-XL" at bounding box center [378, 384] width 188 height 32
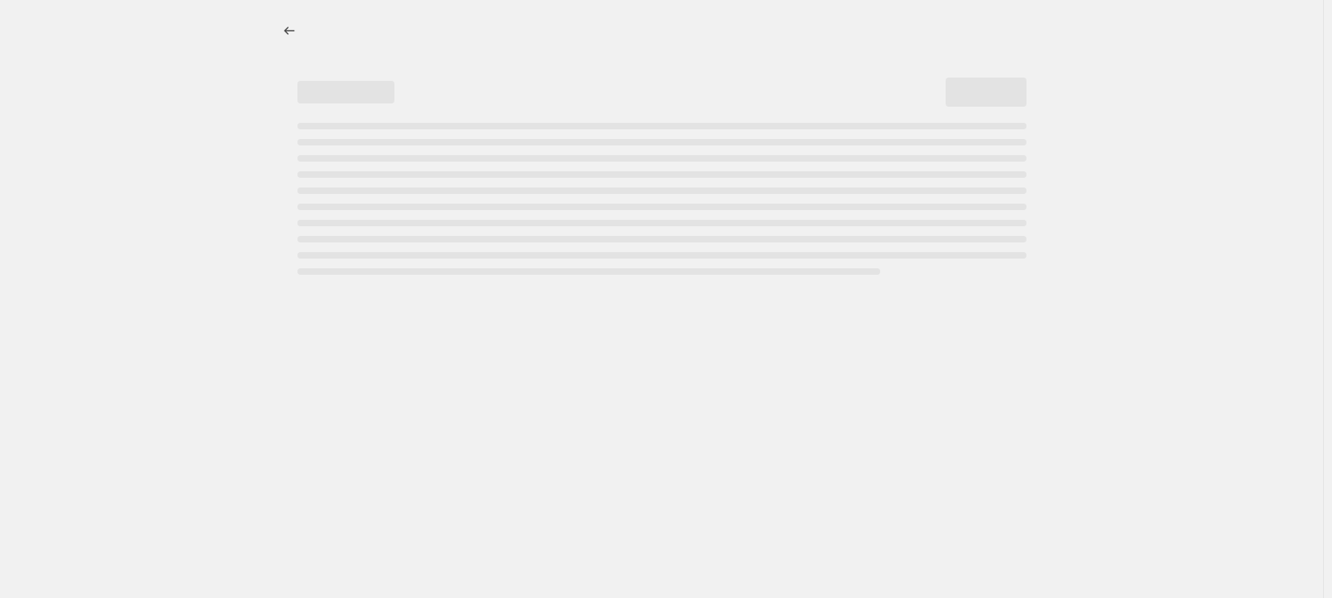
select select "remove"
select select "tag"
select select "title"
select select "not_equal"
select select "title"
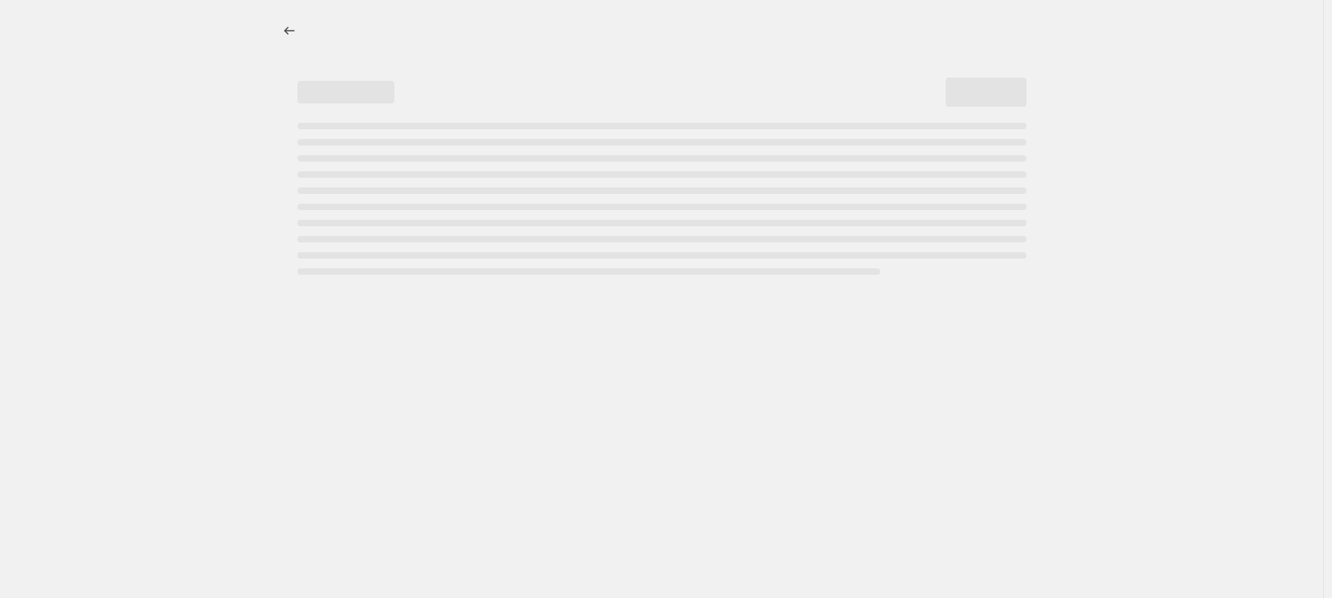
select select "not_equal"
select select "title"
select select "not_equal"
select select "title"
select select "not_equal"
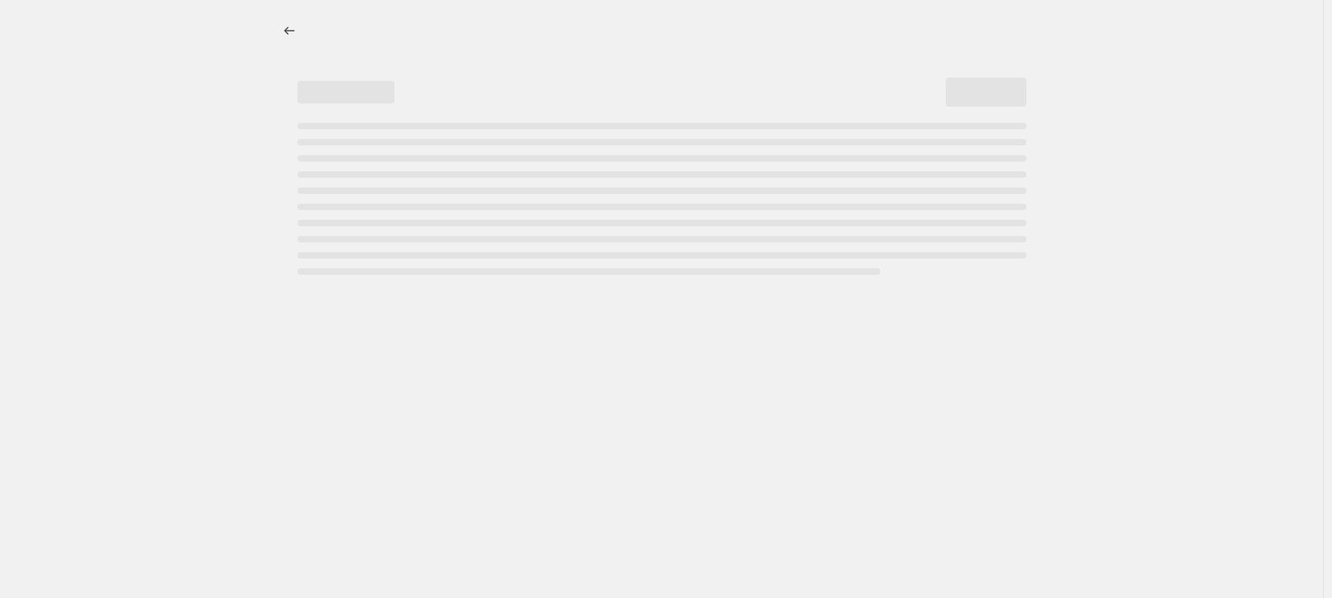
select select "title"
select select "not_equal"
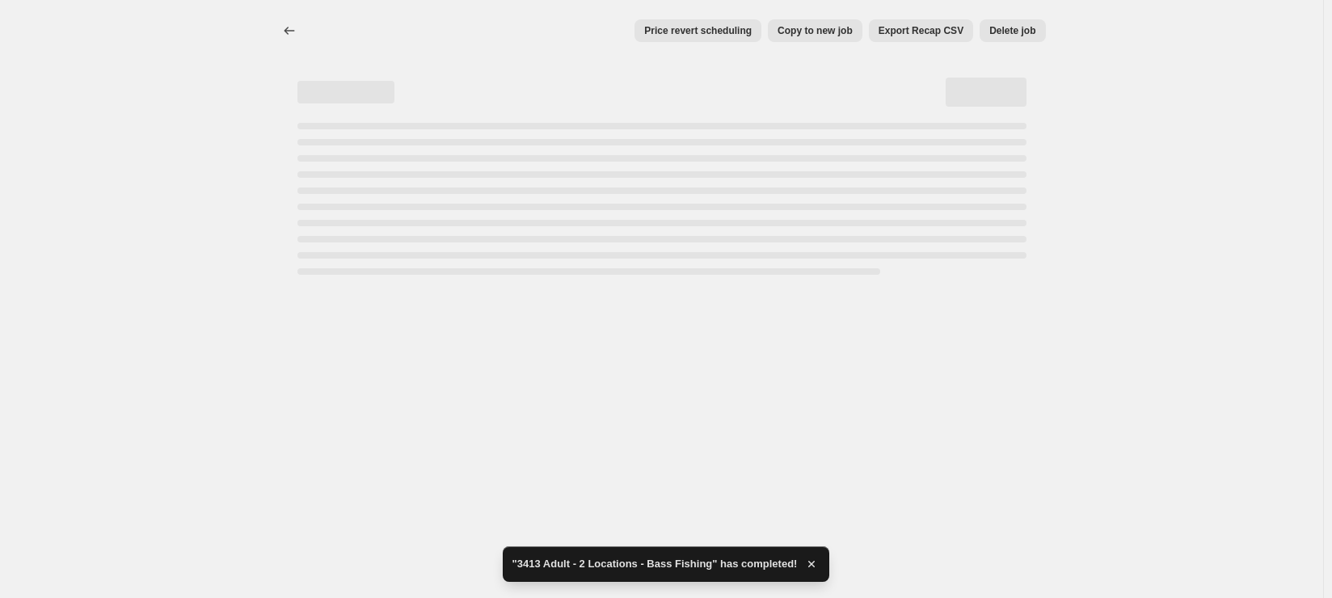
select select "remove"
select select "tag"
select select "title"
select select "not_equal"
select select "title"
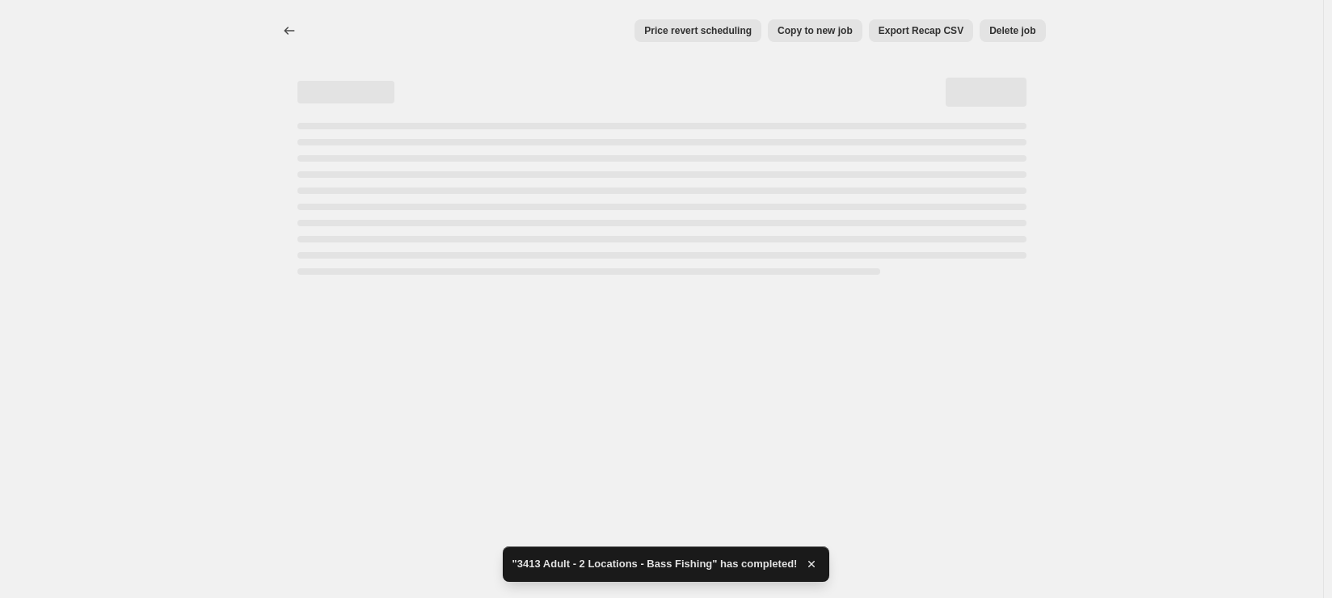
select select "not_equal"
select select "title"
select select "not_equal"
select select "title"
select select "not_equal"
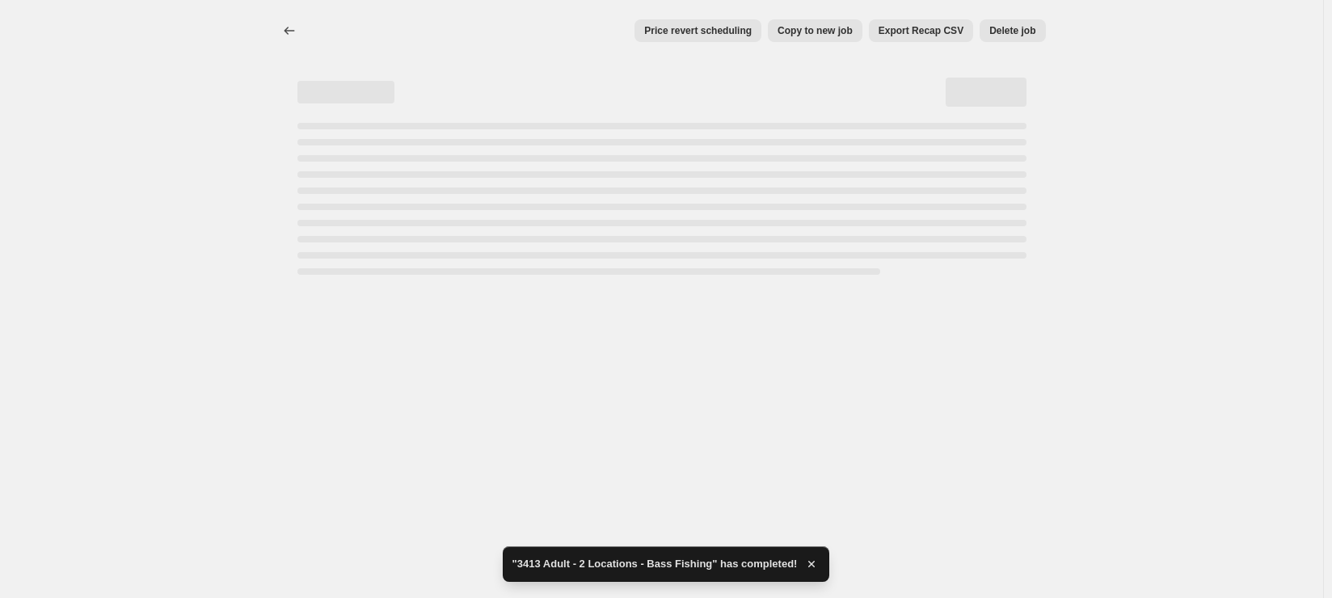
select select "title"
select select "not_equal"
select select "remove"
select select "tag"
select select "title"
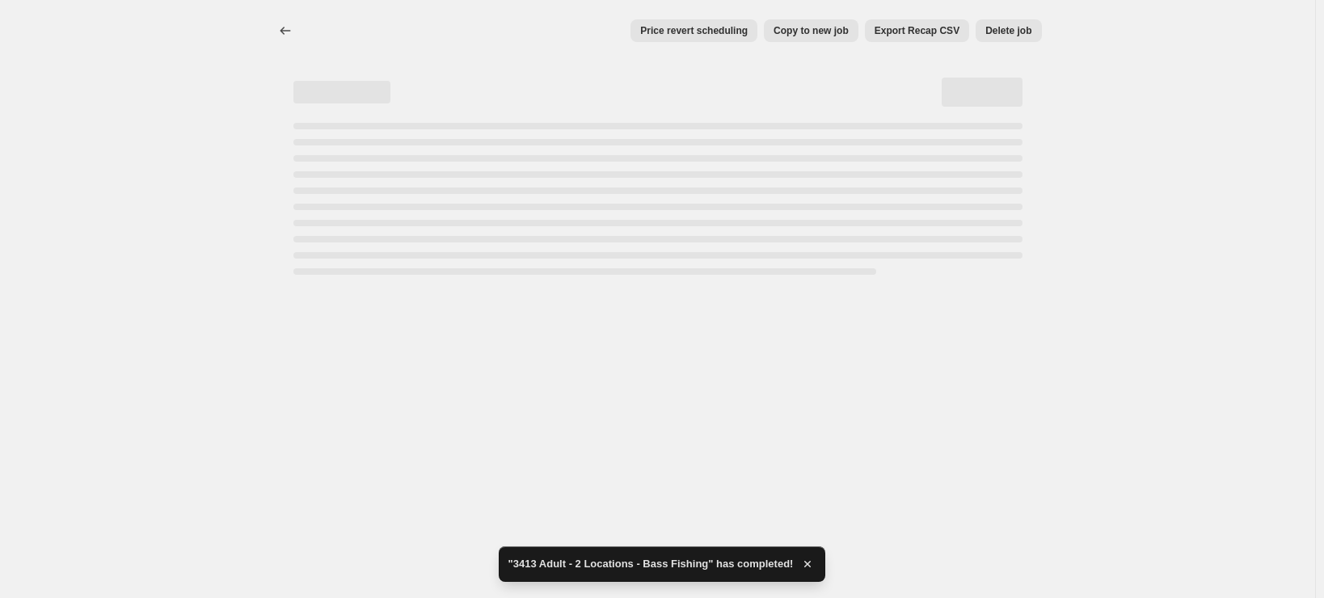
select select "not_equal"
select select "title"
select select "not_equal"
select select "title"
select select "not_equal"
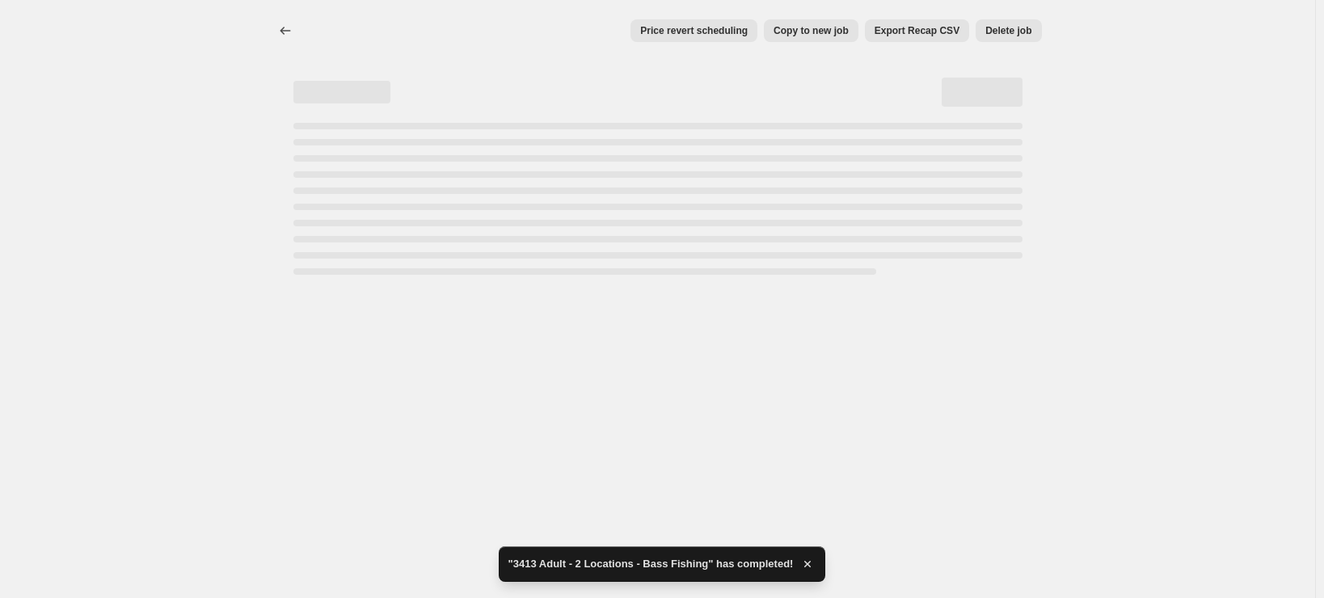
select select "title"
select select "not_equal"
select select "title"
select select "not_equal"
select select "remove"
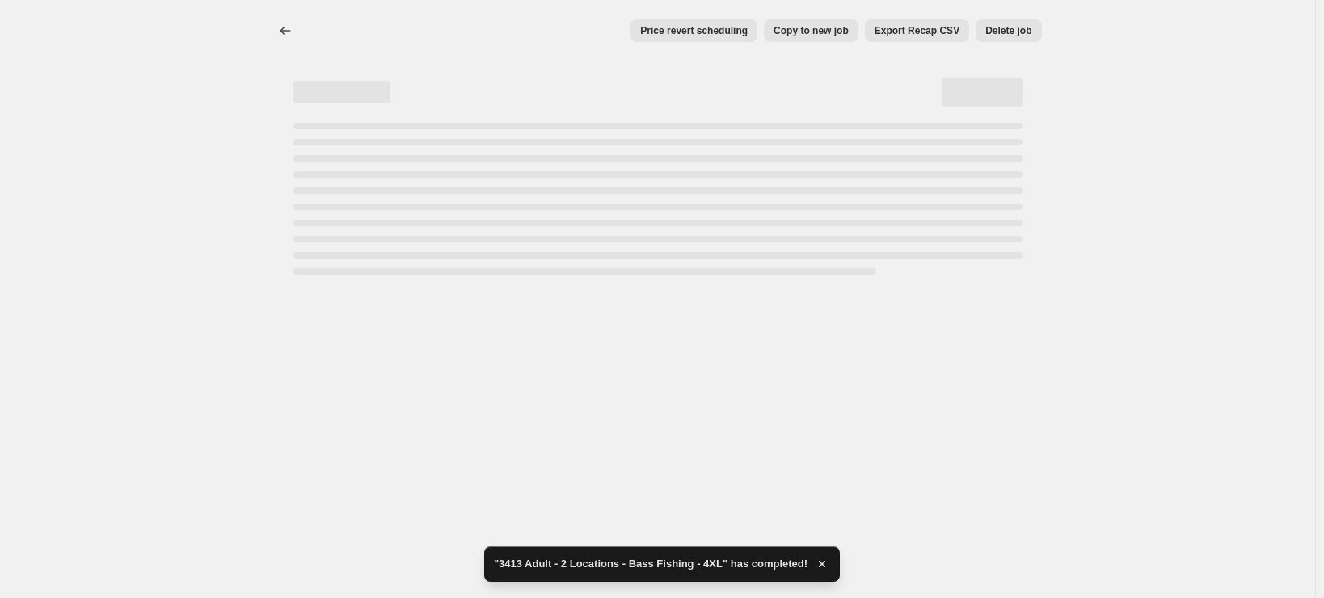
select select "tag"
select select "title"
select select "not_equal"
select select "title"
select select "not_equal"
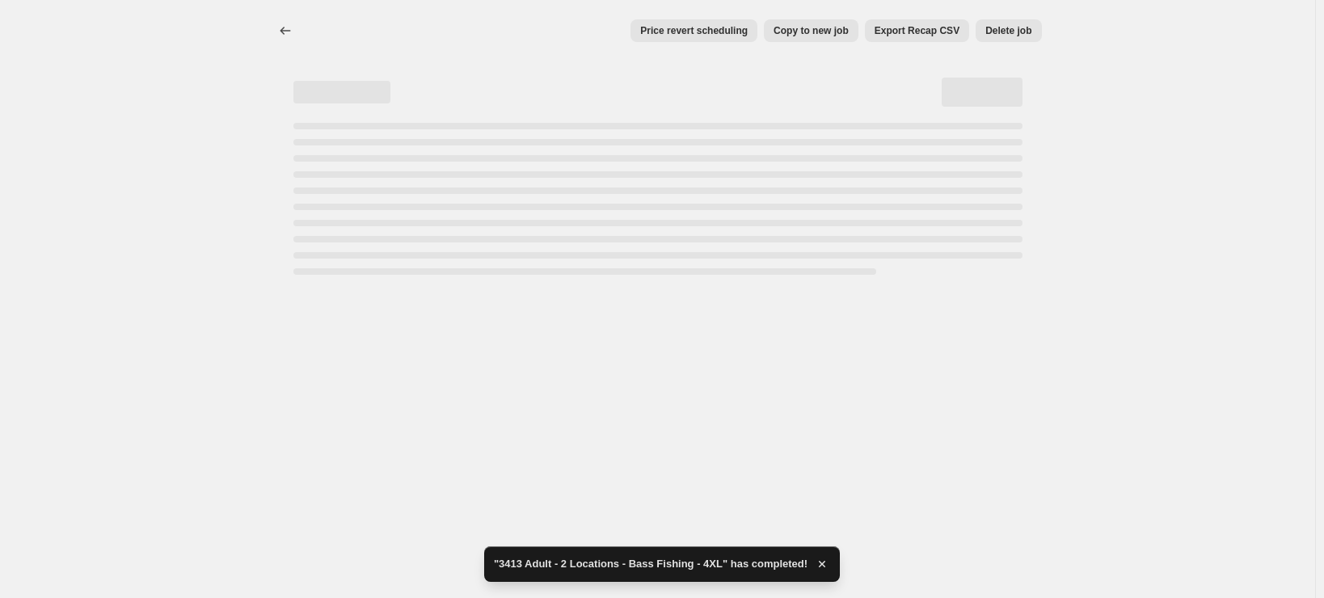
select select "title"
select select "not_equal"
select select "title"
select select "not_equal"
select select "title"
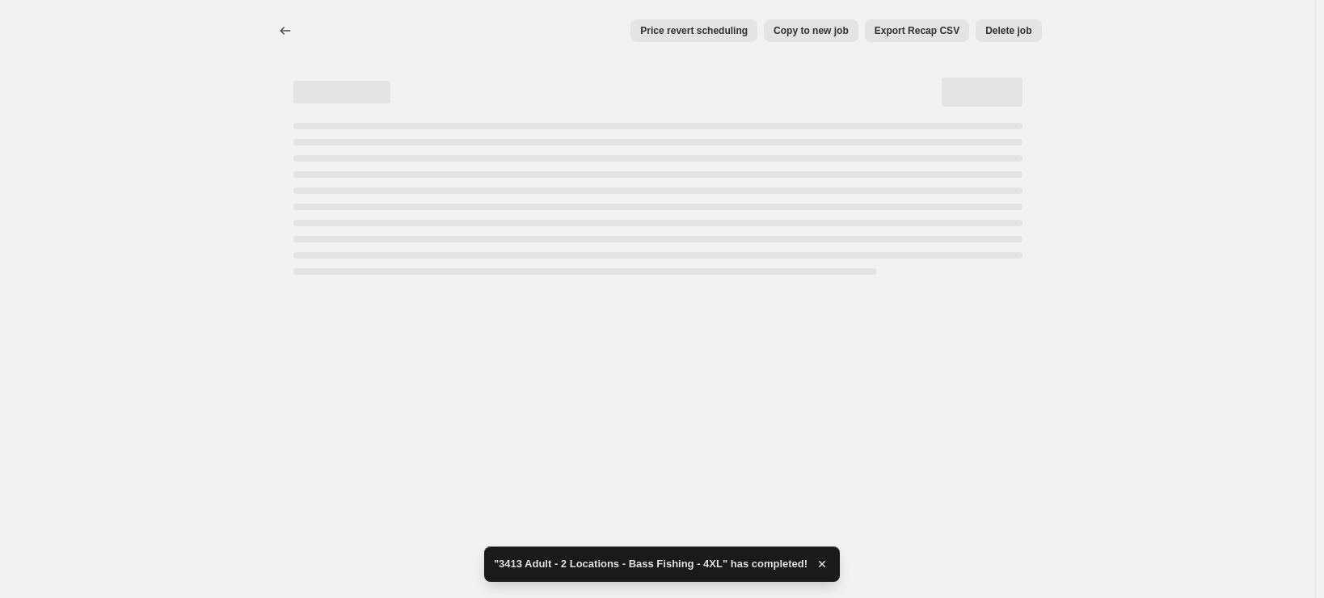
select select "not_equal"
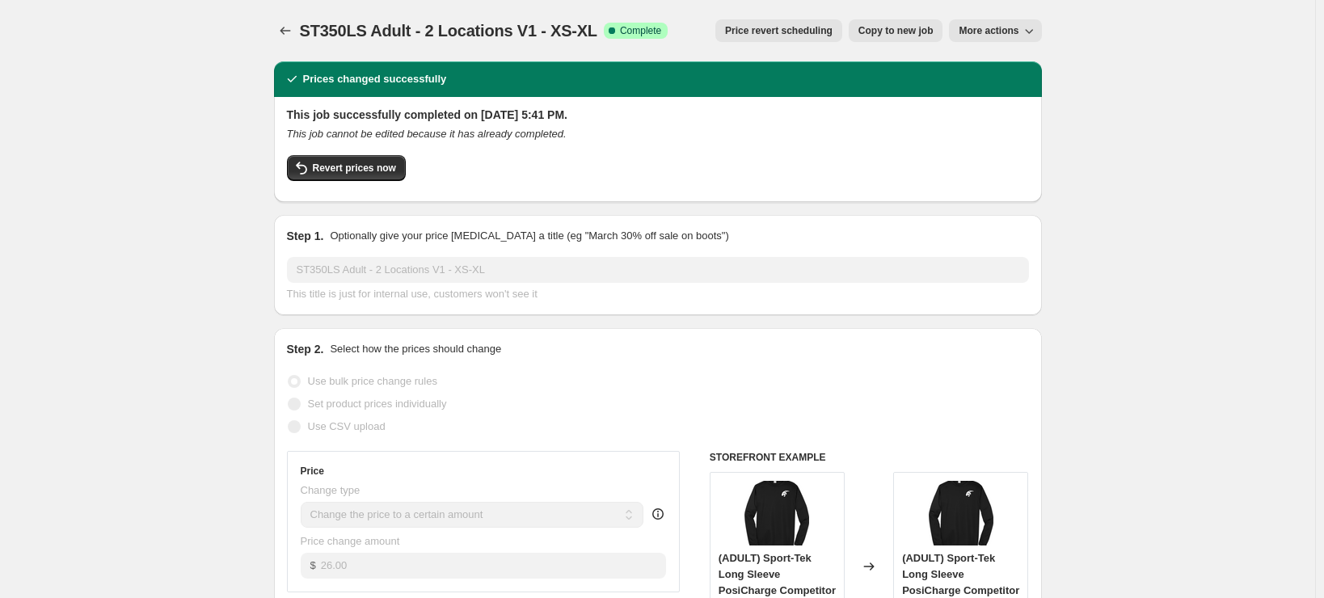
select select "remove"
select select "tag"
select select "title"
select select "not_equal"
select select "title"
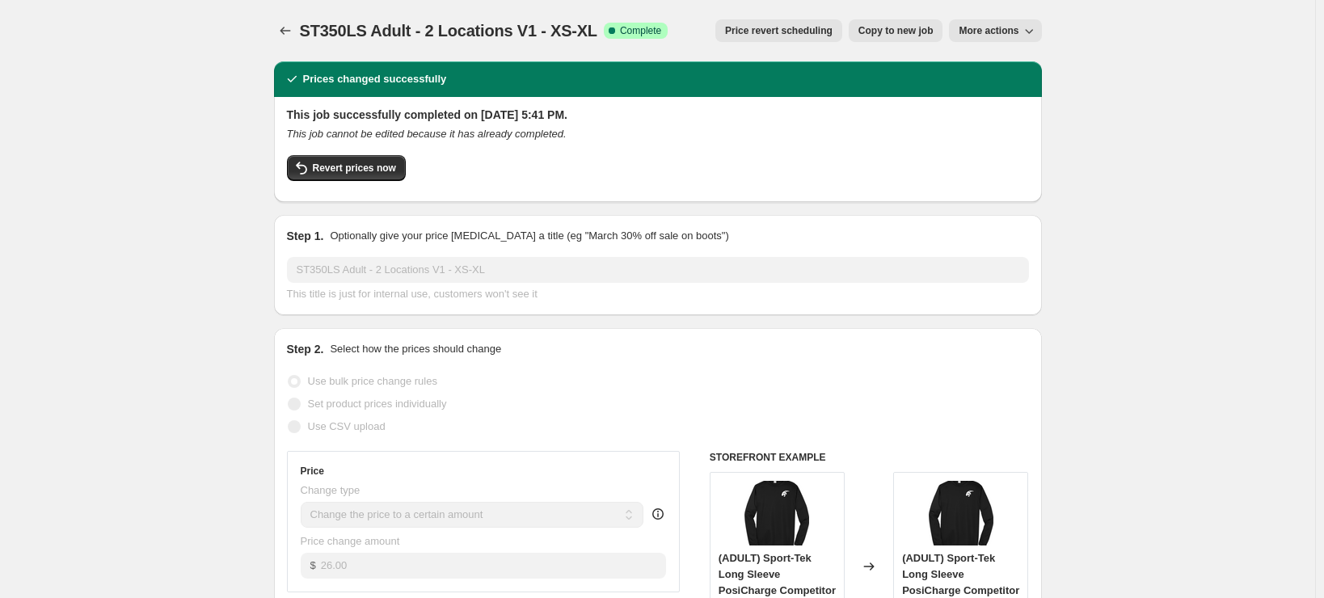
select select "not_equal"
select select "title"
select select "not_equal"
select select "title"
select select "not_equal"
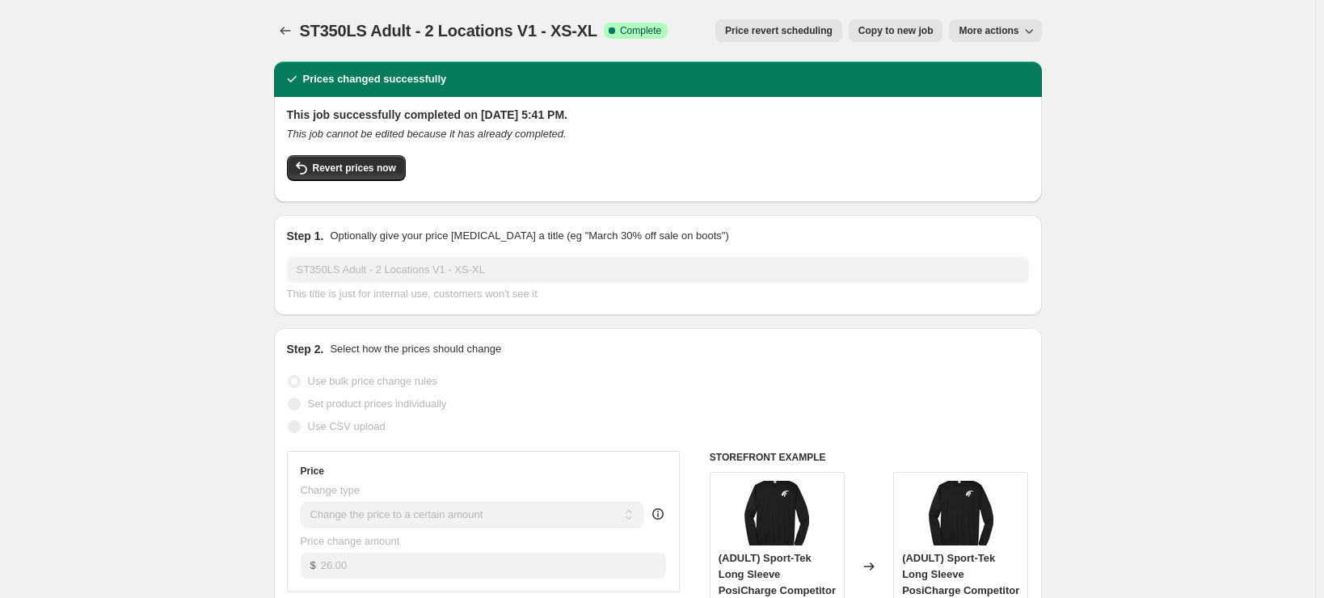
select select "title"
select select "not_equal"
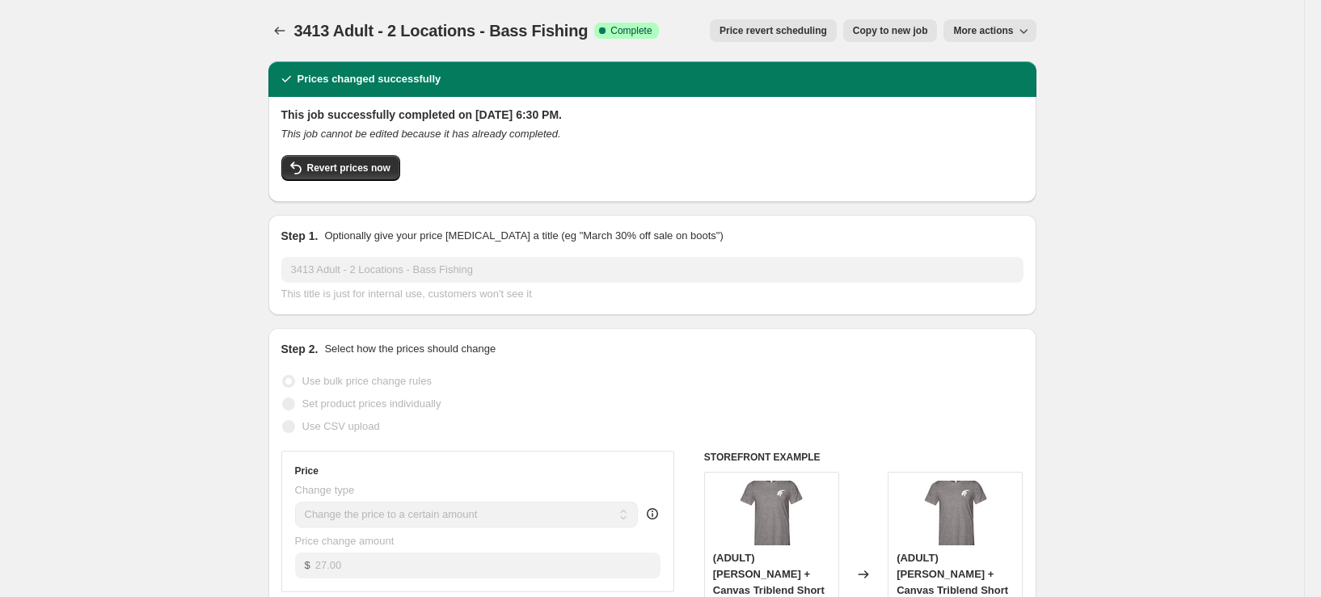
select select "remove"
select select "tag"
select select "title"
select select "not_equal"
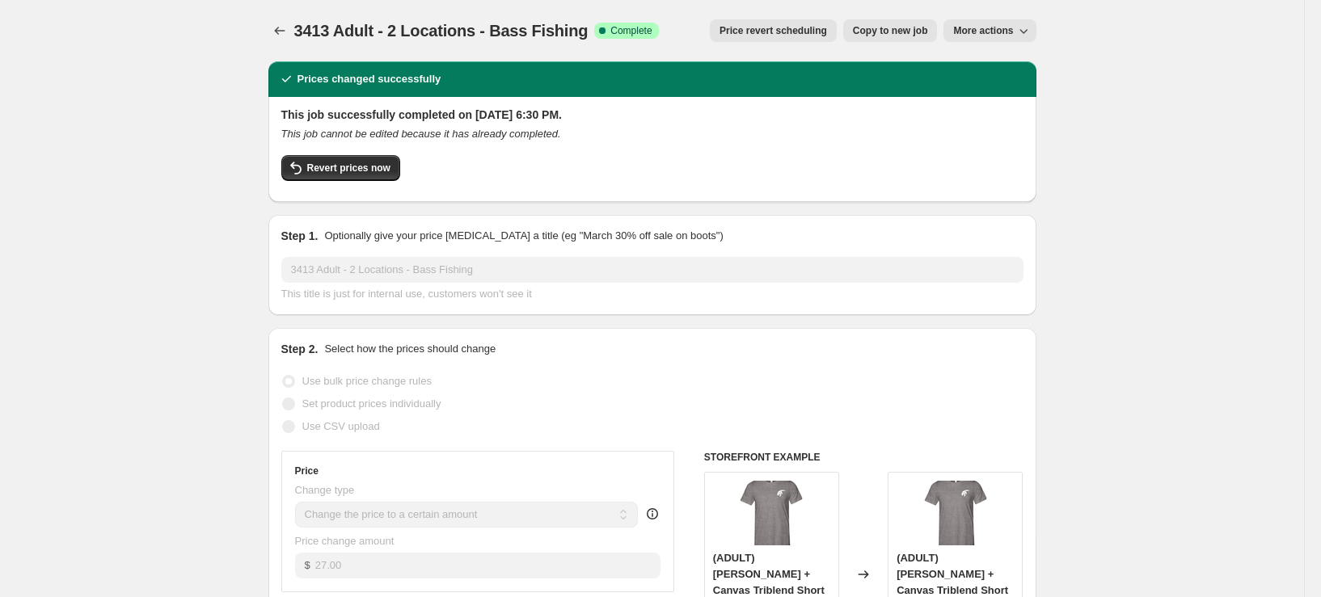
select select "title"
select select "not_equal"
select select "title"
select select "not_equal"
click at [916, 30] on span "Copy to new job" at bounding box center [890, 30] width 75 height 13
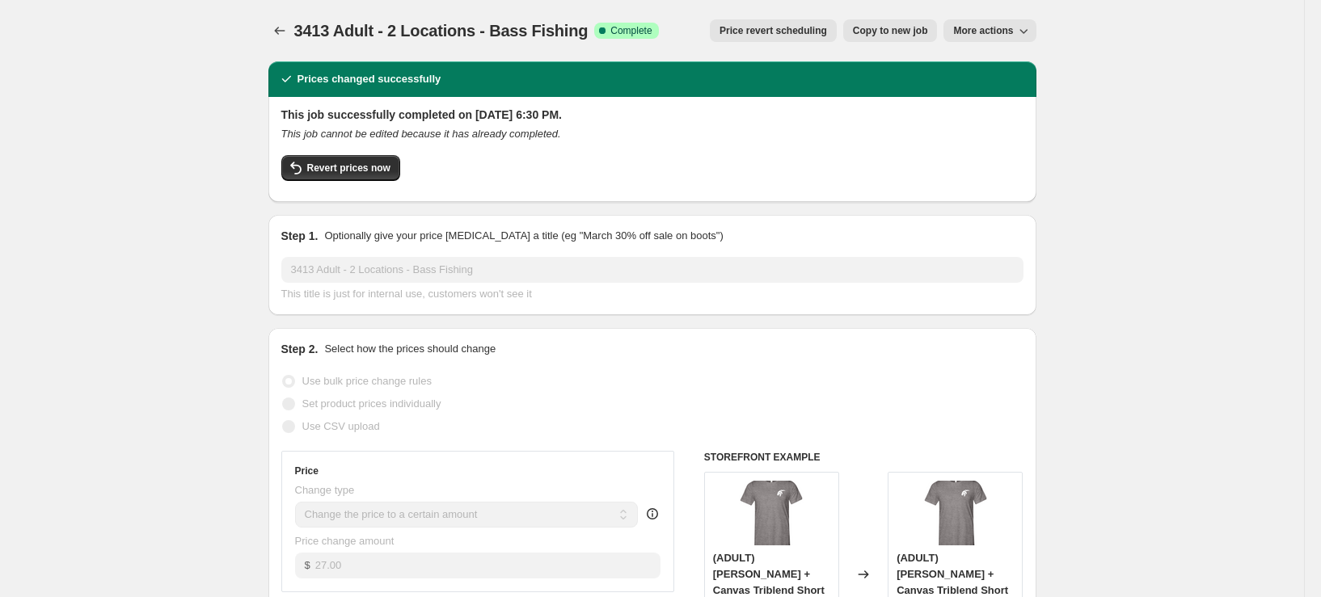
select select "remove"
select select "tag"
select select "title"
select select "not_equal"
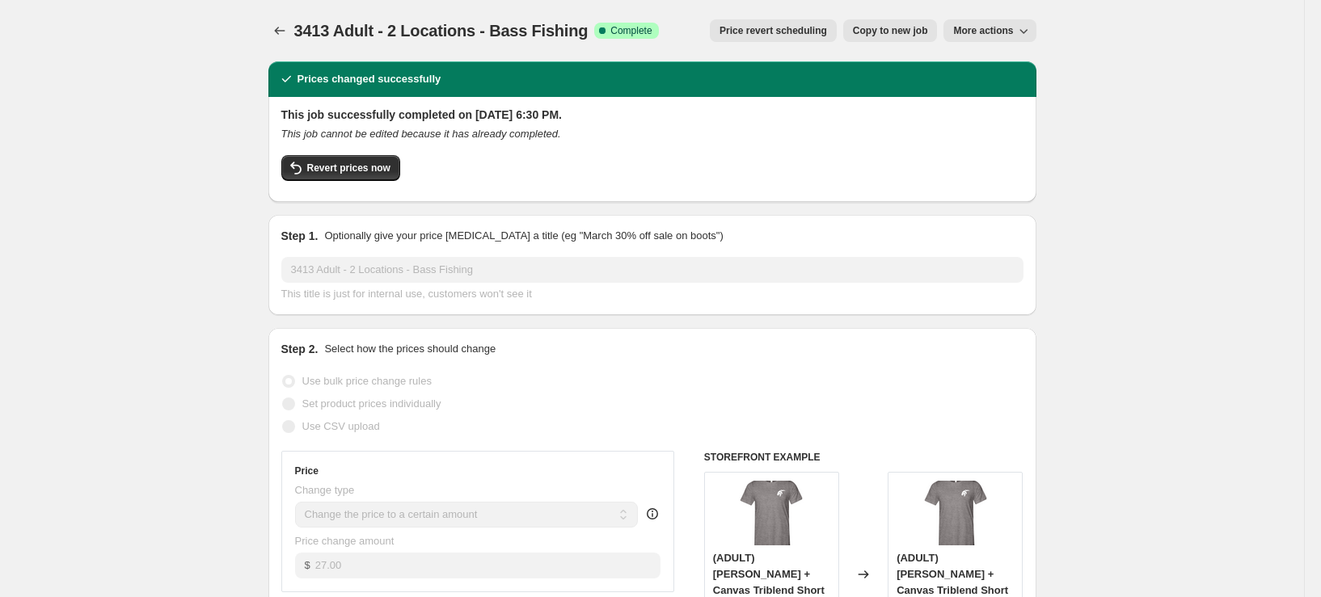
select select "title"
select select "not_equal"
select select "title"
select select "not_equal"
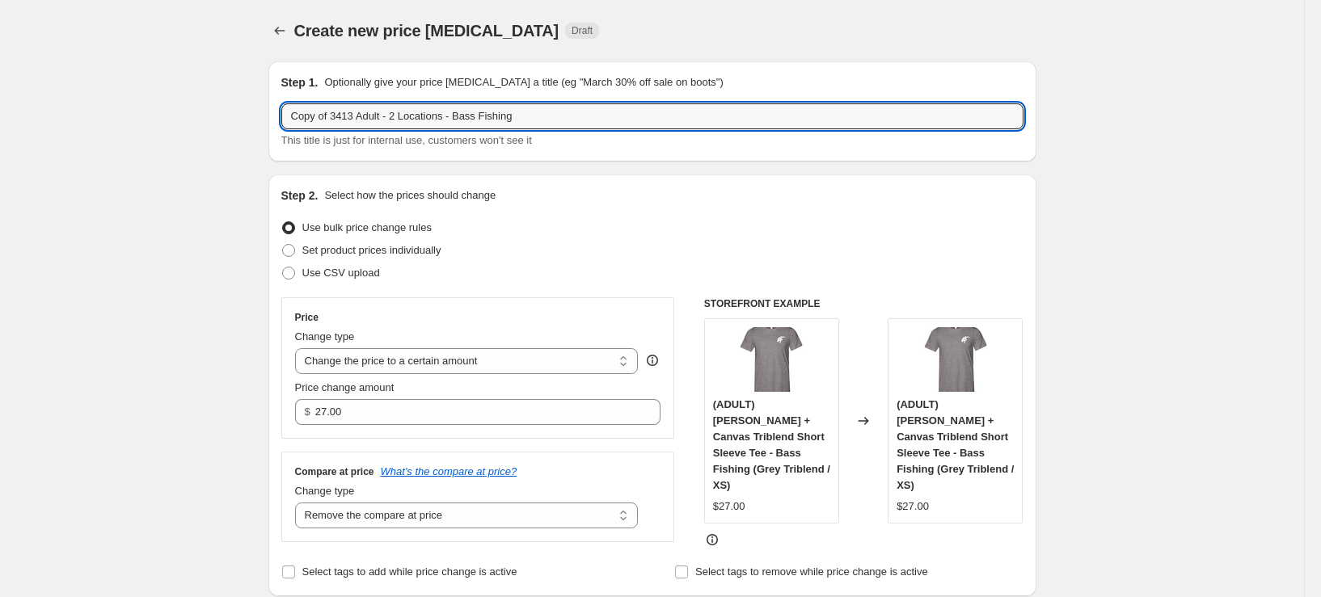
drag, startPoint x: 339, startPoint y: 114, endPoint x: 169, endPoint y: 113, distance: 169.8
drag, startPoint x: 549, startPoint y: 125, endPoint x: 428, endPoint y: 125, distance: 121.3
click at [428, 125] on input "3413 Adult - 2 Locations - Bass Fishing" at bounding box center [652, 116] width 742 height 26
click at [318, 119] on input "3413 Adult - 2 Locations - Bass Fishing" at bounding box center [652, 116] width 742 height 26
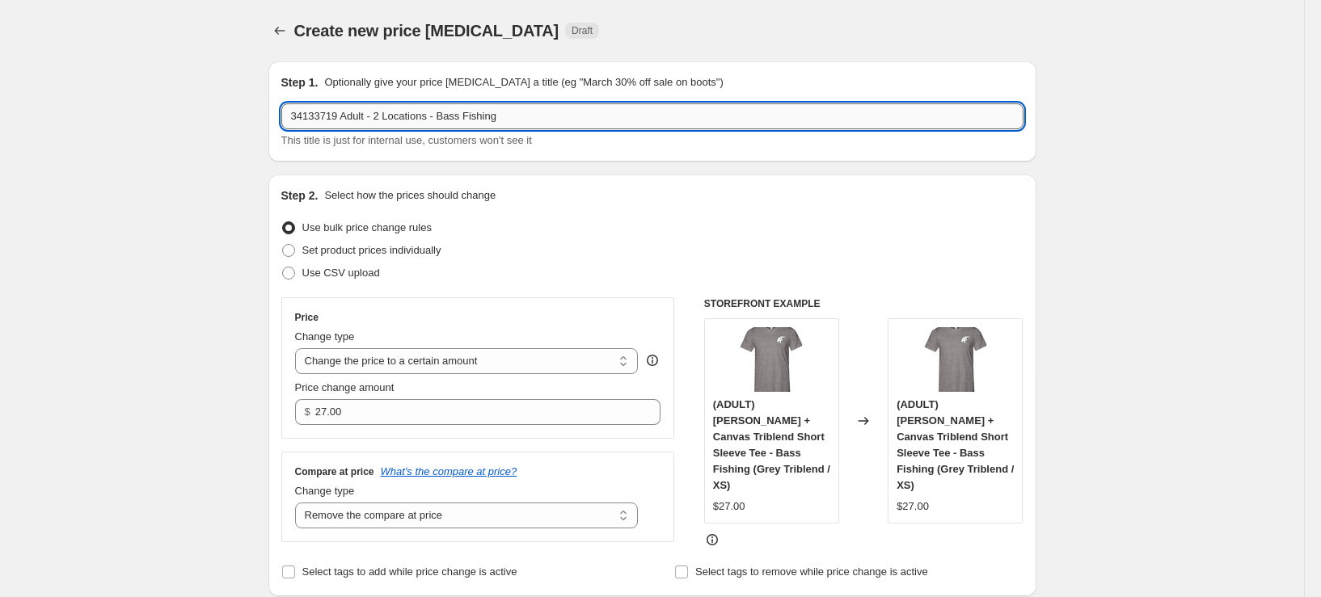
click at [534, 123] on input "34133719 Adult - 2 Locations - Bass Fishing" at bounding box center [652, 116] width 742 height 26
drag, startPoint x: 321, startPoint y: 124, endPoint x: 220, endPoint y: 122, distance: 101.1
type input "3719 Adult - 2 Locations - Bass Fishing -XS-XL"
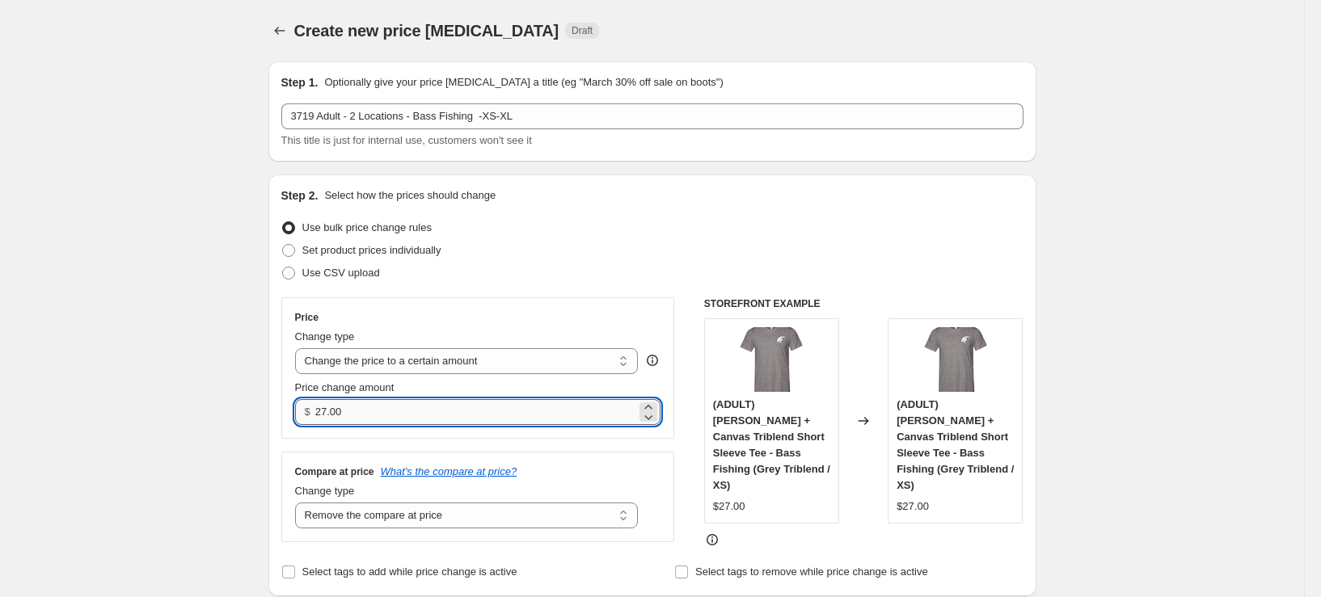
click at [422, 411] on input "27.00" at bounding box center [475, 412] width 321 height 26
click at [386, 413] on input "45.95" at bounding box center [475, 412] width 321 height 26
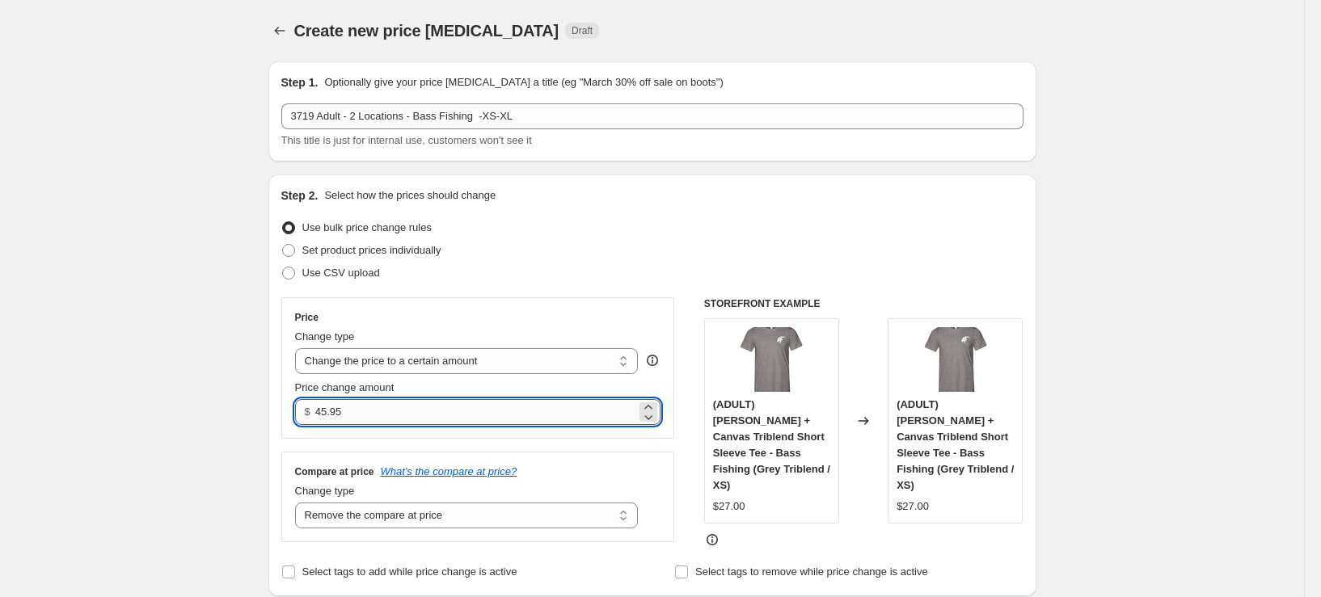
click at [386, 413] on input "45.95" at bounding box center [475, 412] width 321 height 26
type input "46.00"
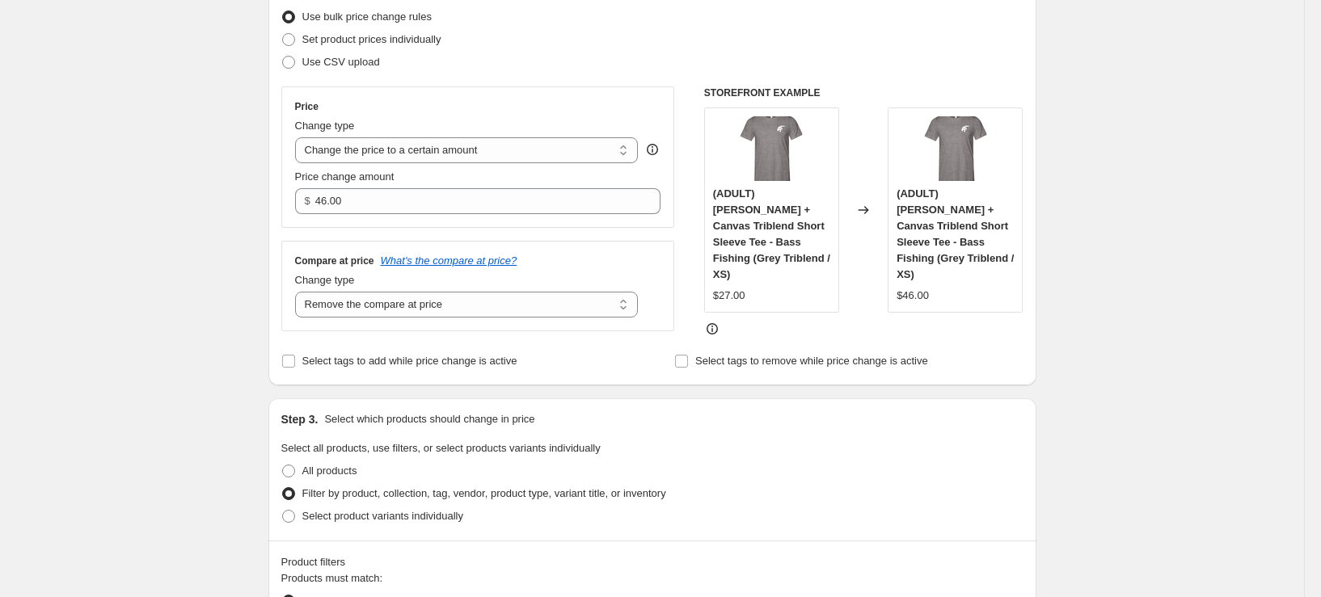
scroll to position [485, 0]
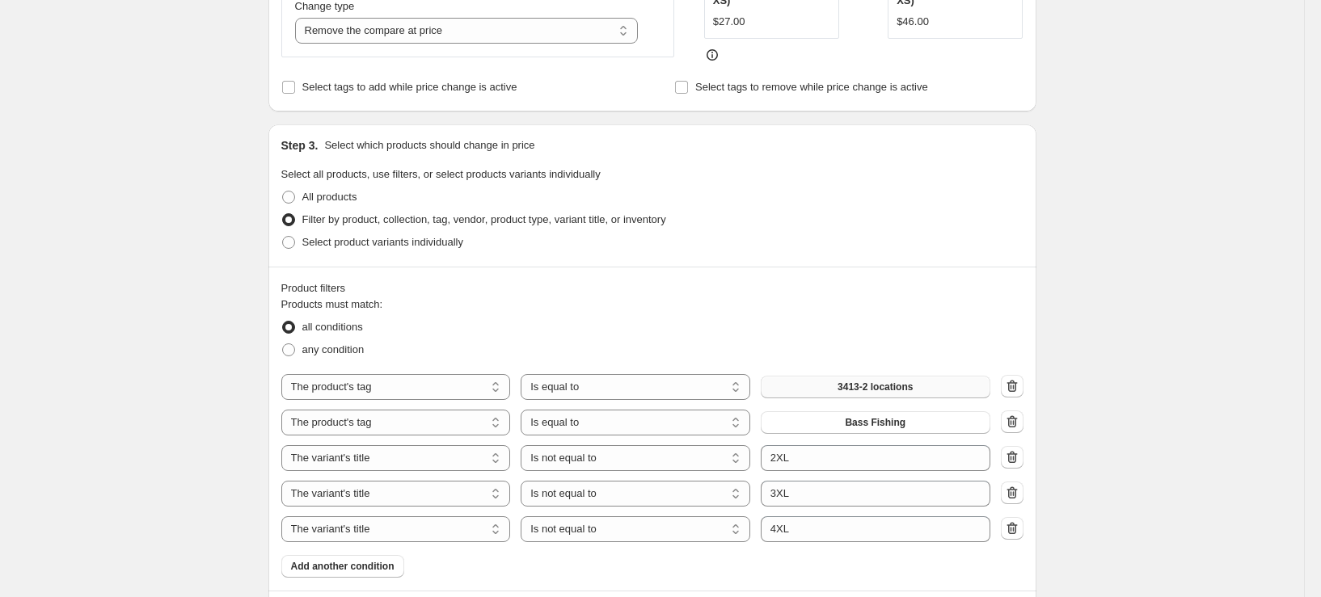
click at [863, 376] on button "3413-2 locations" at bounding box center [876, 387] width 230 height 23
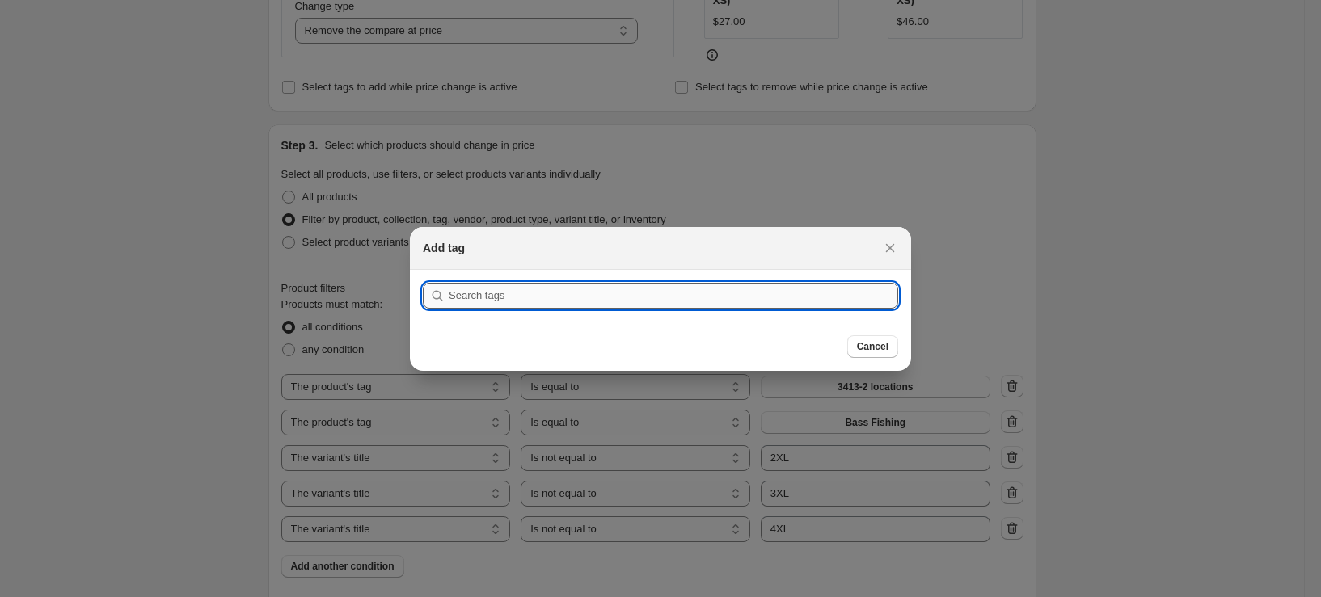
click at [637, 298] on input ":r556:" at bounding box center [674, 296] width 450 height 26
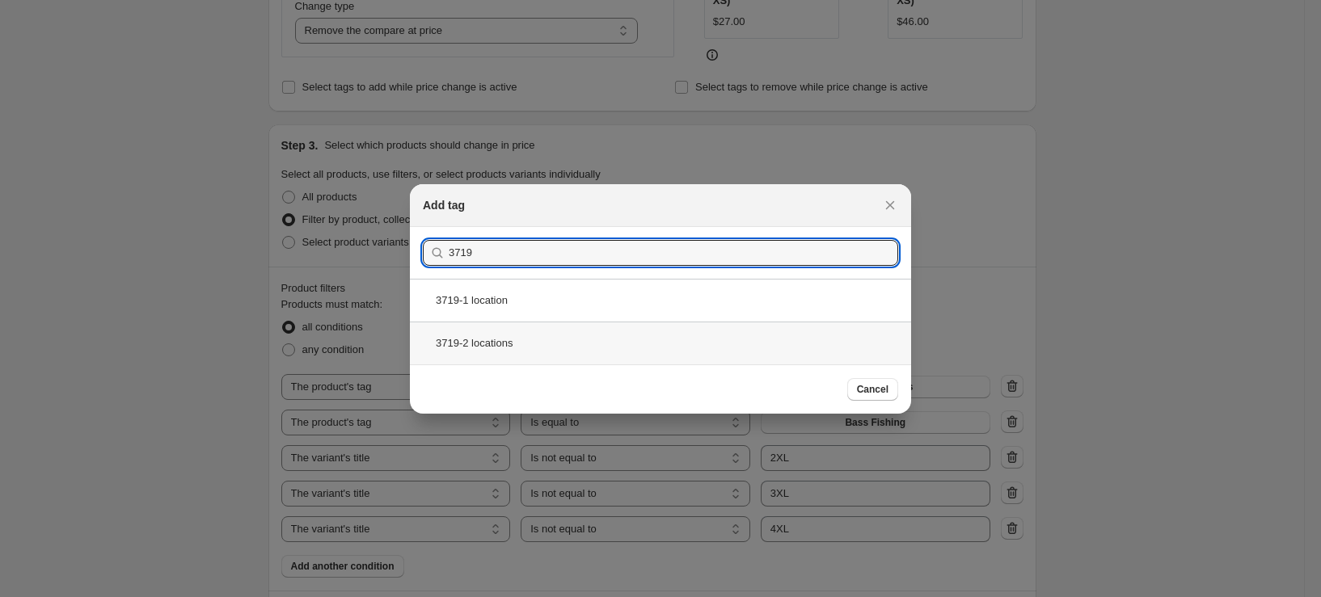
type input "3719"
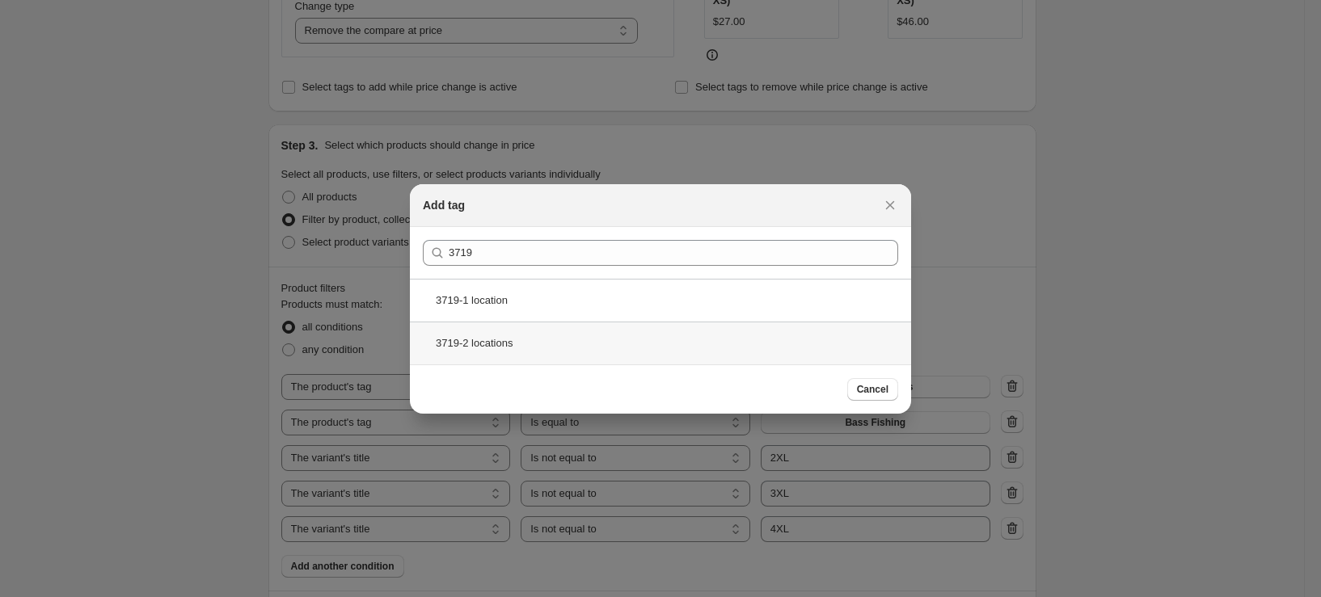
click at [559, 353] on div "3719-2 locations" at bounding box center [660, 343] width 501 height 43
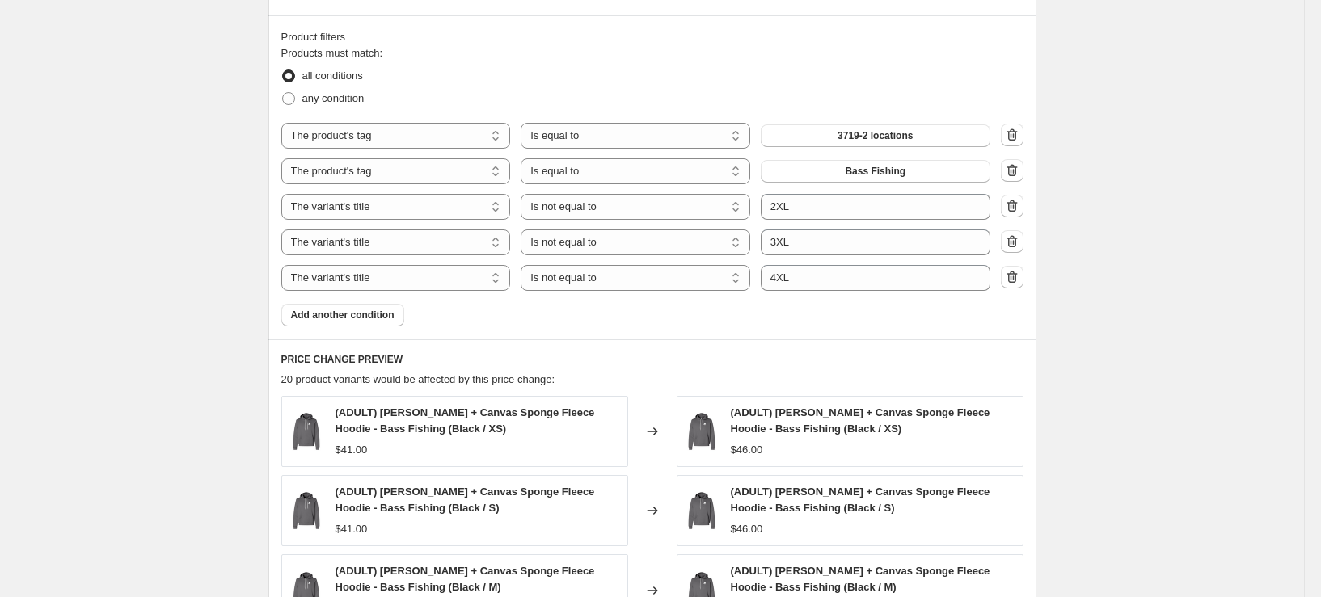
scroll to position [970, 0]
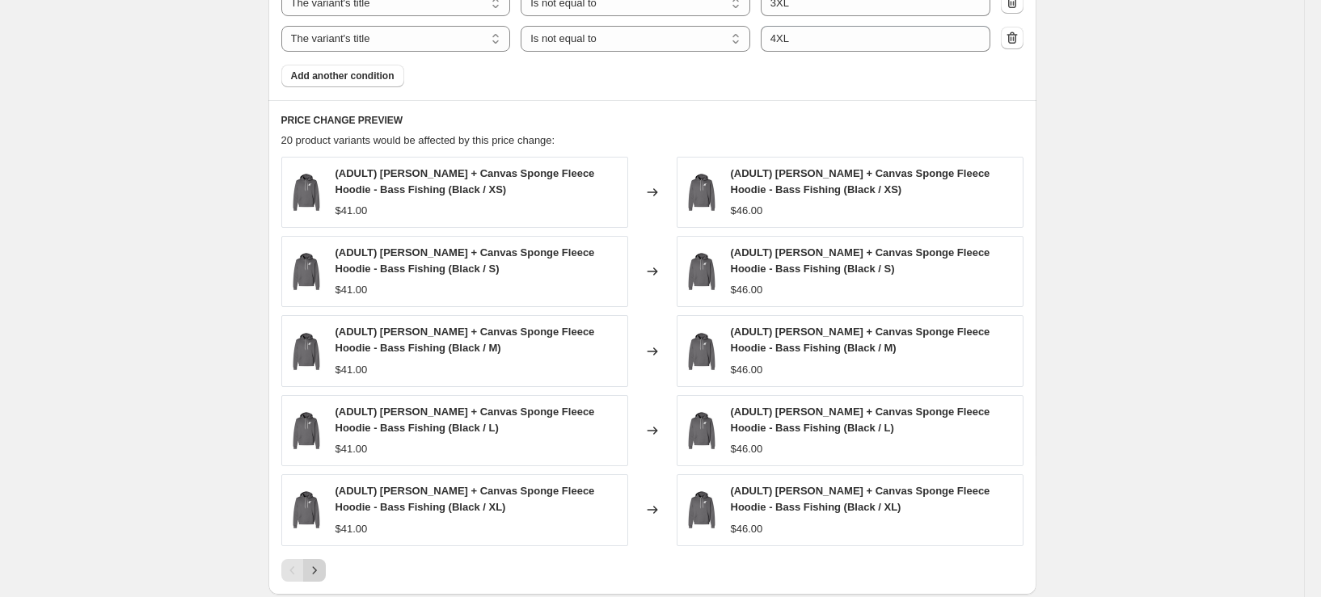
click at [320, 568] on icon "Next" at bounding box center [314, 571] width 16 height 16
click at [320, 568] on div "Pagination" at bounding box center [314, 570] width 23 height 23
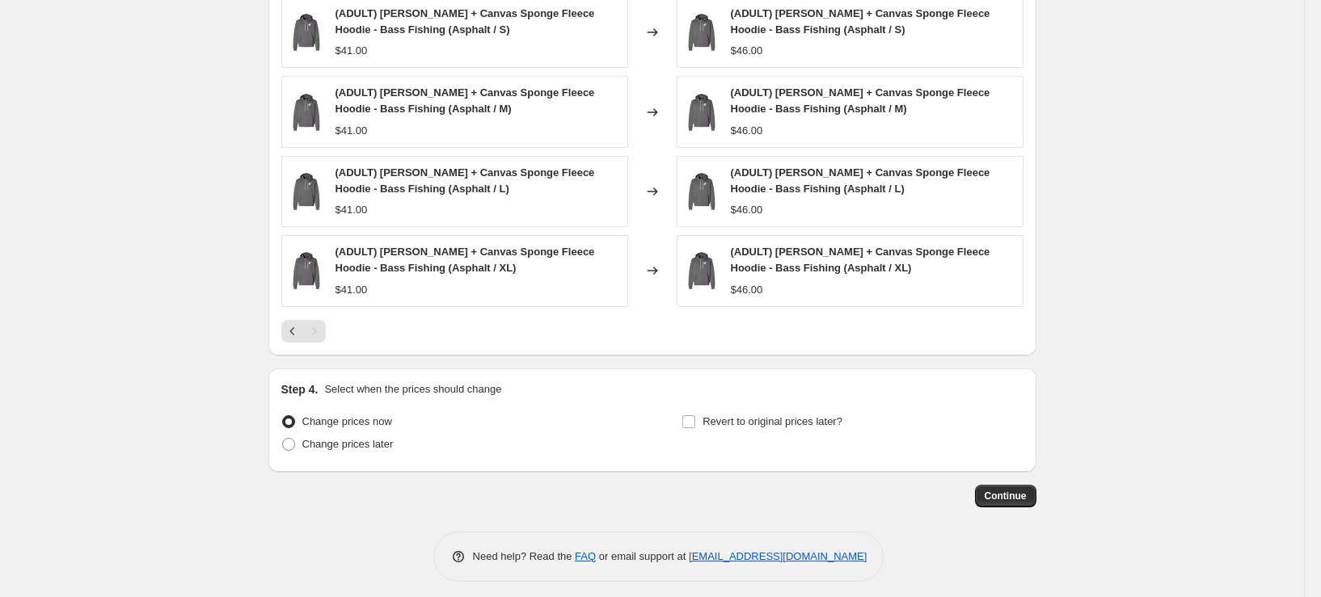
scroll to position [1218, 0]
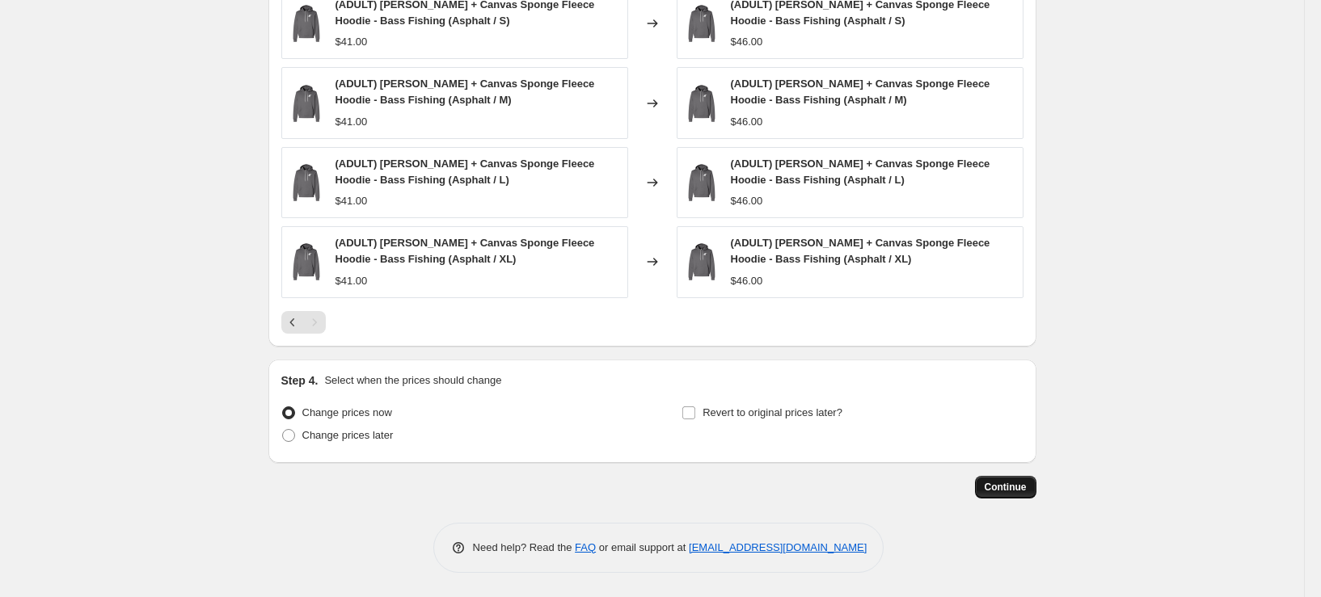
click at [999, 480] on button "Continue" at bounding box center [1005, 487] width 61 height 23
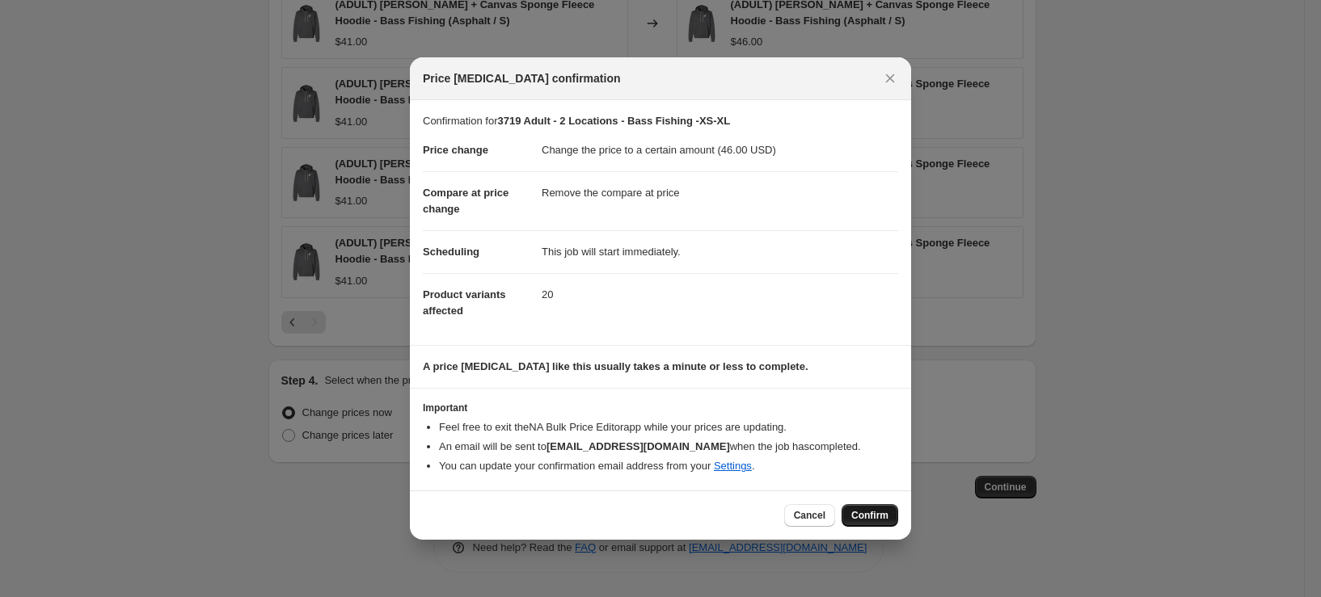
click at [888, 515] on span "Confirm" at bounding box center [869, 515] width 37 height 13
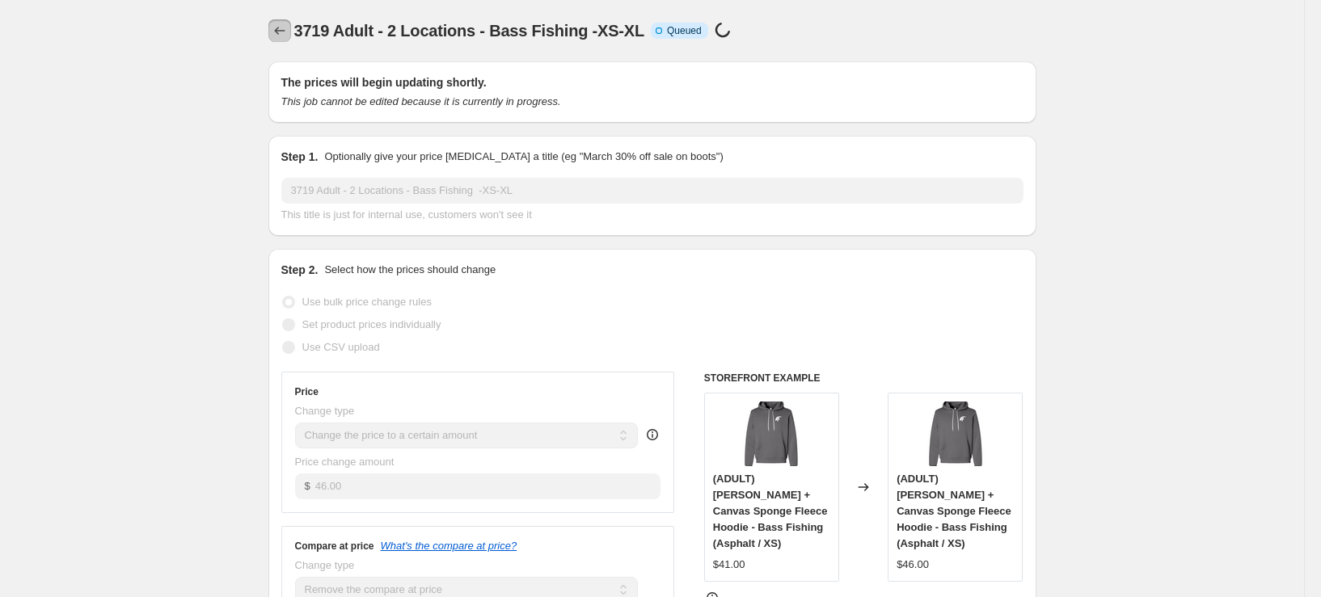
click at [274, 25] on button "Price change jobs" at bounding box center [279, 30] width 23 height 23
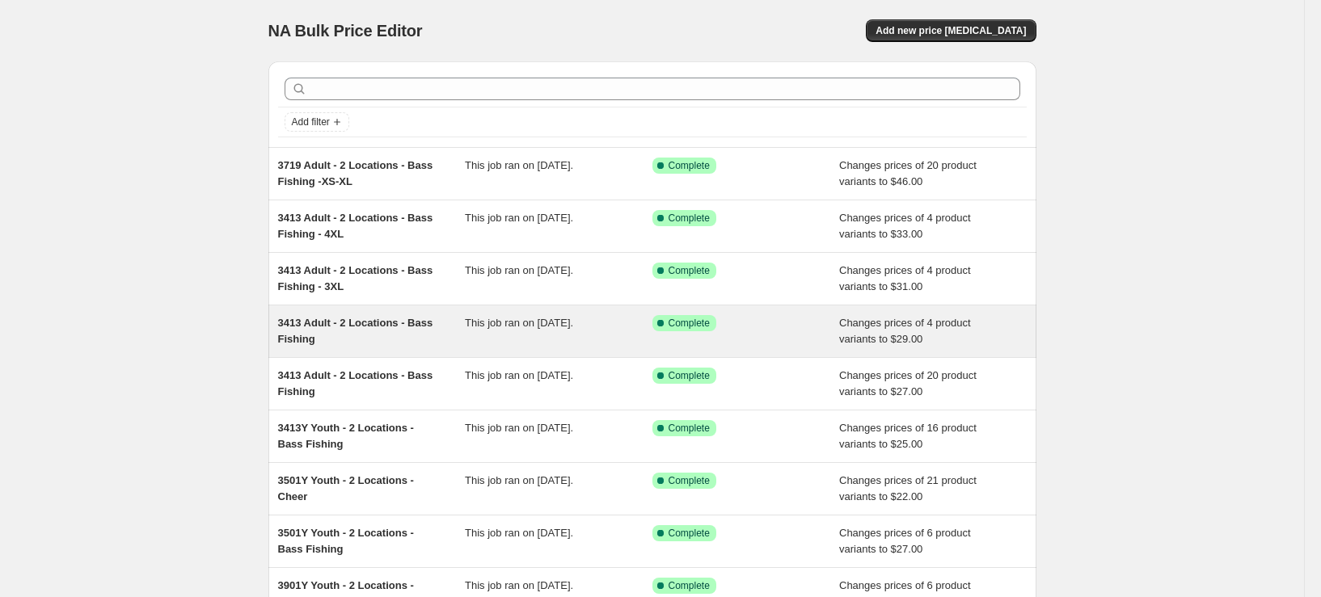
click at [386, 331] on div "3413 Adult - 2 Locations - Bass Fishing" at bounding box center [372, 331] width 188 height 32
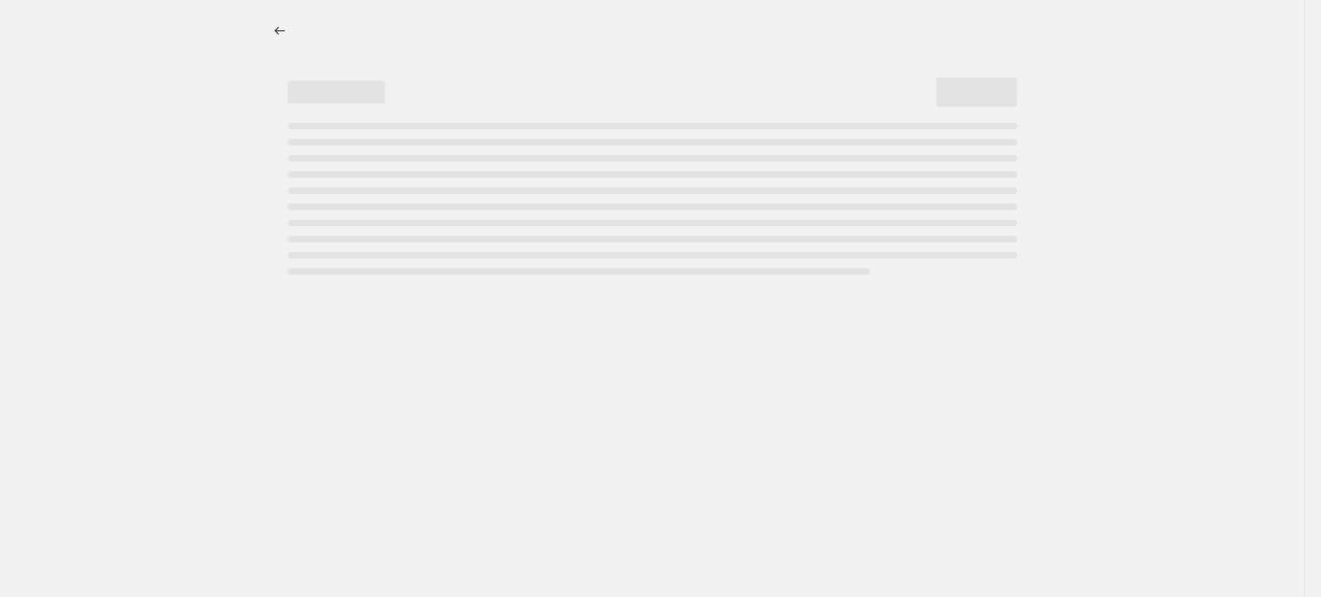
select select "remove"
select select "tag"
select select "title"
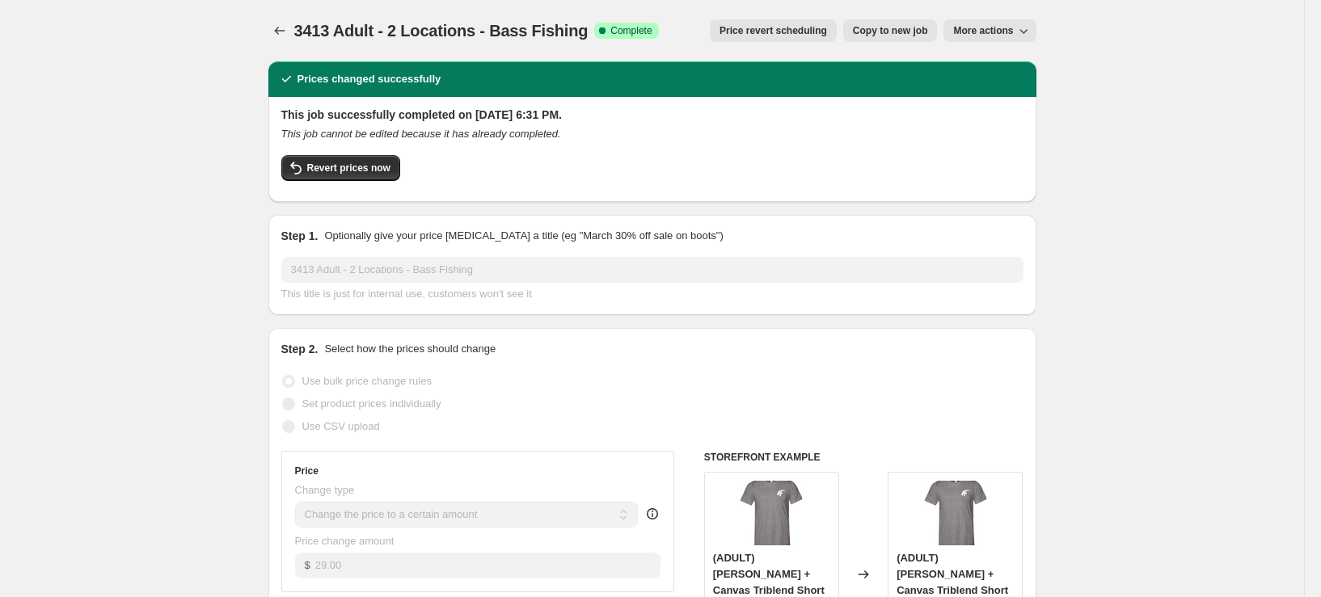
click at [867, 30] on span "Copy to new job" at bounding box center [890, 30] width 75 height 13
select select "remove"
select select "tag"
select select "title"
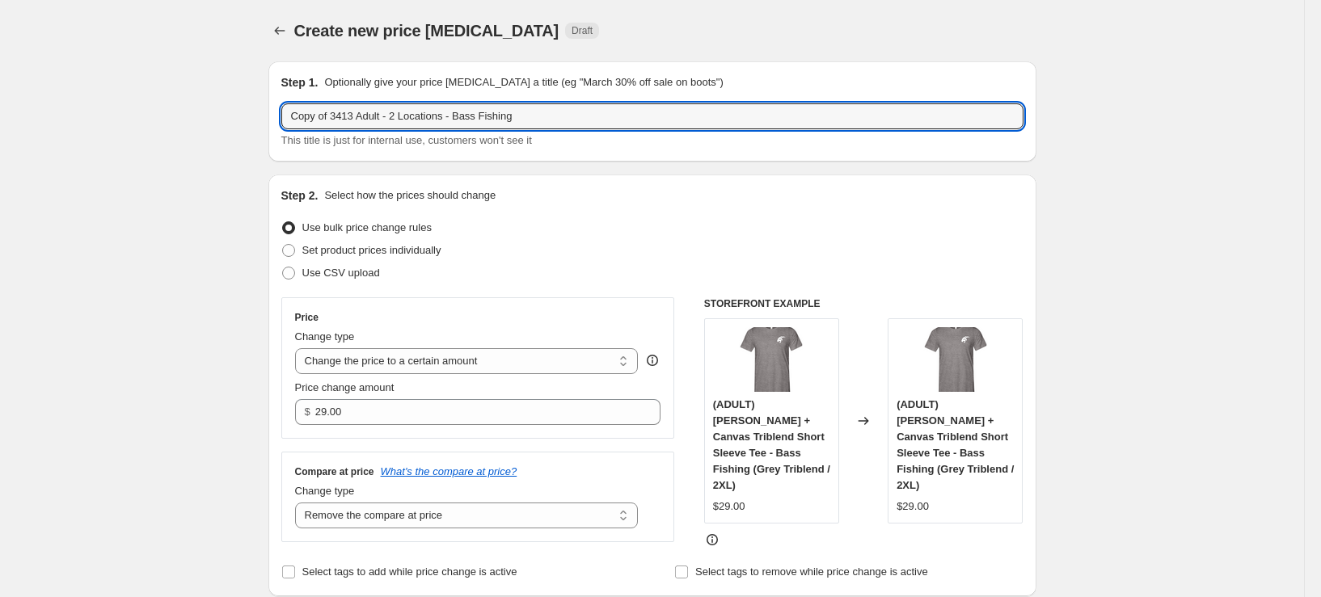
drag, startPoint x: 359, startPoint y: 120, endPoint x: 249, endPoint y: 130, distance: 110.4
type input "3719 Adult - 2 Locations - Bass Fishing"
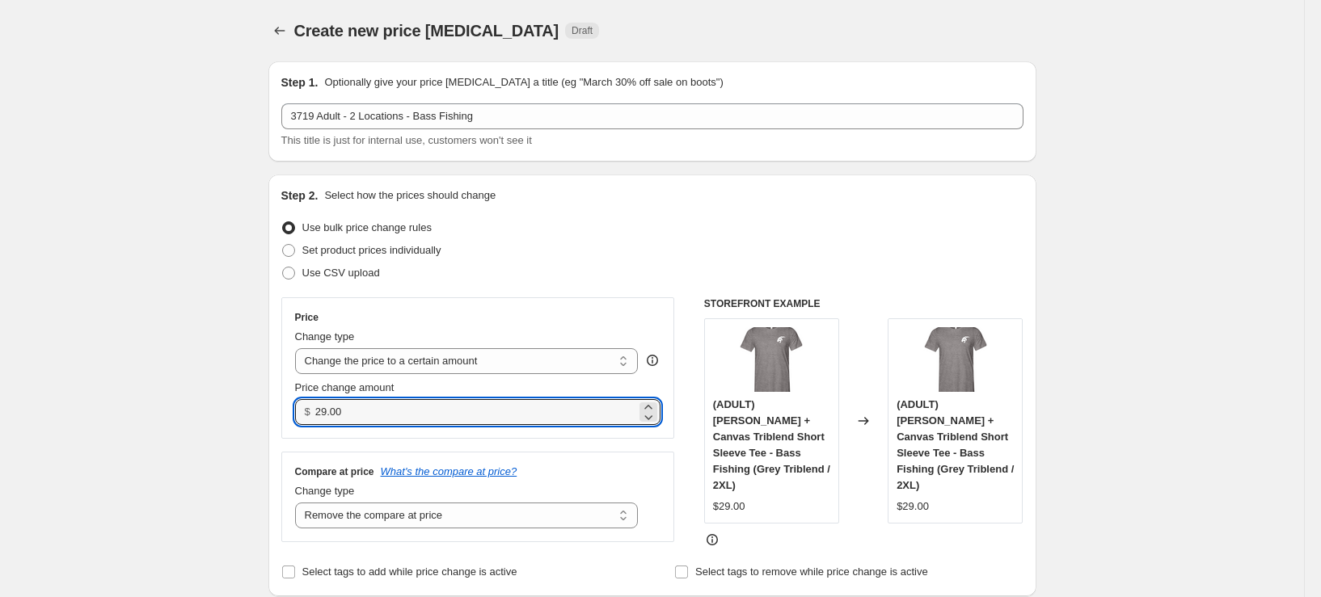
drag, startPoint x: 372, startPoint y: 412, endPoint x: 213, endPoint y: 416, distance: 158.5
type input "48.00"
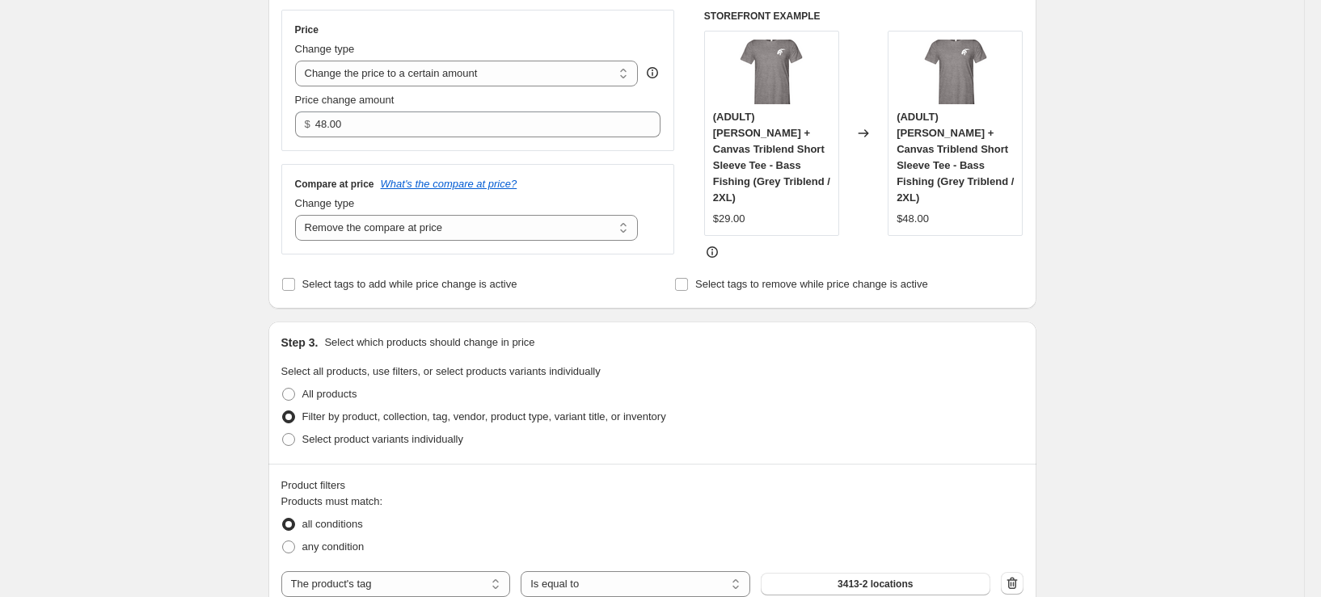
scroll to position [323, 0]
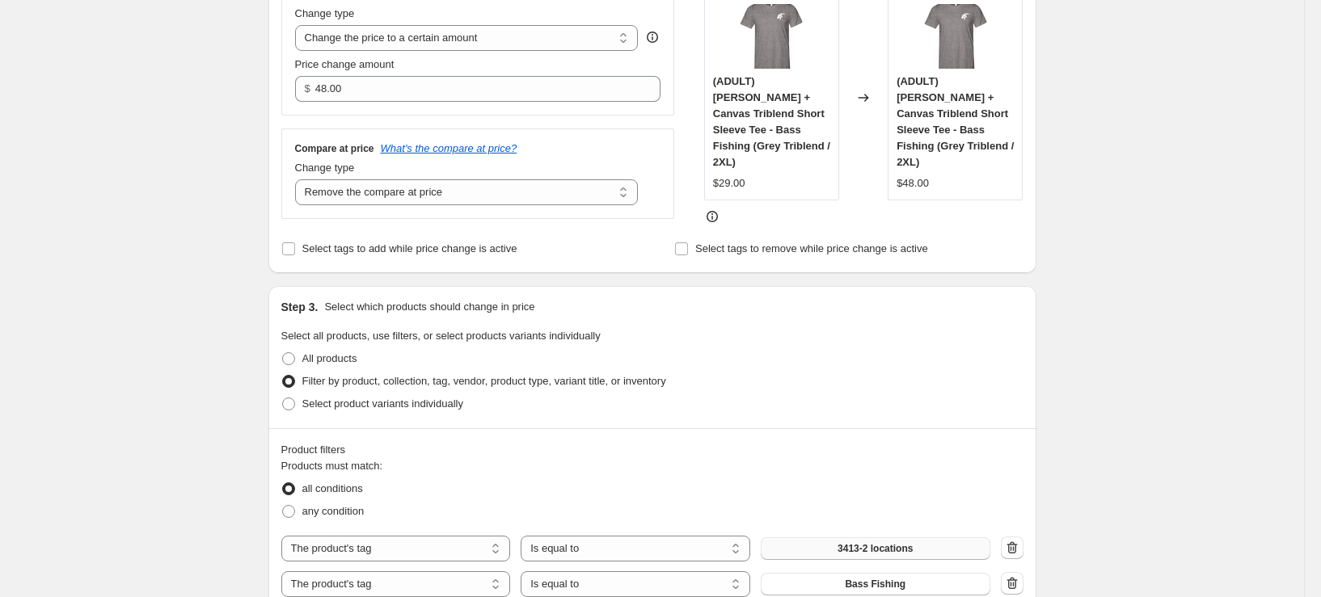
click at [852, 538] on button "3413-2 locations" at bounding box center [876, 549] width 230 height 23
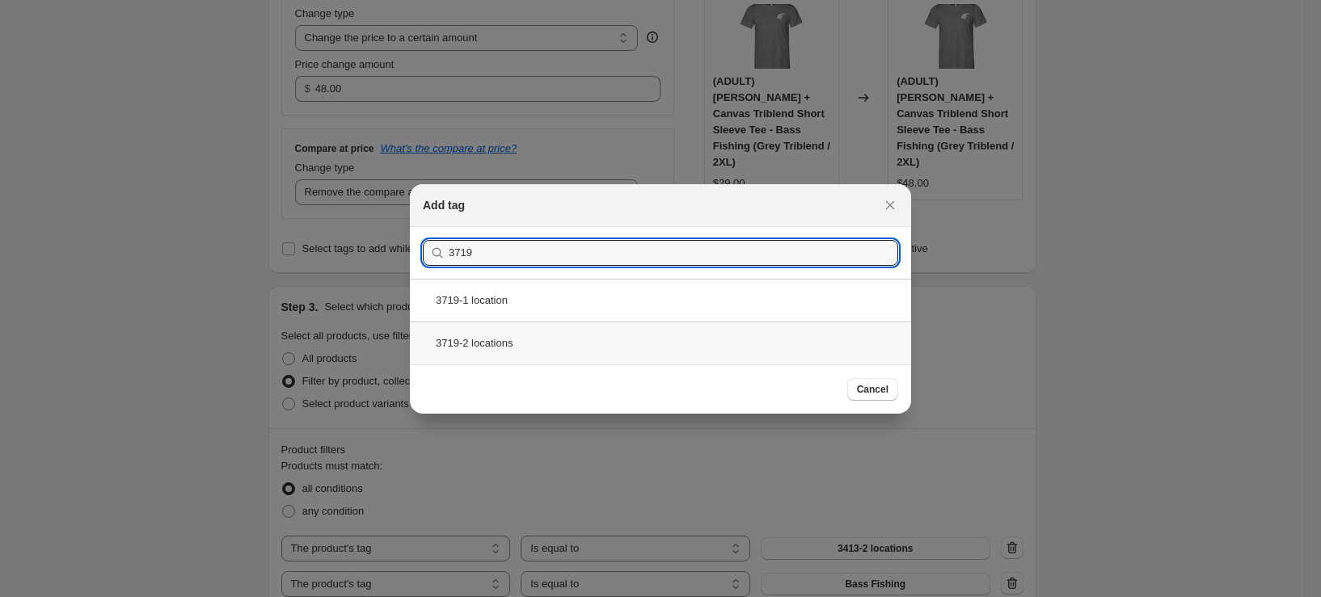
type input "3719"
click at [516, 333] on div "3719-2 locations" at bounding box center [660, 343] width 501 height 43
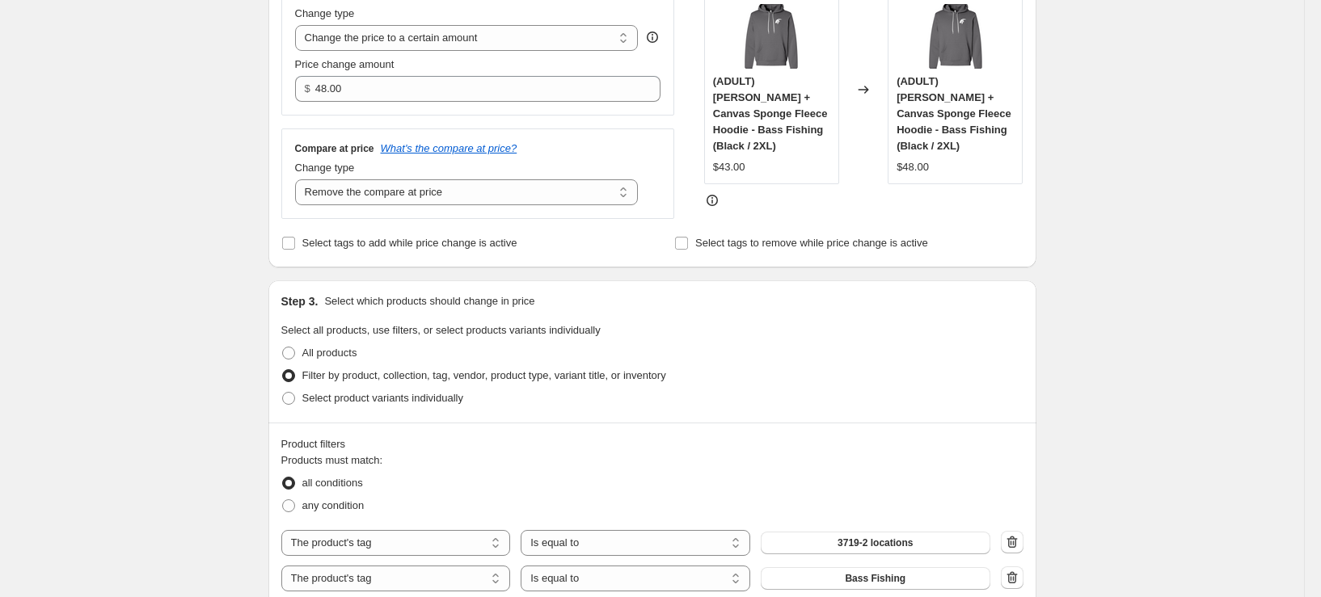
click at [211, 320] on div "Create new price change job. This page is ready Create new price change job Dra…" at bounding box center [652, 509] width 1304 height 1665
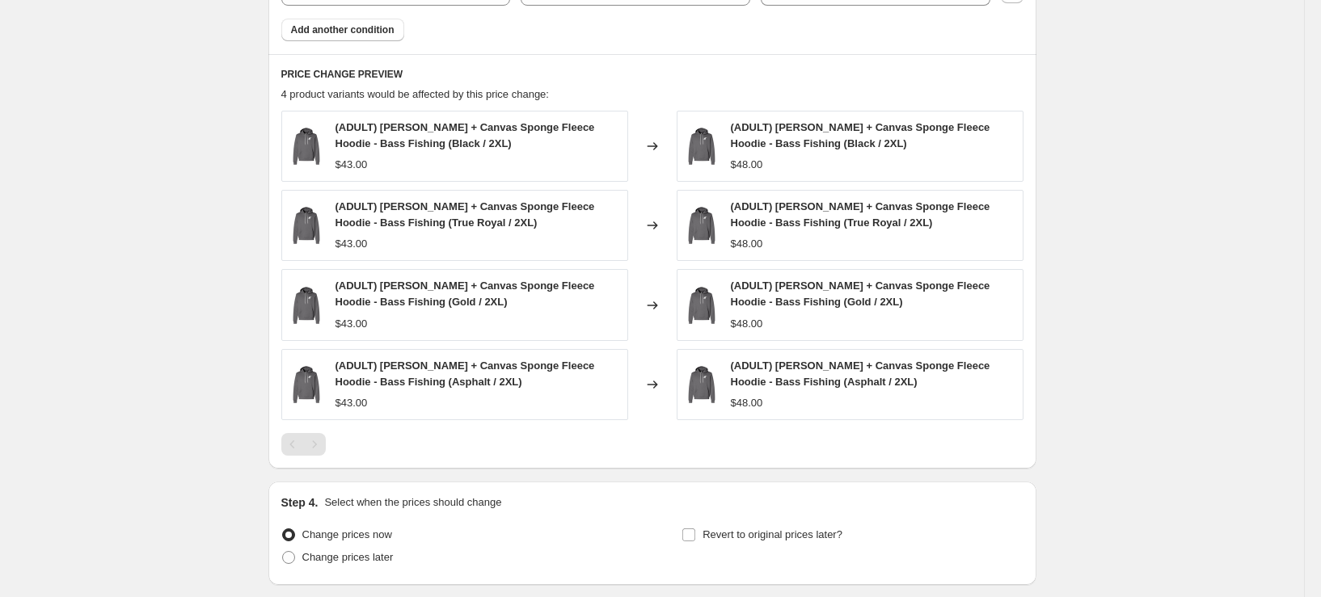
scroll to position [1051, 0]
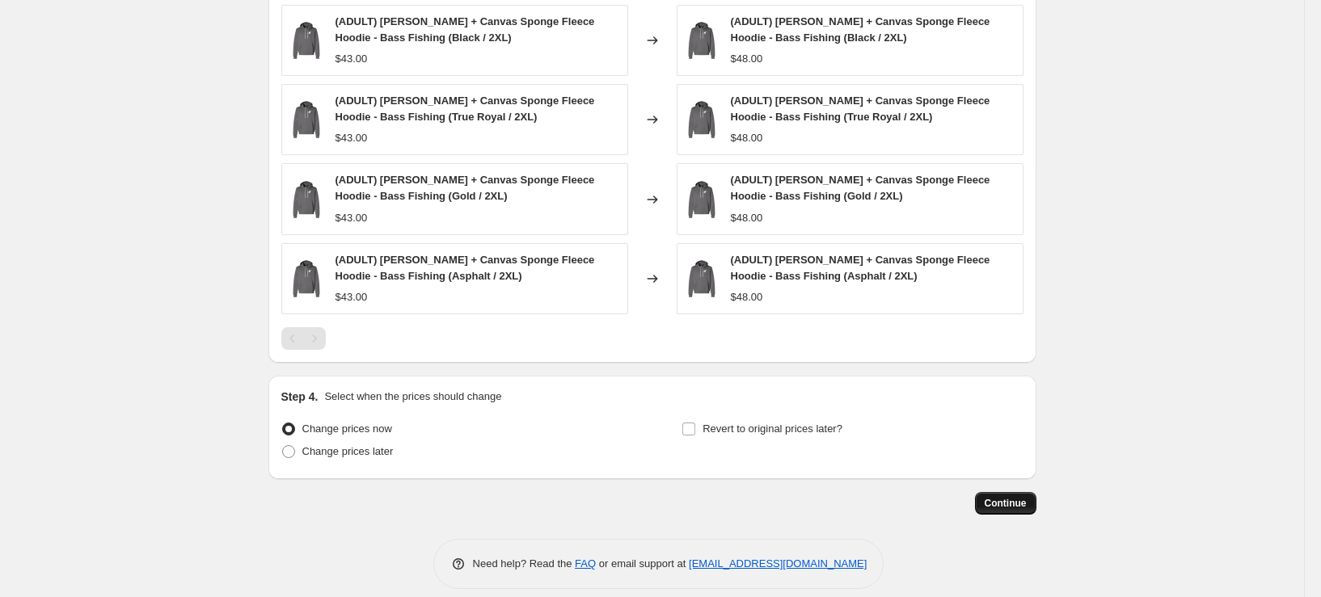
click at [999, 504] on span "Continue" at bounding box center [1006, 503] width 42 height 13
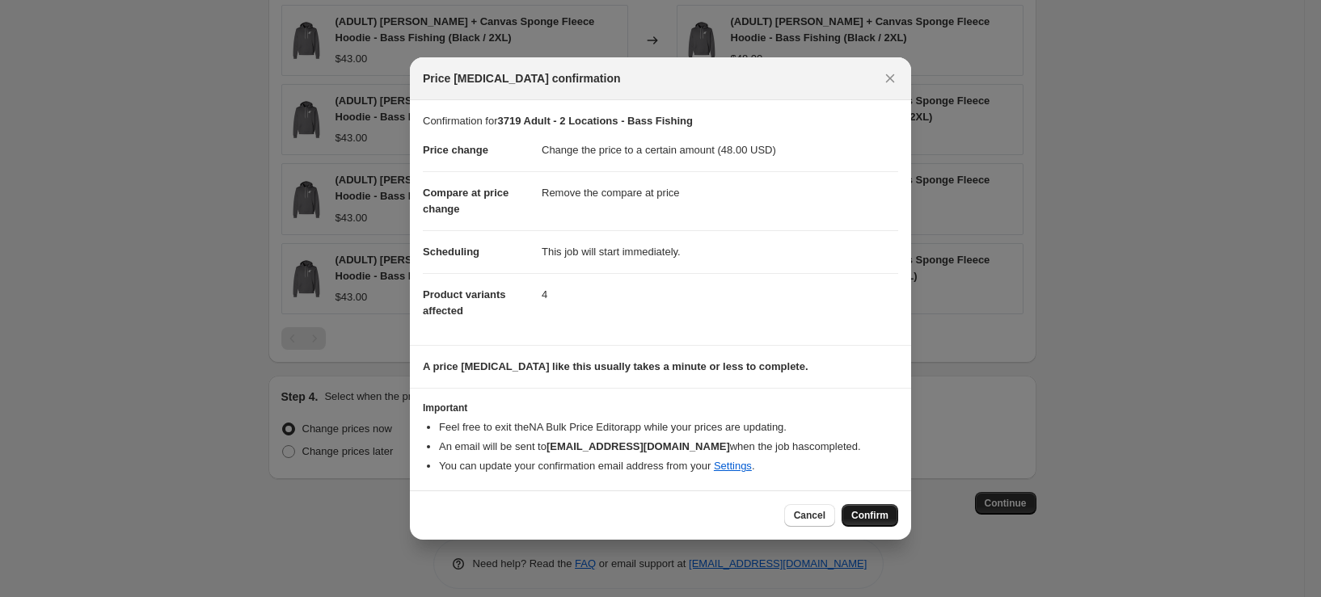
click at [860, 511] on span "Confirm" at bounding box center [869, 515] width 37 height 13
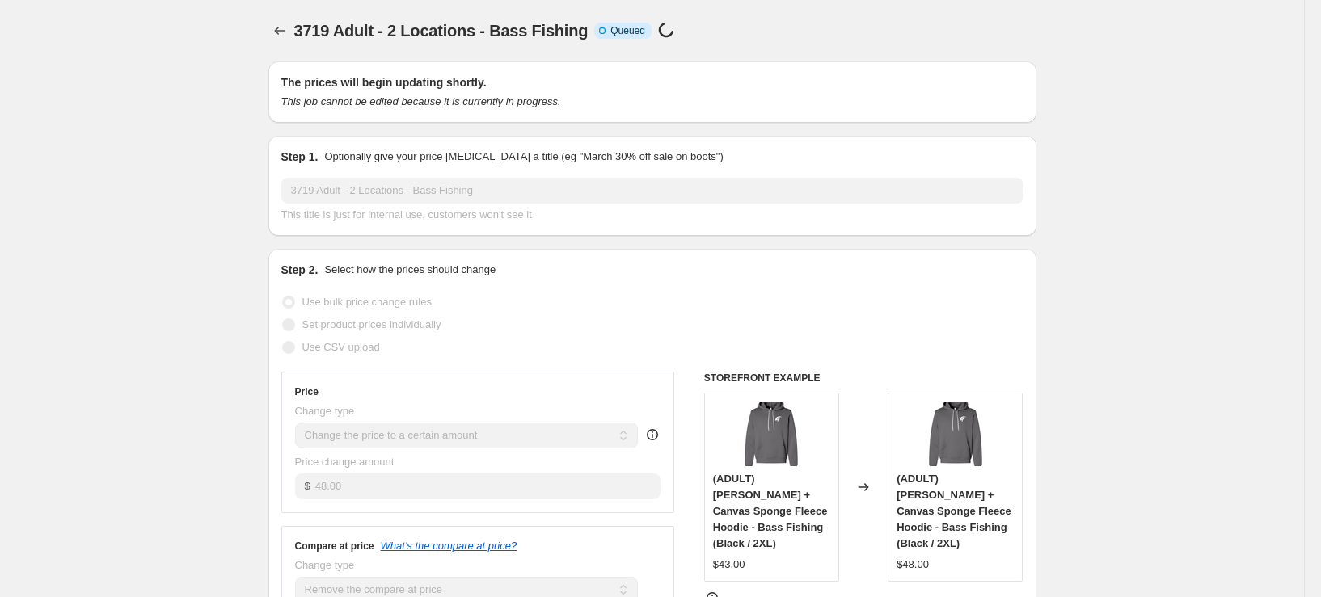
select select "remove"
select select "tag"
select select "title"
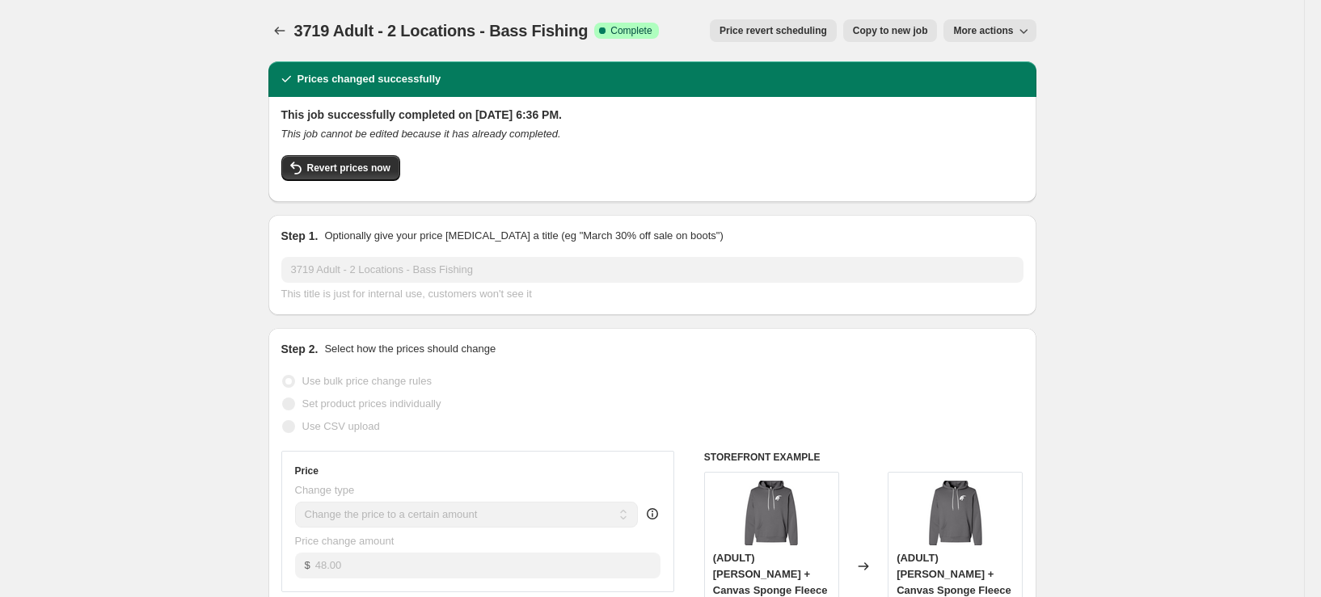
click at [1012, 28] on span "More actions" at bounding box center [983, 30] width 60 height 13
click at [922, 35] on span "Copy to new job" at bounding box center [890, 30] width 75 height 13
select select "remove"
select select "tag"
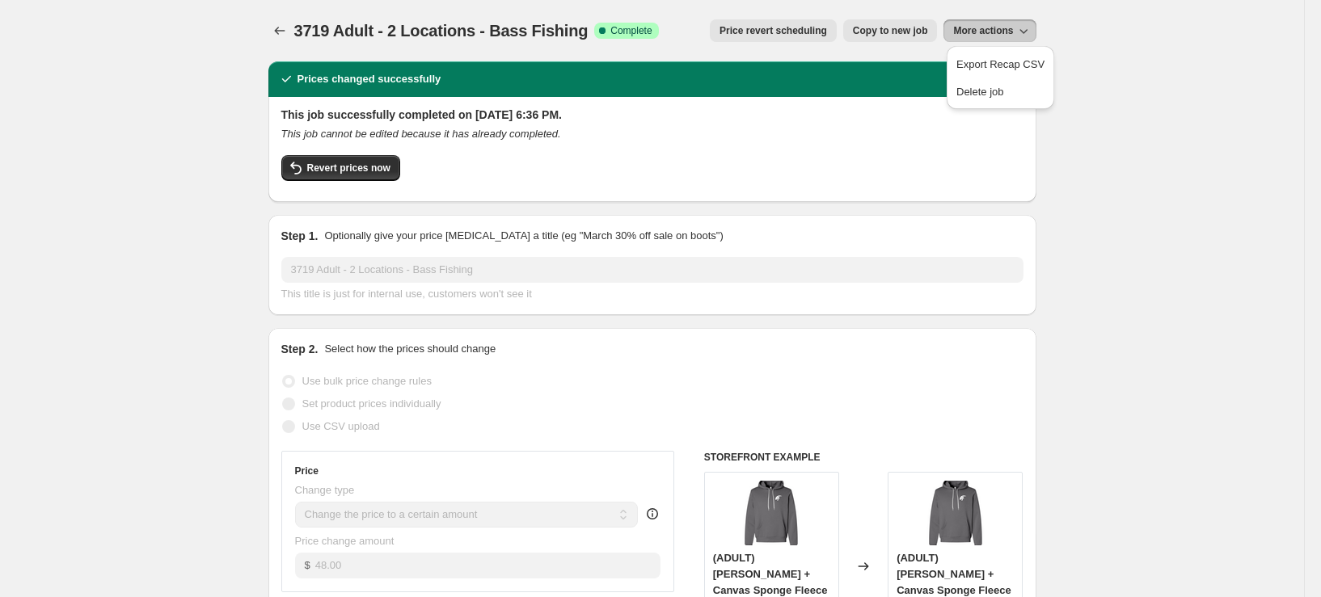
select select "title"
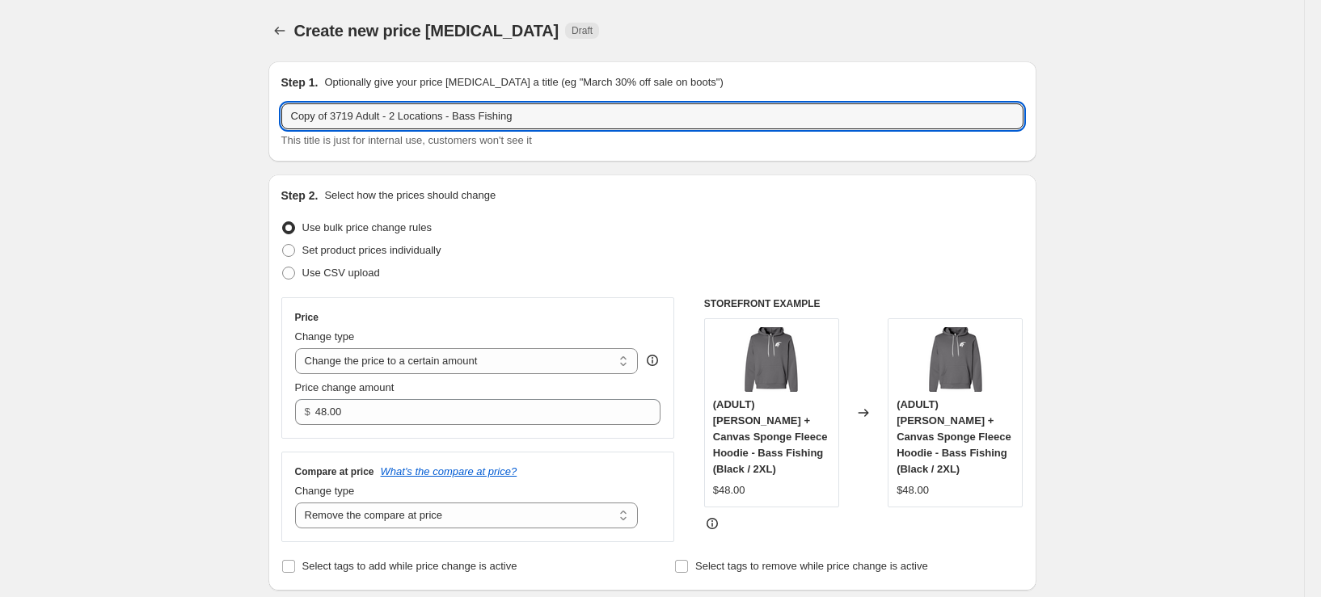
drag, startPoint x: 337, startPoint y: 113, endPoint x: 201, endPoint y: 134, distance: 138.2
click at [541, 117] on input "3719 Adult - 2 Locations - Bass Fishing" at bounding box center [652, 116] width 742 height 26
type input "3719 Adult - 2 Locations - Bass Fishing - 3XL"
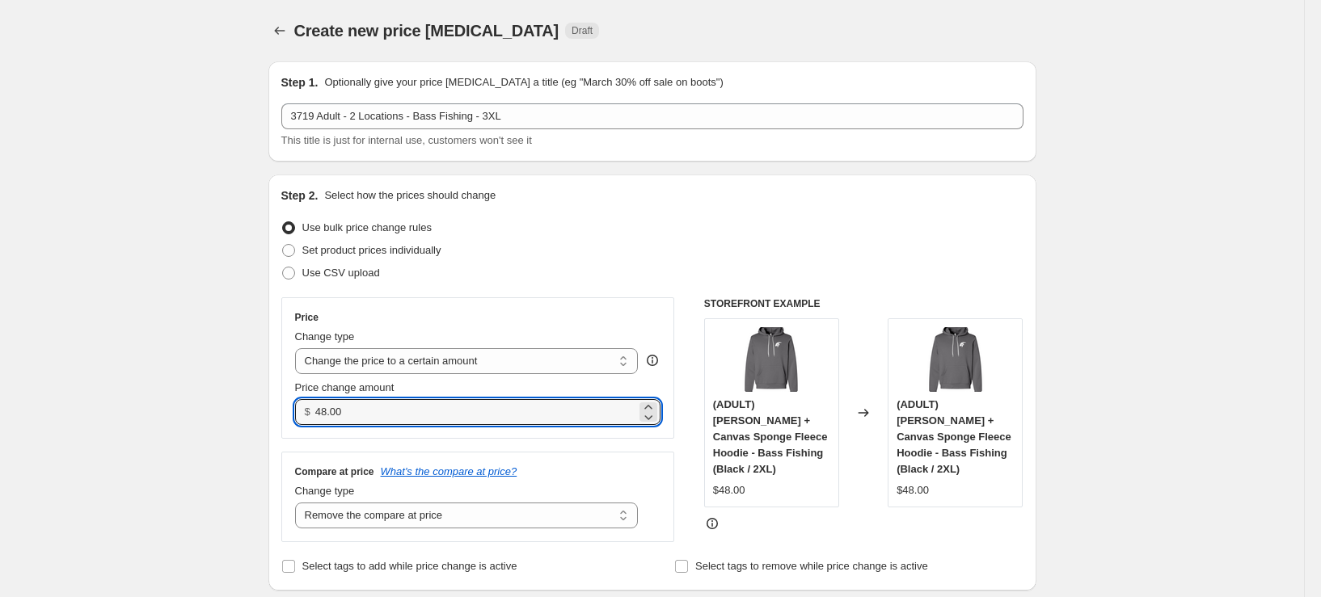
drag, startPoint x: 370, startPoint y: 423, endPoint x: 230, endPoint y: 431, distance: 140.1
type input "50.00"
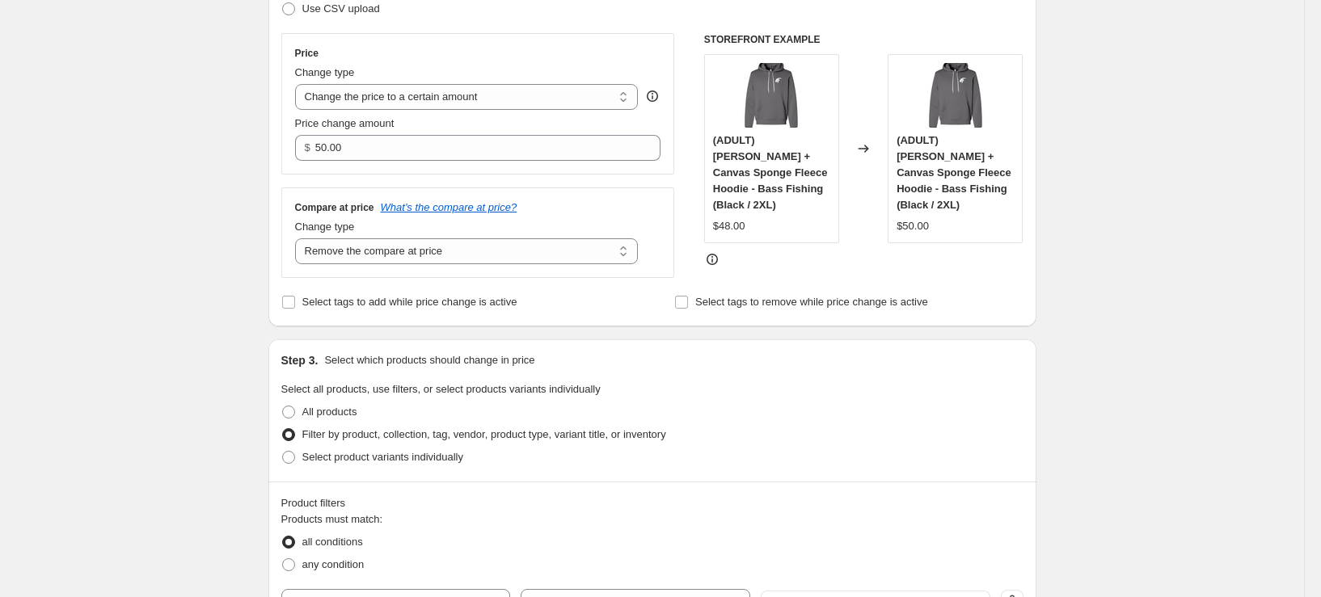
scroll to position [404, 0]
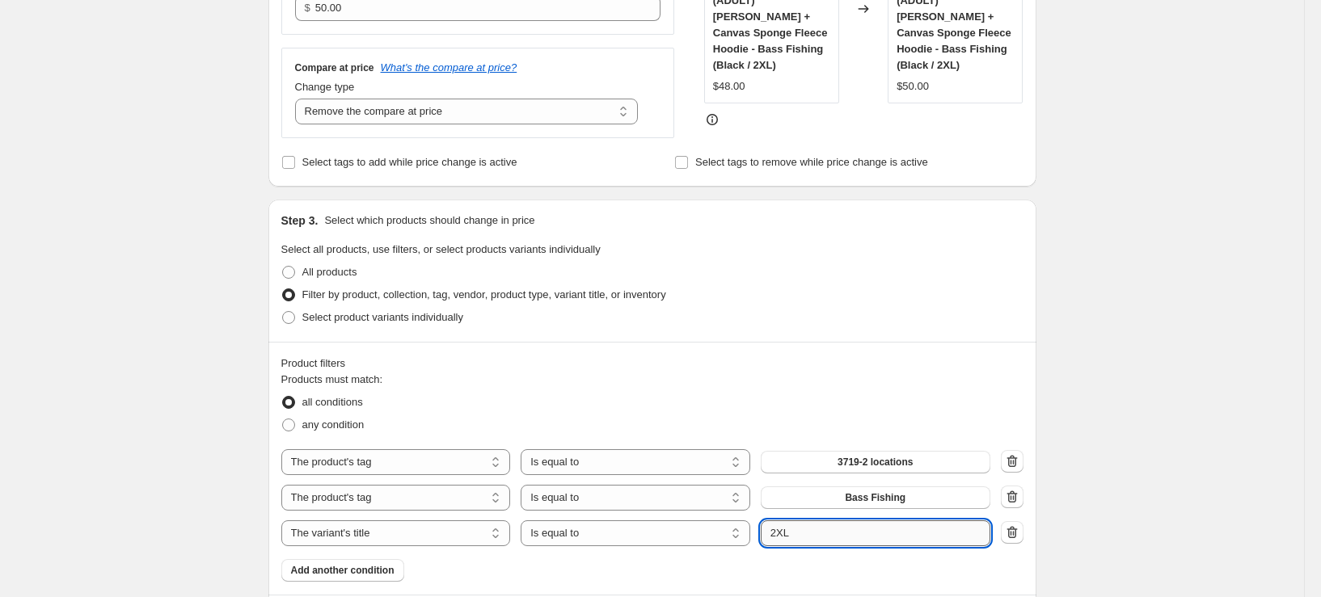
click at [867, 538] on input "2XL" at bounding box center [876, 534] width 230 height 26
type input "3XL"
click at [1098, 500] on div "Create new price change job. This page is ready Create new price change job Dra…" at bounding box center [652, 428] width 1304 height 1665
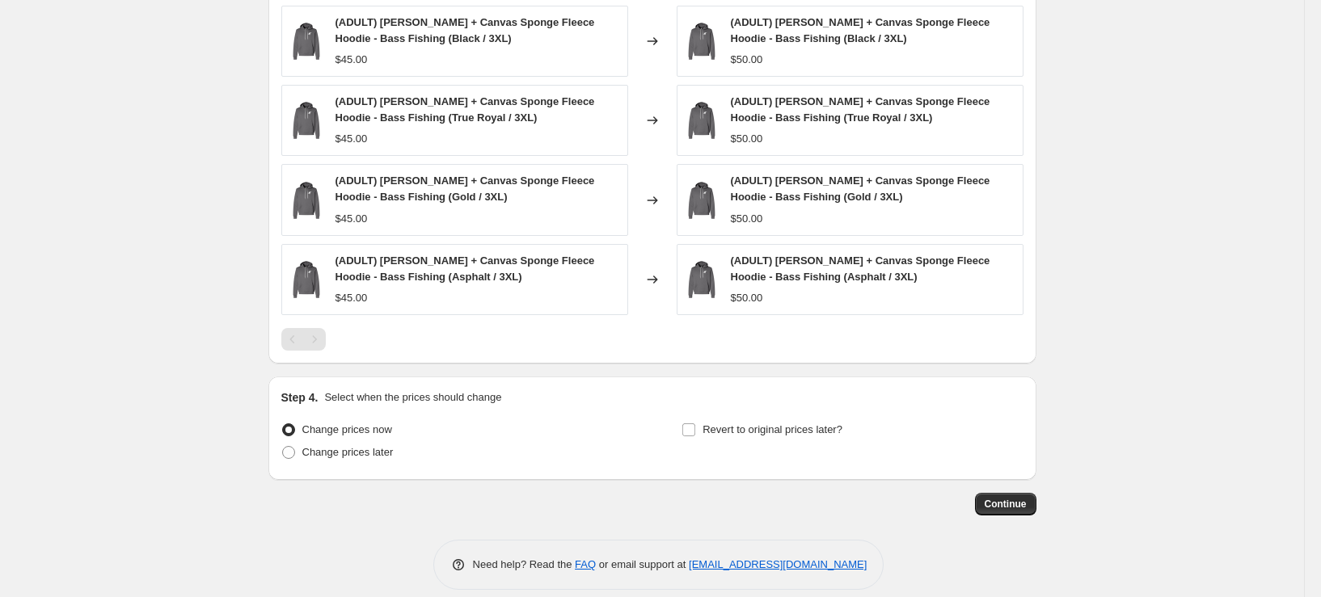
scroll to position [1051, 0]
click at [1009, 504] on span "Continue" at bounding box center [1006, 503] width 42 height 13
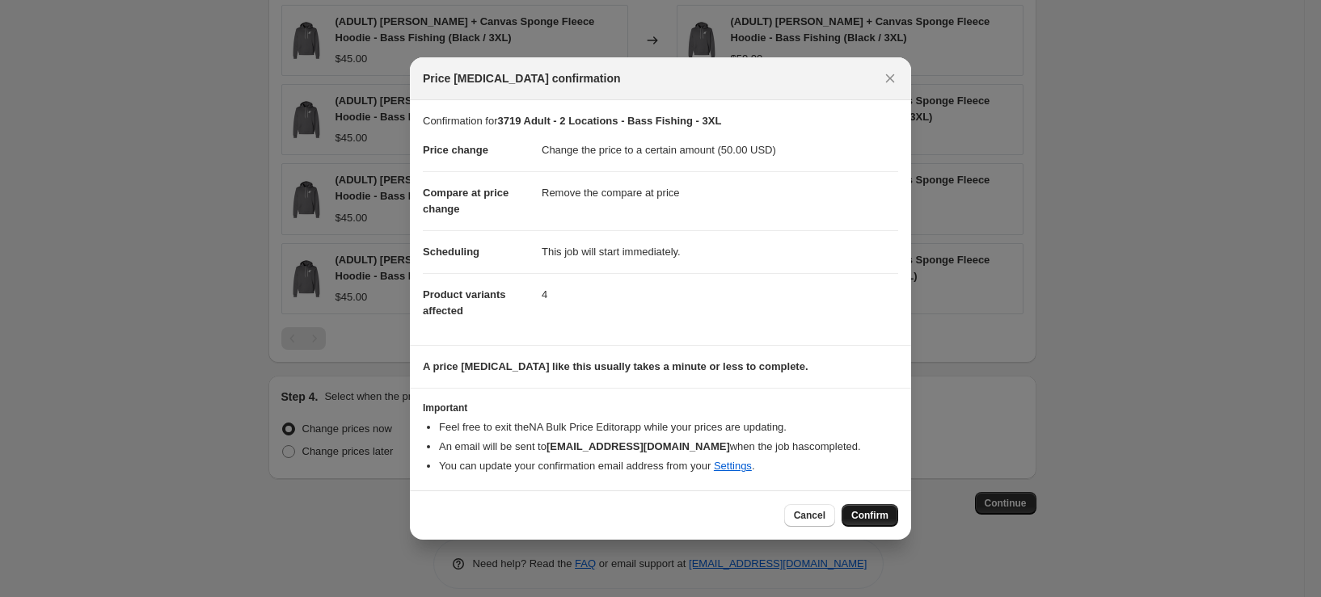
click at [876, 513] on span "Confirm" at bounding box center [869, 515] width 37 height 13
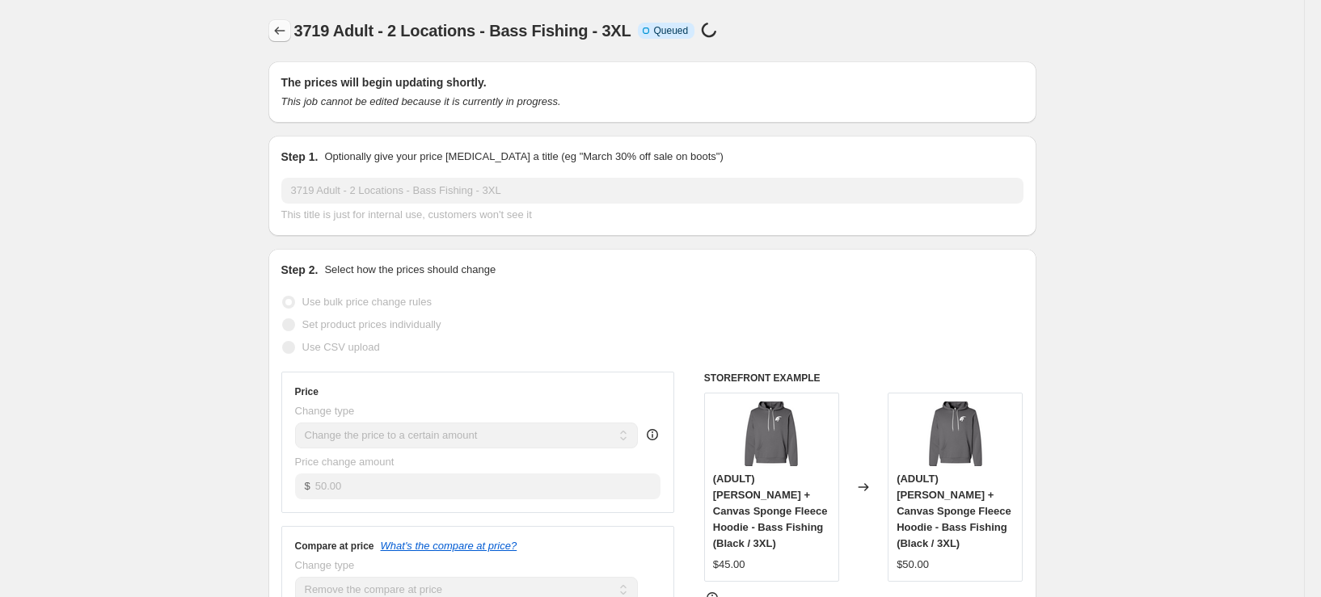
select select "remove"
select select "tag"
select select "title"
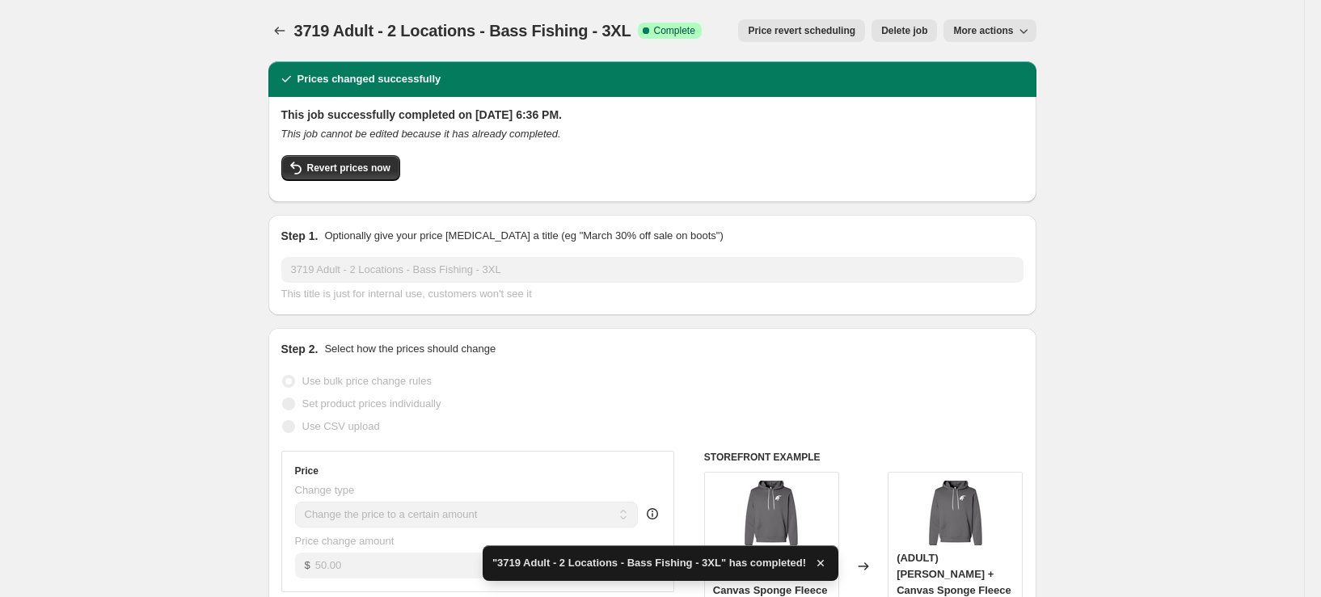
click at [990, 23] on button "More actions" at bounding box center [989, 30] width 92 height 23
click at [988, 66] on span "Copy to new job" at bounding box center [993, 64] width 75 height 12
select select "remove"
select select "tag"
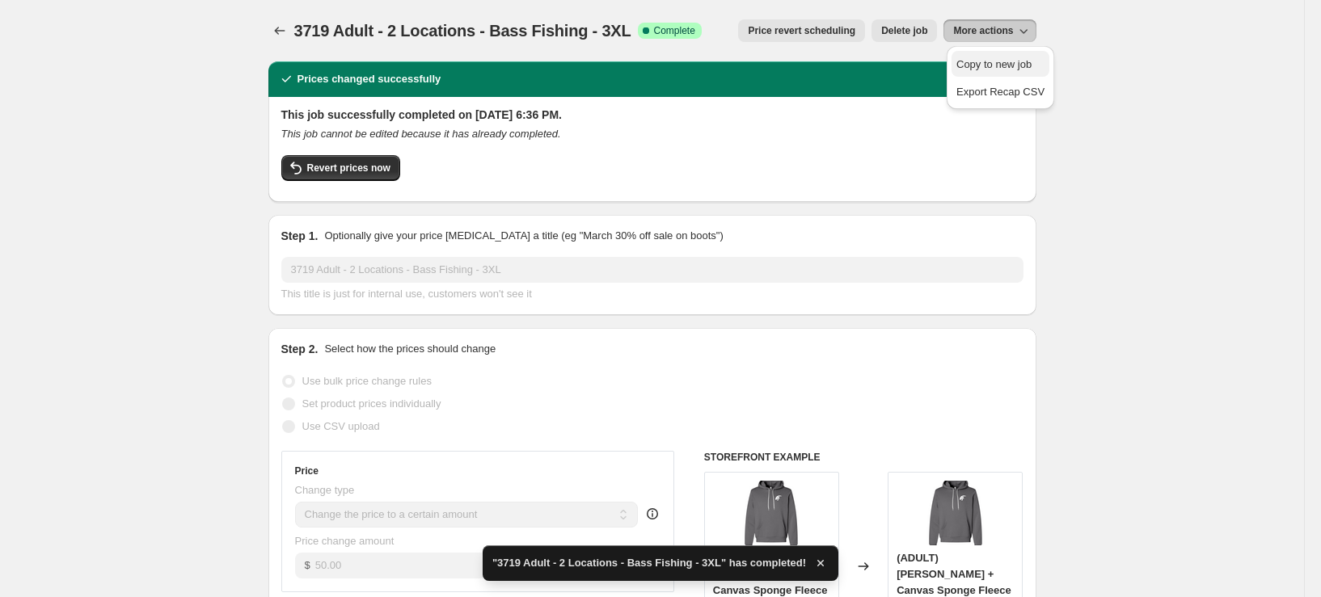
select select "title"
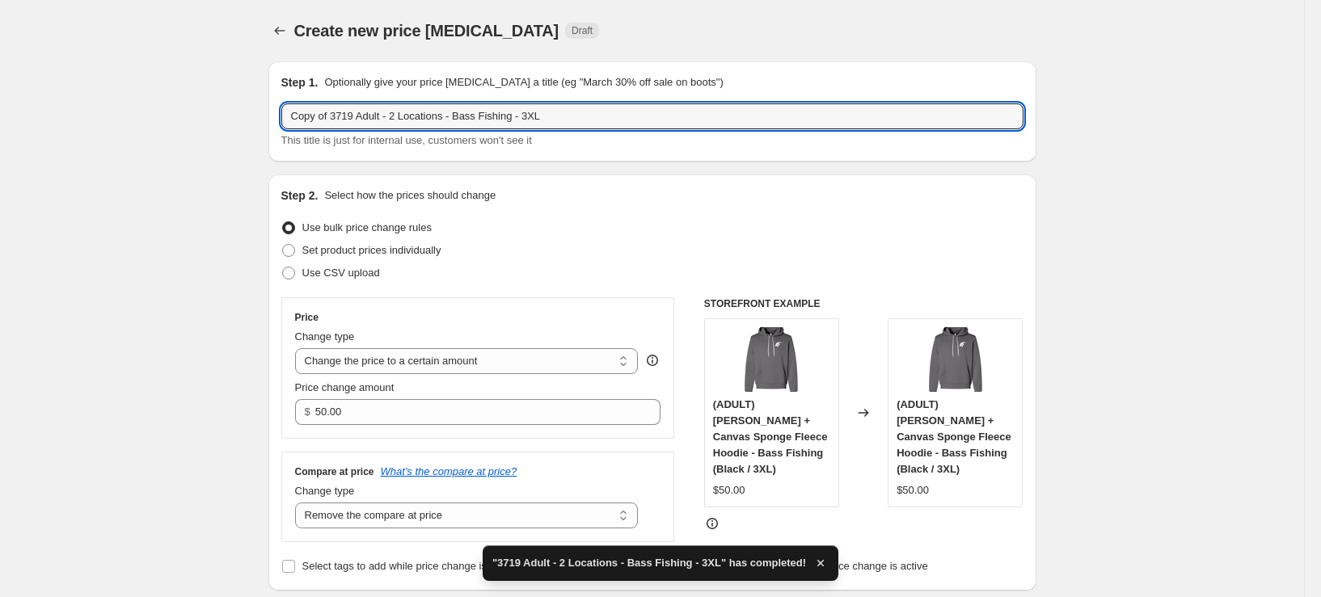
drag, startPoint x: 338, startPoint y: 114, endPoint x: 169, endPoint y: 135, distance: 170.3
click at [505, 119] on input "3719 Adult - 2 Locations - Bass Fishing - 3XL" at bounding box center [652, 116] width 742 height 26
type input "3719 Adult - 2 Locations - Bass Fishing - 4XL"
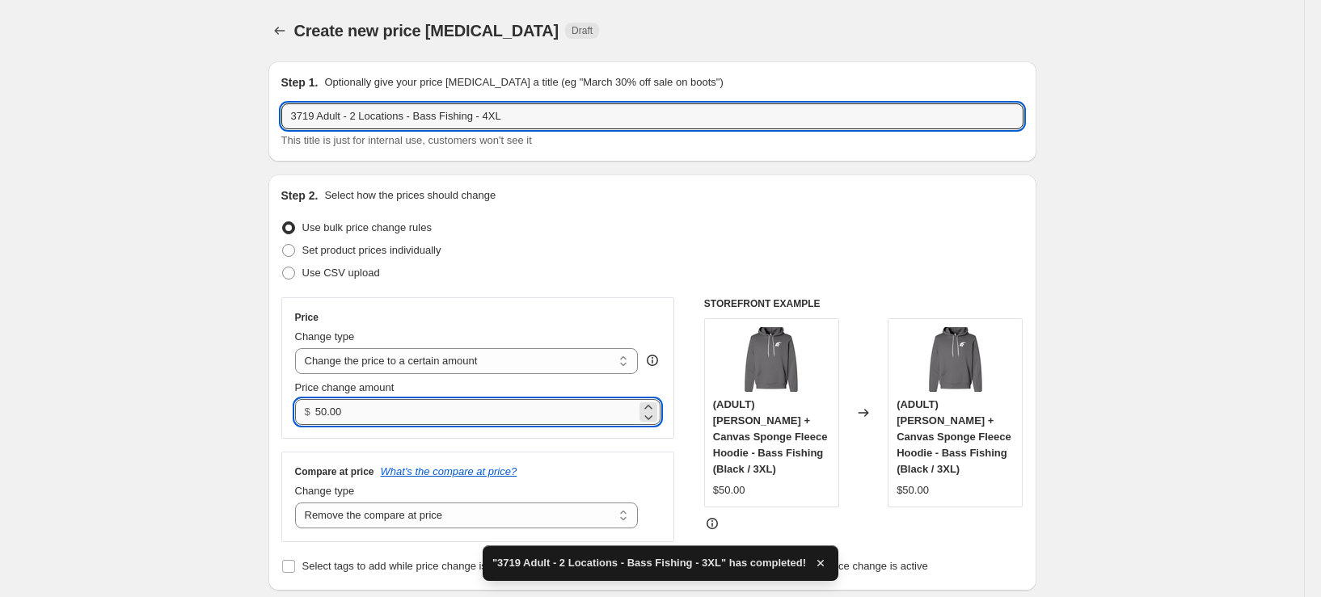
click at [331, 412] on input "50.00" at bounding box center [475, 412] width 321 height 26
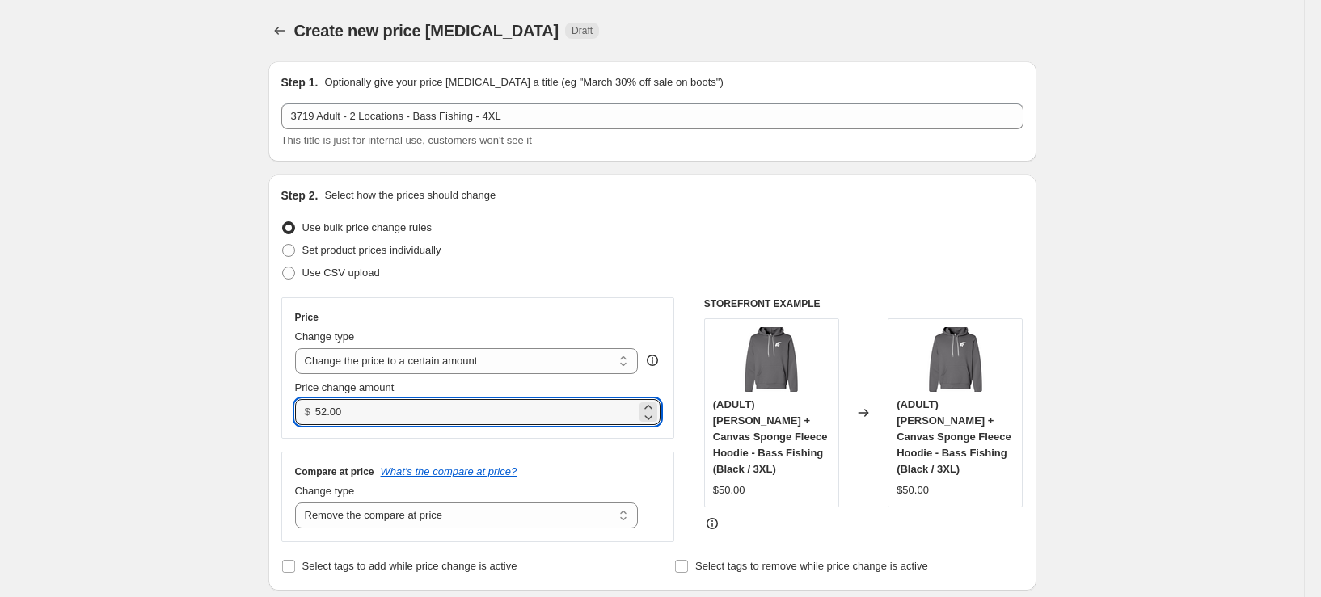
type input "52.00"
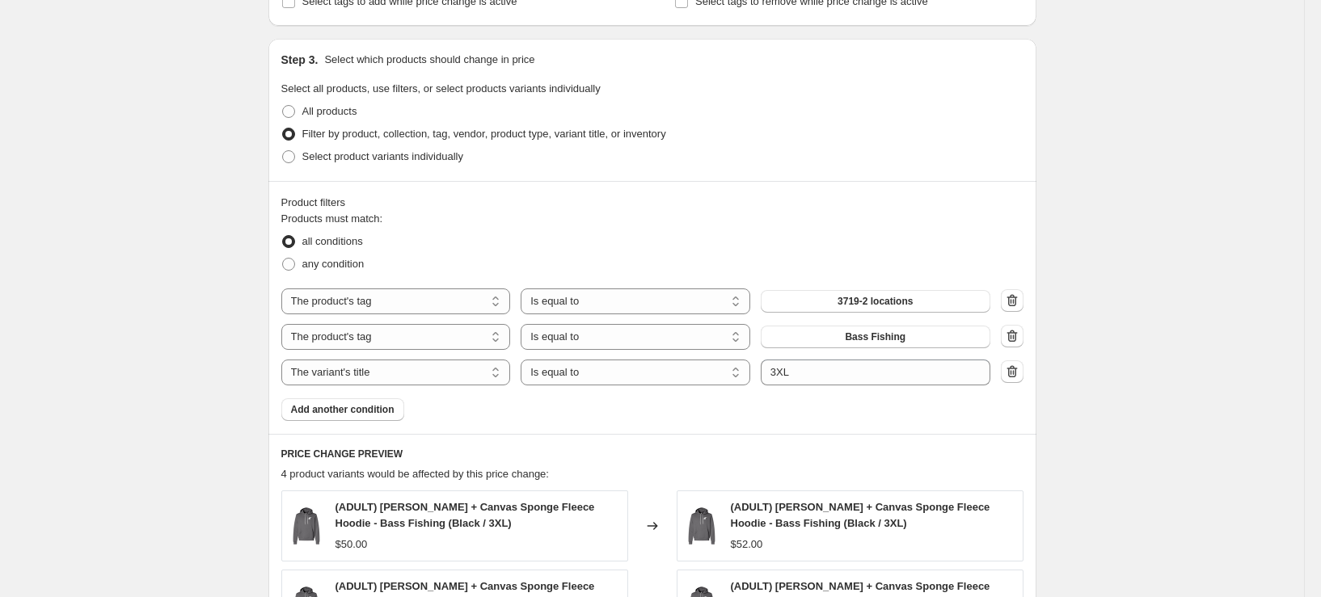
scroll to position [566, 0]
click at [782, 370] on input "3XL" at bounding box center [876, 372] width 230 height 26
type input "4XL"
click at [115, 394] on div "Create new price change job. This page is ready Create new price change job Dra…" at bounding box center [652, 266] width 1304 height 1665
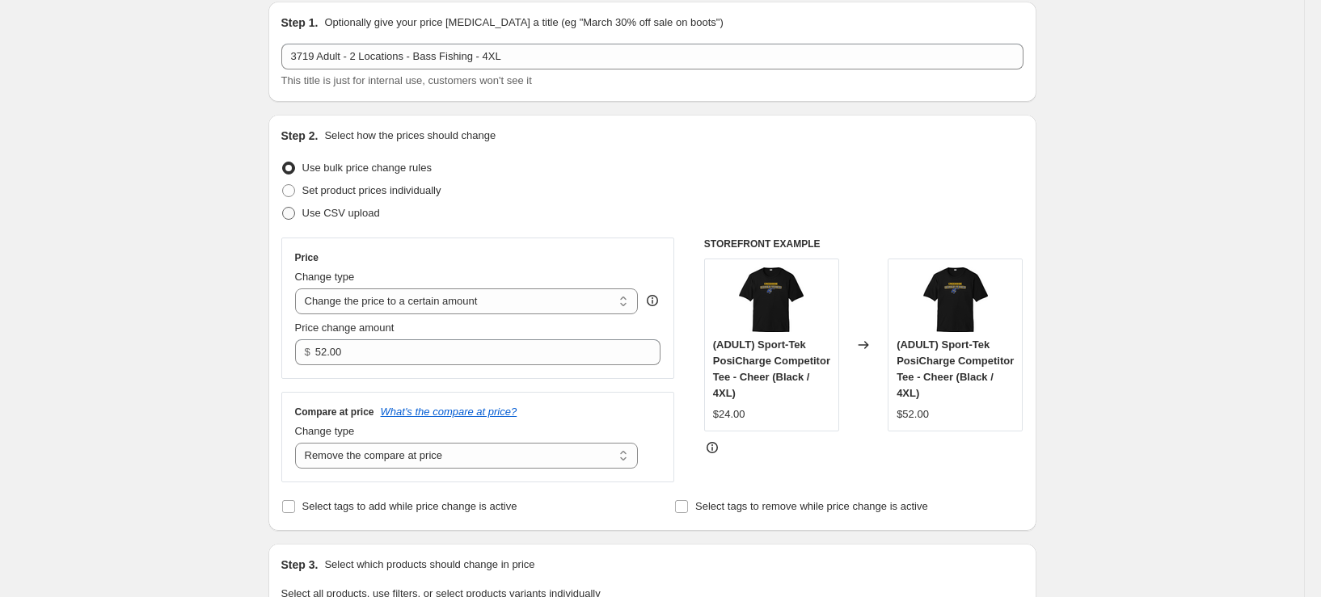
scroll to position [0, 0]
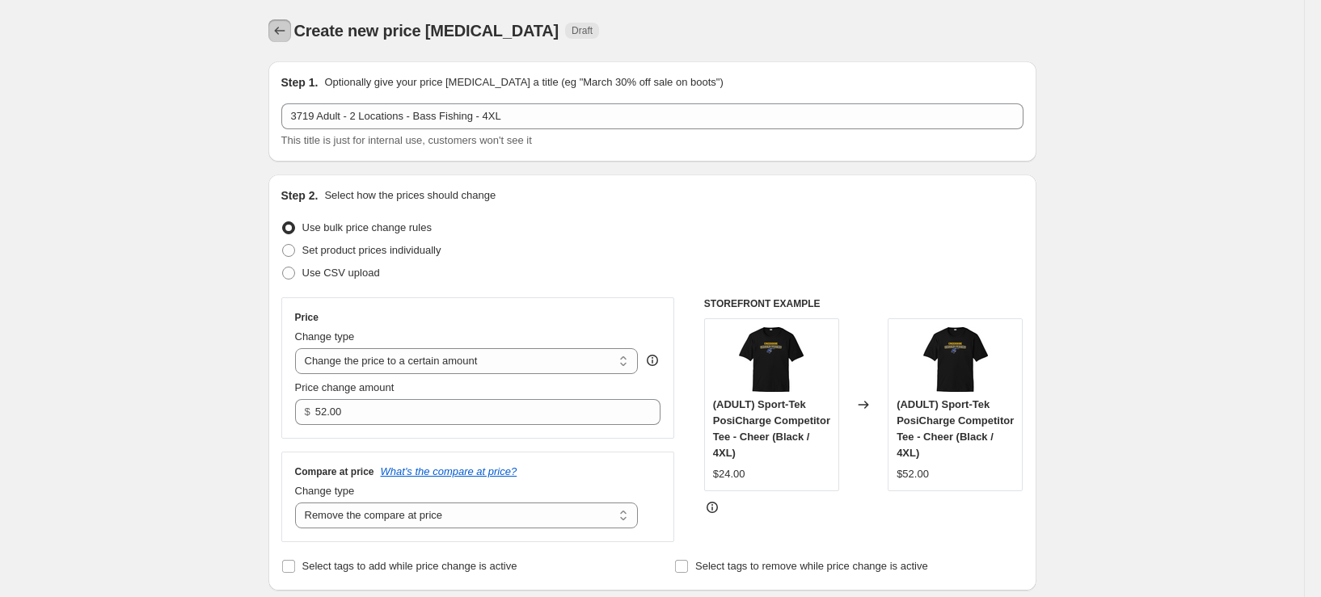
click at [288, 32] on icon "Price change jobs" at bounding box center [280, 31] width 16 height 16
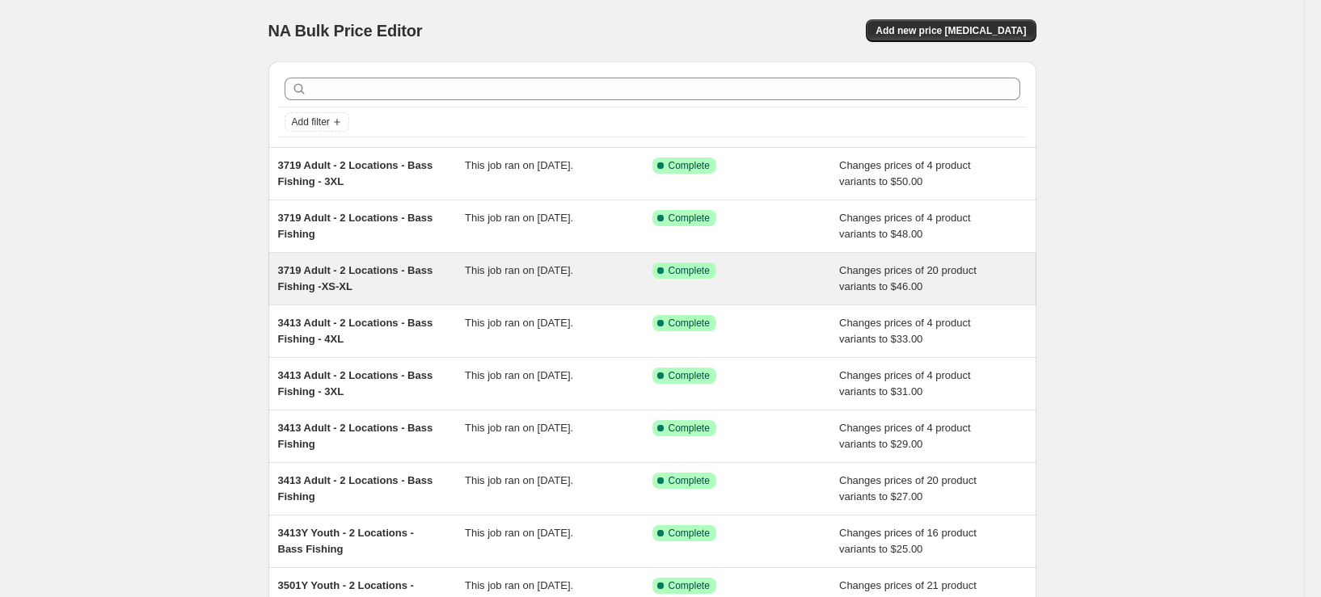
click at [409, 289] on div "3719 Adult - 2 Locations - Bass Fishing -XS-XL" at bounding box center [372, 279] width 188 height 32
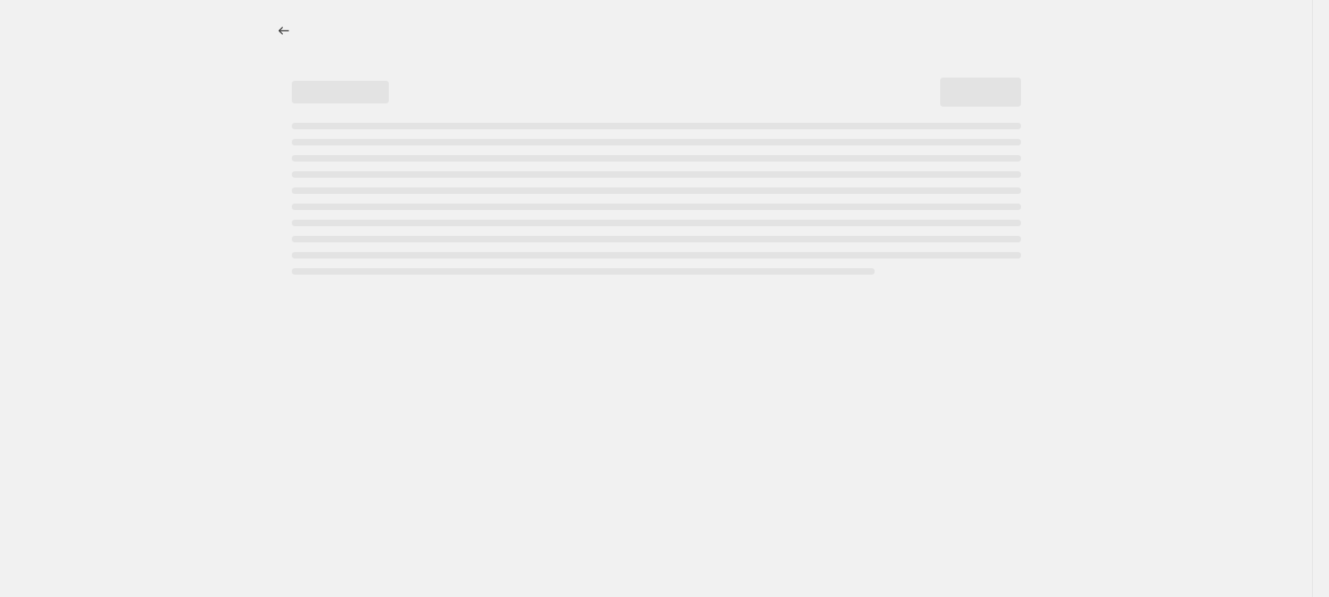
select select "remove"
select select "tag"
select select "title"
select select "not_equal"
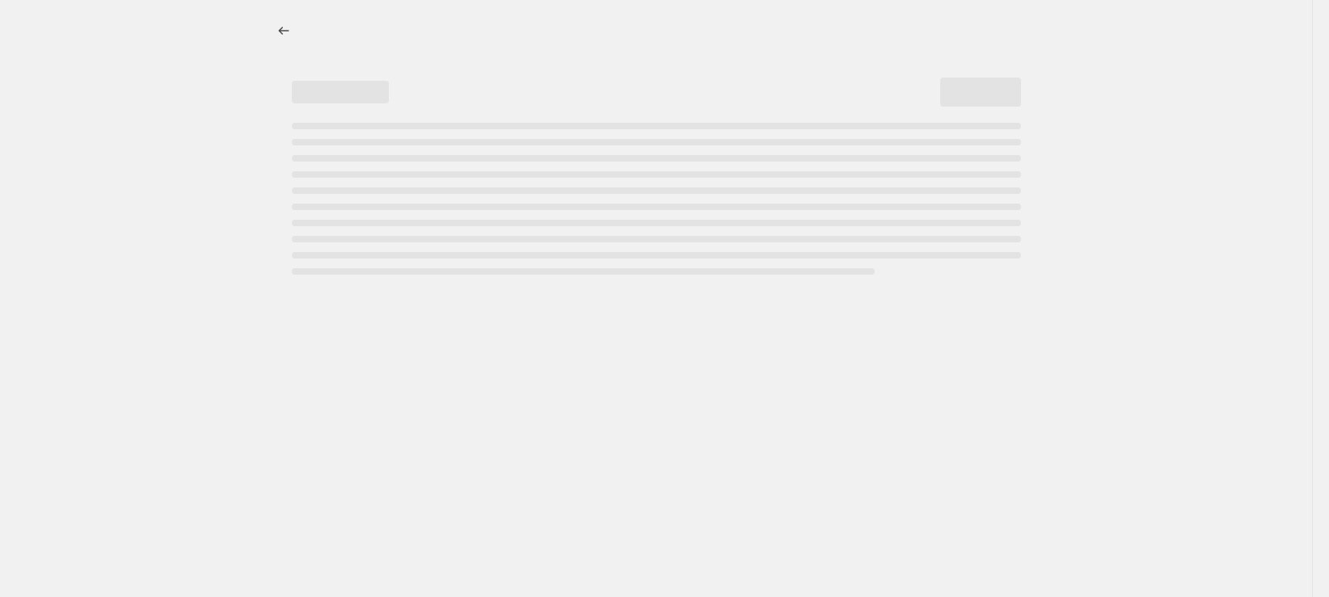
select select "title"
select select "not_equal"
select select "title"
select select "not_equal"
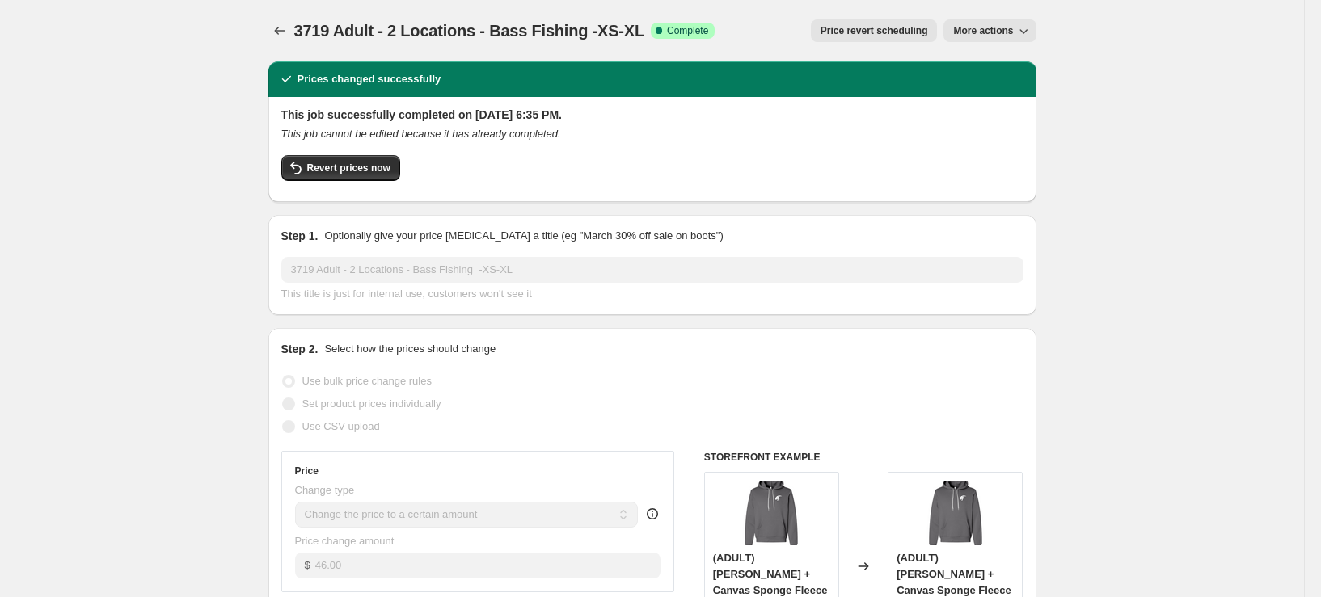
click at [1003, 32] on span "More actions" at bounding box center [983, 30] width 60 height 13
click at [987, 63] on span "Copy to new job" at bounding box center [993, 64] width 75 height 12
select select "remove"
select select "tag"
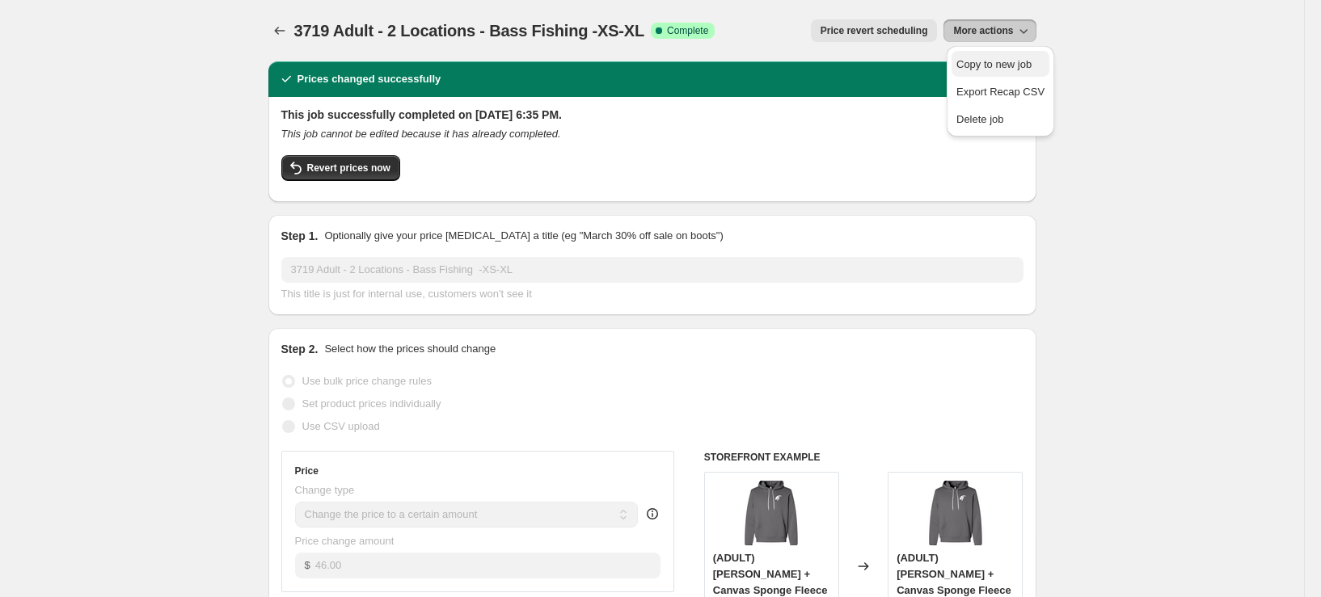
select select "title"
select select "not_equal"
select select "title"
select select "not_equal"
select select "title"
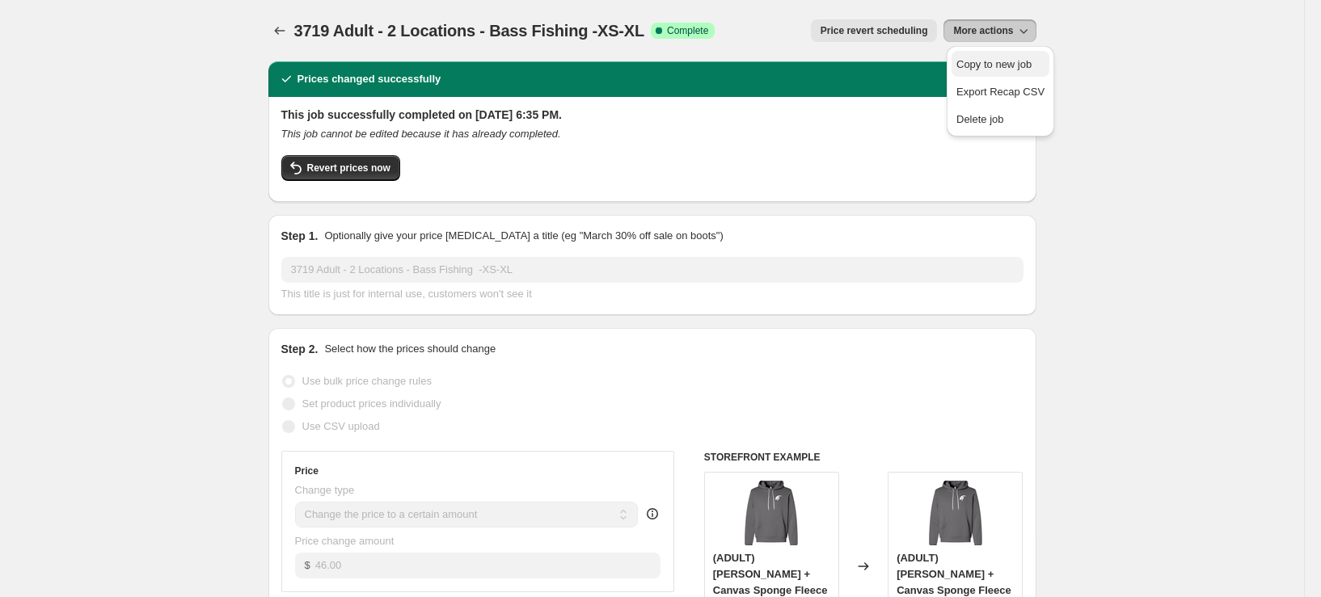
select select "not_equal"
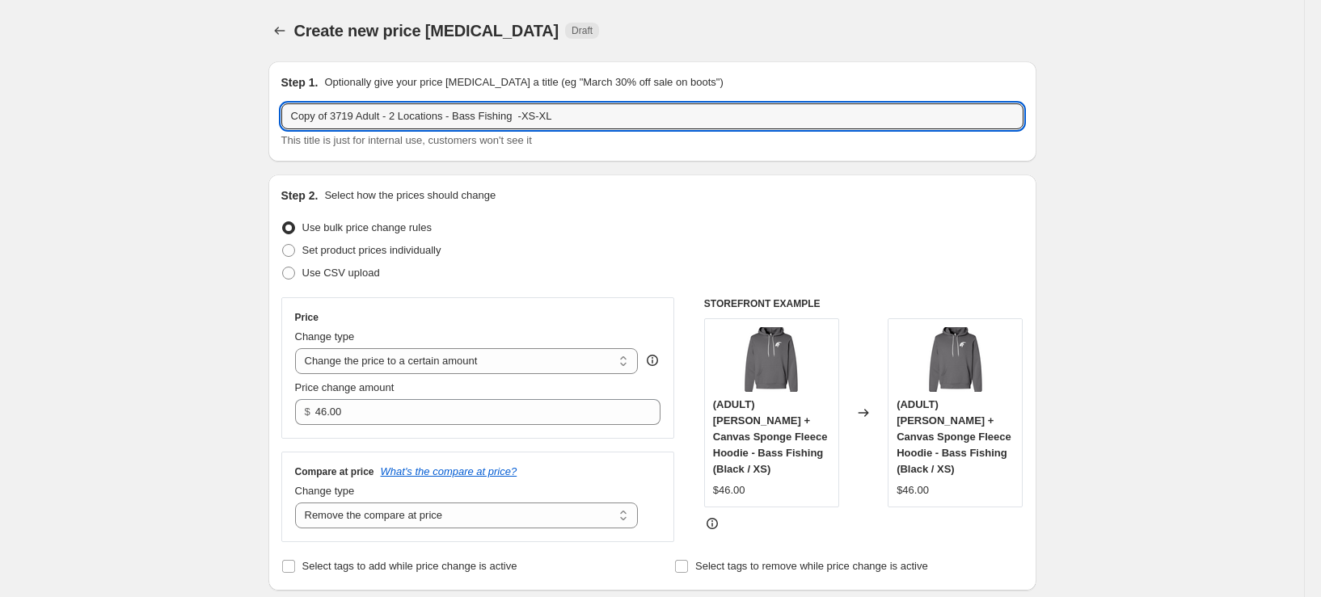
drag, startPoint x: 337, startPoint y: 114, endPoint x: 146, endPoint y: 137, distance: 193.0
drag, startPoint x: 316, startPoint y: 121, endPoint x: 289, endPoint y: 121, distance: 27.5
click at [289, 121] on input "3719 Adult - 2 Locations - Bass Fishing -XS-XL" at bounding box center [652, 116] width 742 height 26
click at [503, 117] on input "3901 Adult - 2 Locations - Bass Fishing -XS-XL" at bounding box center [652, 116] width 742 height 26
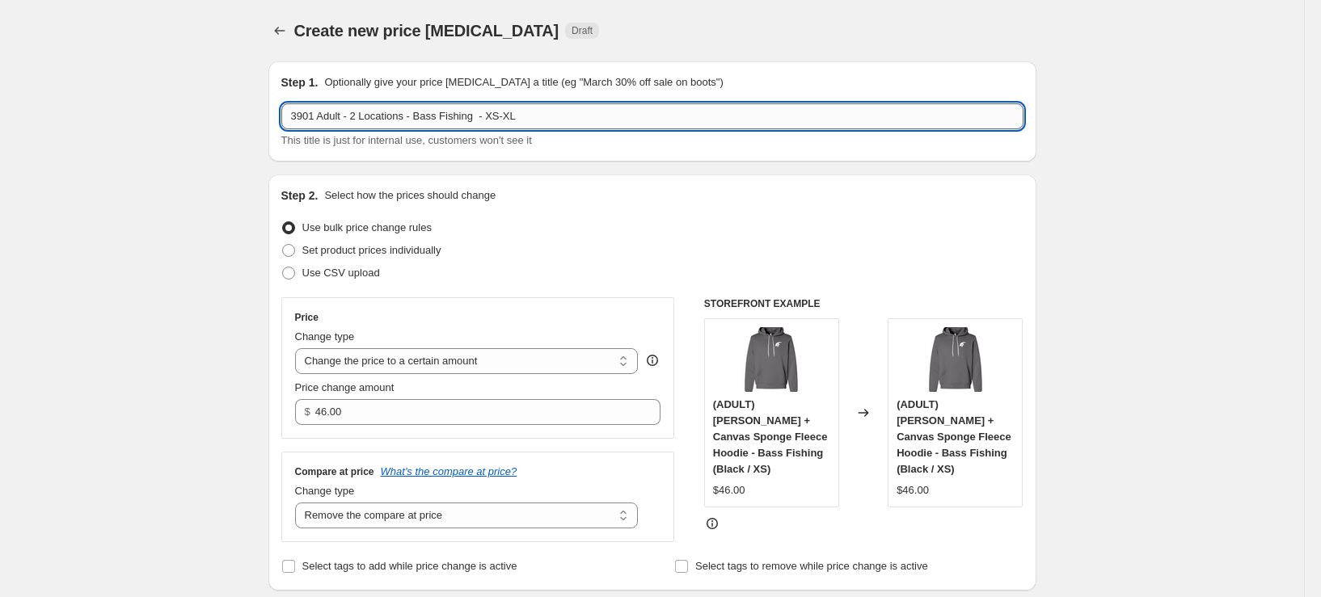
click at [496, 116] on input "3901 Adult - 2 Locations - Bass Fishing - XS-XL" at bounding box center [652, 116] width 742 height 26
type input "3901 Adult - 2 Locations - Bass Fishing - XS-XL"
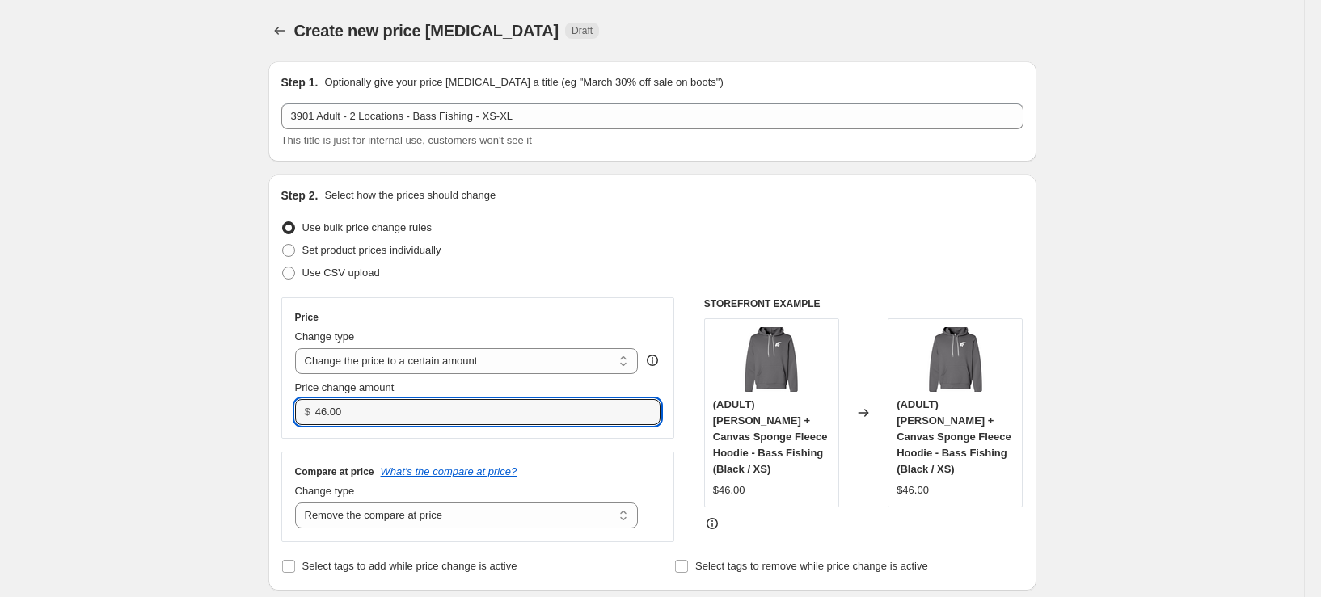
drag, startPoint x: 363, startPoint y: 415, endPoint x: 221, endPoint y: 415, distance: 142.3
type input "47.00"
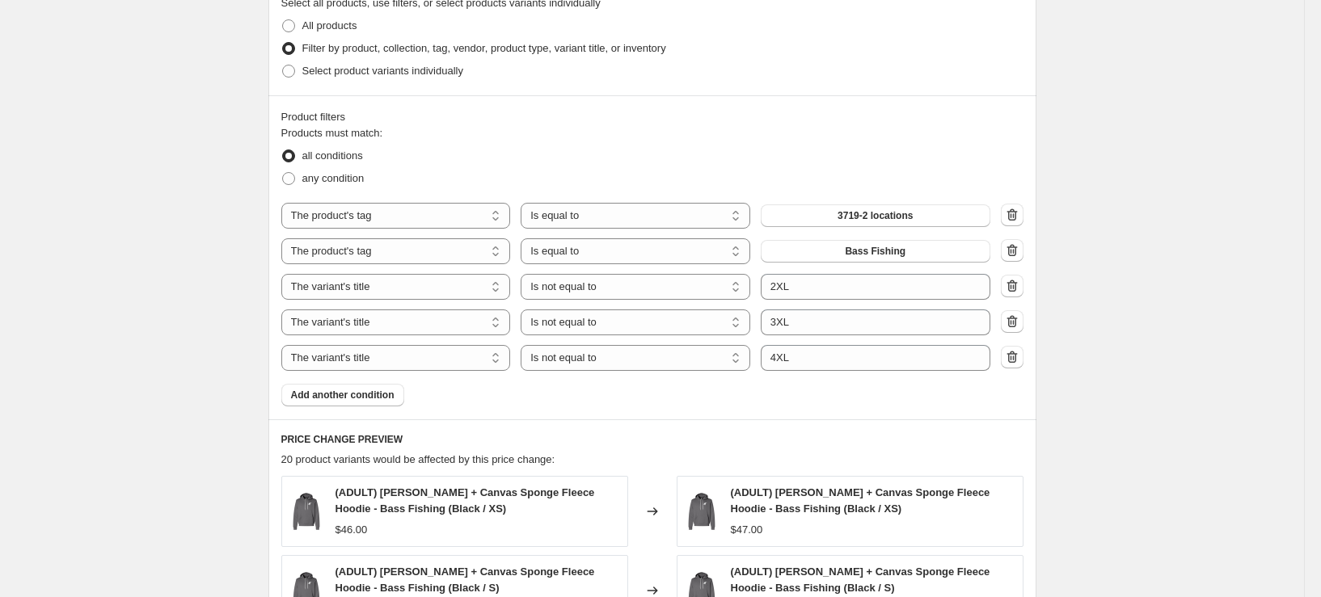
scroll to position [647, 0]
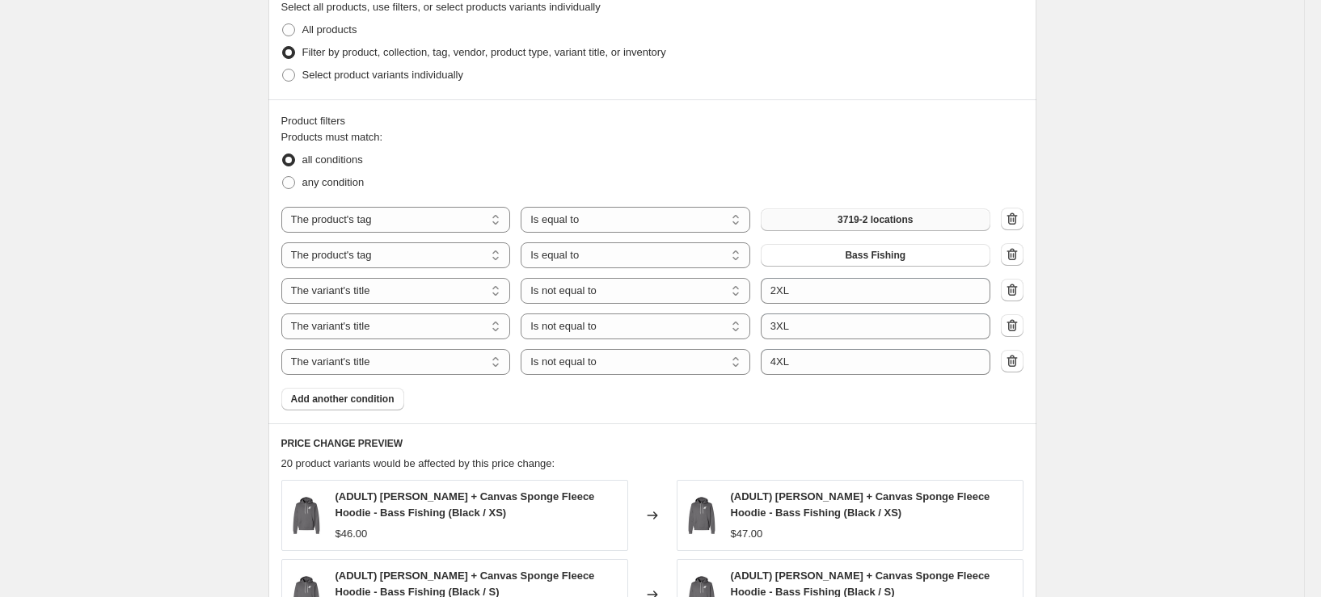
click at [905, 219] on span "3719-2 locations" at bounding box center [875, 219] width 75 height 13
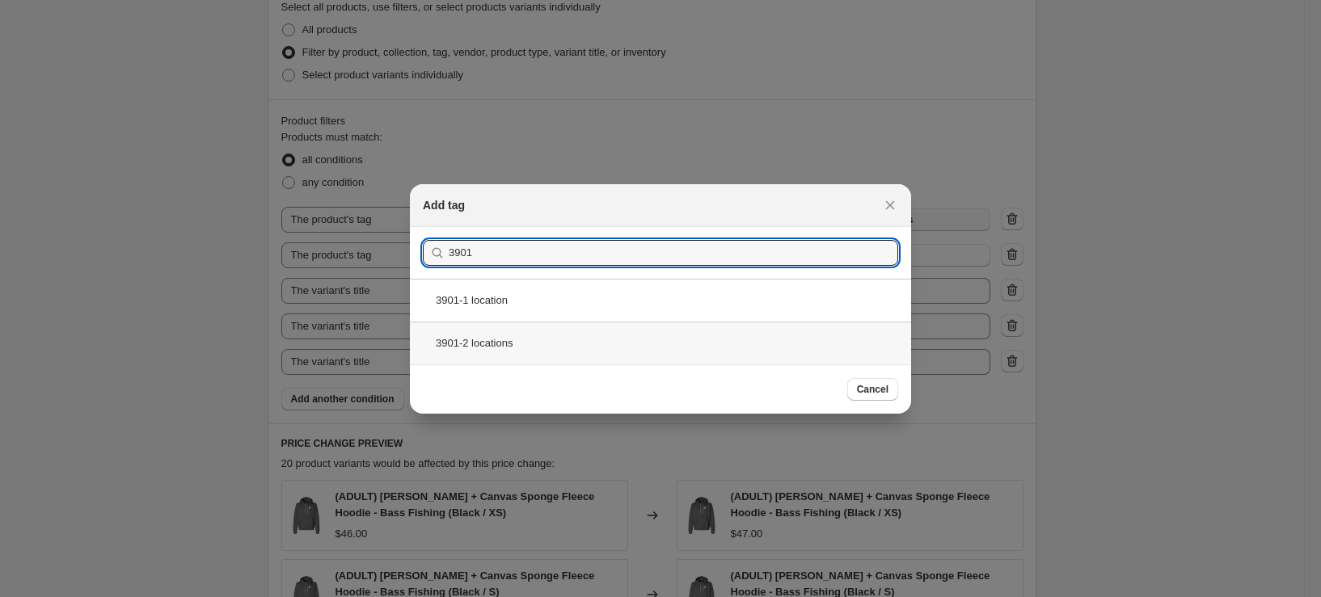
type input "3901"
click at [578, 336] on div "3901-2 locations" at bounding box center [660, 343] width 501 height 43
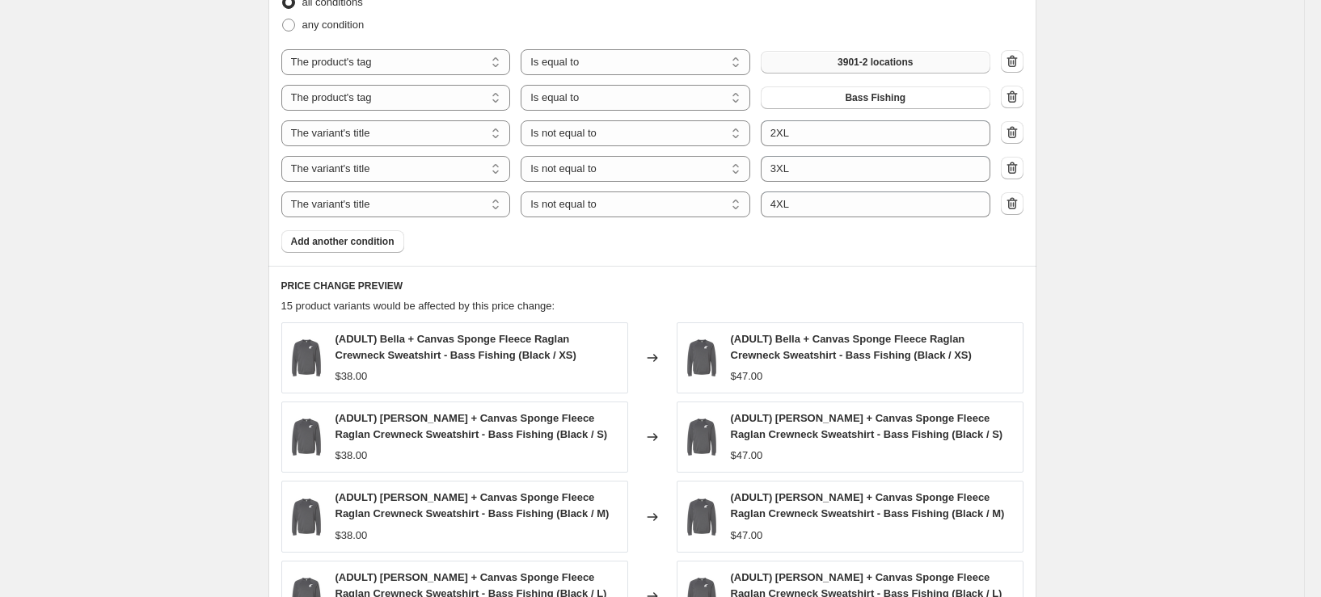
scroll to position [1218, 0]
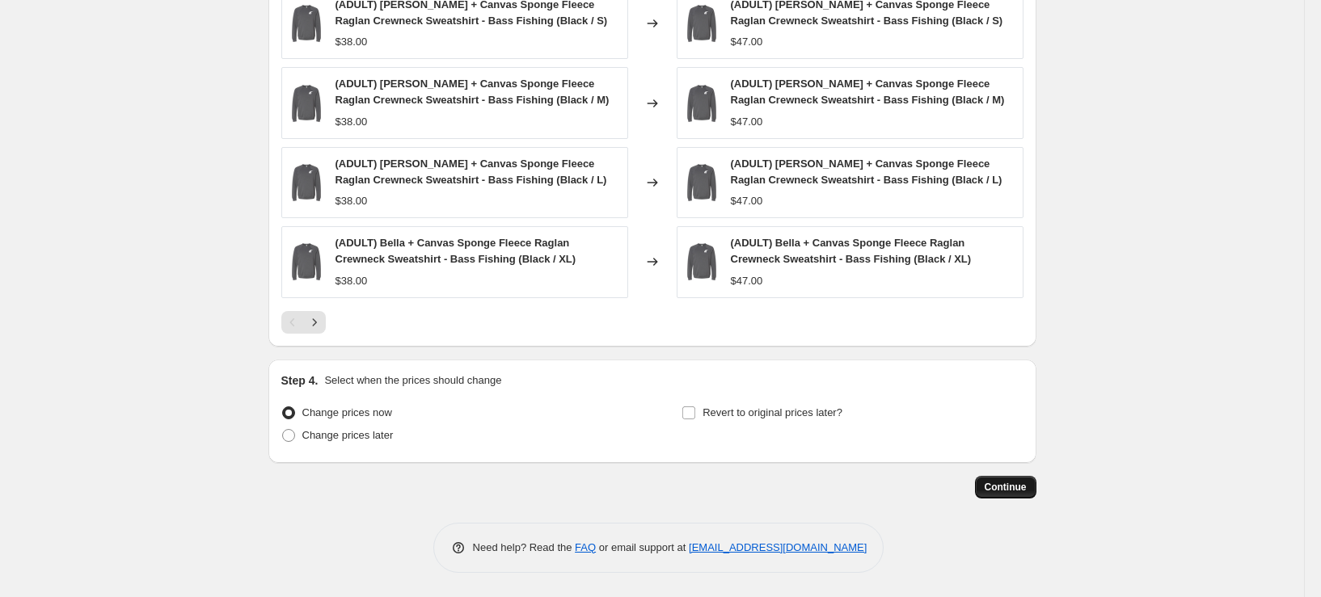
click at [1024, 492] on span "Continue" at bounding box center [1006, 487] width 42 height 13
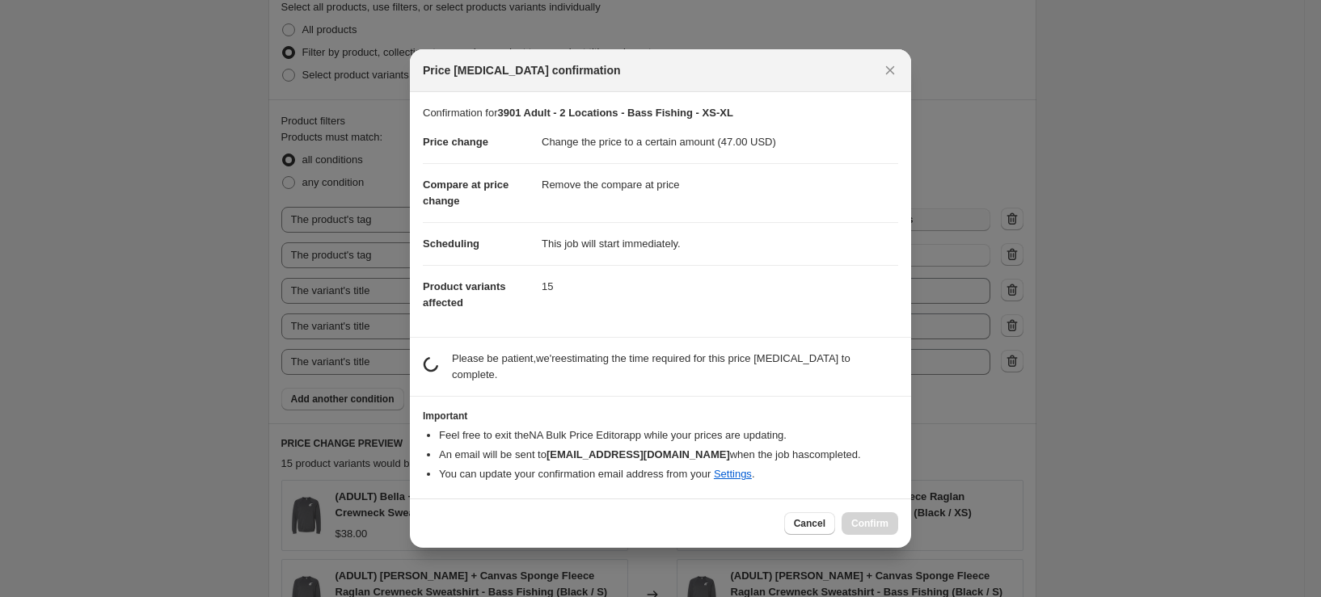
scroll to position [0, 0]
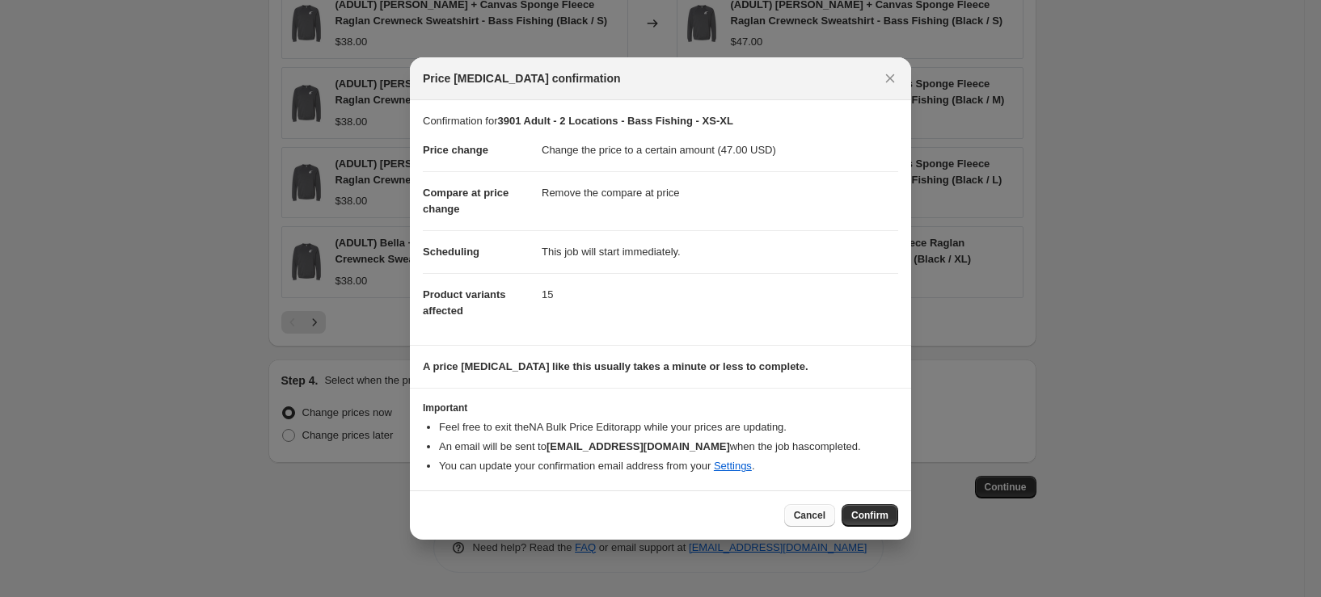
click at [802, 515] on span "Cancel" at bounding box center [810, 515] width 32 height 13
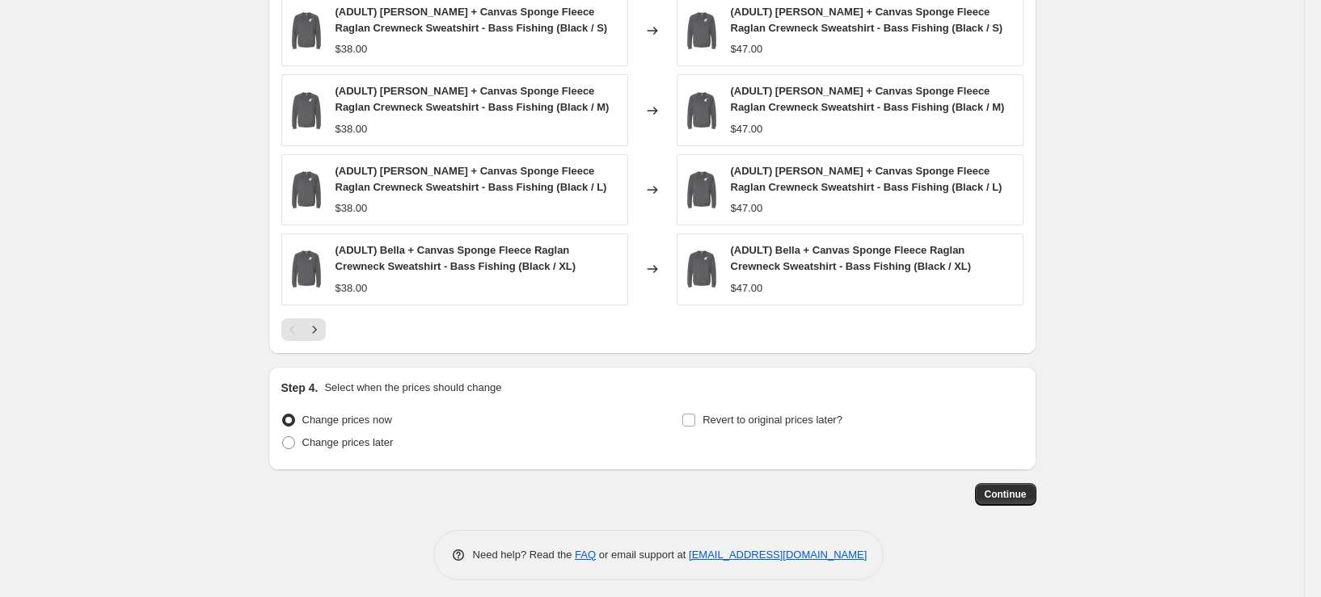
scroll to position [1218, 0]
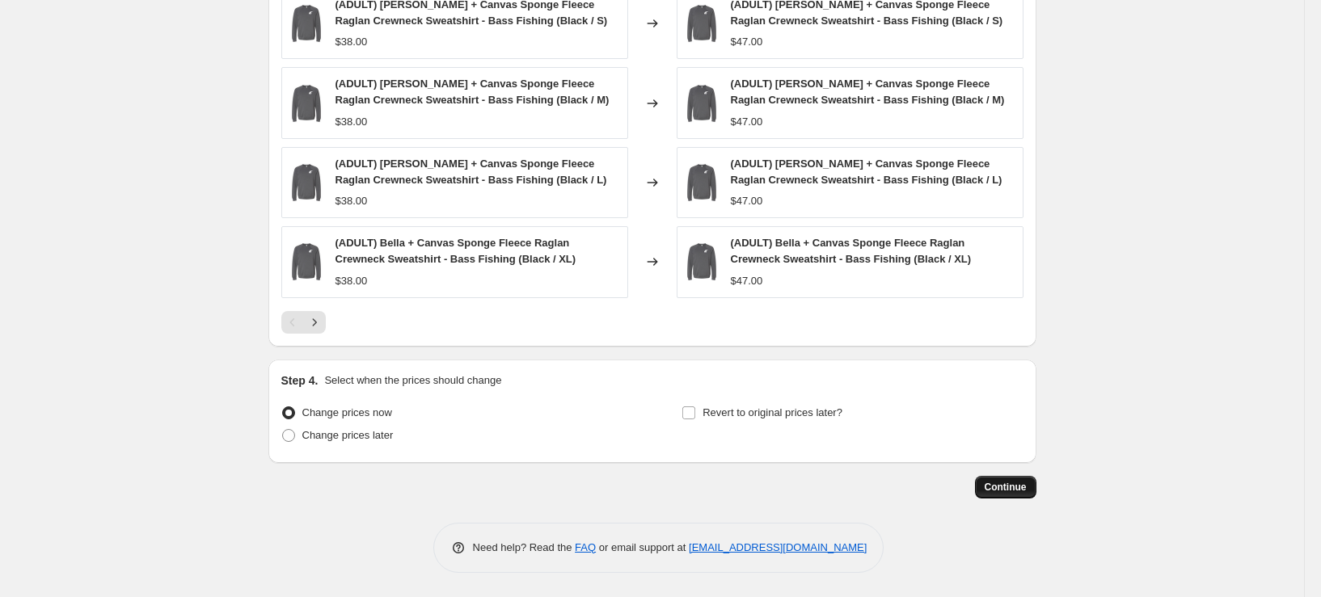
click at [1017, 492] on span "Continue" at bounding box center [1006, 487] width 42 height 13
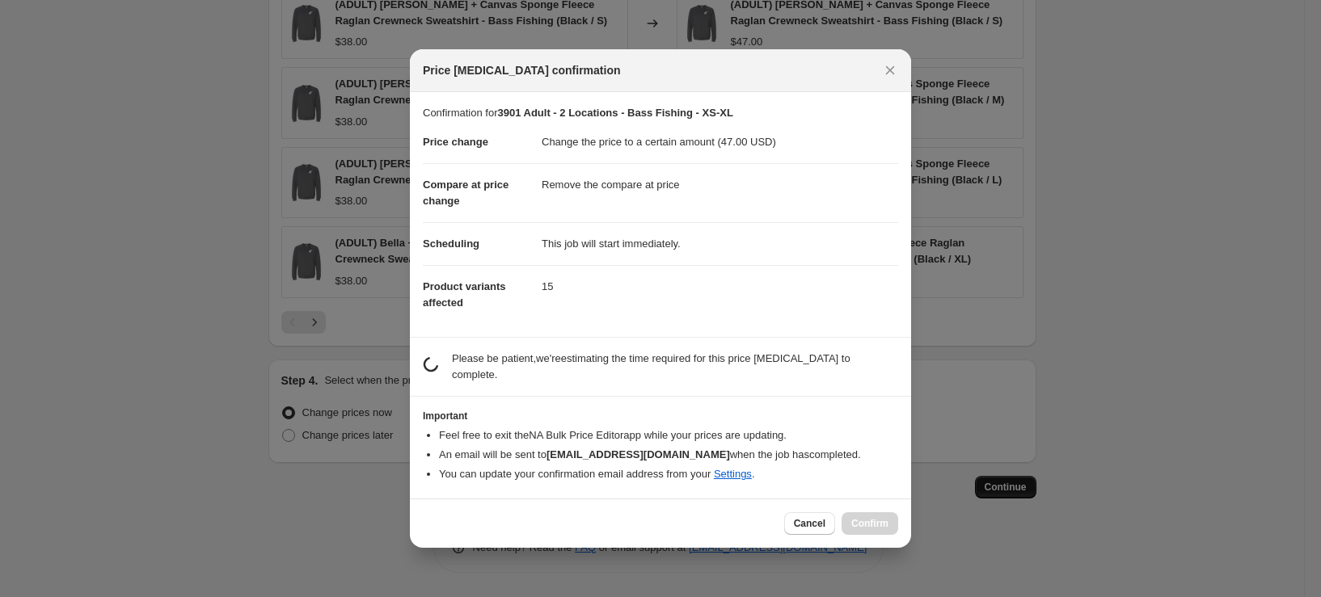
scroll to position [0, 0]
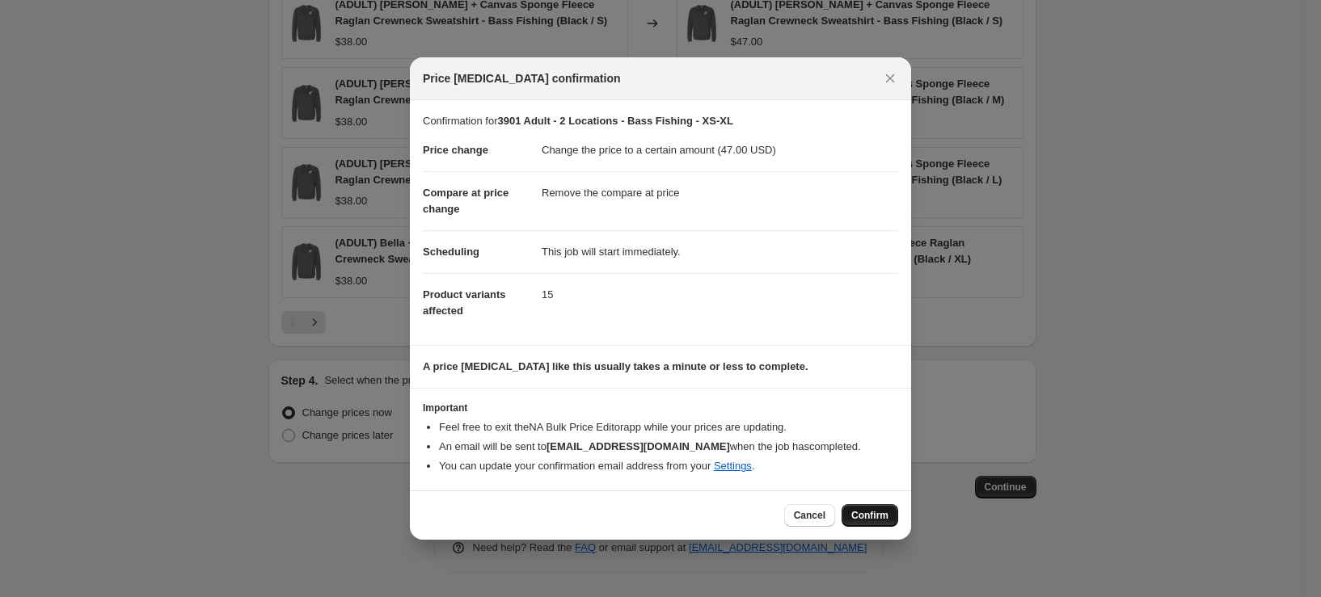
click at [887, 511] on span "Confirm" at bounding box center [869, 515] width 37 height 13
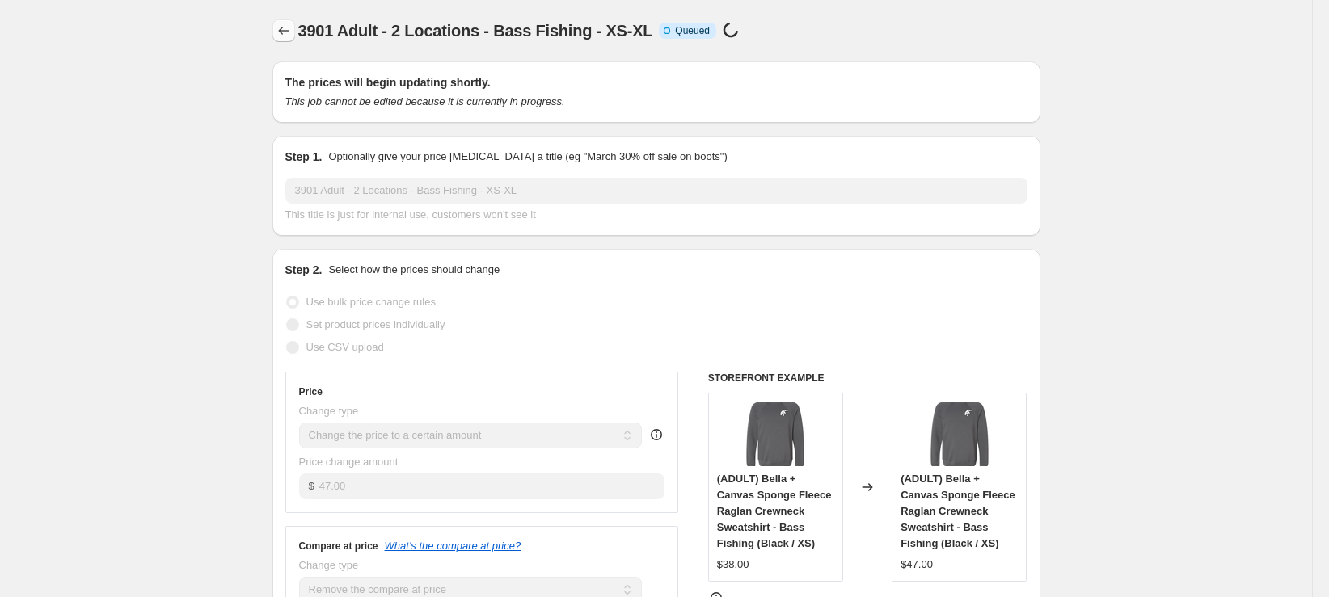
click at [284, 28] on icon "Price change jobs" at bounding box center [284, 31] width 16 height 16
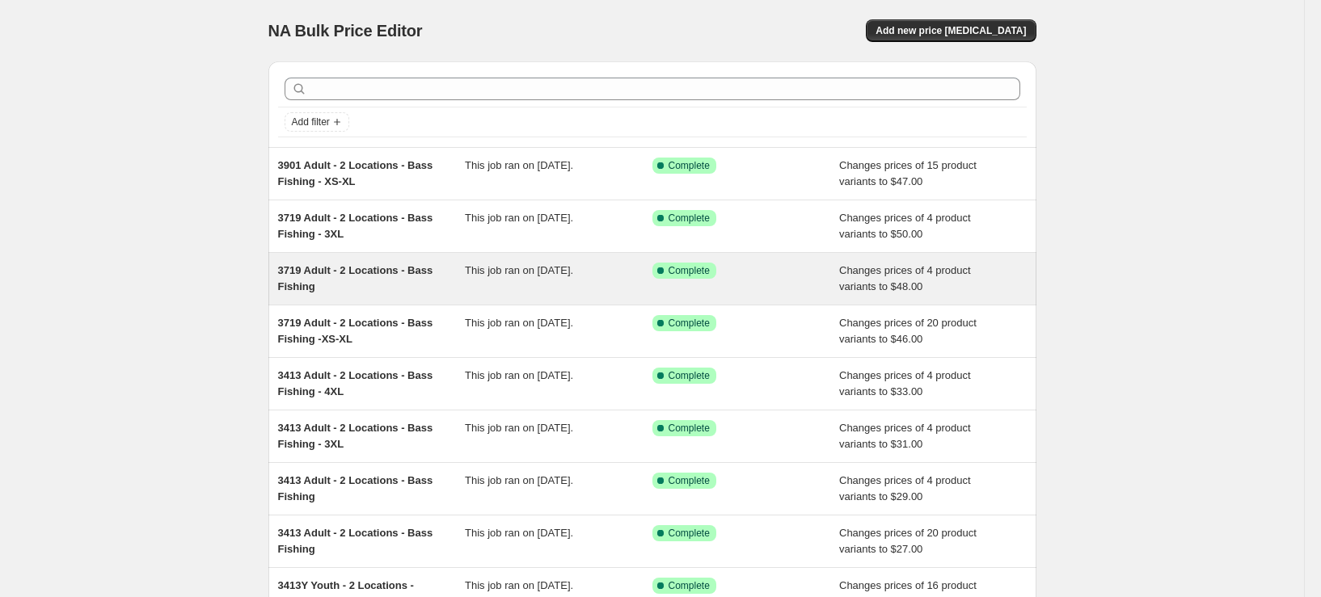
click at [374, 289] on div "3719 Adult - 2 Locations - Bass Fishing" at bounding box center [372, 279] width 188 height 32
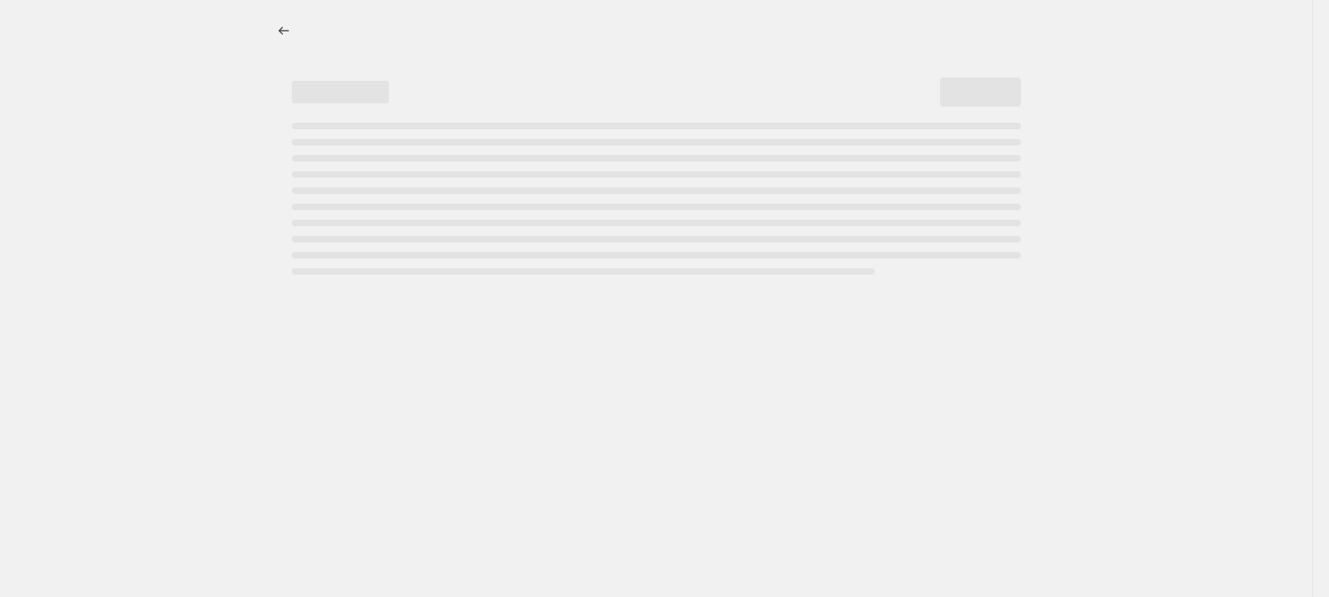
select select "remove"
select select "tag"
select select "title"
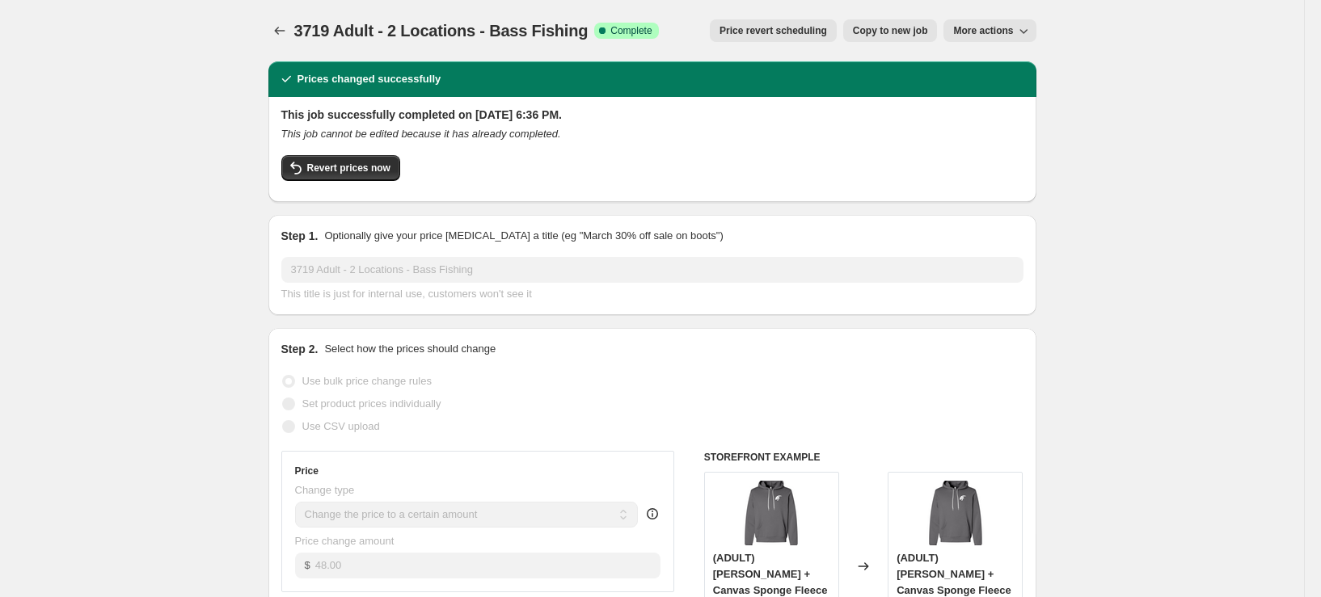
click at [916, 32] on span "Copy to new job" at bounding box center [890, 30] width 75 height 13
select select "remove"
select select "tag"
select select "title"
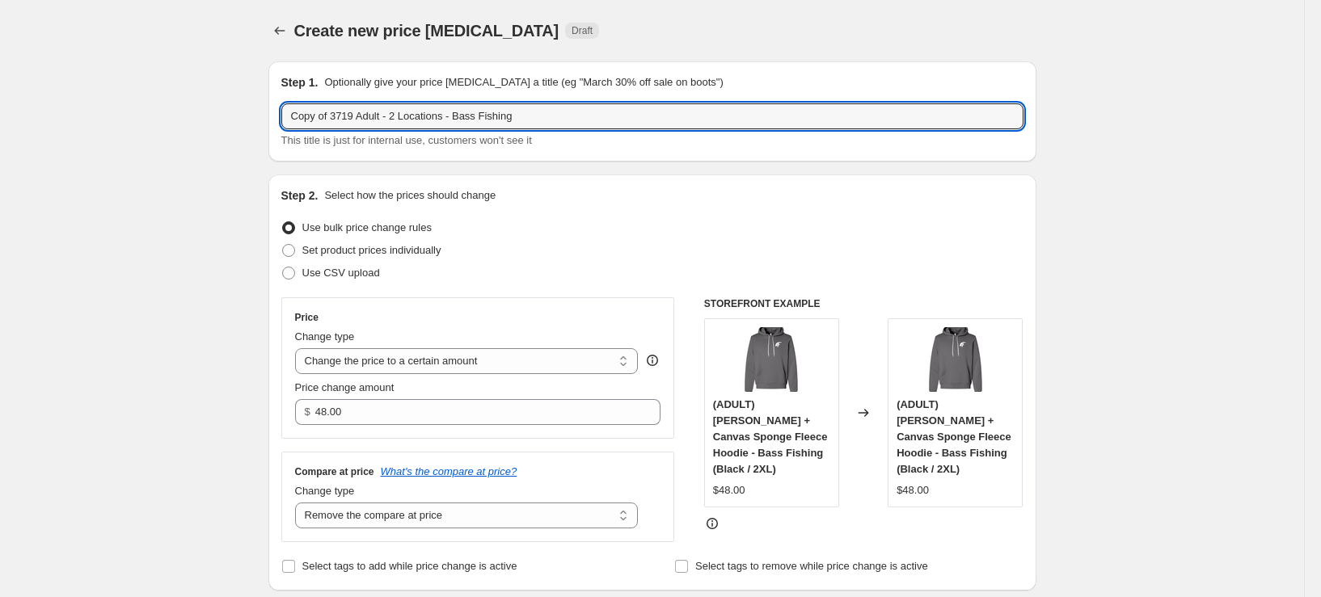
drag, startPoint x: 358, startPoint y: 114, endPoint x: 171, endPoint y: 123, distance: 187.8
type input "3901 Adult - 2 Locations - Bass Fishing"
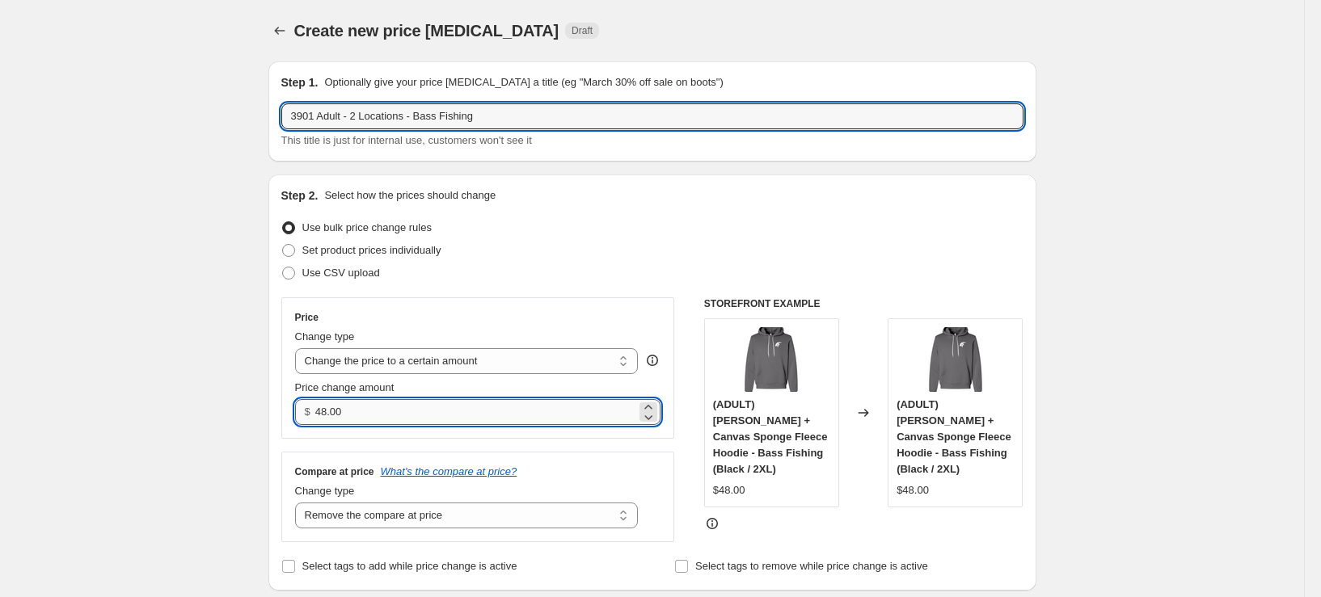
click at [369, 416] on input "48.00" at bounding box center [475, 412] width 321 height 26
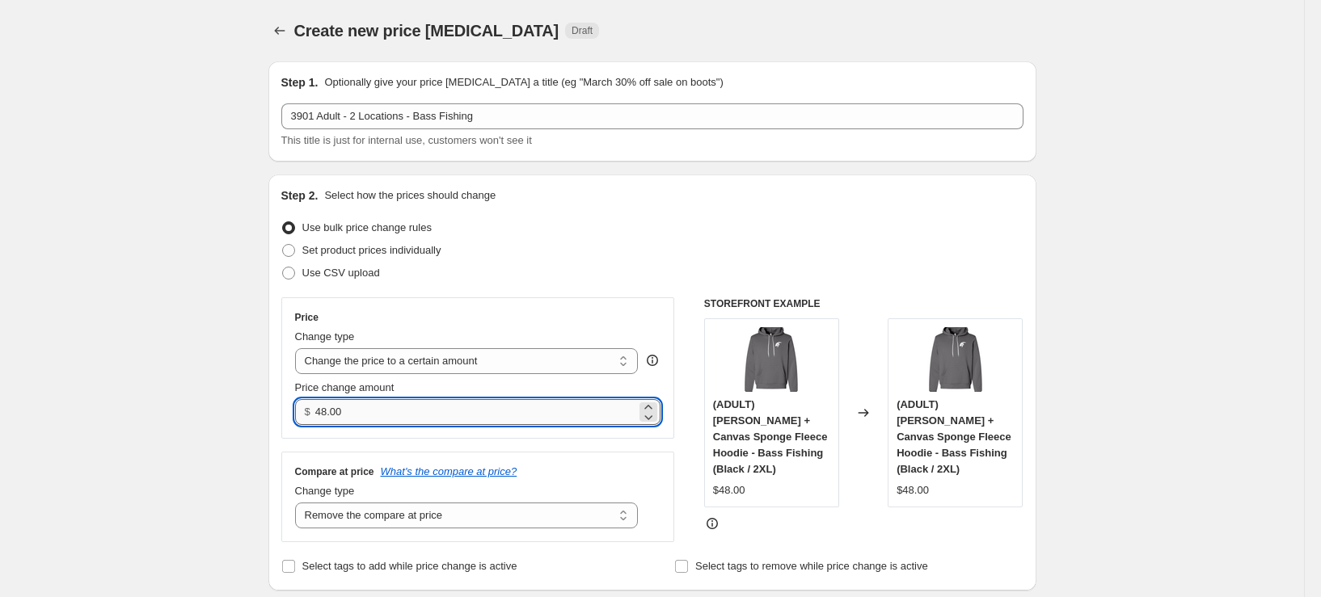
click at [369, 416] on input "48.00" at bounding box center [475, 412] width 321 height 26
type input "49.00"
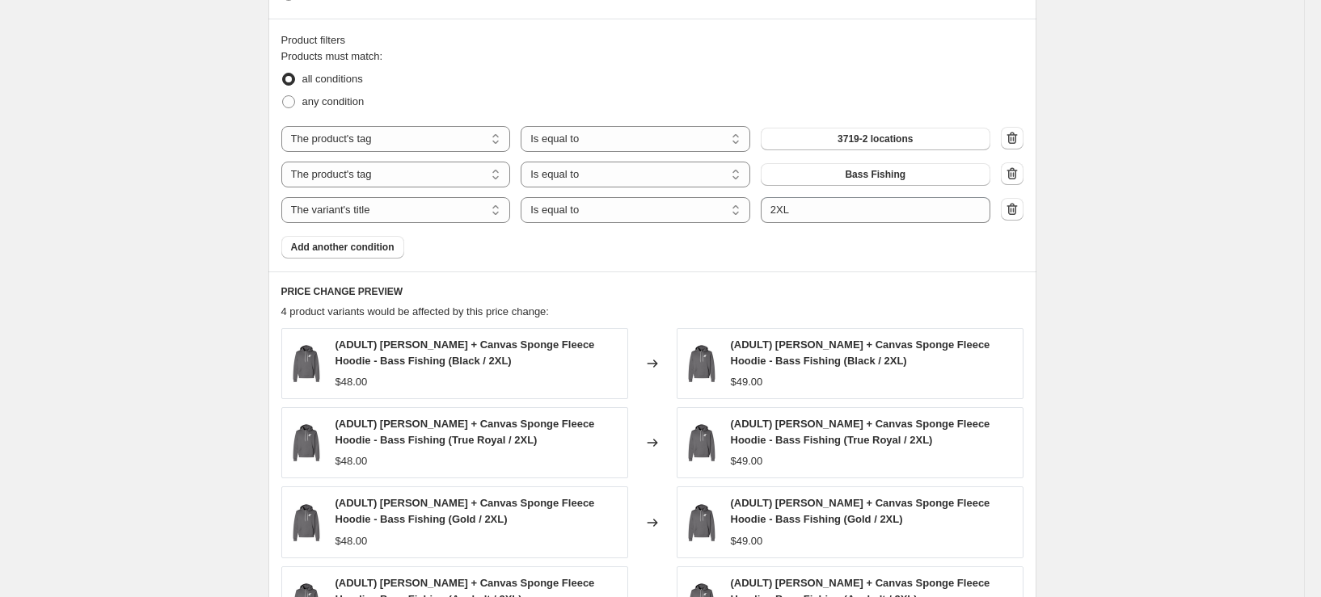
scroll to position [970, 0]
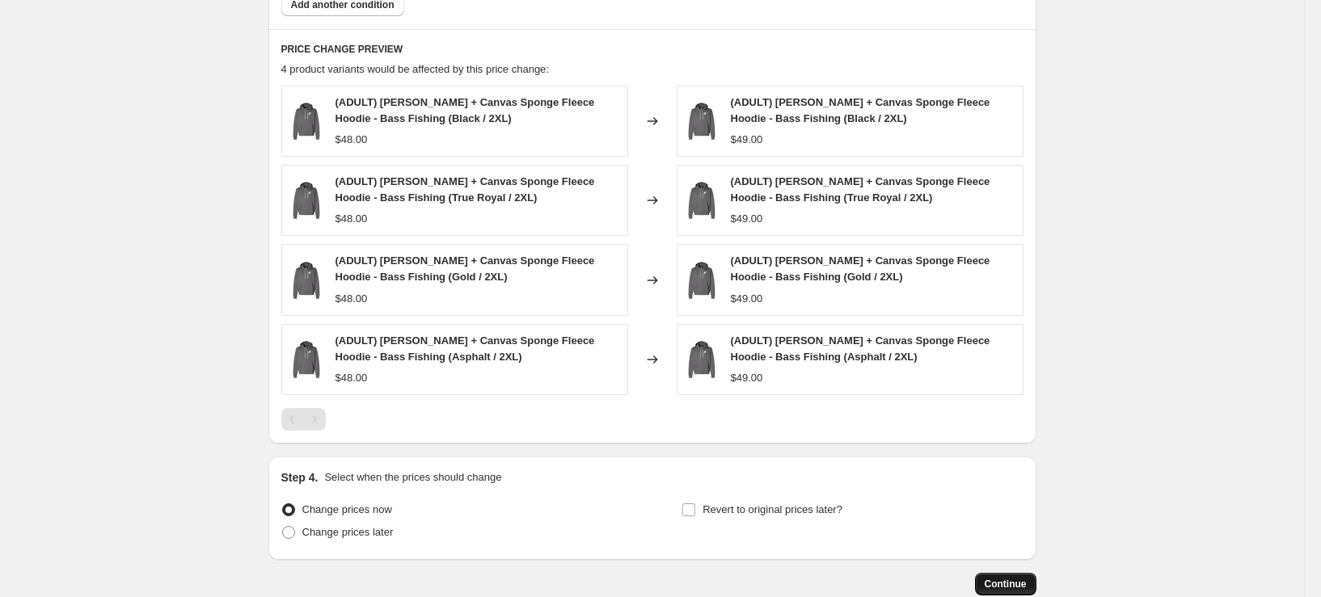
click at [1007, 578] on button "Continue" at bounding box center [1005, 584] width 61 height 23
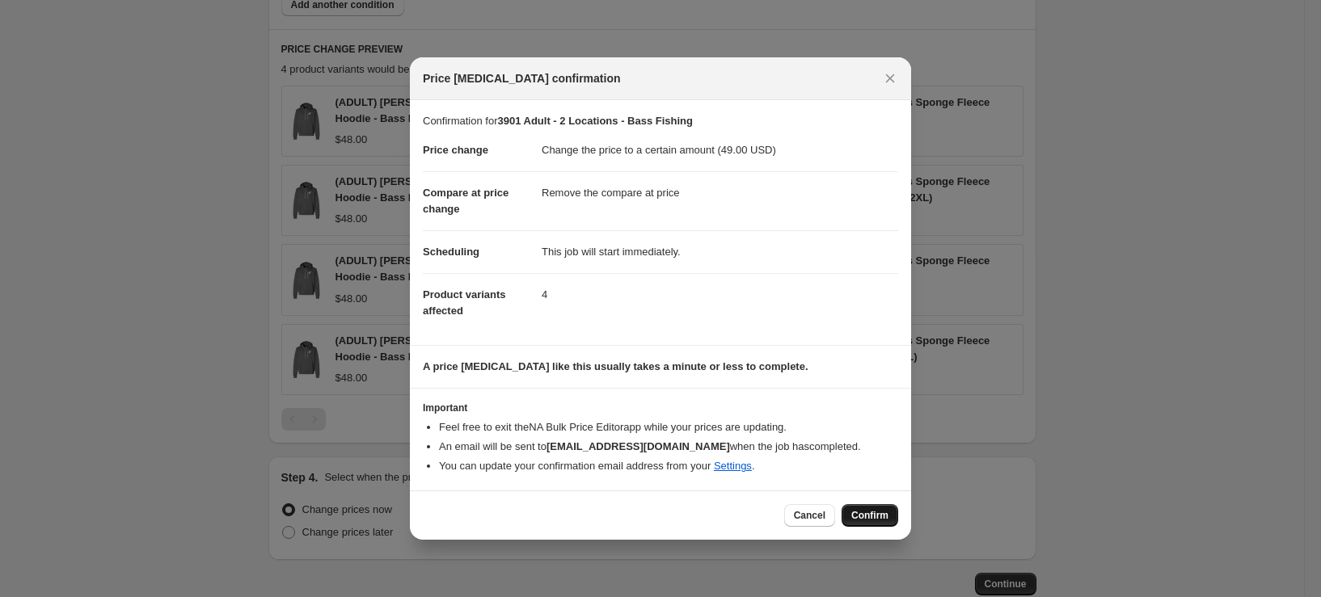
click at [870, 516] on span "Confirm" at bounding box center [869, 515] width 37 height 13
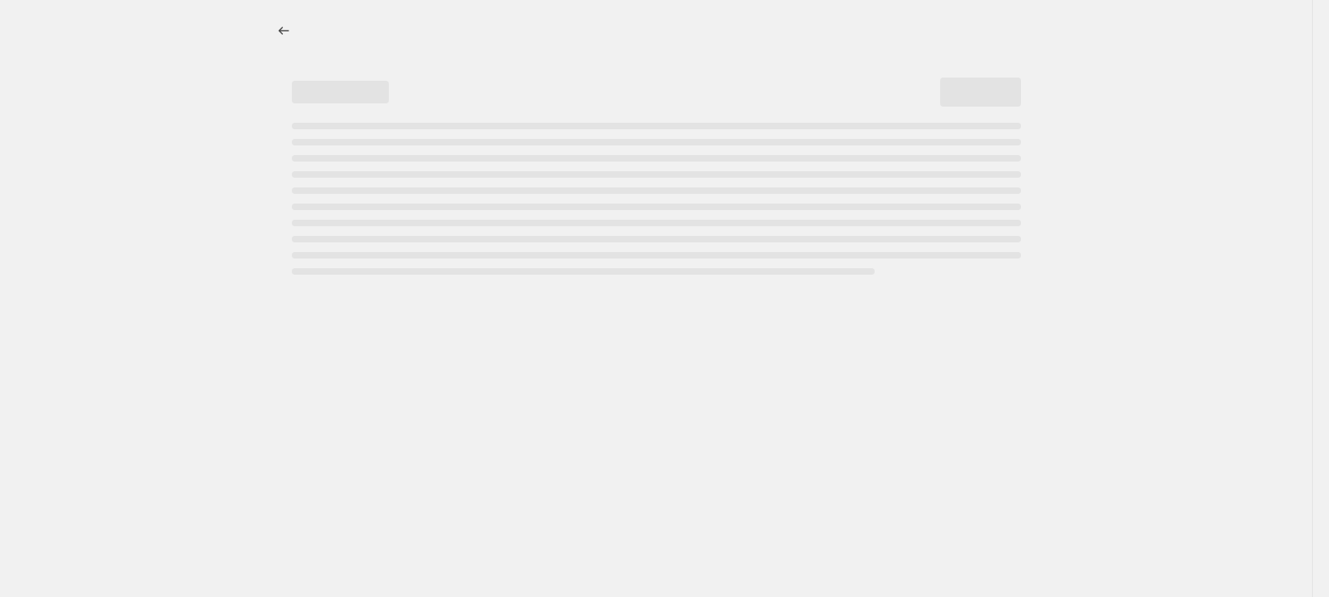
select select "remove"
select select "tag"
select select "title"
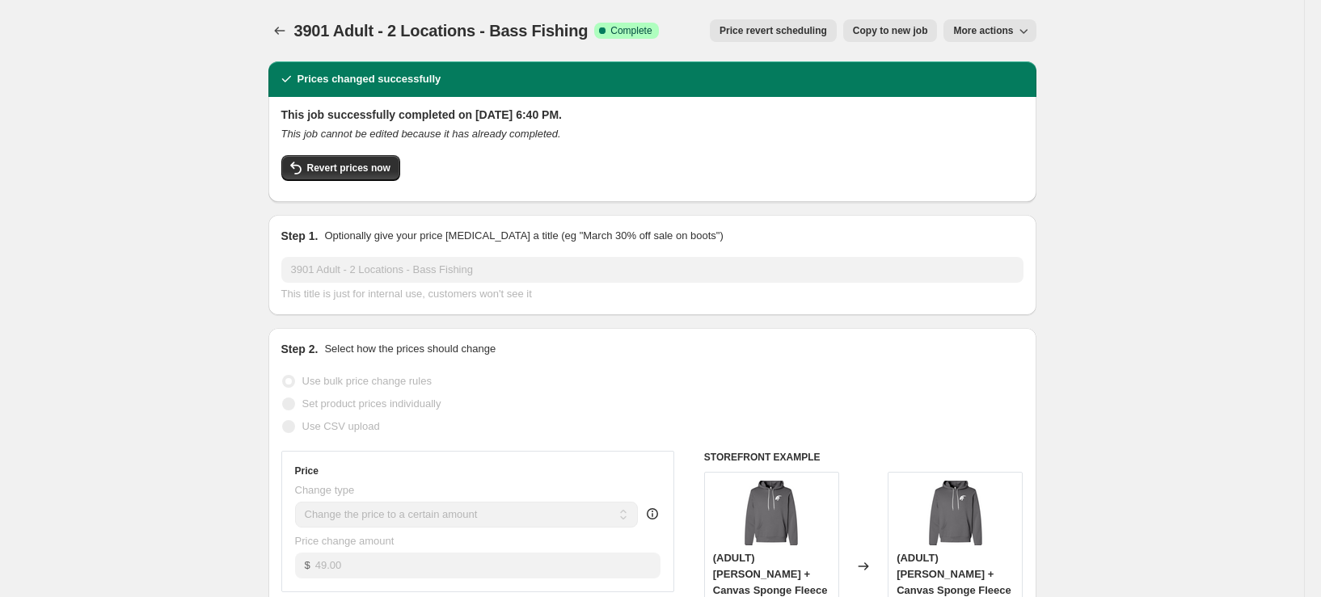
click at [913, 30] on span "Copy to new job" at bounding box center [890, 30] width 75 height 13
select select "remove"
select select "tag"
select select "title"
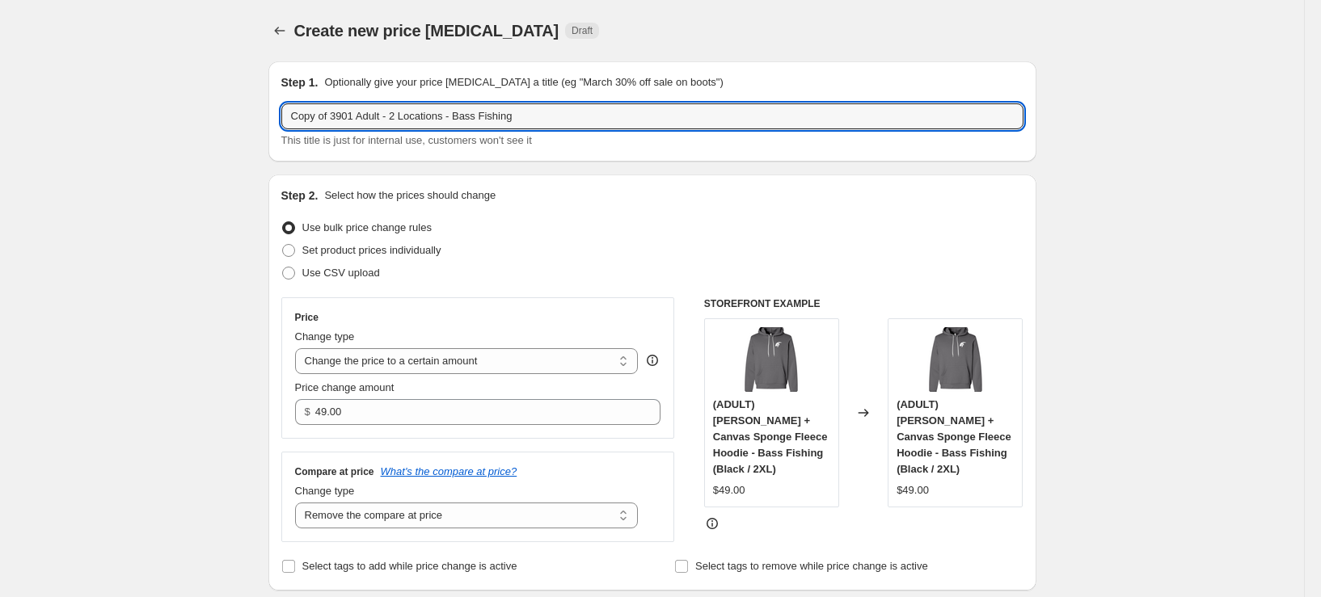
drag, startPoint x: 338, startPoint y: 112, endPoint x: 131, endPoint y: 138, distance: 208.7
click at [555, 111] on input "3901 Adult - 2 Locations - Bass Fishing" at bounding box center [652, 116] width 742 height 26
type input "3901 Adult - 2 Locations - Bass Fishing - 3XL"
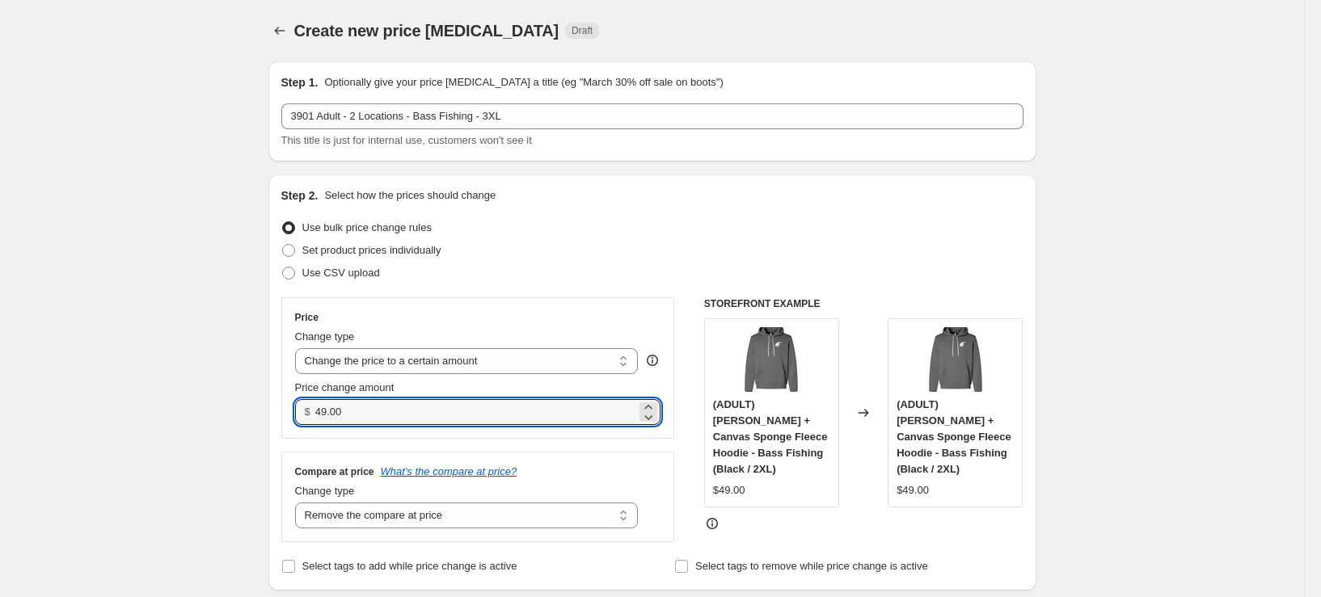
drag, startPoint x: 375, startPoint y: 410, endPoint x: 211, endPoint y: 420, distance: 164.5
type input "51.00"
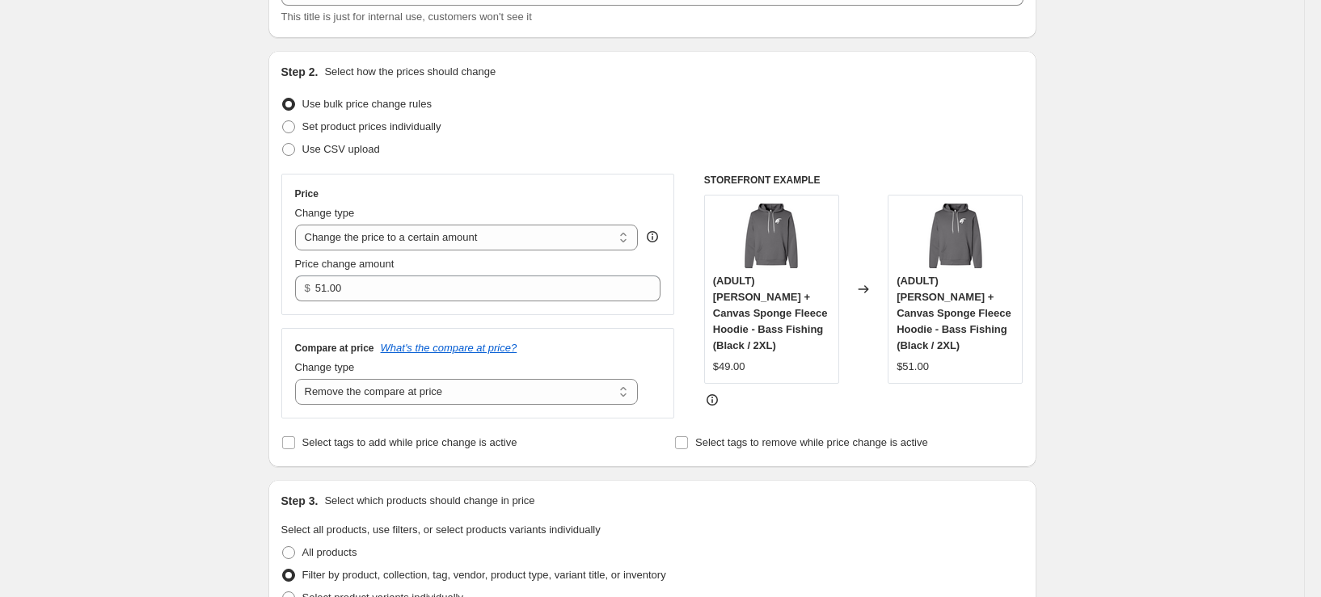
scroll to position [404, 0]
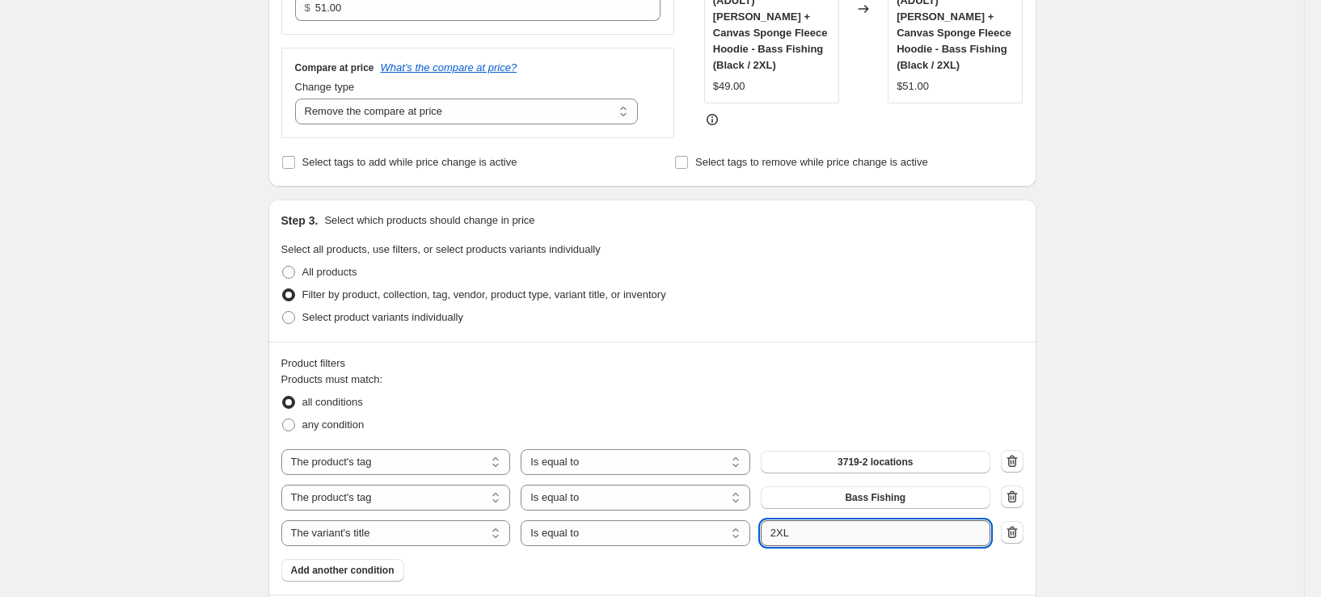
click at [783, 542] on input "2XL" at bounding box center [876, 534] width 230 height 26
type input "3XL"
click at [205, 401] on div "Create new price change job. This page is ready Create new price change job Dra…" at bounding box center [652, 428] width 1304 height 1665
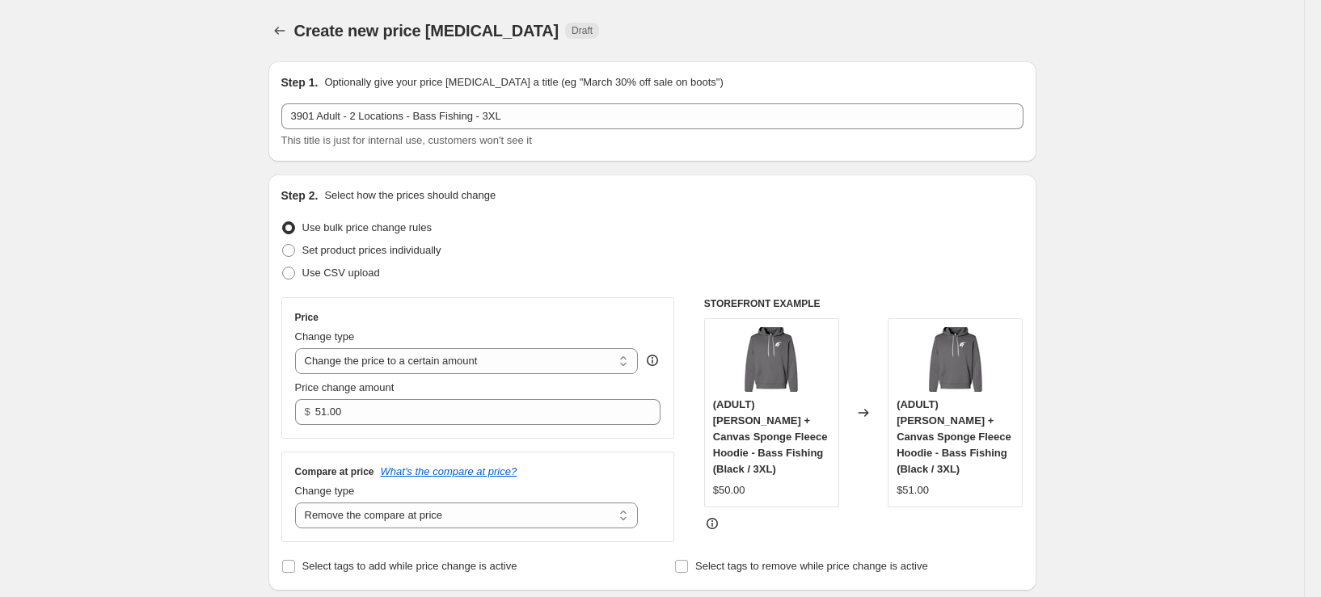
scroll to position [485, 0]
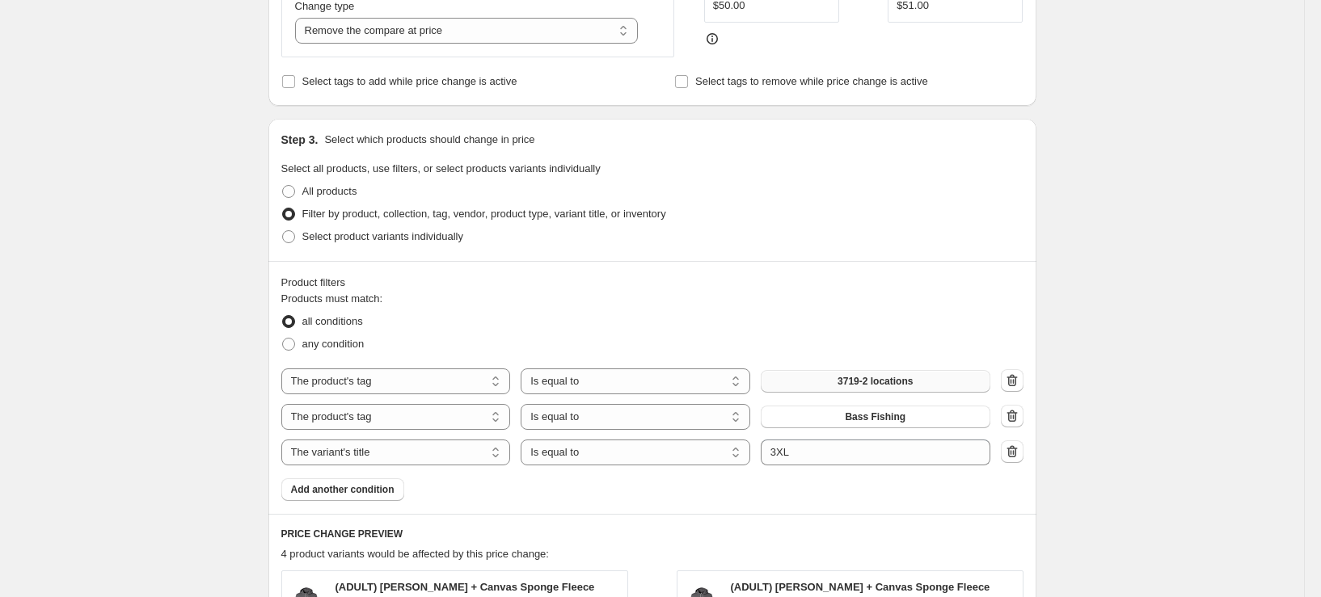
click at [851, 391] on button "3719-2 locations" at bounding box center [876, 381] width 230 height 23
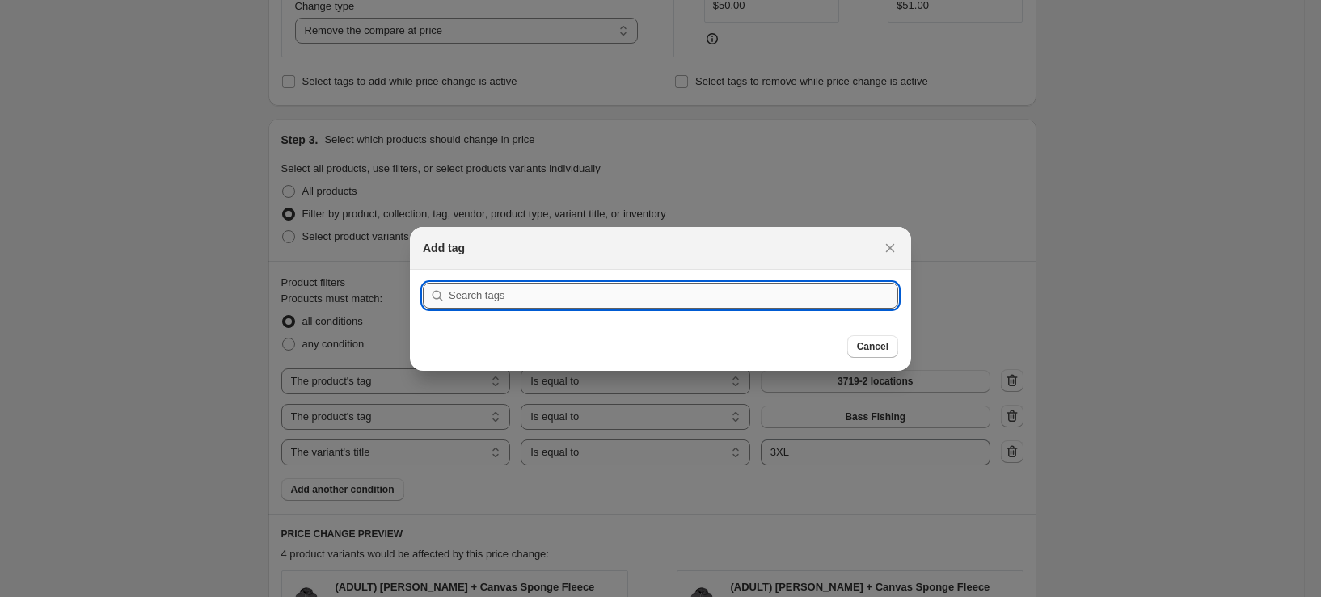
click at [534, 293] on input ":r5uu:" at bounding box center [674, 296] width 450 height 26
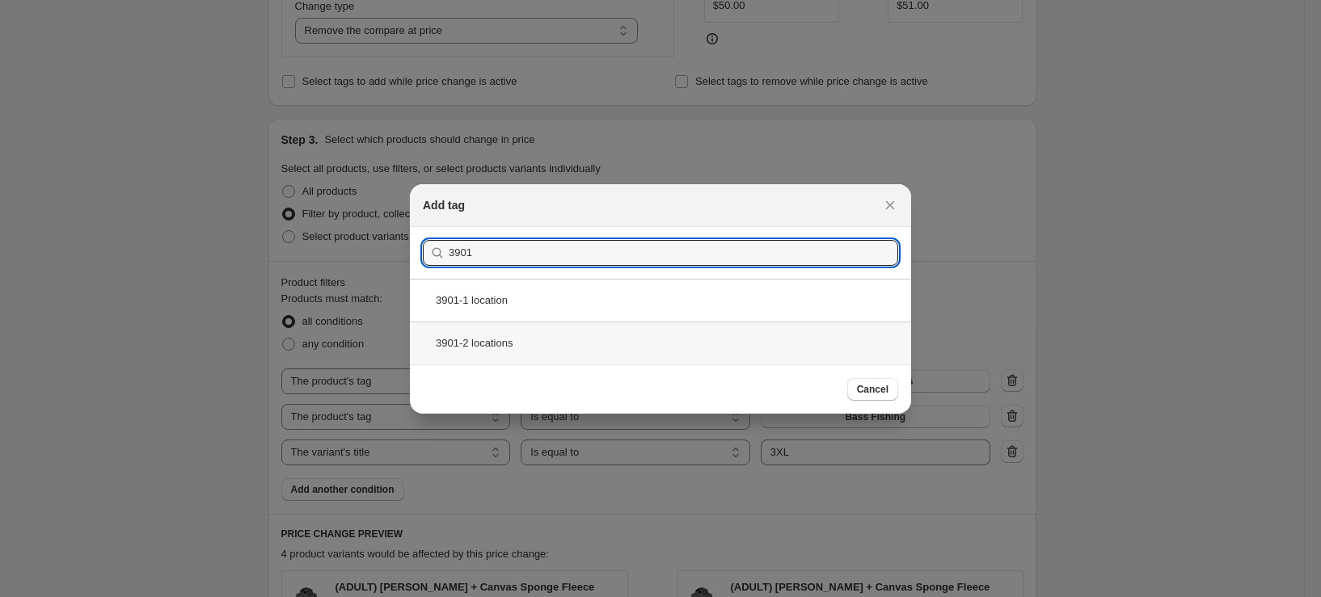
type input "3901"
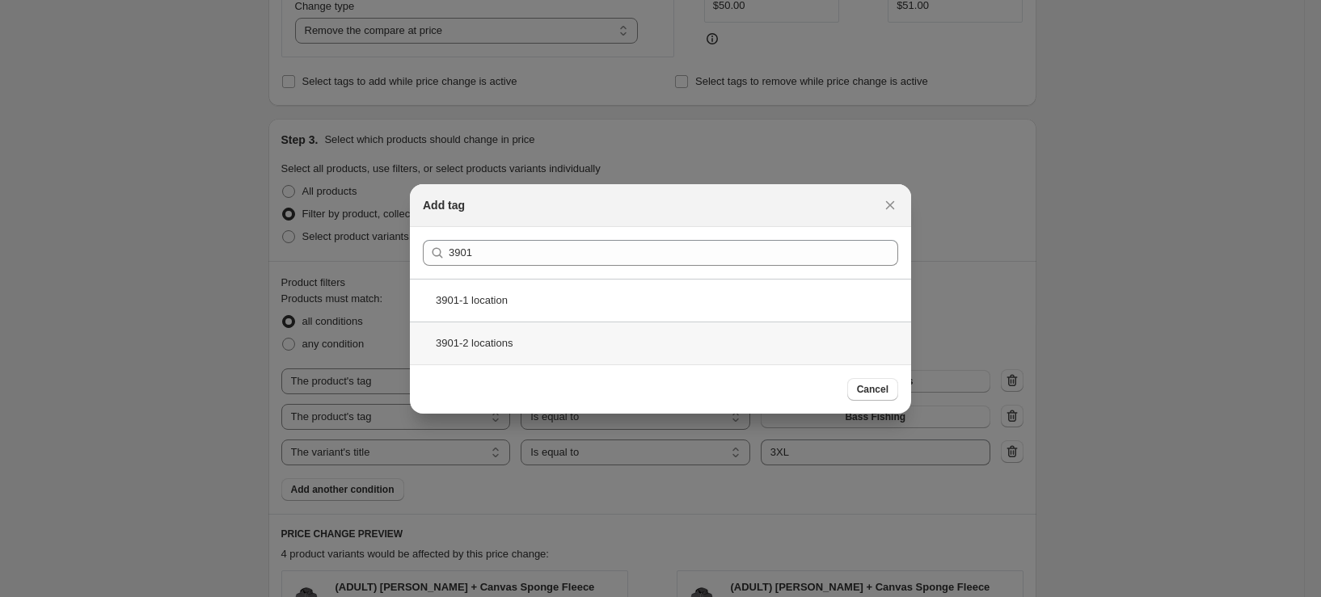
click at [524, 330] on div "3901-2 locations" at bounding box center [660, 343] width 501 height 43
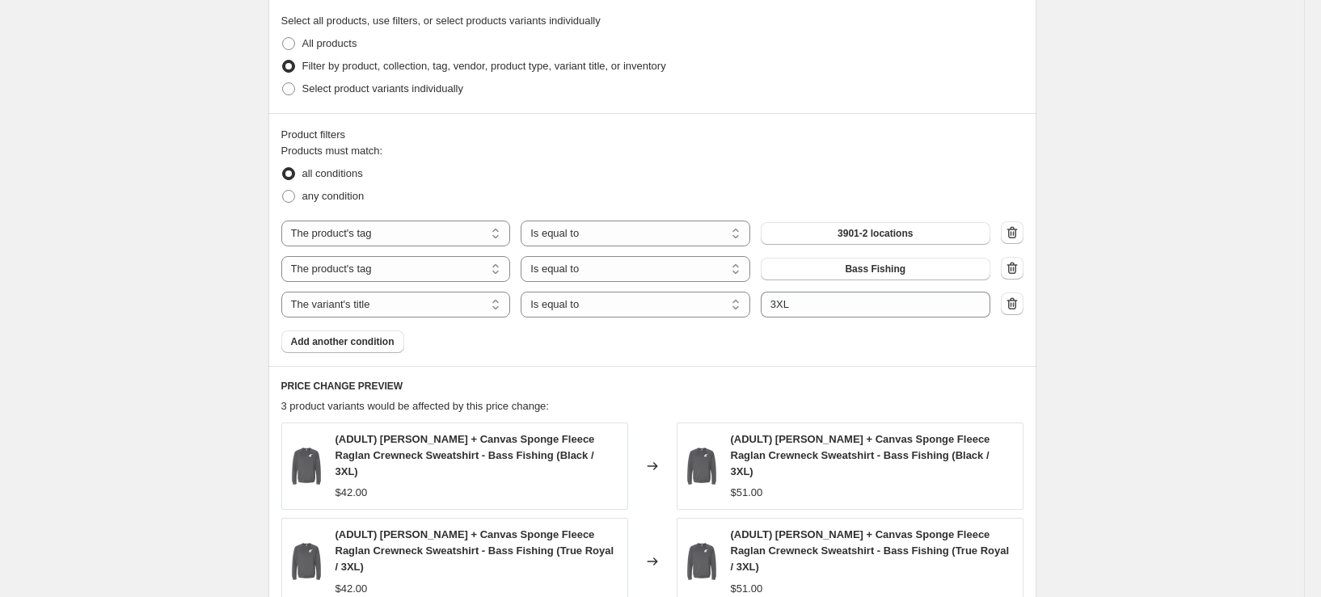
scroll to position [889, 0]
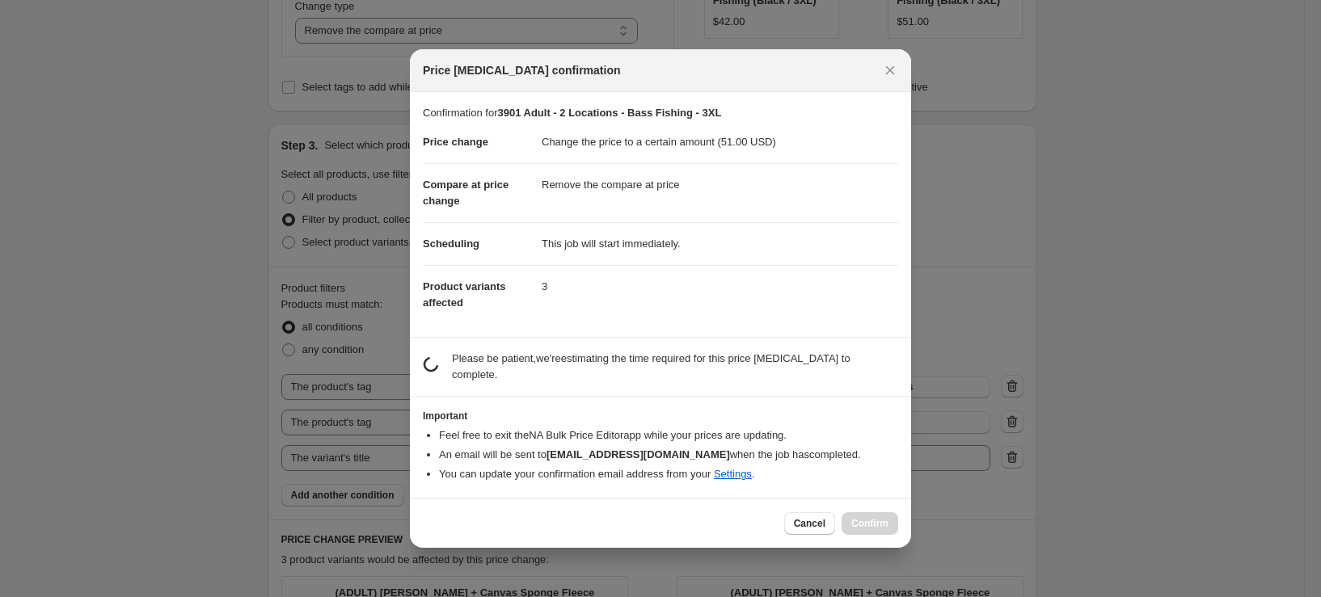
scroll to position [0, 0]
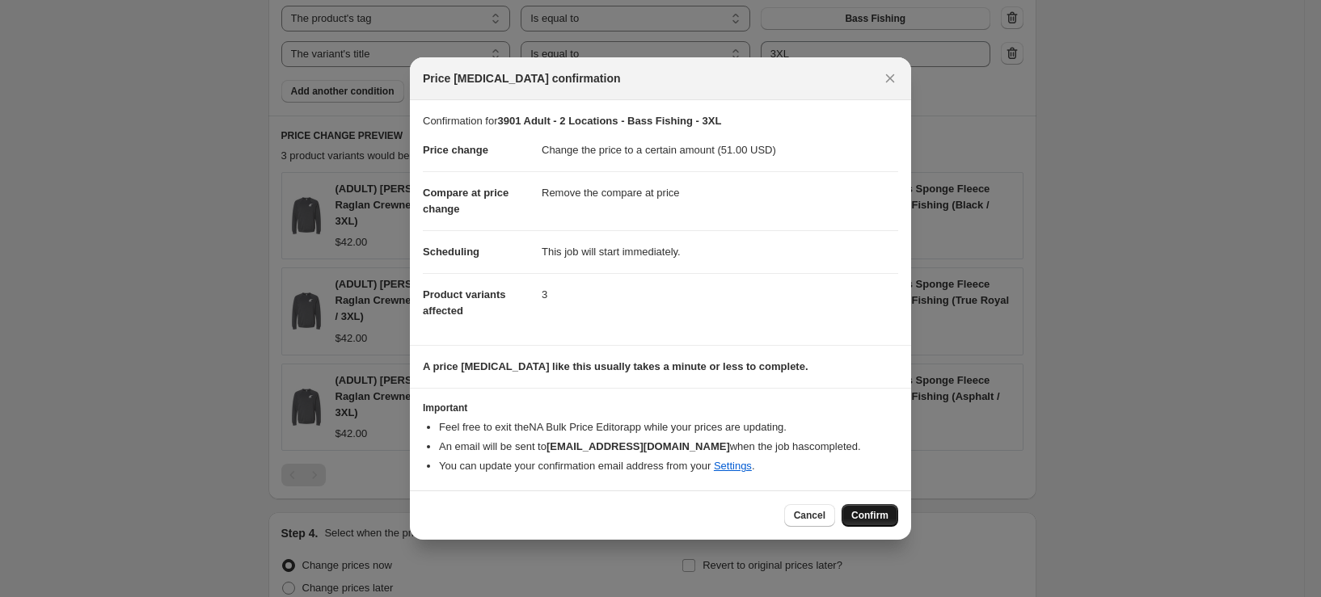
click at [870, 516] on span "Confirm" at bounding box center [869, 515] width 37 height 13
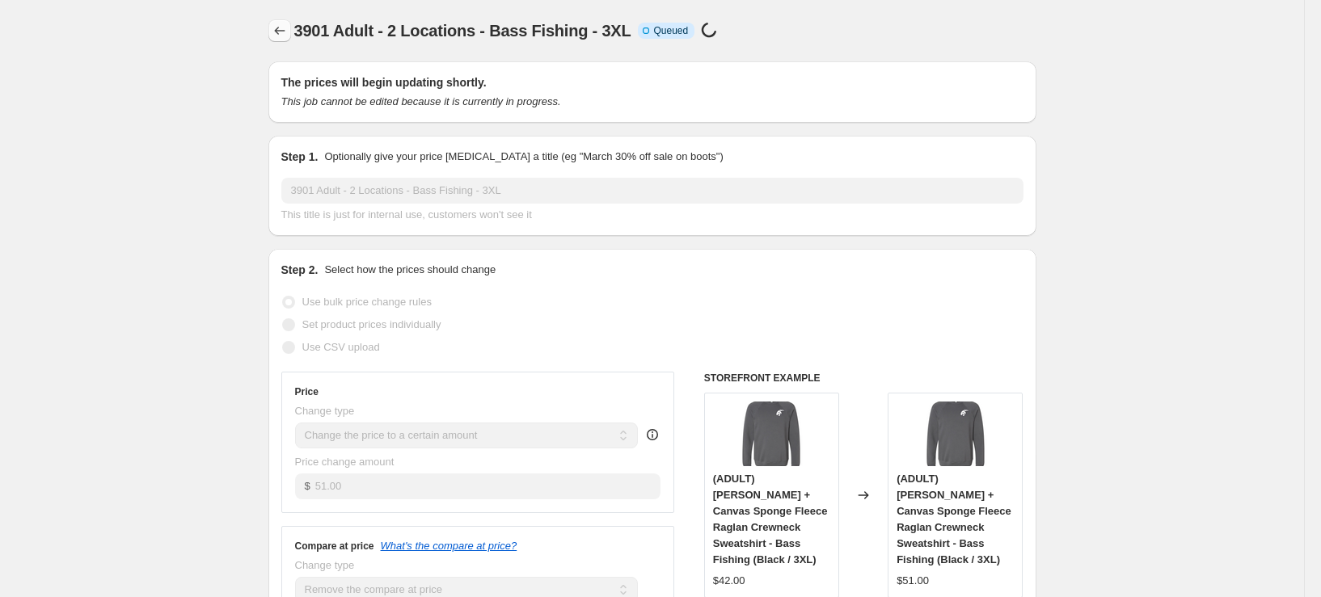
click at [280, 36] on icon "Price change jobs" at bounding box center [280, 31] width 16 height 16
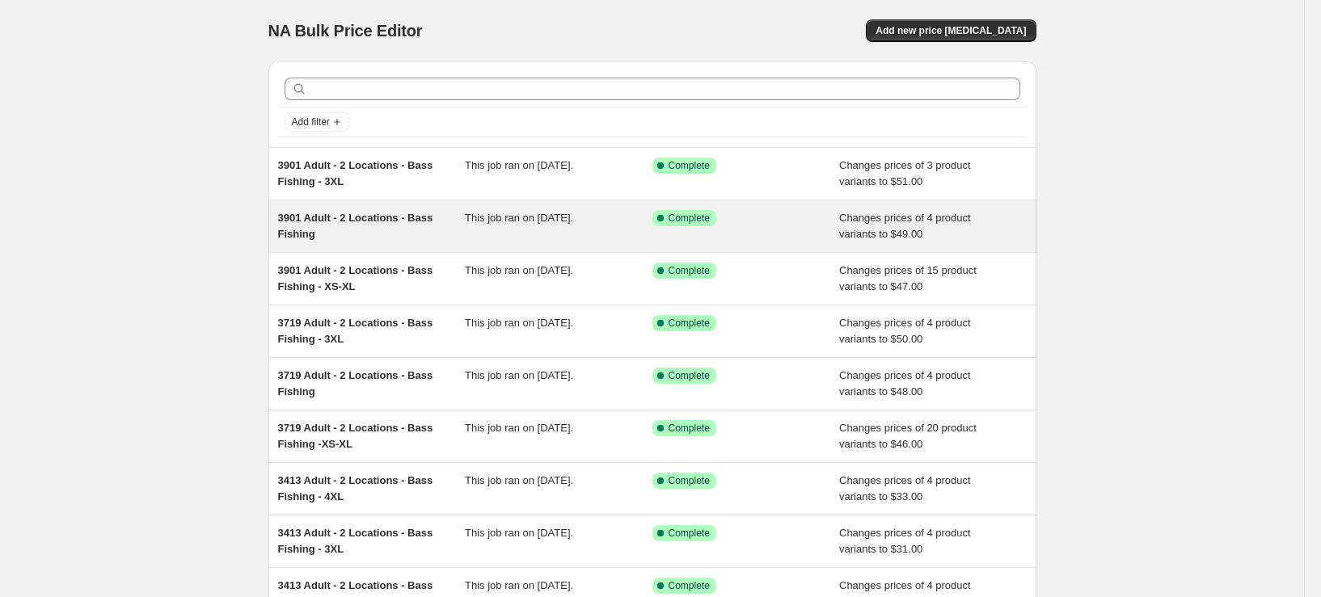
click at [414, 247] on div "3901 Adult - 2 Locations - Bass Fishing This job ran on September 26, 2025. Suc…" at bounding box center [652, 227] width 768 height 52
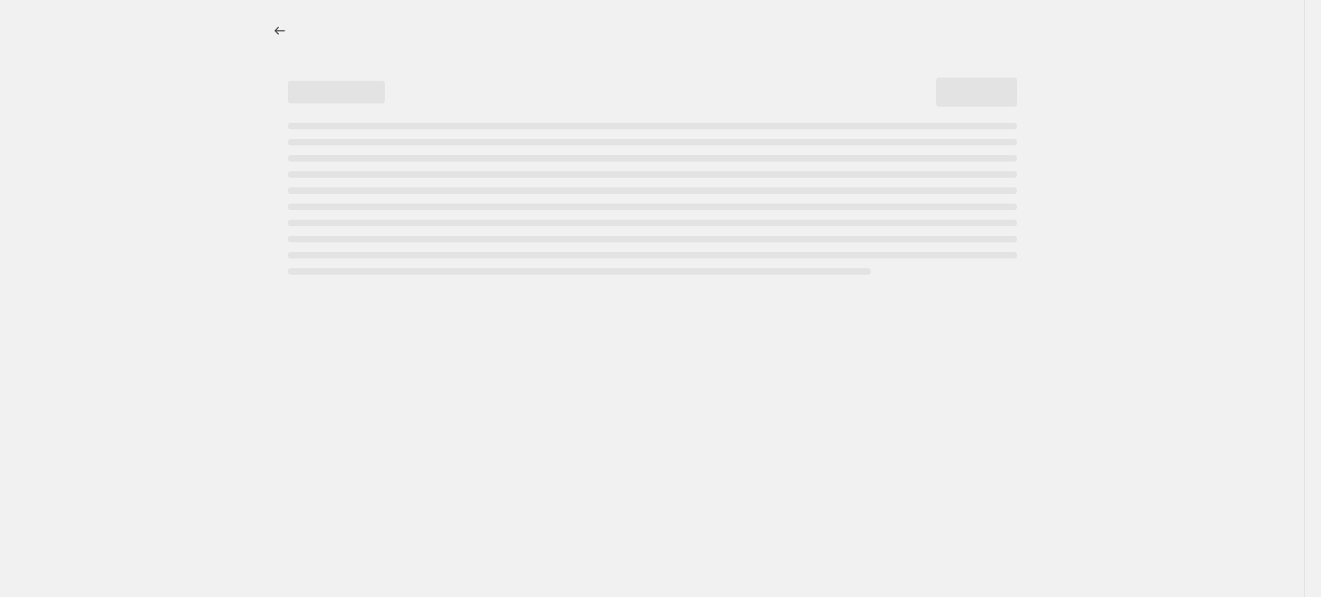
select select "remove"
select select "tag"
select select "title"
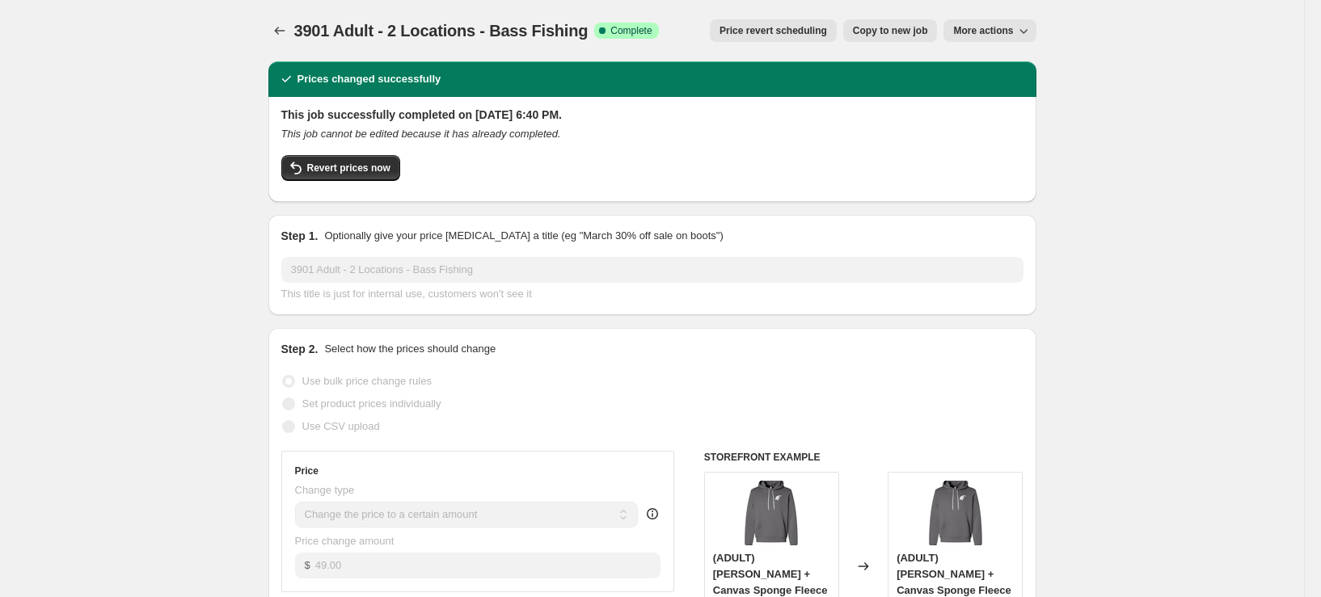
click at [911, 32] on span "Copy to new job" at bounding box center [890, 30] width 75 height 13
select select "remove"
select select "tag"
select select "title"
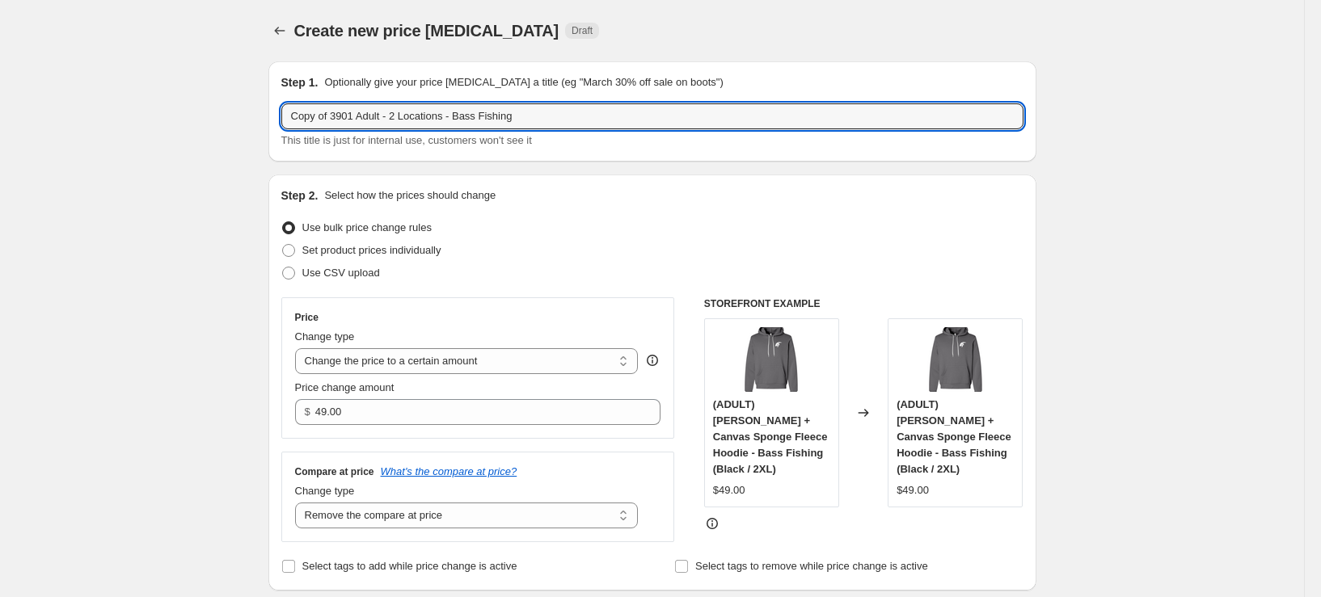
drag, startPoint x: 337, startPoint y: 116, endPoint x: 170, endPoint y: 124, distance: 167.5
click at [532, 117] on input "3901 Adult - 2 Locations - Bass Fishing" at bounding box center [652, 116] width 742 height 26
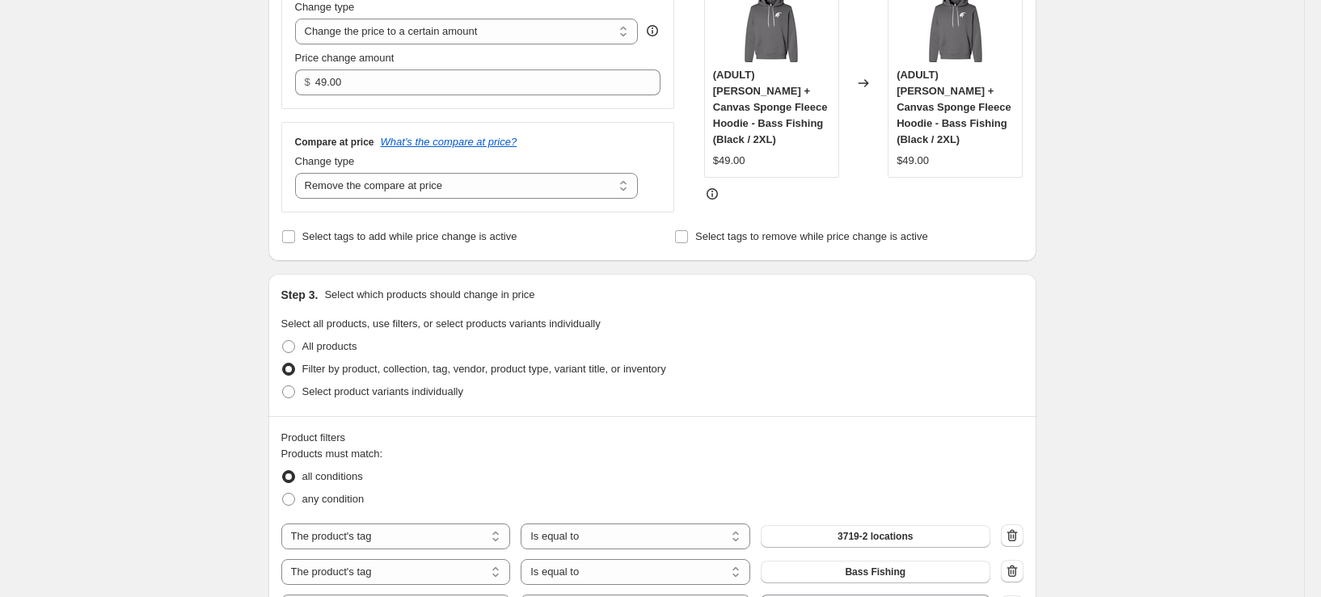
scroll to position [404, 0]
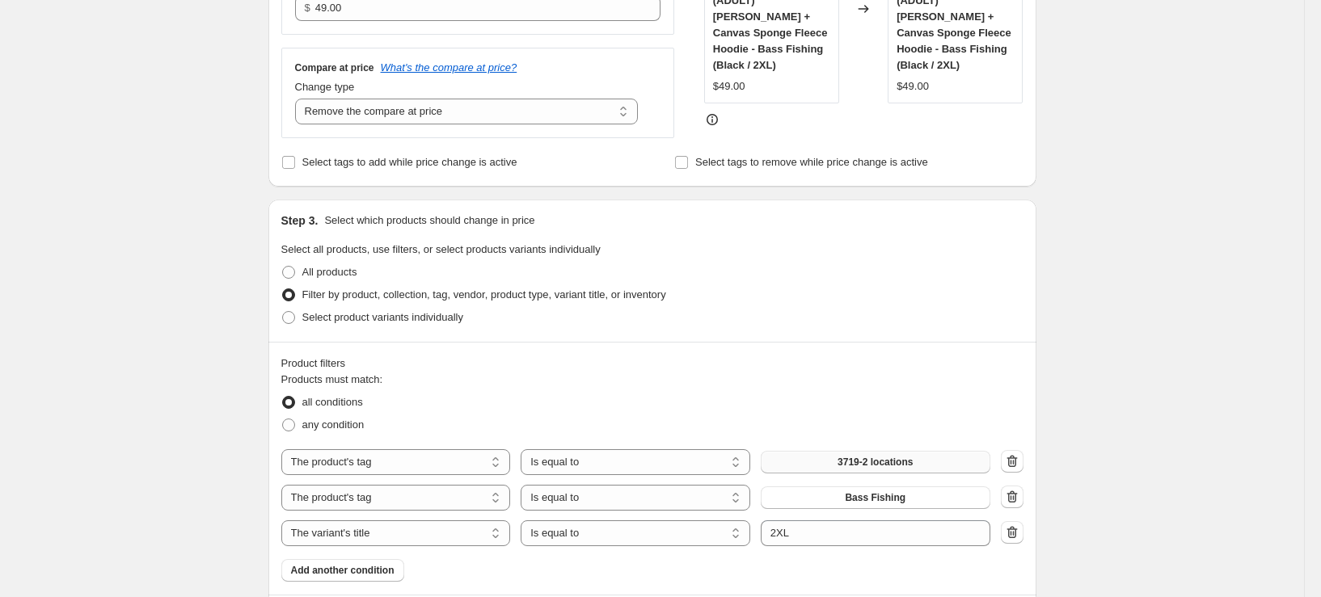
type input "3901 Adult - 2 Locations - Bass Fishing - 2XL"
click at [838, 465] on button "3719-2 locations" at bounding box center [876, 462] width 230 height 23
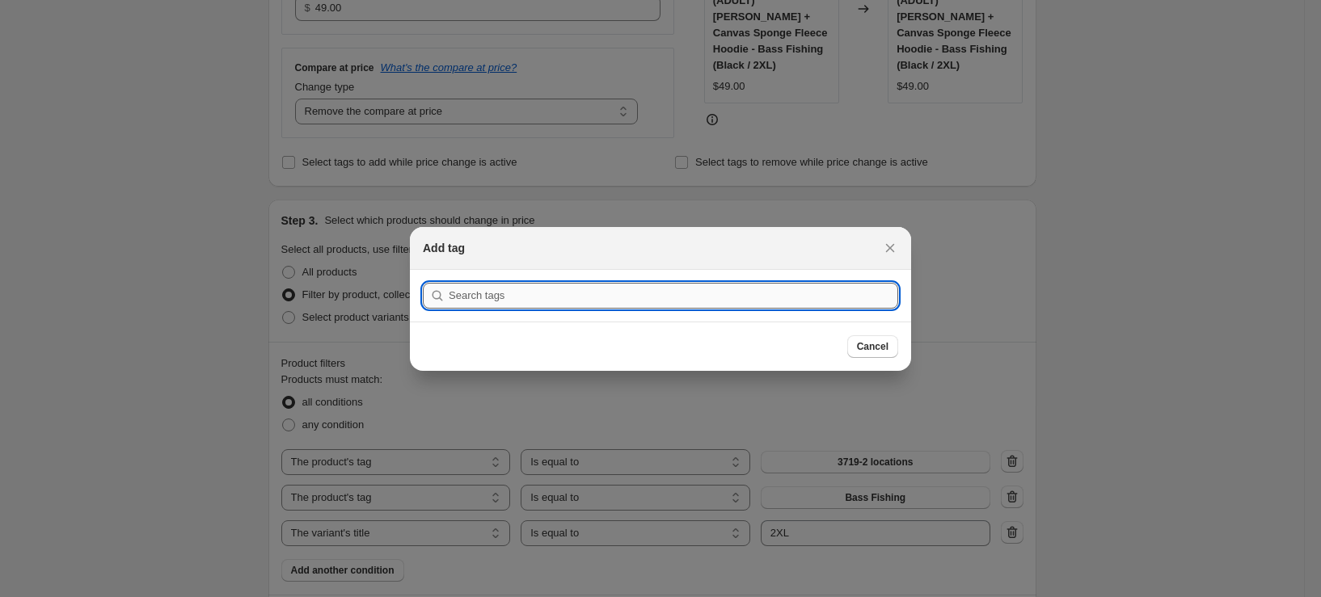
click at [617, 293] on input ":r63o:" at bounding box center [674, 296] width 450 height 26
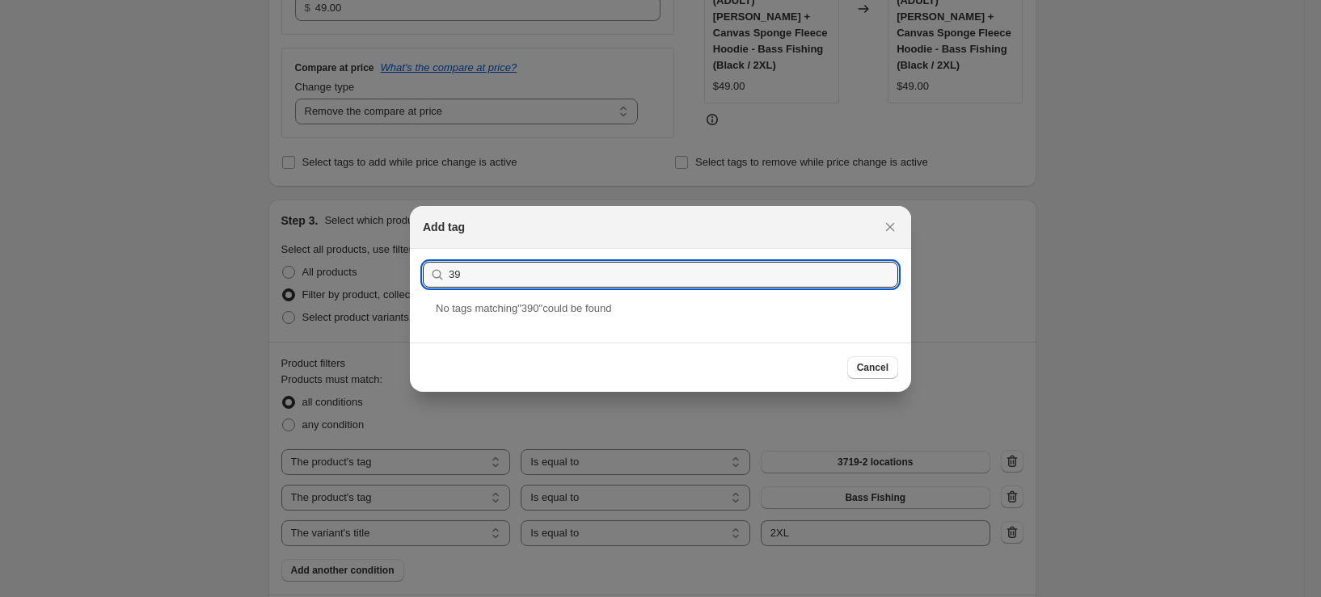
type input "3"
click at [882, 369] on span "Cancel" at bounding box center [873, 367] width 32 height 13
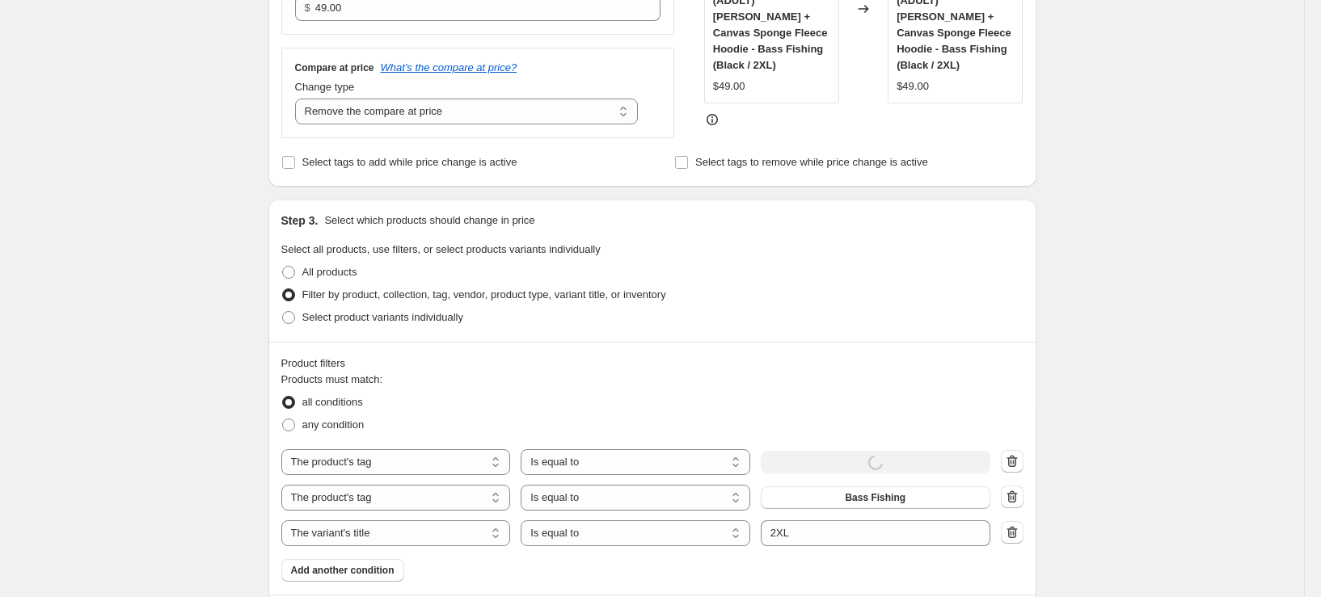
scroll to position [0, 0]
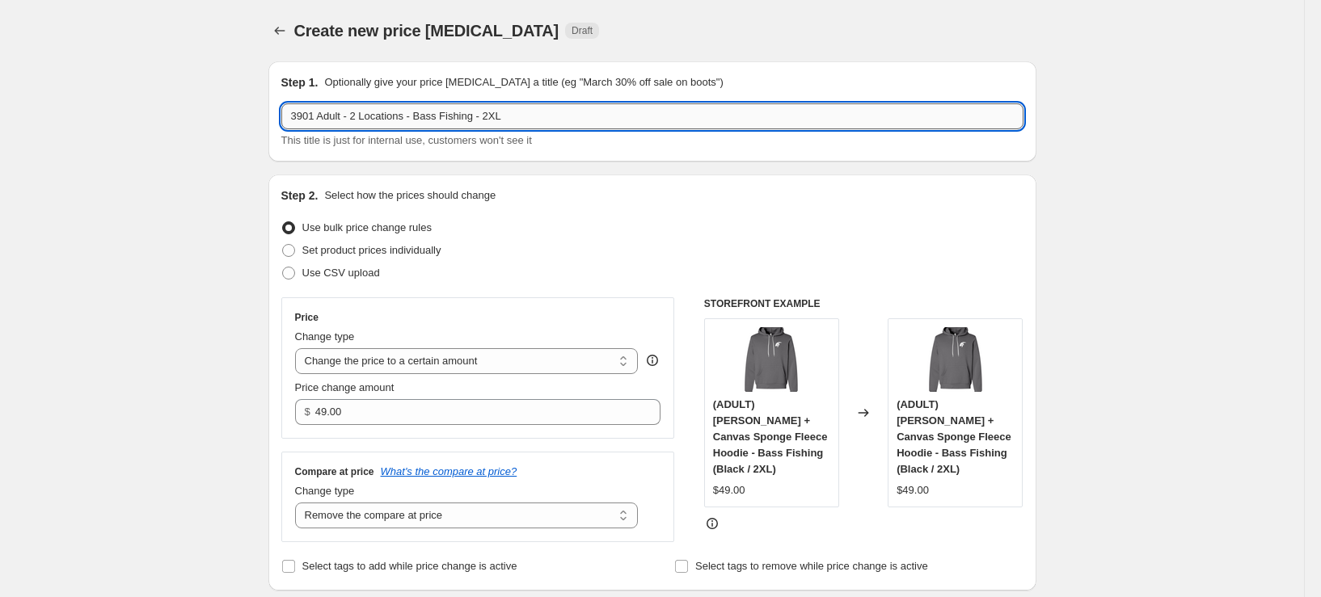
click at [311, 116] on input "3901 Adult - 2 Locations - Bass Fishing - 2XL" at bounding box center [652, 116] width 742 height 26
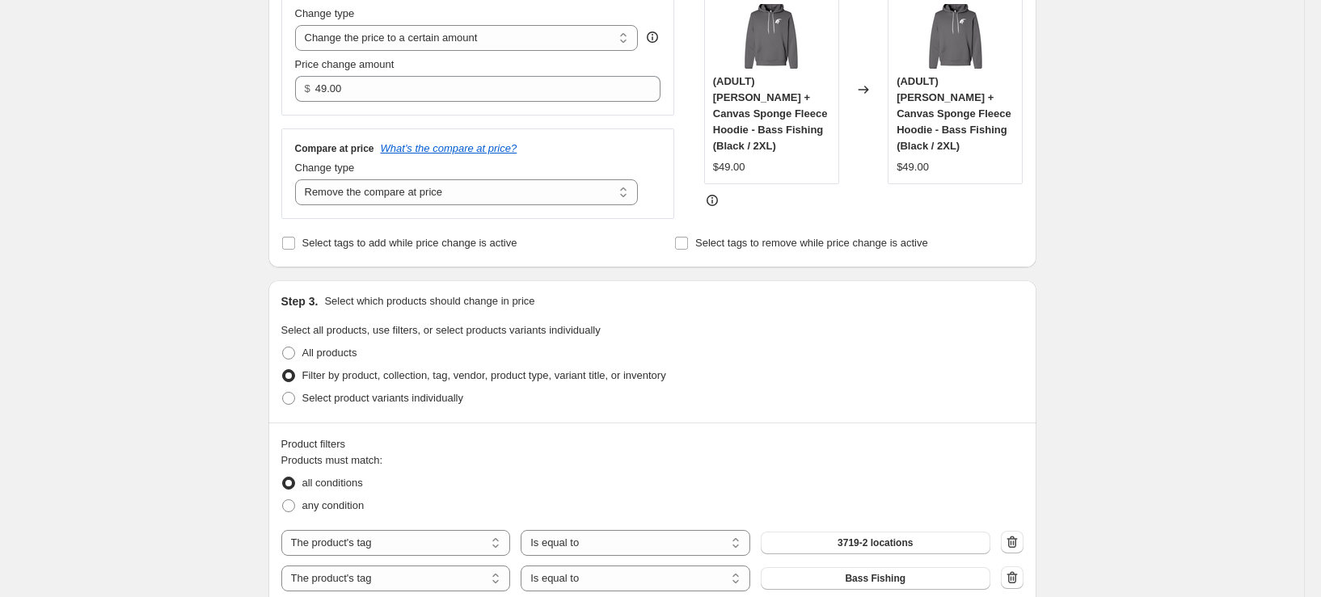
type input "3719 Adult - 2 Locations - Bass Fishing - 2XL"
click at [956, 390] on div "Select product variants individually" at bounding box center [652, 398] width 742 height 23
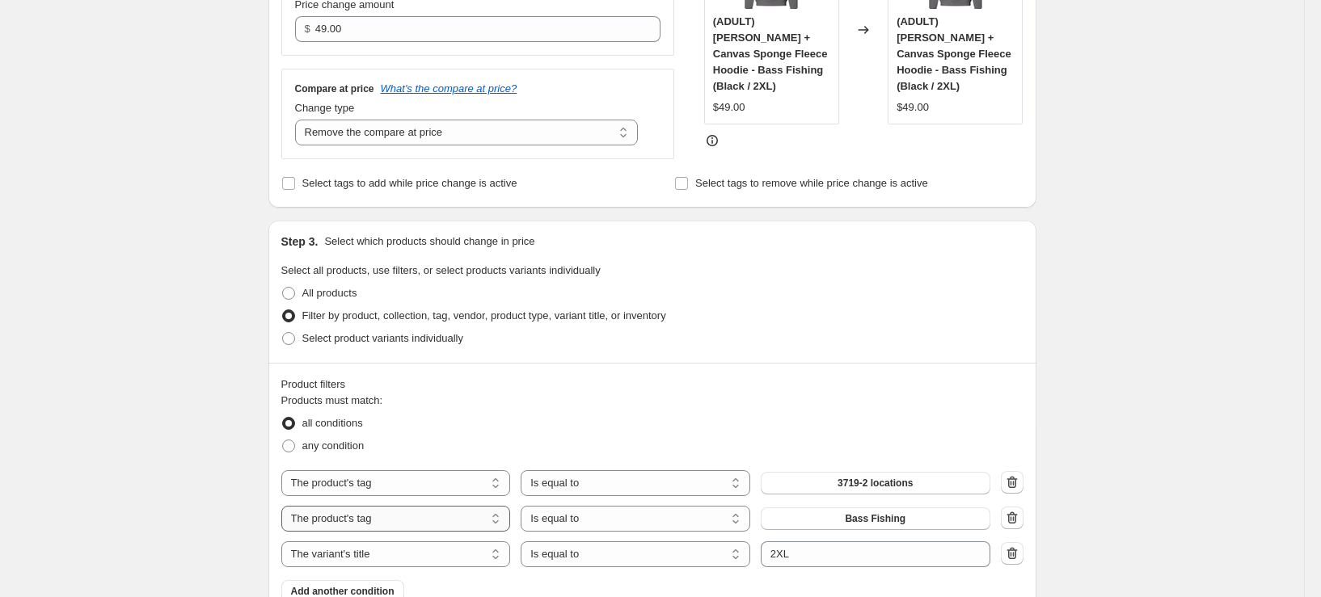
scroll to position [243, 0]
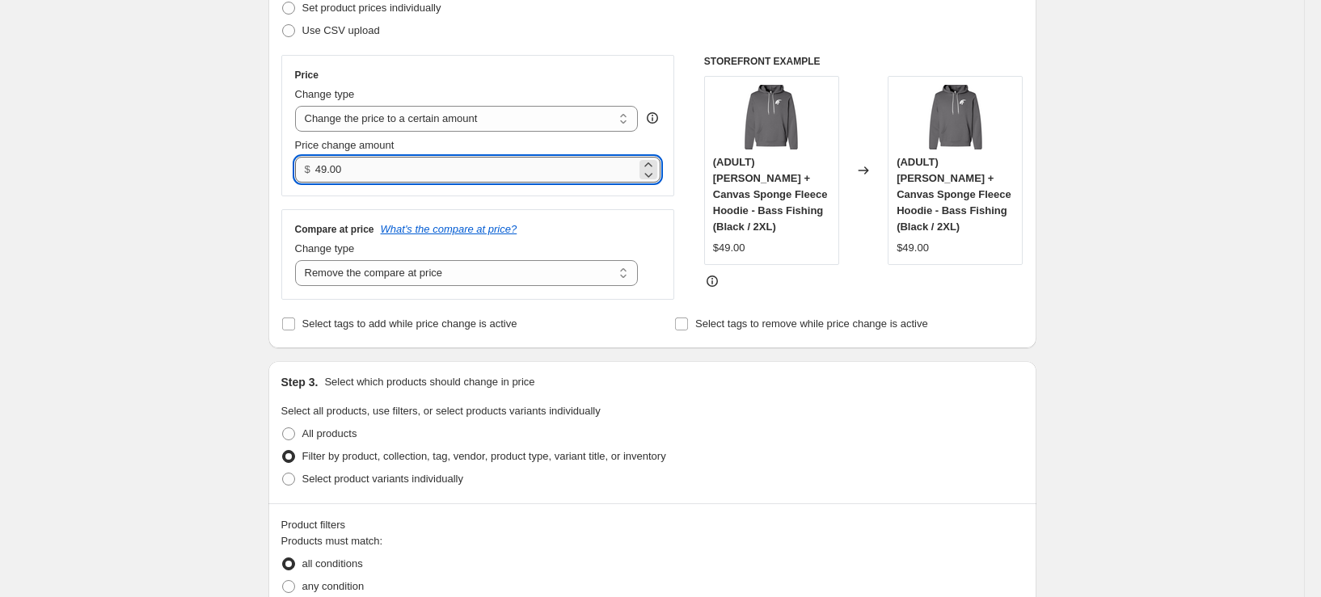
click at [374, 163] on input "49.00" at bounding box center [475, 170] width 321 height 26
type input "48.00"
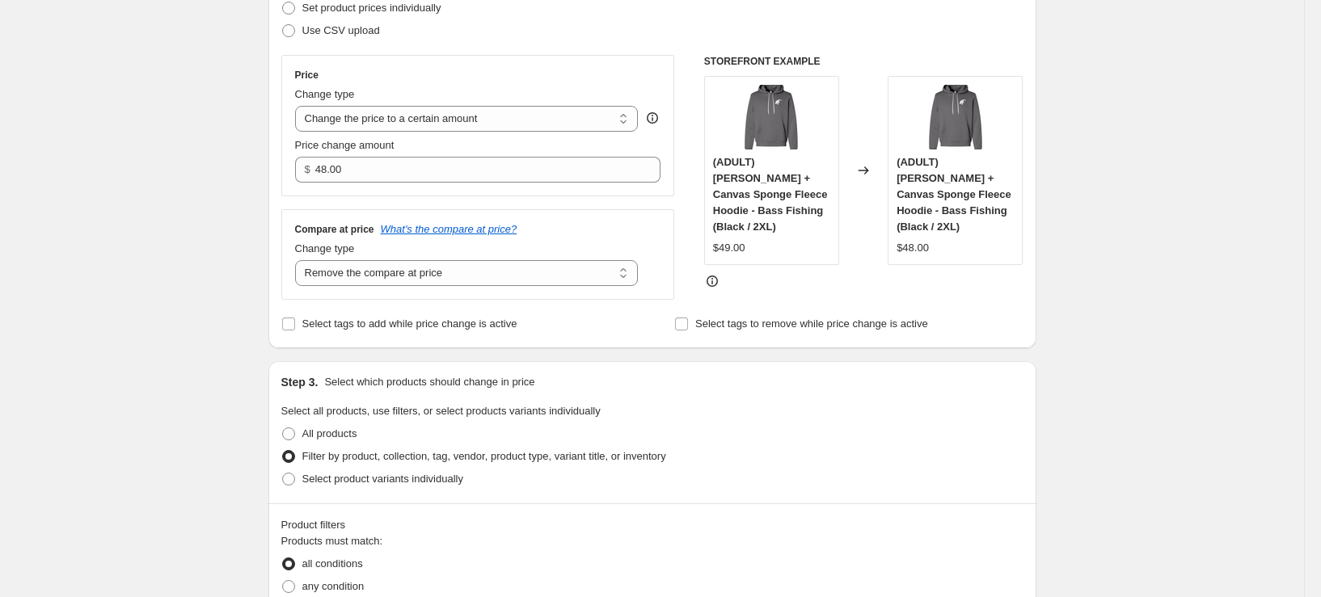
click at [169, 217] on div "Create new price change job. This page is ready Create new price change job Dra…" at bounding box center [652, 589] width 1304 height 1665
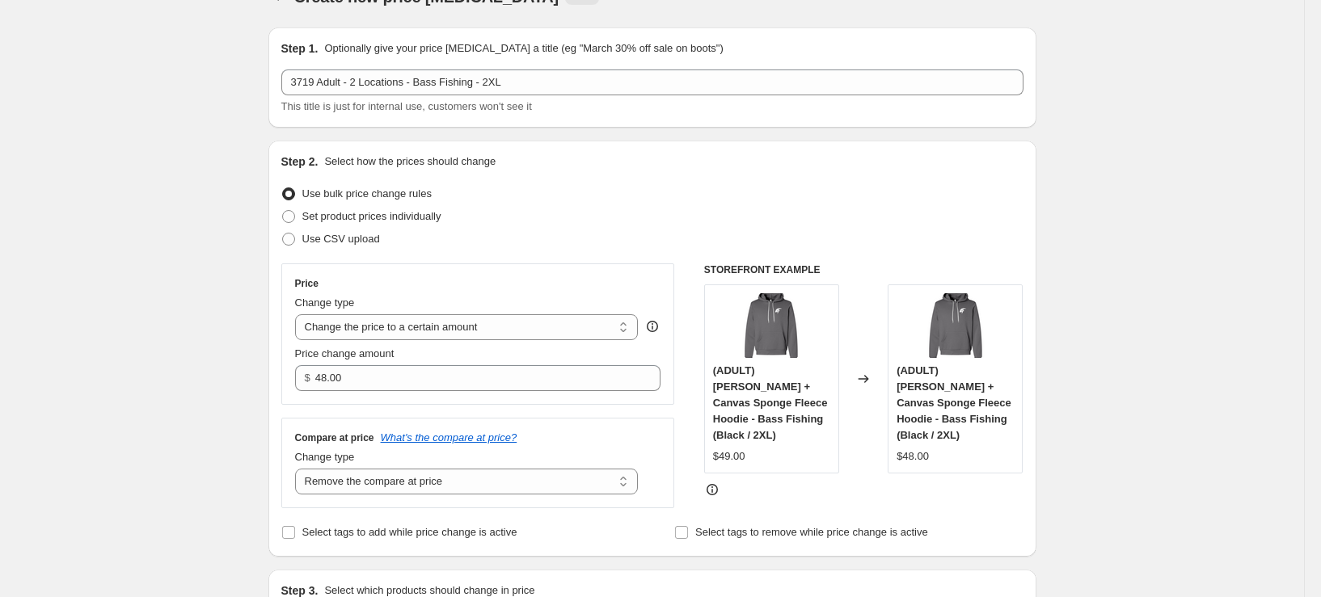
scroll to position [0, 0]
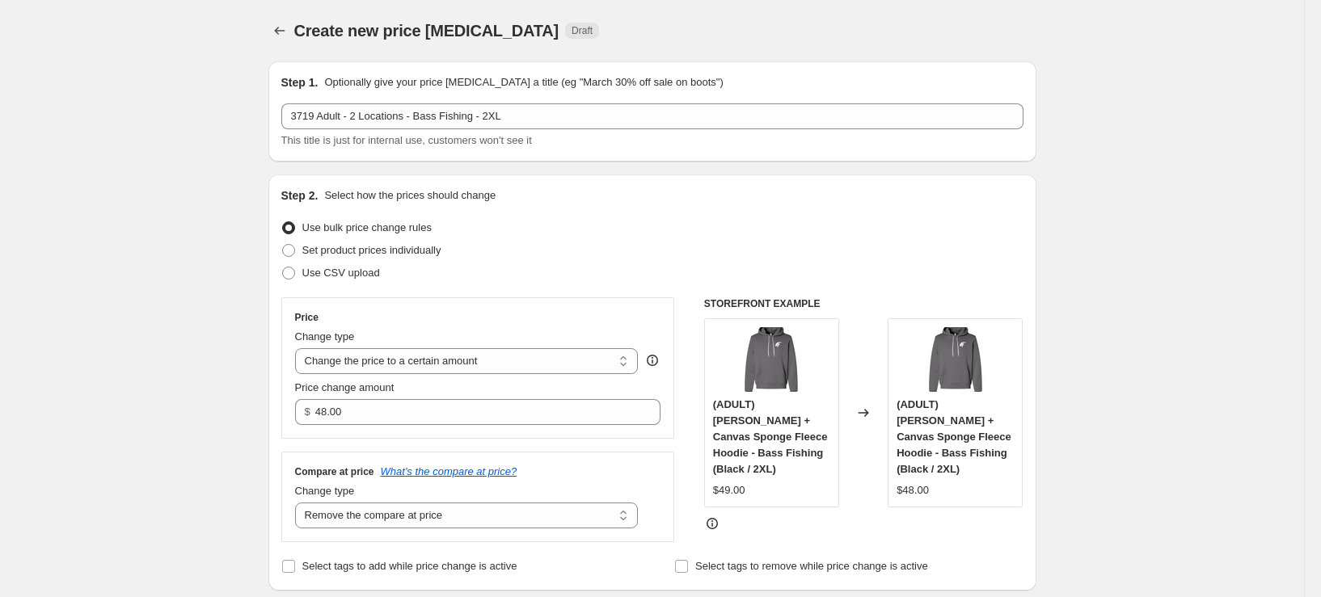
click at [635, 238] on div "Use bulk price change rules" at bounding box center [652, 228] width 742 height 23
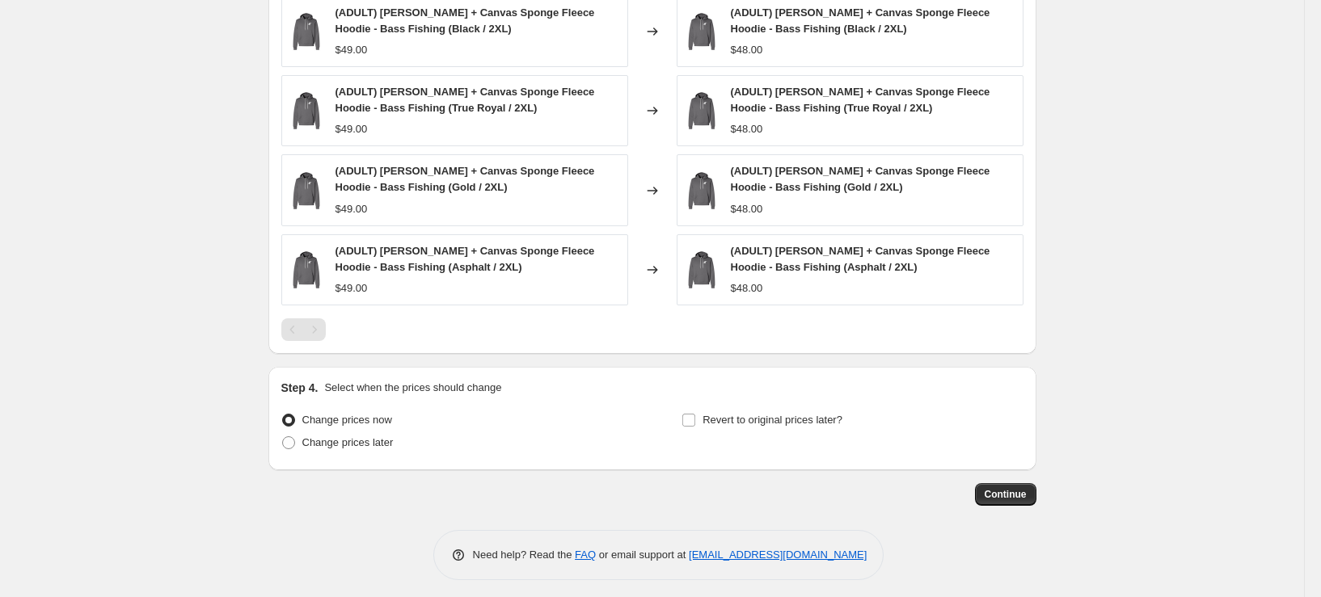
scroll to position [1067, 0]
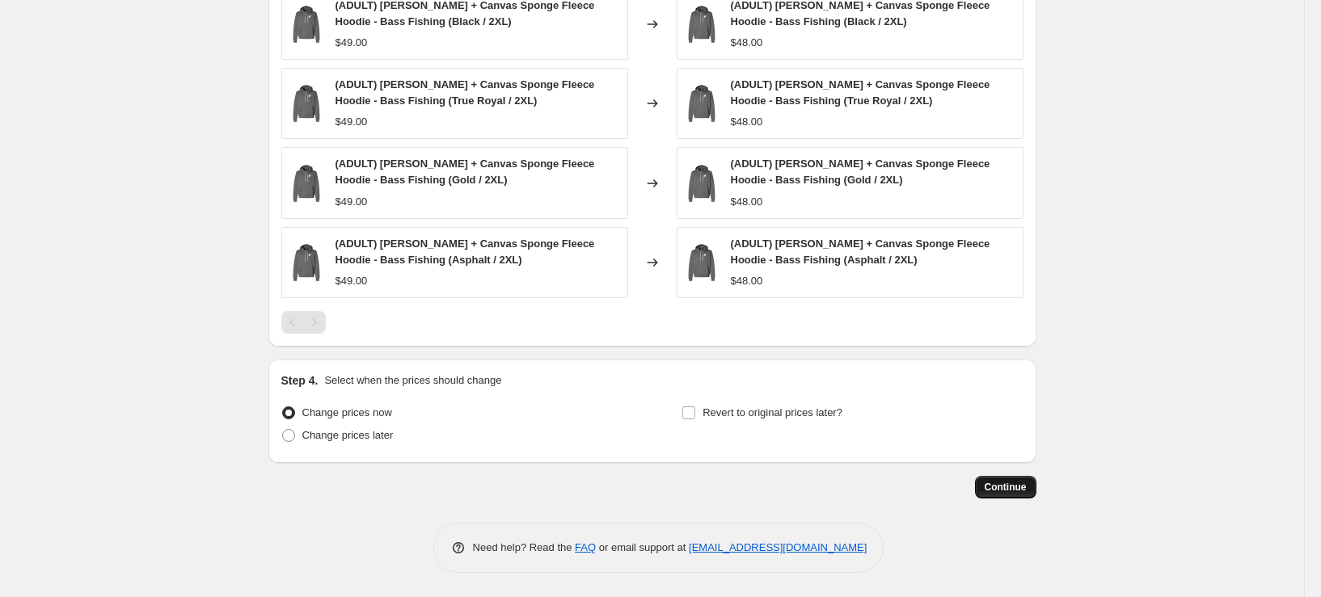
click at [1008, 489] on span "Continue" at bounding box center [1006, 487] width 42 height 13
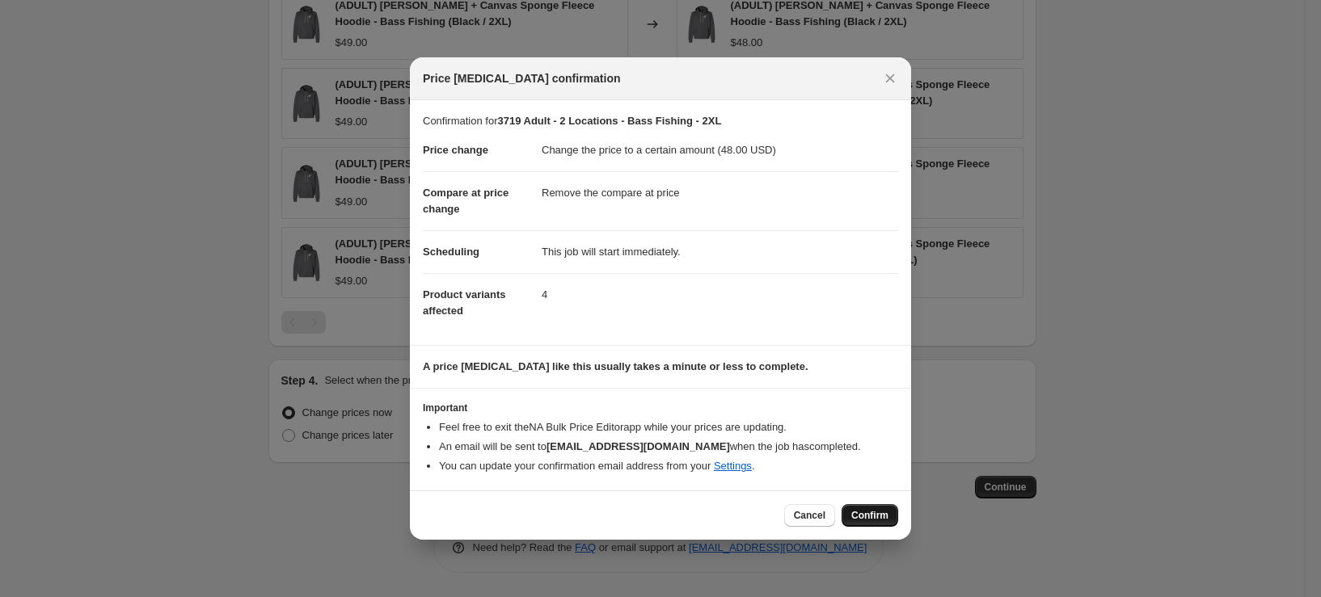
click at [870, 512] on span "Confirm" at bounding box center [869, 515] width 37 height 13
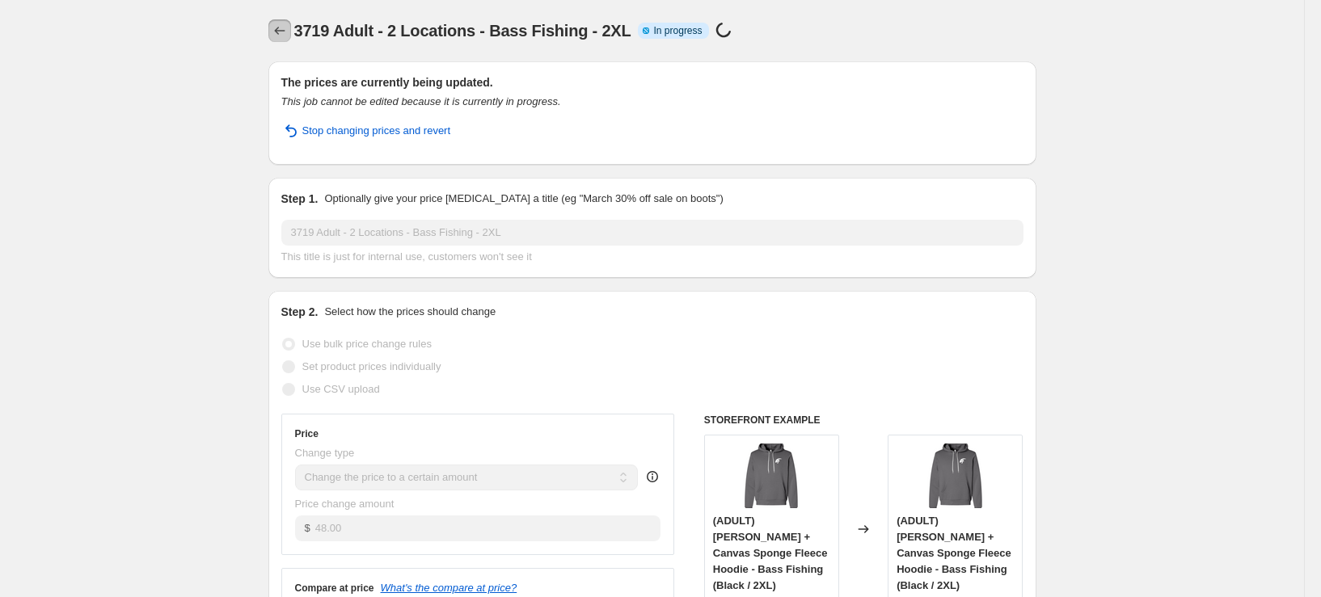
click at [287, 29] on icon "Price change jobs" at bounding box center [280, 31] width 16 height 16
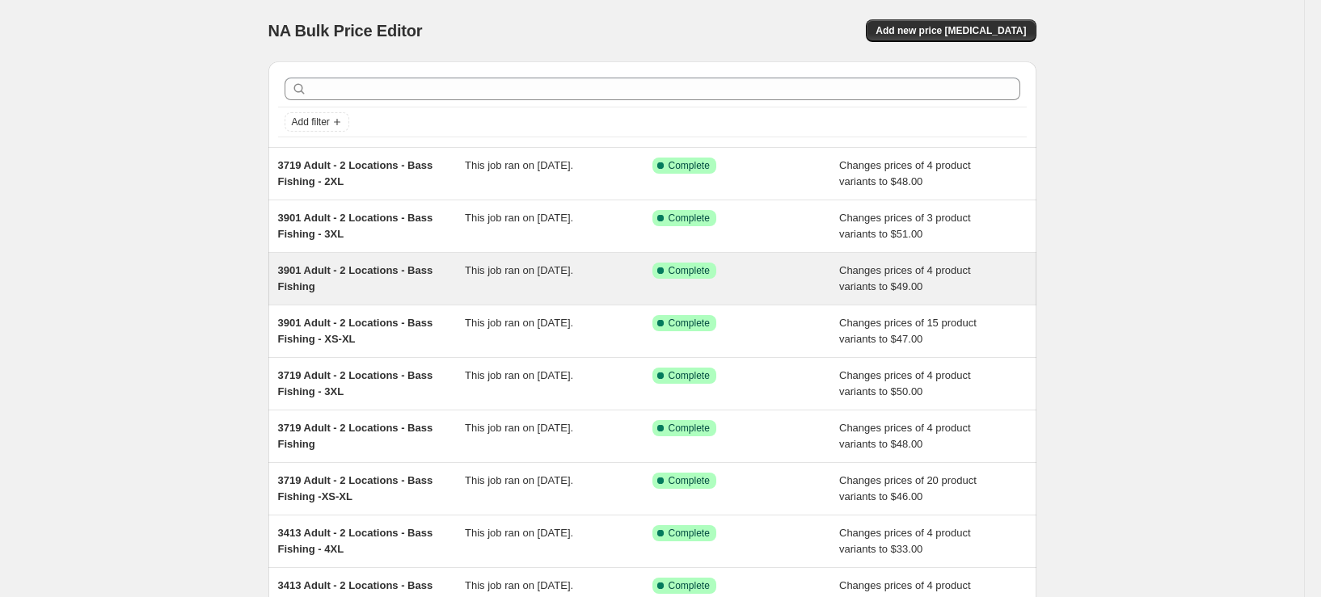
click at [367, 295] on div "3901 Adult - 2 Locations - Bass Fishing This job ran on September 26, 2025. Suc…" at bounding box center [652, 279] width 768 height 52
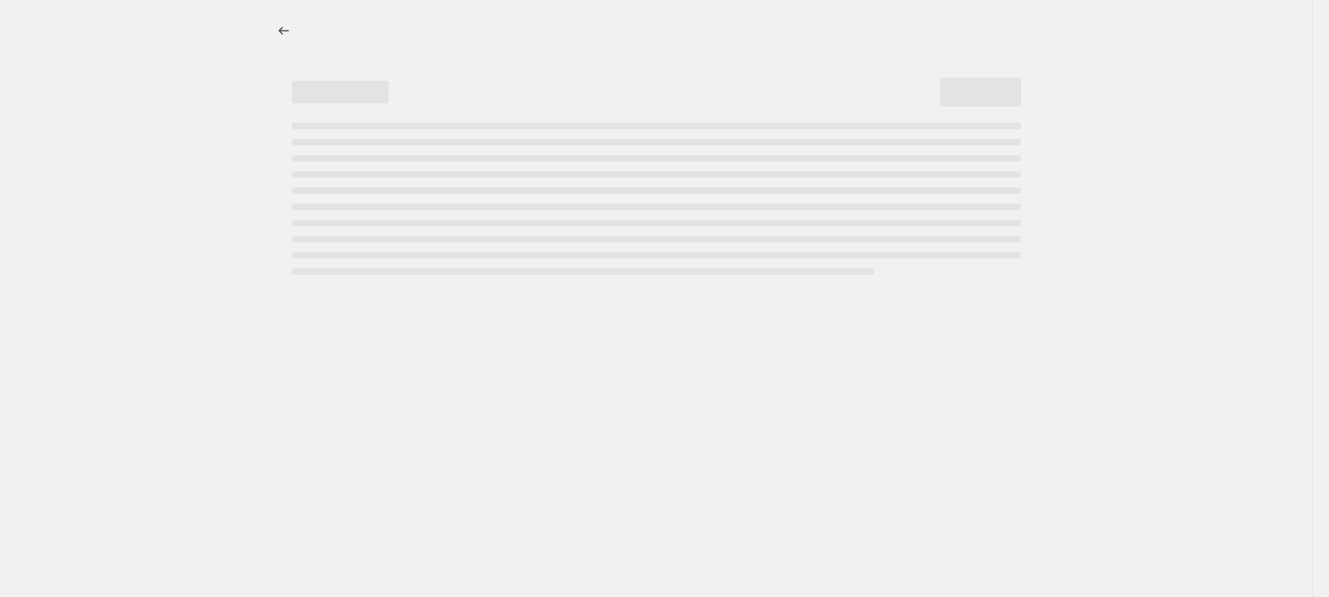
select select "remove"
select select "tag"
select select "title"
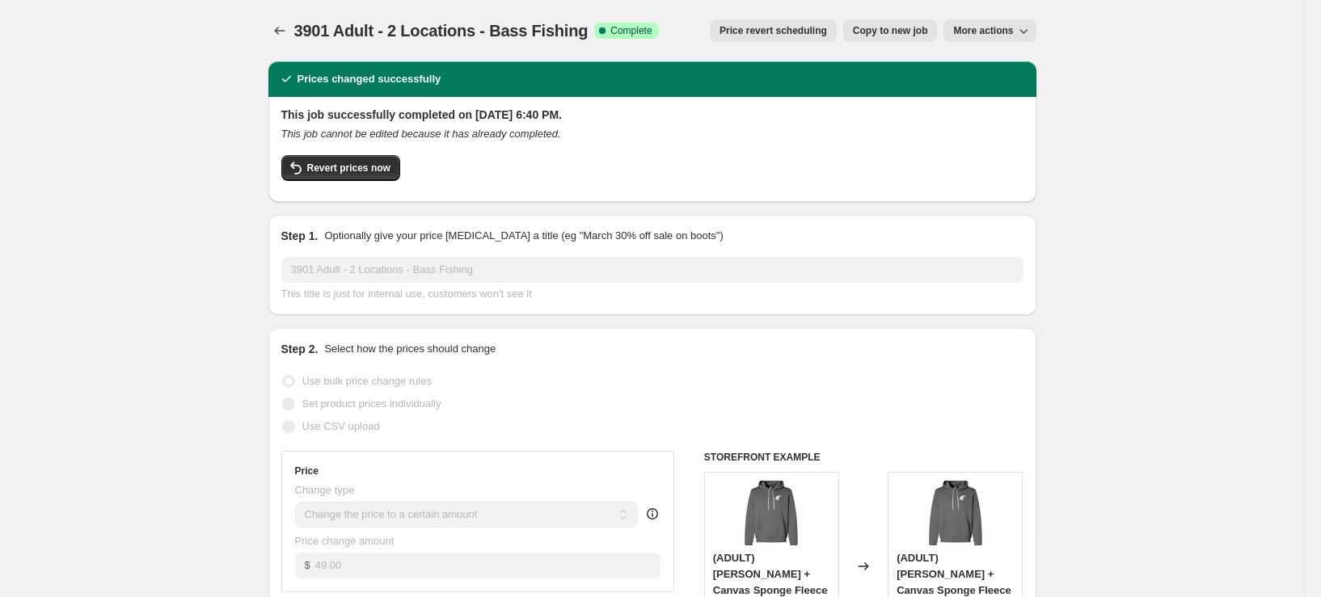
click at [901, 37] on button "Copy to new job" at bounding box center [890, 30] width 95 height 23
select select "remove"
select select "tag"
select select "title"
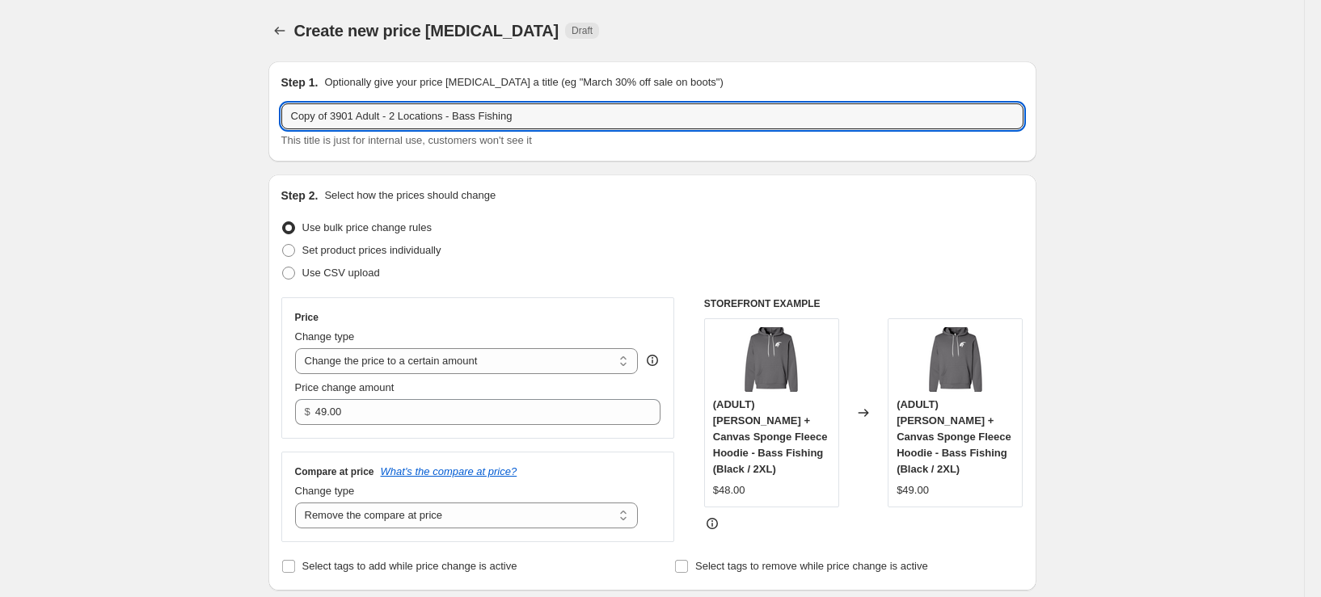
drag, startPoint x: 340, startPoint y: 116, endPoint x: 214, endPoint y: 133, distance: 126.5
click at [584, 109] on input "3901 Adult - 2 Locations - Bass Fishing" at bounding box center [652, 116] width 742 height 26
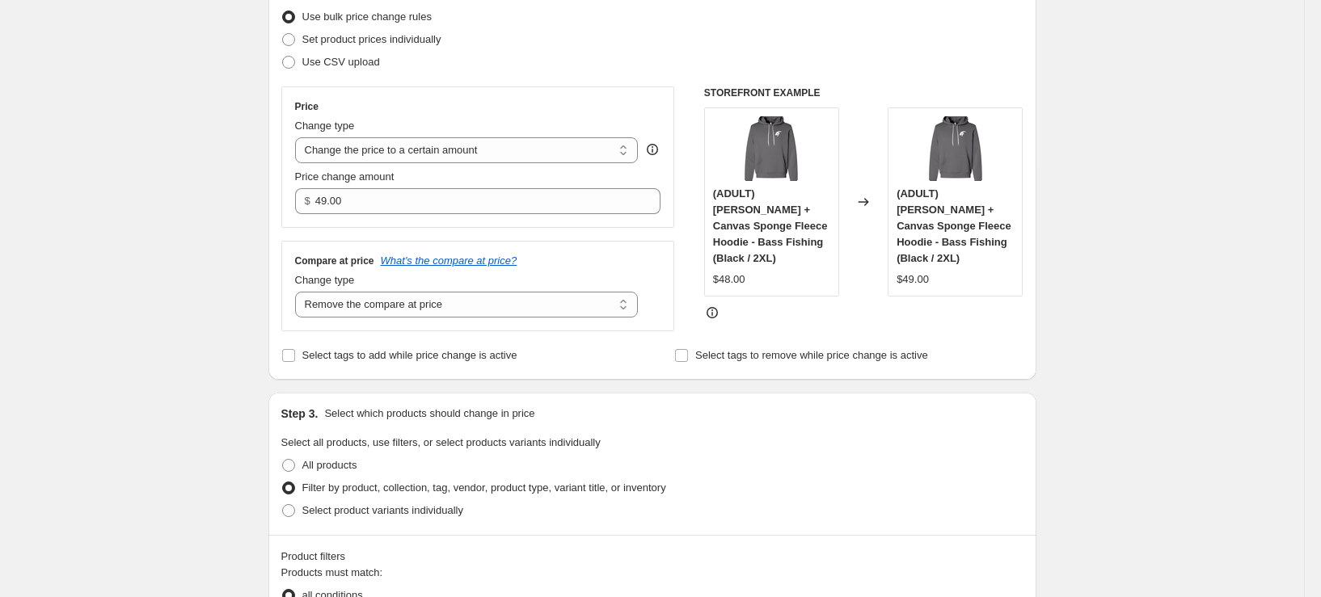
scroll to position [404, 0]
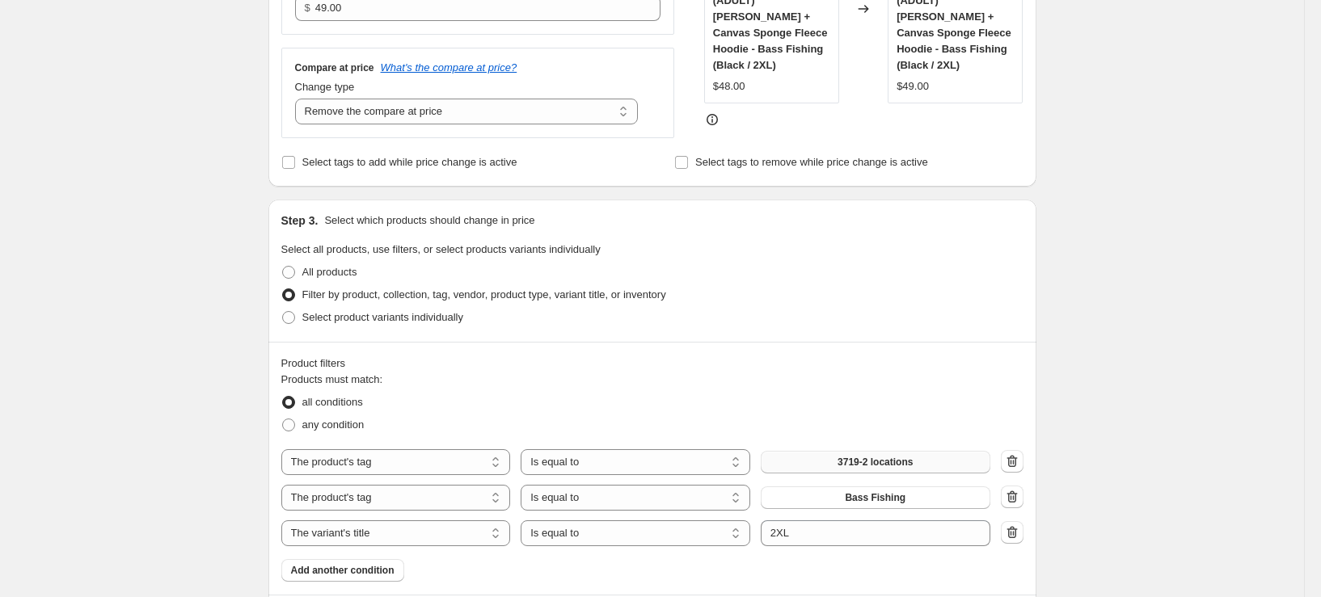
type input "3901 Adult - 2 Locations - Bass Fishing - 2XL"
click at [840, 453] on button "3719-2 locations" at bounding box center [876, 462] width 230 height 23
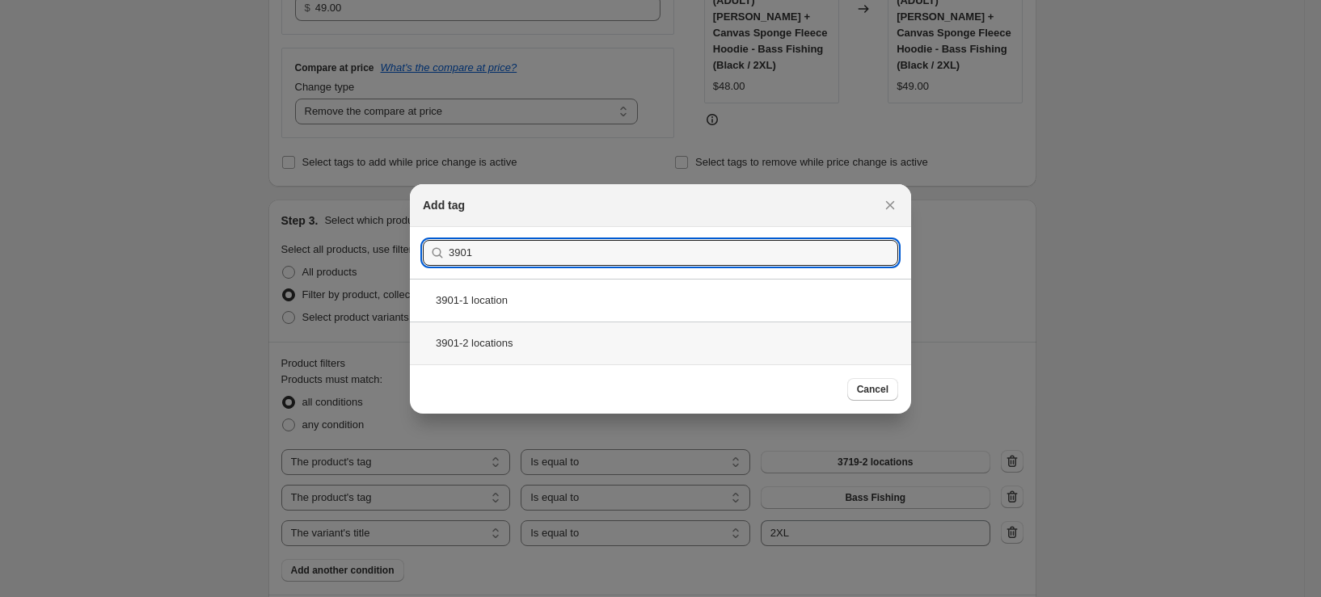
type input "3901"
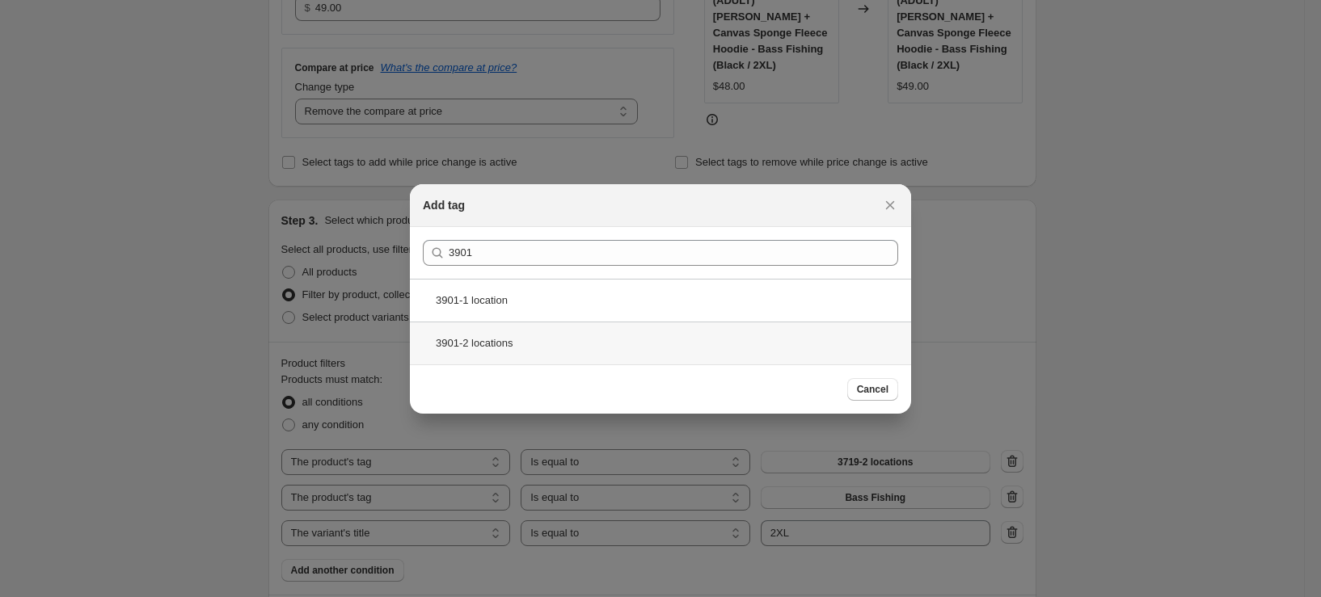
click at [568, 352] on div "3901-2 locations" at bounding box center [660, 343] width 501 height 43
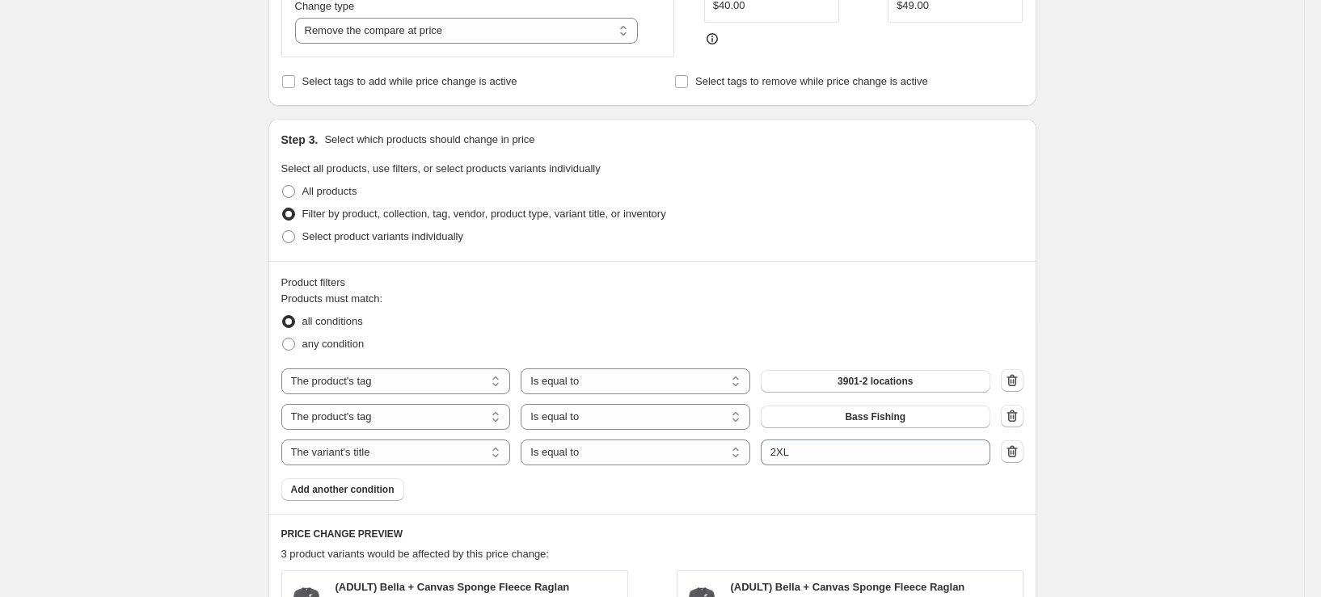
scroll to position [970, 0]
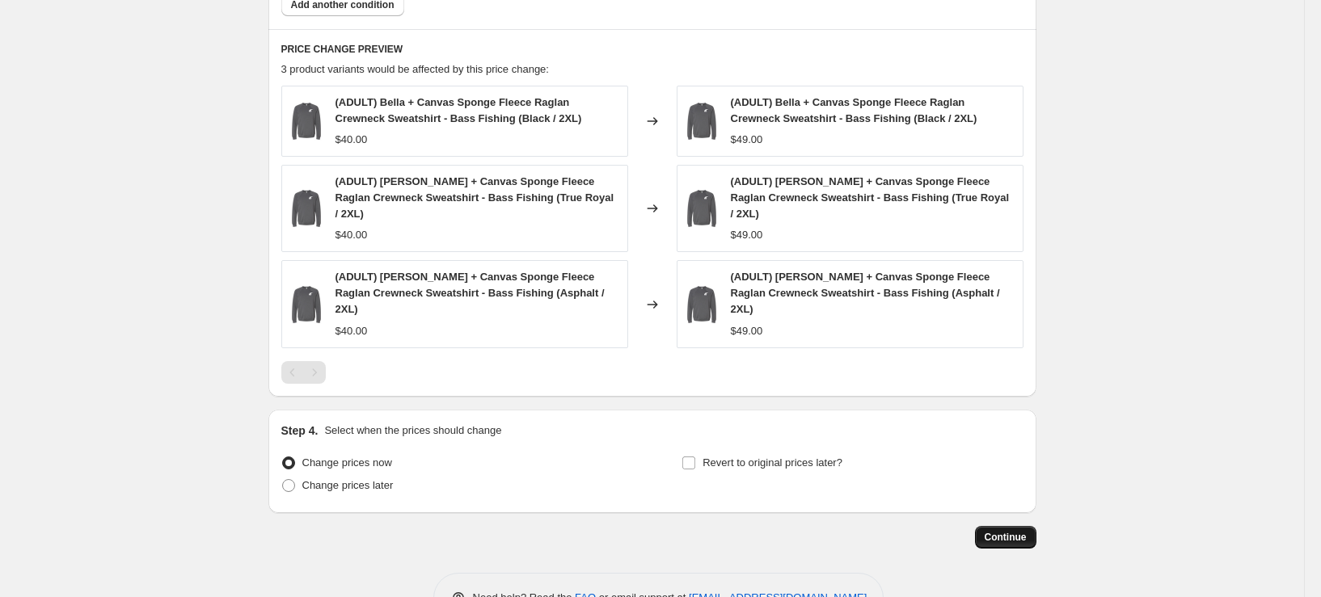
click at [1020, 526] on button "Continue" at bounding box center [1005, 537] width 61 height 23
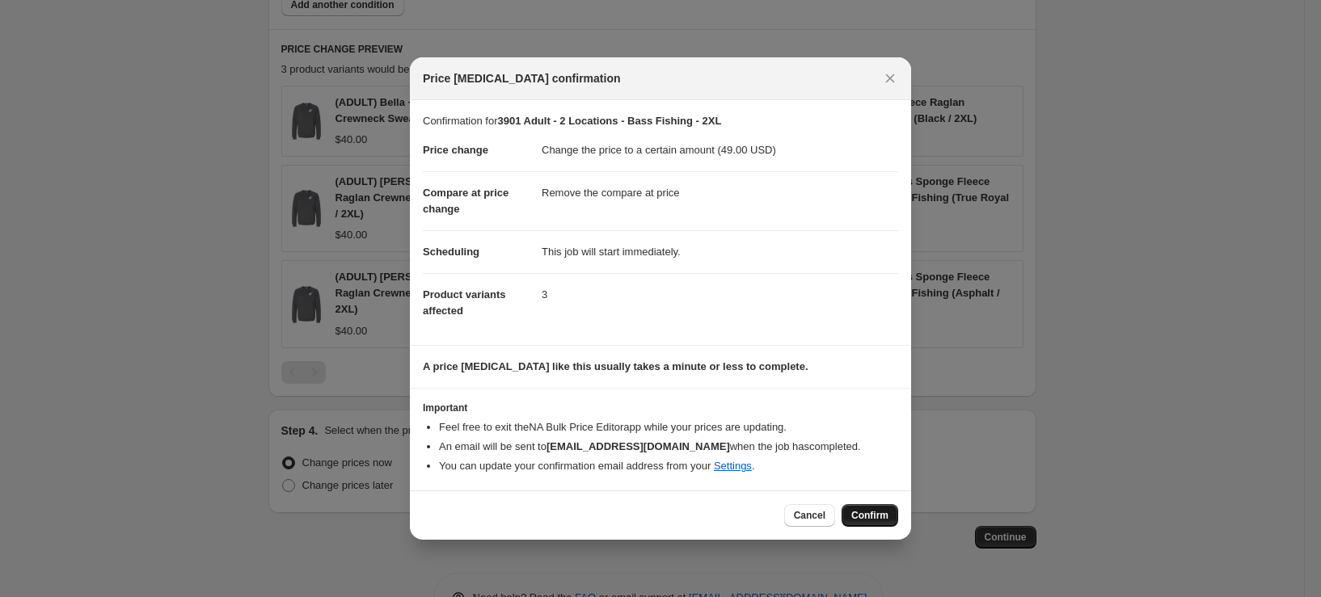
click at [863, 513] on span "Confirm" at bounding box center [869, 515] width 37 height 13
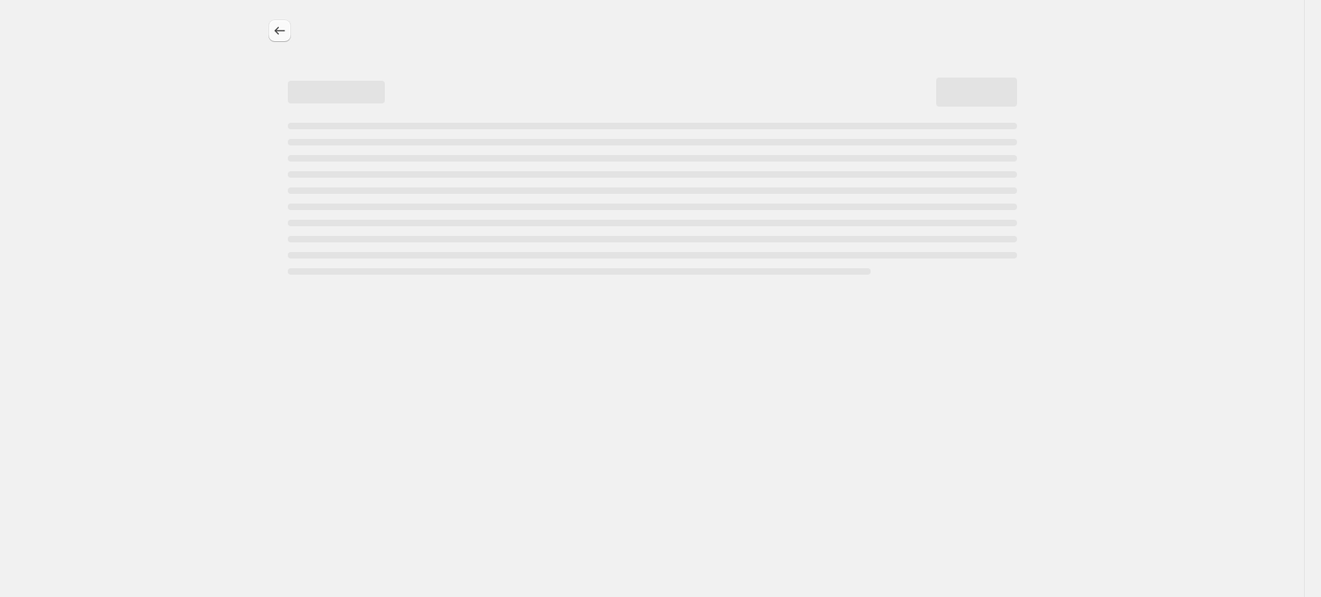
select select "remove"
select select "tag"
select select "title"
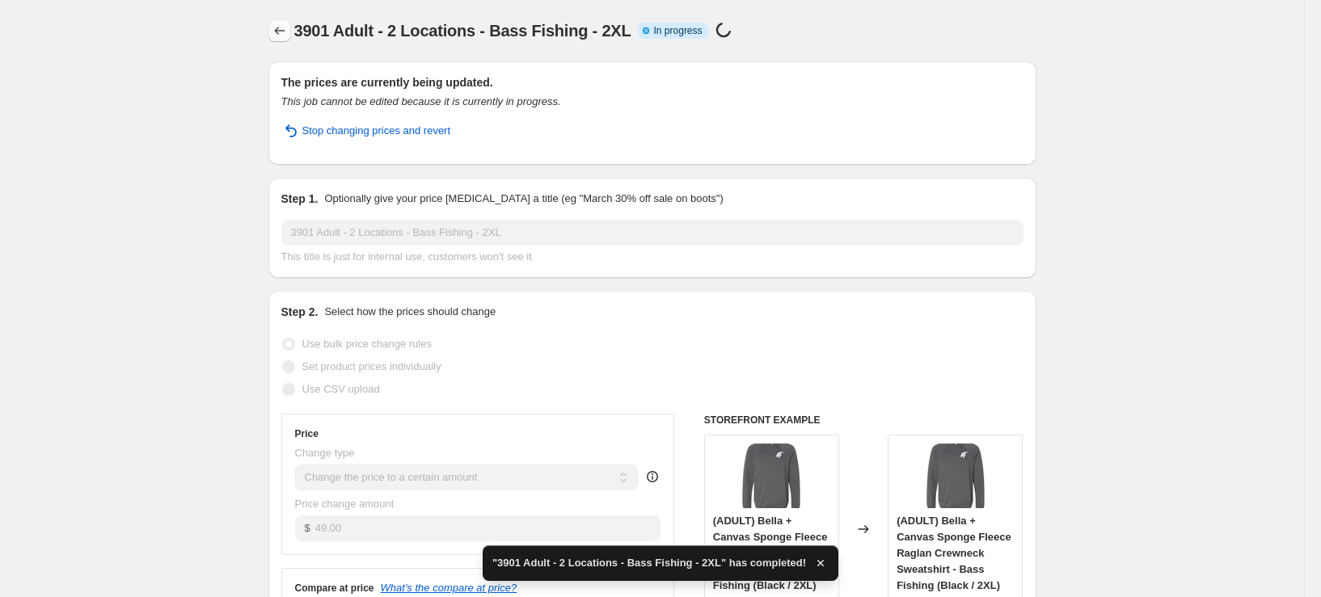
click at [283, 35] on icon "Price change jobs" at bounding box center [280, 31] width 16 height 16
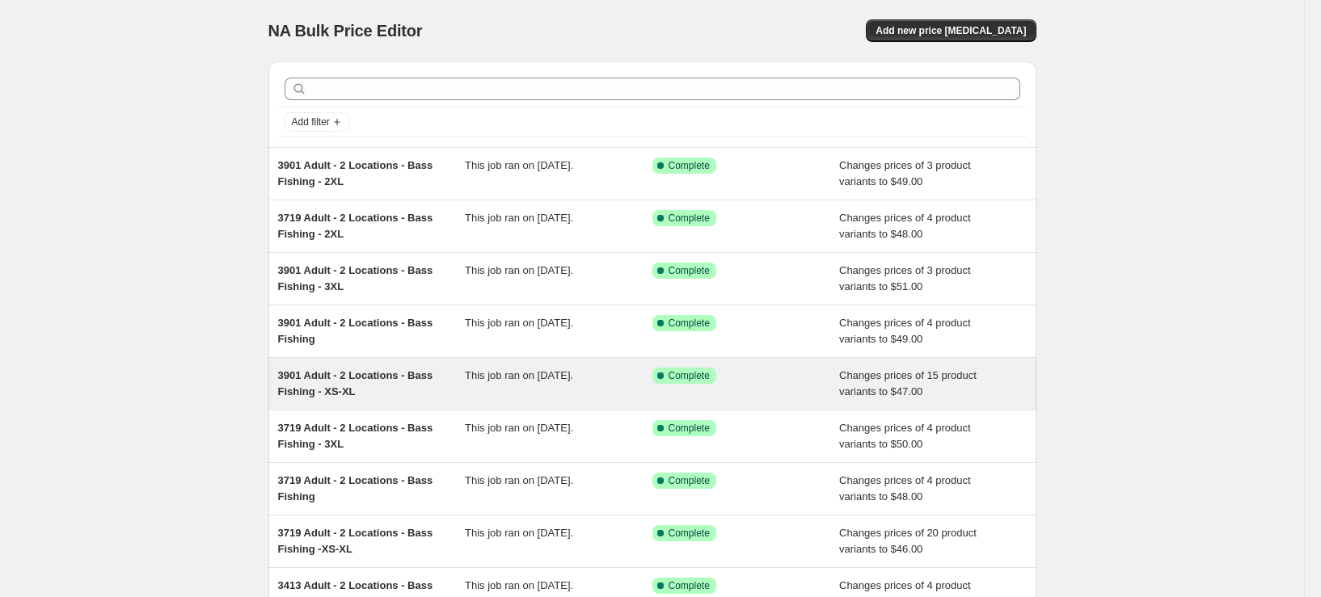
click at [427, 397] on div "3901 Adult - 2 Locations - Bass Fishing - XS-XL" at bounding box center [372, 384] width 188 height 32
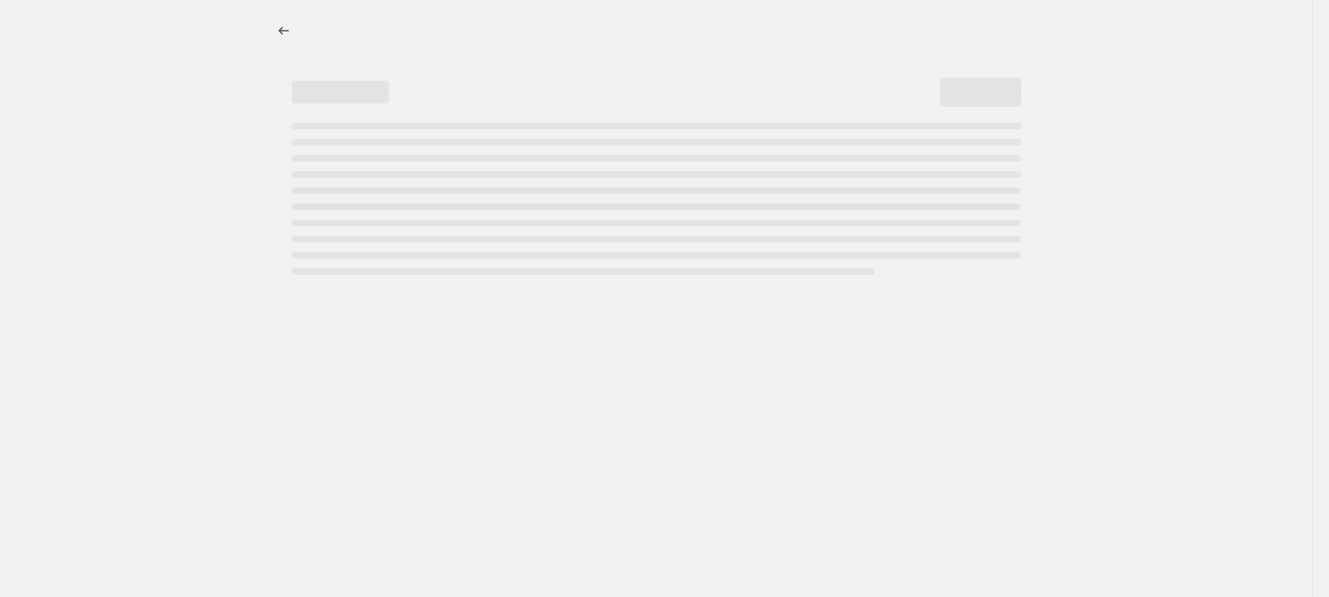
select select "remove"
select select "tag"
select select "title"
select select "not_equal"
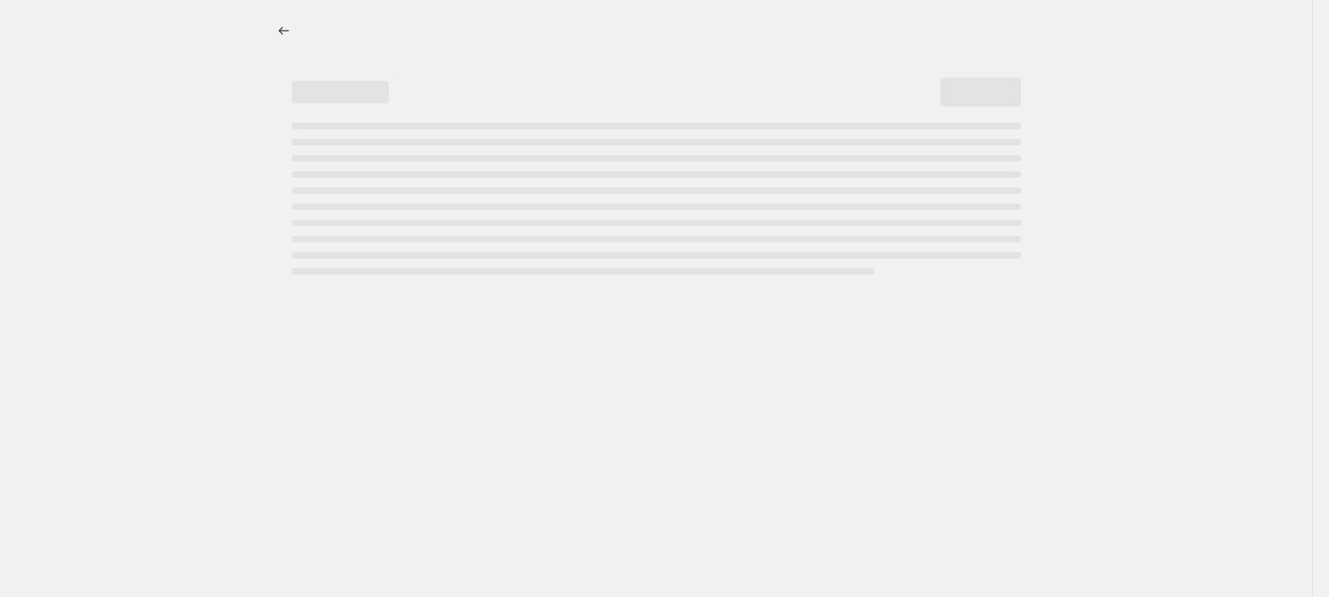
select select "title"
select select "not_equal"
select select "title"
select select "not_equal"
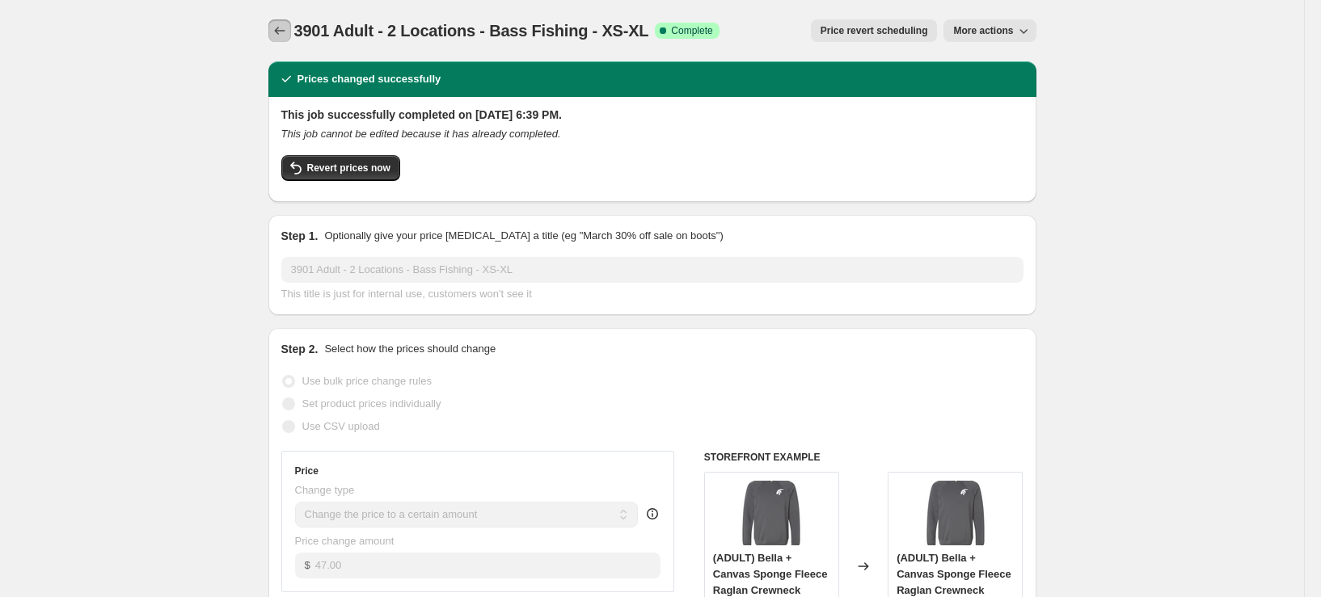
click at [274, 30] on button "Price change jobs" at bounding box center [279, 30] width 23 height 23
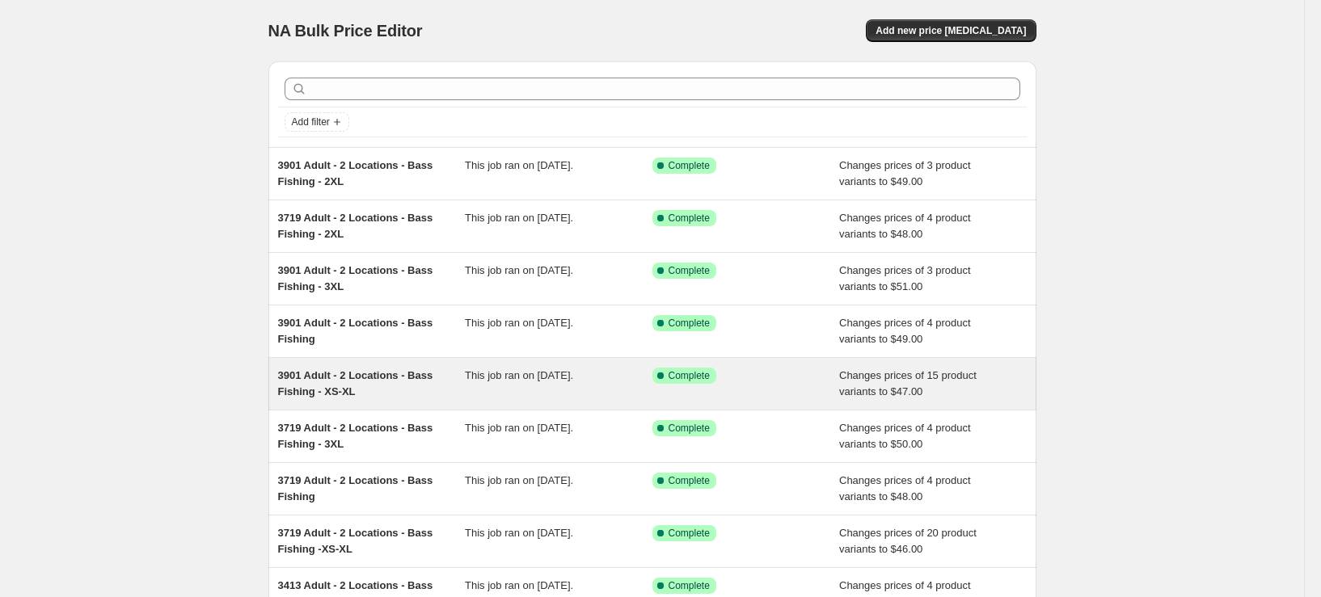
click at [377, 400] on div "3901 Adult - 2 Locations - Bass Fishing - XS-XL This job ran on September 26, 2…" at bounding box center [652, 384] width 768 height 52
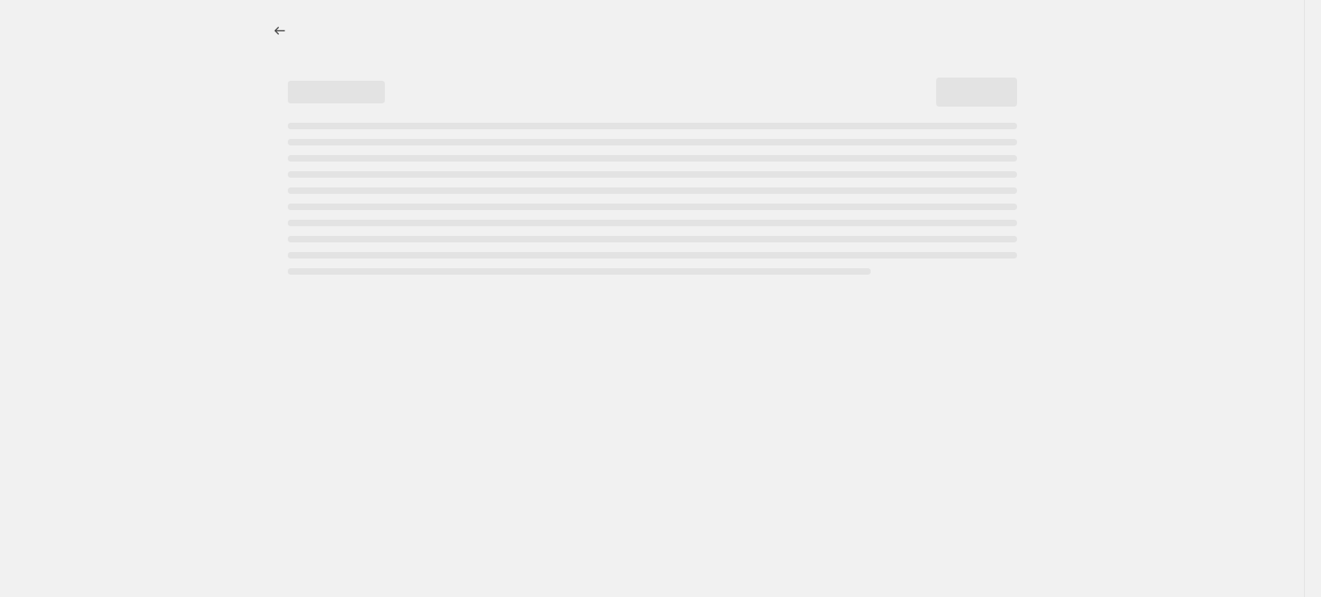
select select "remove"
select select "tag"
select select "title"
select select "not_equal"
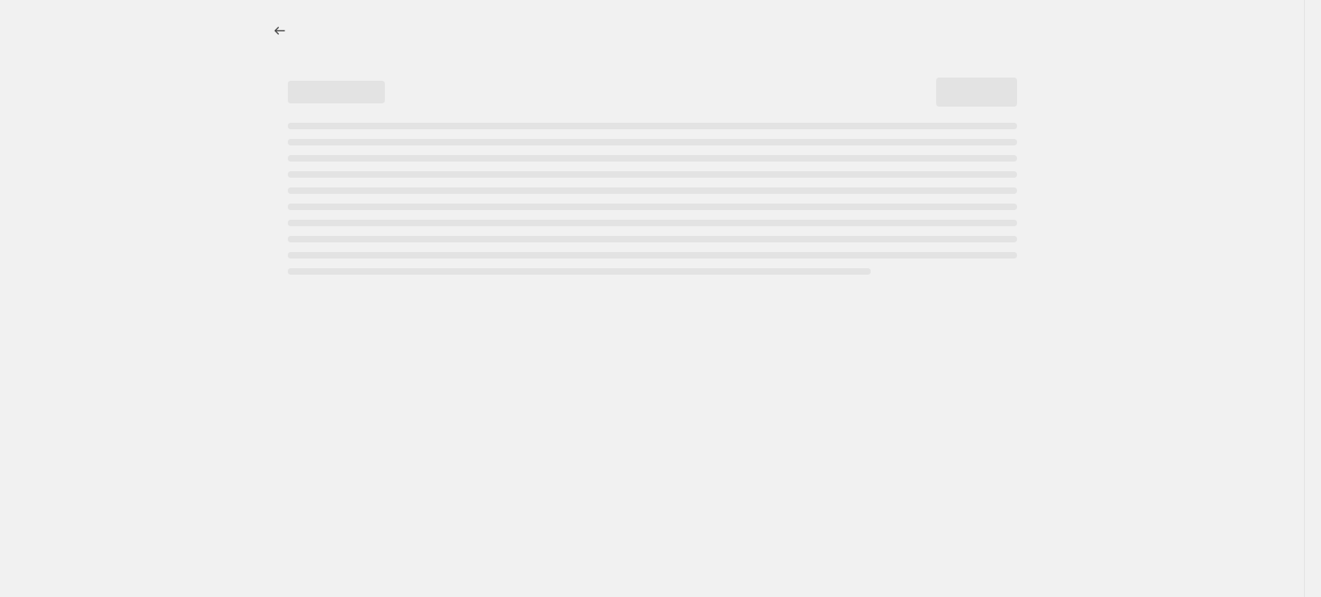
select select "title"
select select "not_equal"
select select "title"
select select "not_equal"
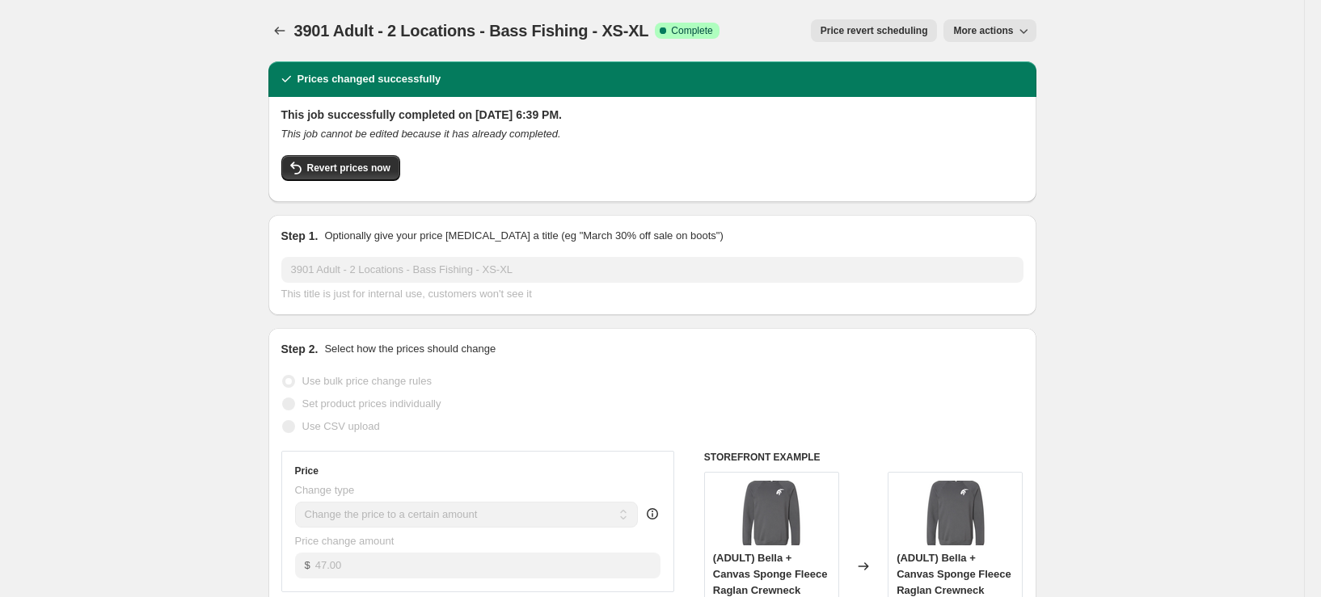
click at [996, 36] on span "More actions" at bounding box center [983, 30] width 60 height 13
click at [988, 65] on span "Copy to new job" at bounding box center [993, 64] width 75 height 12
select select "remove"
select select "tag"
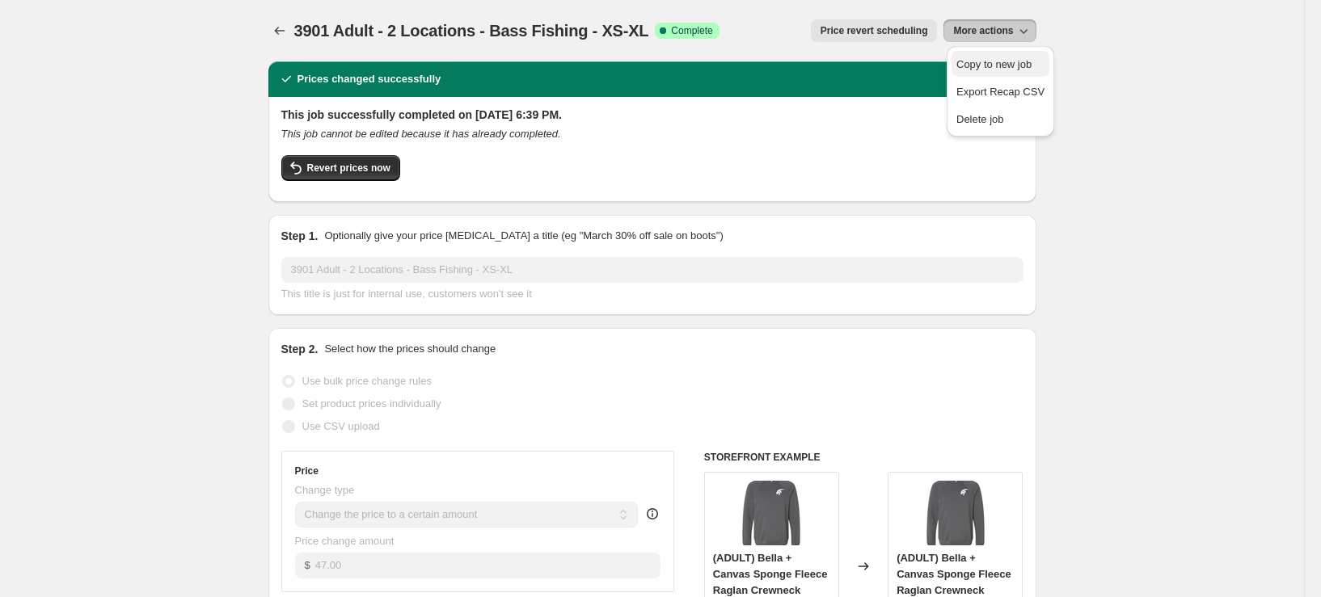
select select "title"
select select "not_equal"
select select "title"
select select "not_equal"
select select "title"
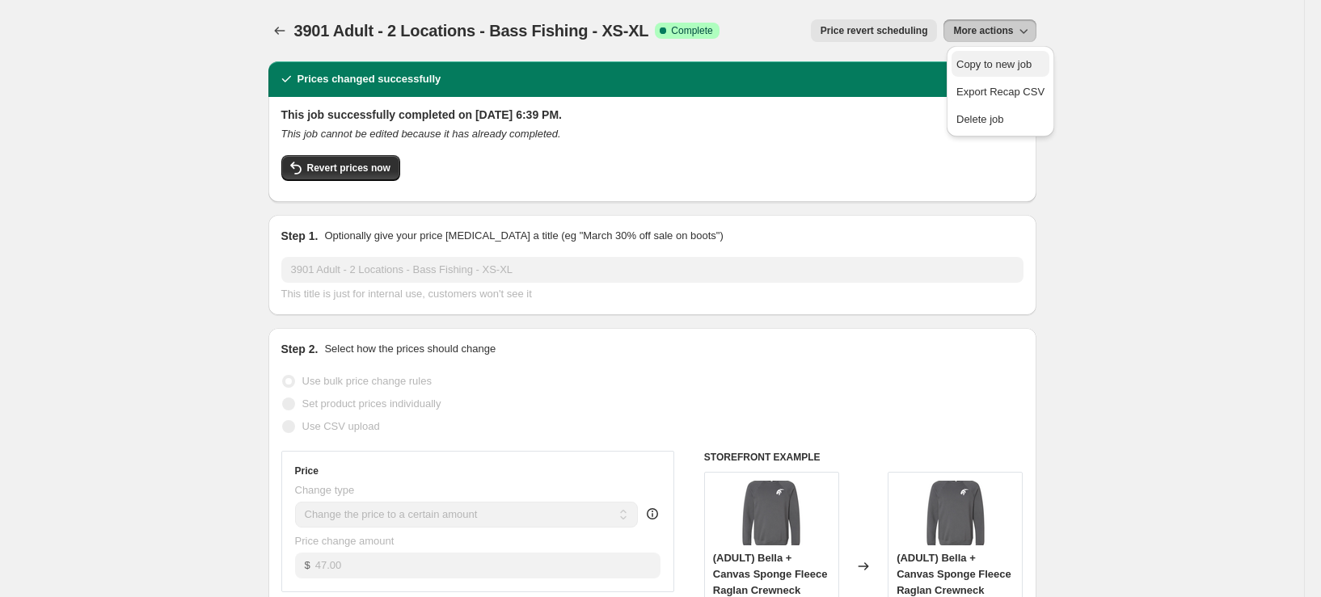
select select "not_equal"
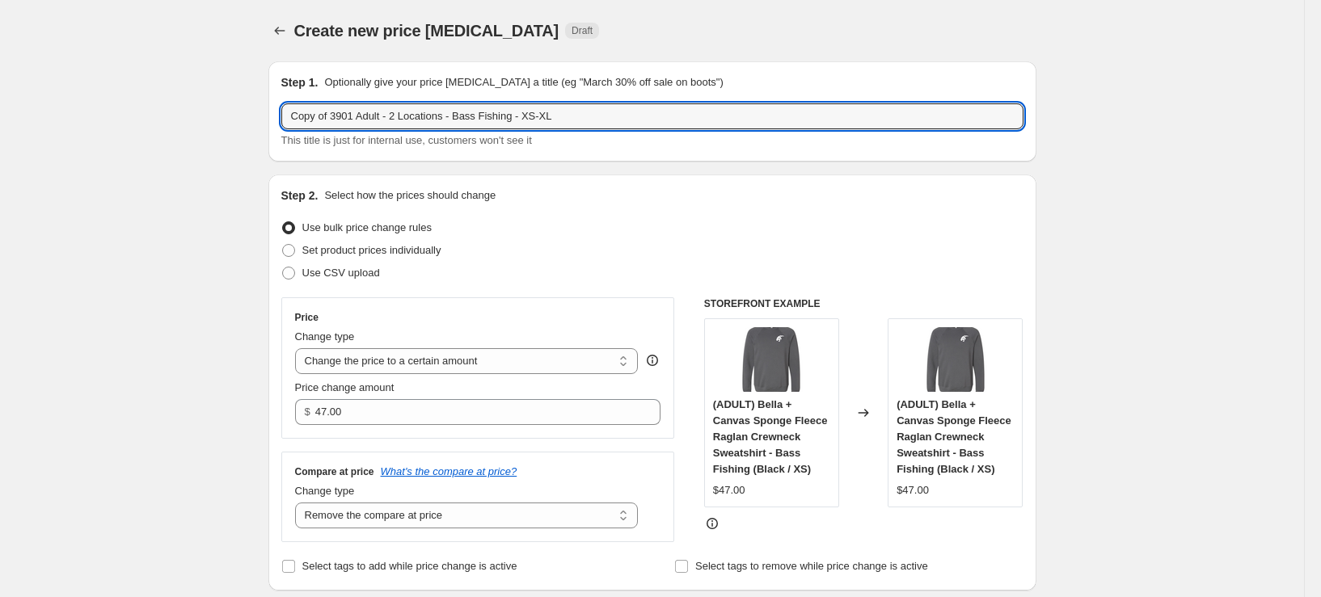
drag, startPoint x: 350, startPoint y: 117, endPoint x: 224, endPoint y: 116, distance: 126.1
type input "3501 Adult - 2 Locations - Bass Fishing - XS-XL"
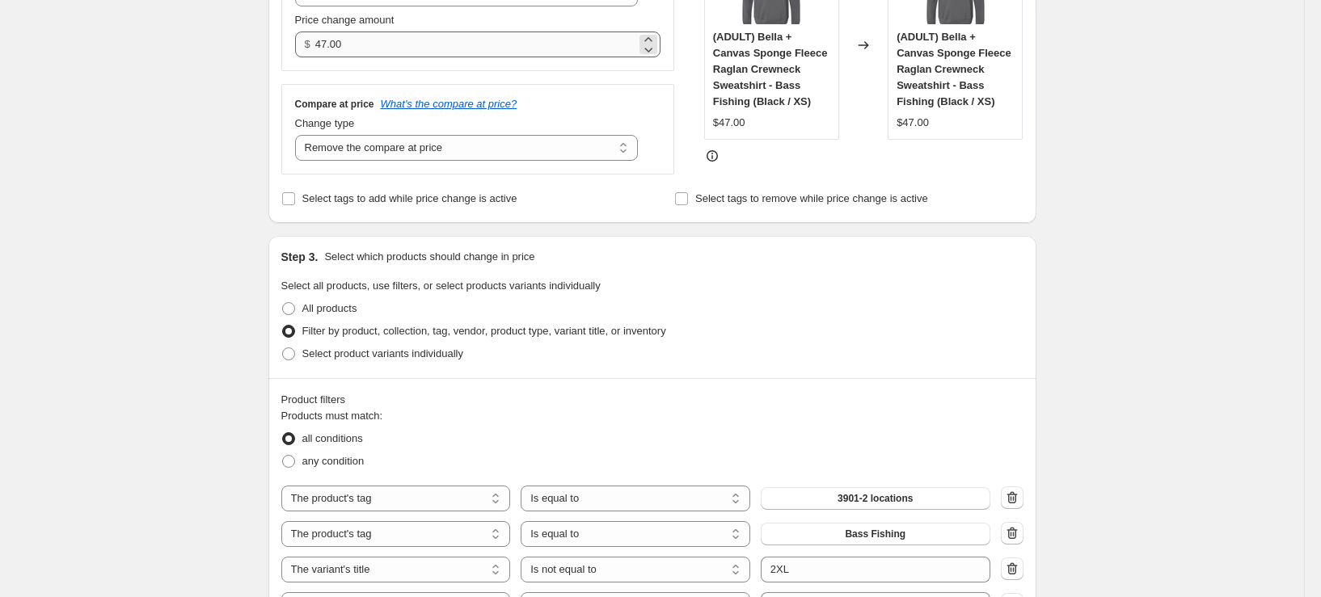
scroll to position [404, 0]
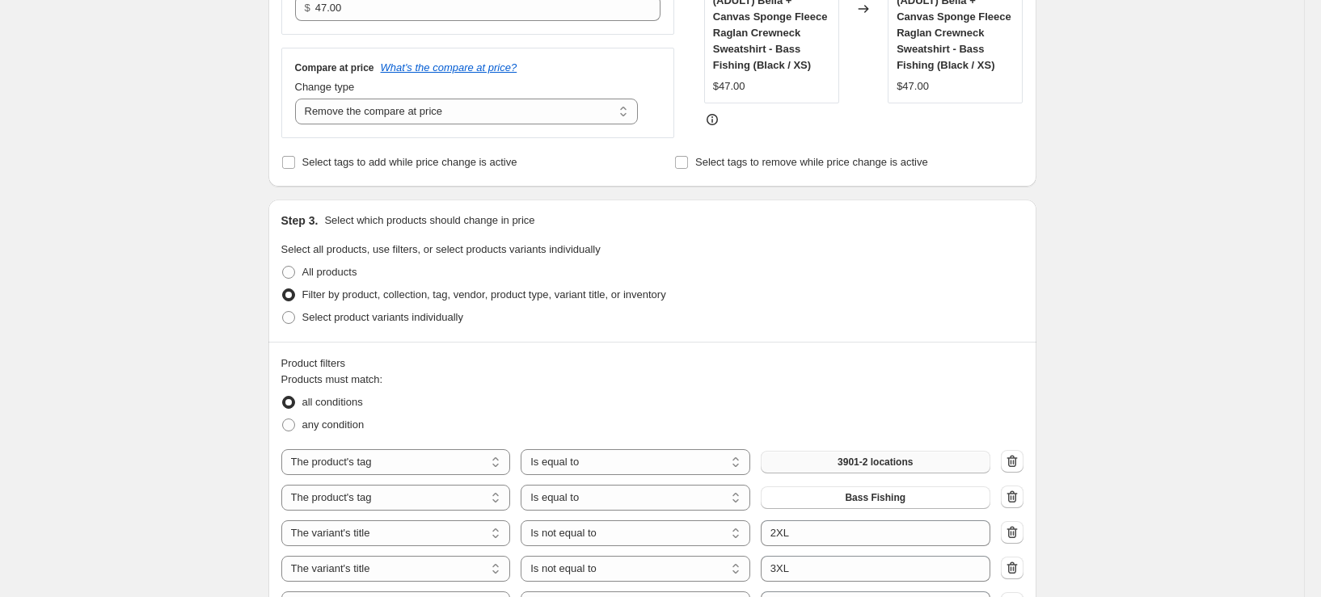
click at [907, 464] on span "3901-2 locations" at bounding box center [875, 462] width 75 height 13
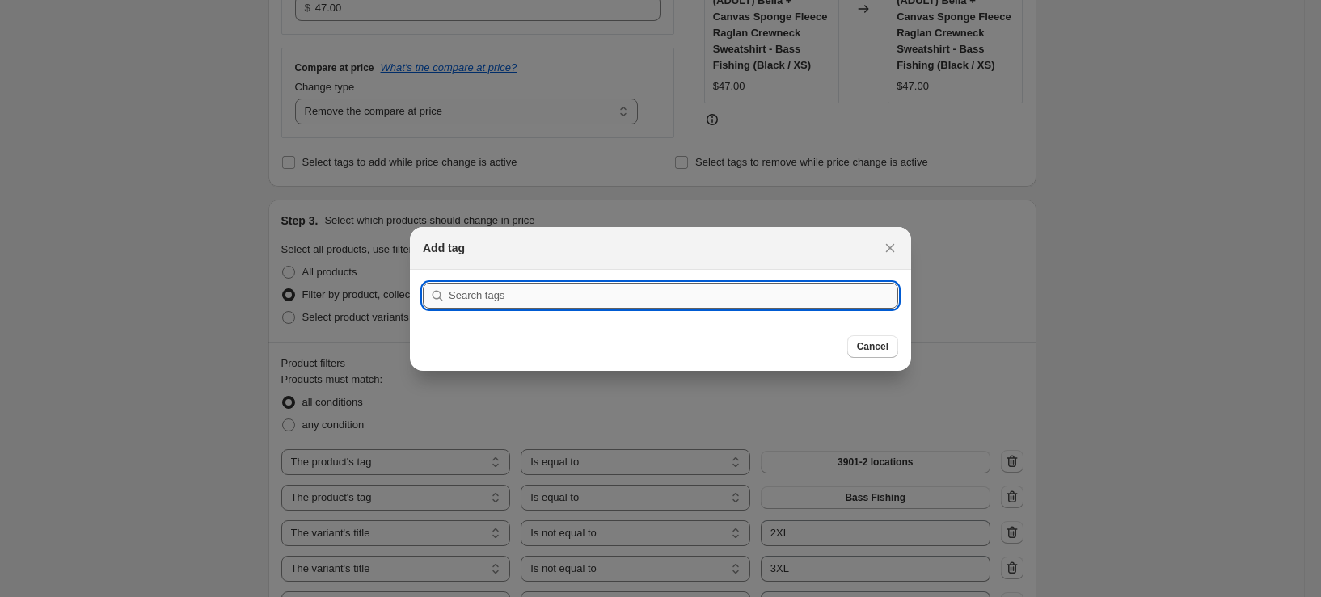
click at [690, 304] on input ":r6i6:" at bounding box center [674, 296] width 450 height 26
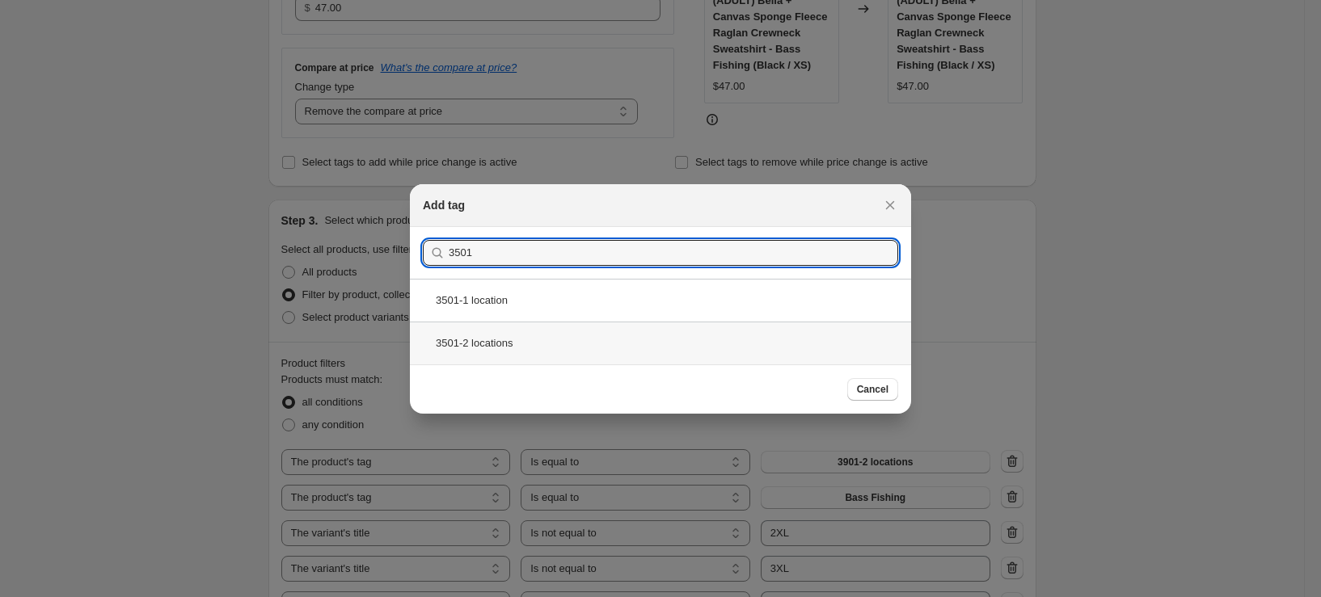
type input "3501"
click at [542, 350] on div "3501-2 locations" at bounding box center [660, 343] width 501 height 43
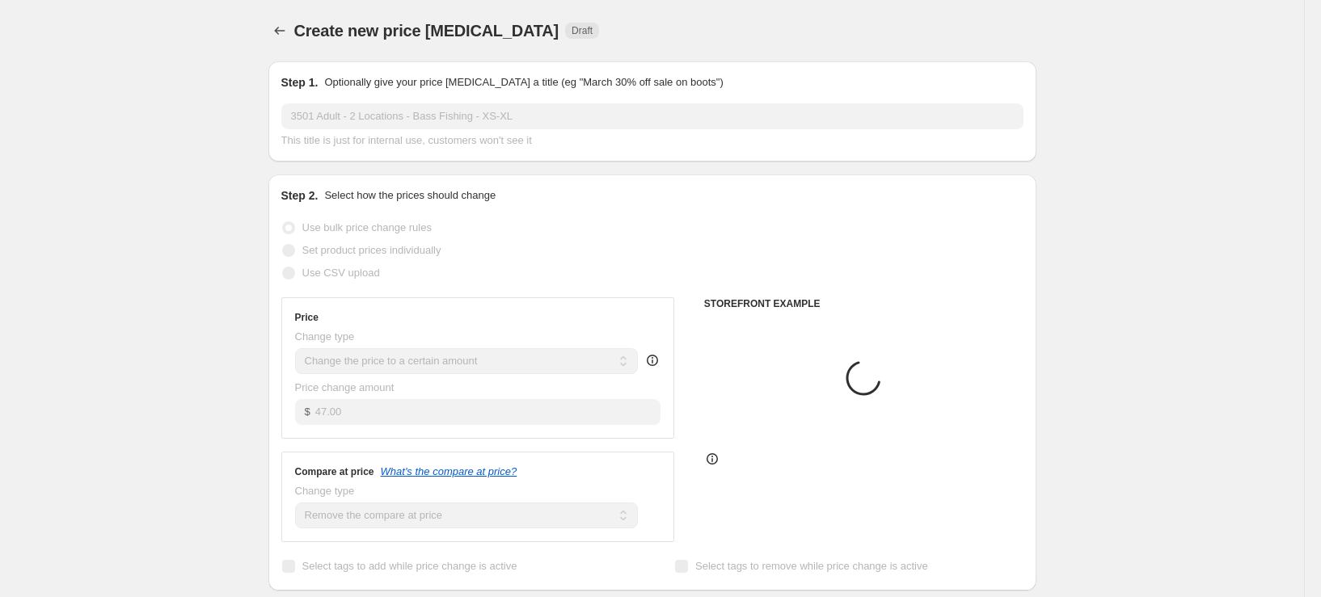
scroll to position [404, 0]
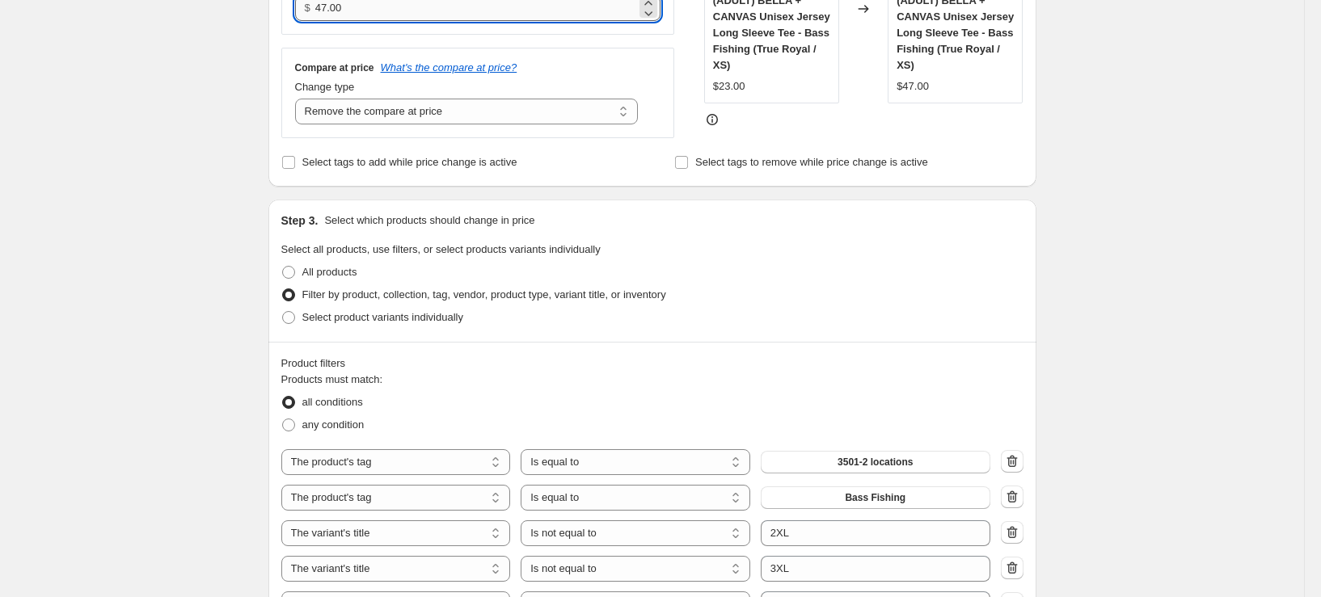
click at [384, 19] on input "47.00" at bounding box center [475, 8] width 321 height 26
type input "28.00"
click at [188, 108] on div "Create new price change job. This page is ready Create new price change job Dra…" at bounding box center [652, 504] width 1304 height 1816
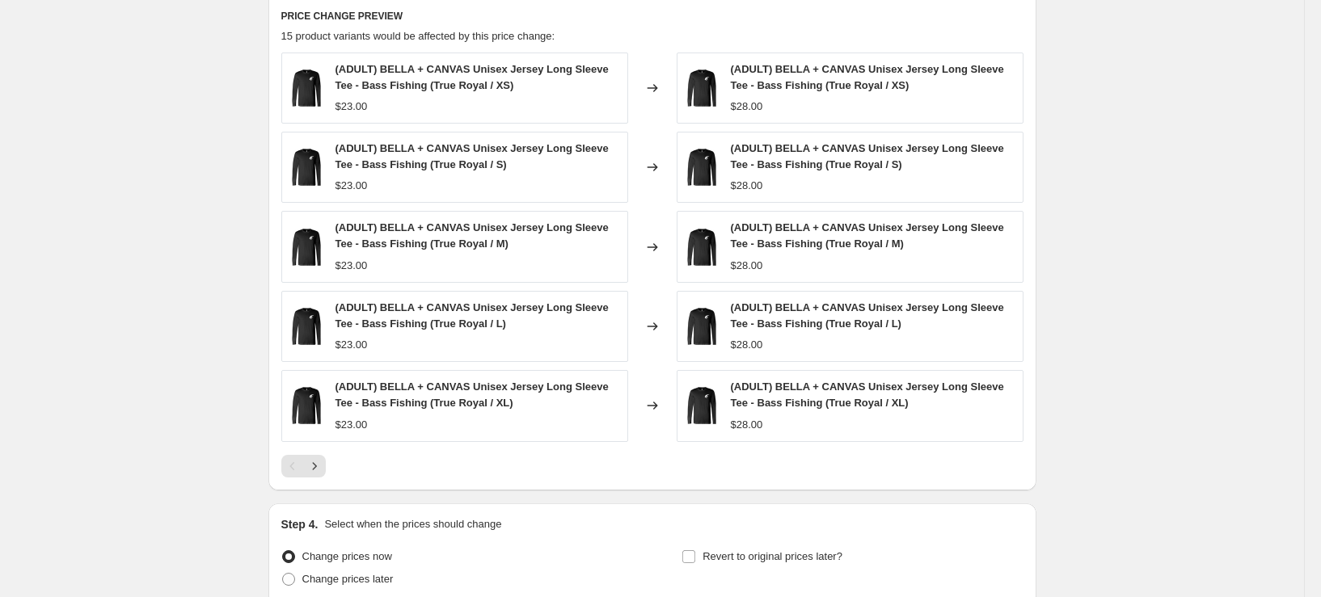
scroll to position [1213, 0]
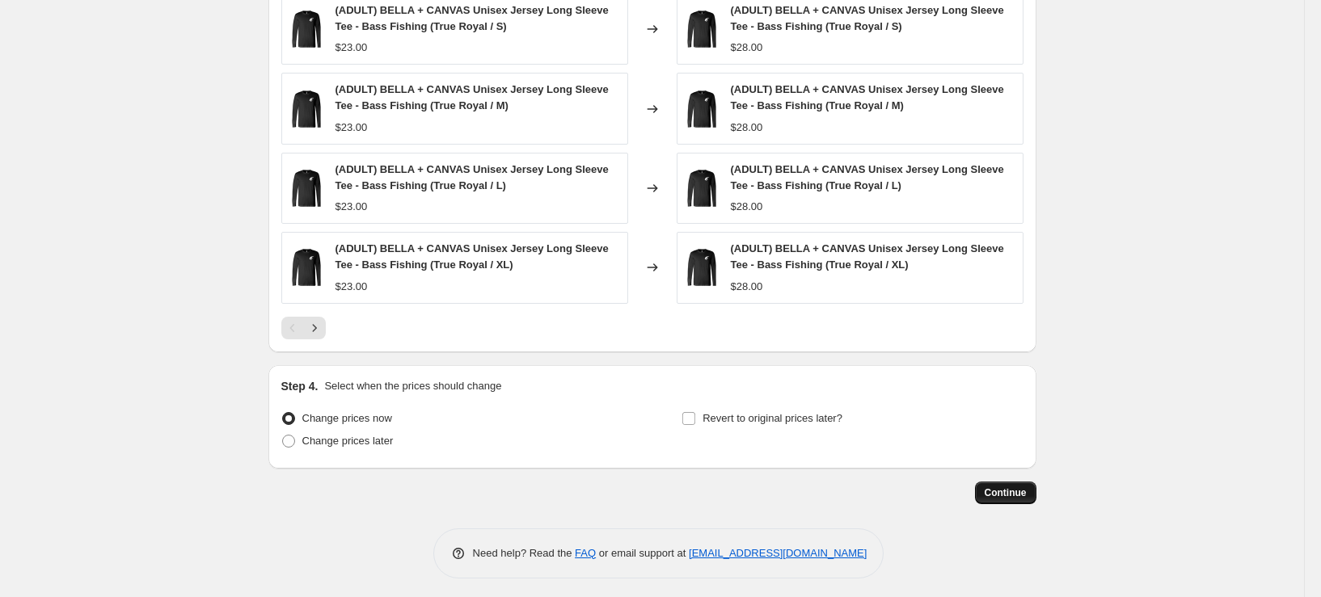
click at [1027, 499] on span "Continue" at bounding box center [1006, 493] width 42 height 13
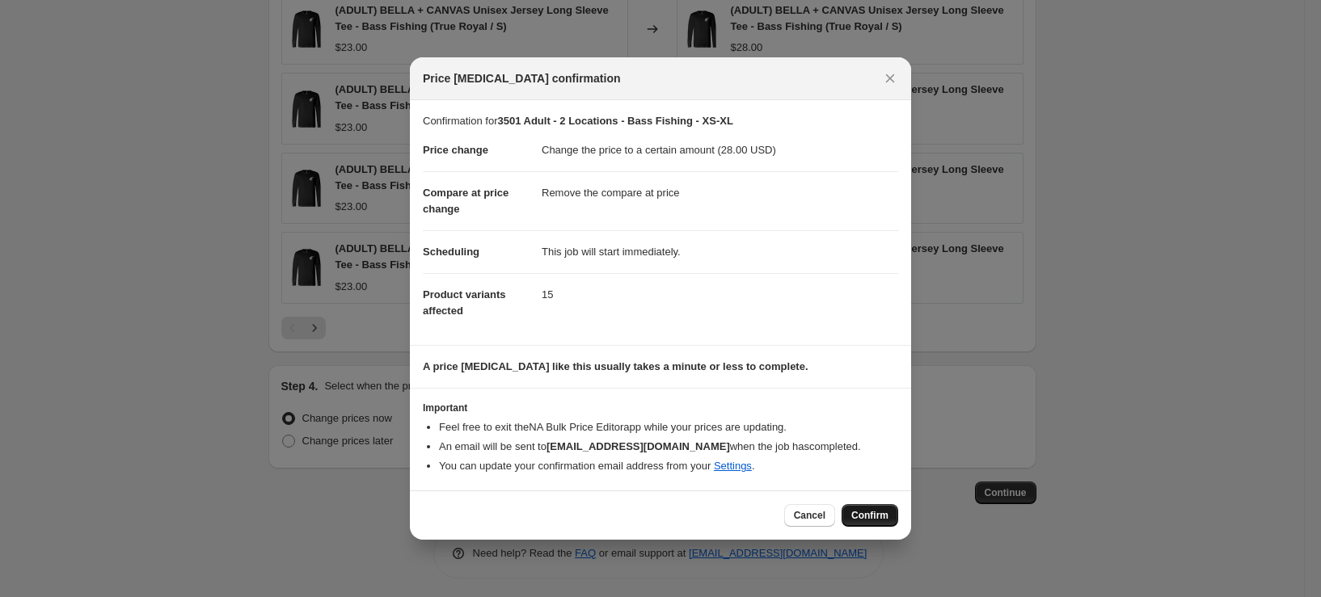
click at [871, 514] on span "Confirm" at bounding box center [869, 515] width 37 height 13
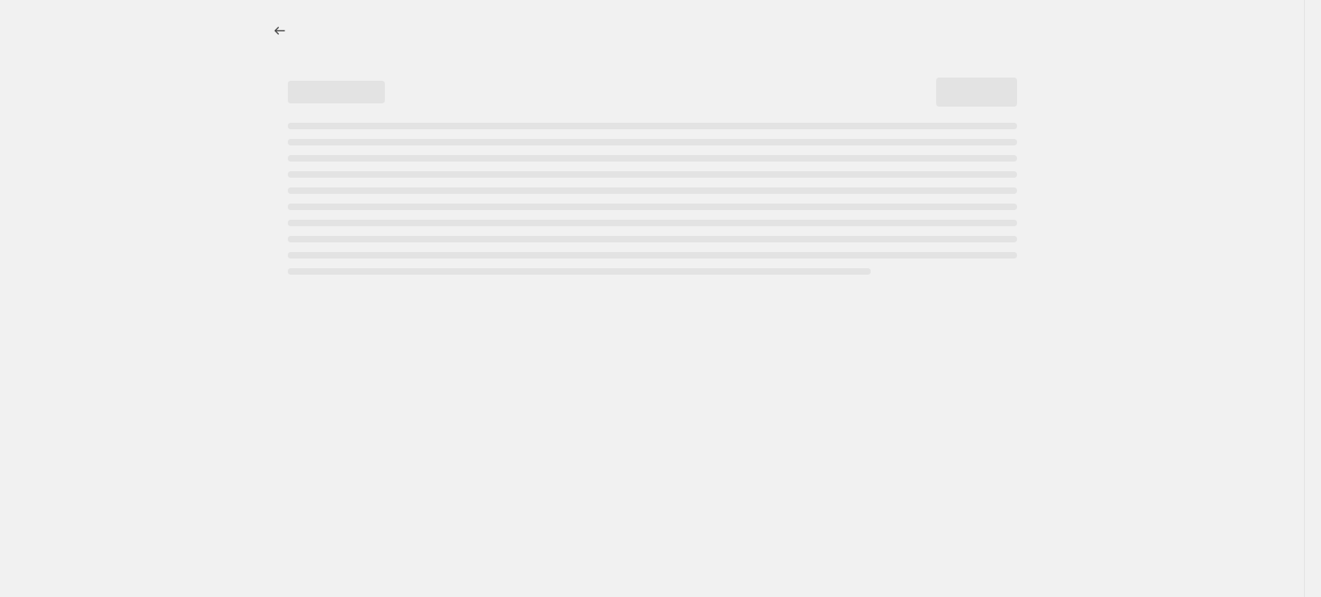
select select "remove"
select select "tag"
select select "title"
select select "not_equal"
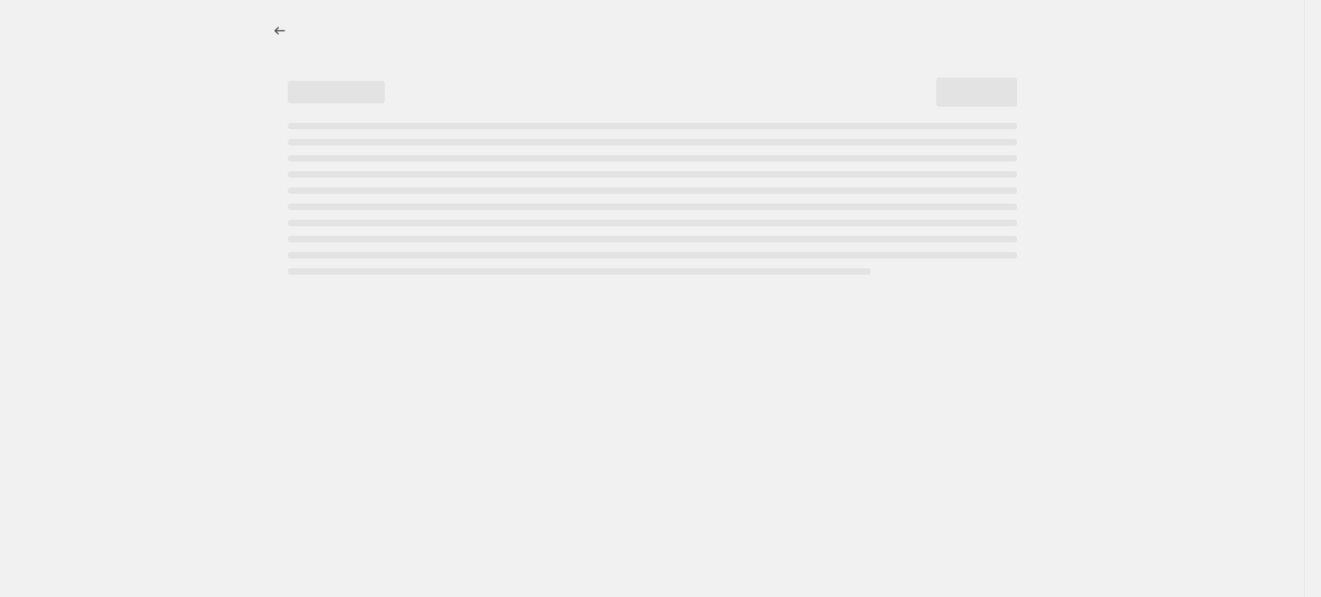
select select "title"
select select "not_equal"
select select "title"
select select "not_equal"
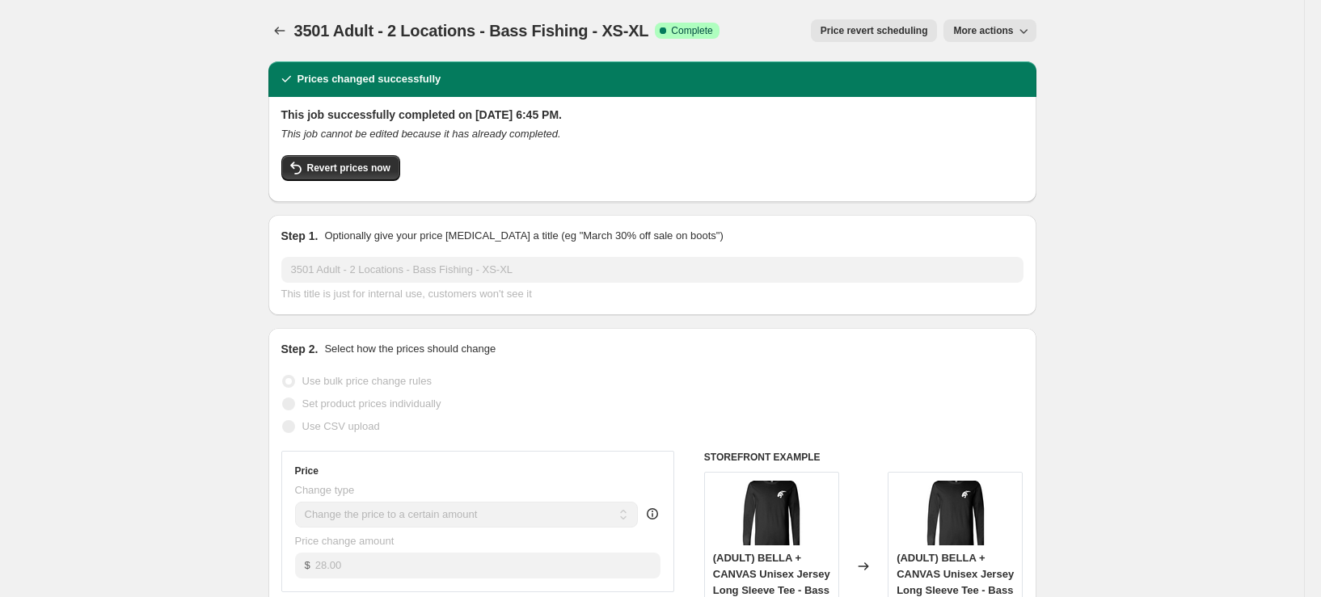
click at [984, 23] on button "More actions" at bounding box center [989, 30] width 92 height 23
click at [1004, 55] on button "Copy to new job" at bounding box center [1001, 64] width 98 height 26
select select "remove"
select select "tag"
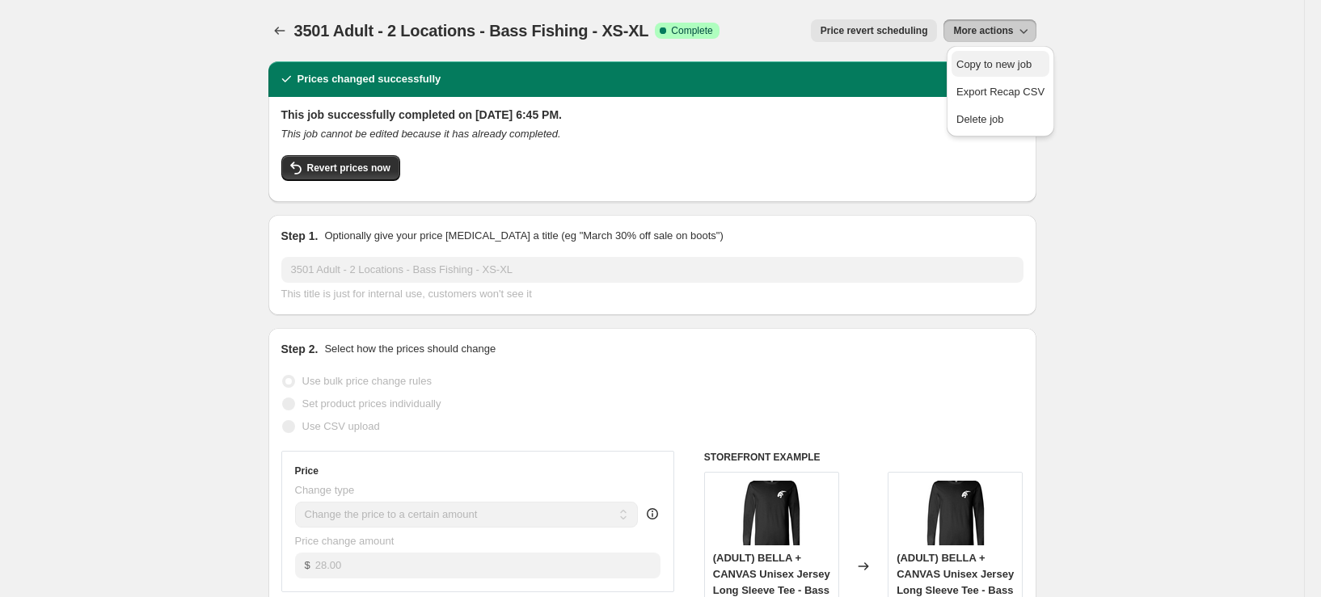
select select "title"
select select "not_equal"
select select "title"
select select "not_equal"
select select "title"
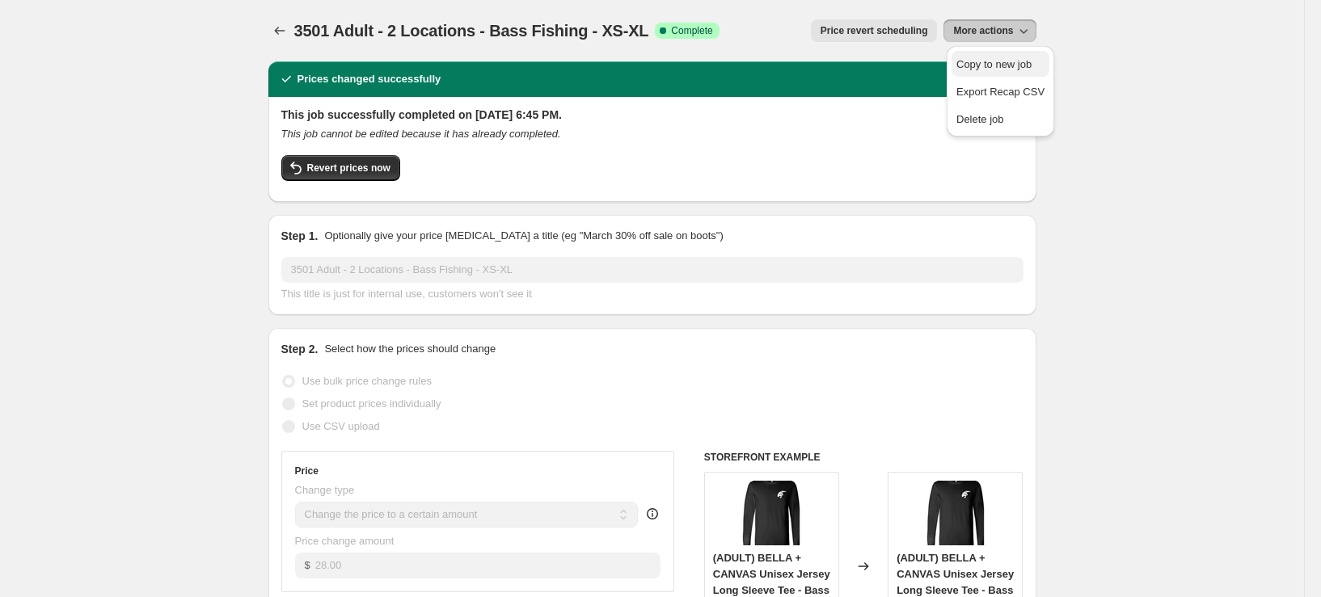
select select "not_equal"
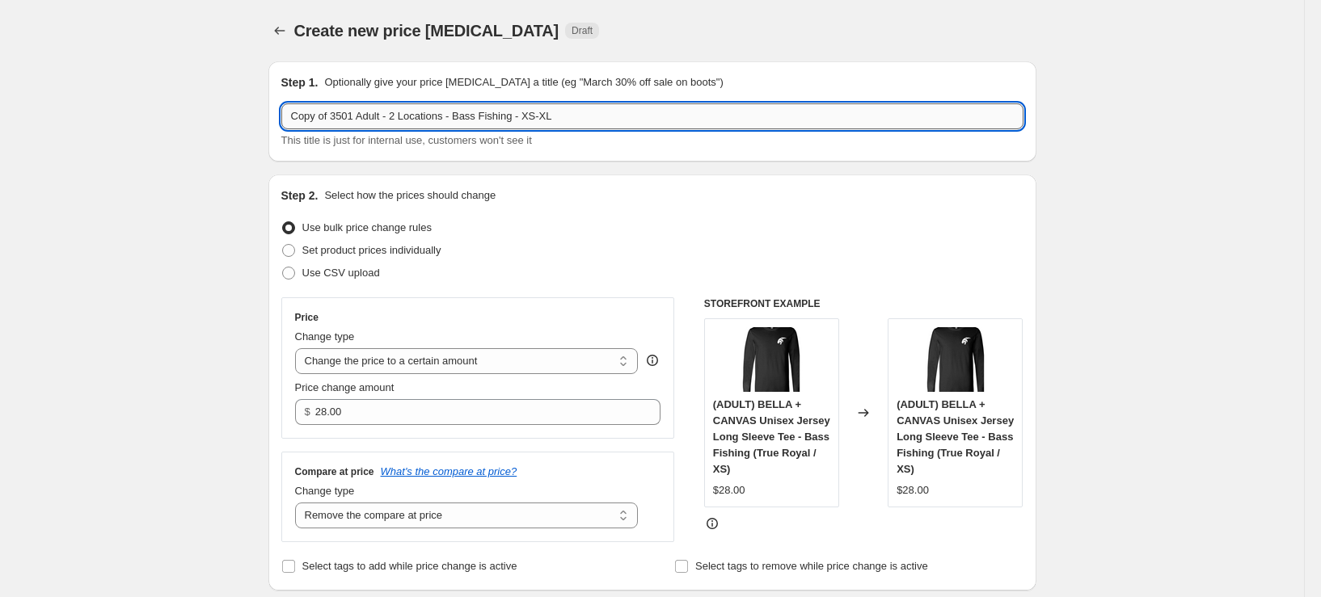
click at [338, 123] on input "Copy of 3501 Adult - 2 Locations - Bass Fishing - XS-XL" at bounding box center [652, 116] width 742 height 26
drag, startPoint x: 551, startPoint y: 124, endPoint x: 509, endPoint y: 126, distance: 42.1
click at [509, 126] on input "3501 Adult - 2 Locations - Bass Fishing - XS-XL" at bounding box center [652, 116] width 742 height 26
click at [519, 121] on input "3501 Adult - 2 Locations - Bass Fishing - XS-XL" at bounding box center [652, 116] width 742 height 26
type input "3501 Adult - 2 Locations - Bass Fishing - 2XL"
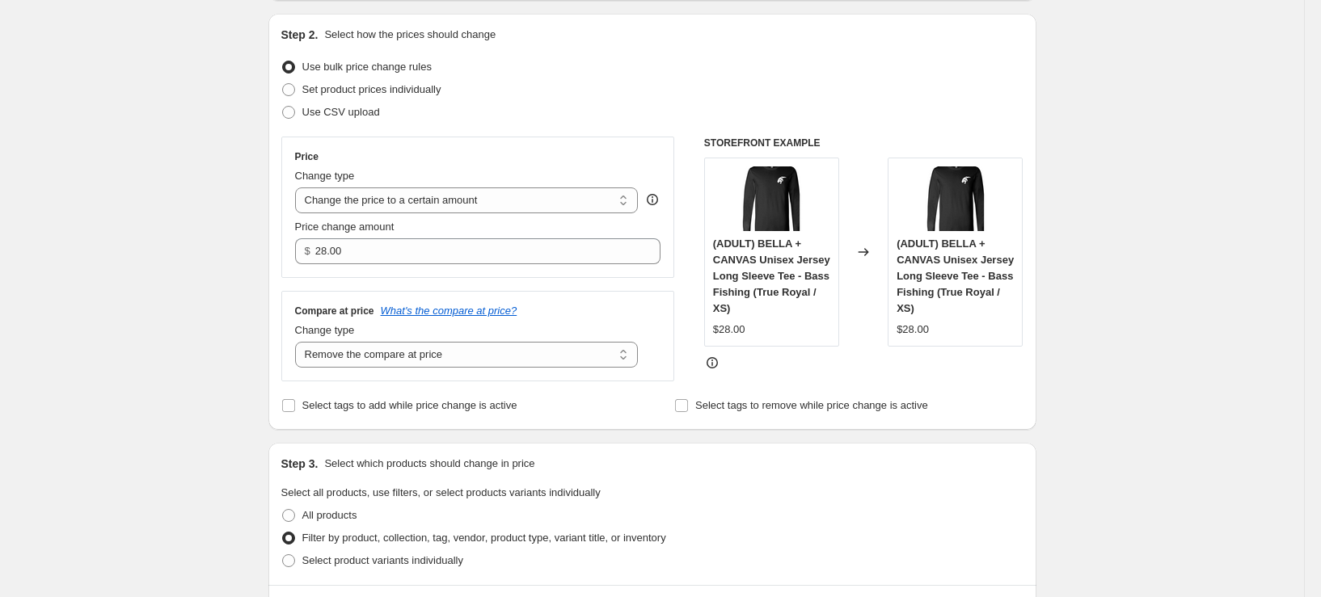
scroll to position [162, 0]
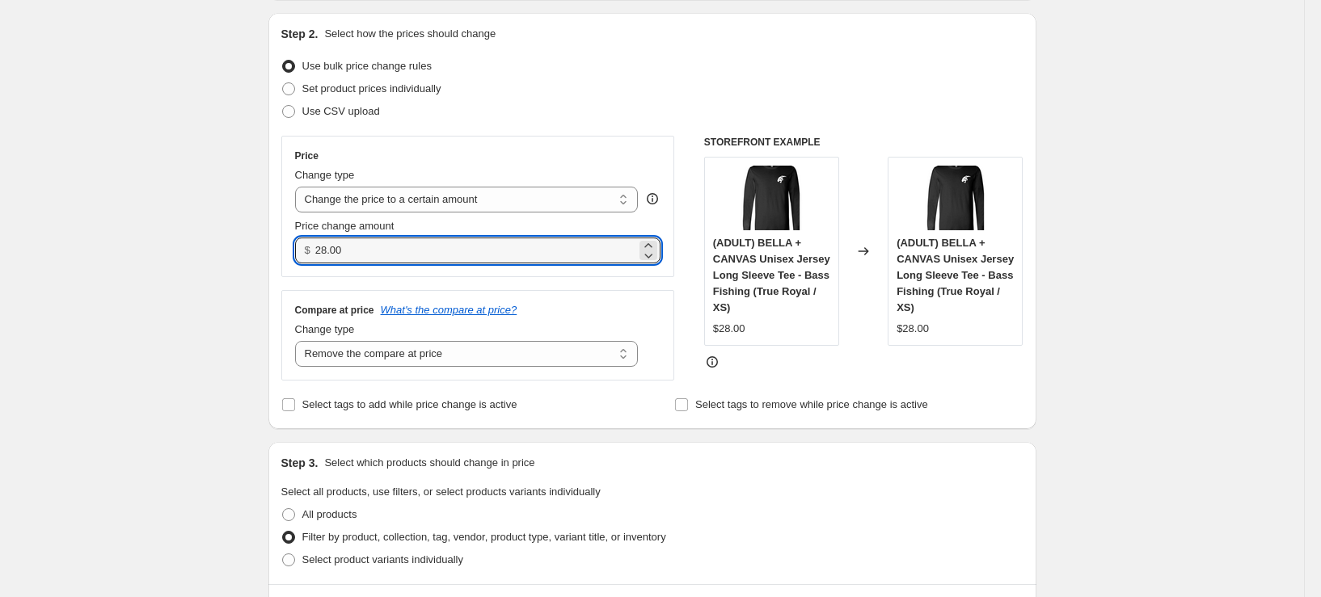
drag, startPoint x: 370, startPoint y: 255, endPoint x: 260, endPoint y: 264, distance: 110.4
type input "30.00"
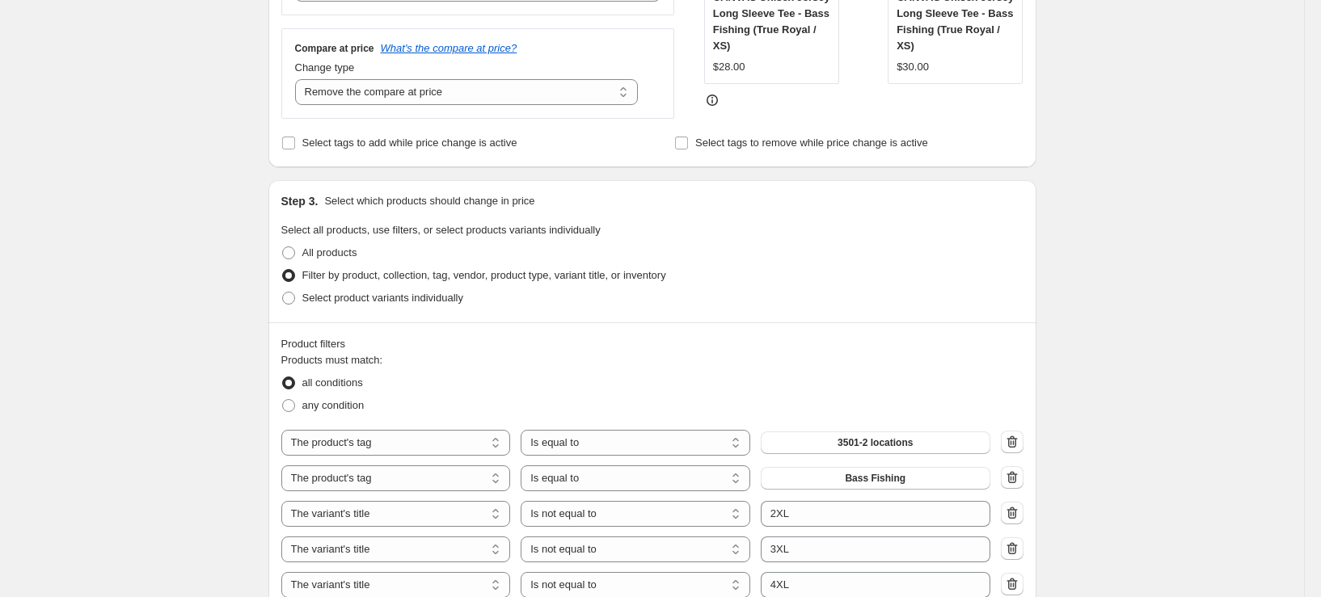
scroll to position [485, 0]
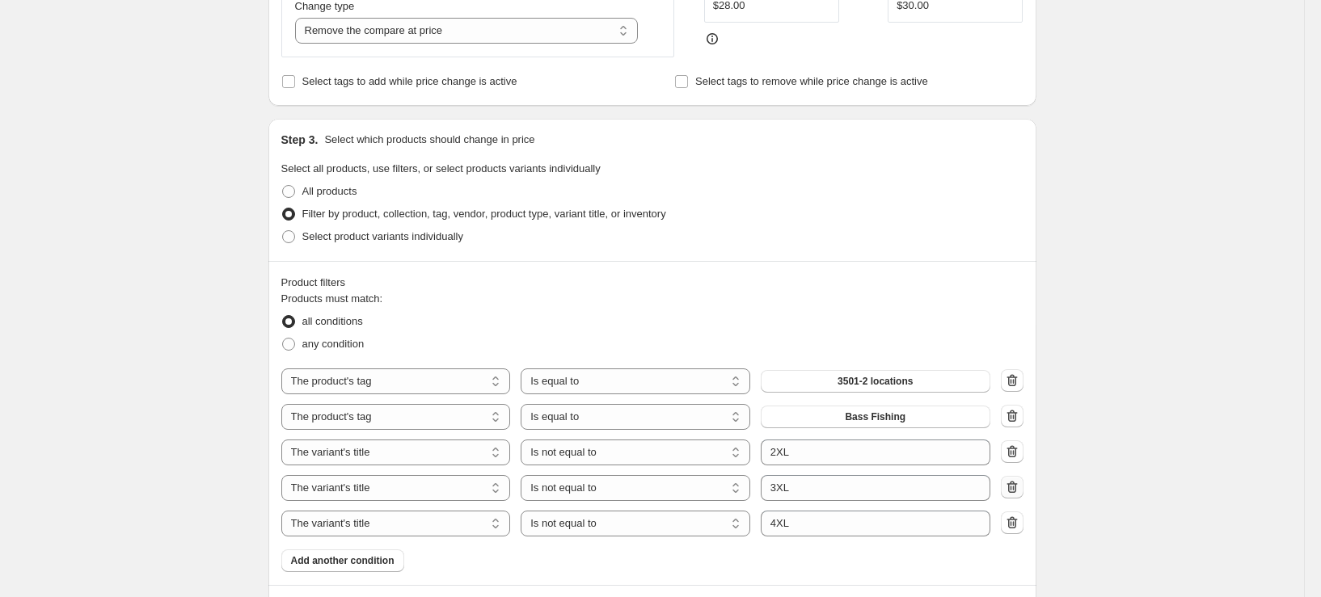
click at [1014, 491] on icon "button" at bounding box center [1013, 488] width 2 height 5
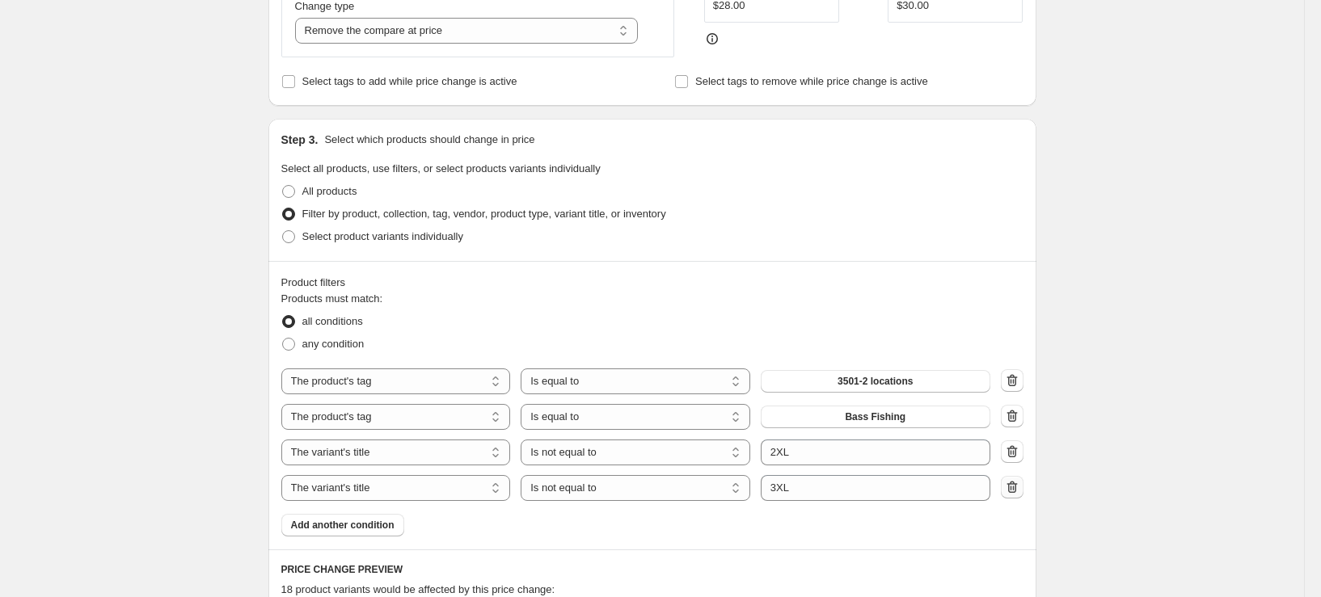
click at [1014, 491] on icon "button" at bounding box center [1013, 488] width 2 height 5
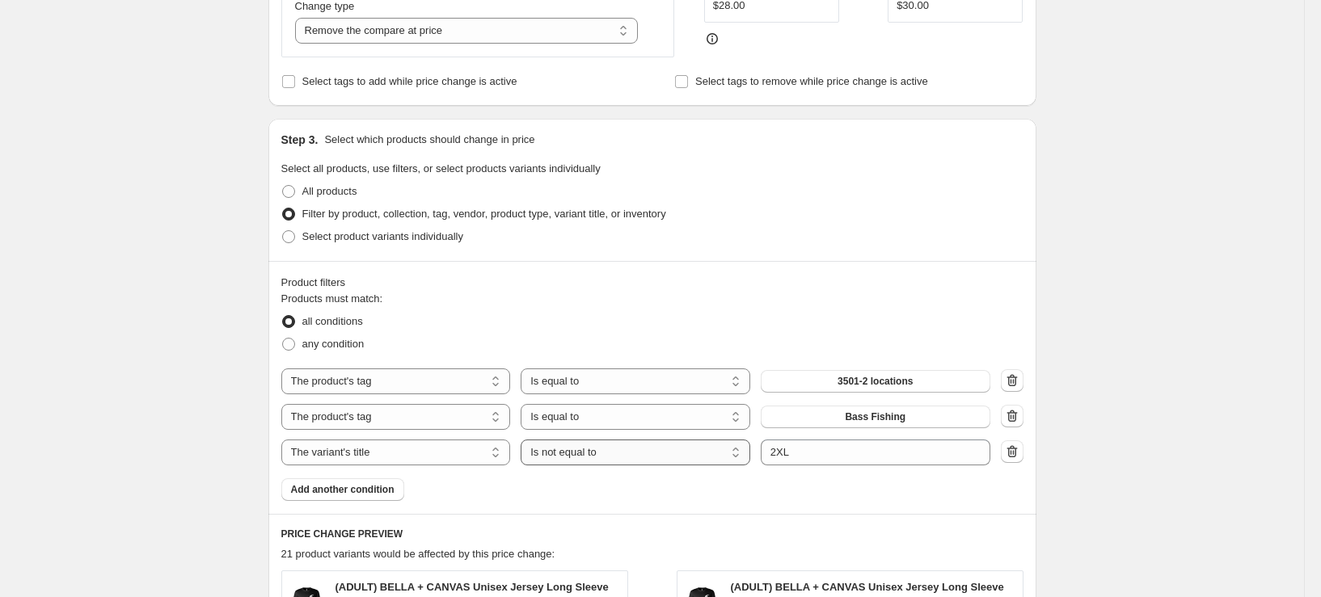
click at [656, 457] on select "Is equal to Is not equal to Contains" at bounding box center [636, 453] width 230 height 26
select select "equal"
click at [1083, 367] on div "Create new price change job. This page is ready Create new price change job Dra…" at bounding box center [652, 307] width 1304 height 1585
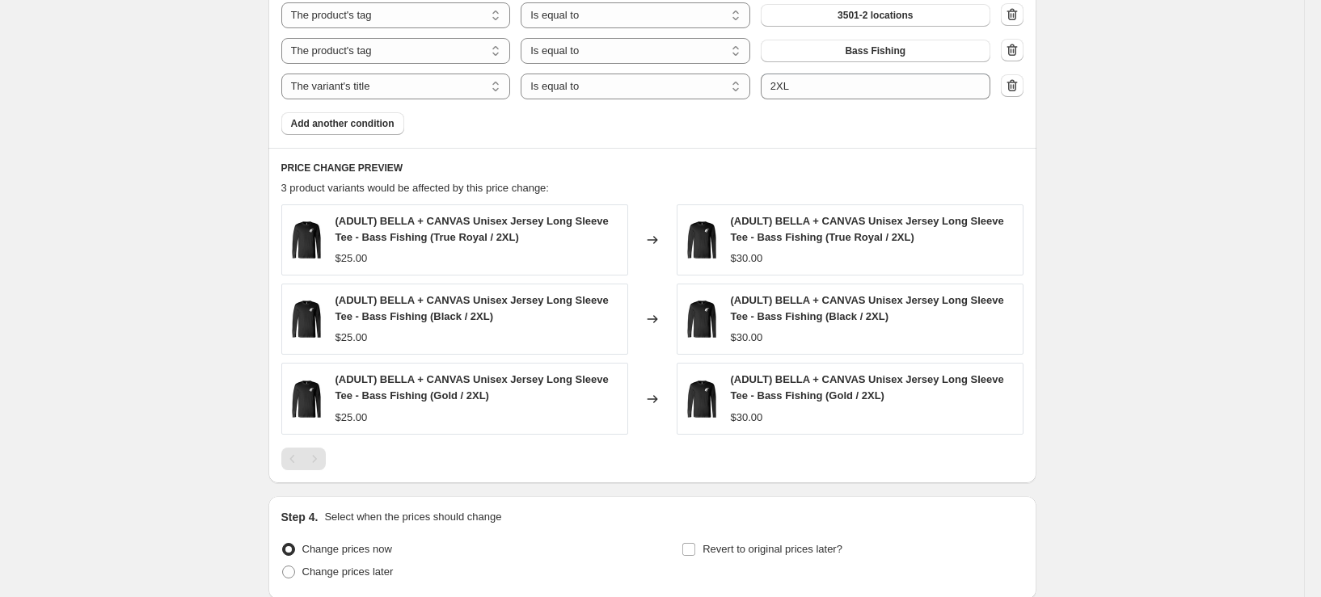
scroll to position [988, 0]
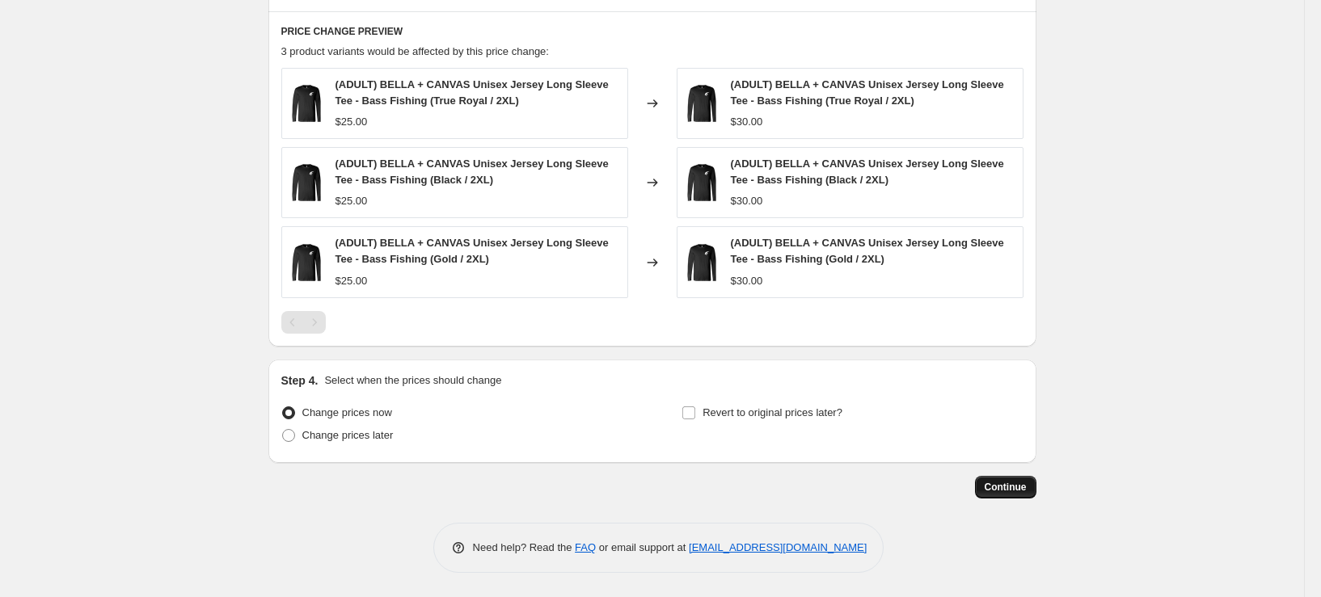
click at [1011, 492] on span "Continue" at bounding box center [1006, 487] width 42 height 13
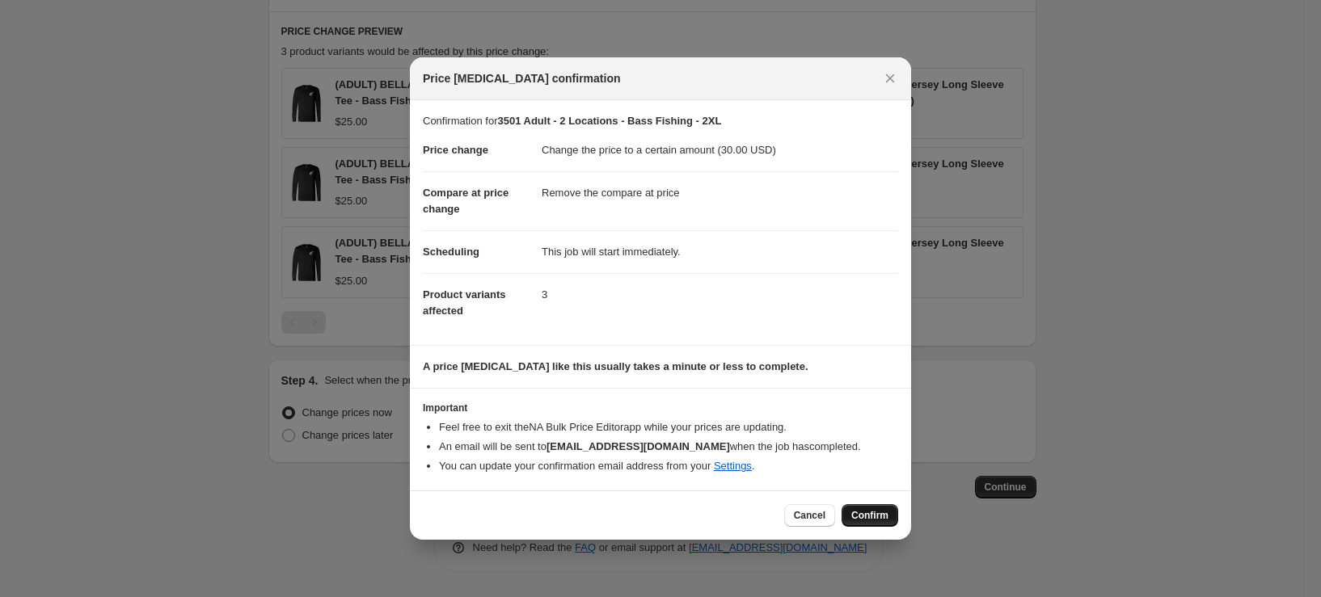
click at [876, 517] on span "Confirm" at bounding box center [869, 515] width 37 height 13
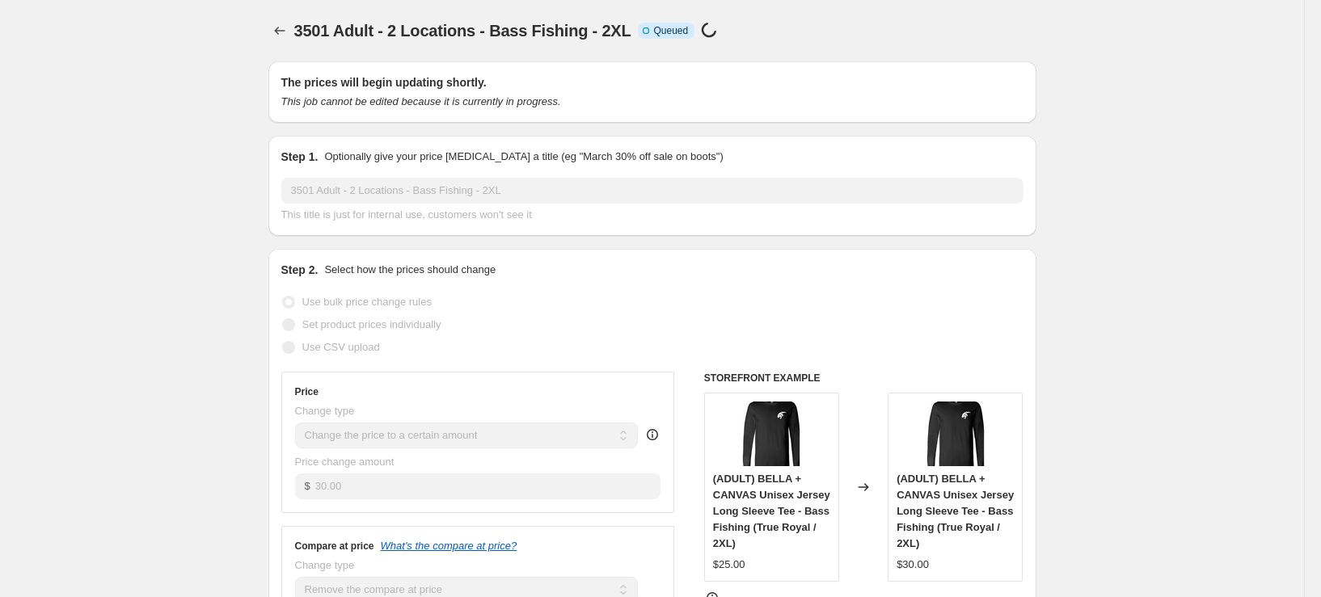
select select "remove"
select select "tag"
select select "title"
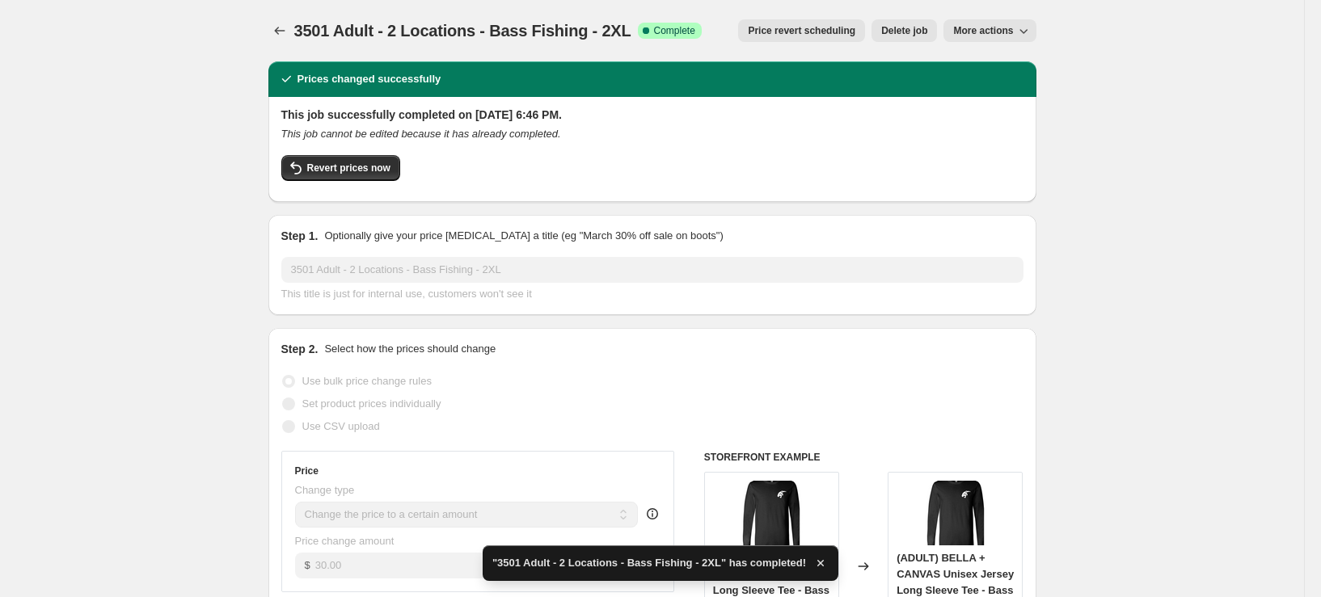
click at [967, 36] on span "More actions" at bounding box center [983, 30] width 60 height 13
click at [966, 58] on span "Copy to new job" at bounding box center [993, 64] width 75 height 12
select select "remove"
select select "tag"
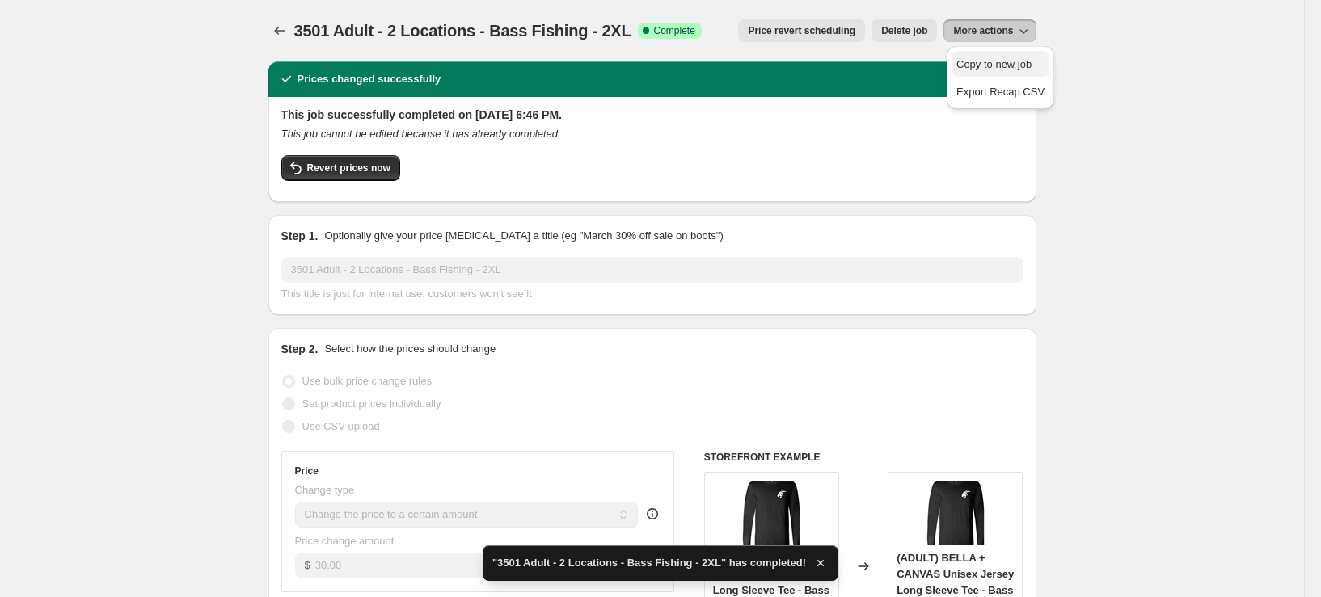
select select "title"
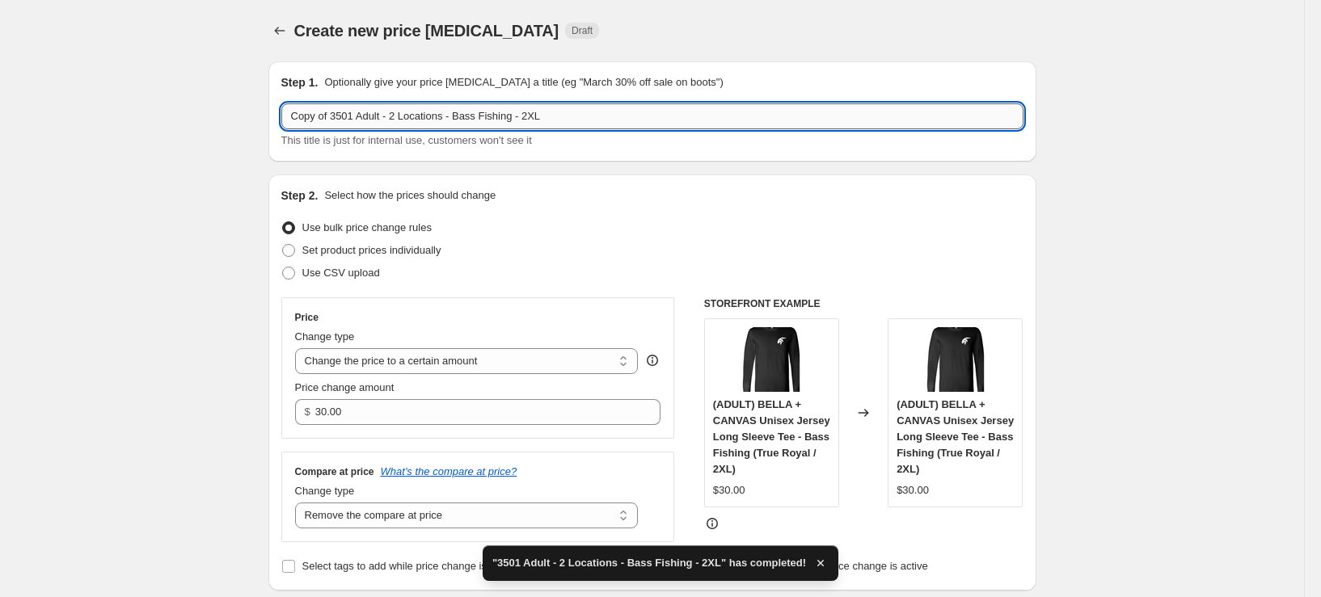
click at [551, 117] on input "Copy of 3501 Adult - 2 Locations - Bass Fishing - 2XL" at bounding box center [652, 116] width 742 height 26
drag, startPoint x: 336, startPoint y: 115, endPoint x: 218, endPoint y: 136, distance: 119.1
type input "3501 Adult - 2 Locations - Bass Fishing - 3XL"
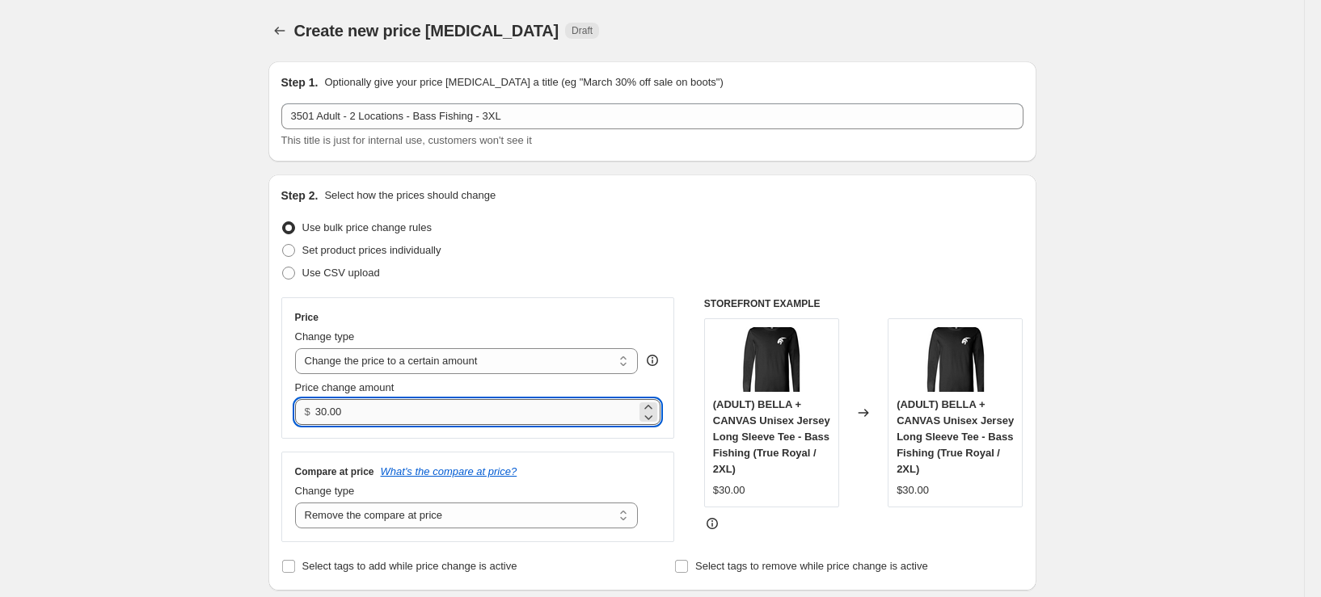
click at [331, 411] on input "30.00" at bounding box center [475, 412] width 321 height 26
type input "32.00"
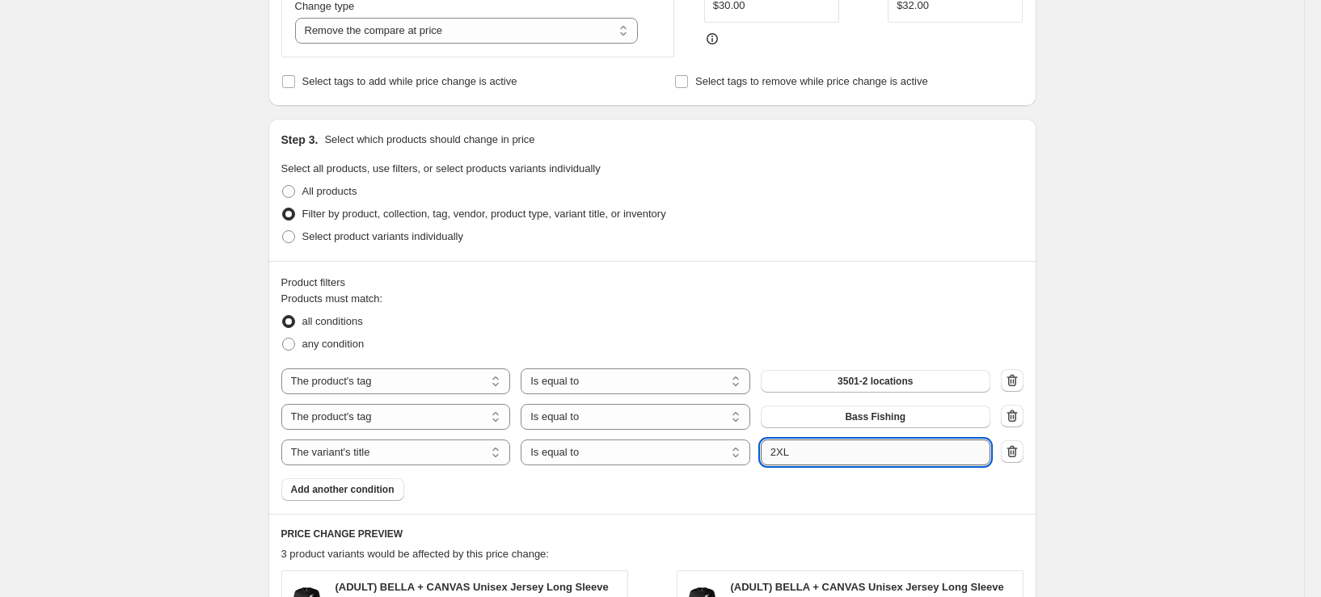
click at [780, 458] on input "2XL" at bounding box center [876, 453] width 230 height 26
type input "3XL"
click at [182, 344] on div "Create new price change job. This page is ready Create new price change job Dra…" at bounding box center [652, 307] width 1304 height 1585
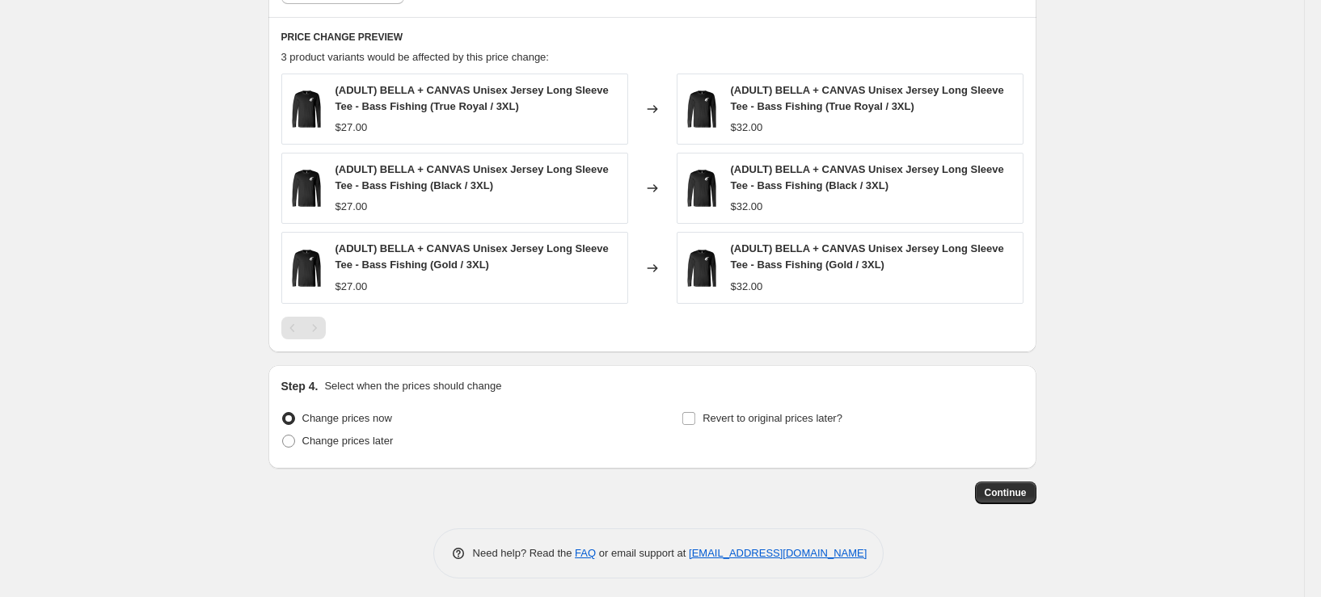
scroll to position [988, 0]
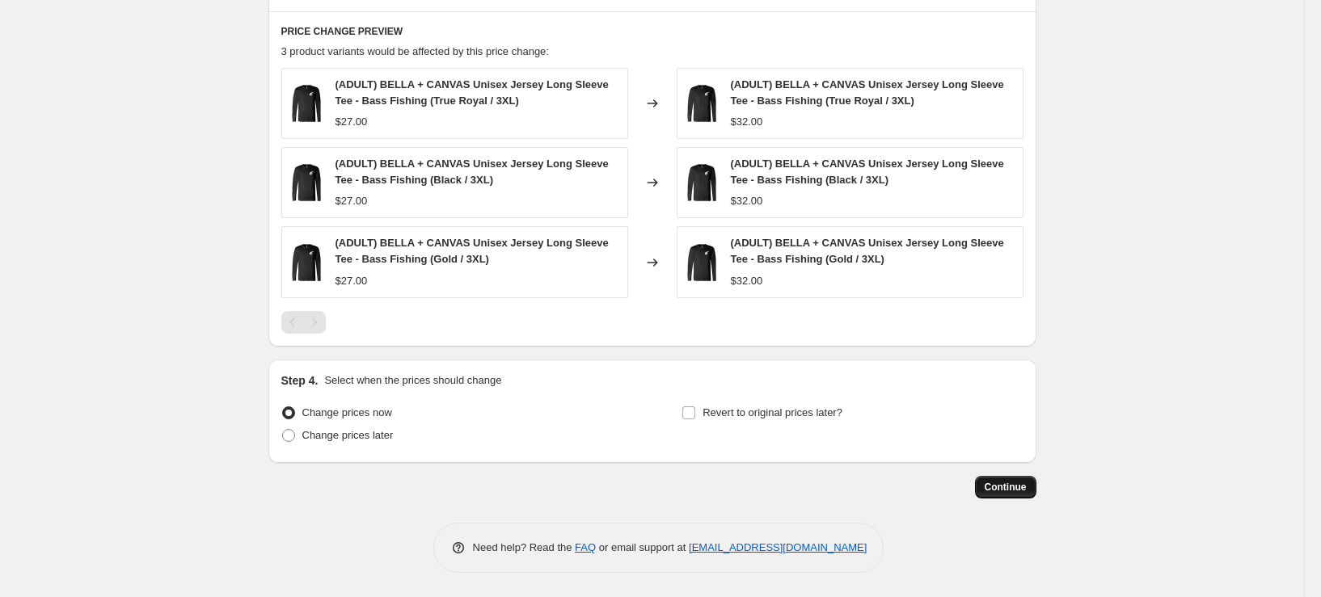
click at [1023, 494] on button "Continue" at bounding box center [1005, 487] width 61 height 23
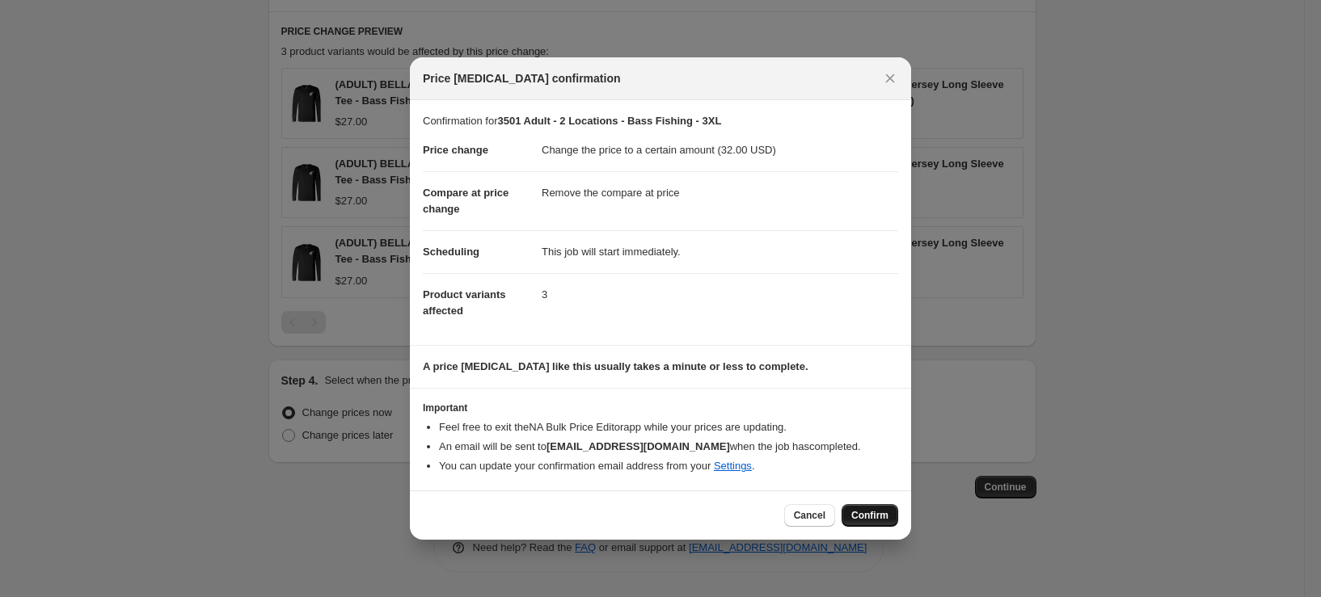
click at [876, 513] on span "Confirm" at bounding box center [869, 515] width 37 height 13
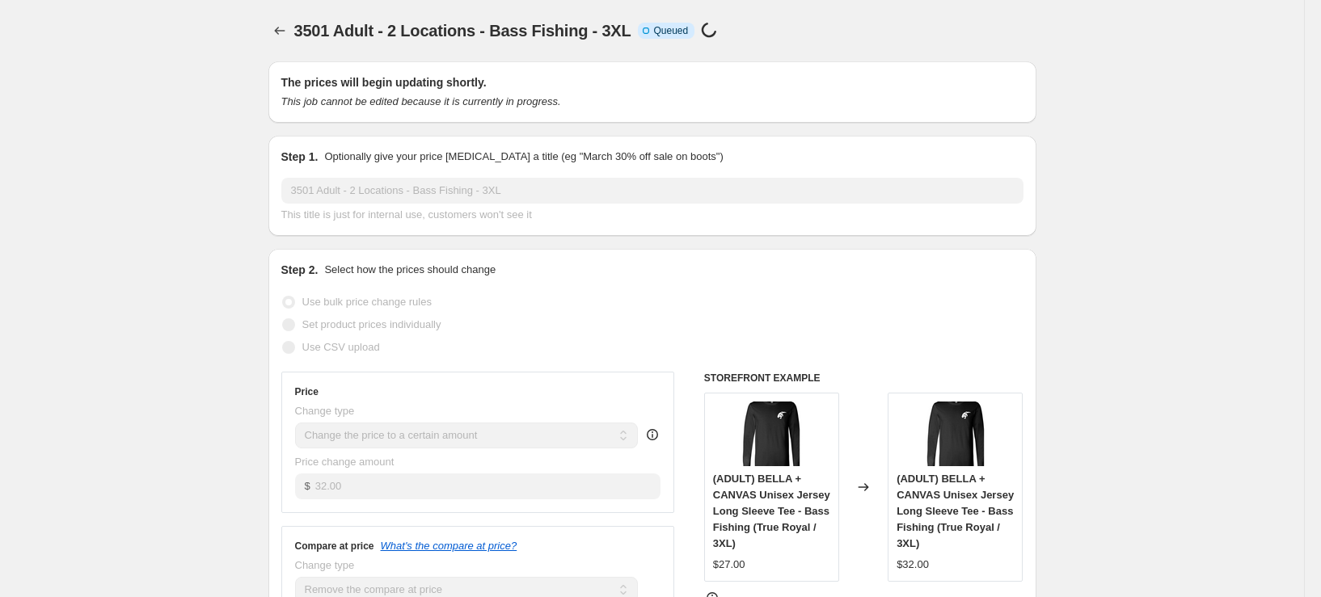
scroll to position [988, 0]
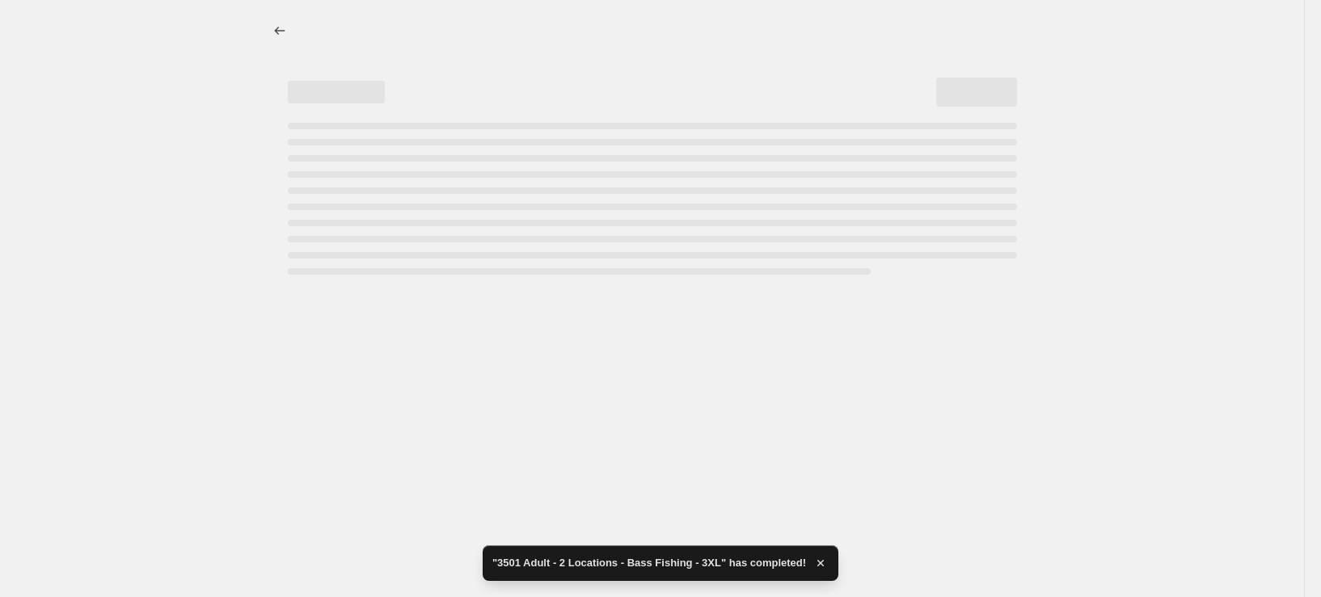
select select "remove"
select select "tag"
select select "title"
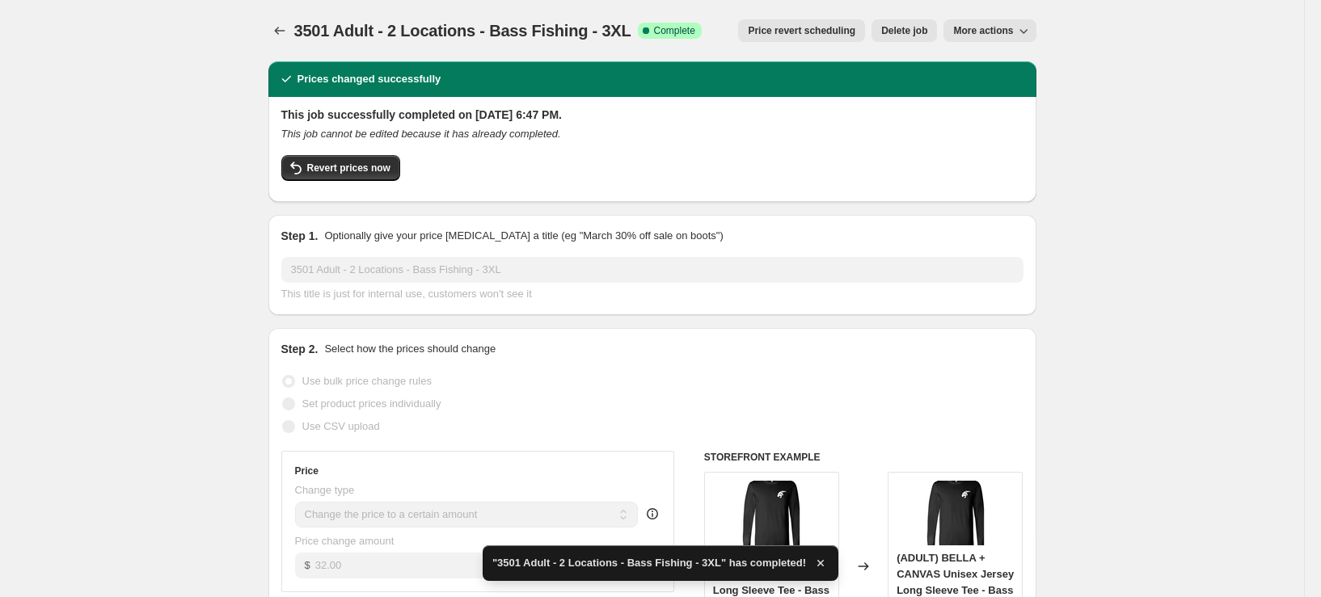
click at [1002, 29] on span "More actions" at bounding box center [983, 30] width 60 height 13
click at [998, 58] on span "Copy to new job" at bounding box center [993, 64] width 75 height 12
select select "remove"
select select "tag"
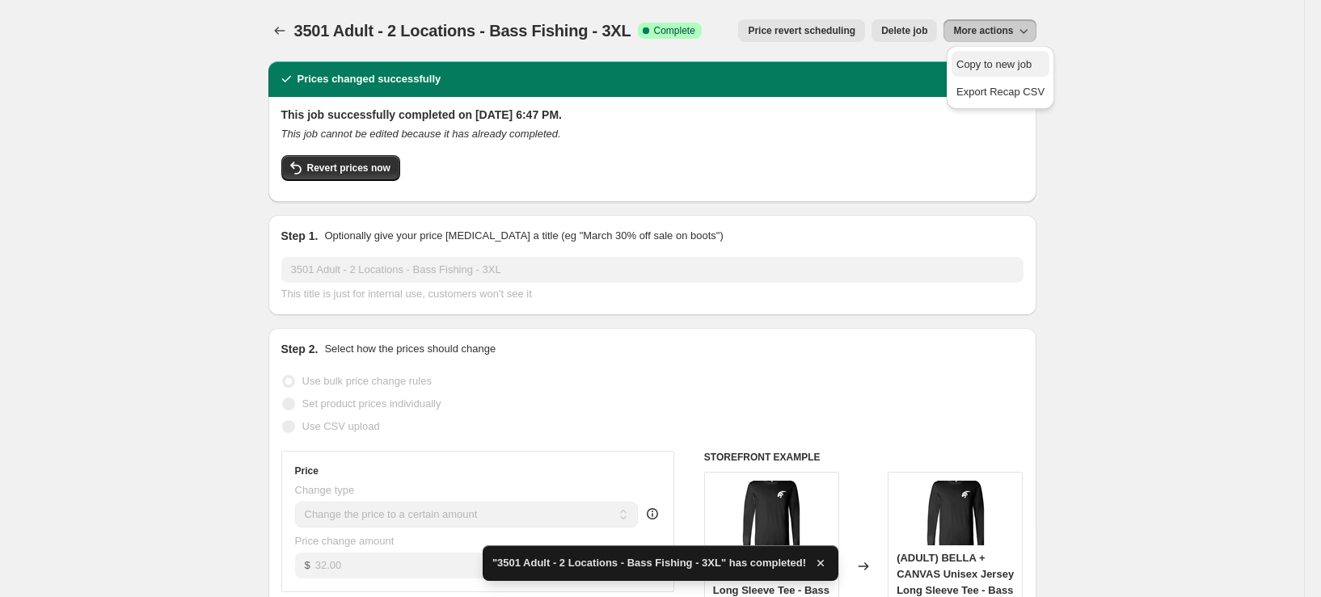
select select "title"
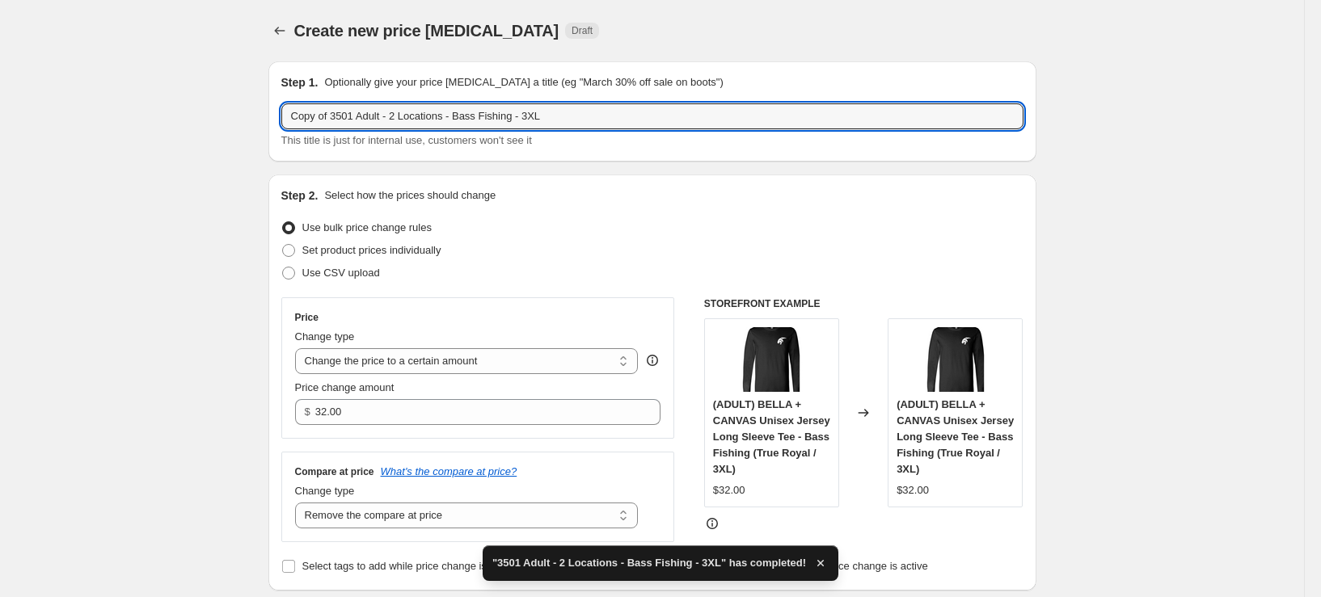
drag, startPoint x: 337, startPoint y: 121, endPoint x: 255, endPoint y: 135, distance: 83.6
click at [505, 120] on input "3501 Adult - 2 Locations - Bass Fishing - 3XL" at bounding box center [652, 116] width 742 height 26
type input "3501 Adult - 2 Locations - Bass Fishing - 4XL"
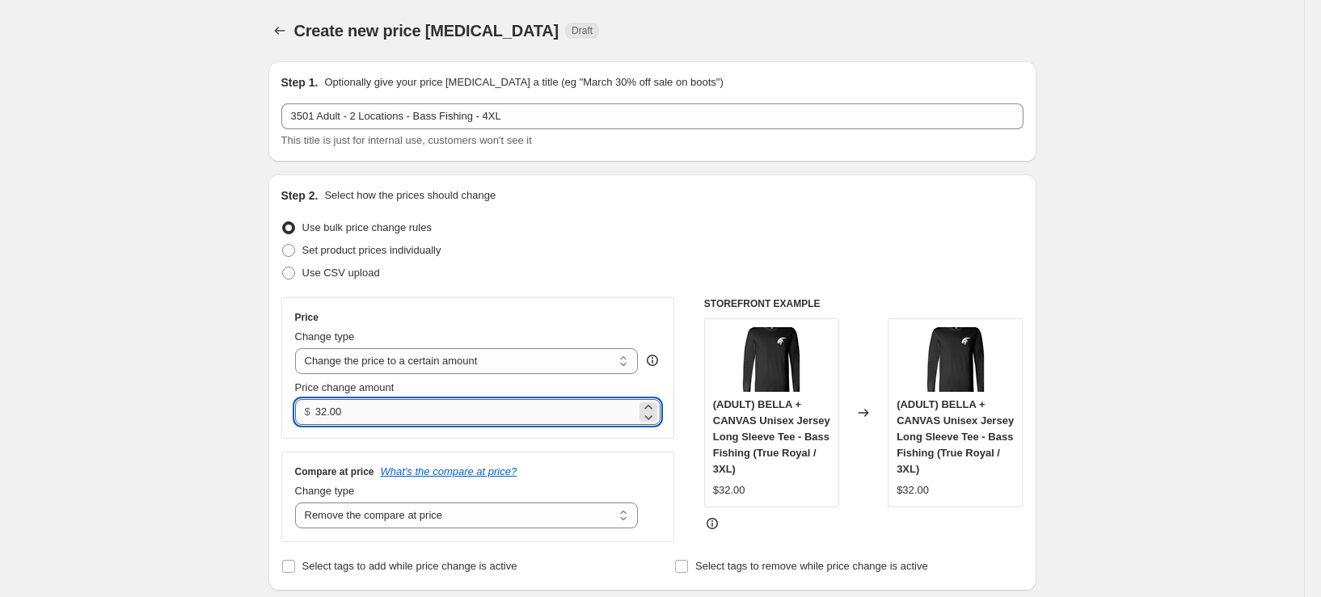
click at [330, 414] on input "32.00" at bounding box center [475, 412] width 321 height 26
type input "34.00"
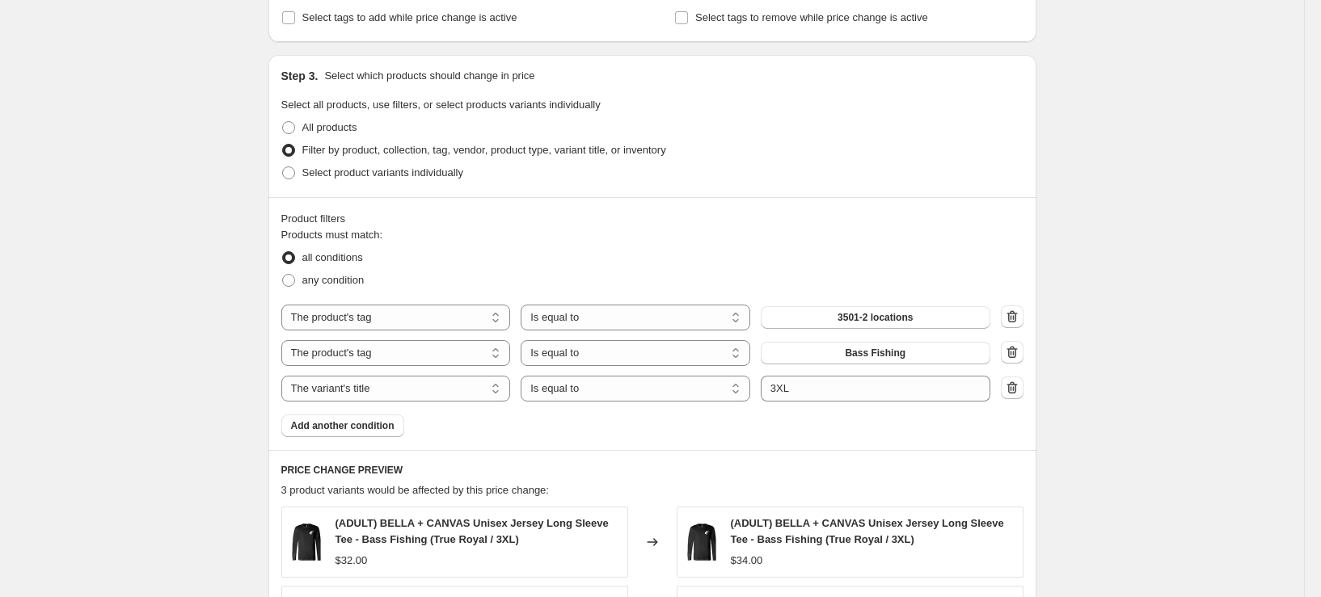
scroll to position [566, 0]
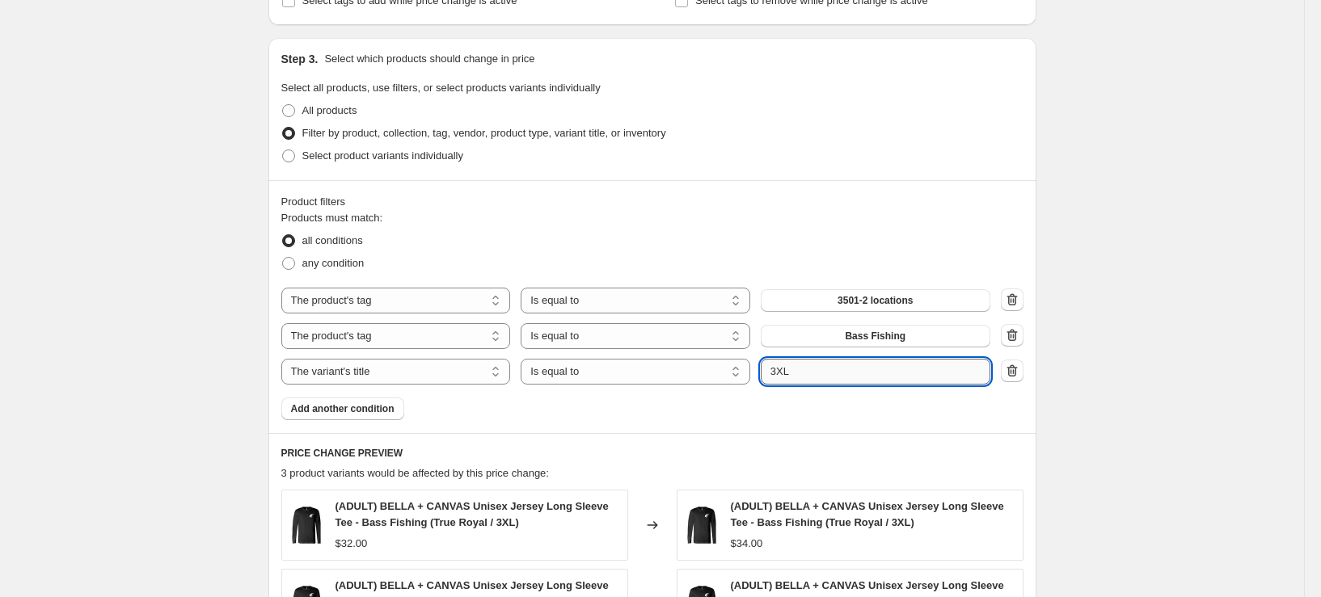
click at [779, 374] on input "3XL" at bounding box center [876, 372] width 230 height 26
type input "4XL"
click at [112, 285] on div "Create new price [MEDICAL_DATA]. This page is ready Create new price [MEDICAL_D…" at bounding box center [652, 226] width 1304 height 1585
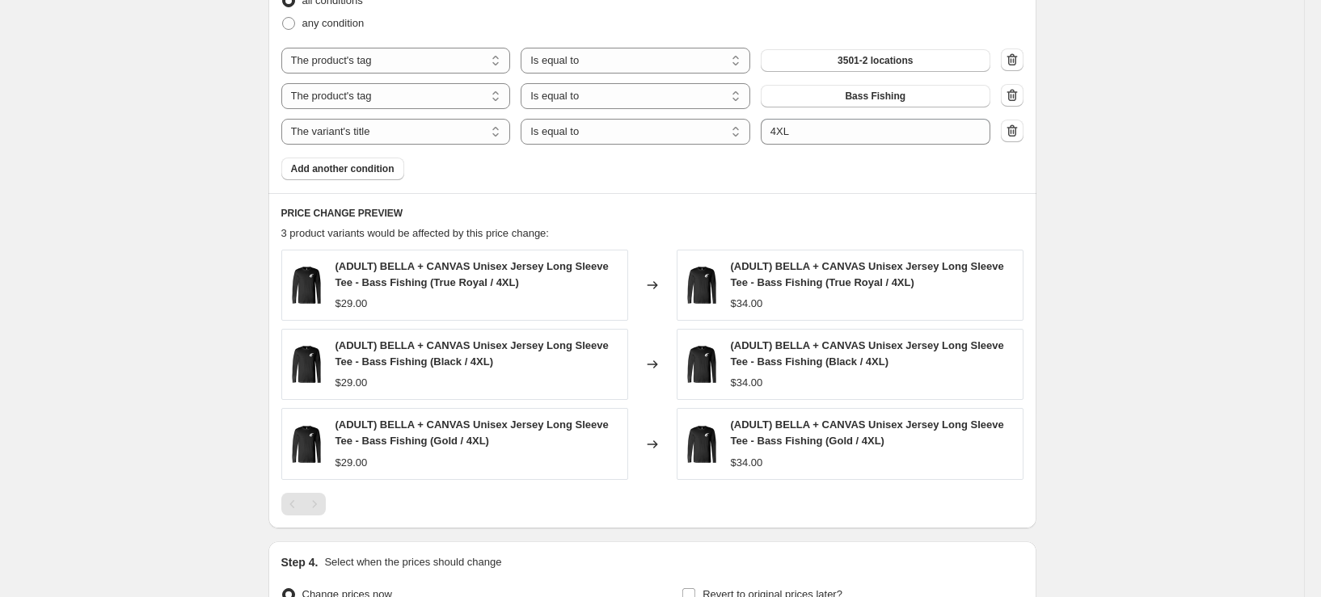
scroll to position [988, 0]
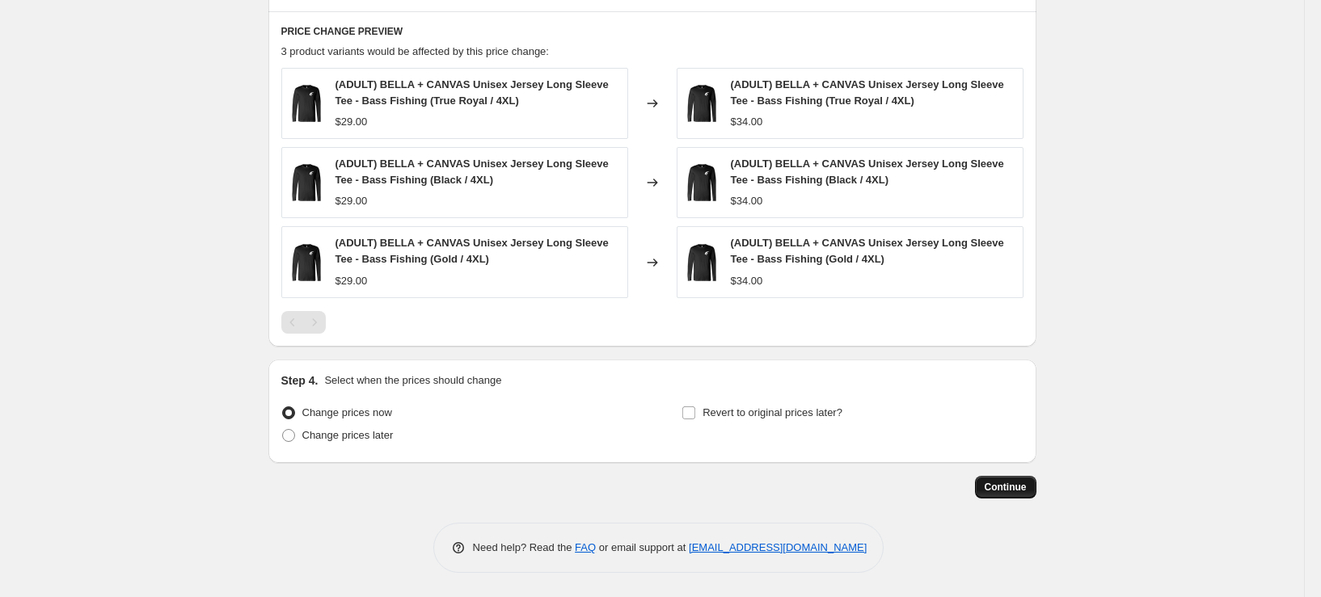
click at [1016, 493] on span "Continue" at bounding box center [1006, 487] width 42 height 13
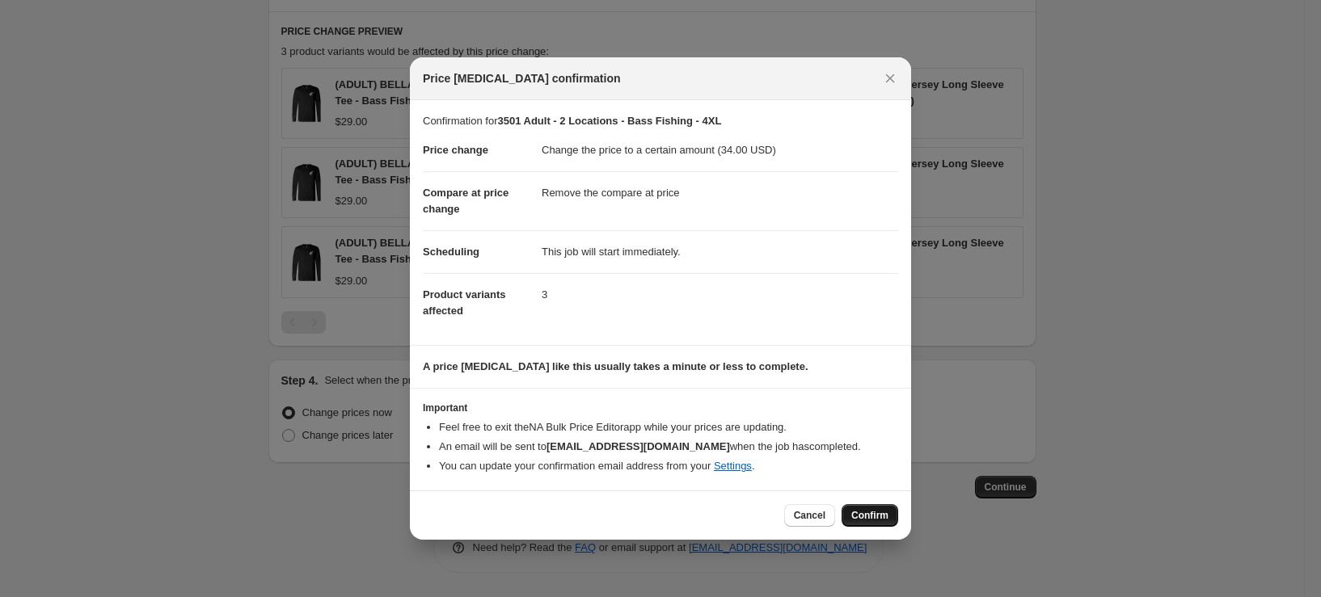
click at [868, 517] on span "Confirm" at bounding box center [869, 515] width 37 height 13
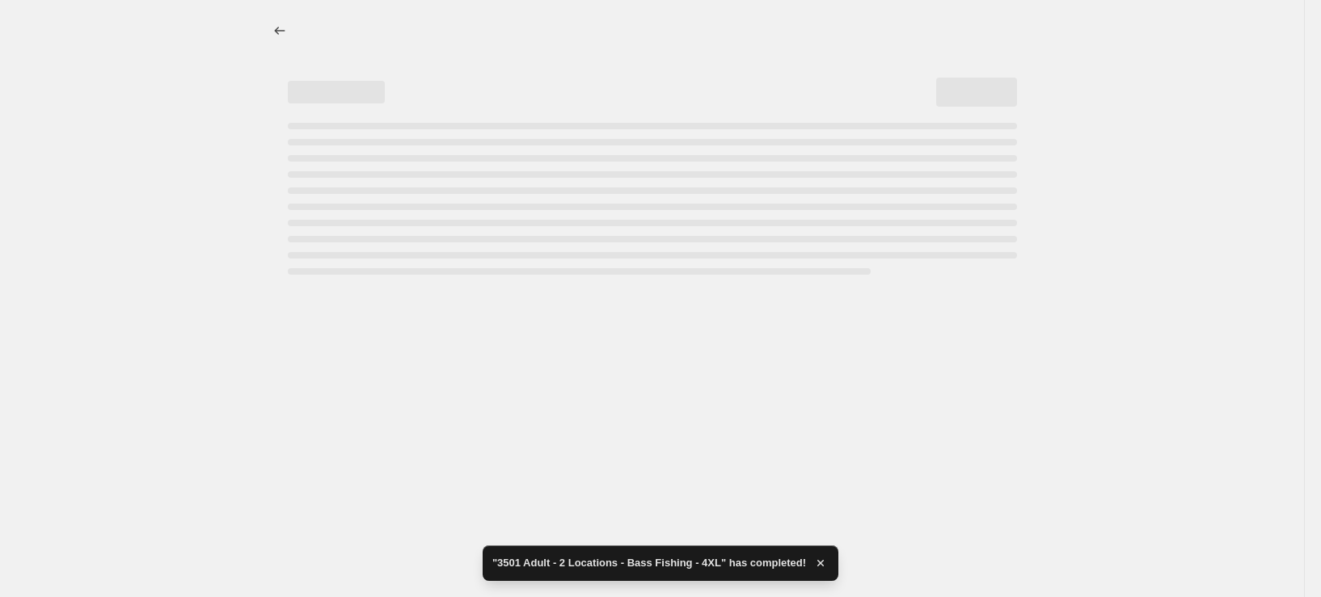
select select "remove"
select select "tag"
select select "title"
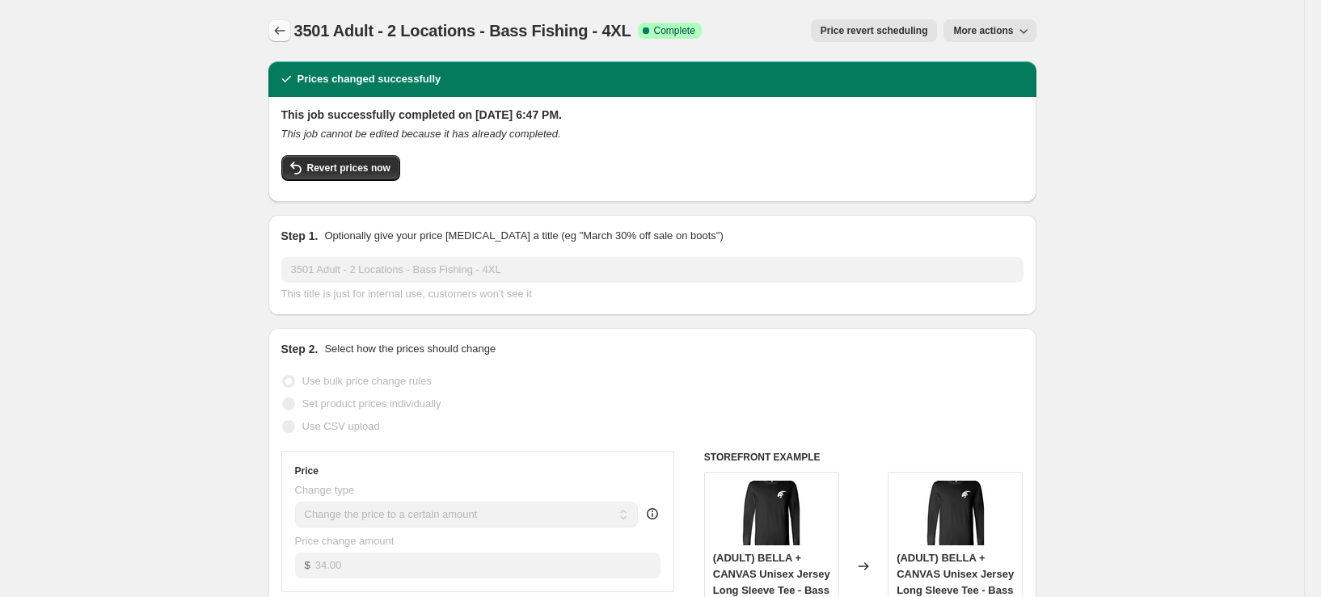
click at [287, 32] on icon "Price change jobs" at bounding box center [280, 31] width 16 height 16
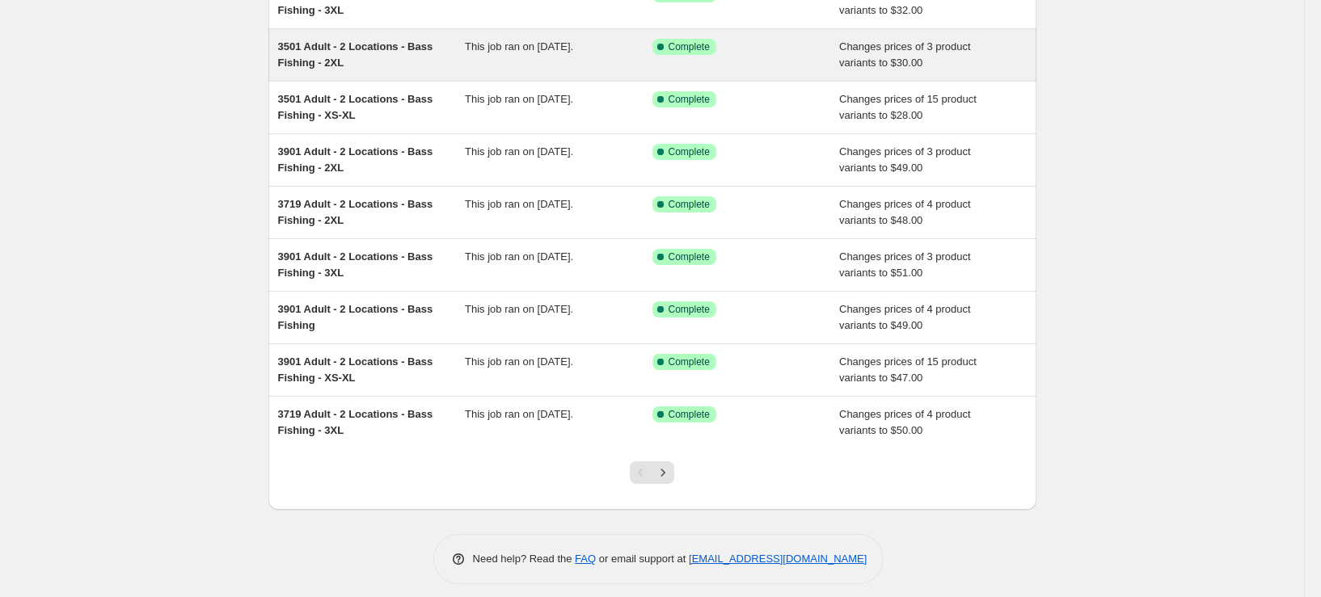
scroll to position [235, 0]
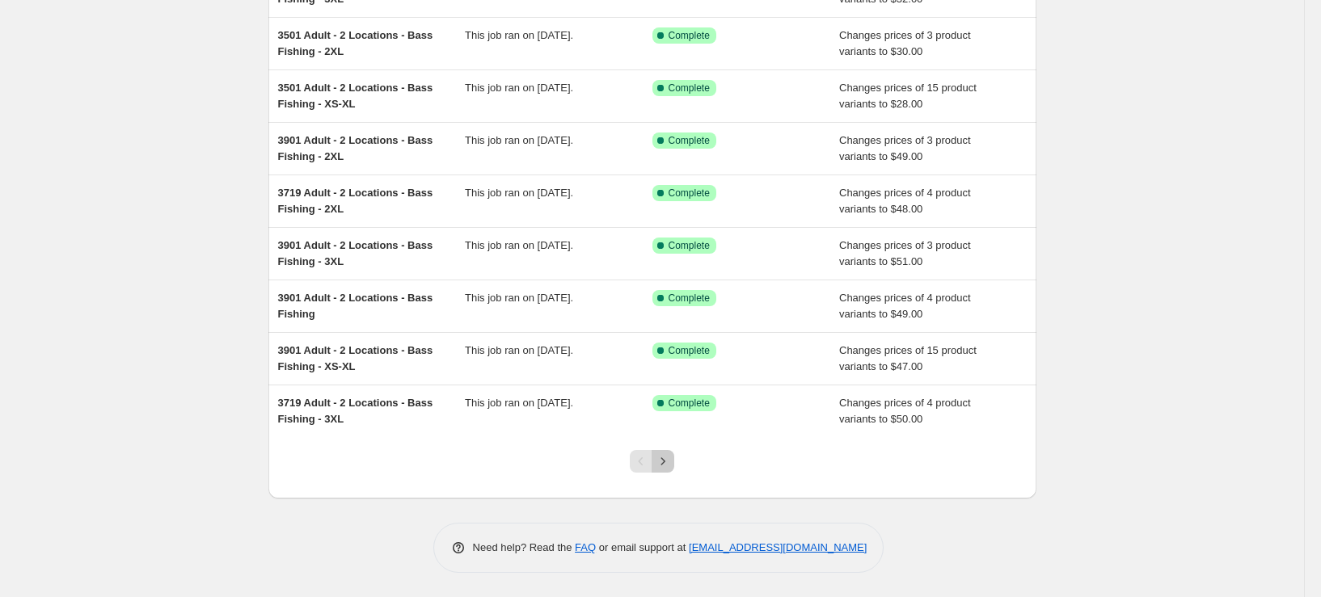
click at [665, 466] on icon "Next" at bounding box center [663, 462] width 16 height 16
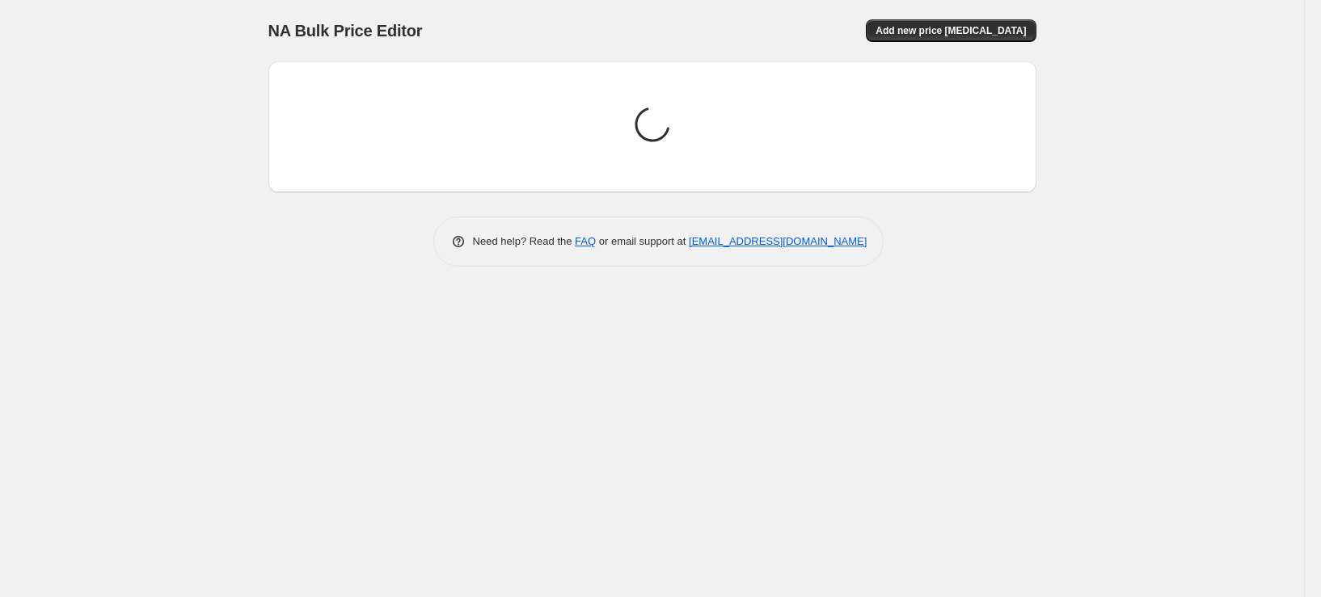
scroll to position [0, 0]
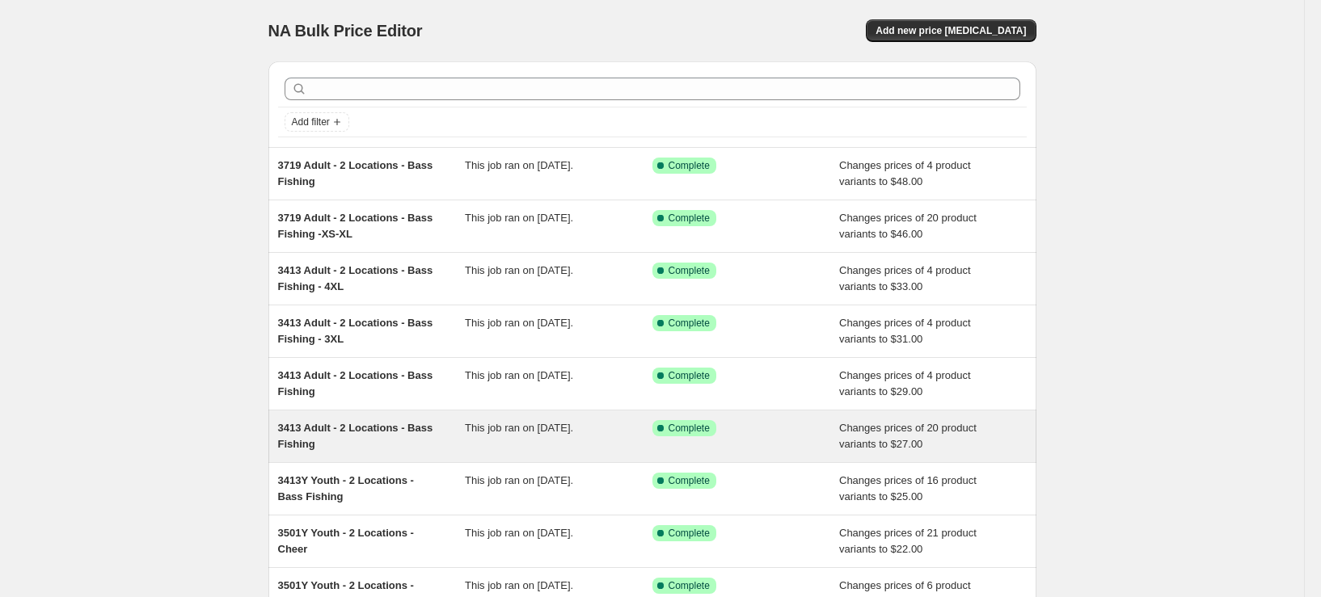
click at [390, 452] on div "3413 Adult - 2 Locations - Bass Fishing" at bounding box center [372, 436] width 188 height 32
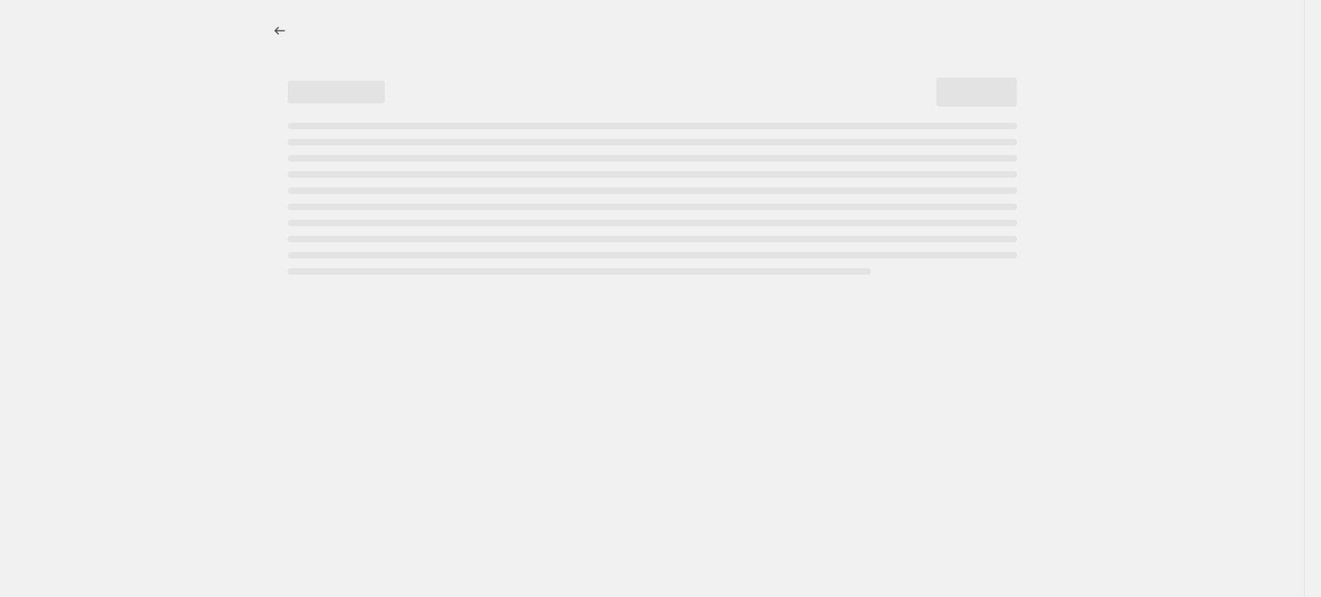
select select "remove"
select select "tag"
select select "title"
select select "not_equal"
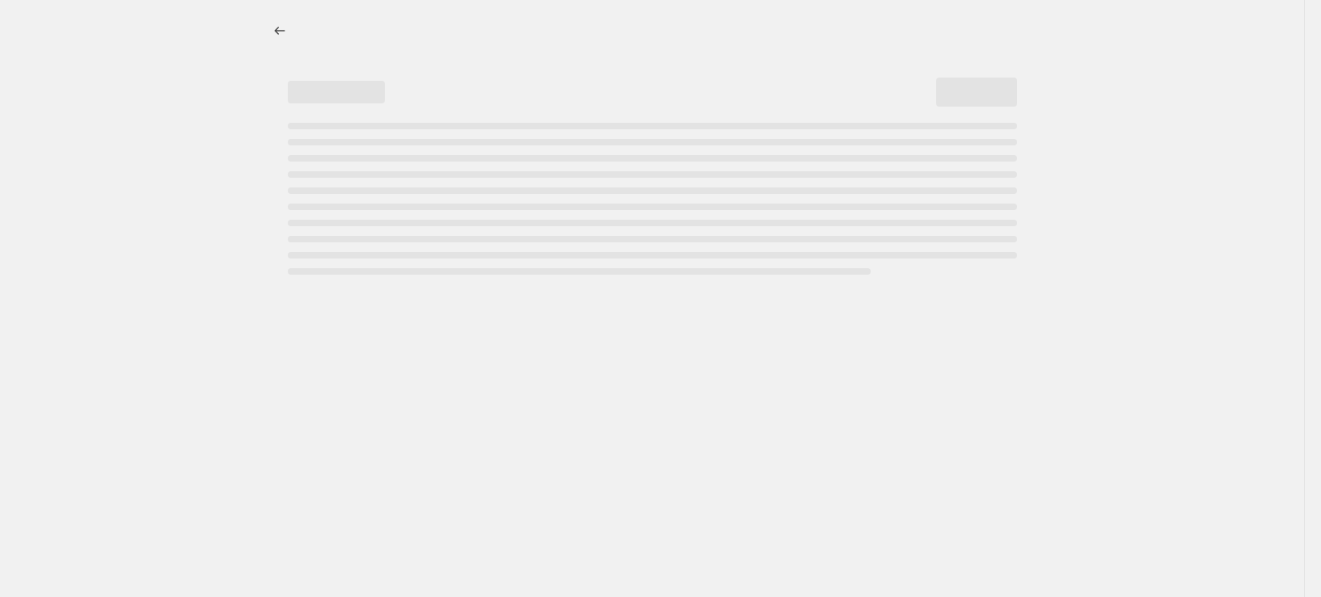
select select "title"
select select "not_equal"
select select "title"
select select "not_equal"
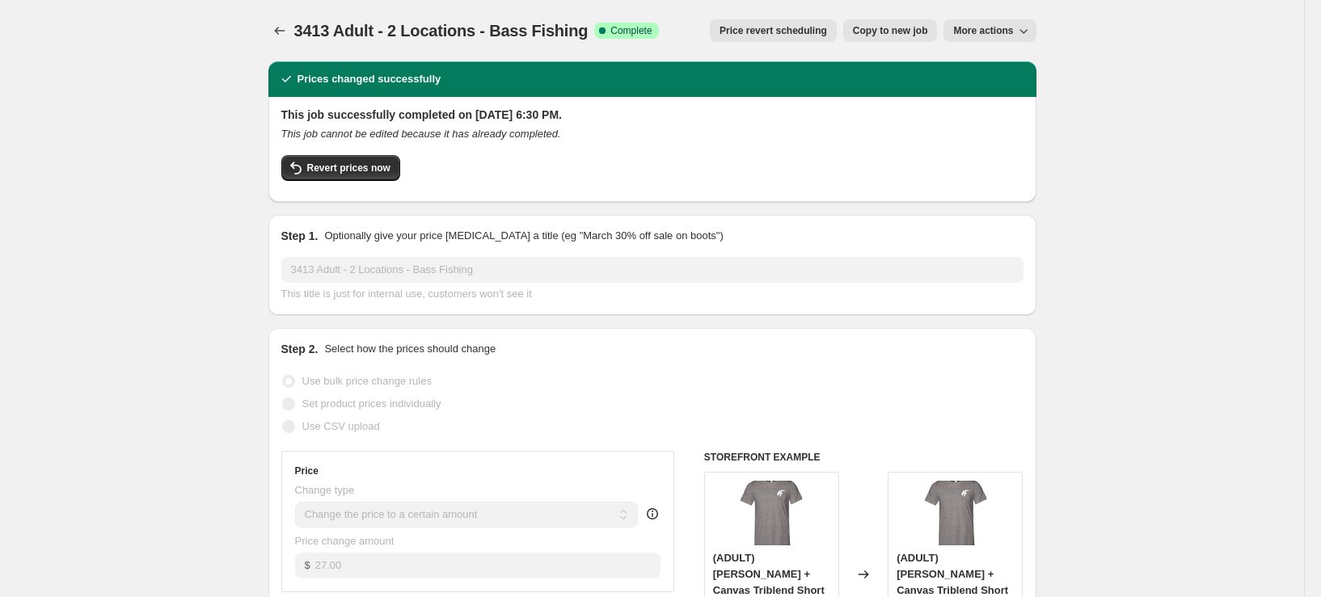
click at [908, 34] on span "Copy to new job" at bounding box center [890, 30] width 75 height 13
select select "remove"
select select "tag"
select select "title"
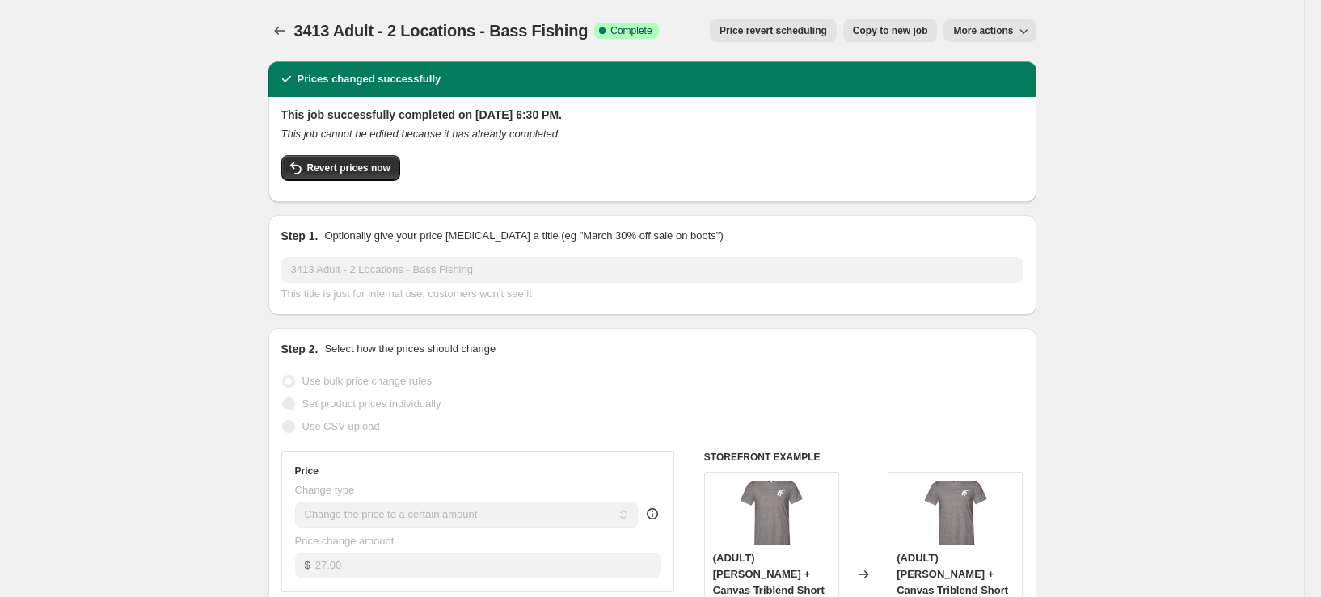
select select "not_equal"
select select "title"
select select "not_equal"
select select "title"
select select "not_equal"
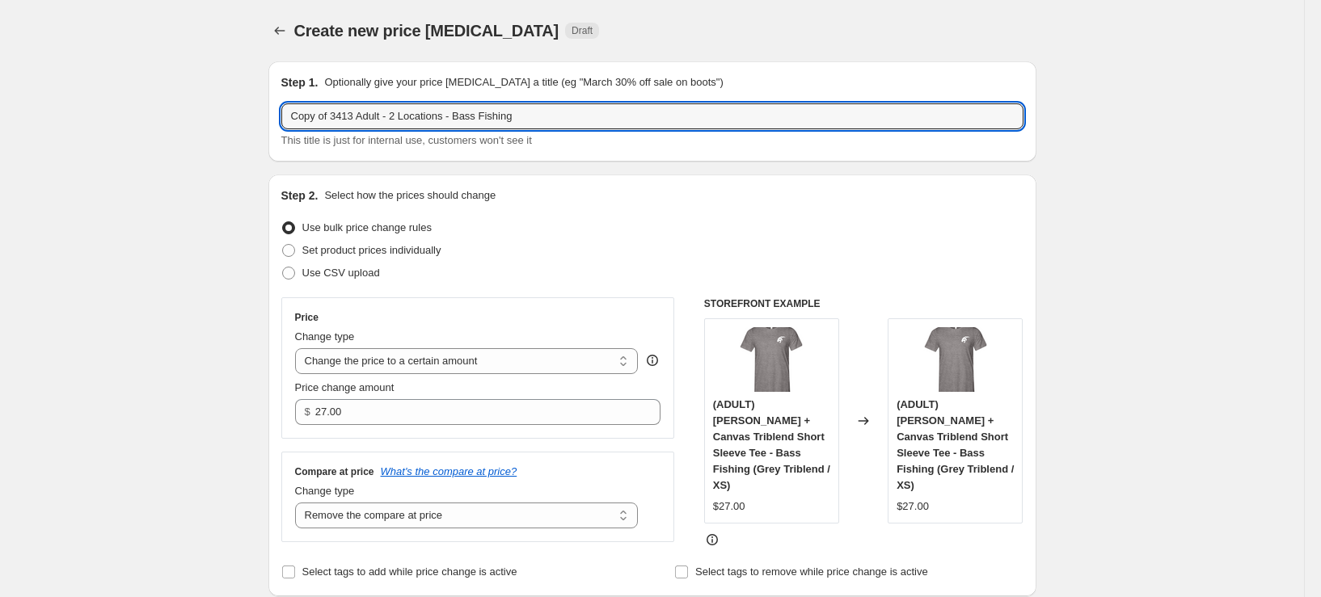
drag, startPoint x: 340, startPoint y: 117, endPoint x: 109, endPoint y: 151, distance: 232.9
click at [363, 114] on input "3413 Adult - 2 Locations - Bass Fishing" at bounding box center [652, 116] width 742 height 26
click at [413, 118] on input "3413 Adult - 1 Locations - Bass Fishing" at bounding box center [652, 116] width 742 height 26
drag, startPoint x: 486, startPoint y: 120, endPoint x: 422, endPoint y: 128, distance: 64.4
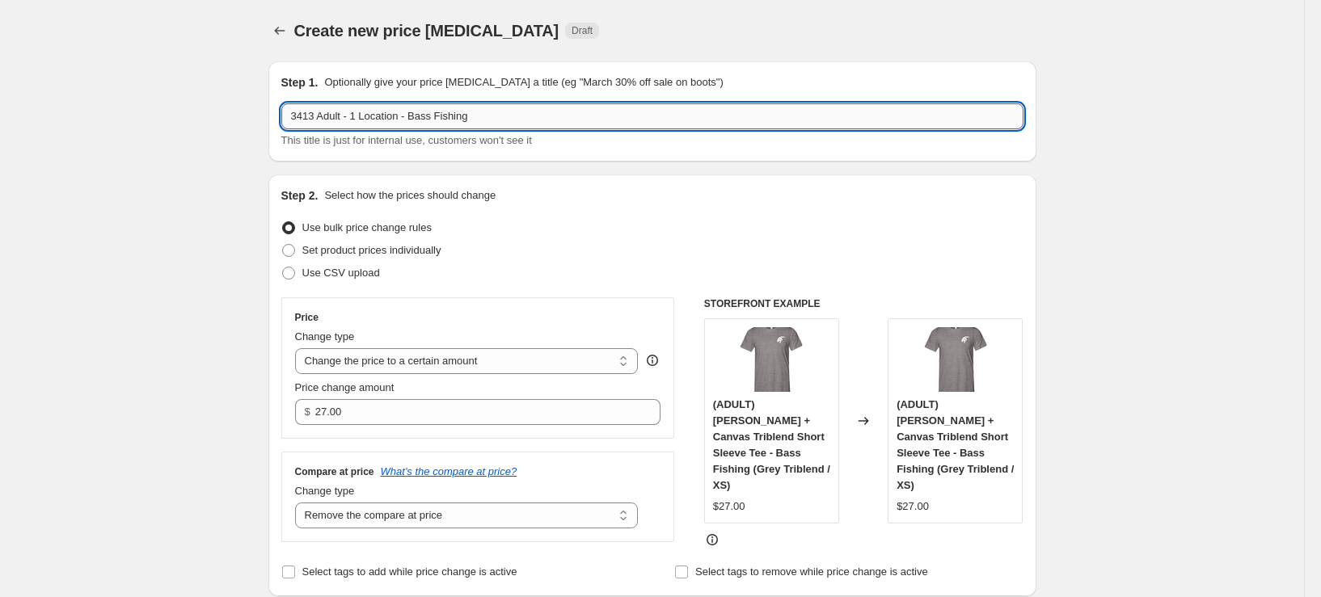
click at [422, 128] on input "3413 Adult - 1 Location - Bass Fishing" at bounding box center [652, 116] width 742 height 26
type input "3413 Adult - 1 Location - Cheer - XS-XL"
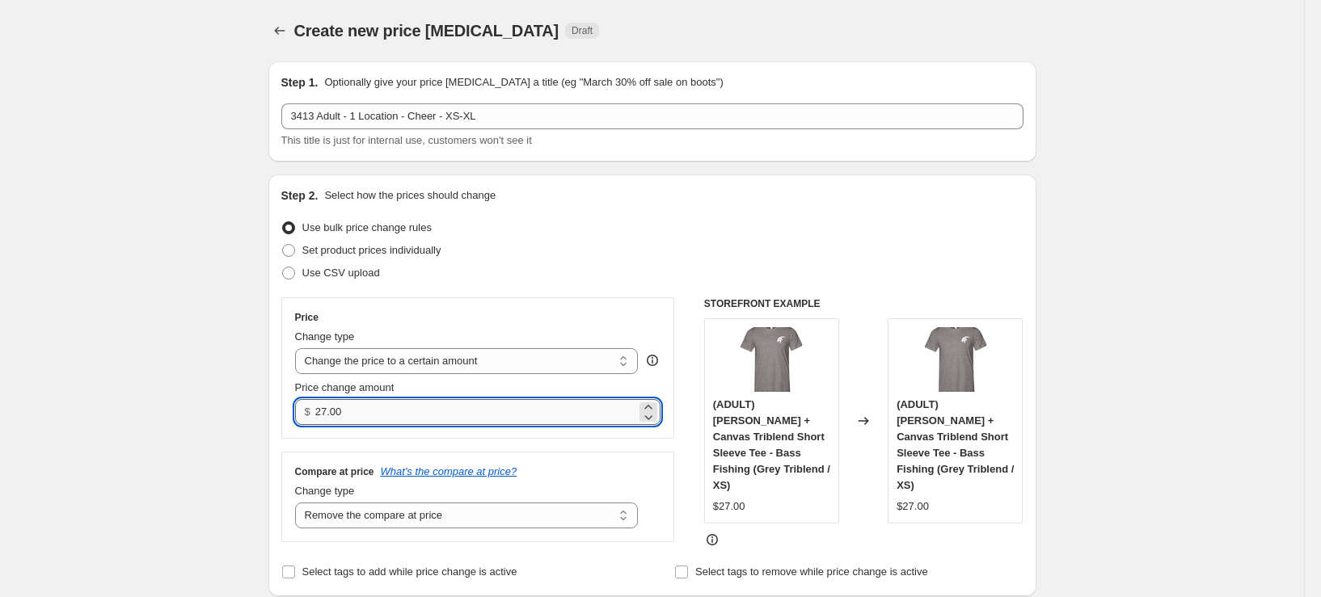
click at [437, 415] on input "27.00" at bounding box center [475, 412] width 321 height 26
type input "22.00"
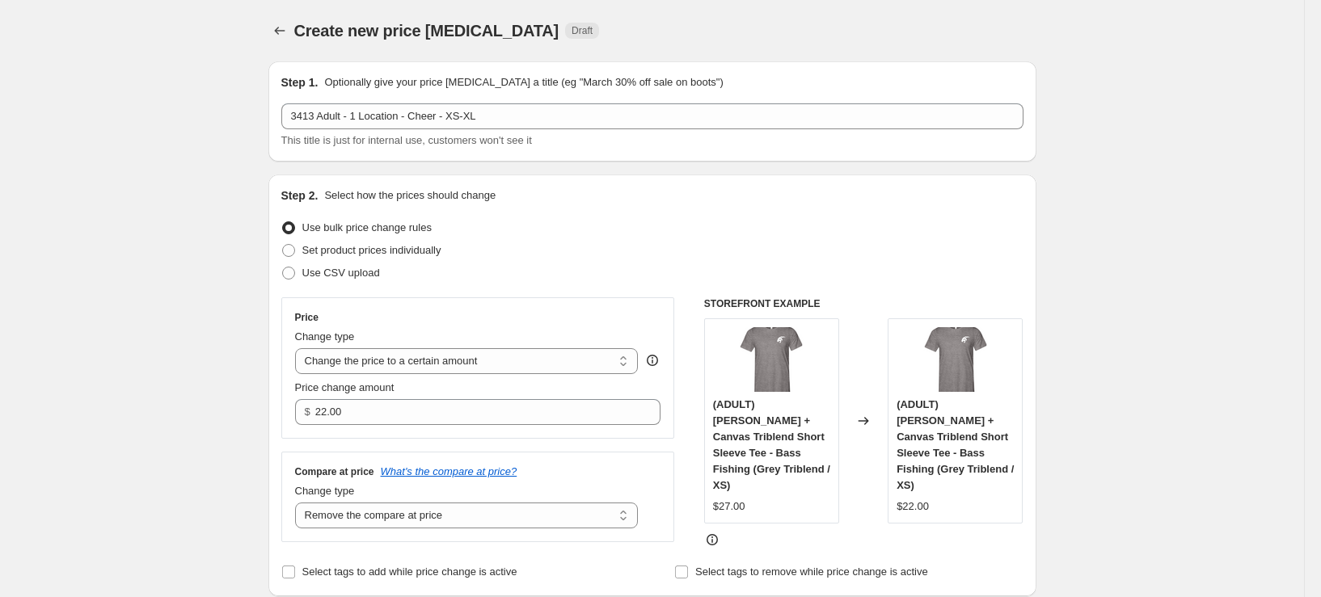
scroll to position [566, 0]
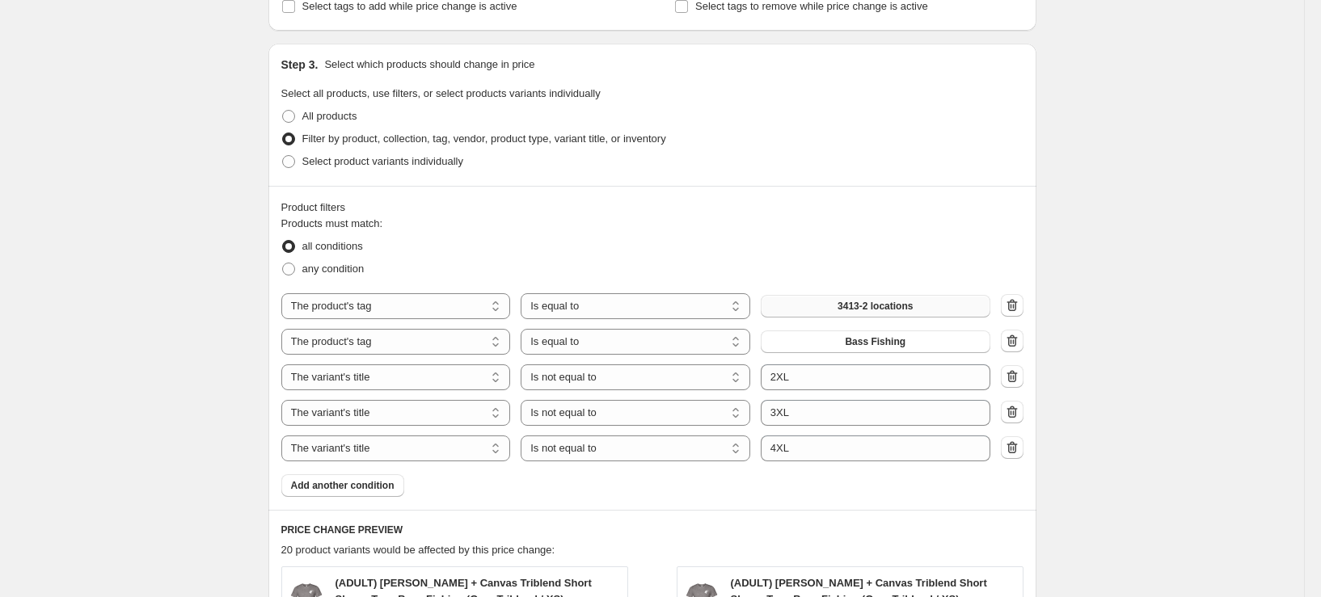
click at [884, 300] on span "3413-2 locations" at bounding box center [875, 306] width 75 height 13
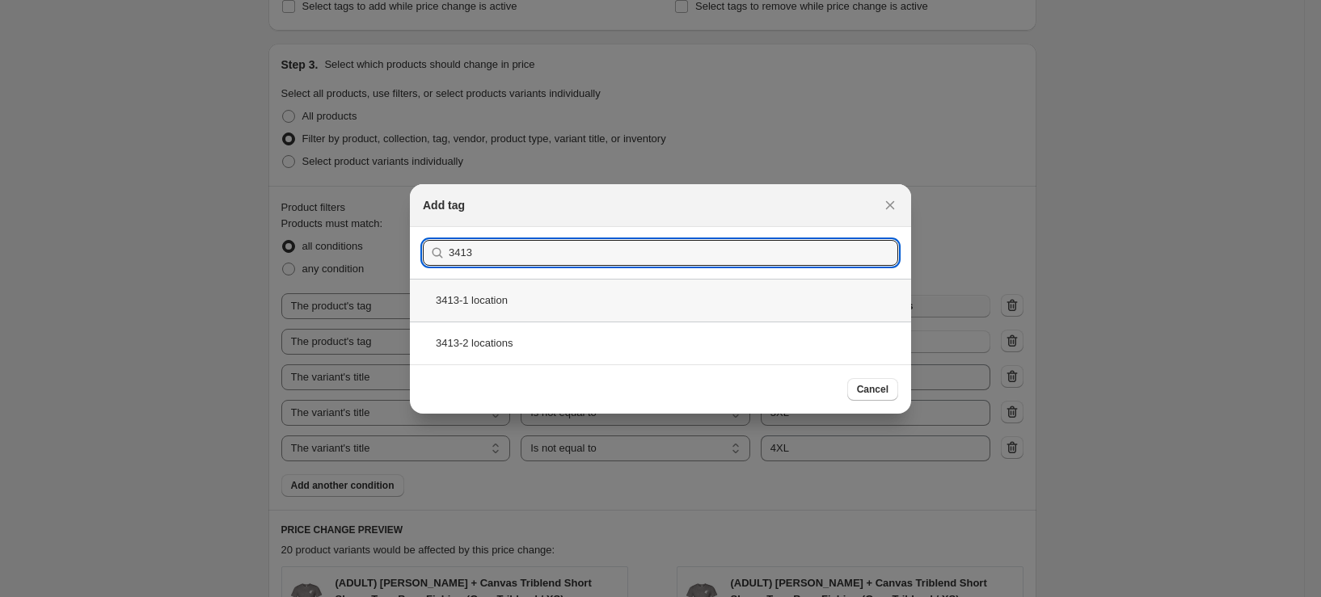
type input "3413"
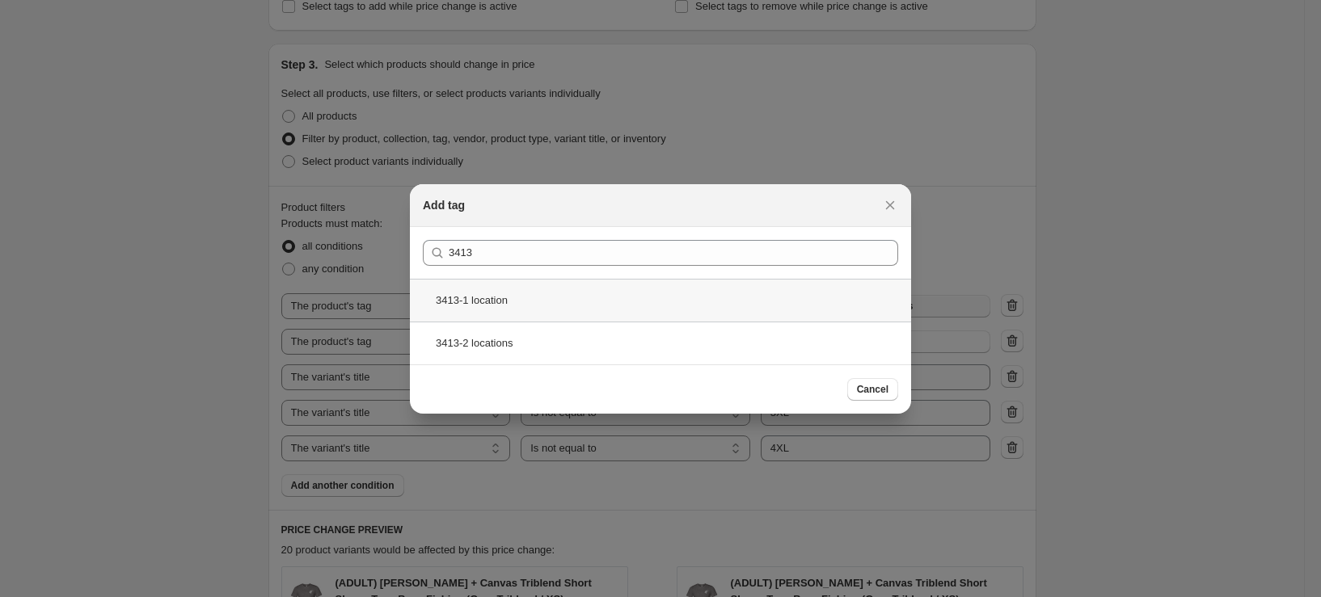
click at [563, 305] on div "3413-1 location" at bounding box center [660, 300] width 501 height 43
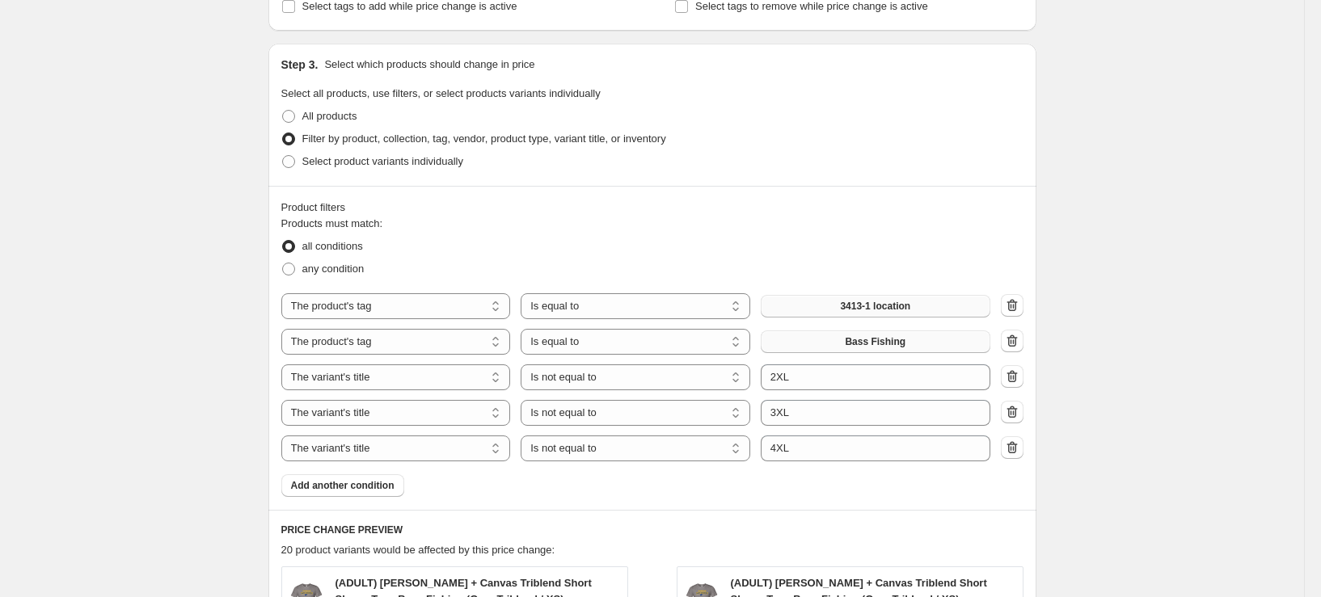
click at [942, 336] on button "Bass Fishing" at bounding box center [876, 342] width 230 height 23
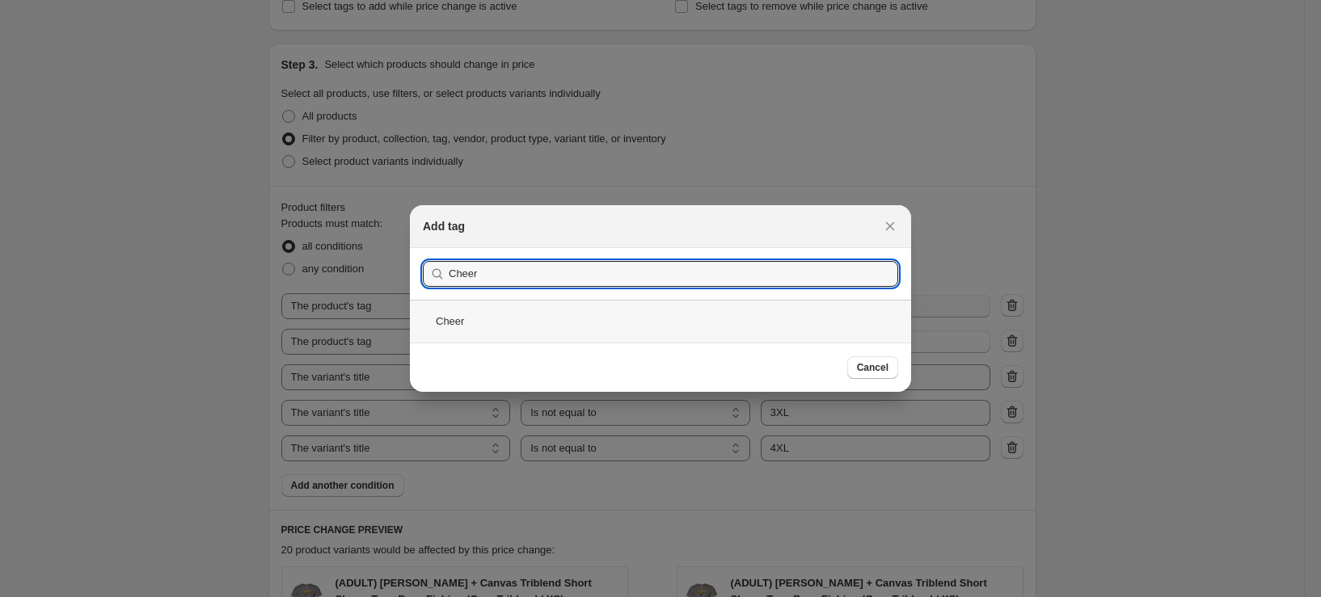
type input "Cheer"
click at [604, 310] on div "Cheer" at bounding box center [660, 321] width 501 height 43
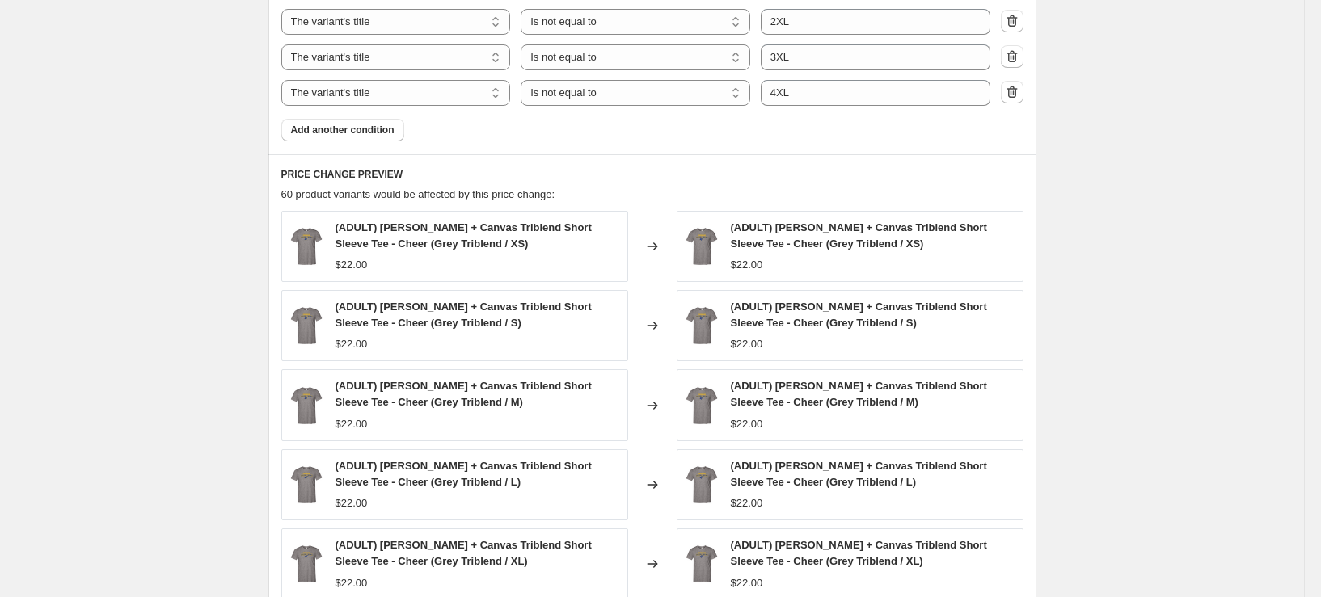
scroll to position [1051, 0]
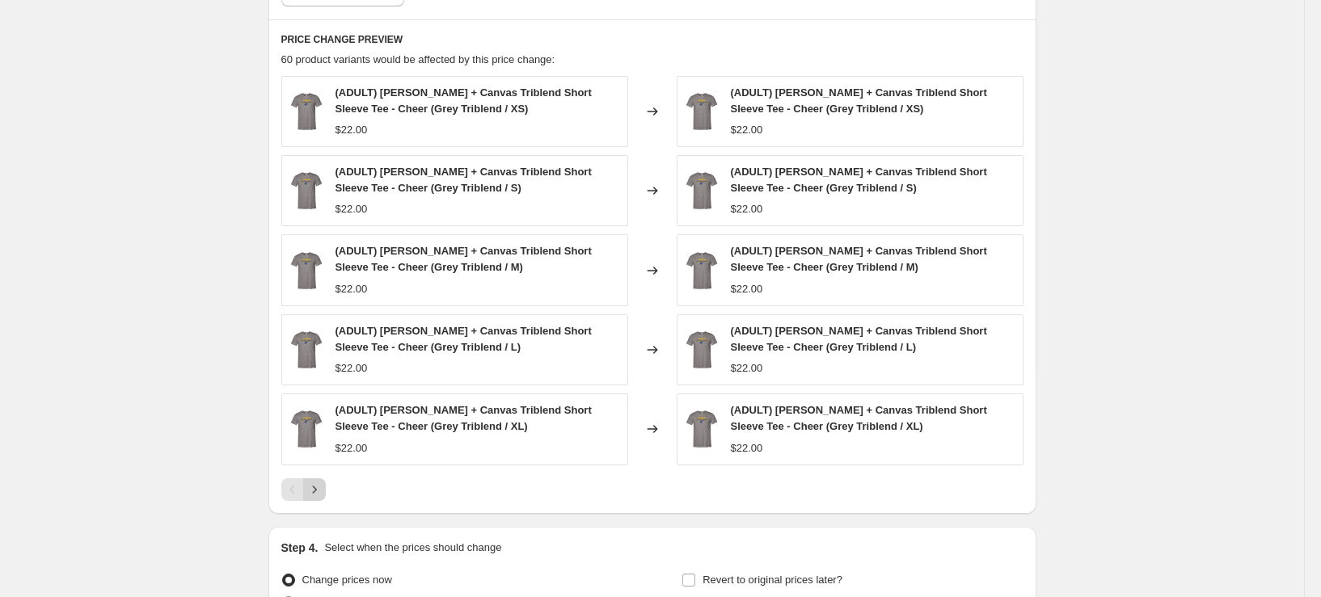
click at [323, 496] on icon "Next" at bounding box center [314, 490] width 16 height 16
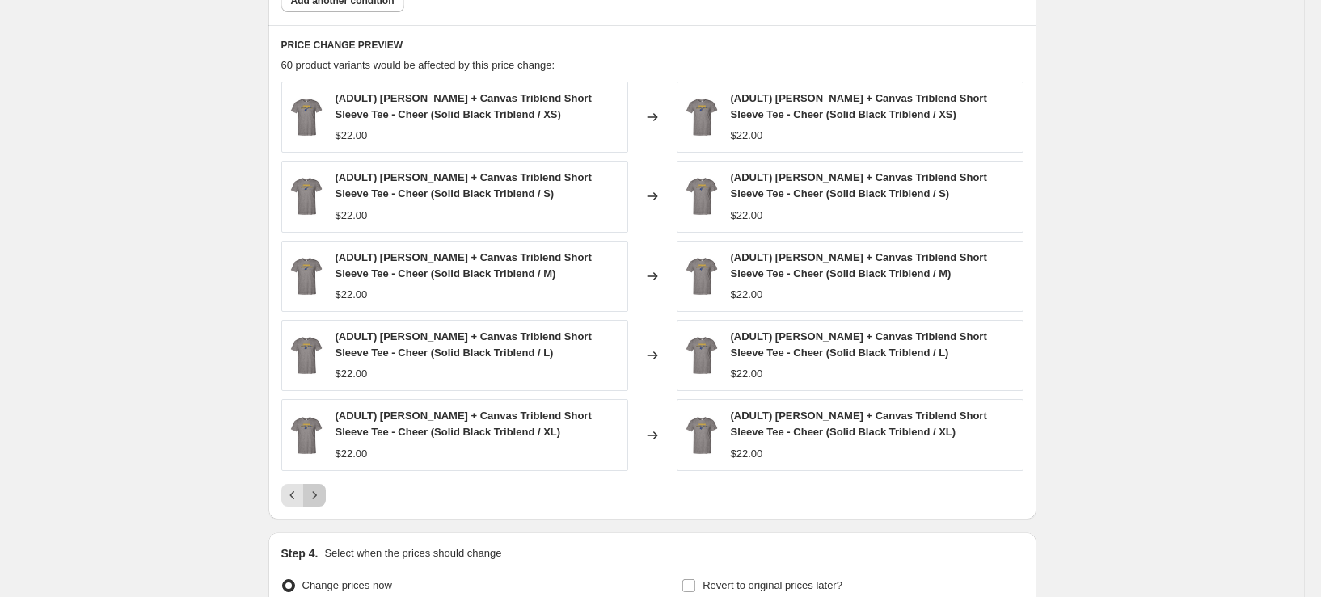
click at [323, 496] on icon "Next" at bounding box center [314, 496] width 16 height 16
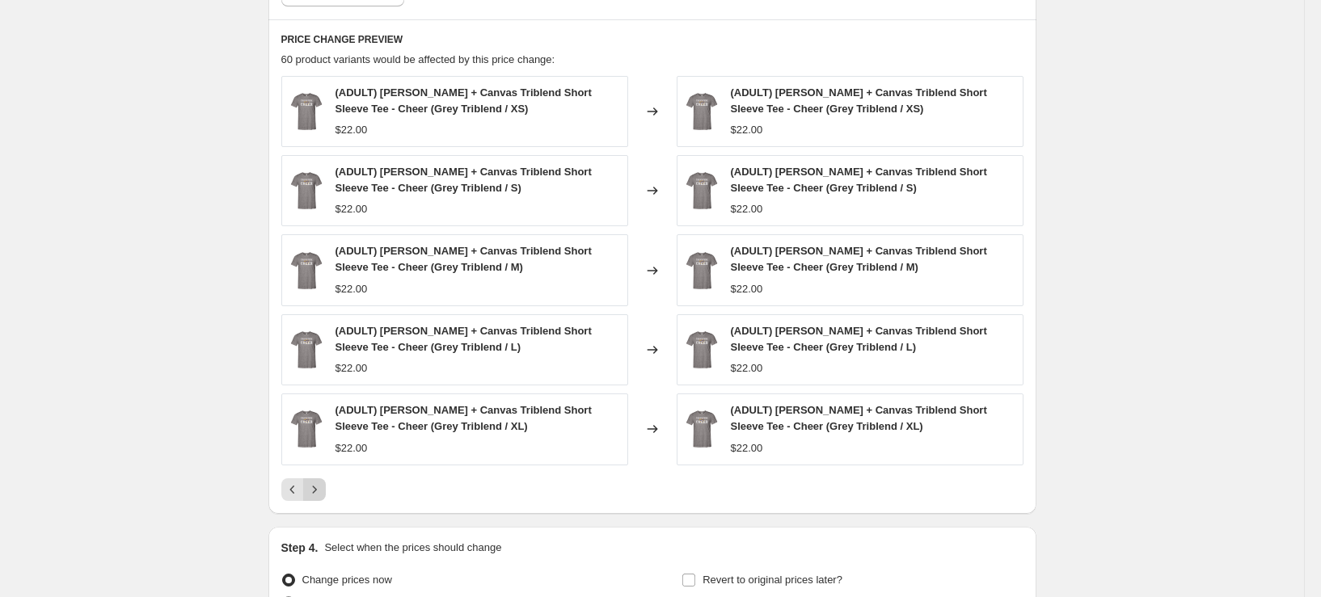
click at [323, 496] on icon "Next" at bounding box center [314, 490] width 16 height 16
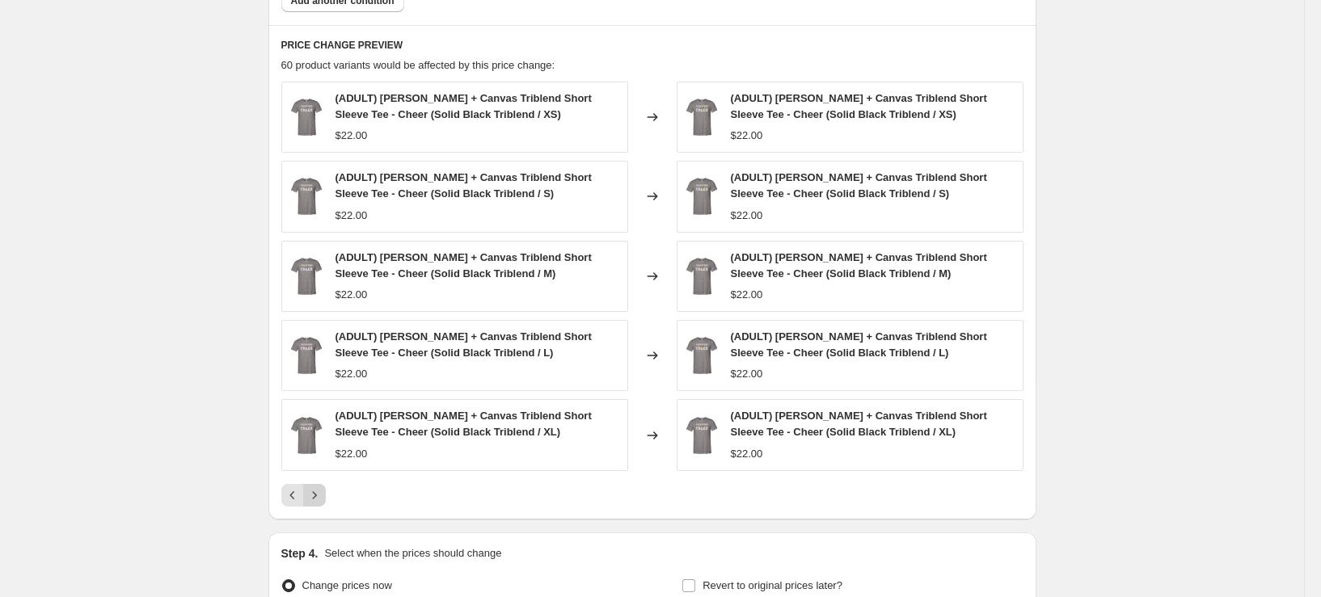
click at [323, 496] on icon "Next" at bounding box center [314, 496] width 16 height 16
click at [323, 490] on icon "Next" at bounding box center [314, 496] width 16 height 16
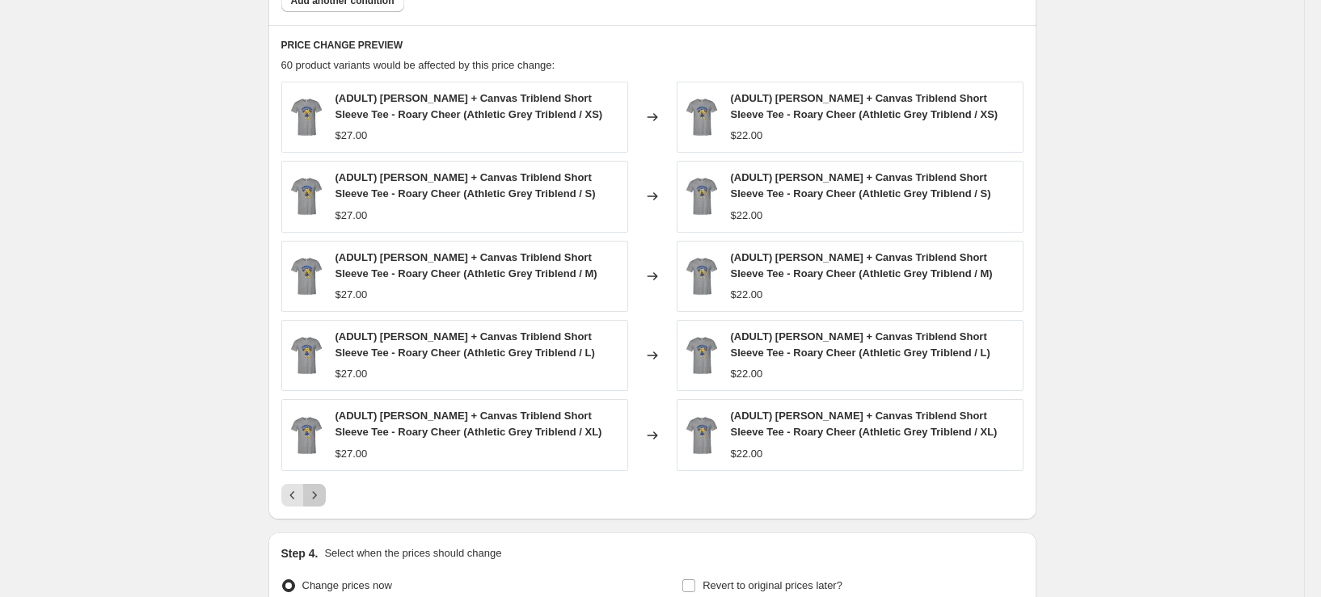
click at [323, 490] on icon "Next" at bounding box center [314, 496] width 16 height 16
click at [324, 490] on div "Pagination" at bounding box center [314, 495] width 23 height 23
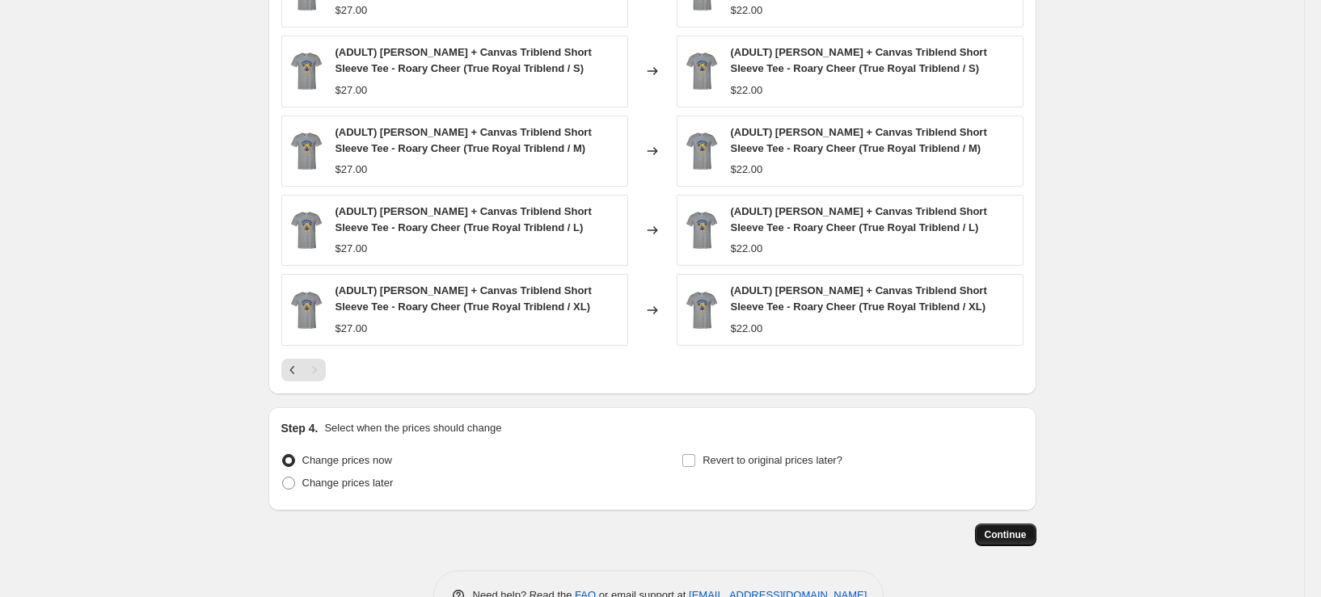
scroll to position [1218, 0]
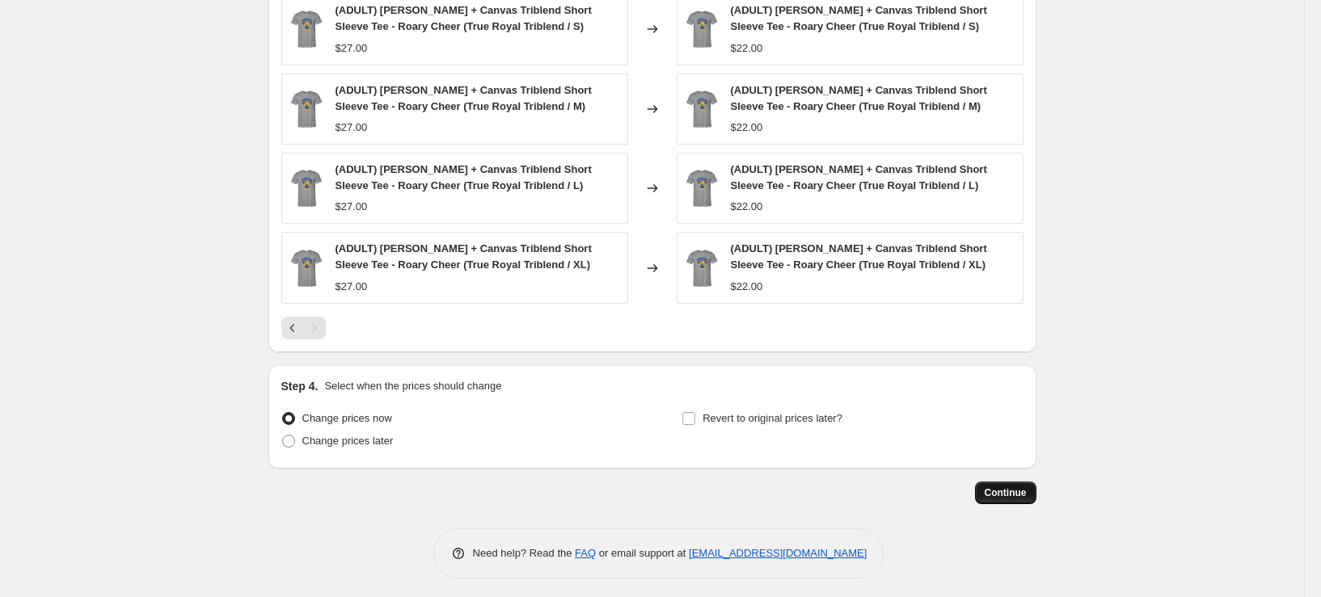
click at [1015, 492] on span "Continue" at bounding box center [1006, 493] width 42 height 13
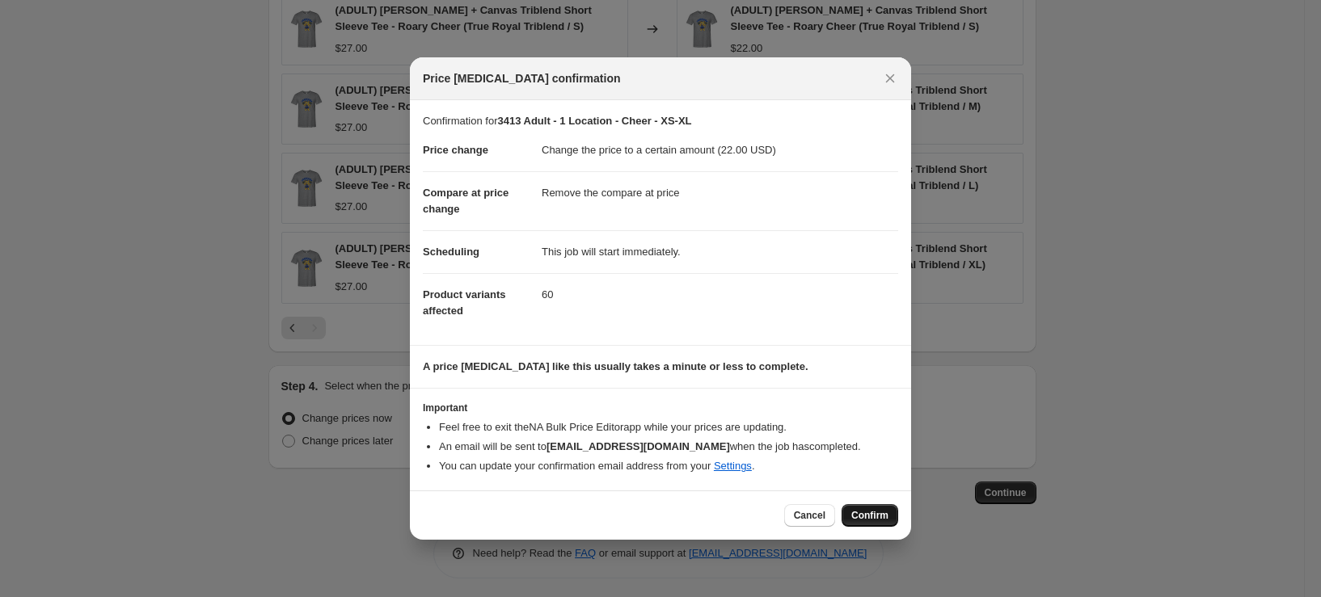
click at [876, 513] on span "Confirm" at bounding box center [869, 515] width 37 height 13
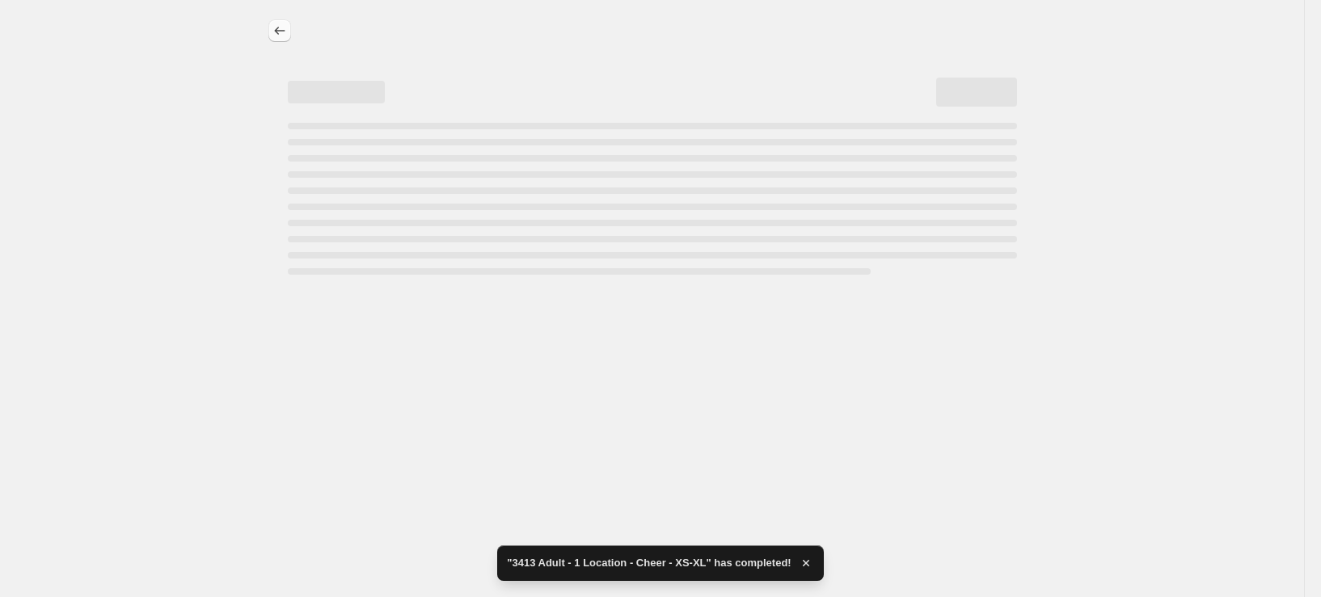
select select "remove"
select select "tag"
select select "title"
select select "not_equal"
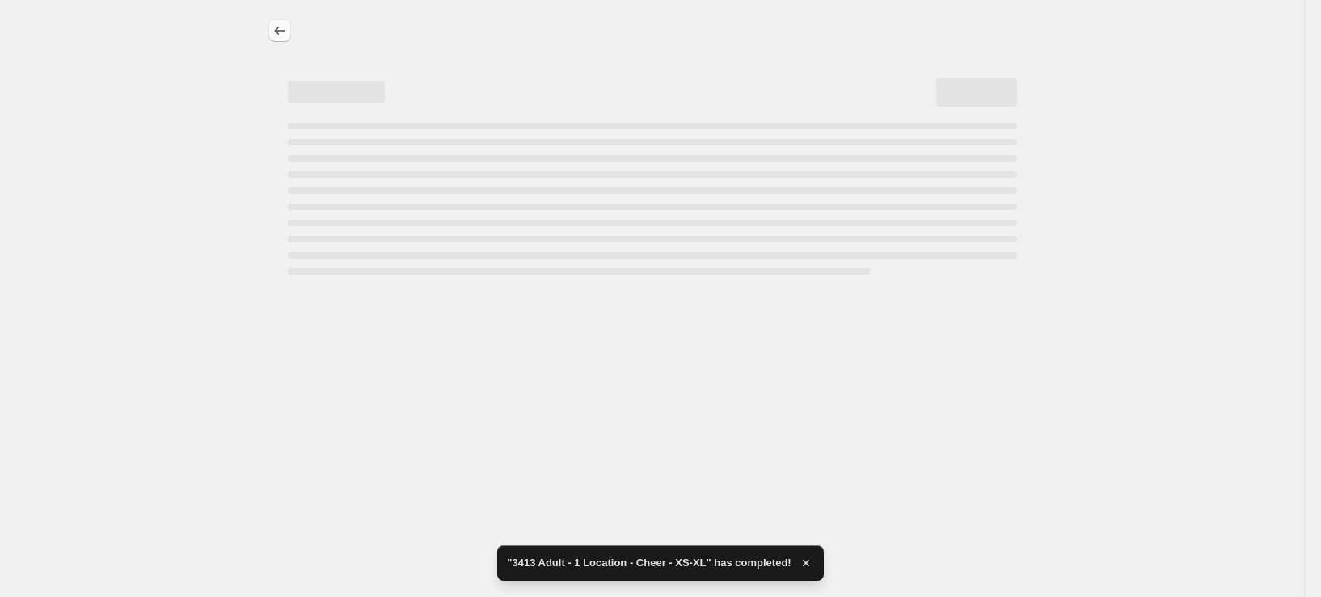
select select "title"
select select "not_equal"
select select "title"
select select "not_equal"
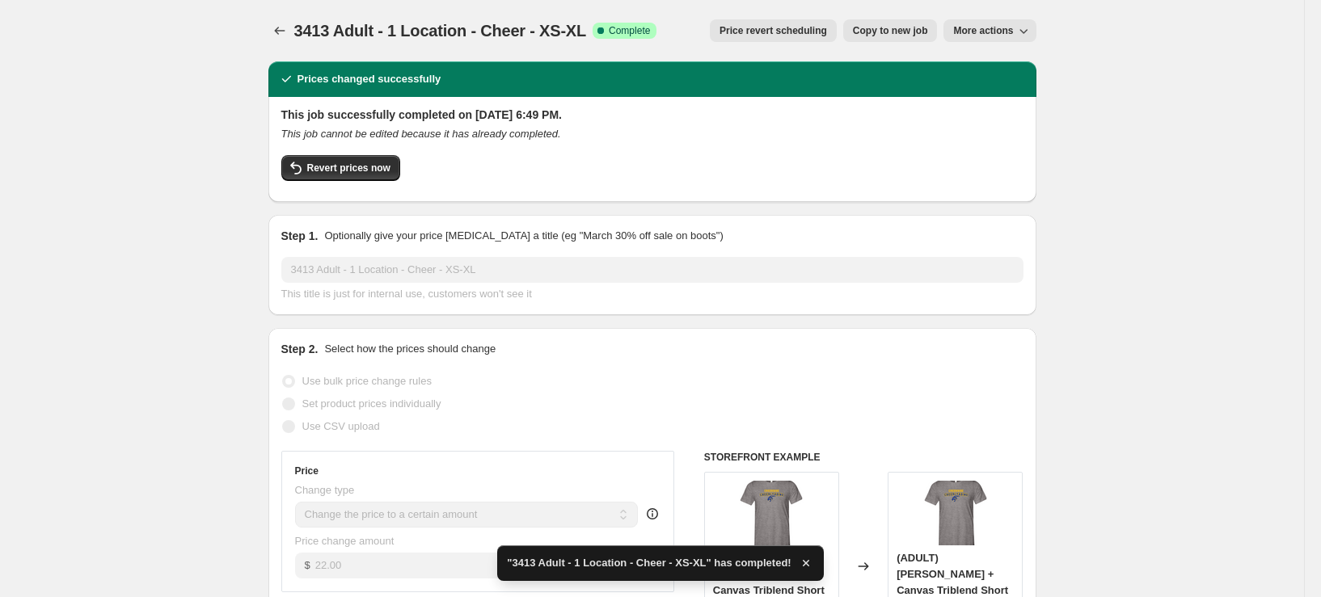
click at [923, 28] on span "Copy to new job" at bounding box center [890, 30] width 75 height 13
select select "remove"
select select "tag"
select select "title"
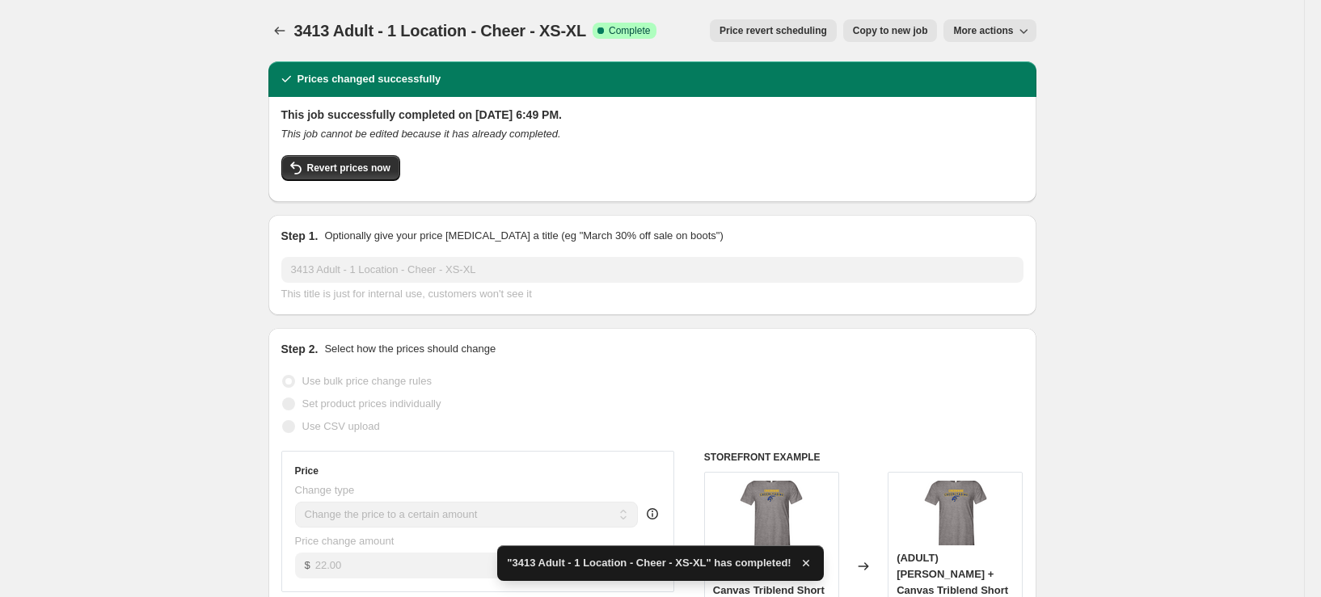
select select "not_equal"
select select "title"
select select "not_equal"
select select "title"
select select "not_equal"
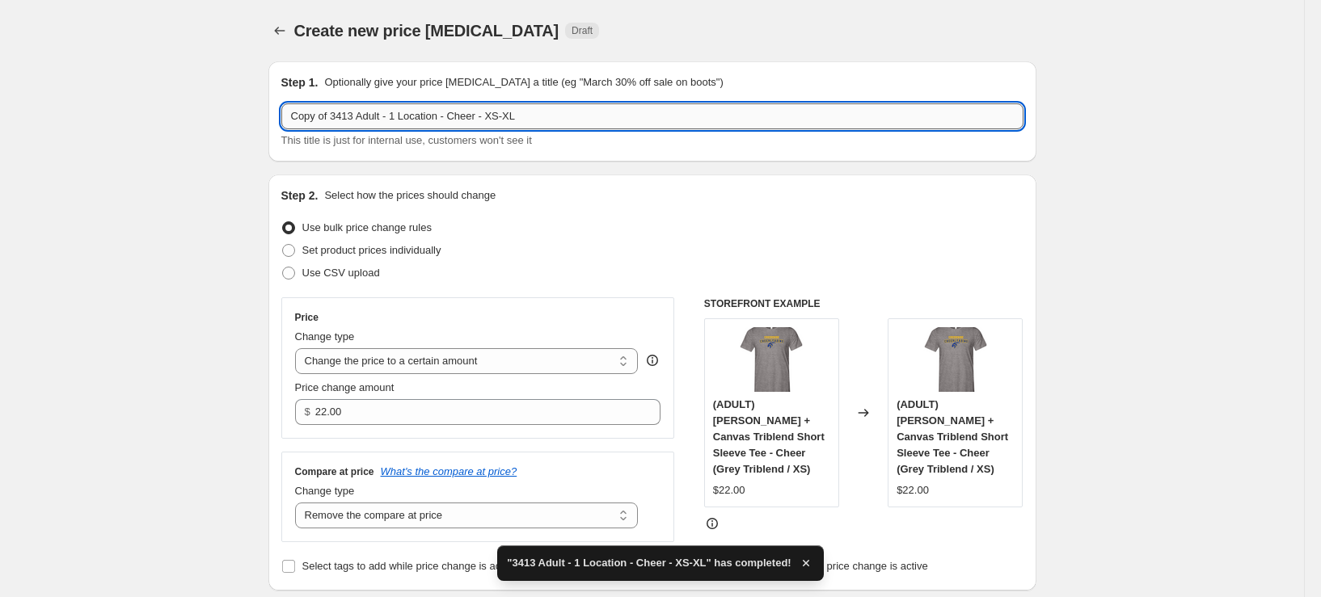
click at [521, 117] on input "Copy of 3413 Adult - 1 Location - Cheer - XS-XL" at bounding box center [652, 116] width 742 height 26
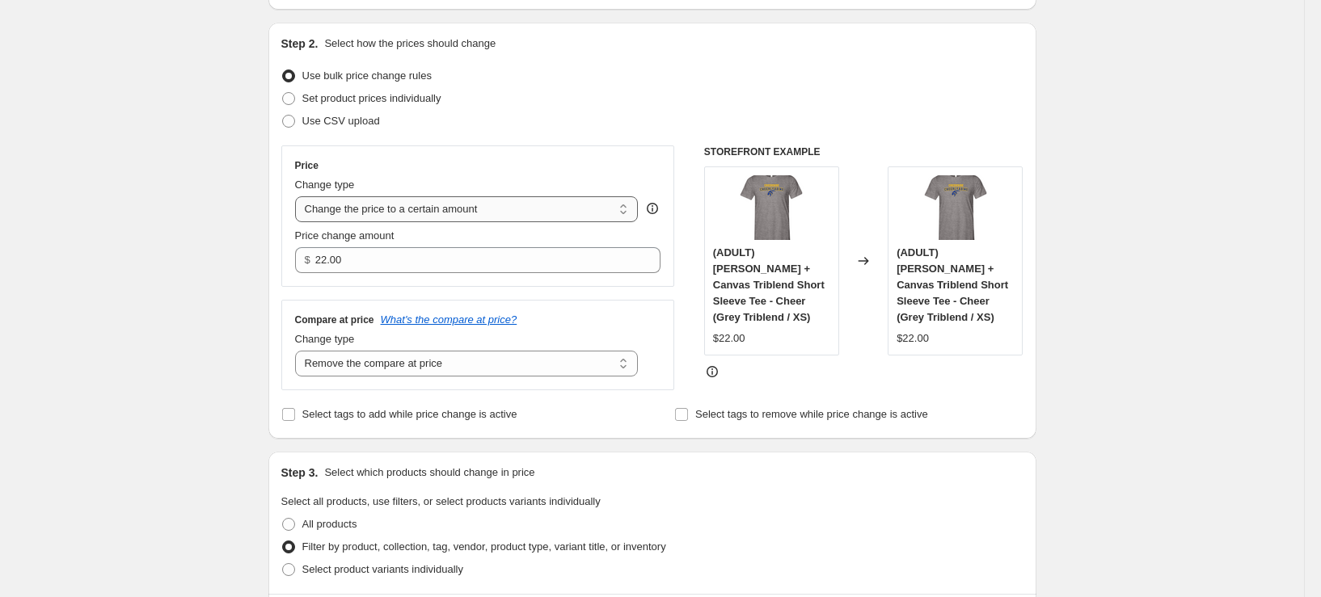
scroll to position [162, 0]
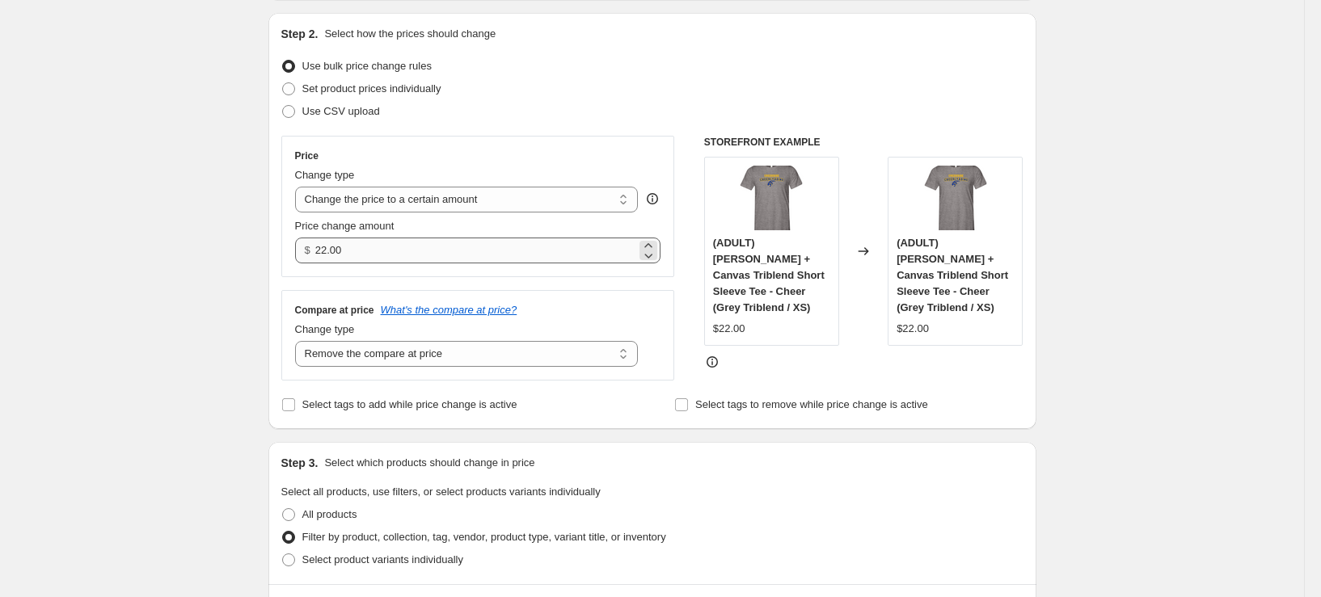
type input "Copy of 3413 Adult - 1 Location - Cheer - 2XL"
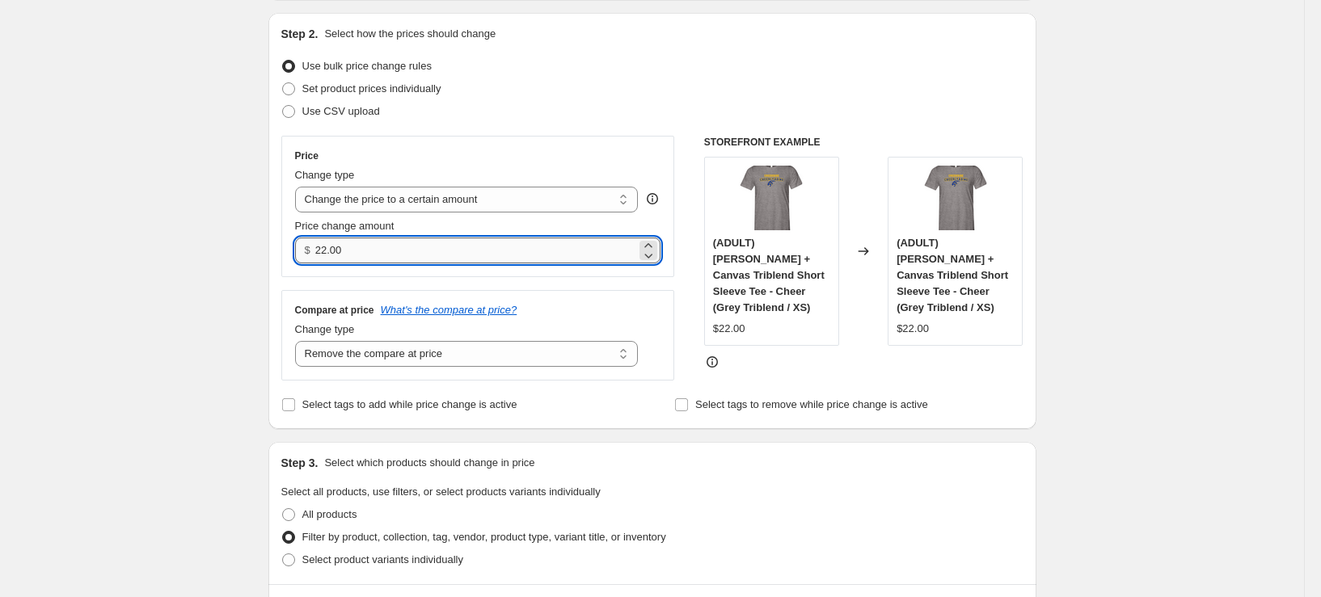
click at [327, 251] on input "22.00" at bounding box center [475, 251] width 321 height 26
type input "24.00"
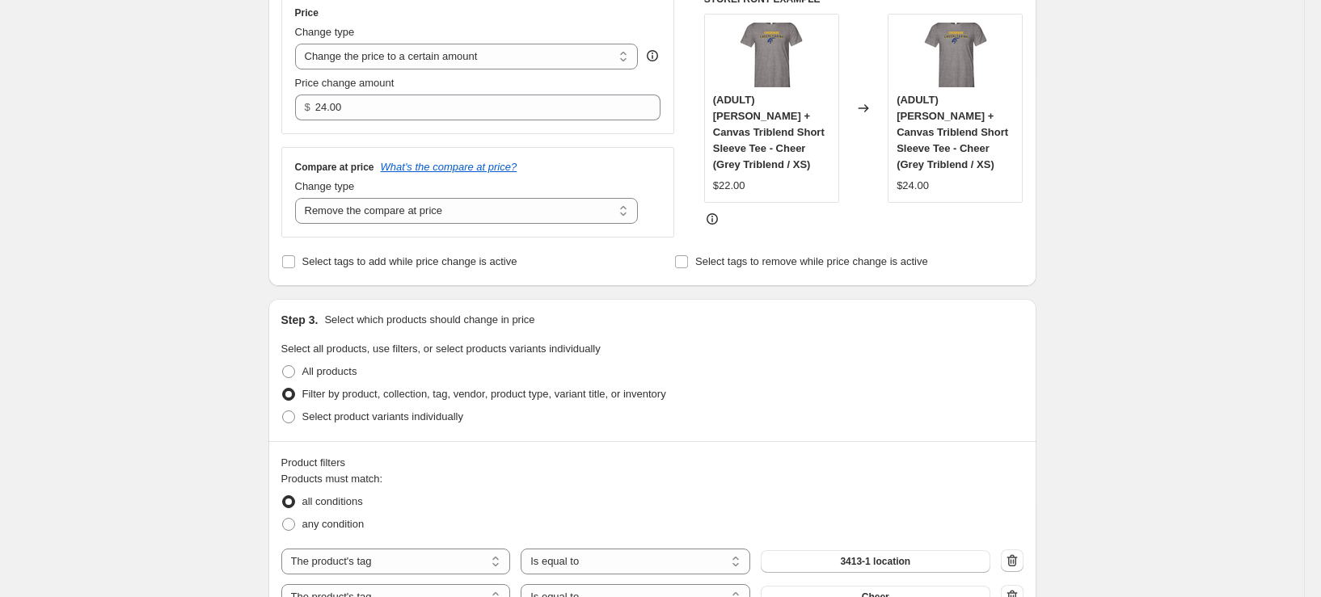
scroll to position [485, 0]
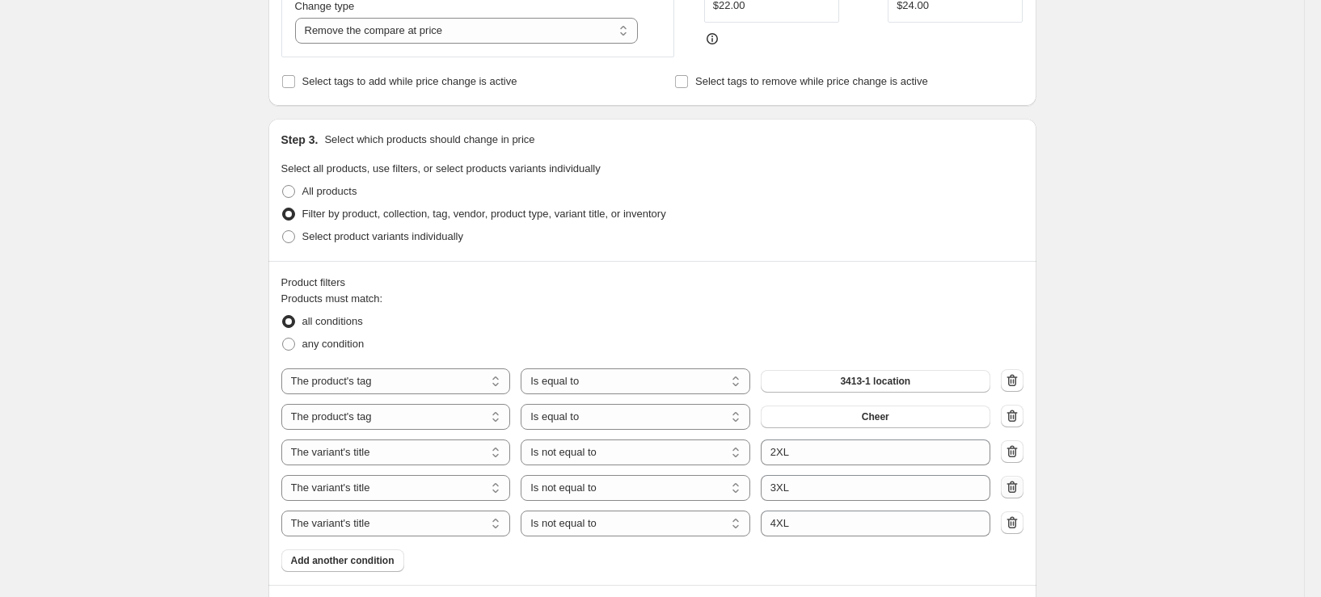
click at [1020, 481] on icon "button" at bounding box center [1012, 487] width 16 height 16
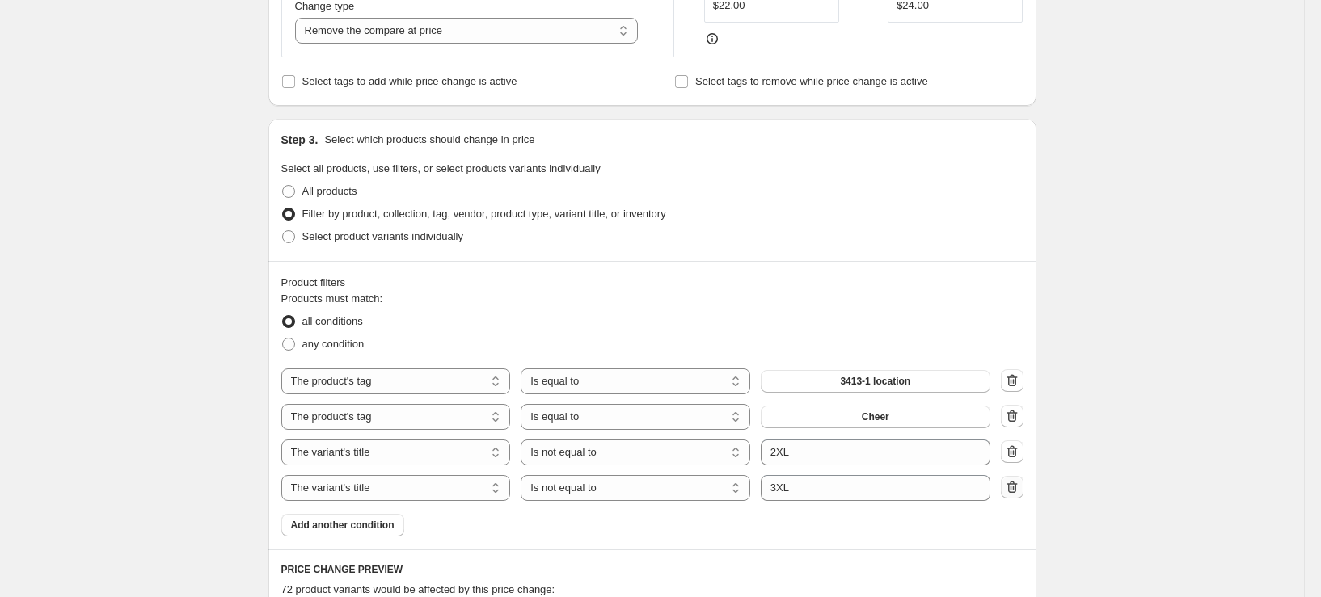
click at [1017, 492] on icon "button" at bounding box center [1012, 487] width 16 height 16
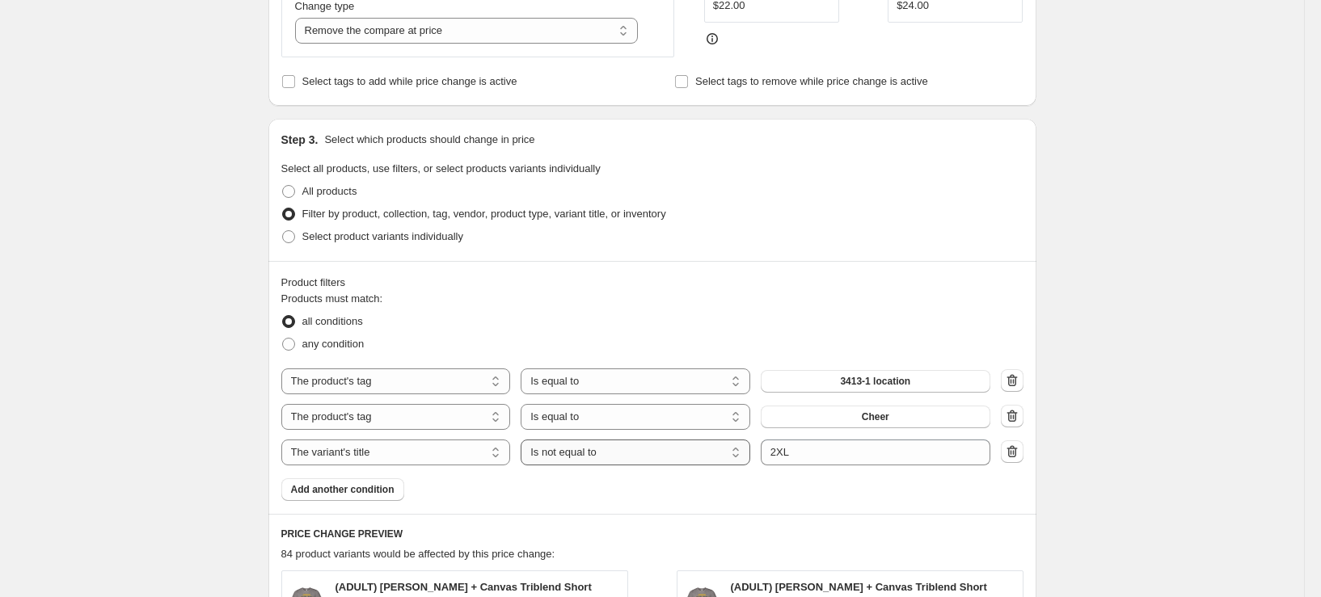
click at [615, 450] on select "Is equal to Is not equal to Contains" at bounding box center [636, 453] width 230 height 26
select select "equal"
click at [1199, 442] on div "Create new price [MEDICAL_DATA]. This page is ready Create new price [MEDICAL_D…" at bounding box center [652, 387] width 1304 height 1745
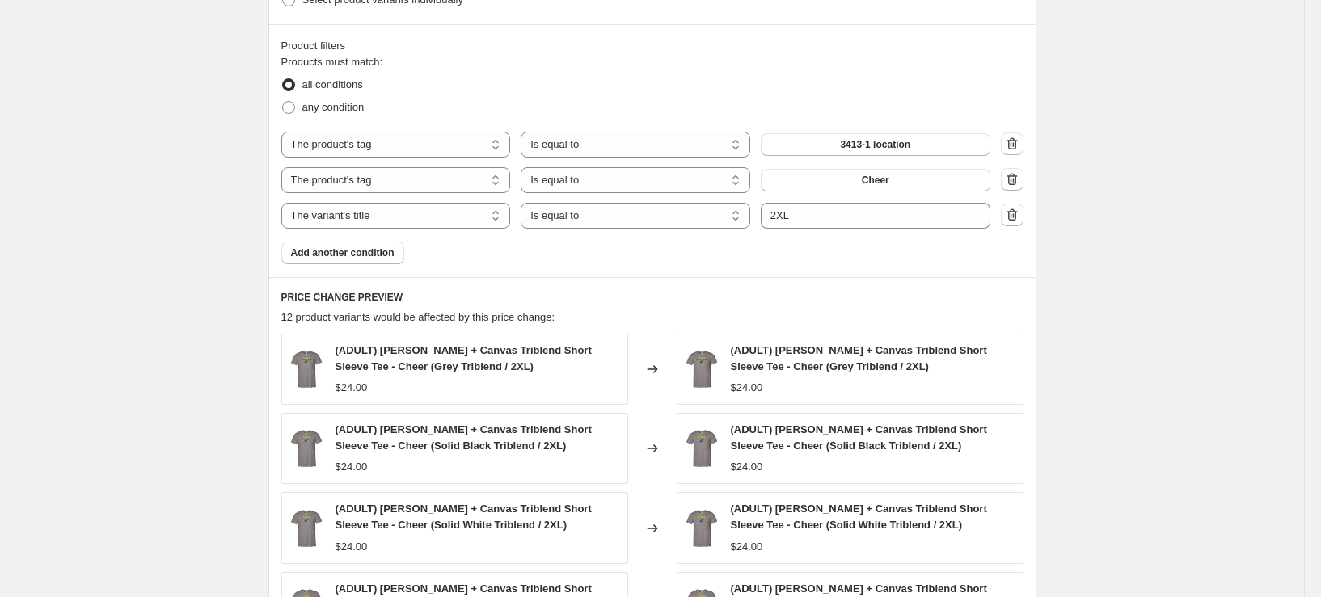
scroll to position [889, 0]
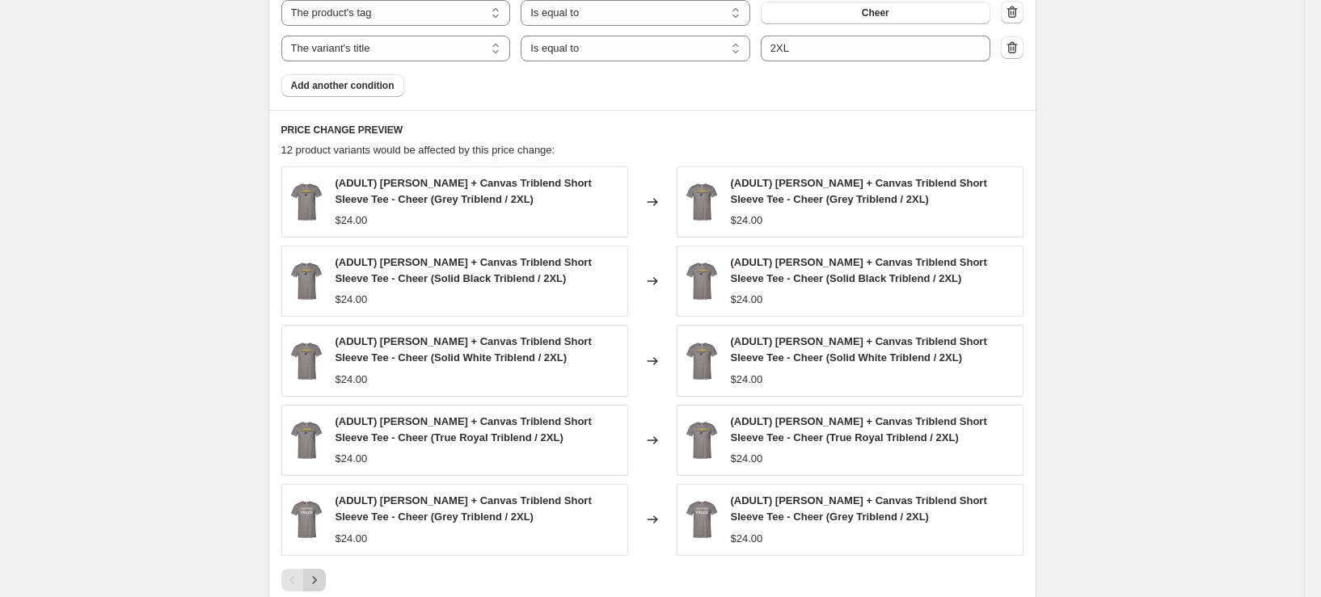
click at [317, 580] on icon "Next" at bounding box center [314, 580] width 16 height 16
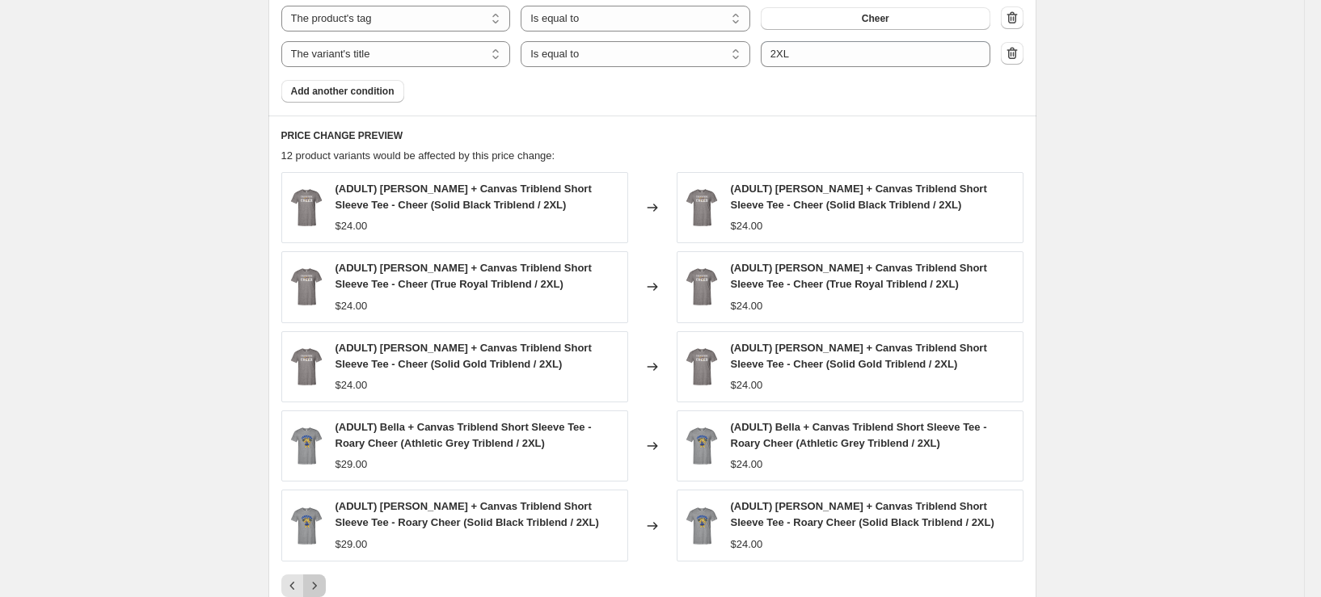
click at [317, 580] on icon "Next" at bounding box center [314, 586] width 16 height 16
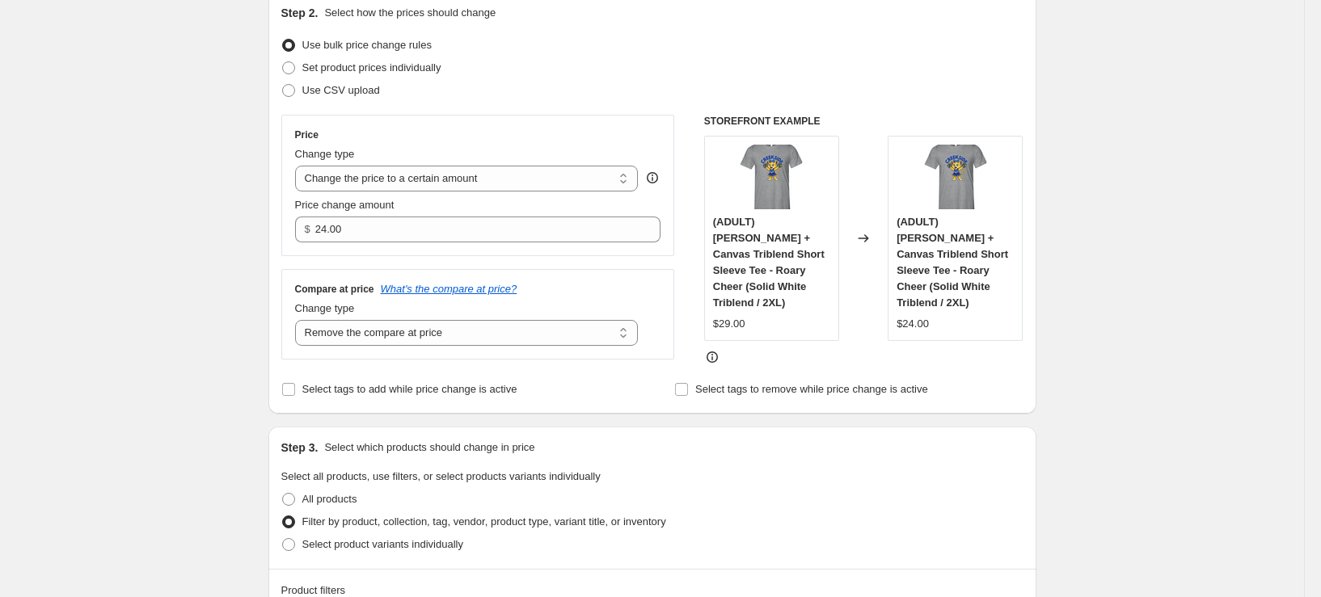
scroll to position [0, 0]
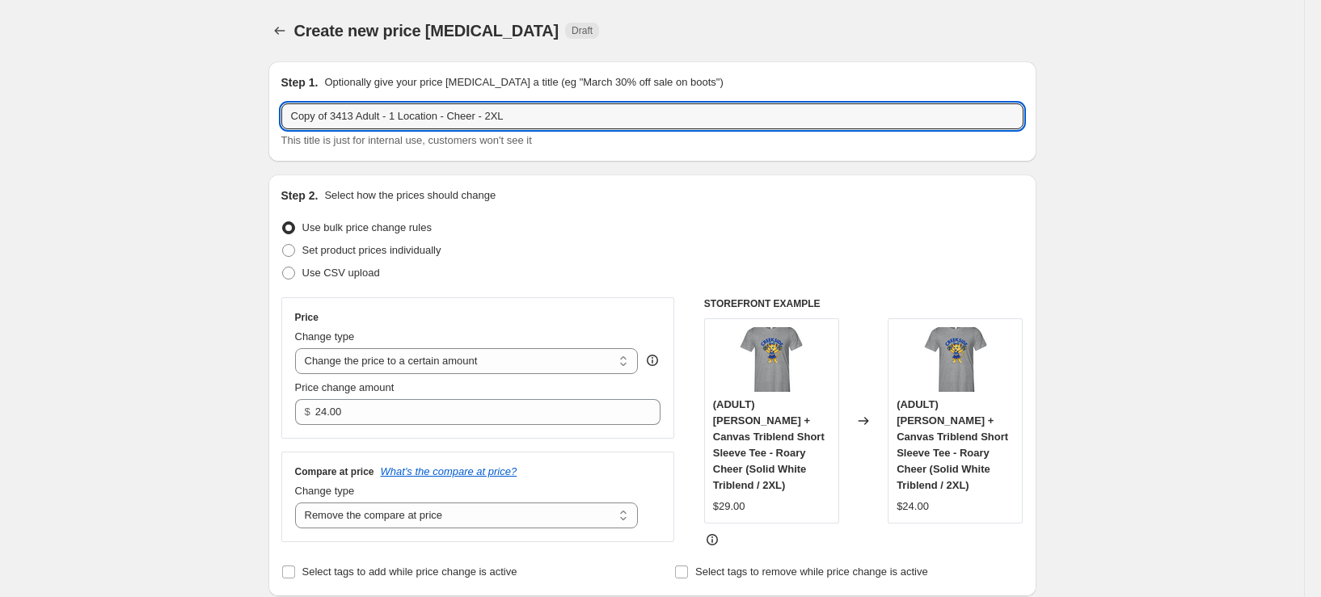
drag, startPoint x: 336, startPoint y: 116, endPoint x: 176, endPoint y: 131, distance: 160.7
type input "3413 Adult - 1 Location - Cheer - 2XL"
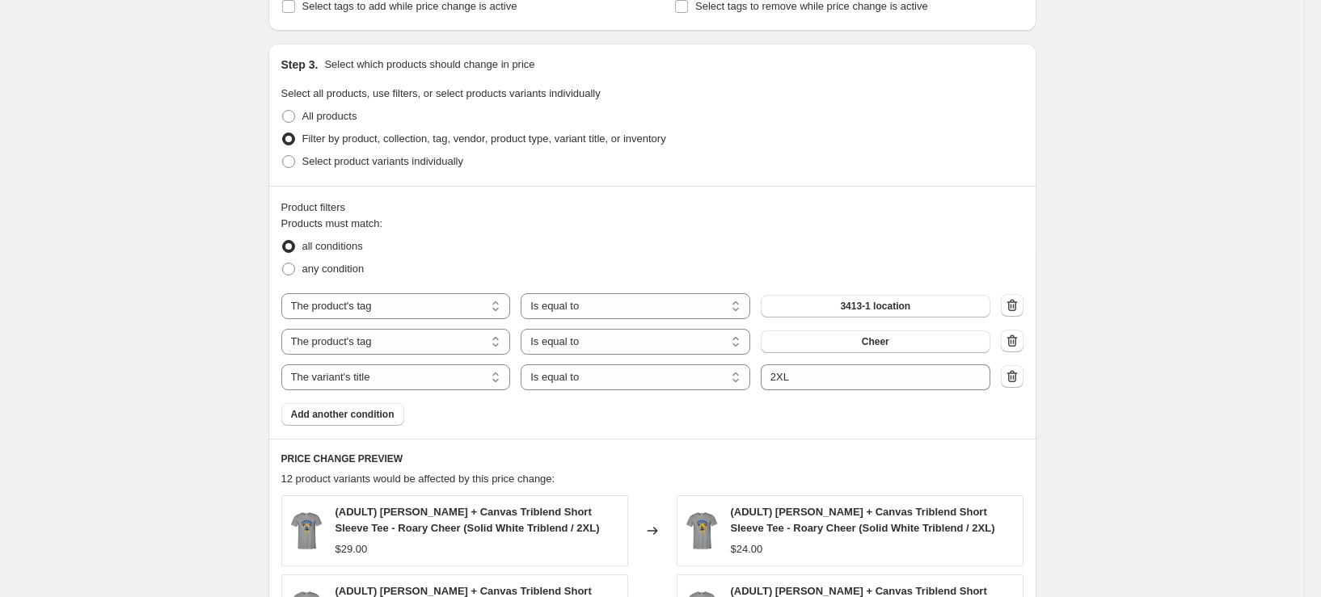
scroll to position [908, 0]
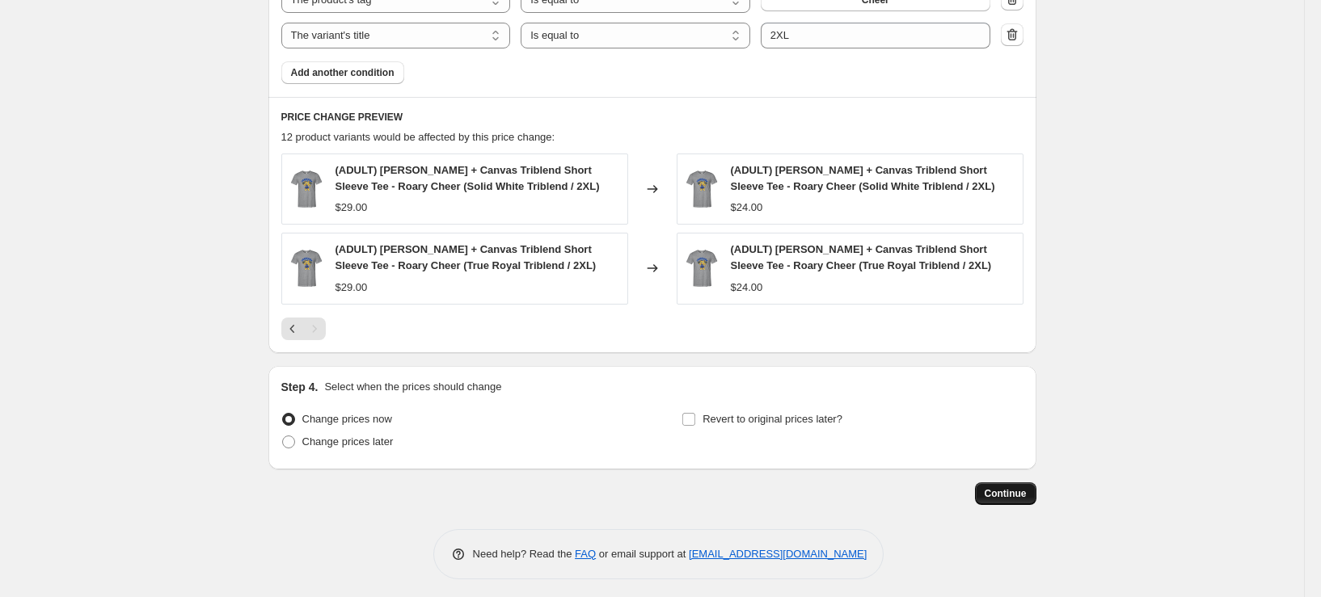
click at [1011, 488] on span "Continue" at bounding box center [1006, 494] width 42 height 13
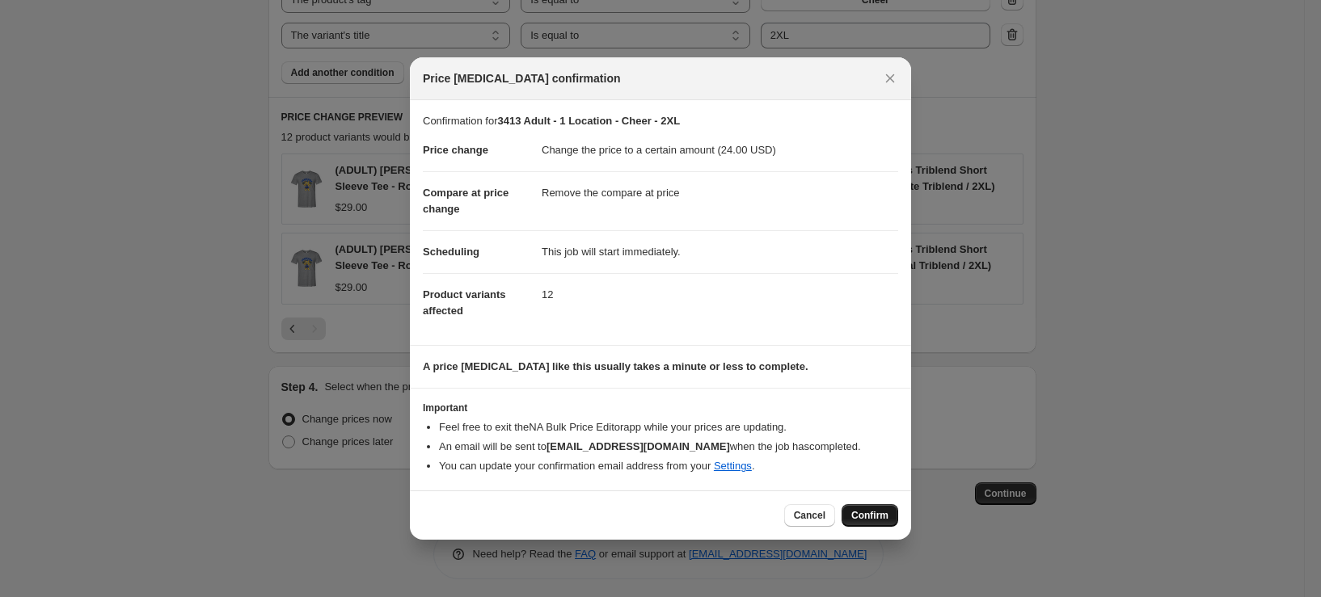
click at [866, 514] on span "Confirm" at bounding box center [869, 515] width 37 height 13
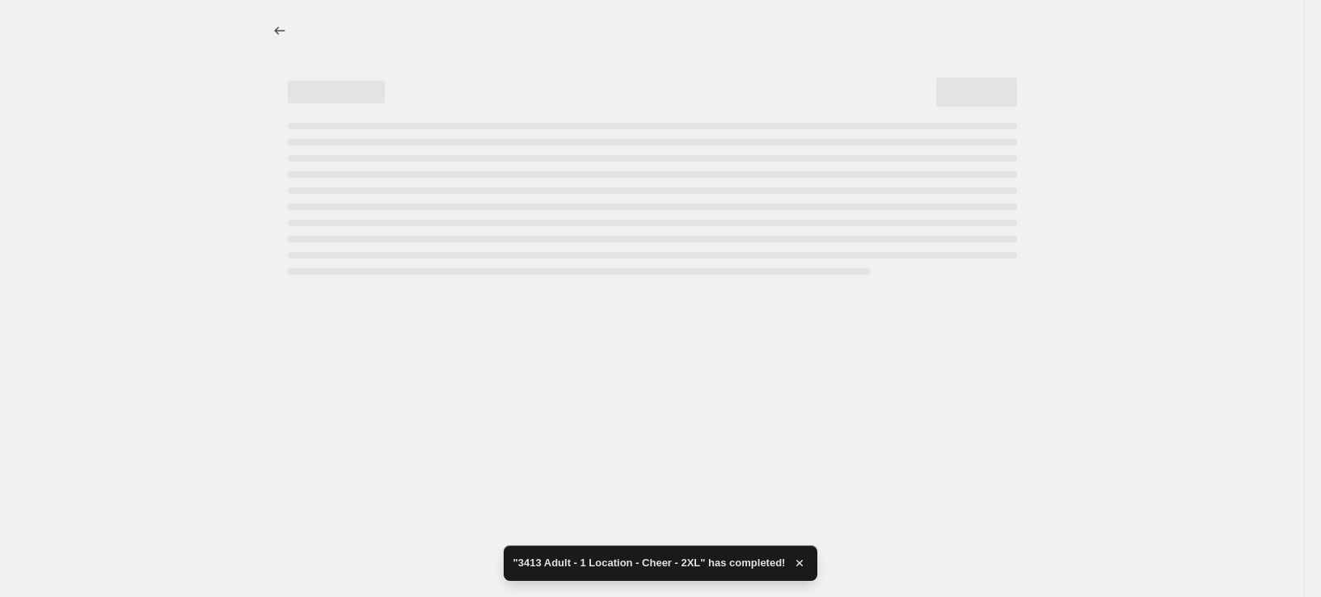
select select "remove"
select select "tag"
select select "title"
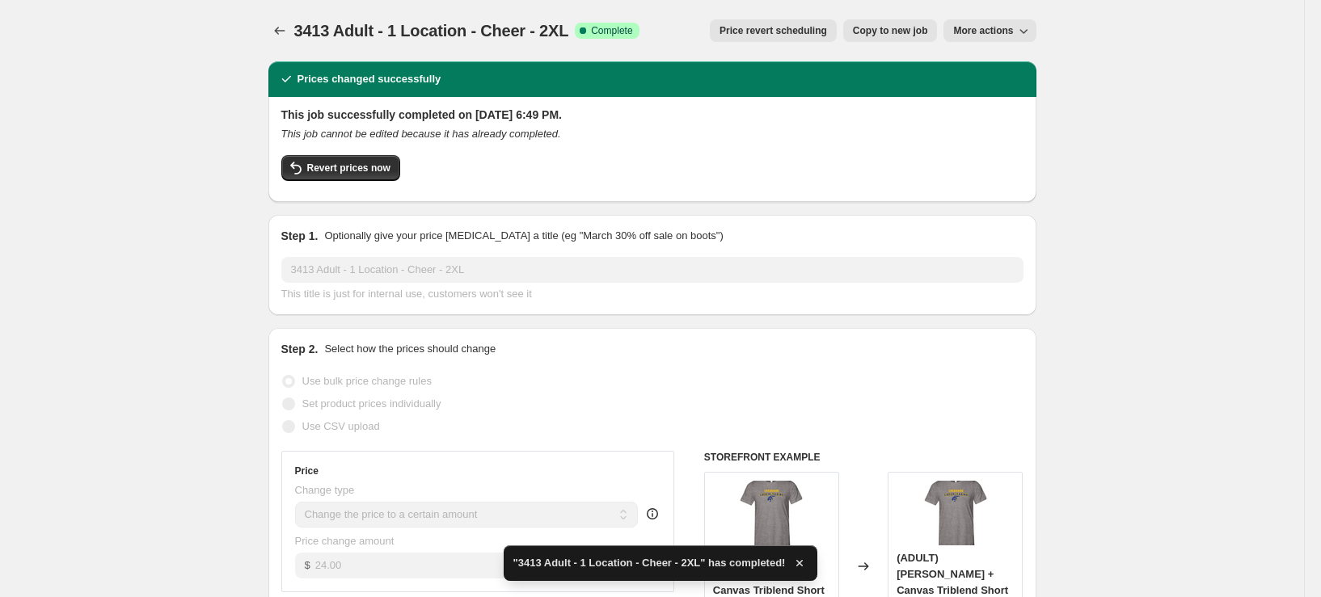
click at [913, 24] on button "Copy to new job" at bounding box center [890, 30] width 95 height 23
select select "remove"
select select "tag"
select select "title"
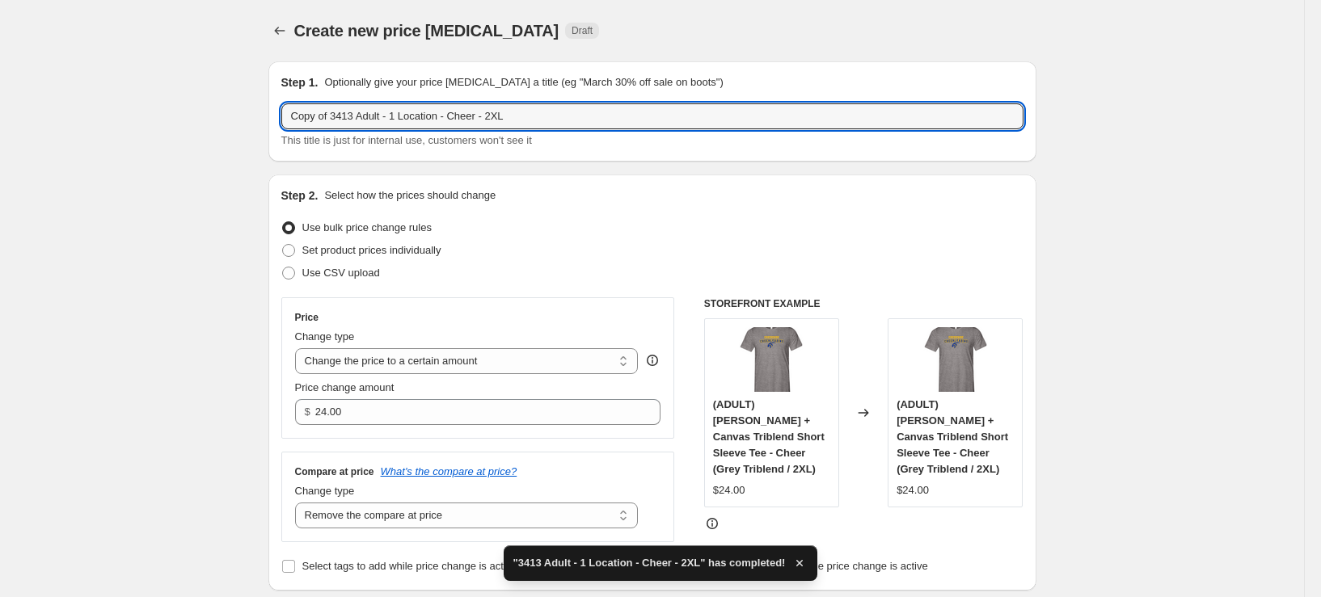
drag, startPoint x: 336, startPoint y: 120, endPoint x: 195, endPoint y: 140, distance: 142.1
click at [466, 115] on input "3413 Adult - 1 Location - Cheer - 2XL" at bounding box center [652, 116] width 742 height 26
type input "3413 Adult - 1 Location - Cheer - 3XL"
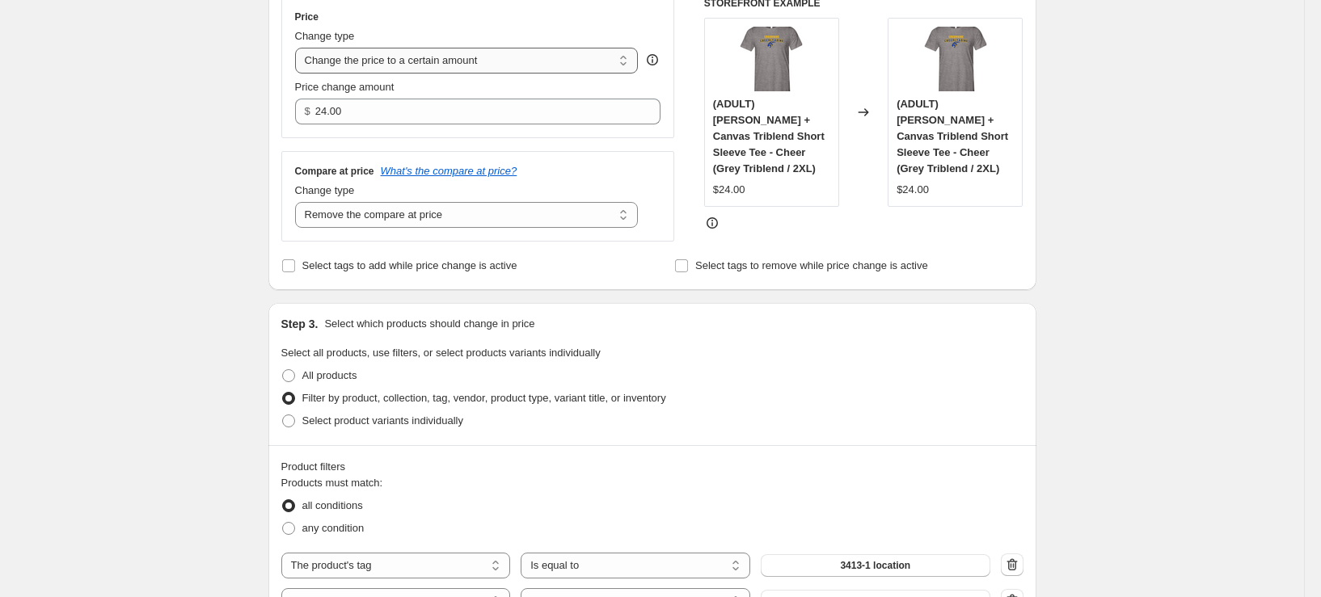
scroll to position [81, 0]
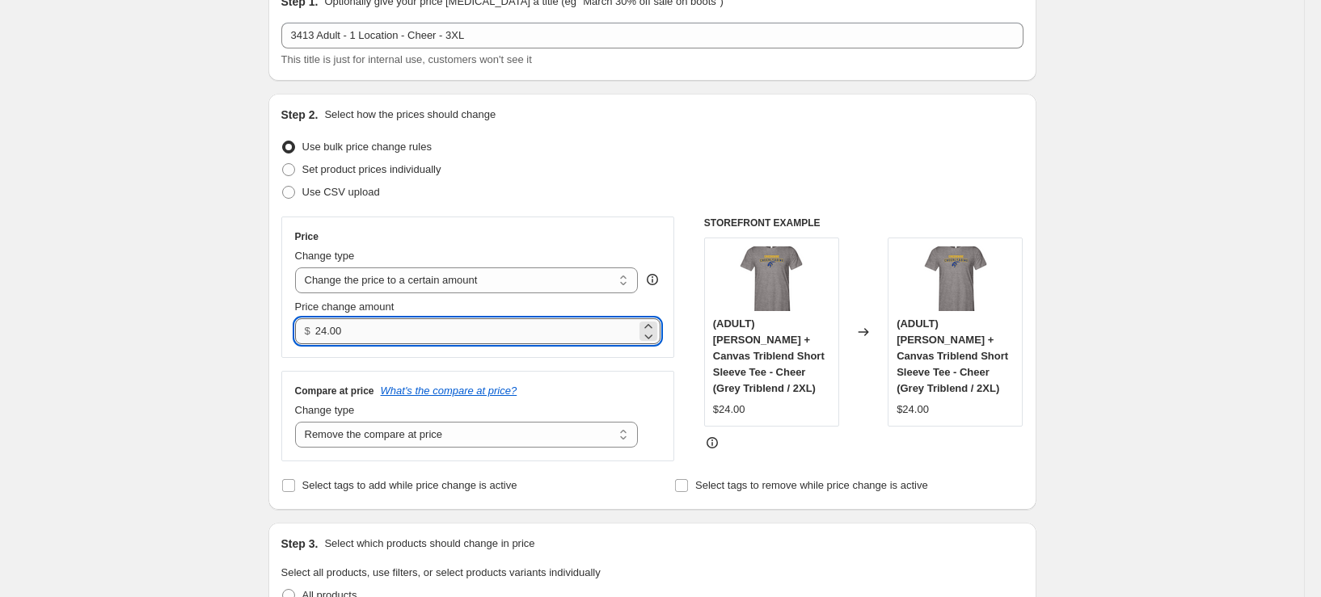
click at [335, 331] on input "24.00" at bounding box center [475, 332] width 321 height 26
type input "26.00"
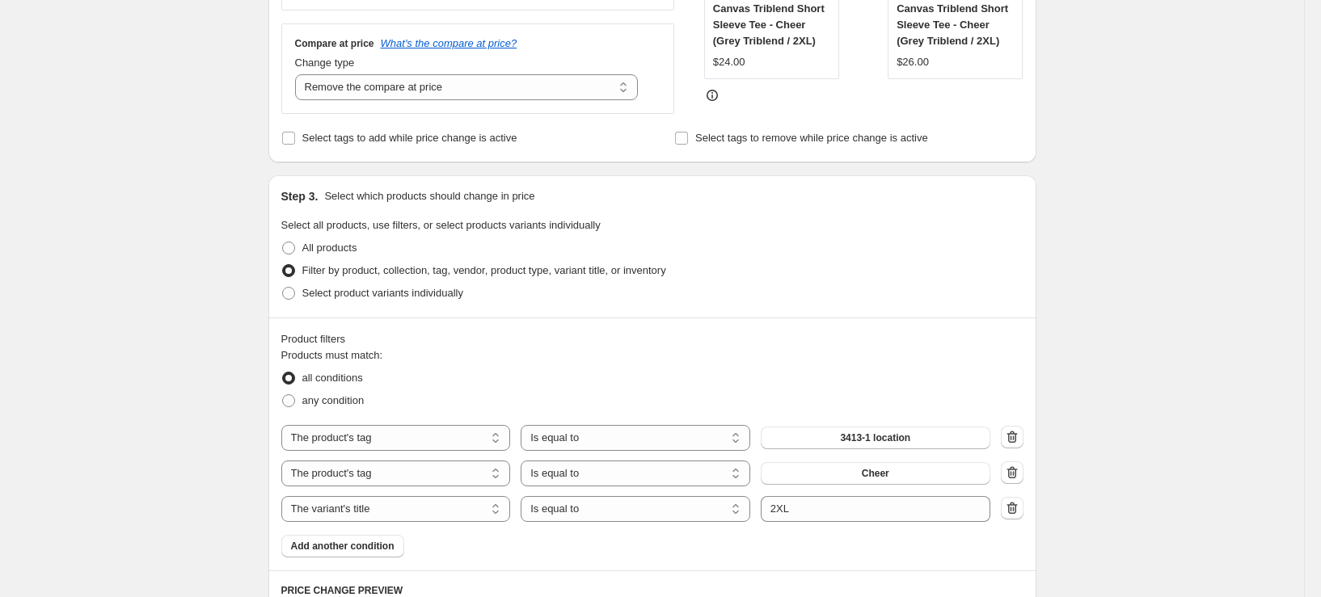
scroll to position [566, 0]
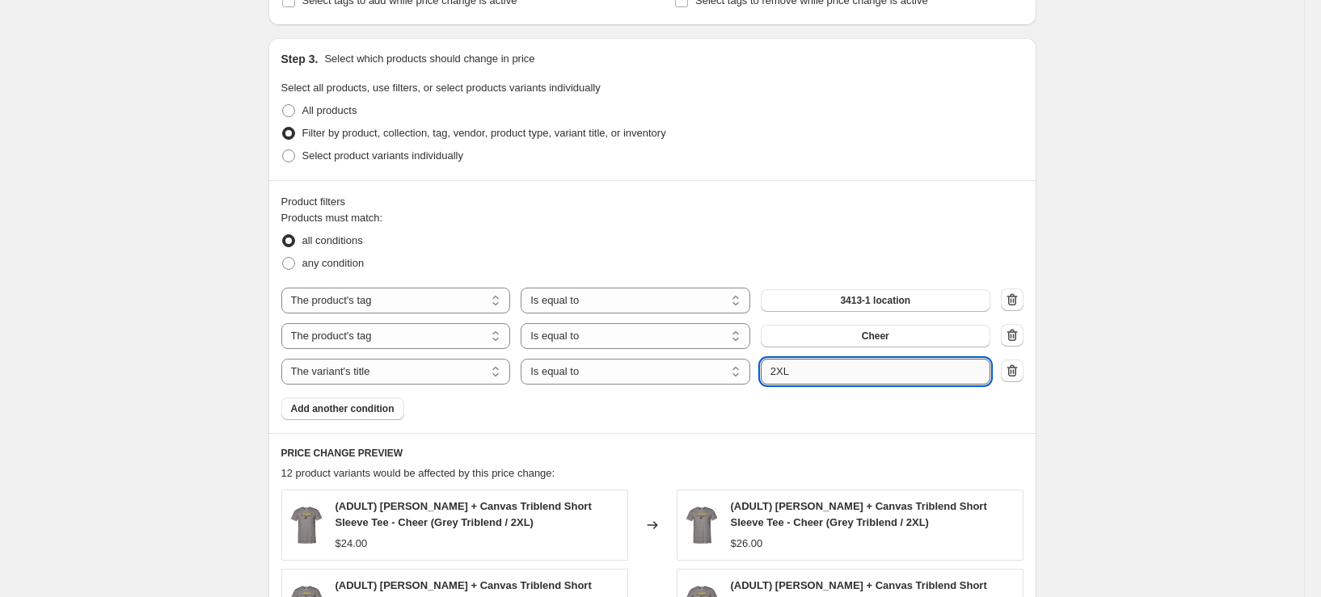
click at [779, 373] on input "2XL" at bounding box center [876, 372] width 230 height 26
type input "3XL"
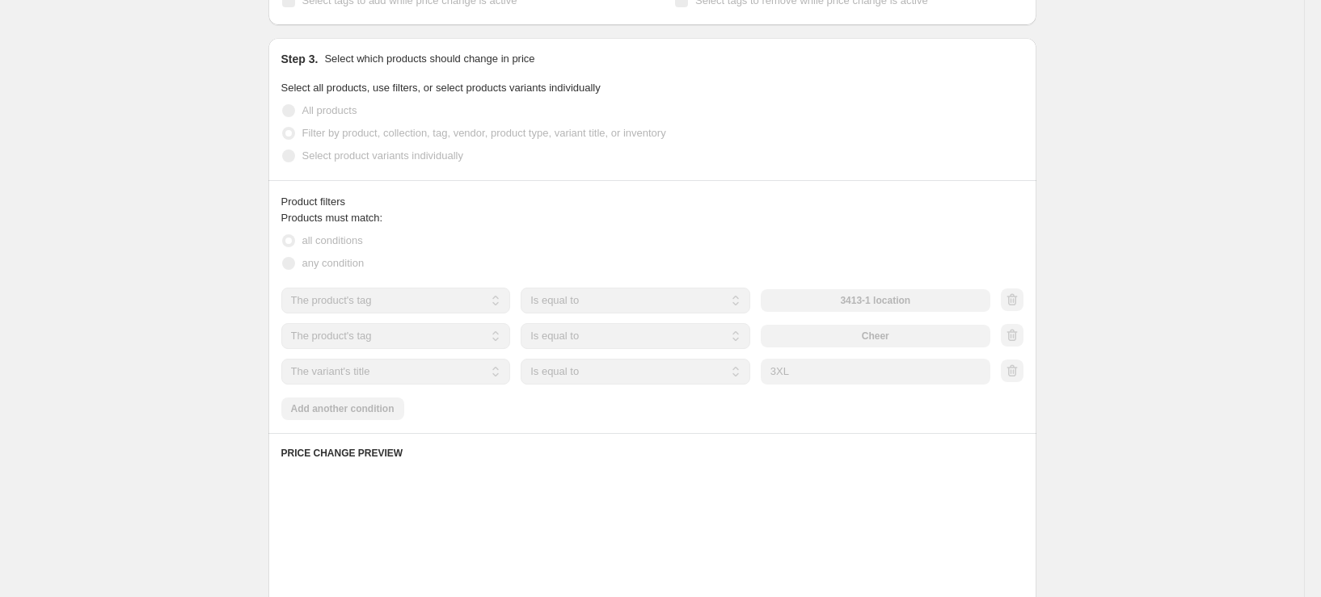
click at [184, 365] on div "Create new price change job. This page is ready Create new price change job Dra…" at bounding box center [652, 293] width 1304 height 1719
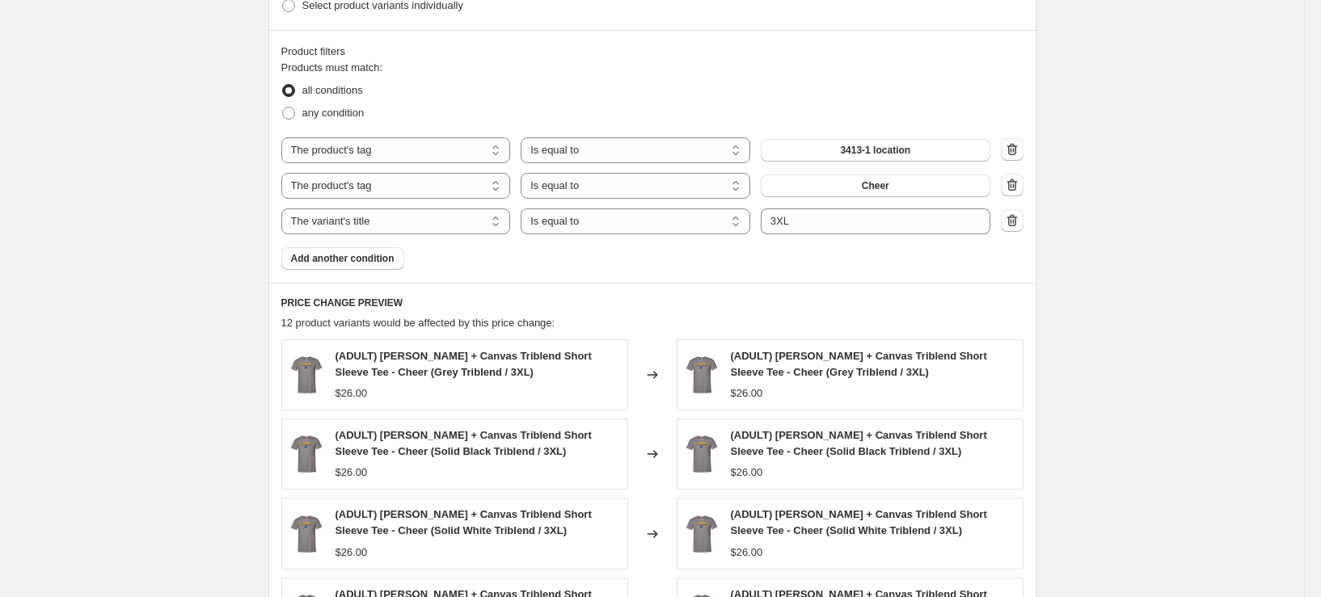
scroll to position [889, 0]
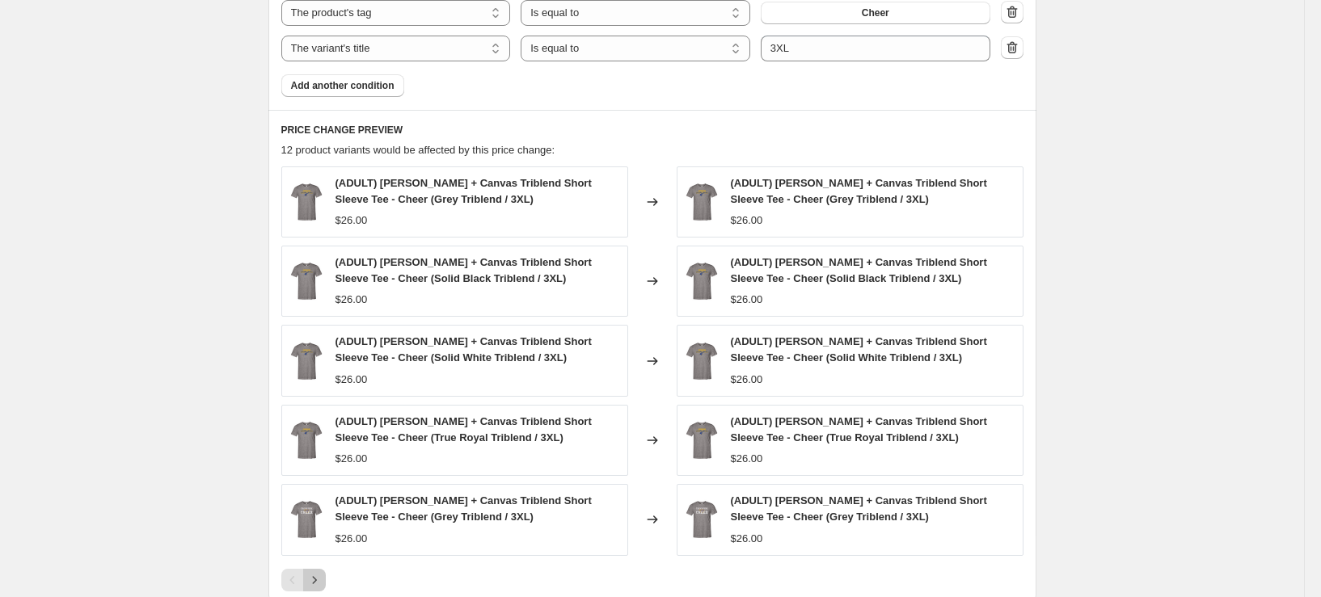
click at [323, 580] on icon "Next" at bounding box center [314, 580] width 16 height 16
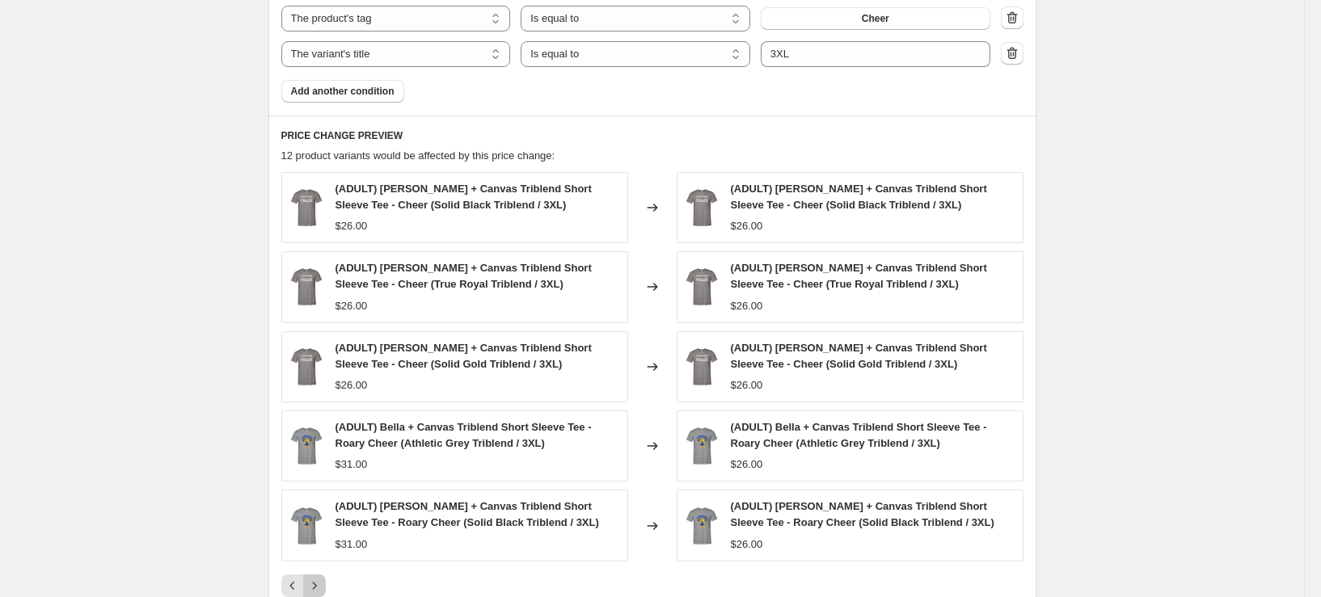
click at [323, 580] on icon "Next" at bounding box center [314, 586] width 16 height 16
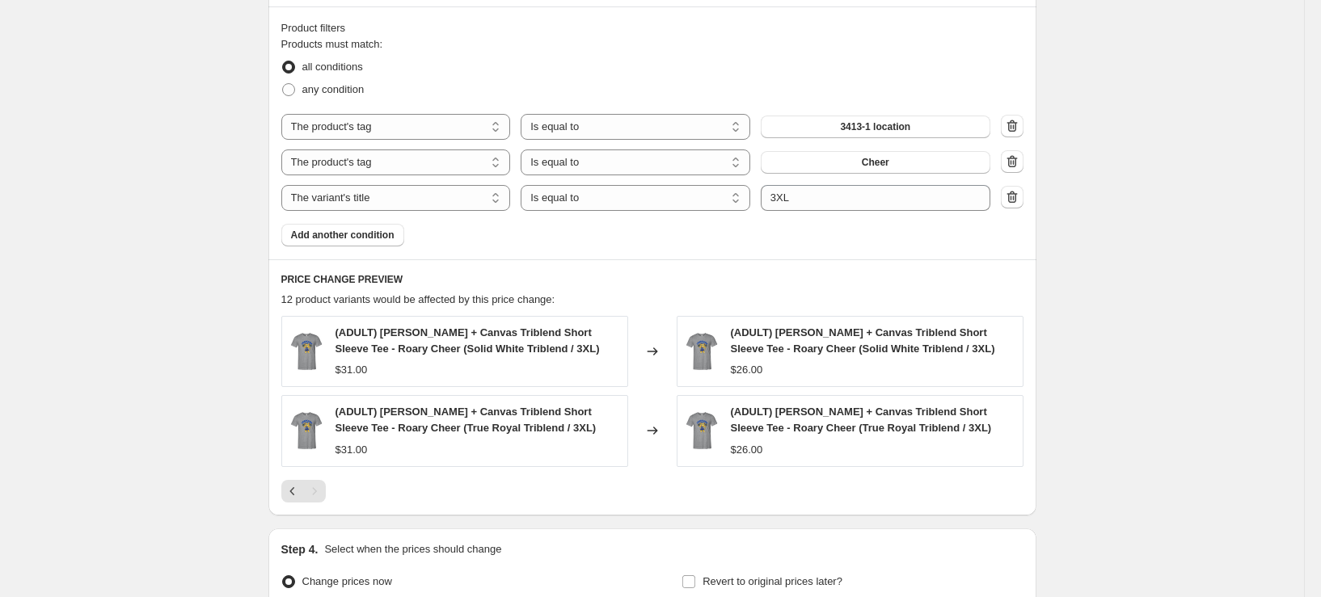
scroll to position [908, 0]
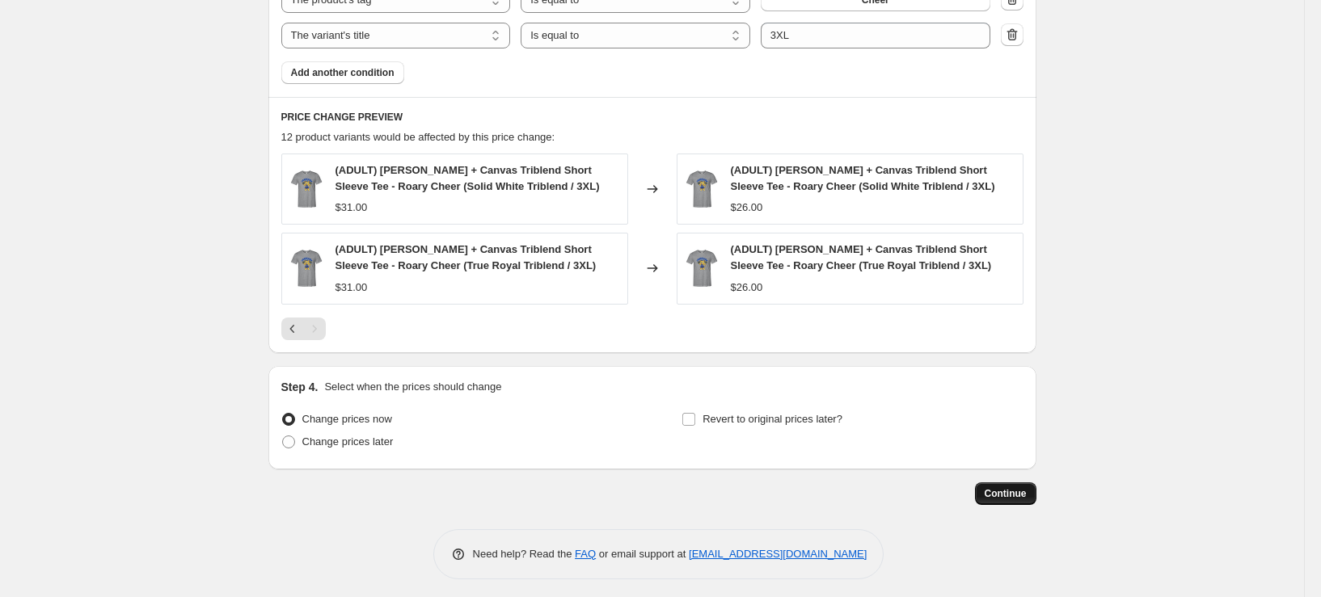
click at [1017, 483] on button "Continue" at bounding box center [1005, 494] width 61 height 23
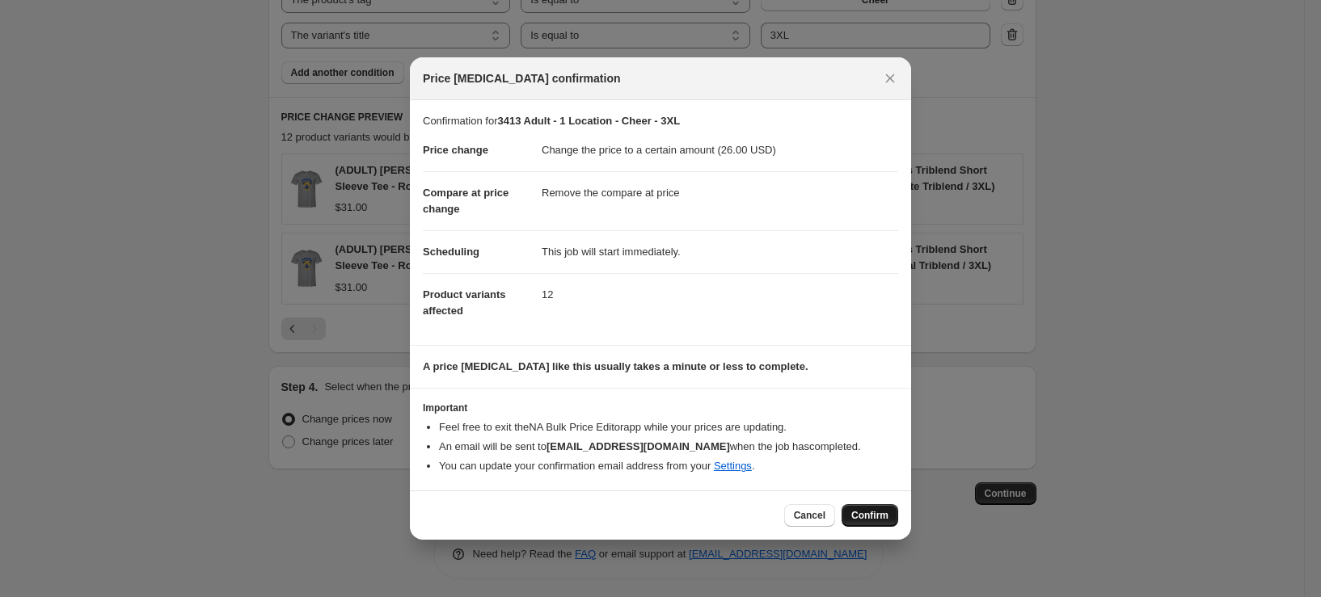
click at [867, 517] on span "Confirm" at bounding box center [869, 515] width 37 height 13
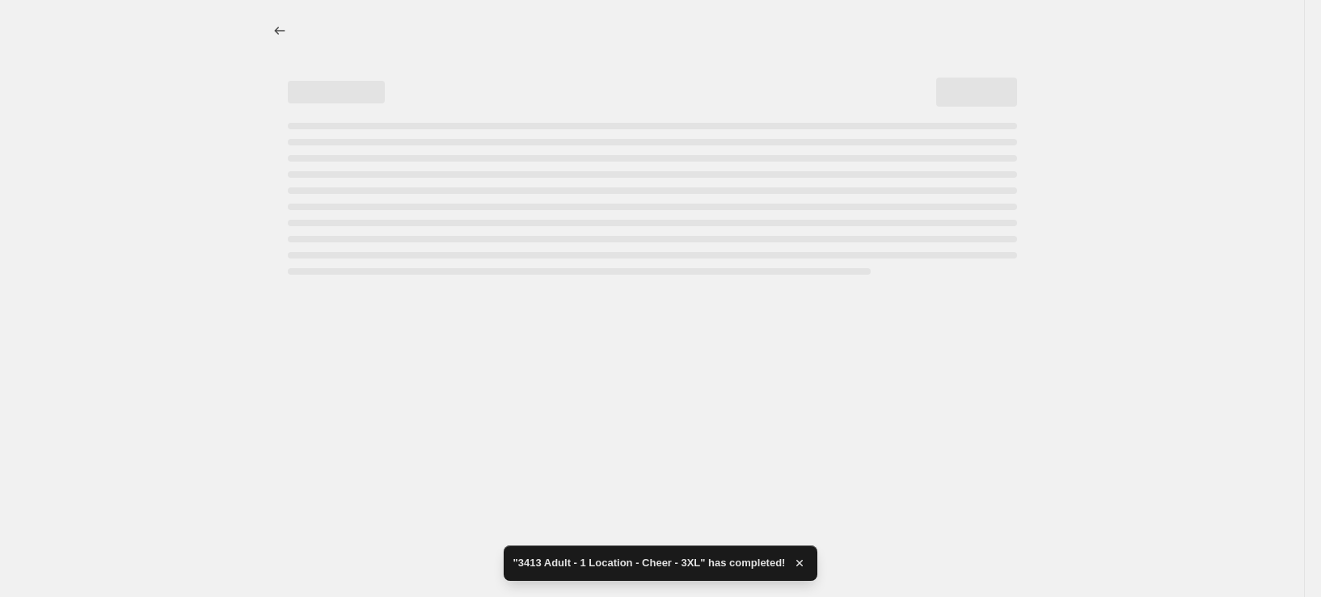
select select "remove"
select select "tag"
select select "title"
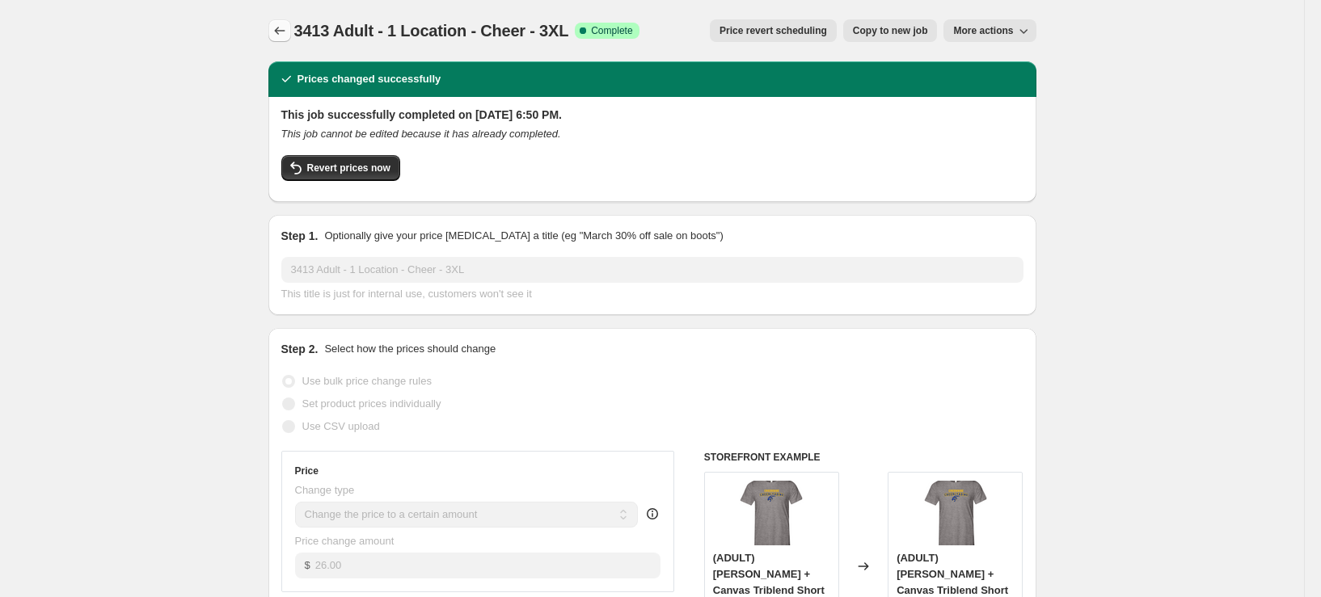
click at [285, 27] on icon "Price change jobs" at bounding box center [280, 31] width 16 height 16
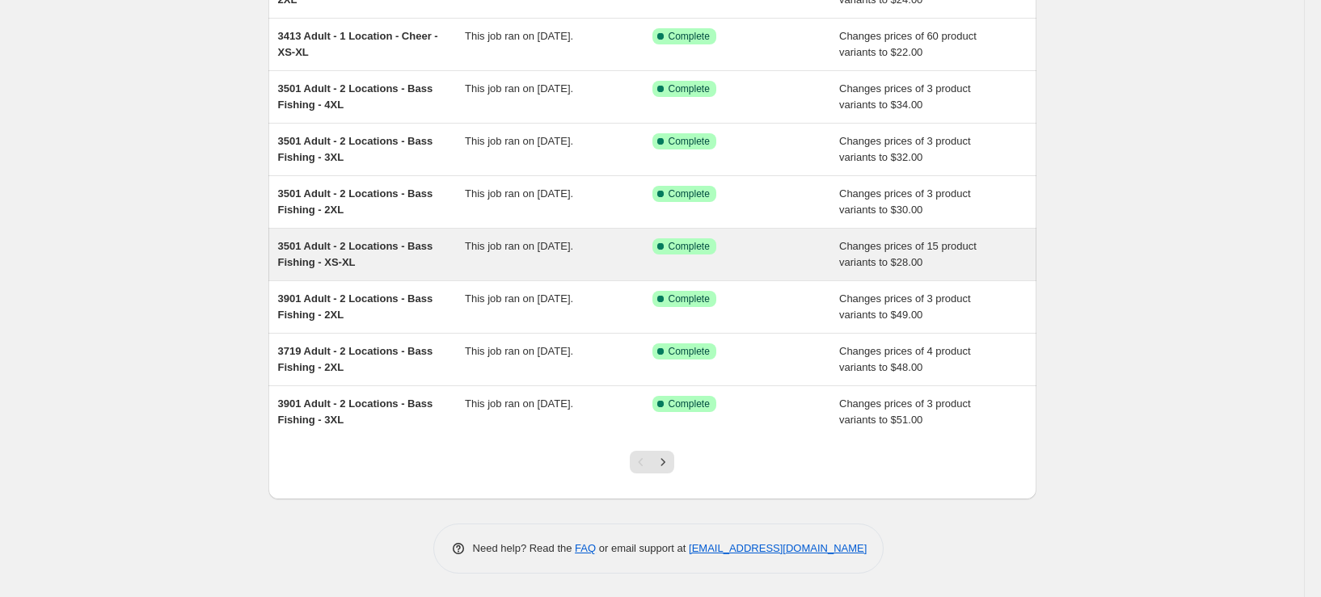
scroll to position [235, 0]
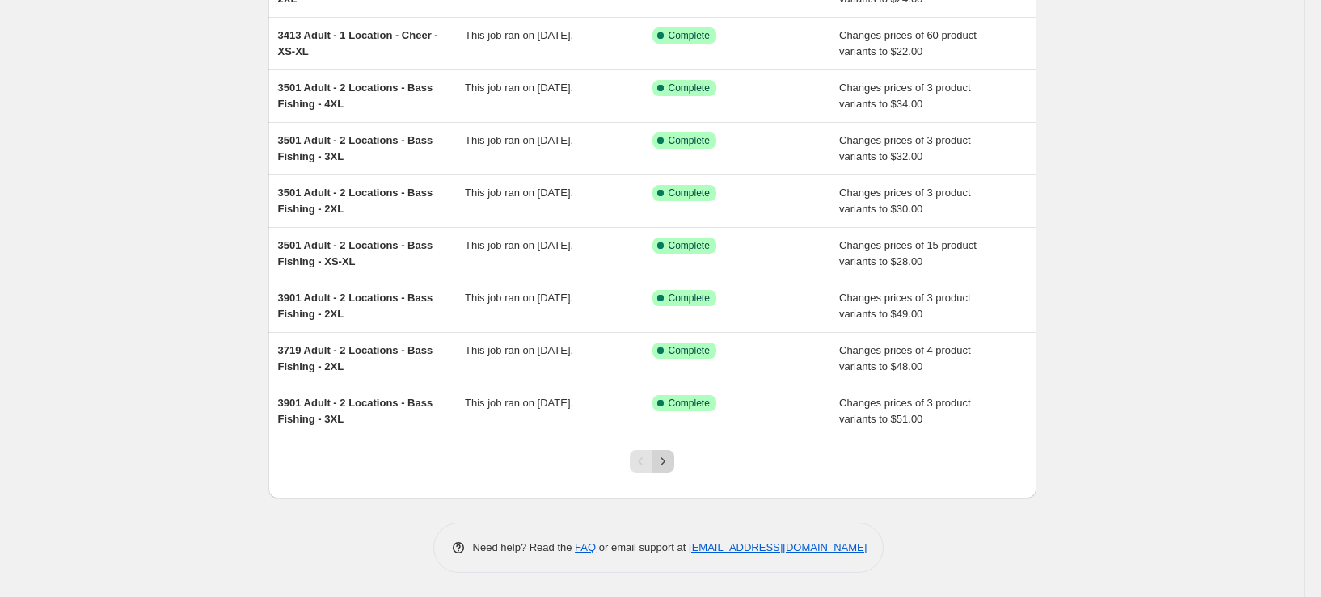
click at [667, 465] on icon "Next" at bounding box center [663, 462] width 16 height 16
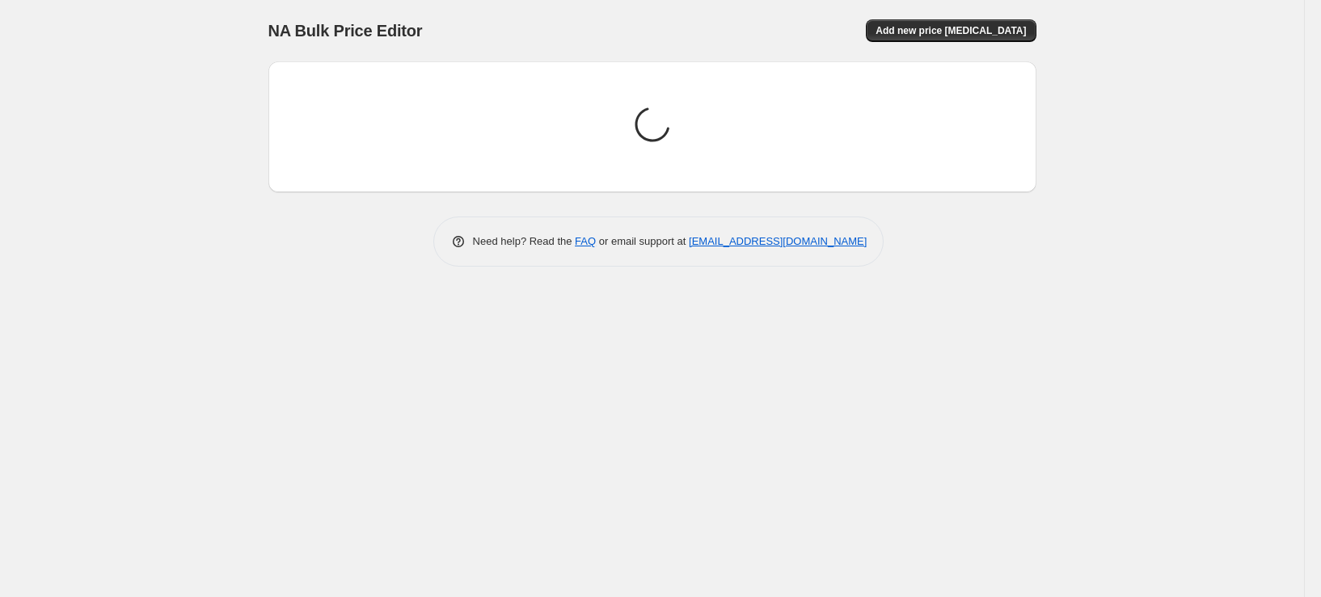
scroll to position [0, 0]
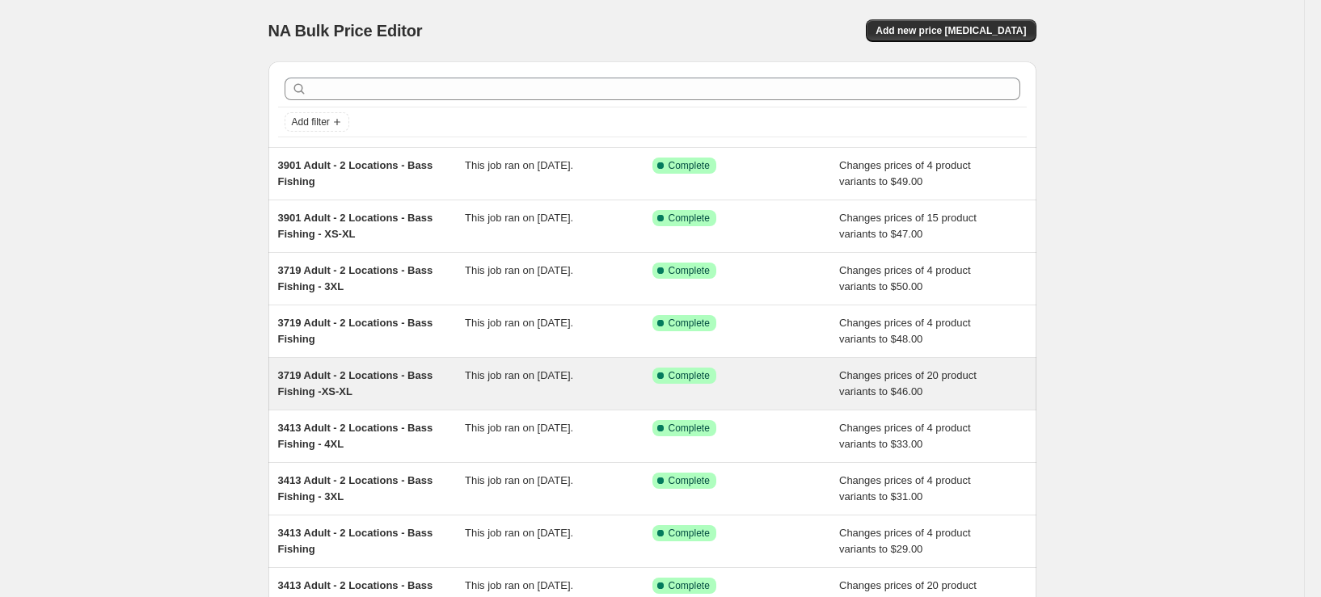
click at [390, 395] on div "3719 Adult - 2 Locations - Bass Fishing -XS-XL" at bounding box center [372, 384] width 188 height 32
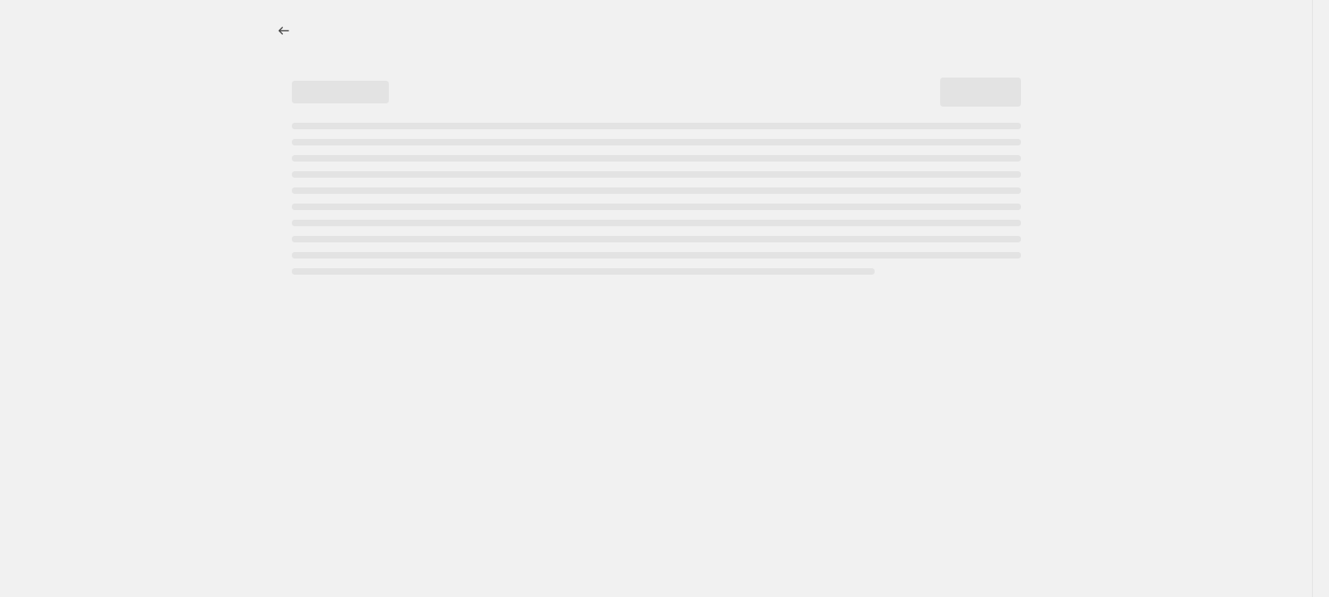
select select "remove"
select select "tag"
select select "title"
select select "not_equal"
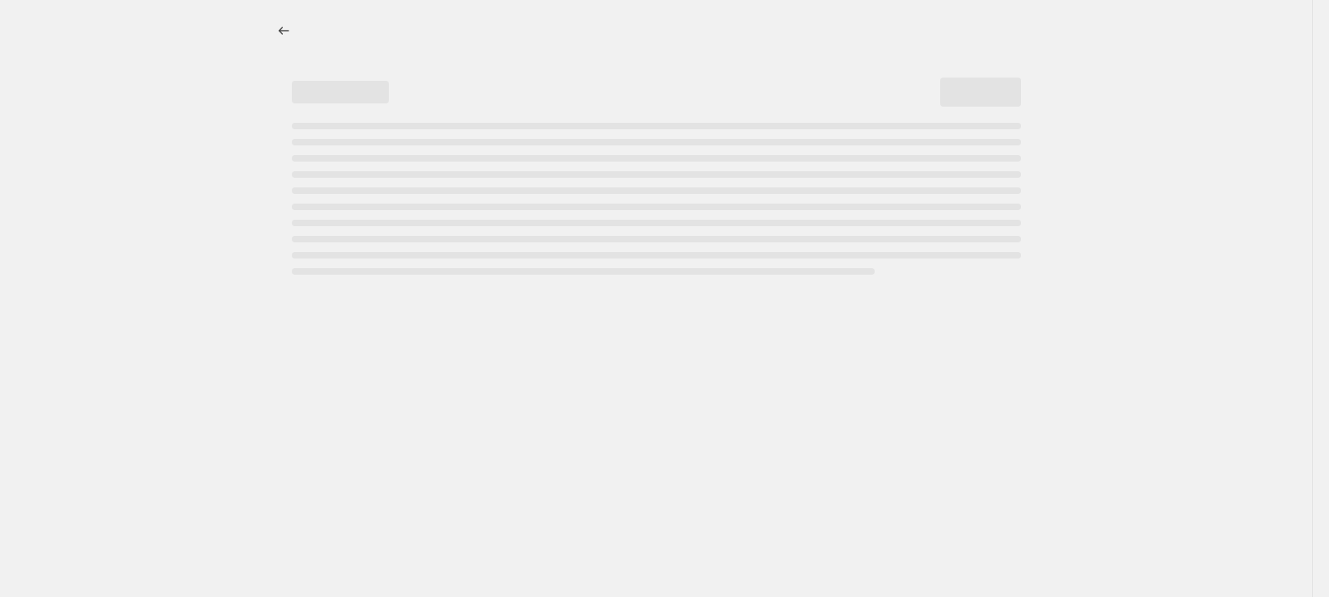
select select "title"
select select "not_equal"
select select "title"
select select "not_equal"
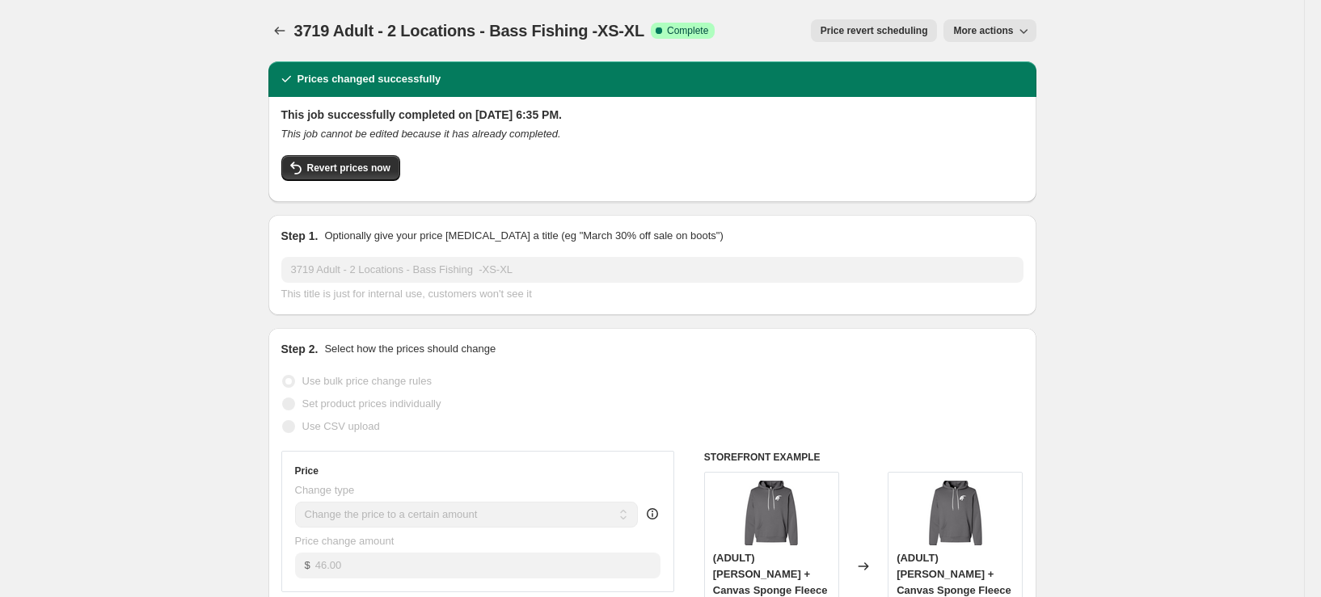
click at [992, 32] on span "More actions" at bounding box center [983, 30] width 60 height 13
click at [987, 59] on span "Copy to new job" at bounding box center [993, 64] width 75 height 12
select select "remove"
select select "tag"
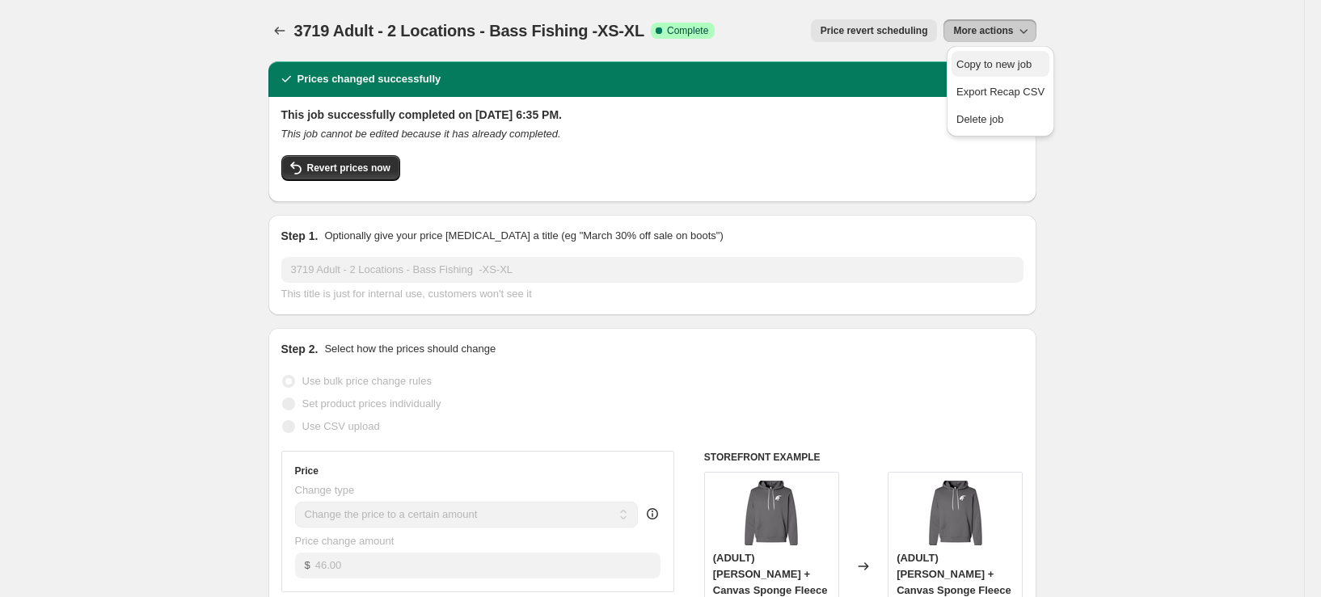
select select "title"
select select "not_equal"
select select "title"
select select "not_equal"
select select "title"
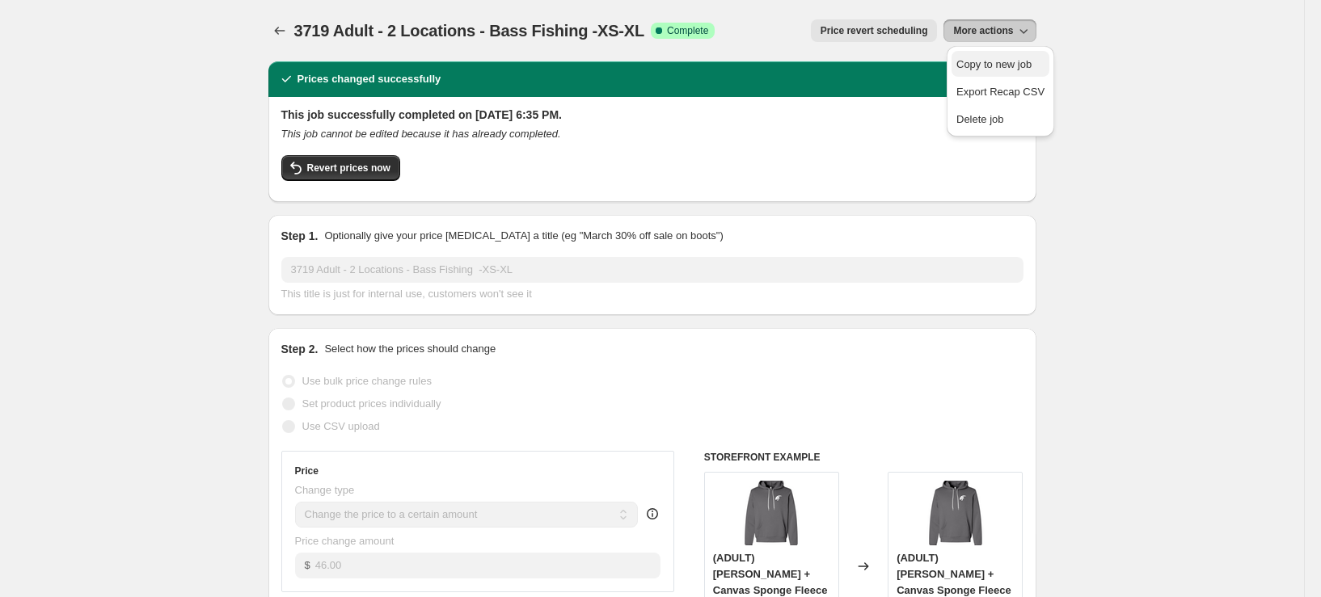
select select "not_equal"
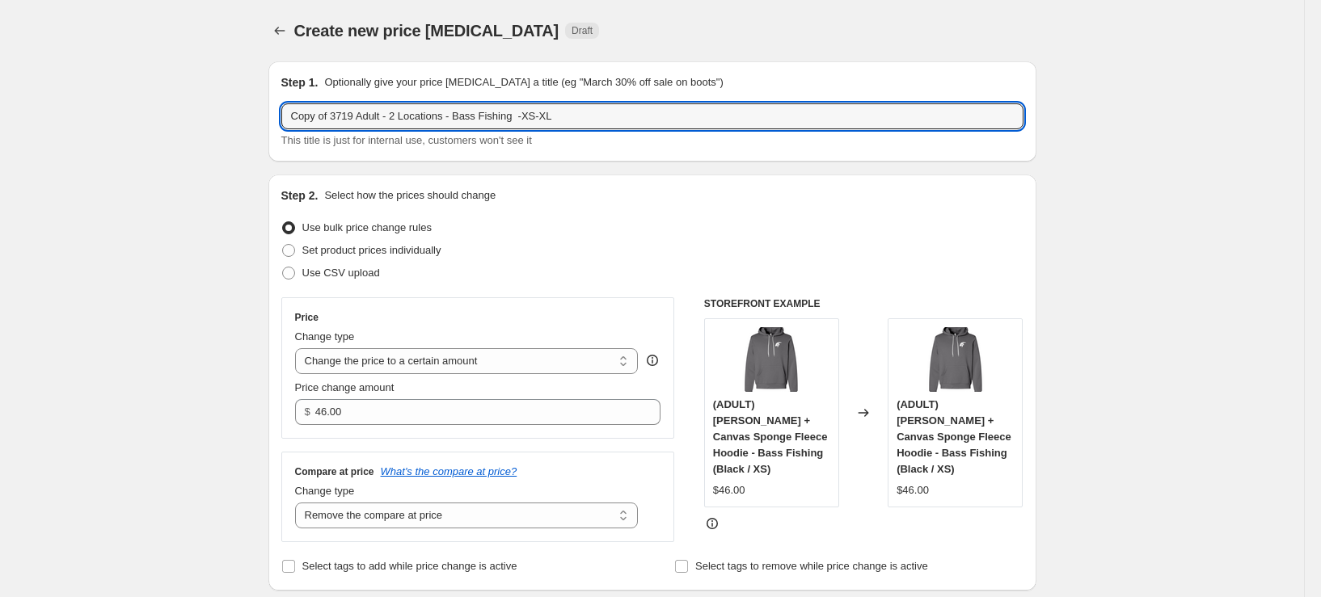
drag, startPoint x: 336, startPoint y: 116, endPoint x: 223, endPoint y: 135, distance: 114.7
click at [363, 114] on input "3719 Adult - 2 Locations - Bass Fishing -XS-XL" at bounding box center [652, 116] width 742 height 26
click at [413, 120] on input "3719 Adult - 1 Locations - Bass Fishing -XS-XL" at bounding box center [652, 116] width 742 height 26
drag, startPoint x: 477, startPoint y: 116, endPoint x: 421, endPoint y: 119, distance: 55.9
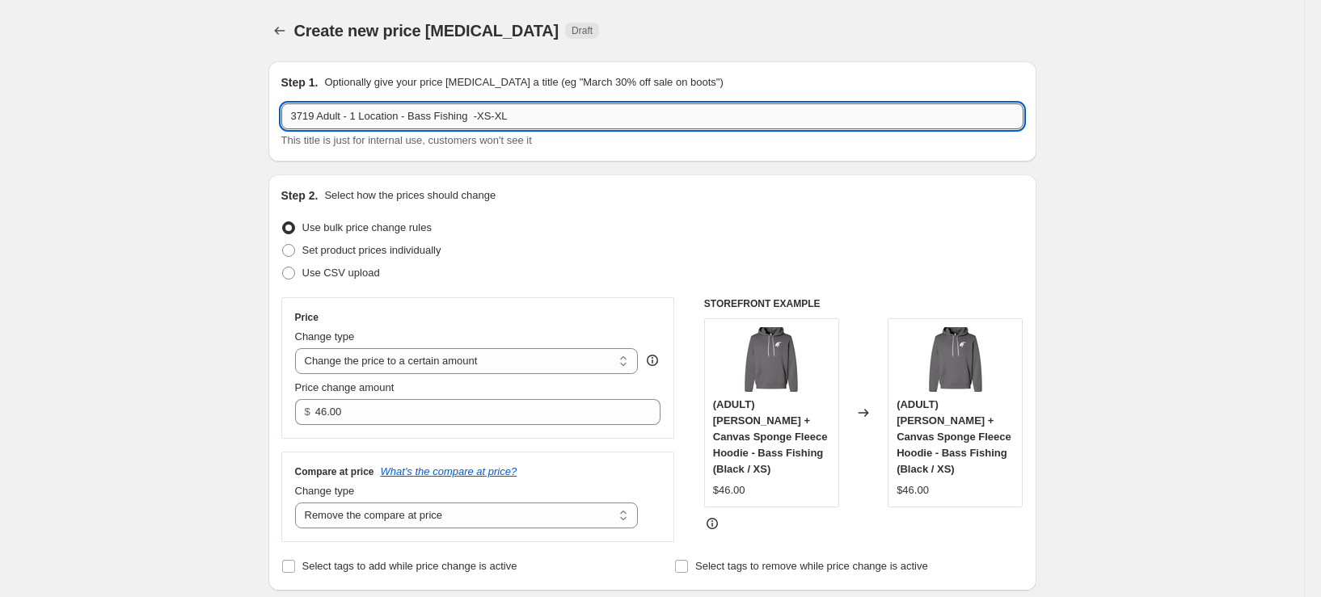
click at [421, 119] on input "3719 Adult - 1 Location - Bass Fishing -XS-XL" at bounding box center [652, 116] width 742 height 26
type input "3719 Adult - 1 Location - Cheer -XS-XL"
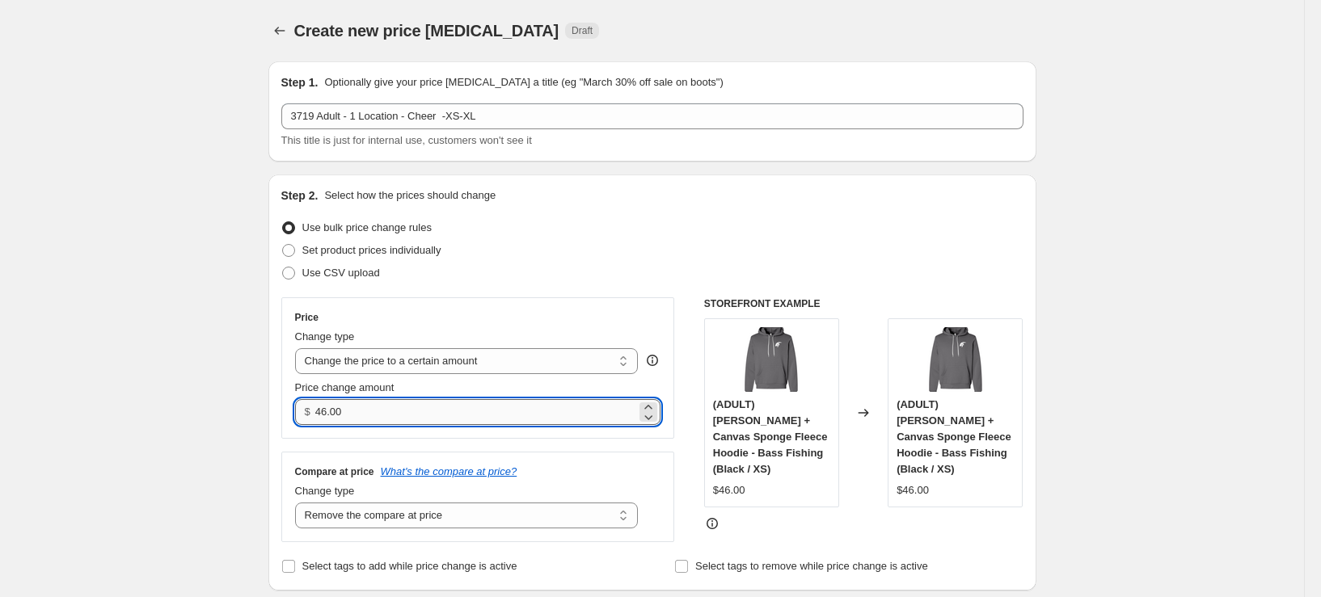
click at [441, 407] on input "46.00" at bounding box center [475, 412] width 321 height 26
type input "41.00"
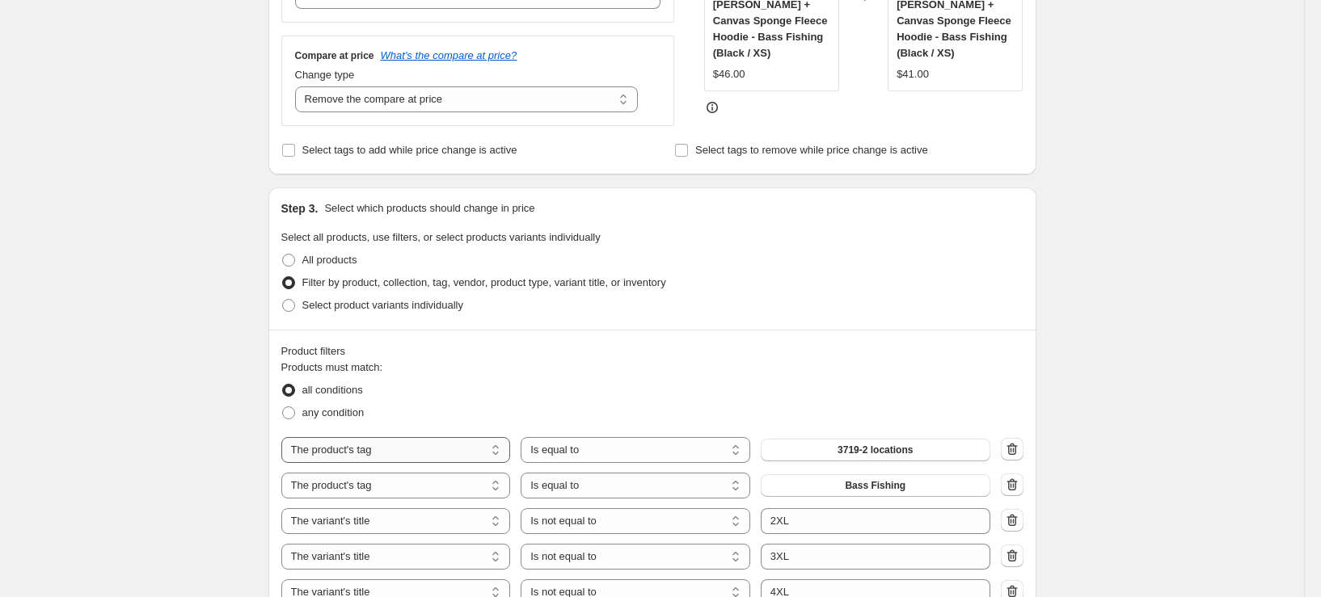
scroll to position [566, 0]
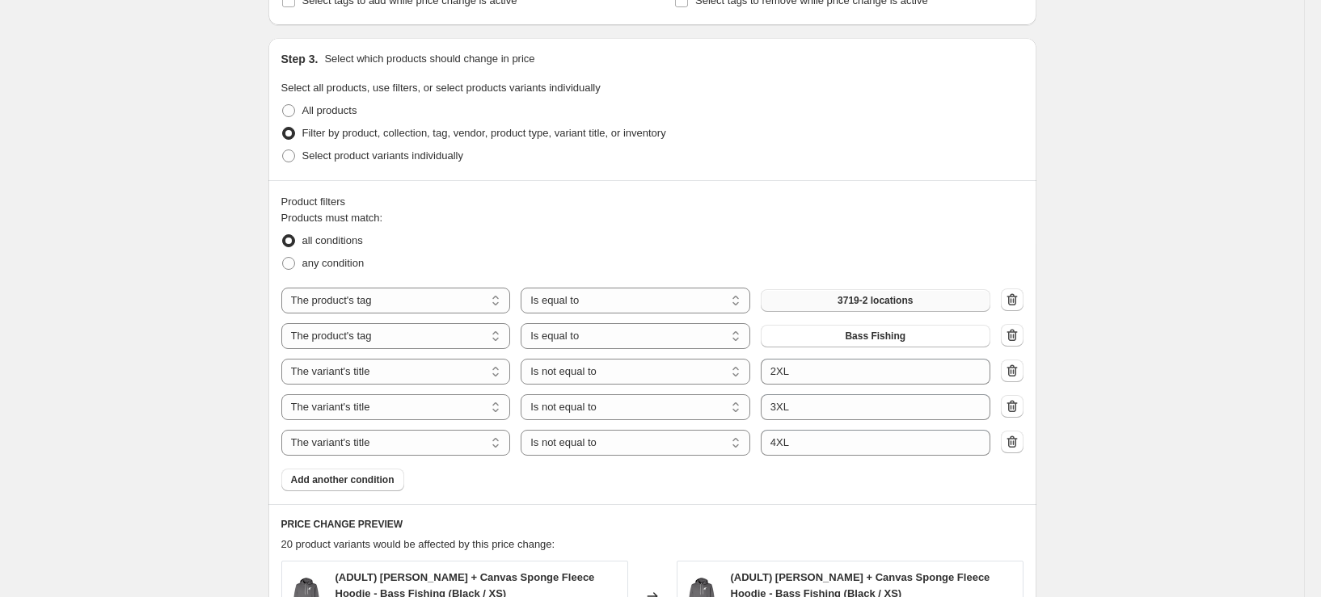
click at [883, 305] on span "3719-2 locations" at bounding box center [875, 300] width 75 height 13
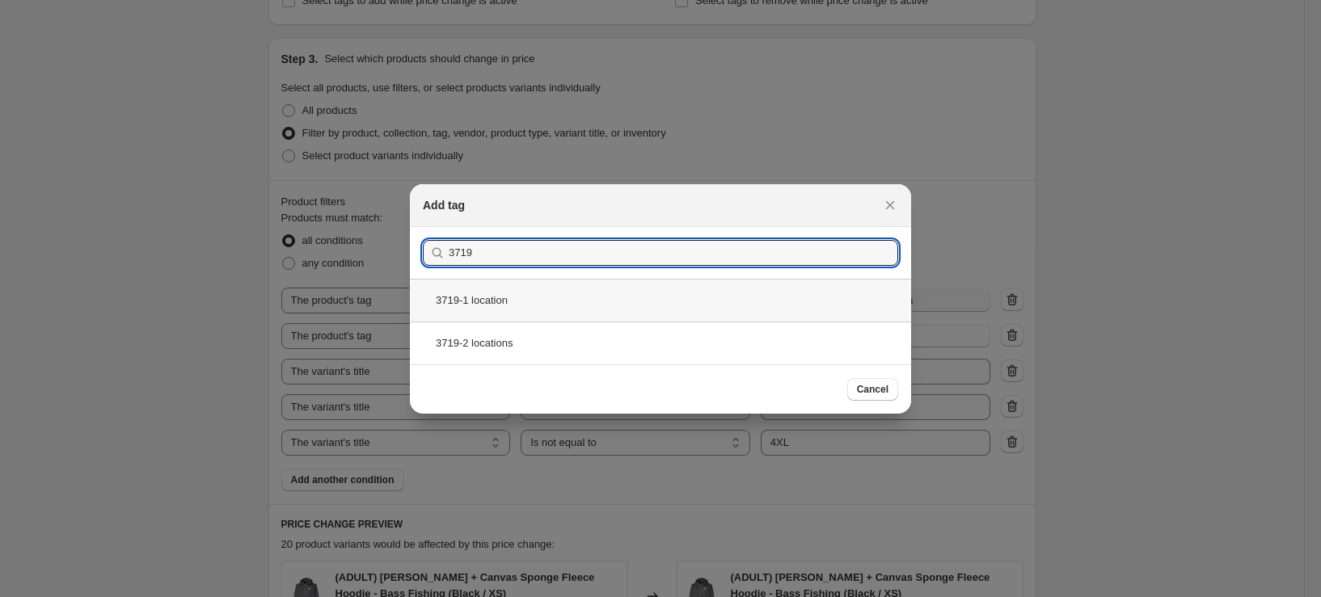
type input "3719"
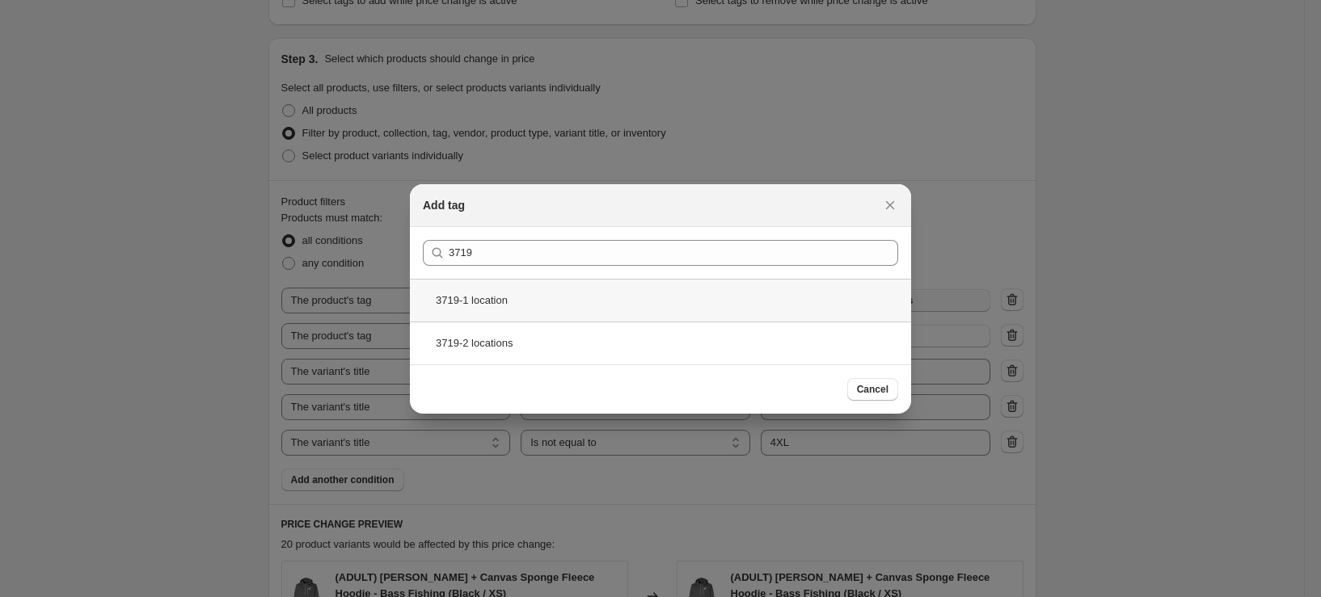
click at [530, 297] on div "3719-1 location" at bounding box center [660, 300] width 501 height 43
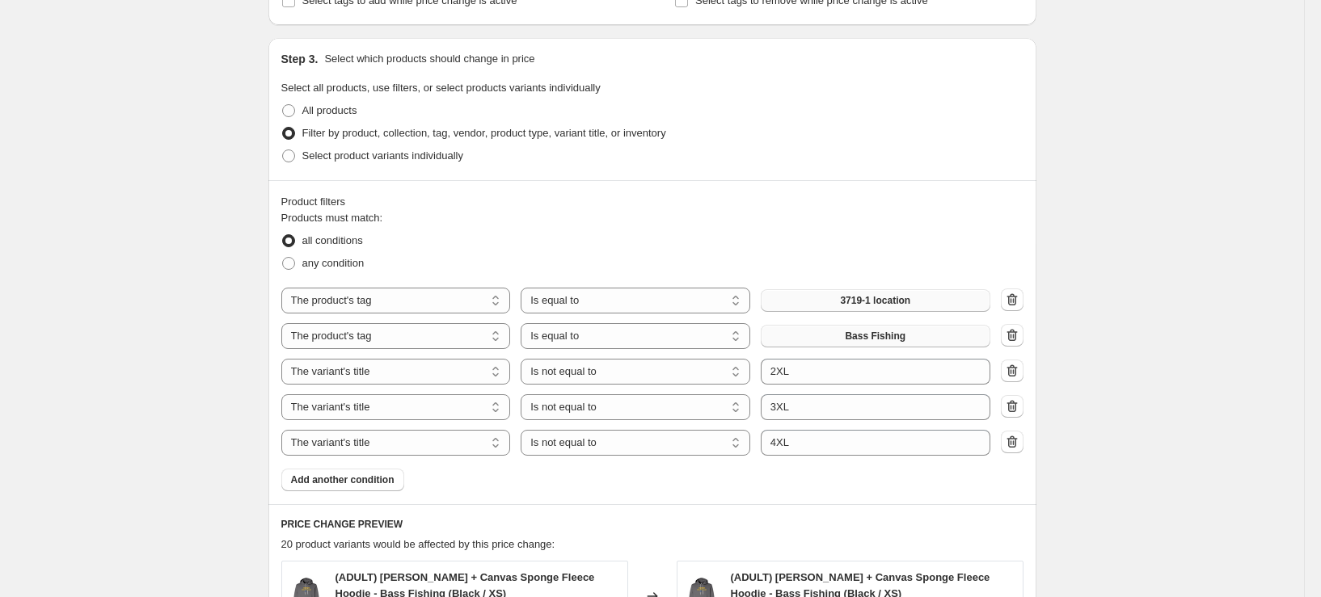
click at [880, 329] on button "Bass Fishing" at bounding box center [876, 336] width 230 height 23
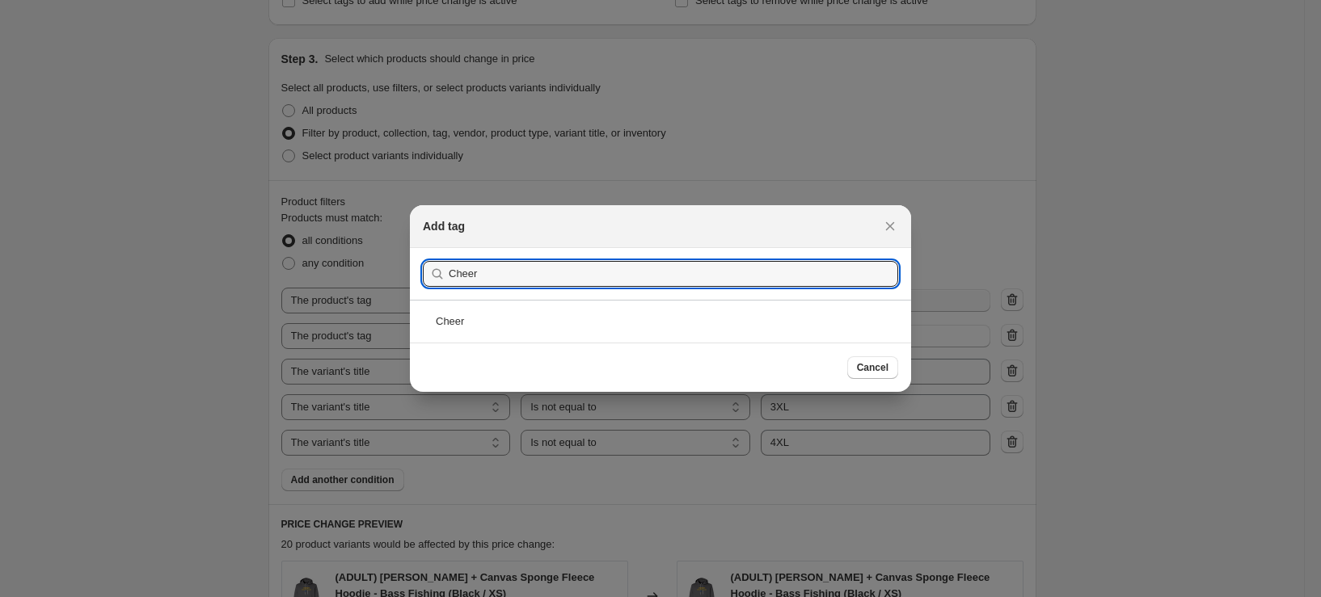
type input "Cheer"
click at [584, 327] on div "Cheer" at bounding box center [660, 321] width 501 height 43
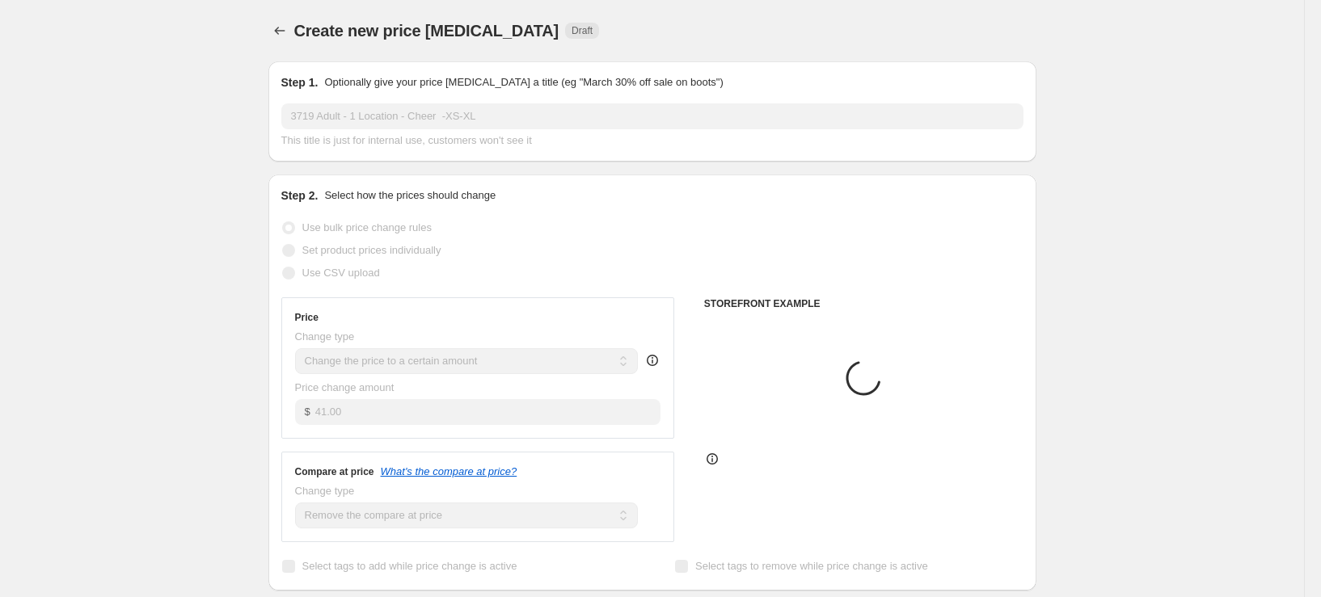
scroll to position [566, 0]
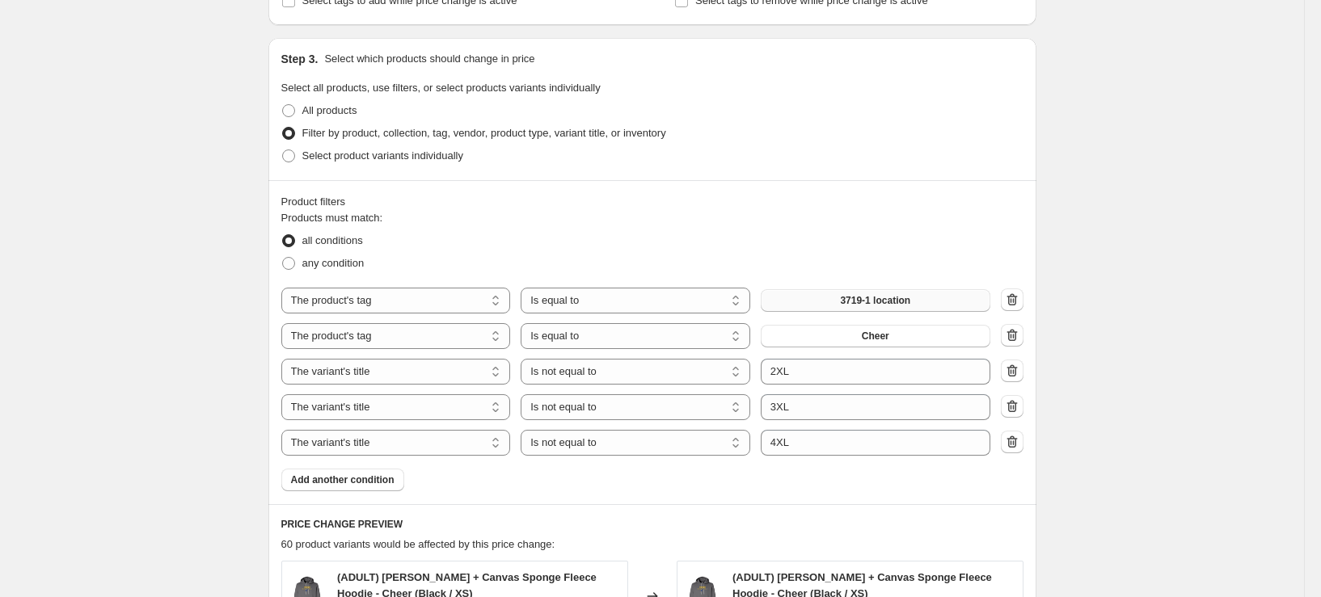
click at [1163, 347] on div "Create new price change job. This page is ready Create new price change job Dra…" at bounding box center [652, 342] width 1304 height 1816
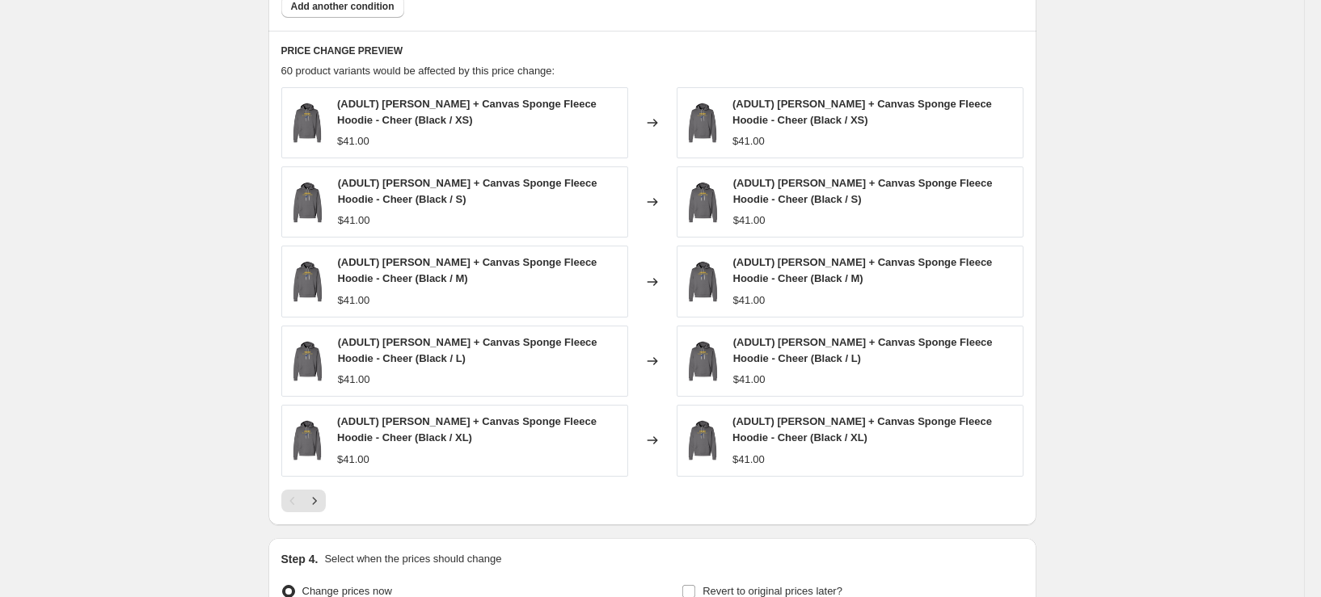
scroll to position [1051, 0]
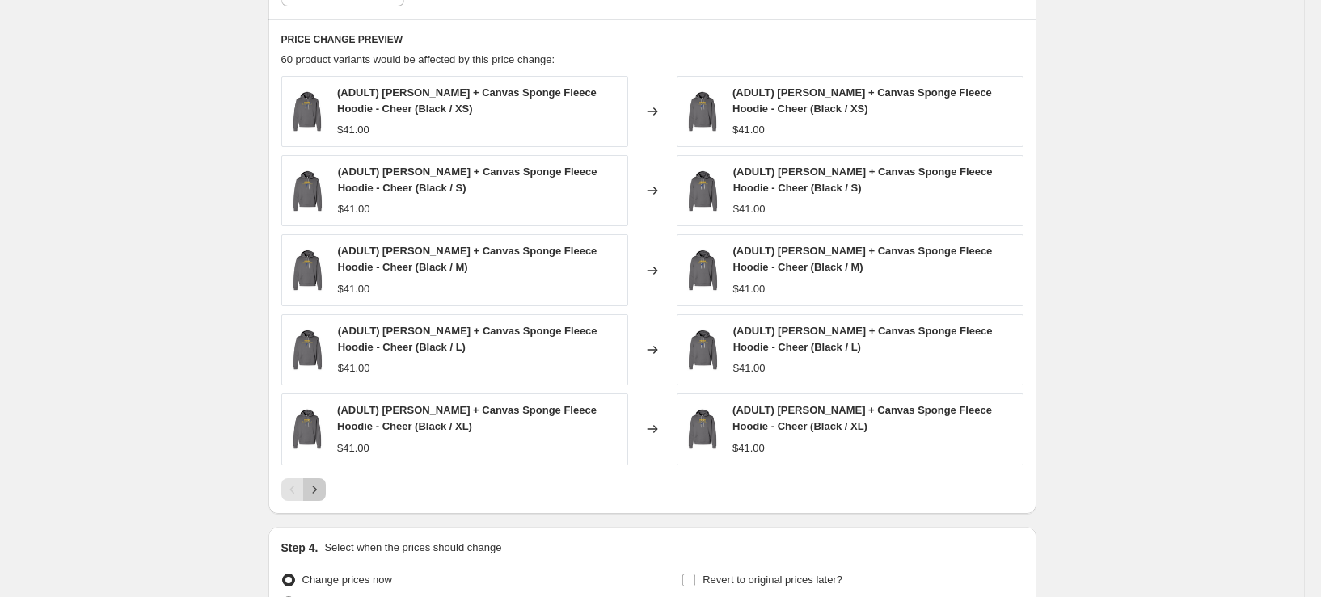
click at [326, 499] on button "Next" at bounding box center [314, 490] width 23 height 23
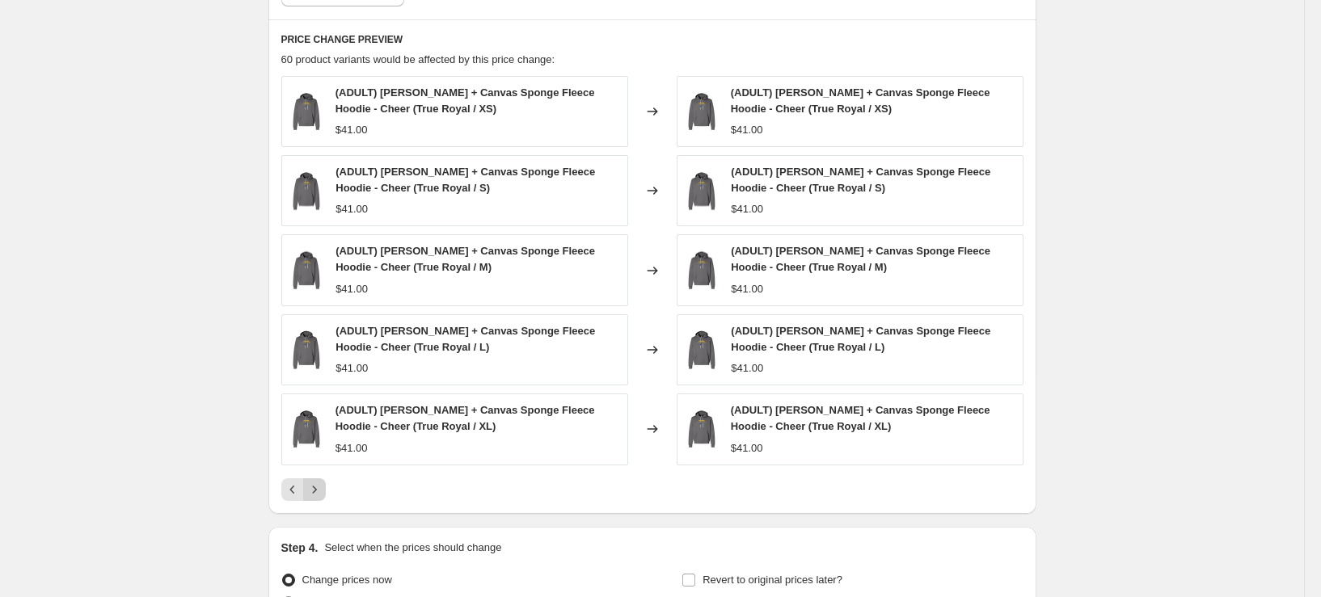
click at [326, 499] on button "Next" at bounding box center [314, 490] width 23 height 23
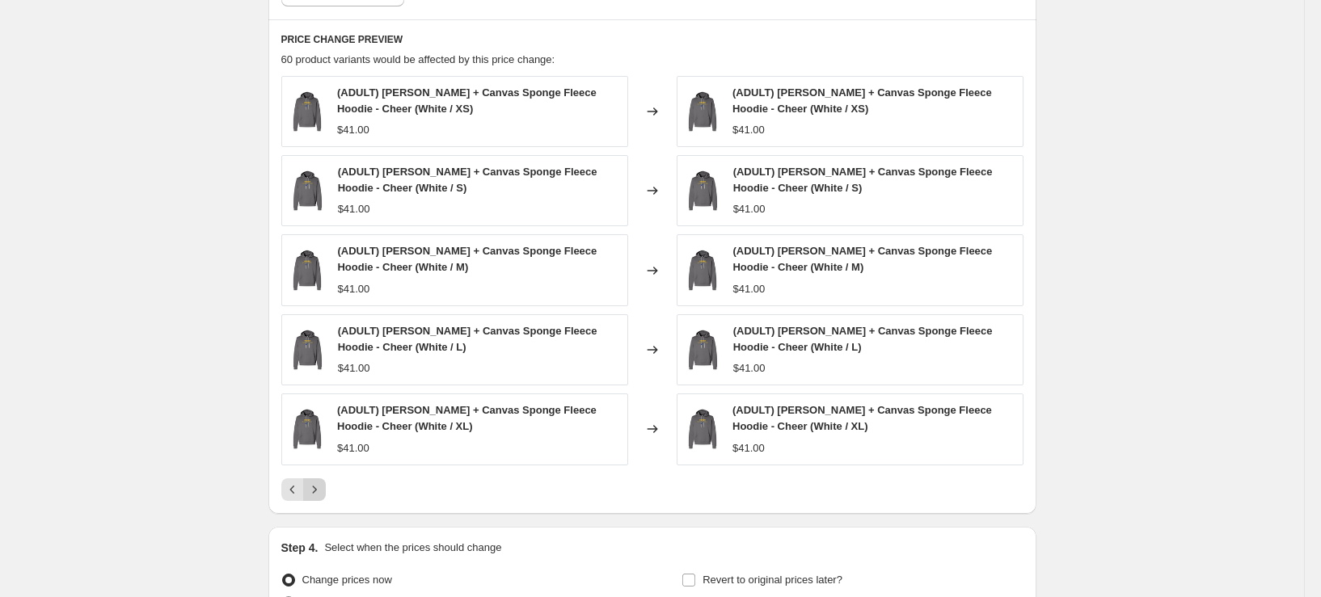
click at [326, 499] on button "Next" at bounding box center [314, 490] width 23 height 23
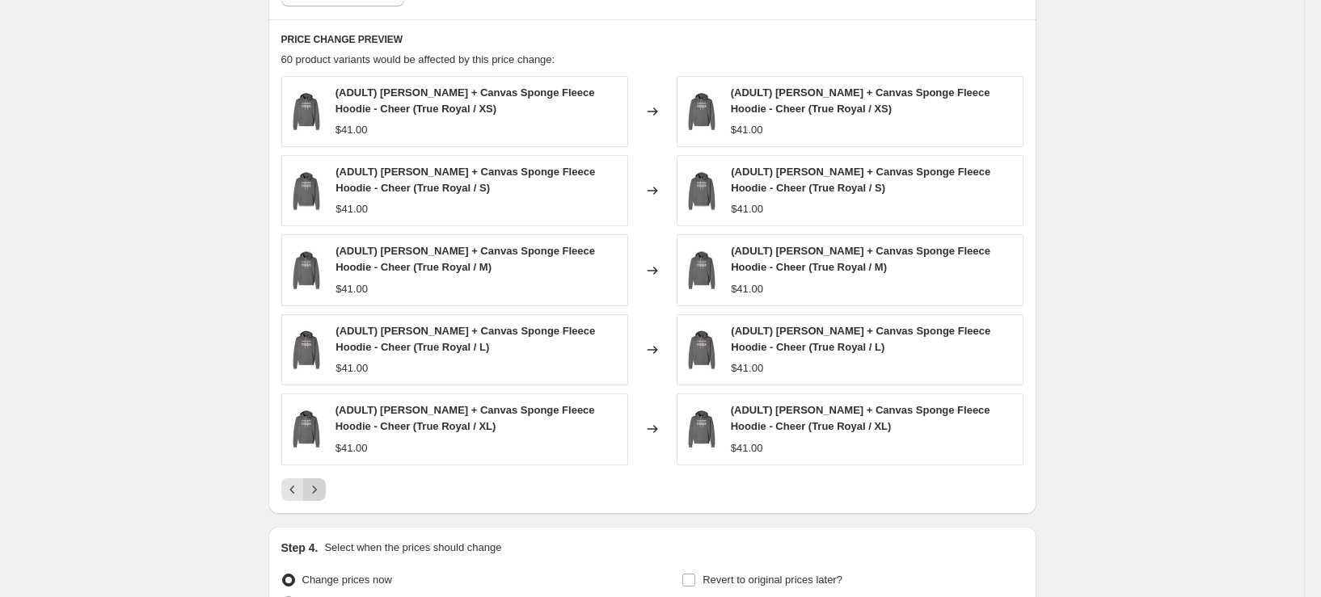
click at [323, 488] on icon "Next" at bounding box center [314, 490] width 16 height 16
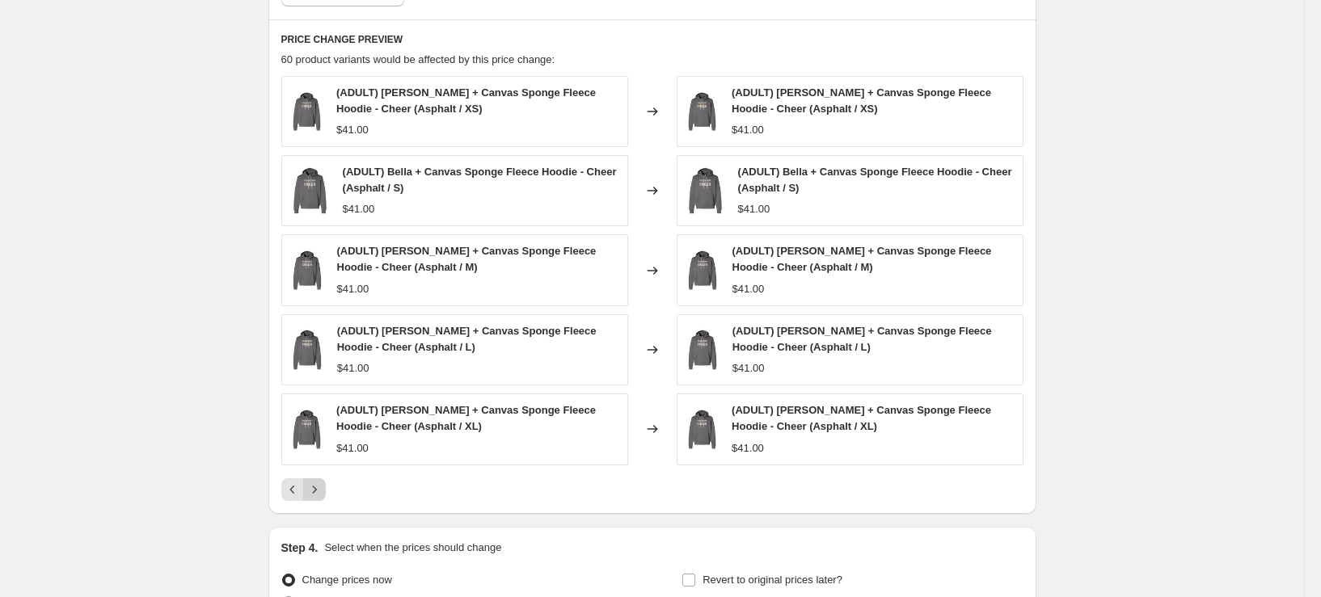
click at [323, 488] on icon "Next" at bounding box center [314, 490] width 16 height 16
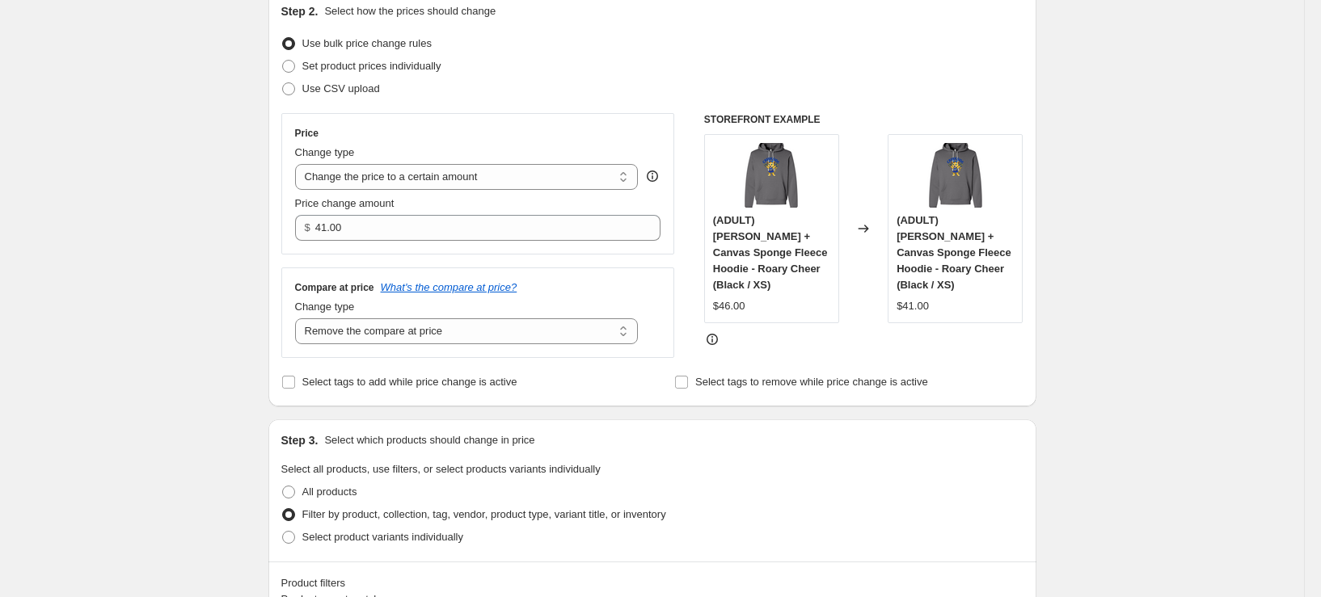
scroll to position [81, 0]
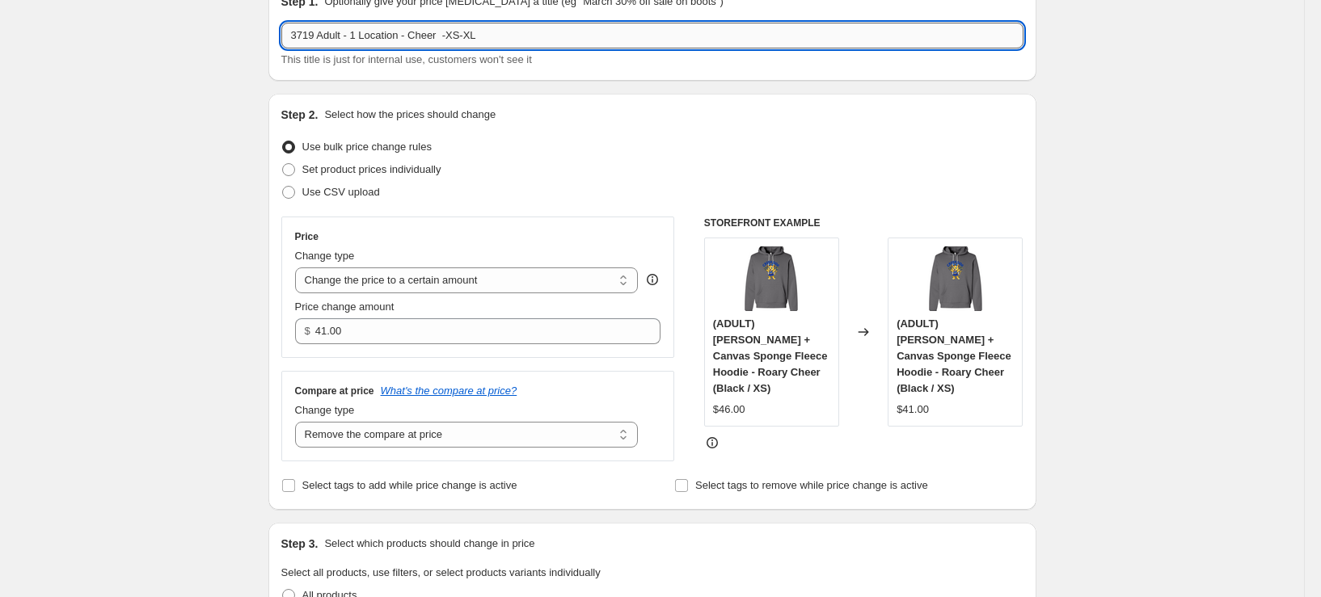
click at [458, 38] on input "3719 Adult - 1 Location - Cheer -XS-XL" at bounding box center [652, 36] width 742 height 26
click at [453, 32] on input "3719 Adult - 1 Location - Cheer - XS-XL" at bounding box center [652, 36] width 742 height 26
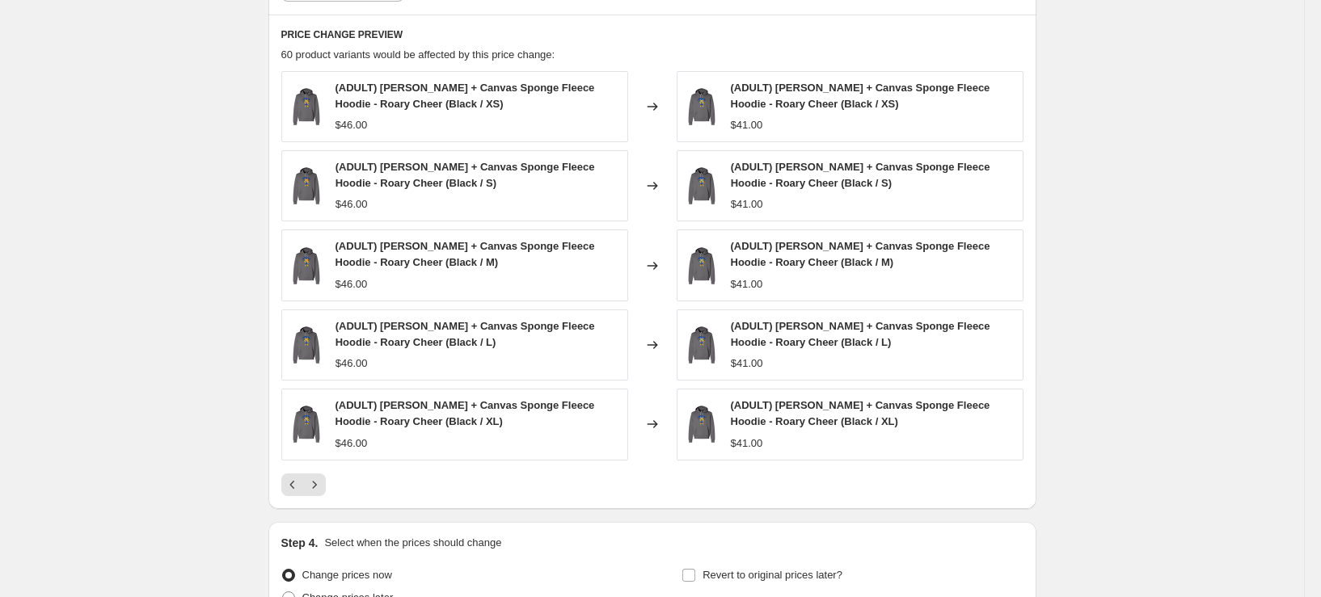
scroll to position [1218, 0]
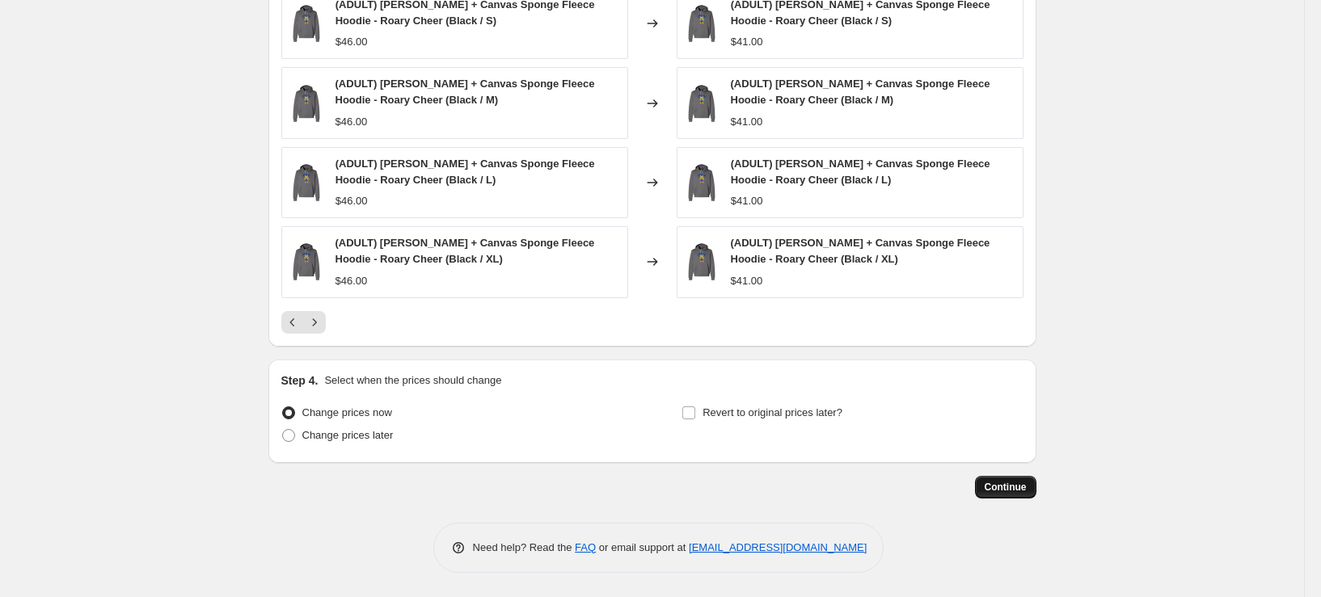
type input "3719 Adult - 1 Location - Cheer - XS-XL"
click at [1022, 484] on span "Continue" at bounding box center [1006, 487] width 42 height 13
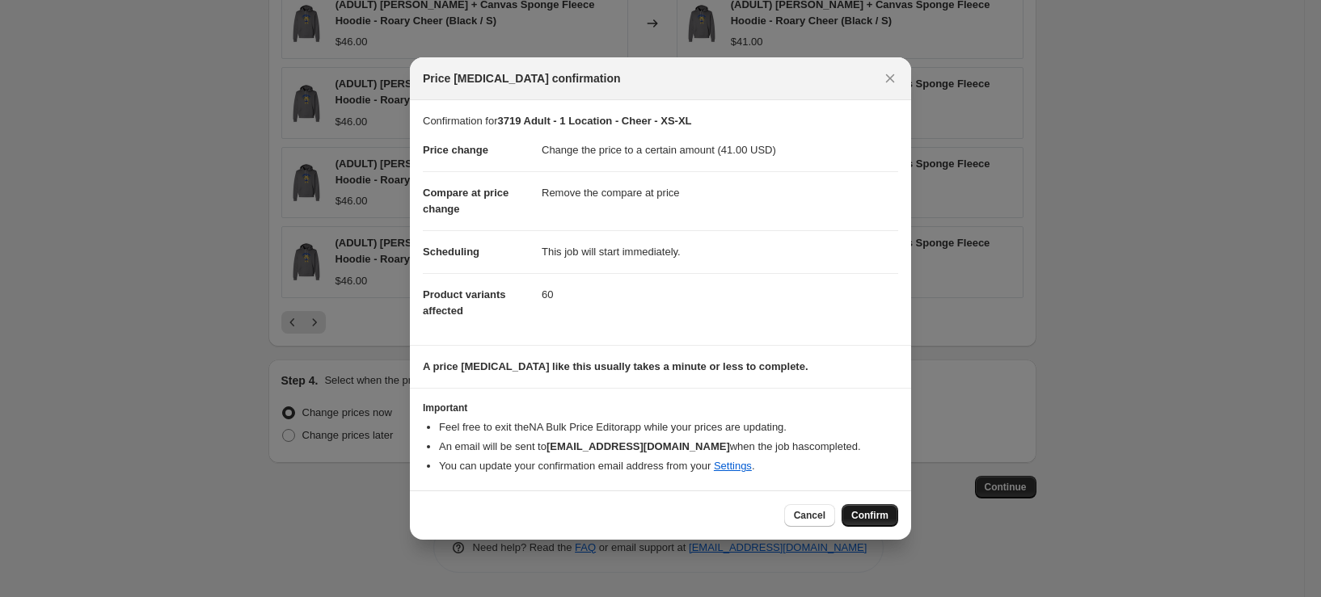
click at [863, 519] on span "Confirm" at bounding box center [869, 515] width 37 height 13
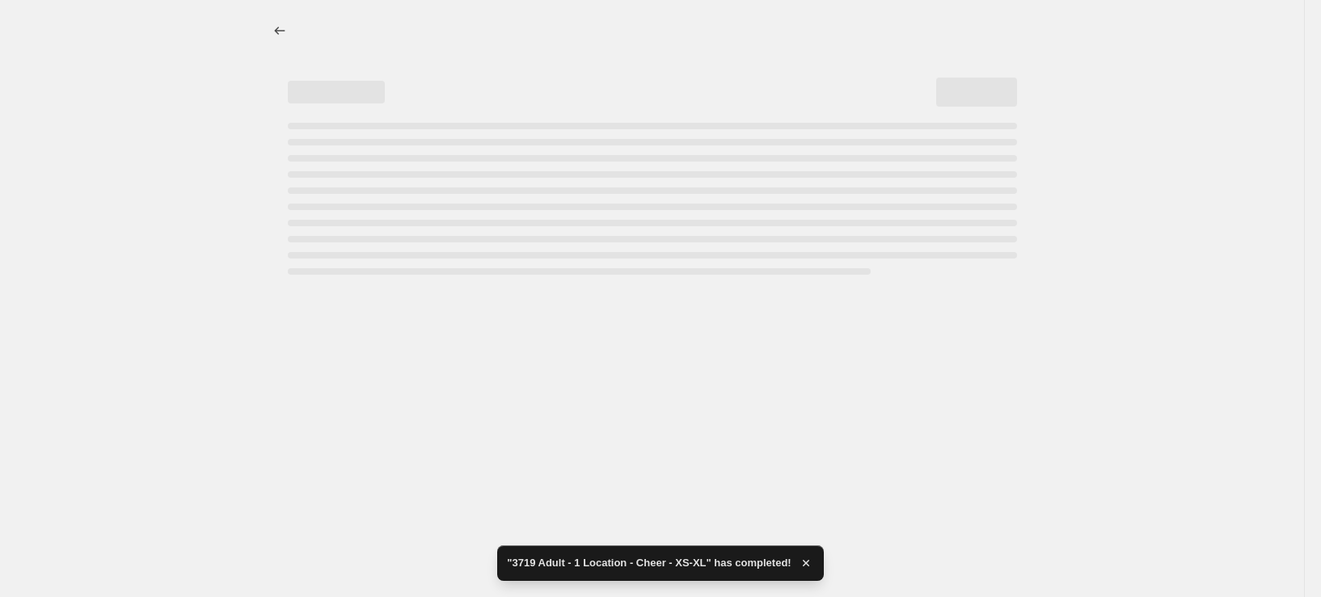
select select "remove"
select select "tag"
select select "title"
select select "not_equal"
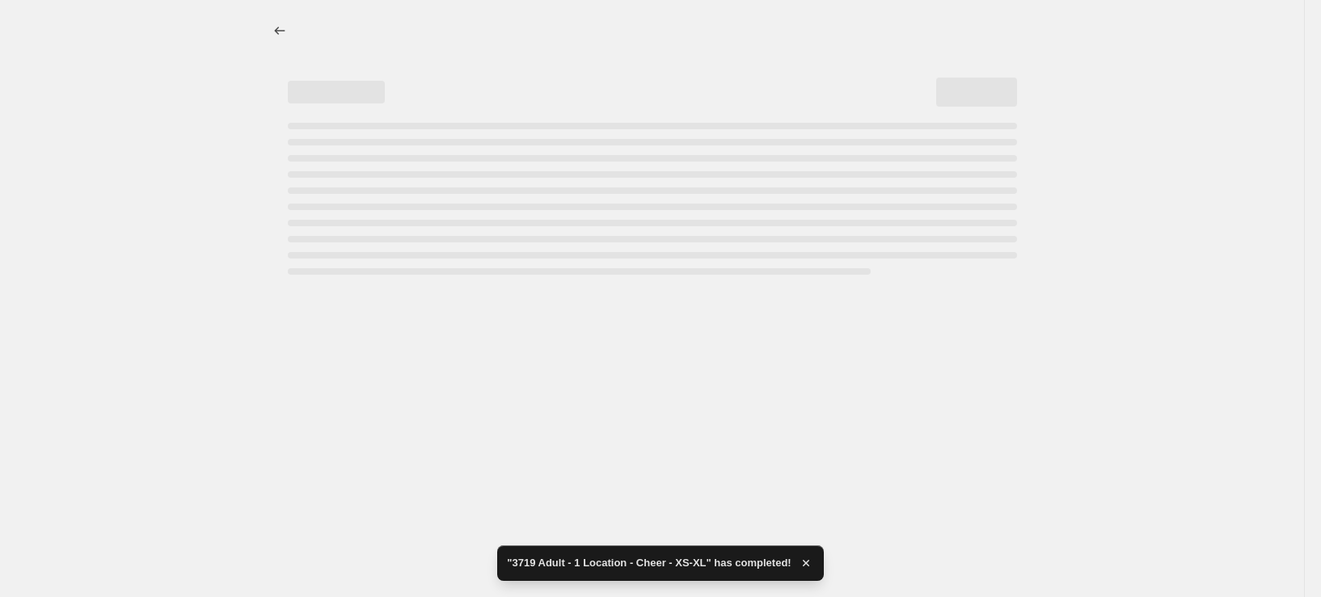
select select "title"
select select "not_equal"
select select "title"
select select "not_equal"
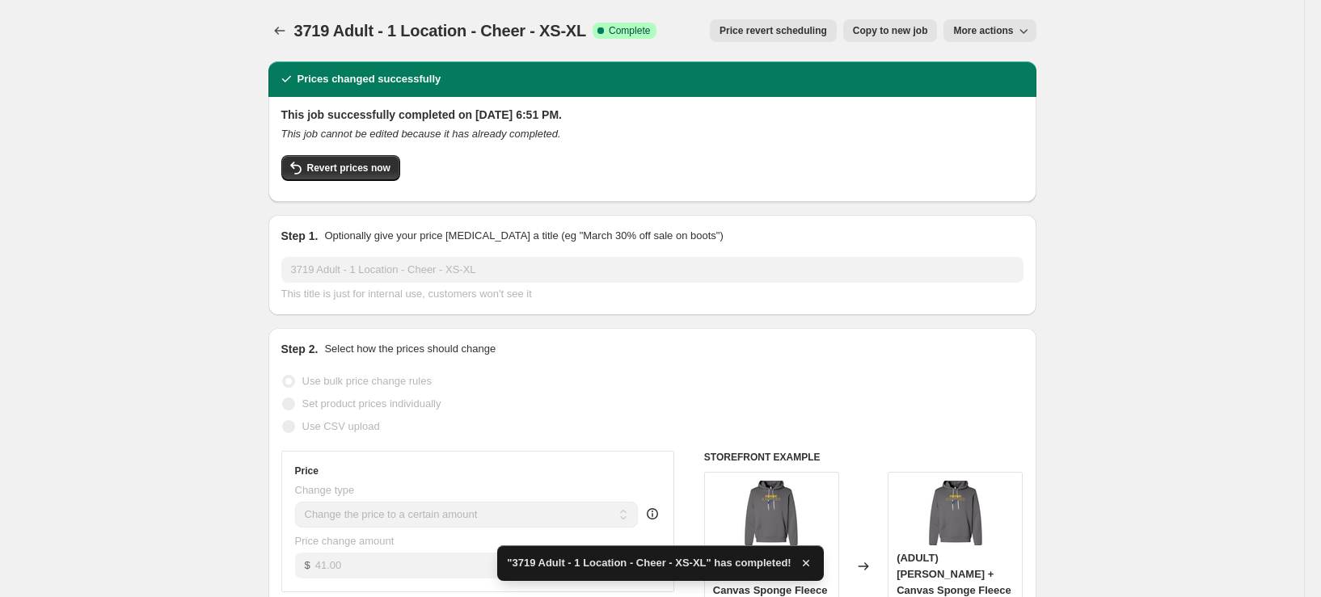
click at [910, 27] on span "Copy to new job" at bounding box center [890, 30] width 75 height 13
select select "remove"
select select "tag"
select select "title"
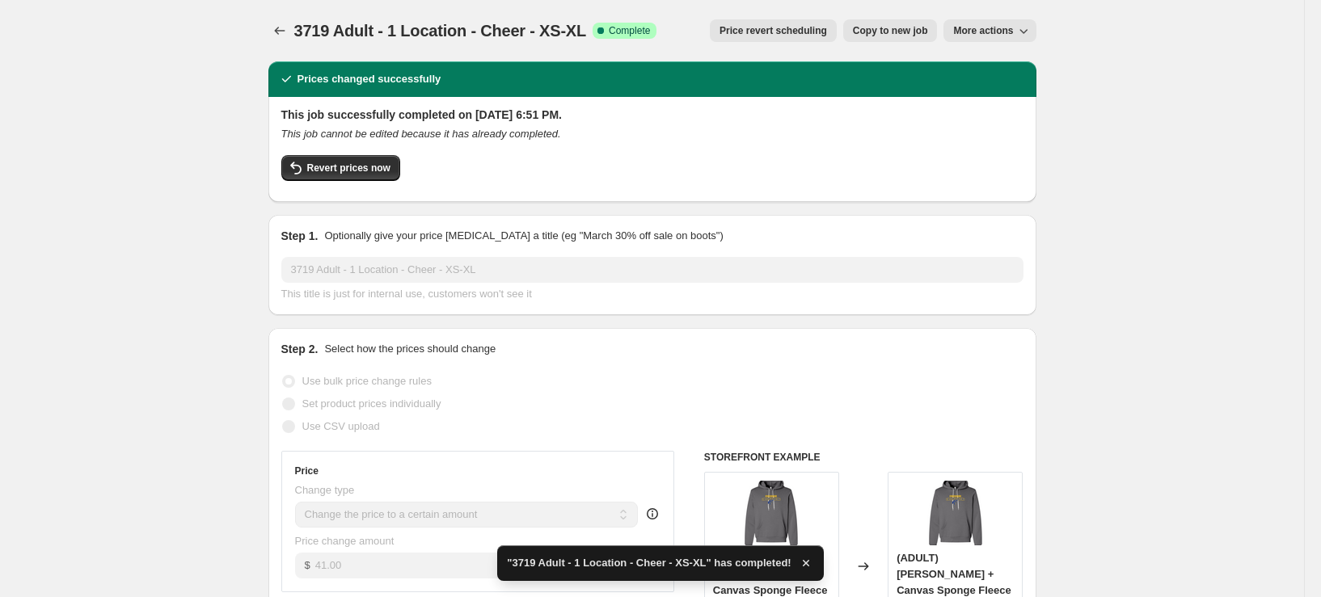
select select "not_equal"
select select "title"
select select "not_equal"
select select "title"
select select "not_equal"
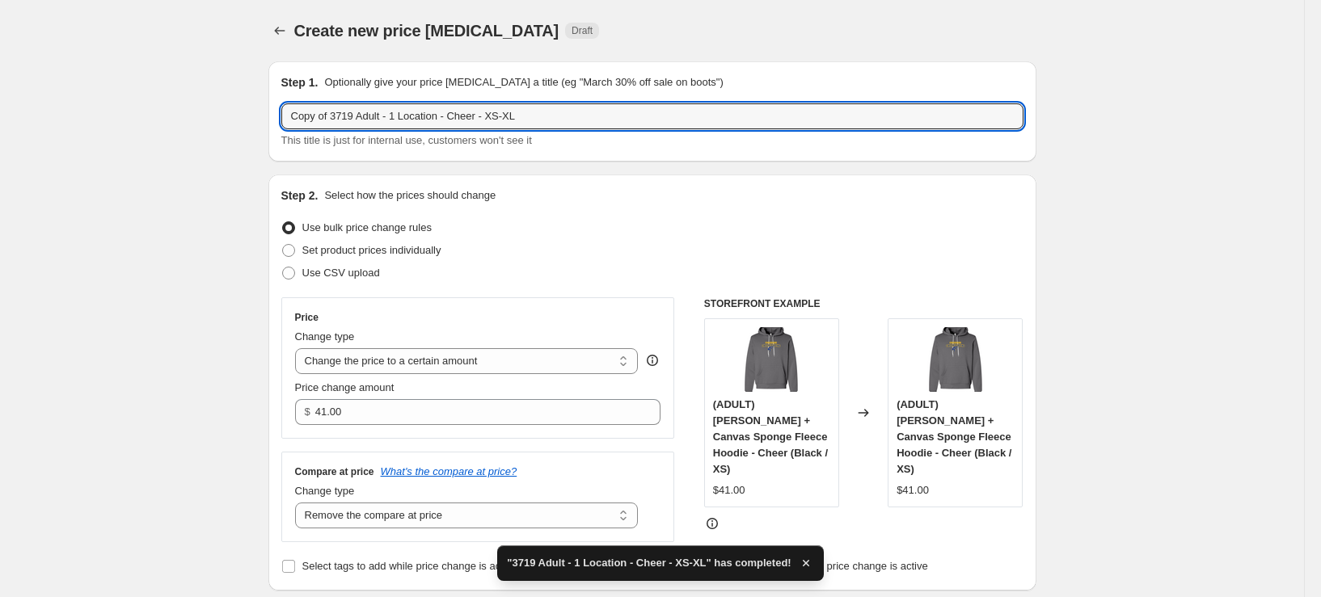
drag, startPoint x: 338, startPoint y: 119, endPoint x: 155, endPoint y: 119, distance: 182.7
drag, startPoint x: 503, startPoint y: 117, endPoint x: 476, endPoint y: 117, distance: 26.7
click at [476, 117] on input "3719 Adult - 1 Location - Cheer - XS-XL" at bounding box center [652, 116] width 742 height 26
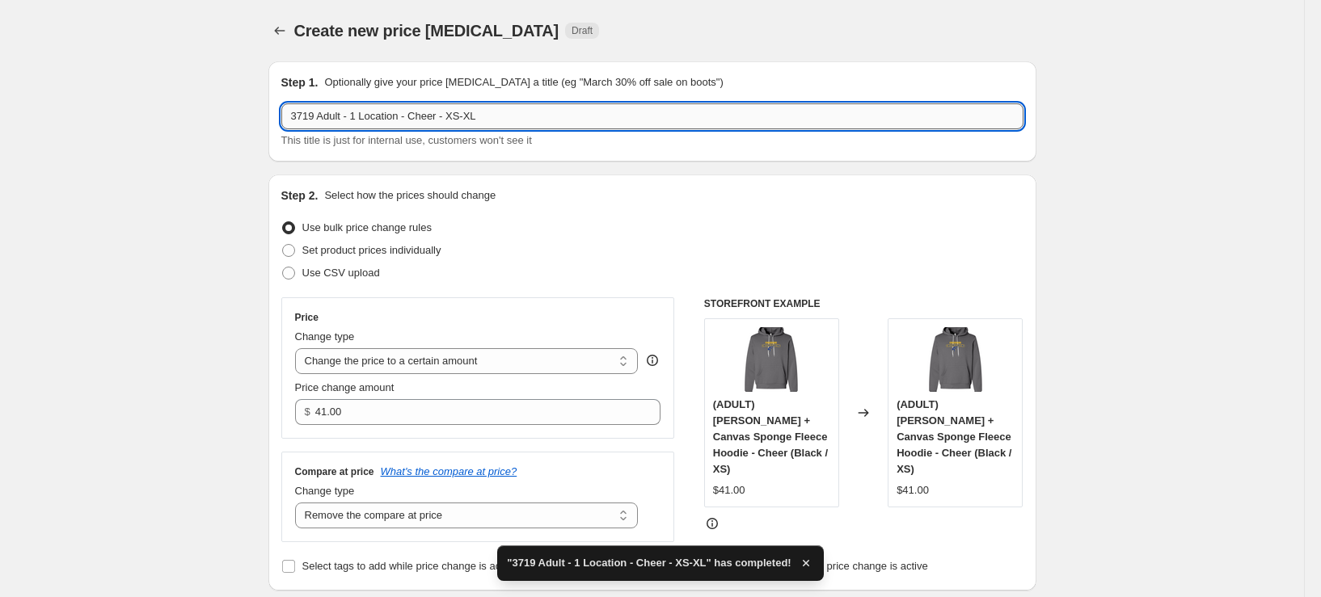
click at [477, 117] on input "3719 Adult - 1 Location - Cheer - XS-XL" at bounding box center [652, 116] width 742 height 26
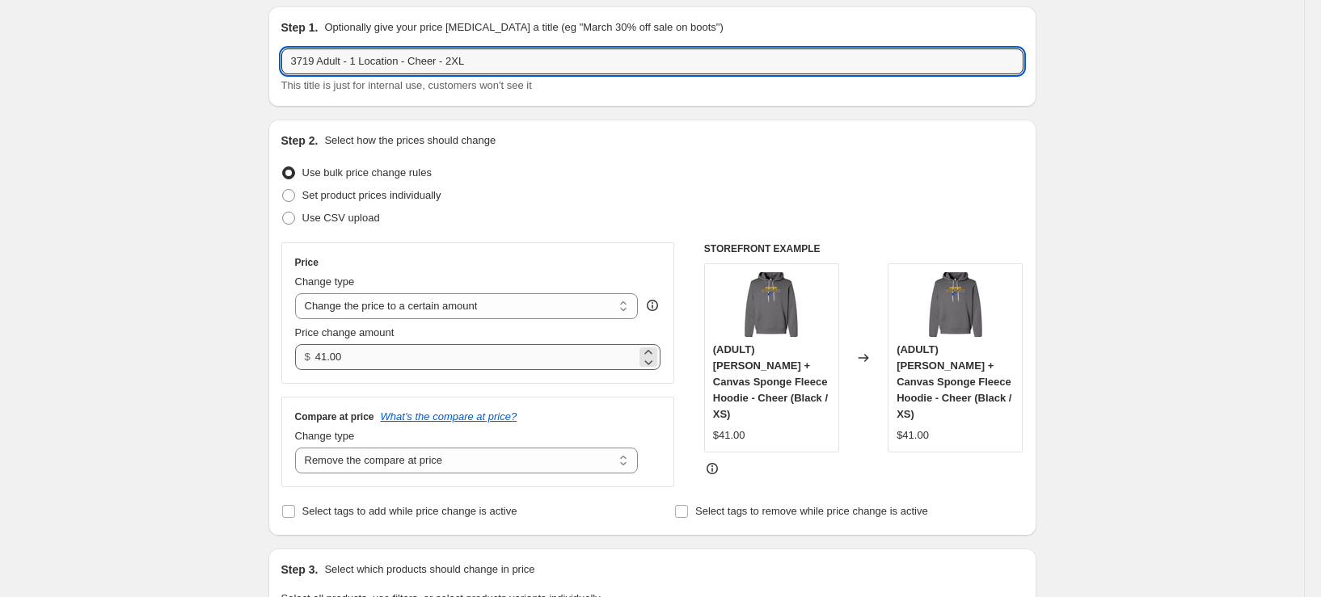
scroll to position [81, 0]
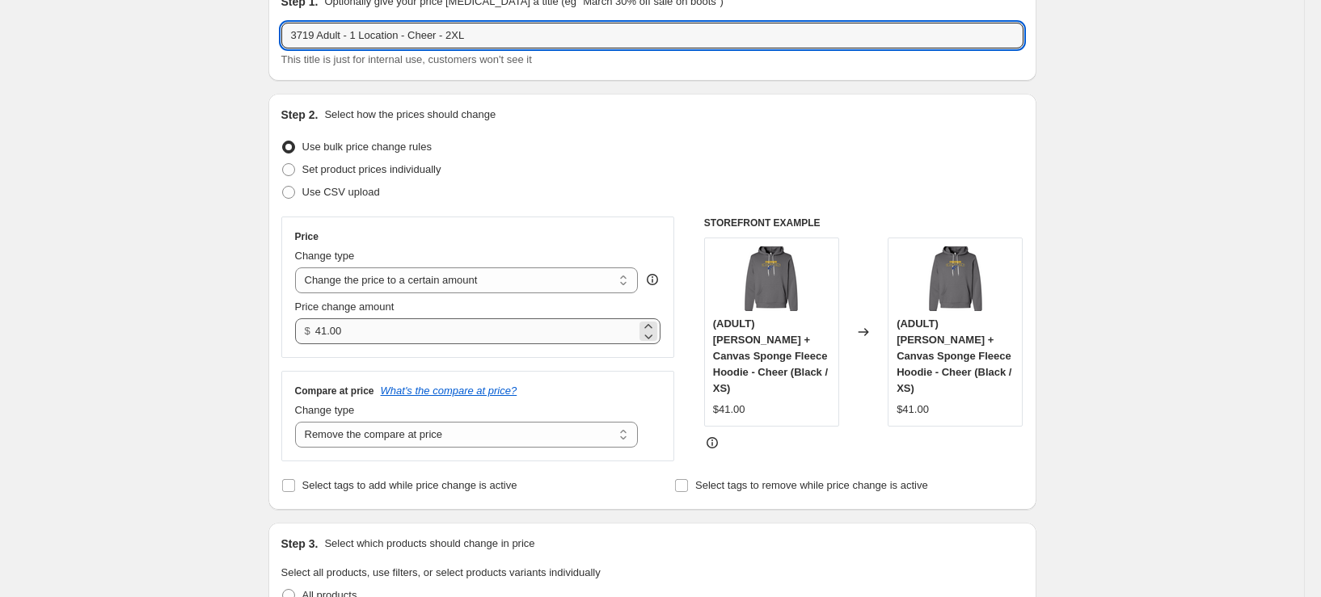
type input "3719 Adult - 1 Location - Cheer - 2XL"
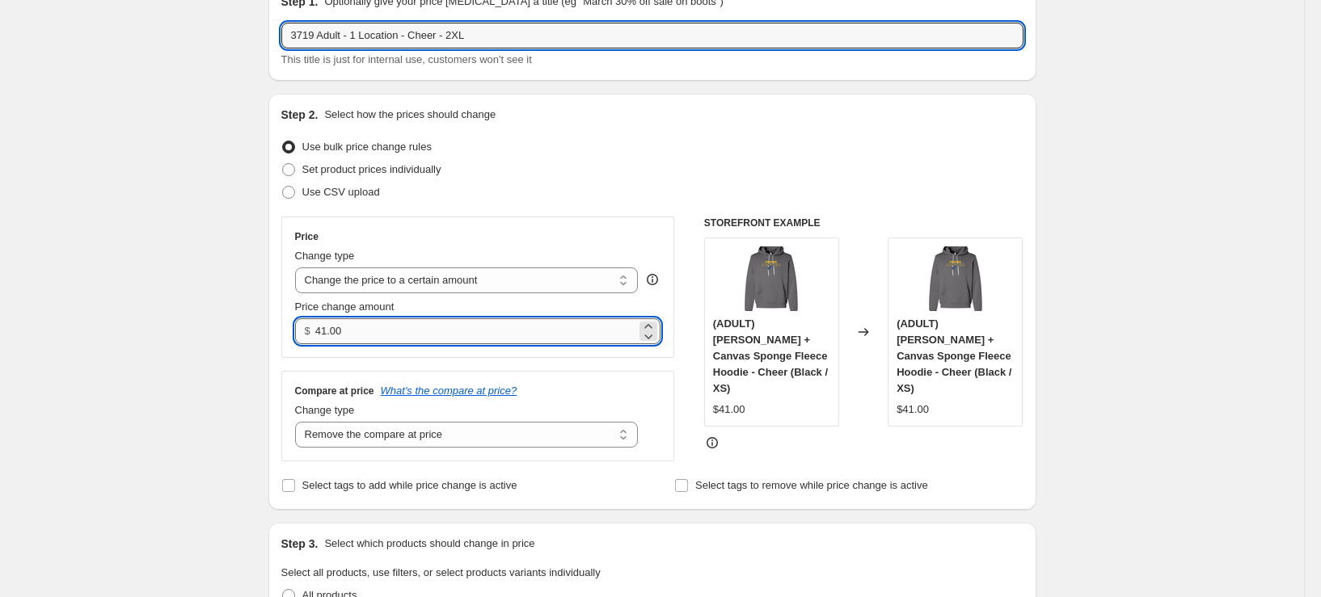
click at [384, 334] on input "41.00" at bounding box center [475, 332] width 321 height 26
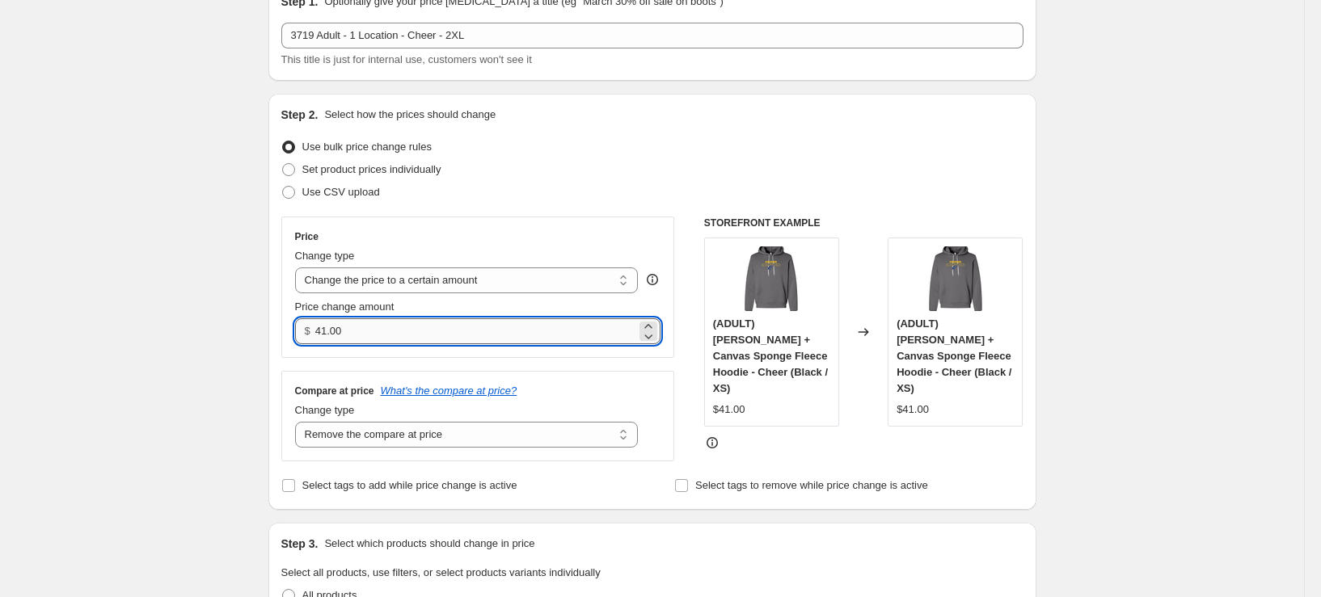
click at [384, 334] on input "41.00" at bounding box center [475, 332] width 321 height 26
type input "43.00"
click at [276, 337] on div "Step 2. Select how the prices should change Use bulk price change rules Set pro…" at bounding box center [652, 302] width 768 height 416
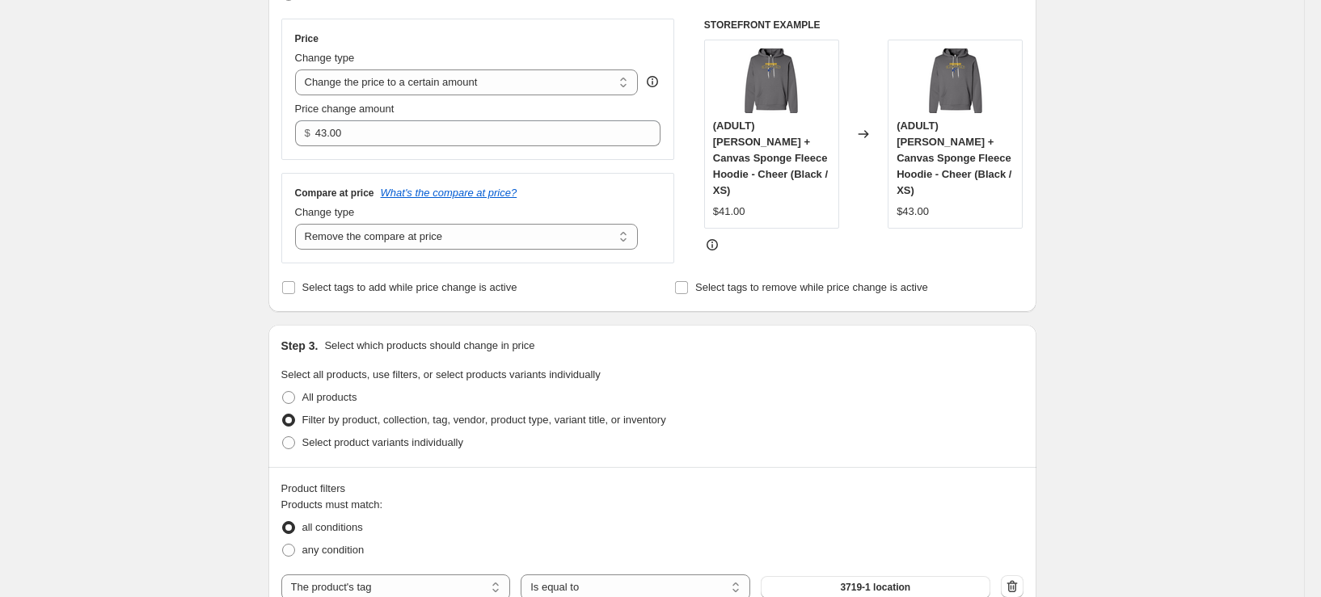
scroll to position [485, 0]
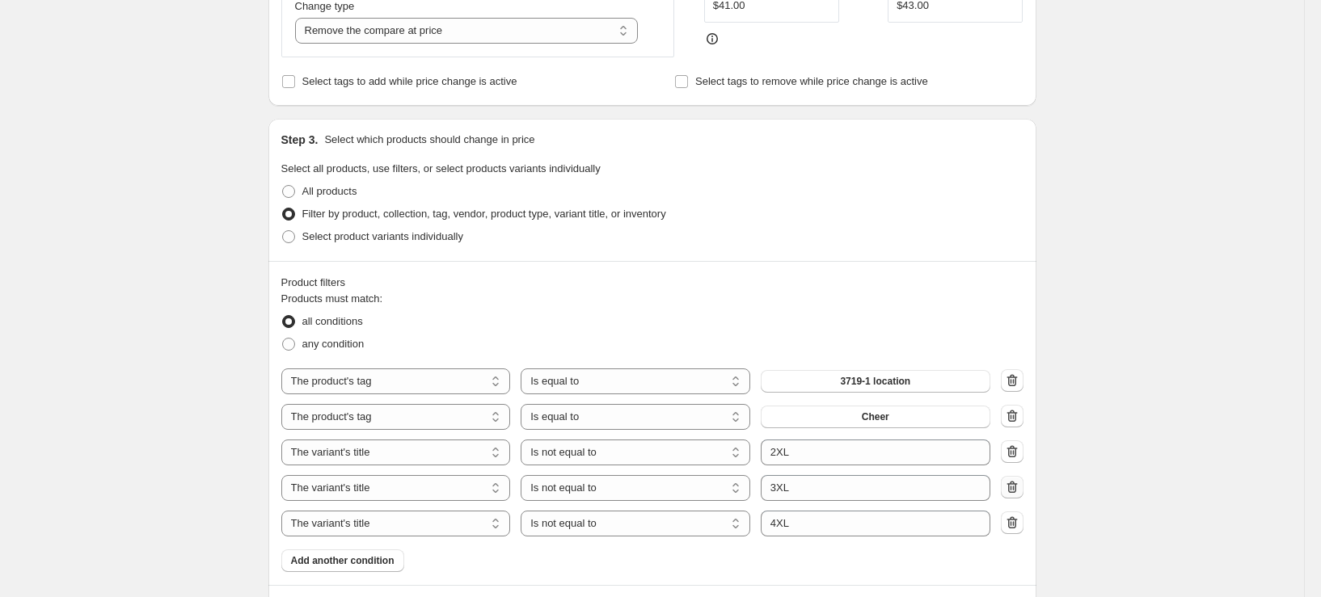
click at [1007, 486] on button "button" at bounding box center [1012, 487] width 23 height 23
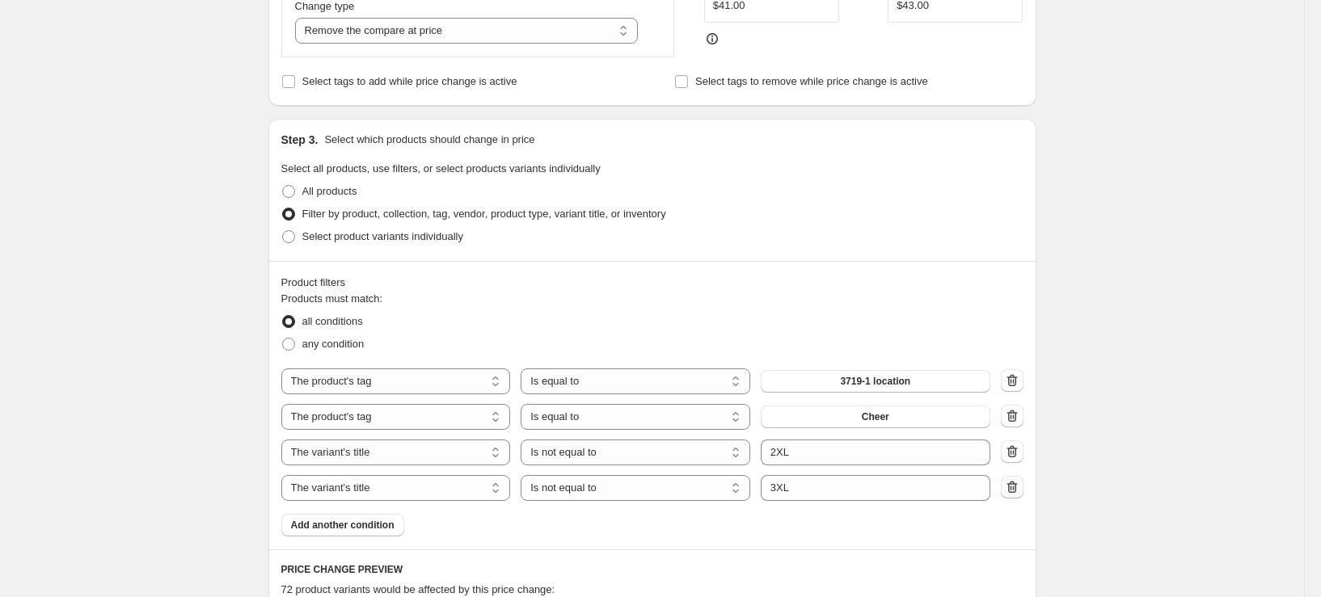
click at [1011, 486] on icon "button" at bounding box center [1012, 487] width 16 height 16
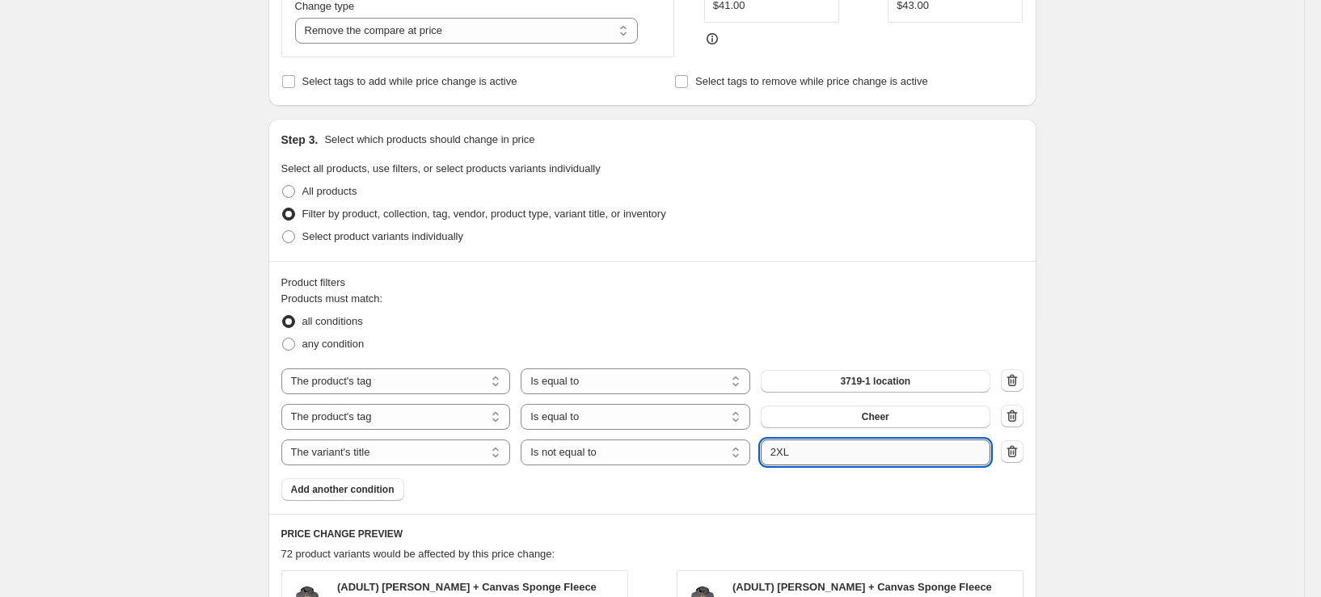
click at [783, 457] on input "2XL" at bounding box center [876, 453] width 230 height 26
type input "2XL"
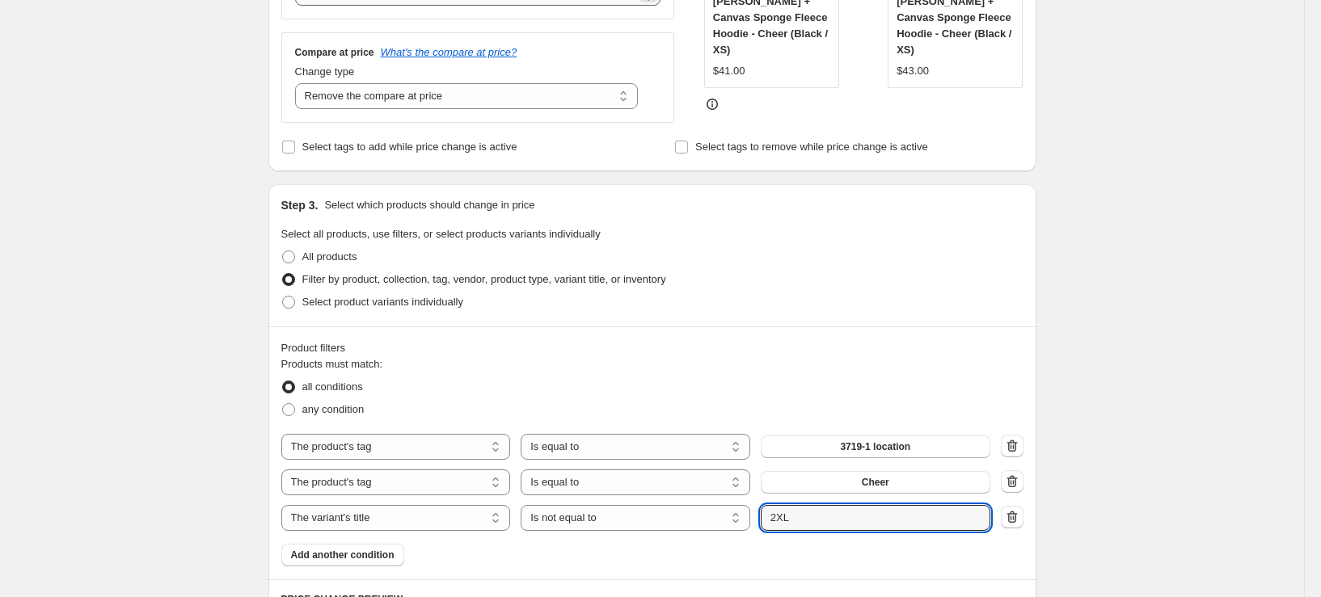
scroll to position [566, 0]
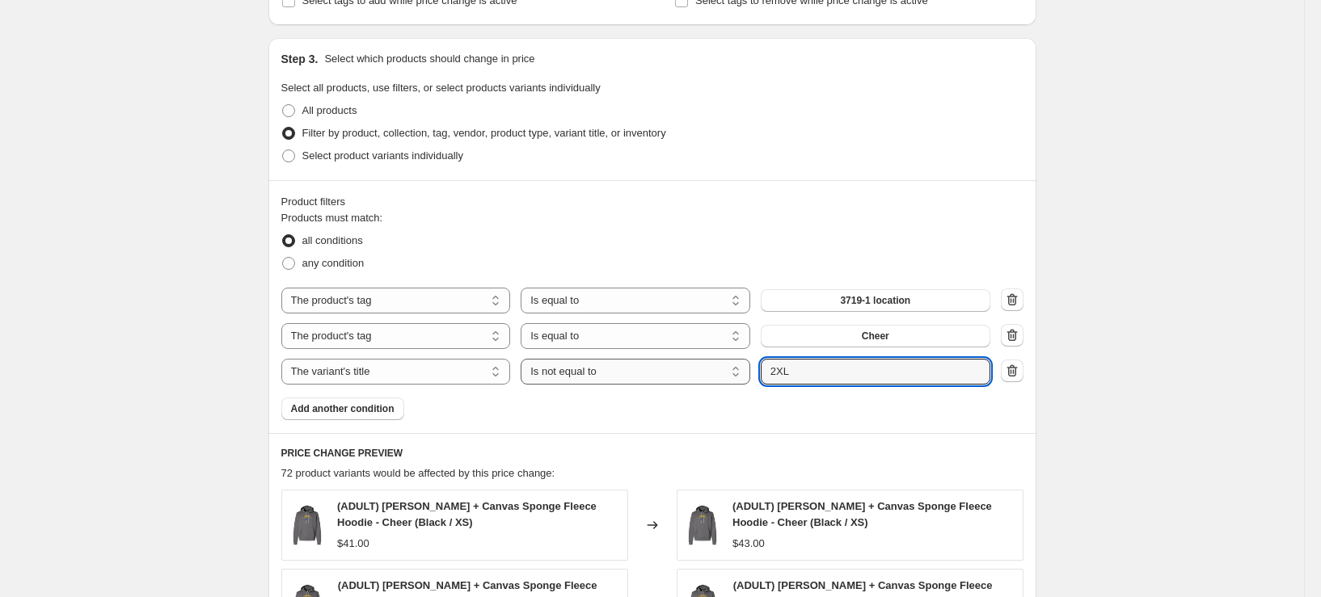
click at [568, 375] on select "Is equal to Is not equal to Contains" at bounding box center [636, 372] width 230 height 26
select select "equal"
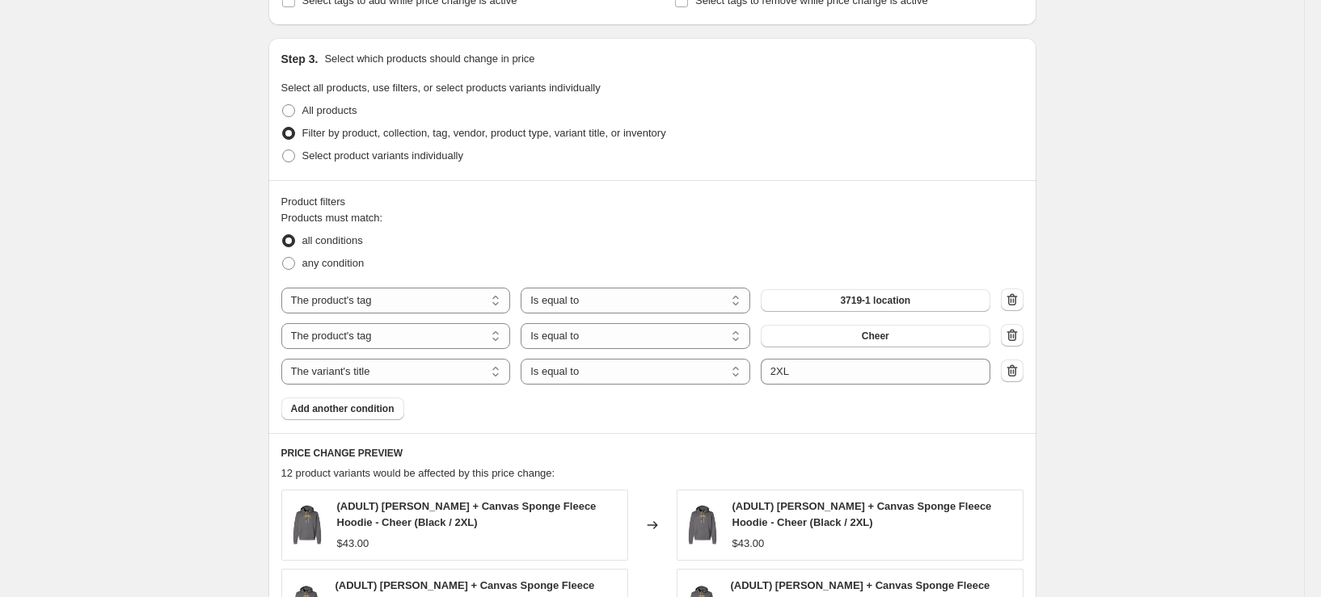
click at [1083, 442] on div "Create new price change job. This page is ready Create new price change job Dra…" at bounding box center [652, 306] width 1304 height 1745
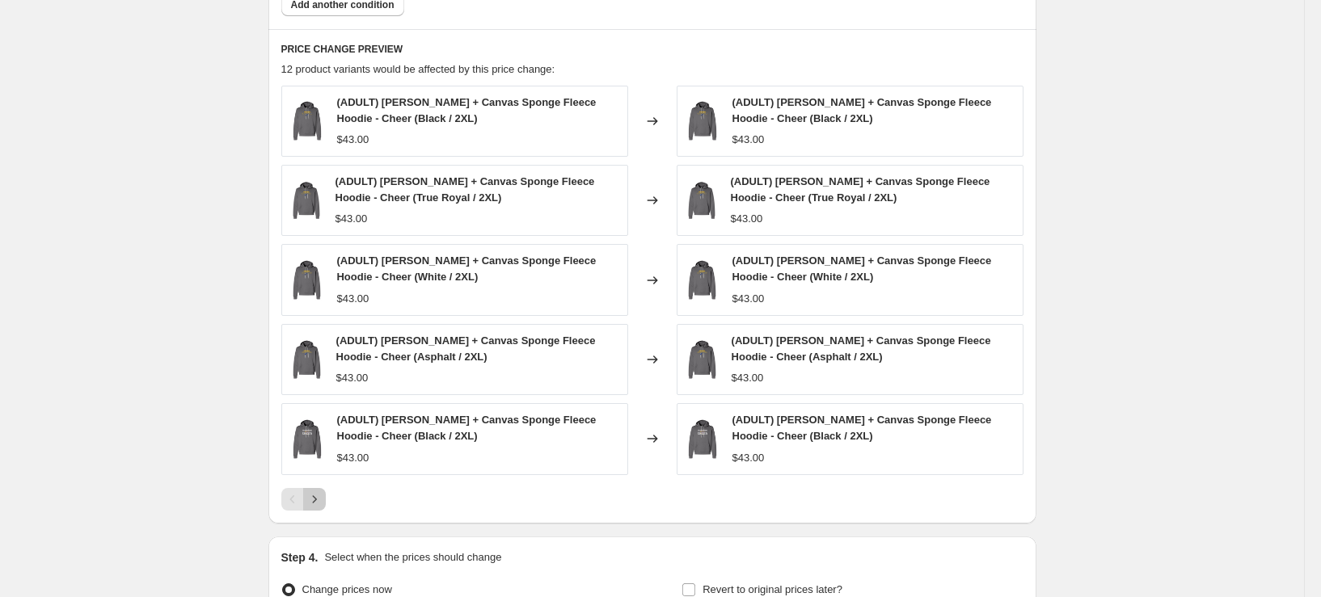
click at [326, 496] on button "Next" at bounding box center [314, 499] width 23 height 23
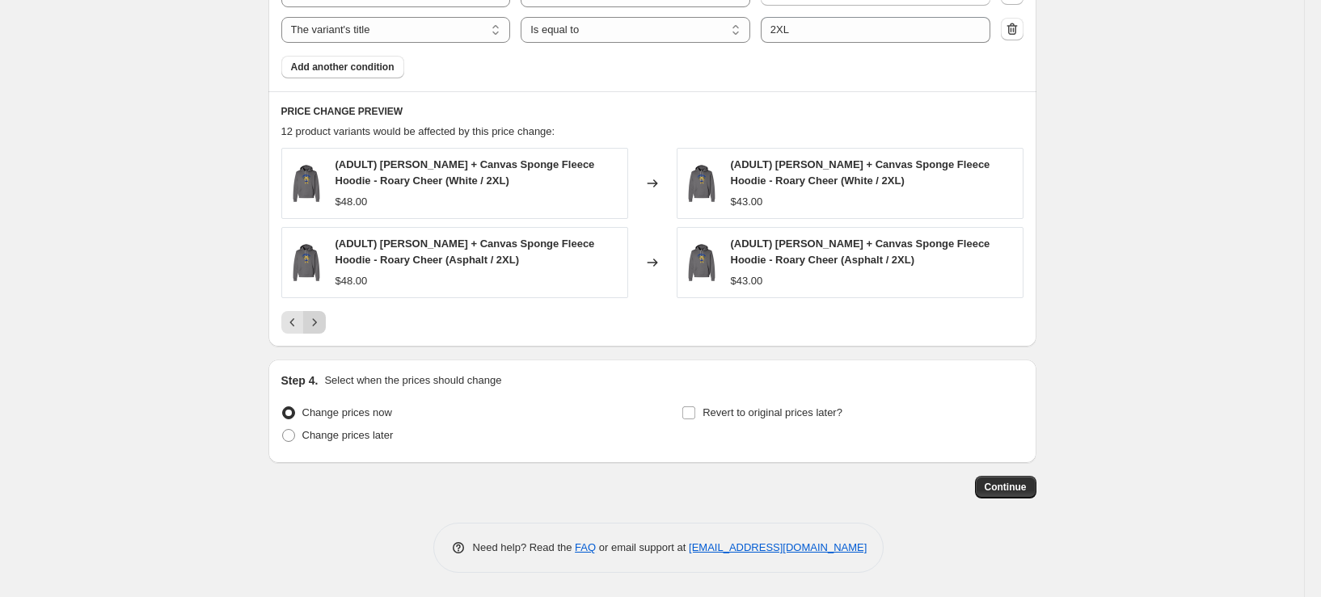
scroll to position [908, 0]
click at [998, 487] on span "Continue" at bounding box center [1006, 487] width 42 height 13
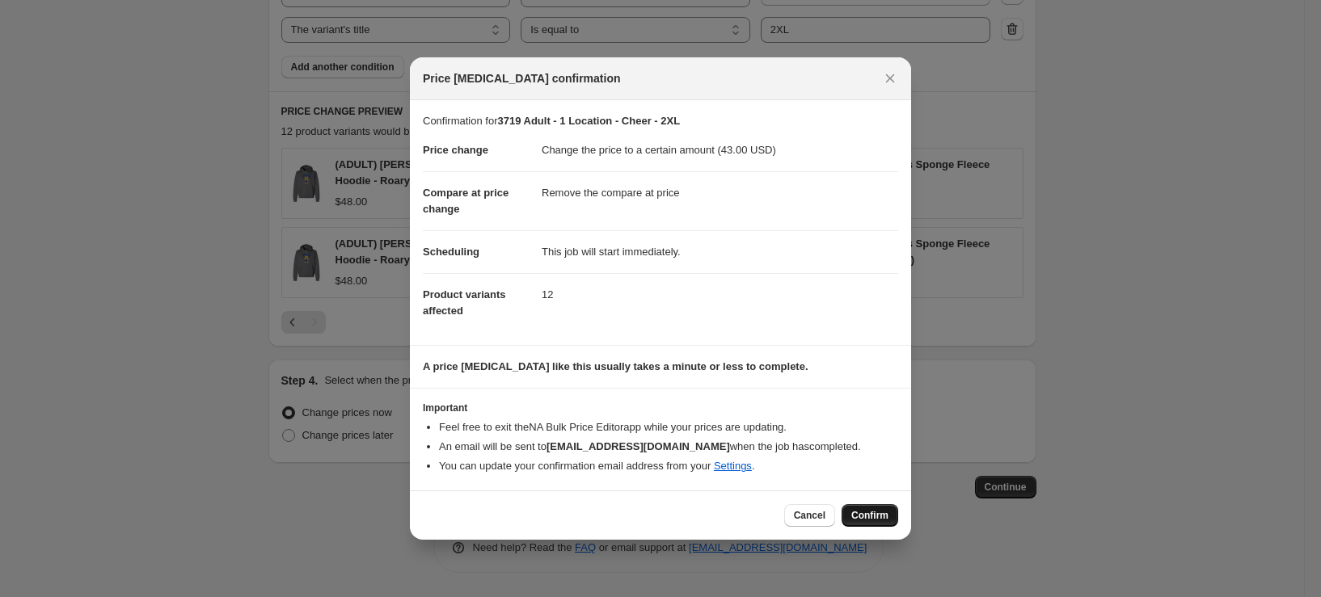
click at [869, 514] on span "Confirm" at bounding box center [869, 515] width 37 height 13
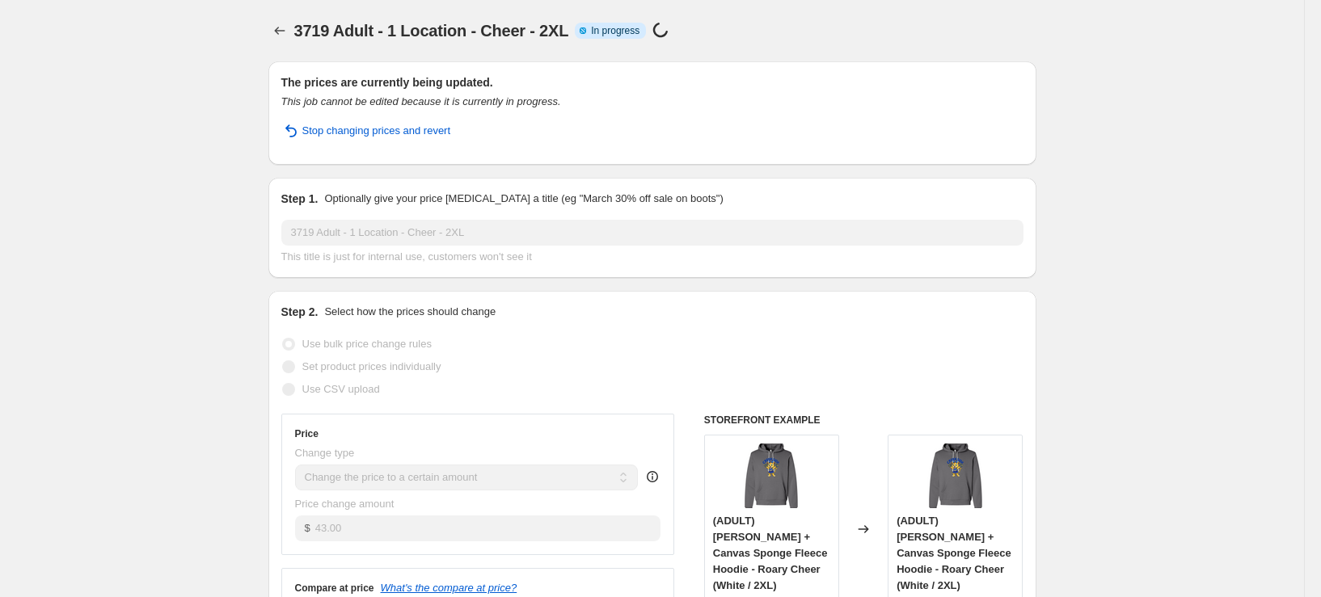
select select "remove"
select select "tag"
select select "title"
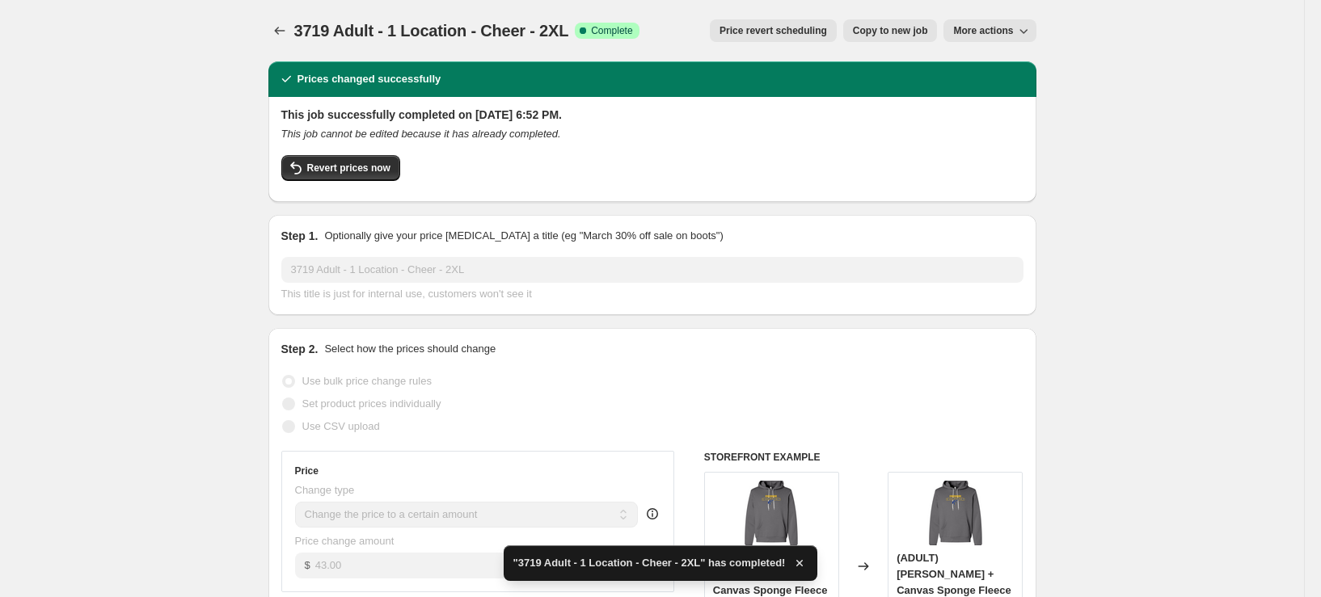
click at [1024, 27] on icon "button" at bounding box center [1023, 31] width 16 height 16
click at [911, 23] on button "Copy to new job" at bounding box center [890, 30] width 95 height 23
select select "remove"
select select "tag"
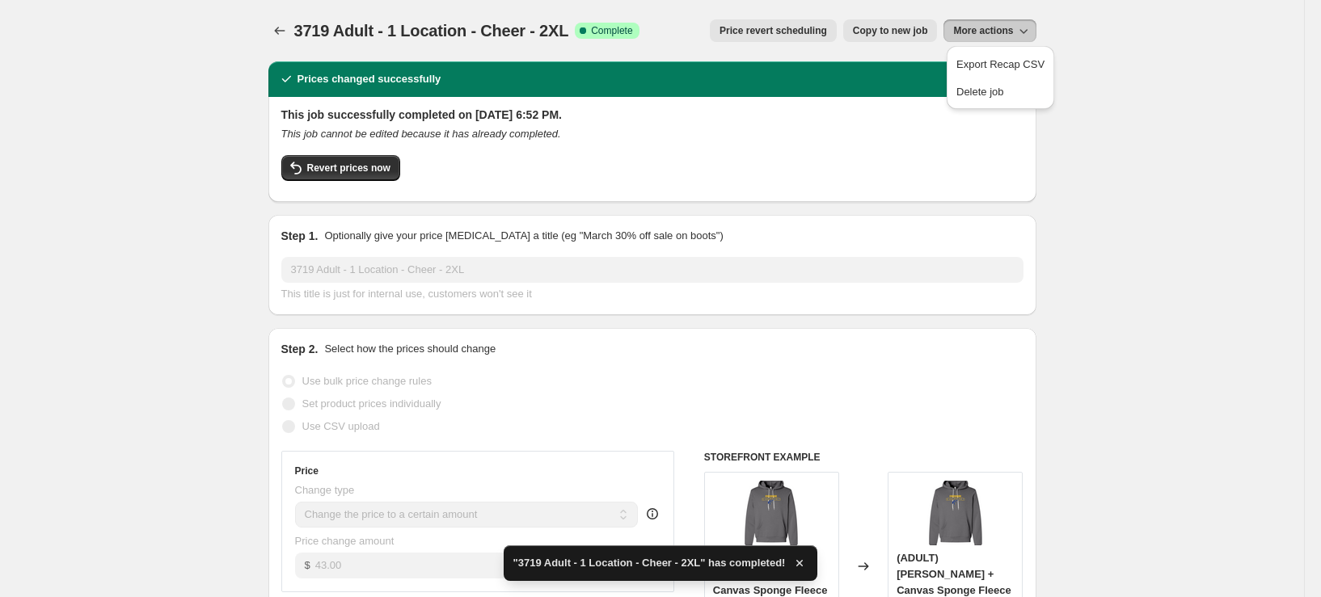
select select "title"
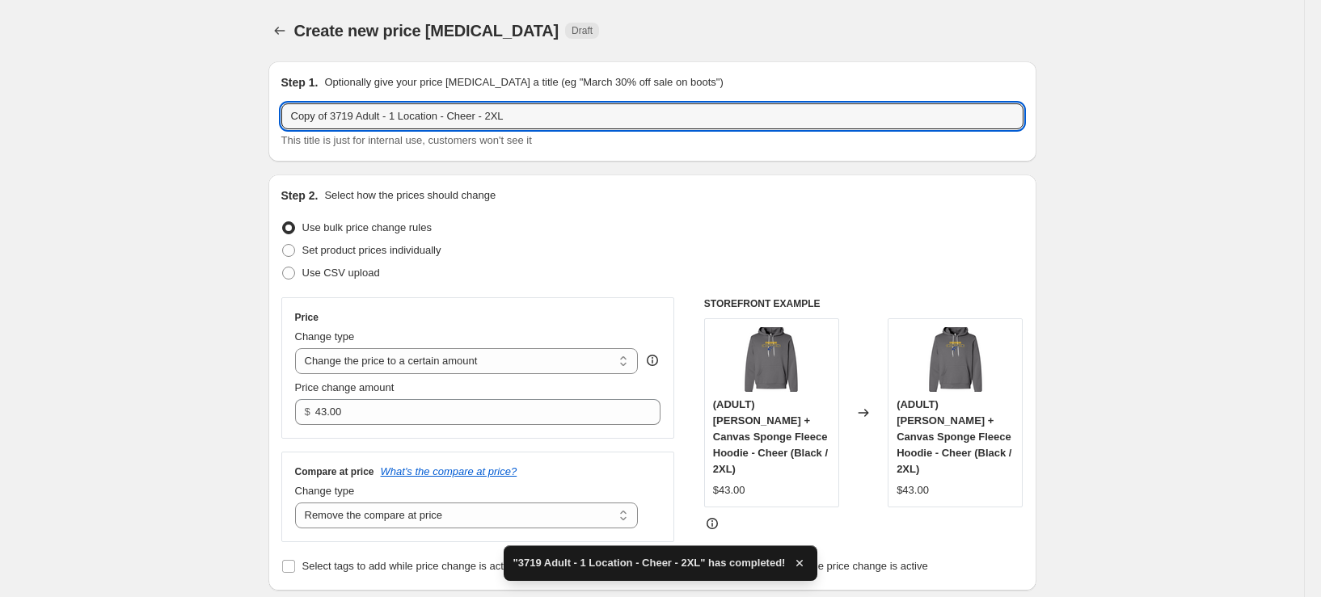
drag, startPoint x: 339, startPoint y: 111, endPoint x: 238, endPoint y: 129, distance: 101.8
click at [464, 108] on input "3719 Adult - 1 Location - Cheer - 2XL" at bounding box center [652, 116] width 742 height 26
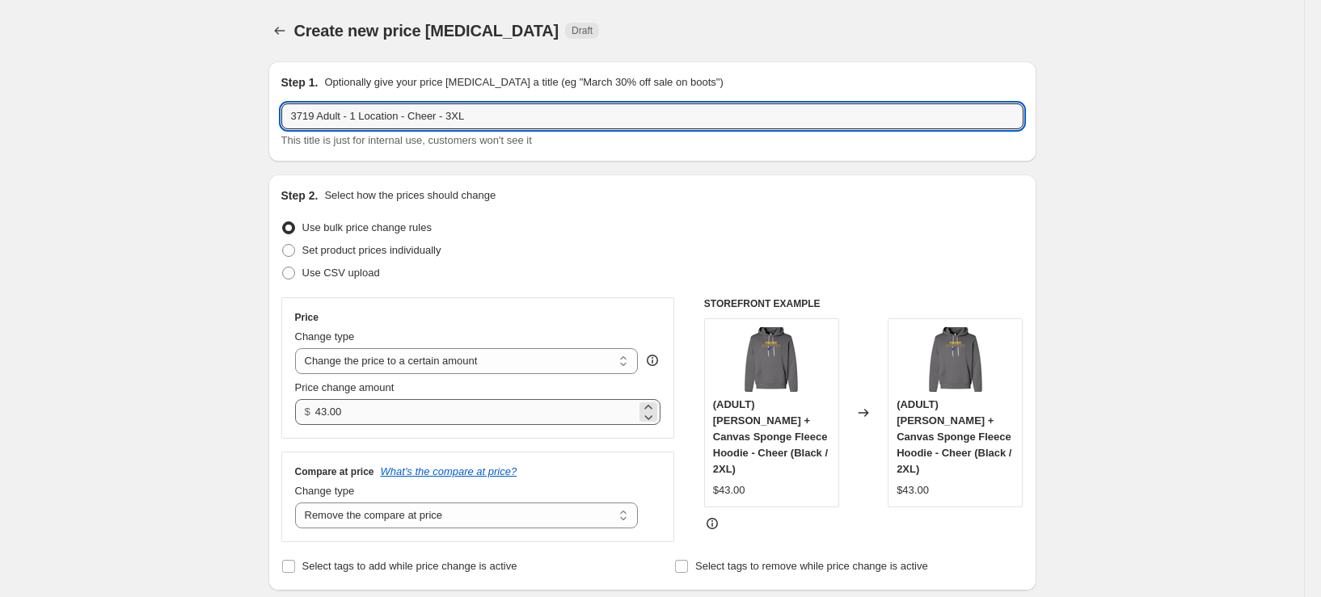
type input "3719 Adult - 1 Location - Cheer - 3XL"
click at [334, 413] on input "43.00" at bounding box center [475, 412] width 321 height 26
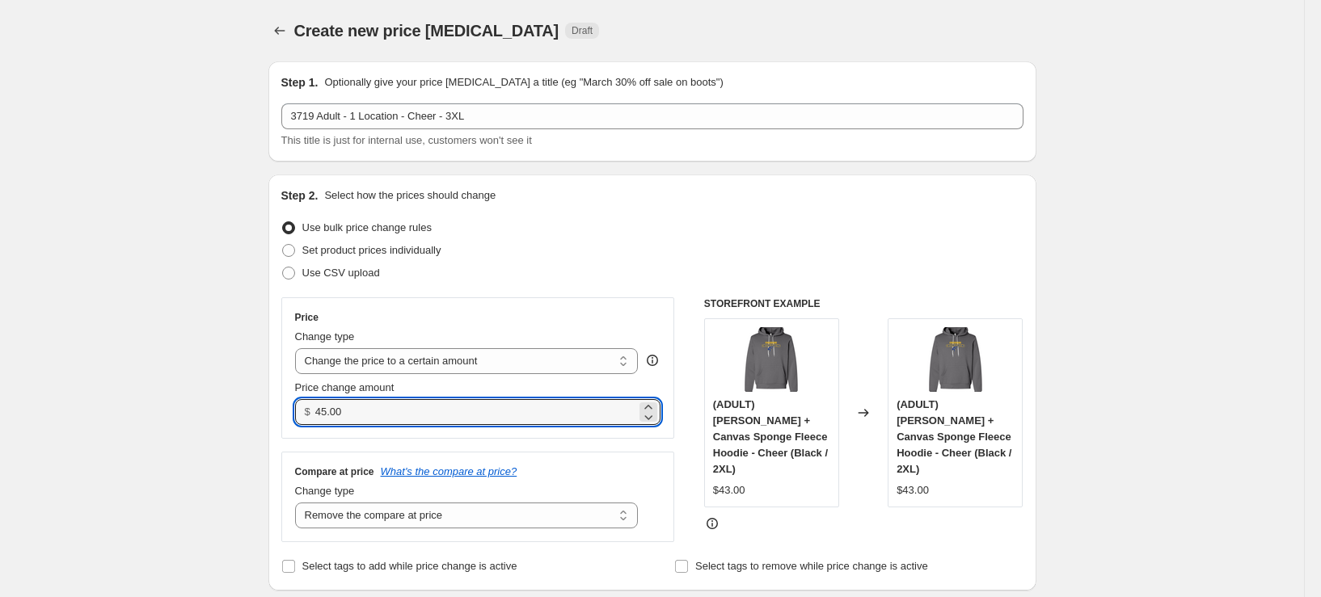
type input "45.00"
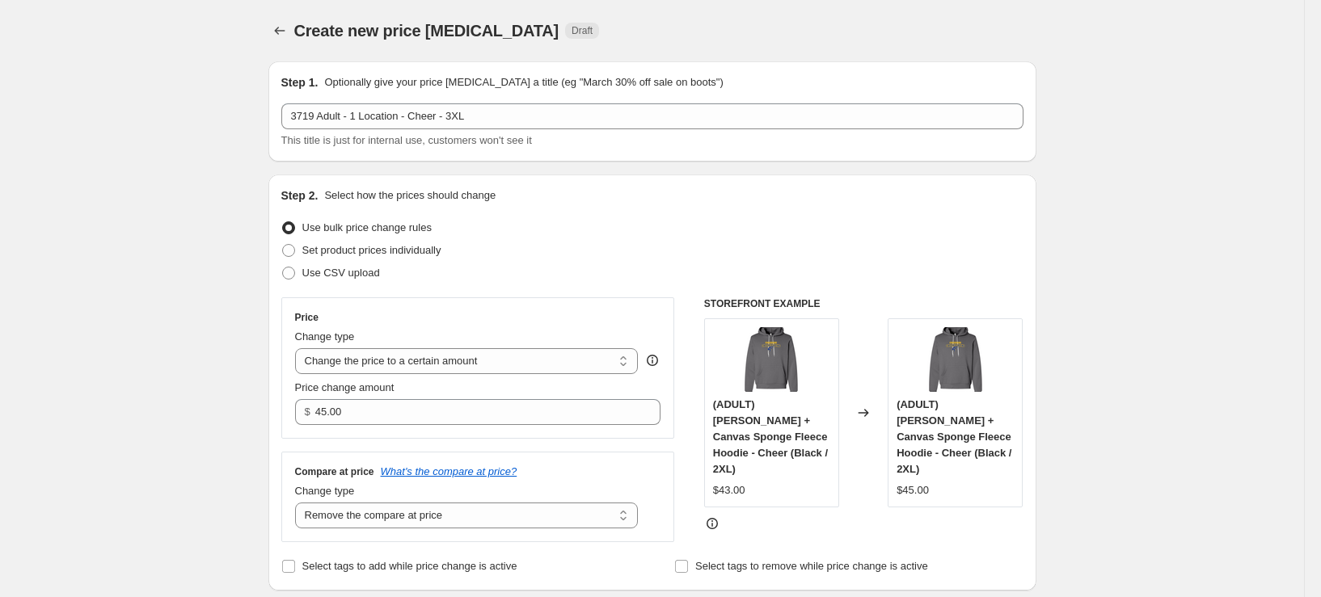
scroll to position [566, 0]
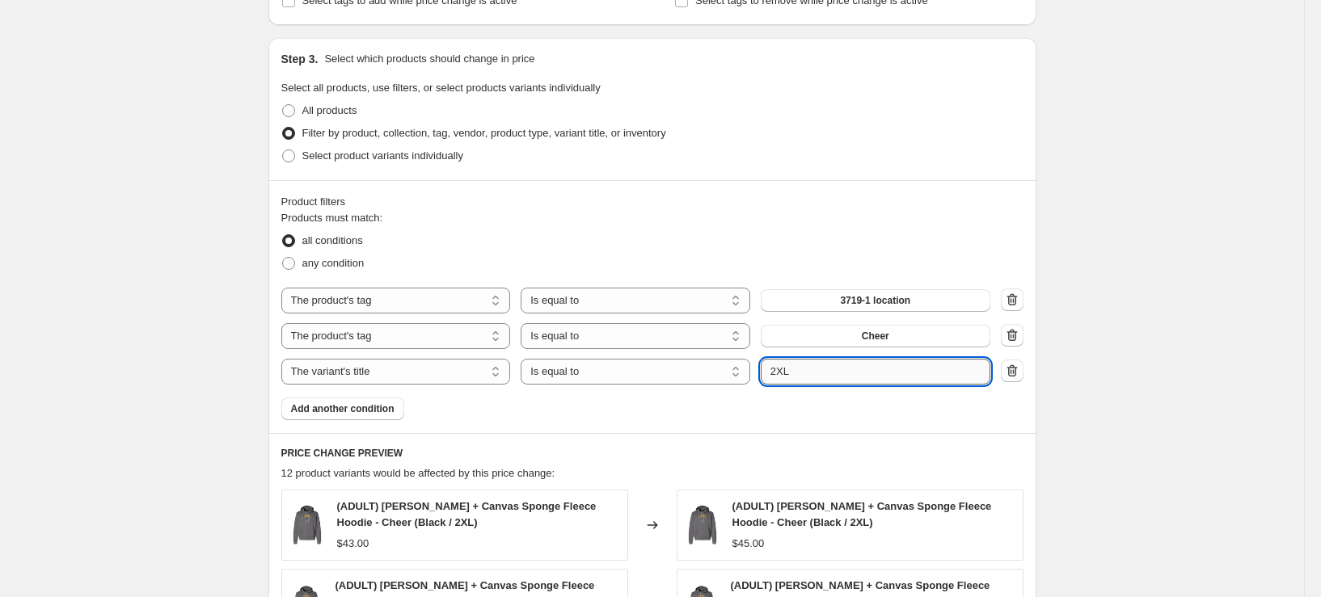
click at [779, 370] on input "2XL" at bounding box center [876, 372] width 230 height 26
type input "3XL"
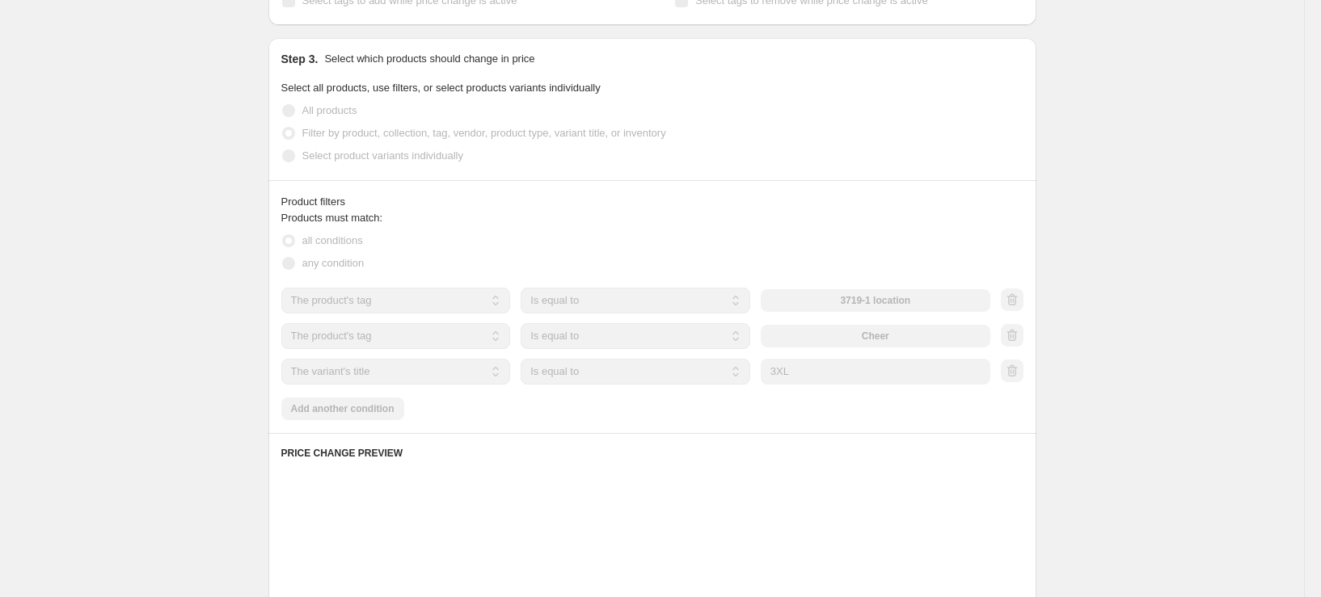
click at [171, 316] on div "Create new price change job. This page is ready Create new price change job Dra…" at bounding box center [652, 293] width 1304 height 1719
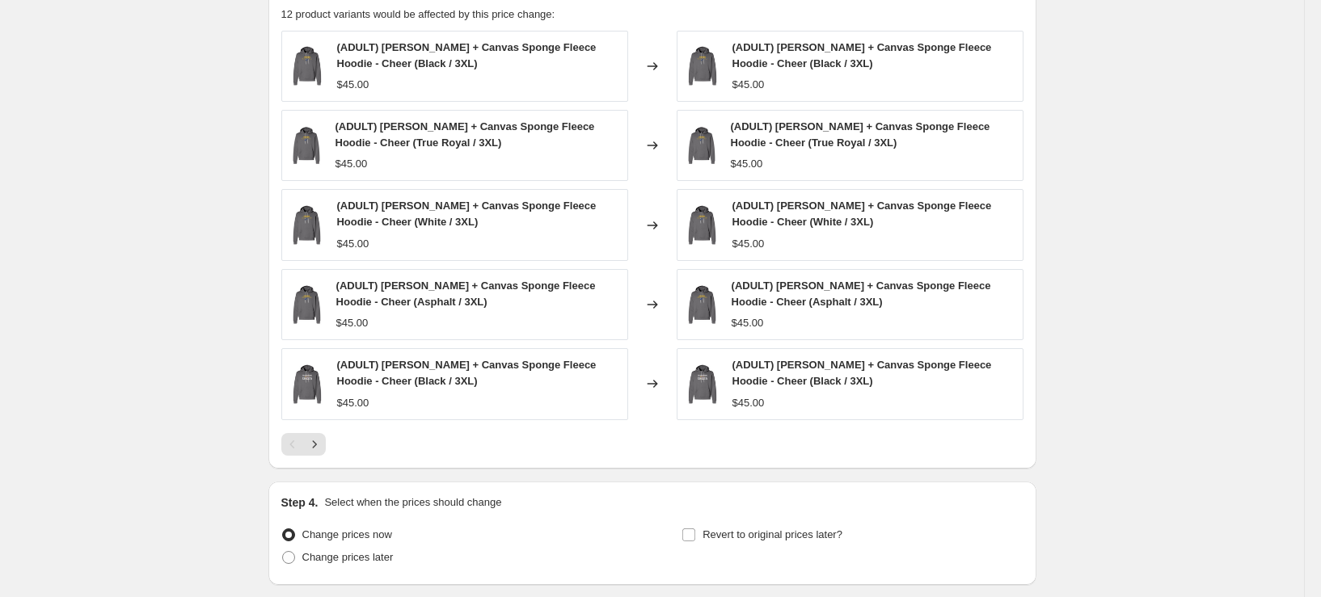
scroll to position [1051, 0]
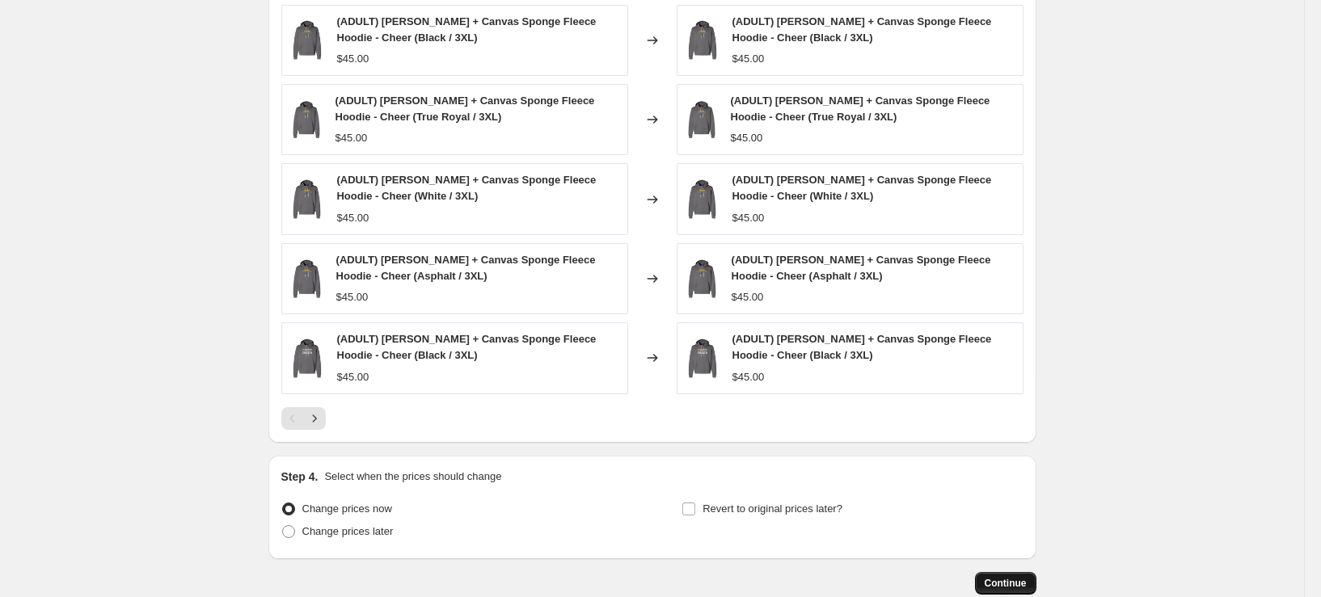
click at [1019, 575] on button "Continue" at bounding box center [1005, 583] width 61 height 23
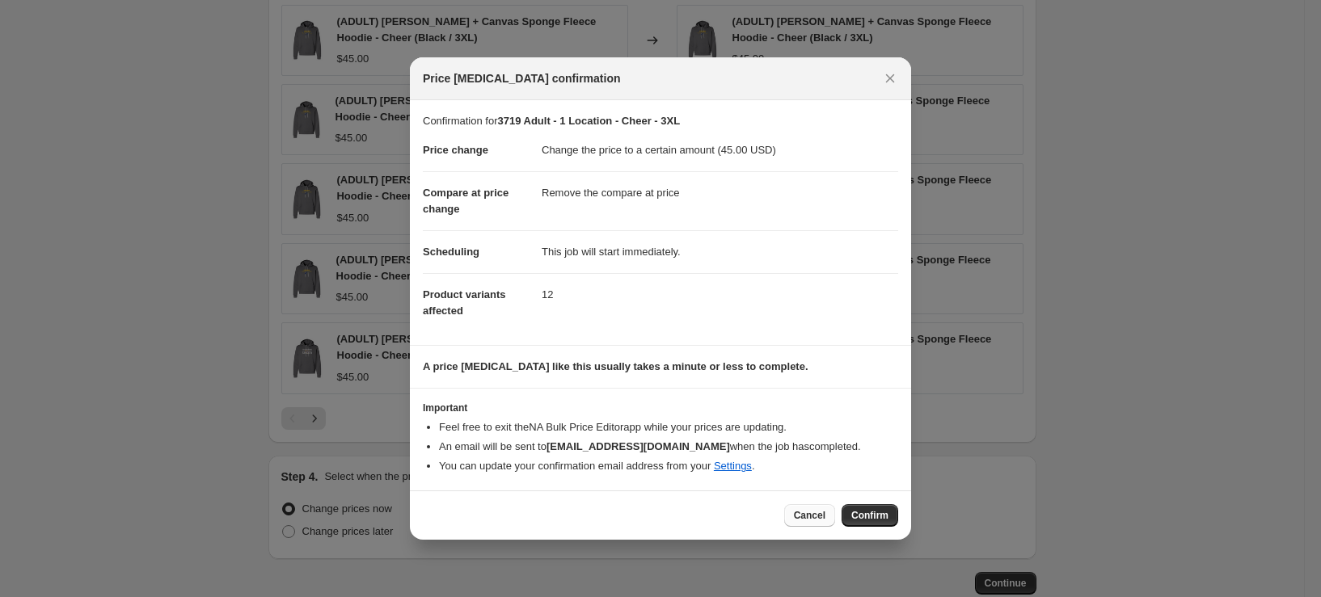
click at [817, 524] on button "Cancel" at bounding box center [809, 515] width 51 height 23
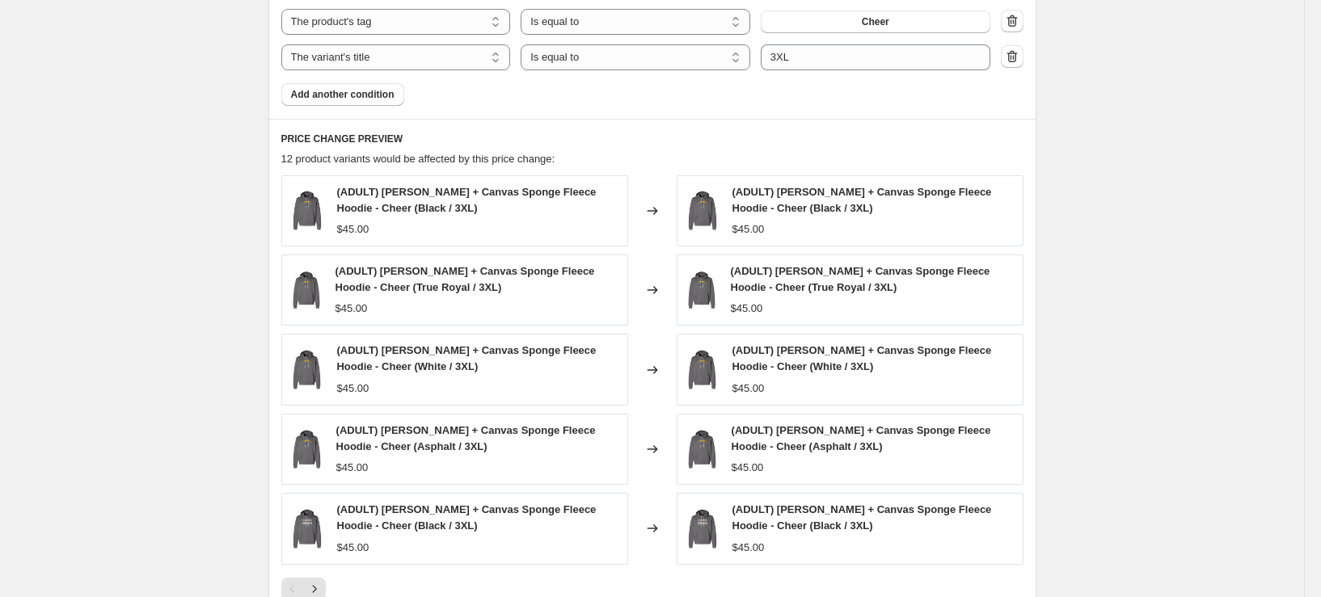
scroll to position [1051, 0]
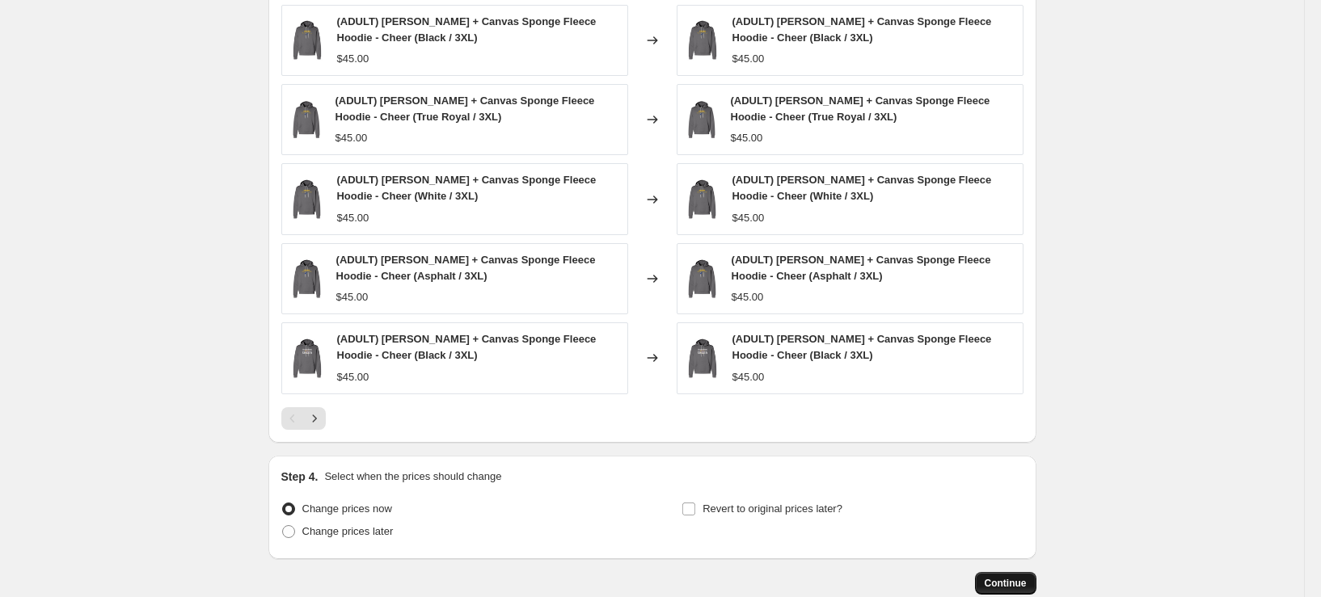
click at [1026, 576] on button "Continue" at bounding box center [1005, 583] width 61 height 23
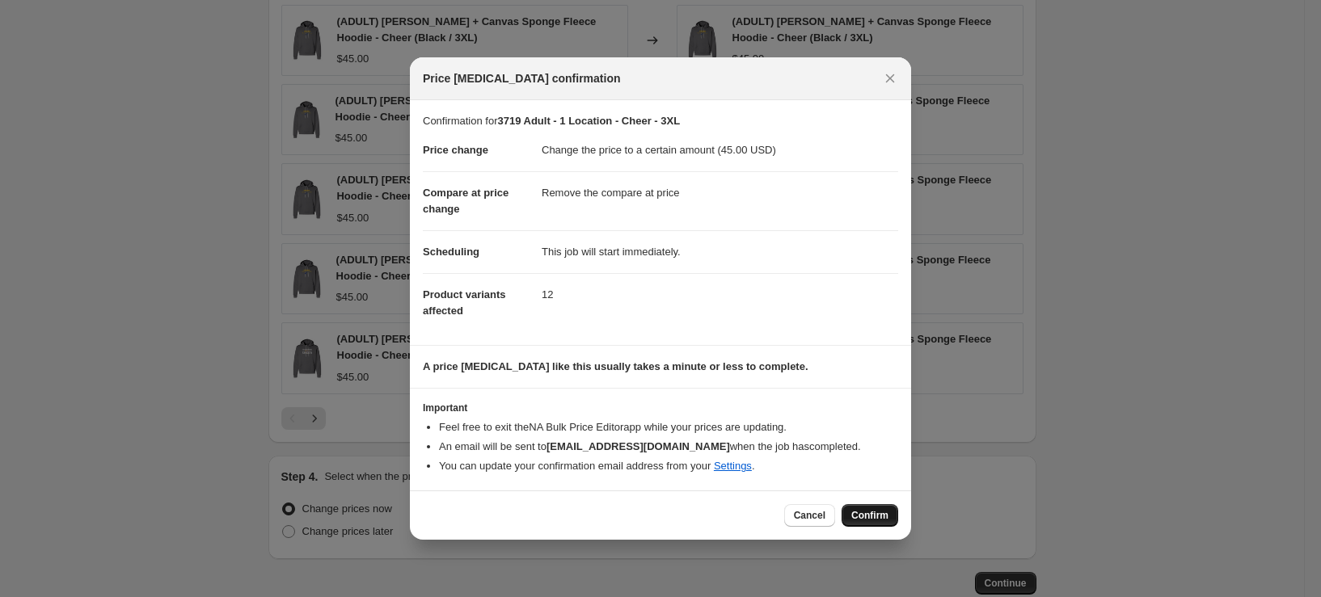
click at [873, 523] on button "Confirm" at bounding box center [870, 515] width 57 height 23
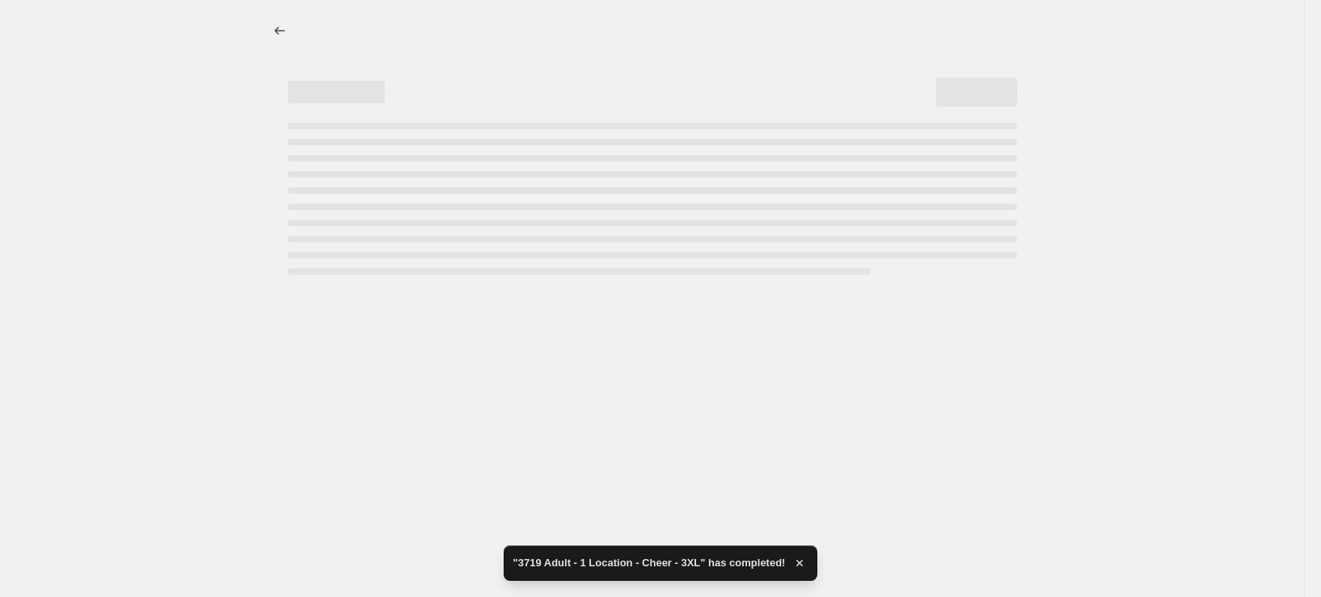
select select "remove"
select select "tag"
select select "title"
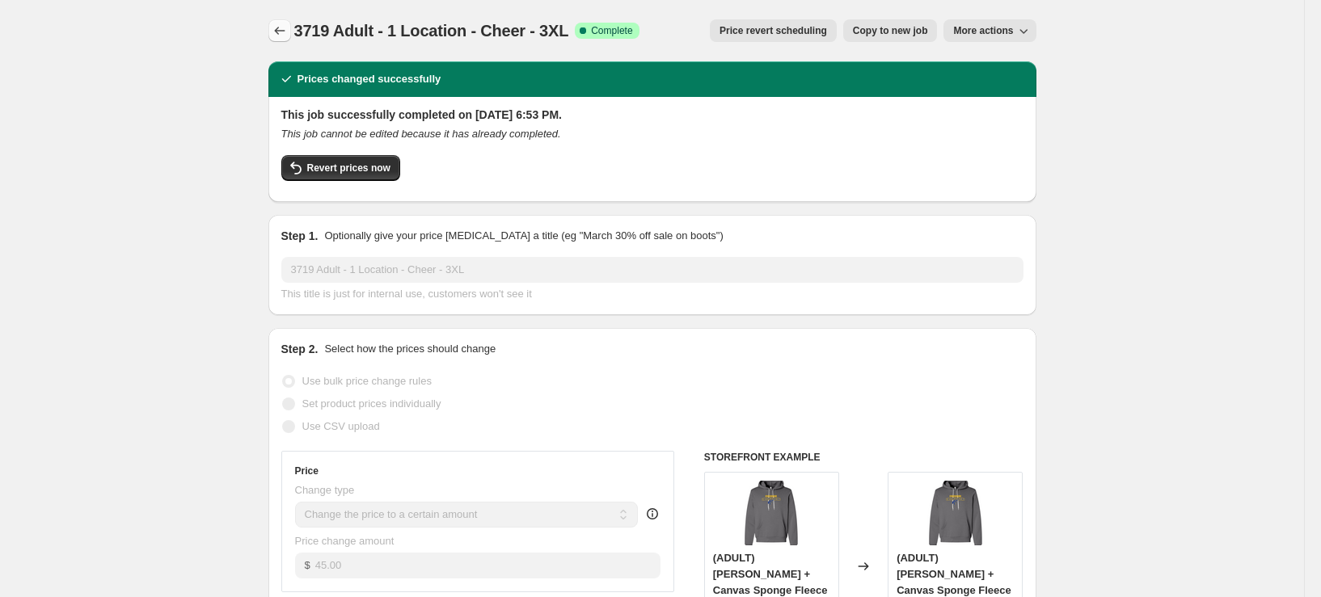
click at [288, 31] on icon "Price change jobs" at bounding box center [280, 31] width 16 height 16
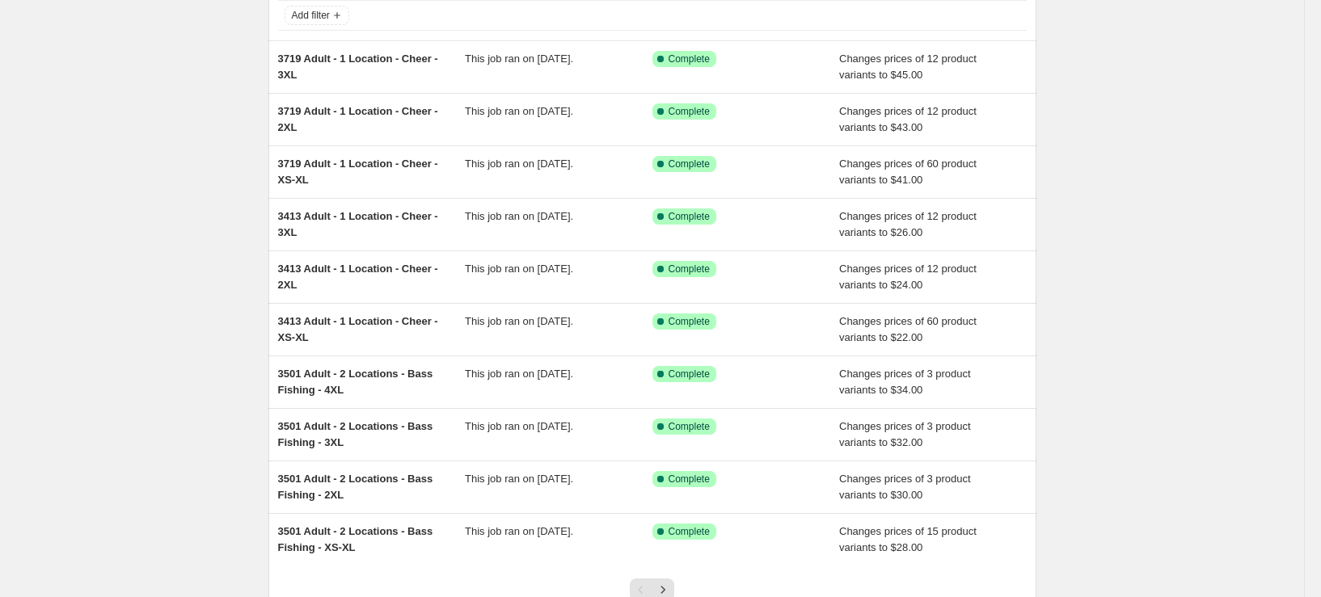
scroll to position [235, 0]
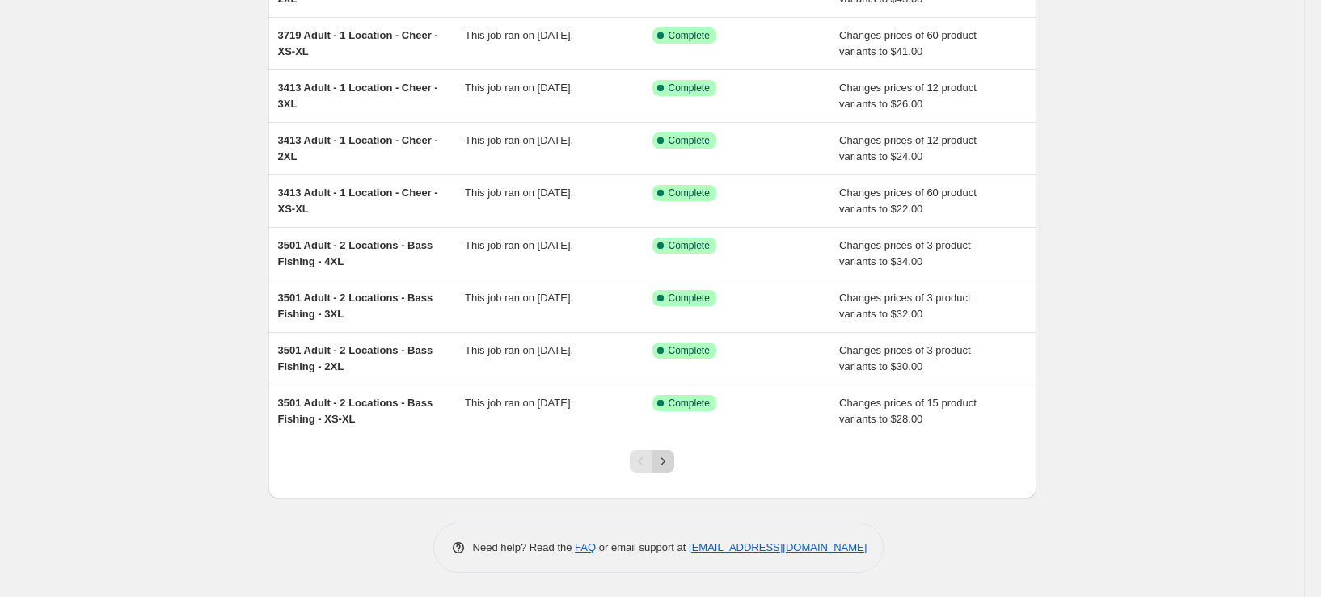
click at [671, 459] on icon "Next" at bounding box center [663, 462] width 16 height 16
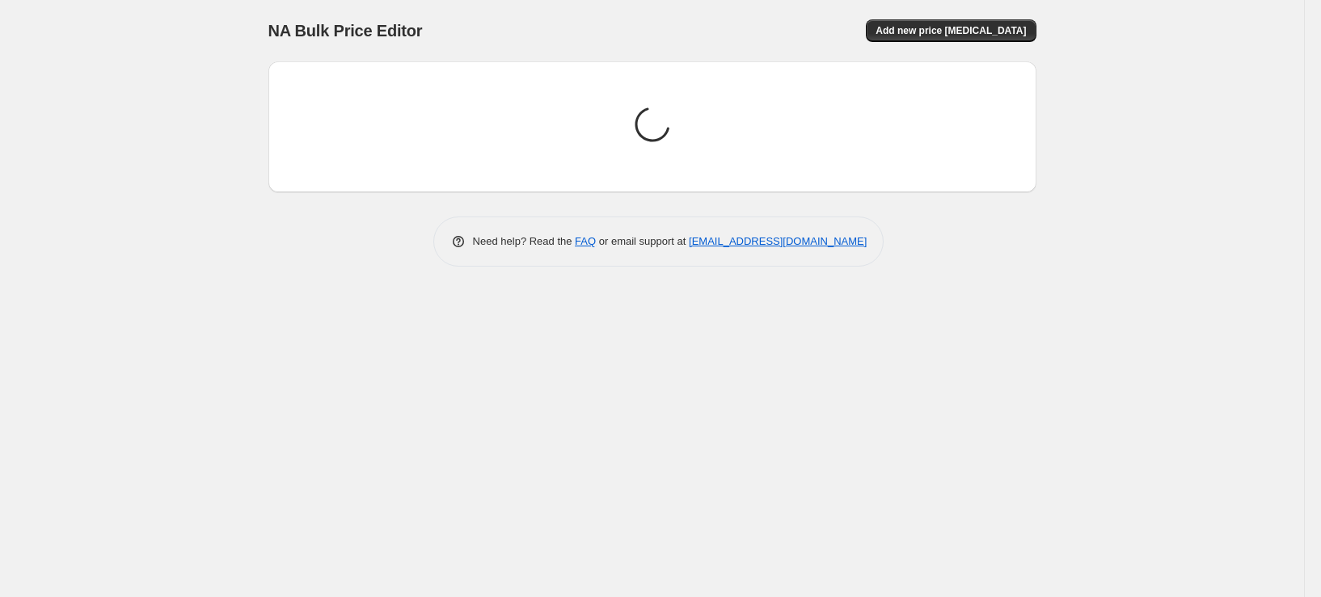
scroll to position [0, 0]
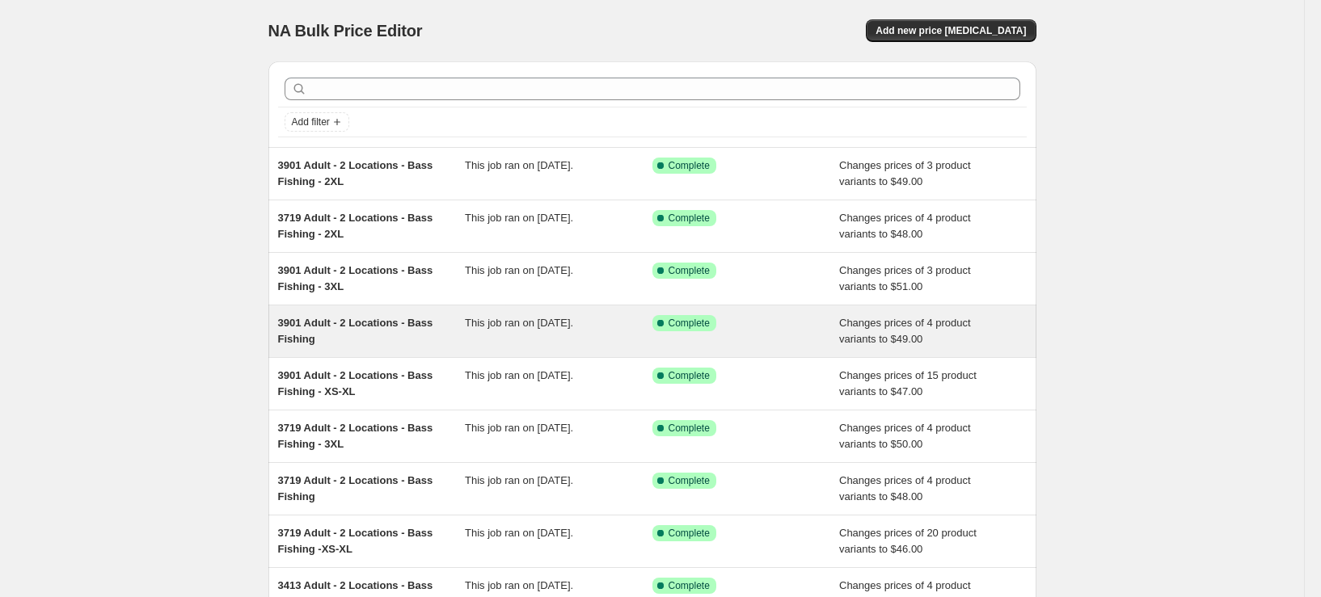
click at [370, 339] on div "3901 Adult - 2 Locations - Bass Fishing" at bounding box center [372, 331] width 188 height 32
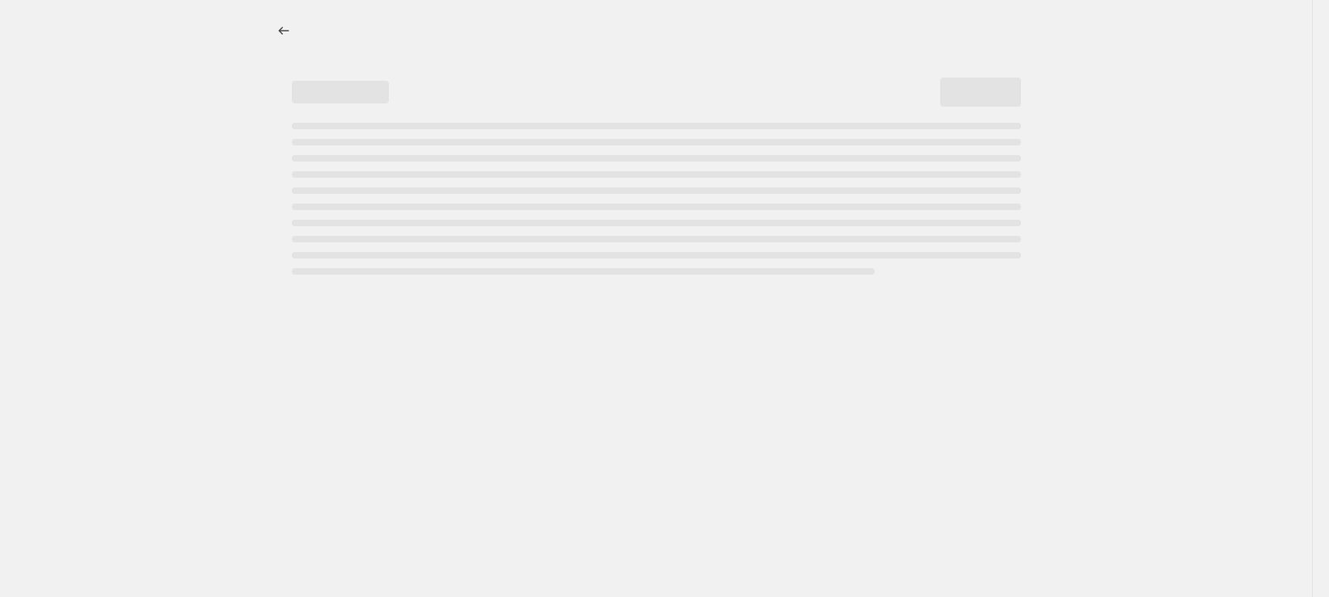
select select "remove"
select select "tag"
select select "title"
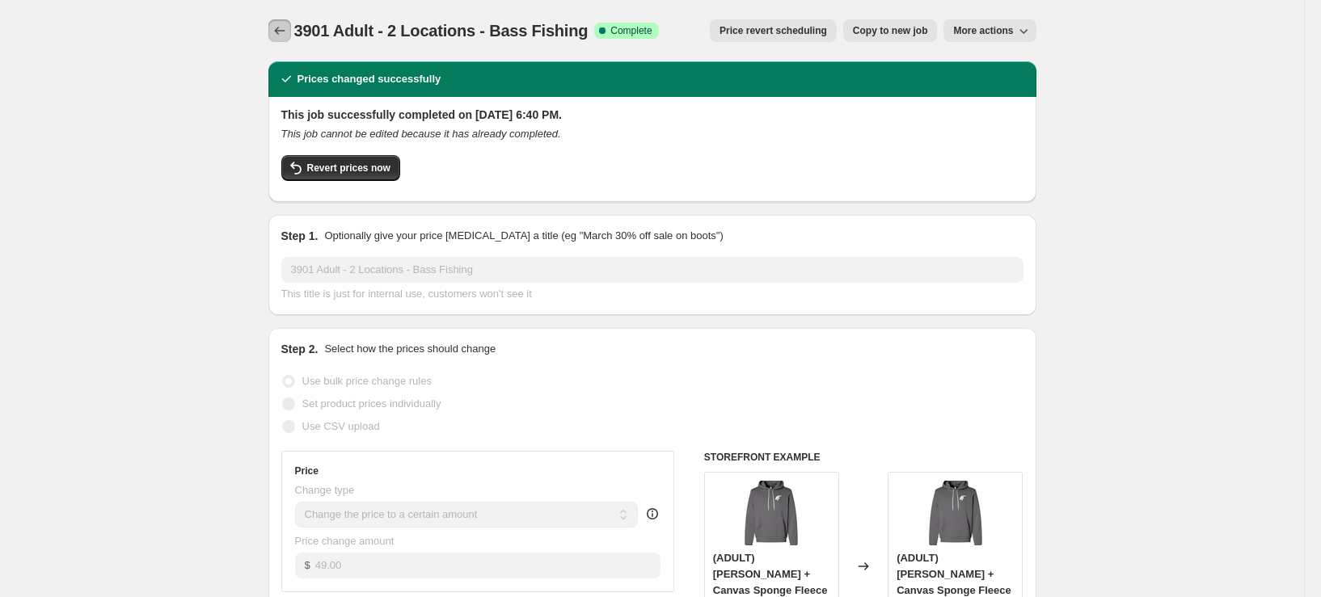
click at [281, 40] on button "Price change jobs" at bounding box center [279, 30] width 23 height 23
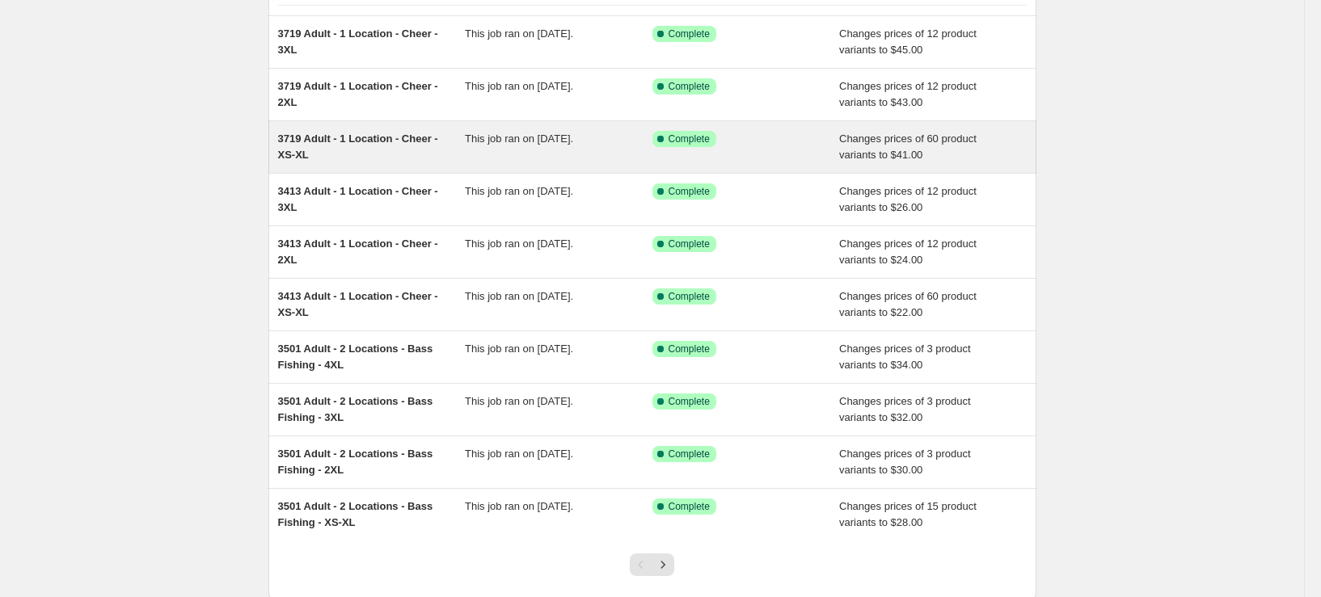
scroll to position [235, 0]
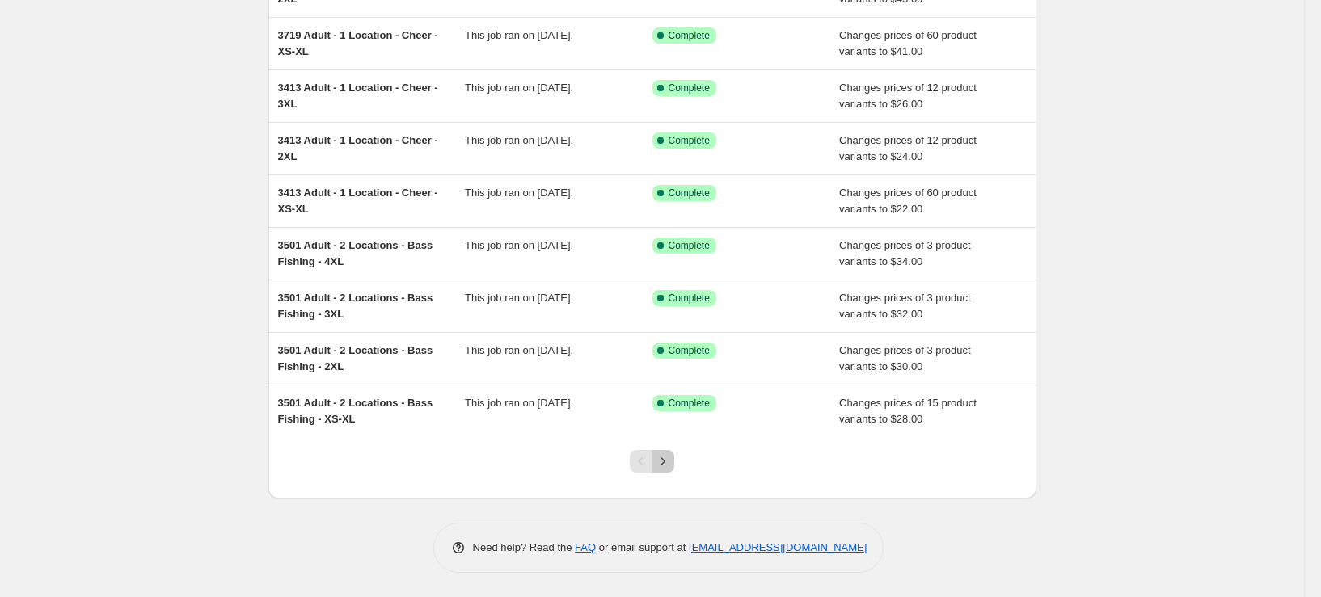
click at [671, 461] on icon "Next" at bounding box center [663, 462] width 16 height 16
click at [671, 458] on icon "Next" at bounding box center [663, 462] width 16 height 16
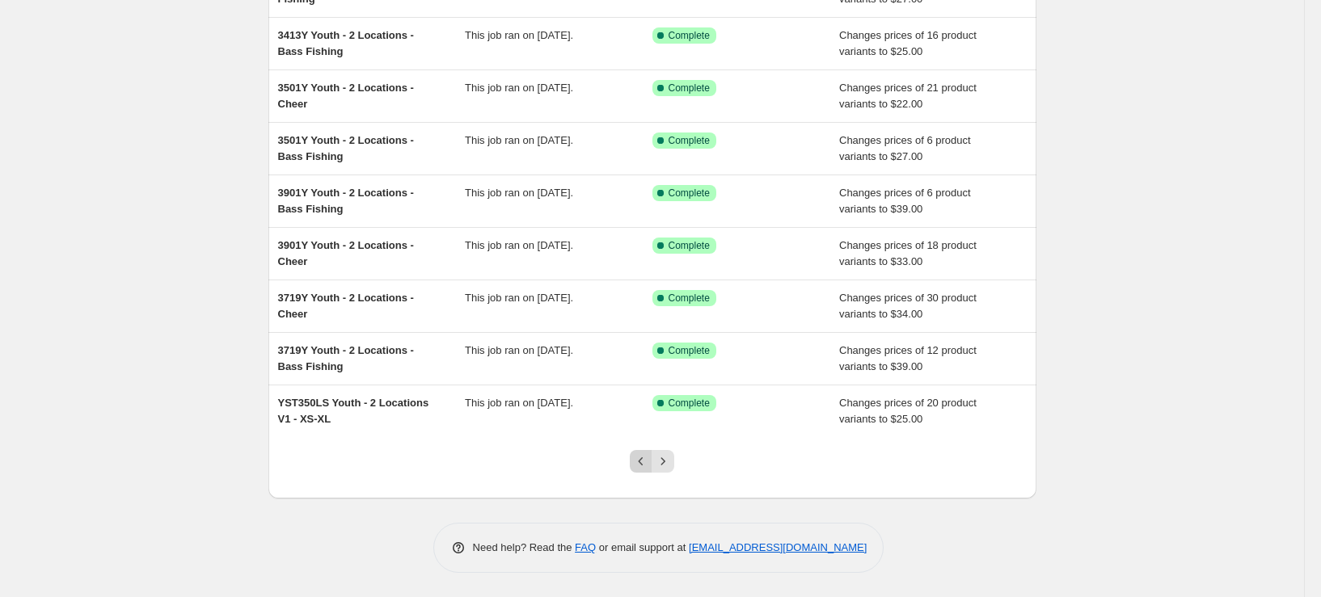
click at [644, 466] on icon "Previous" at bounding box center [641, 462] width 16 height 16
click at [642, 470] on button "Previous" at bounding box center [641, 461] width 23 height 23
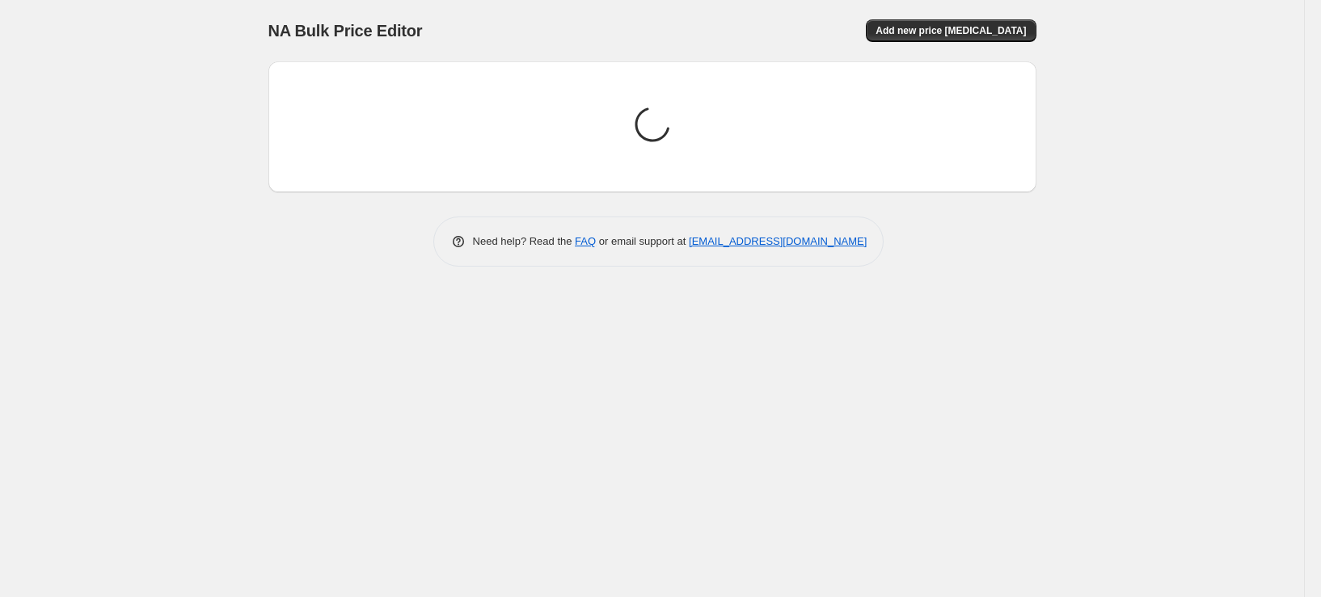
scroll to position [0, 0]
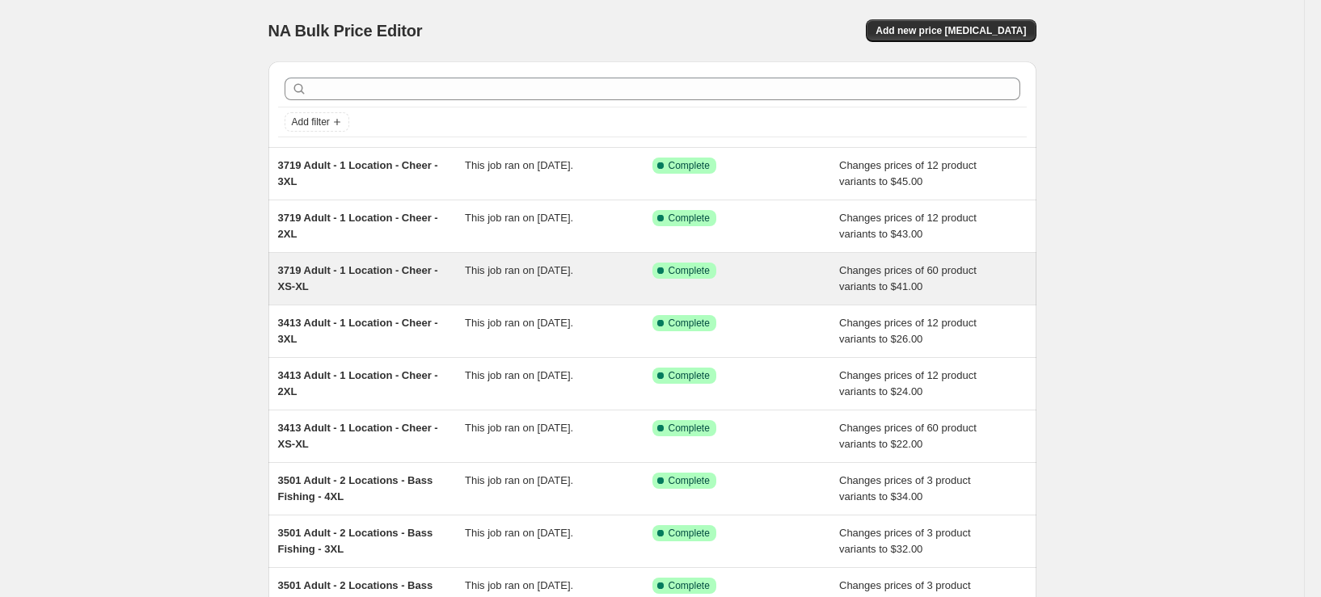
click at [340, 284] on div "3719 Adult - 1 Location - Cheer - XS-XL" at bounding box center [372, 279] width 188 height 32
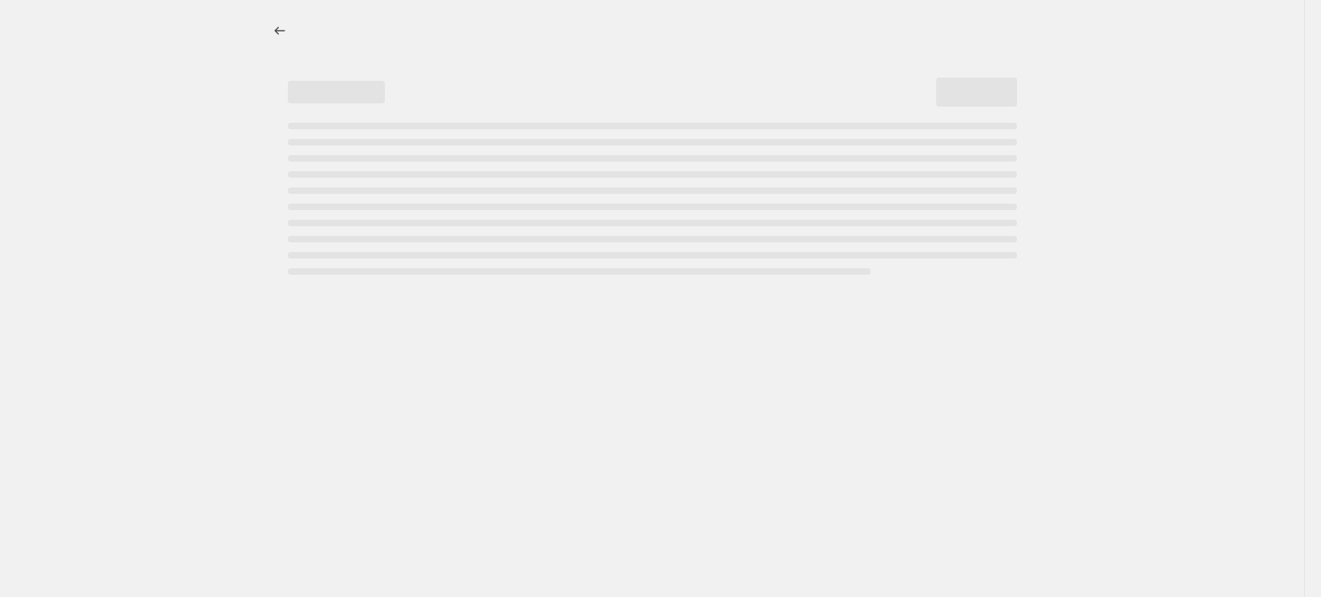
select select "remove"
select select "tag"
select select "title"
select select "not_equal"
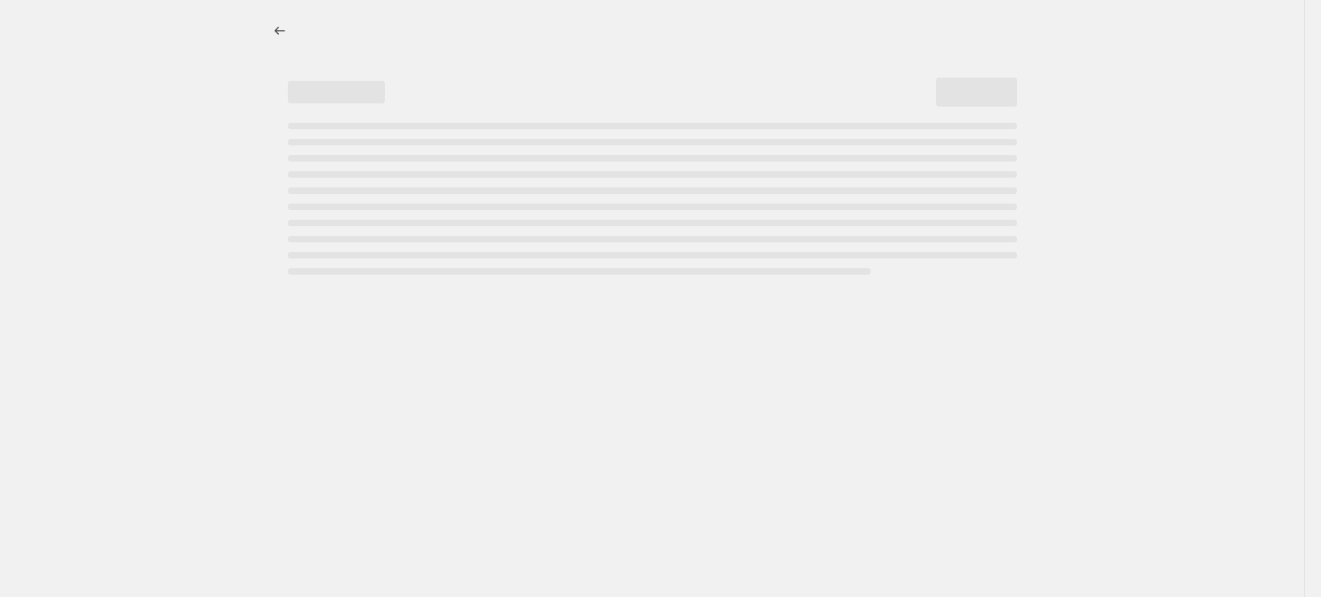
select select "title"
select select "not_equal"
select select "title"
select select "not_equal"
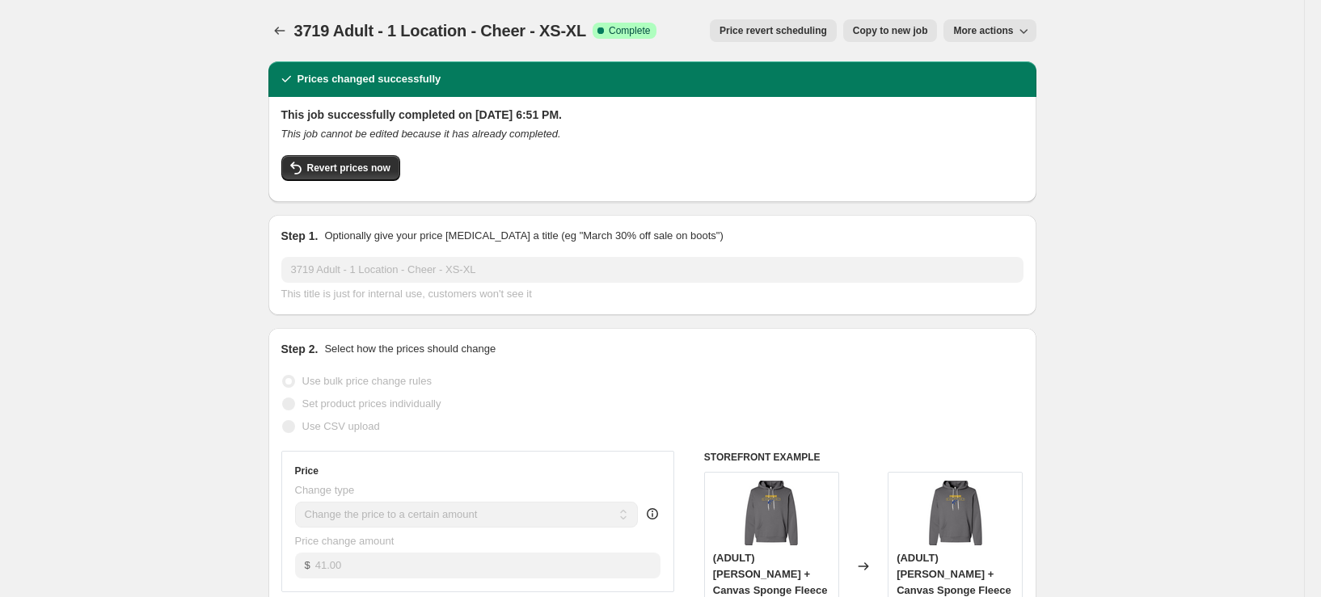
click at [906, 26] on span "Copy to new job" at bounding box center [890, 30] width 75 height 13
select select "remove"
select select "tag"
select select "title"
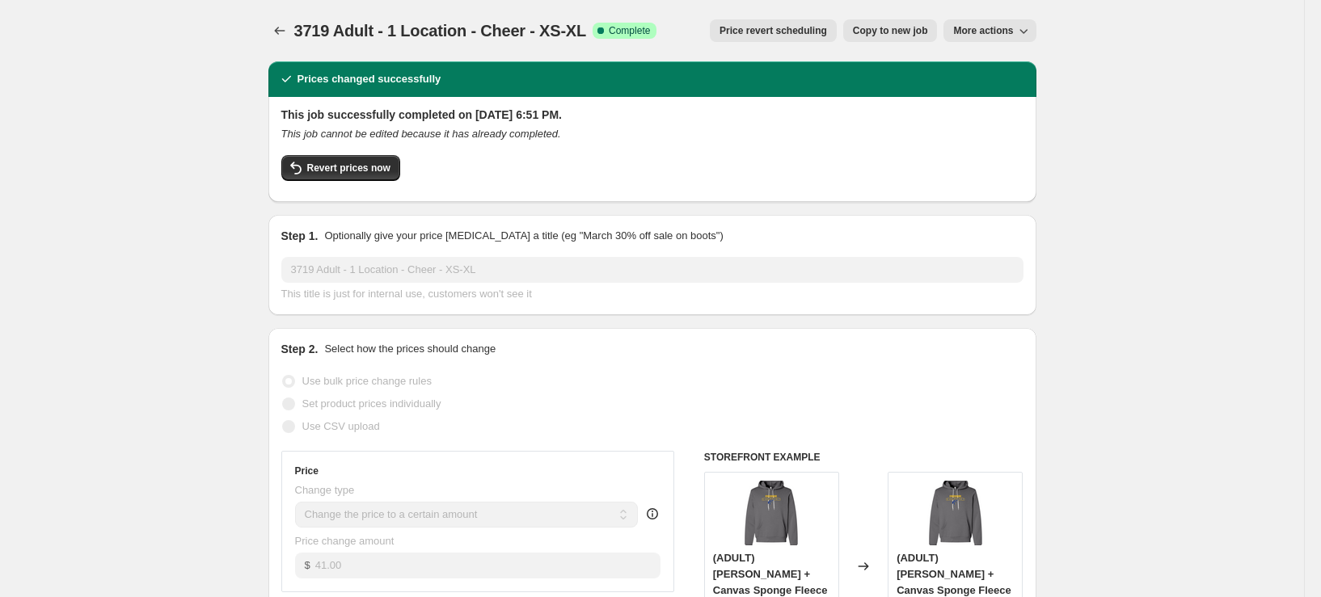
select select "not_equal"
select select "title"
select select "not_equal"
select select "title"
select select "not_equal"
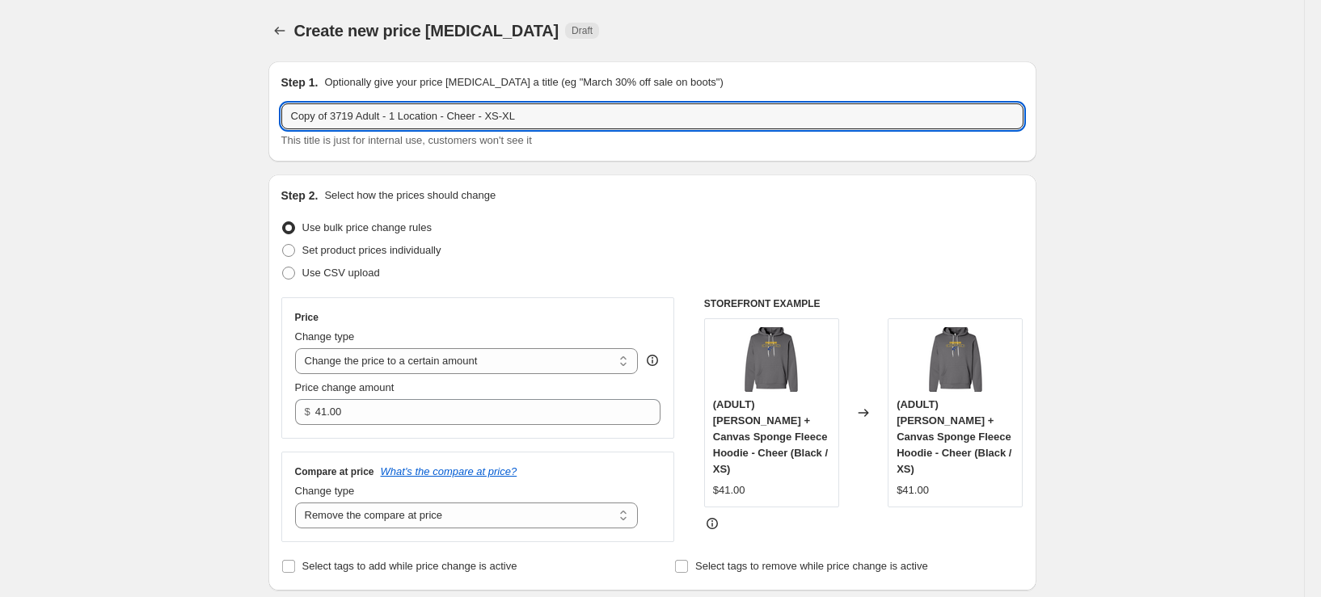
drag, startPoint x: 358, startPoint y: 114, endPoint x: 4, endPoint y: 116, distance: 354.1
type input "3901 Adult - 1 Location - Cheer - XS-XL"
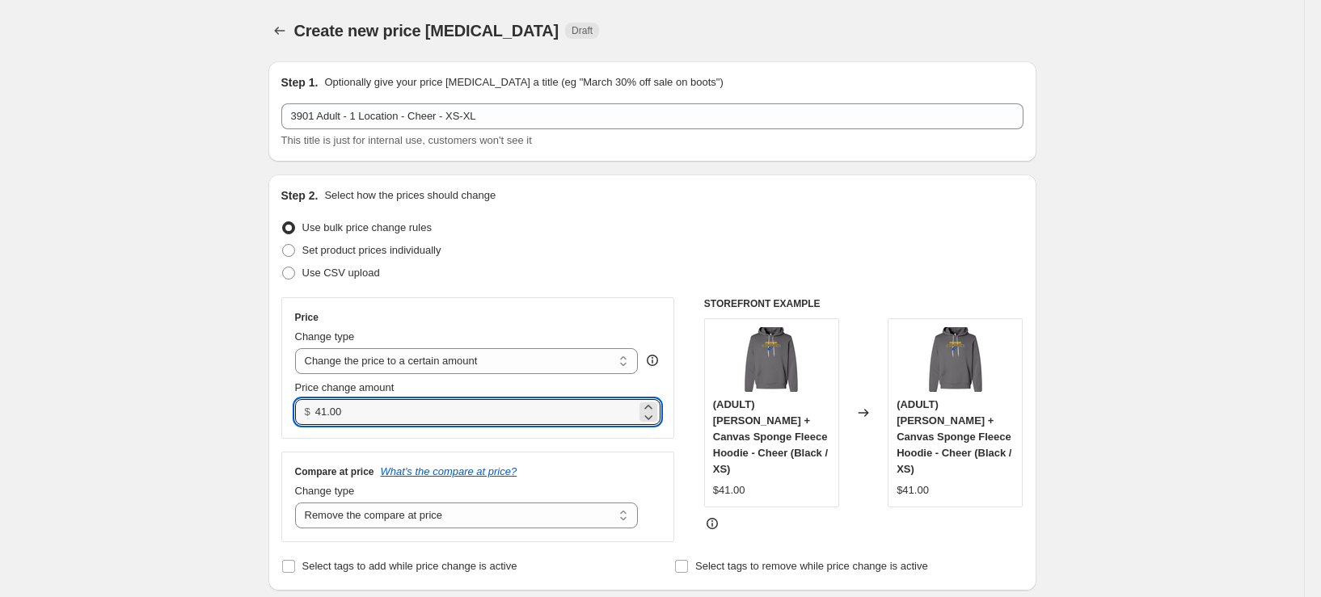
drag, startPoint x: 281, startPoint y: 405, endPoint x: 232, endPoint y: 405, distance: 49.3
type input "42.00"
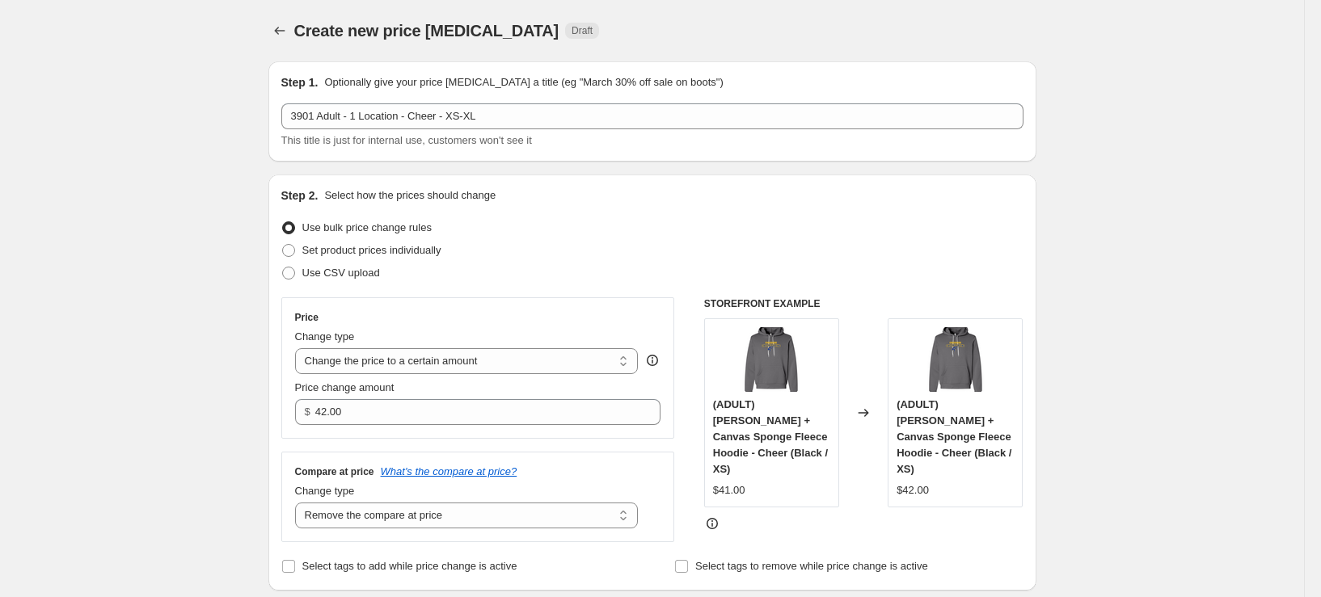
select select "remove"
select select "tag"
select select "title"
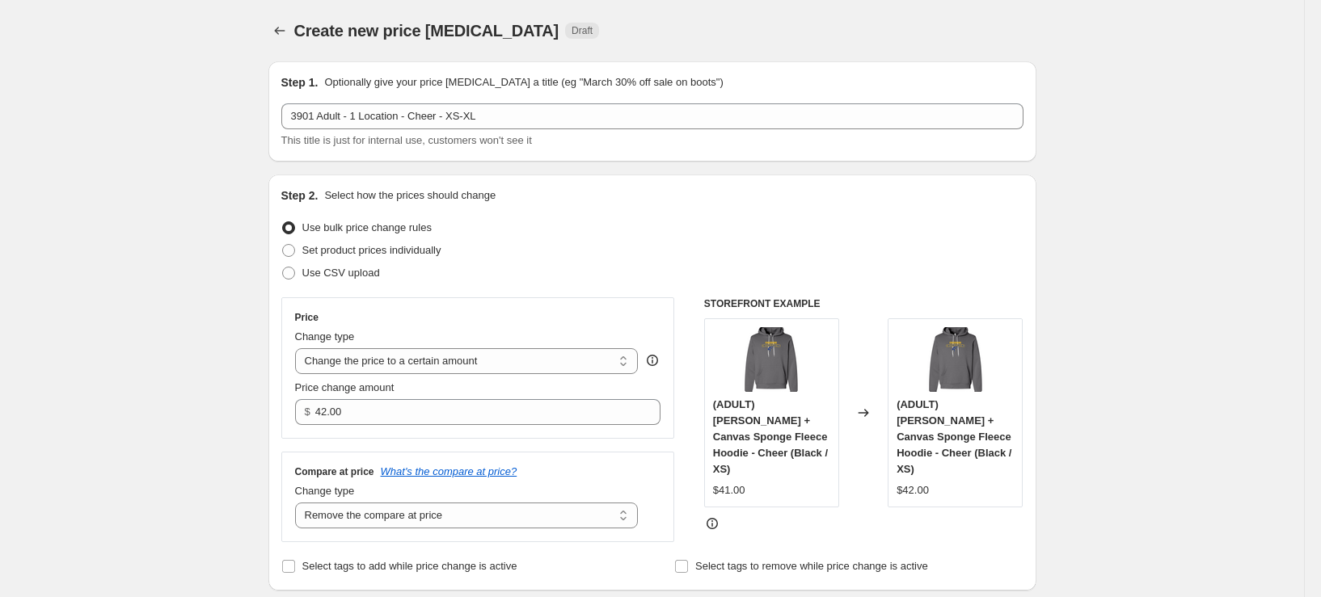
select select "not_equal"
select select "title"
select select "not_equal"
select select "title"
select select "not_equal"
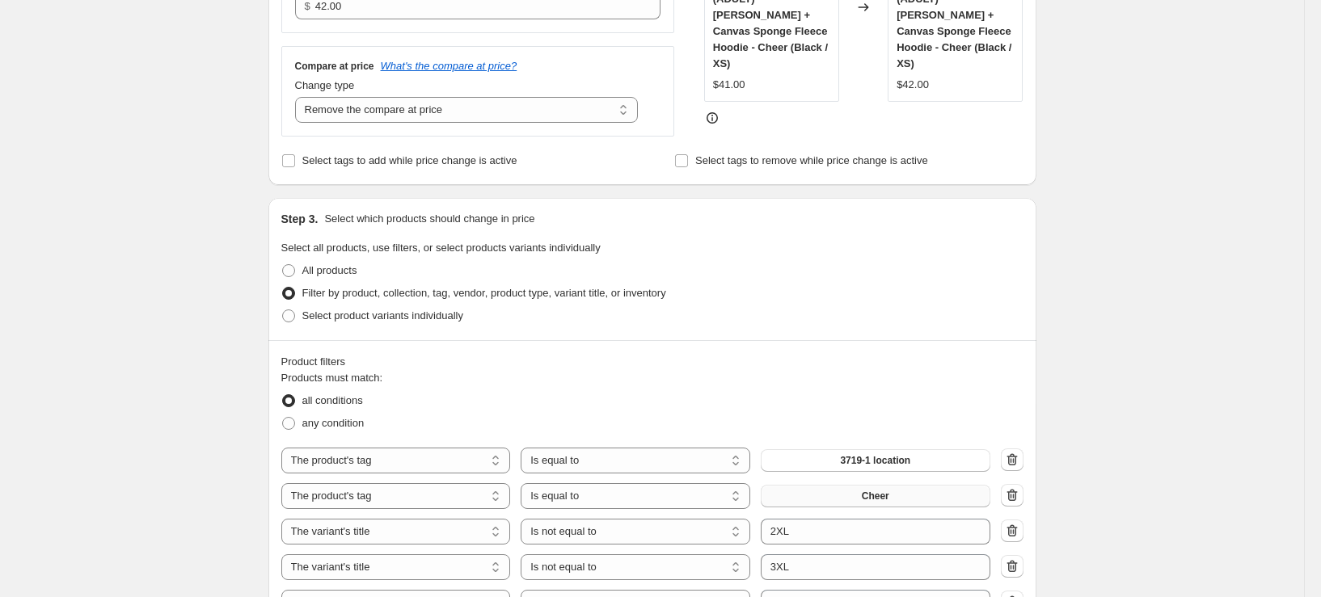
scroll to position [485, 0]
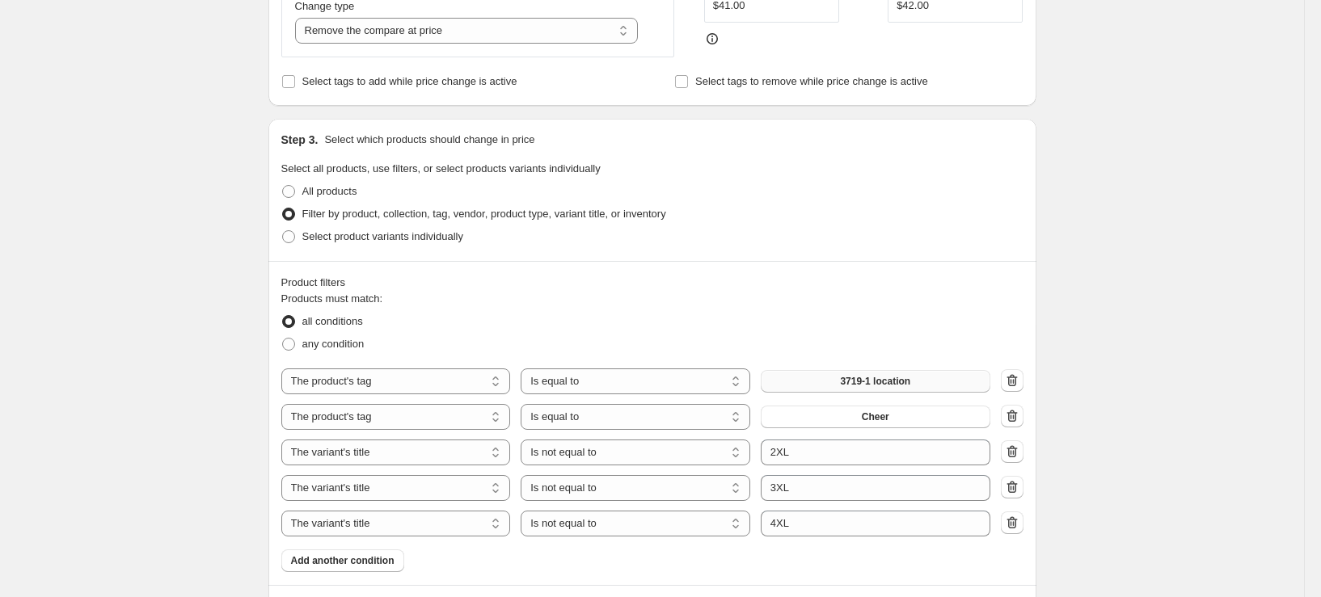
click at [856, 382] on span "3719-1 location" at bounding box center [875, 381] width 70 height 13
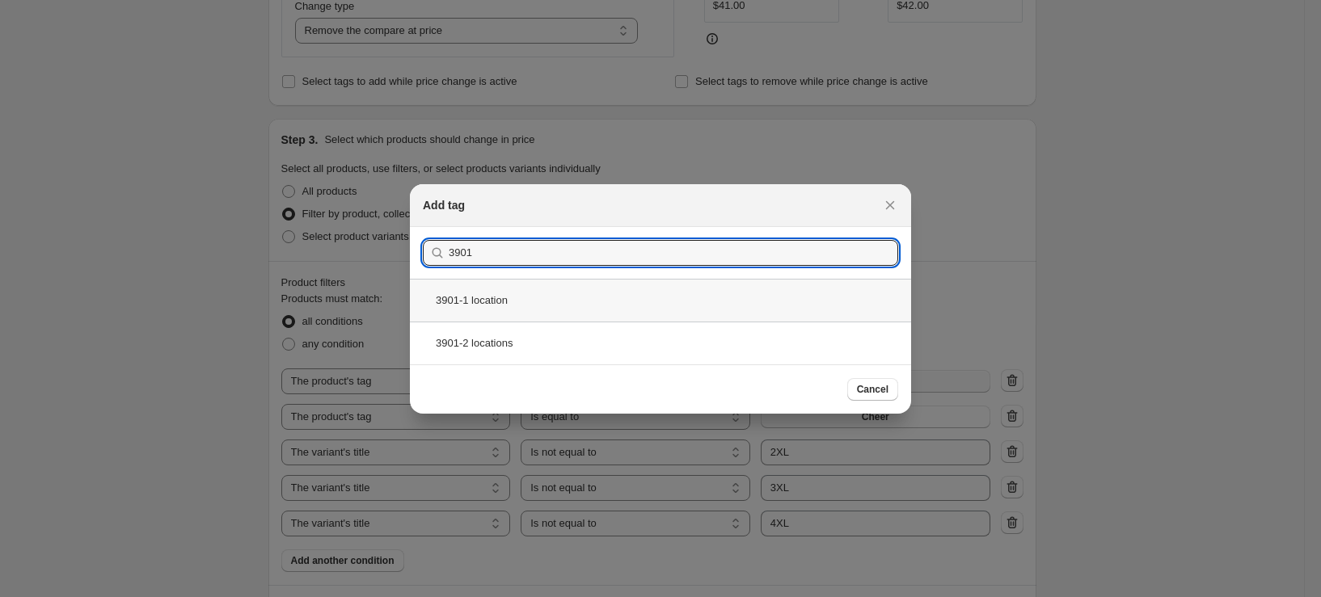
type input "3901"
click at [488, 292] on div "3901-1 location" at bounding box center [660, 300] width 501 height 43
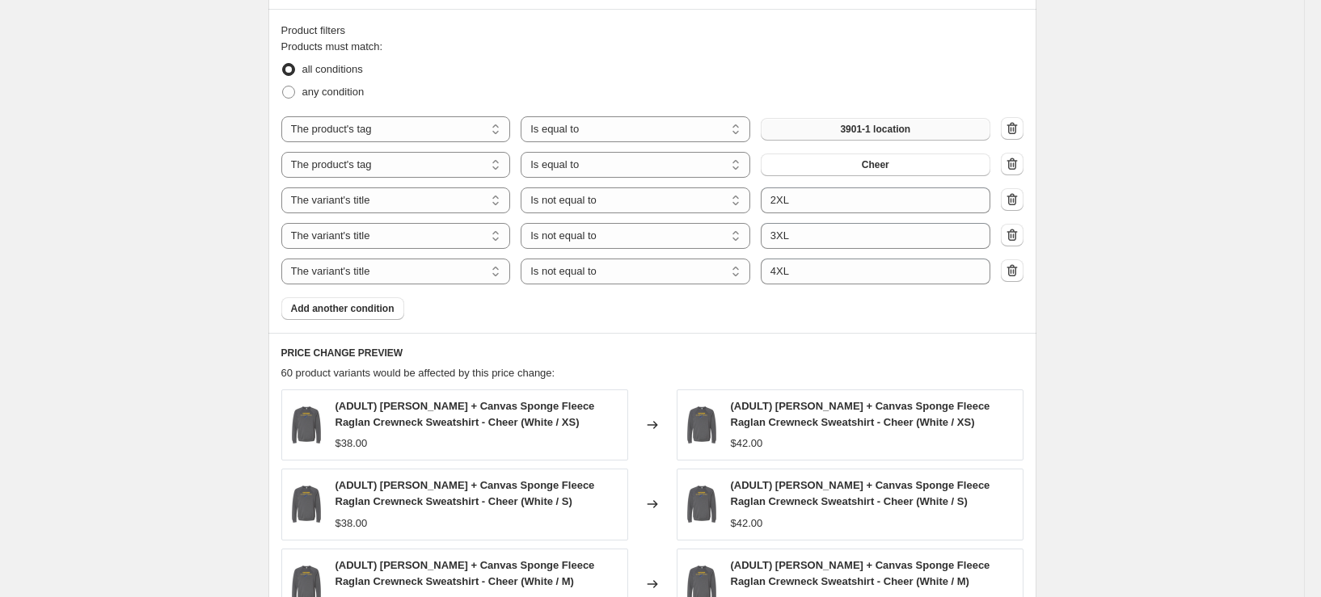
scroll to position [1051, 0]
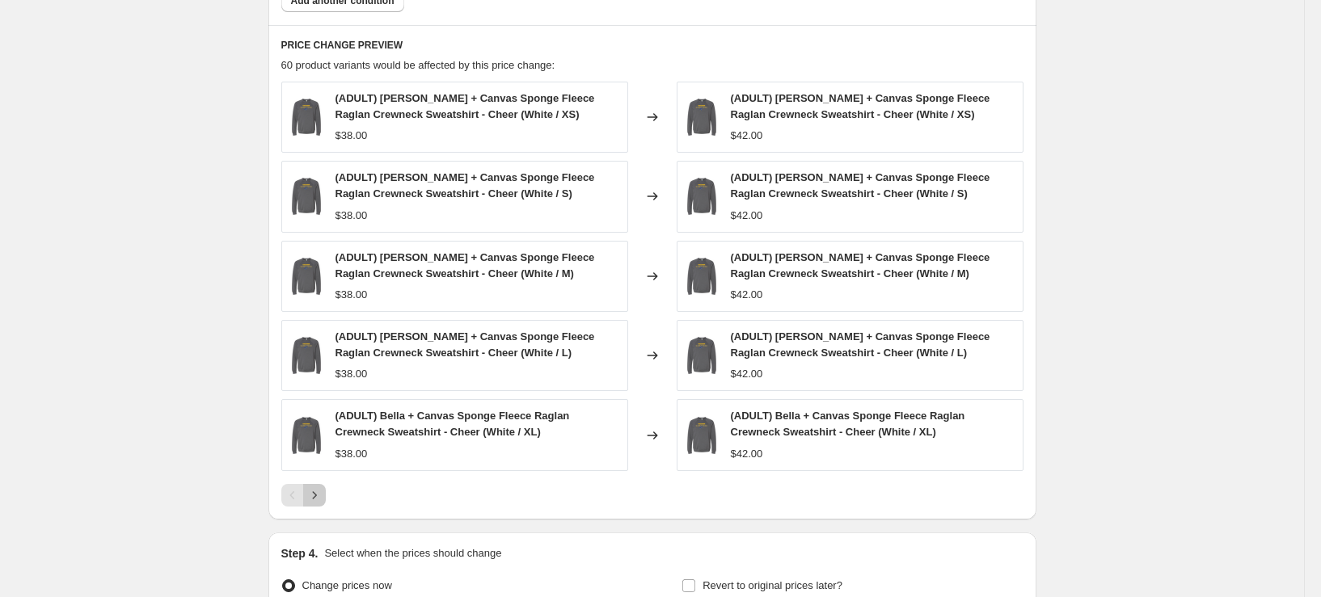
click at [316, 493] on icon "Next" at bounding box center [314, 496] width 16 height 16
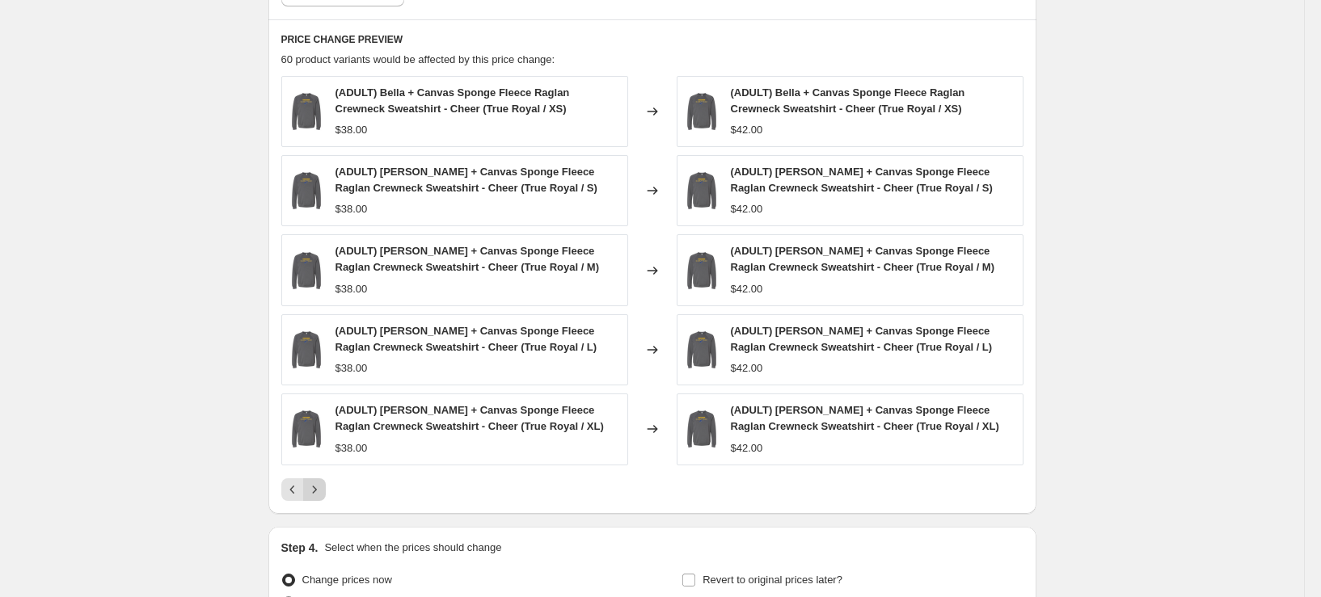
click at [316, 493] on icon "Next" at bounding box center [314, 490] width 16 height 16
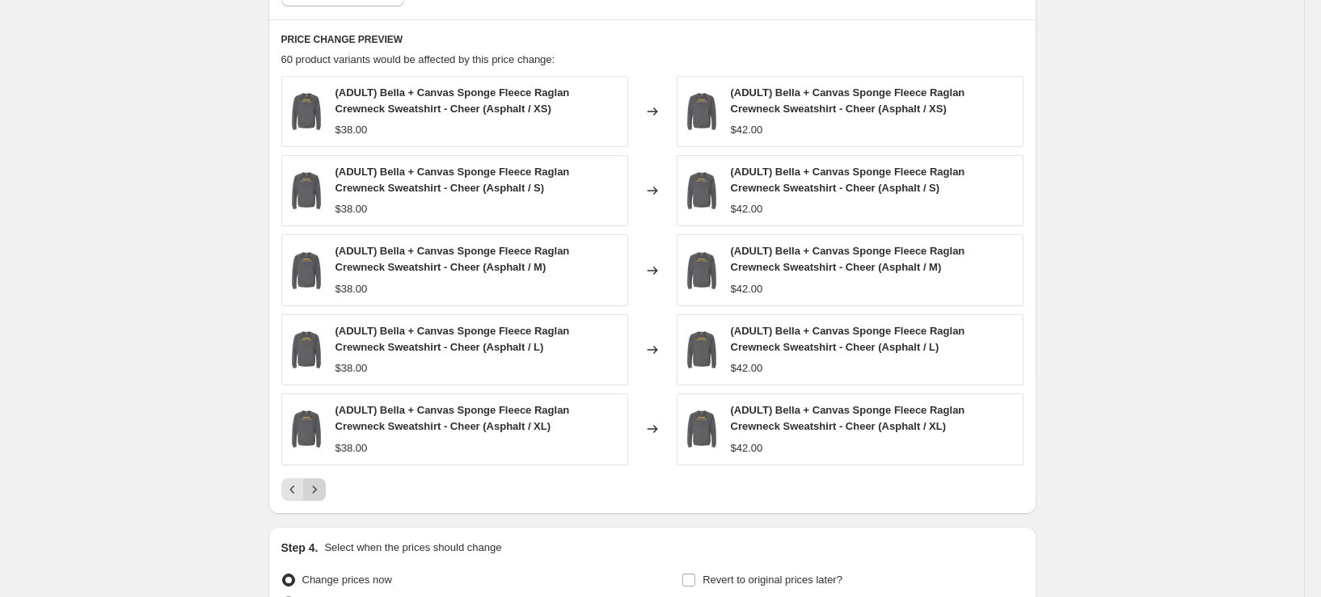
click at [316, 493] on icon "Next" at bounding box center [314, 490] width 16 height 16
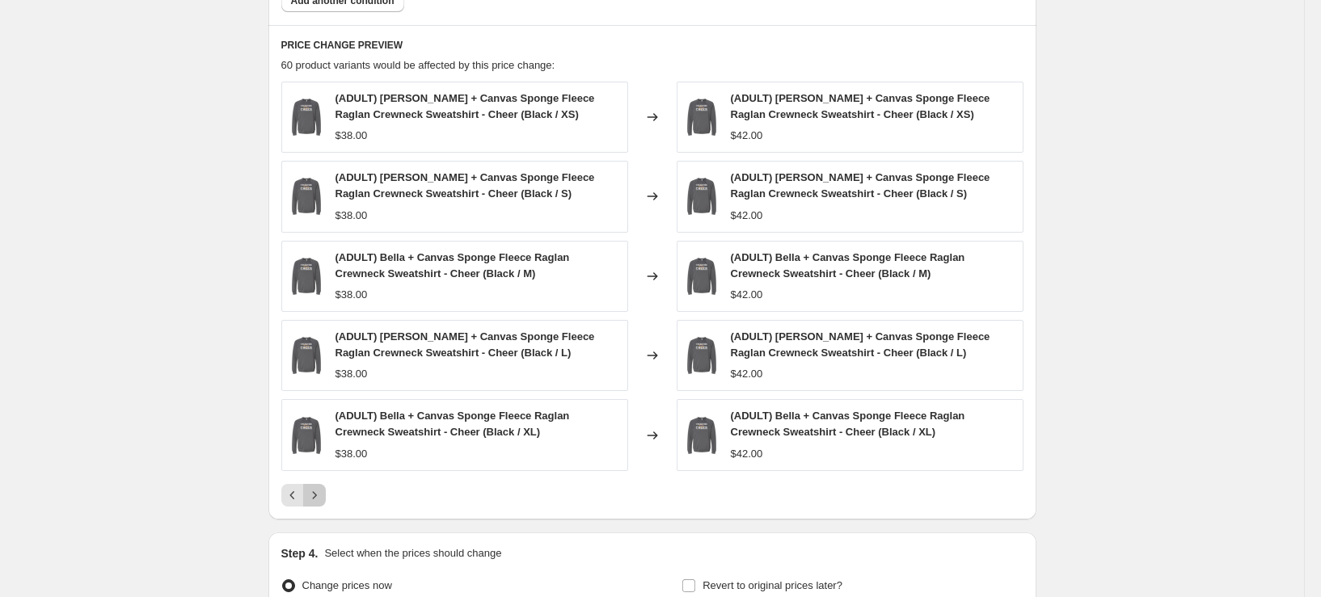
click at [316, 493] on icon "Next" at bounding box center [314, 496] width 16 height 16
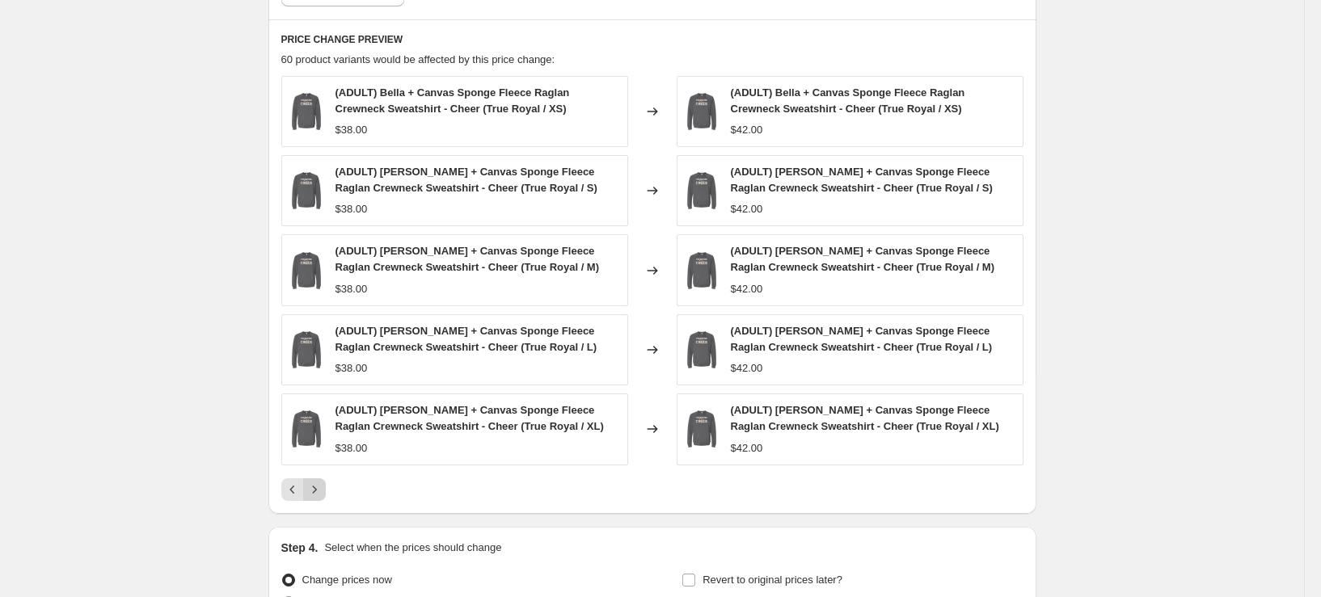
click at [316, 493] on icon "Next" at bounding box center [314, 490] width 16 height 16
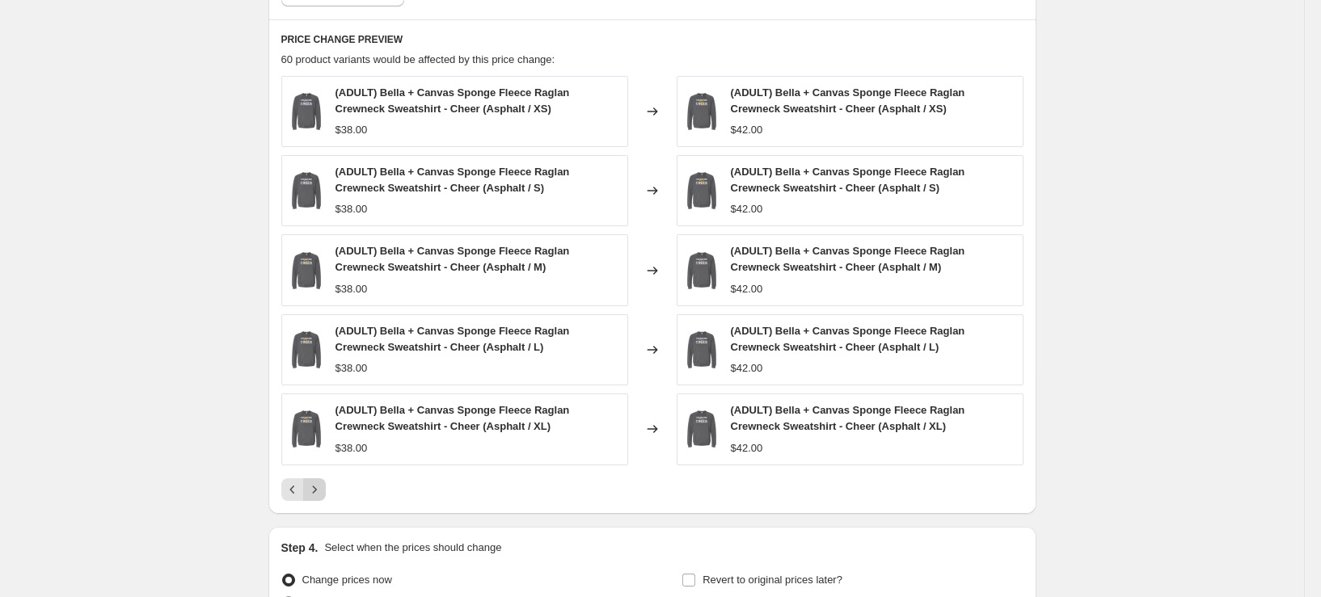
click at [316, 493] on icon "Next" at bounding box center [314, 490] width 16 height 16
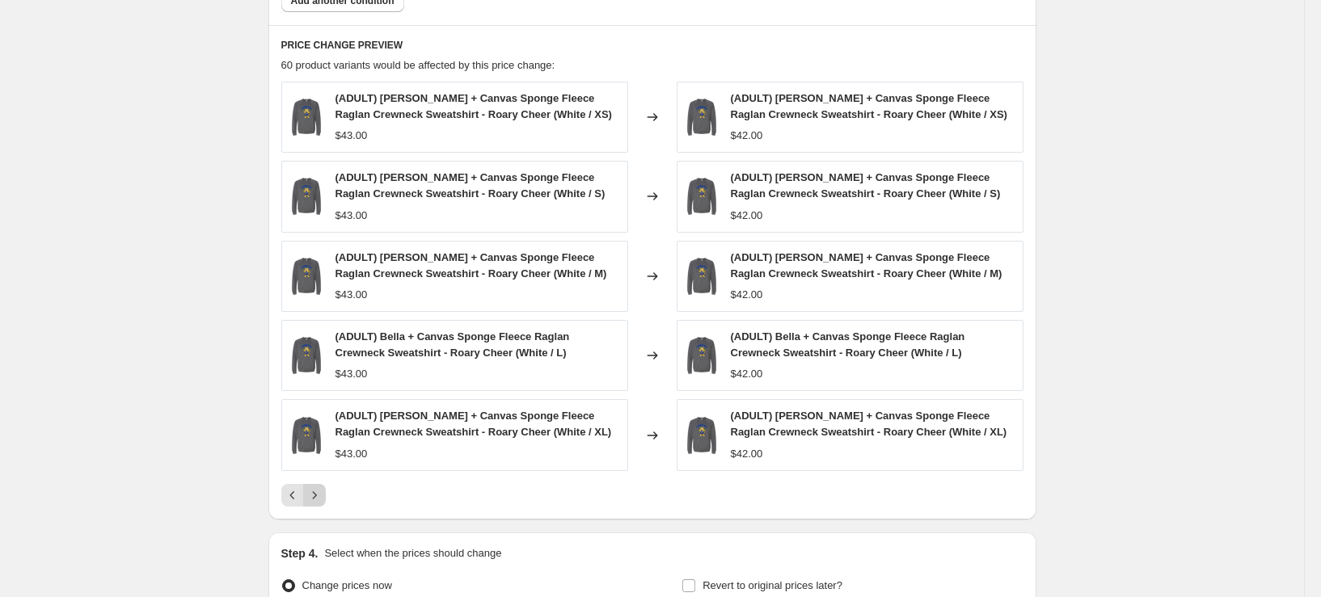
click at [316, 493] on icon "Next" at bounding box center [314, 496] width 16 height 16
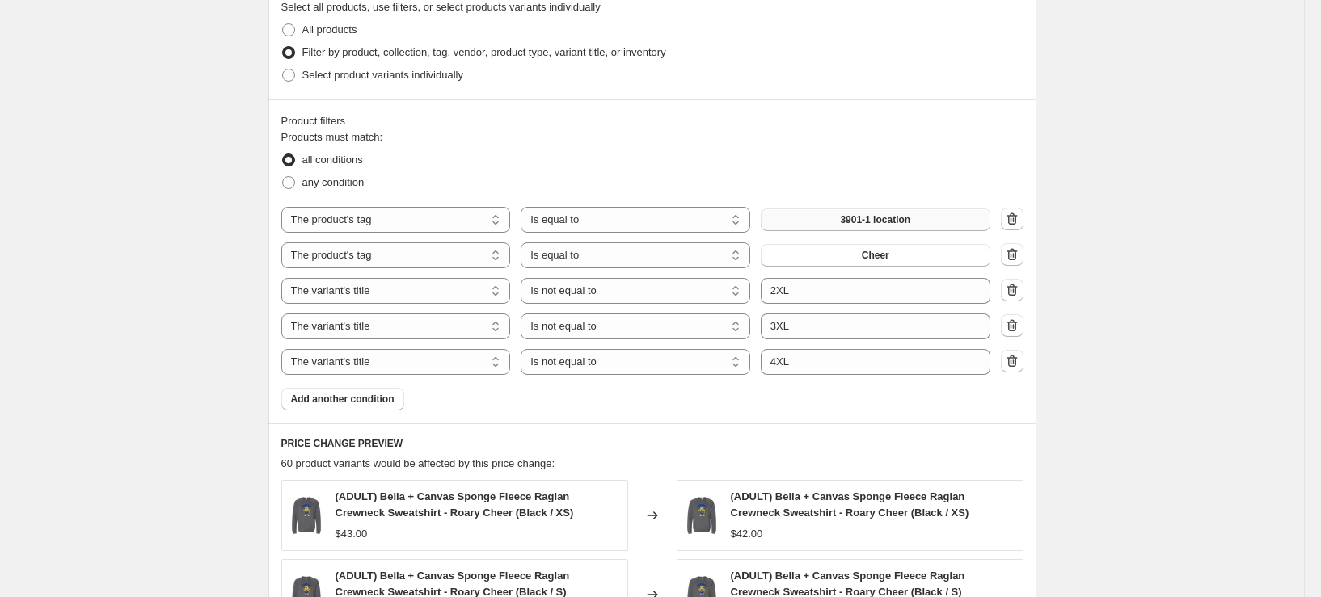
scroll to position [1132, 0]
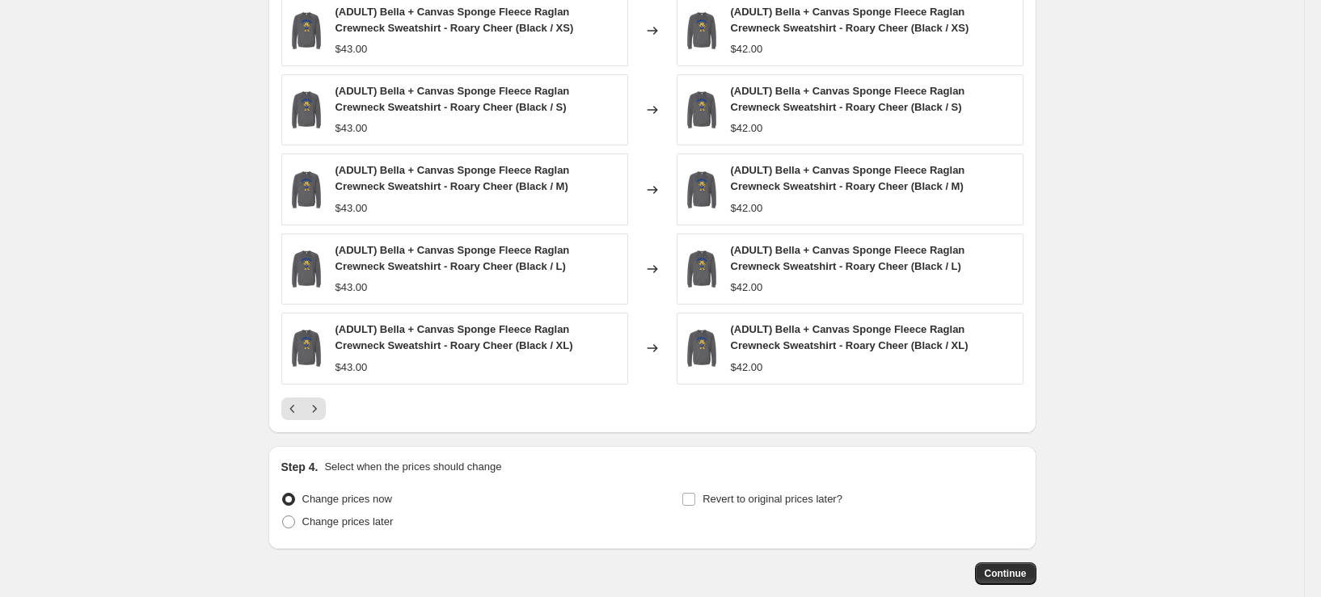
click at [1001, 567] on button "Continue" at bounding box center [1005, 574] width 61 height 23
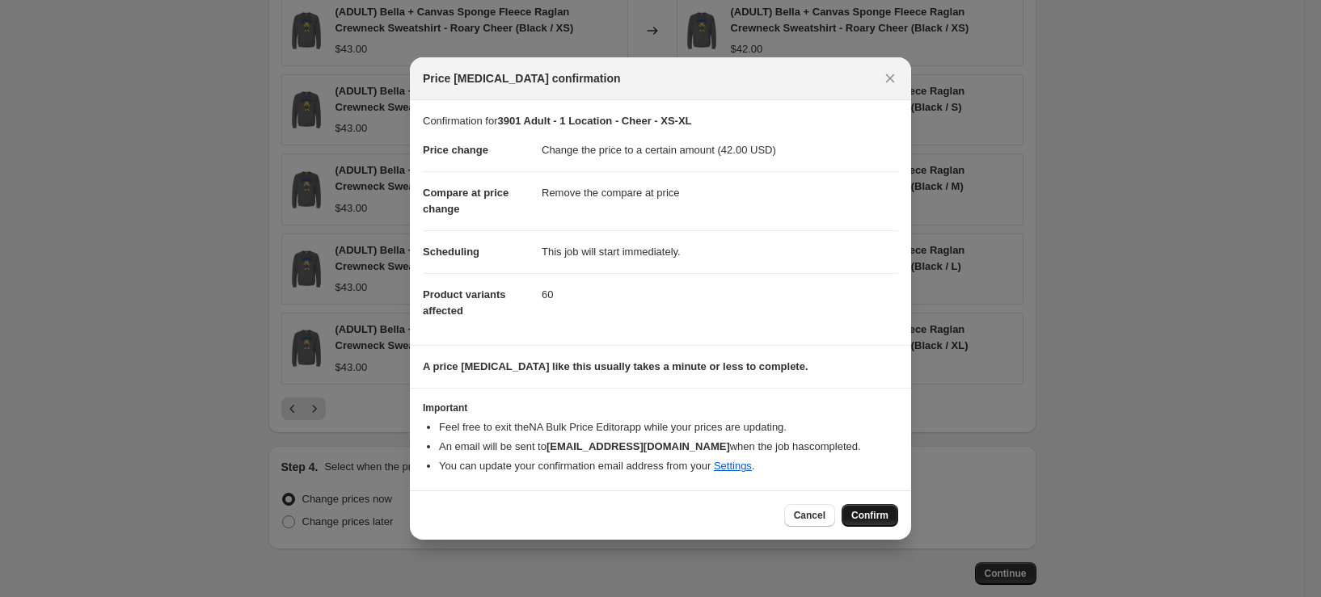
click at [886, 515] on span "Confirm" at bounding box center [869, 515] width 37 height 13
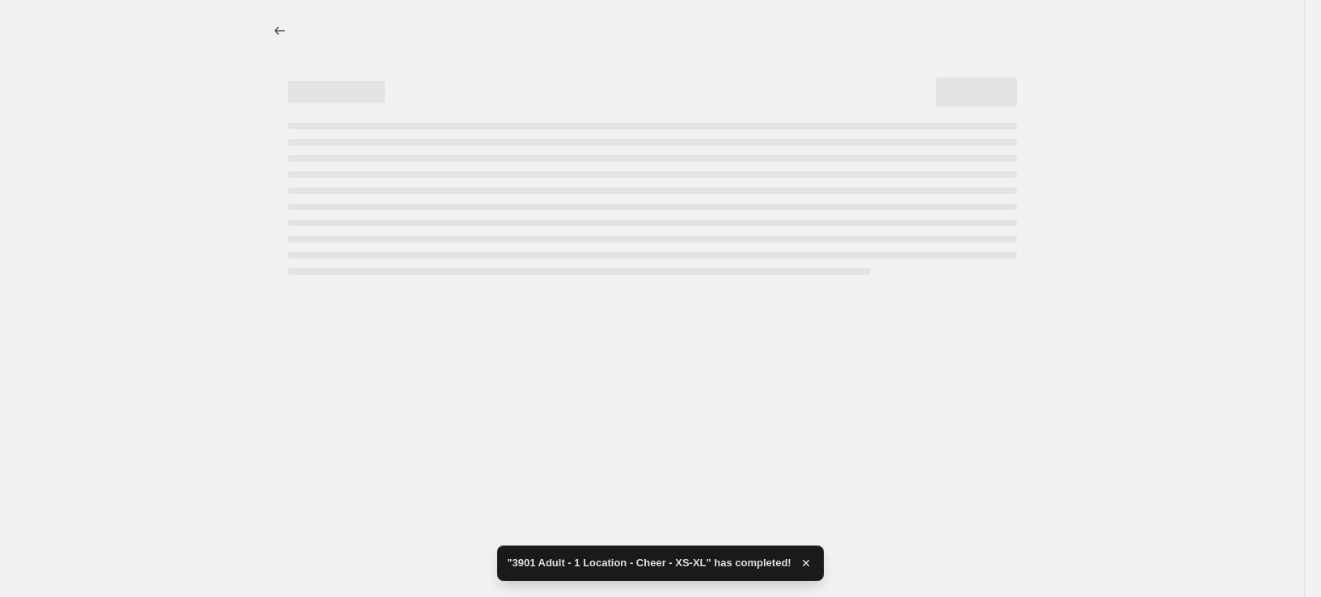
select select "remove"
select select "tag"
select select "title"
select select "not_equal"
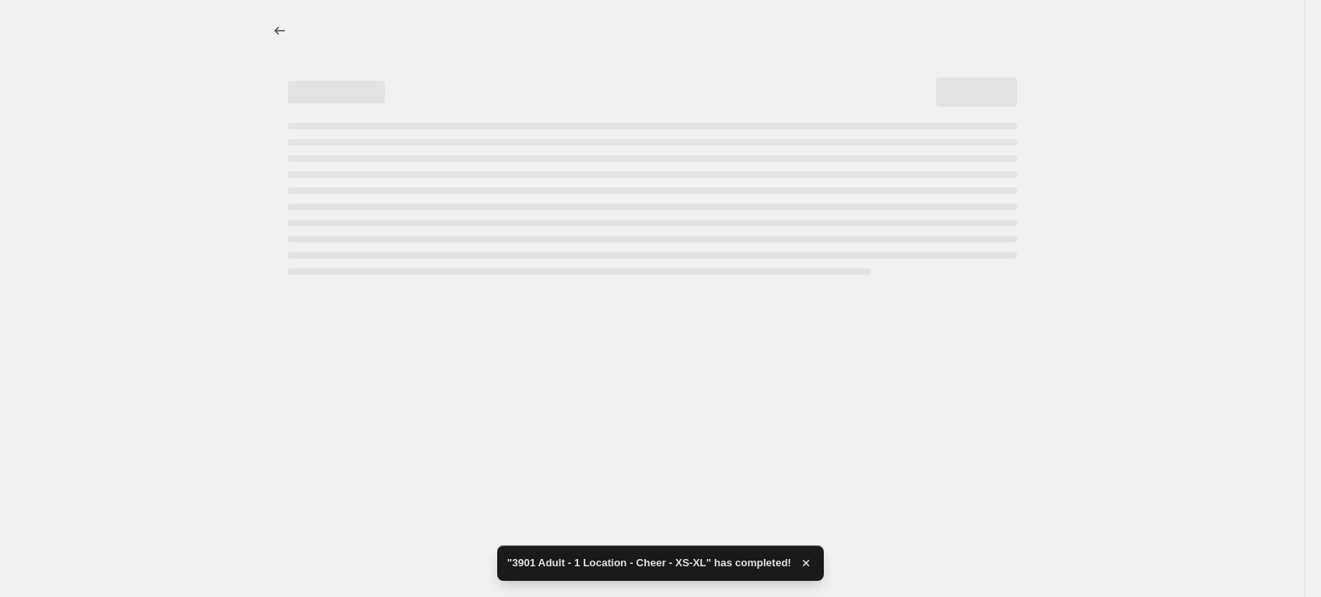
select select "title"
select select "not_equal"
select select "title"
select select "not_equal"
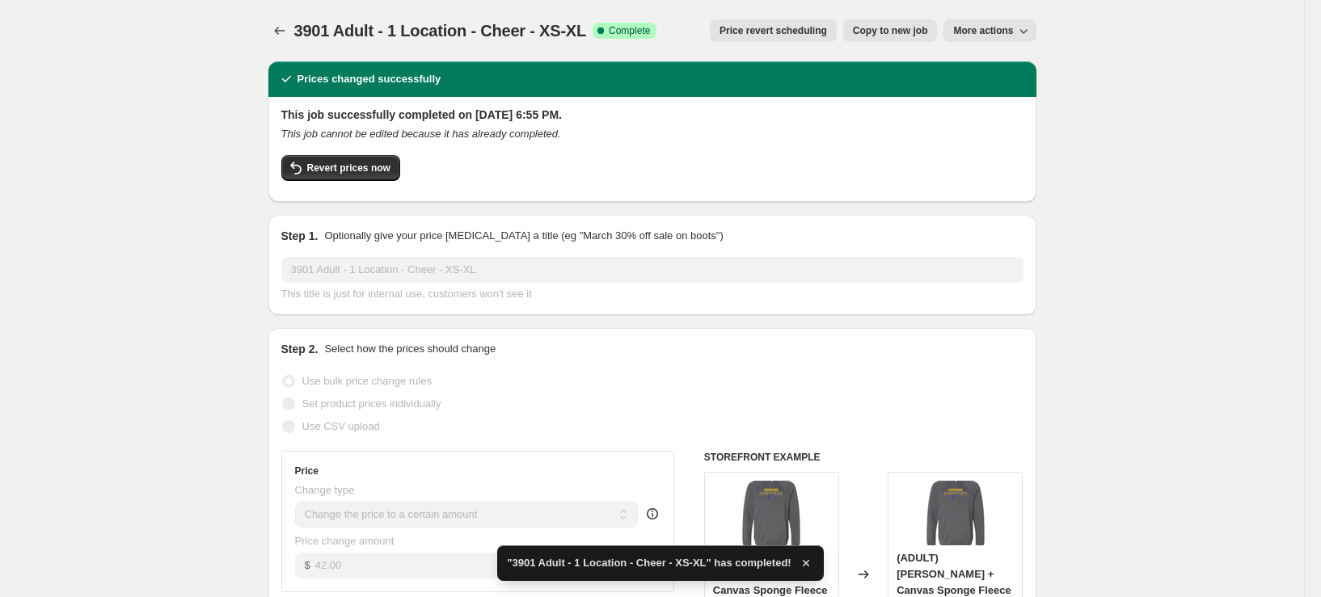
click at [911, 31] on span "Copy to new job" at bounding box center [890, 30] width 75 height 13
select select "remove"
select select "tag"
select select "title"
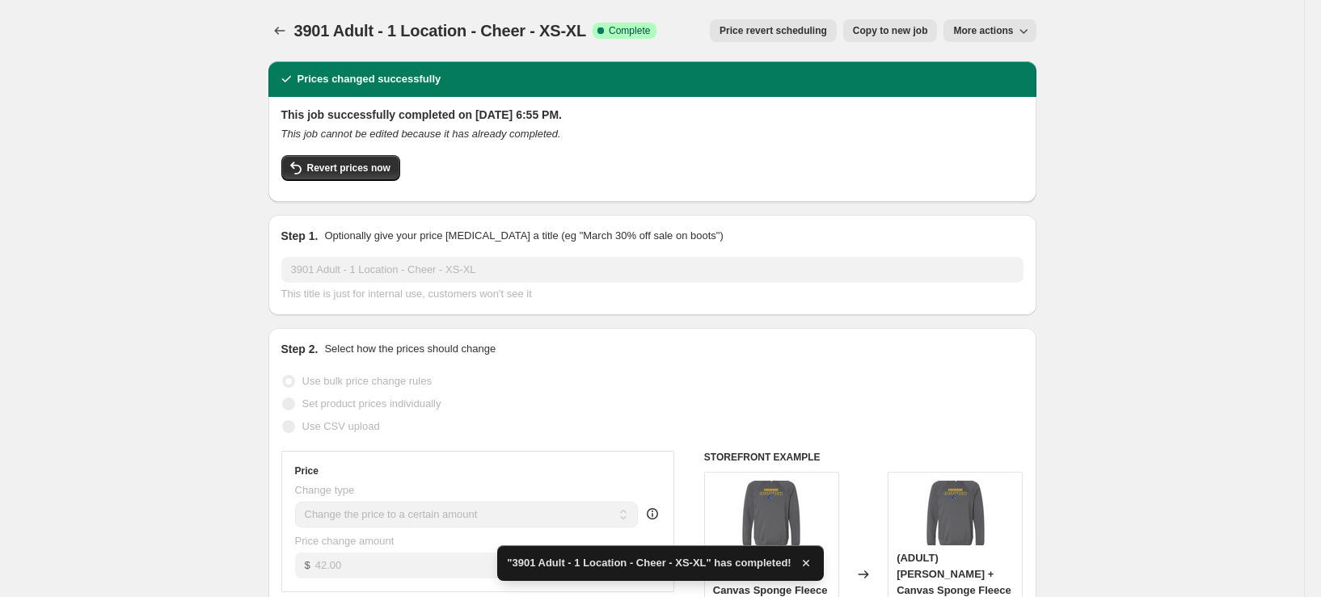
select select "not_equal"
select select "title"
select select "not_equal"
select select "title"
select select "not_equal"
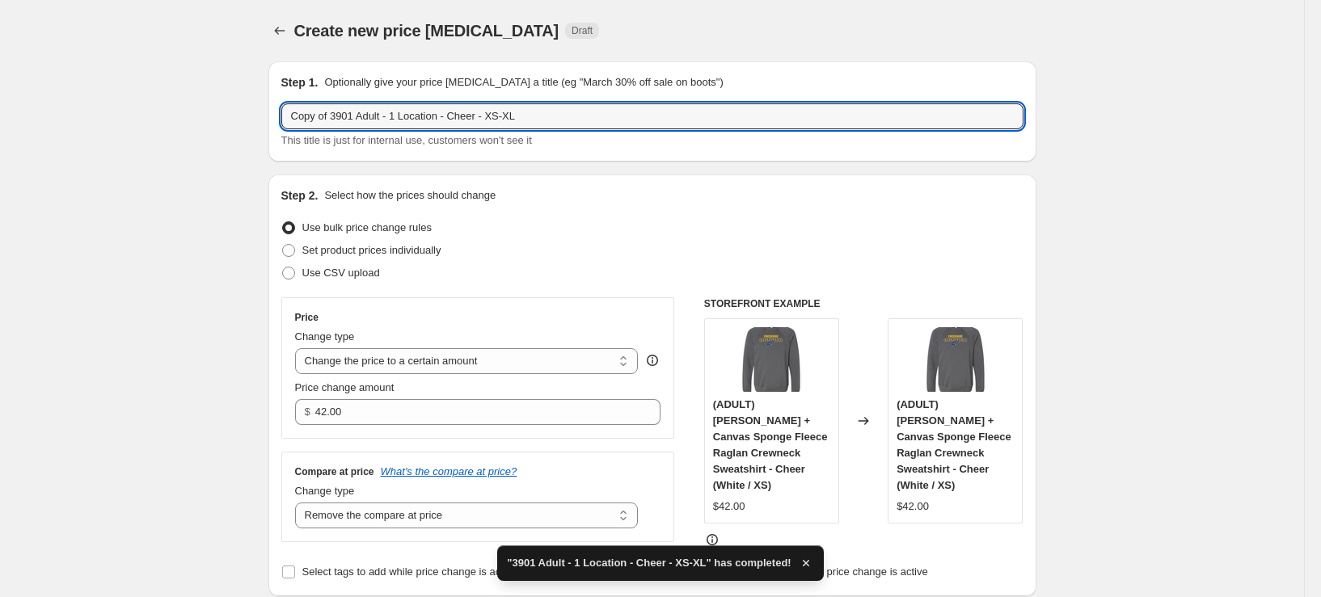
drag, startPoint x: 336, startPoint y: 115, endPoint x: 219, endPoint y: 132, distance: 118.5
click at [481, 116] on input "3901 Adult - 1 Location - Cheer - XS-XL" at bounding box center [652, 116] width 742 height 26
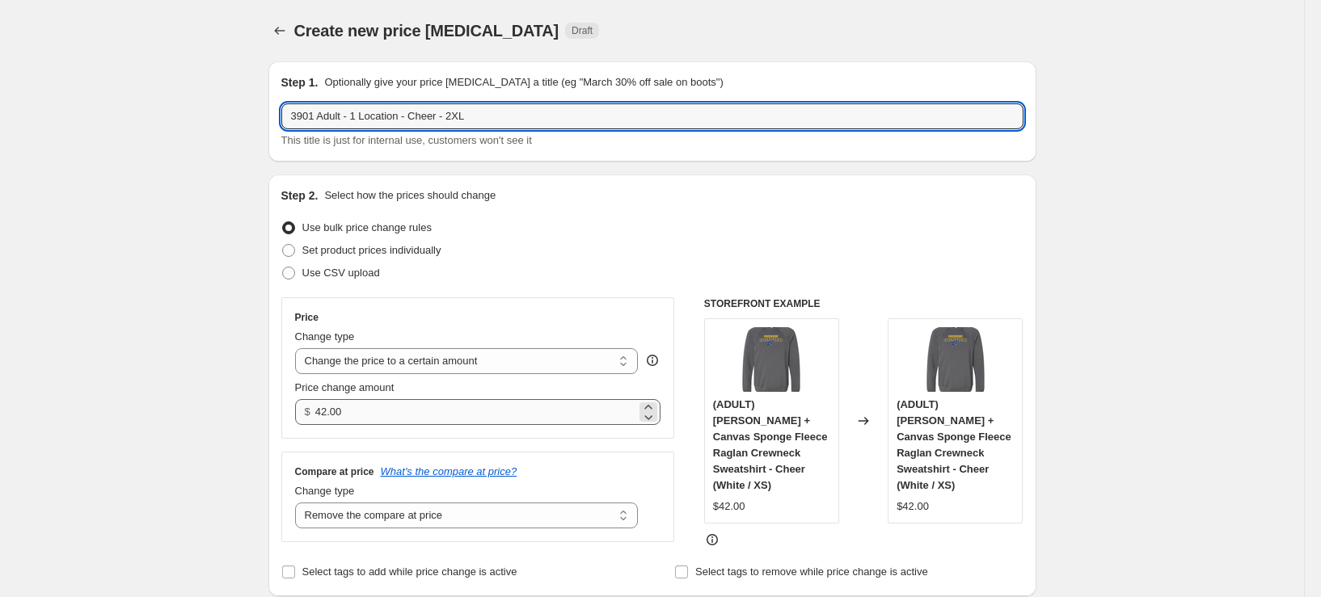
type input "3901 Adult - 1 Location - Cheer - 2XL"
click at [422, 407] on input "42.00" at bounding box center [475, 412] width 321 height 26
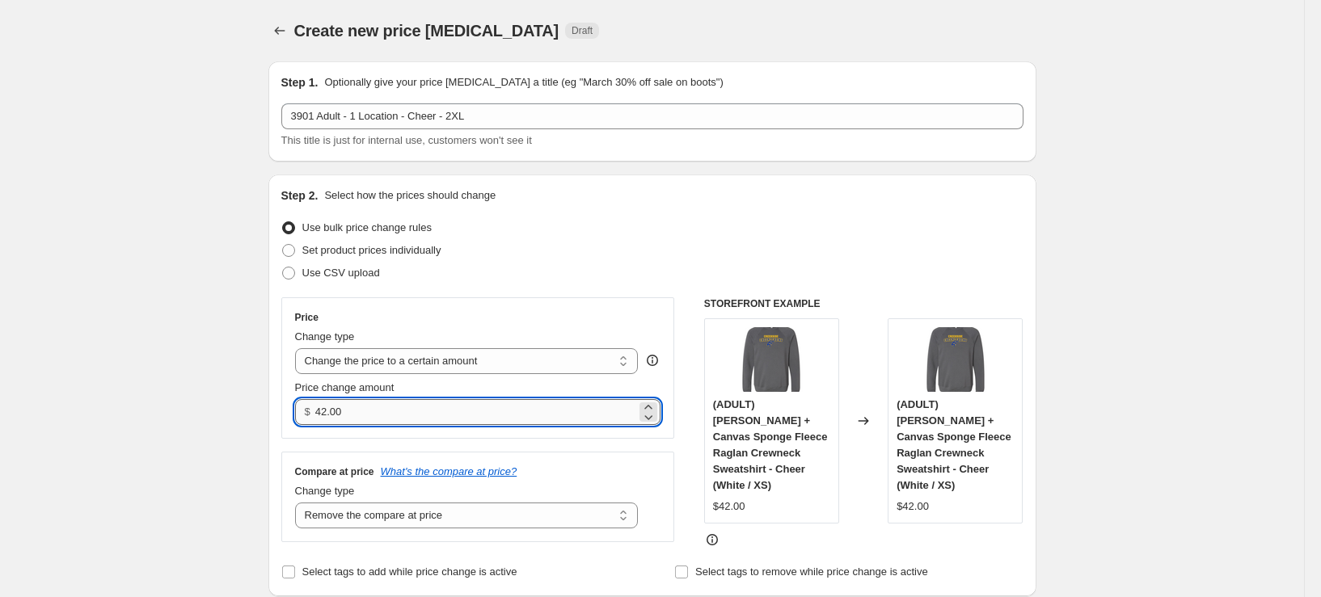
click at [422, 407] on input "42.00" at bounding box center [475, 412] width 321 height 26
type input "44.00"
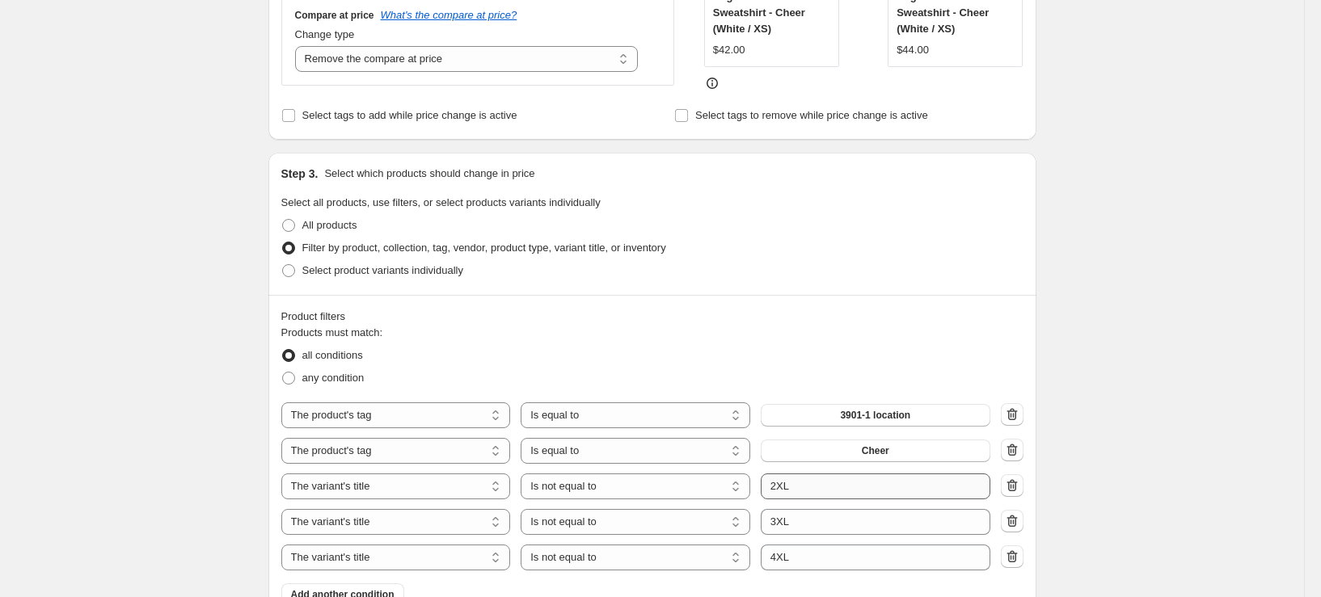
scroll to position [485, 0]
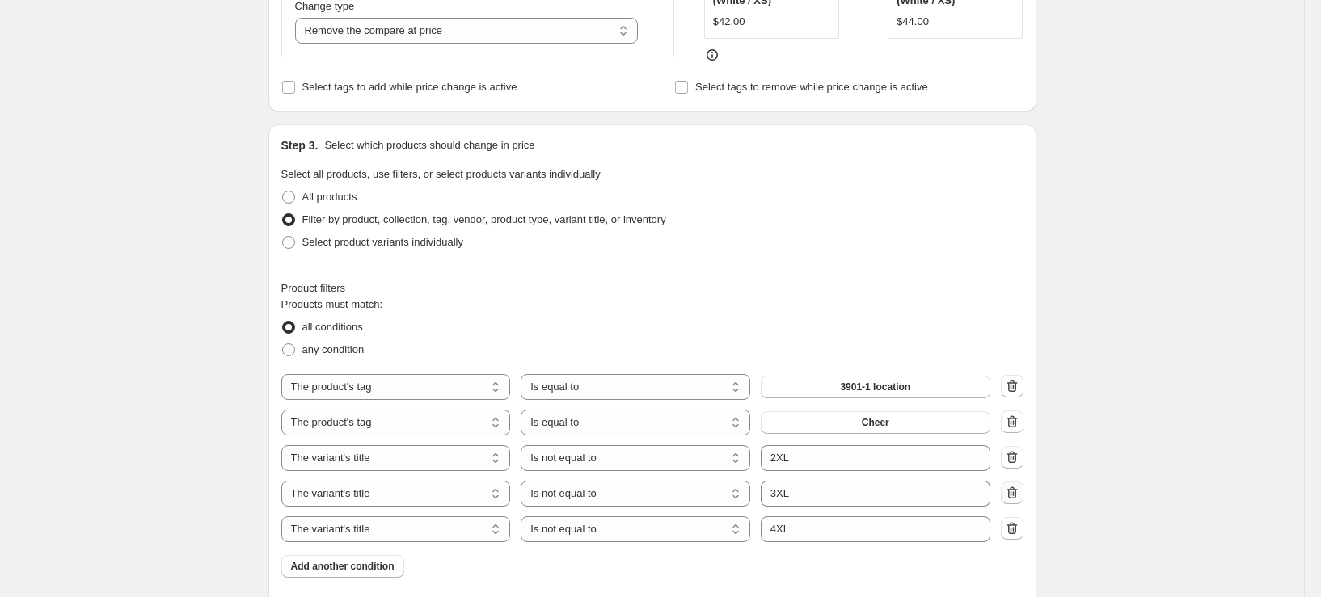
click at [1016, 486] on icon "button" at bounding box center [1012, 493] width 16 height 16
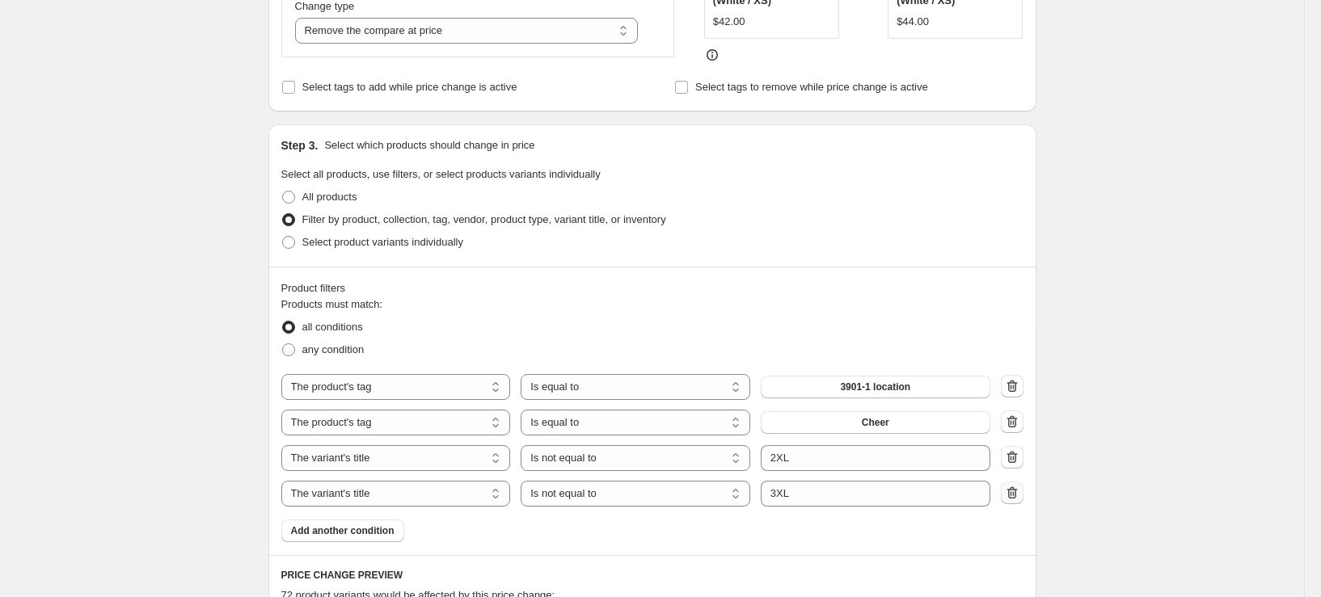
click at [1018, 494] on icon "button" at bounding box center [1012, 493] width 16 height 16
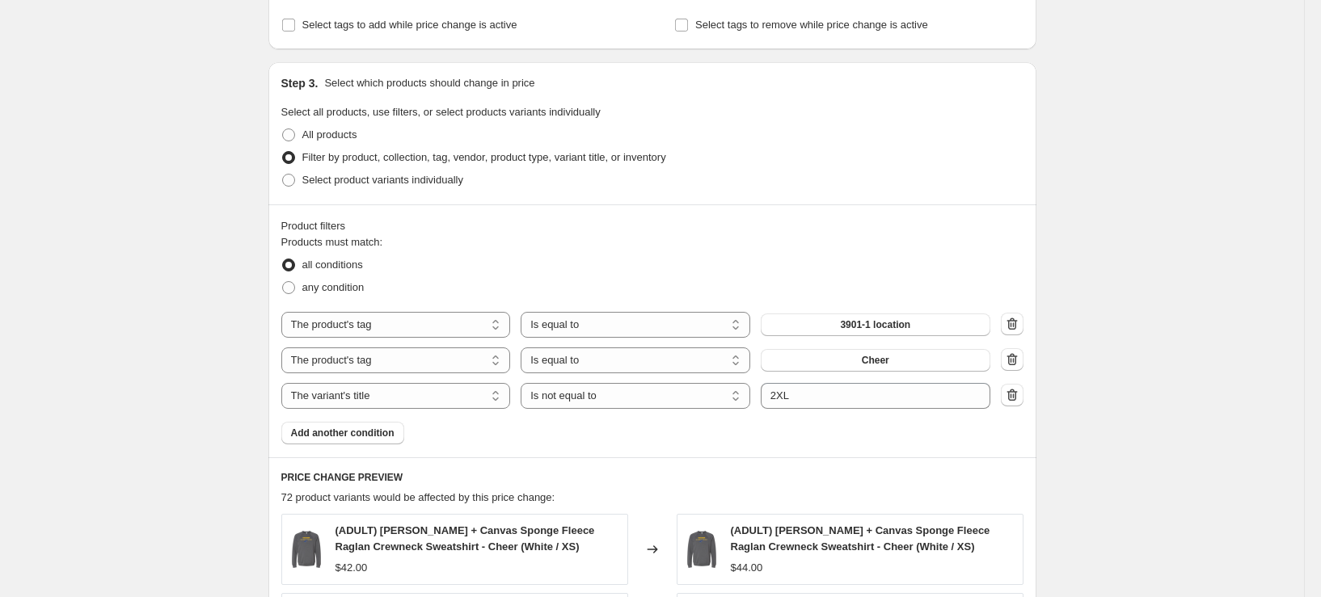
scroll to position [566, 0]
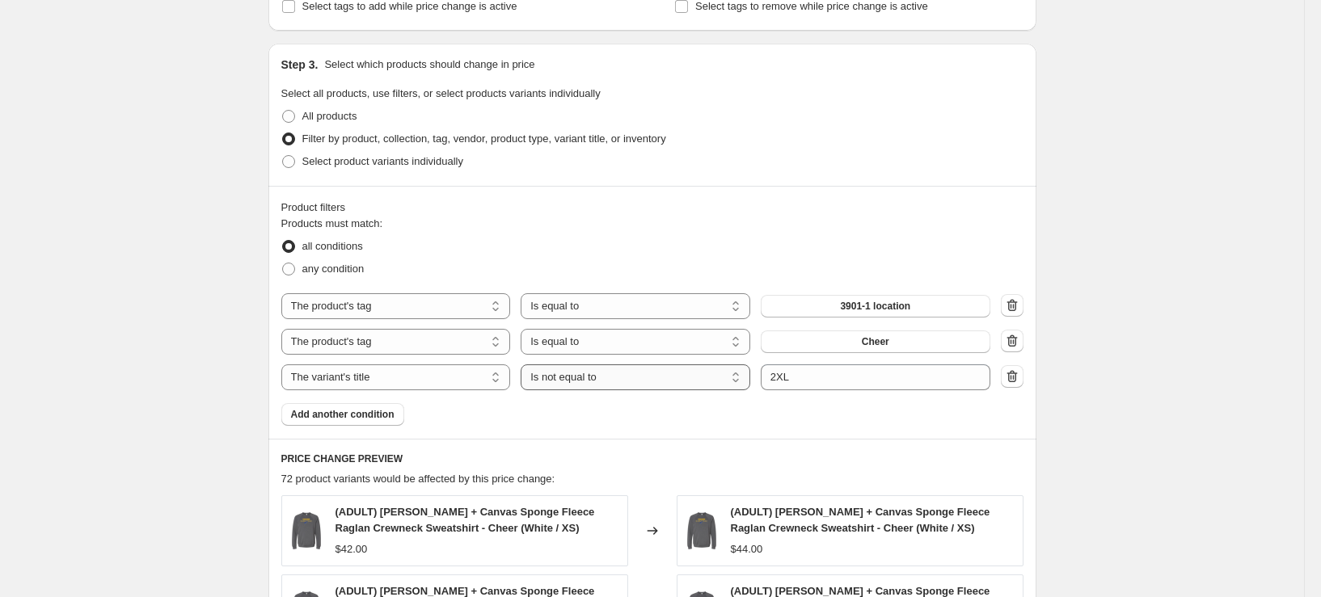
click at [636, 381] on select "Is equal to Is not equal to Contains" at bounding box center [636, 378] width 230 height 26
select select "equal"
click at [1129, 410] on div "Create new price [MEDICAL_DATA]. This page is ready Create new price [MEDICAL_D…" at bounding box center [652, 309] width 1304 height 1750
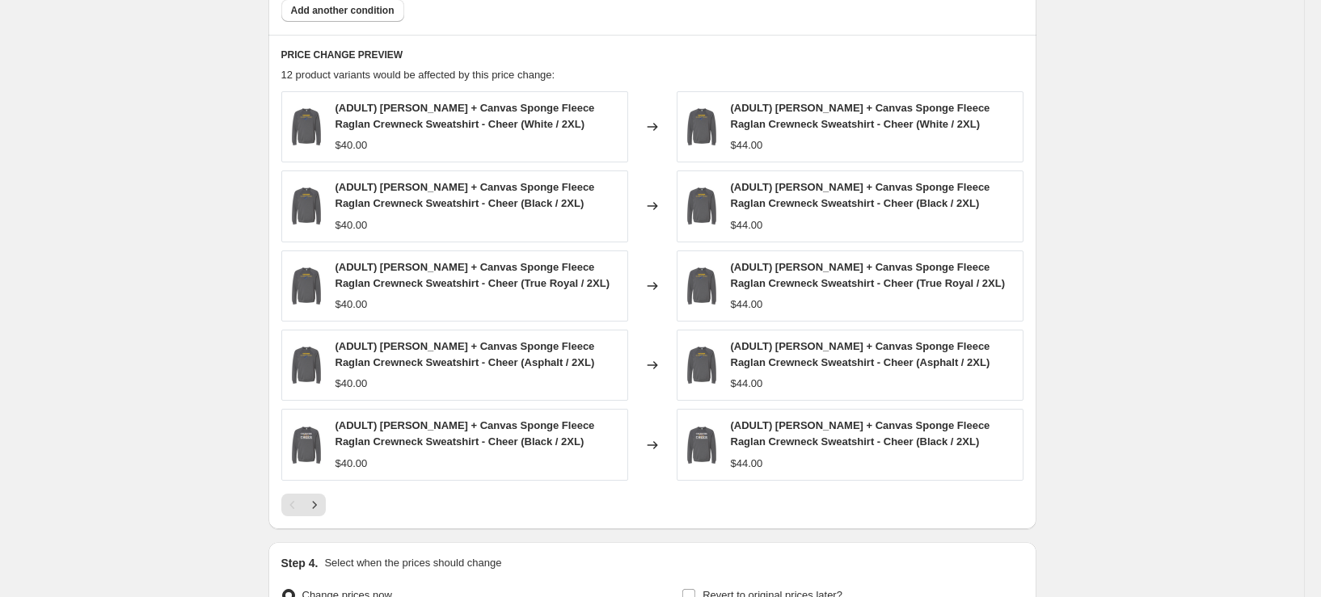
scroll to position [1147, 0]
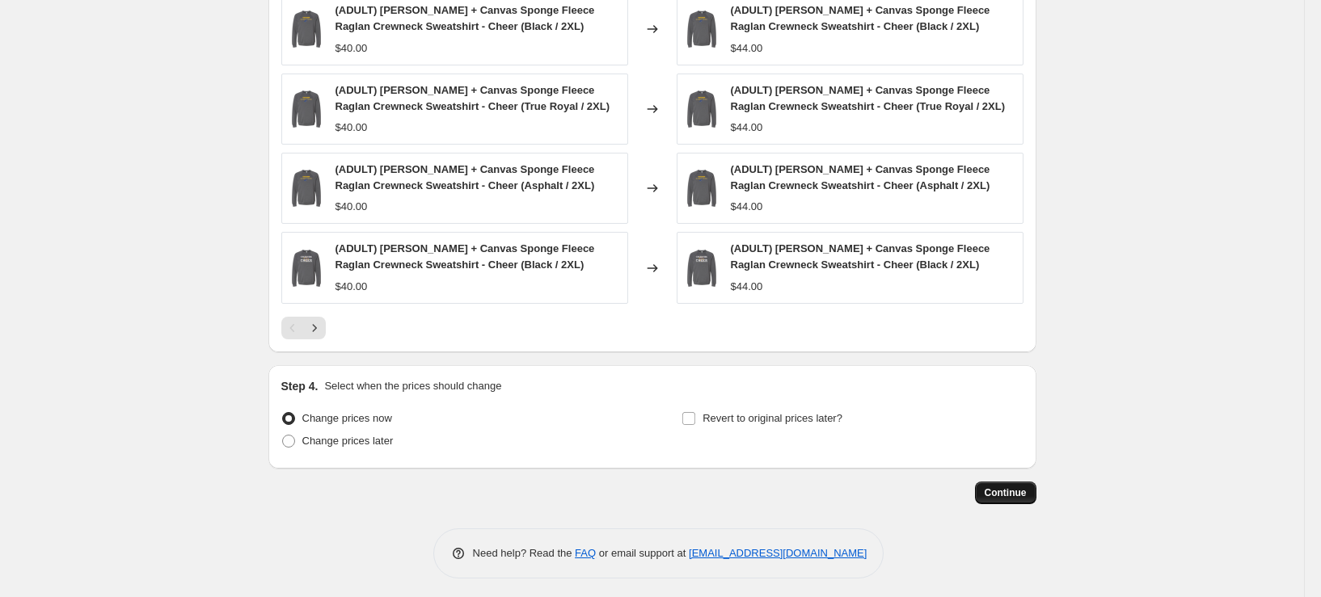
click at [1011, 489] on span "Continue" at bounding box center [1006, 493] width 42 height 13
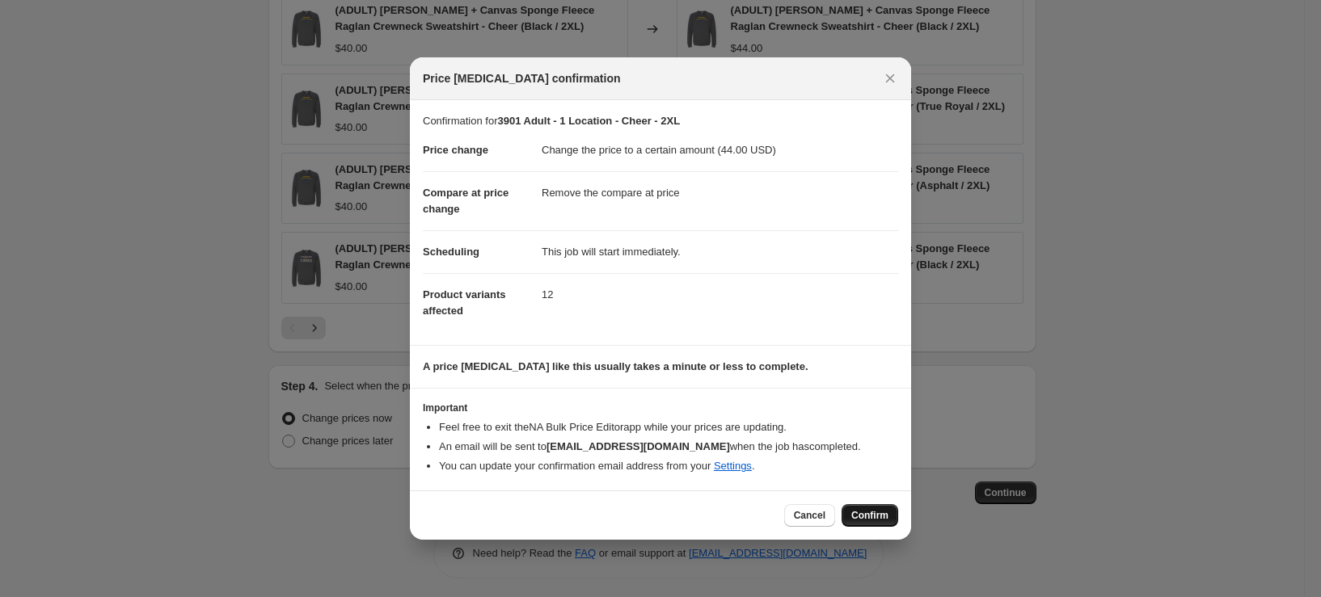
click at [863, 517] on span "Confirm" at bounding box center [869, 515] width 37 height 13
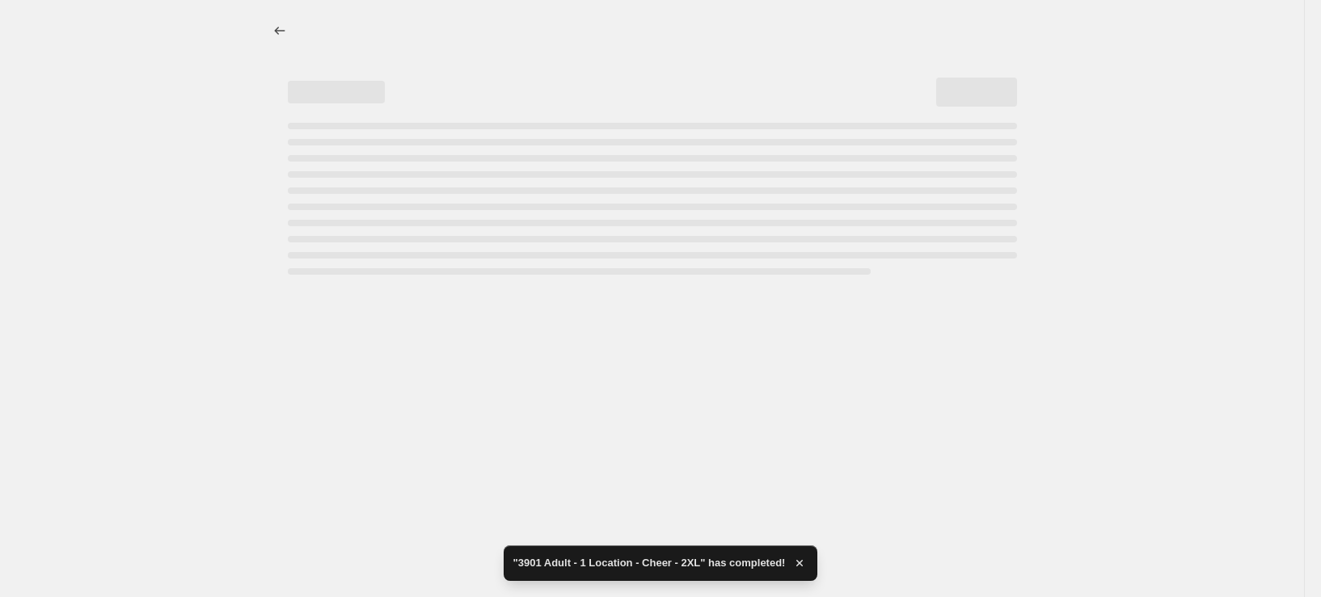
select select "remove"
select select "tag"
select select "title"
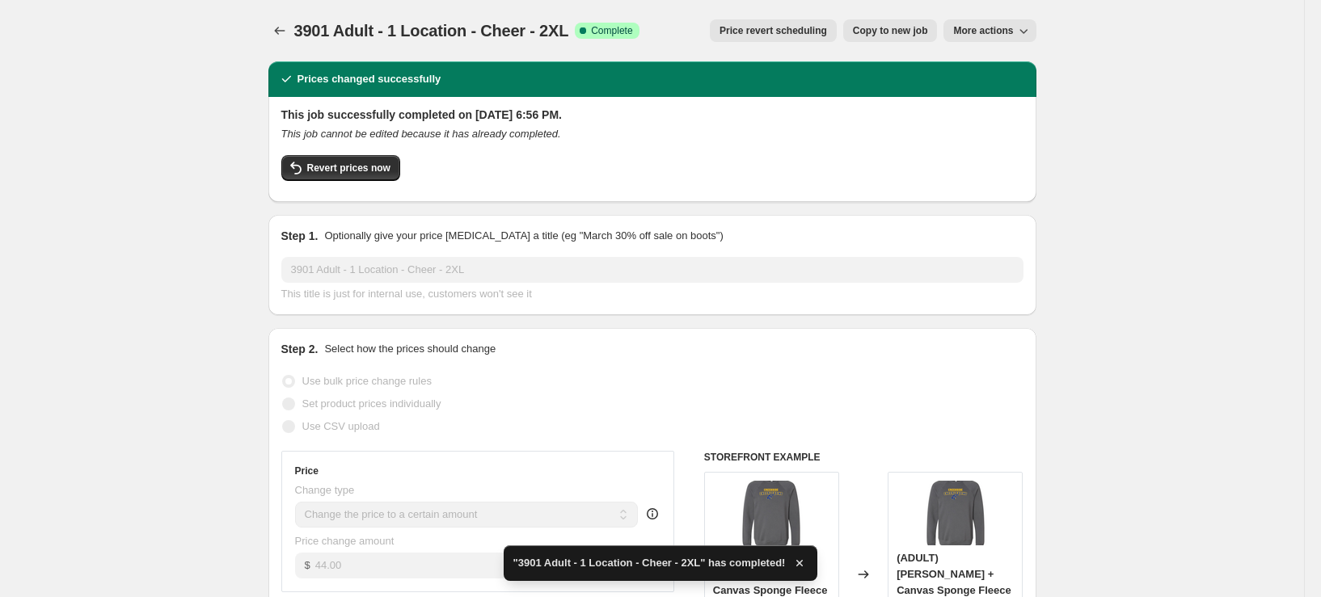
click at [893, 28] on span "Copy to new job" at bounding box center [890, 30] width 75 height 13
select select "remove"
select select "tag"
select select "title"
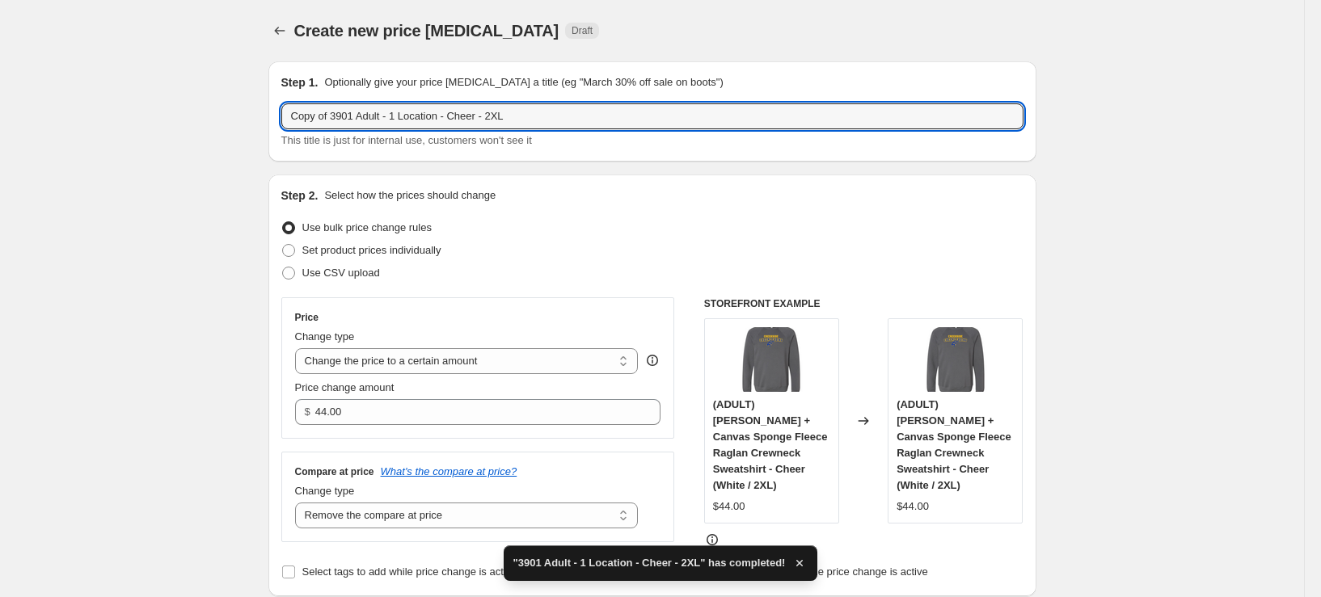
drag, startPoint x: 337, startPoint y: 123, endPoint x: 153, endPoint y: 122, distance: 184.3
click at [465, 117] on input "3901 Adult - 1 Location - Cheer - 2XL" at bounding box center [652, 116] width 742 height 26
type input "3901 Adult - 1 Location - Cheer - 3XL"
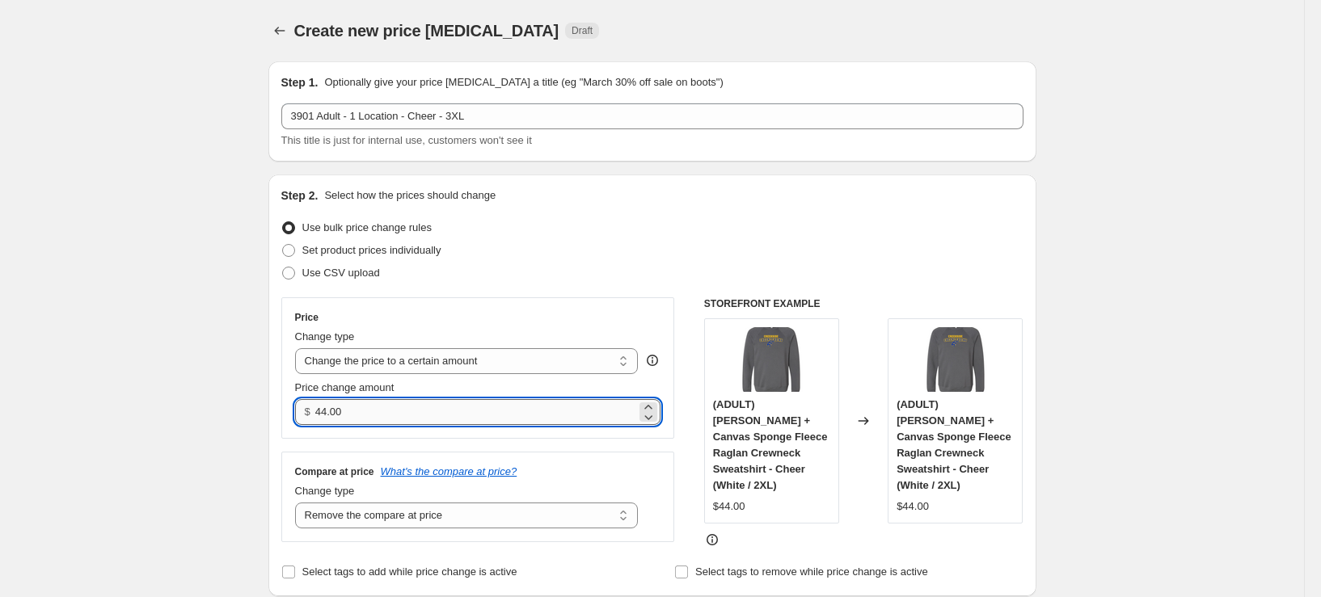
click at [333, 417] on input "44.00" at bounding box center [475, 412] width 321 height 26
type input "46.00"
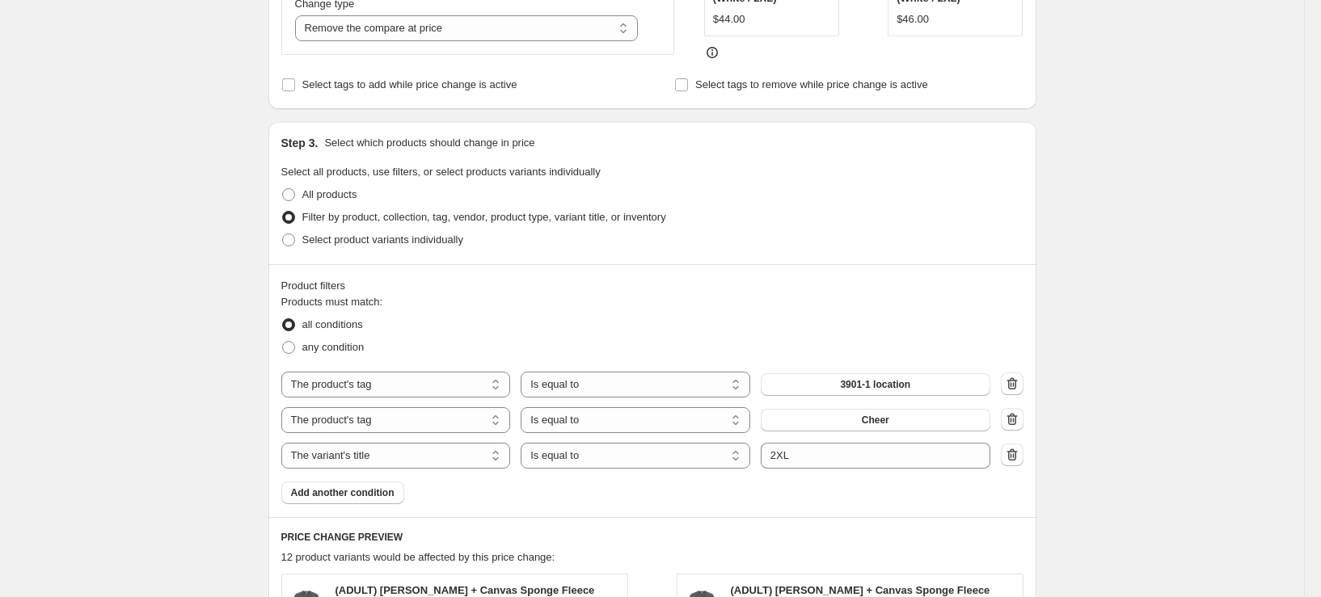
scroll to position [647, 0]
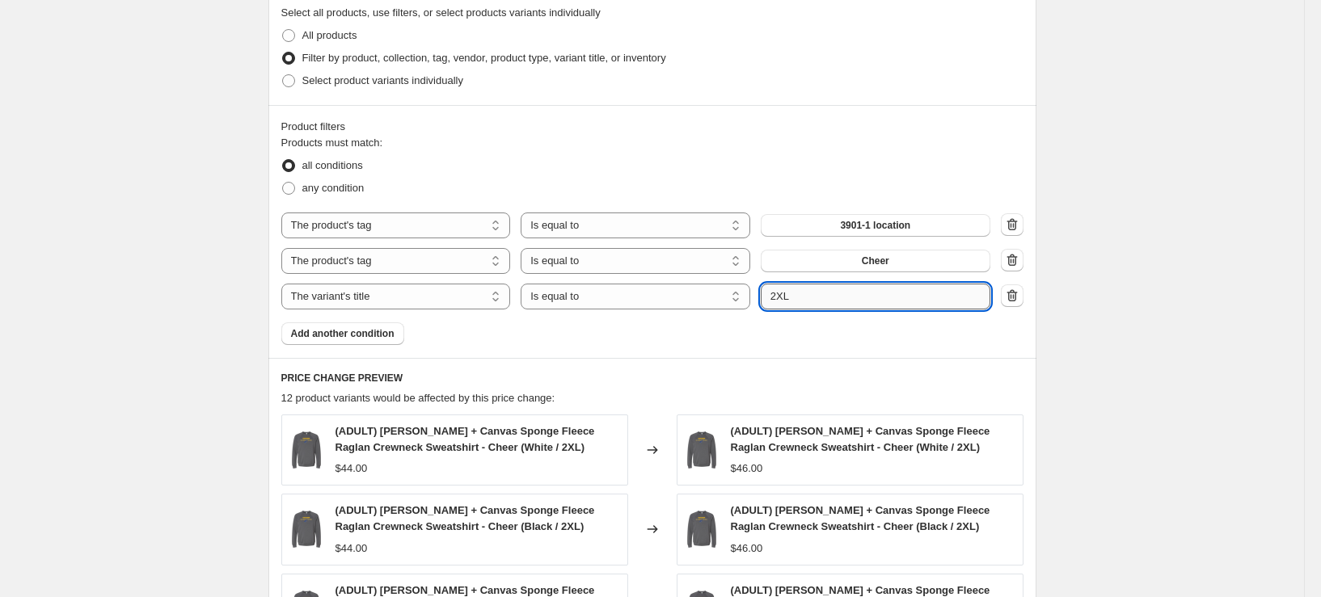
click at [782, 295] on input "2XL" at bounding box center [876, 297] width 230 height 26
type input "3XL"
click at [147, 218] on div "Create new price [MEDICAL_DATA]. This page is ready Create new price [MEDICAL_D…" at bounding box center [652, 228] width 1304 height 1750
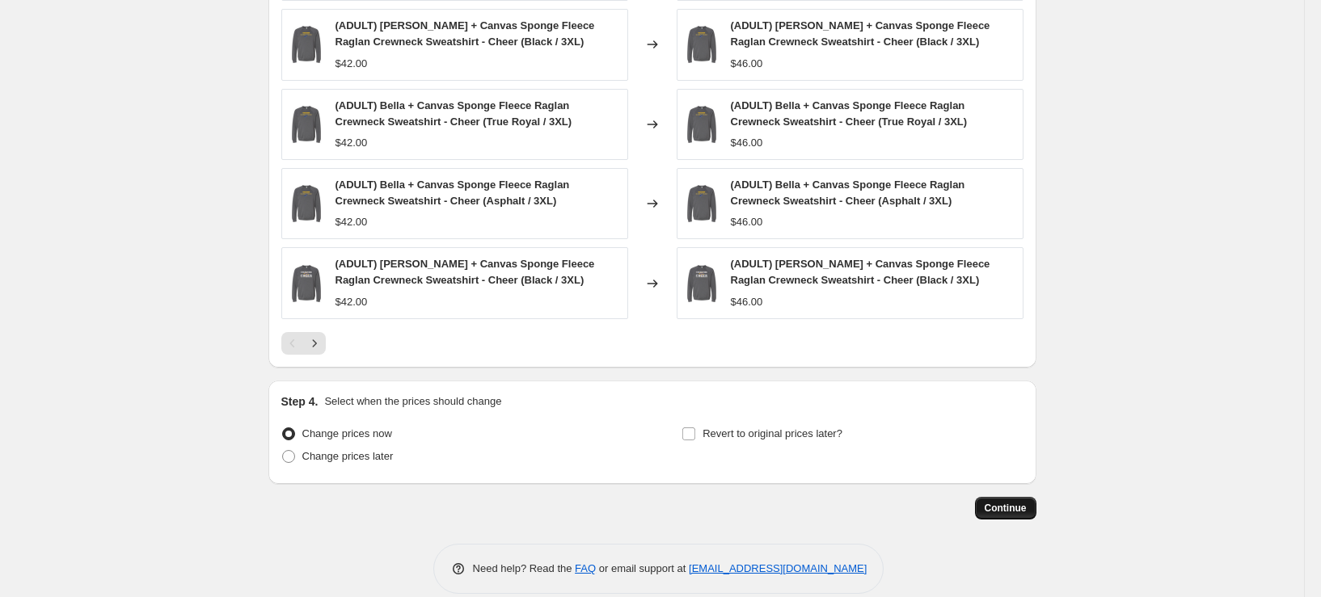
click at [1025, 502] on span "Continue" at bounding box center [1006, 508] width 42 height 13
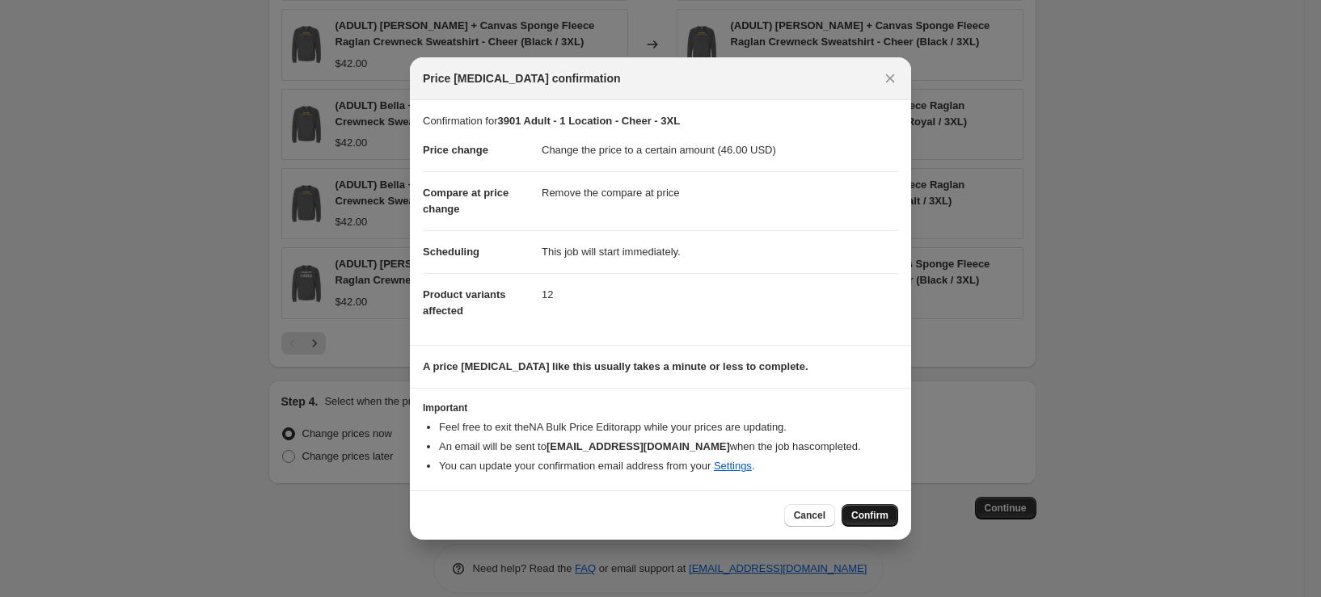
click at [884, 513] on span "Confirm" at bounding box center [869, 515] width 37 height 13
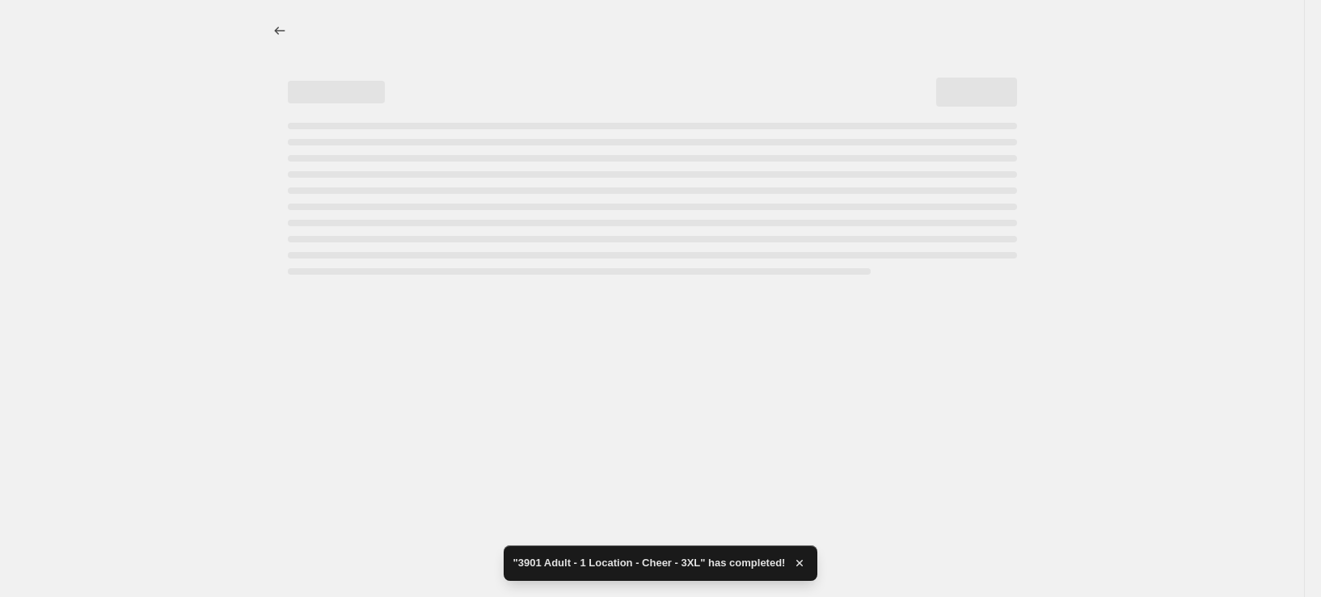
select select "remove"
select select "tag"
select select "title"
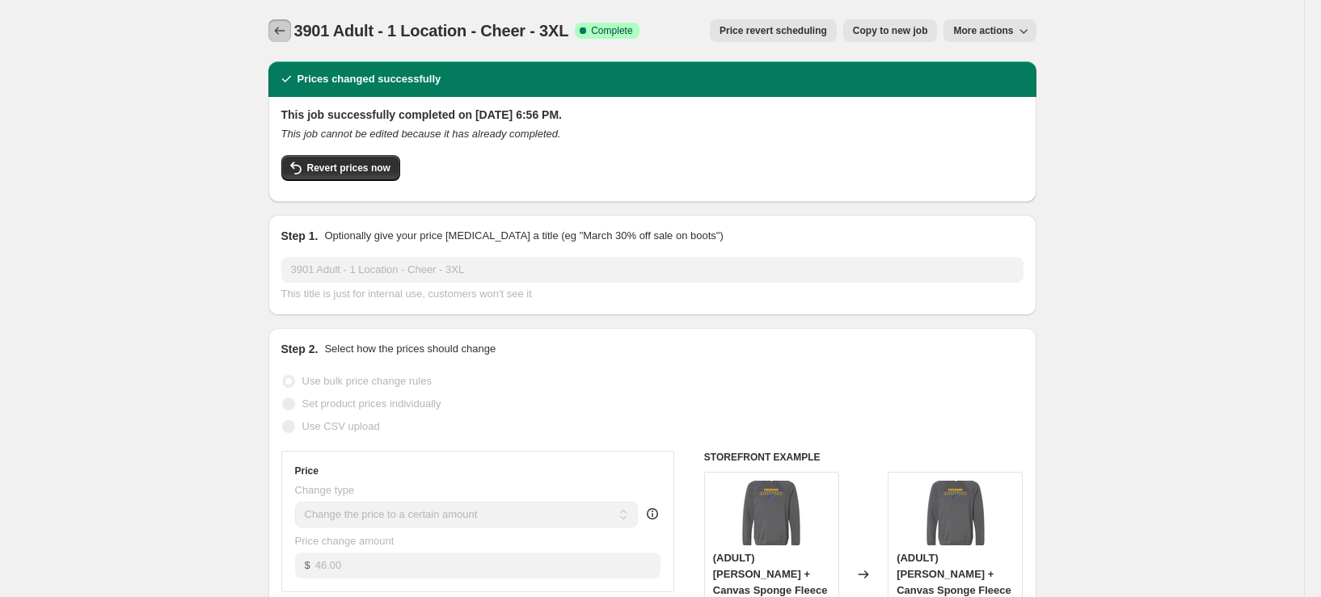
click at [288, 31] on icon "Price change jobs" at bounding box center [280, 31] width 16 height 16
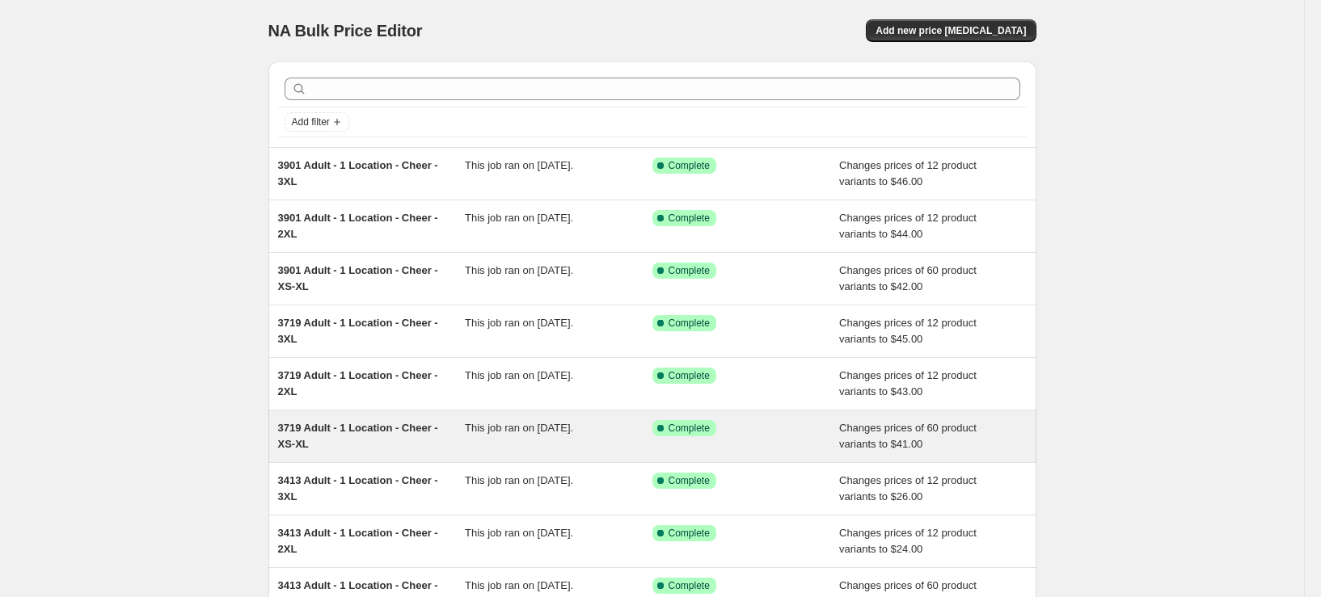
click at [347, 448] on div "3719 Adult - 1 Location - Cheer - XS-XL" at bounding box center [372, 436] width 188 height 32
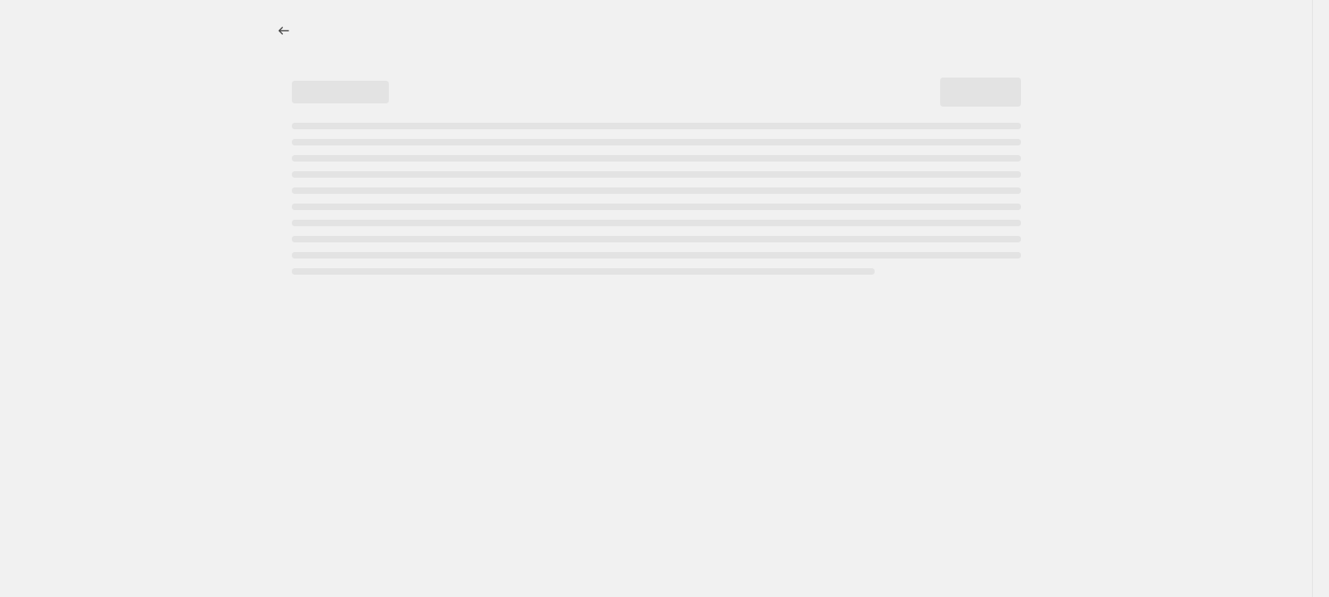
select select "remove"
select select "tag"
select select "title"
select select "not_equal"
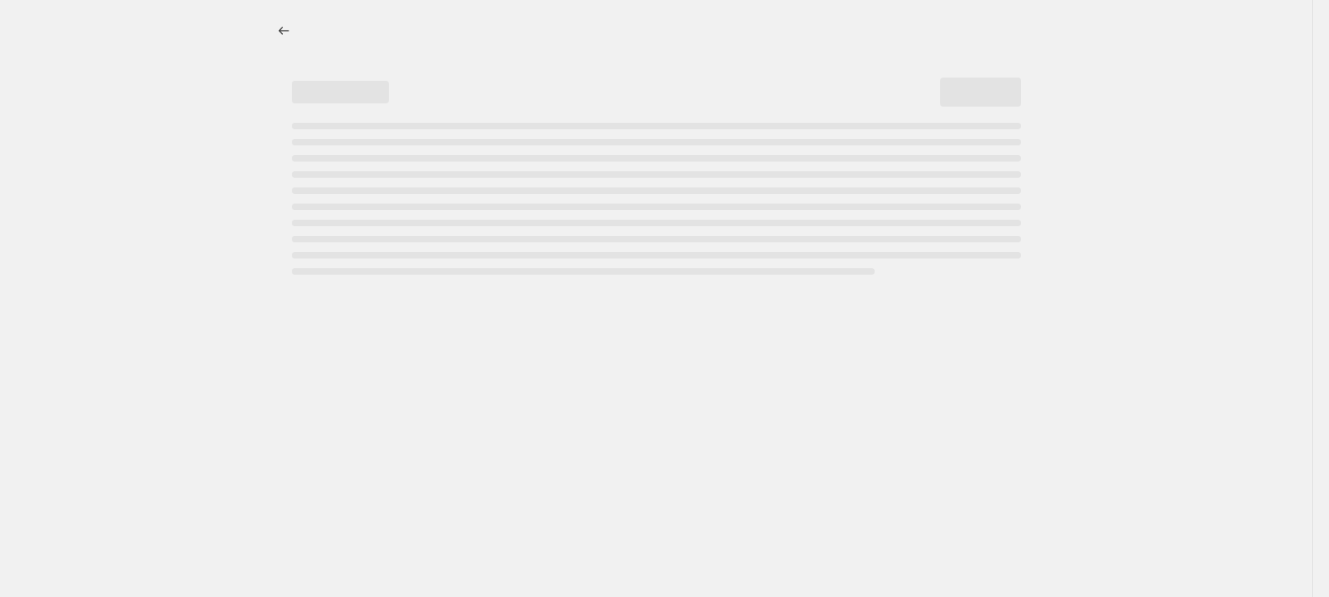
select select "title"
select select "not_equal"
select select "title"
select select "not_equal"
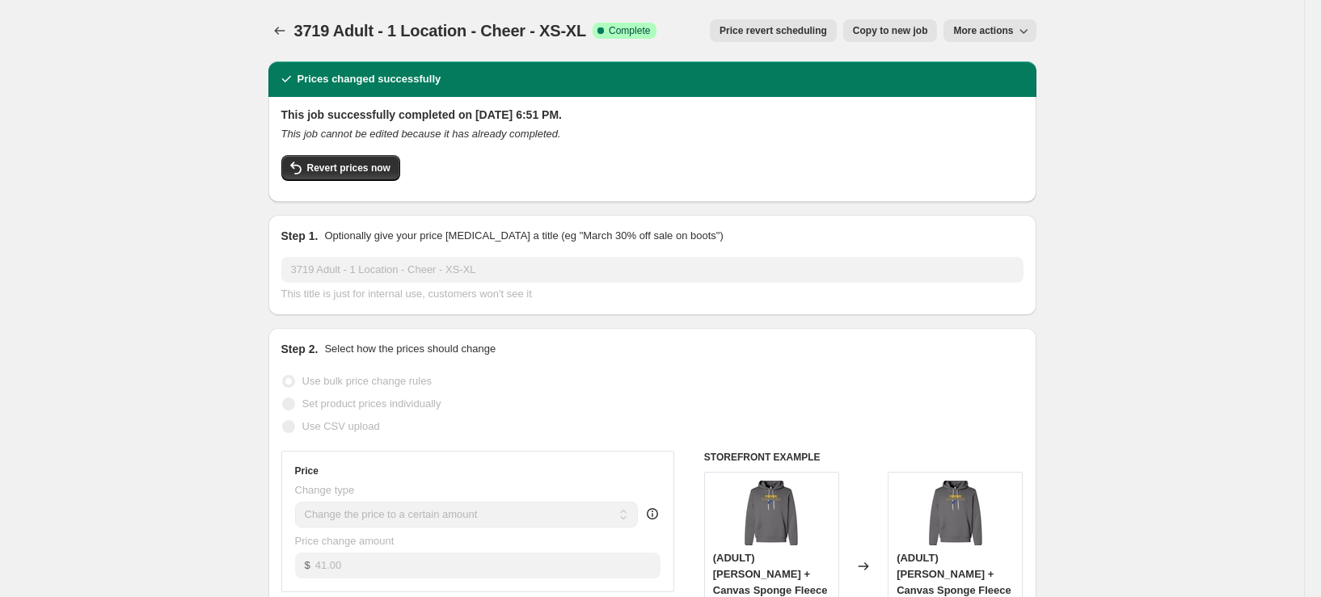
click at [911, 27] on span "Copy to new job" at bounding box center [890, 30] width 75 height 13
select select "remove"
select select "tag"
select select "title"
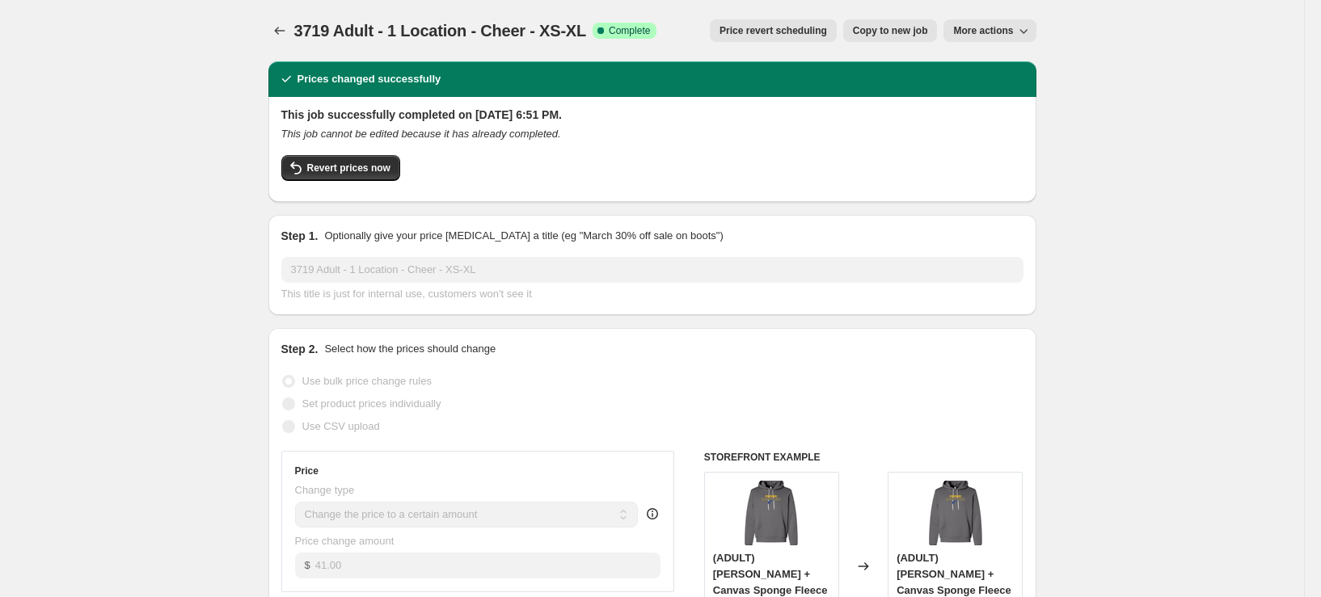
select select "not_equal"
select select "title"
select select "not_equal"
select select "title"
select select "not_equal"
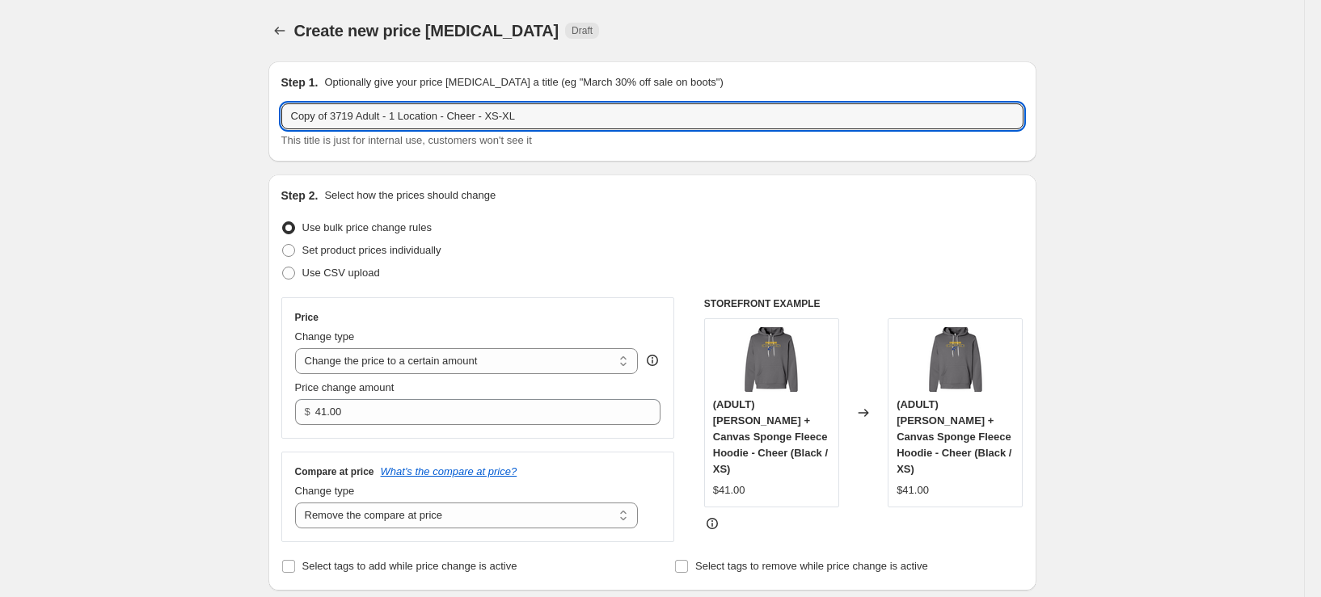
drag, startPoint x: 357, startPoint y: 118, endPoint x: 67, endPoint y: 123, distance: 290.3
type input "3501 Adult - 1 Location - Cheer - XS-XL"
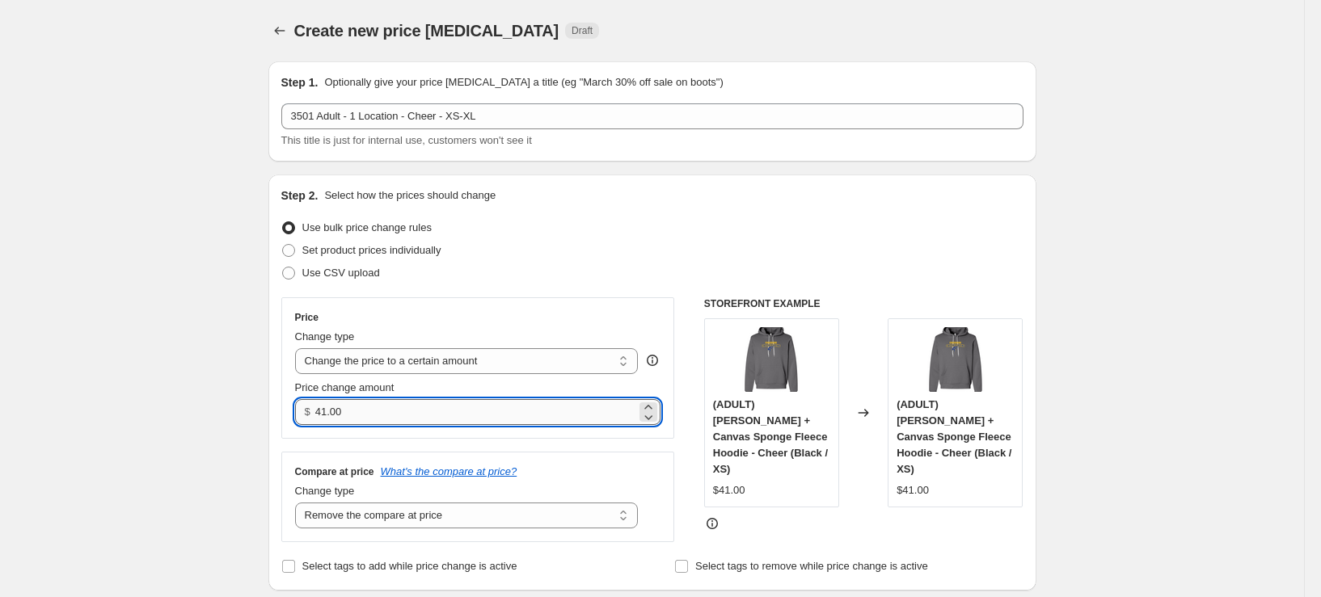
click at [387, 416] on input "41.00" at bounding box center [475, 412] width 321 height 26
type input "23.00"
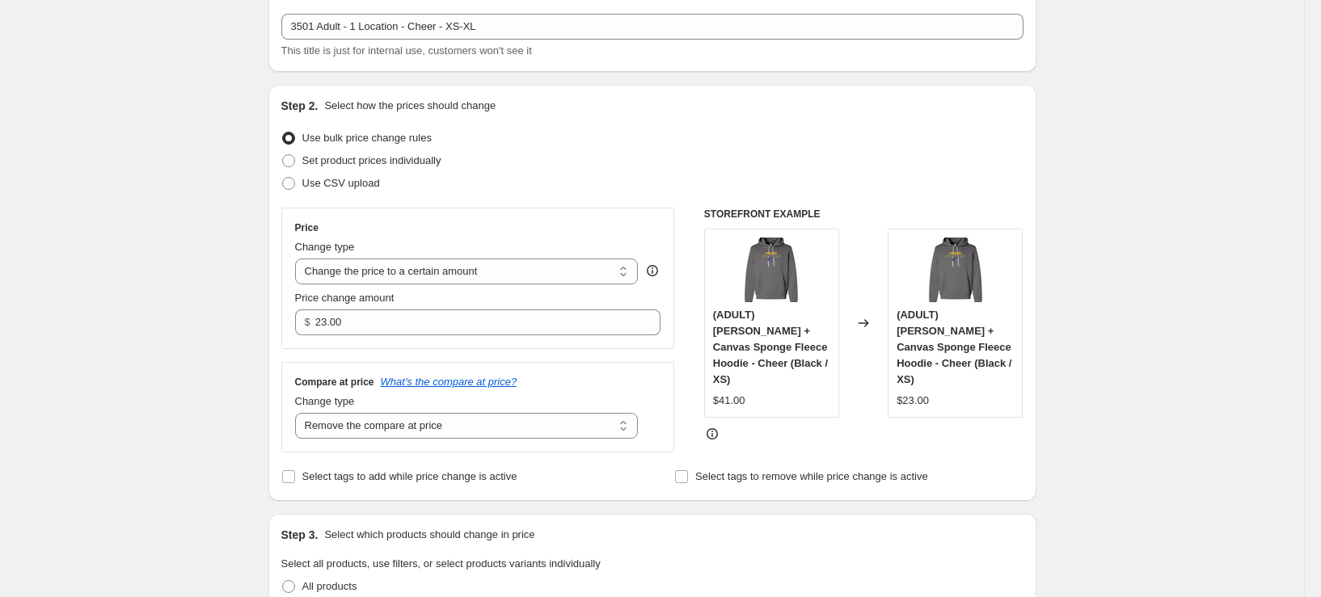
scroll to position [404, 0]
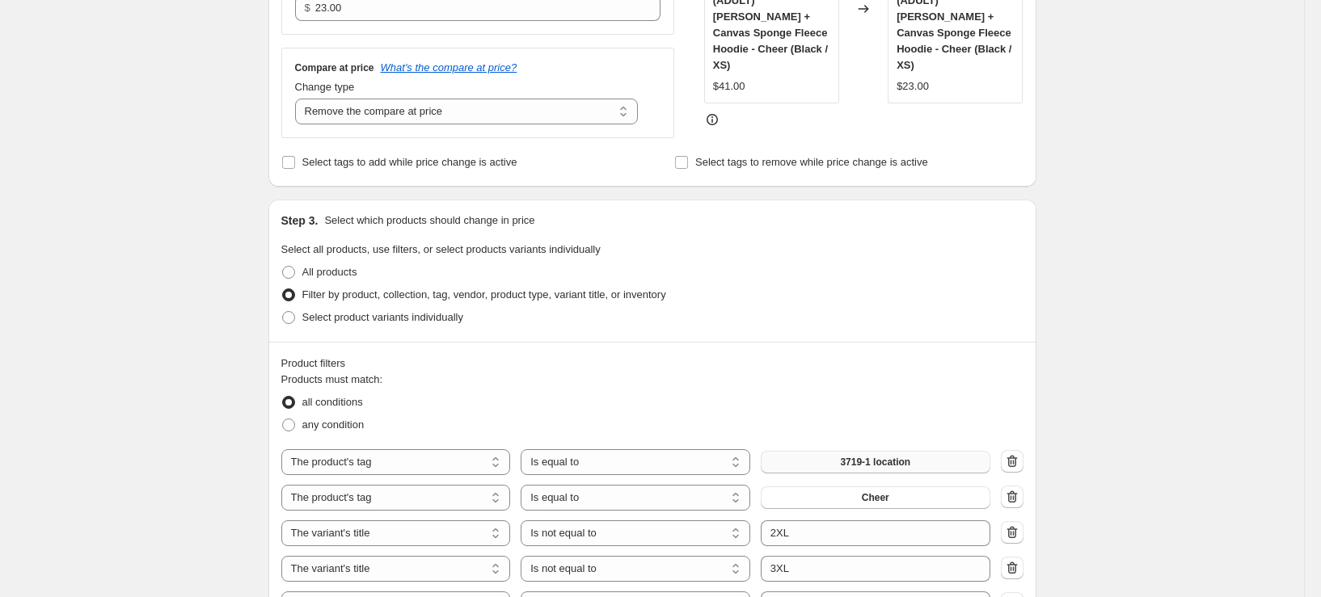
click at [870, 453] on button "3719-1 location" at bounding box center [876, 462] width 230 height 23
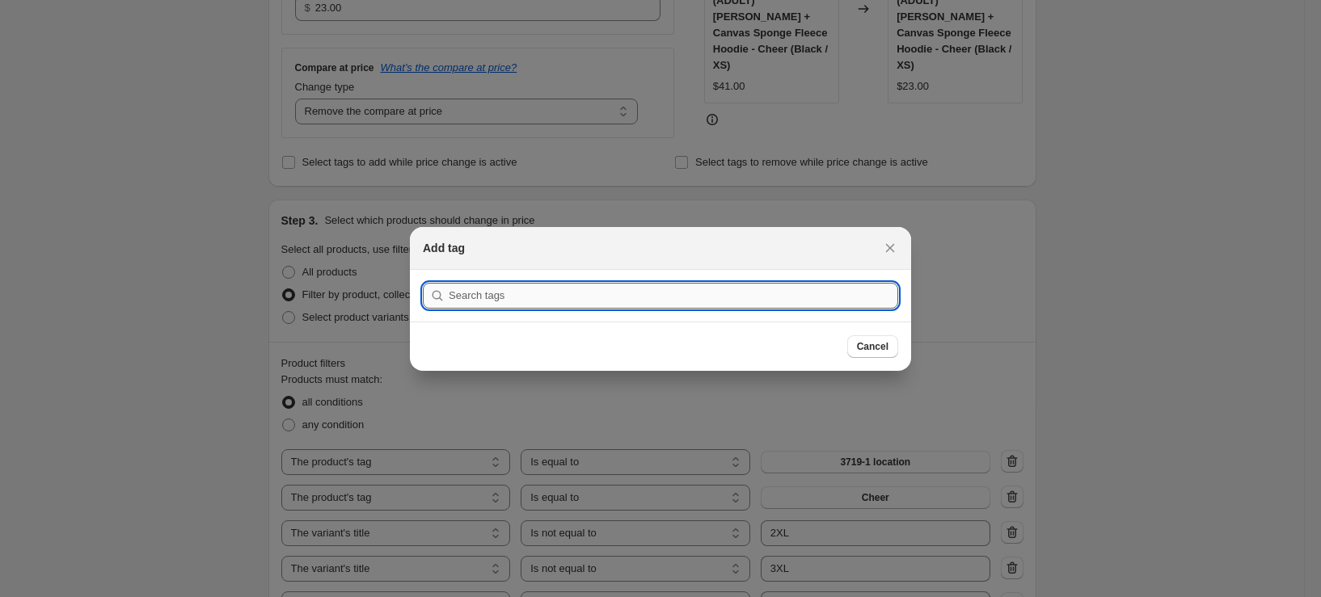
click at [724, 287] on input ":r8fl:" at bounding box center [674, 296] width 450 height 26
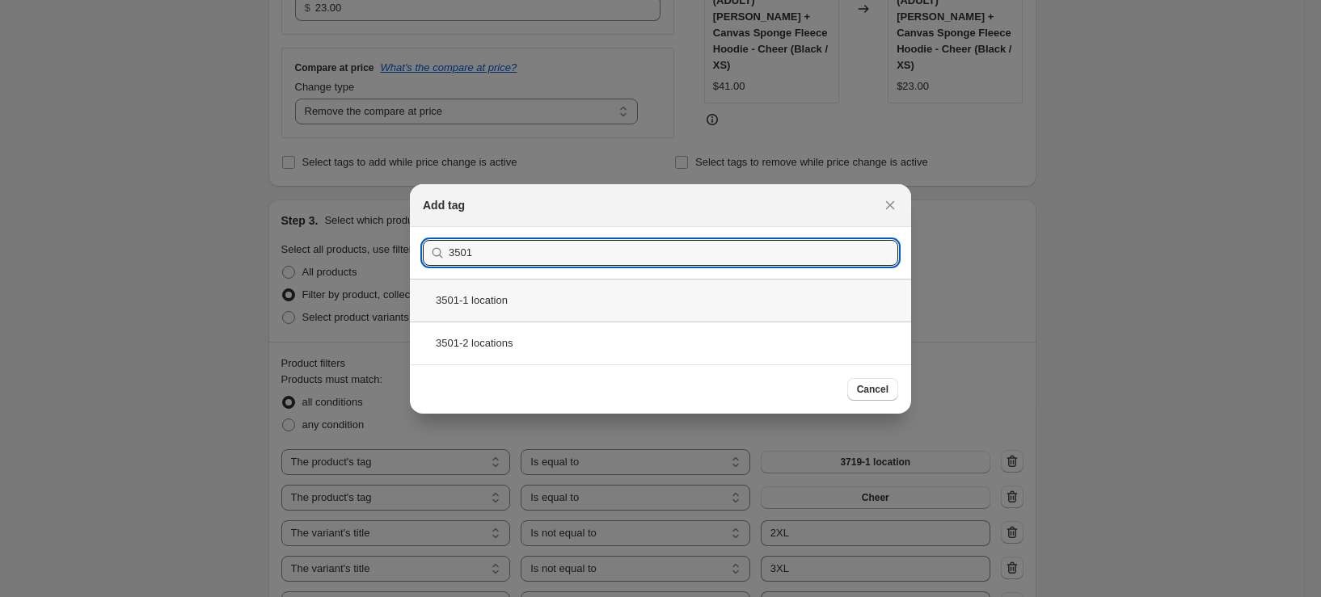
type input "3501"
click at [526, 299] on div "3501-1 location" at bounding box center [660, 300] width 501 height 43
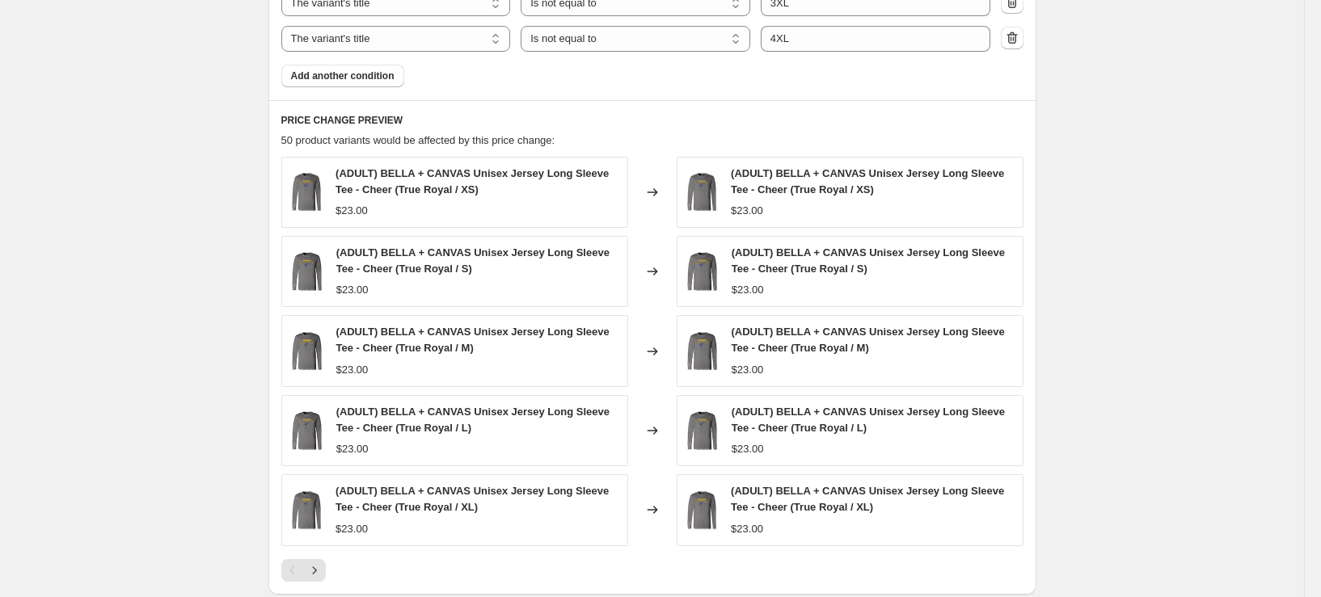
scroll to position [1051, 0]
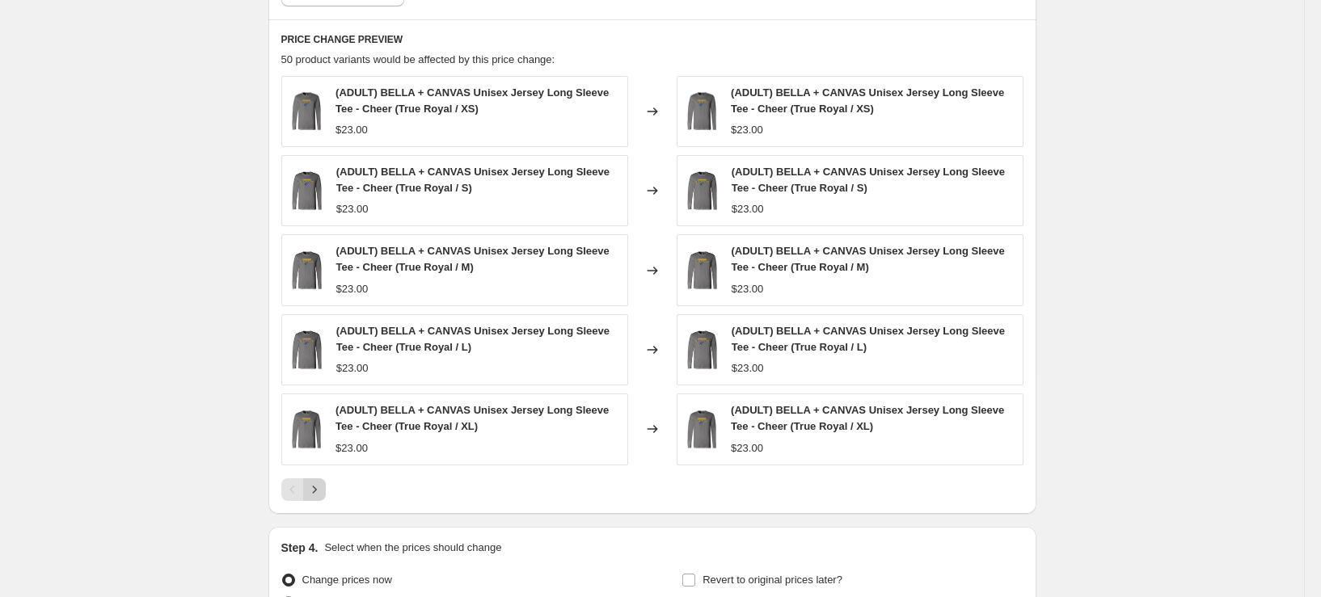
click at [321, 492] on icon "Next" at bounding box center [314, 490] width 16 height 16
click at [320, 492] on icon "Next" at bounding box center [314, 490] width 16 height 16
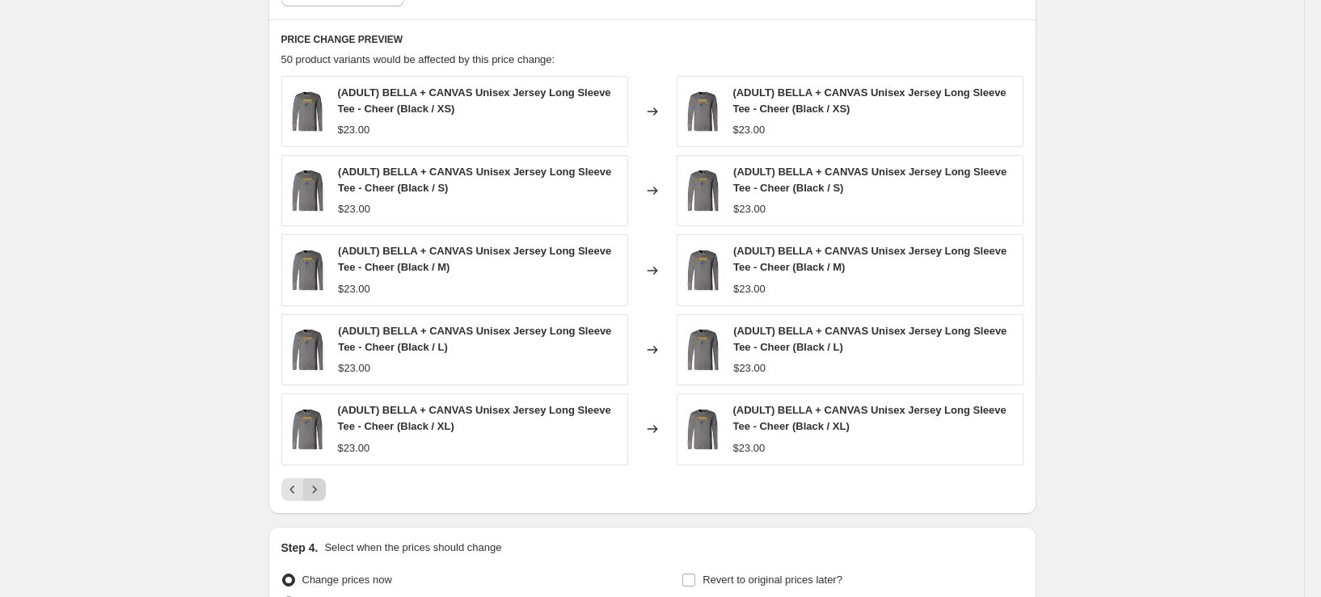
click at [320, 492] on icon "Next" at bounding box center [314, 490] width 16 height 16
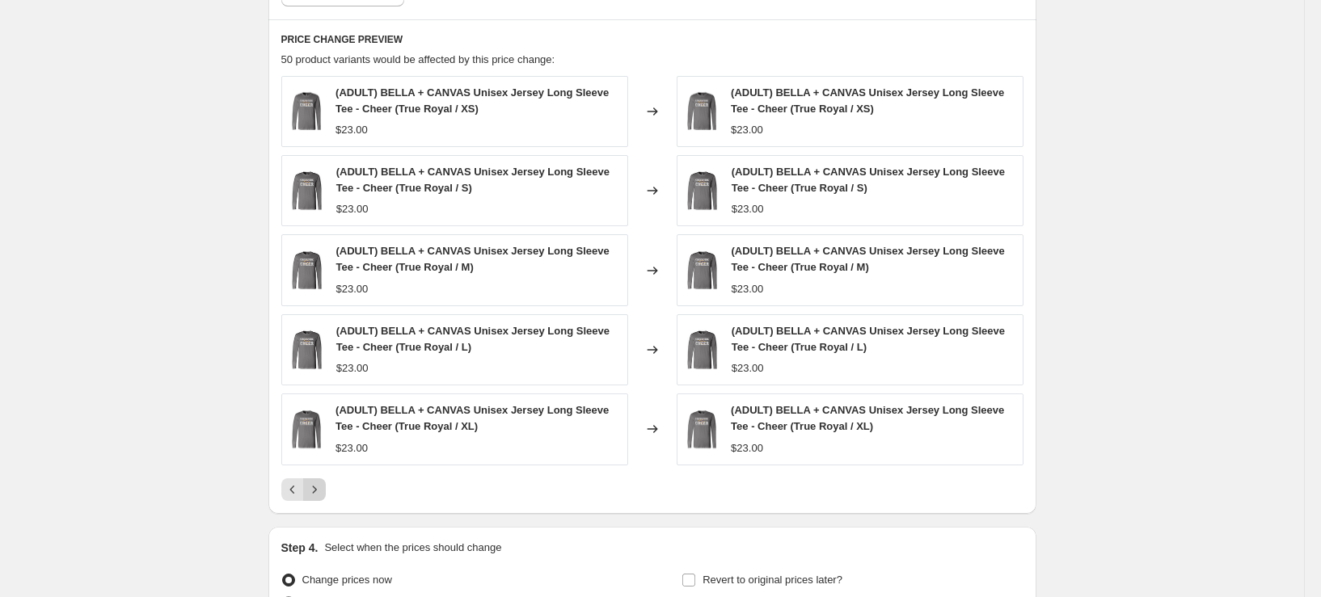
click at [320, 492] on icon "Next" at bounding box center [314, 490] width 16 height 16
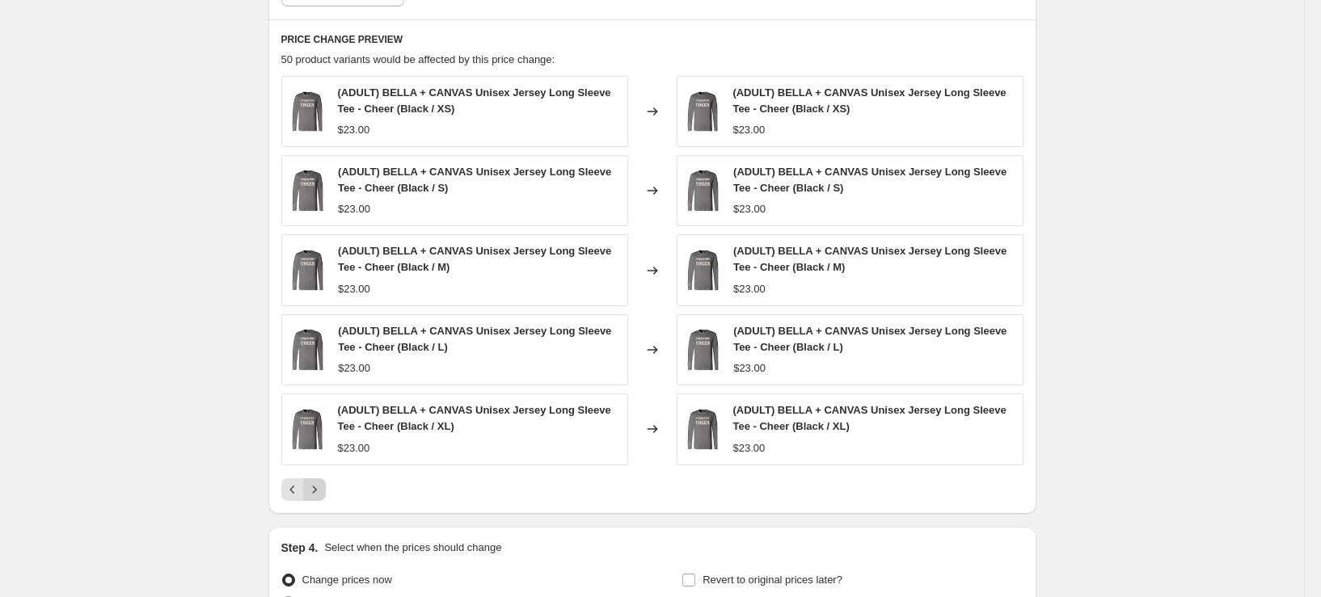
click at [320, 492] on icon "Next" at bounding box center [314, 490] width 16 height 16
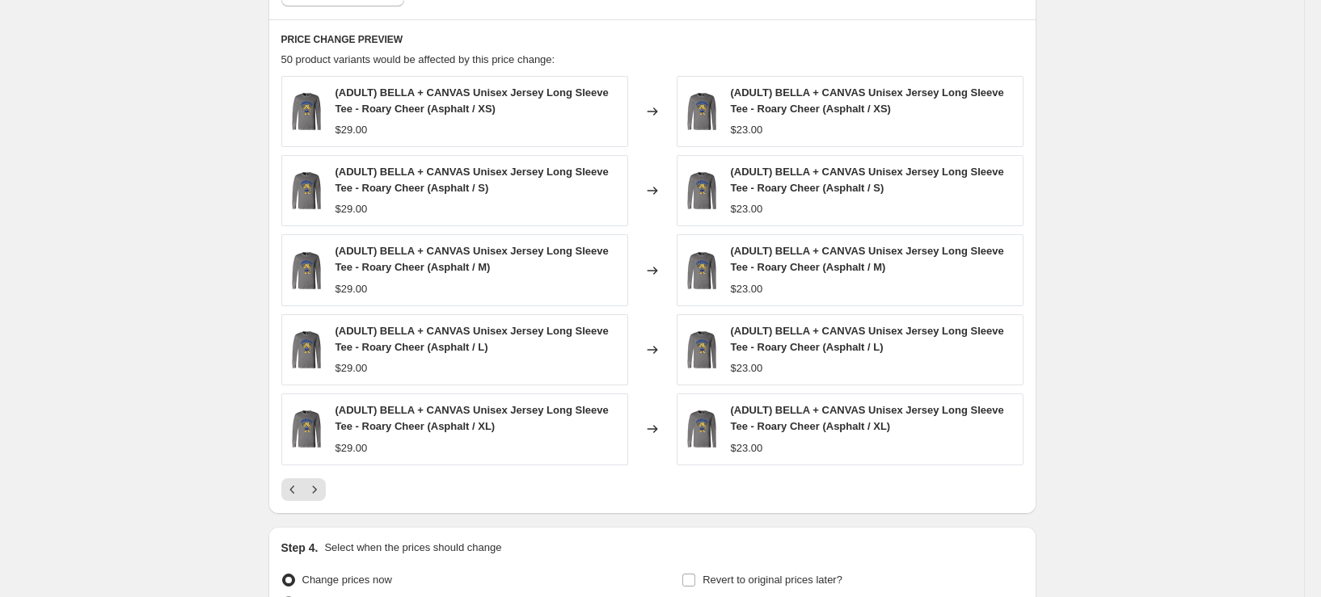
scroll to position [1213, 0]
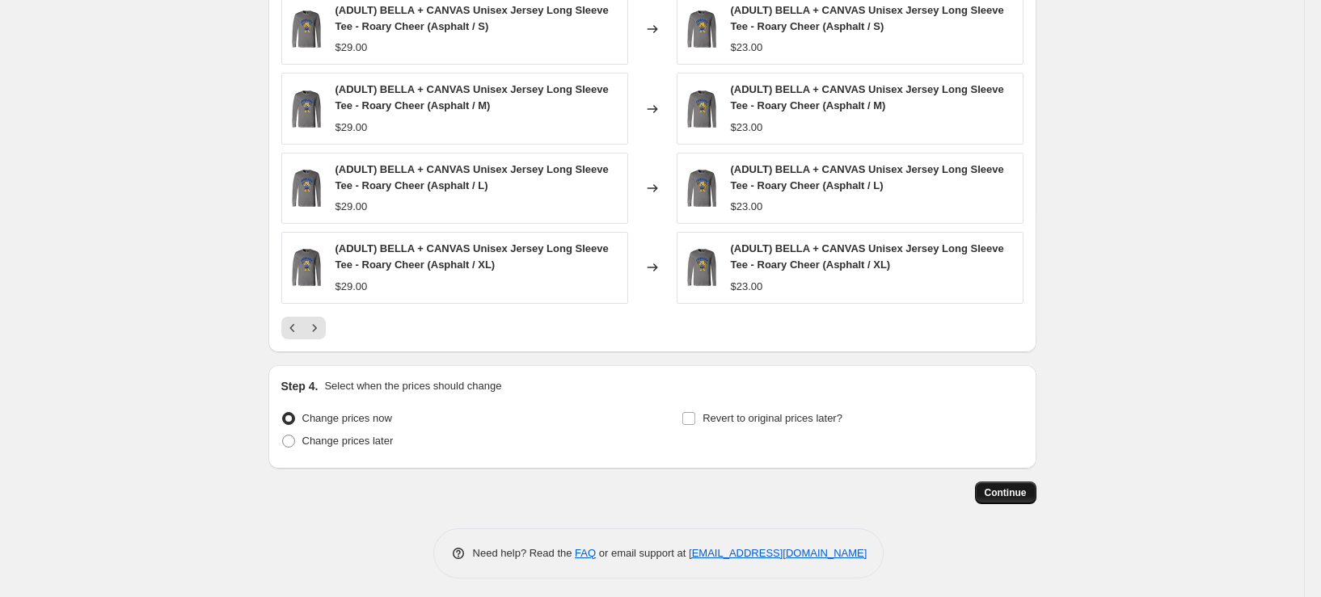
click at [995, 489] on span "Continue" at bounding box center [1006, 493] width 42 height 13
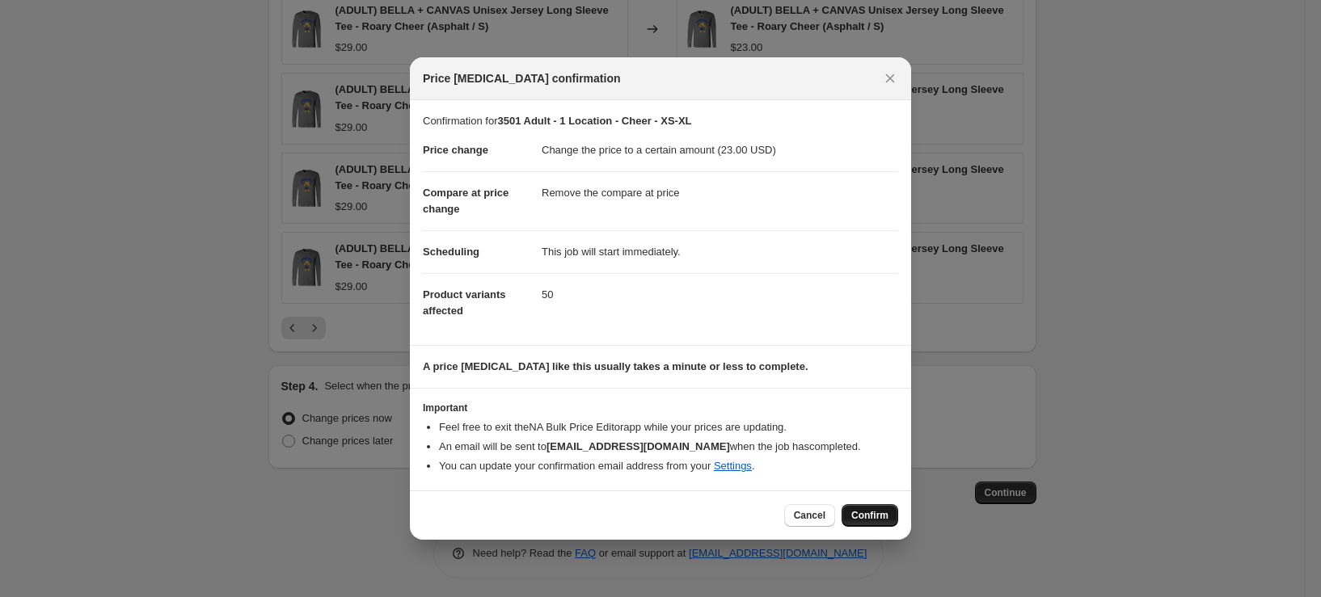
click at [892, 514] on button "Confirm" at bounding box center [870, 515] width 57 height 23
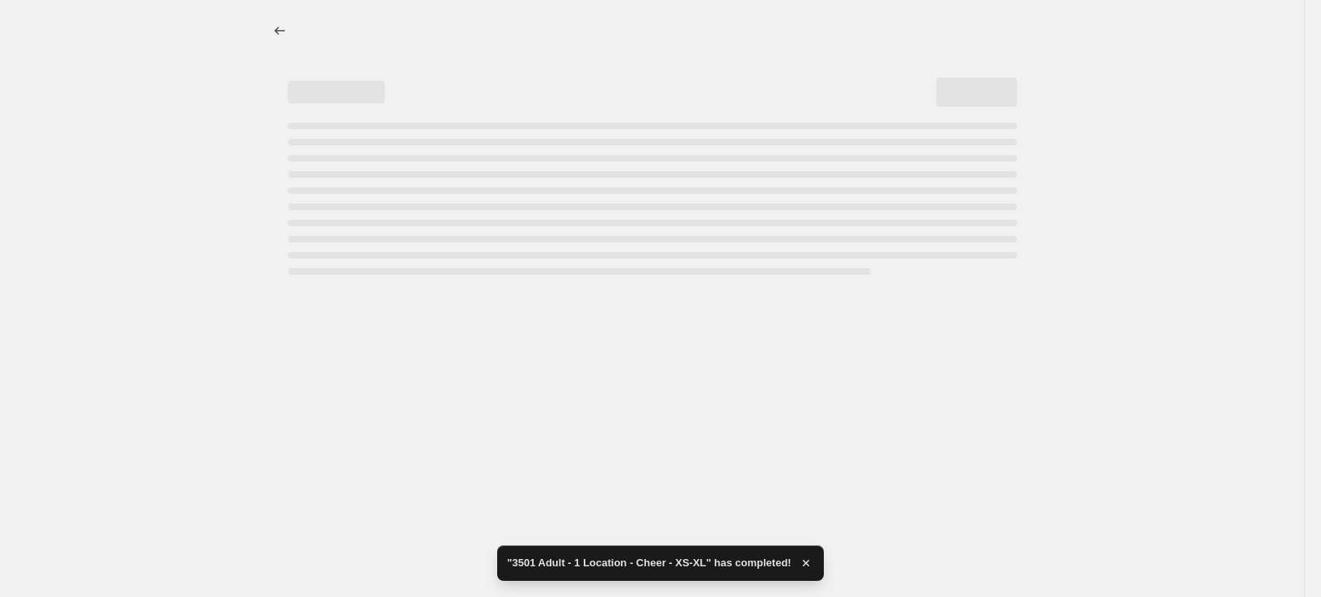
select select "remove"
select select "tag"
select select "title"
select select "not_equal"
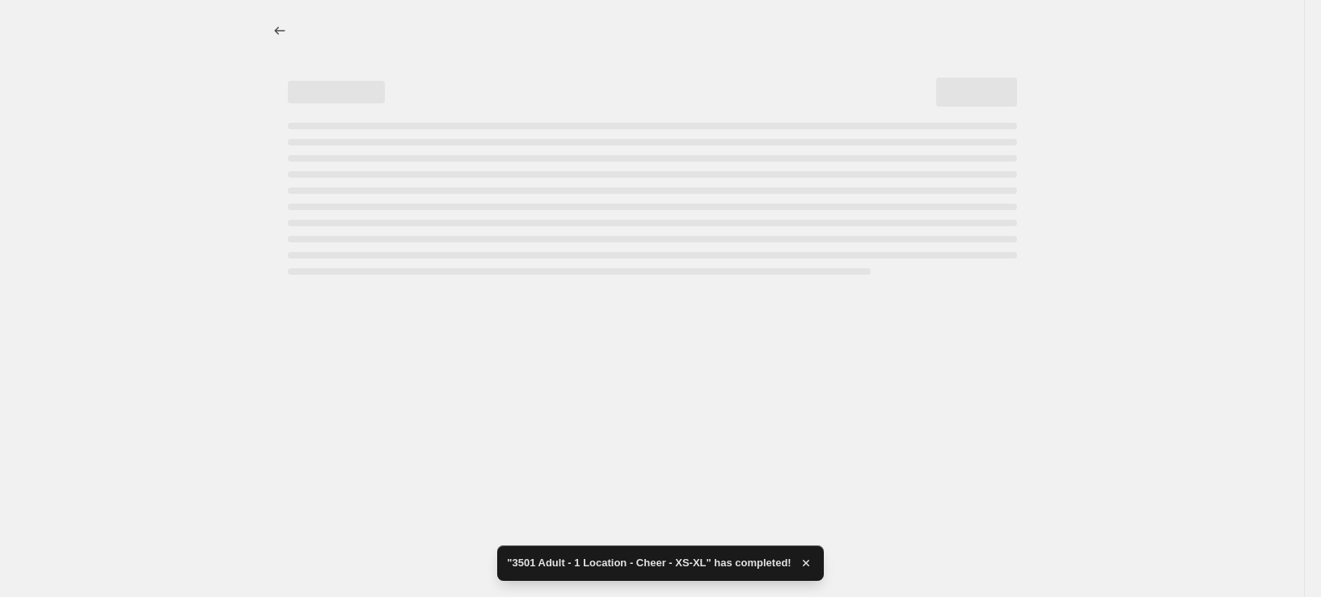
select select "title"
select select "not_equal"
select select "title"
select select "not_equal"
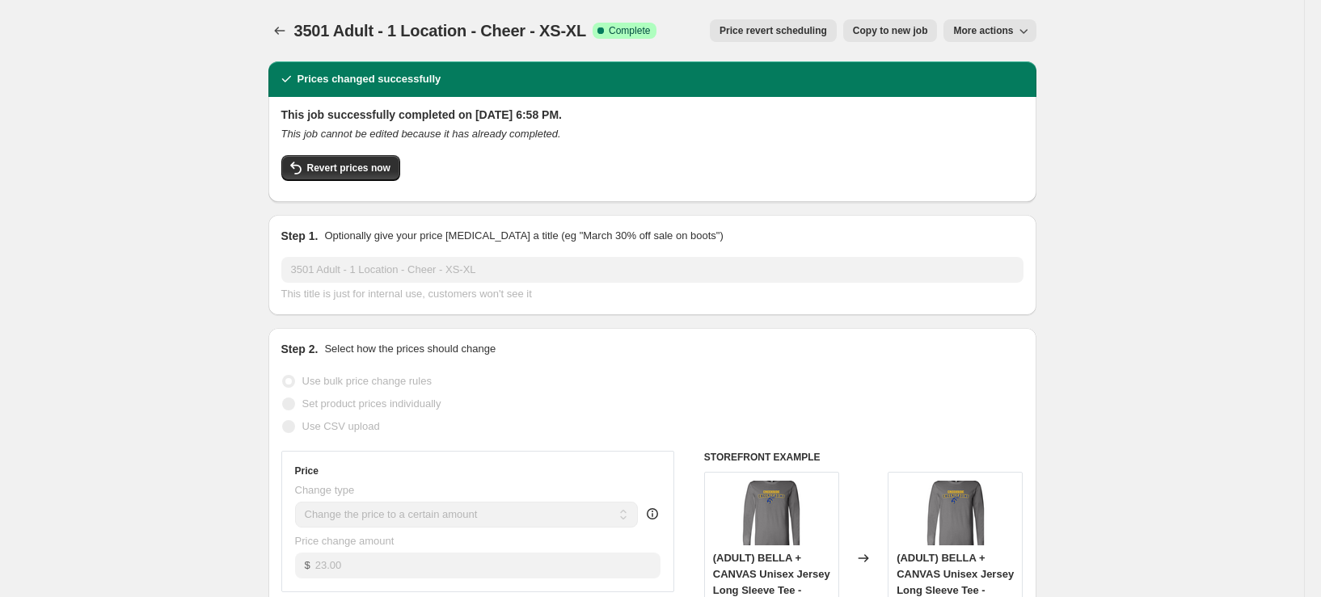
click at [901, 25] on span "Copy to new job" at bounding box center [890, 30] width 75 height 13
select select "remove"
select select "tag"
select select "title"
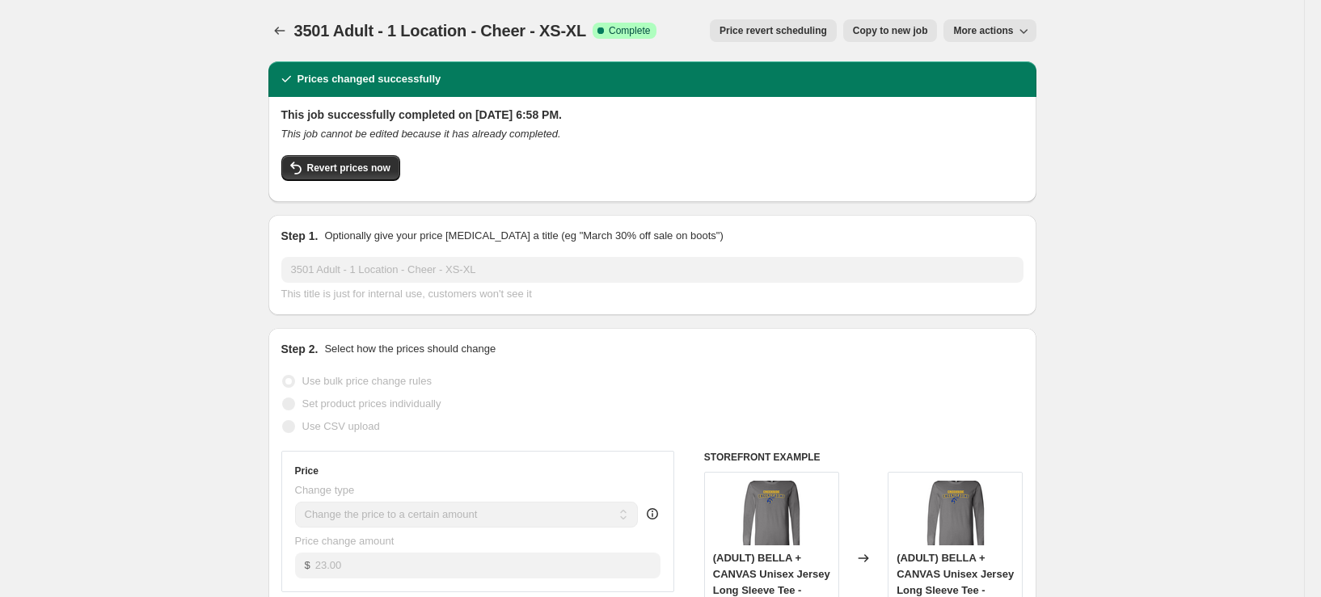
select select "not_equal"
select select "title"
select select "not_equal"
select select "title"
select select "not_equal"
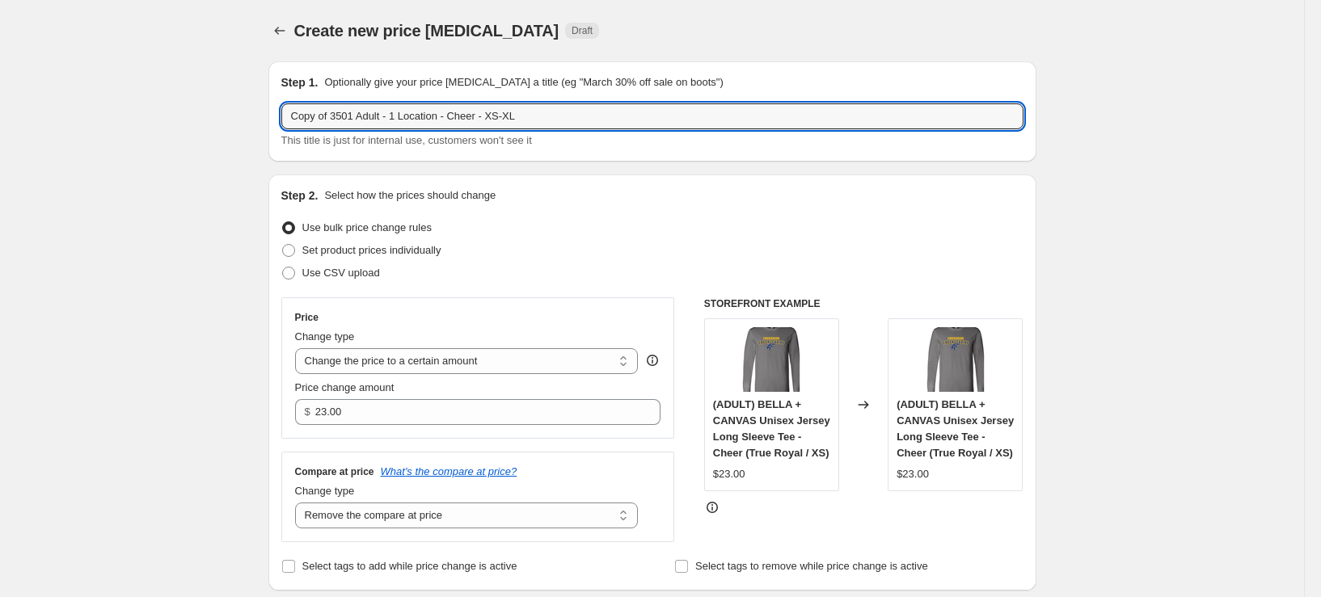
drag, startPoint x: 339, startPoint y: 112, endPoint x: 260, endPoint y: 123, distance: 79.9
click at [479, 116] on input "3501 Adult - 1 Location - Cheer - XS-XL" at bounding box center [652, 116] width 742 height 26
type input "3501 Adult - 1 Location - Cheer - 2XL"
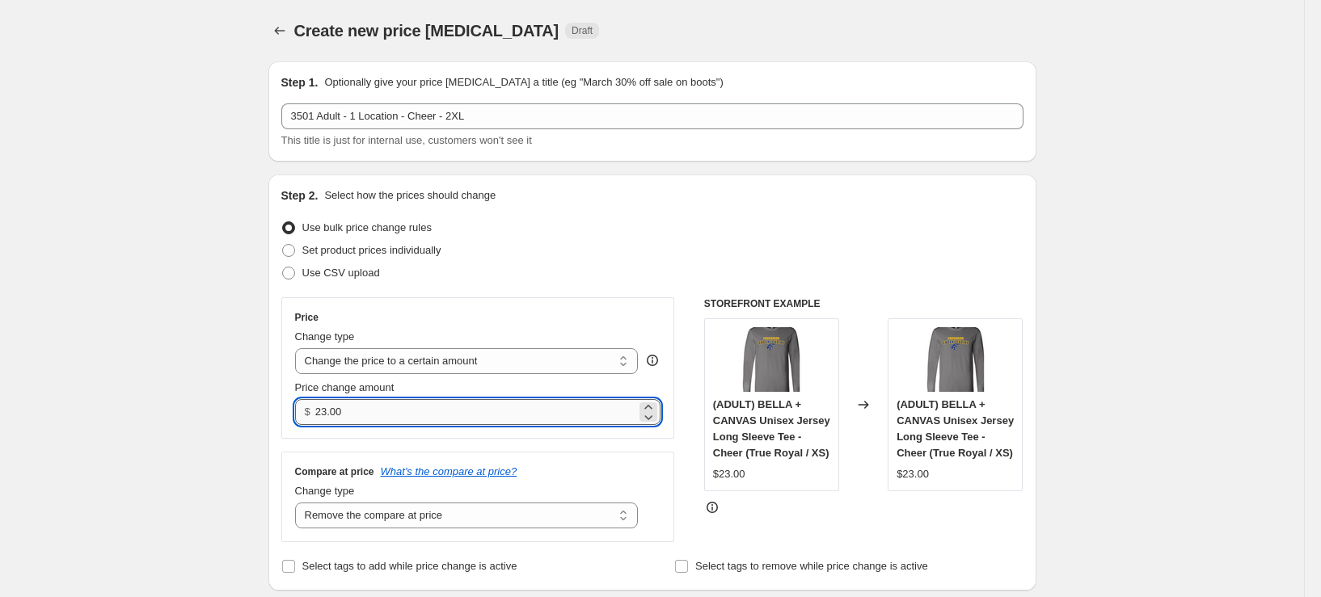
click at [331, 411] on input "23.00" at bounding box center [475, 412] width 321 height 26
type input "25.00"
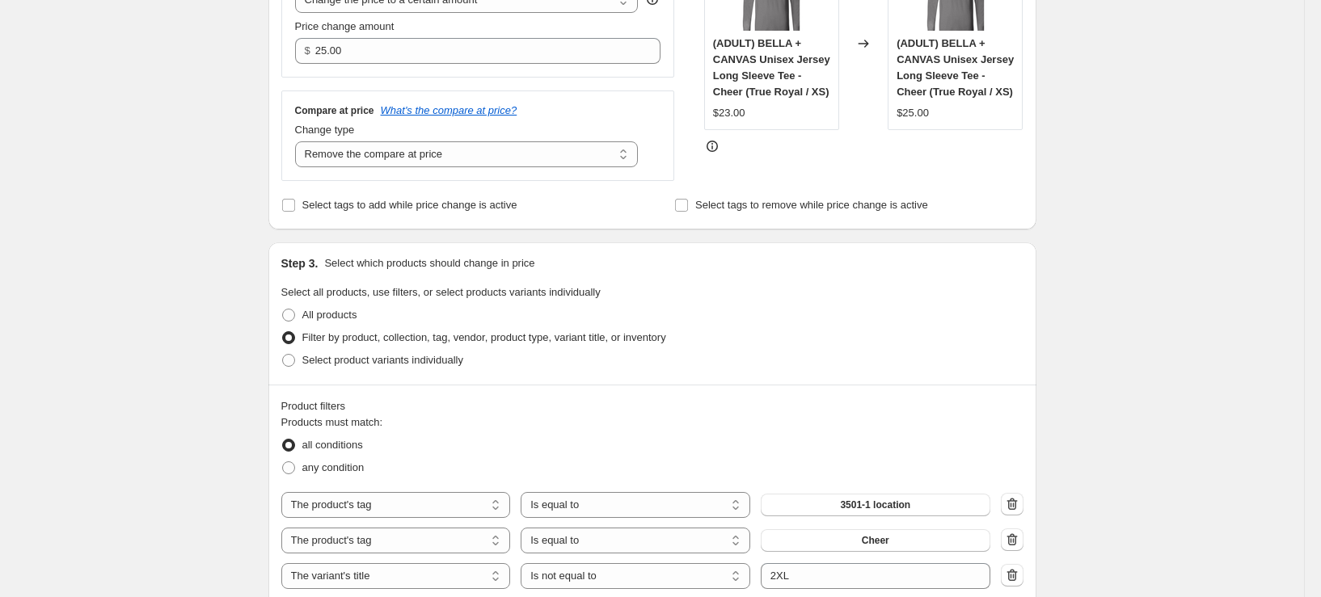
scroll to position [404, 0]
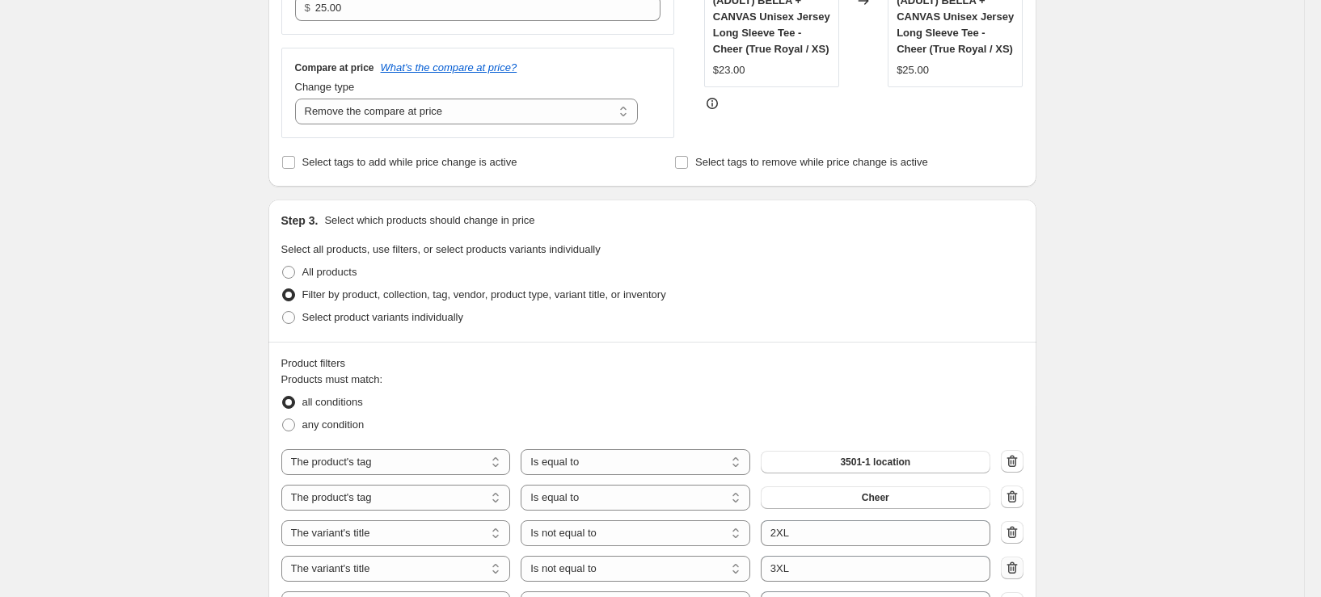
click at [1011, 561] on icon "button" at bounding box center [1012, 568] width 16 height 16
click at [1015, 572] on icon "button" at bounding box center [1012, 568] width 16 height 16
click at [655, 543] on select "Is equal to Is not equal to Contains" at bounding box center [636, 534] width 230 height 26
select select "equal"
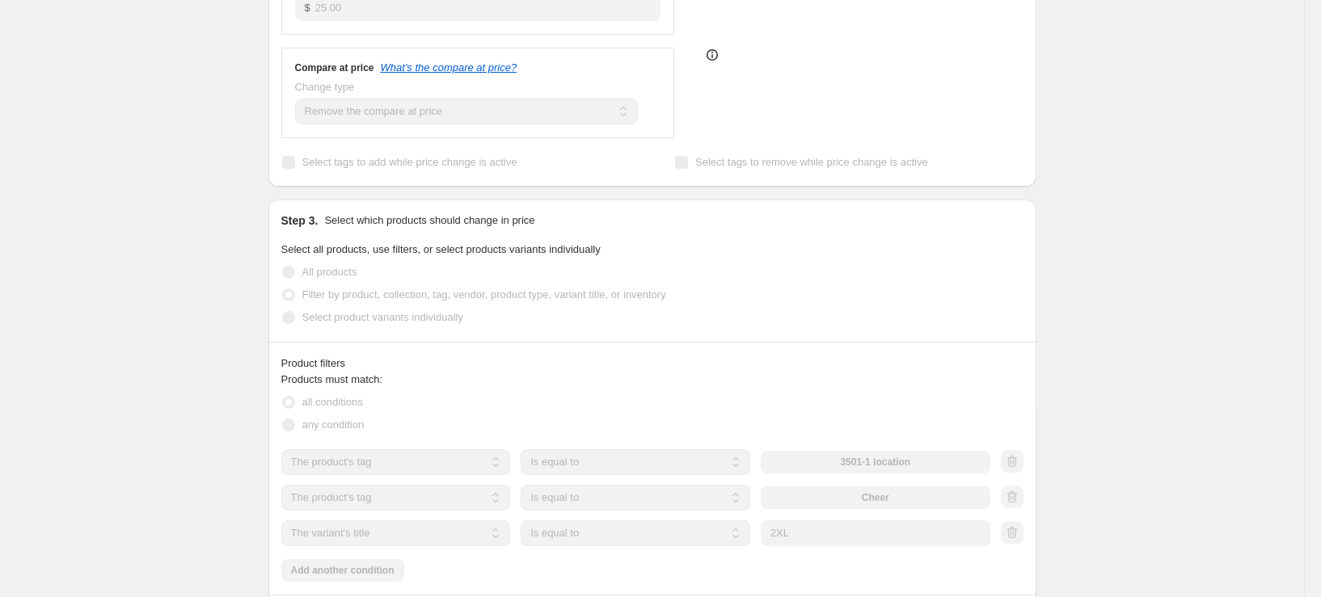
click at [146, 305] on div "Create new price [MEDICAL_DATA]. This page is ready Create new price [MEDICAL_D…" at bounding box center [652, 455] width 1304 height 1719
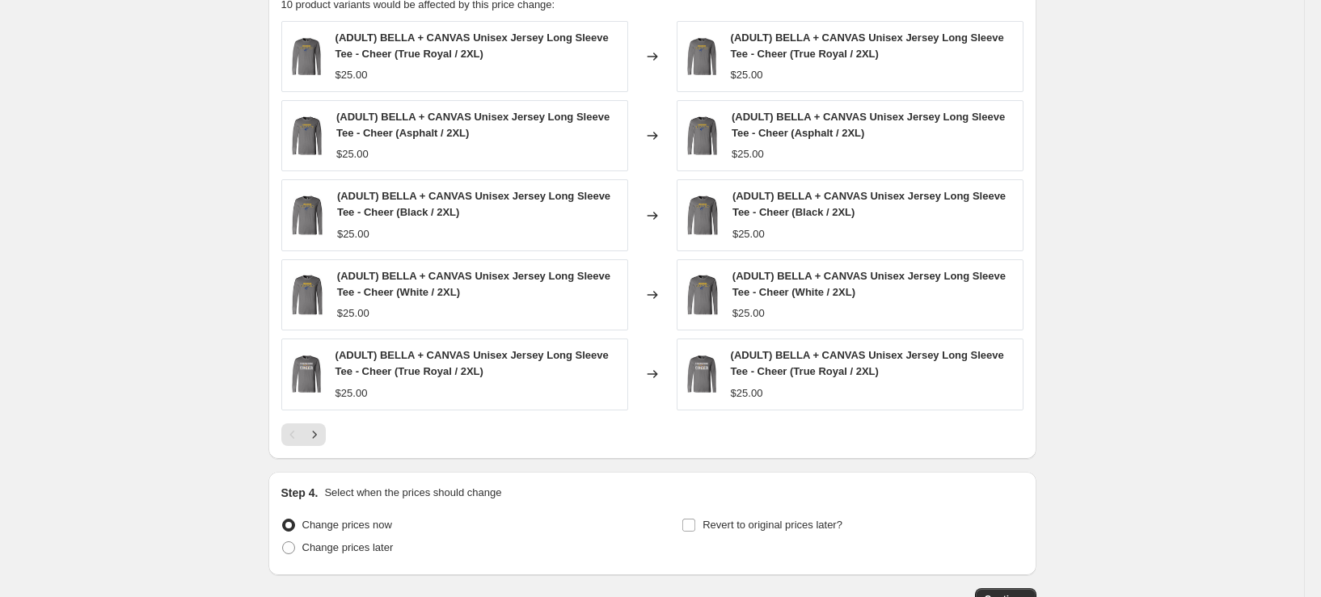
scroll to position [1147, 0]
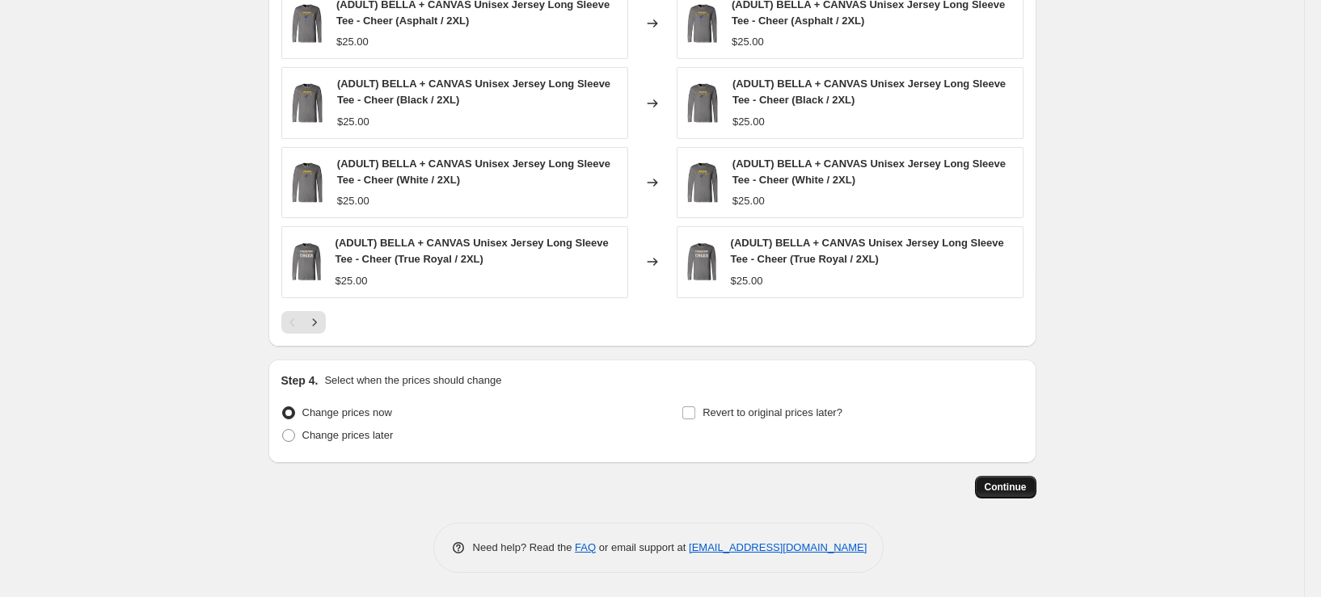
click at [1017, 483] on span "Continue" at bounding box center [1006, 487] width 42 height 13
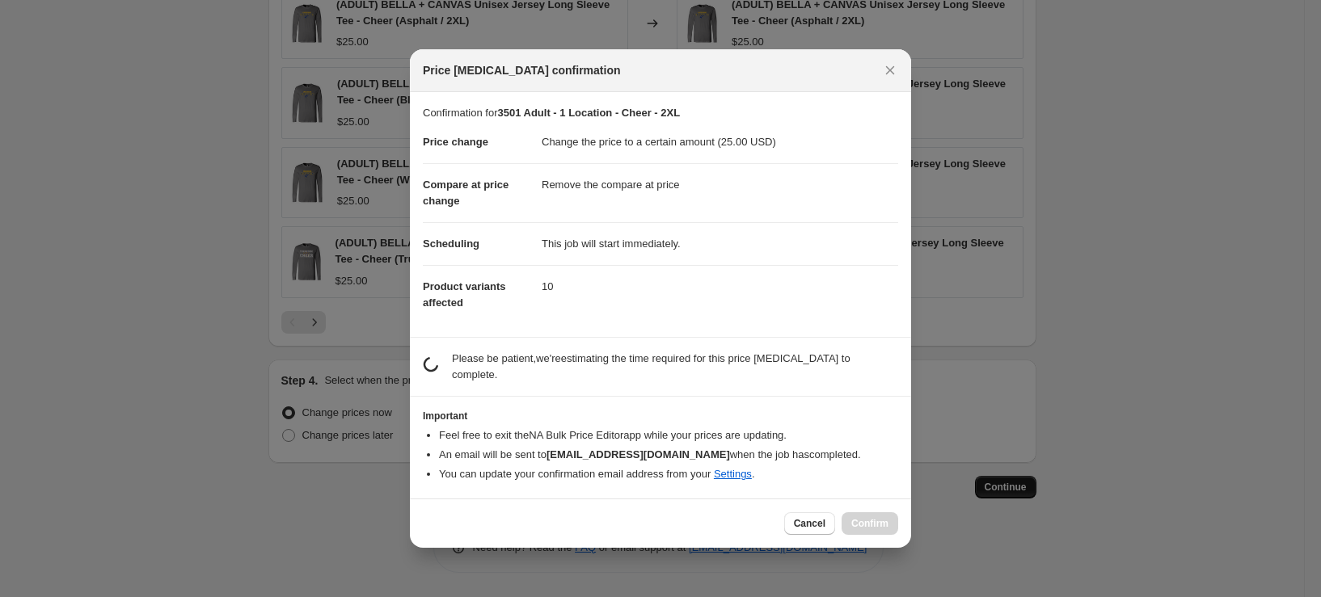
scroll to position [0, 0]
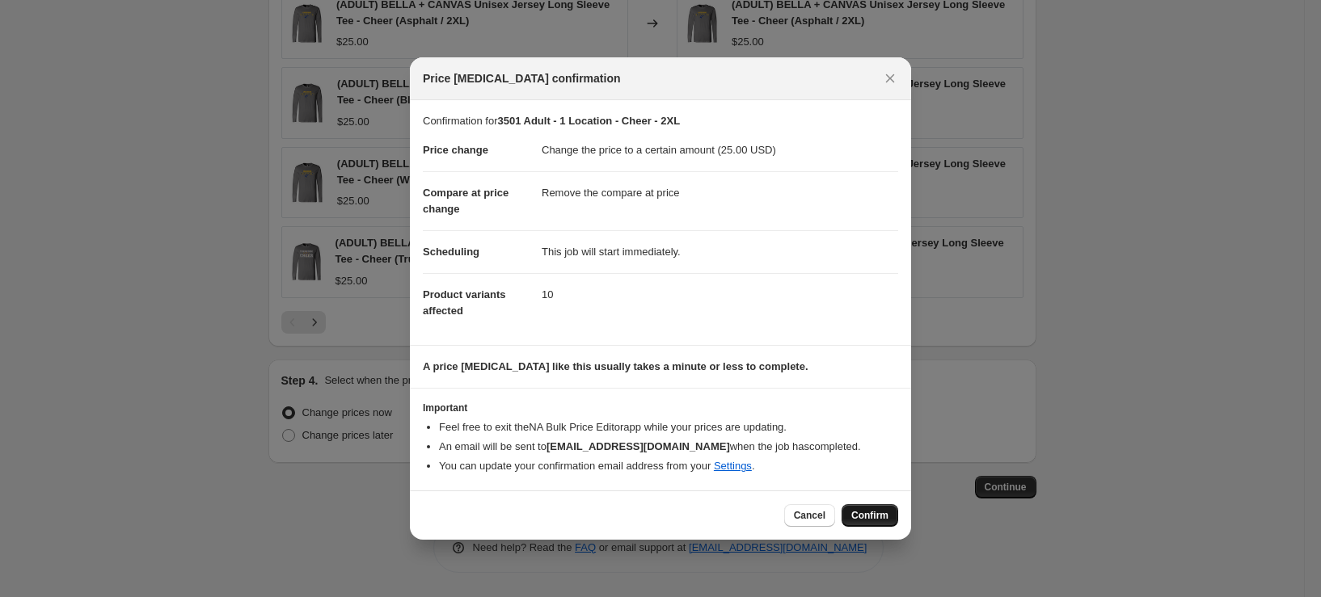
click at [867, 504] on button "Confirm" at bounding box center [870, 515] width 57 height 23
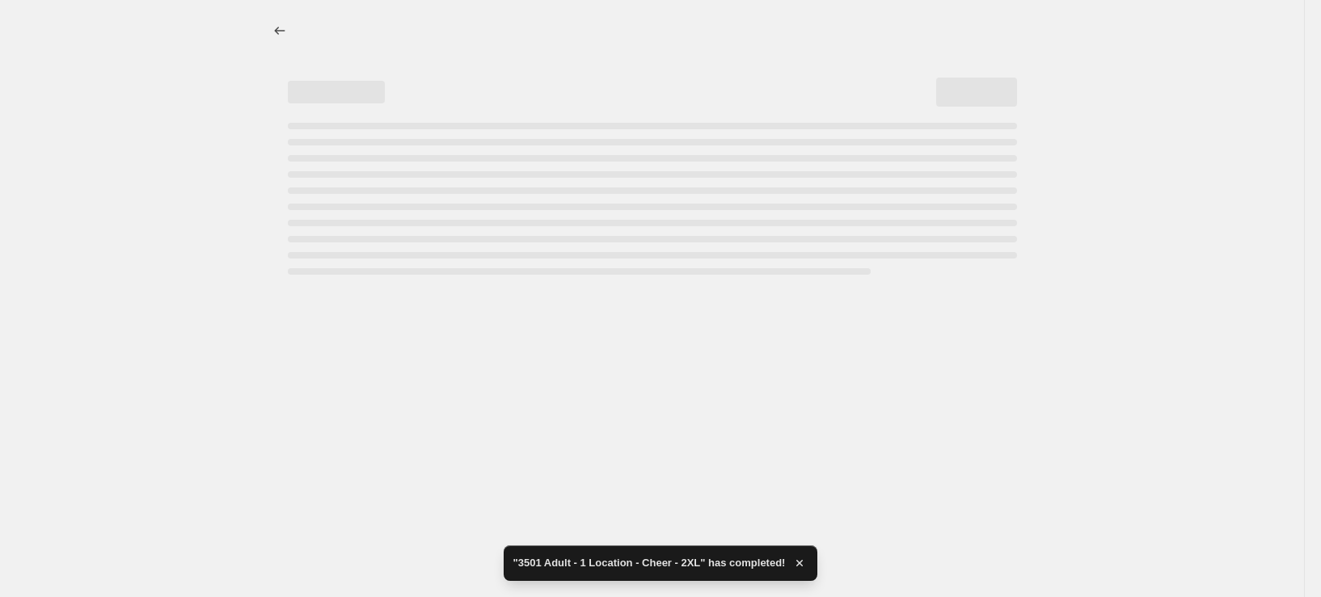
select select "remove"
select select "tag"
select select "title"
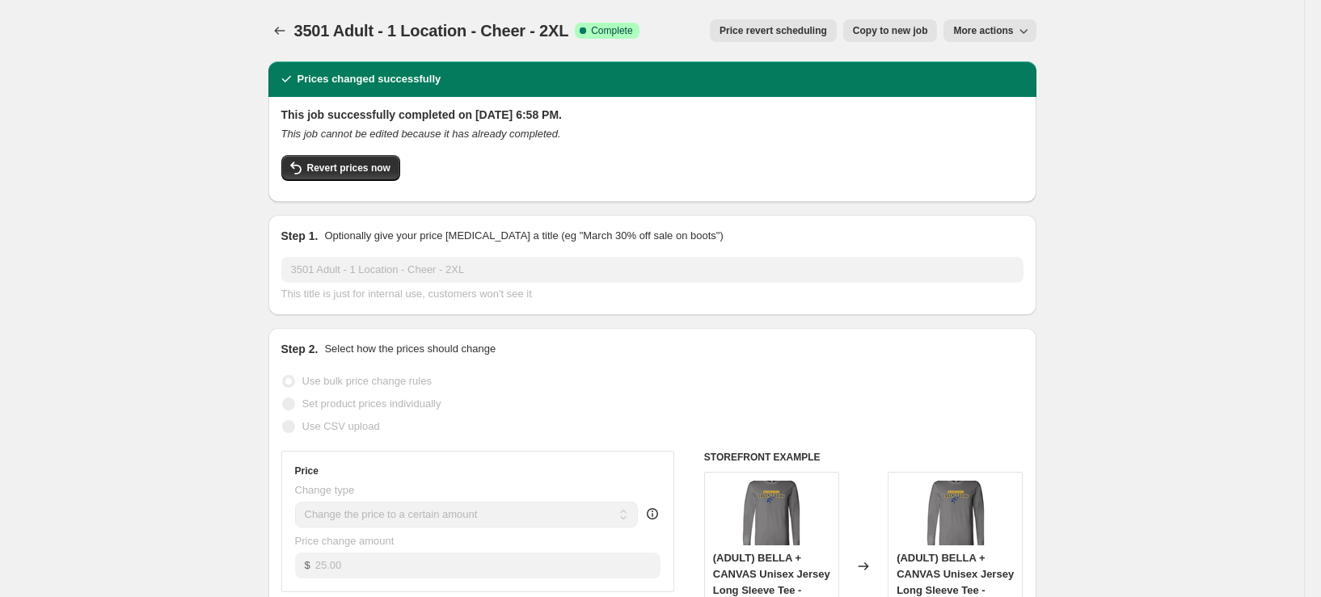
click at [876, 27] on span "Copy to new job" at bounding box center [890, 30] width 75 height 13
select select "remove"
select select "tag"
select select "title"
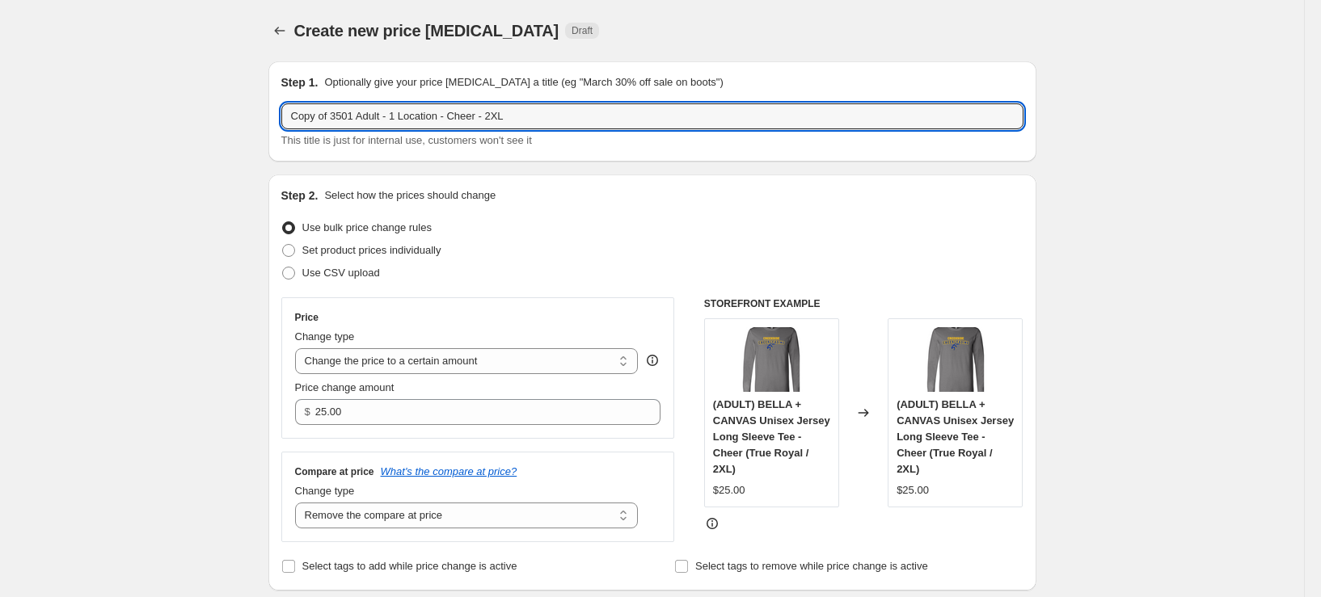
drag, startPoint x: 341, startPoint y: 119, endPoint x: 270, endPoint y: 119, distance: 71.1
click at [467, 120] on input "3501 Adult - 1 Location - Cheer - 2XL" at bounding box center [652, 116] width 742 height 26
type input "3501 Adult - 1 Location - Cheer - 3XL"
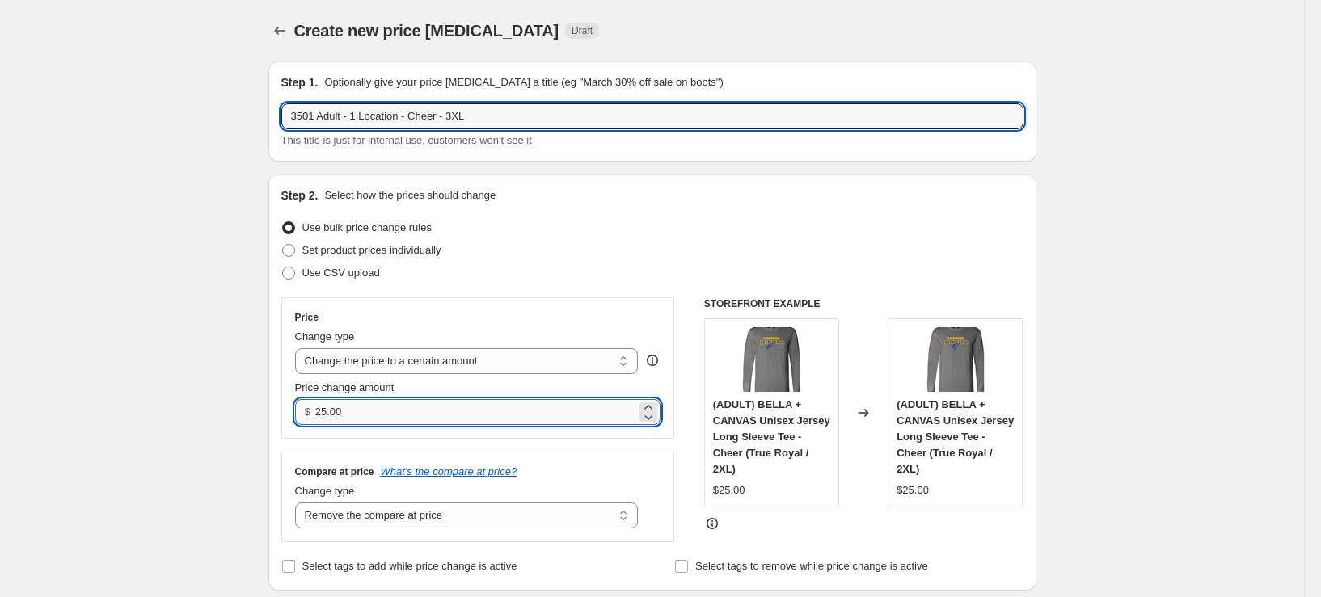
click at [331, 412] on input "25.00" at bounding box center [475, 412] width 321 height 26
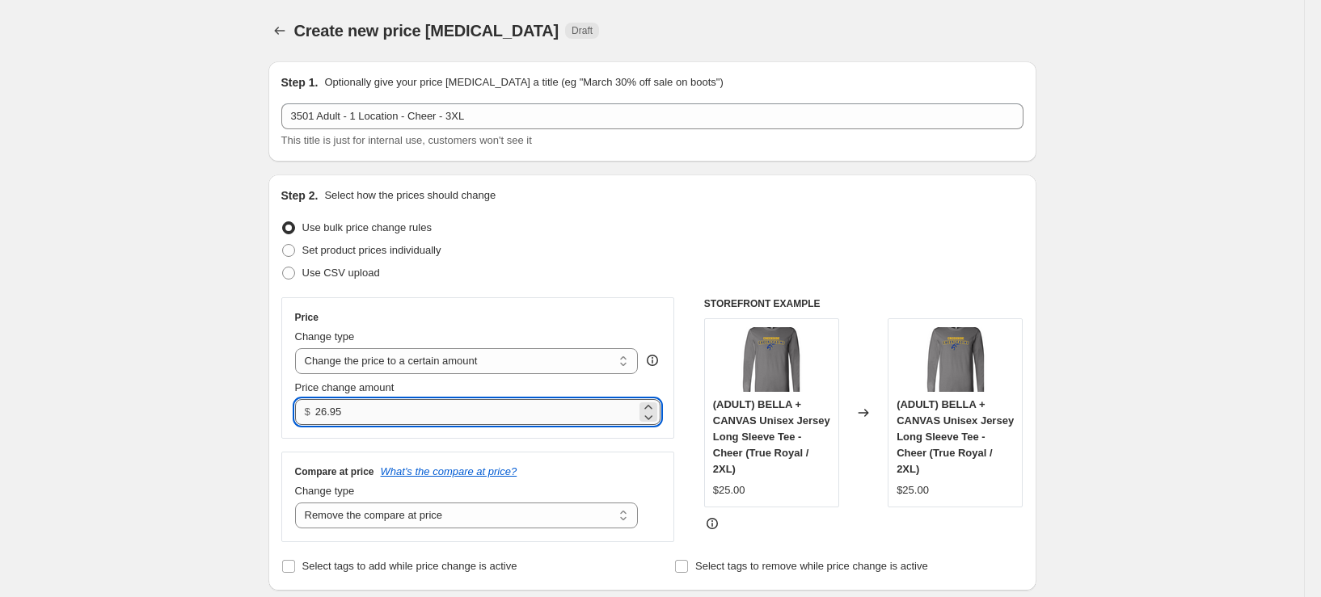
click at [397, 419] on input "26.95" at bounding box center [475, 412] width 321 height 26
type input "27.00"
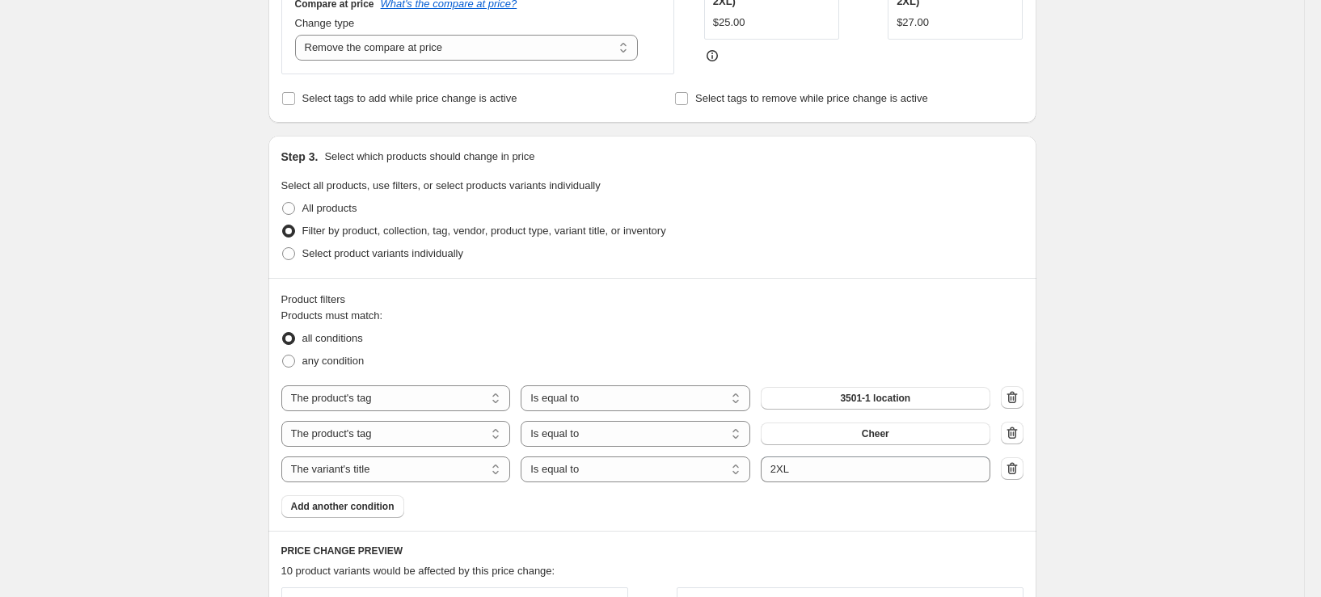
scroll to position [485, 0]
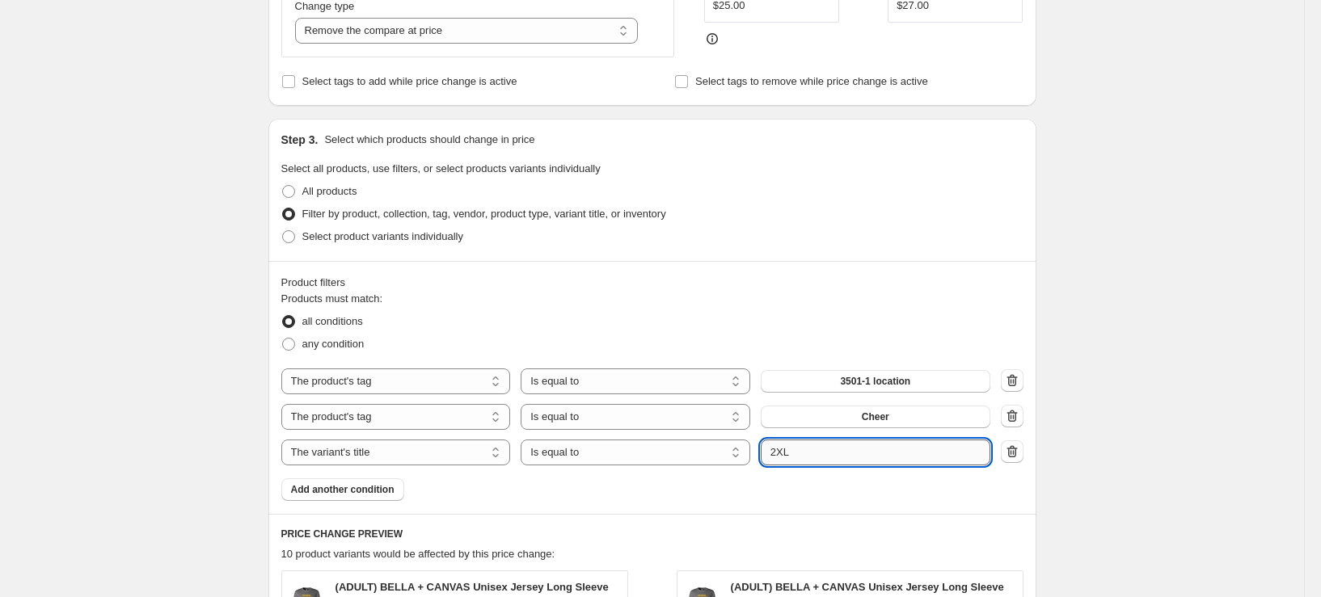
click at [780, 454] on input "2XL" at bounding box center [876, 453] width 230 height 26
type input "3XL"
click at [1053, 504] on div "Create new price [MEDICAL_DATA]. This page is ready Create new price [MEDICAL_D…" at bounding box center [652, 387] width 807 height 1745
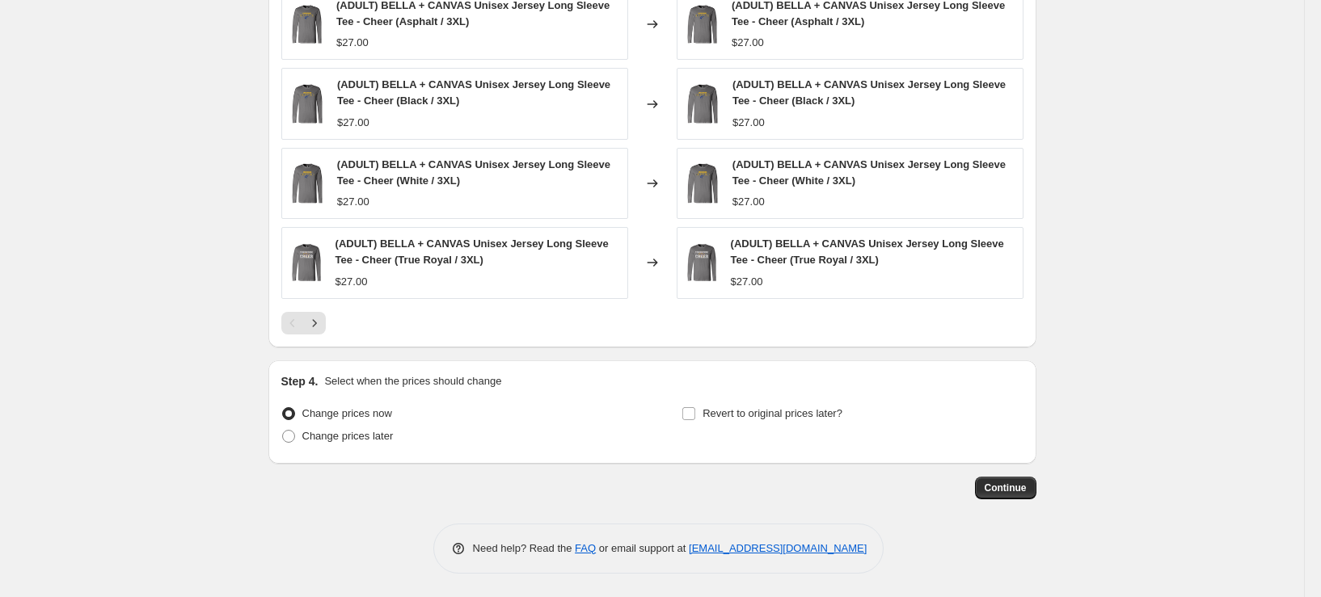
scroll to position [1147, 0]
click at [1015, 479] on button "Continue" at bounding box center [1005, 487] width 61 height 23
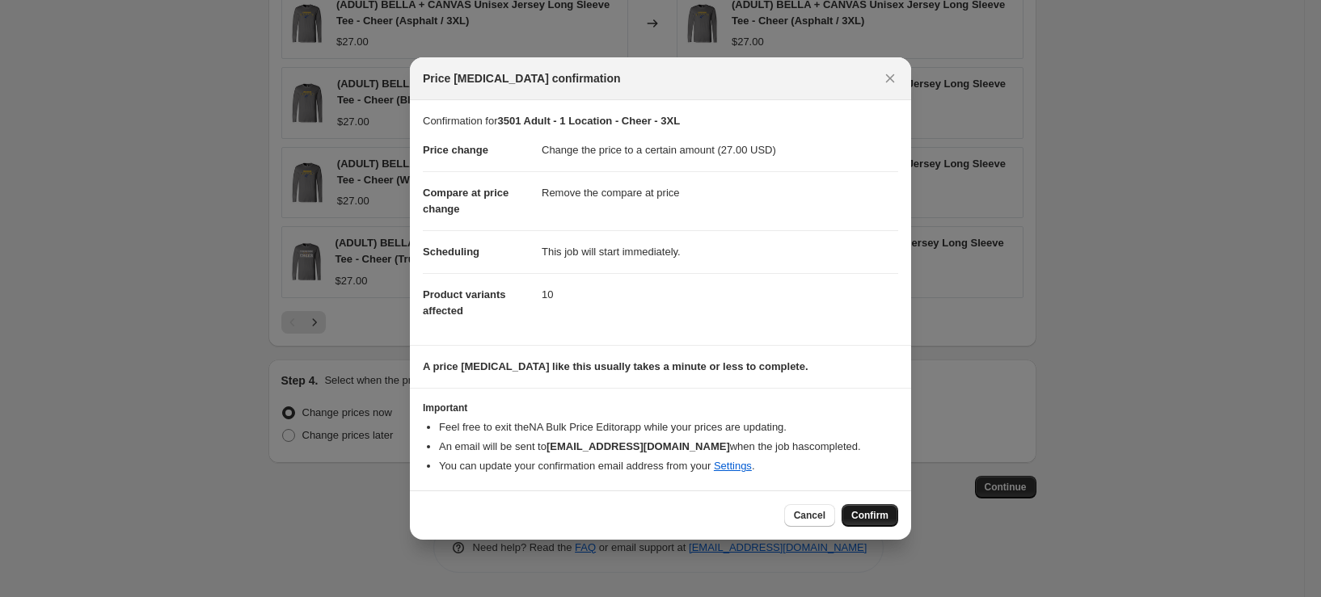
click at [882, 521] on span "Confirm" at bounding box center [869, 515] width 37 height 13
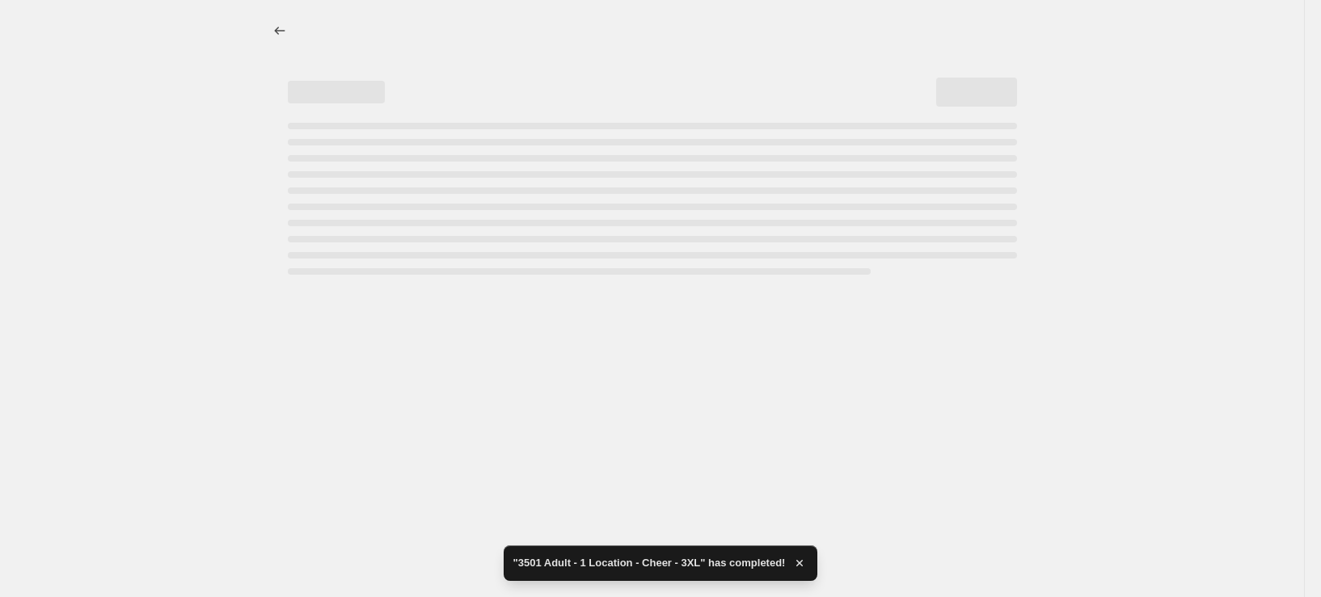
select select "remove"
select select "tag"
select select "title"
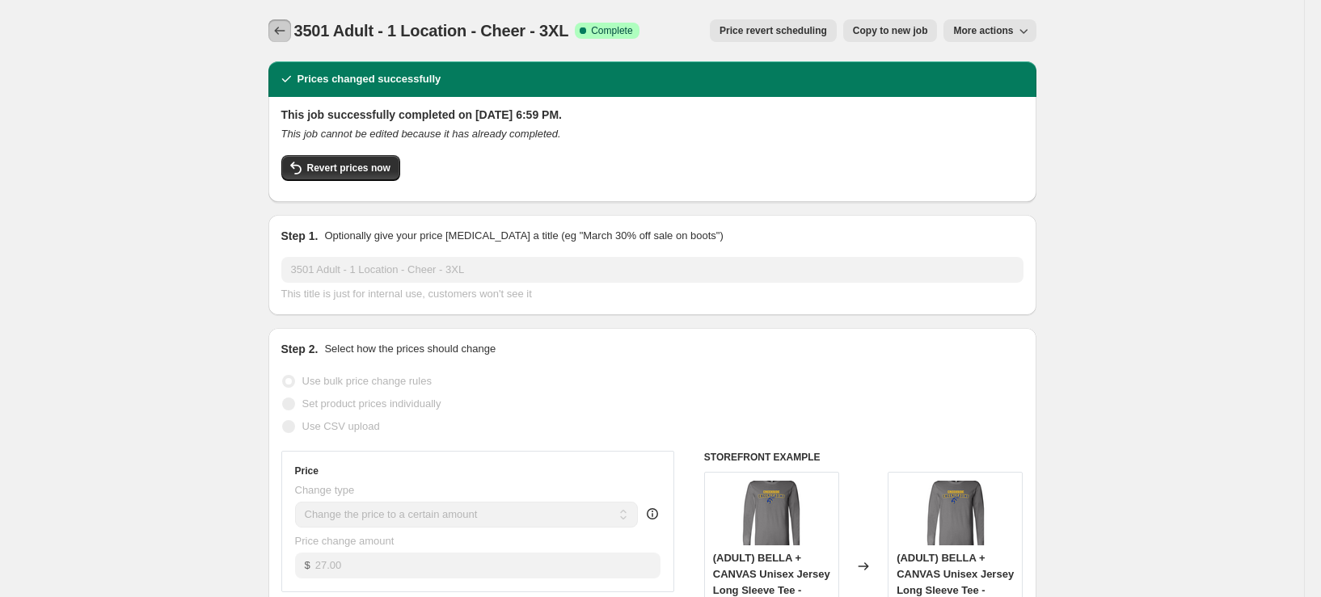
click at [276, 30] on icon "Price change jobs" at bounding box center [280, 31] width 16 height 16
